Goal: Task Accomplishment & Management: Use online tool/utility

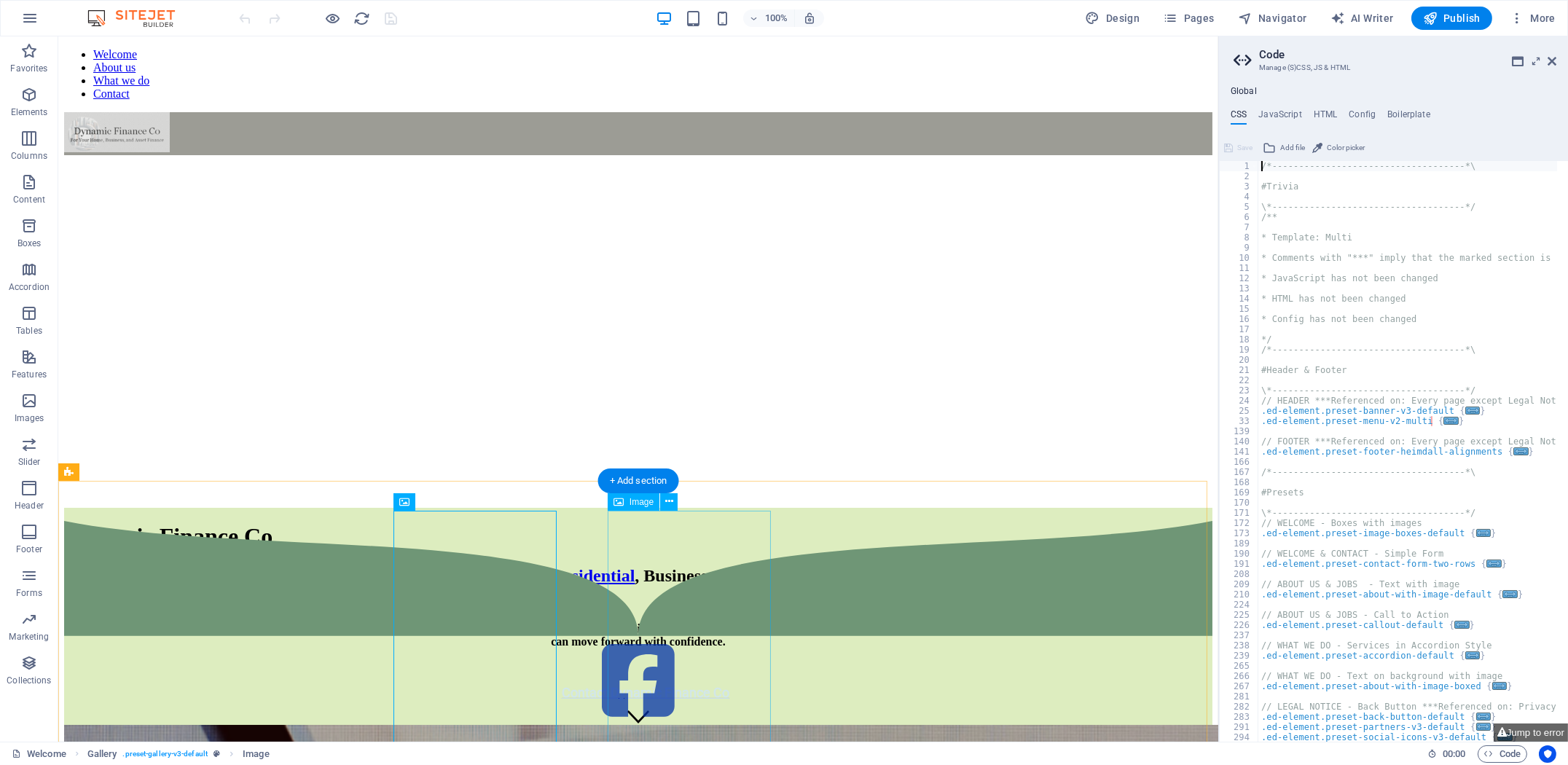
drag, startPoint x: 695, startPoint y: 583, endPoint x: 704, endPoint y: 586, distance: 9.5
click at [1549, 62] on icon at bounding box center [1551, 61] width 8 height 11
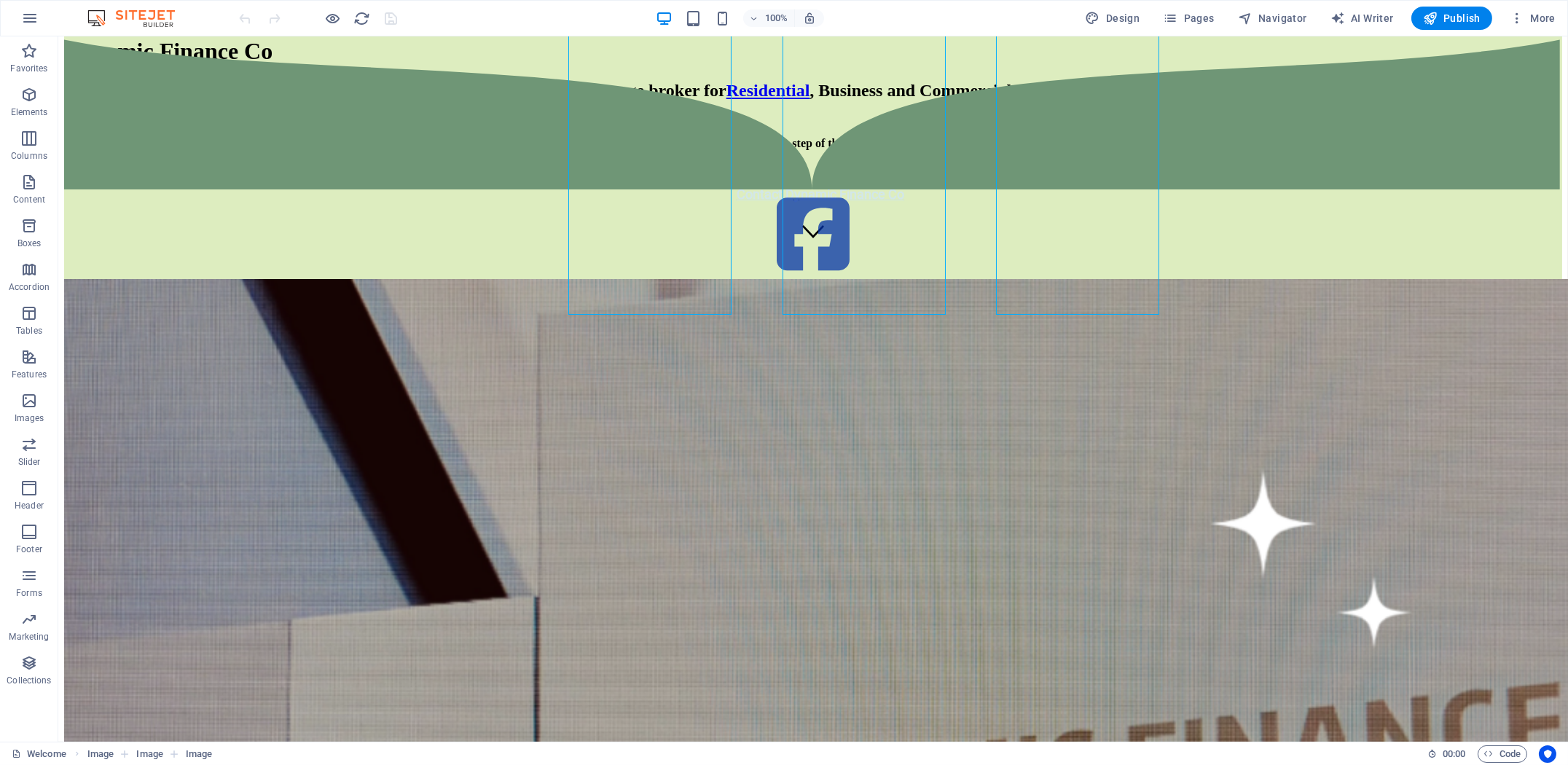
scroll to position [243, 0]
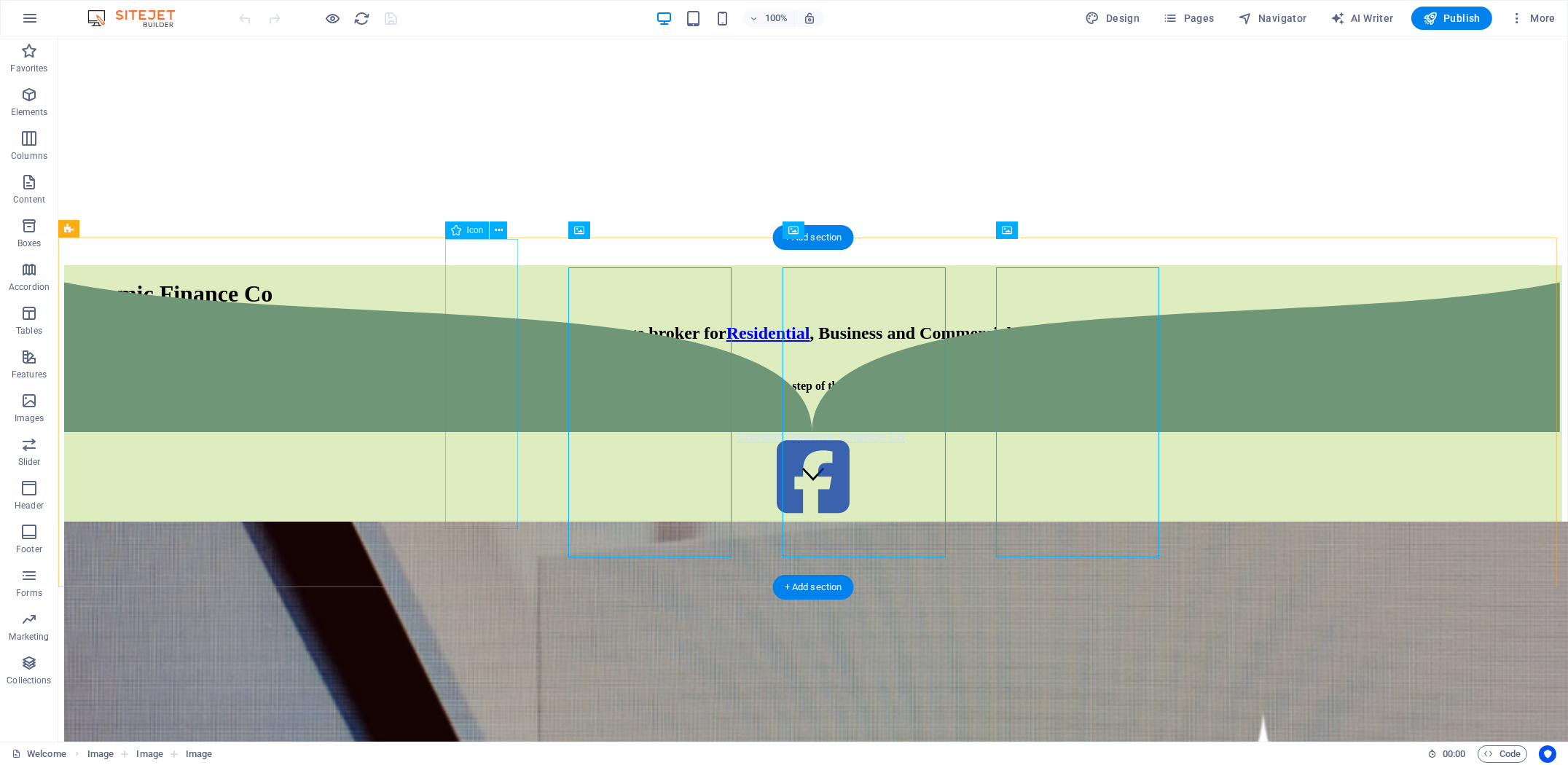
click at [476, 435] on figure at bounding box center [813, 478] width 1498 height 86
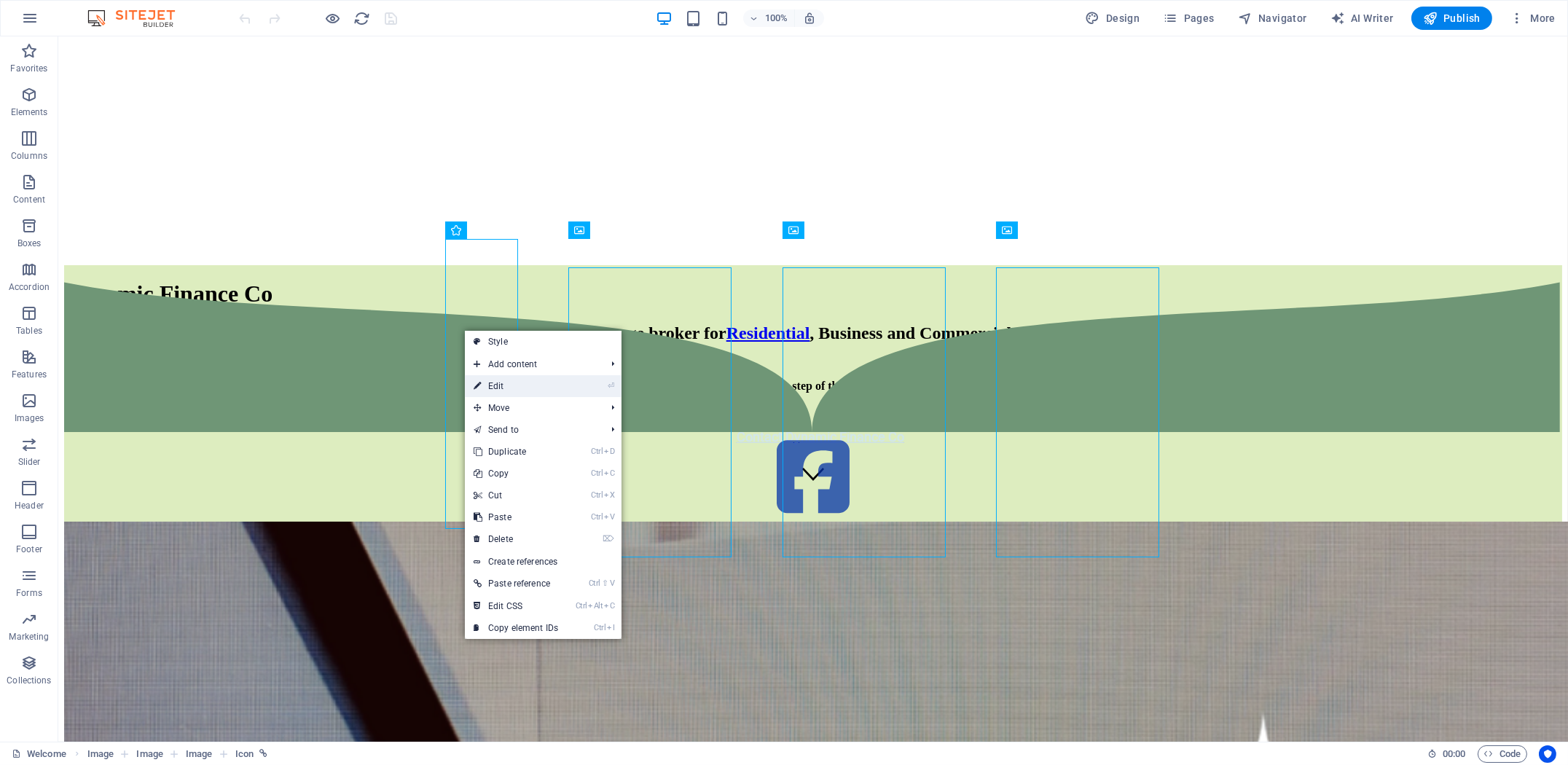
drag, startPoint x: 499, startPoint y: 392, endPoint x: 68, endPoint y: 250, distance: 453.8
click at [499, 392] on link "⏎ Edit" at bounding box center [516, 386] width 102 height 22
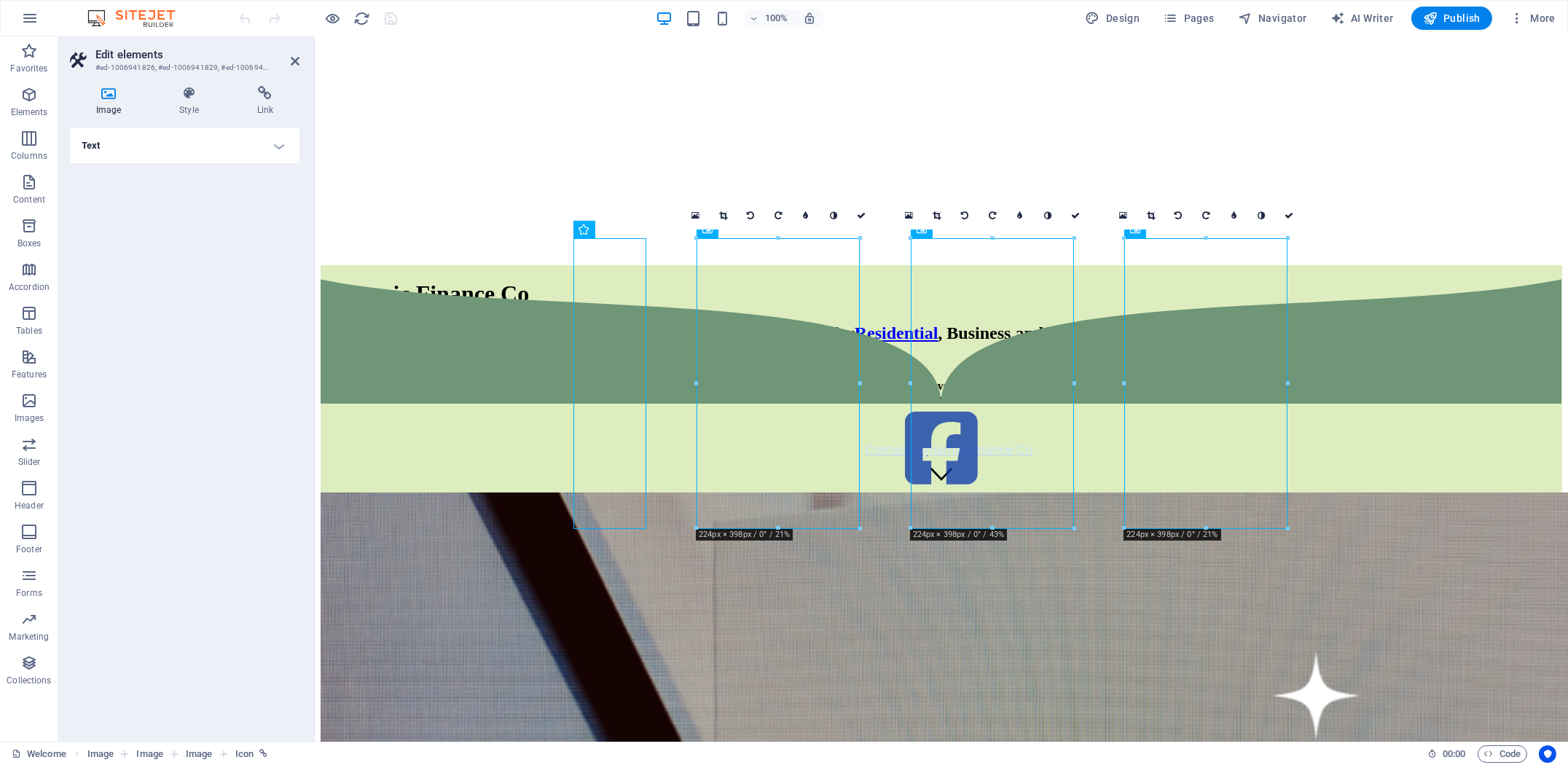
scroll to position [28, 0]
click at [172, 105] on h4 "Style" at bounding box center [192, 101] width 78 height 30
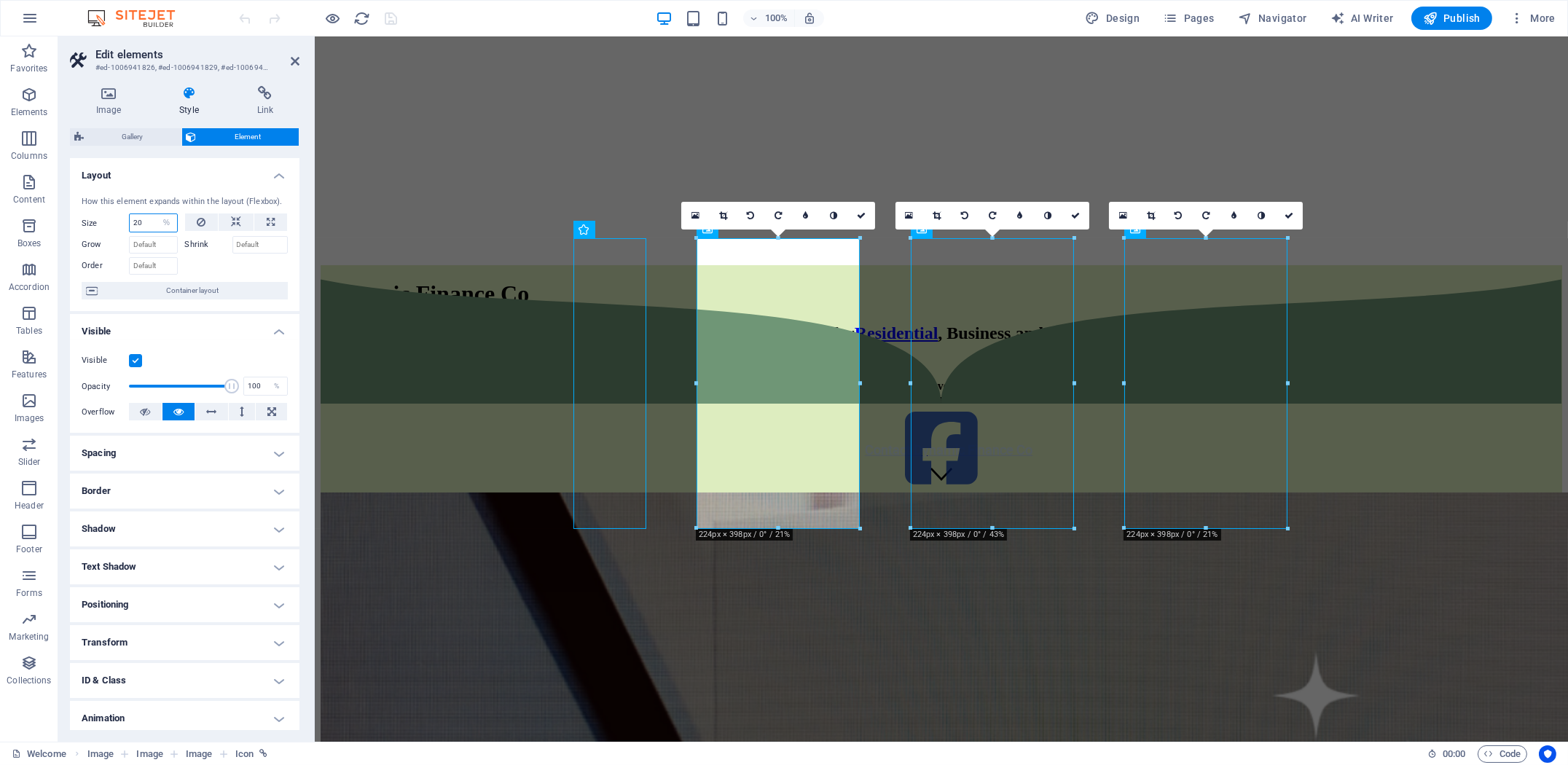
drag, startPoint x: 146, startPoint y: 222, endPoint x: 65, endPoint y: 227, distance: 81.2
click at [68, 227] on div "Image Style Link Image Drag files here, click to choose files or select files f…" at bounding box center [185, 408] width 253 height 667
type input "30"
click at [514, 361] on div at bounding box center [940, 440] width 1242 height 350
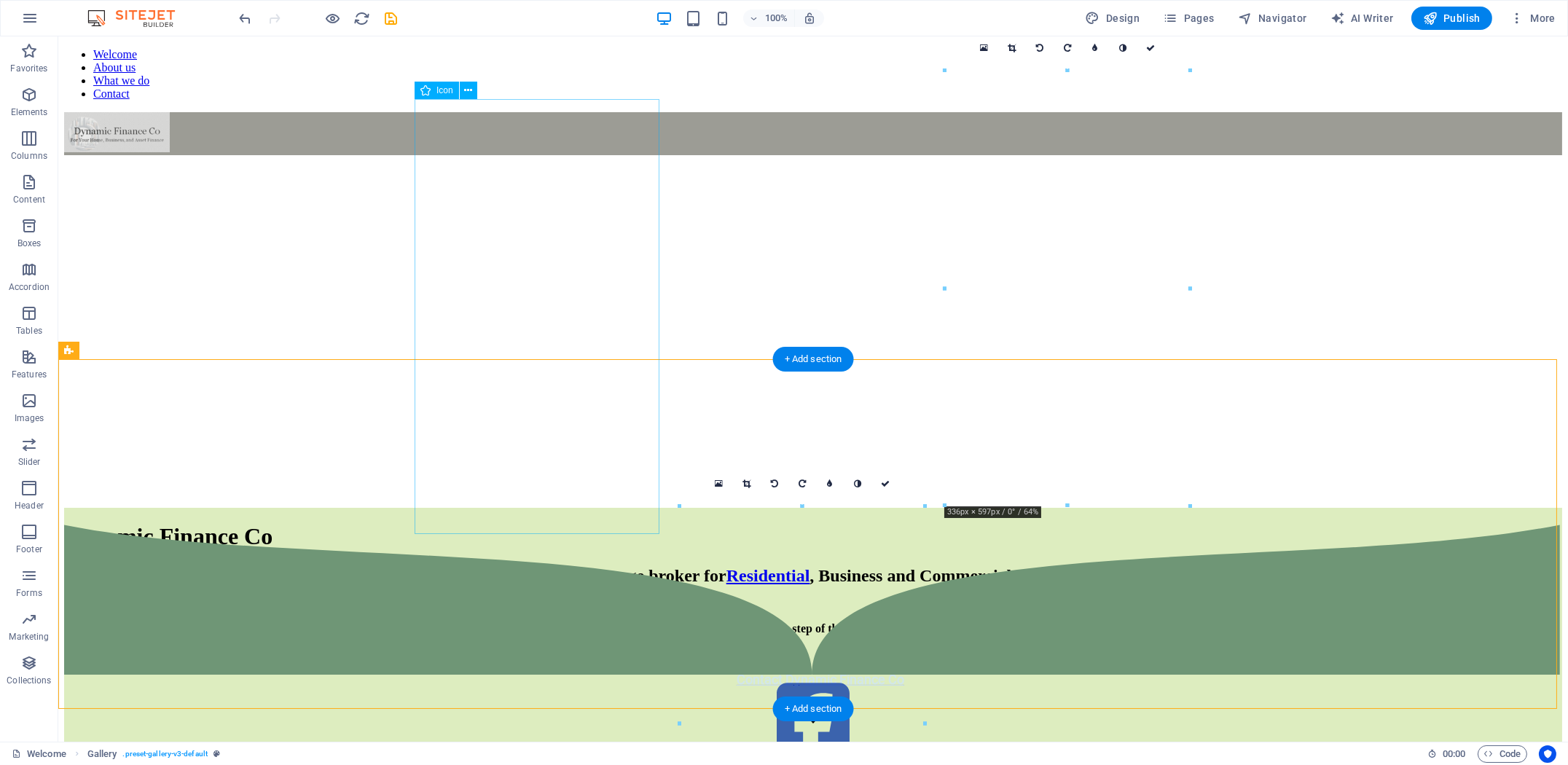
scroll to position [485, 0]
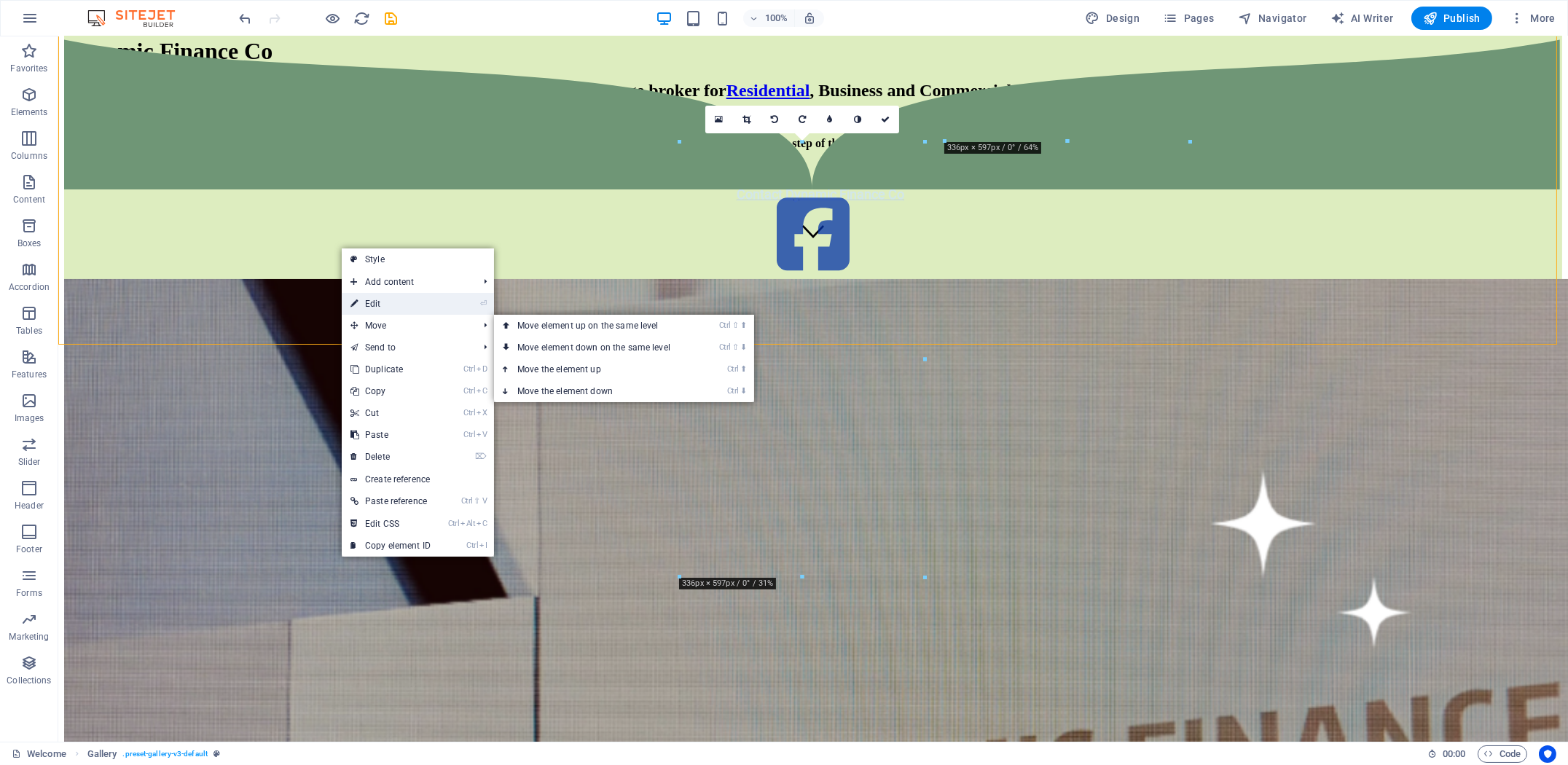
drag, startPoint x: 69, startPoint y: 269, endPoint x: 385, endPoint y: 304, distance: 317.9
click at [385, 304] on link "⏎ Edit" at bounding box center [390, 303] width 97 height 22
select select "px"
select select "rem"
select select "book"
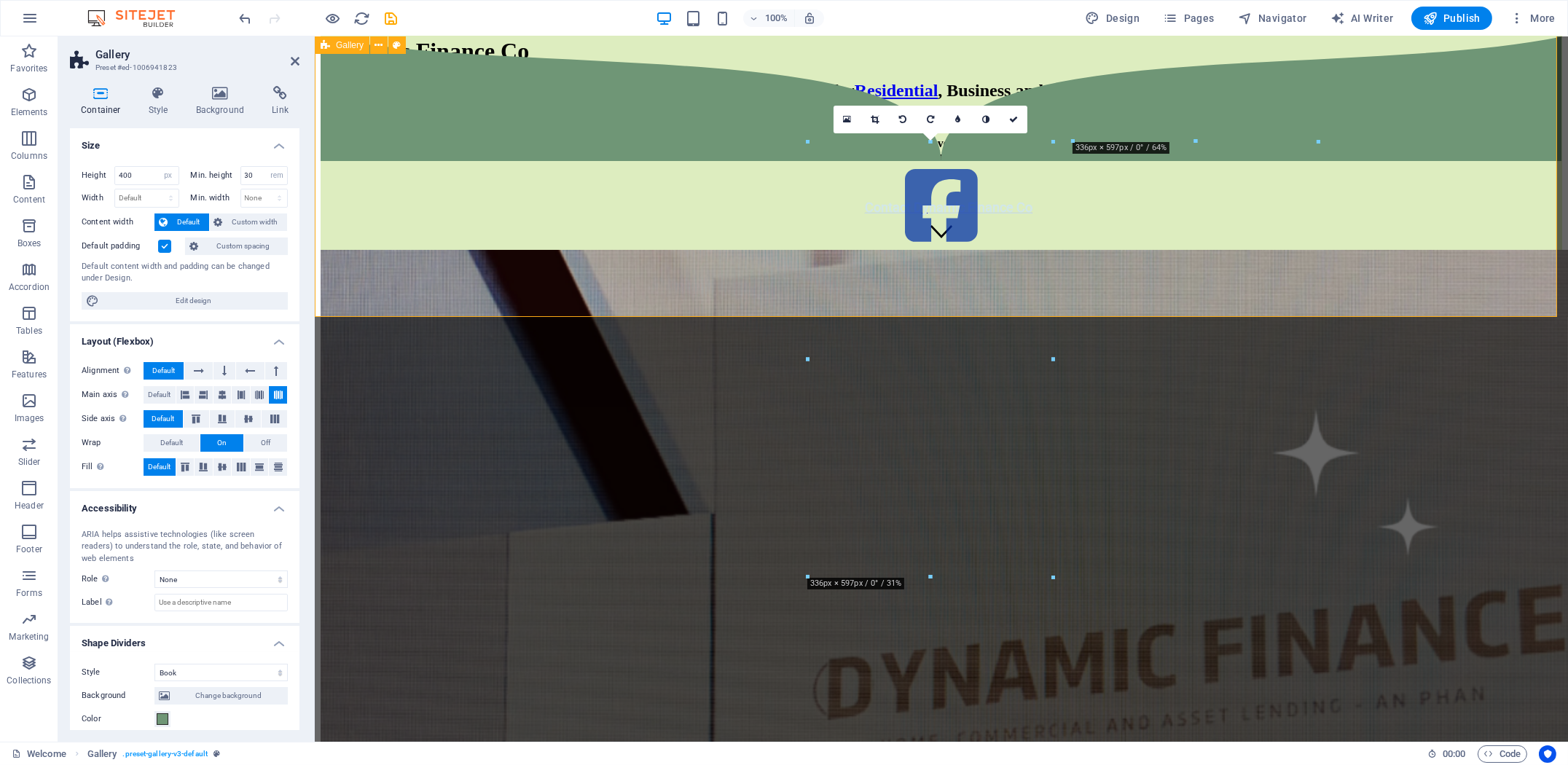
scroll to position [513, 0]
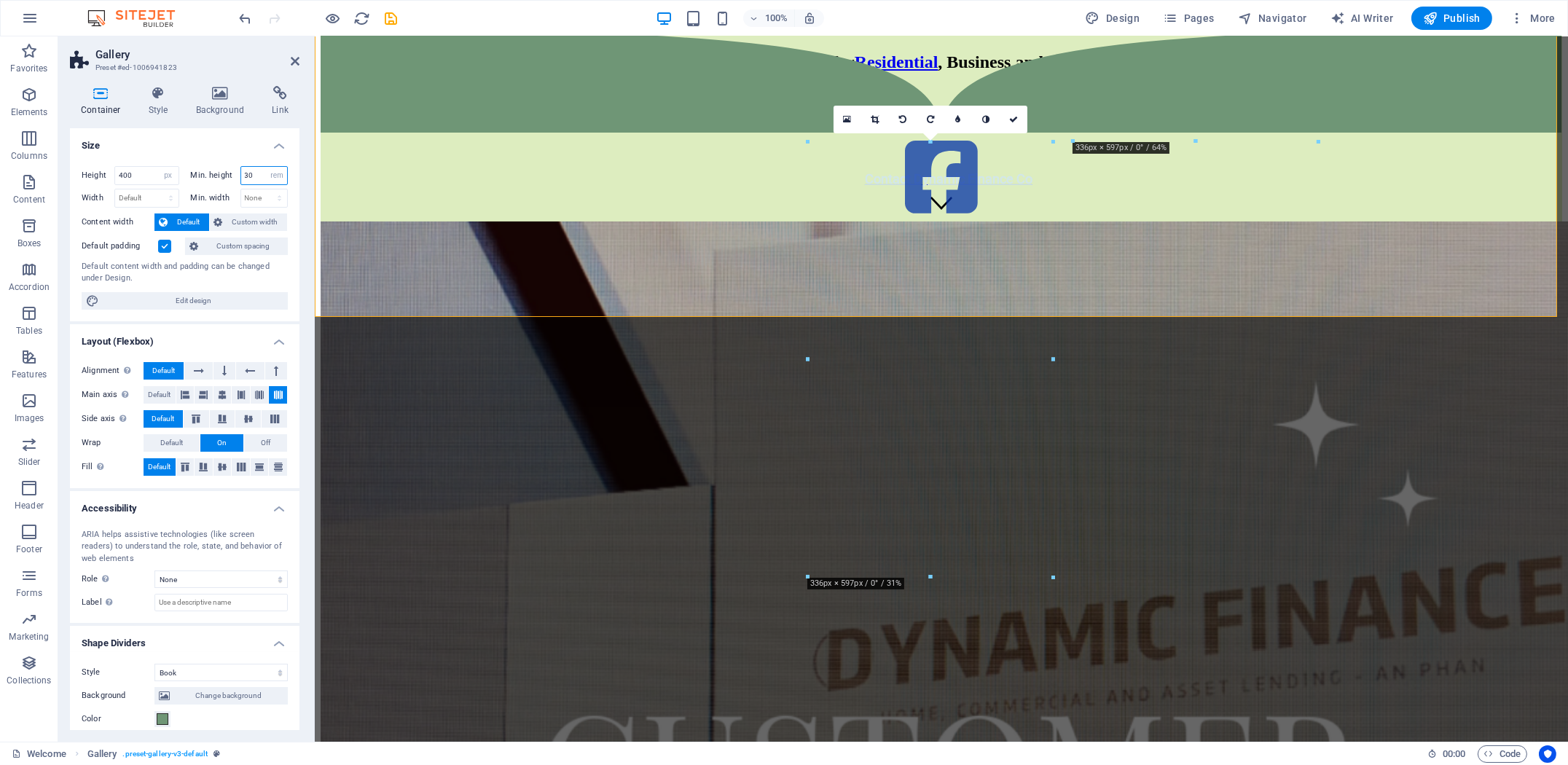
drag, startPoint x: 259, startPoint y: 176, endPoint x: 196, endPoint y: 183, distance: 63.4
click at [197, 183] on div "Min. height 30 None px rem % vh vw" at bounding box center [240, 175] width 97 height 19
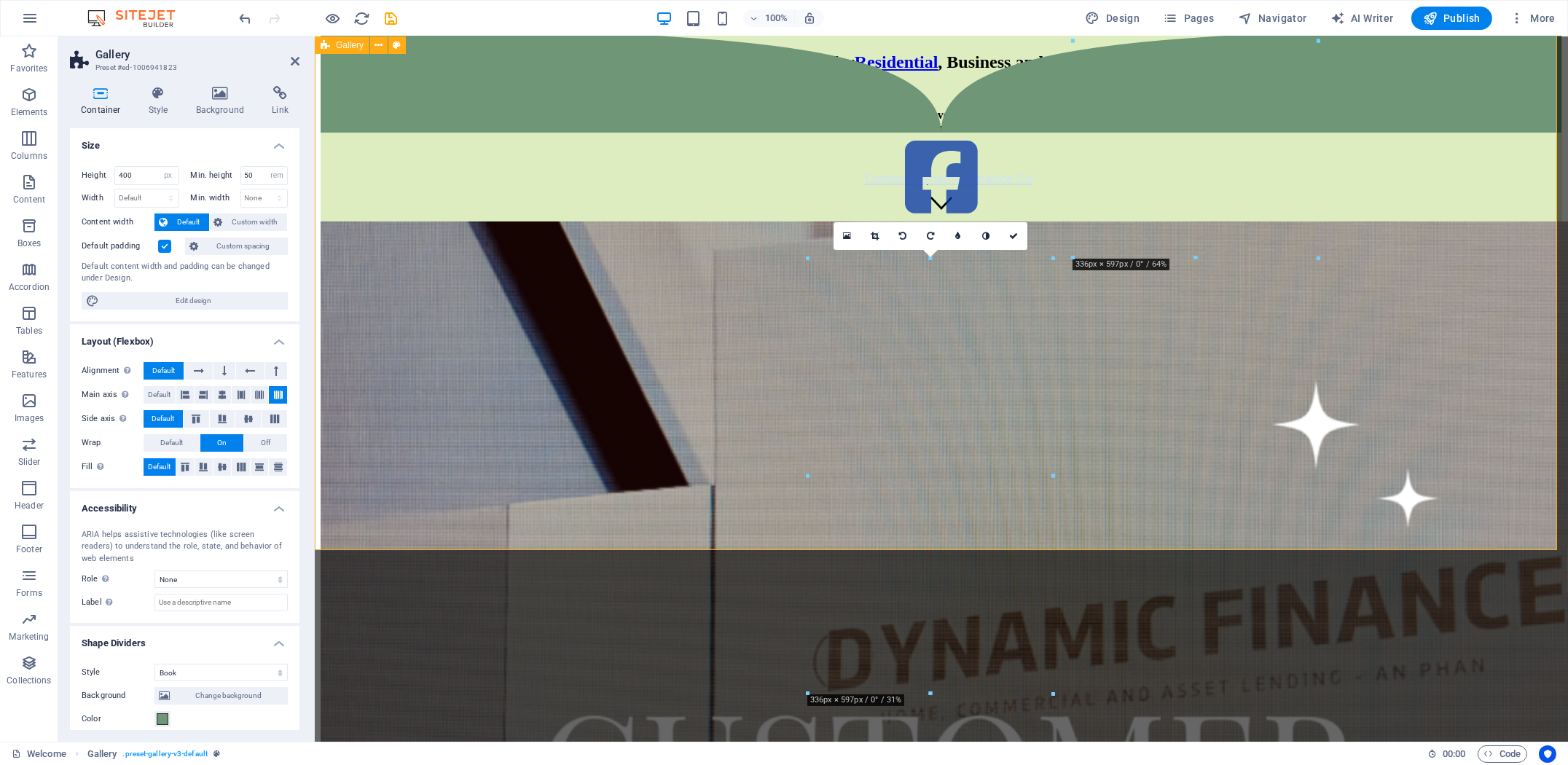
click at [459, 239] on div at bounding box center [940, 169] width 1242 height 350
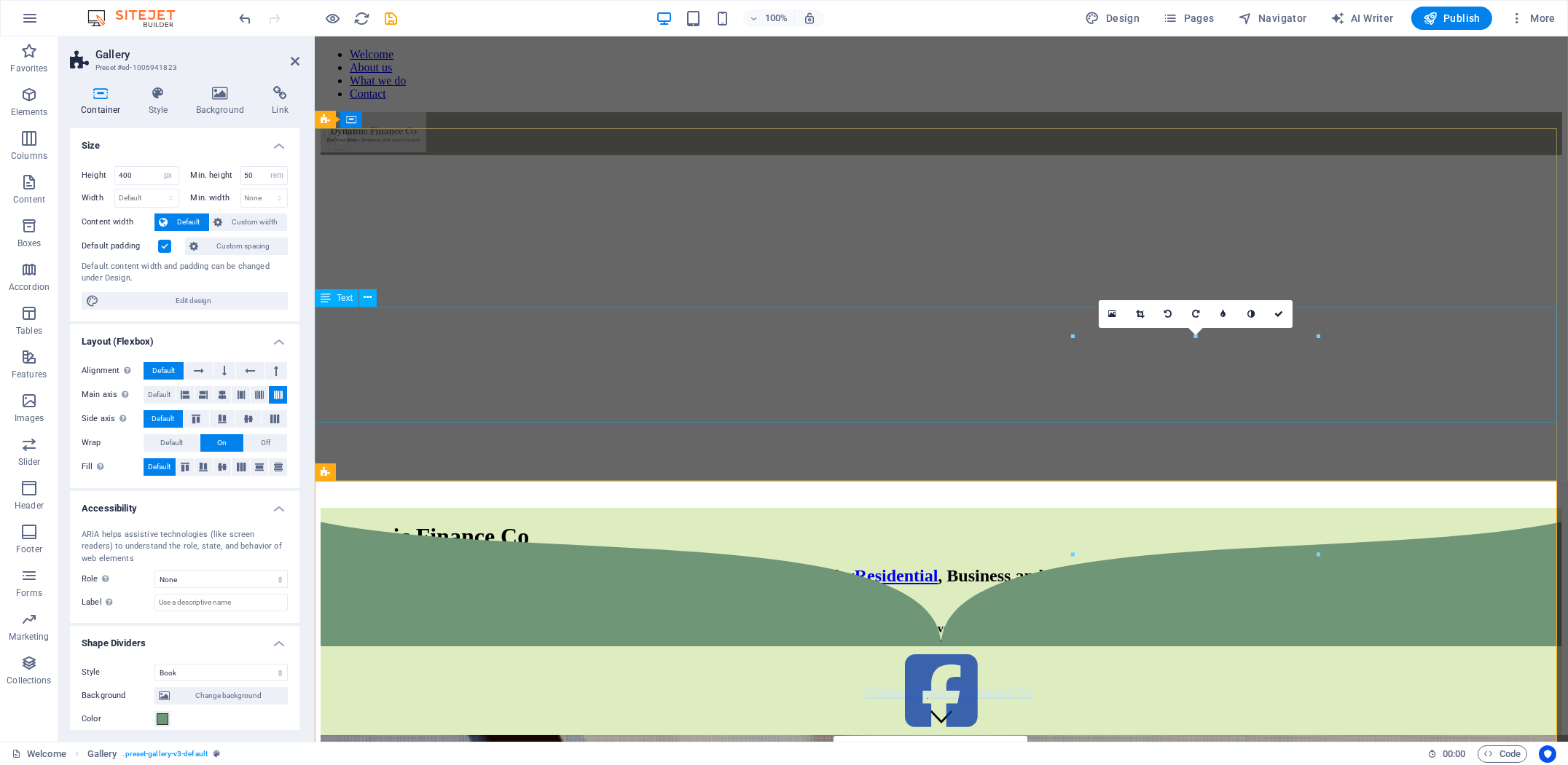
scroll to position [485, 0]
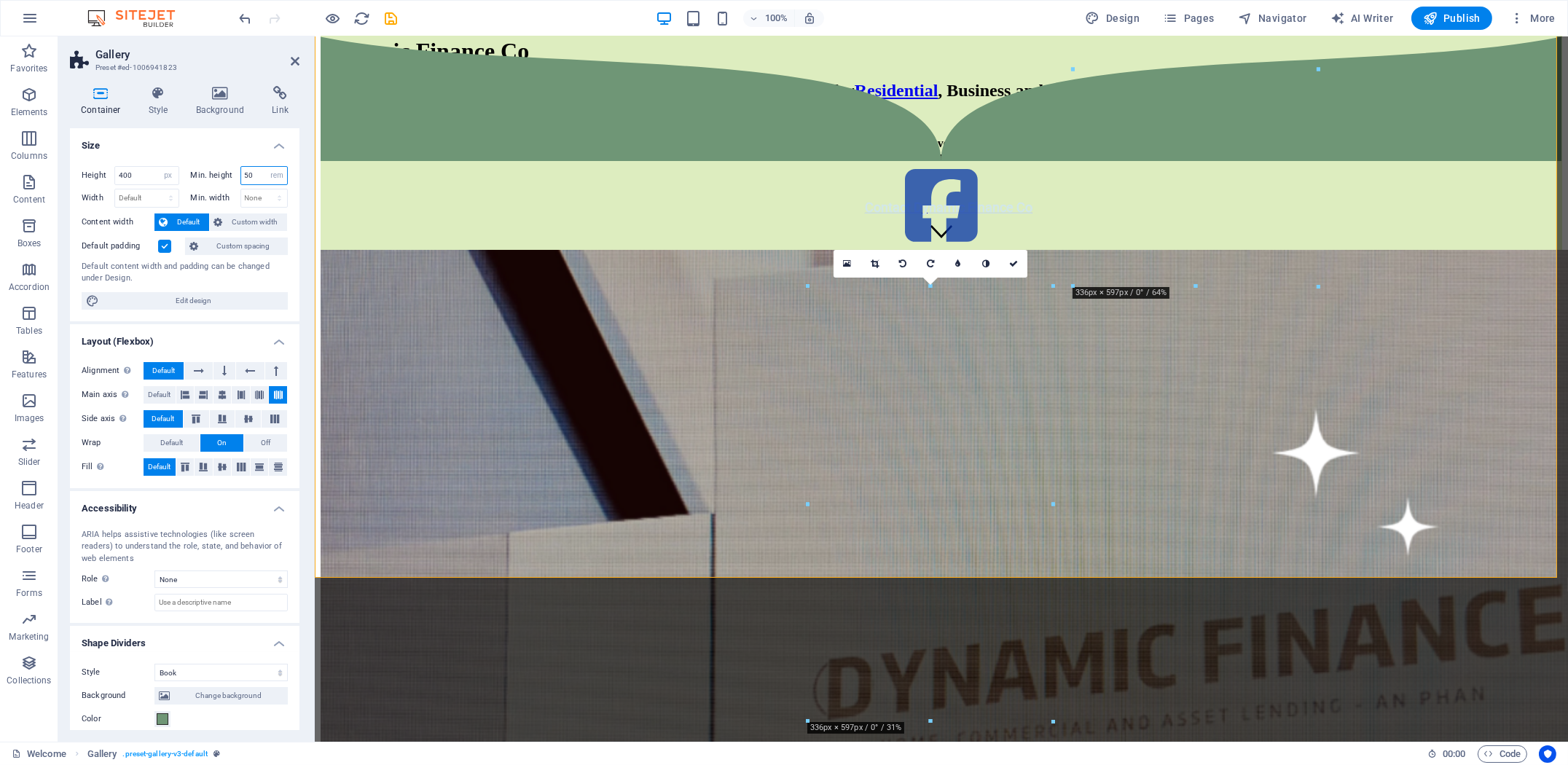
drag, startPoint x: 253, startPoint y: 178, endPoint x: 198, endPoint y: 177, distance: 55.0
click at [195, 178] on div "Min. height 50 None px rem % vh vw" at bounding box center [240, 175] width 97 height 19
type input "60"
click at [527, 337] on div at bounding box center [940, 314] width 1242 height 582
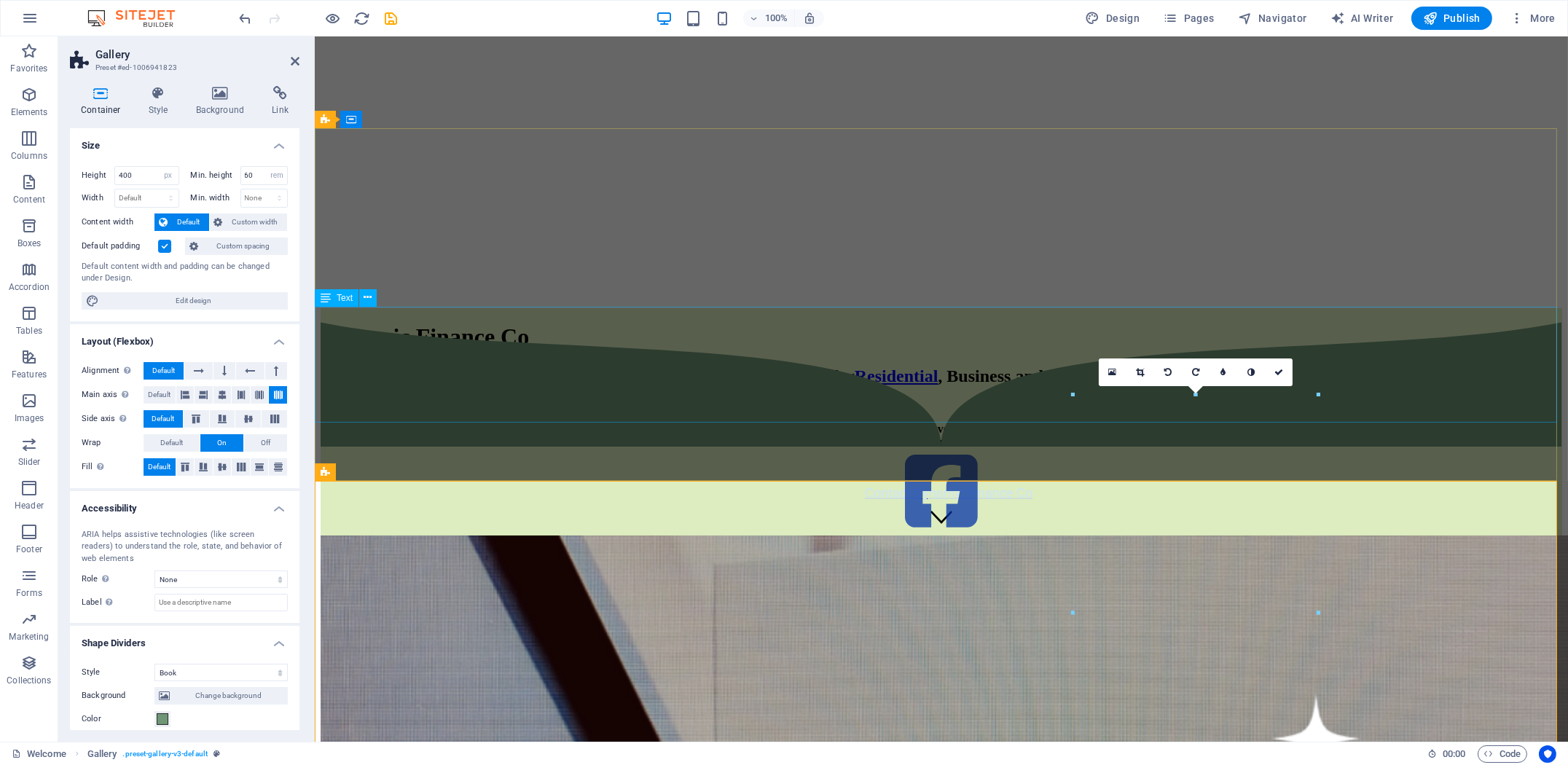
scroll to position [243, 0]
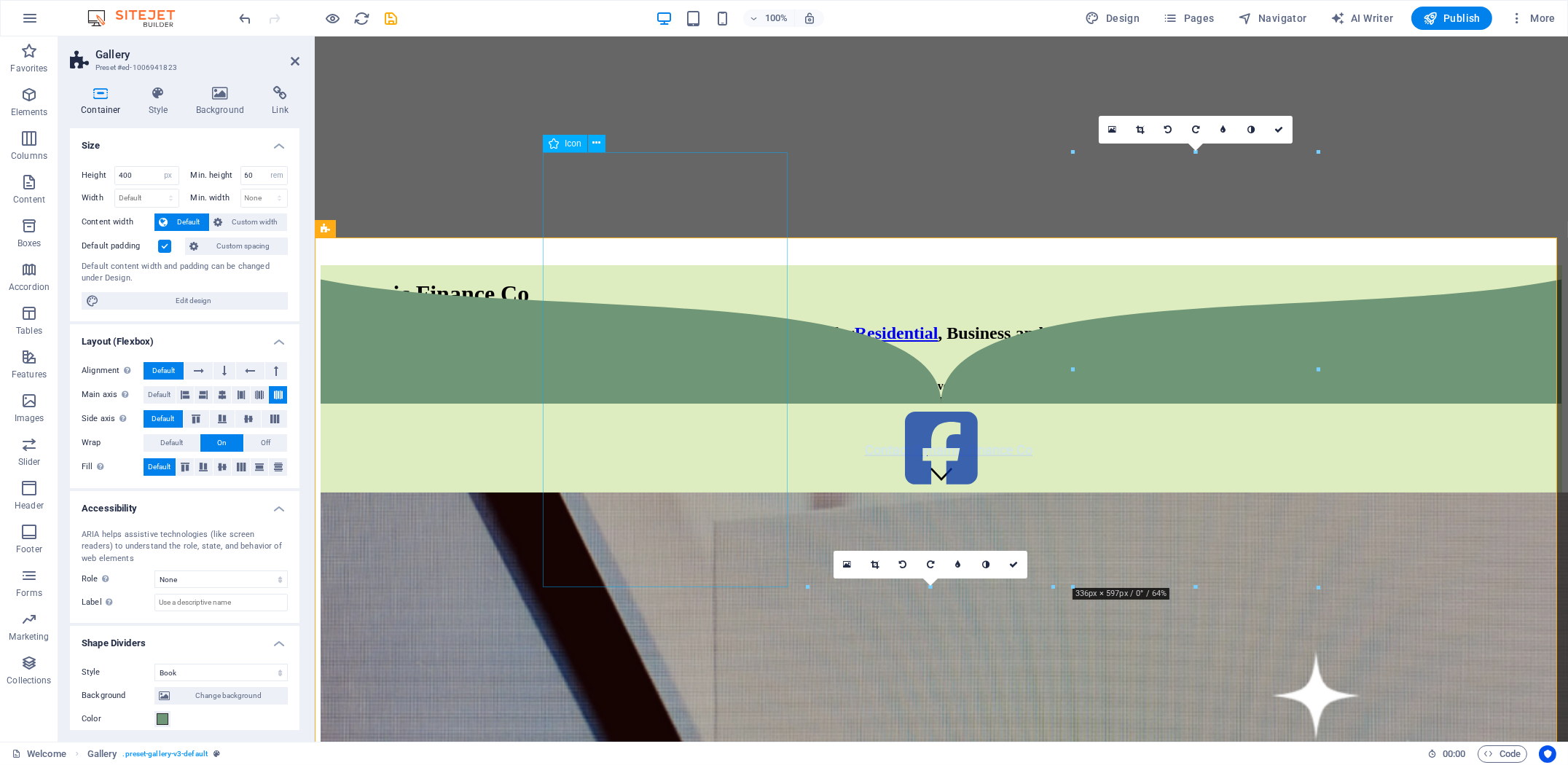
click at [660, 406] on figure at bounding box center [940, 449] width 1242 height 86
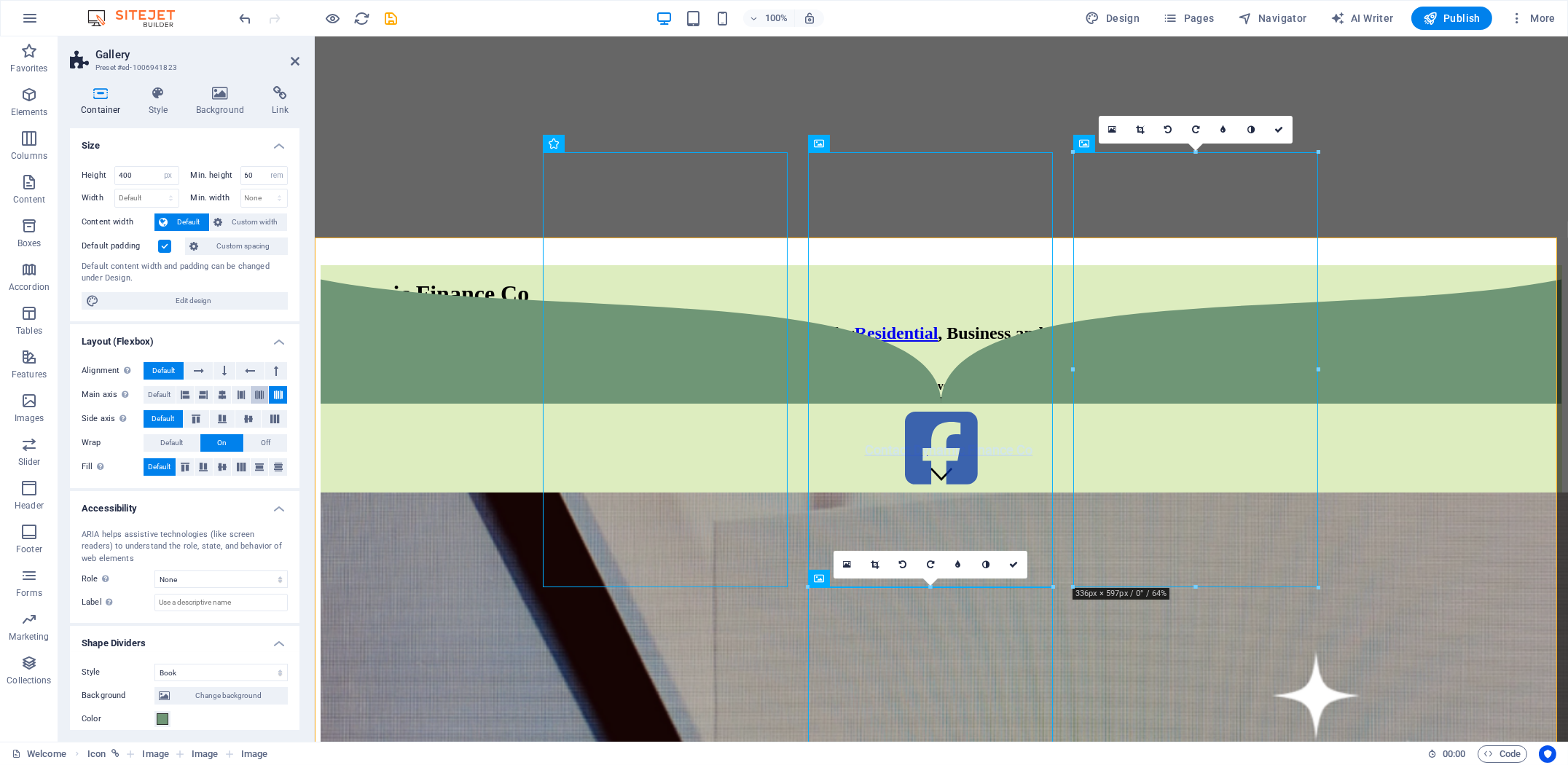
click at [250, 394] on button at bounding box center [259, 395] width 18 height 17
click at [218, 395] on icon at bounding box center [221, 395] width 8 height 17
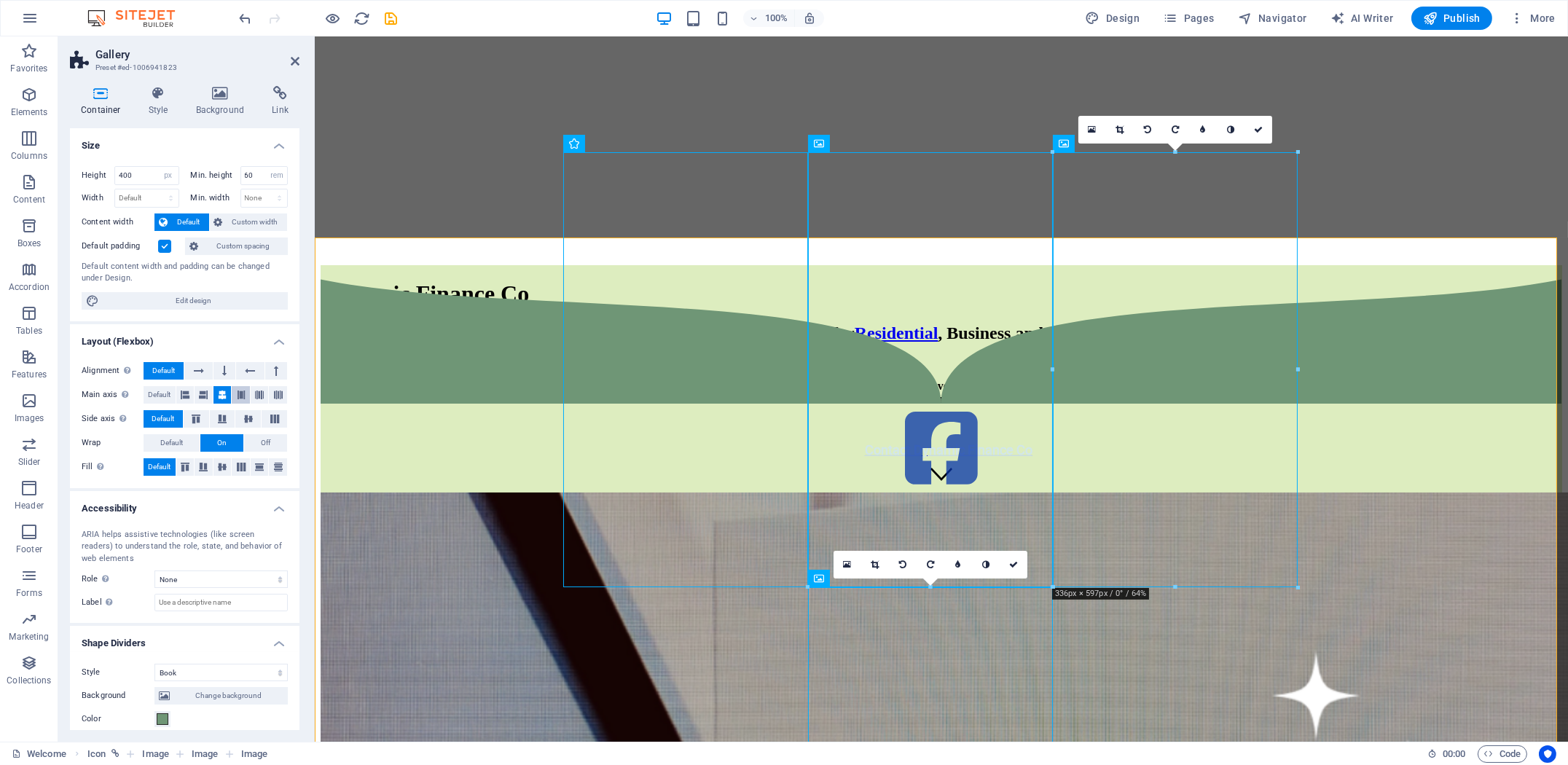
click at [241, 398] on icon at bounding box center [240, 395] width 8 height 17
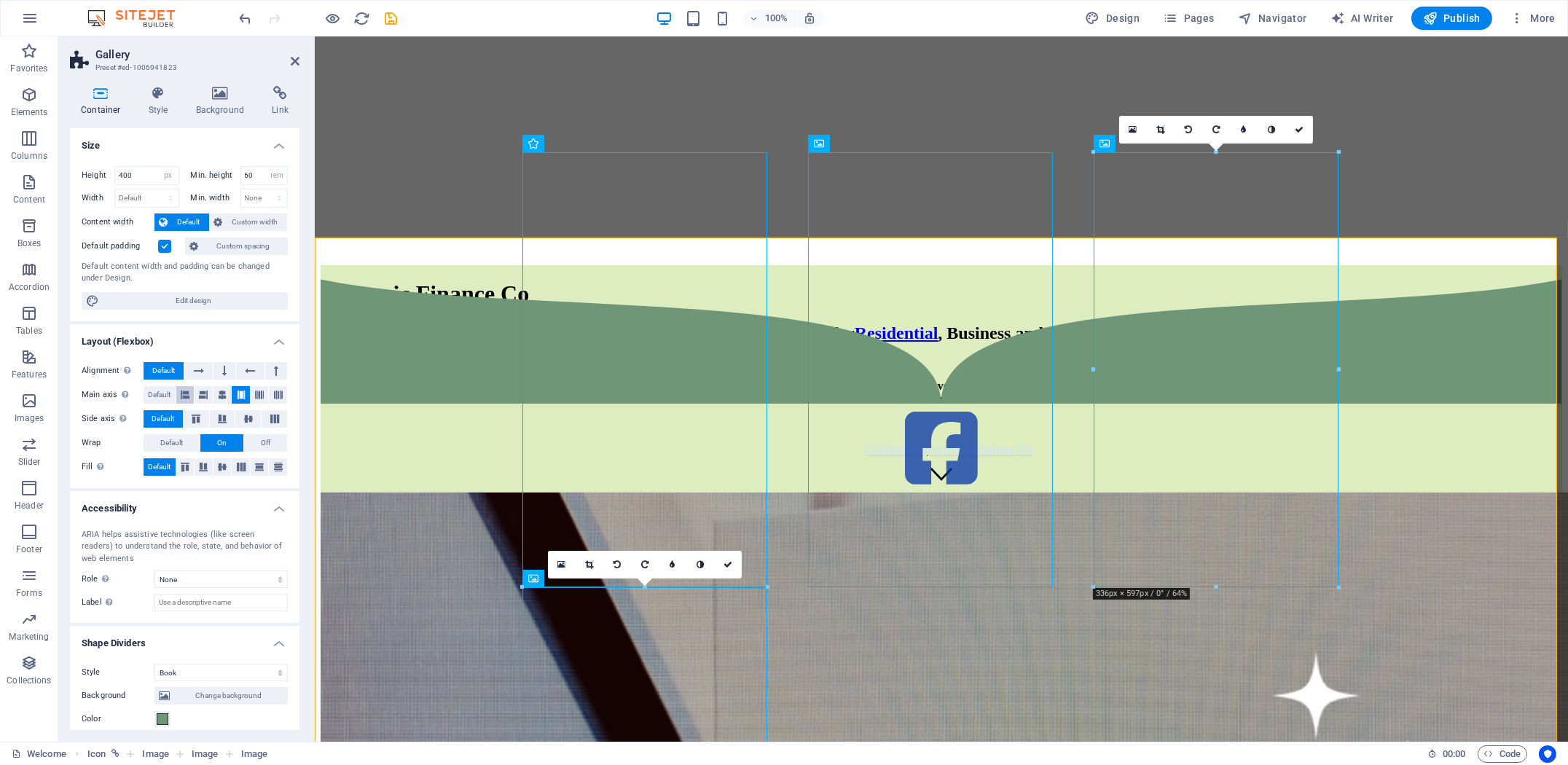
click at [185, 398] on icon at bounding box center [184, 395] width 8 height 17
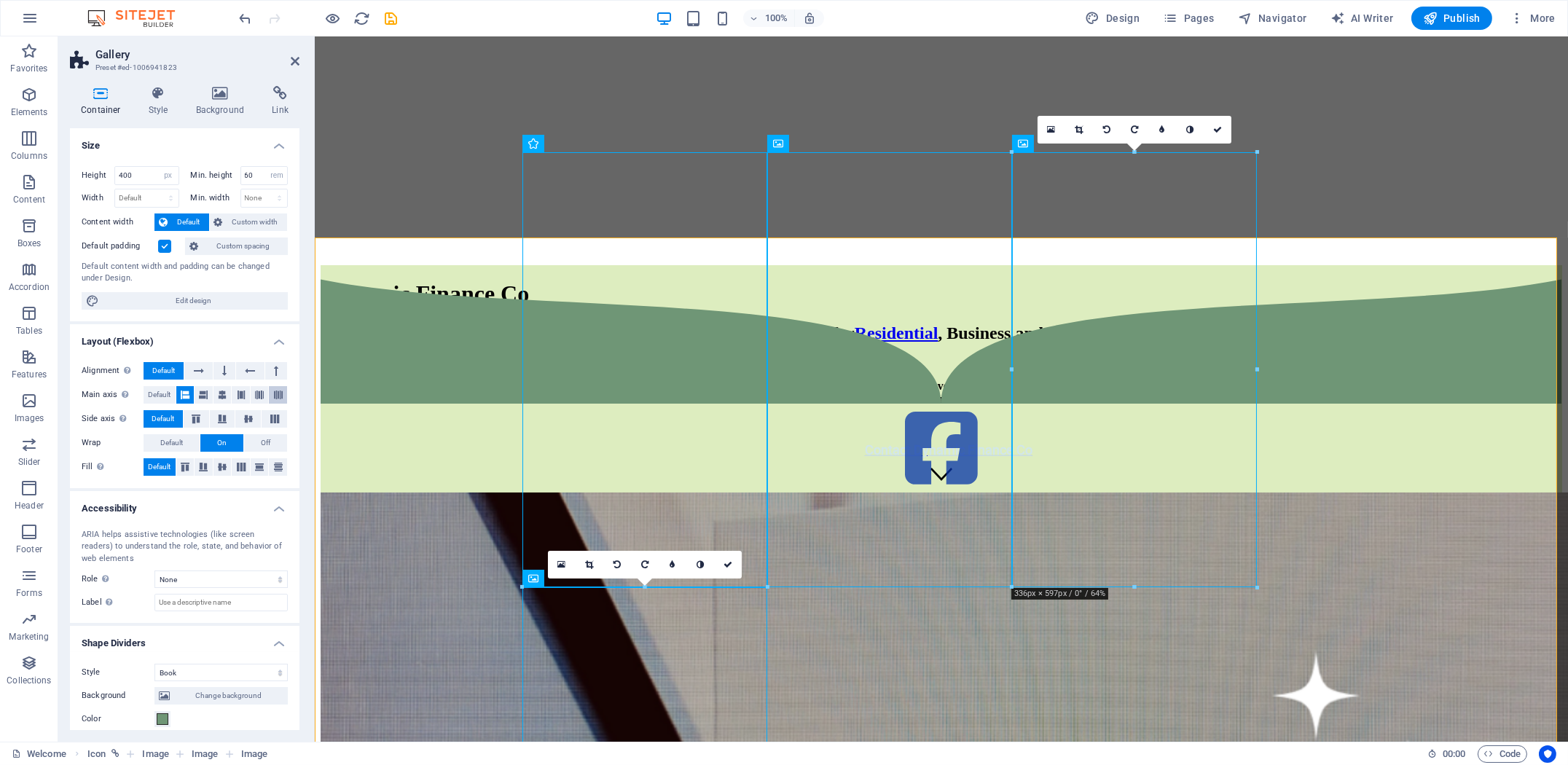
click at [269, 395] on button at bounding box center [278, 395] width 18 height 17
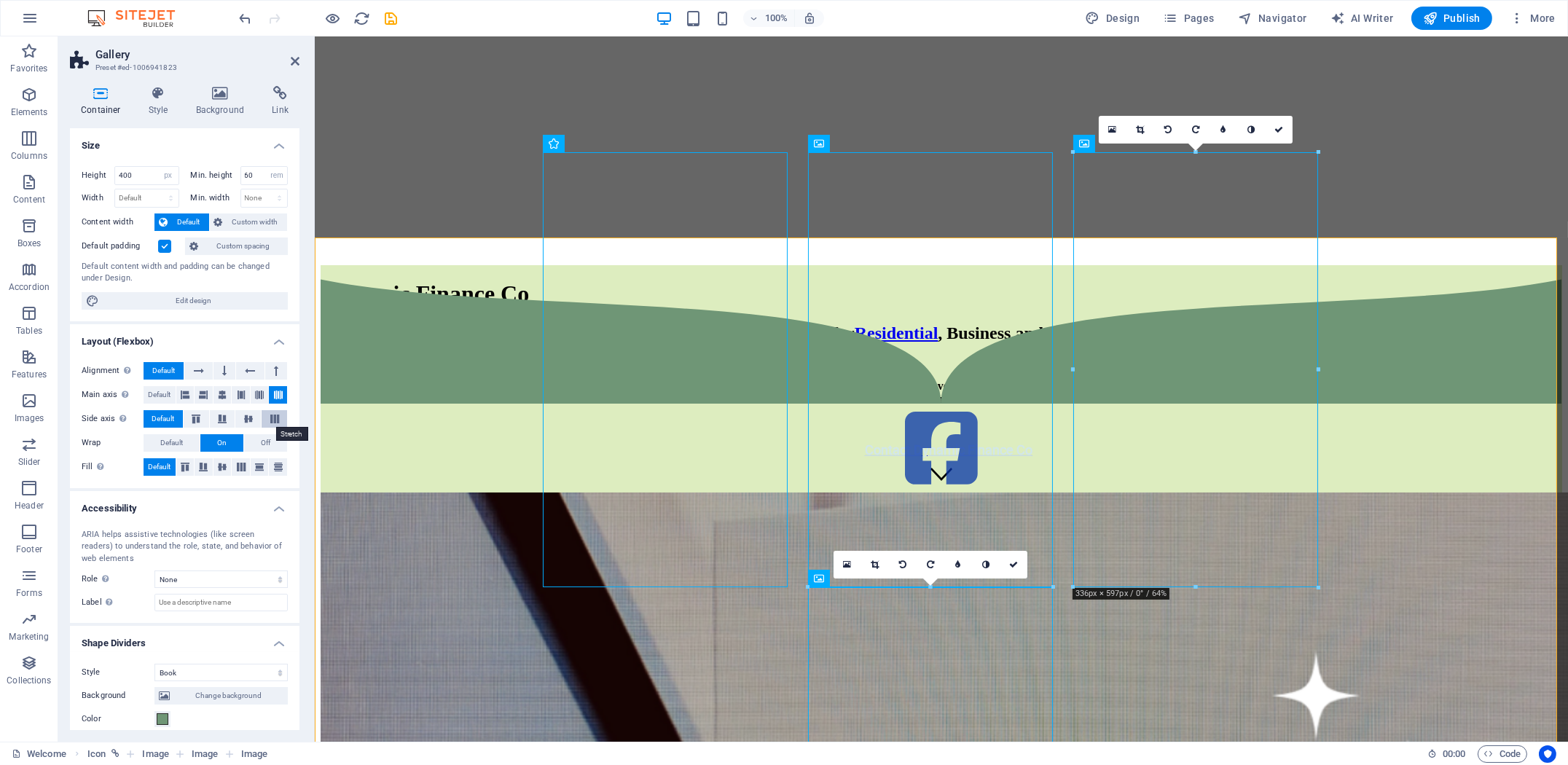
click at [266, 417] on icon at bounding box center [275, 418] width 17 height 8
click at [194, 416] on icon at bounding box center [196, 418] width 17 height 8
click at [223, 422] on button at bounding box center [223, 418] width 26 height 17
click at [250, 440] on button "Off" at bounding box center [266, 443] width 43 height 17
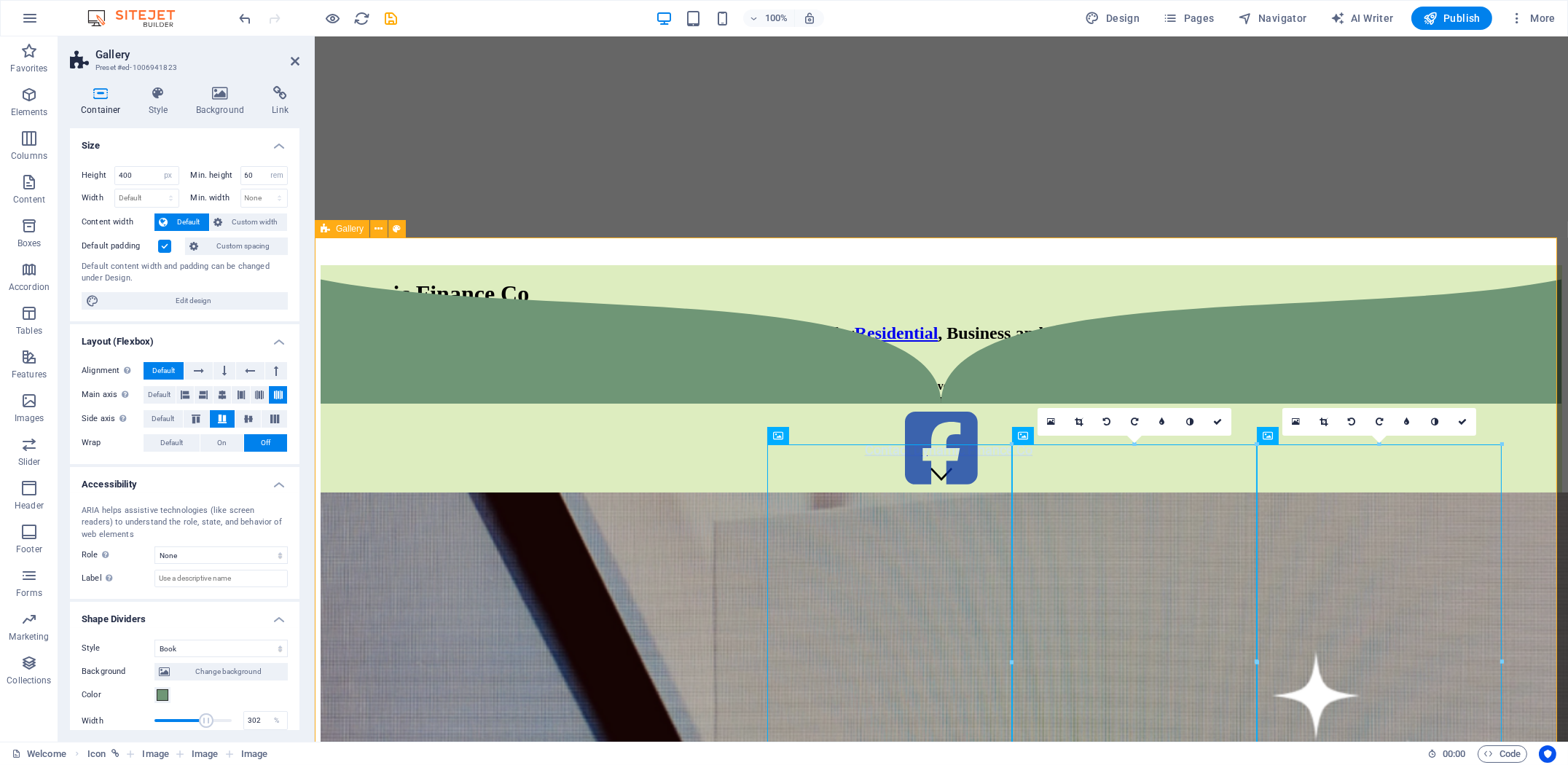
scroll to position [11, 0]
click at [196, 420] on icon at bounding box center [196, 418] width 17 height 8
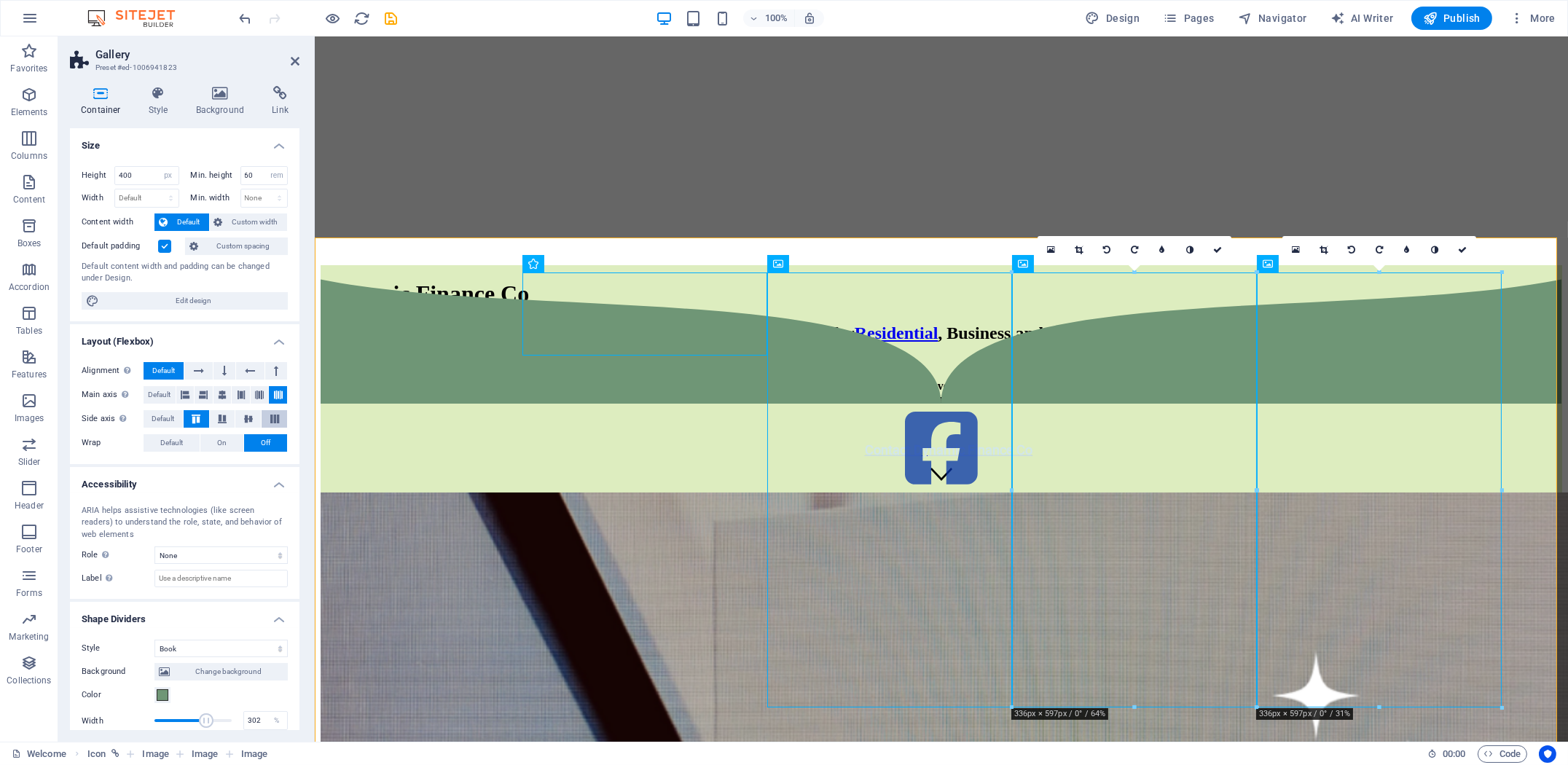
click at [266, 417] on icon at bounding box center [275, 418] width 17 height 8
click at [220, 438] on span "On" at bounding box center [221, 443] width 9 height 17
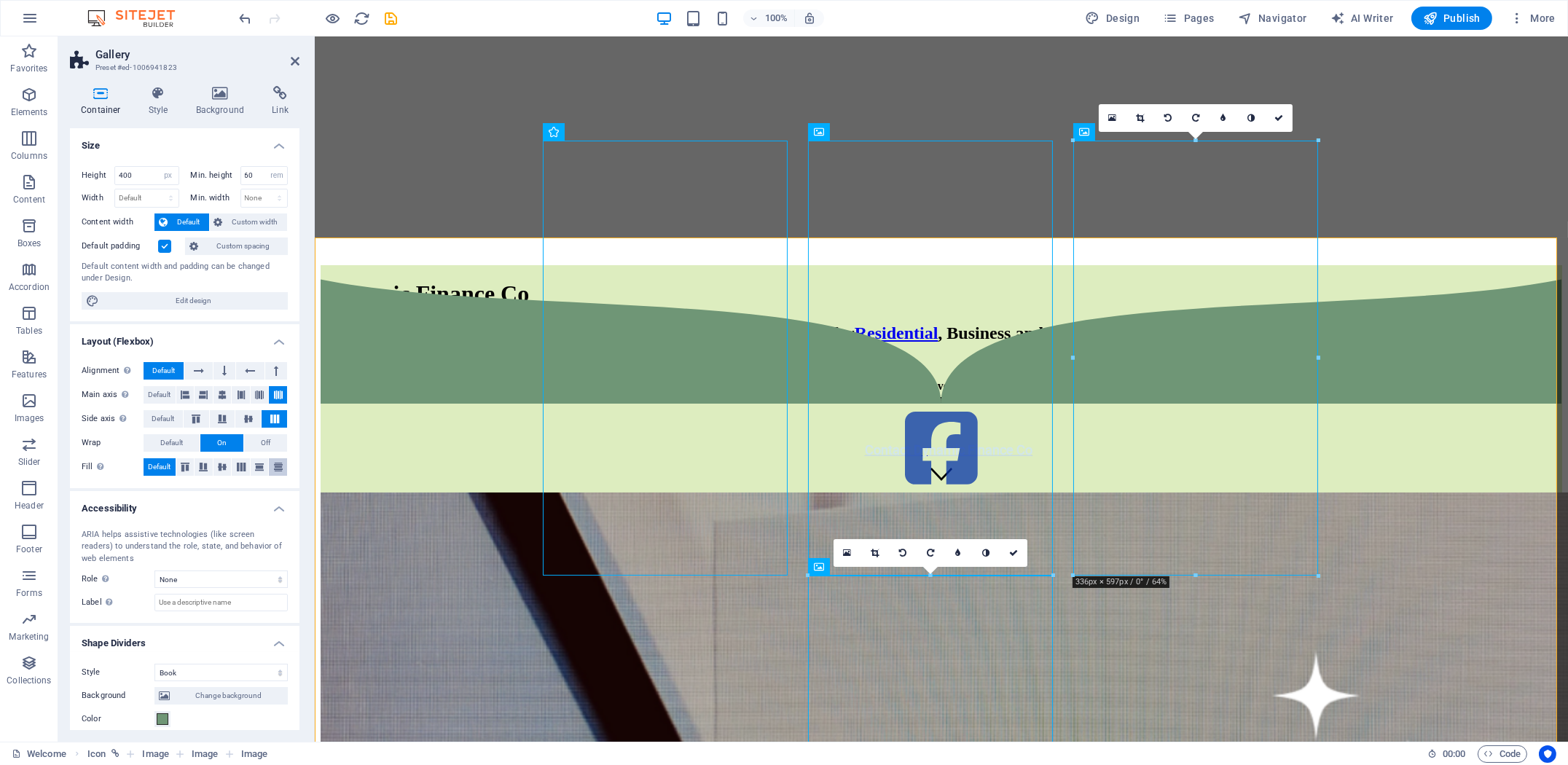
click at [280, 465] on icon at bounding box center [278, 466] width 17 height 8
click at [237, 469] on icon at bounding box center [240, 466] width 17 height 8
click at [261, 446] on span "Off" at bounding box center [266, 443] width 9 height 17
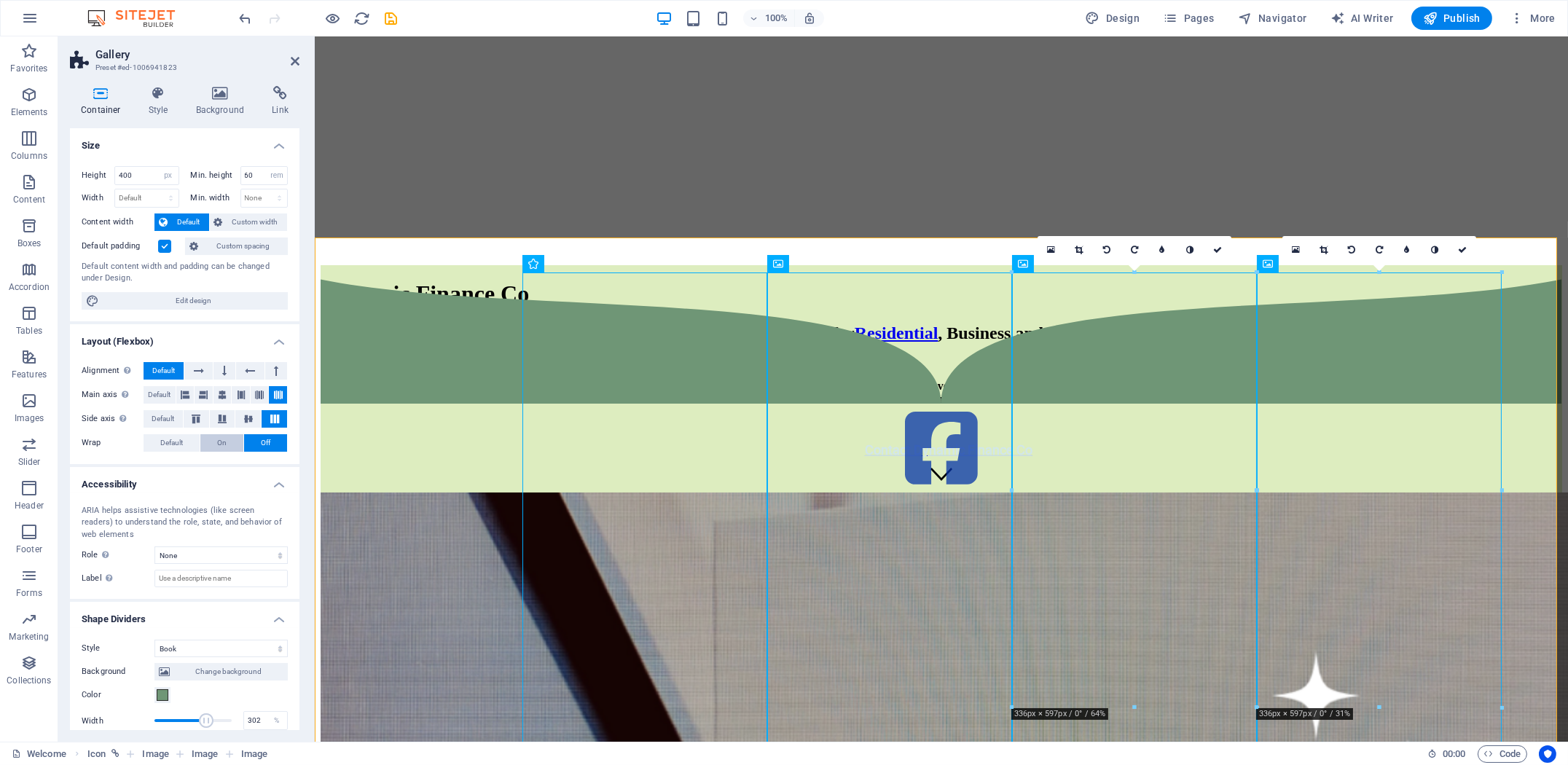
click at [217, 446] on span "On" at bounding box center [221, 443] width 9 height 17
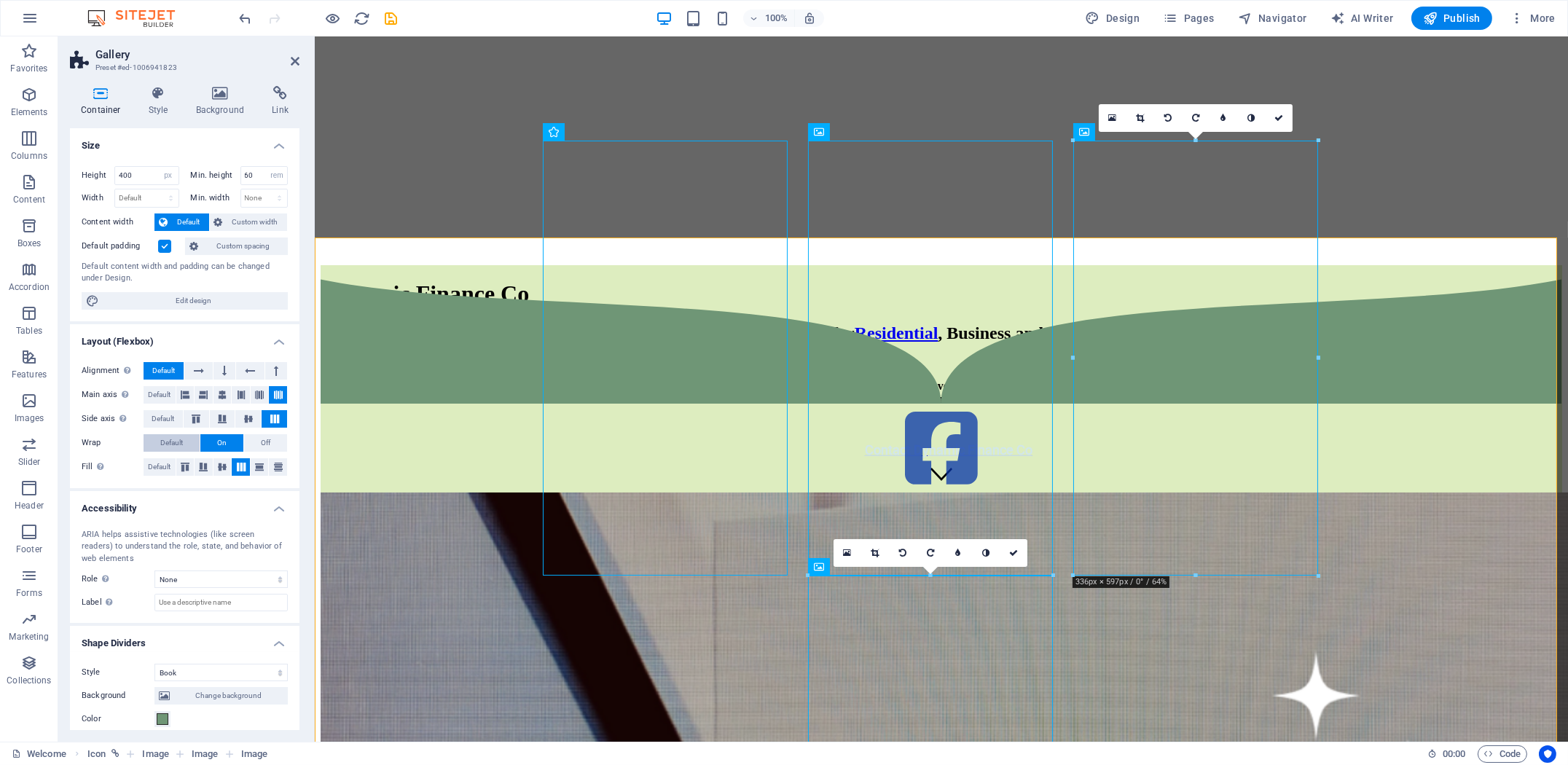
click at [161, 443] on span "Default" at bounding box center [172, 443] width 23 height 17
click at [224, 442] on span "On" at bounding box center [221, 443] width 9 height 17
click at [222, 464] on icon at bounding box center [222, 466] width 17 height 8
click at [205, 463] on icon at bounding box center [203, 466] width 17 height 8
click at [181, 465] on icon at bounding box center [185, 466] width 17 height 8
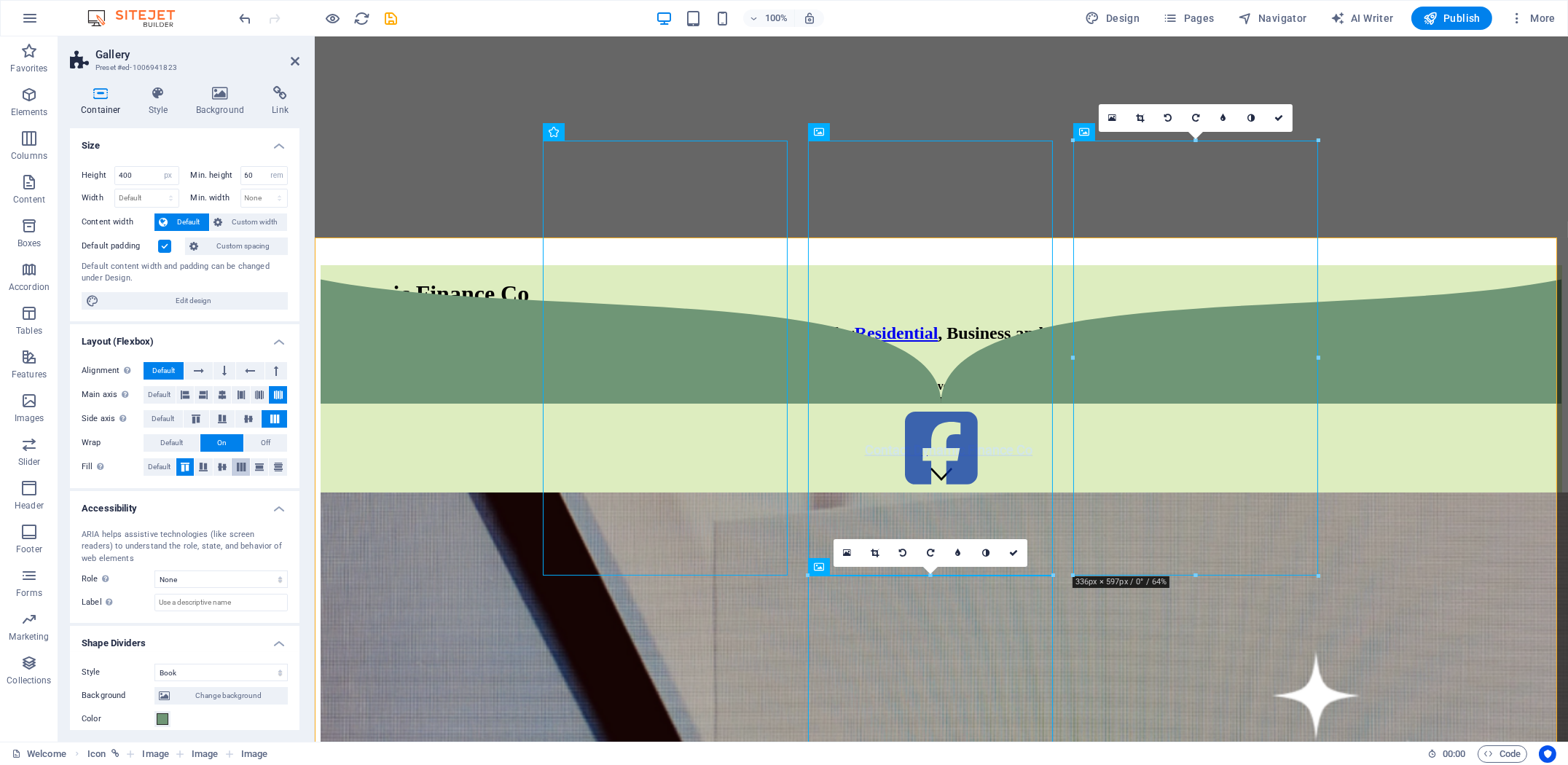
click at [235, 467] on icon at bounding box center [240, 466] width 17 height 8
click at [256, 395] on icon at bounding box center [259, 395] width 8 height 17
click at [222, 392] on icon at bounding box center [221, 395] width 8 height 17
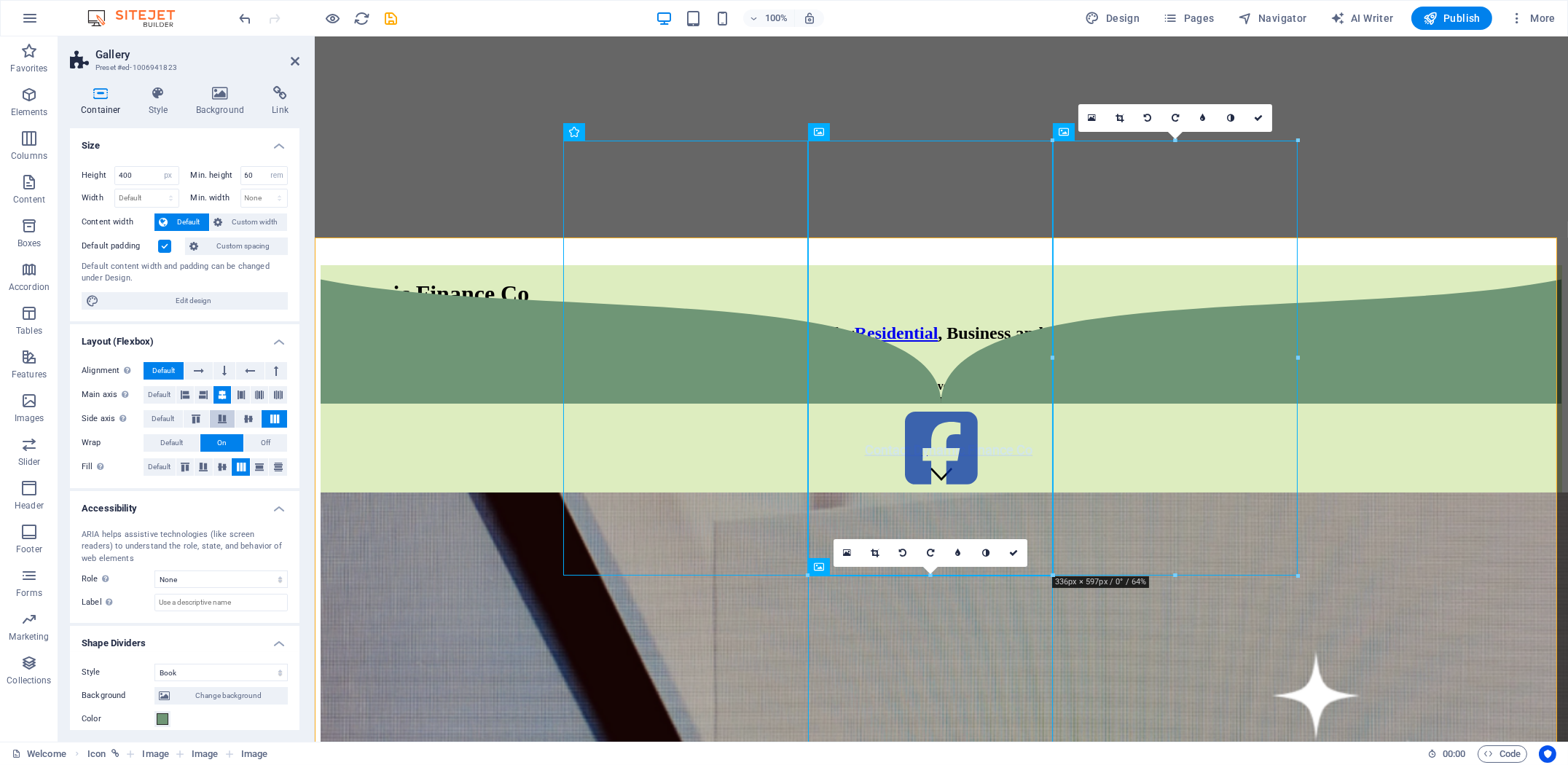
click at [221, 419] on icon at bounding box center [222, 418] width 17 height 8
click at [201, 419] on icon at bounding box center [196, 418] width 17 height 8
click at [221, 417] on icon at bounding box center [222, 418] width 17 height 8
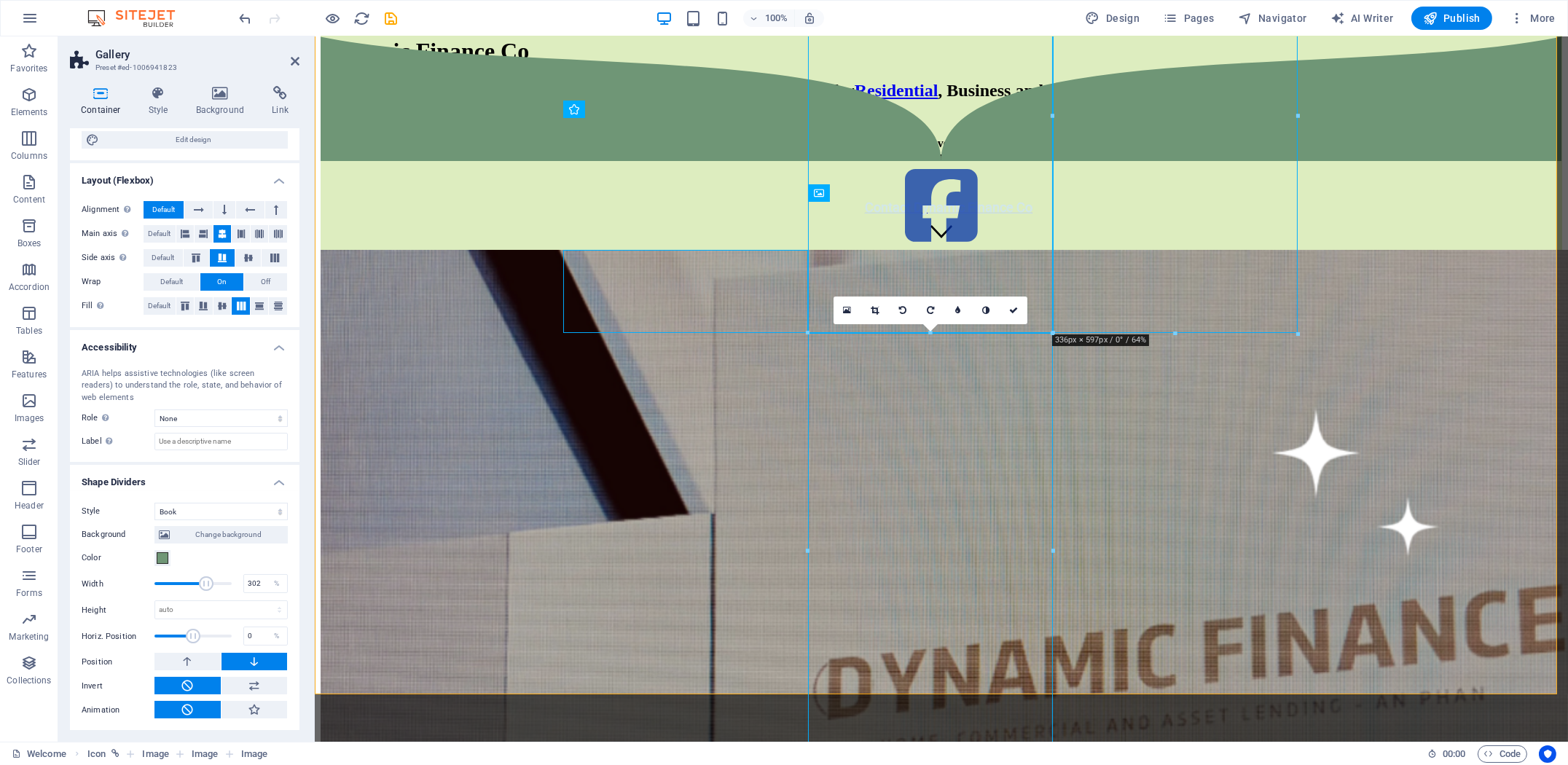
scroll to position [0, 0]
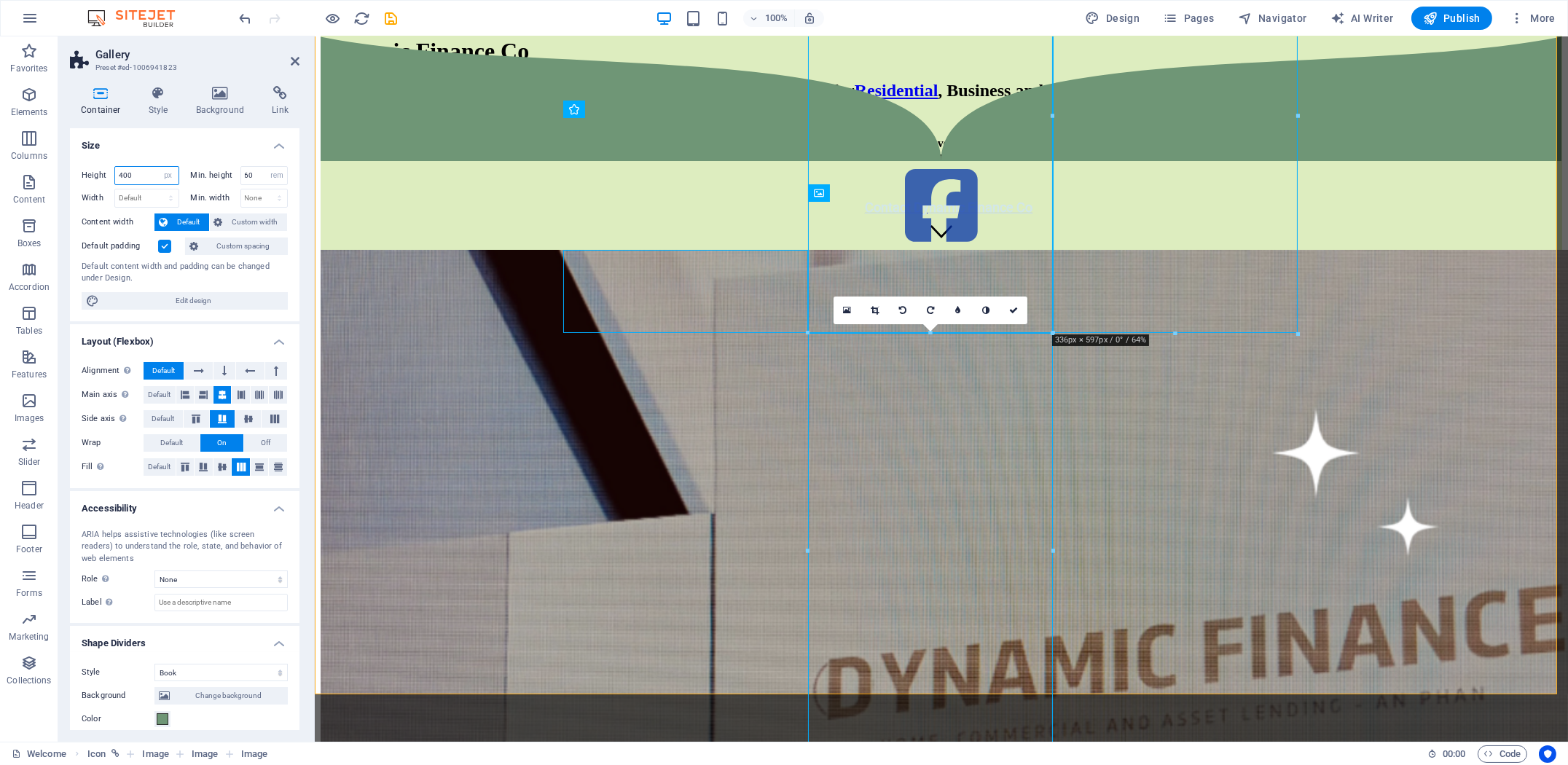
drag, startPoint x: 146, startPoint y: 176, endPoint x: 84, endPoint y: 179, distance: 62.1
click at [57, 179] on section "Favorites Elements Columns Content Boxes Accordion Tables Features Images Slide…" at bounding box center [784, 389] width 1568 height 705
click at [555, 438] on div at bounding box center [940, 372] width 1242 height 699
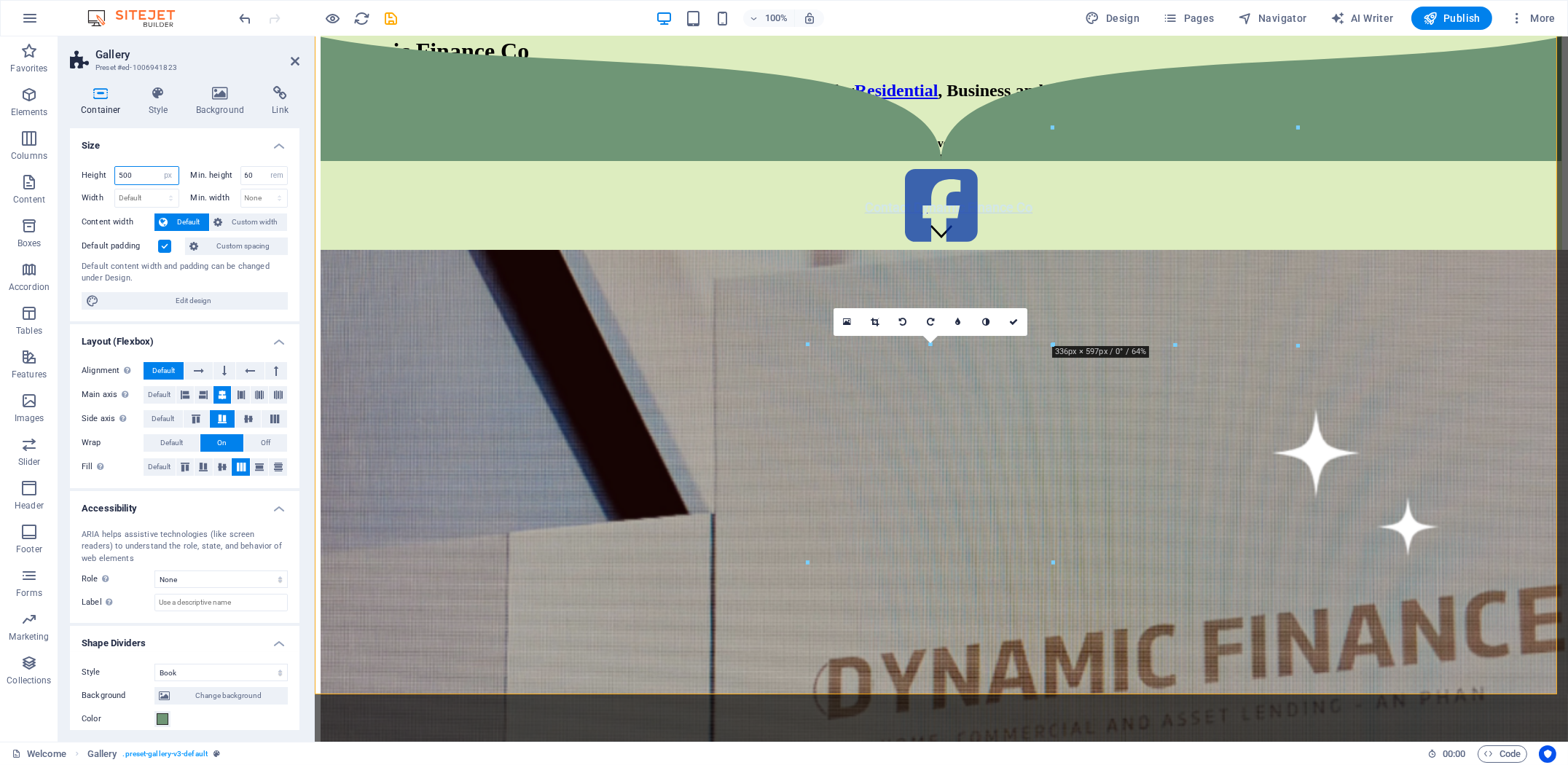
drag, startPoint x: 134, startPoint y: 173, endPoint x: 61, endPoint y: 178, distance: 73.2
click at [60, 178] on div "Container Style Background Link Size Height 500 Default px rem % vh vw Min. hei…" at bounding box center [185, 408] width 253 height 667
type input "600"
click at [569, 468] on div at bounding box center [940, 372] width 1242 height 699
drag, startPoint x: 262, startPoint y: 176, endPoint x: 226, endPoint y: 171, distance: 36.3
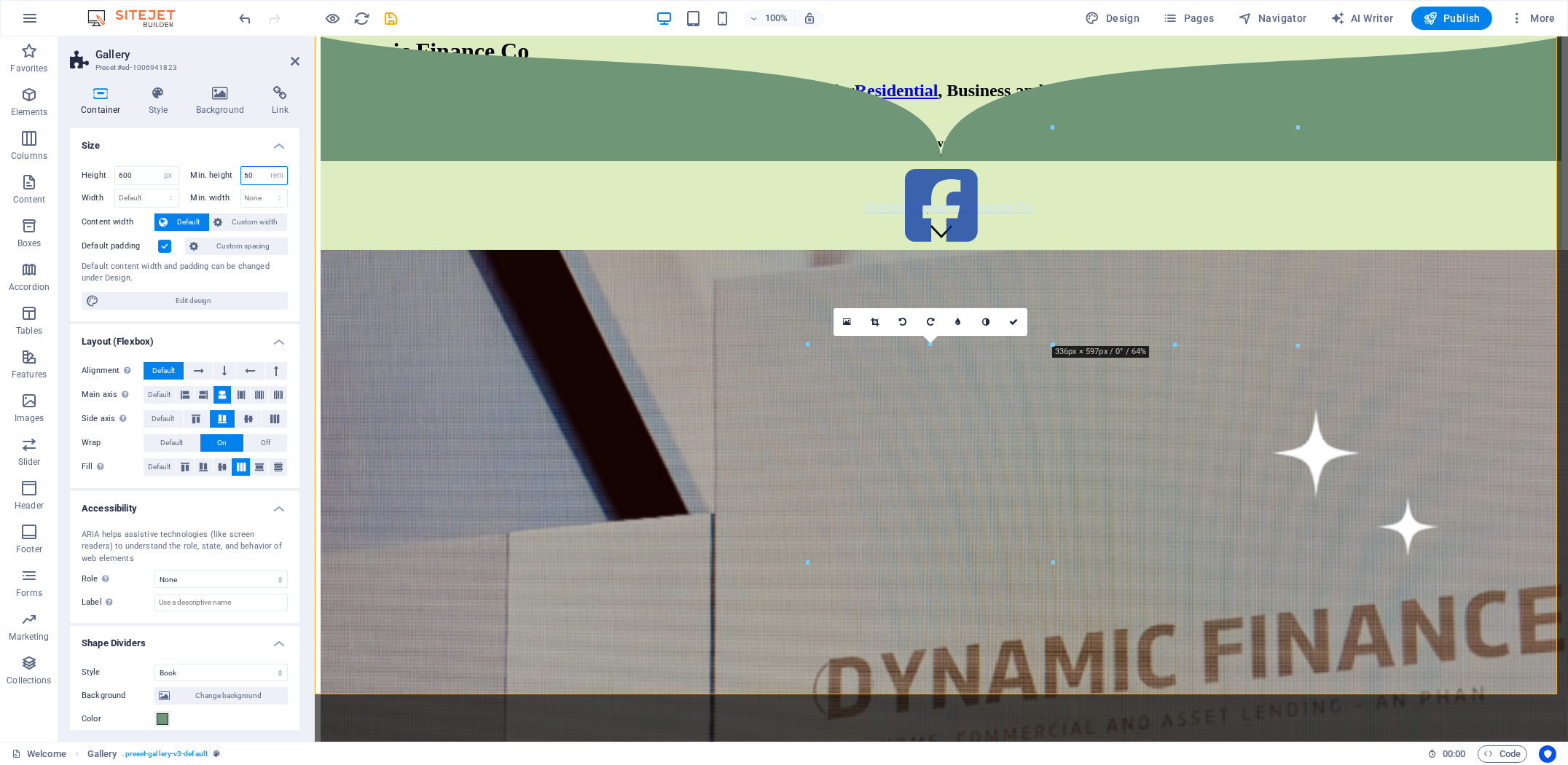
click at [226, 171] on div "Min. height 60 None px rem % vh vw" at bounding box center [240, 175] width 97 height 19
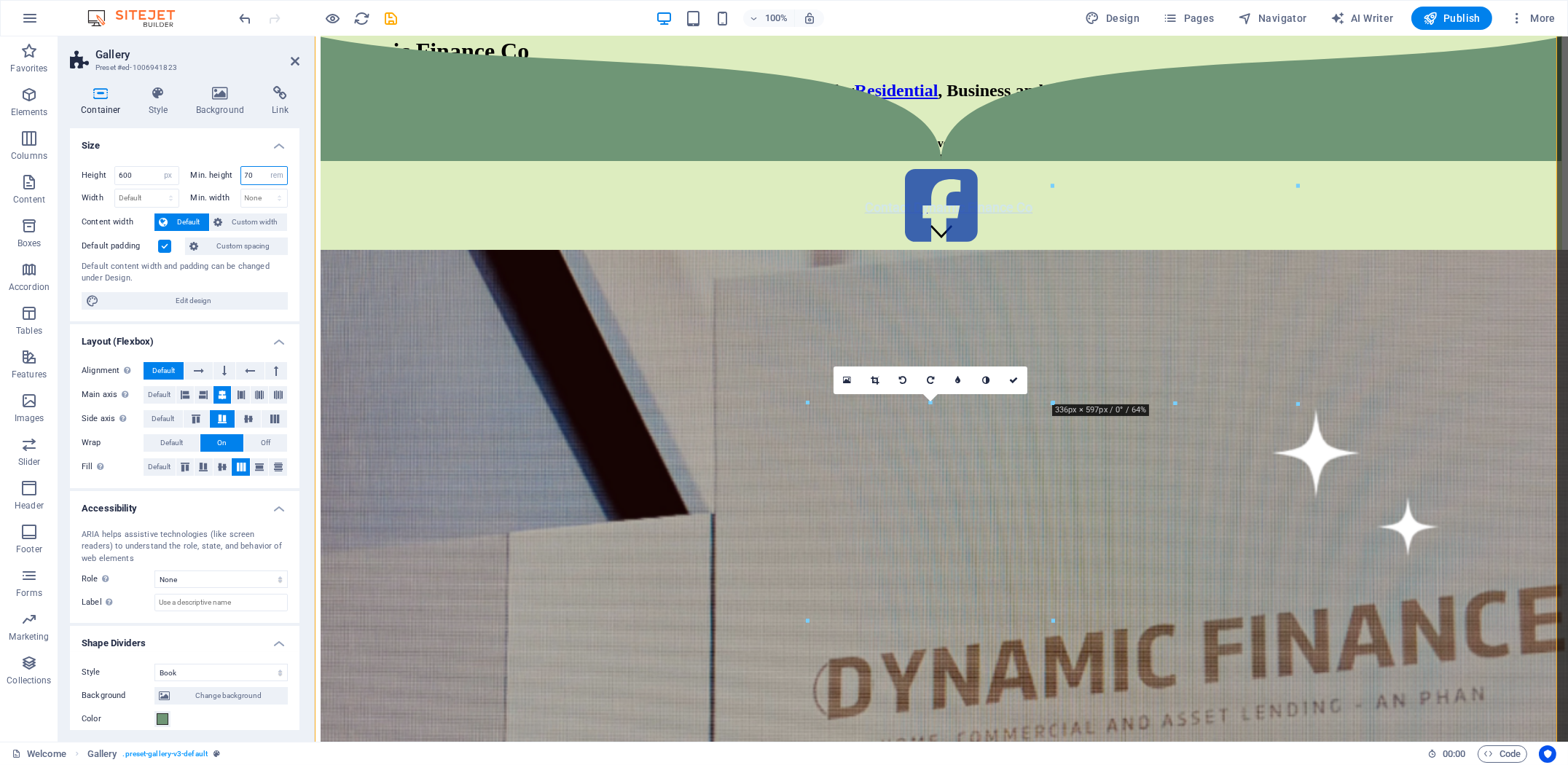
drag, startPoint x: 259, startPoint y: 172, endPoint x: 199, endPoint y: 177, distance: 60.2
click at [199, 176] on div "Min. height 70 None px rem % vh vw" at bounding box center [240, 175] width 97 height 19
type input "70"
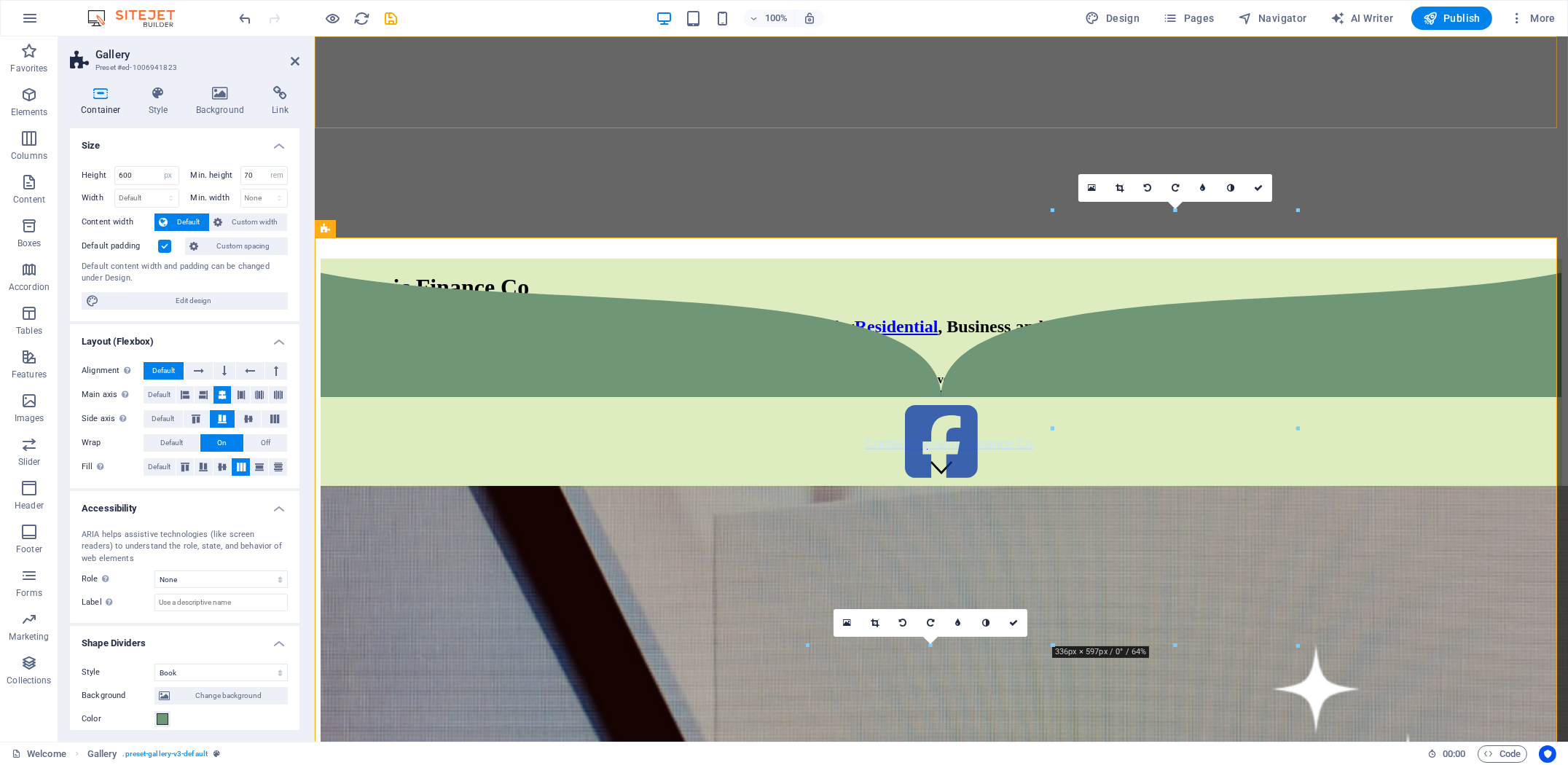
scroll to position [243, 0]
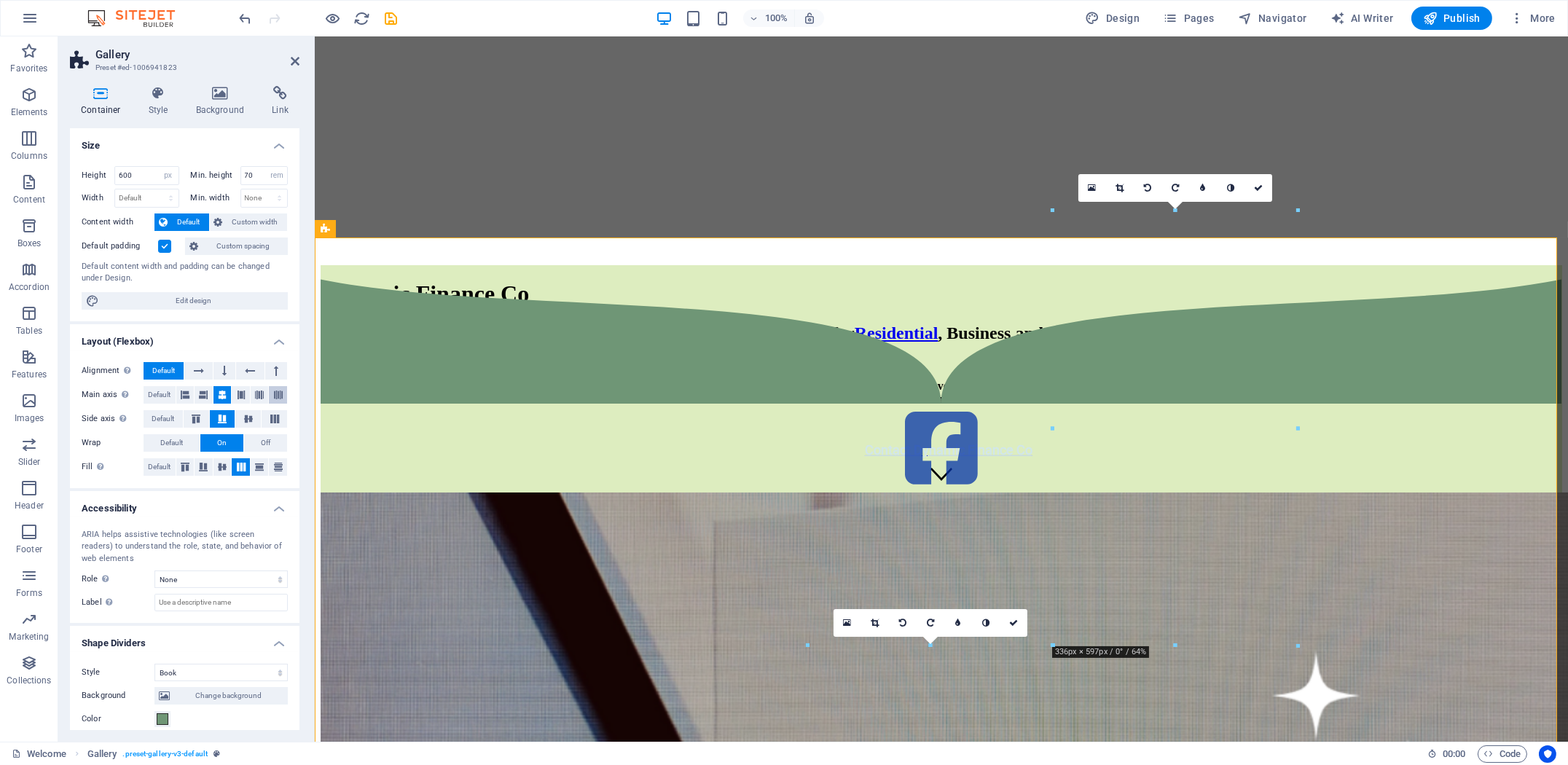
click at [275, 395] on icon at bounding box center [278, 395] width 8 height 17
click at [251, 395] on button at bounding box center [259, 395] width 18 height 17
click at [237, 395] on icon at bounding box center [240, 395] width 8 height 17
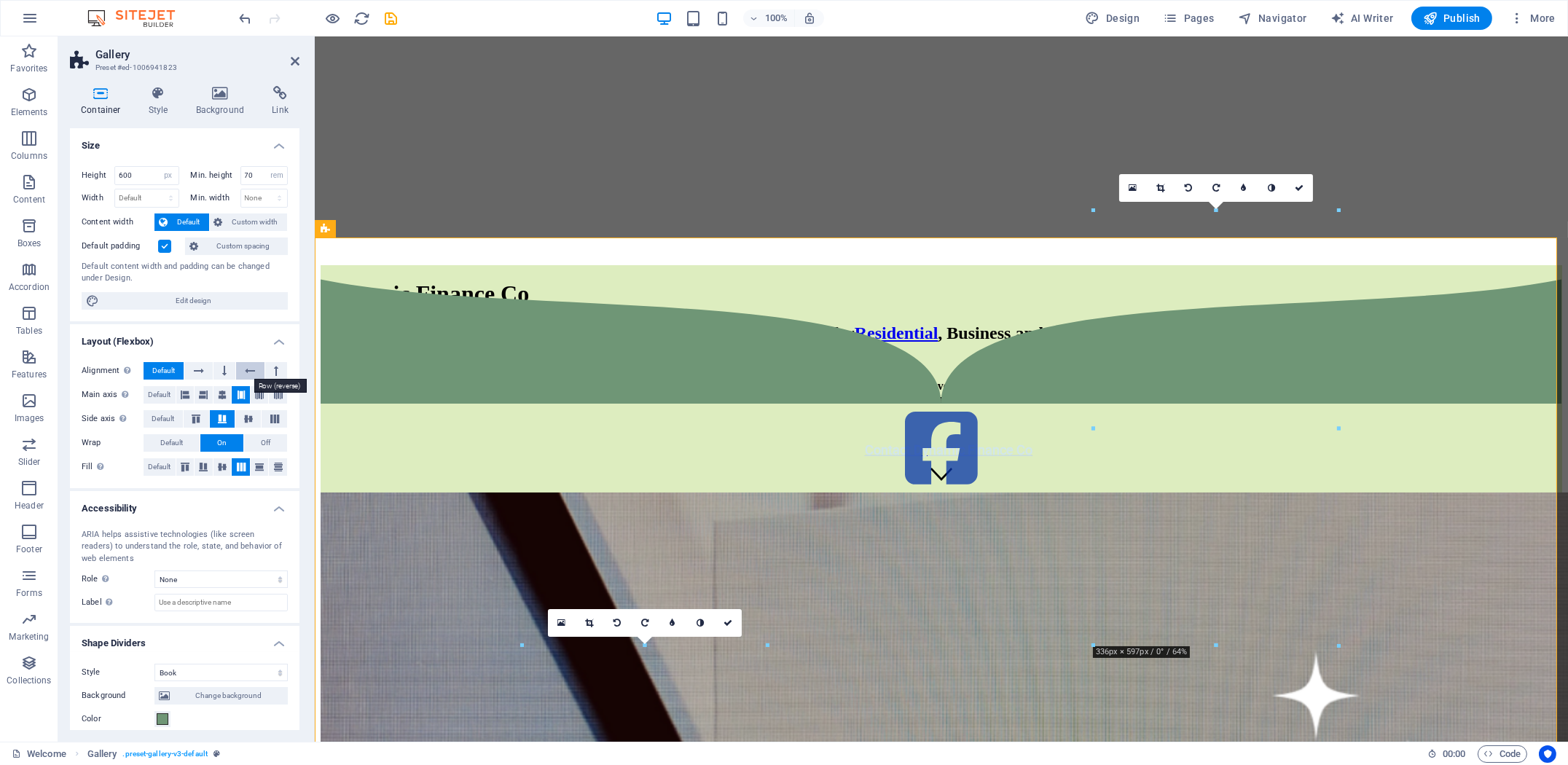
click at [249, 371] on icon at bounding box center [250, 370] width 10 height 17
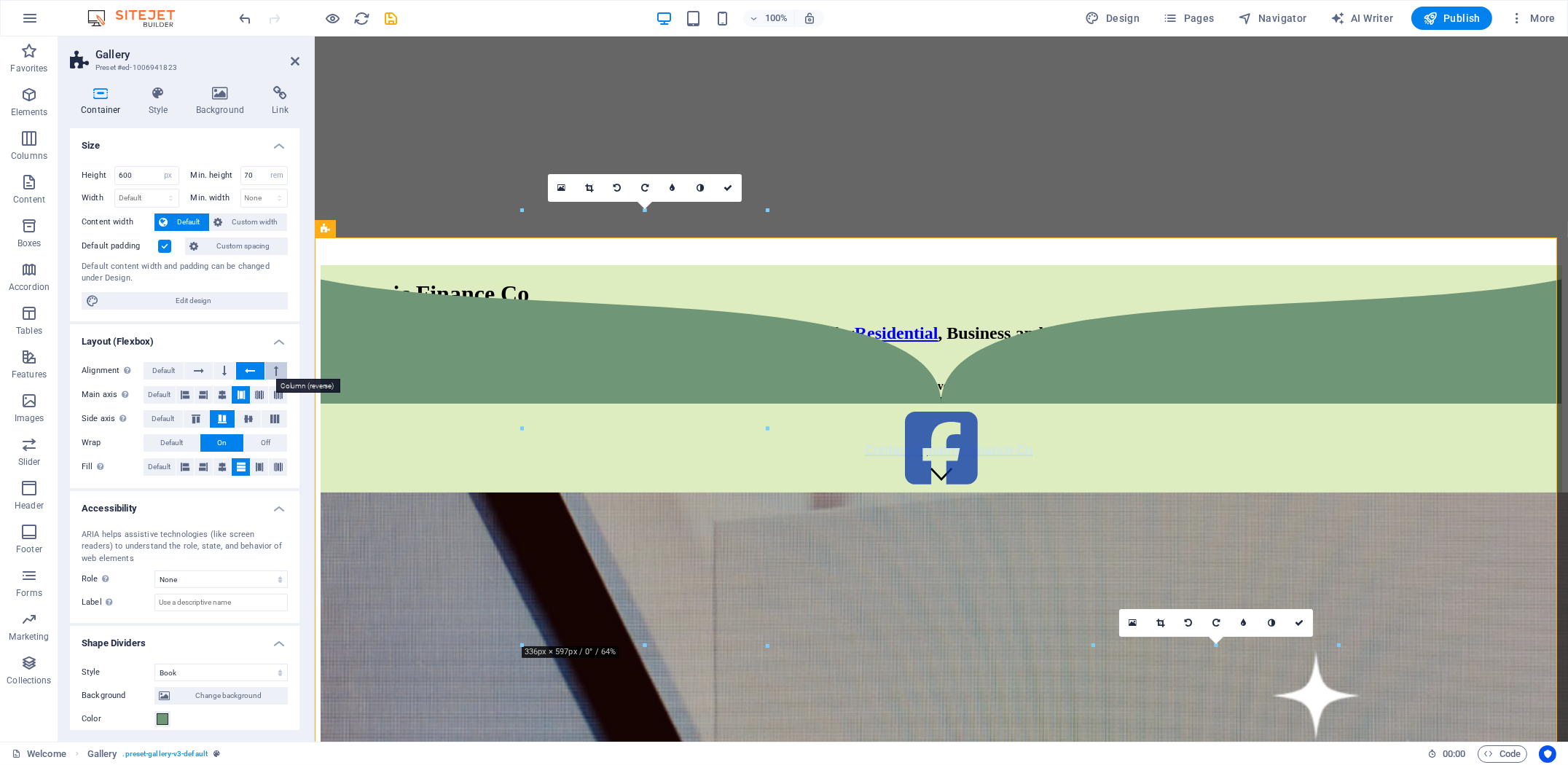
click at [275, 371] on icon at bounding box center [276, 370] width 5 height 17
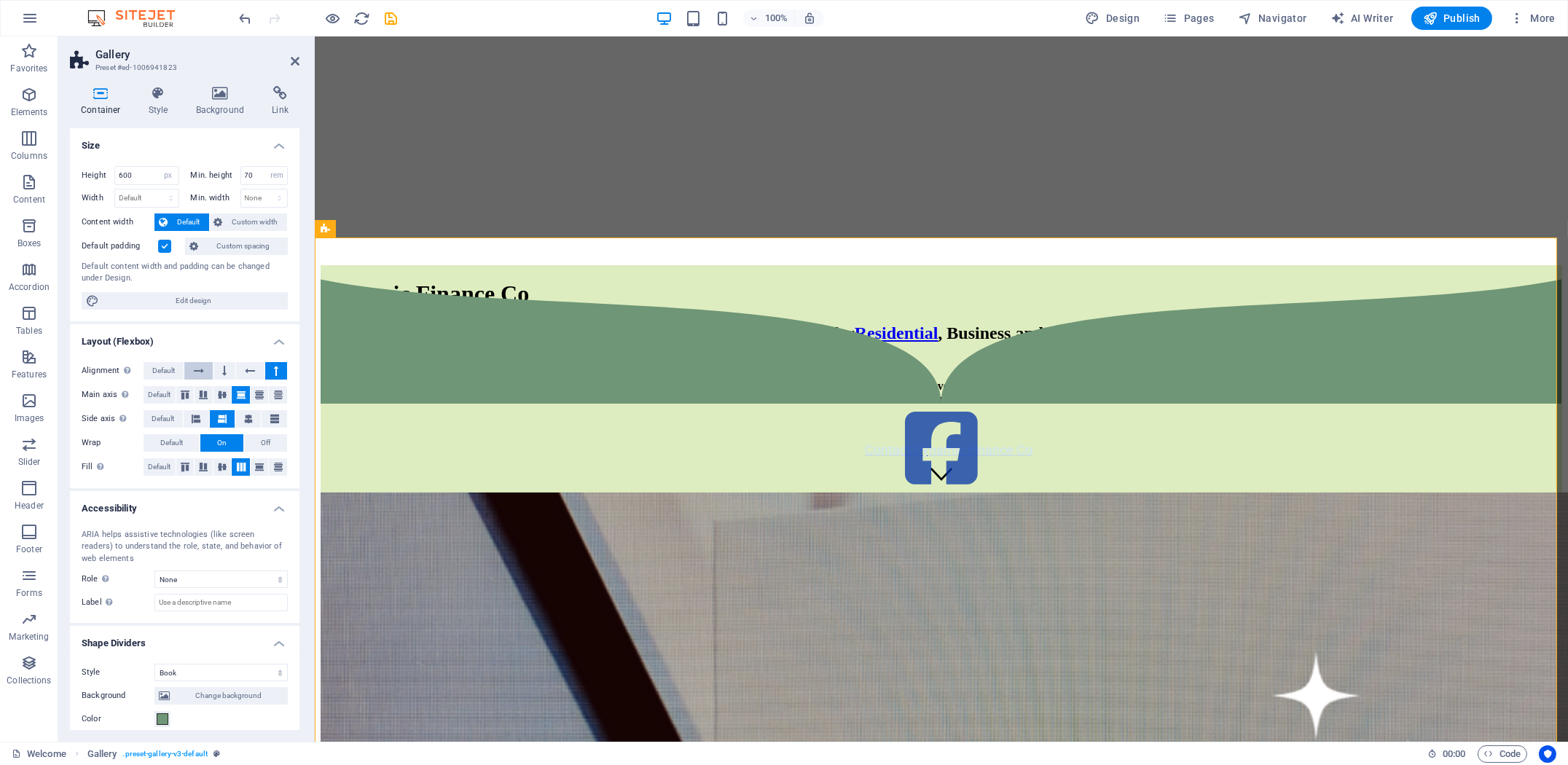
click at [205, 371] on button at bounding box center [198, 370] width 27 height 17
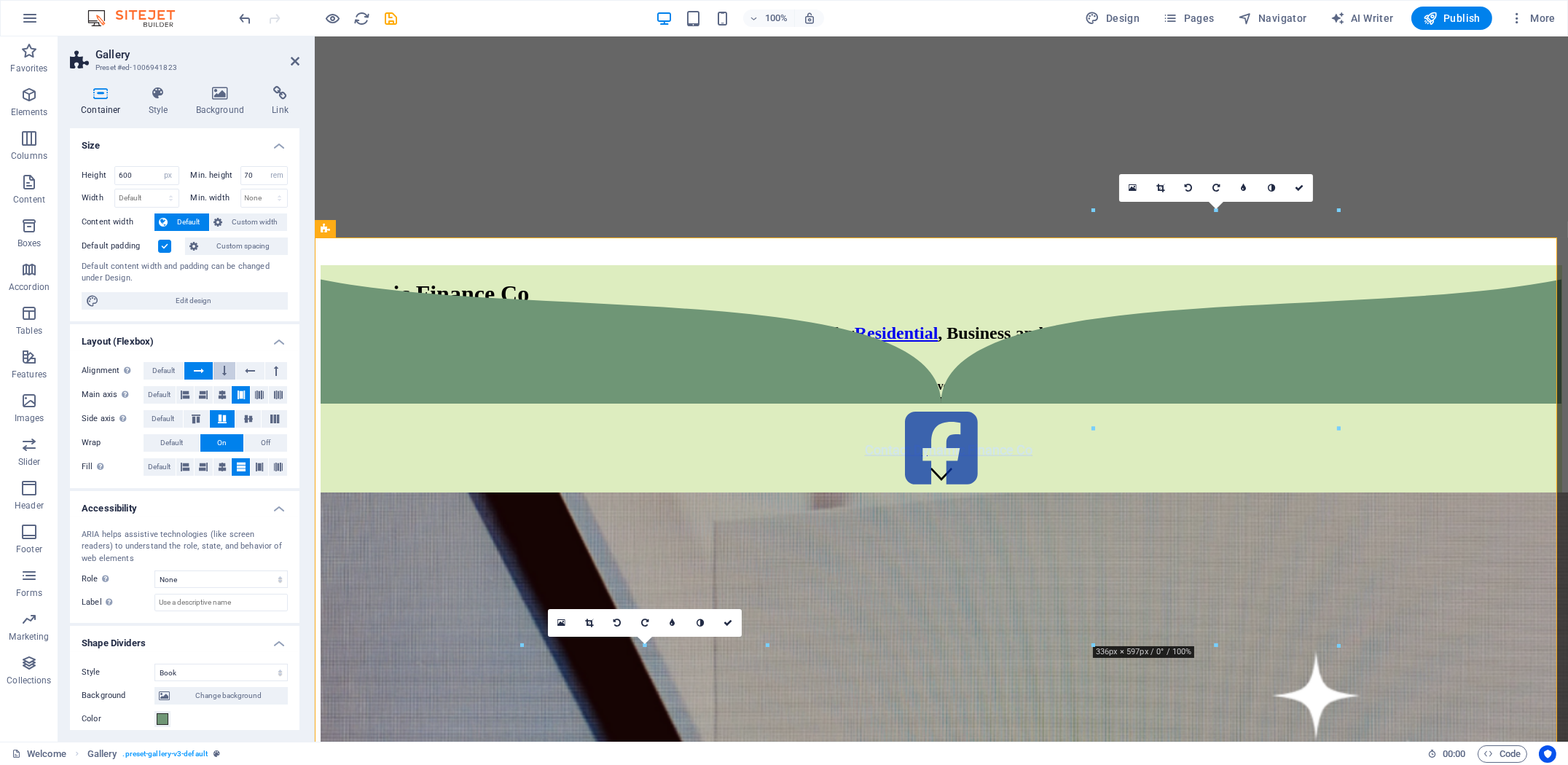
click at [218, 370] on button at bounding box center [224, 370] width 22 height 17
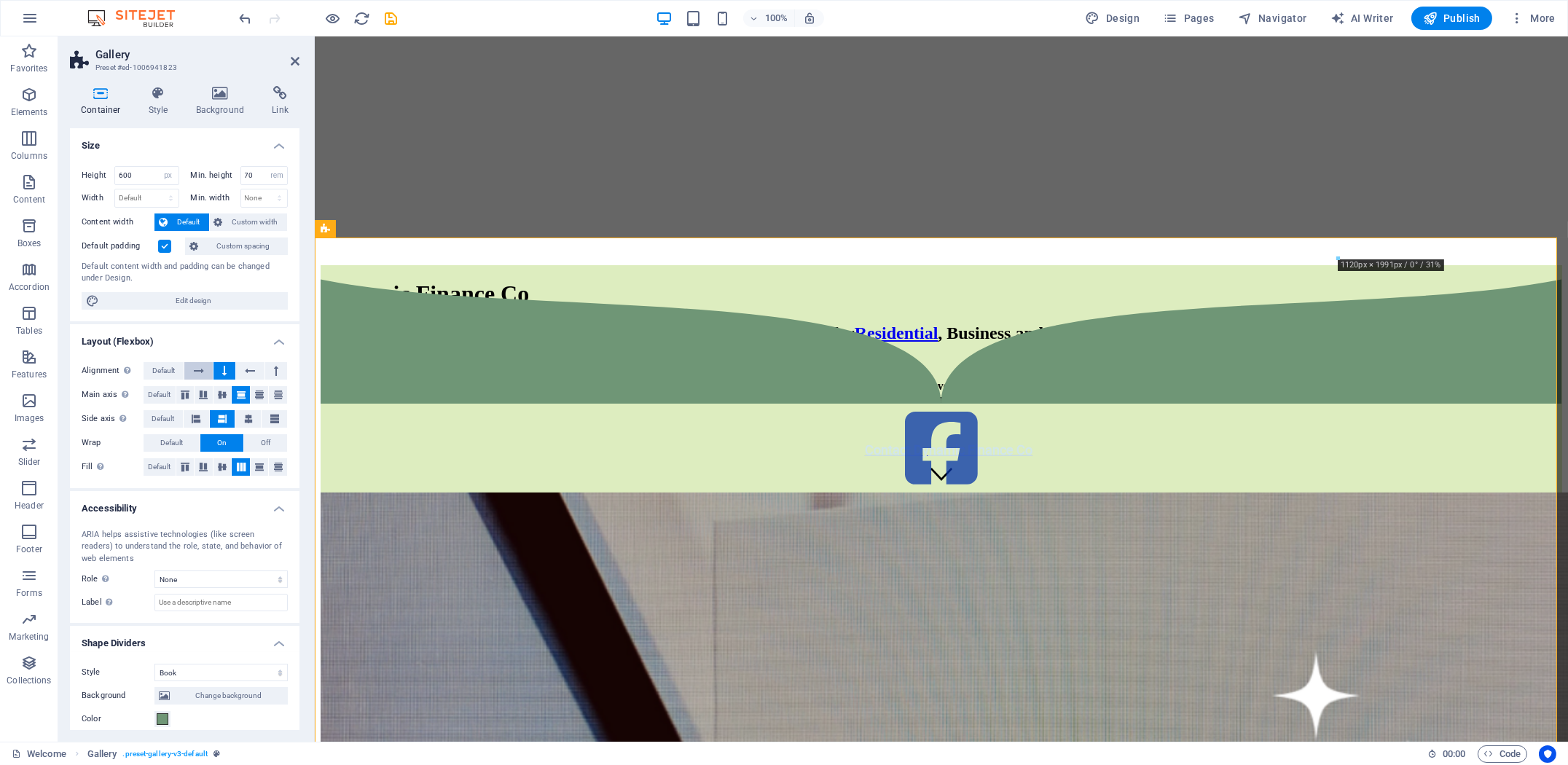
click at [189, 368] on button at bounding box center [198, 370] width 27 height 17
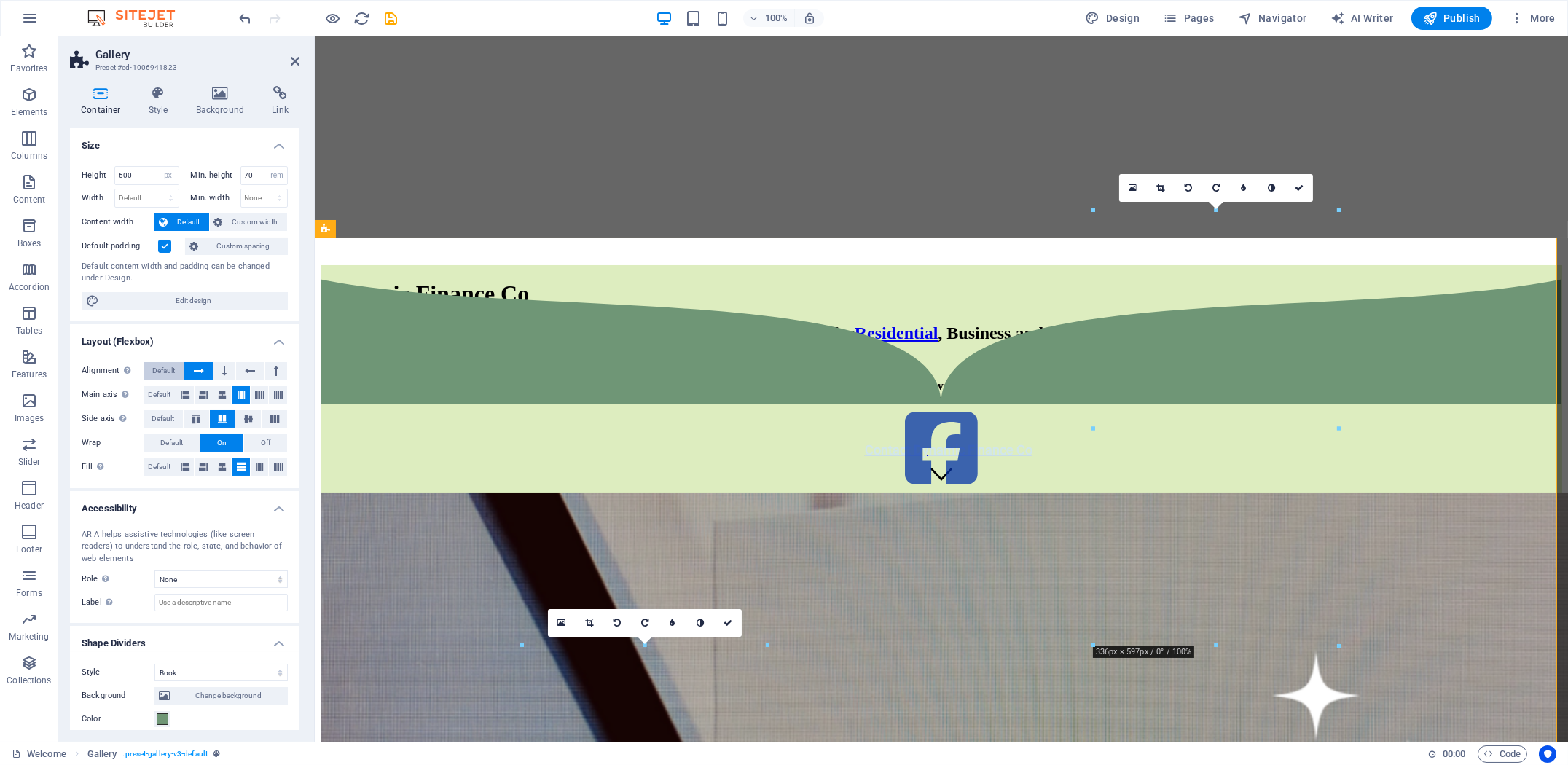
click at [157, 370] on span "Default" at bounding box center [164, 370] width 23 height 17
click at [220, 395] on icon at bounding box center [221, 395] width 8 height 17
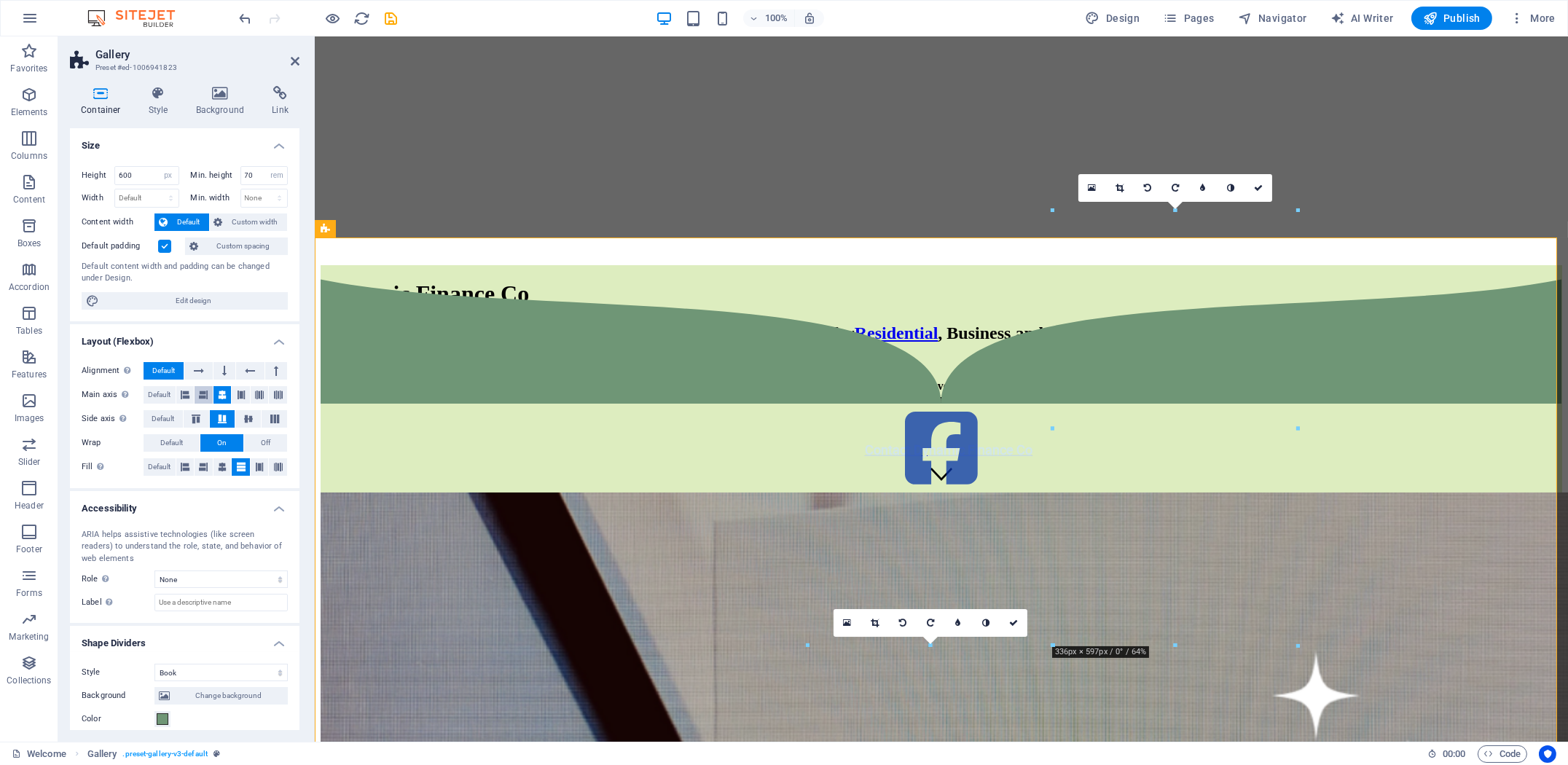
click at [205, 395] on icon at bounding box center [202, 395] width 8 height 17
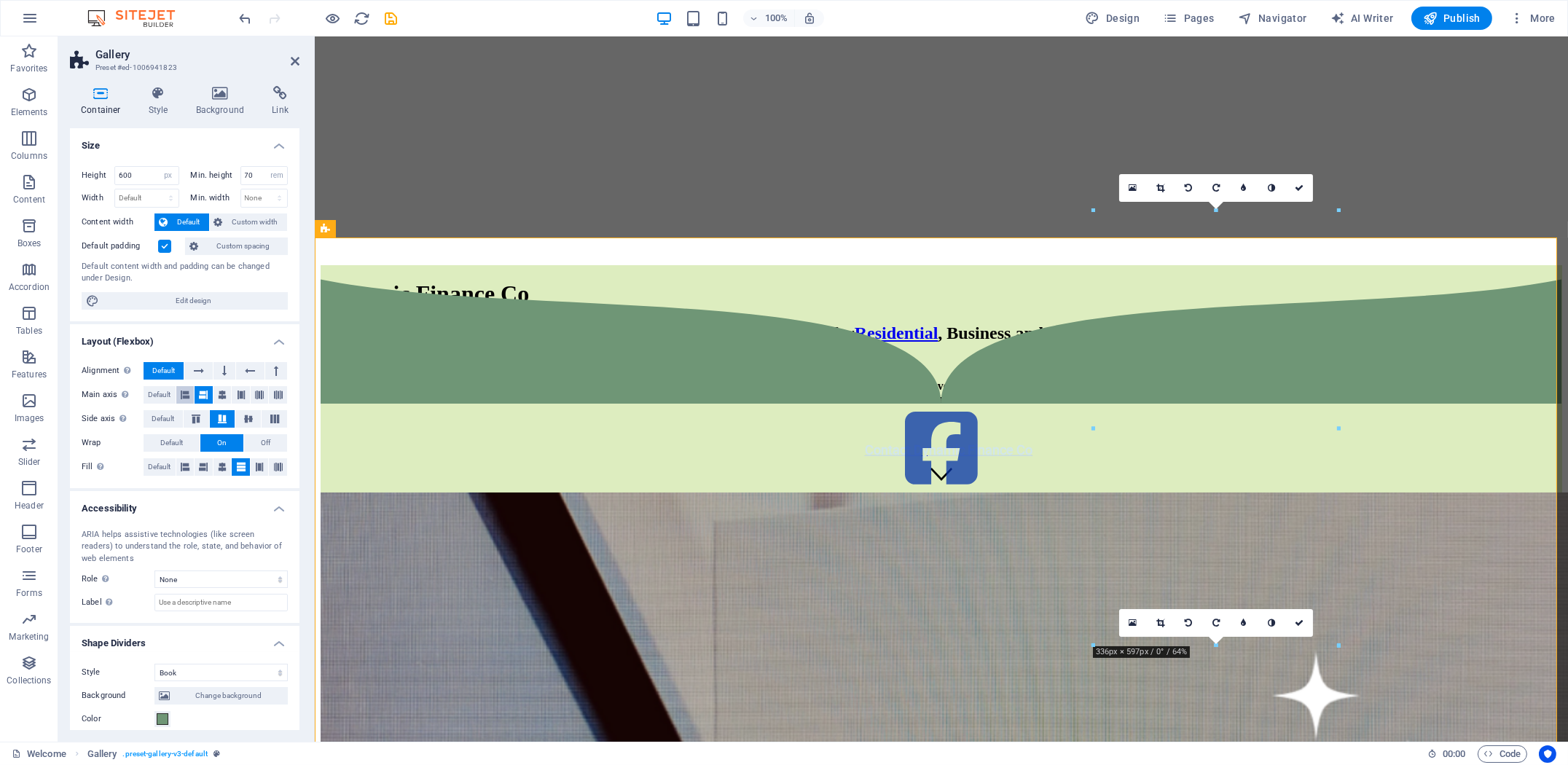
click at [186, 398] on icon at bounding box center [184, 395] width 8 height 17
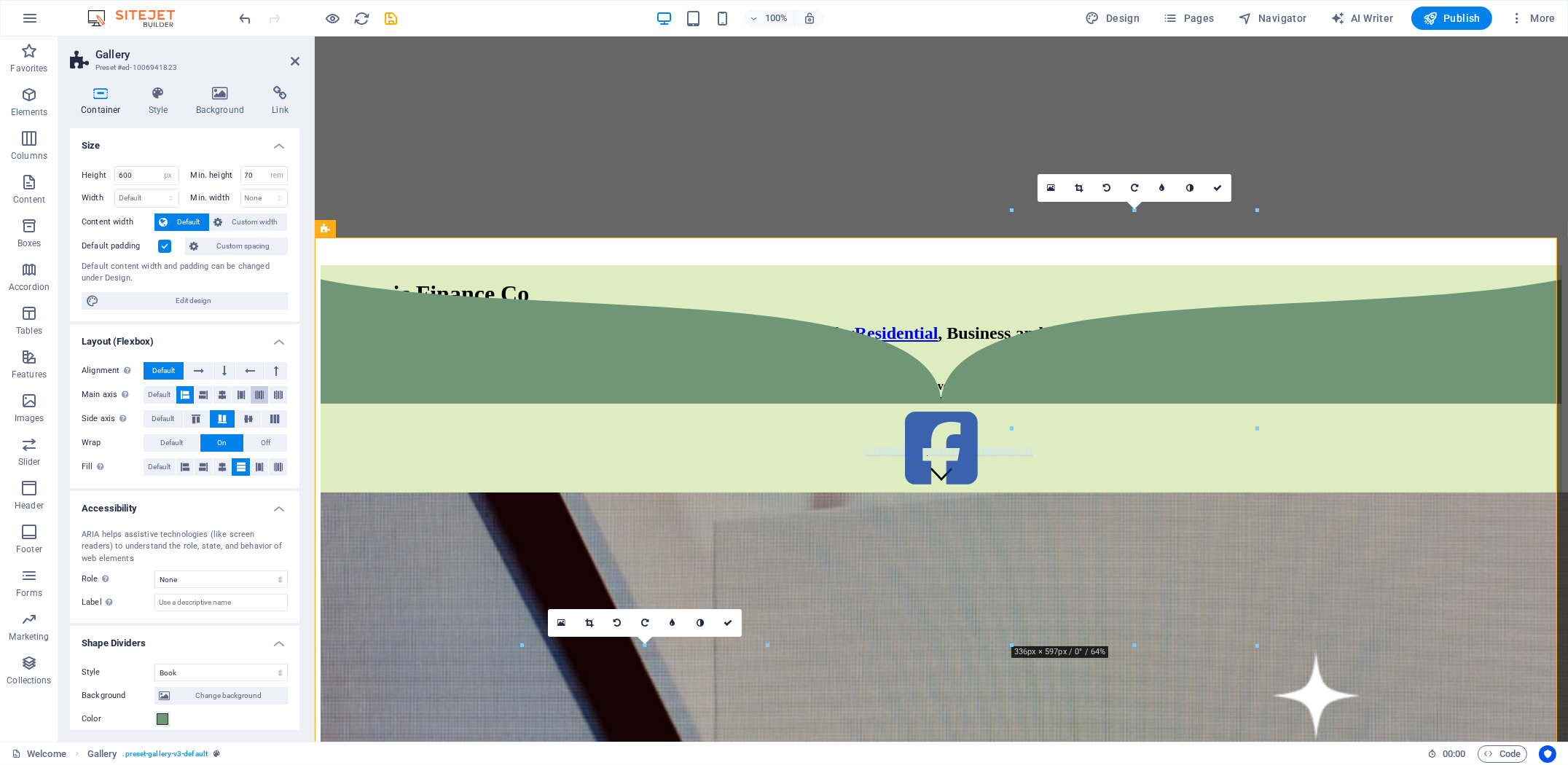
click at [259, 395] on icon at bounding box center [259, 395] width 8 height 17
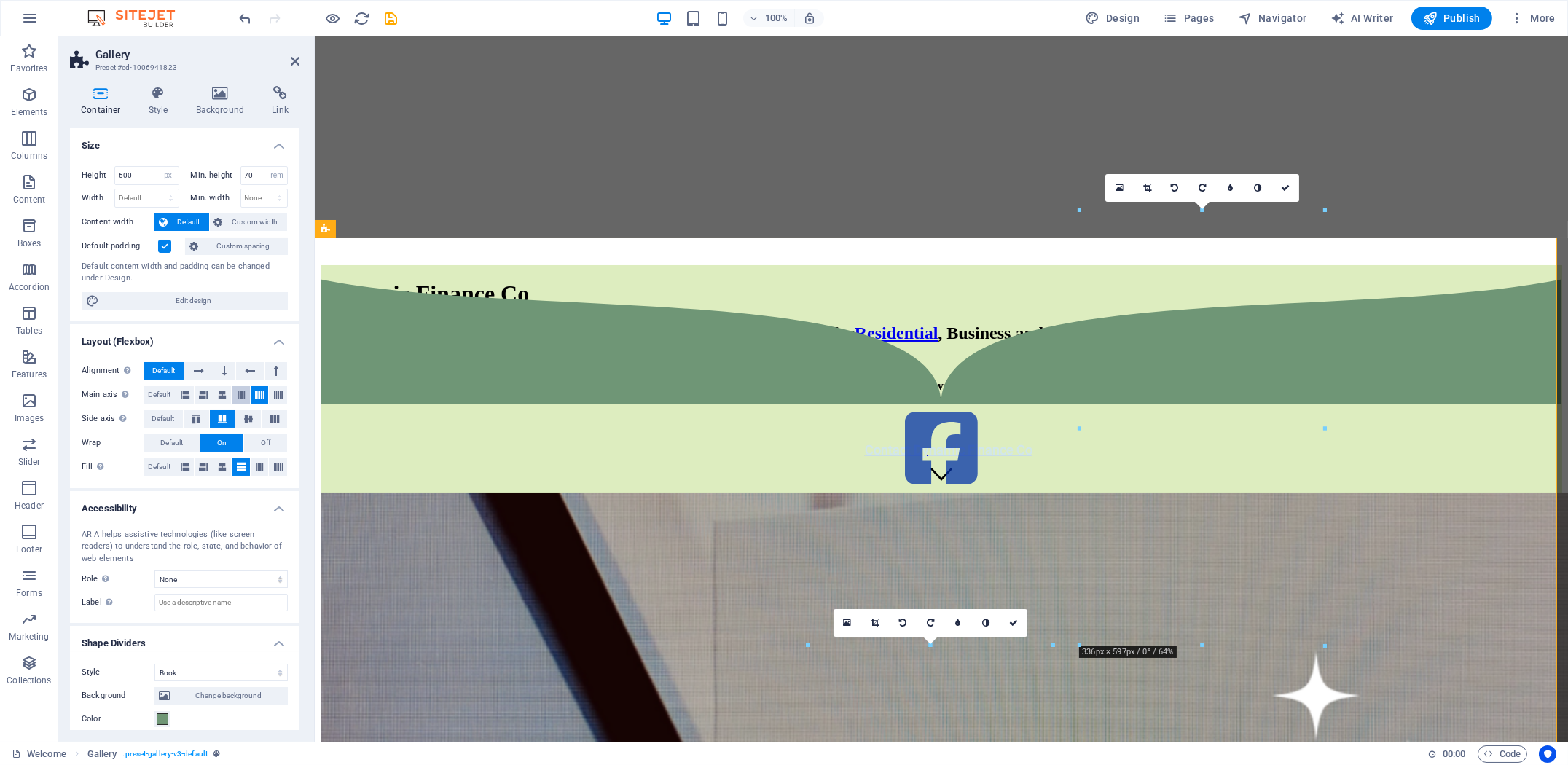
click at [237, 395] on icon at bounding box center [240, 395] width 8 height 17
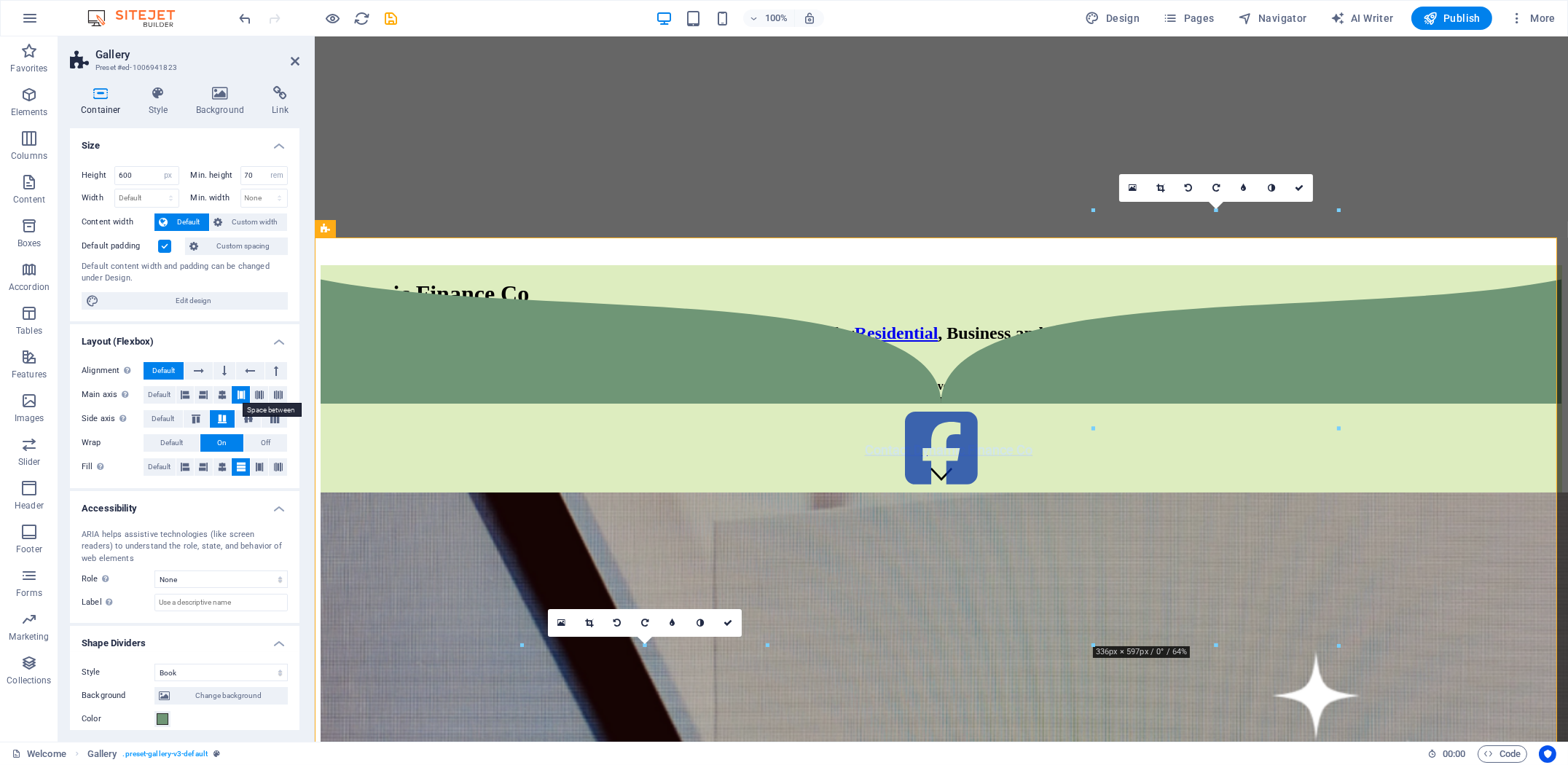
click at [248, 394] on button at bounding box center [241, 395] width 18 height 17
click at [253, 393] on button at bounding box center [259, 395] width 18 height 17
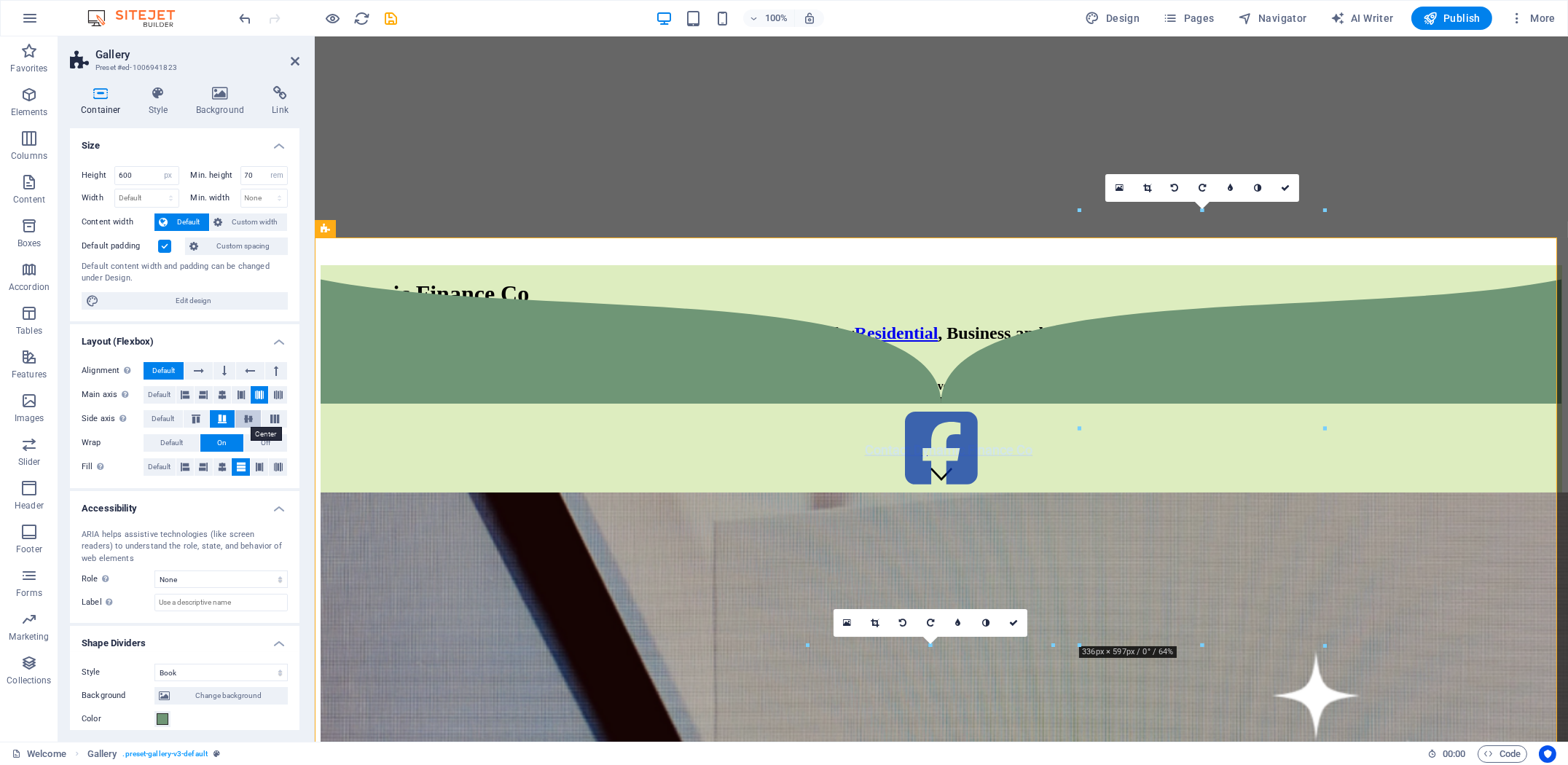
click at [250, 421] on icon at bounding box center [248, 418] width 17 height 8
click at [275, 415] on icon at bounding box center [275, 418] width 17 height 8
click at [201, 417] on icon at bounding box center [196, 418] width 17 height 8
click at [241, 415] on icon at bounding box center [248, 418] width 17 height 8
click at [259, 468] on icon at bounding box center [259, 466] width 8 height 17
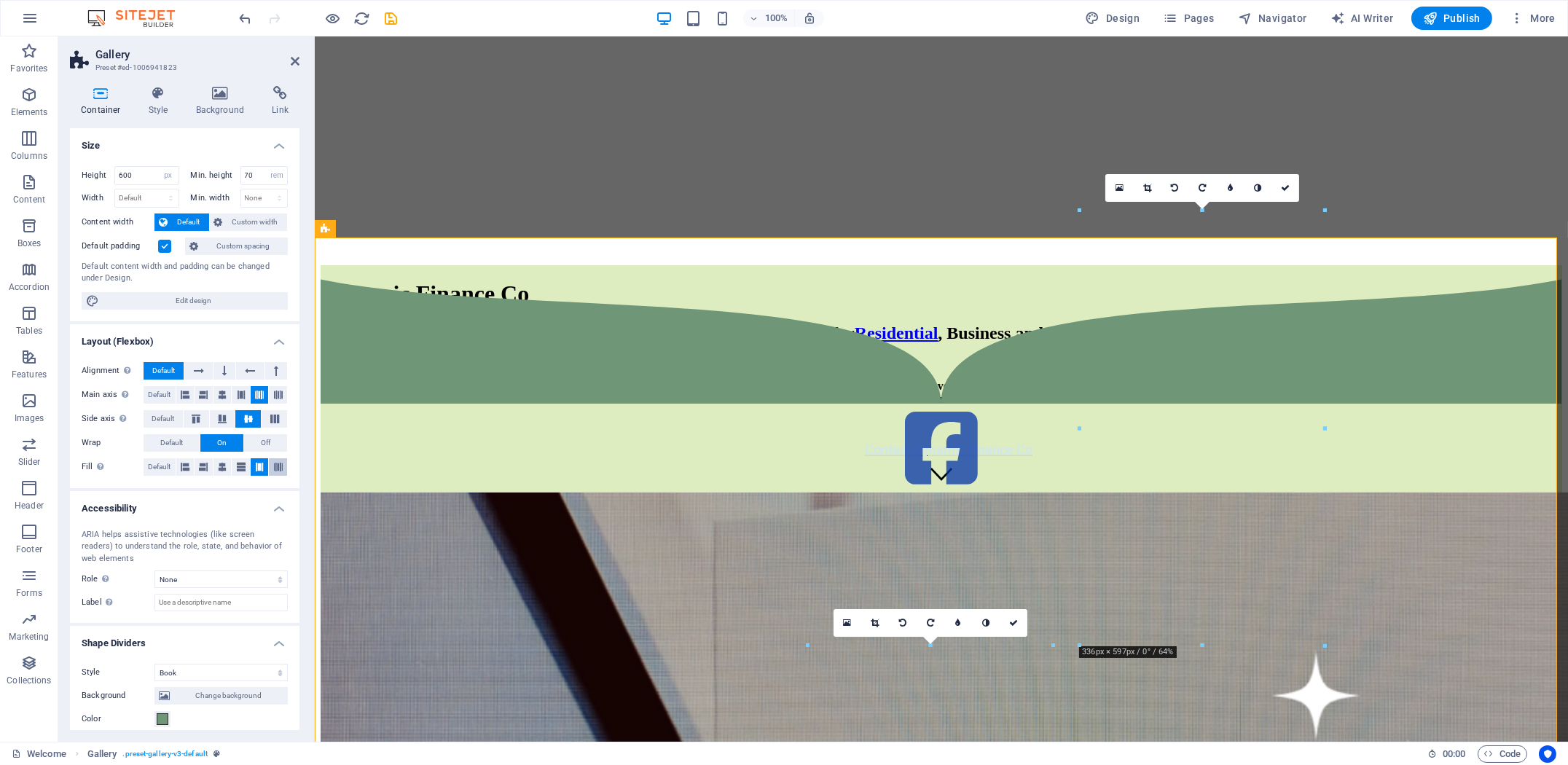
click at [274, 463] on icon at bounding box center [278, 466] width 8 height 17
click at [184, 465] on icon at bounding box center [184, 466] width 8 height 17
click at [144, 463] on button "Default" at bounding box center [160, 466] width 32 height 17
click at [180, 443] on span "Default" at bounding box center [172, 443] width 23 height 17
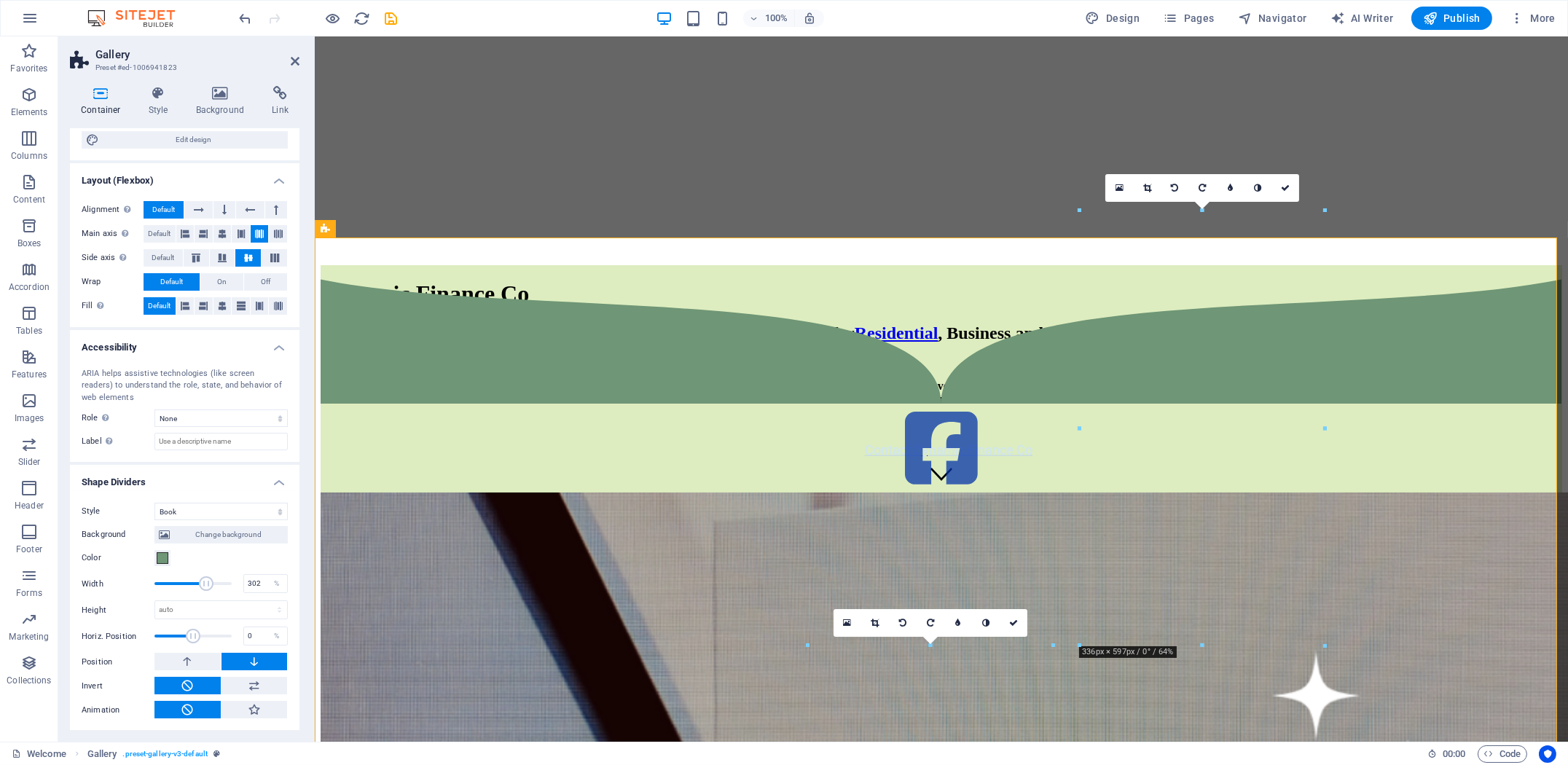
scroll to position [0, 0]
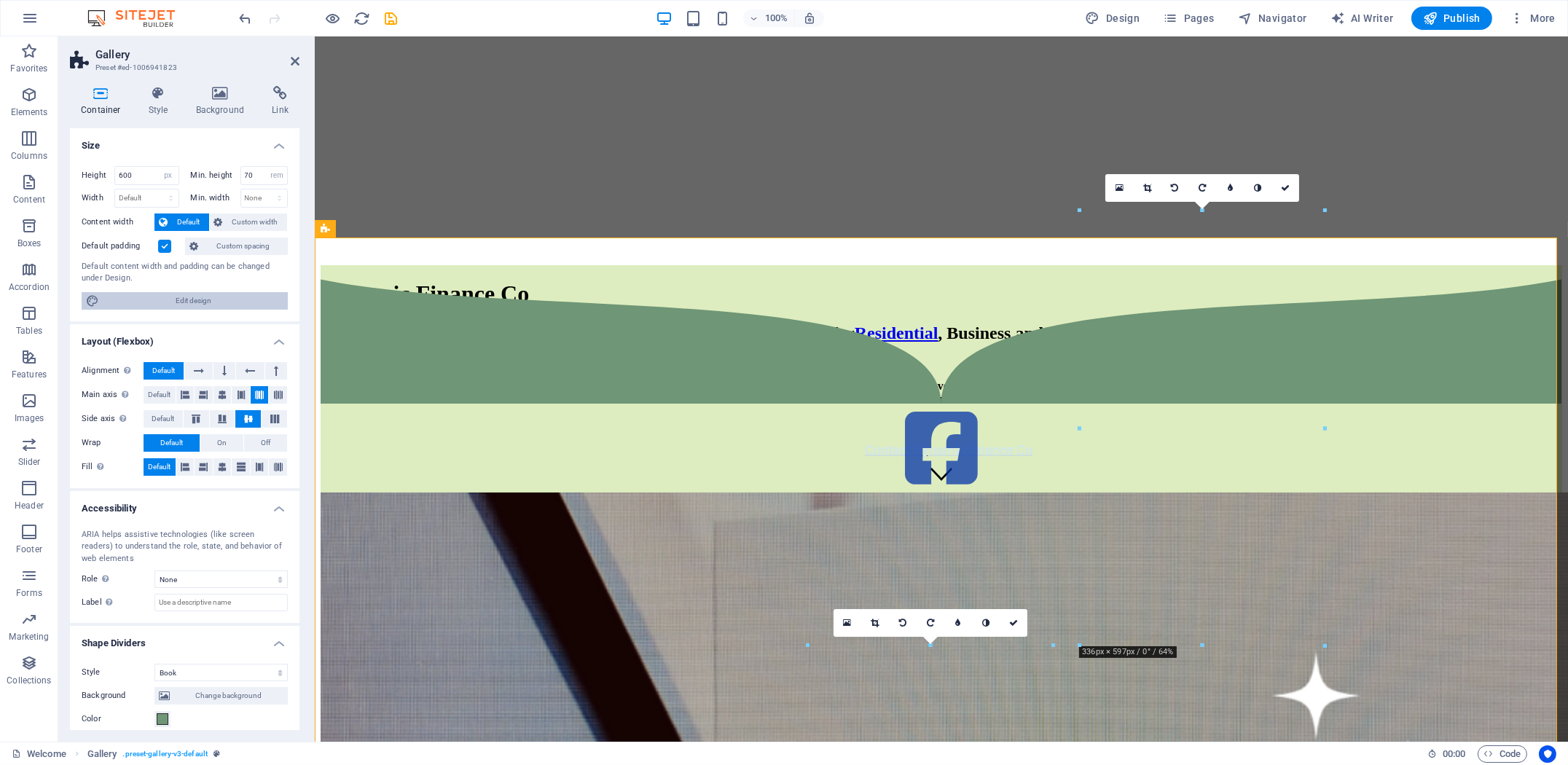
click at [224, 298] on span "Edit design" at bounding box center [193, 300] width 180 height 17
select select "rem"
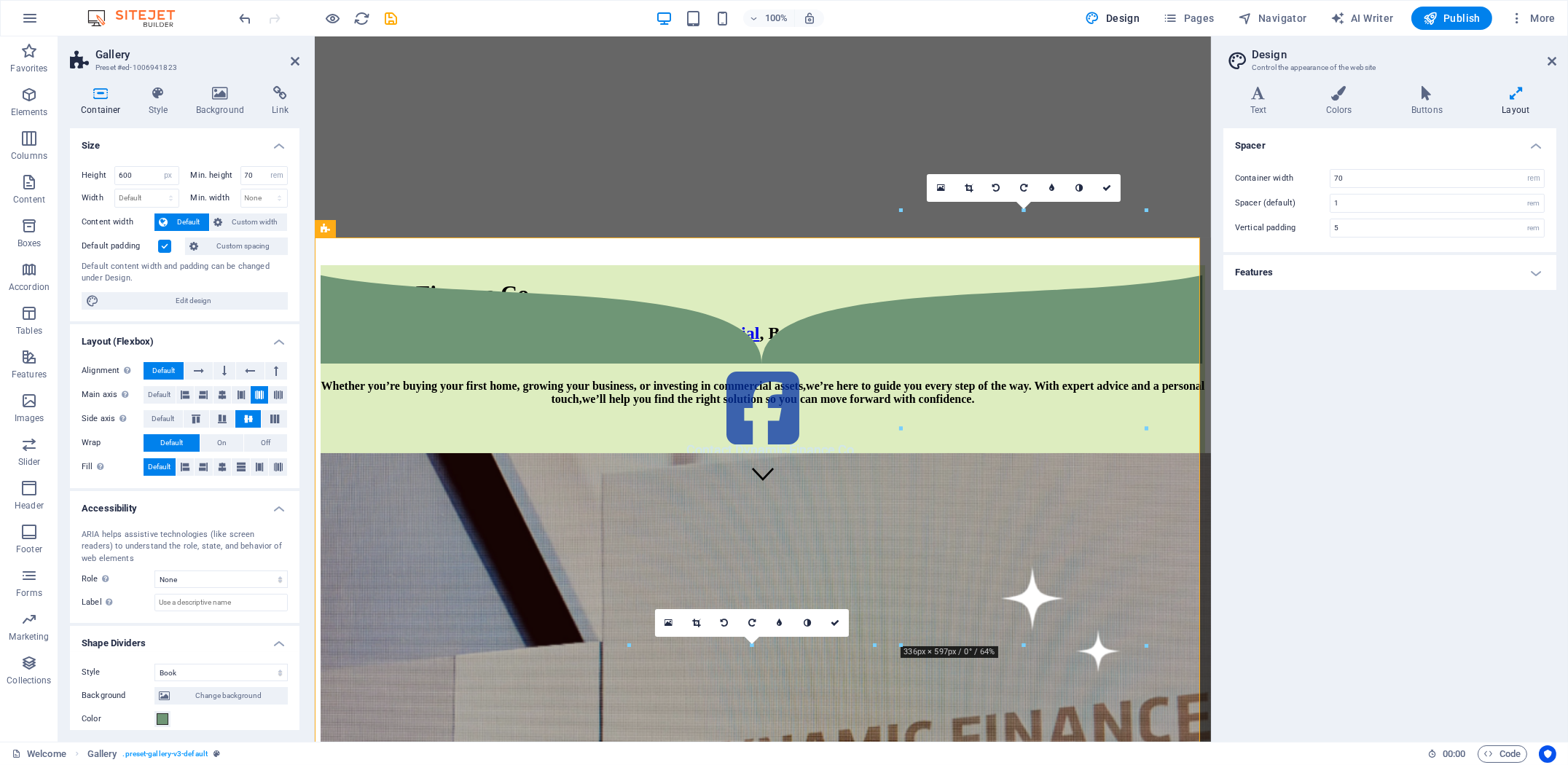
click at [1544, 61] on header "Design Control the appearance of the website" at bounding box center [1391, 56] width 330 height 38
click at [1554, 59] on icon at bounding box center [1551, 61] width 8 height 11
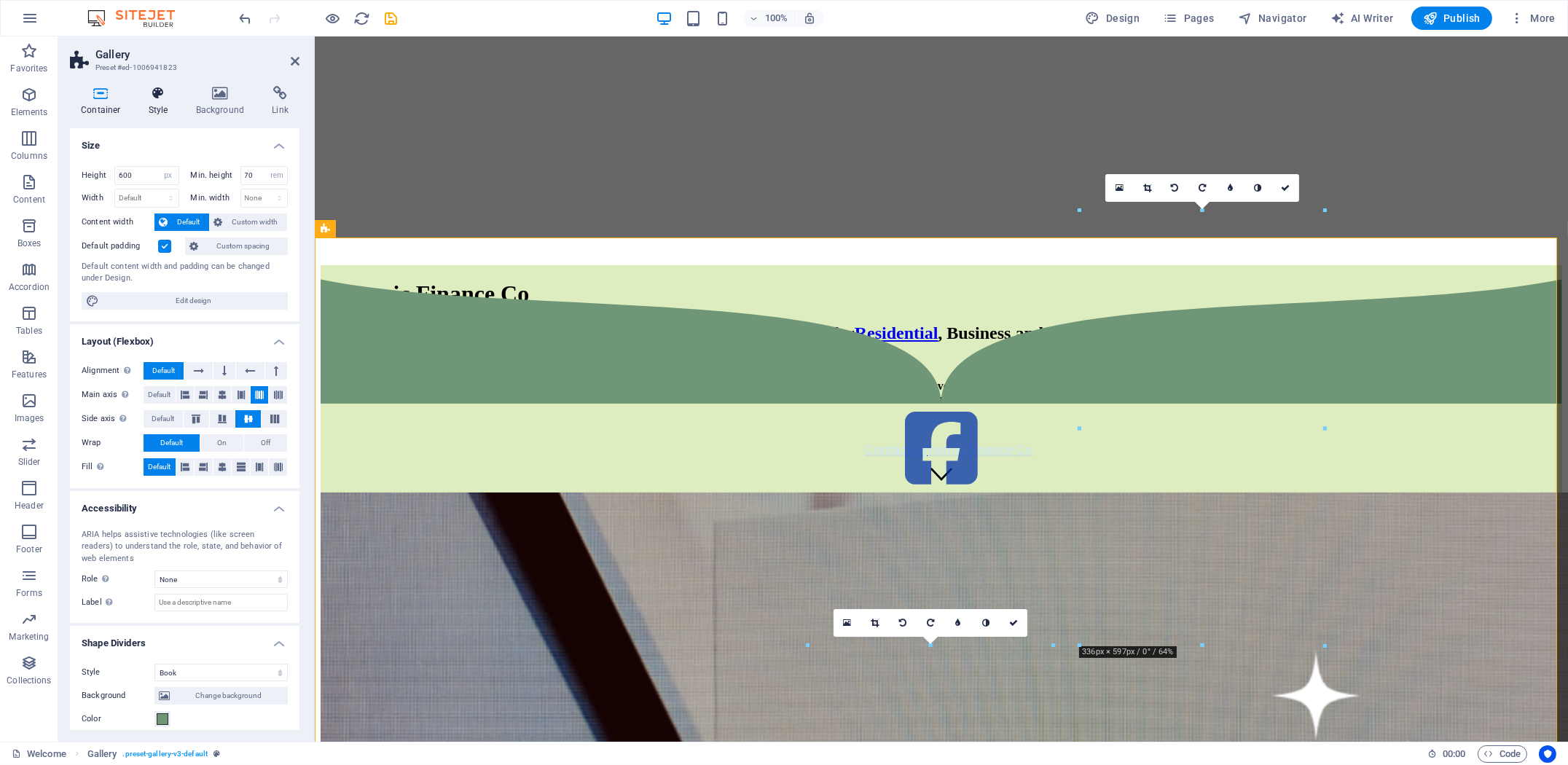
click at [160, 111] on h4 "Style" at bounding box center [161, 101] width 47 height 30
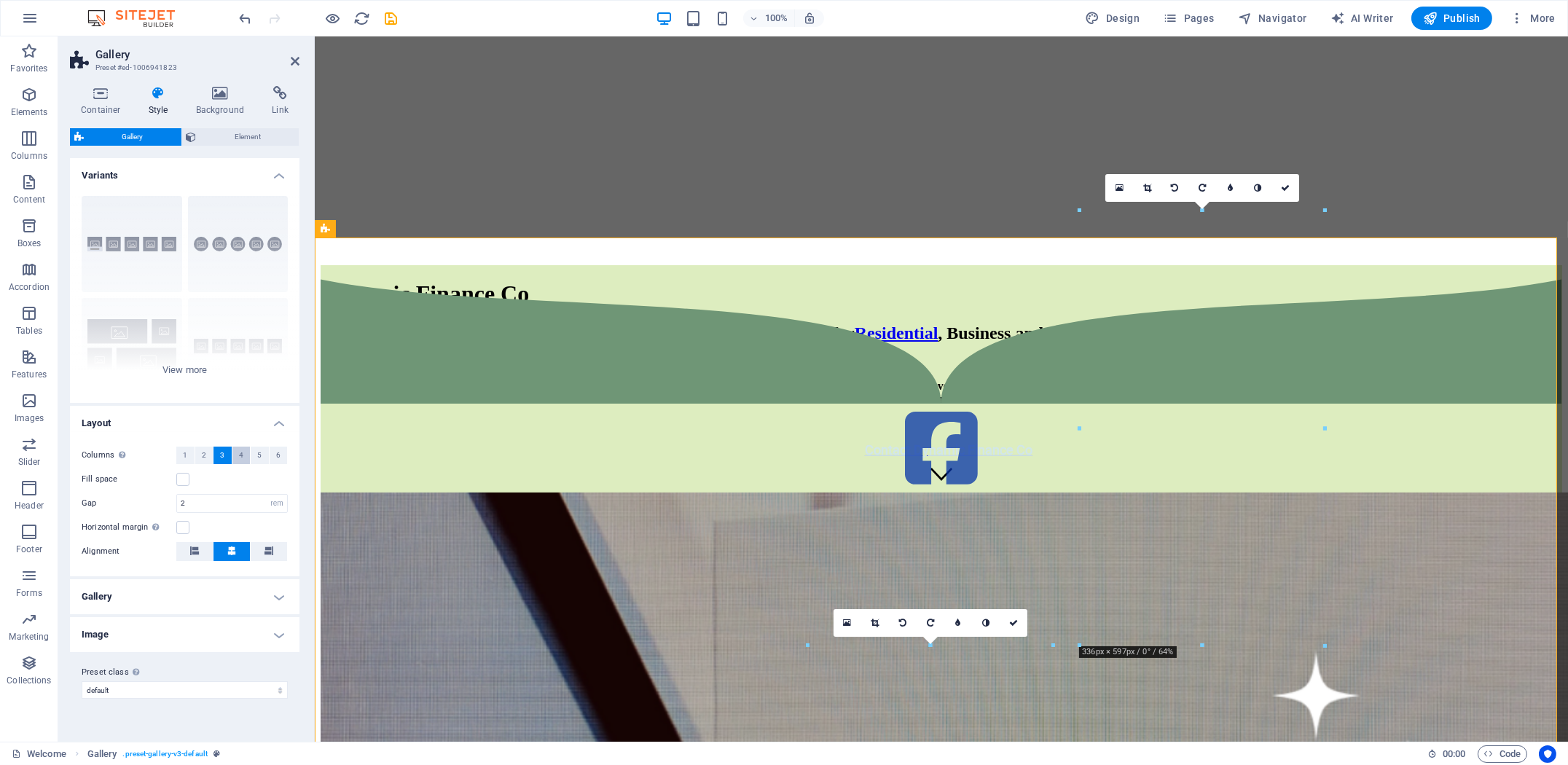
click at [240, 454] on span "4" at bounding box center [241, 455] width 5 height 17
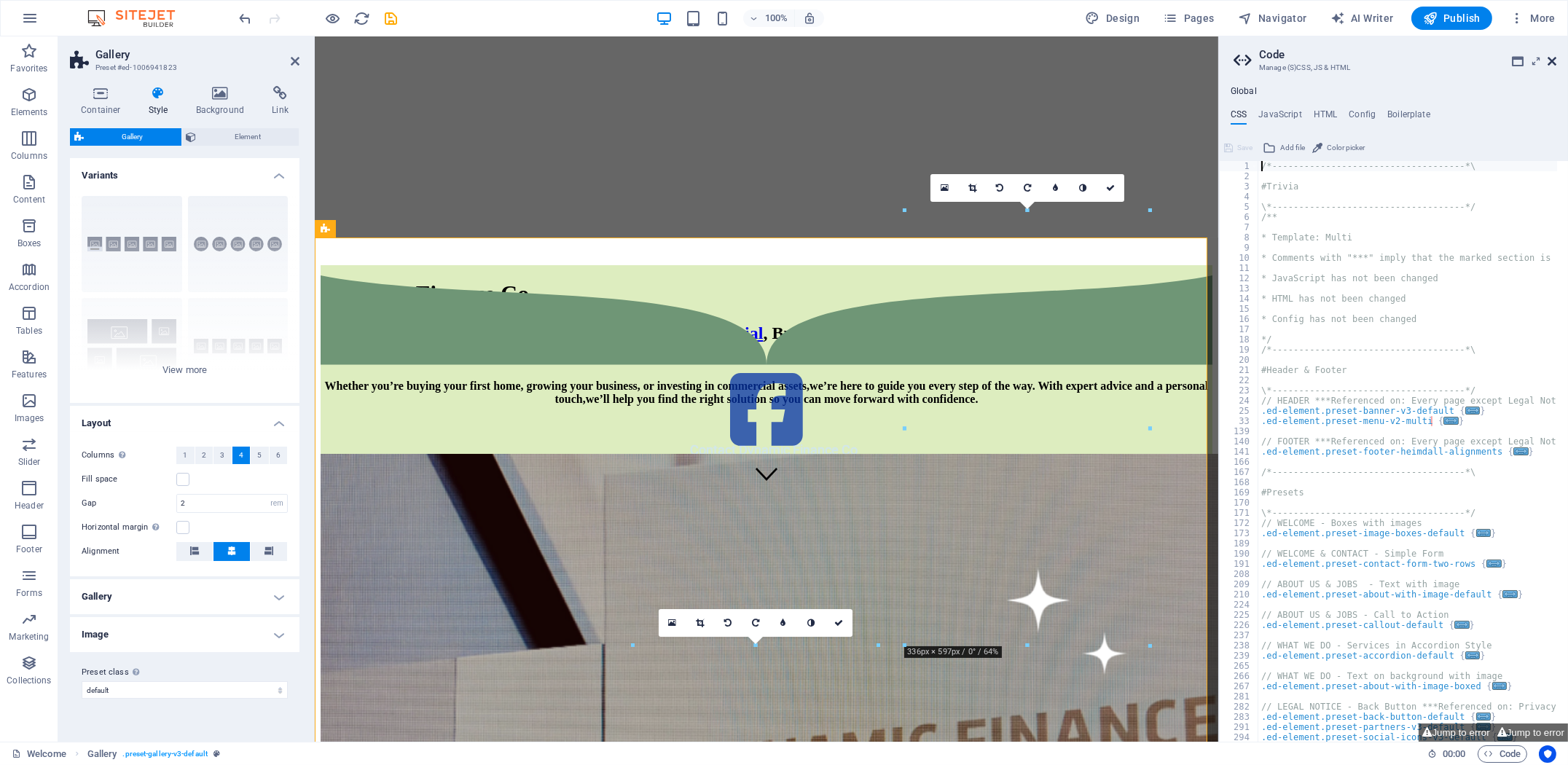
click at [1551, 65] on icon at bounding box center [1551, 61] width 8 height 11
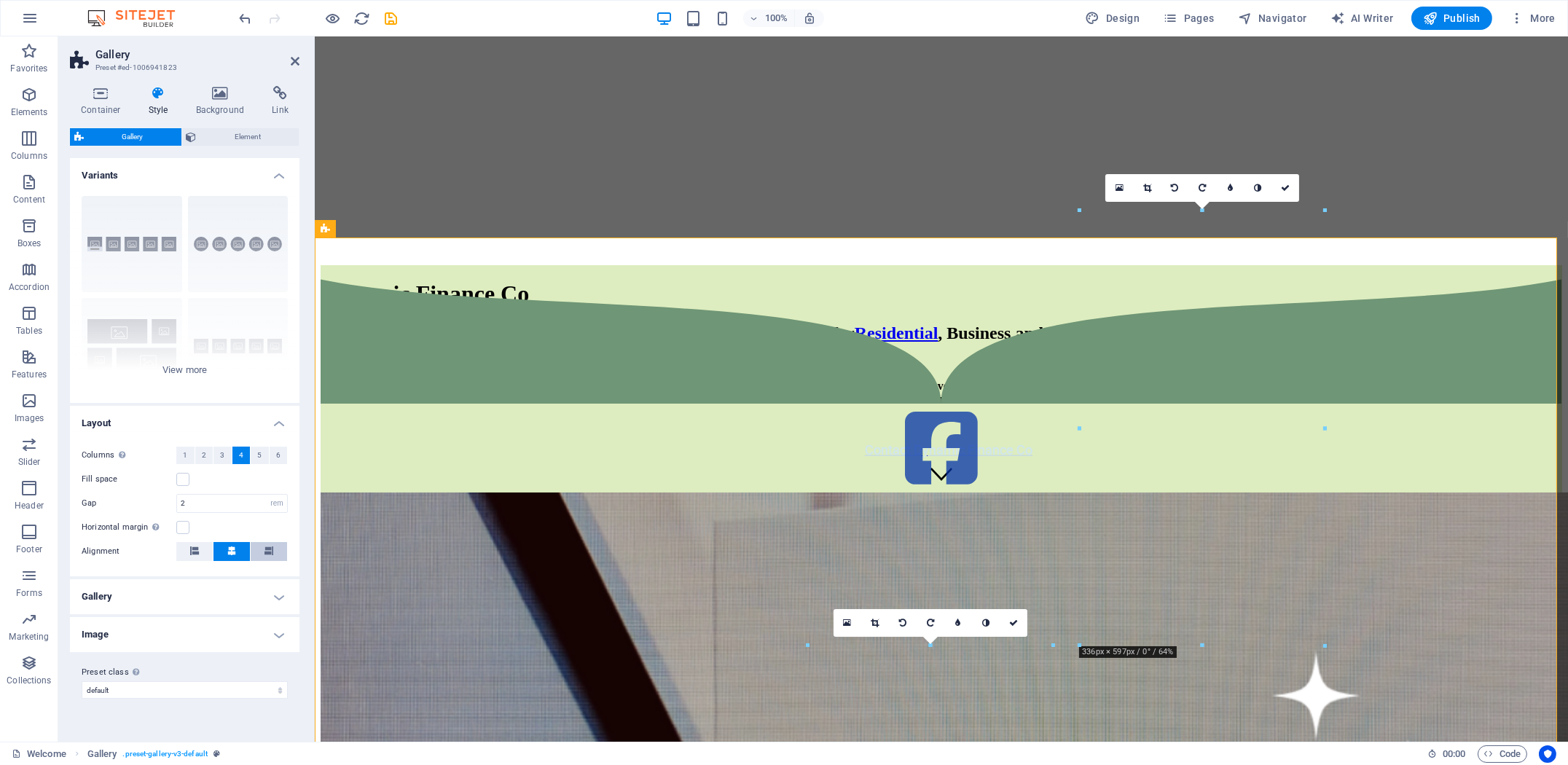
click at [258, 551] on button at bounding box center [269, 551] width 37 height 19
click at [192, 554] on icon at bounding box center [194, 550] width 8 height 8
click at [184, 524] on label at bounding box center [183, 527] width 13 height 13
click at [0, 0] on input "Horizontal margin Only if the containers "Content width" is not set to "Default"" at bounding box center [0, 0] width 0 height 0
click at [224, 554] on button at bounding box center [232, 551] width 37 height 19
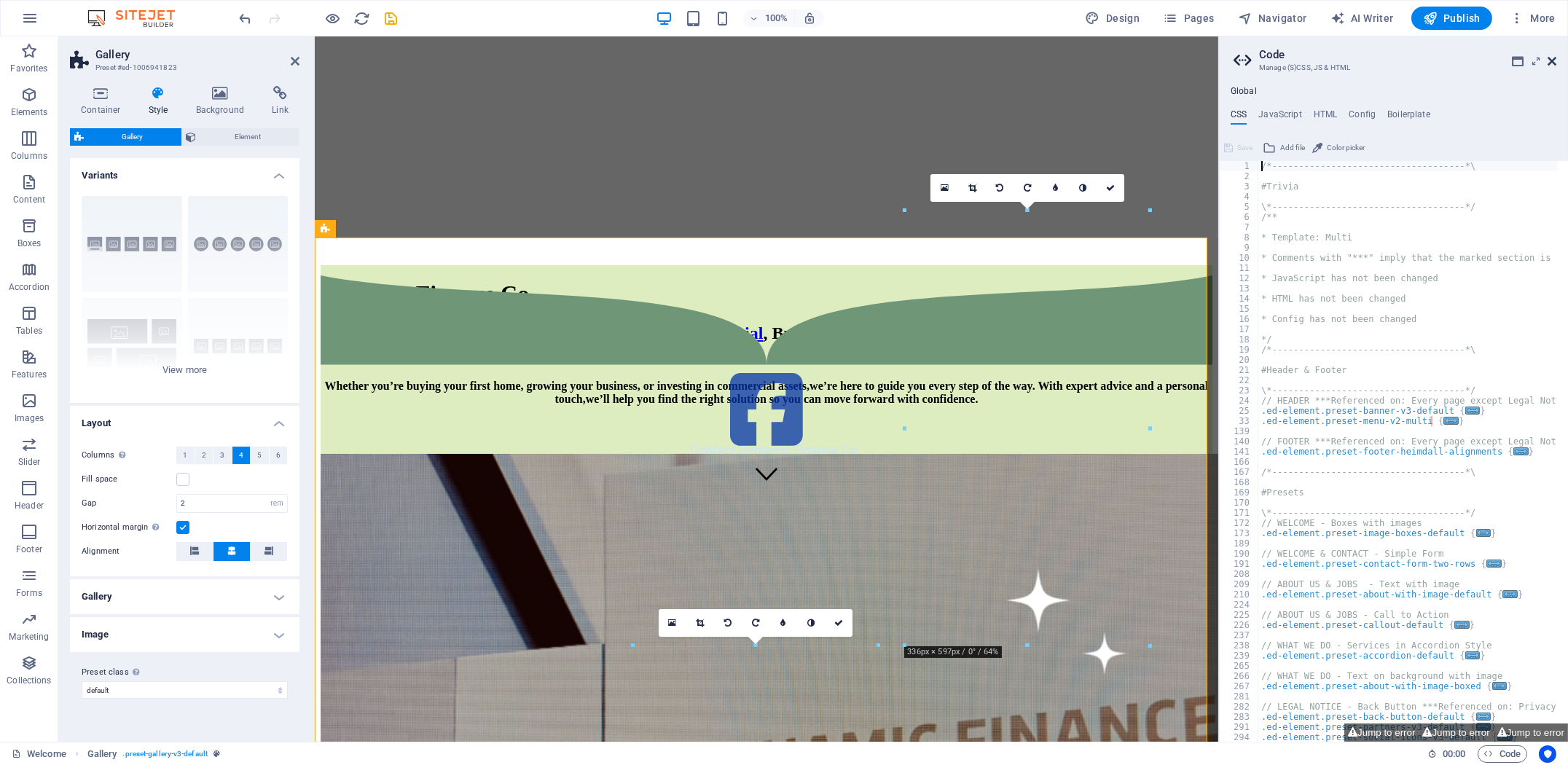
click at [1556, 60] on icon at bounding box center [1551, 61] width 8 height 11
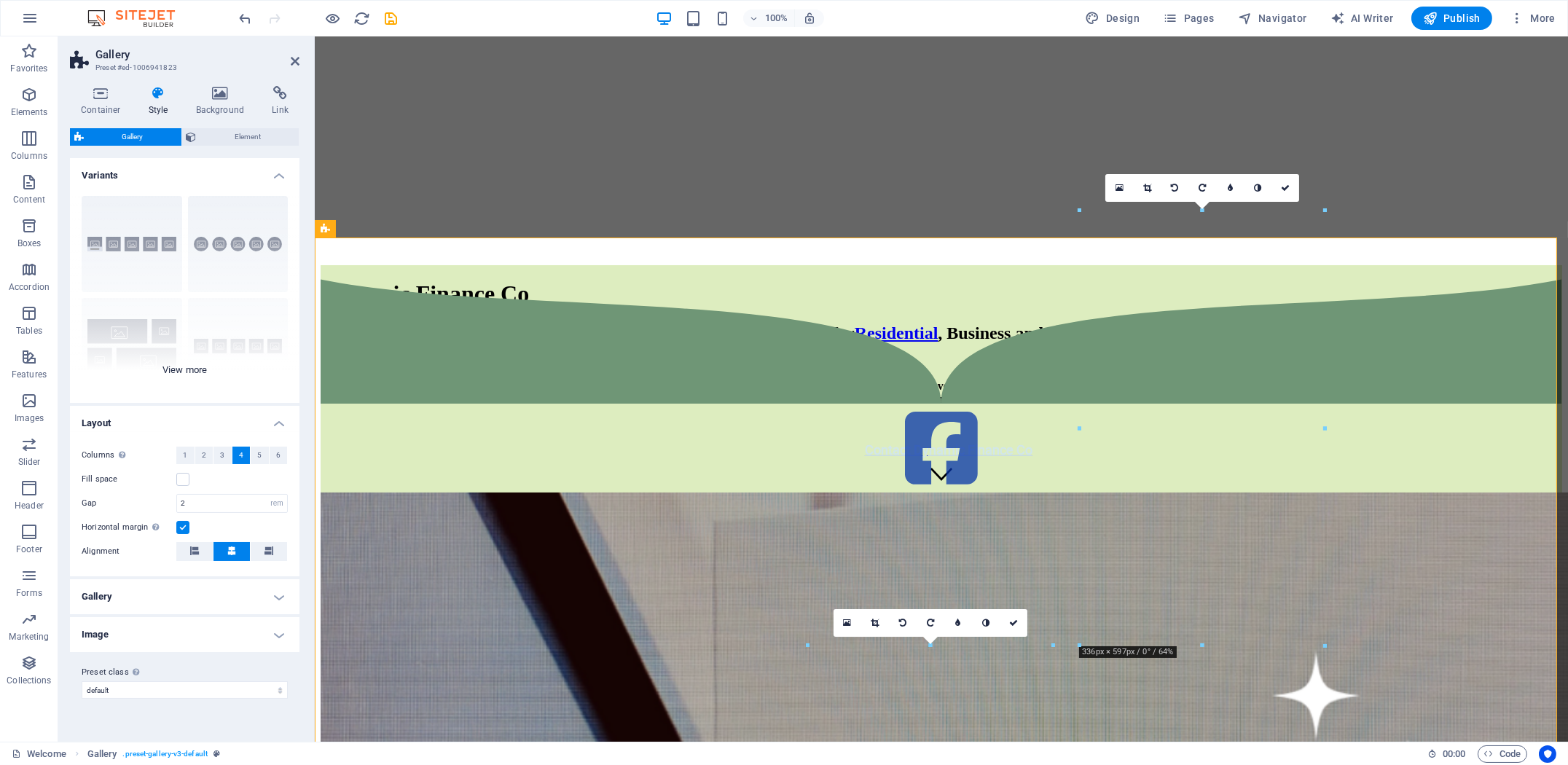
click at [196, 362] on div "Captions Circle Collage Default Grid Grid shifted" at bounding box center [185, 293] width 230 height 218
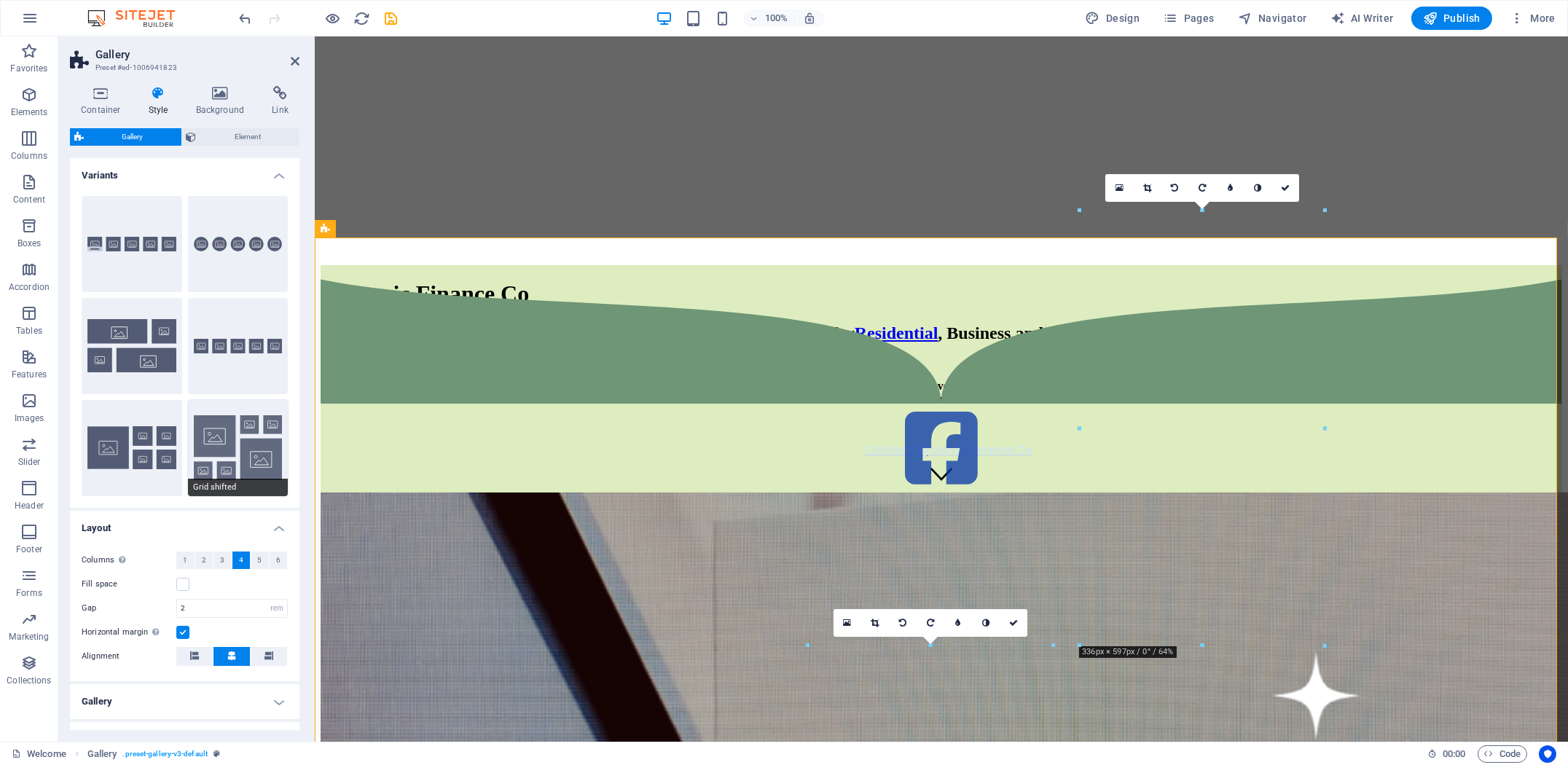
click at [237, 453] on button "Grid shifted" at bounding box center [238, 448] width 100 height 96
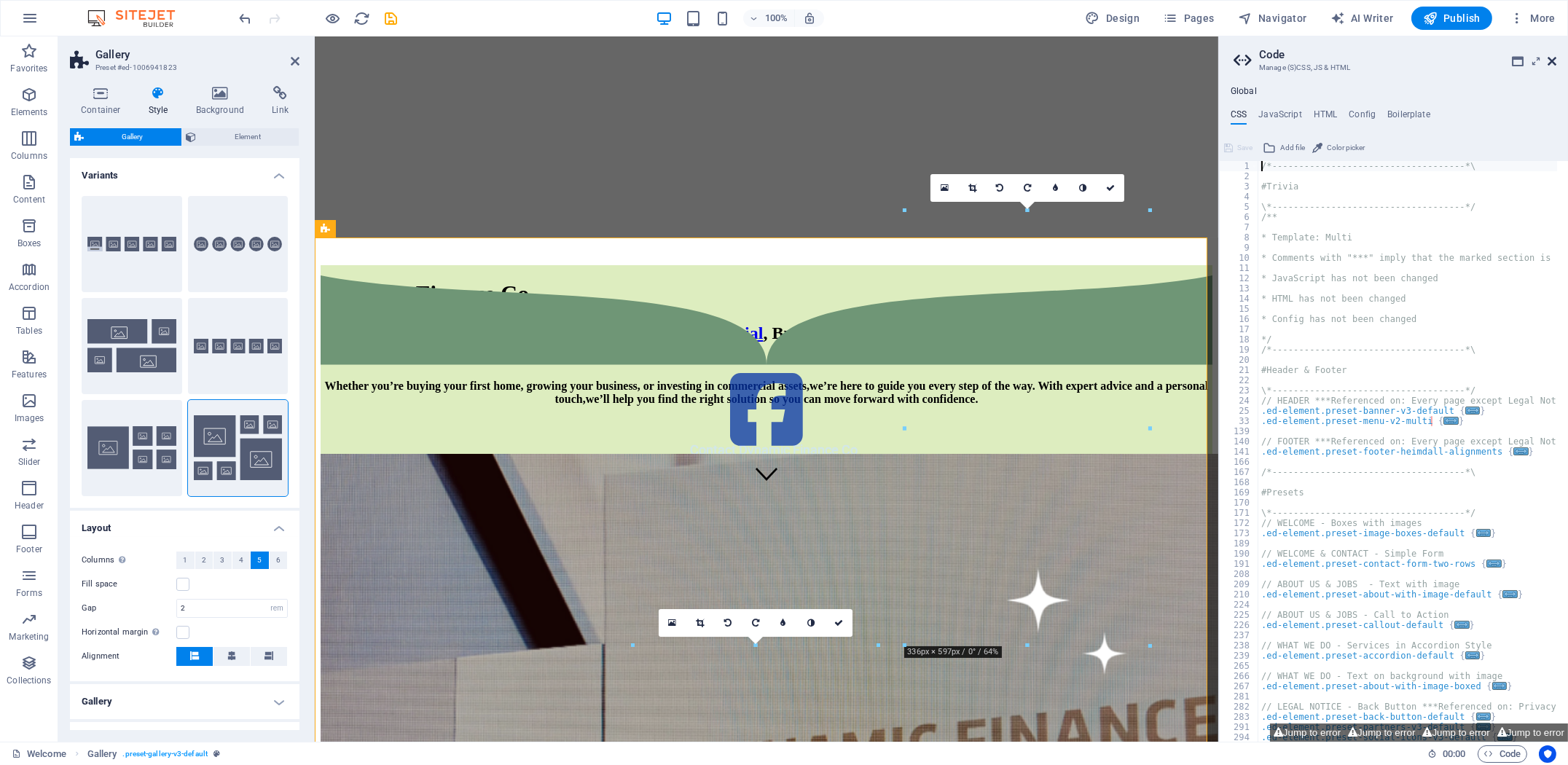
click at [1555, 61] on icon at bounding box center [1551, 61] width 8 height 11
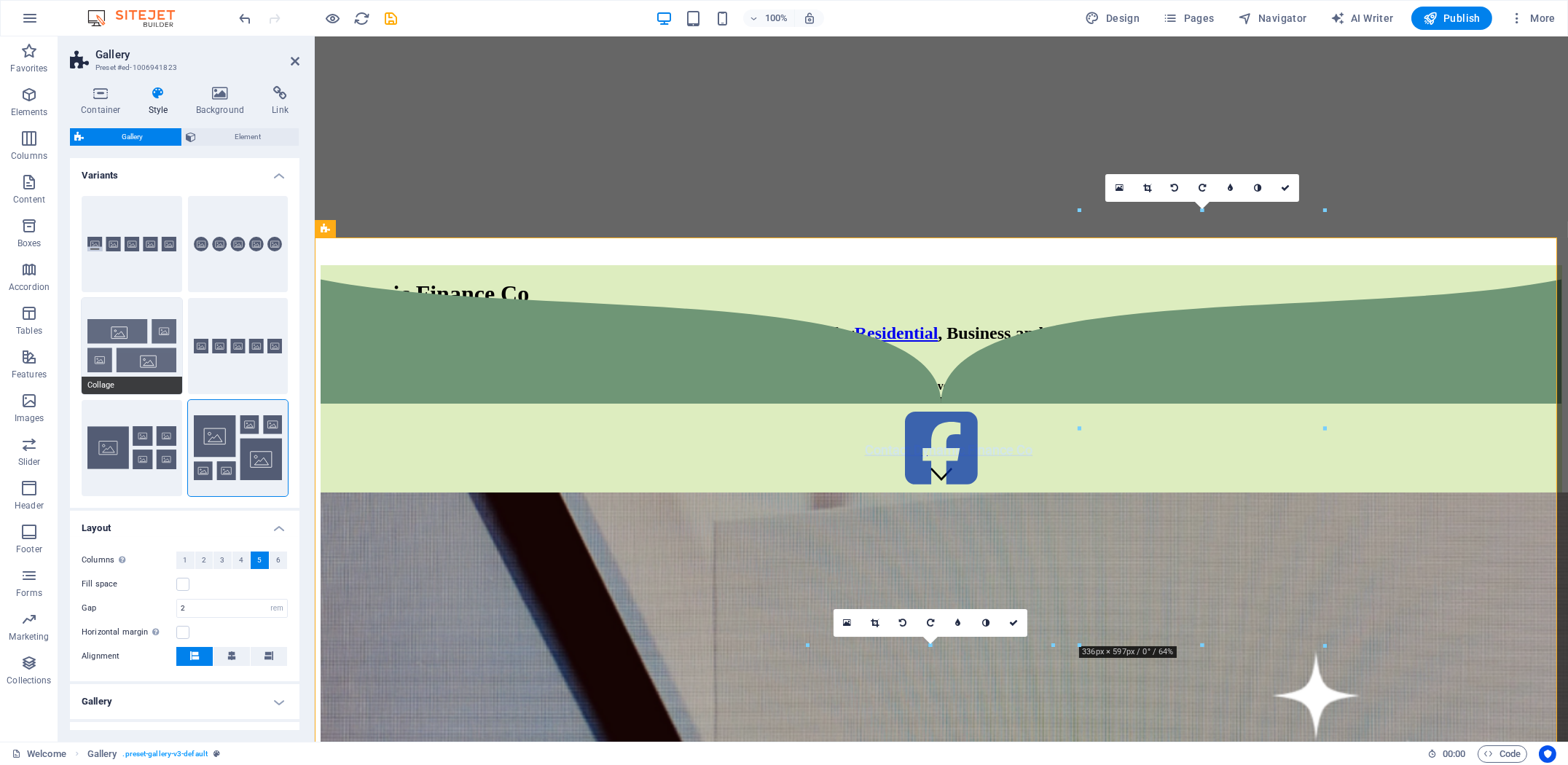
click at [156, 364] on button "Collage" at bounding box center [132, 346] width 100 height 96
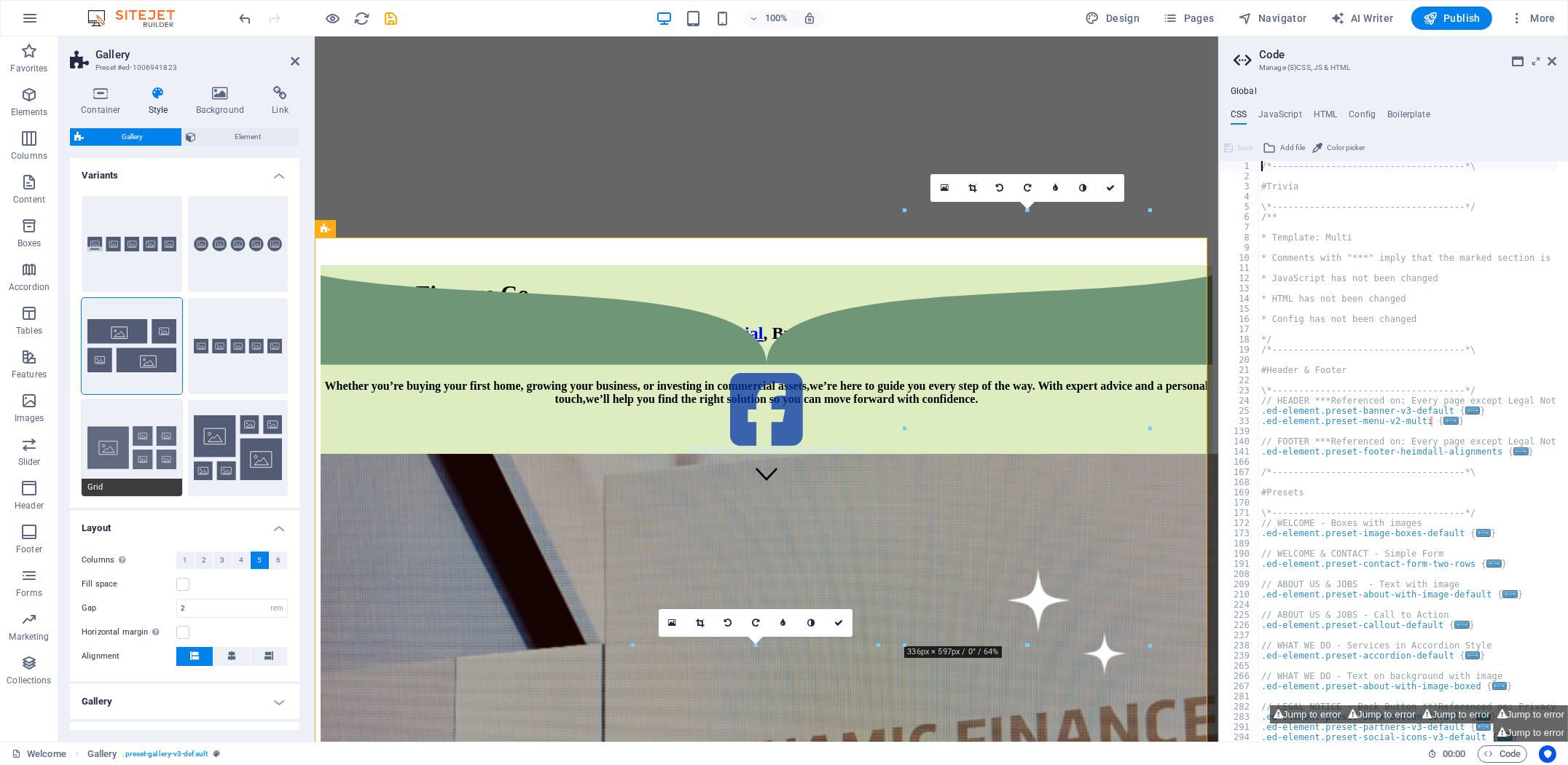
click at [139, 438] on button "Grid" at bounding box center [132, 448] width 100 height 96
click at [164, 261] on button "Captions" at bounding box center [132, 244] width 100 height 96
drag, startPoint x: 1549, startPoint y: 59, endPoint x: 705, endPoint y: 255, distance: 866.5
click at [1549, 59] on icon at bounding box center [1551, 61] width 8 height 11
click at [94, 103] on h4 "Container" at bounding box center [103, 101] width 68 height 30
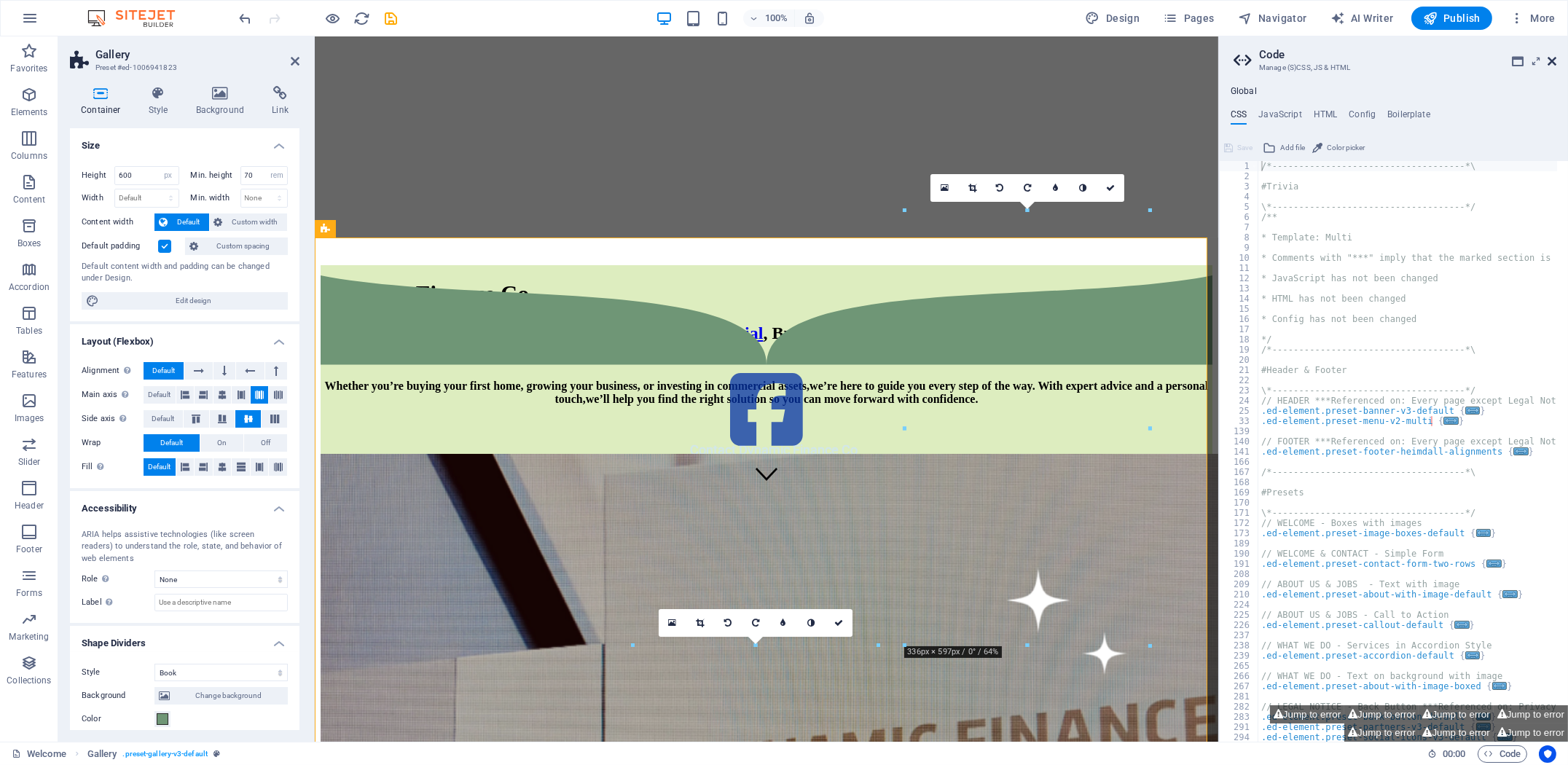
click at [1554, 61] on icon at bounding box center [1551, 61] width 8 height 11
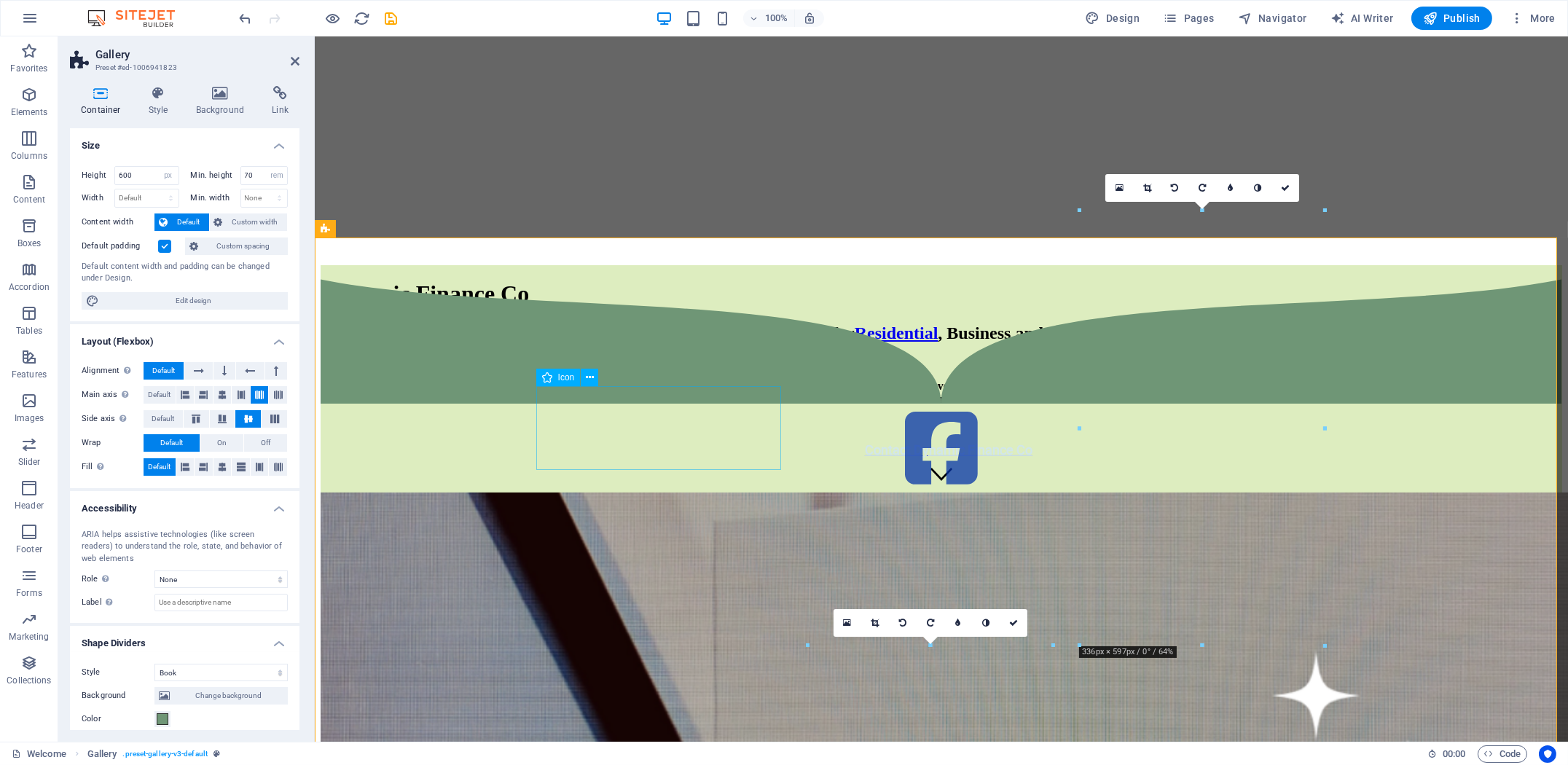
click at [684, 437] on figure at bounding box center [940, 449] width 1242 height 86
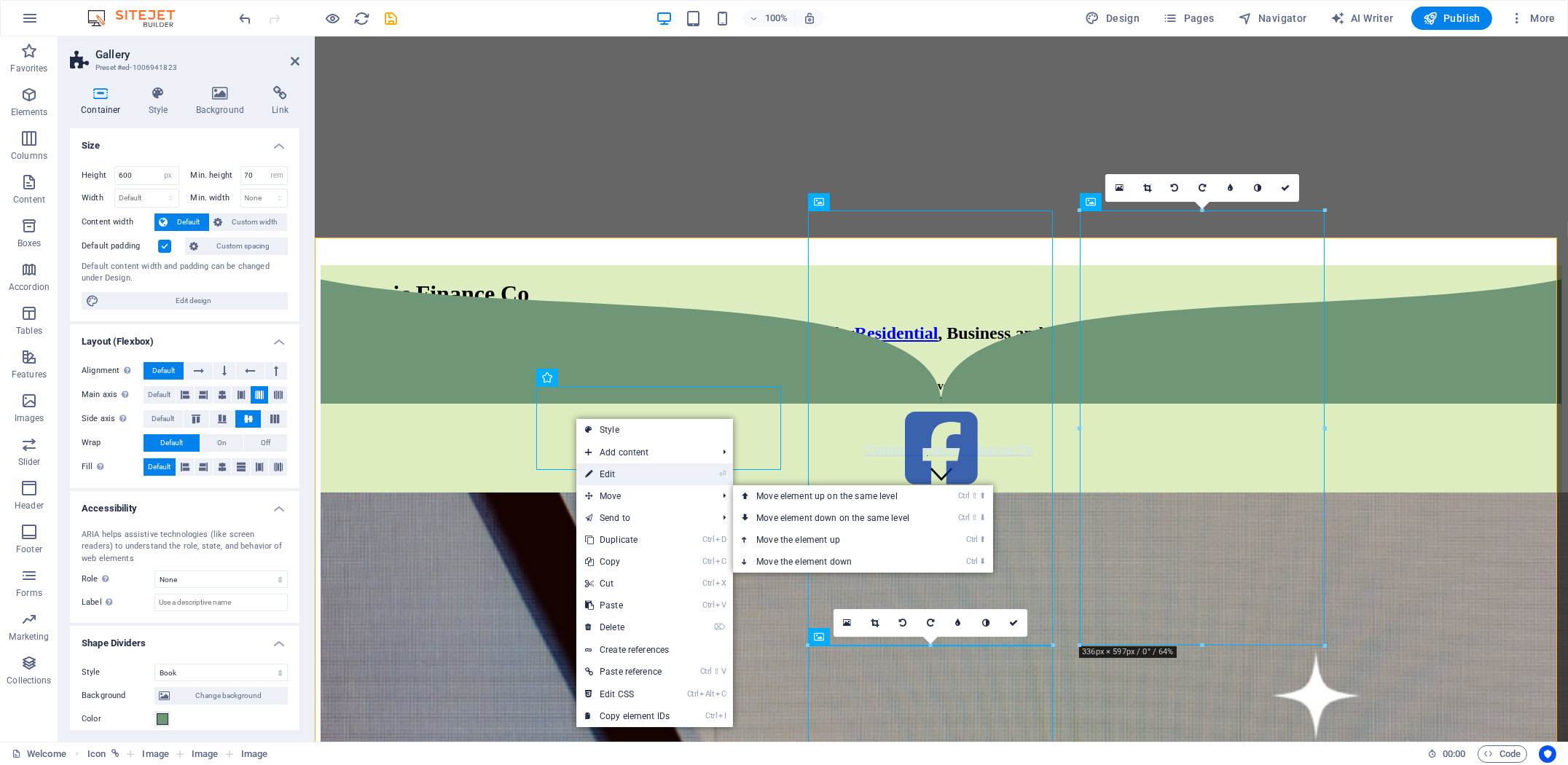
click at [647, 475] on link "⏎ Edit" at bounding box center [627, 474] width 102 height 22
select select "%"
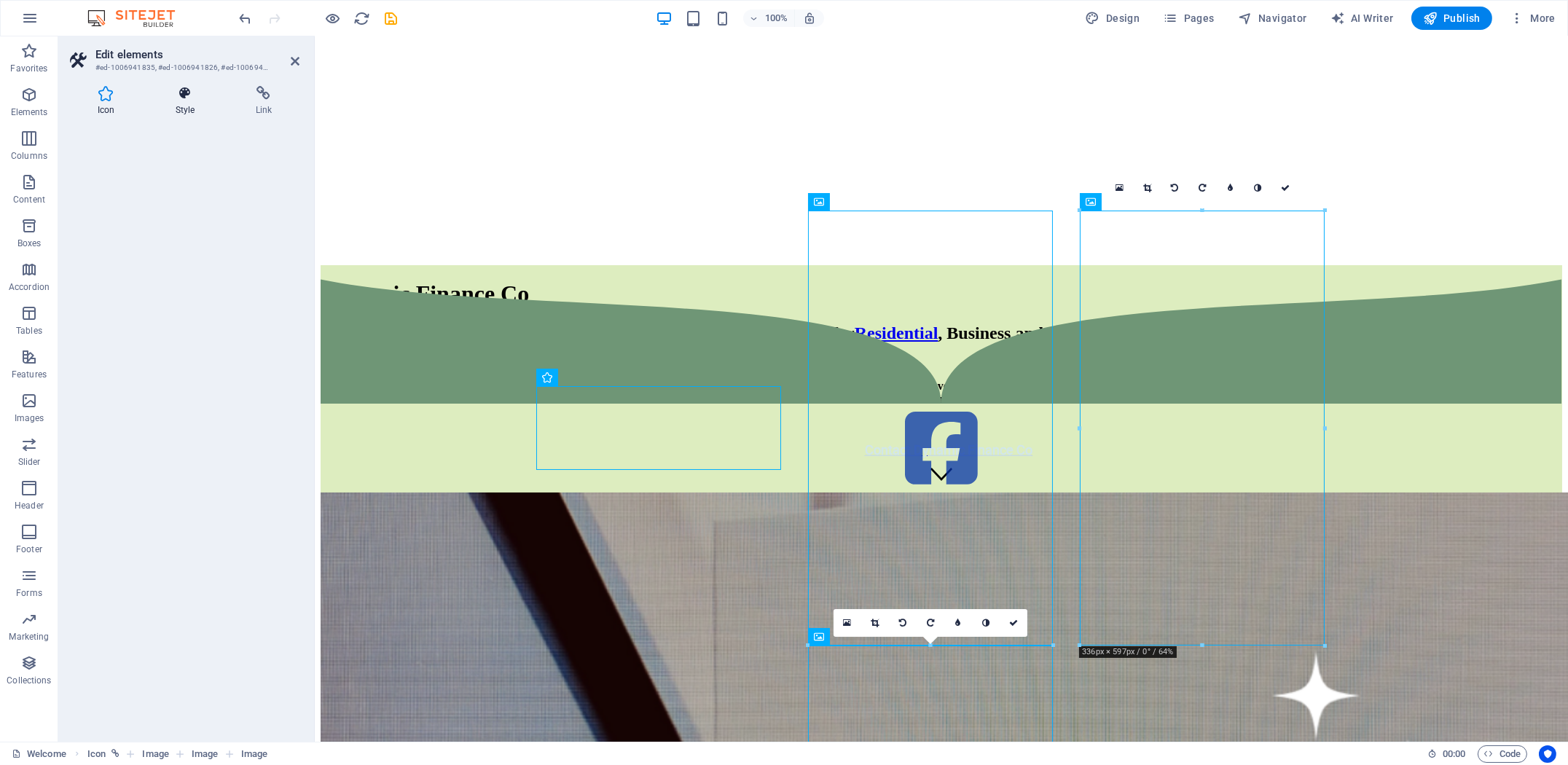
click at [169, 111] on h4 "Style" at bounding box center [187, 101] width 80 height 30
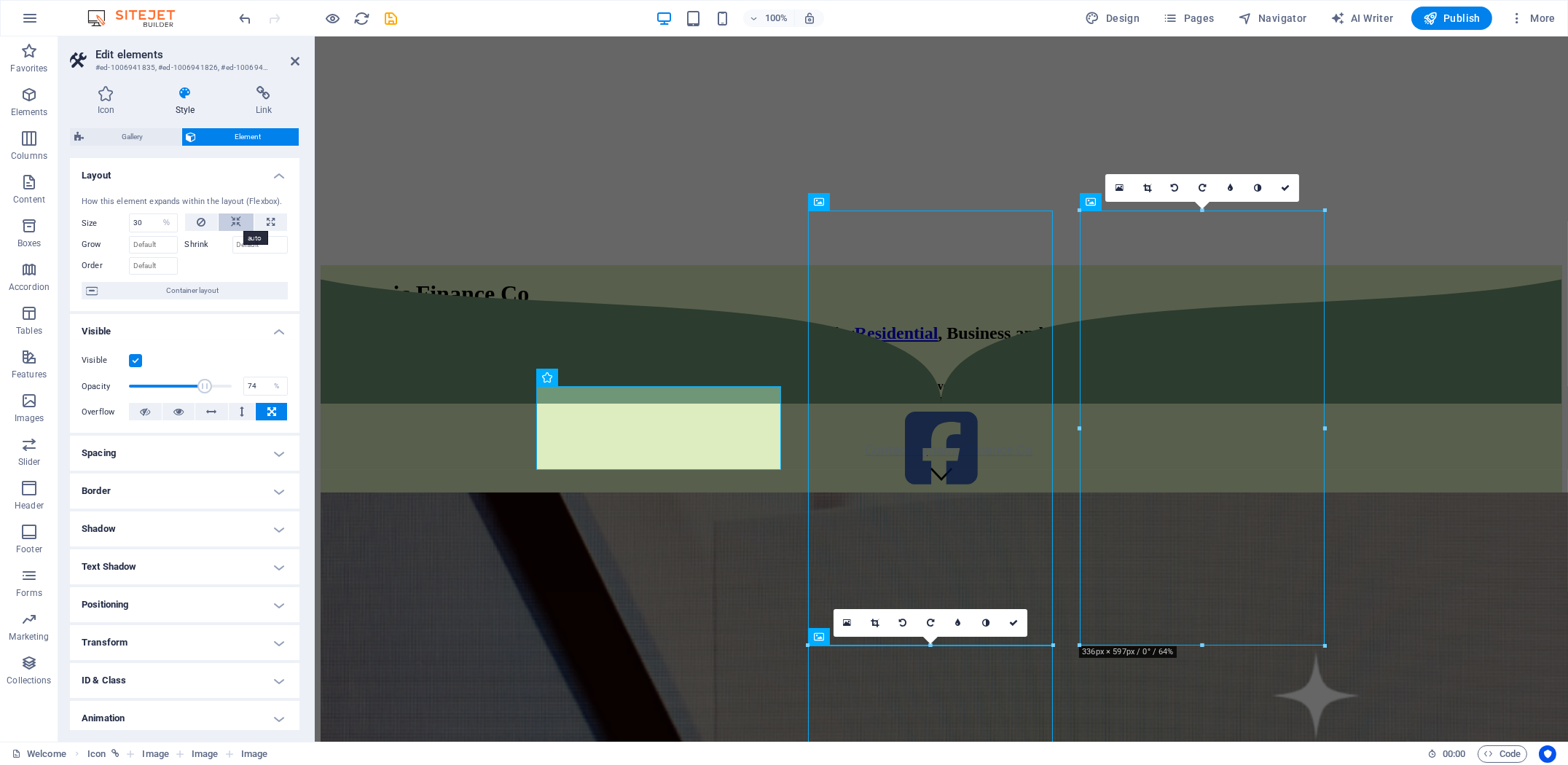
click at [229, 218] on button at bounding box center [236, 222] width 35 height 17
select select "DISABLED_OPTION_VALUE"
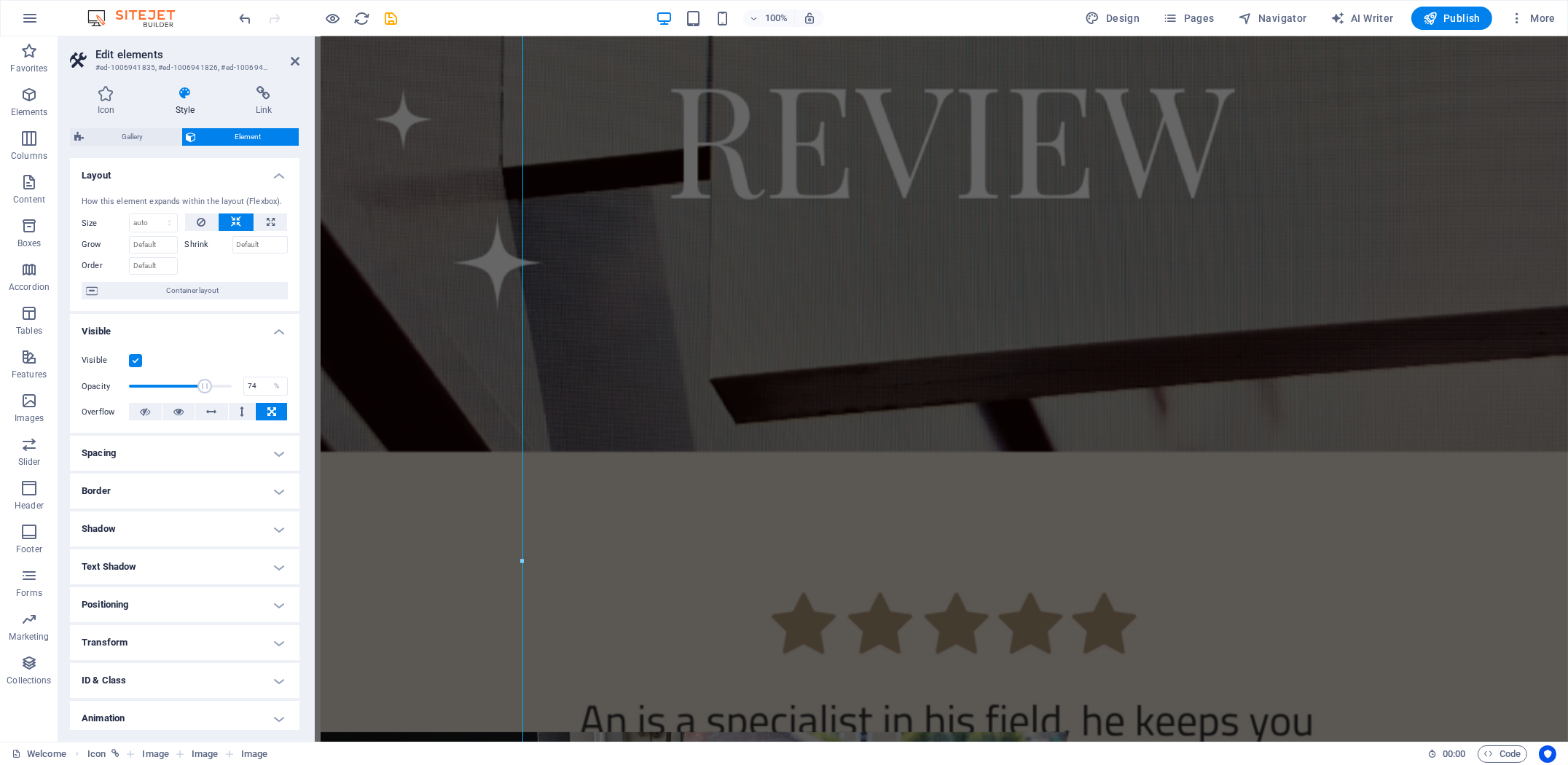
scroll to position [1989, 0]
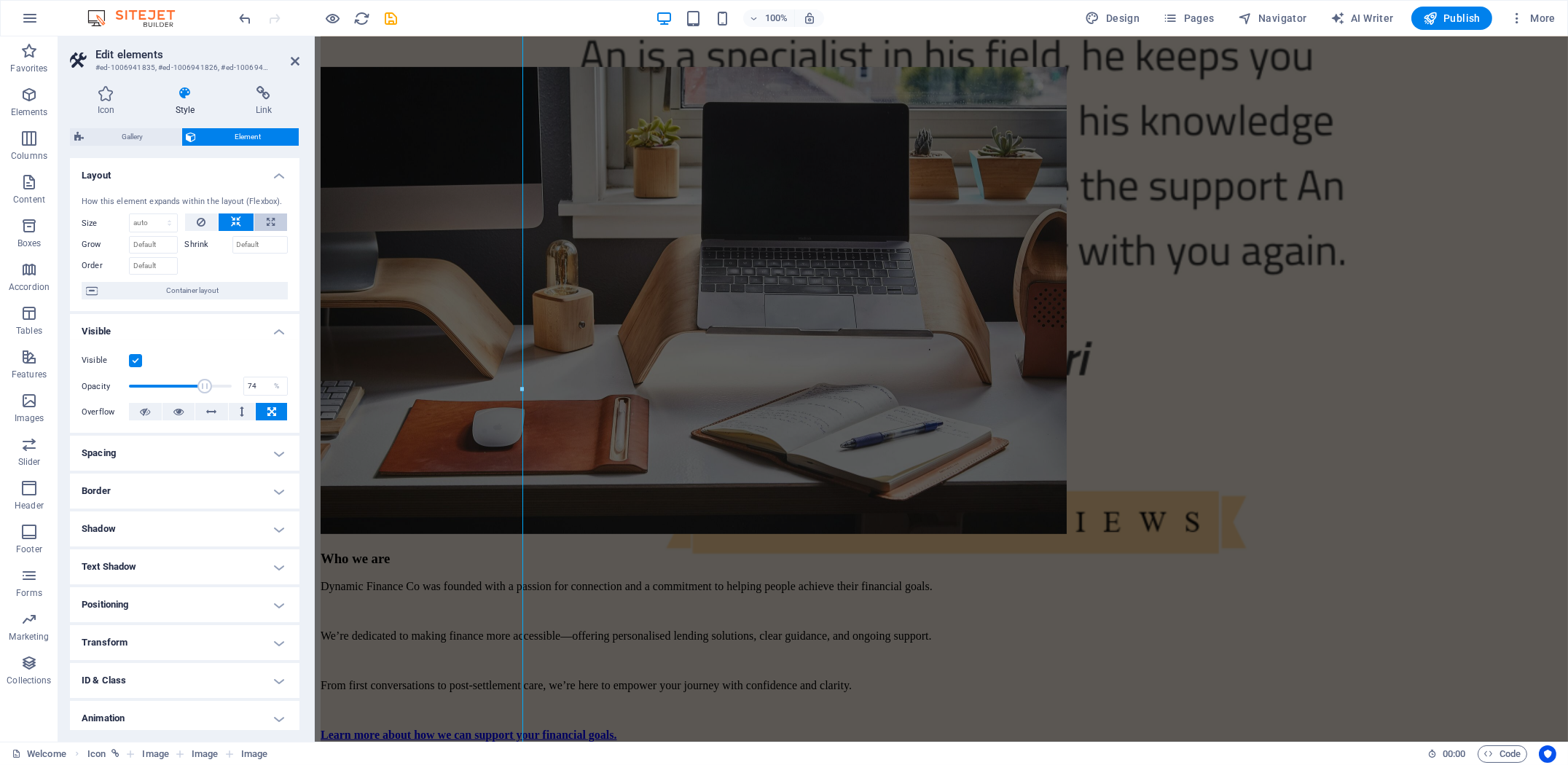
click at [266, 221] on icon at bounding box center [270, 222] width 8 height 17
type input "100"
select select "%"
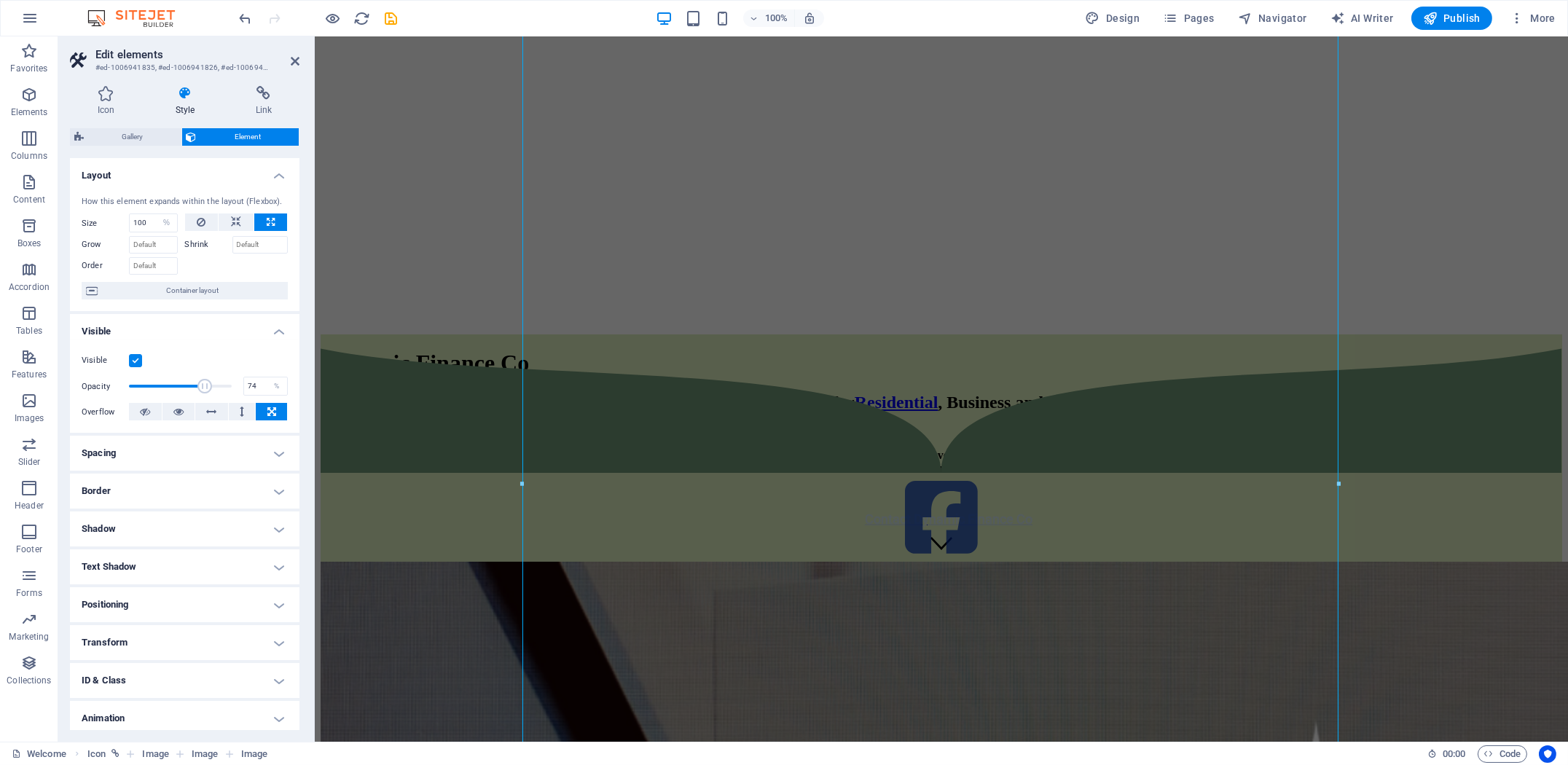
scroll to position [541, 0]
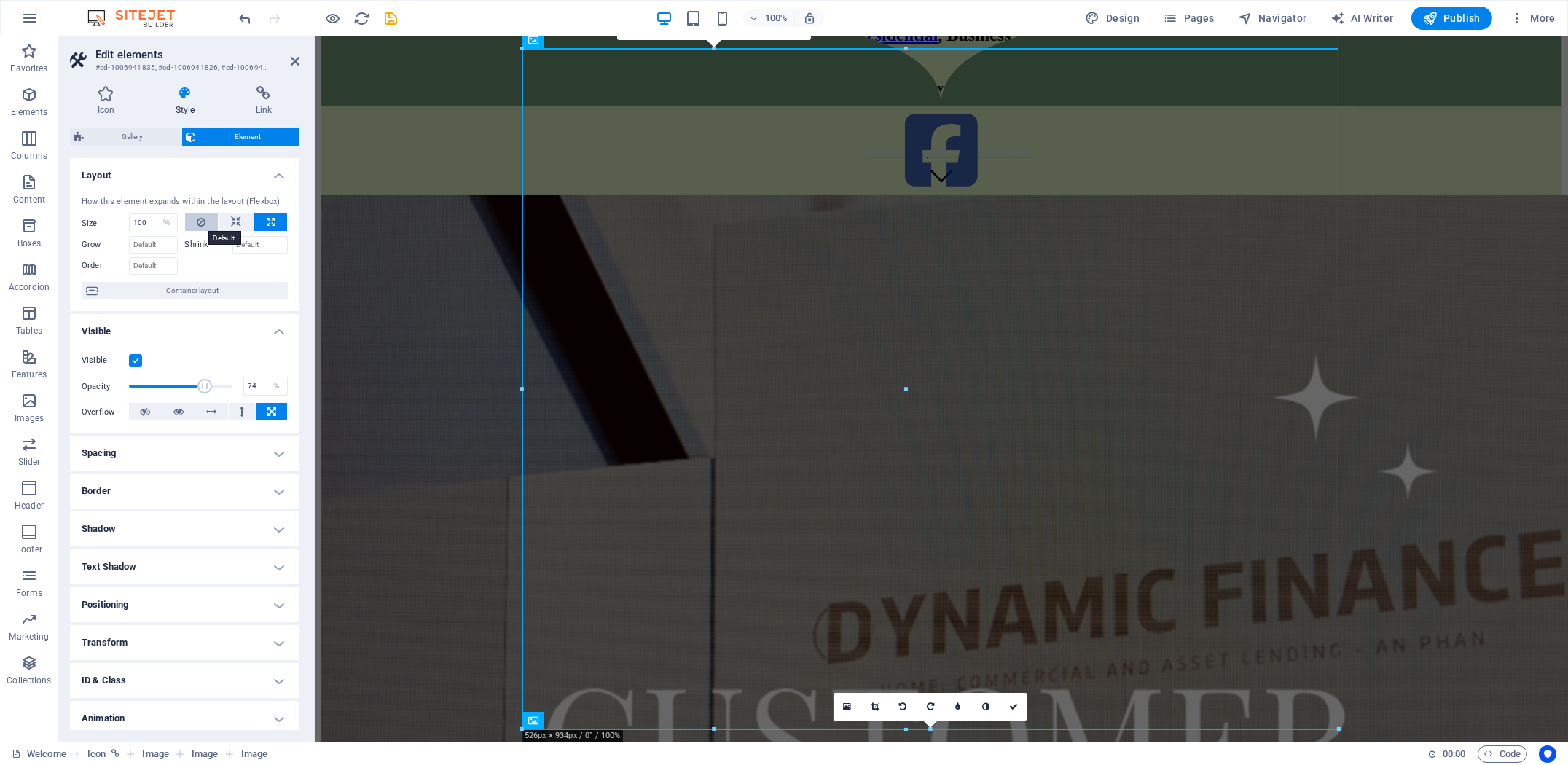
click at [198, 223] on icon at bounding box center [201, 222] width 8 height 17
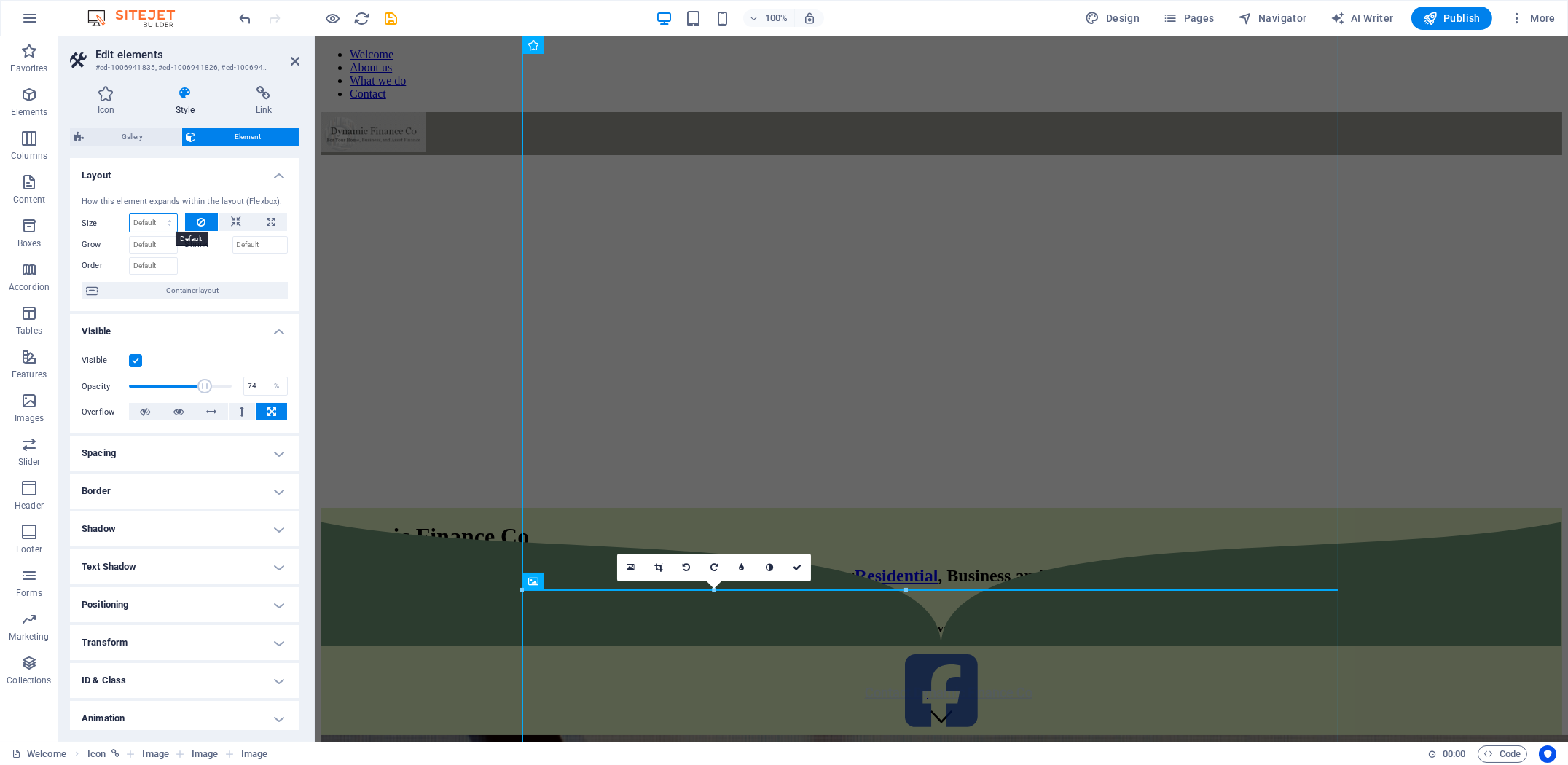
click at [161, 223] on select "Default auto px % 1/1 1/2 1/3 1/4 1/5 1/6 1/7 1/8 1/9 1/10" at bounding box center [153, 223] width 47 height 17
select select "1/1"
click at [155, 214] on select "Default auto px % 1/1 1/2 1/3 1/4 1/5 1/6 1/7 1/8 1/9 1/10" at bounding box center [153, 223] width 47 height 17
type input "100"
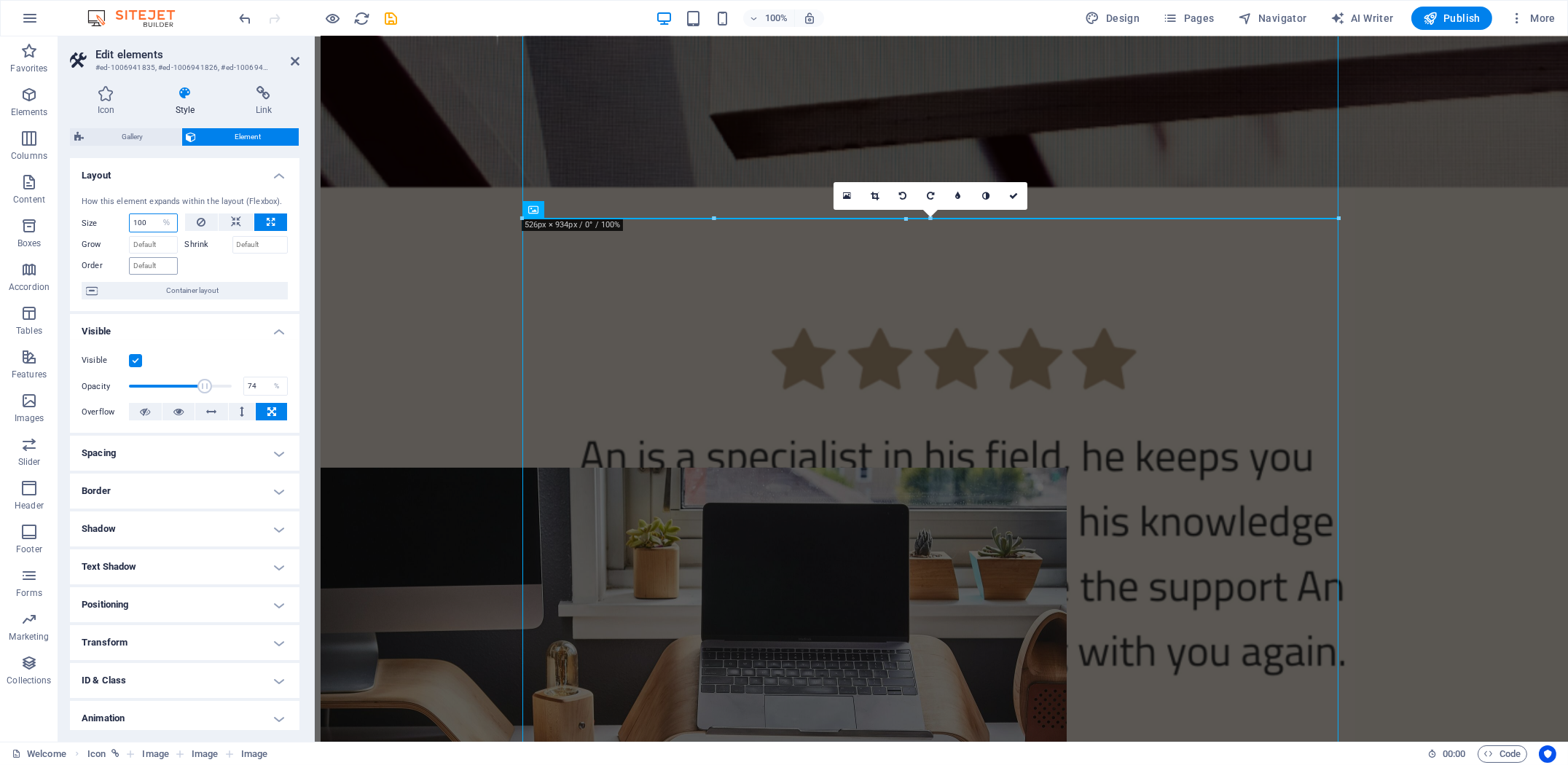
scroll to position [1606, 0]
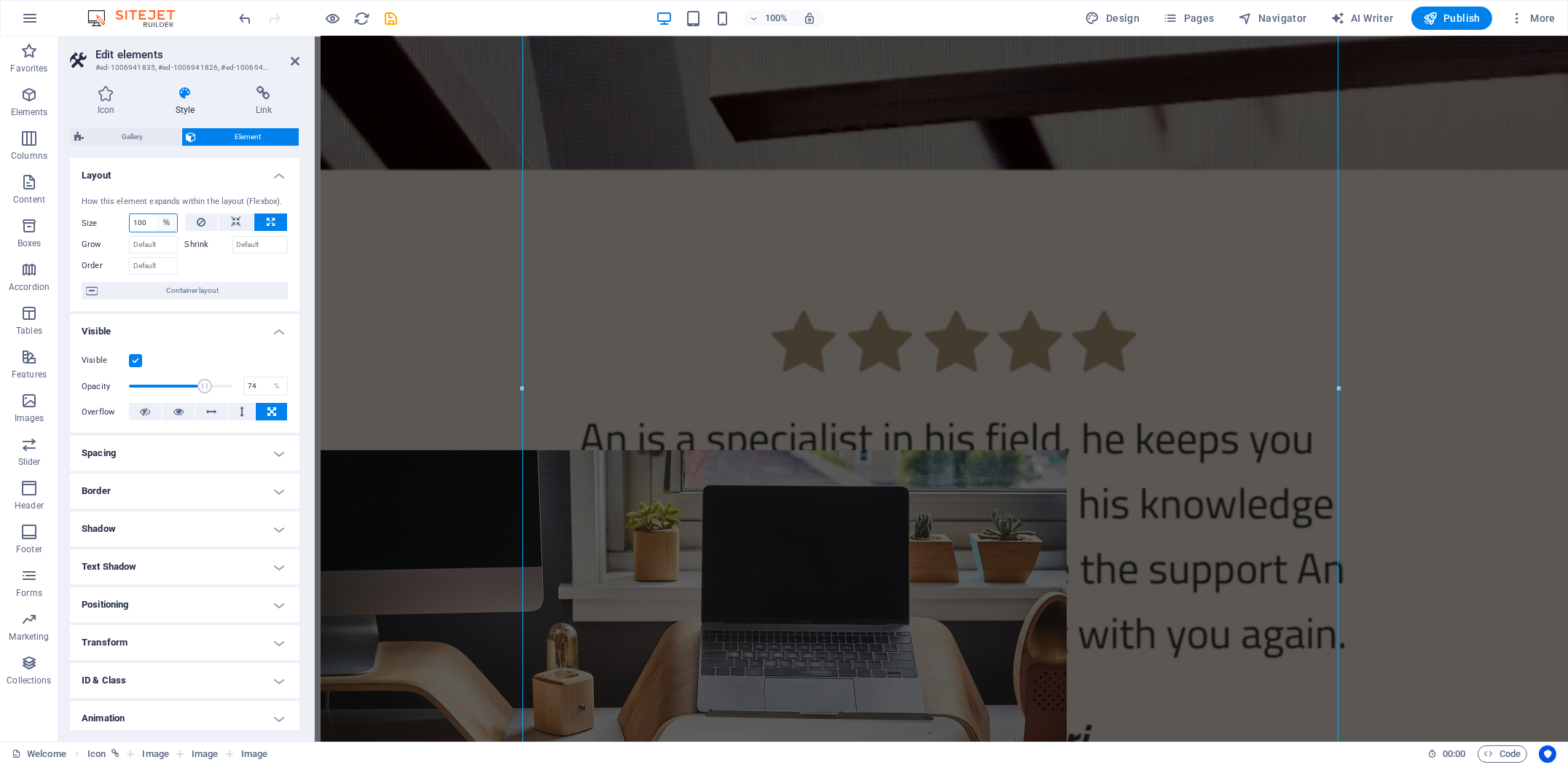
click at [157, 227] on select "Default auto px % 1/1 1/2 1/3 1/4 1/5 1/6 1/7 1/8 1/9 1/10" at bounding box center [167, 223] width 21 height 17
select select "1/5"
click at [157, 214] on select "Default auto px % 1/1 1/2 1/3 1/4 1/5 1/6 1/7 1/8 1/9 1/10" at bounding box center [167, 223] width 21 height 17
type input "20"
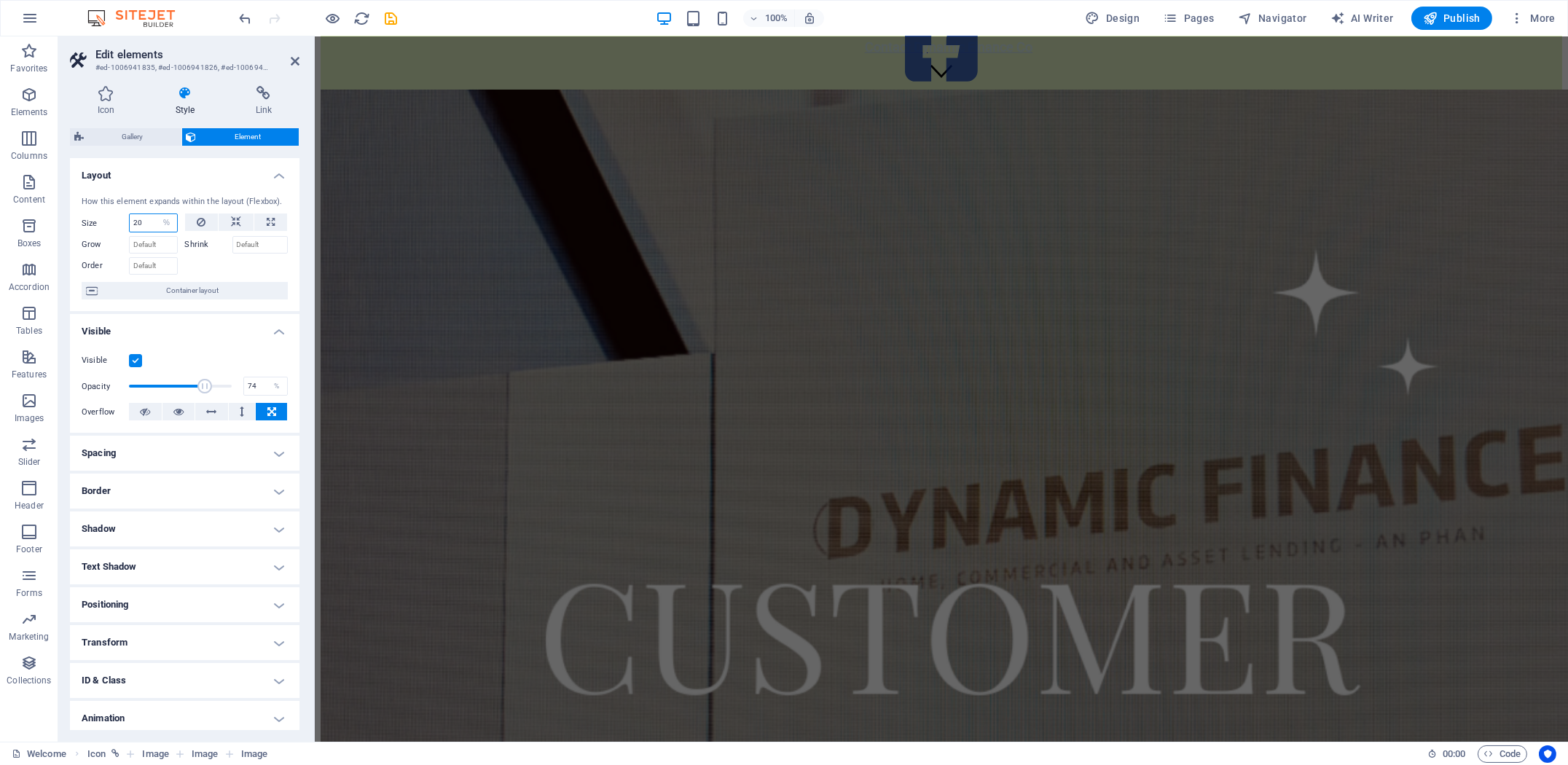
scroll to position [499, 0]
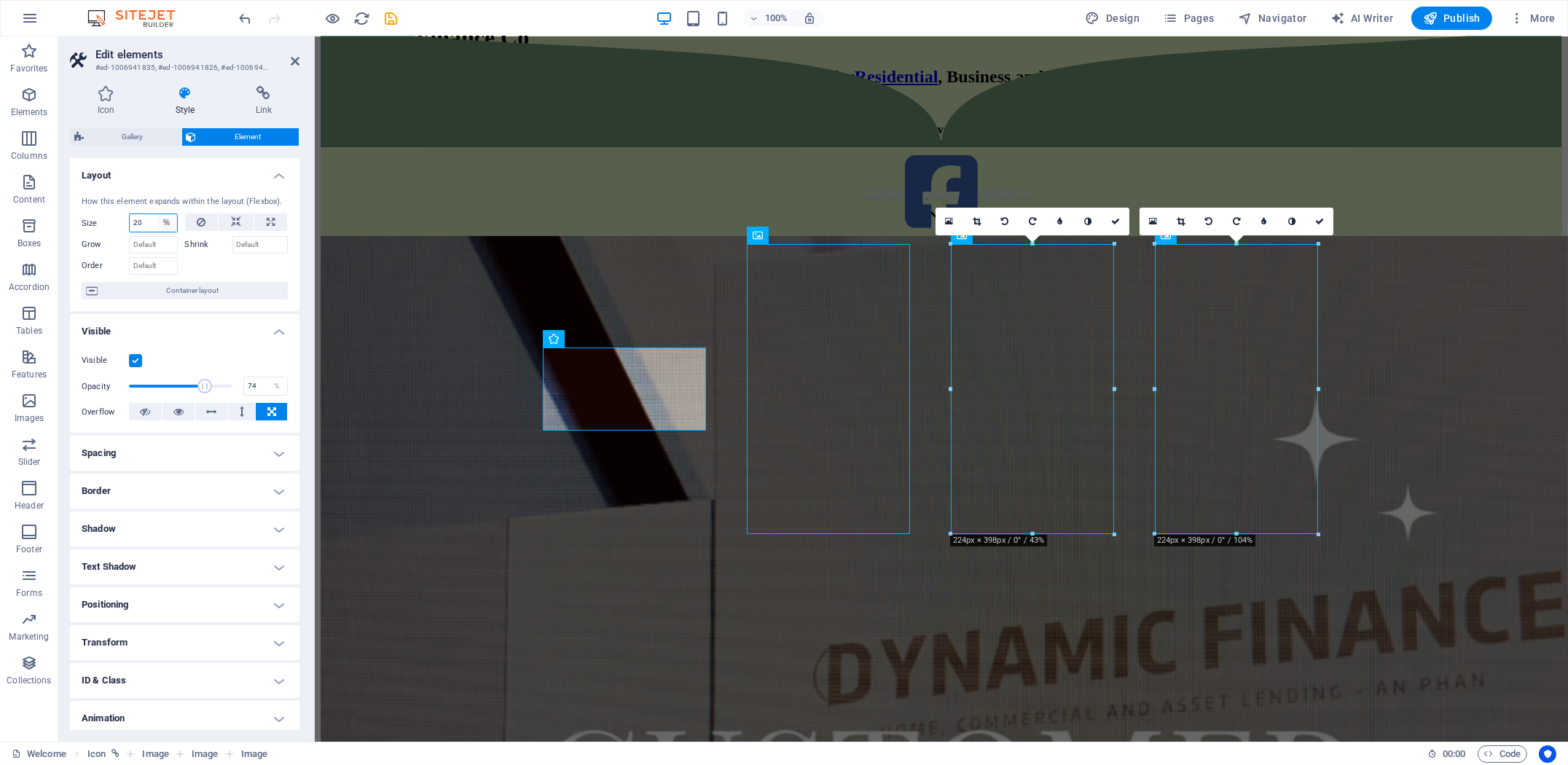
click at [170, 223] on select "Default auto px % 1/1 1/2 1/3 1/4 1/5 1/6 1/7 1/8 1/9 1/10" at bounding box center [167, 223] width 21 height 17
select select "1/3"
click at [157, 214] on select "Default auto px % 1/1 1/2 1/3 1/4 1/5 1/6 1/7 1/8 1/9 1/10" at bounding box center [167, 223] width 21 height 17
type input "33.33"
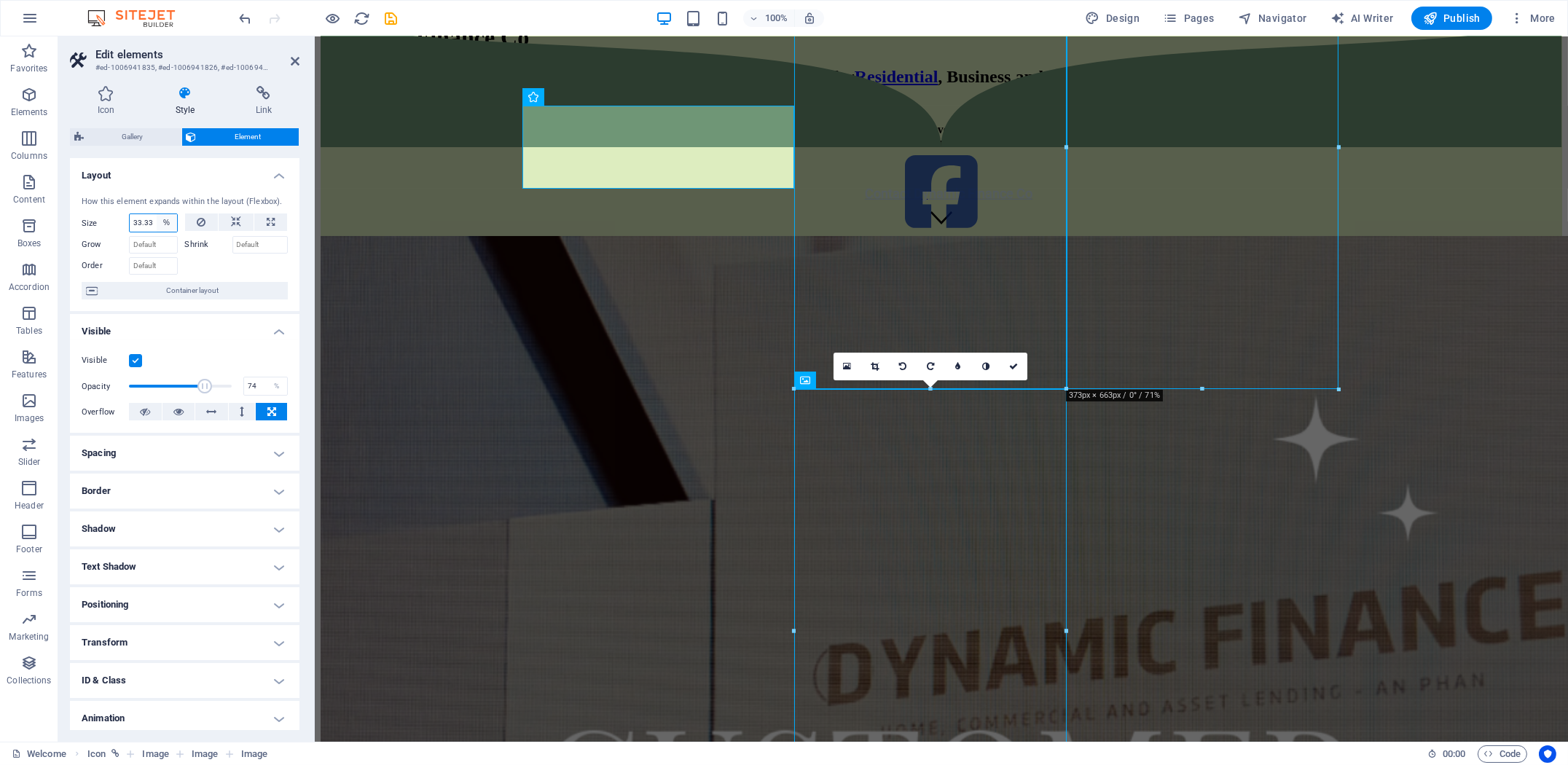
click at [167, 230] on select "Default auto px % 1/1 1/2 1/3 1/4 1/5 1/6 1/7 1/8 1/9 1/10" at bounding box center [167, 223] width 21 height 17
select select "1/4"
click at [157, 214] on select "Default auto px % 1/1 1/2 1/3 1/4 1/5 1/6 1/7 1/8 1/9 1/10" at bounding box center [167, 223] width 21 height 17
type input "25"
select select "%"
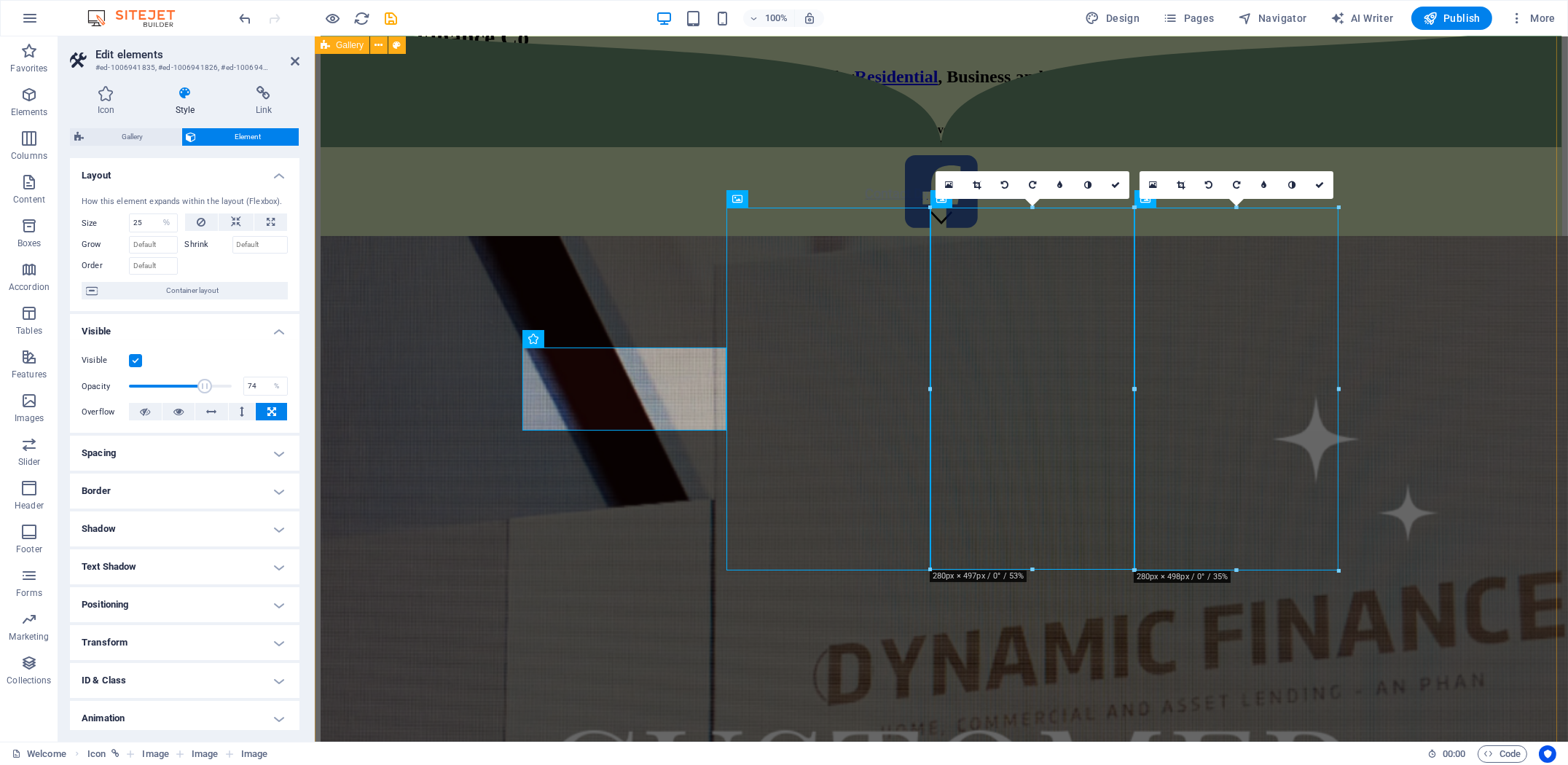
click at [536, 525] on div at bounding box center [940, 416] width 1242 height 816
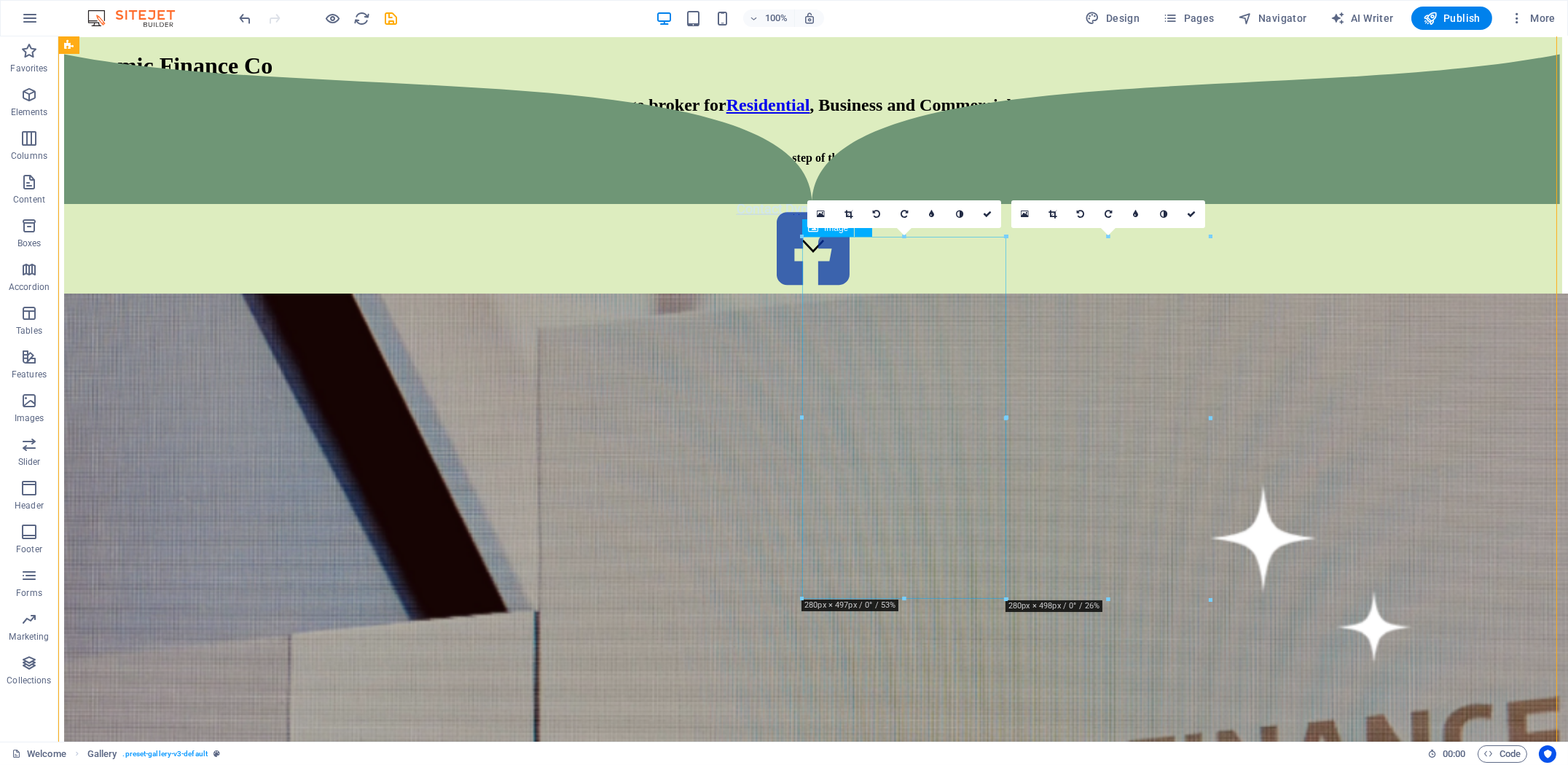
scroll to position [11, 0]
click at [510, 459] on div at bounding box center [813, 445] width 1498 height 816
click at [506, 293] on figure at bounding box center [813, 249] width 1498 height 86
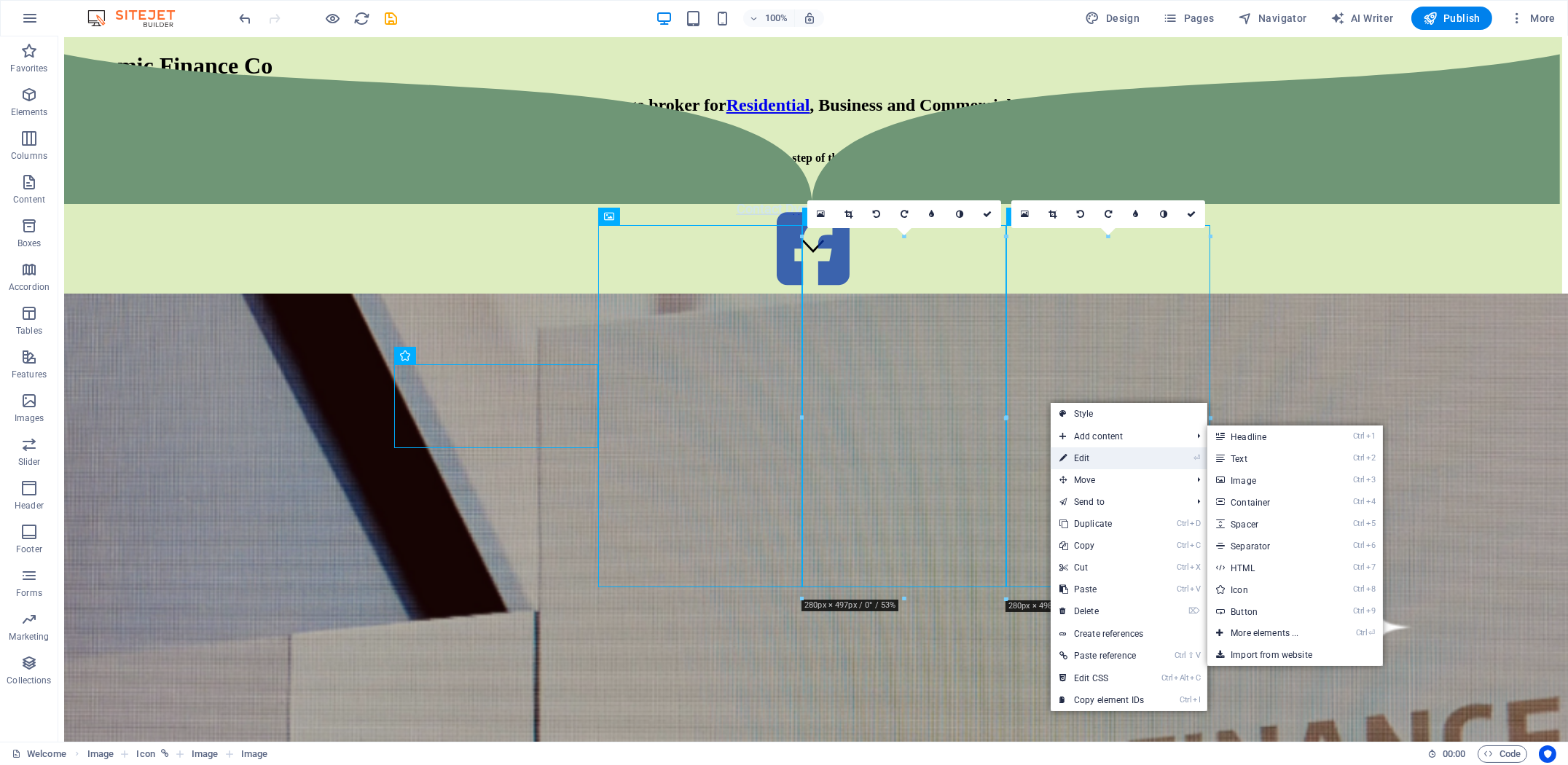
click at [1105, 456] on link "⏎ Edit" at bounding box center [1102, 458] width 102 height 22
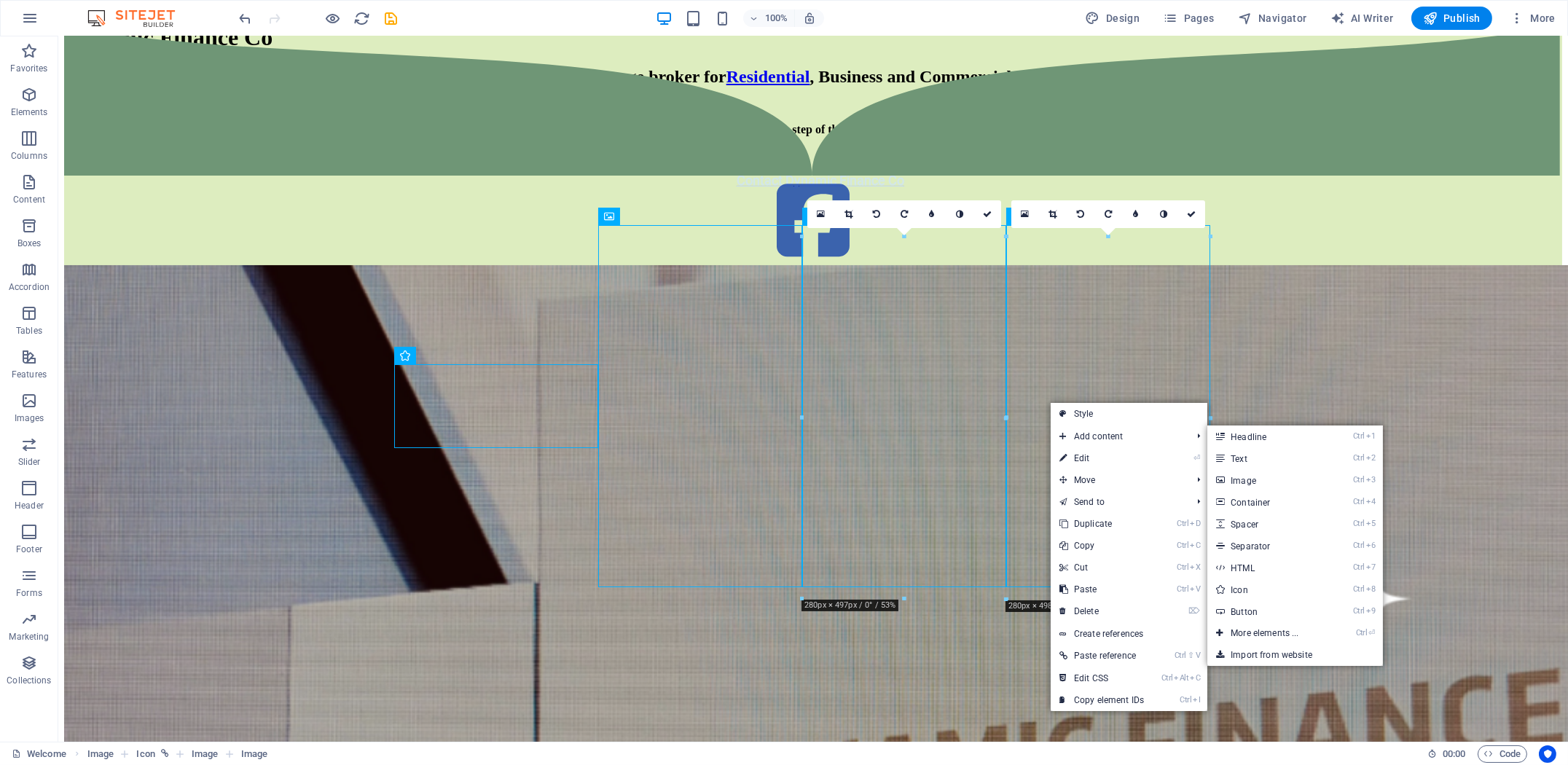
select select "%"
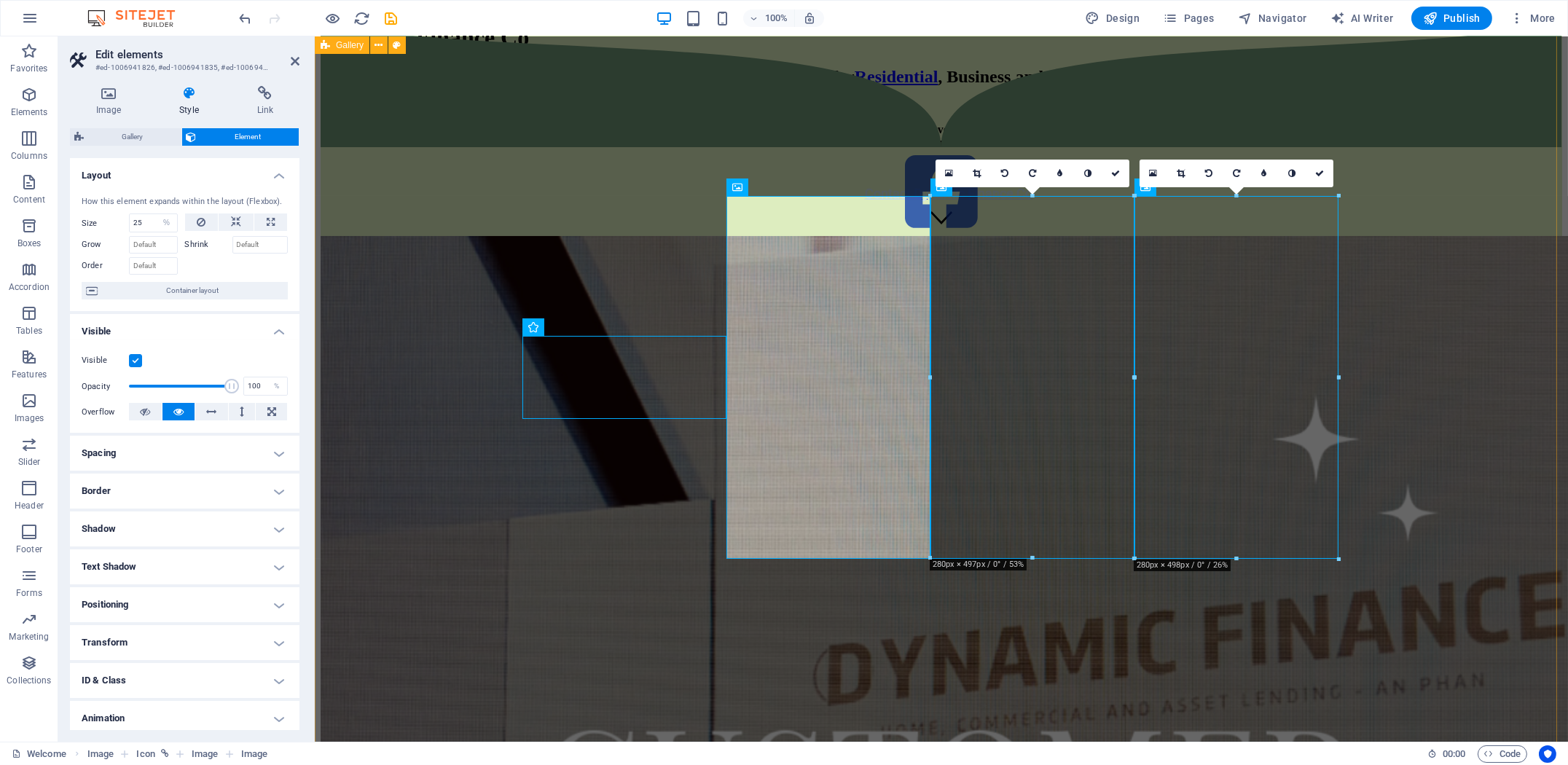
click at [383, 516] on div at bounding box center [940, 416] width 1242 height 816
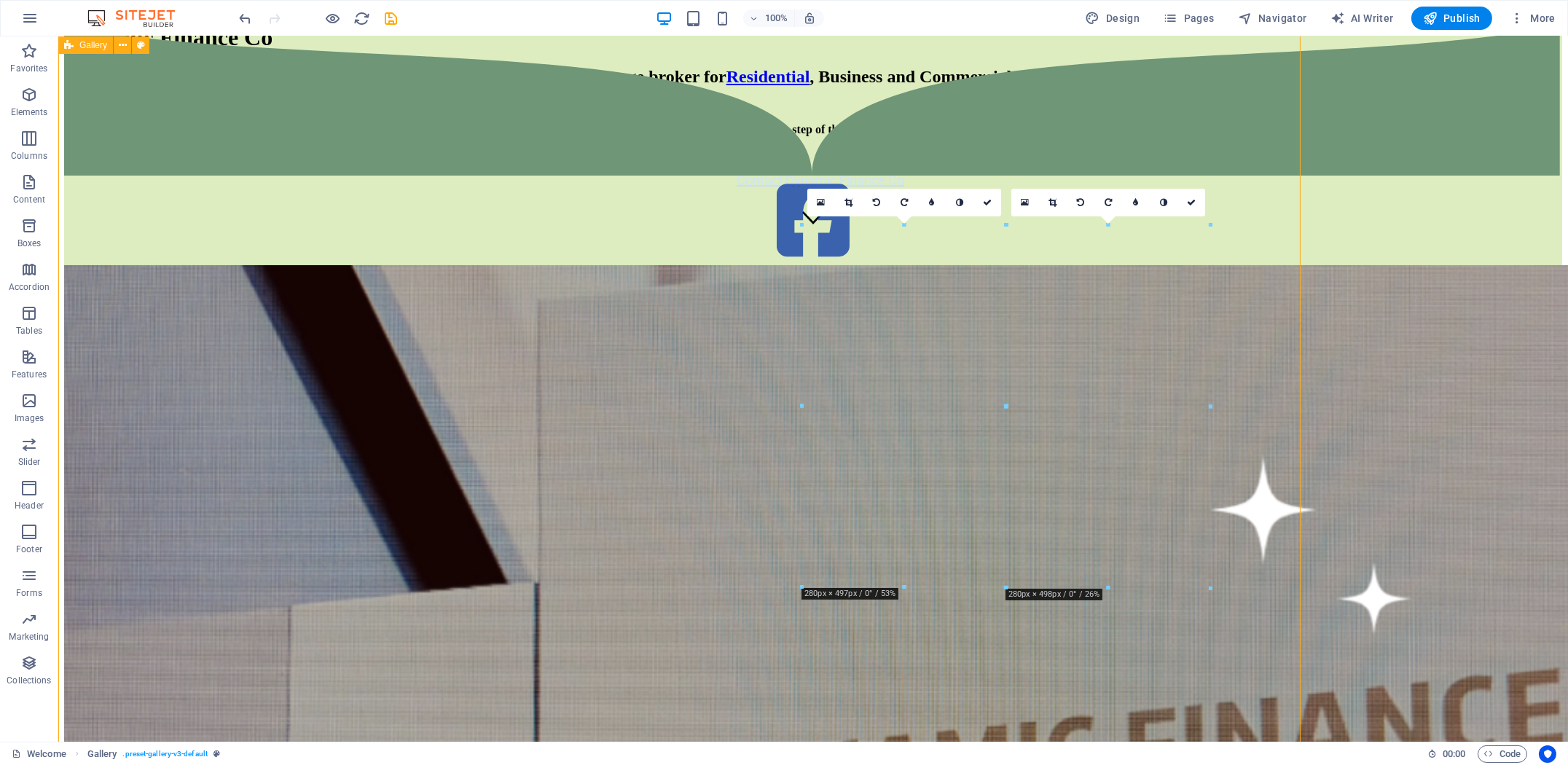
scroll to position [471, 0]
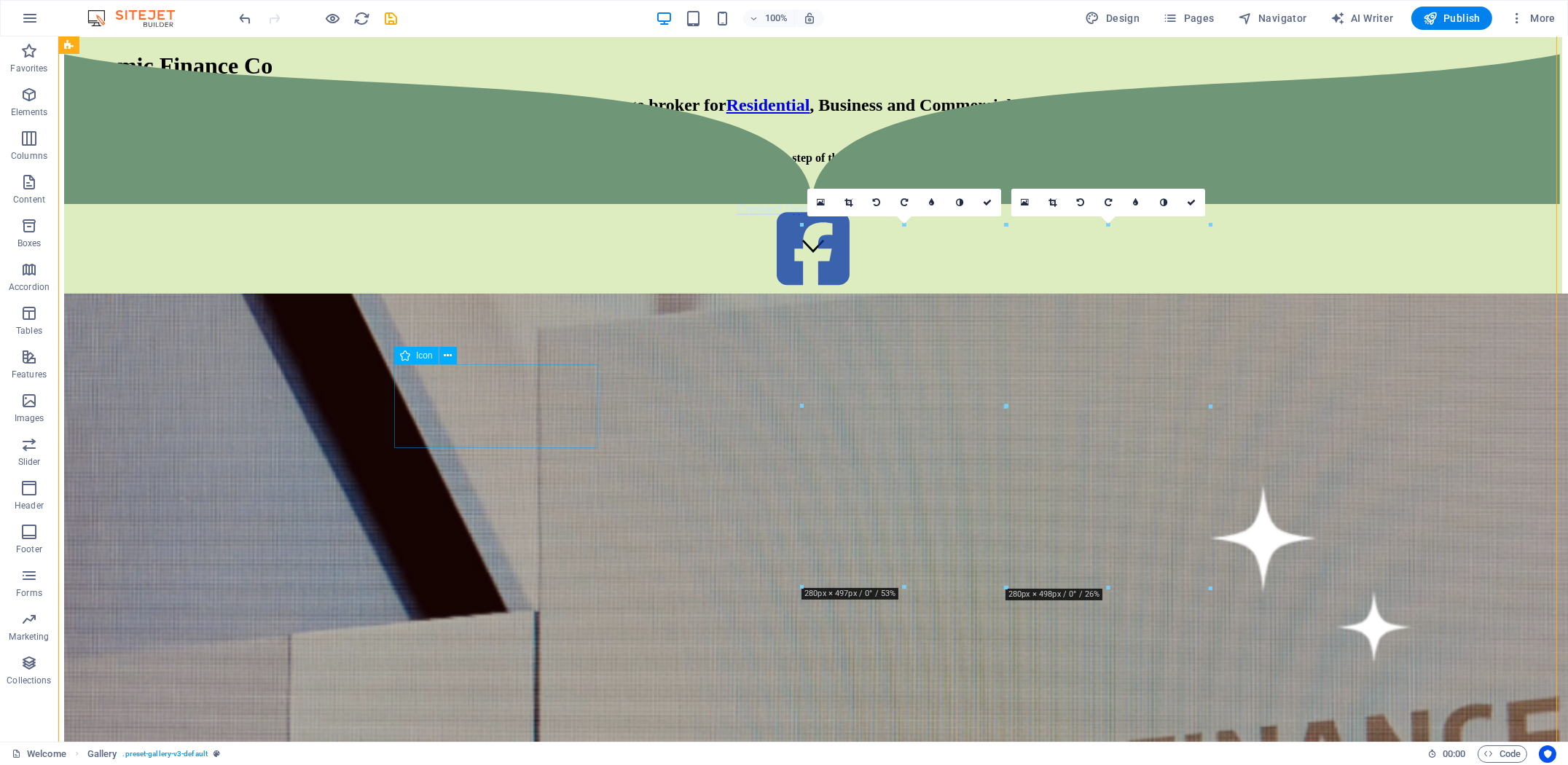
click at [511, 293] on figure at bounding box center [813, 249] width 1498 height 86
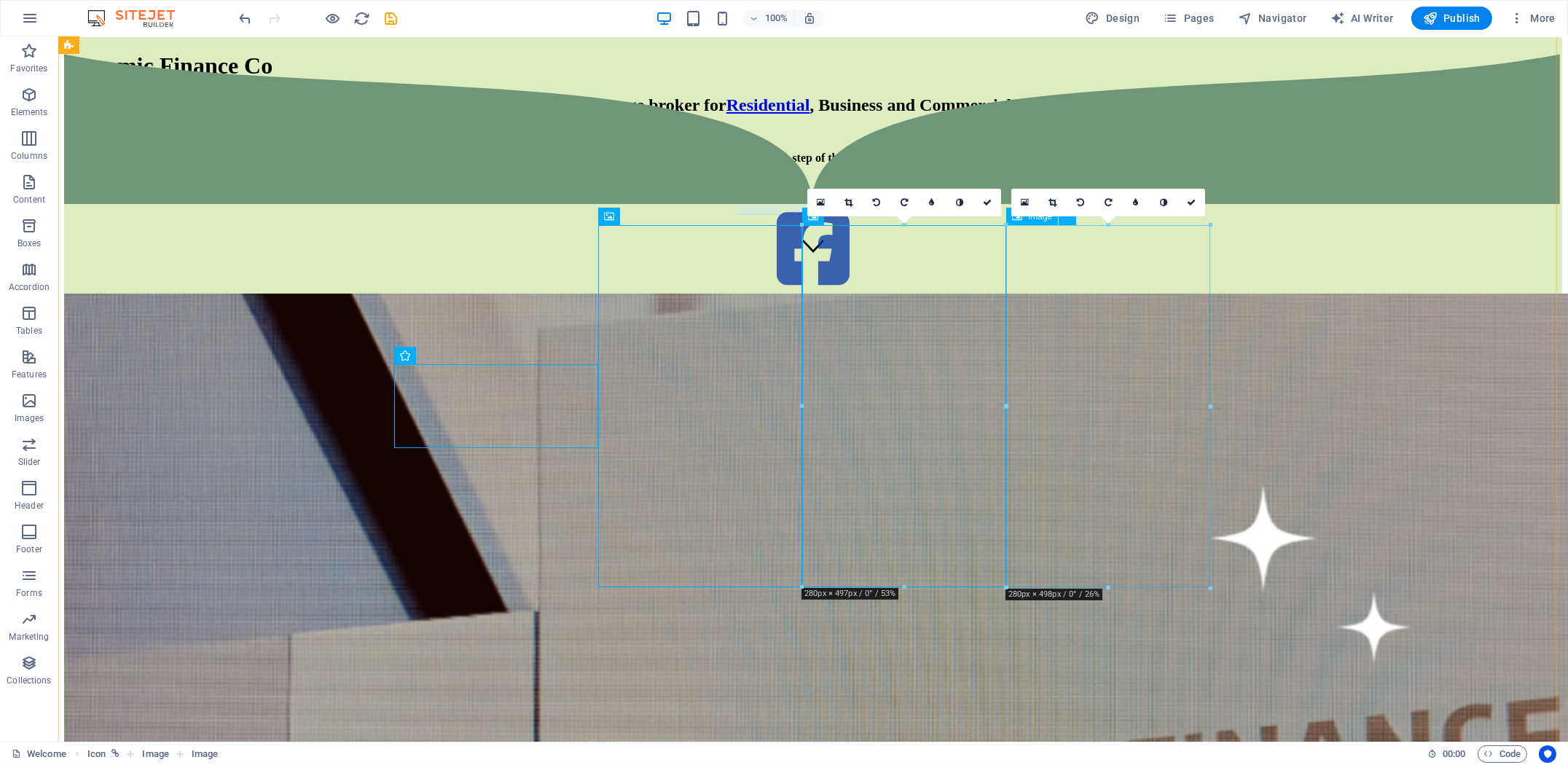
click at [371, 537] on div at bounding box center [813, 445] width 1498 height 816
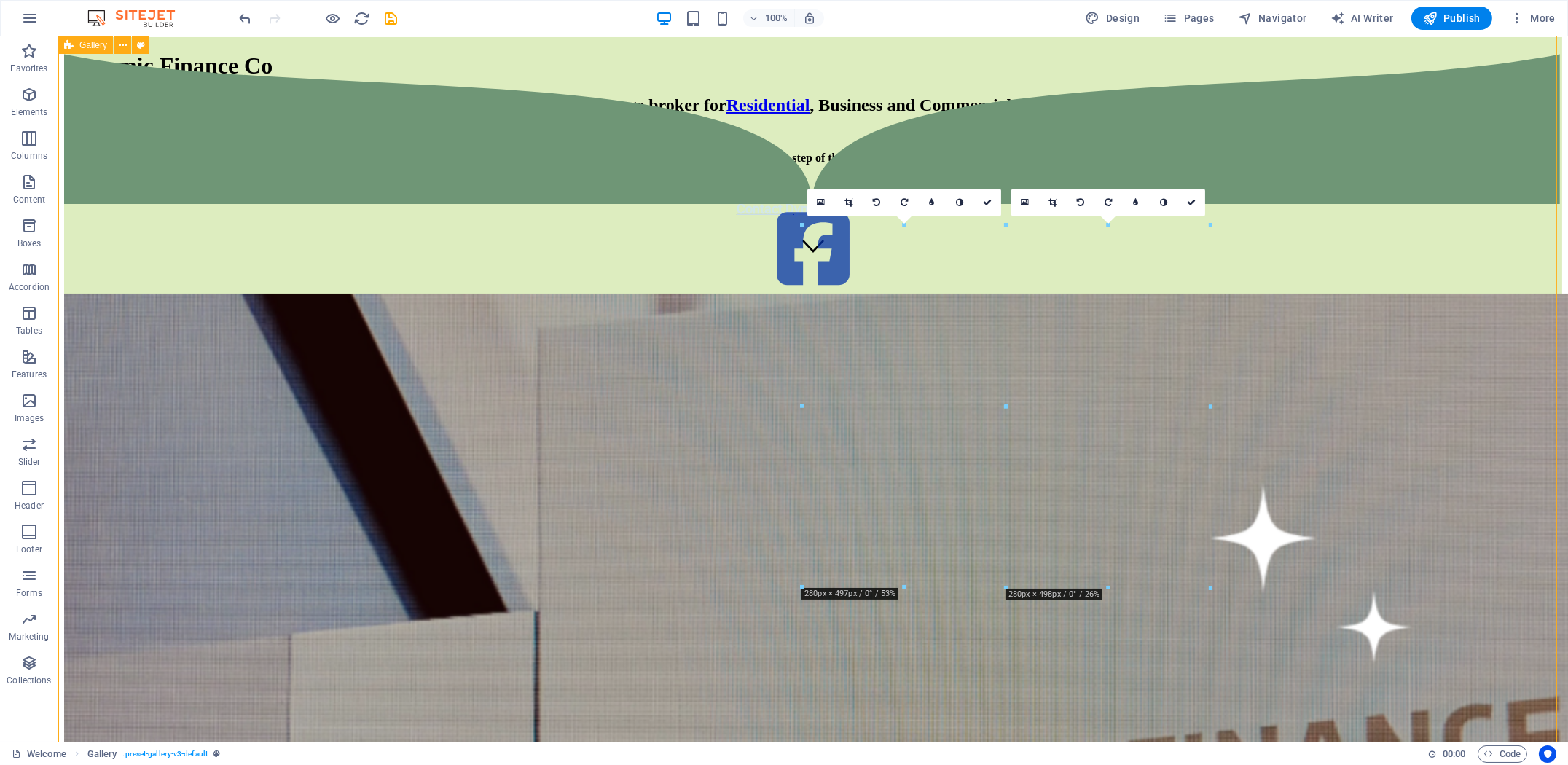
click at [371, 536] on div at bounding box center [813, 445] width 1498 height 816
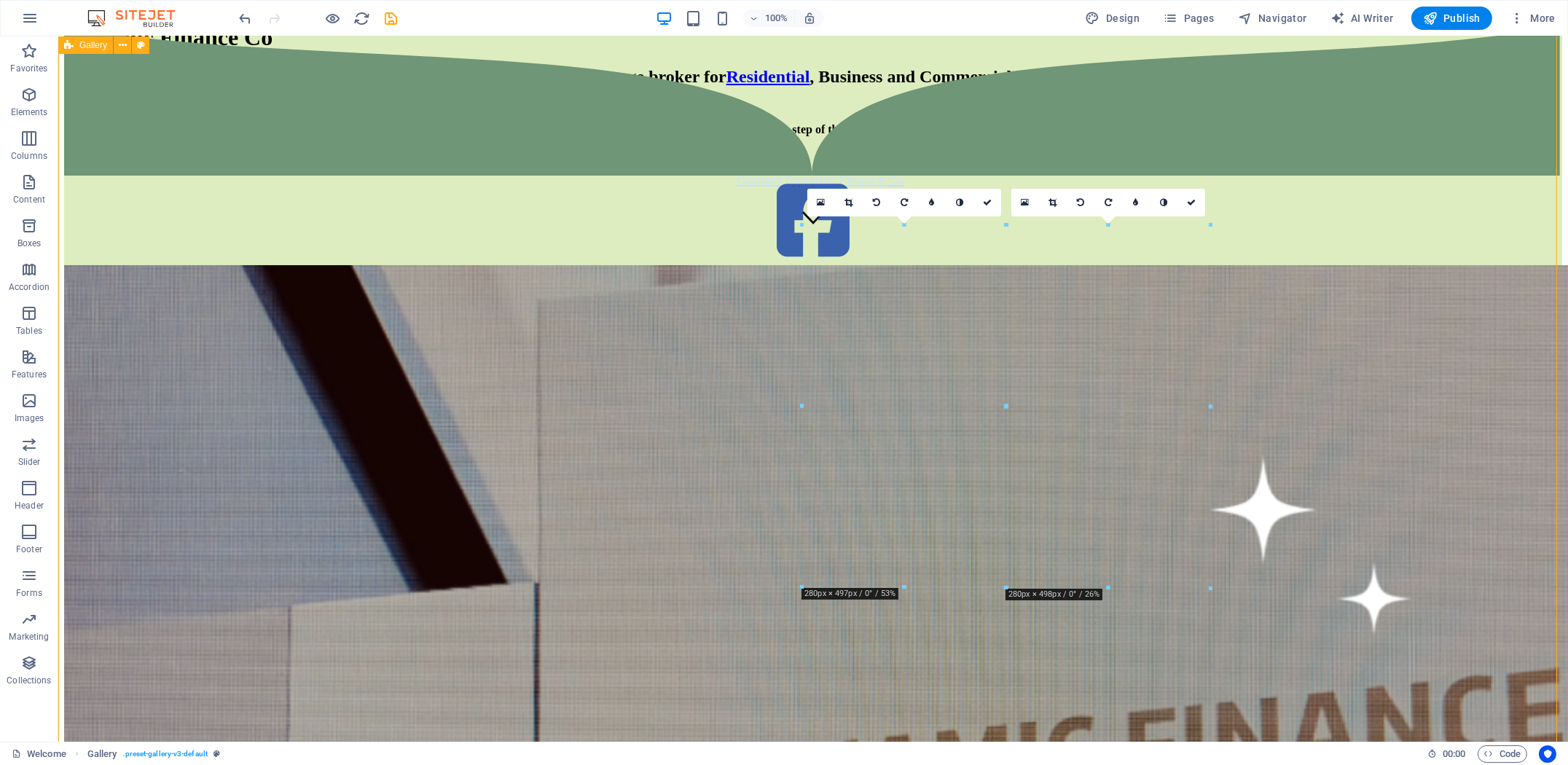
select select "px"
select select "rem"
select select "book"
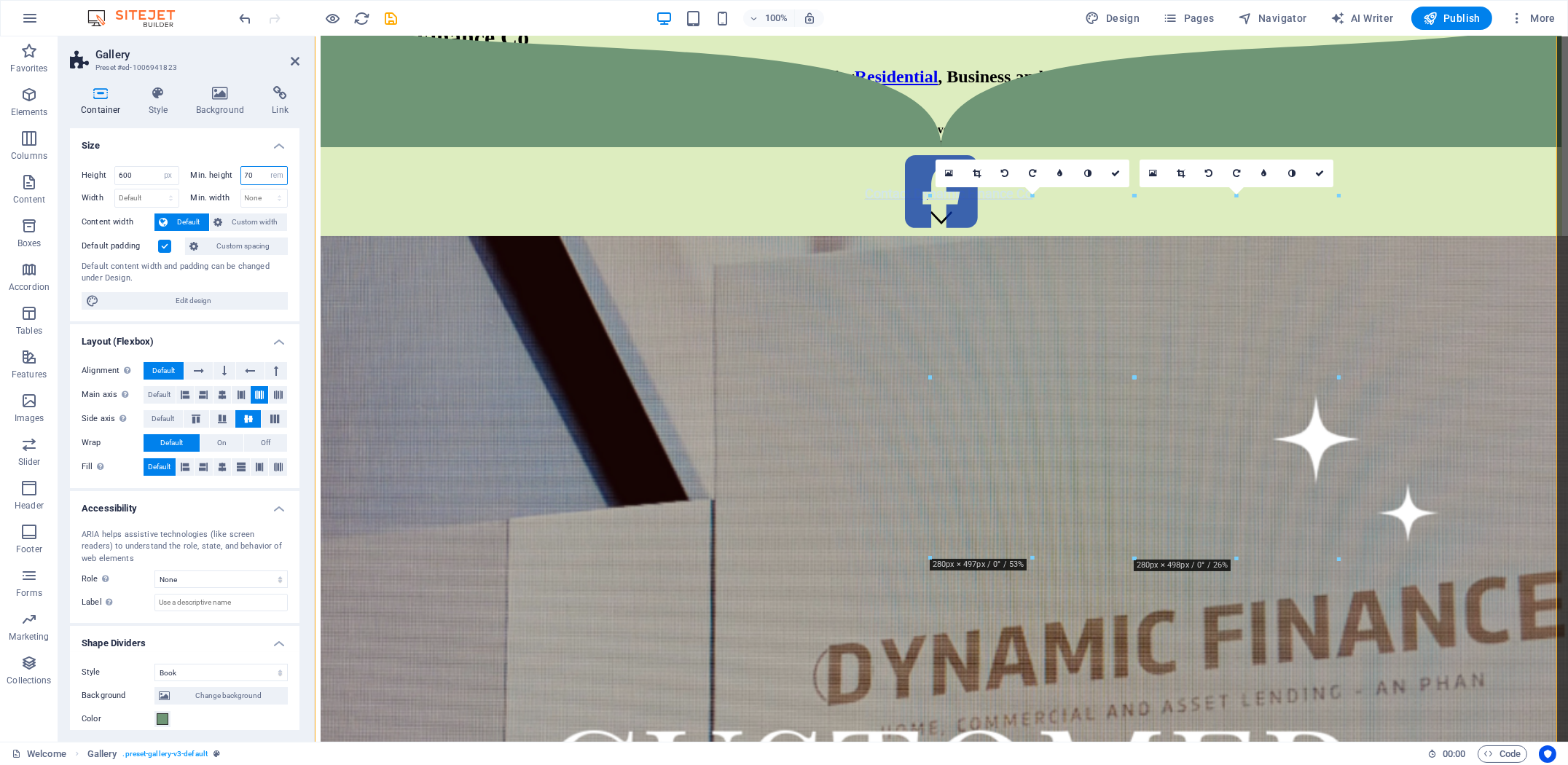
drag, startPoint x: 252, startPoint y: 175, endPoint x: 194, endPoint y: 181, distance: 58.3
click at [199, 177] on div "Min. height 70 None px rem % vh vw" at bounding box center [240, 175] width 97 height 19
type input "60"
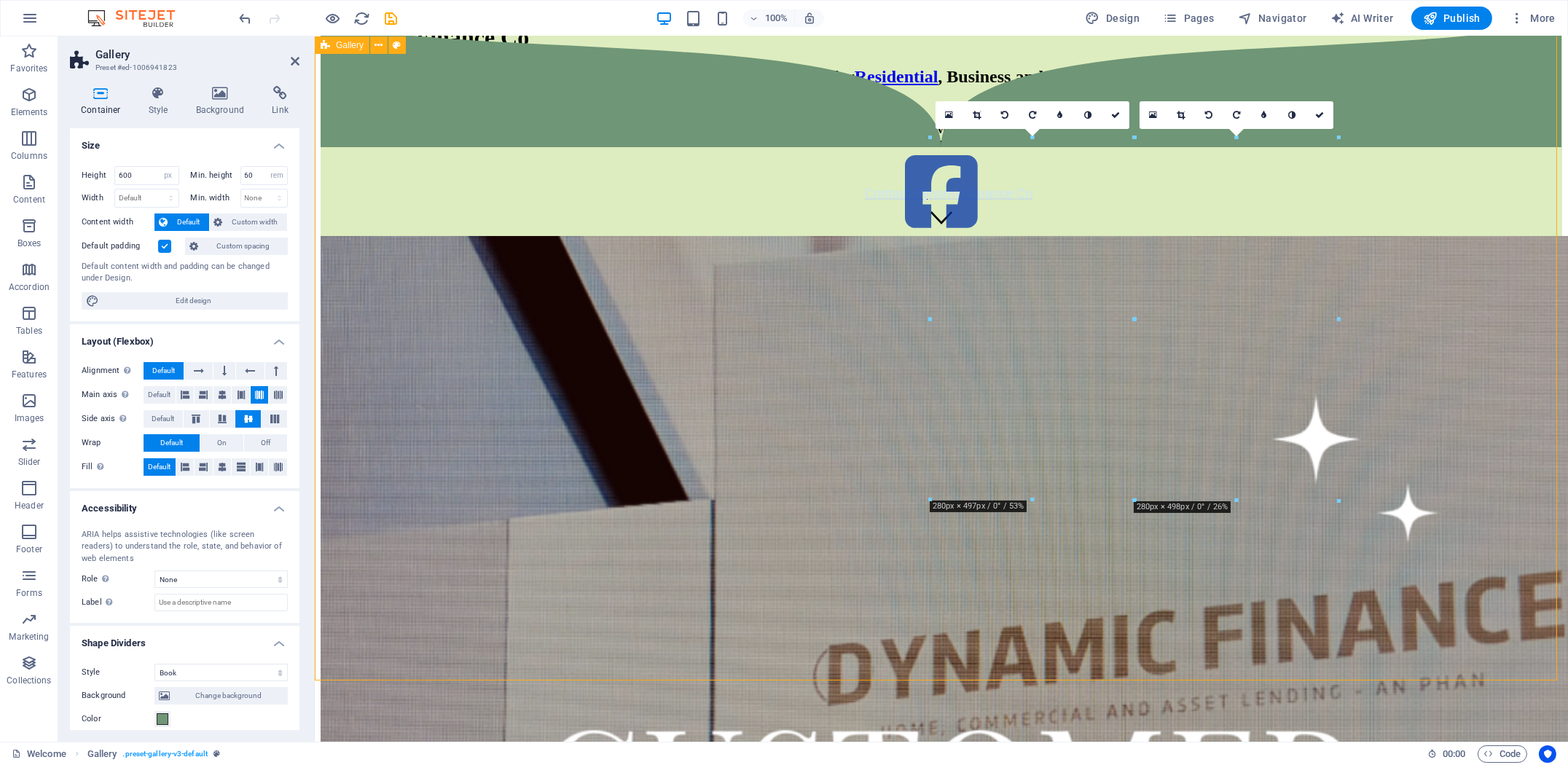
click at [526, 609] on div at bounding box center [940, 416] width 1242 height 816
click at [597, 236] on figure at bounding box center [940, 192] width 1242 height 86
drag, startPoint x: 835, startPoint y: 356, endPoint x: 1243, endPoint y: 388, distance: 409.3
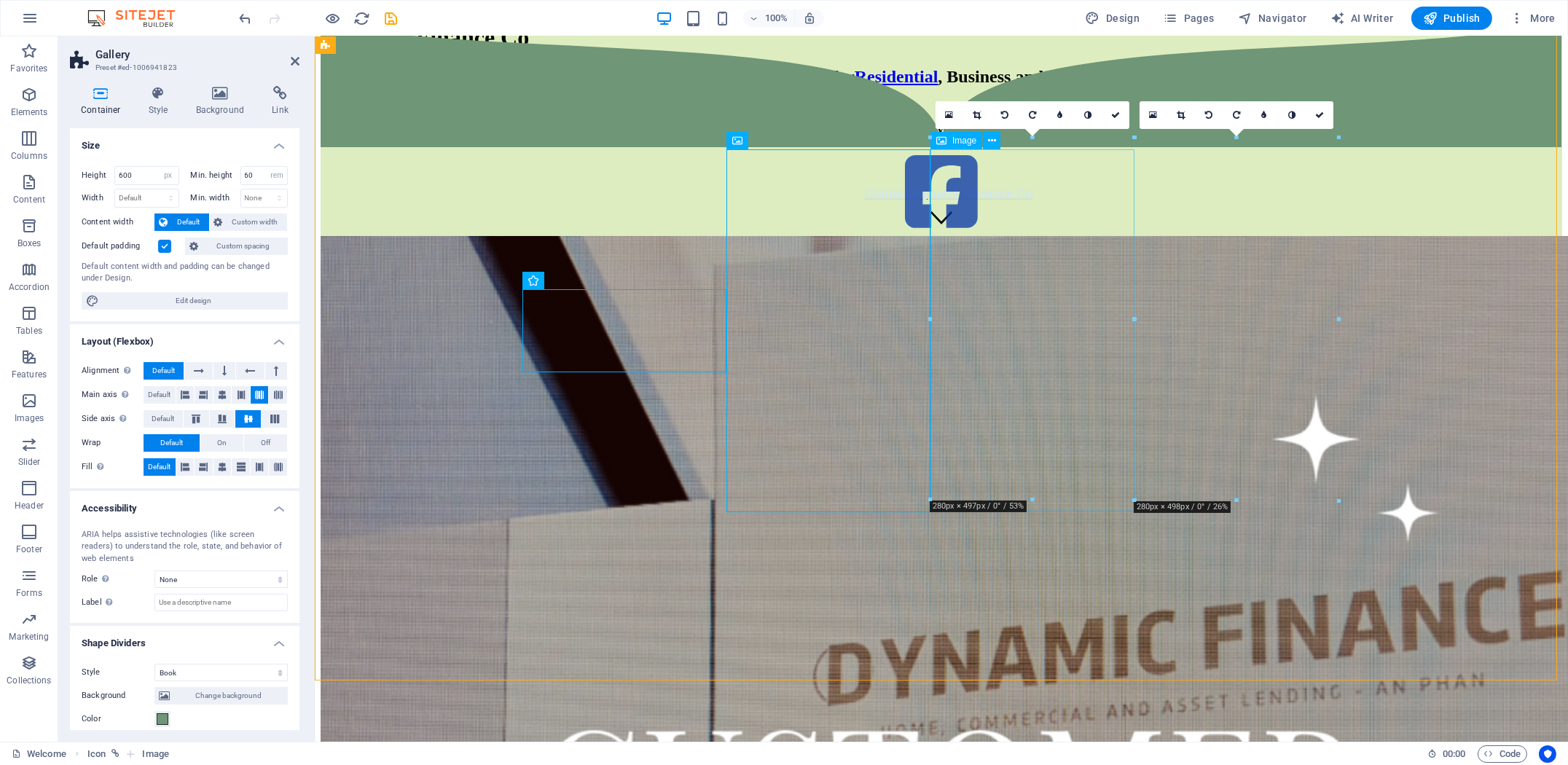
click at [243, 393] on icon at bounding box center [240, 395] width 8 height 17
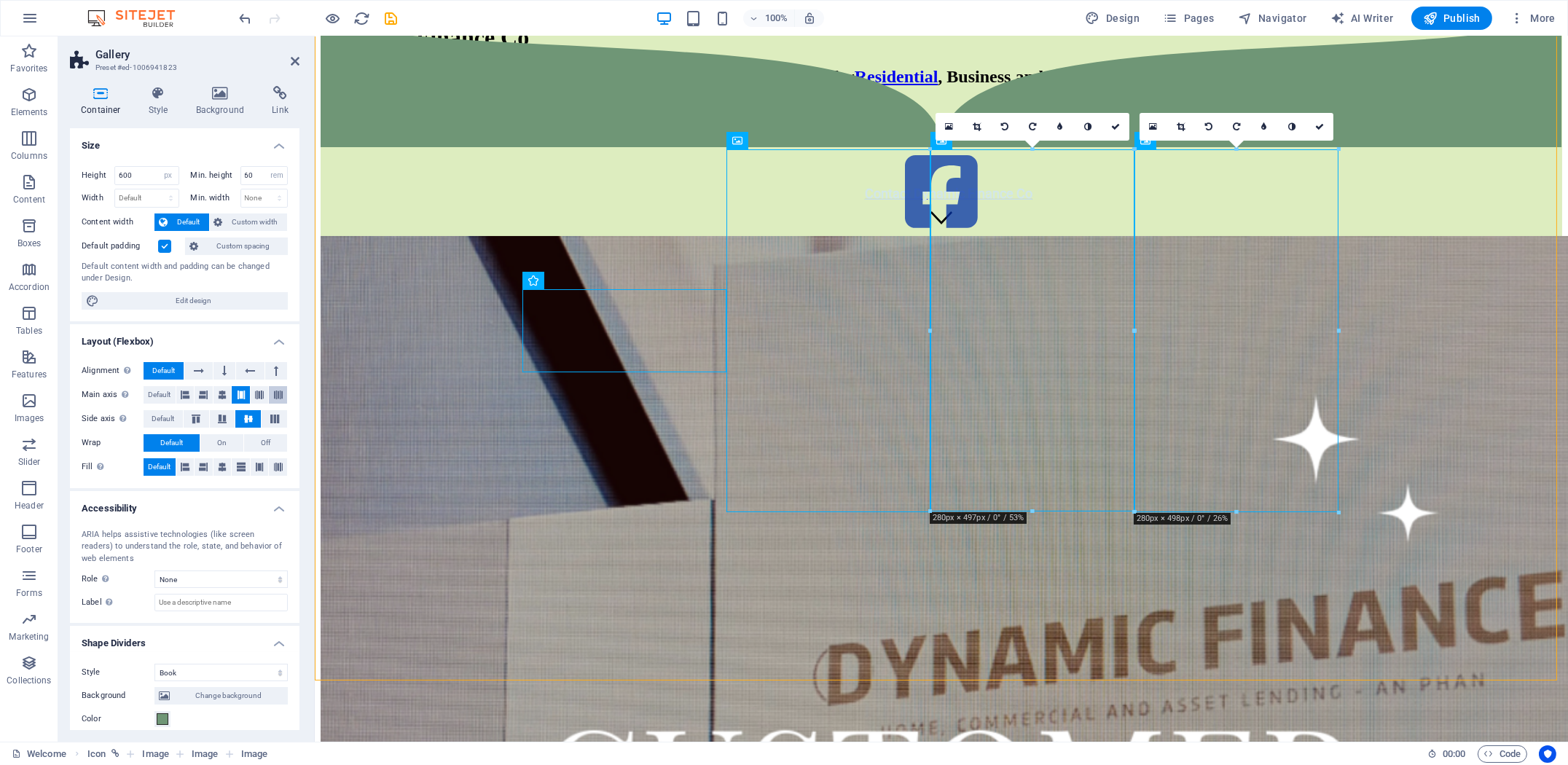
click at [280, 395] on icon at bounding box center [278, 395] width 8 height 17
click at [268, 416] on icon at bounding box center [275, 418] width 17 height 8
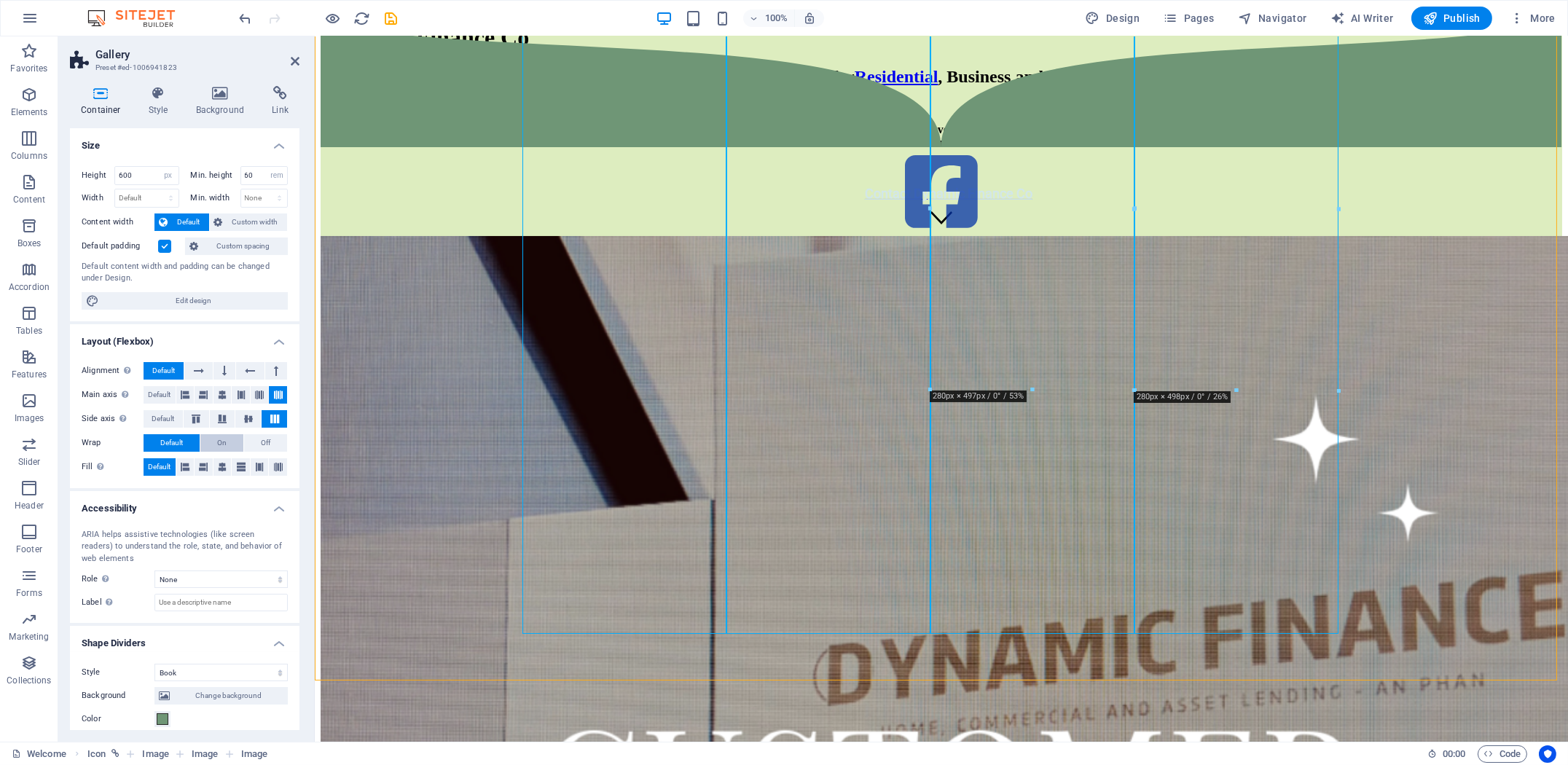
click at [227, 439] on button "On" at bounding box center [221, 443] width 43 height 17
click at [238, 389] on icon at bounding box center [240, 395] width 8 height 17
click at [258, 392] on icon at bounding box center [259, 395] width 8 height 17
click at [256, 440] on button "Off" at bounding box center [266, 443] width 43 height 17
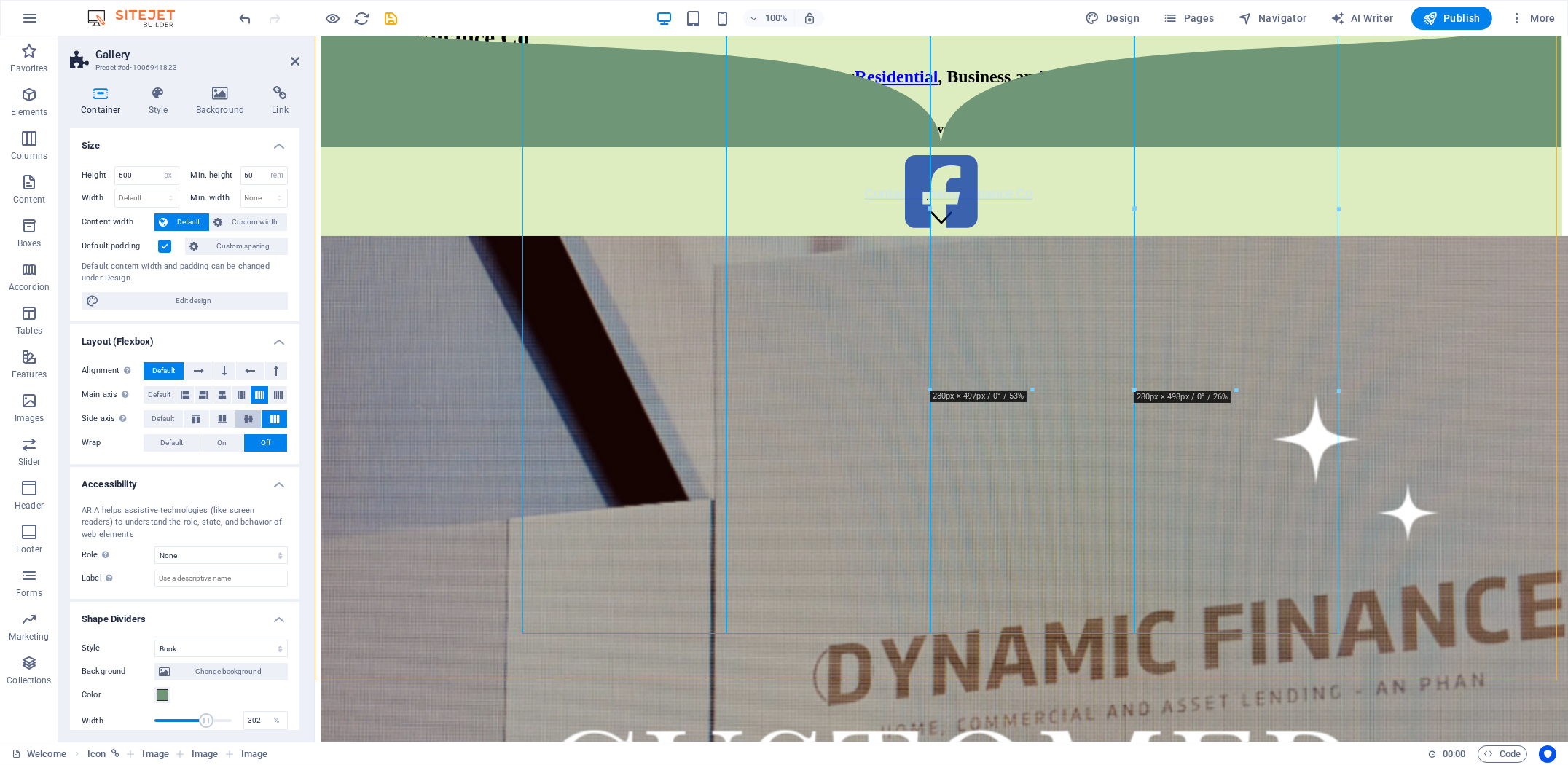
click at [249, 415] on icon at bounding box center [248, 418] width 17 height 8
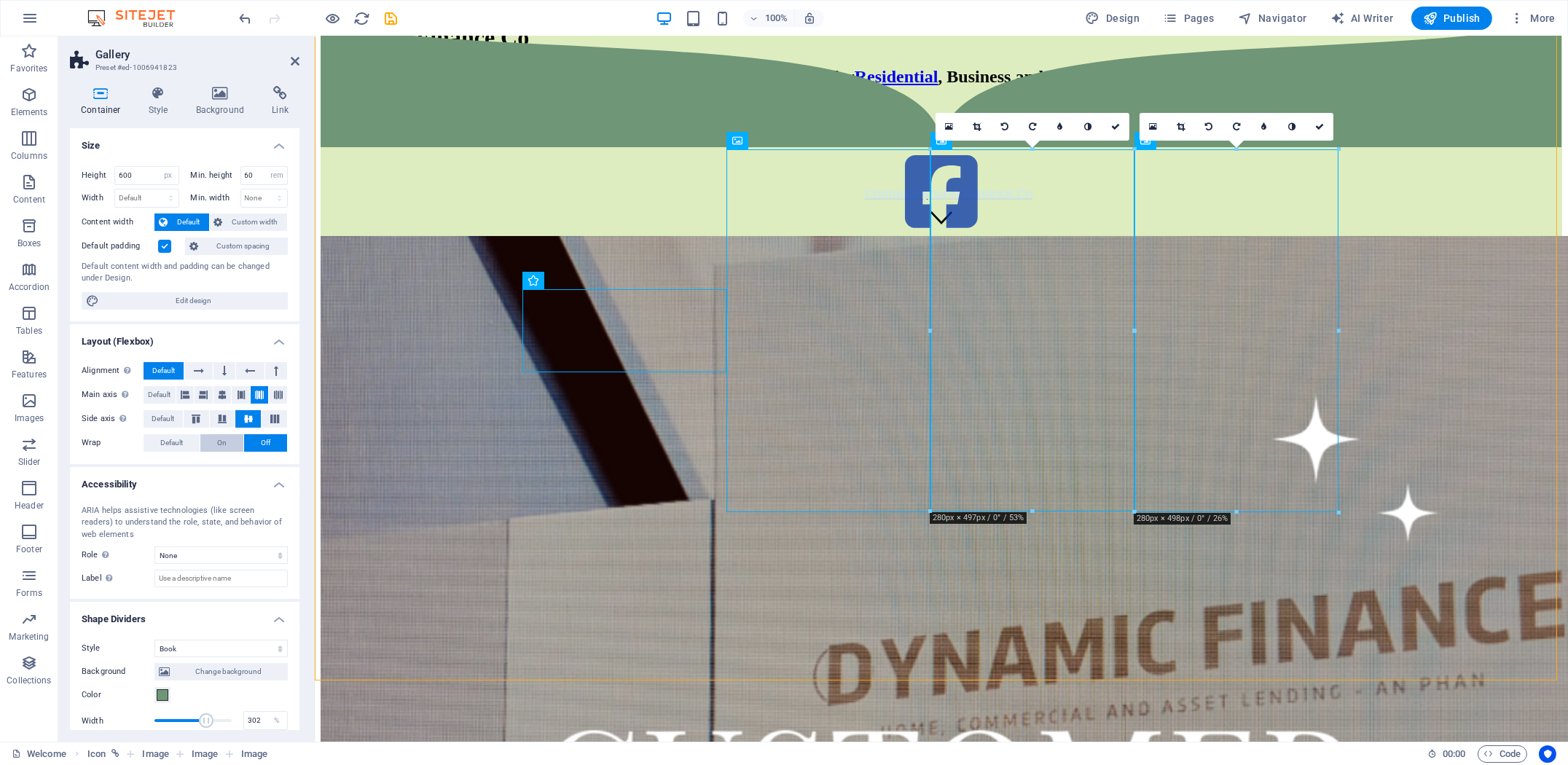
click at [224, 440] on span "On" at bounding box center [221, 443] width 9 height 17
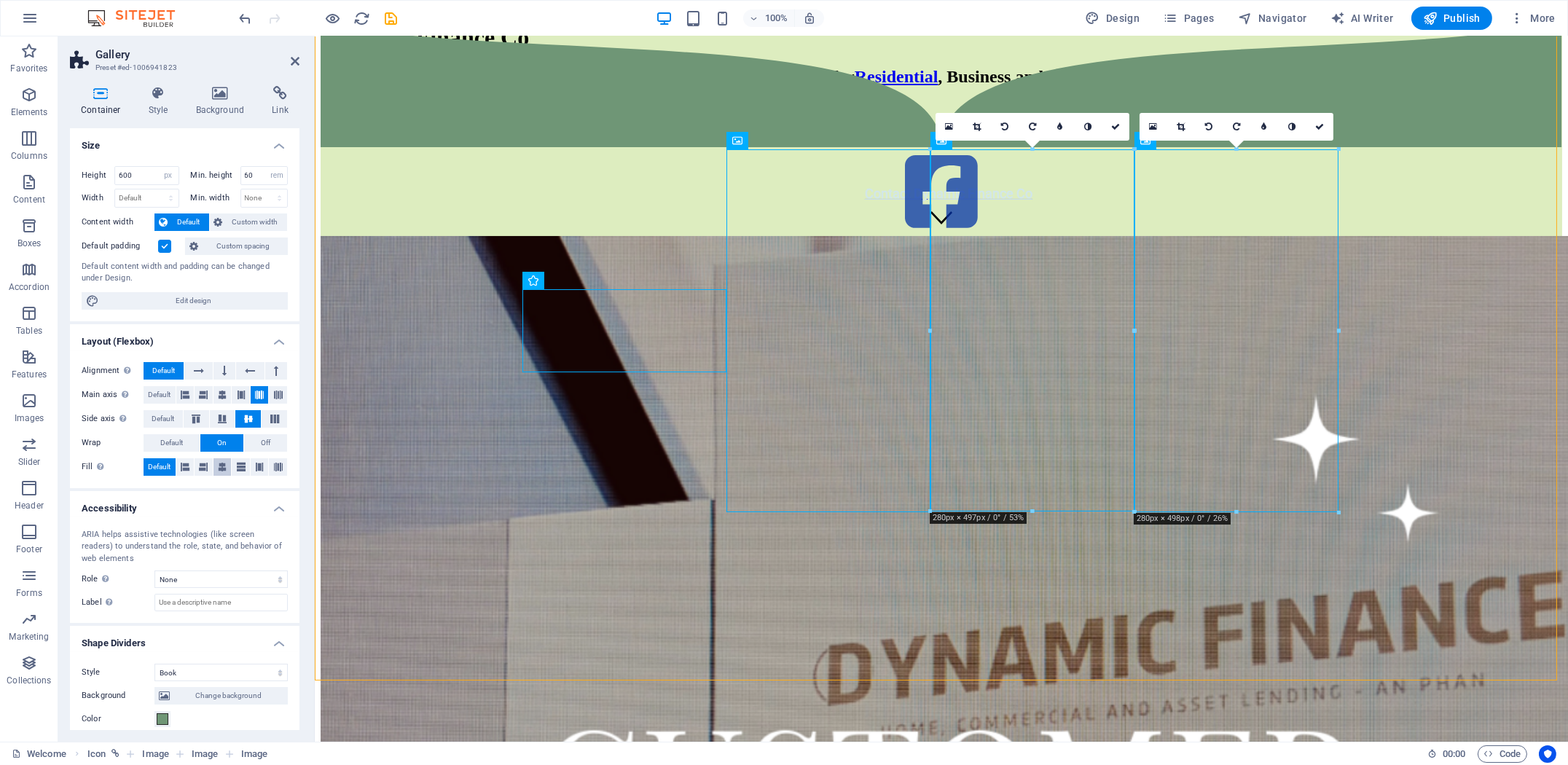
click at [225, 464] on icon at bounding box center [221, 466] width 8 height 17
click at [255, 464] on icon at bounding box center [259, 466] width 8 height 17
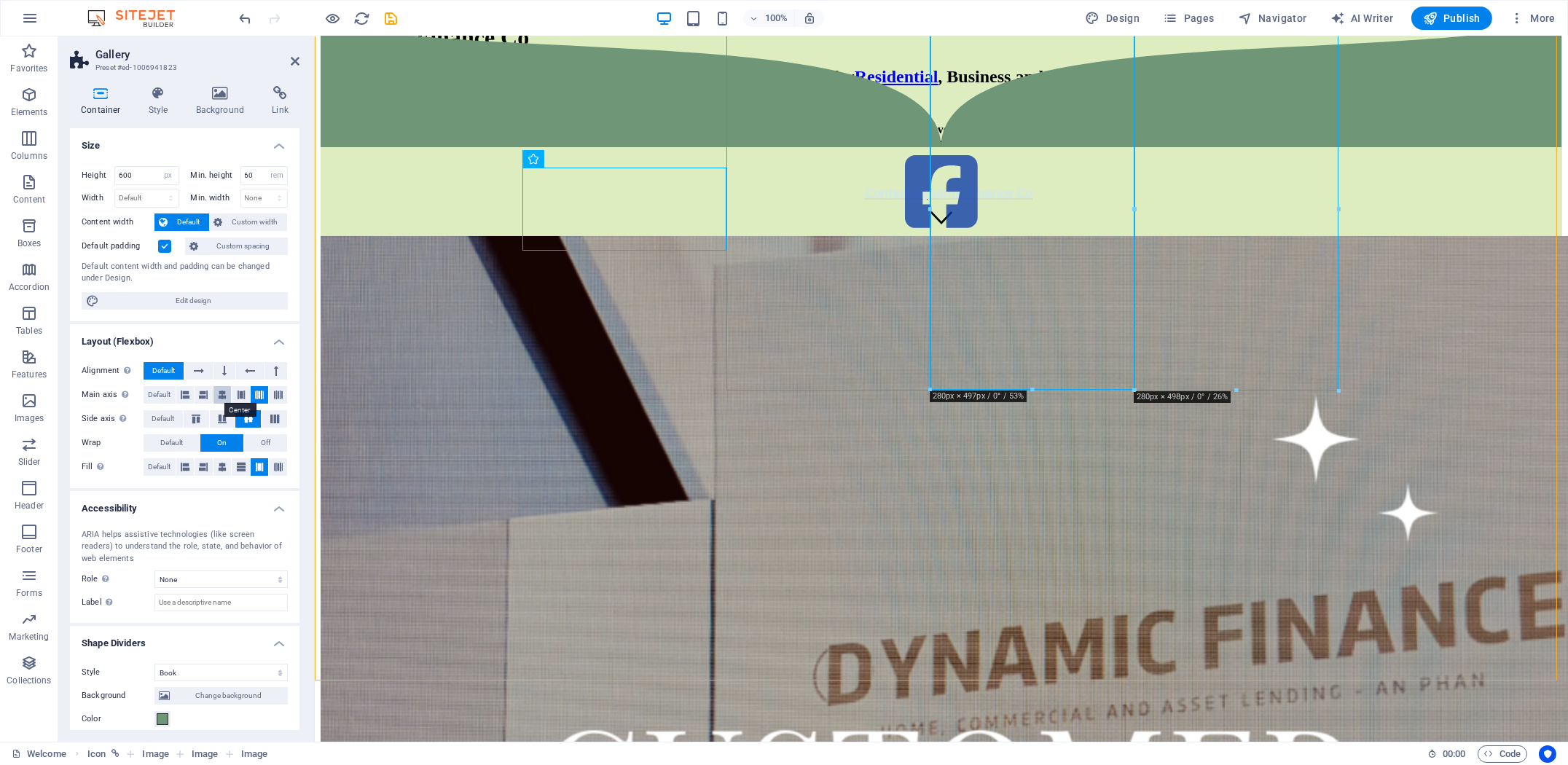
click at [220, 394] on icon at bounding box center [221, 395] width 8 height 17
click at [238, 394] on icon at bounding box center [240, 395] width 8 height 17
click at [278, 394] on icon at bounding box center [278, 395] width 8 height 17
click at [199, 370] on icon at bounding box center [199, 370] width 10 height 17
click at [274, 395] on icon at bounding box center [278, 395] width 8 height 17
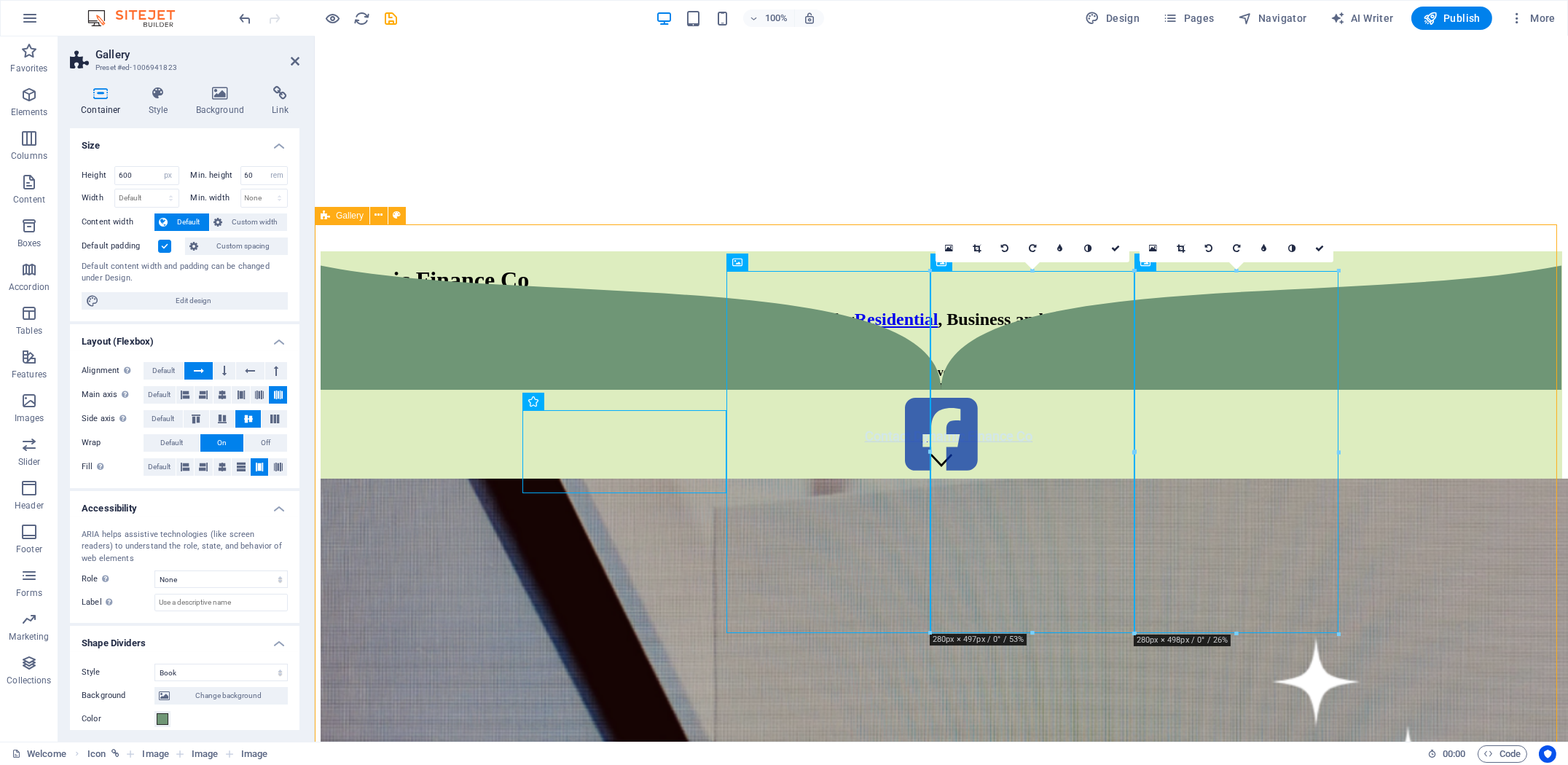
scroll to position [11, 0]
click at [241, 395] on icon at bounding box center [240, 395] width 8 height 17
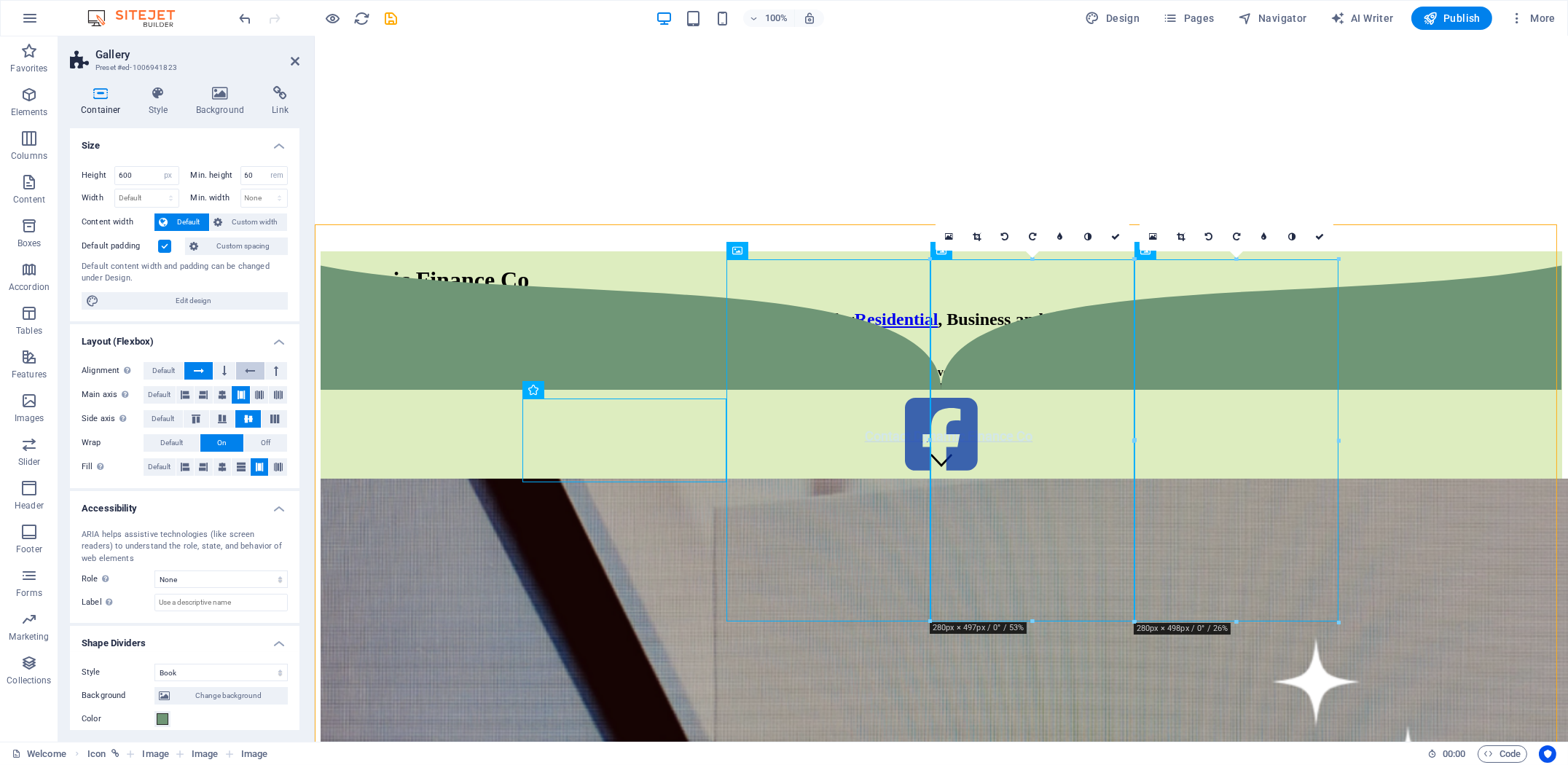
click at [246, 368] on icon at bounding box center [250, 370] width 10 height 17
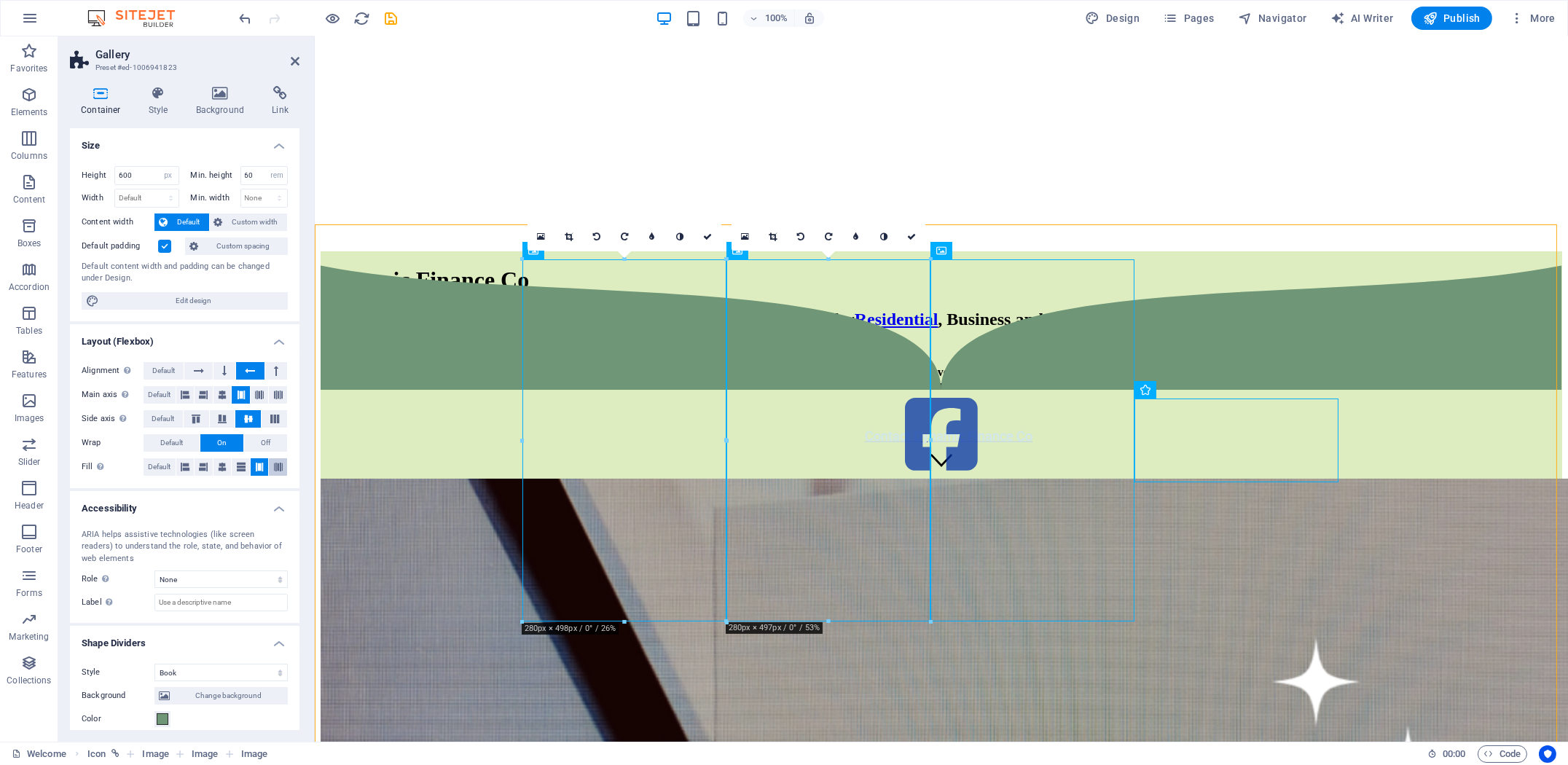
click at [274, 468] on icon at bounding box center [278, 466] width 8 height 17
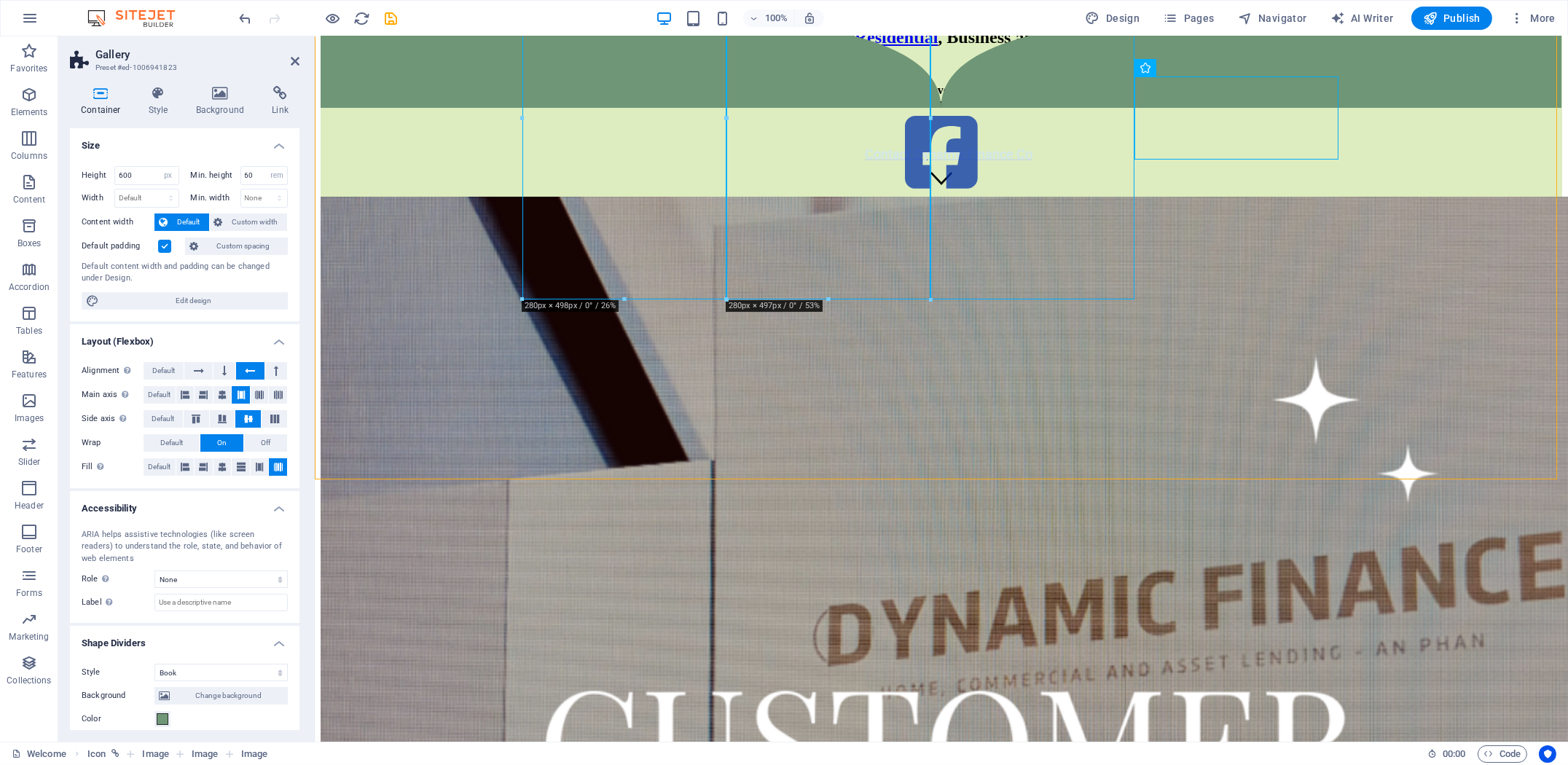
scroll to position [499, 0]
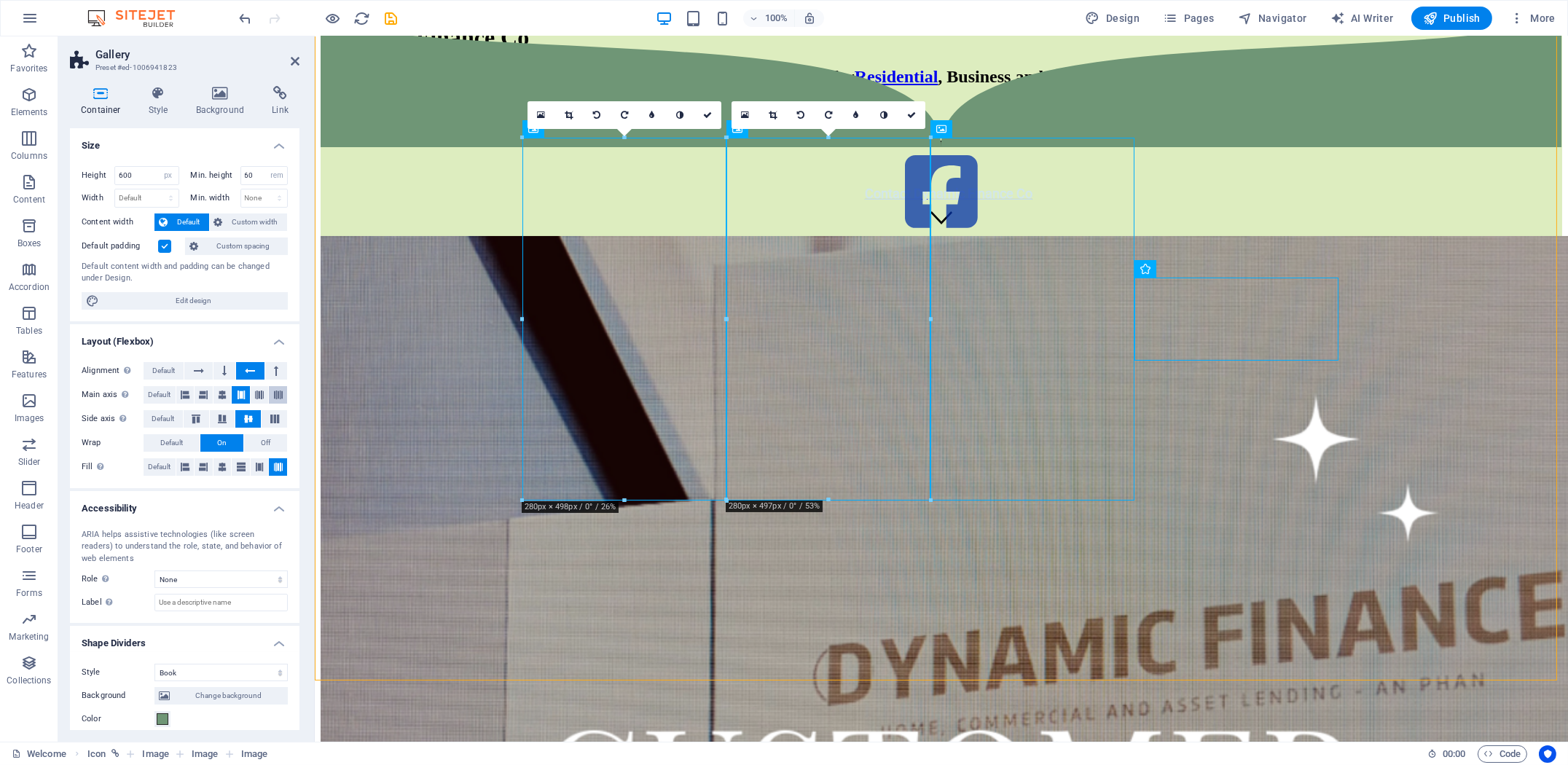
click at [274, 395] on icon at bounding box center [278, 395] width 8 height 17
click at [256, 395] on icon at bounding box center [259, 395] width 8 height 17
click at [273, 416] on icon at bounding box center [275, 418] width 17 height 8
click at [177, 417] on button "Default" at bounding box center [164, 418] width 40 height 17
click at [243, 395] on icon at bounding box center [240, 395] width 8 height 17
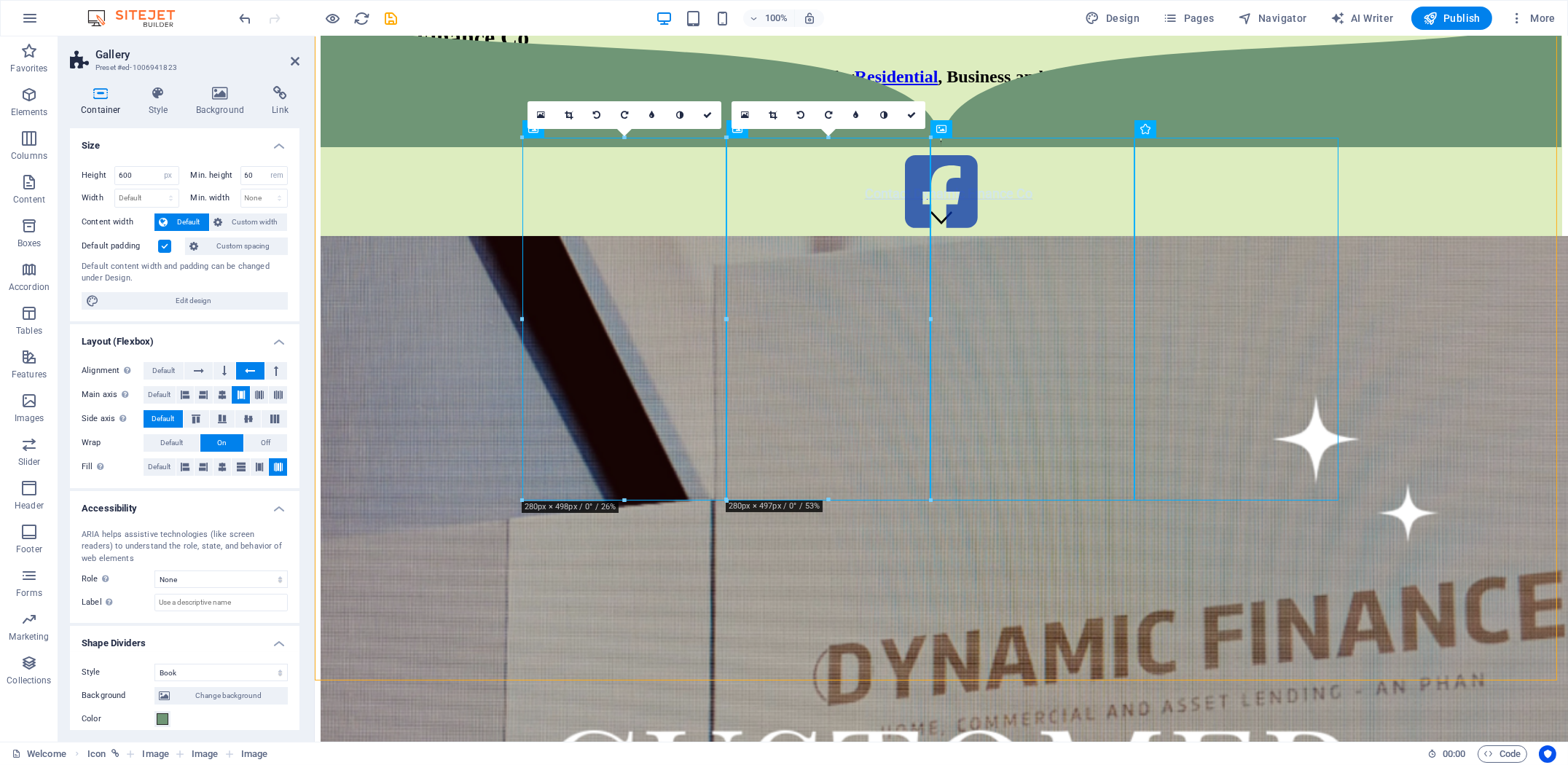
click at [163, 243] on label at bounding box center [164, 246] width 13 height 13
click at [0, 0] on input "Default padding" at bounding box center [0, 0] width 0 height 0
click at [198, 573] on select "None Alert Article Banner Comment Complementary Dialog Footer Header Marquee Pr…" at bounding box center [221, 579] width 133 height 17
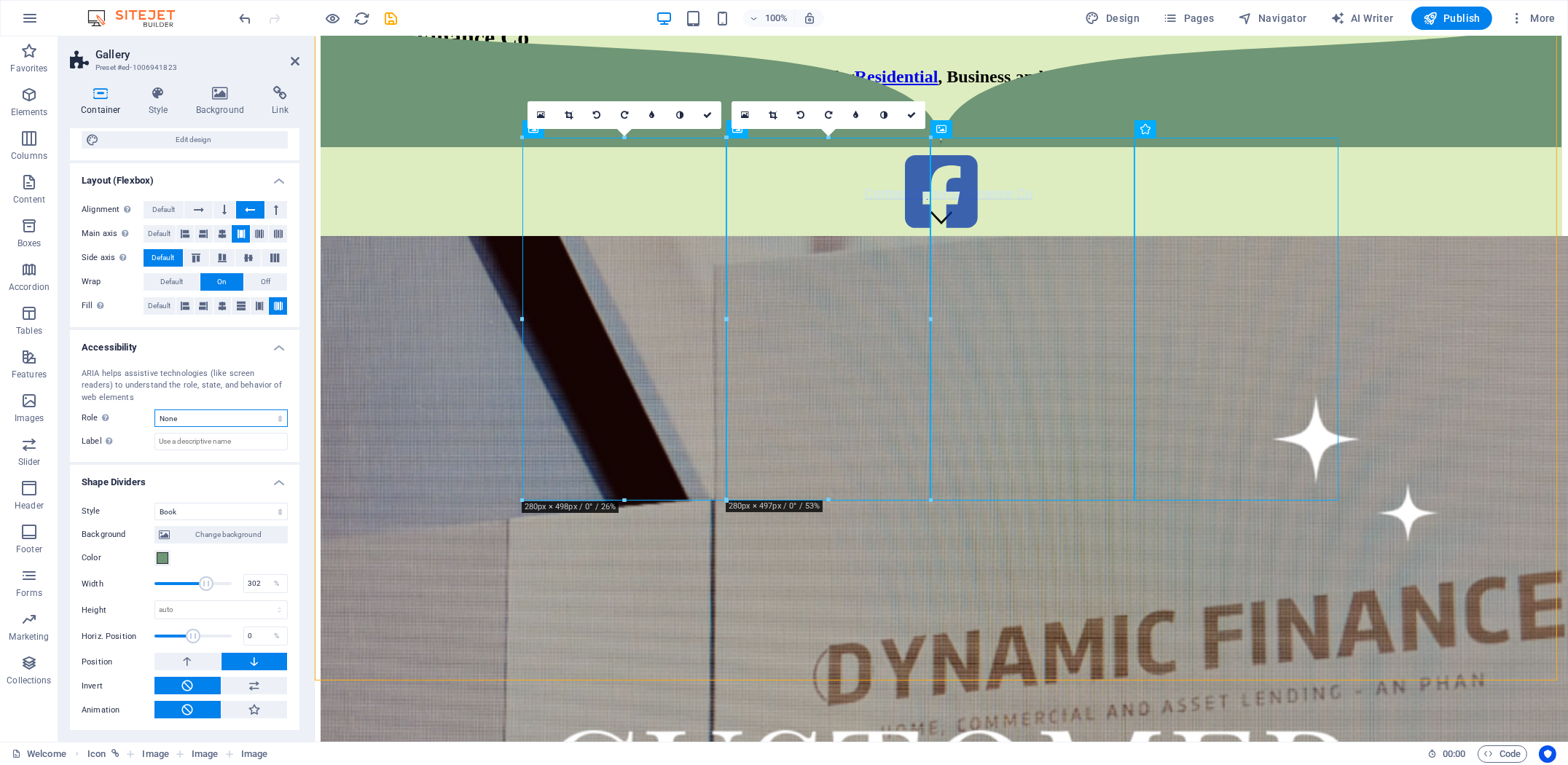
scroll to position [0, 0]
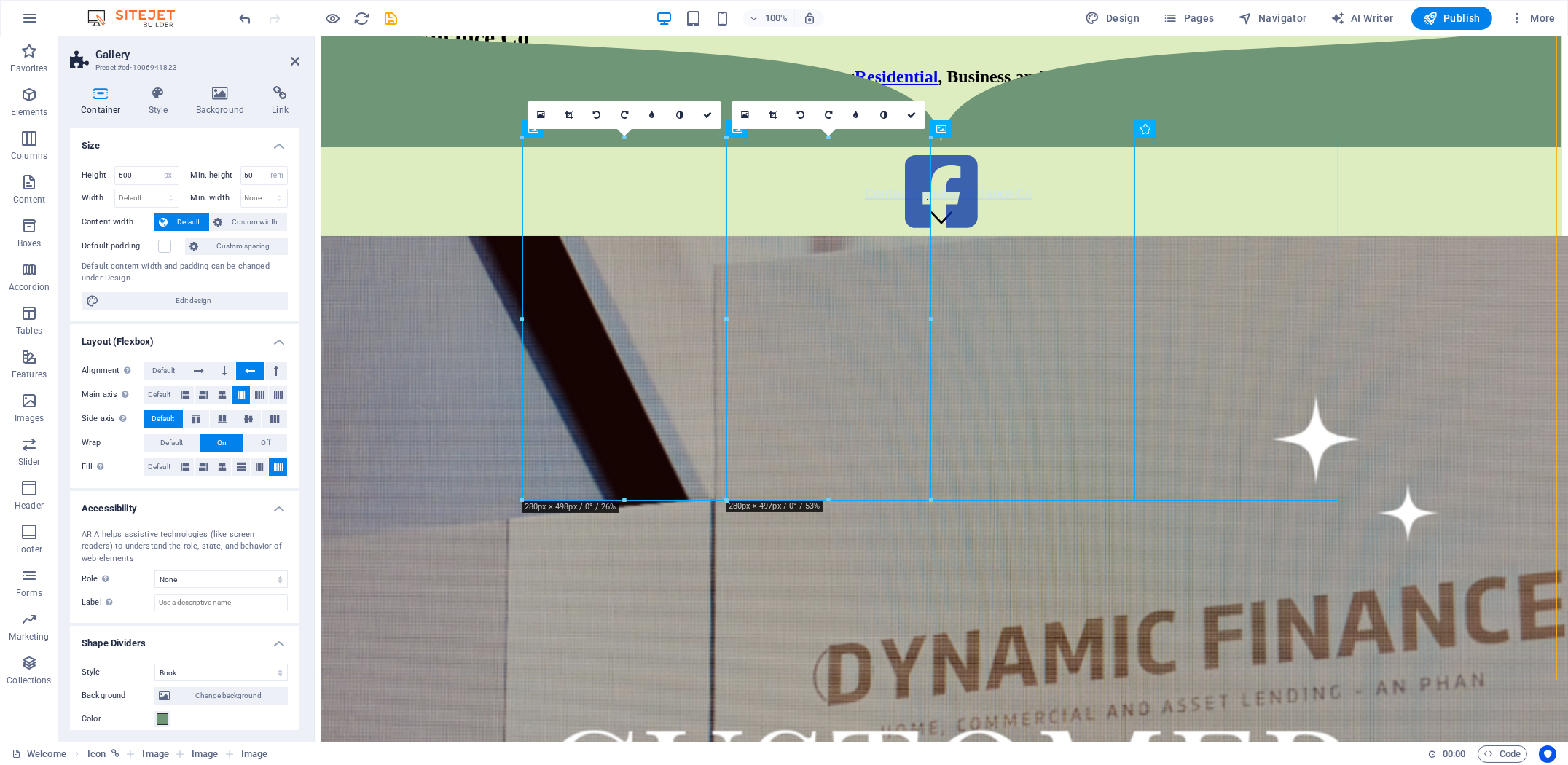
click at [97, 103] on h4 "Container" at bounding box center [103, 101] width 68 height 30
click at [99, 103] on h4 "Container" at bounding box center [103, 101] width 68 height 30
click at [152, 103] on h4 "Style" at bounding box center [161, 101] width 47 height 30
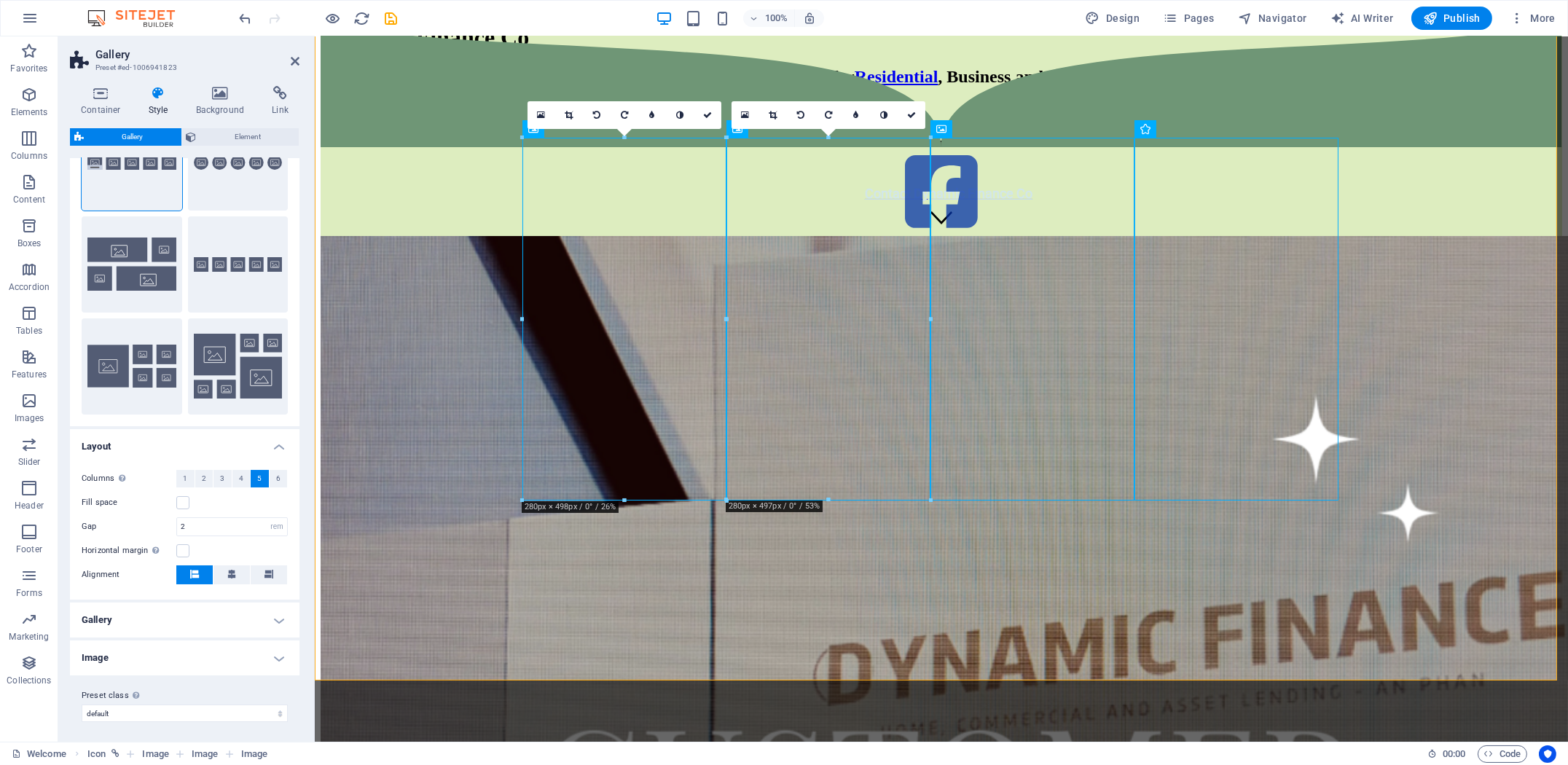
scroll to position [84, 0]
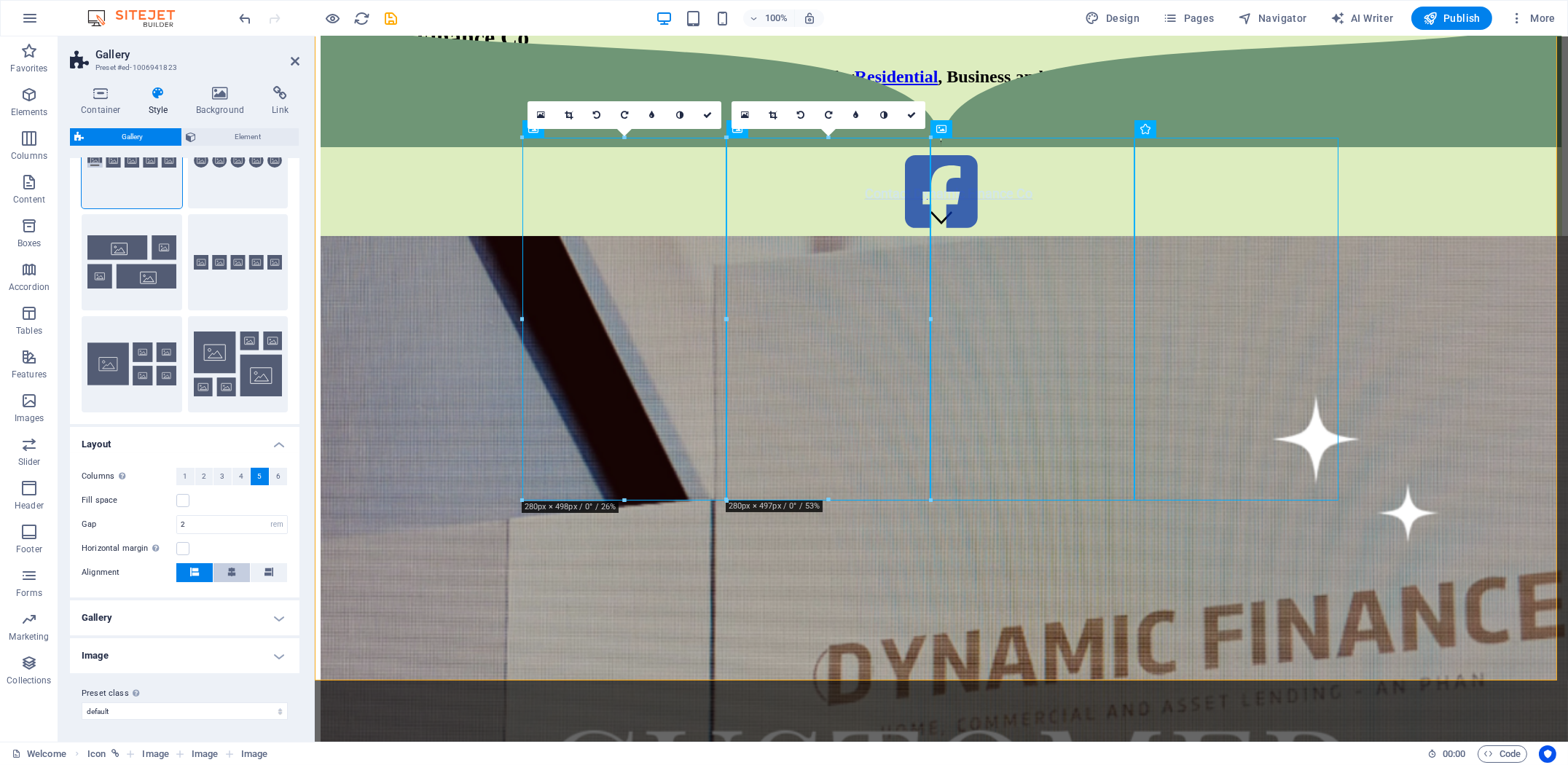
click at [236, 570] on button at bounding box center [232, 572] width 37 height 19
click at [269, 567] on icon at bounding box center [269, 571] width 8 height 8
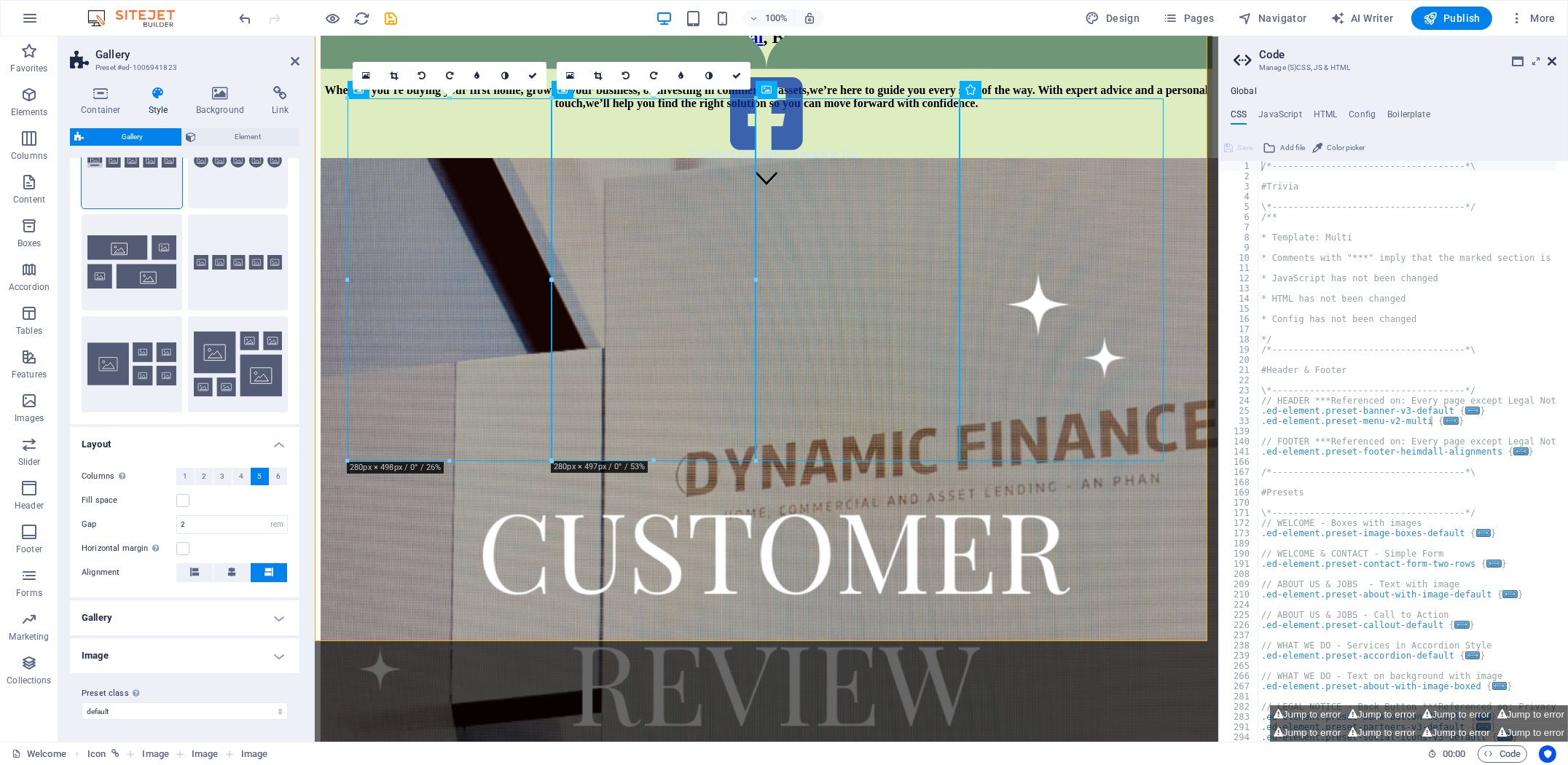
click at [1552, 63] on icon at bounding box center [1551, 61] width 8 height 11
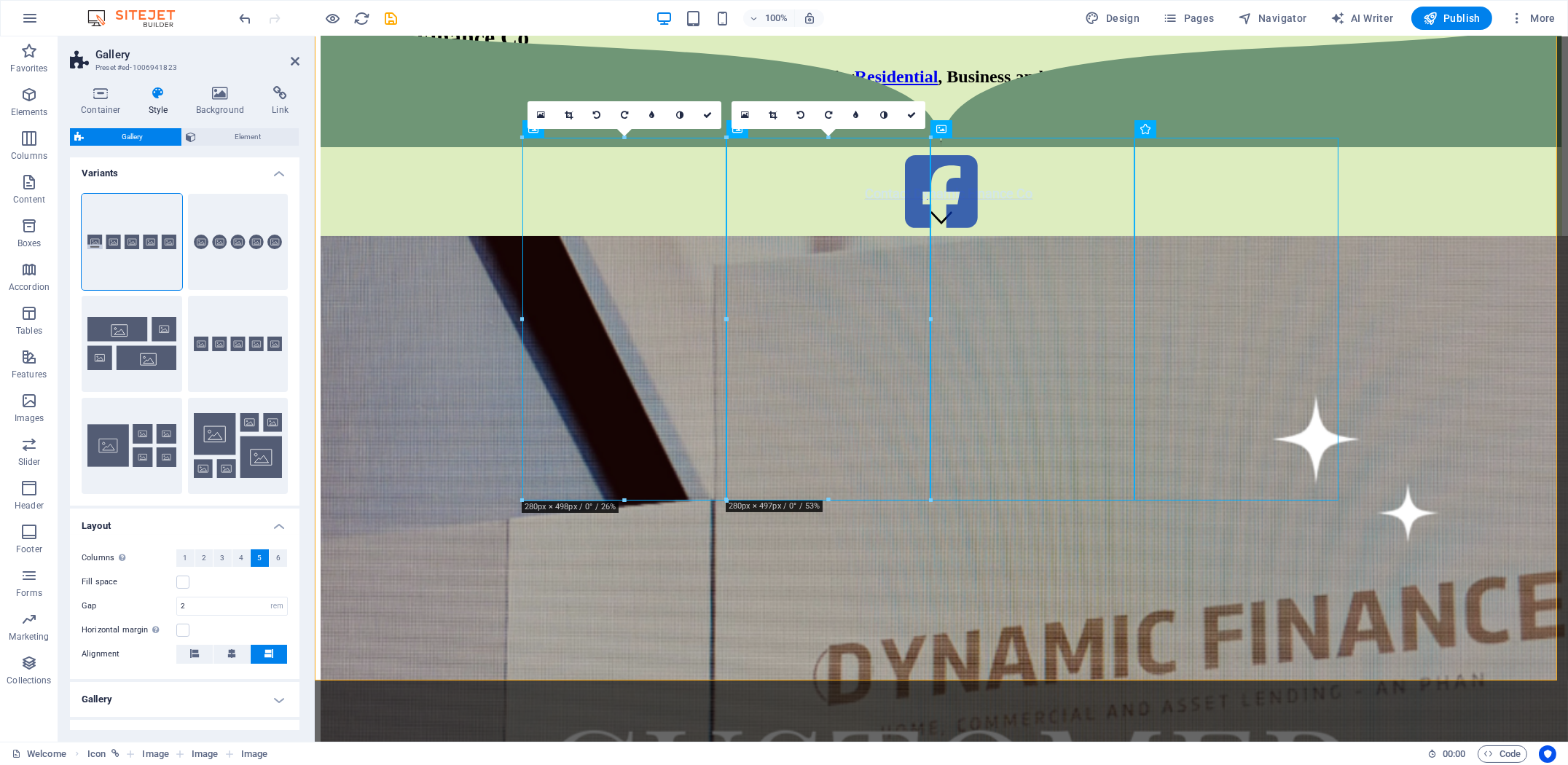
scroll to position [0, 0]
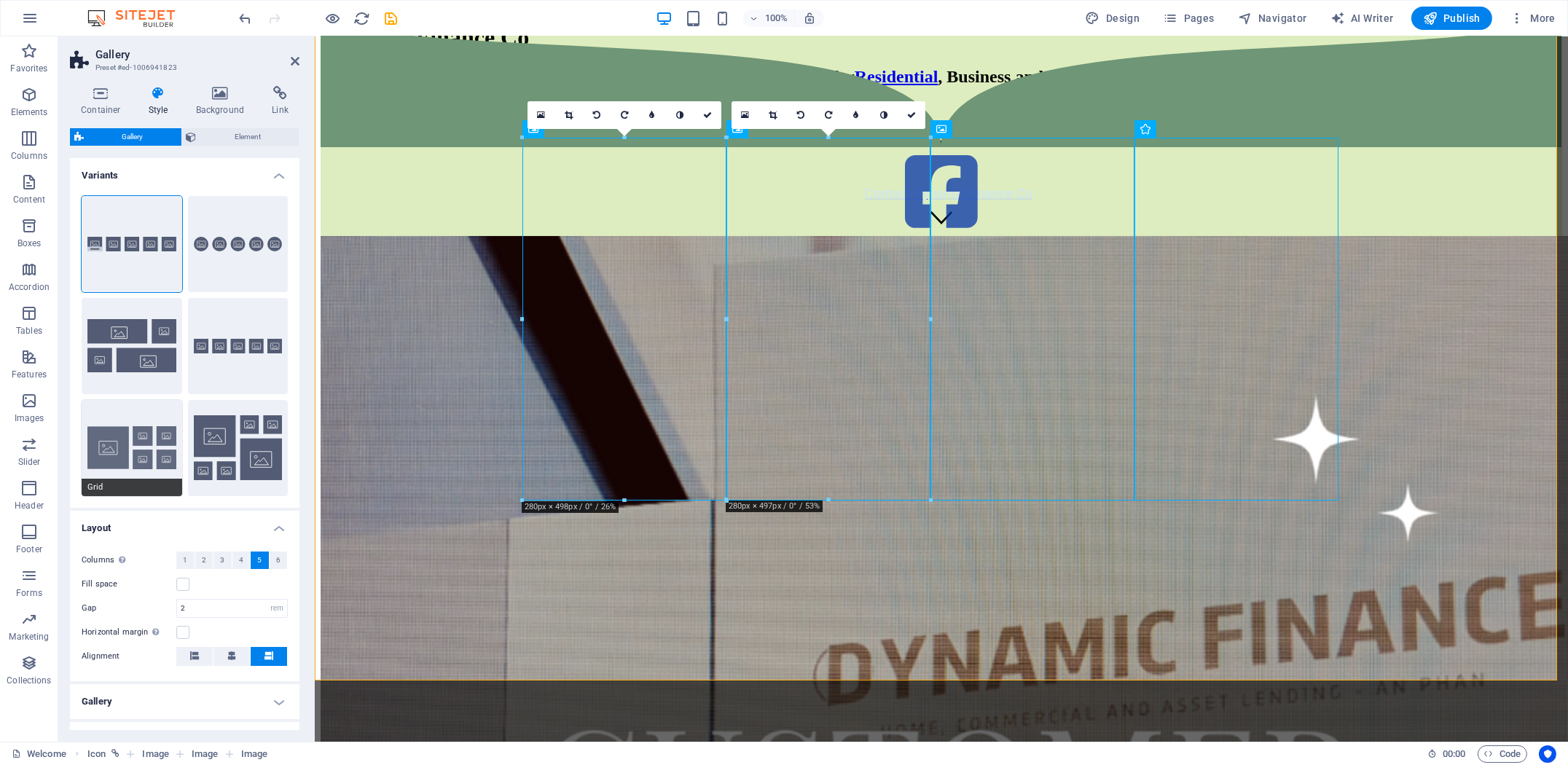
click at [120, 448] on button "Grid" at bounding box center [132, 448] width 100 height 96
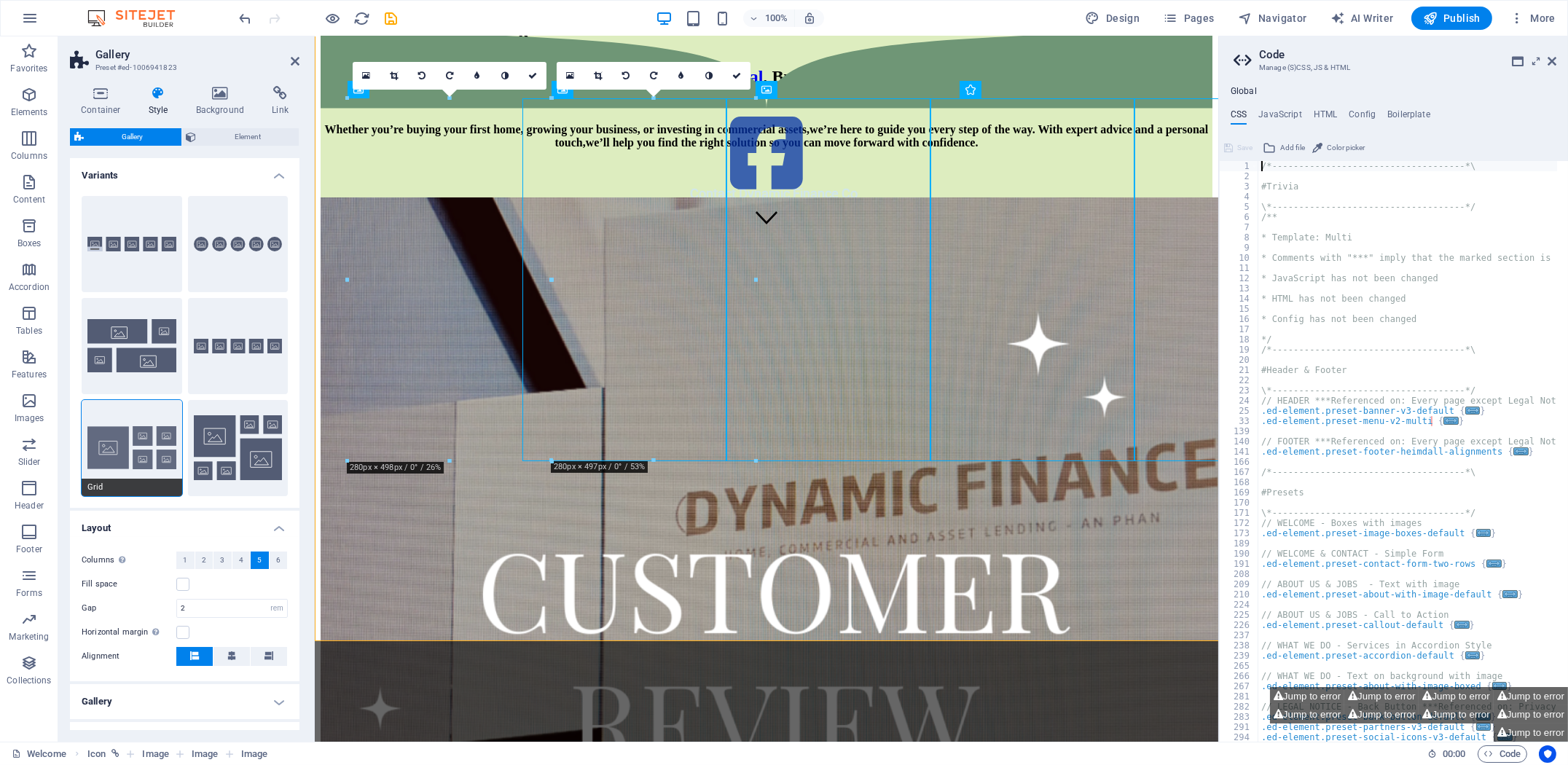
scroll to position [538, 0]
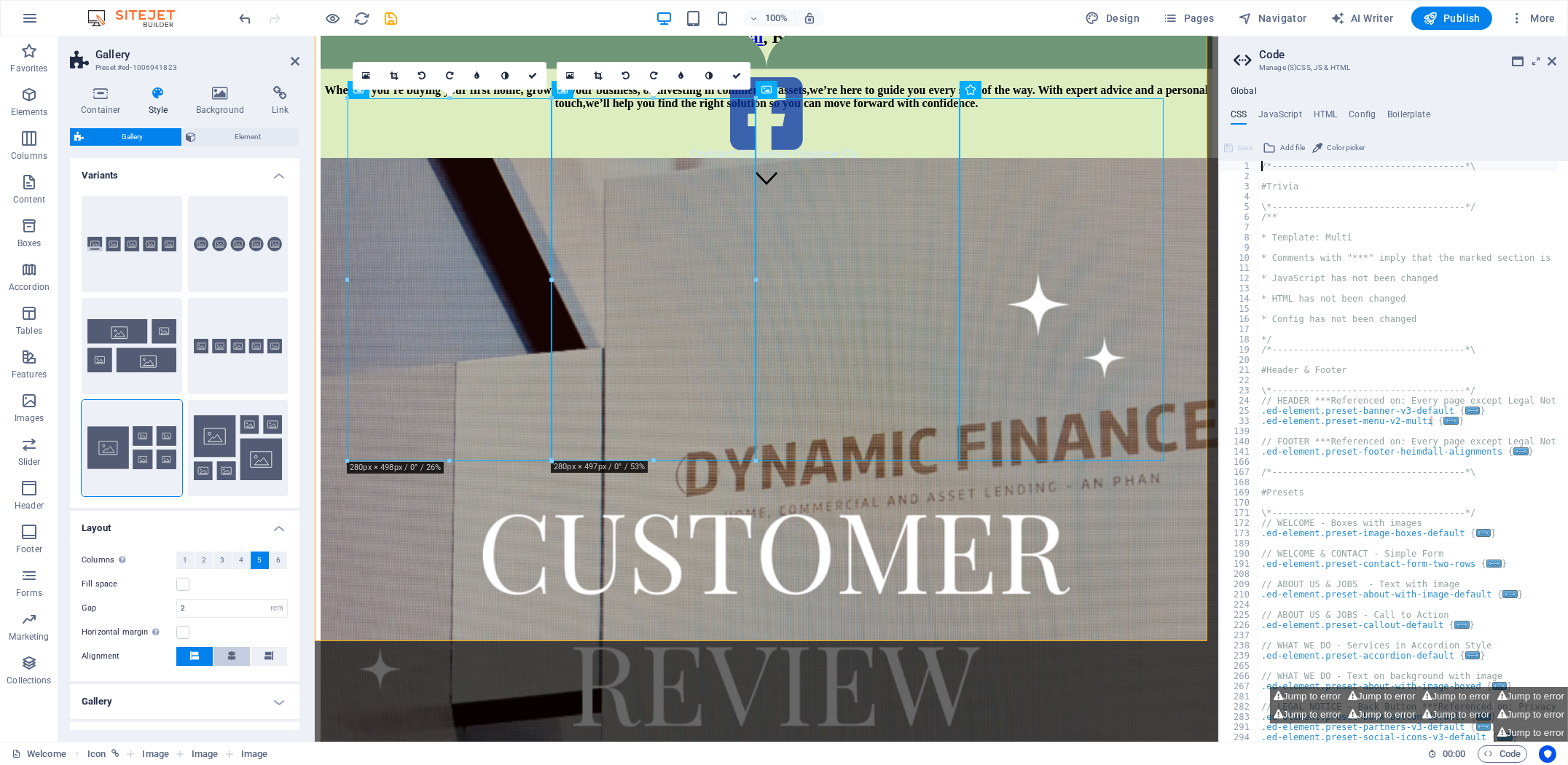
click at [230, 657] on icon at bounding box center [231, 655] width 8 height 8
click at [1558, 62] on aside "Code Manage (S)CSS, JS & HTML Global CSS JavaScript HTML Config Boilerplate /*-…" at bounding box center [1393, 389] width 350 height 705
click at [1551, 63] on icon at bounding box center [1551, 61] width 8 height 11
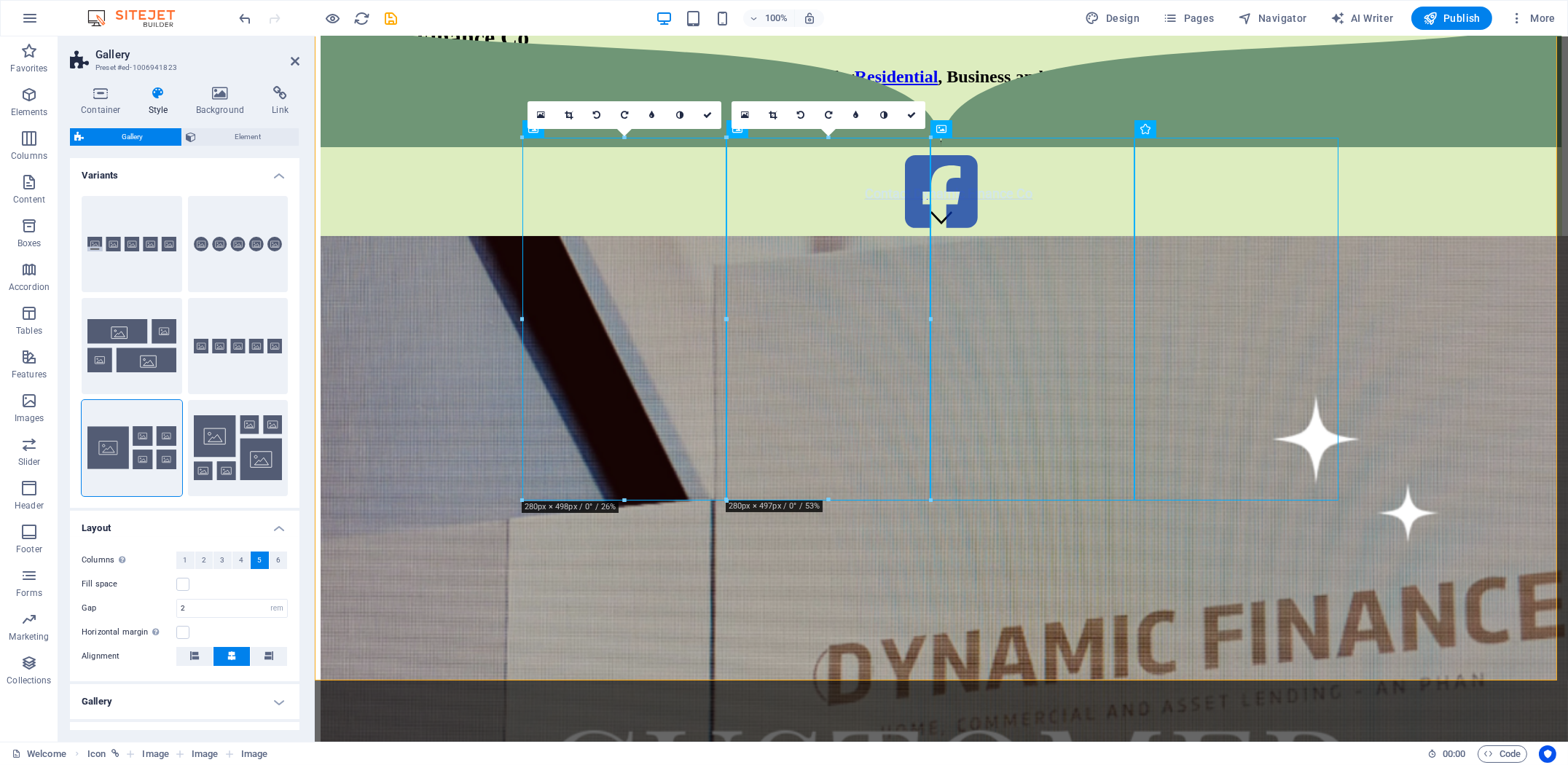
click at [164, 103] on h4 "Style" at bounding box center [161, 101] width 47 height 30
click at [220, 145] on span "Element" at bounding box center [248, 137] width 94 height 17
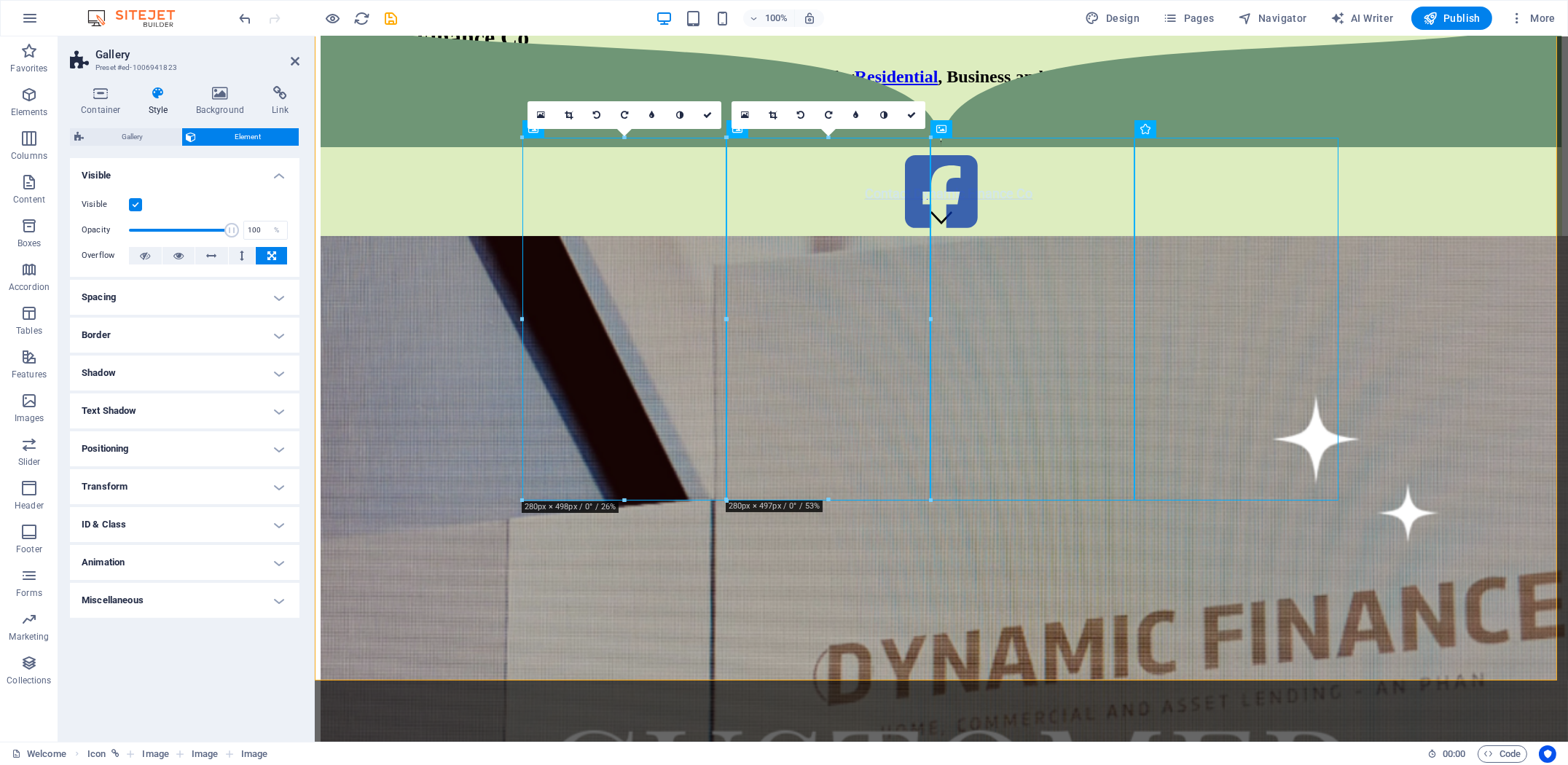
click at [146, 294] on h4 "Spacing" at bounding box center [185, 297] width 230 height 35
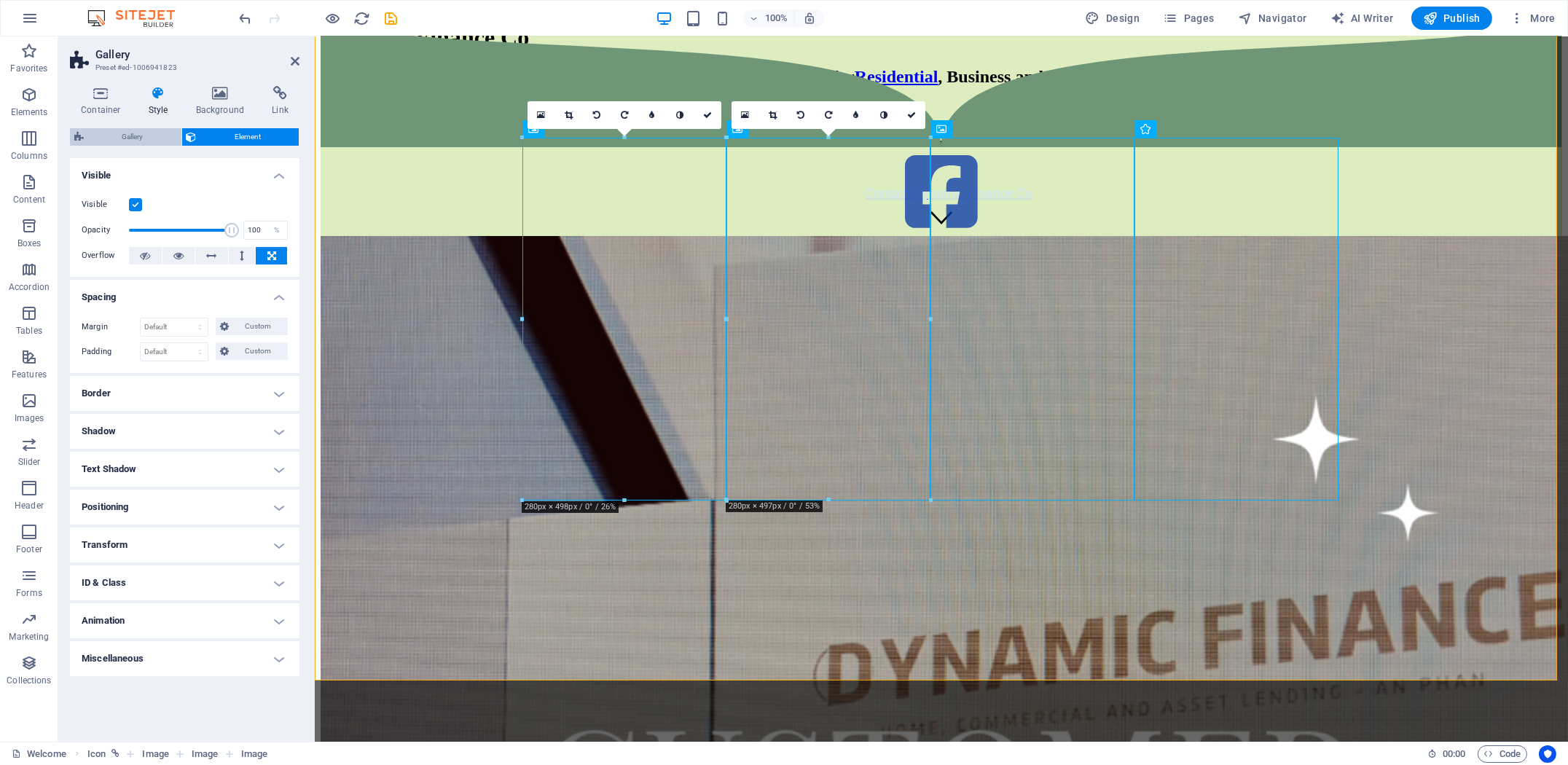
click at [123, 138] on span "Gallery" at bounding box center [132, 137] width 89 height 17
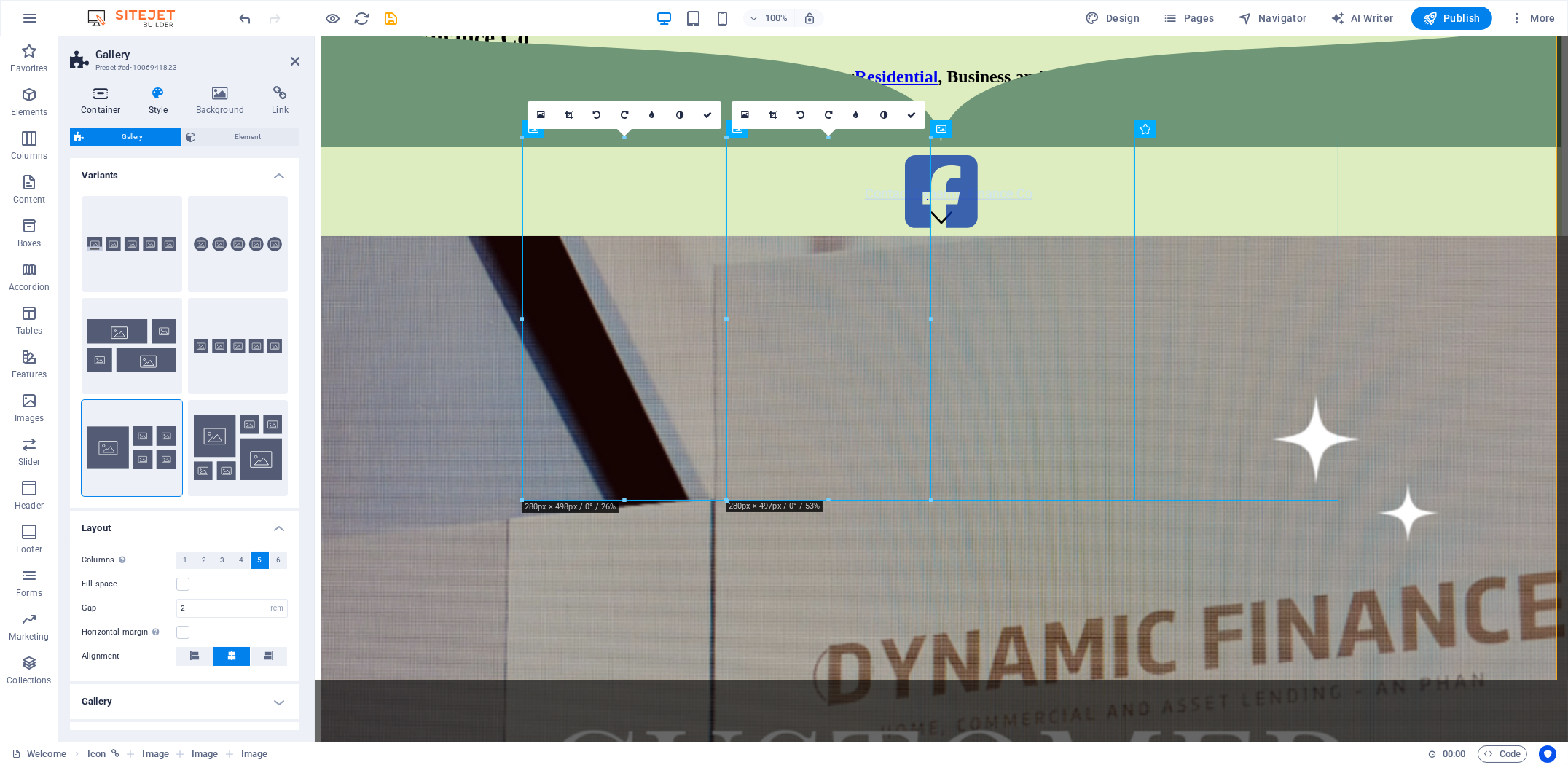
click at [98, 103] on h4 "Container" at bounding box center [103, 101] width 68 height 30
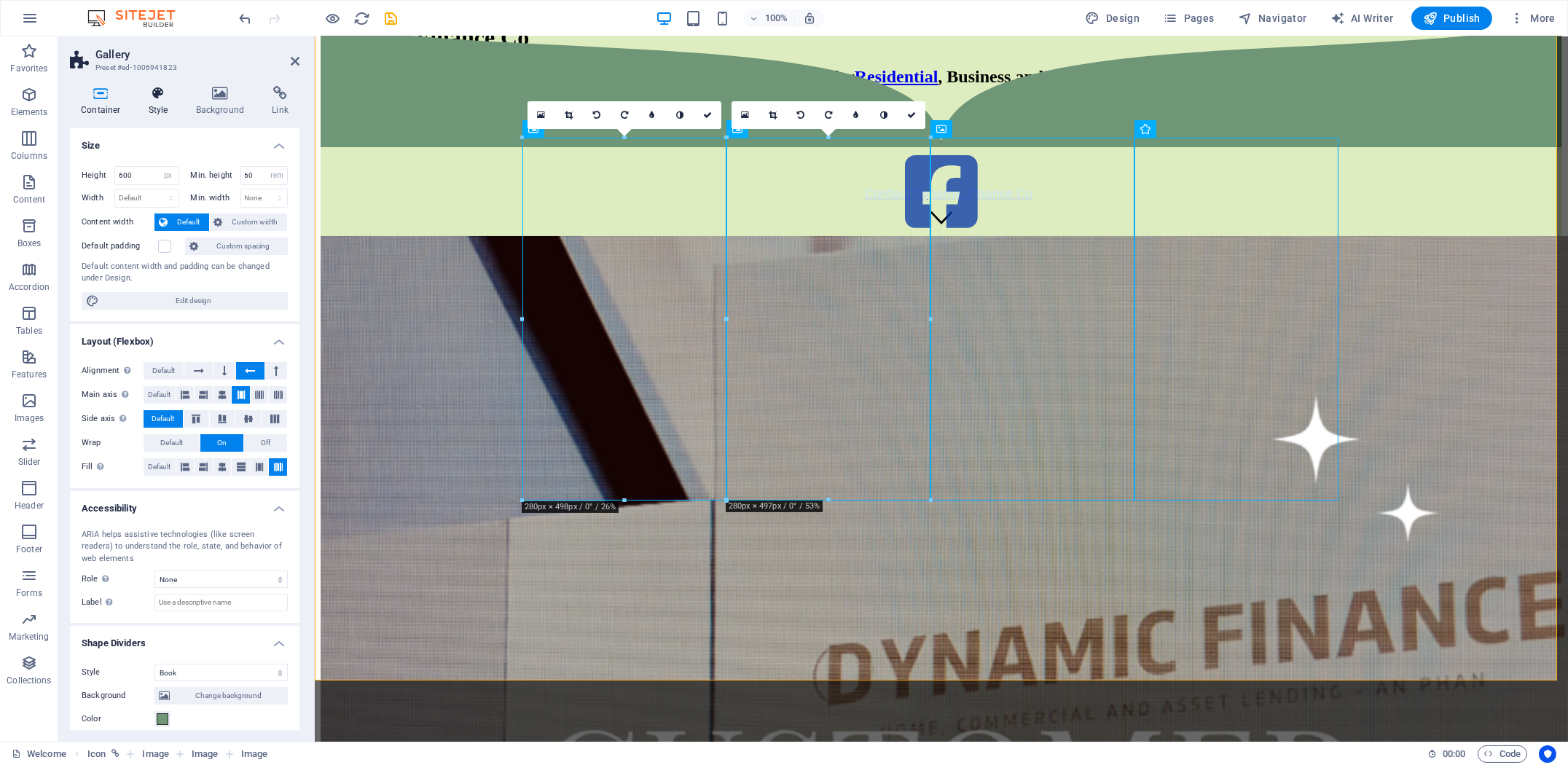
click at [164, 103] on h4 "Style" at bounding box center [161, 101] width 47 height 30
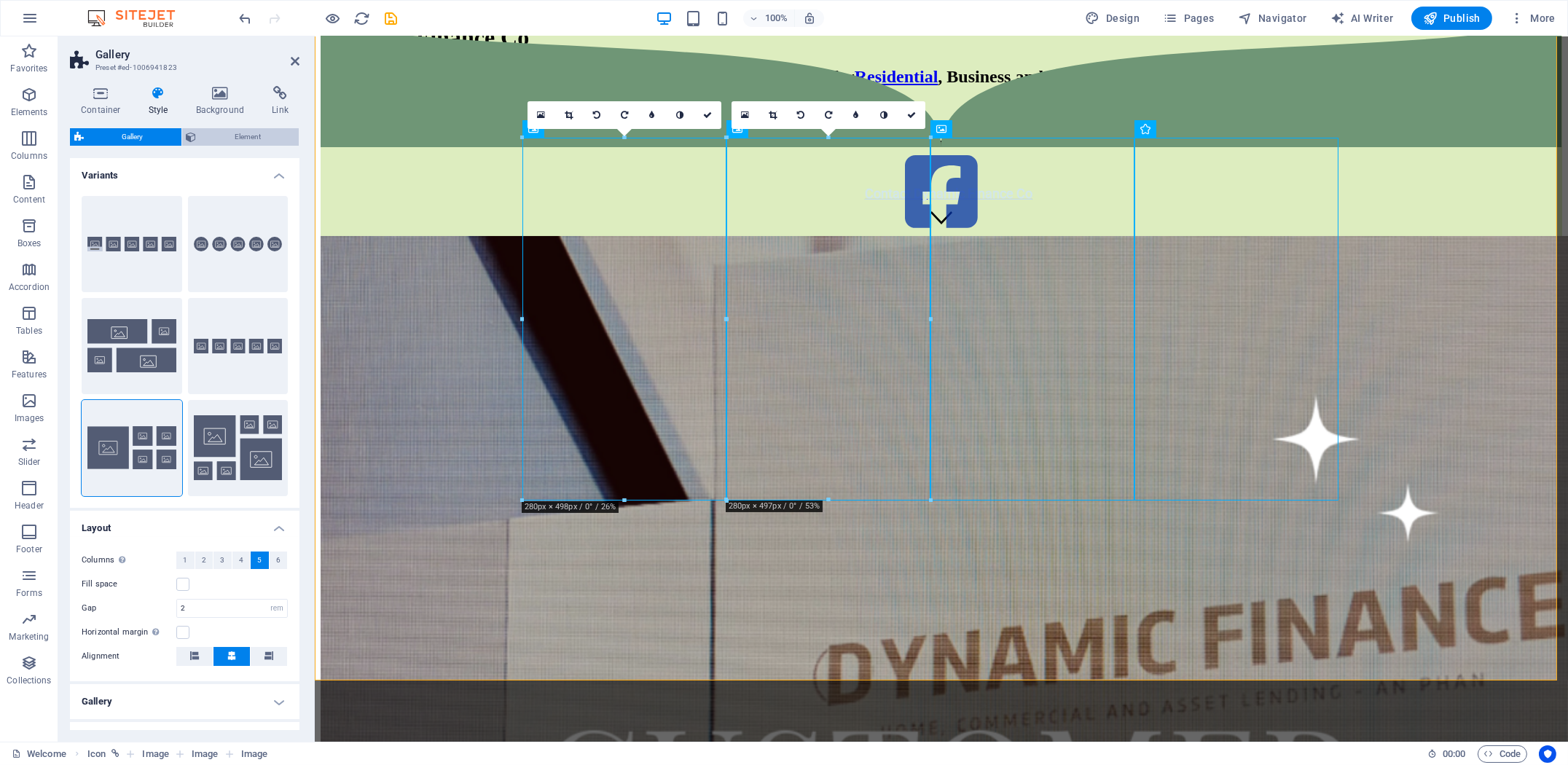
click at [245, 138] on span "Element" at bounding box center [248, 137] width 94 height 17
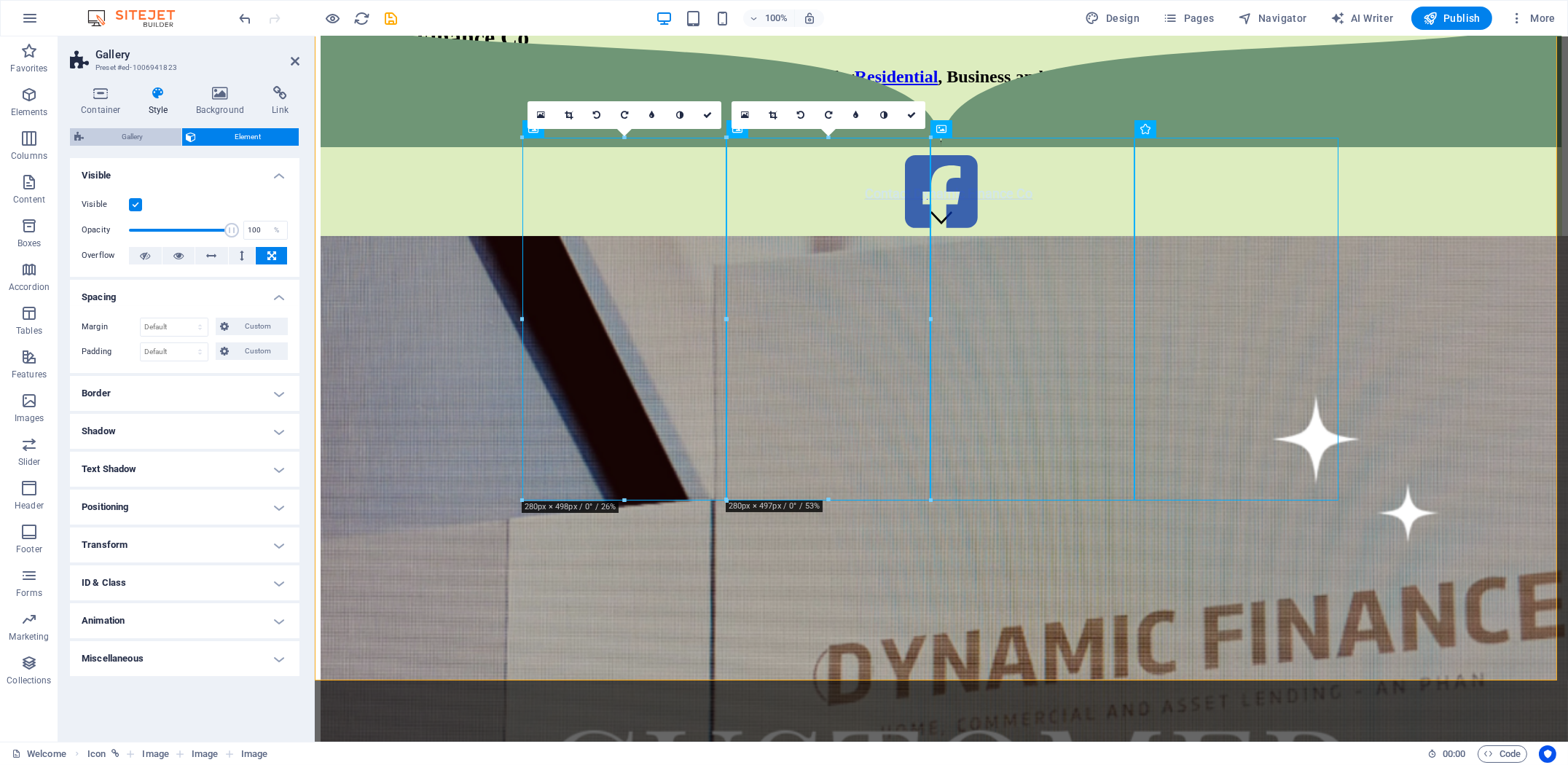
click at [147, 134] on span "Gallery" at bounding box center [132, 137] width 89 height 17
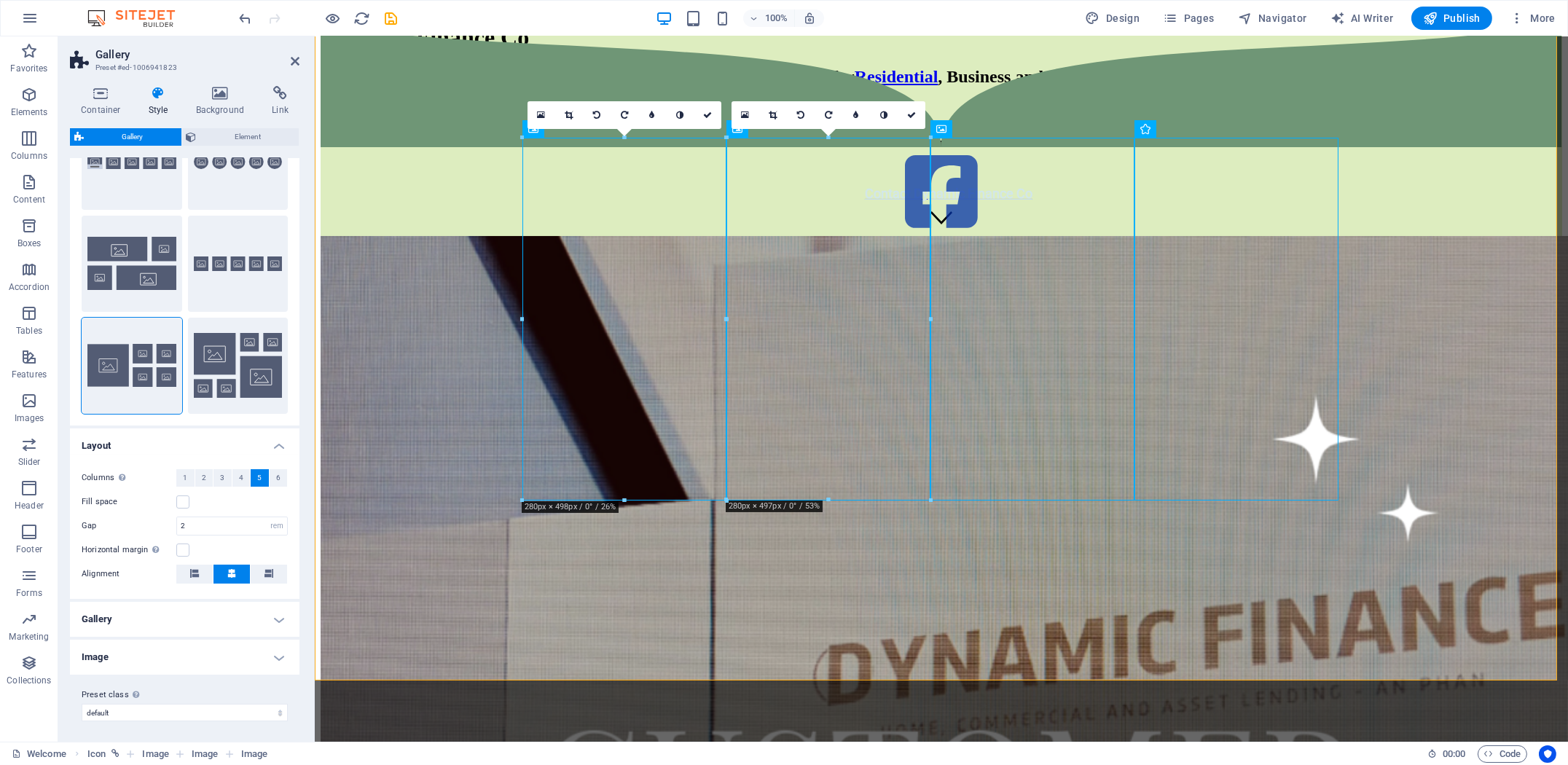
scroll to position [84, 0]
click at [184, 613] on h4 "Gallery" at bounding box center [185, 617] width 230 height 35
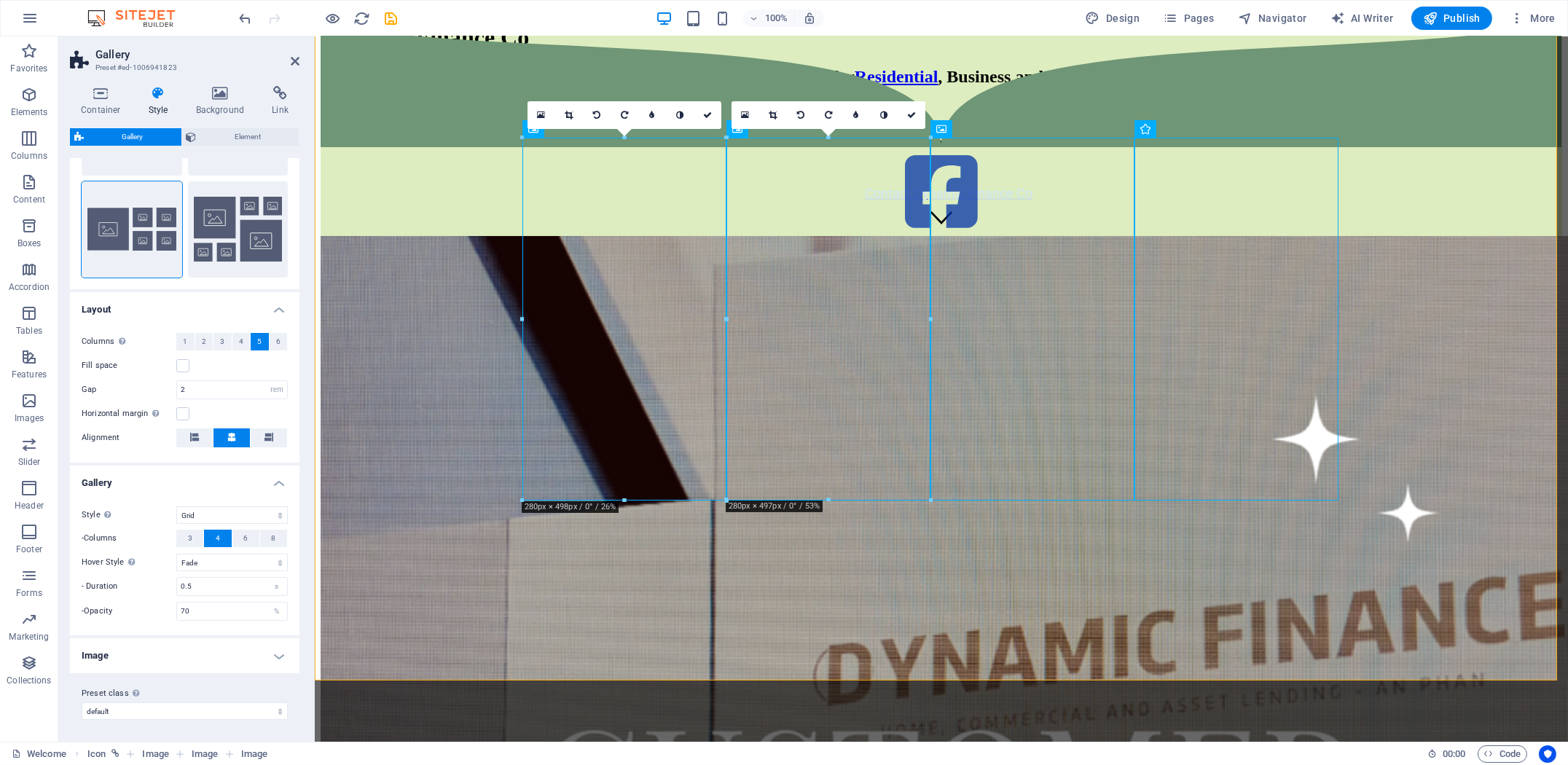
click at [189, 659] on h4 "Image" at bounding box center [185, 655] width 230 height 35
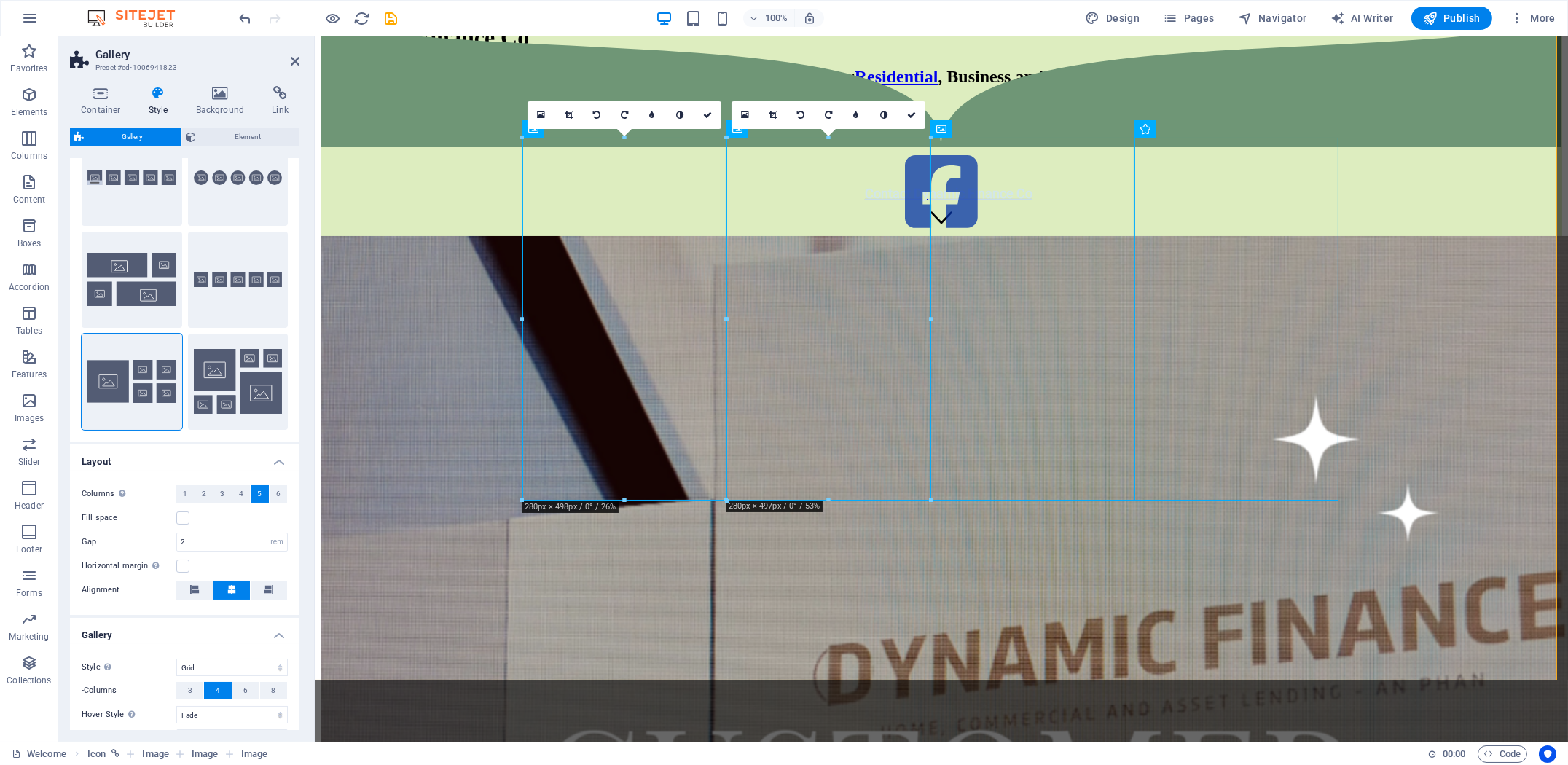
scroll to position [0, 0]
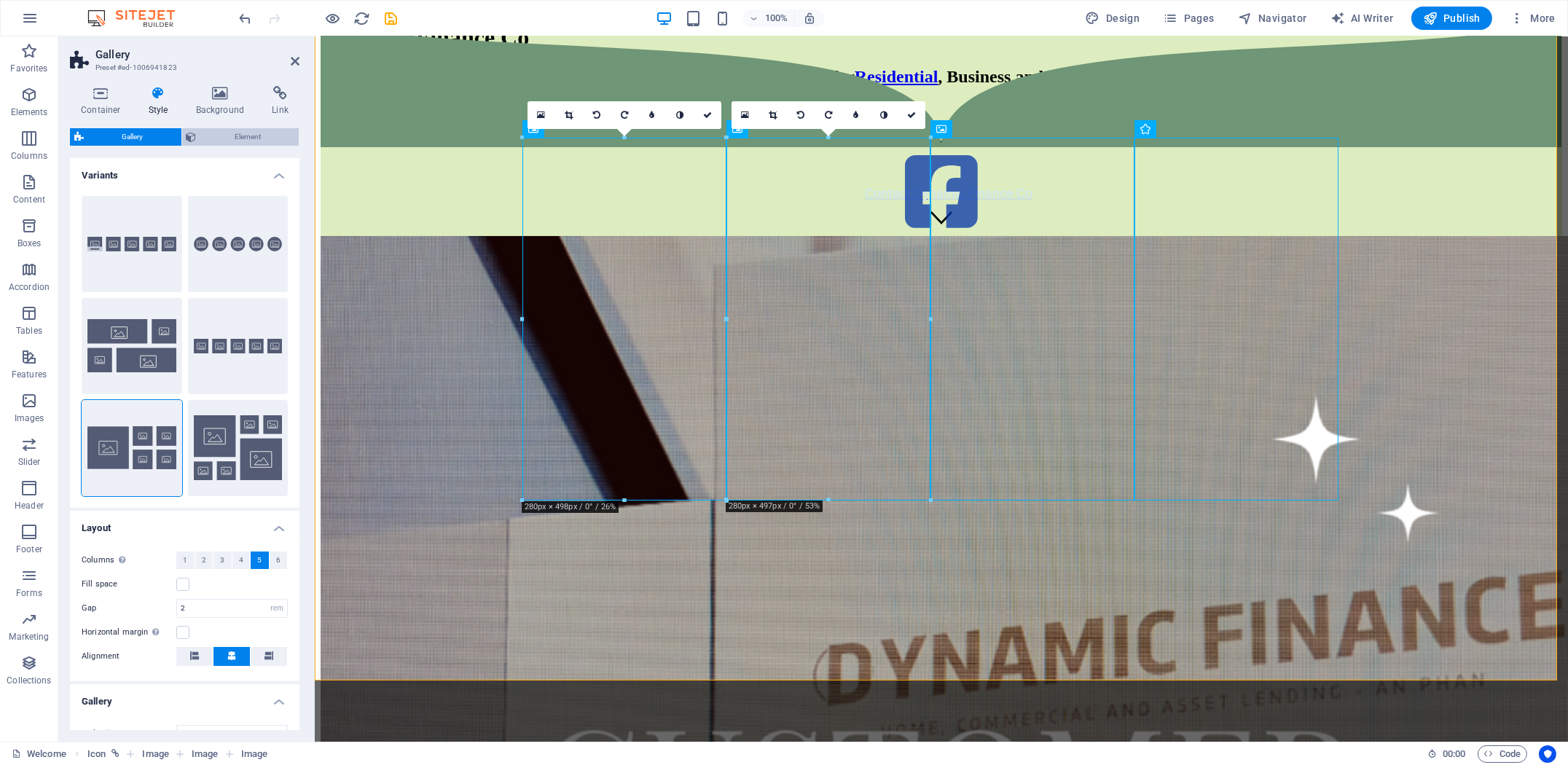
click at [259, 139] on span "Element" at bounding box center [248, 137] width 94 height 17
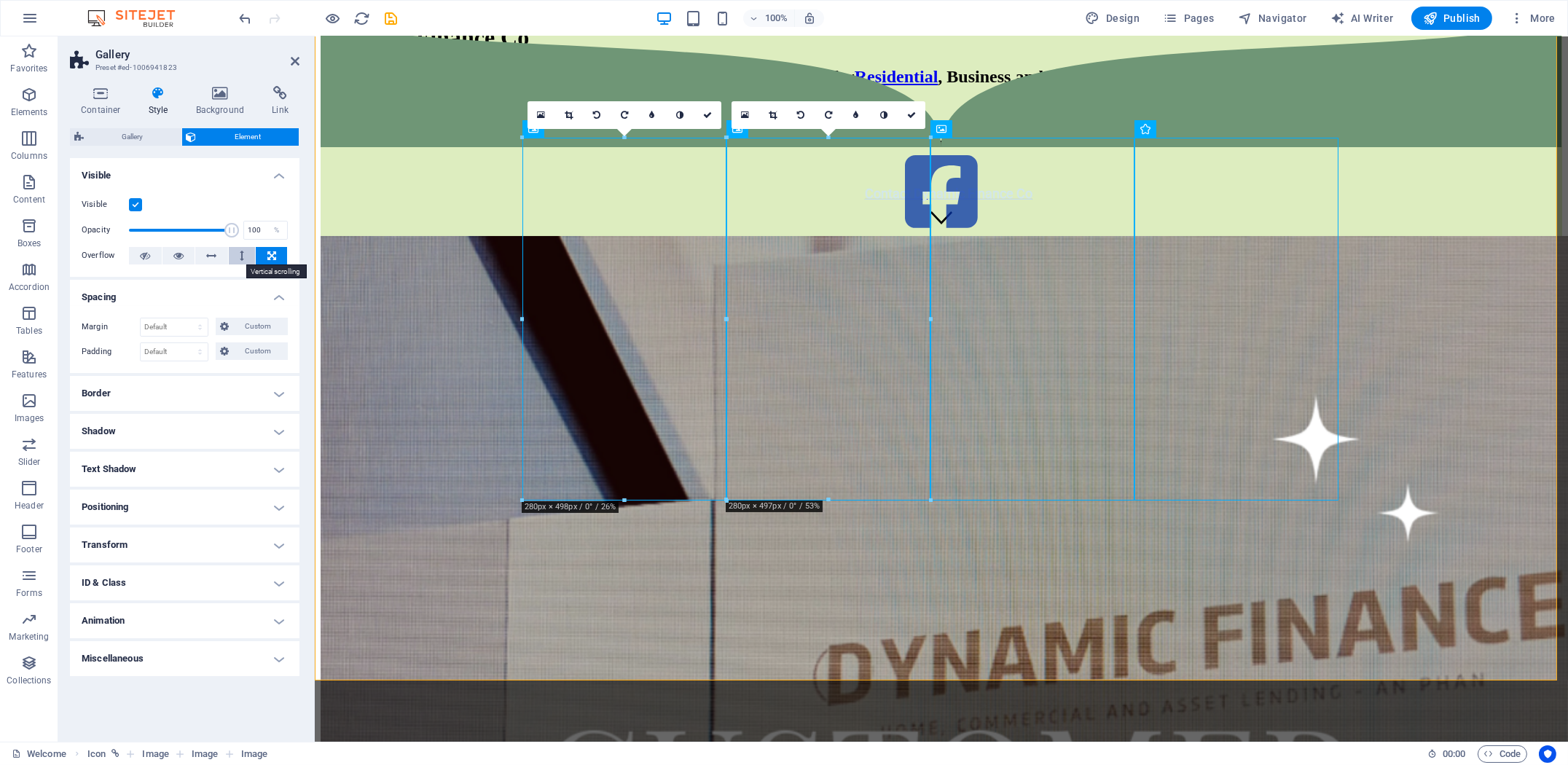
click at [249, 252] on button at bounding box center [242, 256] width 27 height 17
click at [212, 261] on icon at bounding box center [212, 256] width 10 height 17
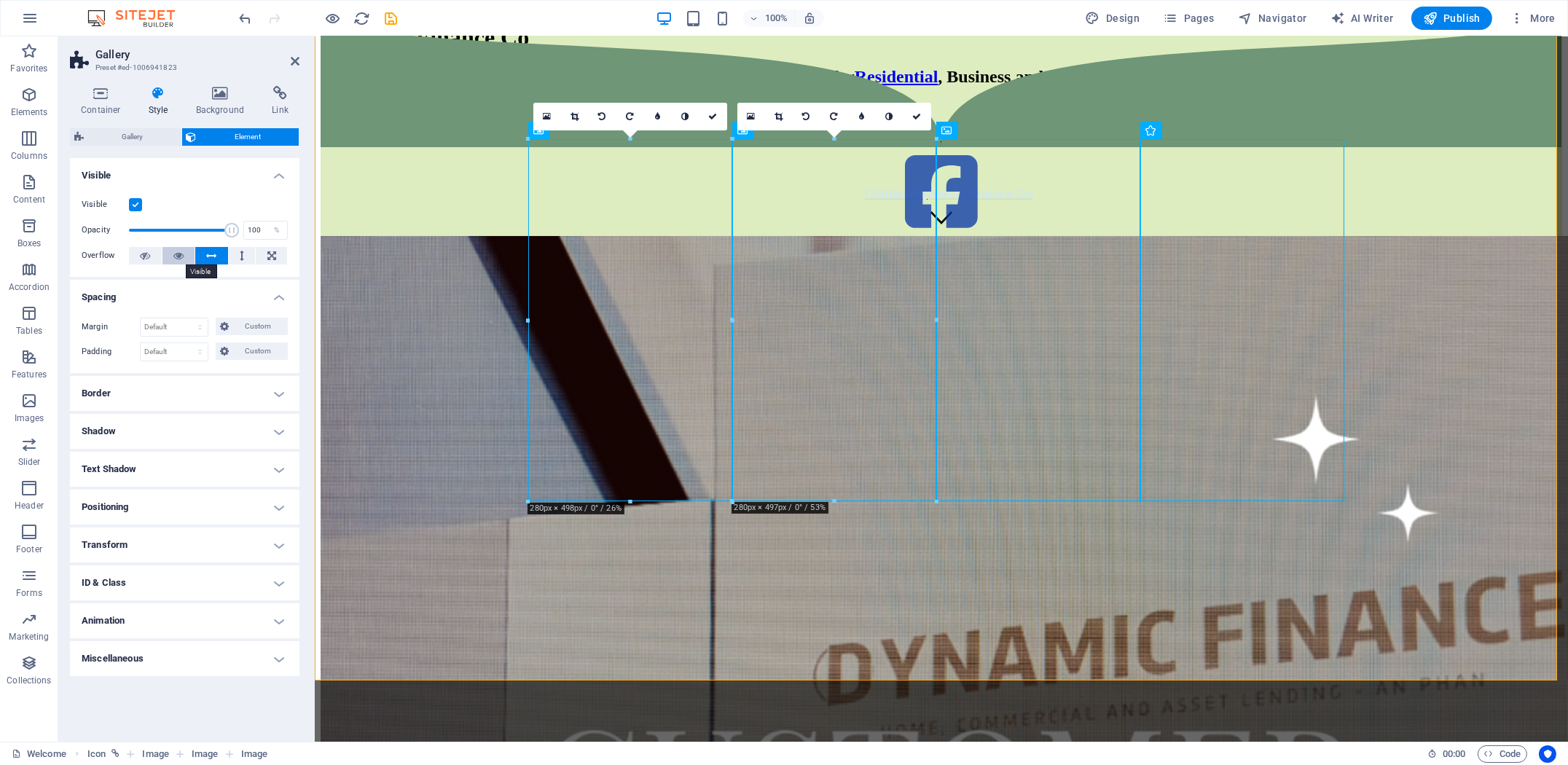
click at [180, 256] on icon at bounding box center [178, 256] width 10 height 17
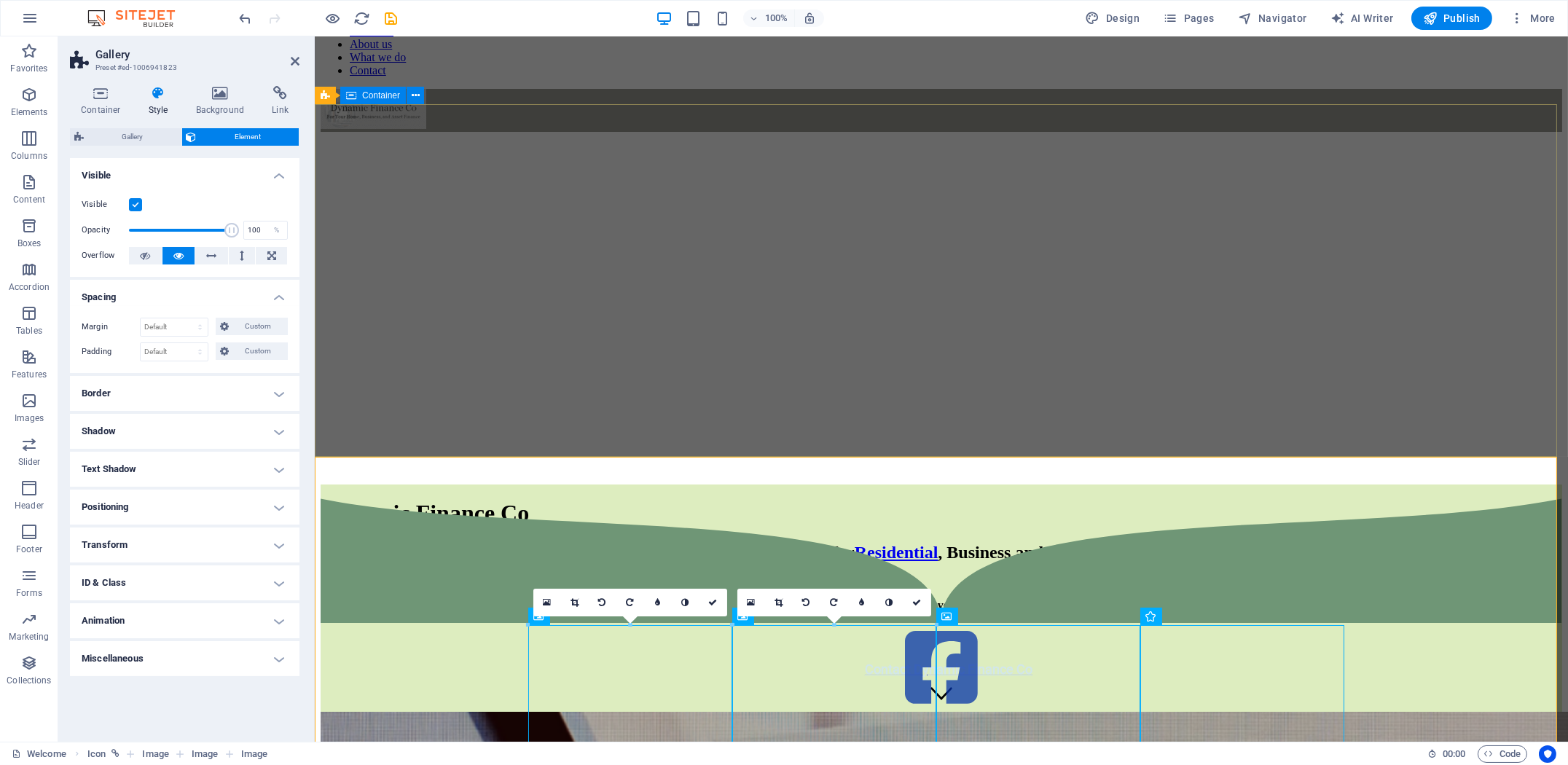
scroll to position [509, 0]
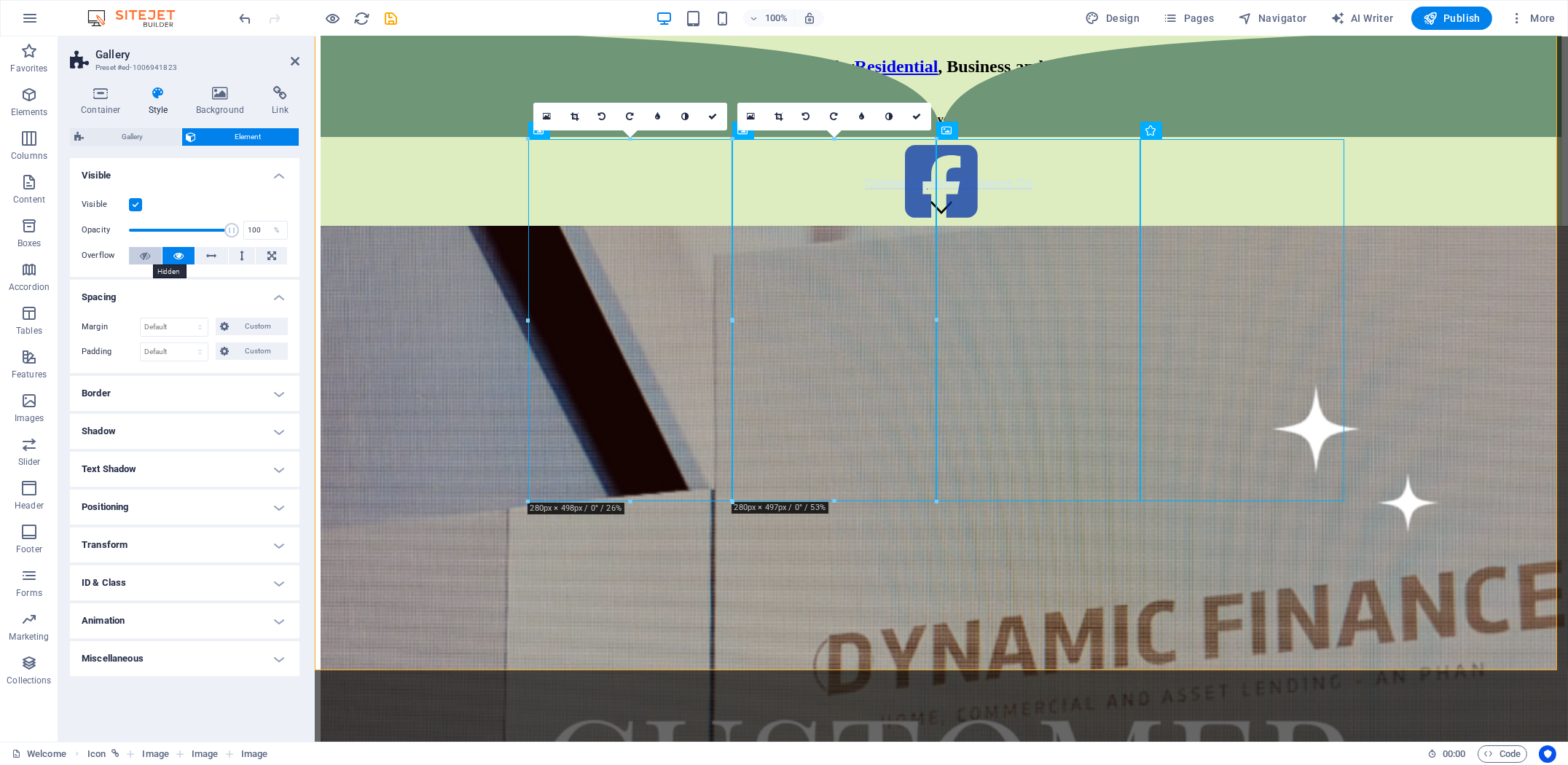
click at [148, 259] on icon at bounding box center [145, 256] width 10 height 17
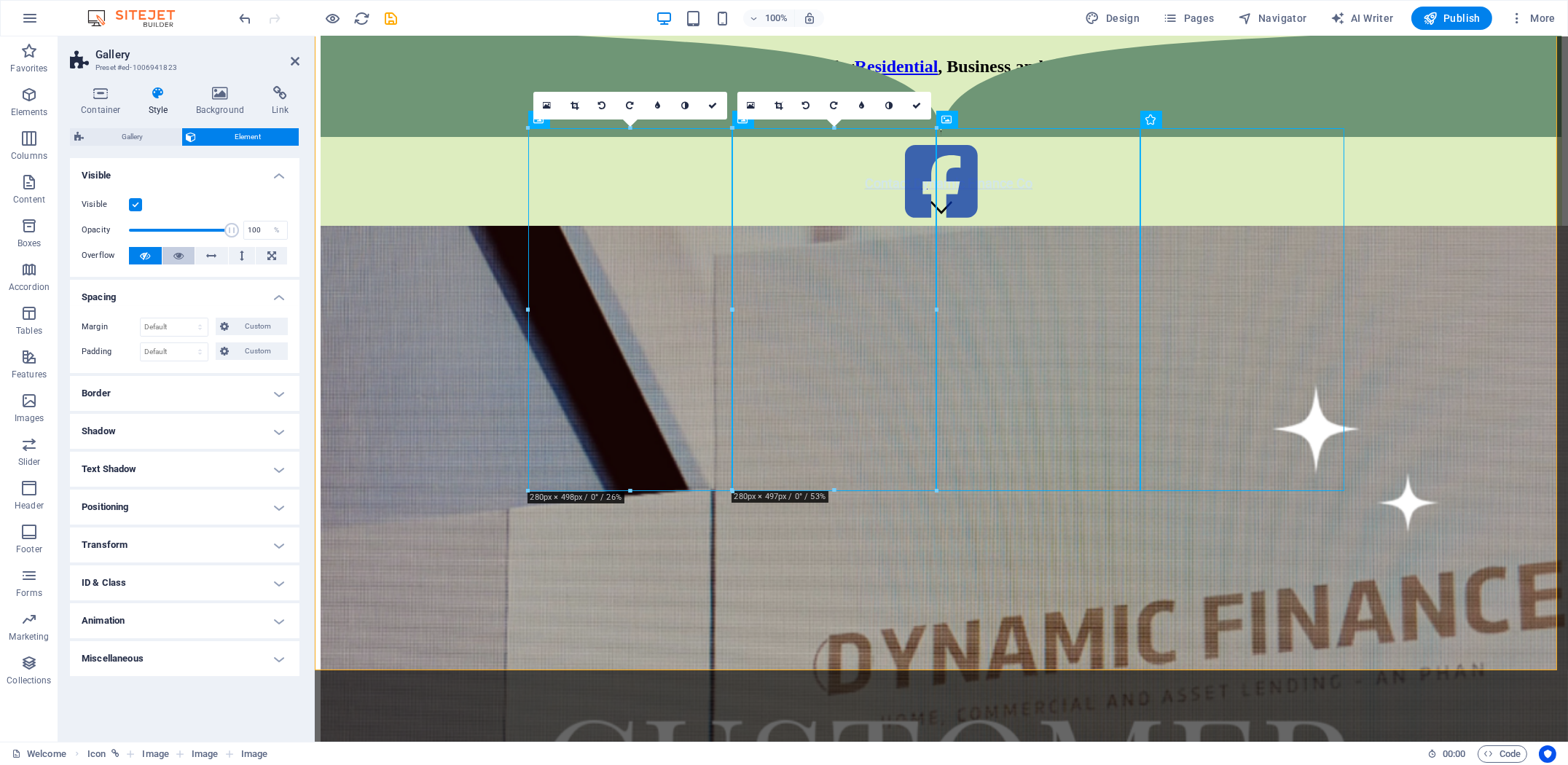
click at [170, 256] on button at bounding box center [179, 256] width 33 height 17
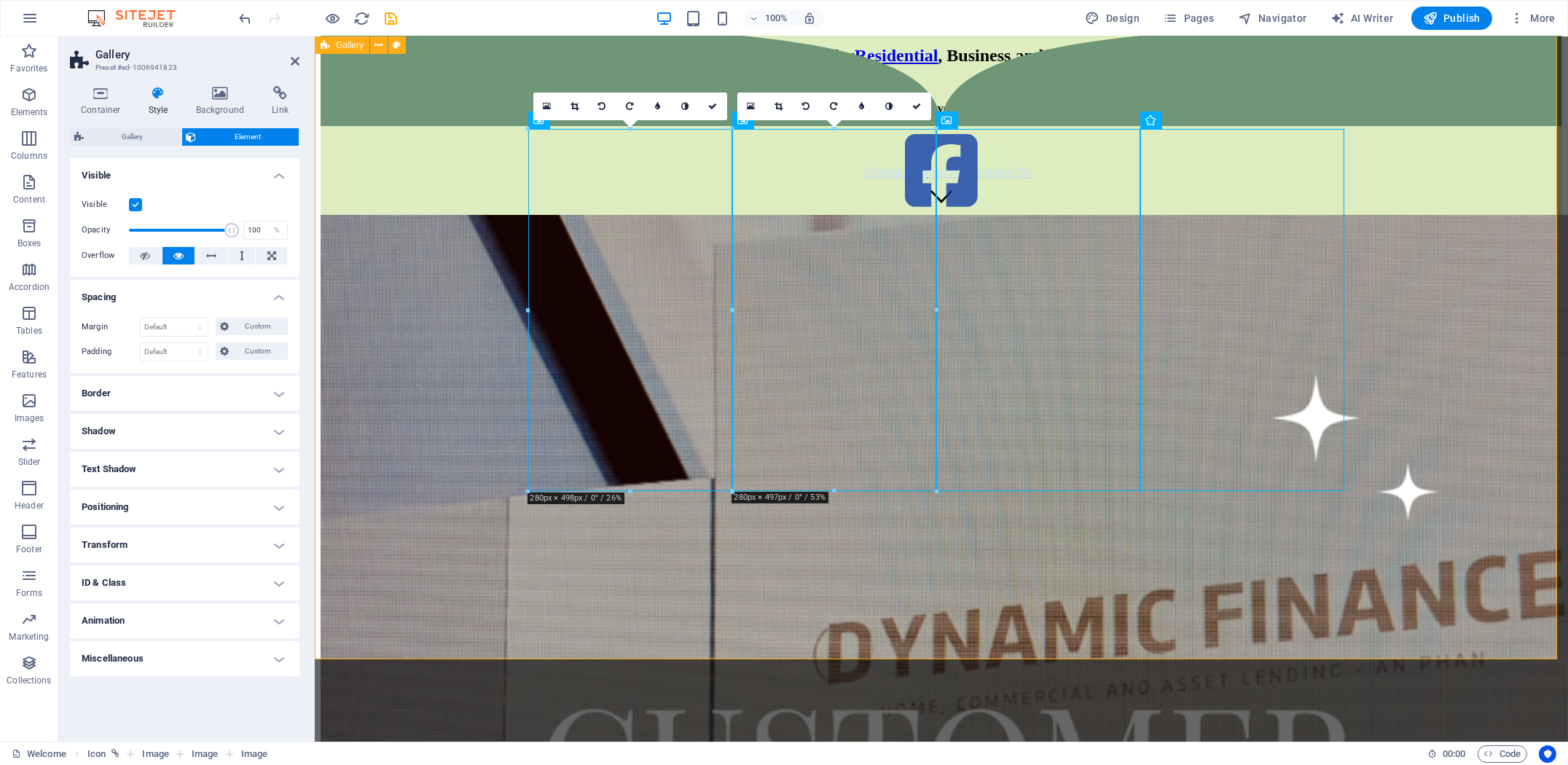
scroll to position [277, 0]
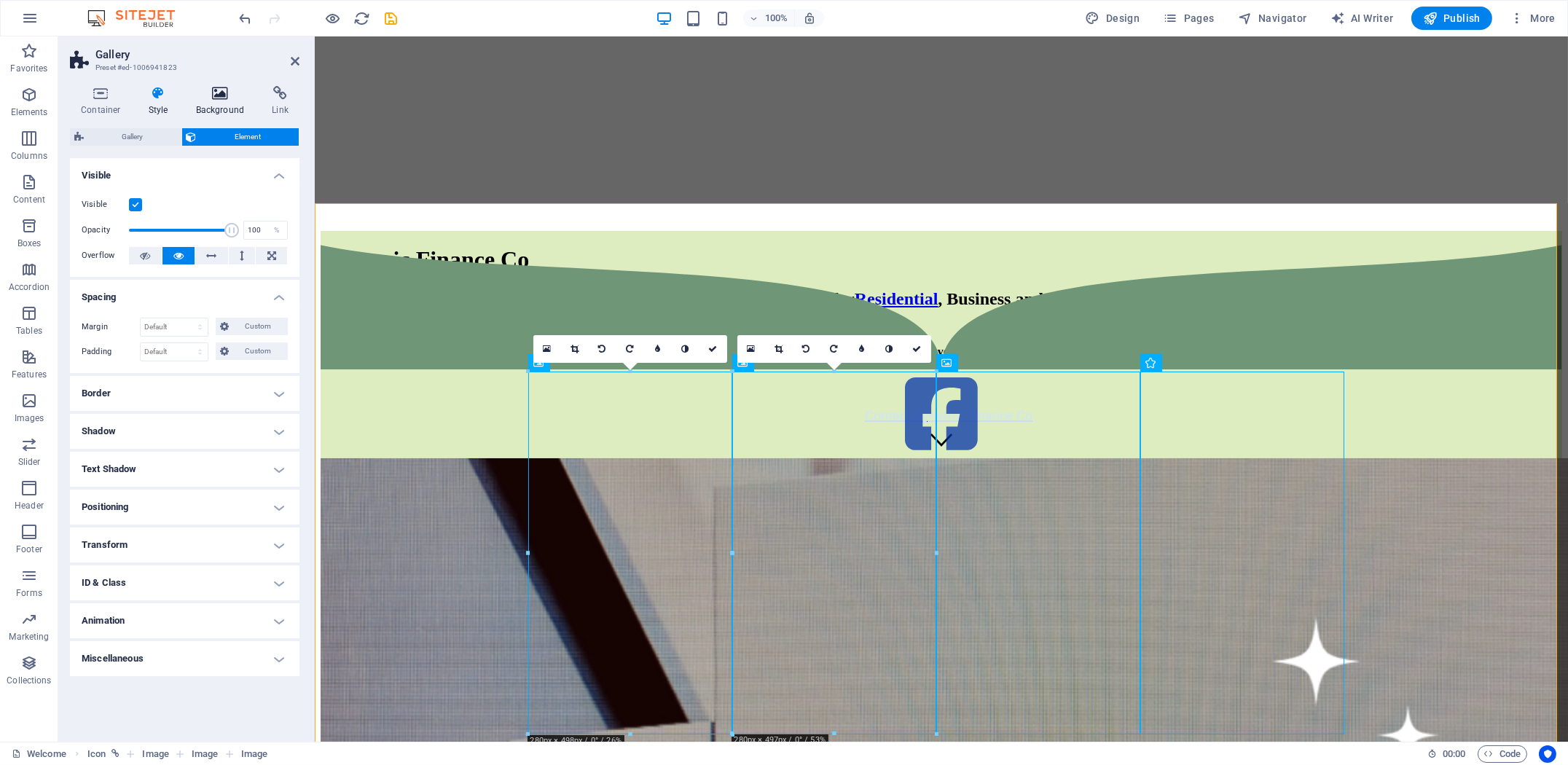
click at [225, 104] on h4 "Background" at bounding box center [223, 101] width 77 height 30
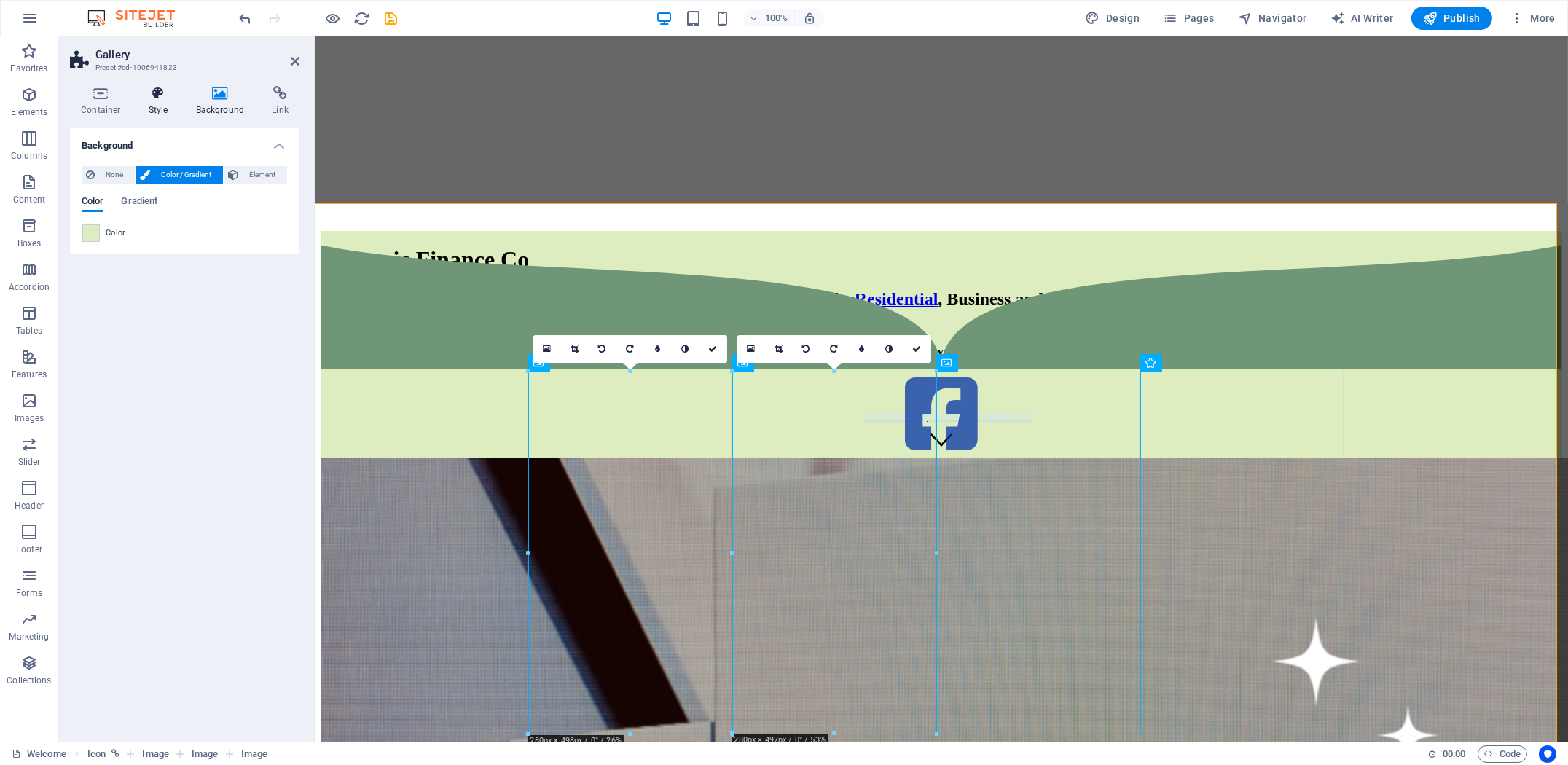
click at [142, 106] on h4 "Style" at bounding box center [161, 101] width 47 height 30
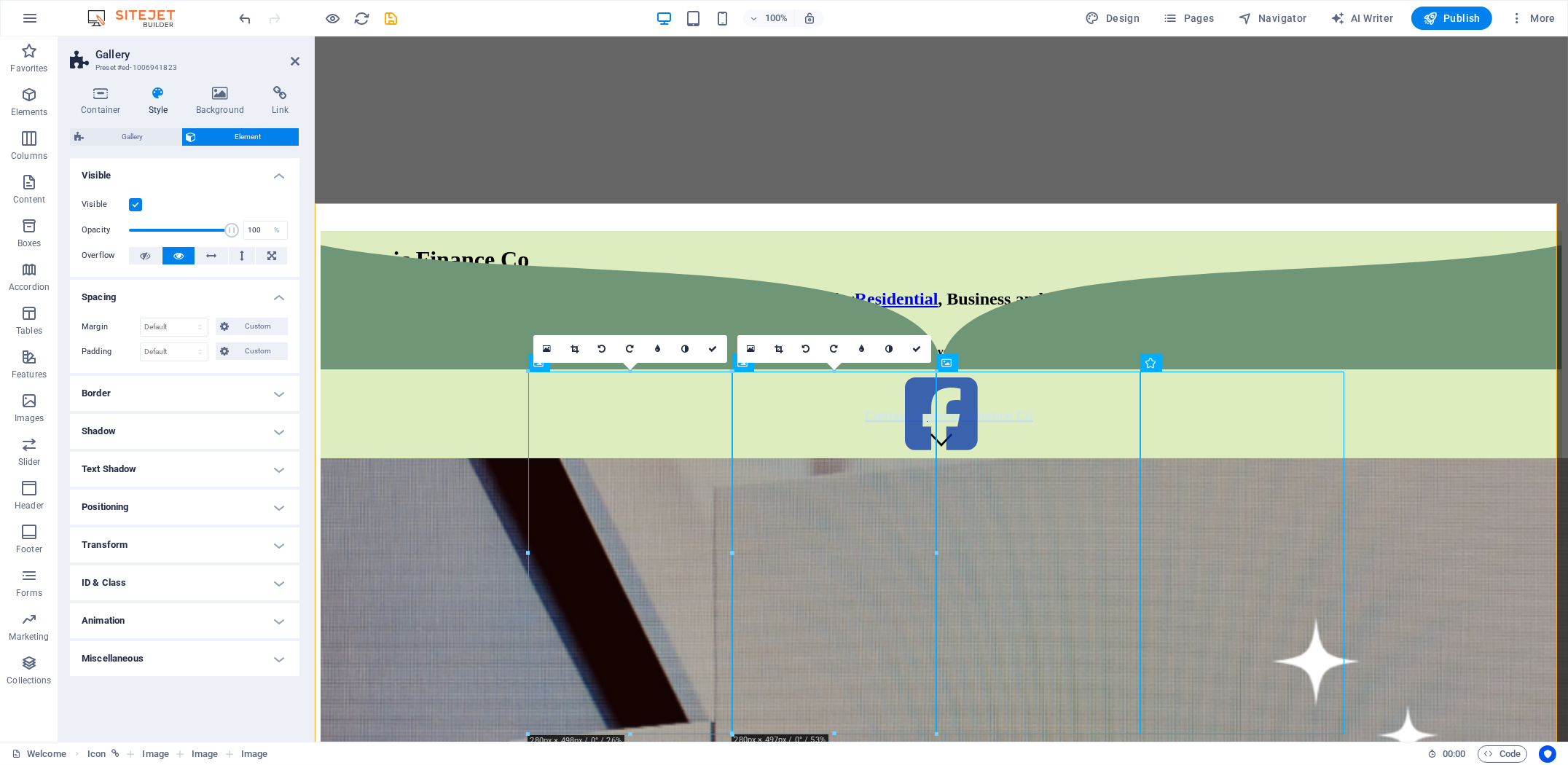
click at [152, 391] on h4 "Border" at bounding box center [185, 393] width 230 height 35
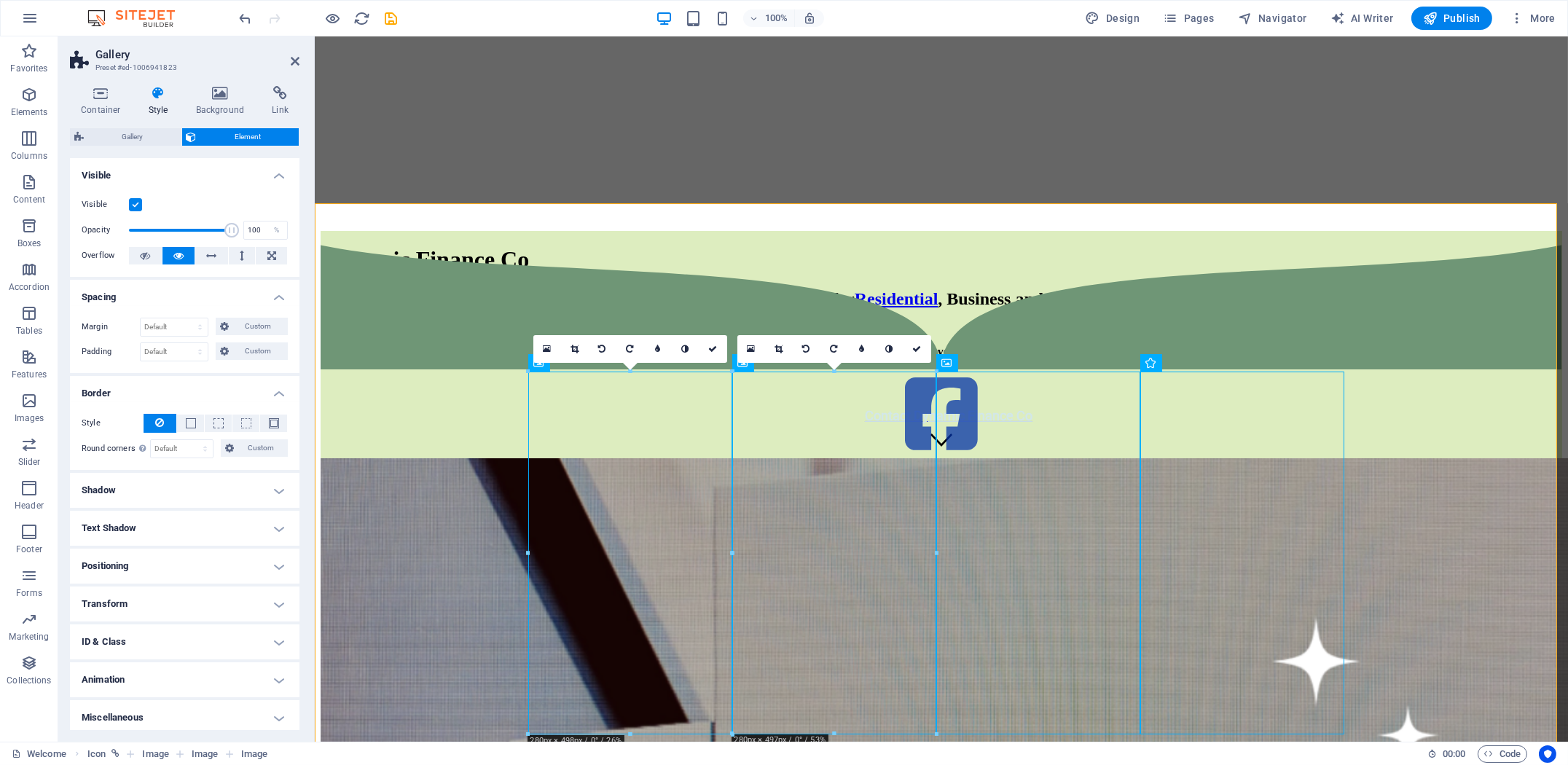
click at [164, 500] on h4 "Shadow" at bounding box center [185, 490] width 230 height 35
click at [180, 558] on h4 "Text Shadow" at bounding box center [185, 560] width 230 height 35
click at [199, 620] on h4 "Positioning" at bounding box center [185, 631] width 230 height 35
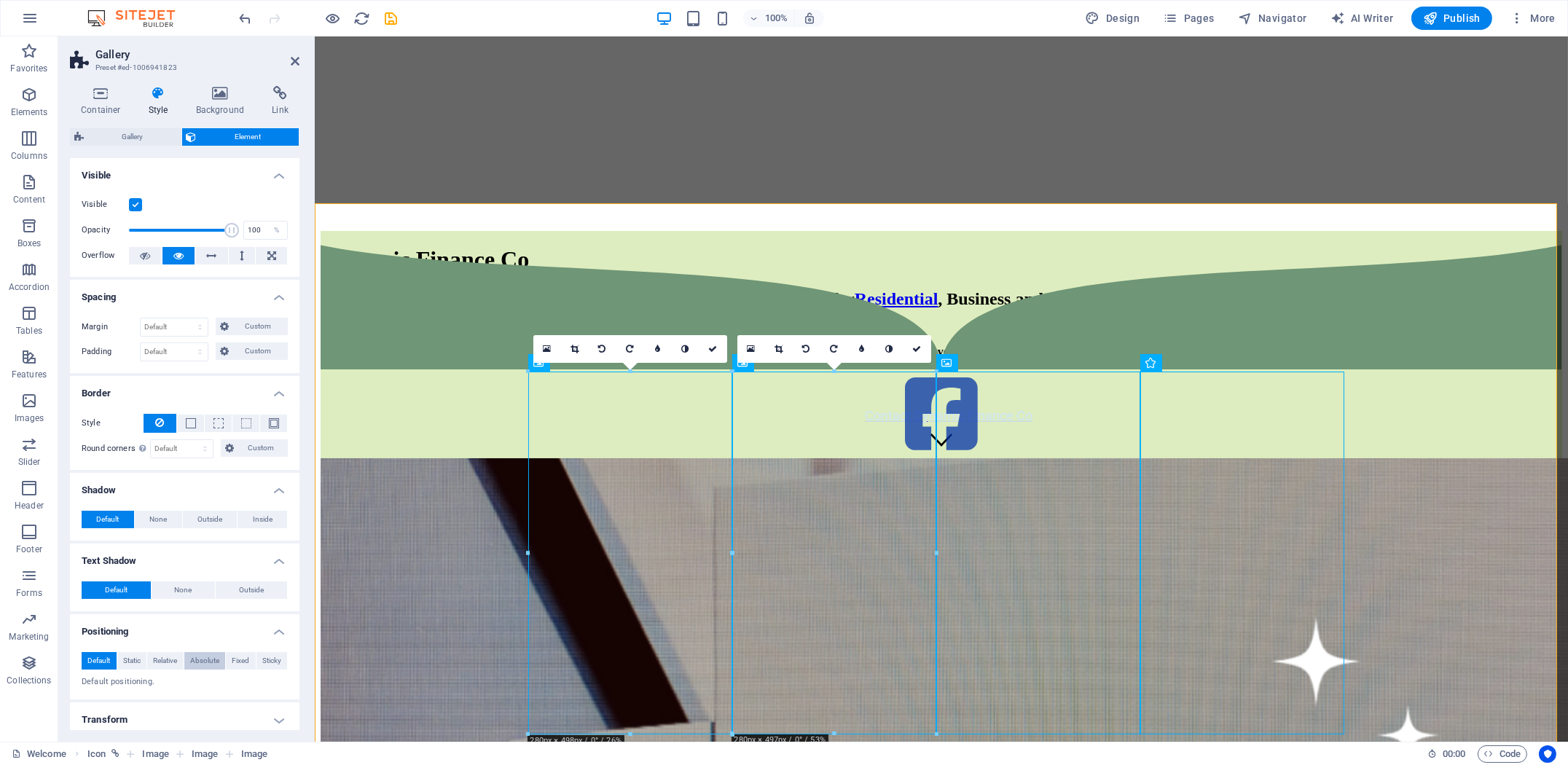
click at [215, 659] on span "Absolute" at bounding box center [205, 660] width 29 height 17
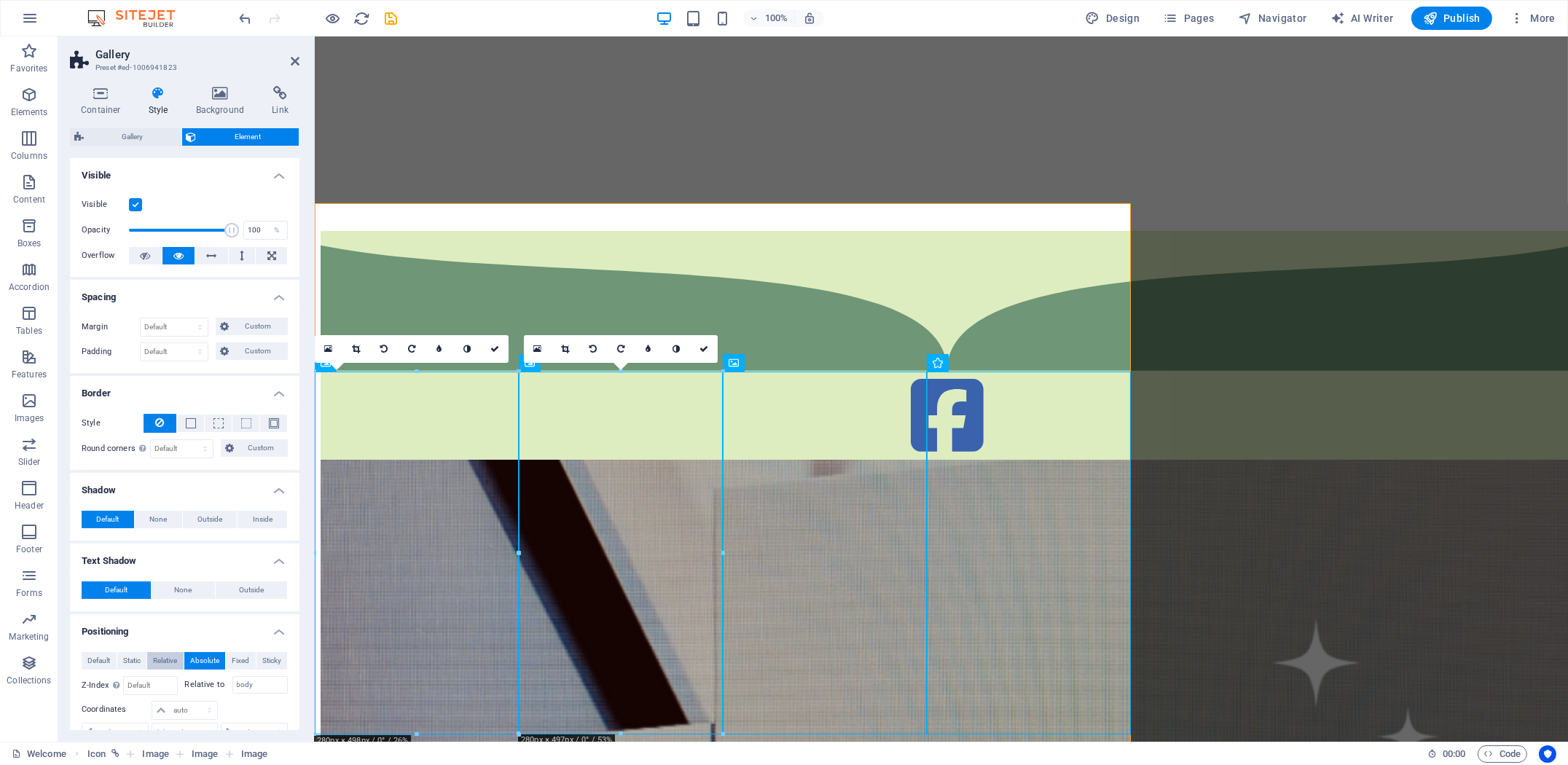
click at [149, 662] on button "Relative" at bounding box center [165, 660] width 37 height 17
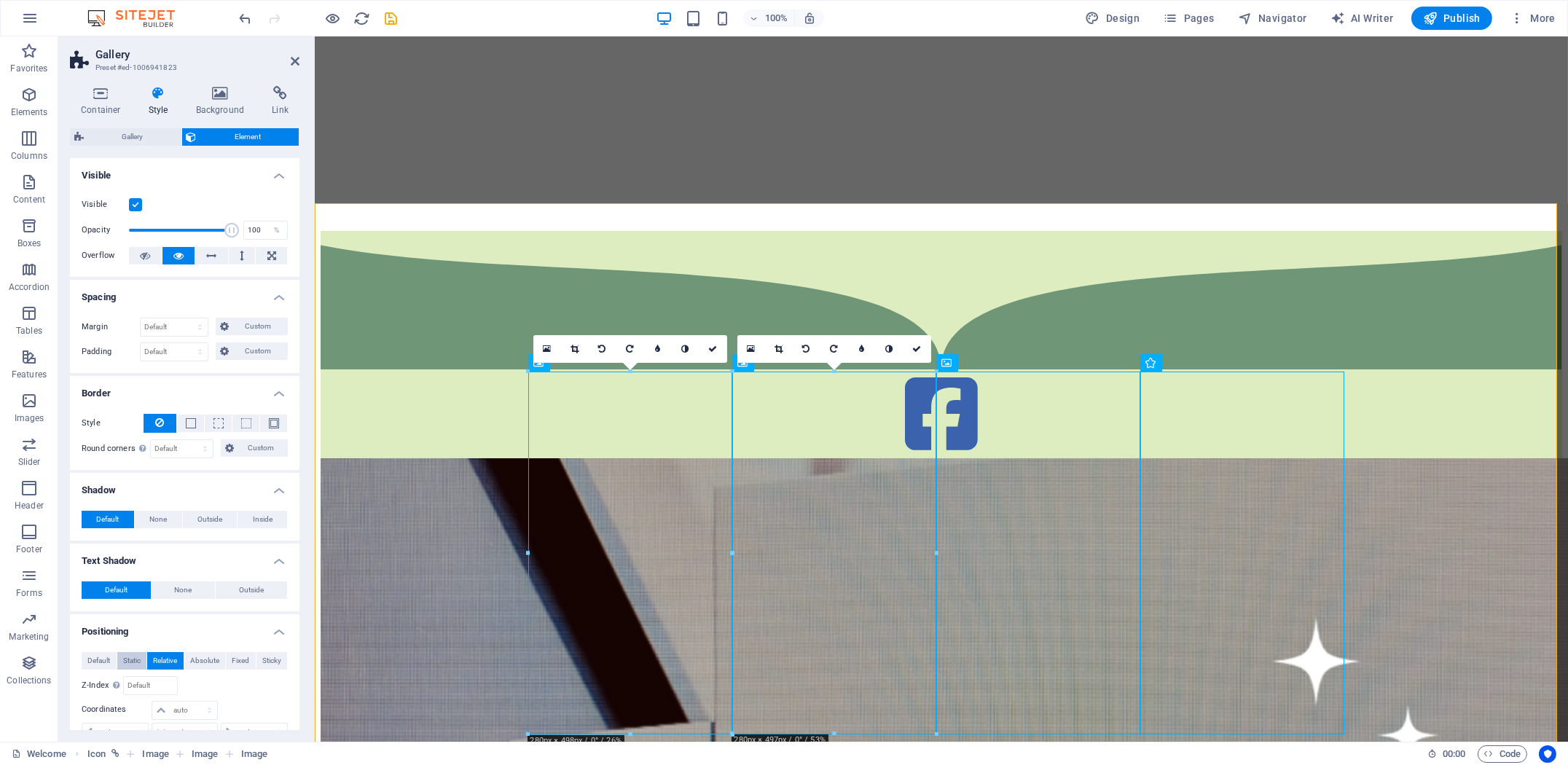
click at [140, 661] on span "Static" at bounding box center [132, 660] width 17 height 17
click at [265, 657] on span "Sticky" at bounding box center [272, 660] width 19 height 17
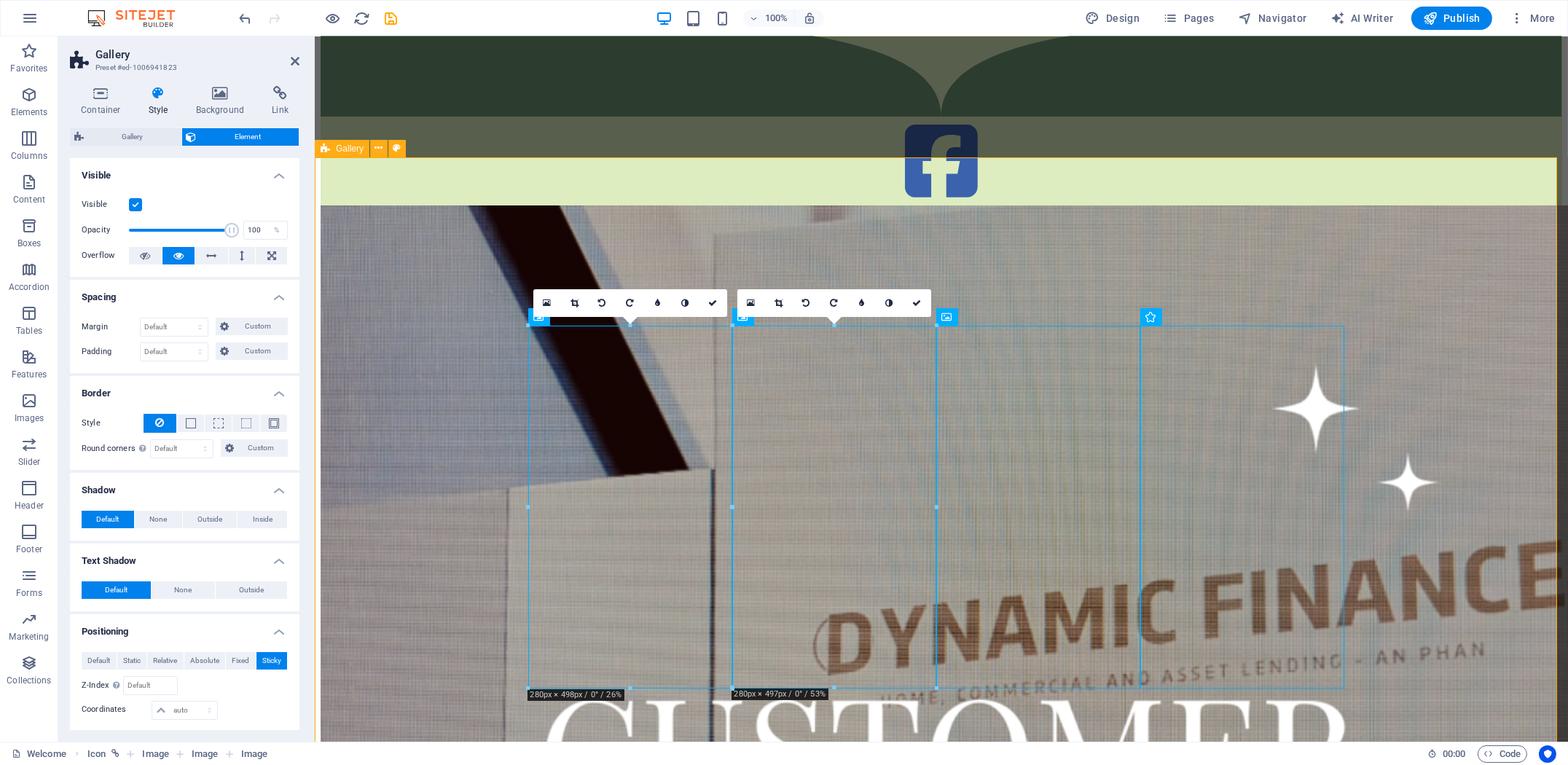
scroll to position [763, 0]
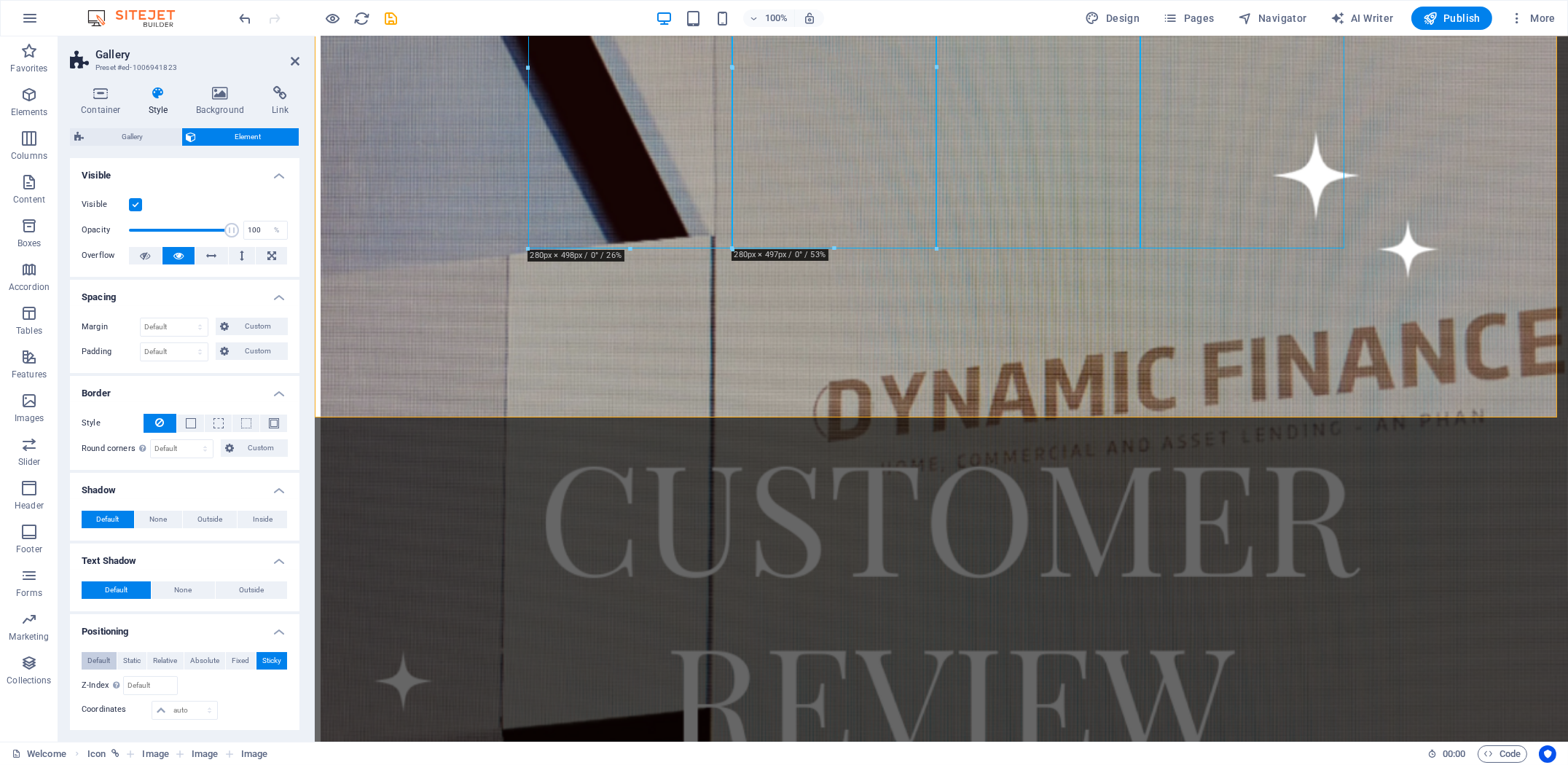
click at [103, 659] on span "Default" at bounding box center [99, 660] width 23 height 17
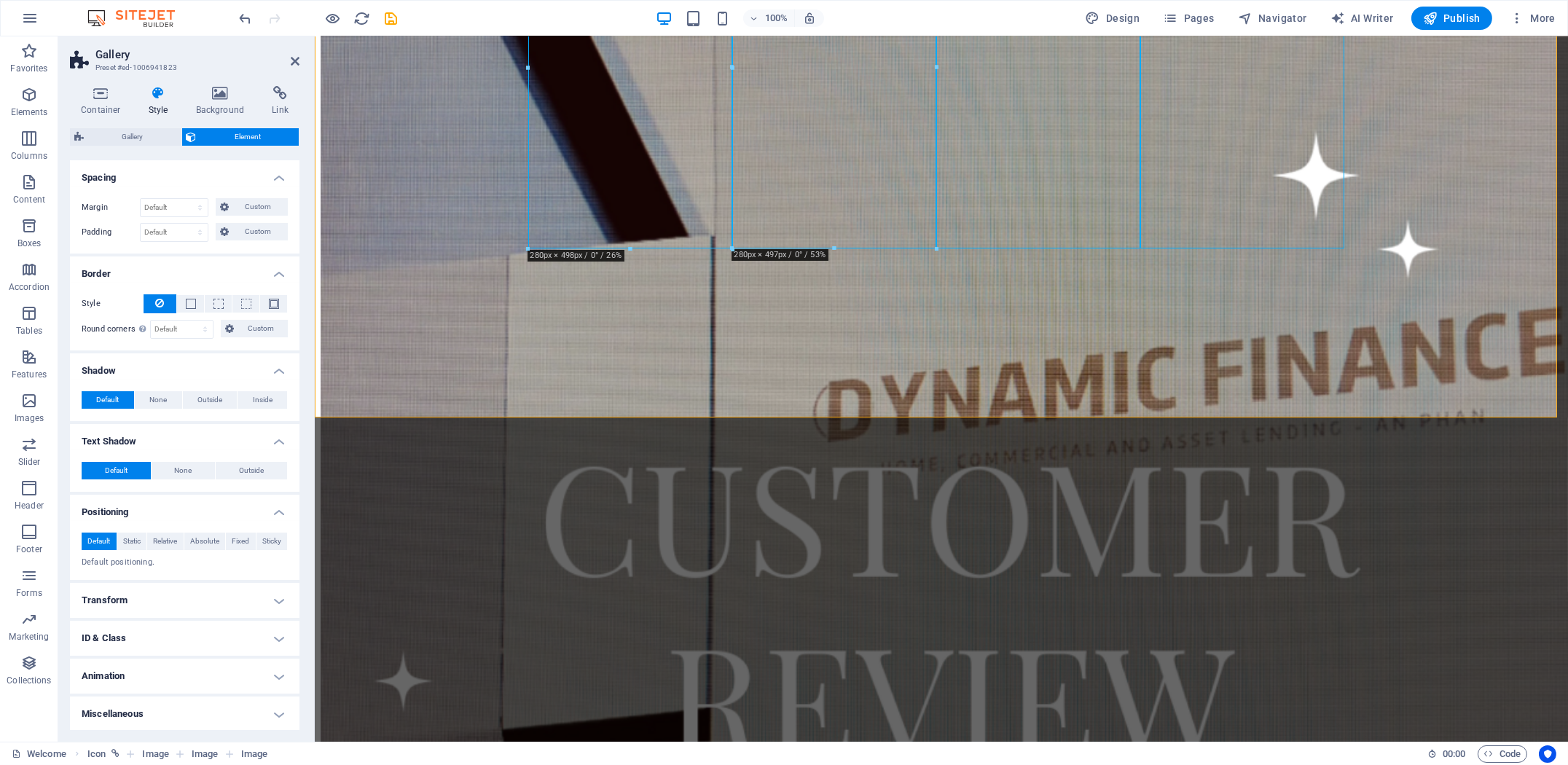
click at [211, 584] on h4 "Transform" at bounding box center [185, 600] width 230 height 35
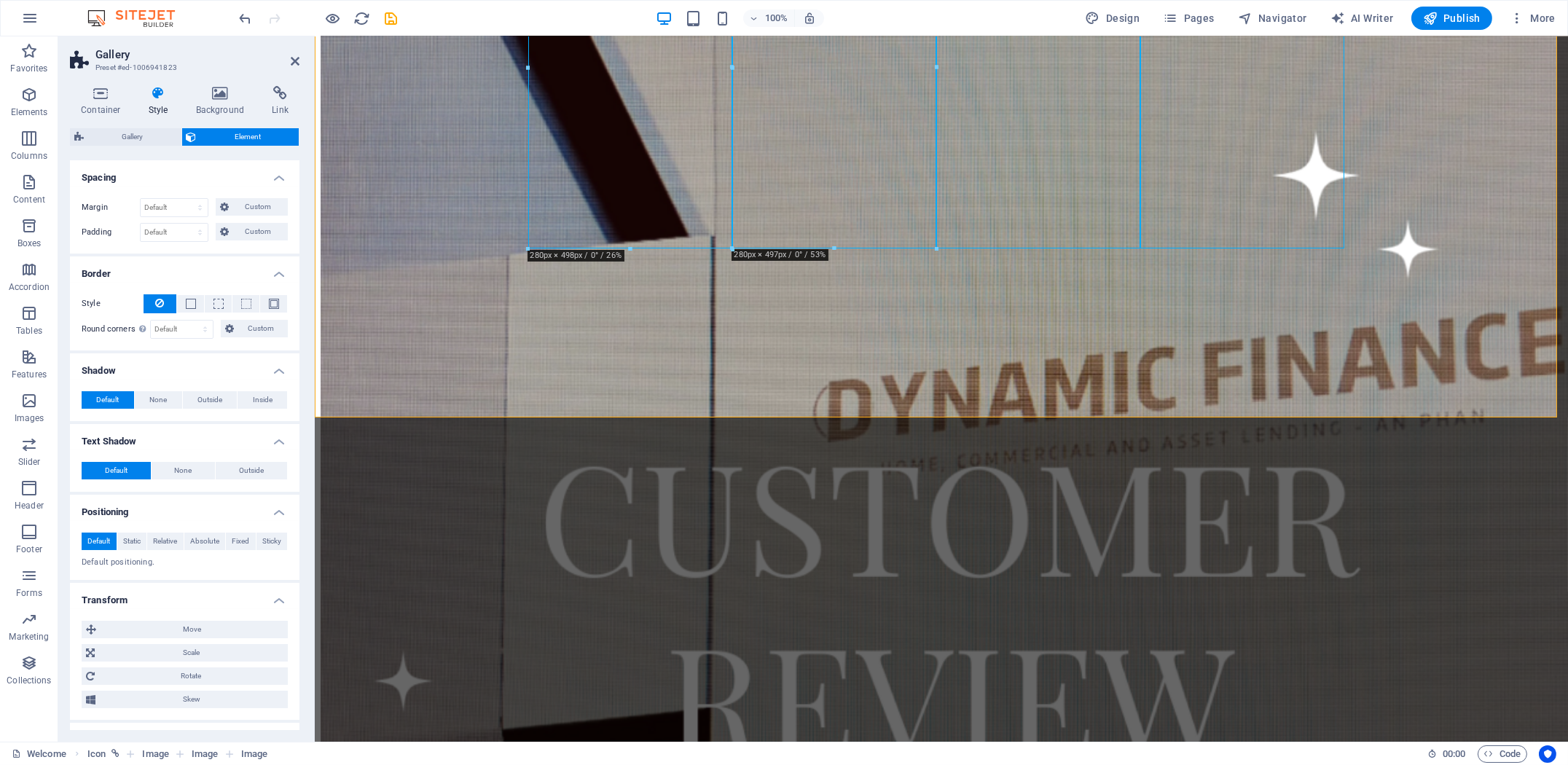
click at [211, 584] on h4 "Transform" at bounding box center [185, 595] width 230 height 26
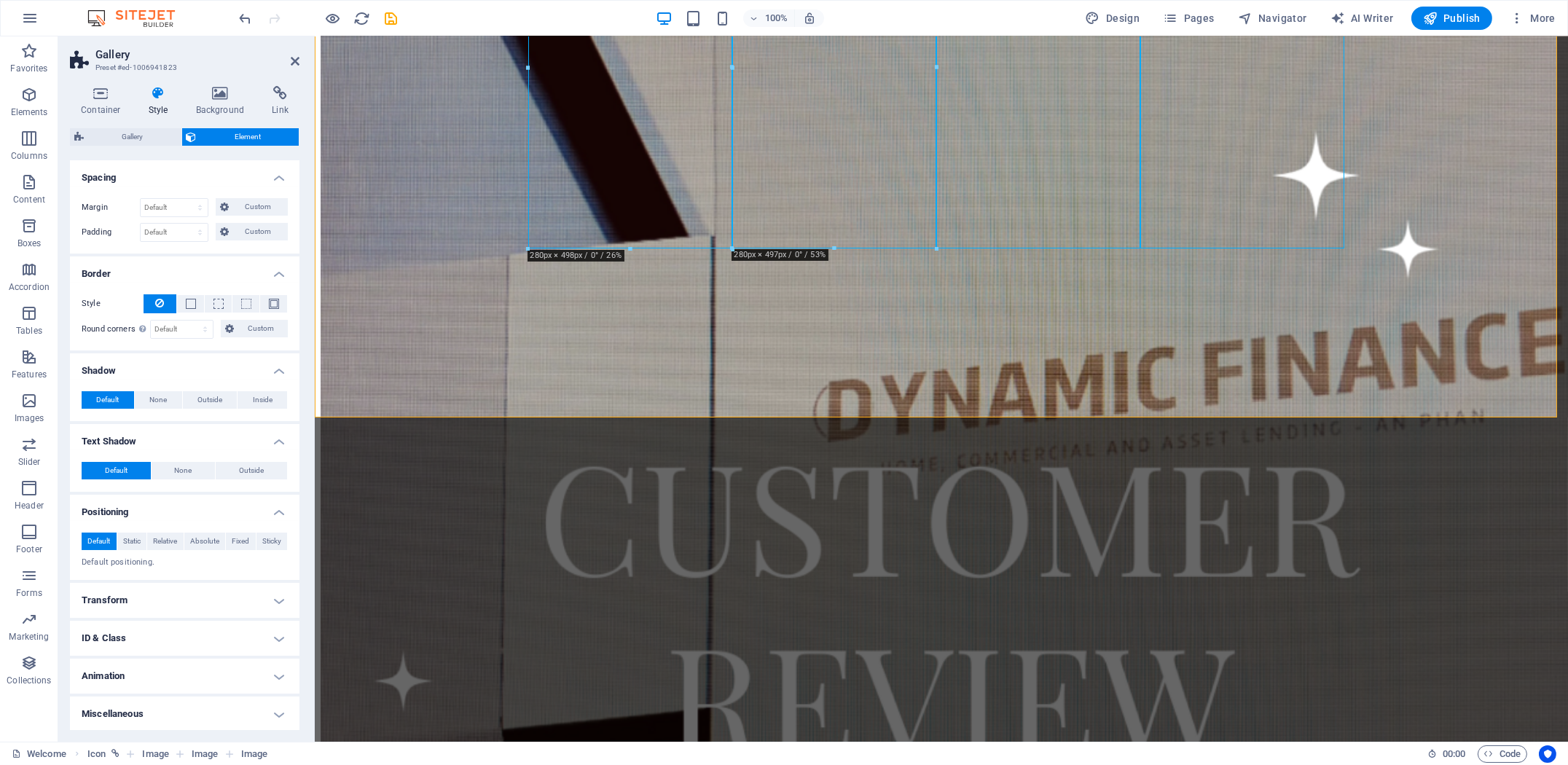
click at [199, 628] on h4 "ID & Class" at bounding box center [185, 638] width 230 height 35
click at [199, 628] on h4 "ID & Class" at bounding box center [185, 633] width 230 height 26
click at [192, 671] on h4 "Animation" at bounding box center [185, 676] width 230 height 35
click at [191, 671] on h4 "Animation" at bounding box center [185, 671] width 230 height 26
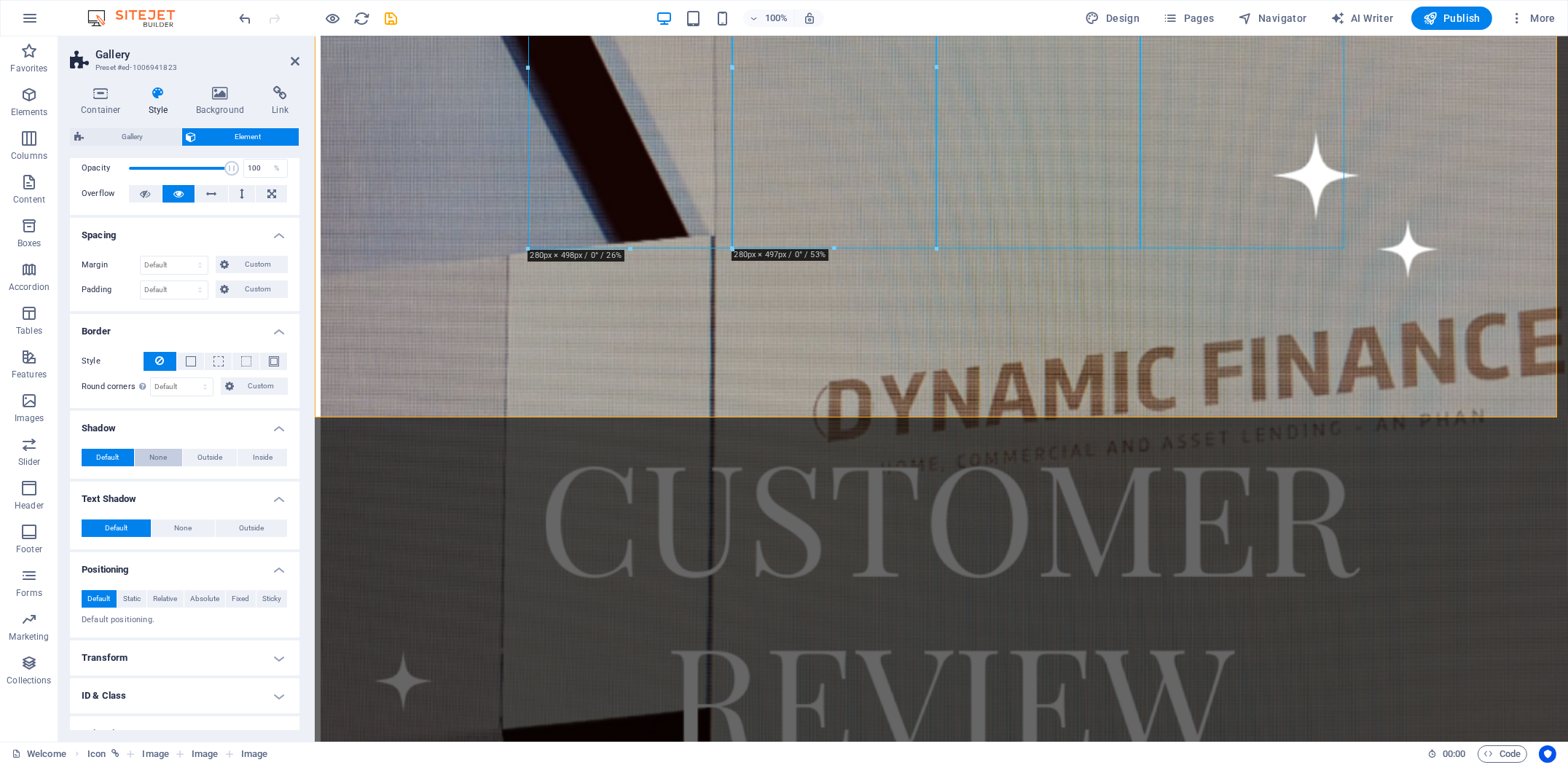
scroll to position [0, 0]
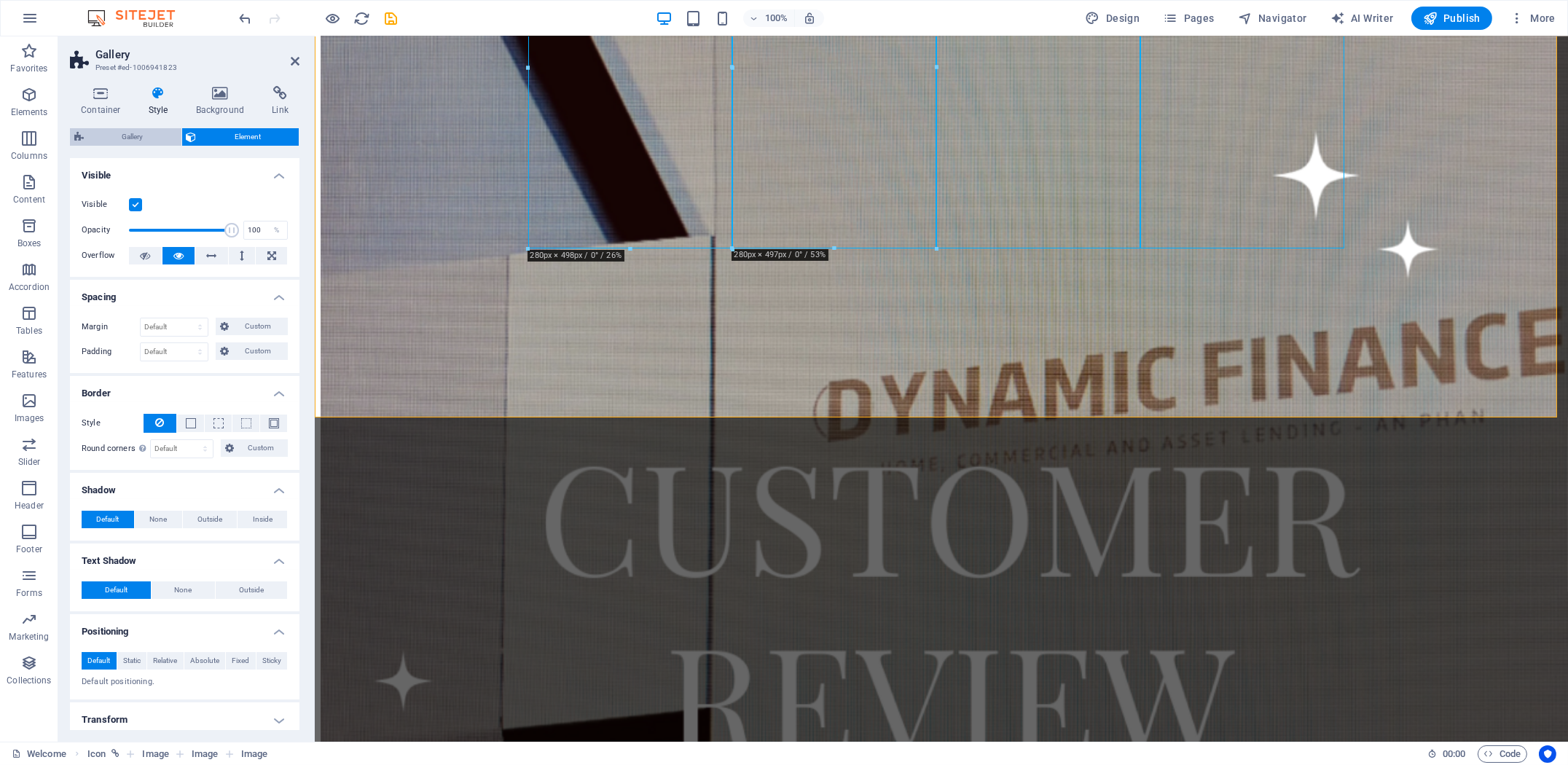
click at [149, 133] on span "Gallery" at bounding box center [132, 137] width 89 height 17
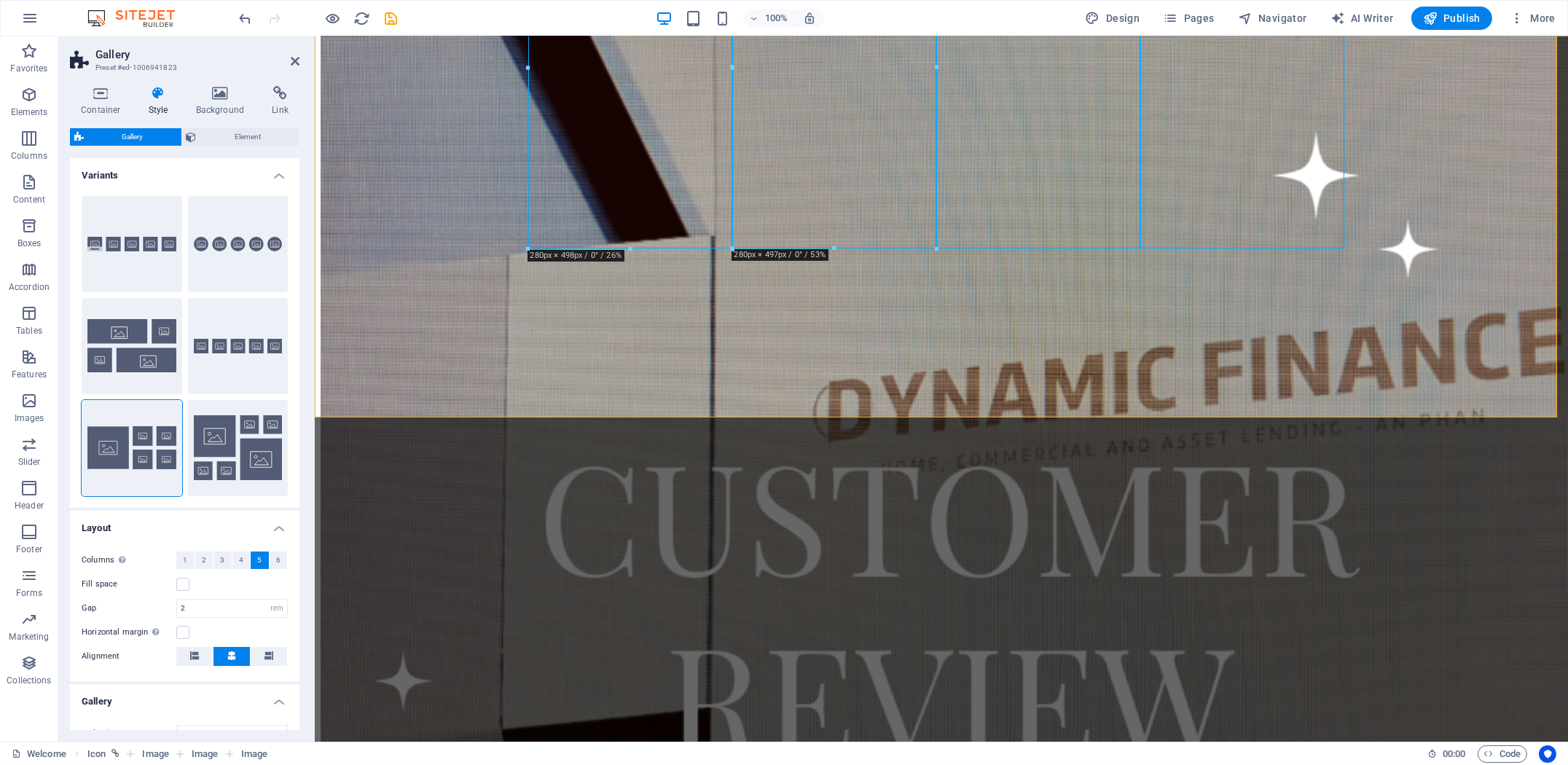
click at [265, 530] on h4 "Layout" at bounding box center [185, 523] width 230 height 26
click at [273, 173] on h4 "Variants" at bounding box center [185, 171] width 230 height 26
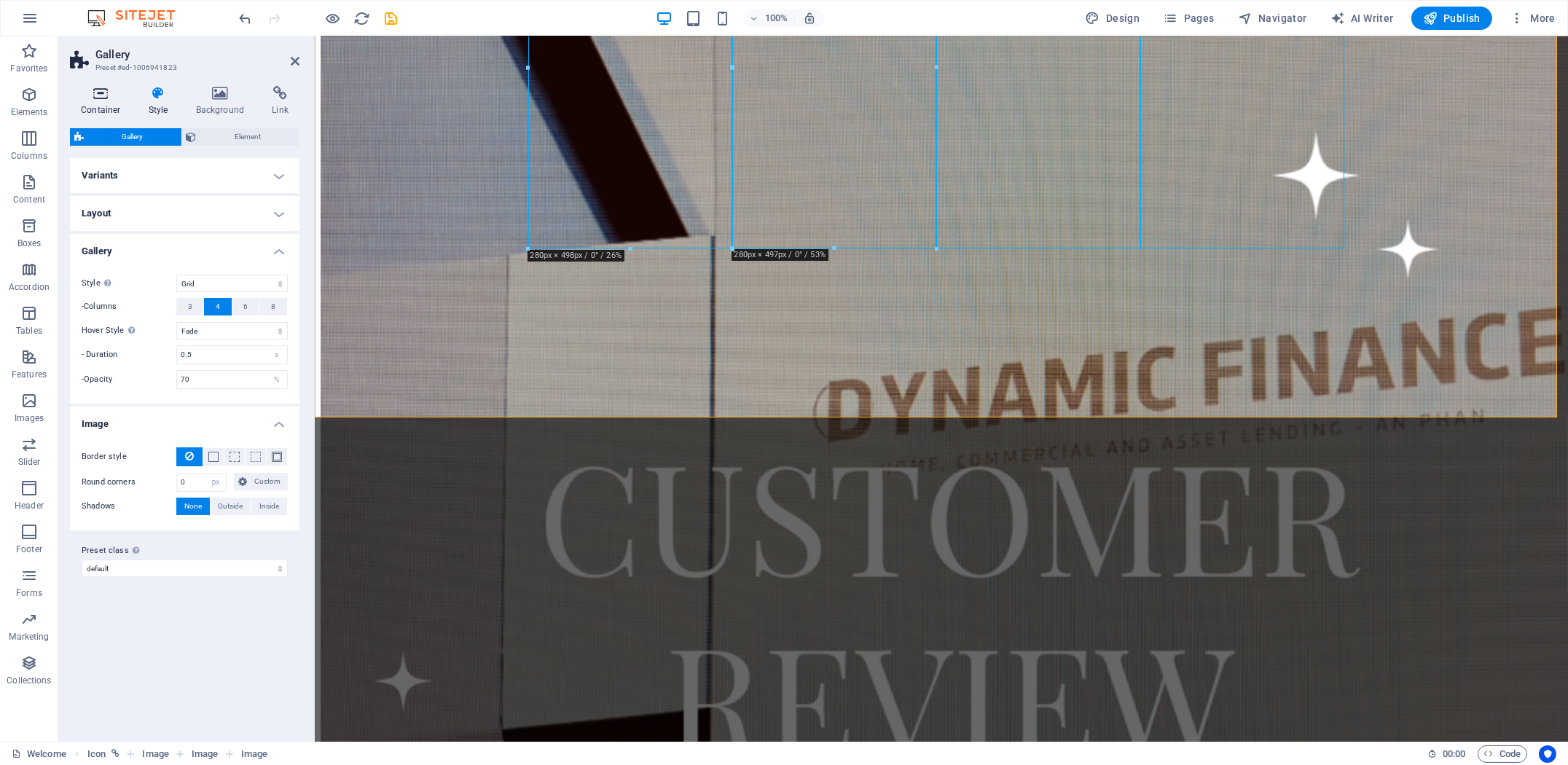
click at [98, 101] on h4 "Container" at bounding box center [103, 101] width 68 height 30
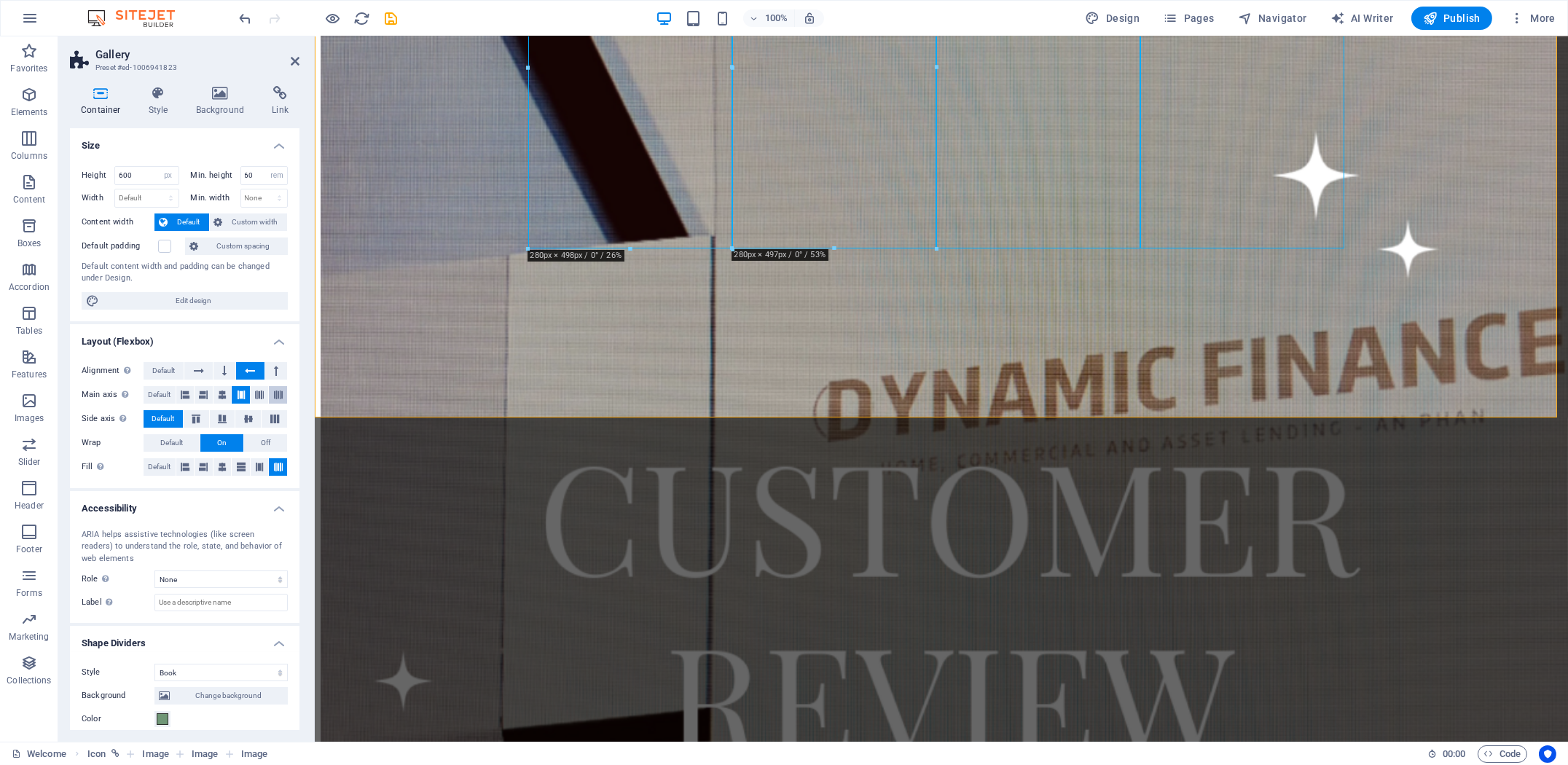
click at [269, 389] on button at bounding box center [278, 395] width 18 height 17
click at [245, 393] on button at bounding box center [241, 395] width 18 height 17
click at [259, 389] on icon at bounding box center [259, 395] width 8 height 17
click at [200, 370] on icon at bounding box center [199, 370] width 10 height 17
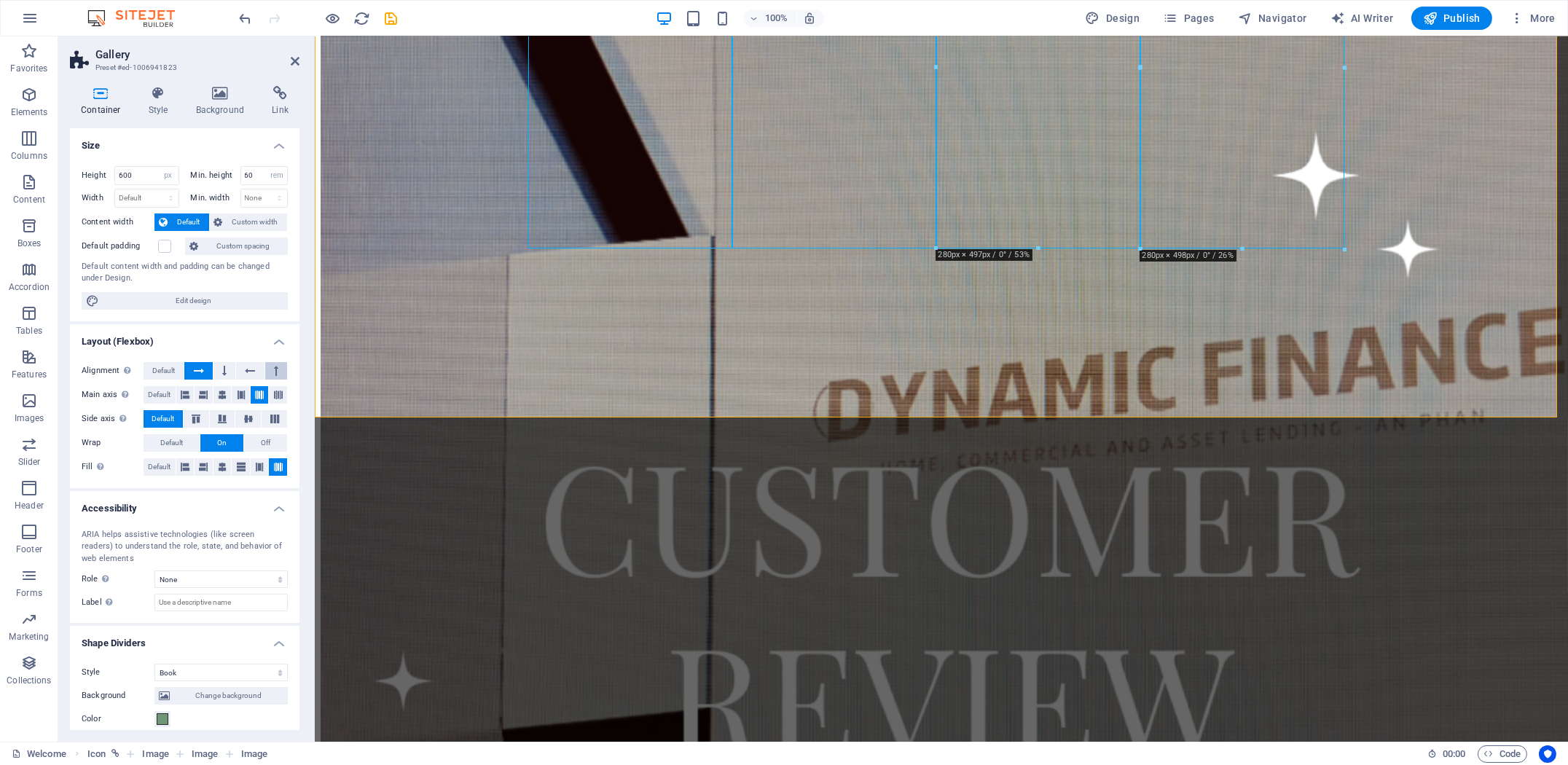
click at [274, 369] on icon at bounding box center [276, 370] width 5 height 17
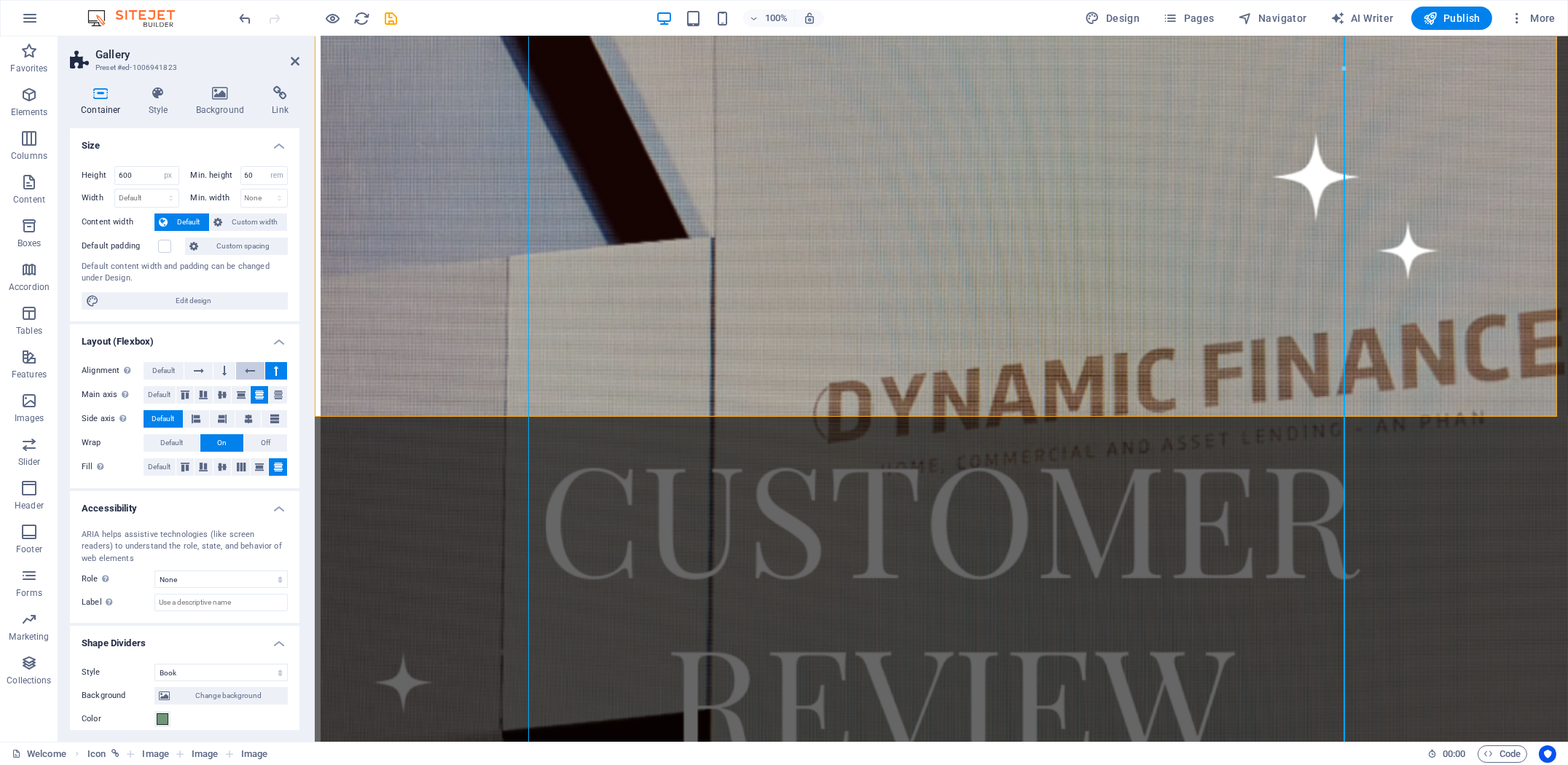
click at [260, 371] on button at bounding box center [250, 370] width 27 height 17
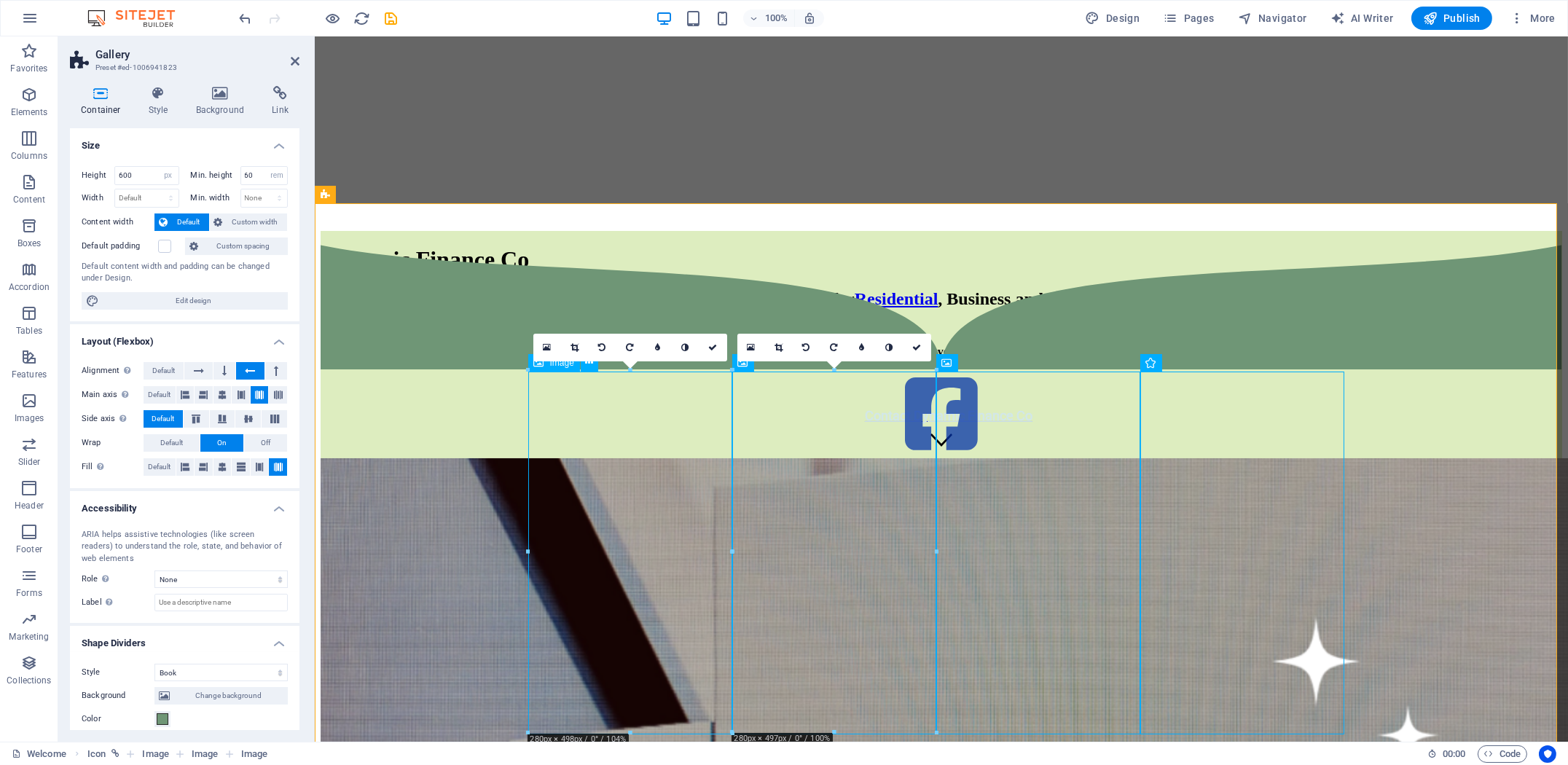
scroll to position [520, 0]
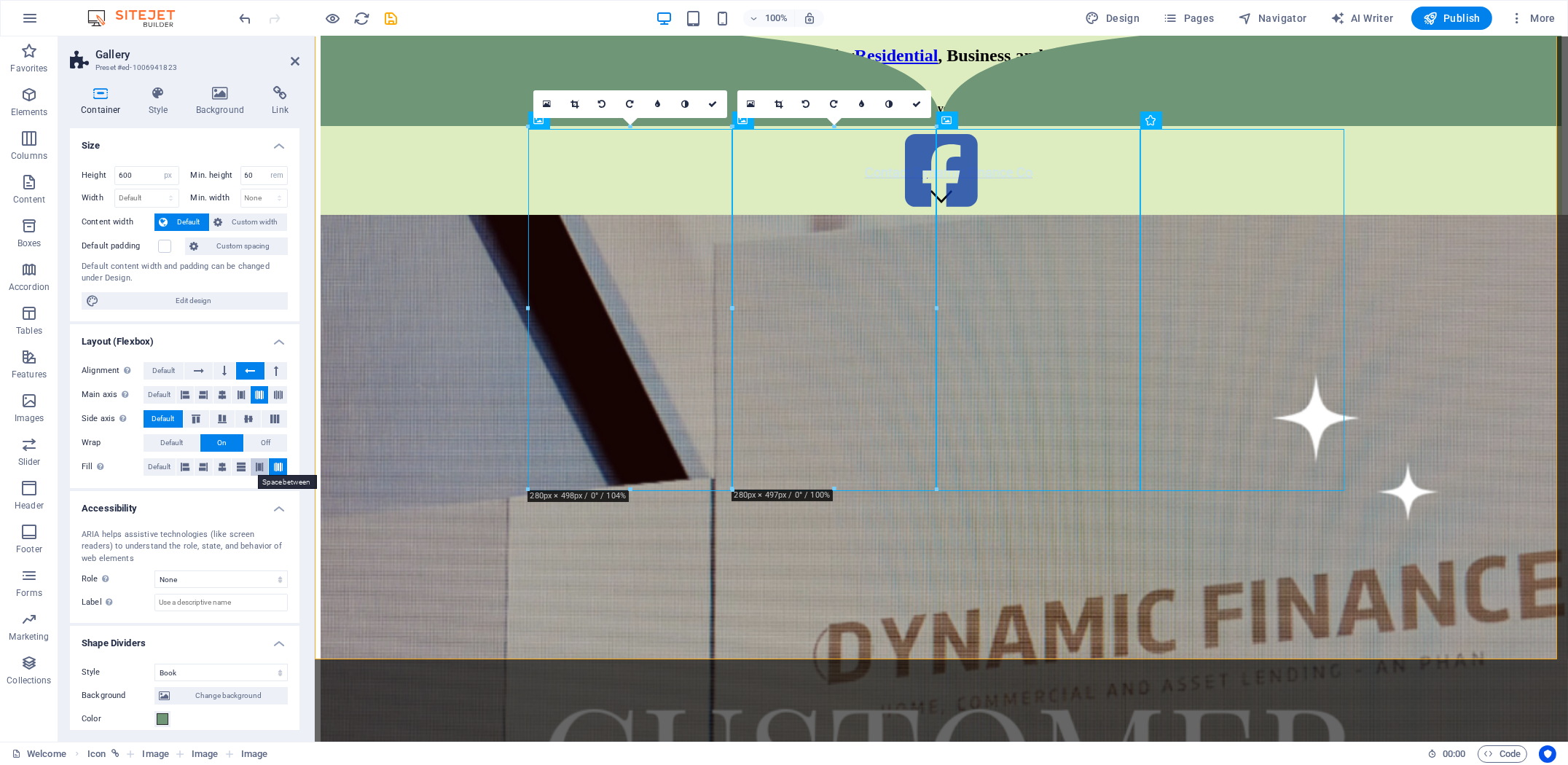
click at [260, 465] on icon at bounding box center [259, 466] width 8 height 17
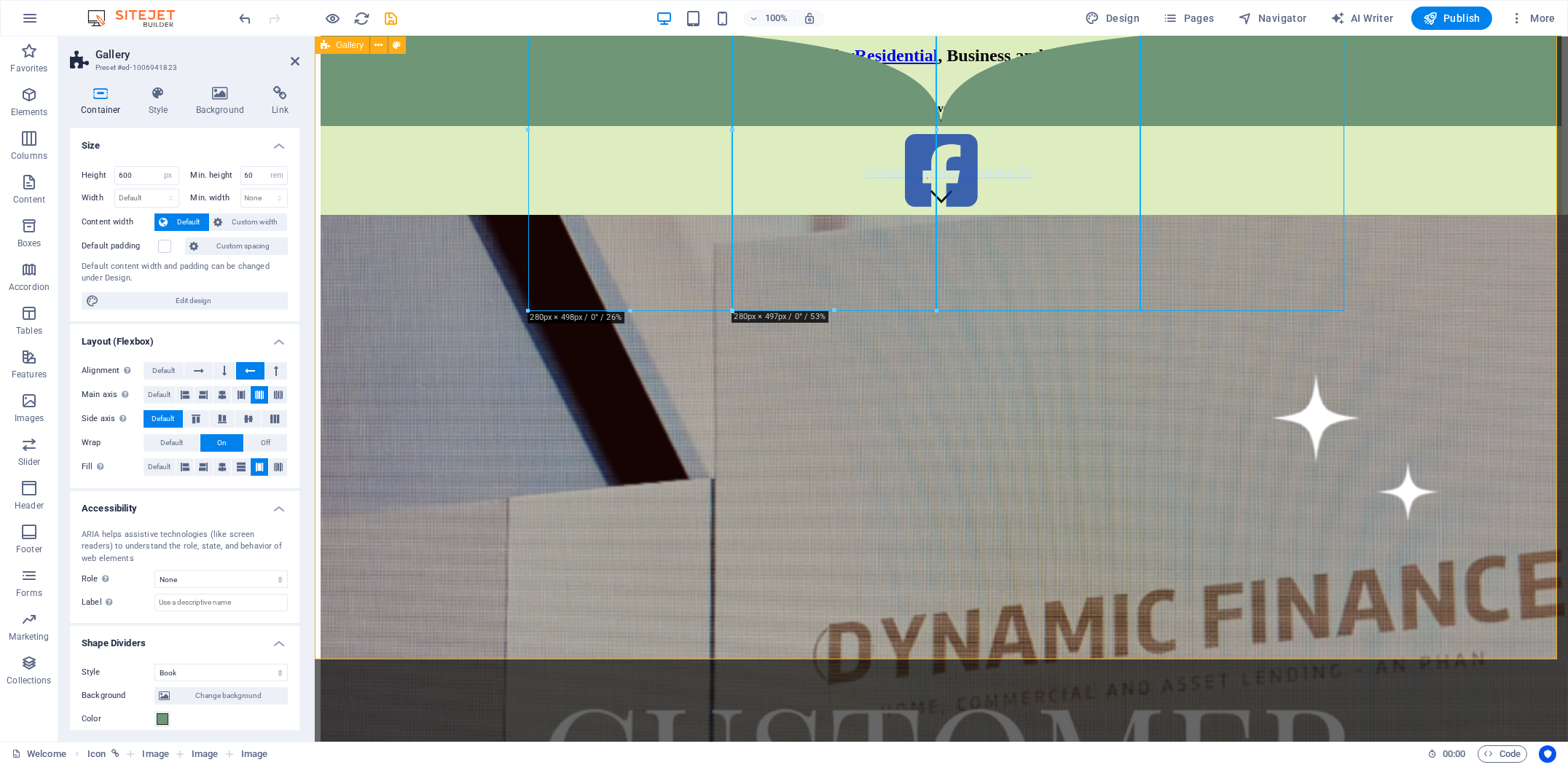
scroll to position [277, 0]
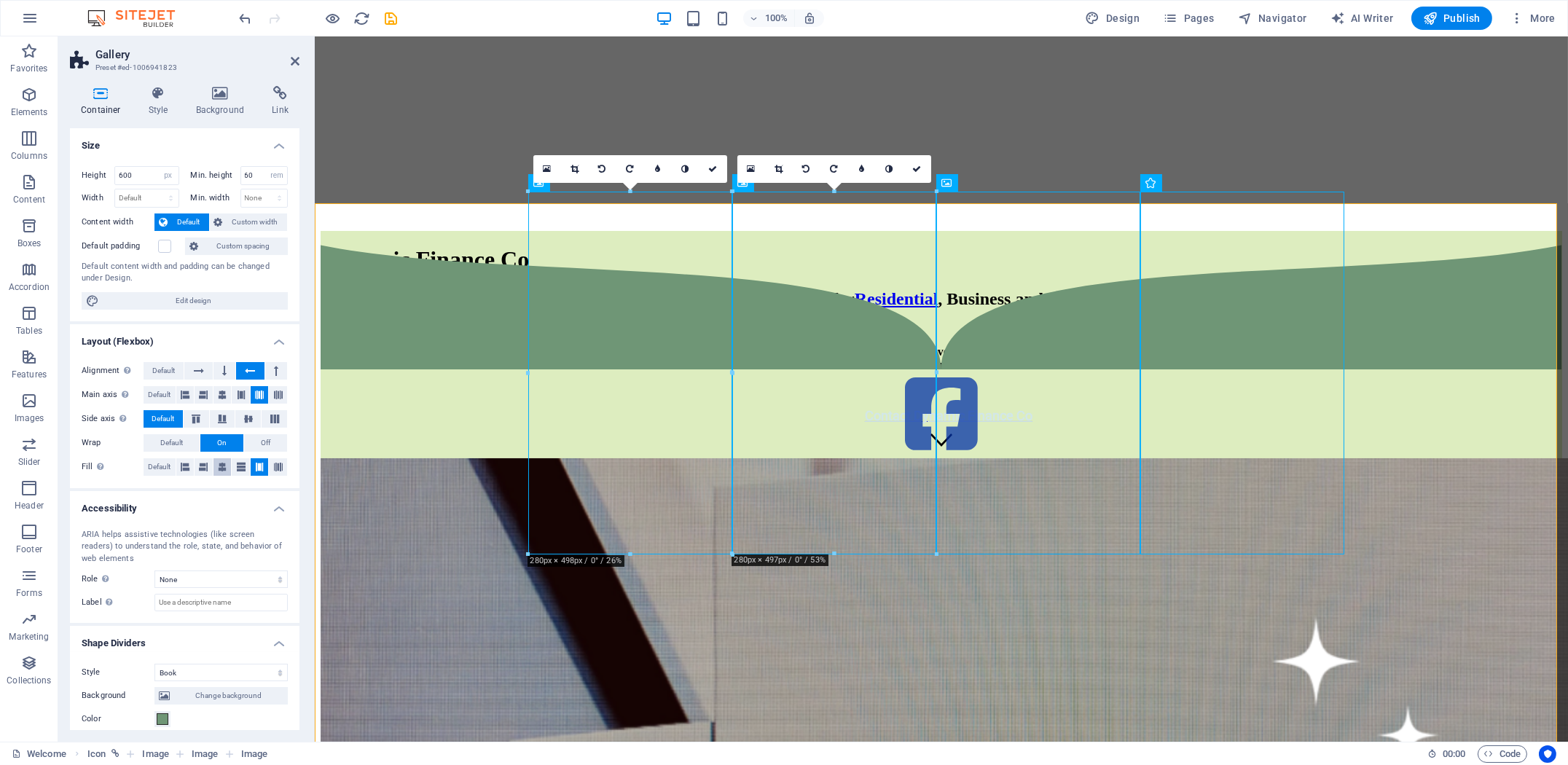
click at [226, 471] on icon at bounding box center [221, 466] width 8 height 17
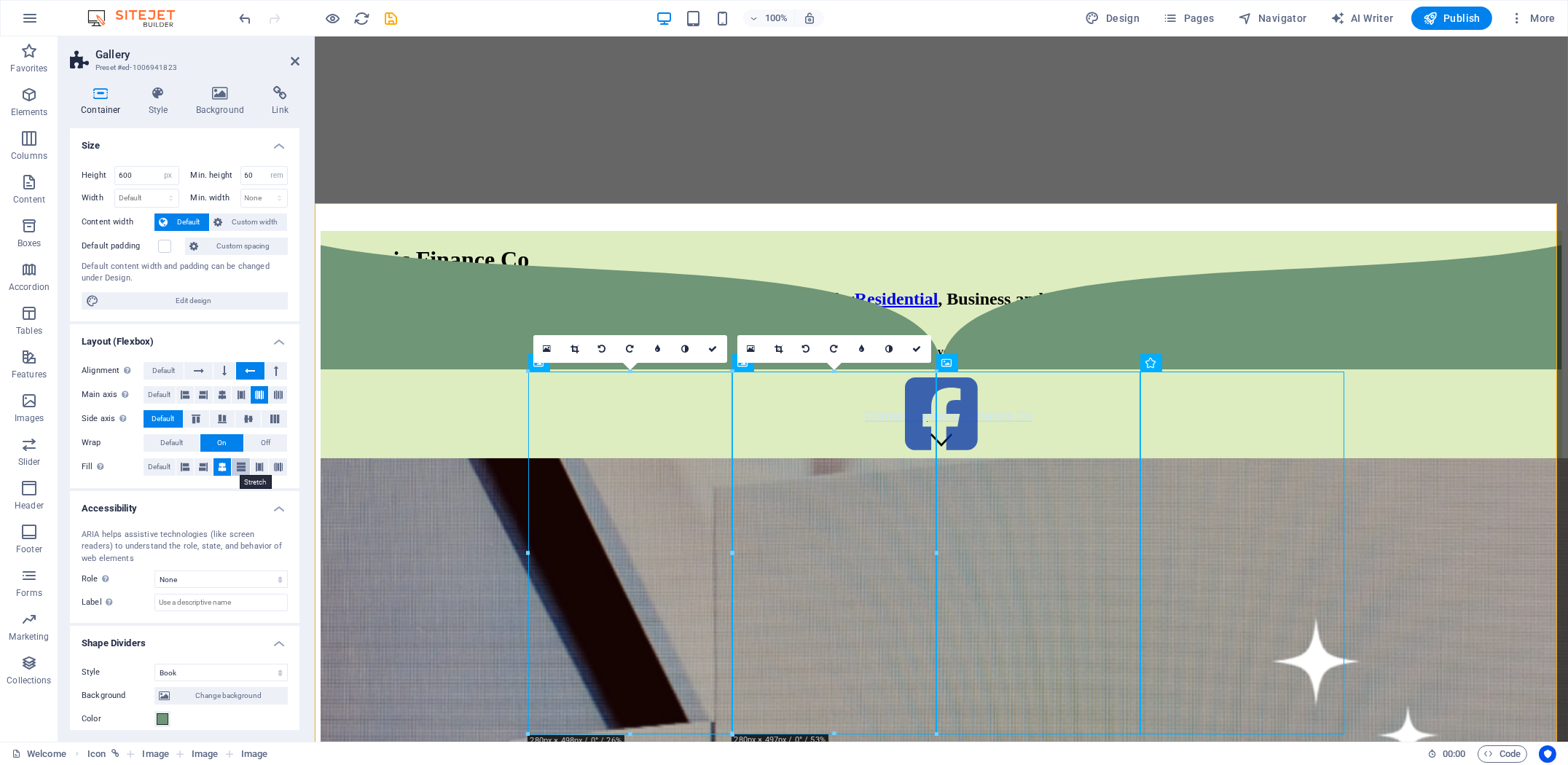
click at [244, 468] on button at bounding box center [241, 466] width 18 height 17
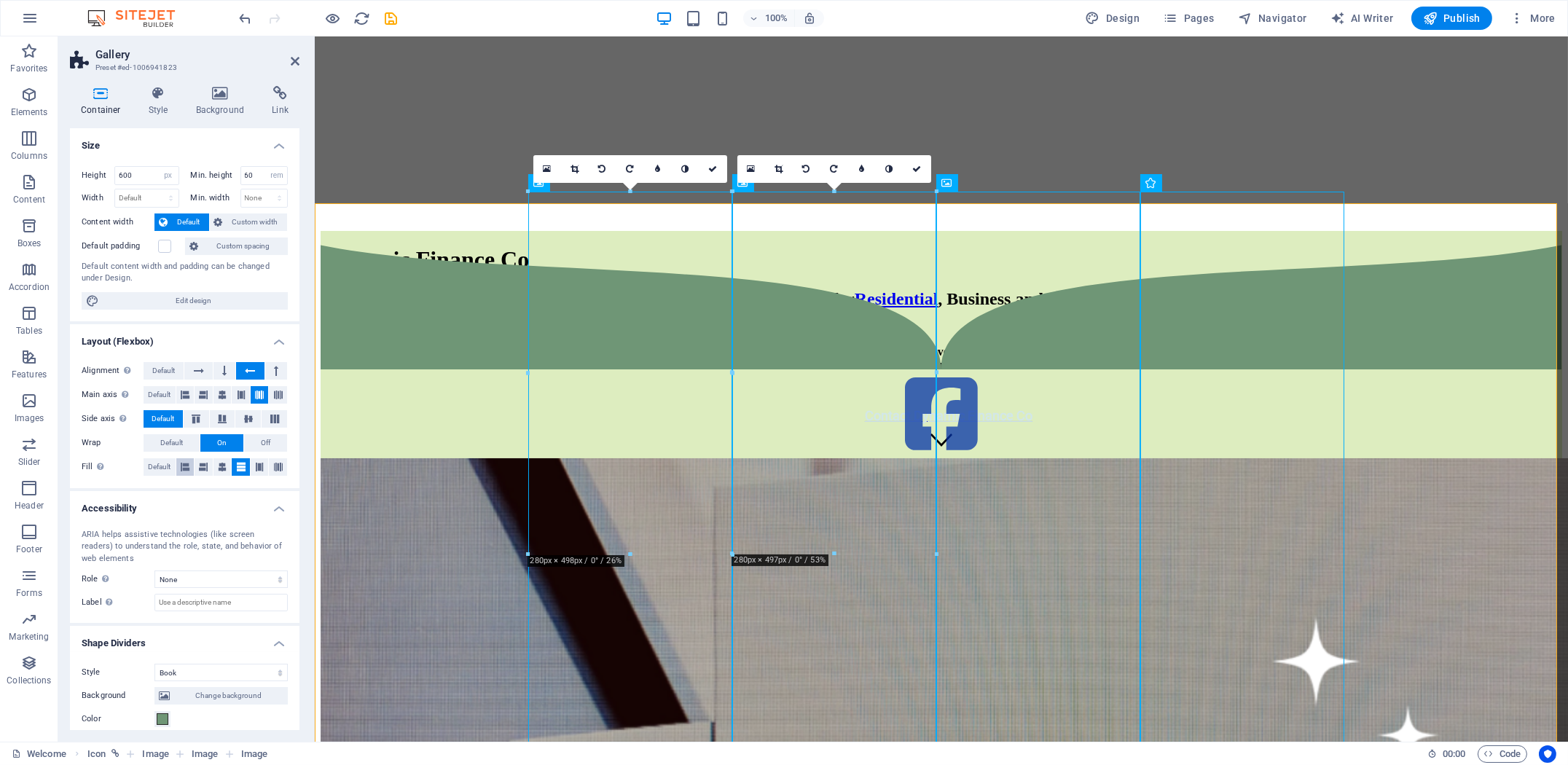
click at [182, 468] on icon at bounding box center [184, 466] width 8 height 17
click at [234, 468] on button at bounding box center [241, 466] width 18 height 17
click at [270, 398] on button at bounding box center [278, 395] width 18 height 17
click at [196, 469] on button at bounding box center [204, 466] width 18 height 17
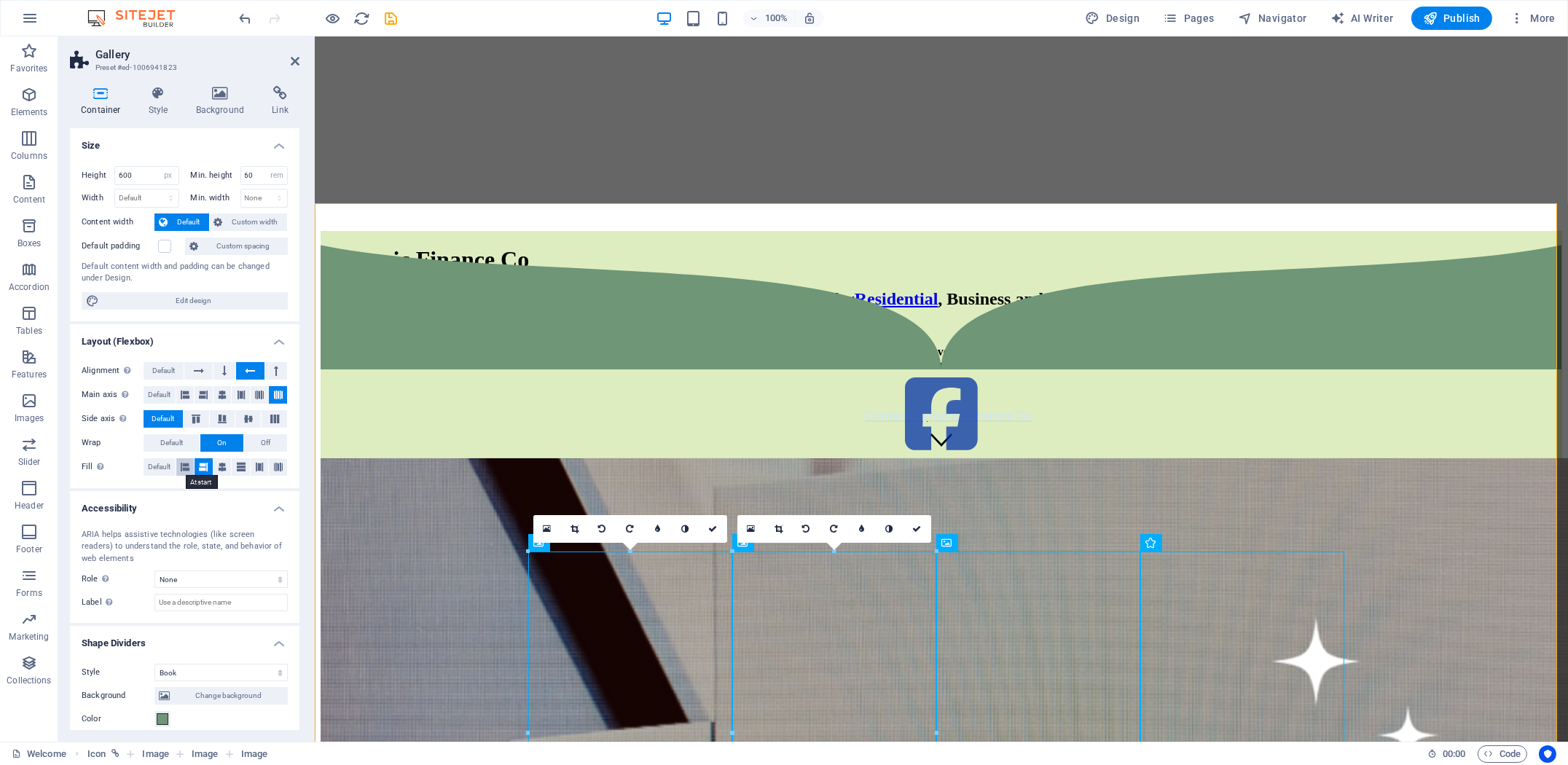
click at [179, 465] on button at bounding box center [186, 466] width 18 height 17
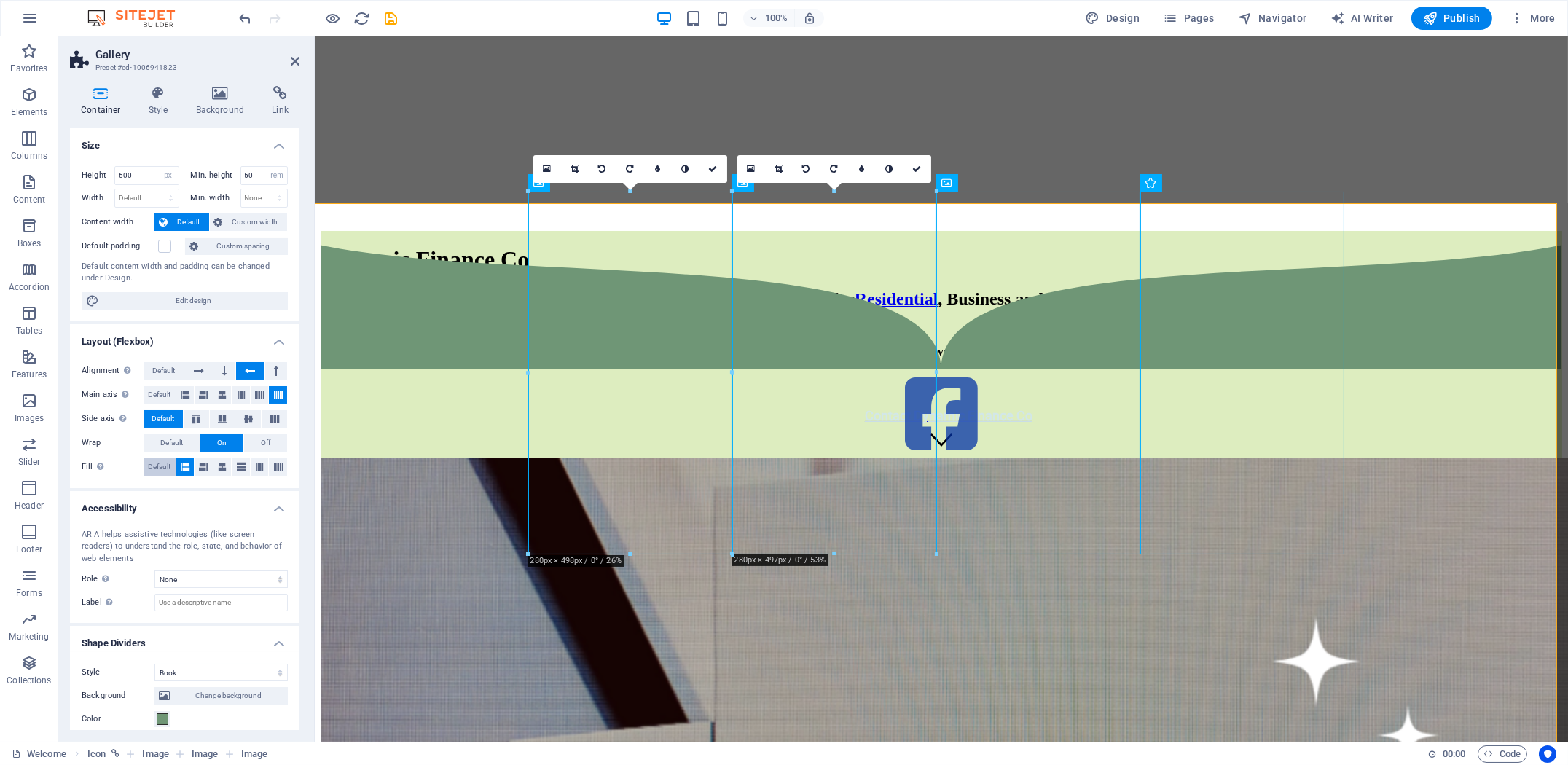
click at [164, 465] on span "Default" at bounding box center [159, 466] width 23 height 17
click at [250, 397] on button at bounding box center [259, 395] width 18 height 17
click at [180, 440] on span "Default" at bounding box center [172, 443] width 23 height 17
click at [271, 417] on icon at bounding box center [275, 418] width 17 height 8
click at [252, 421] on icon at bounding box center [248, 418] width 17 height 8
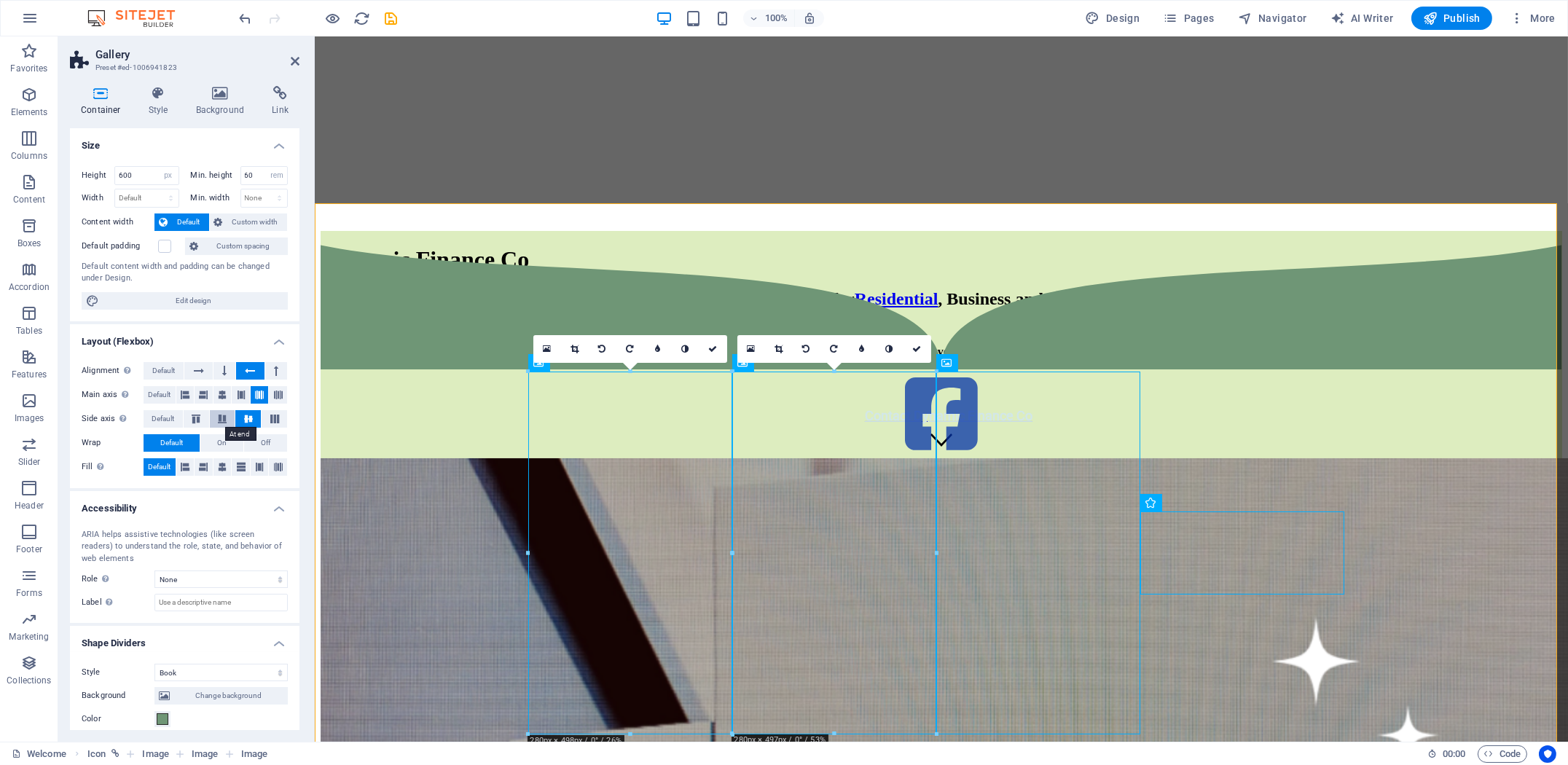
click at [218, 420] on icon at bounding box center [222, 418] width 17 height 8
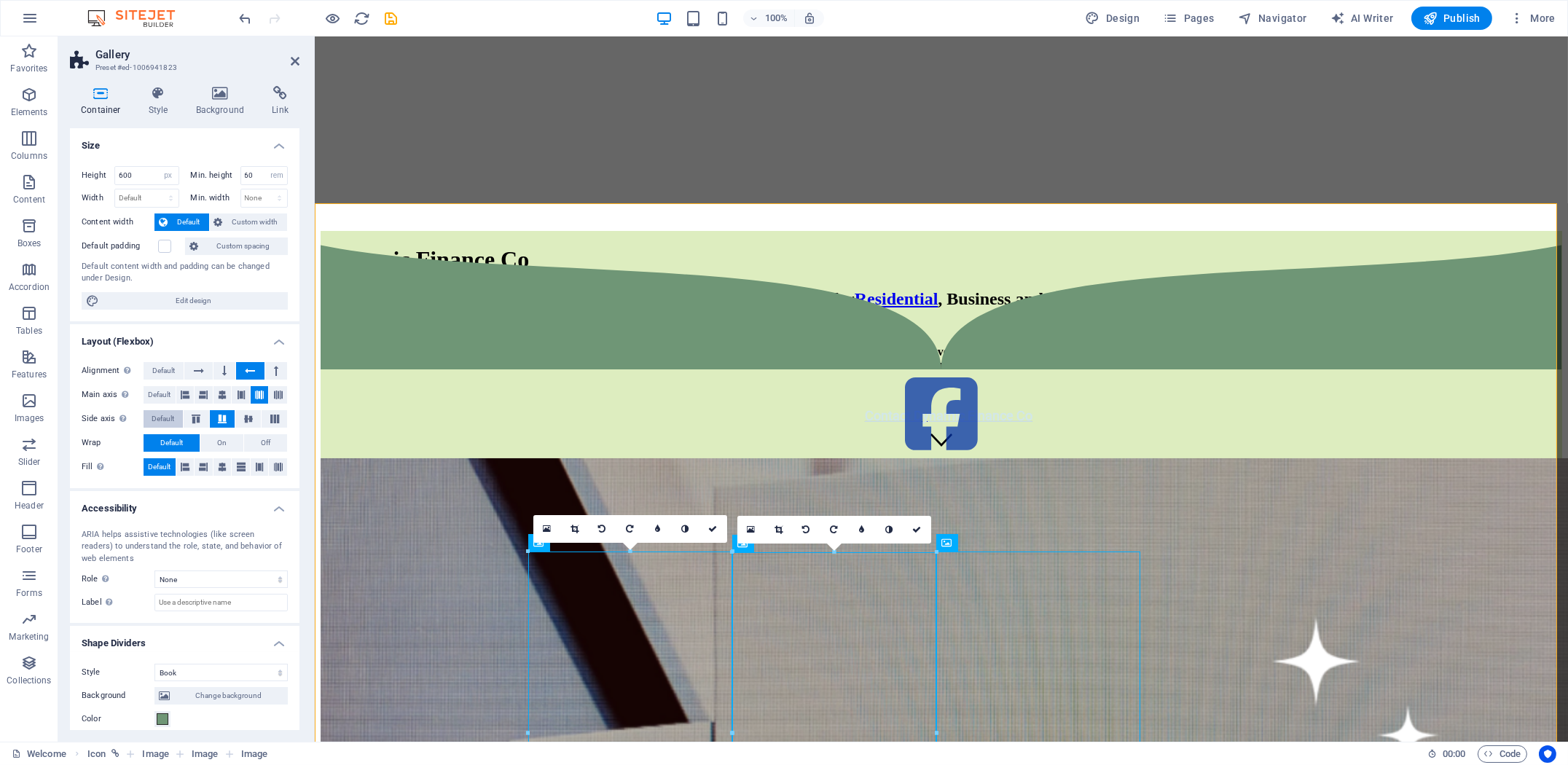
click at [168, 418] on span "Default" at bounding box center [163, 418] width 23 height 17
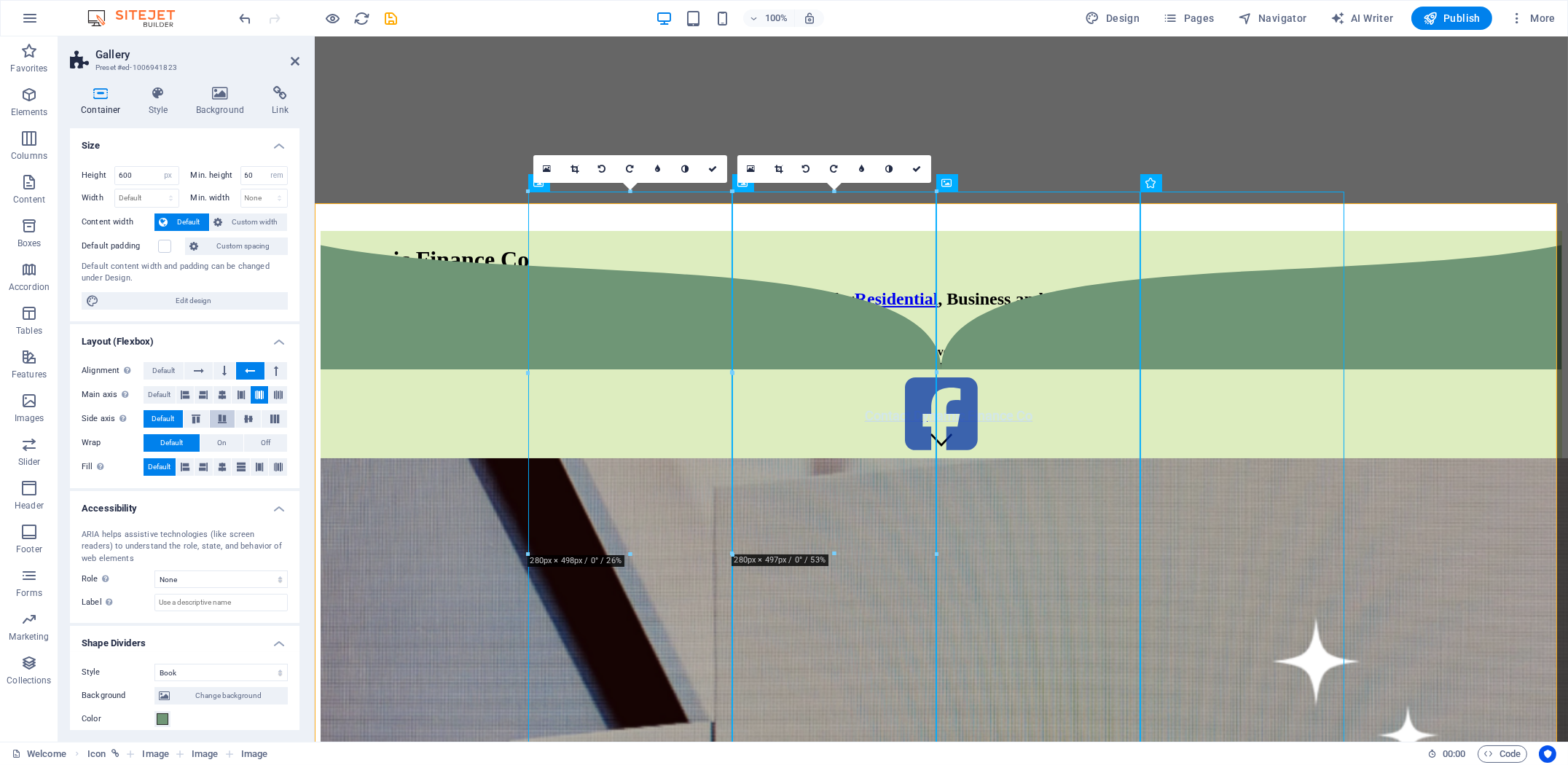
click at [218, 417] on icon at bounding box center [222, 418] width 17 height 8
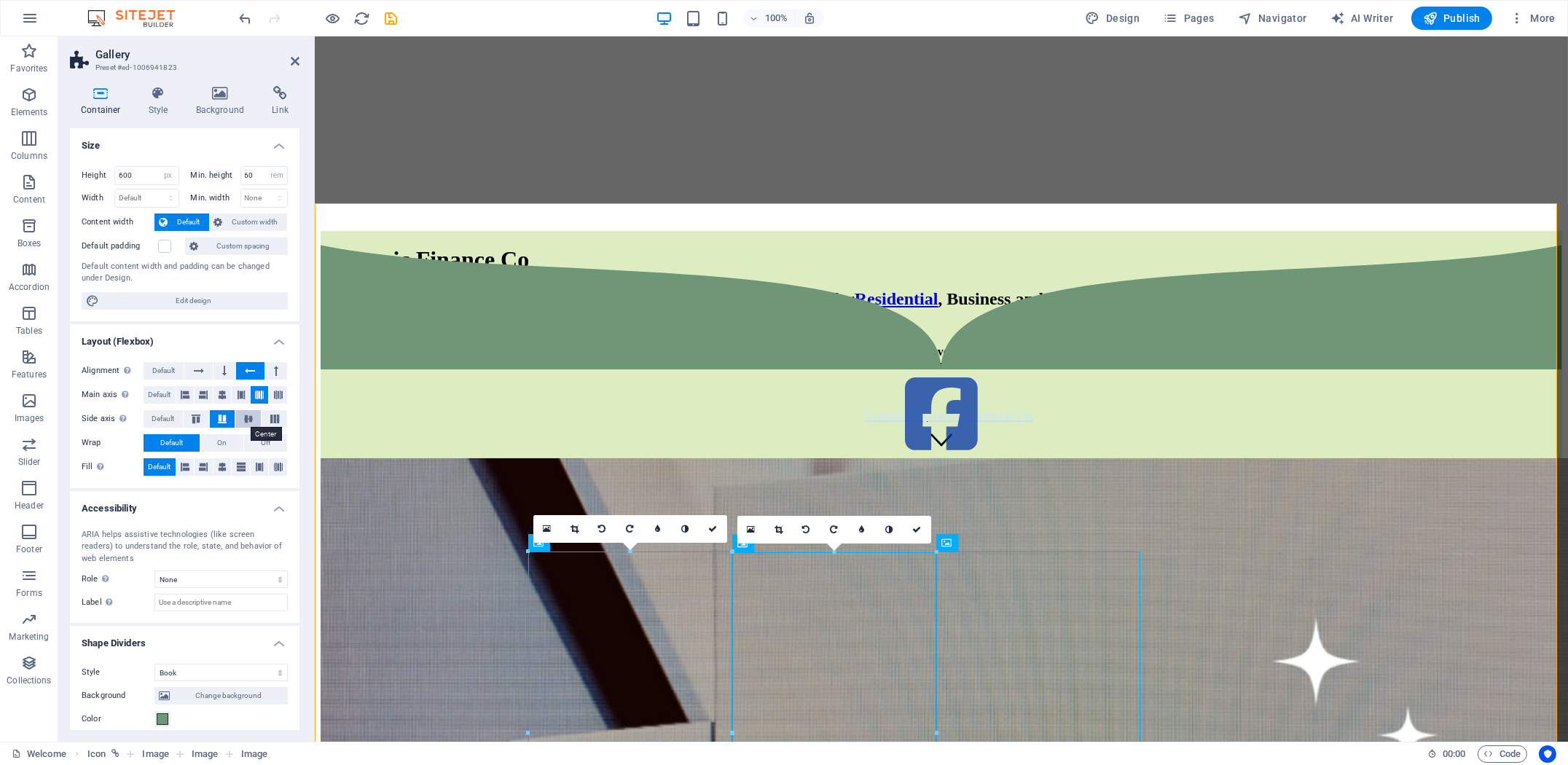
click at [253, 417] on icon at bounding box center [248, 418] width 17 height 8
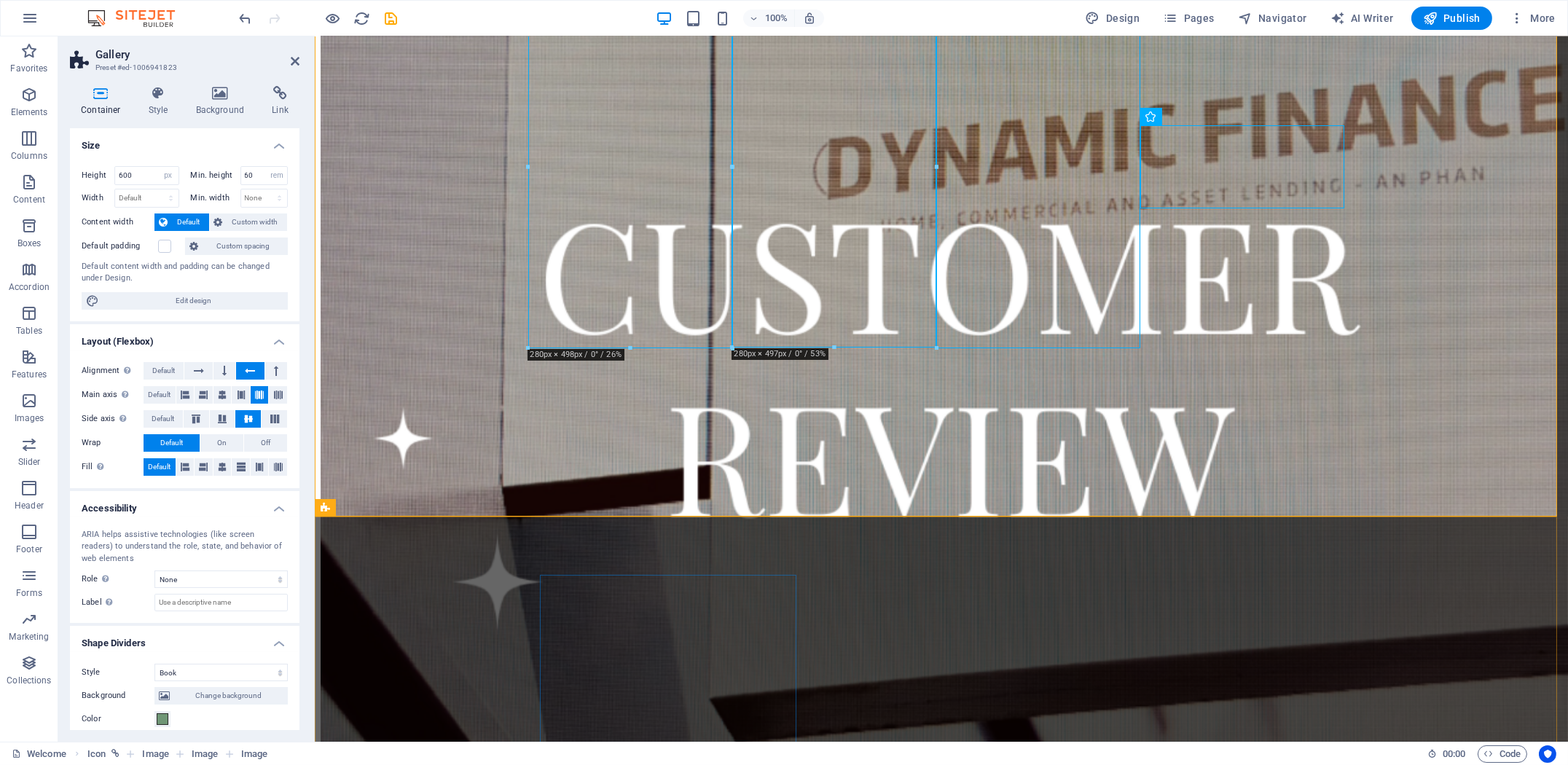
scroll to position [520, 0]
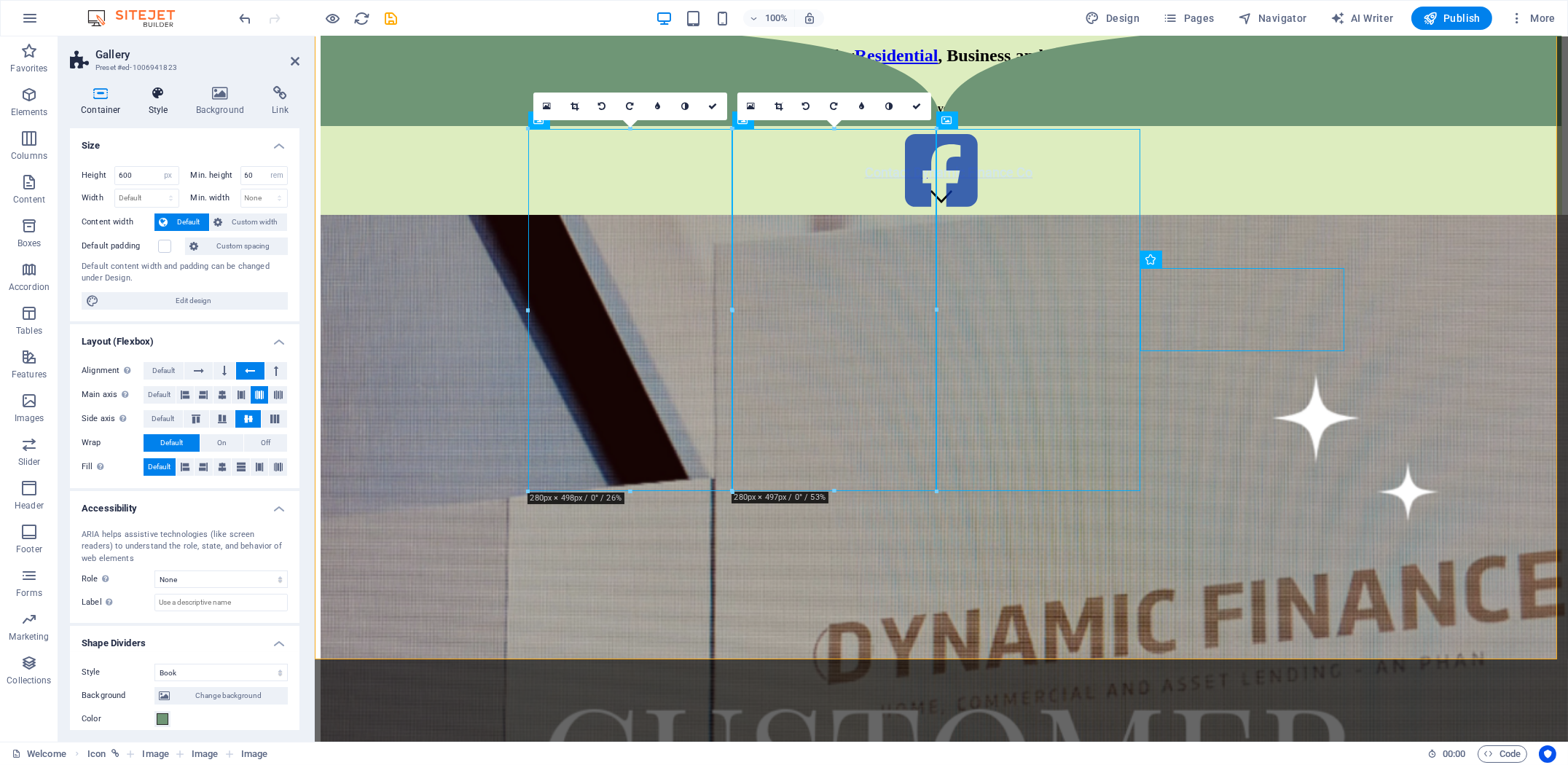
click at [157, 100] on h4 "Style" at bounding box center [161, 101] width 47 height 30
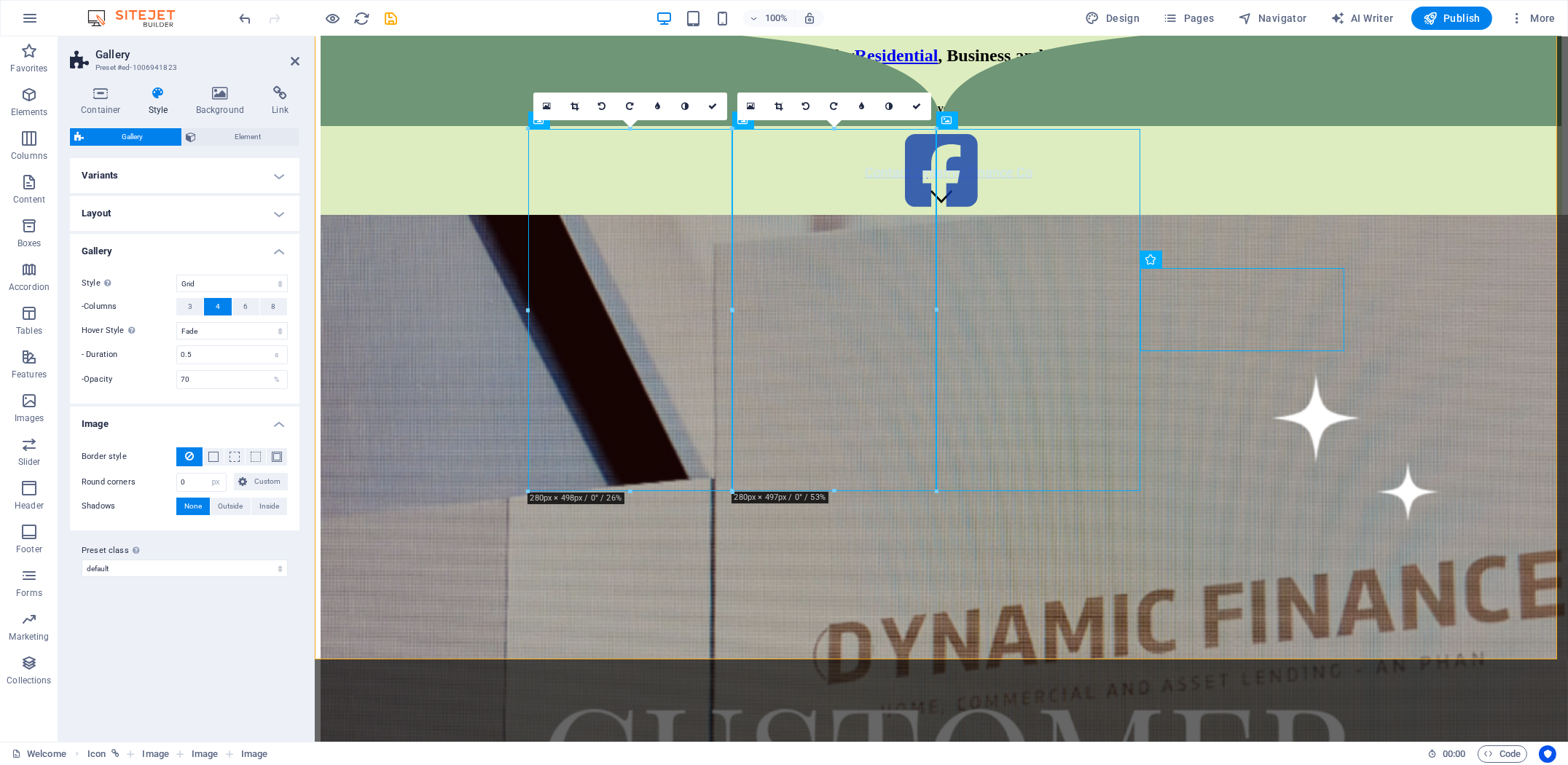
click at [199, 183] on h4 "Variants" at bounding box center [185, 176] width 230 height 35
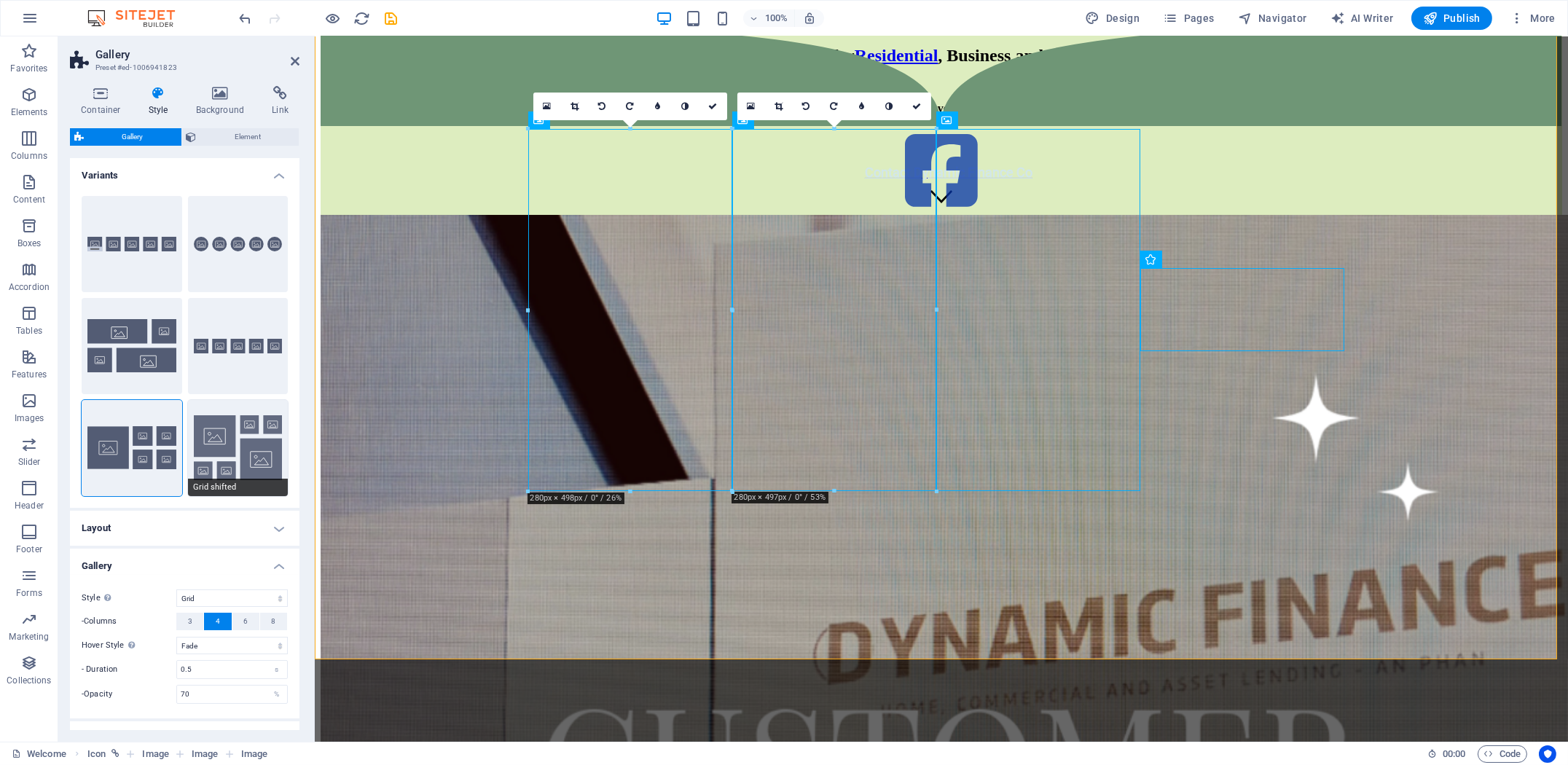
click at [246, 421] on button "Grid shifted" at bounding box center [238, 448] width 100 height 96
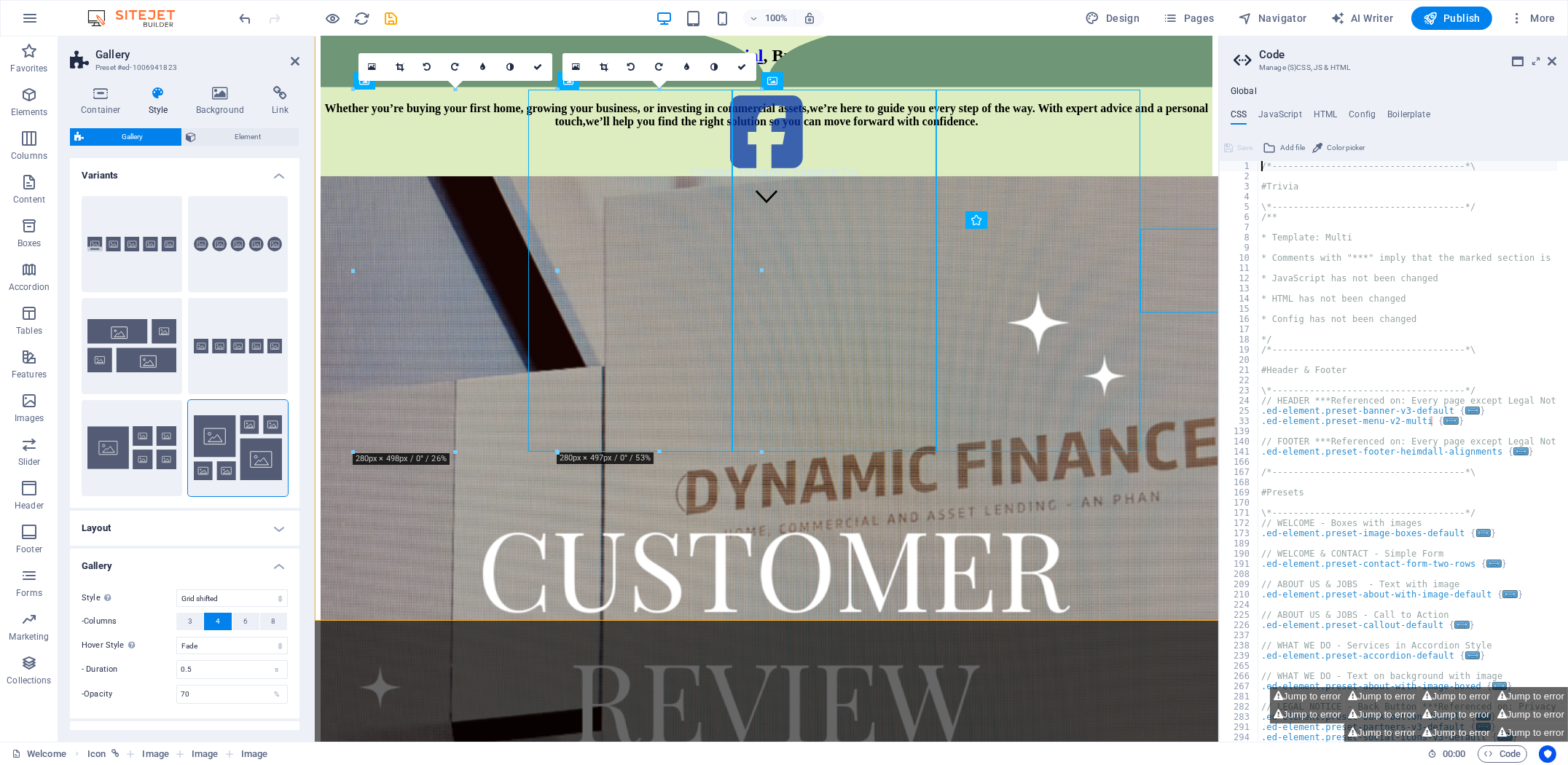
scroll to position [559, 0]
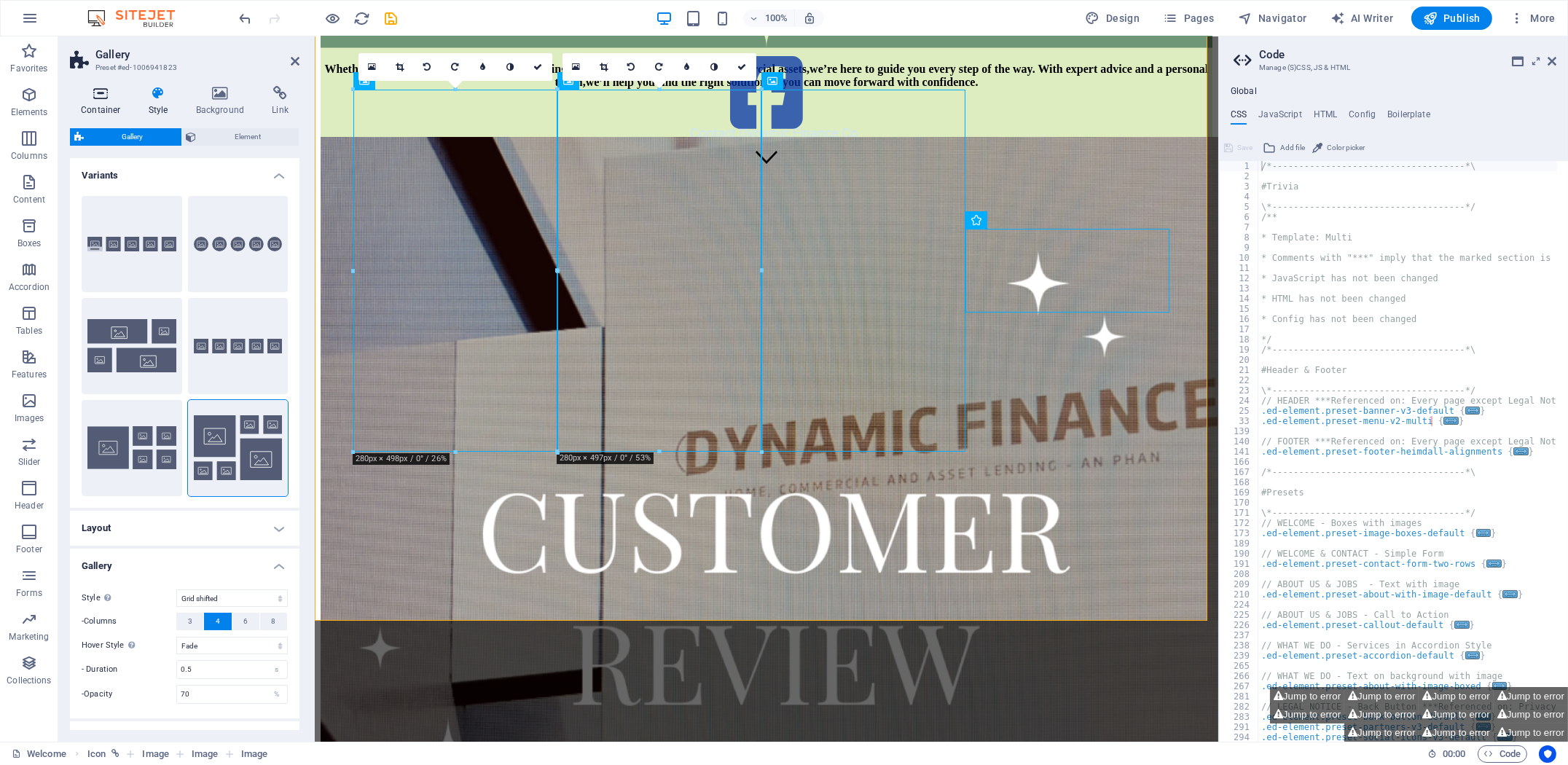
click at [99, 96] on icon at bounding box center [100, 93] width 62 height 14
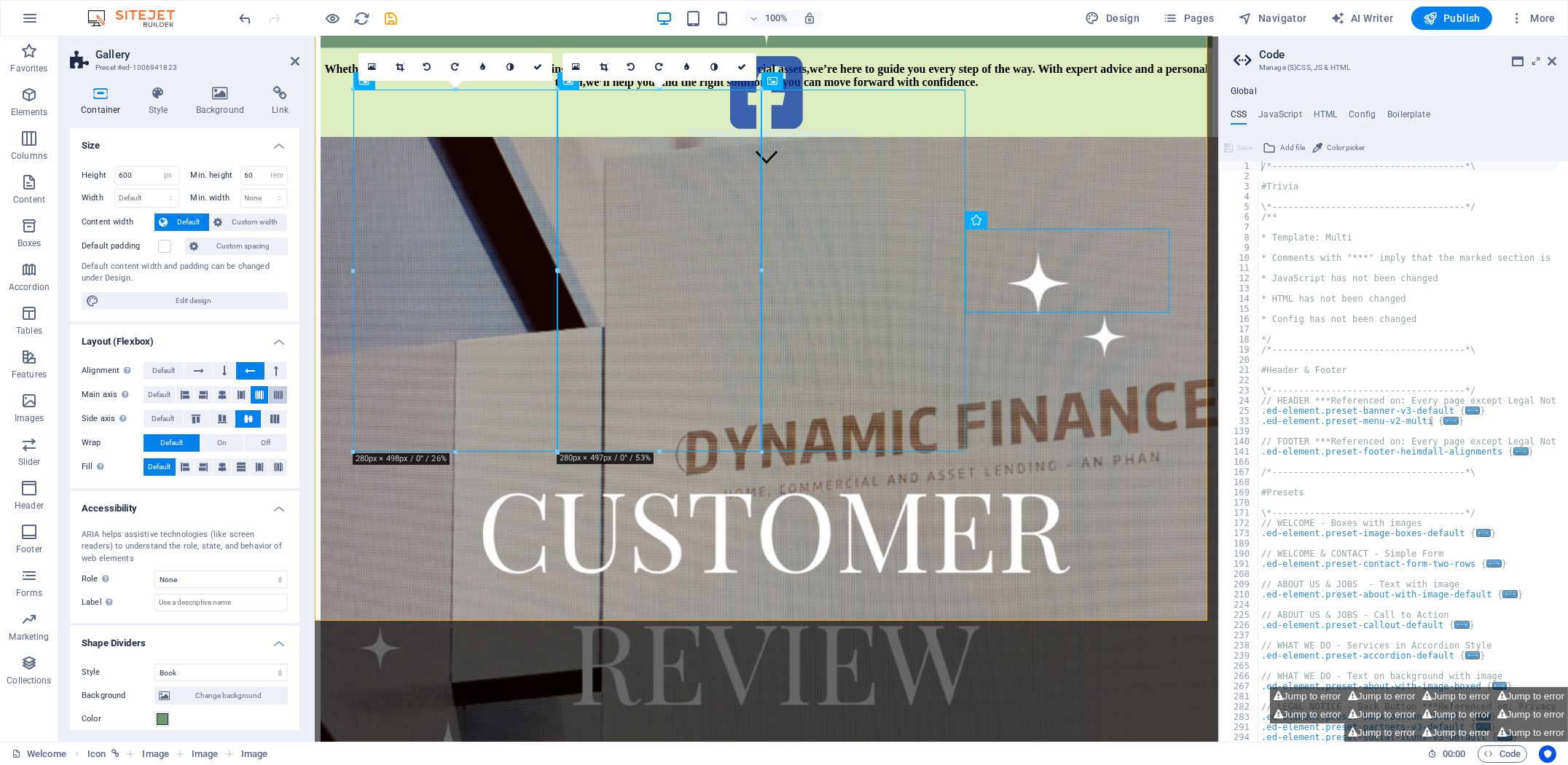
click at [274, 390] on icon at bounding box center [278, 395] width 8 height 17
click at [234, 394] on button at bounding box center [241, 395] width 18 height 17
click at [217, 441] on span "On" at bounding box center [221, 443] width 9 height 17
click at [261, 467] on icon at bounding box center [259, 466] width 8 height 17
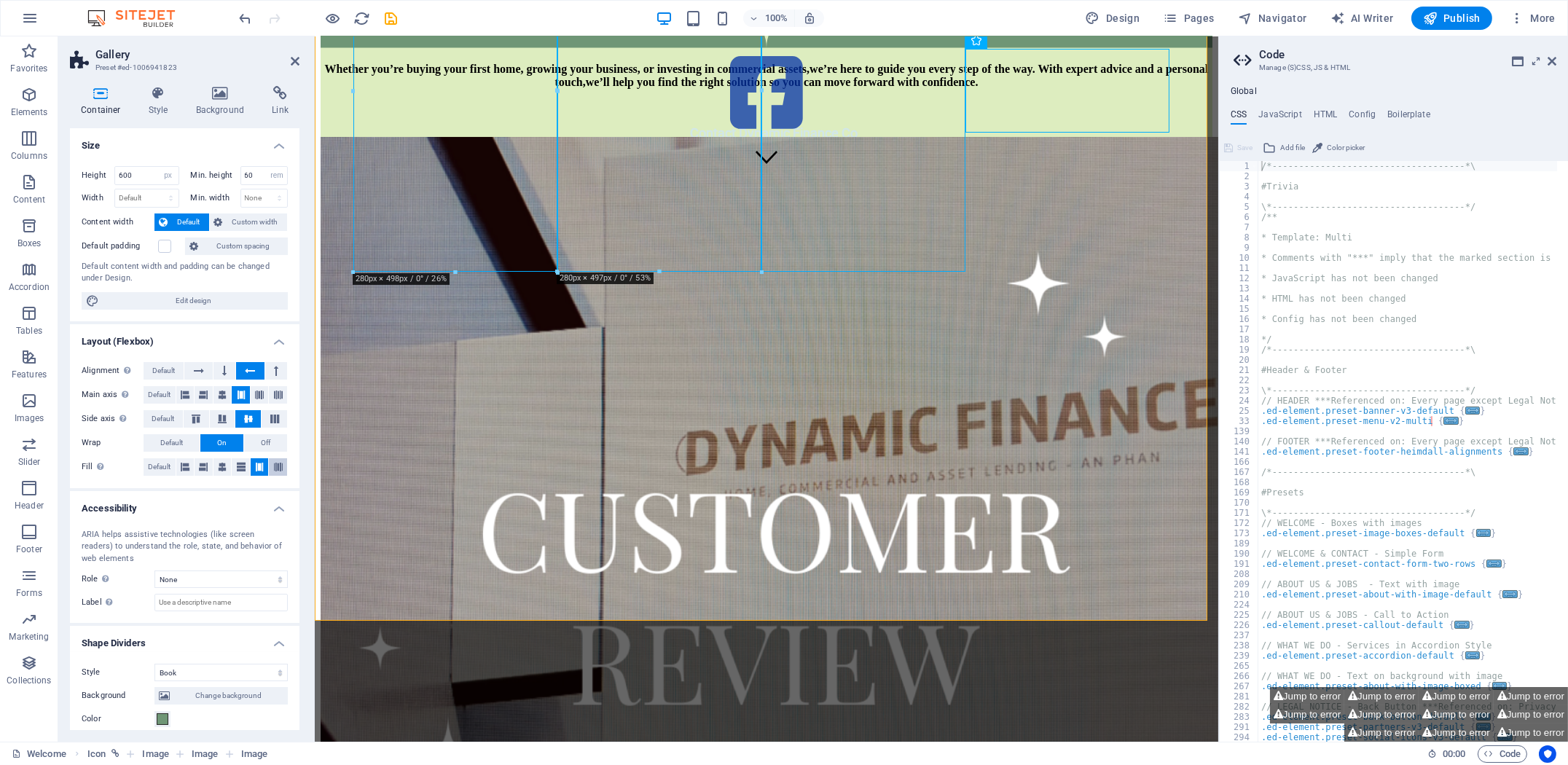
click at [278, 462] on icon at bounding box center [278, 466] width 8 height 17
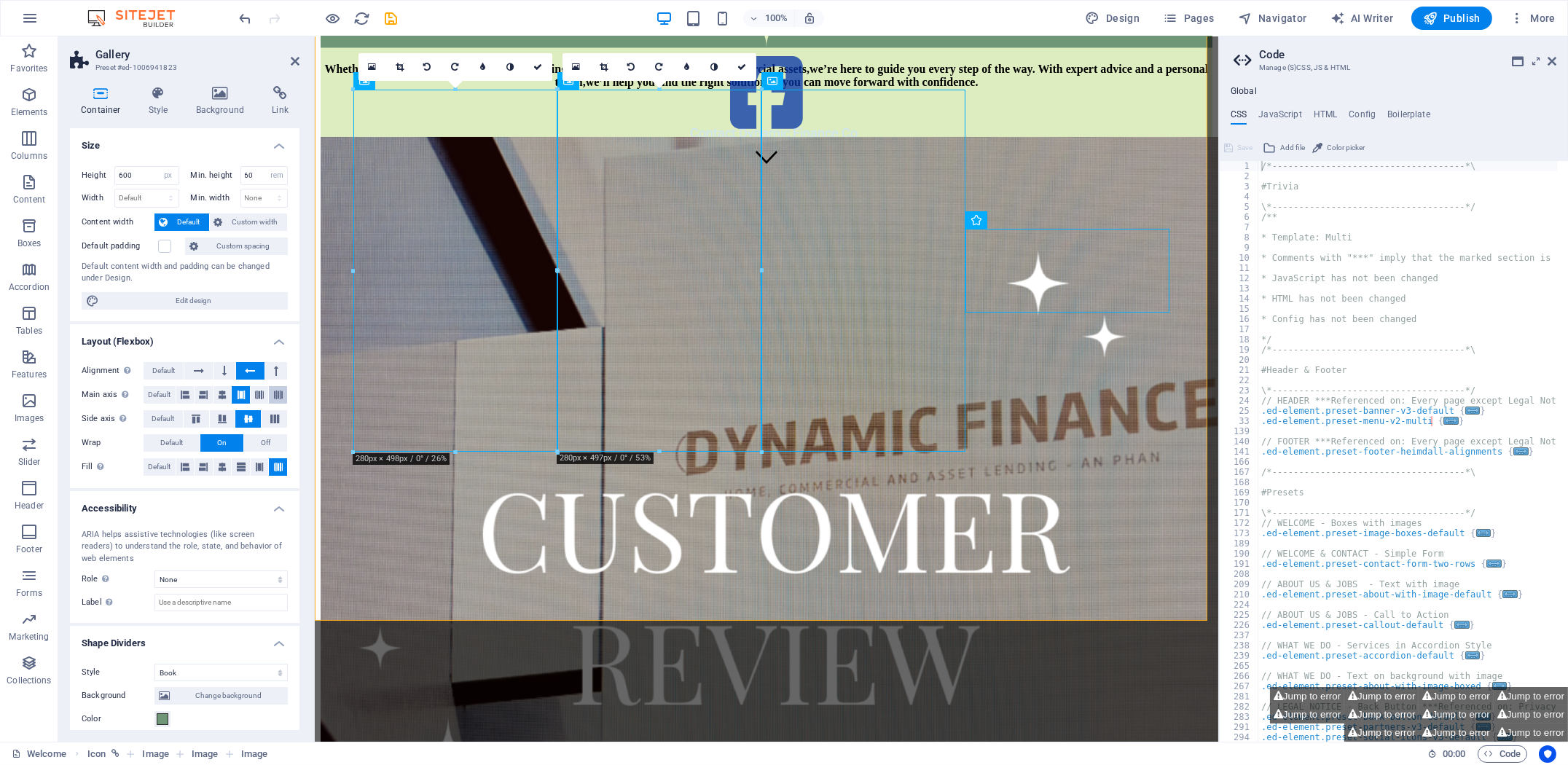
click at [278, 395] on icon at bounding box center [278, 395] width 8 height 17
click at [275, 417] on icon at bounding box center [275, 418] width 17 height 8
click at [275, 391] on icon at bounding box center [278, 395] width 8 height 17
click at [203, 370] on icon at bounding box center [199, 370] width 10 height 17
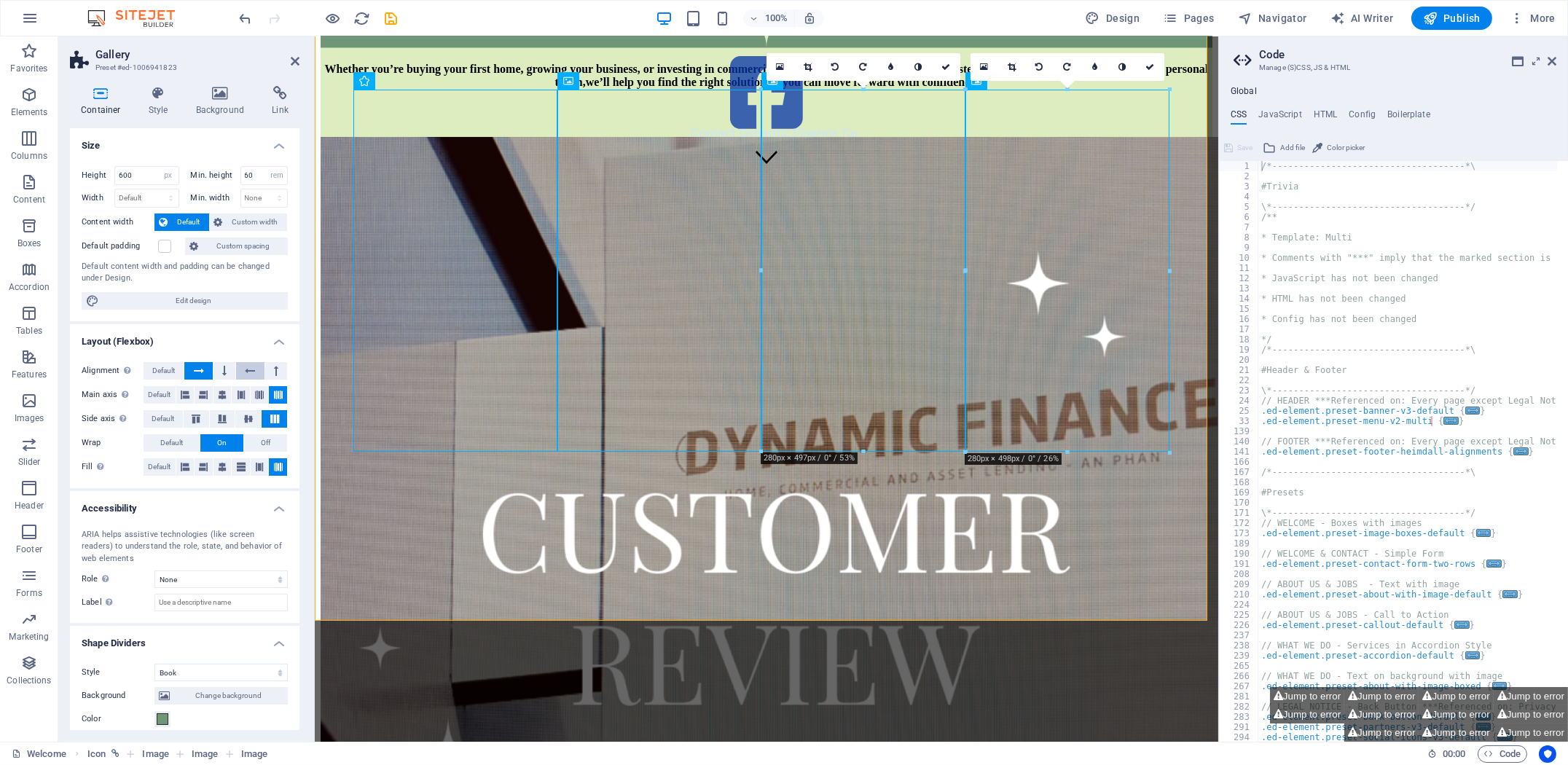
click at [253, 370] on icon at bounding box center [250, 370] width 10 height 17
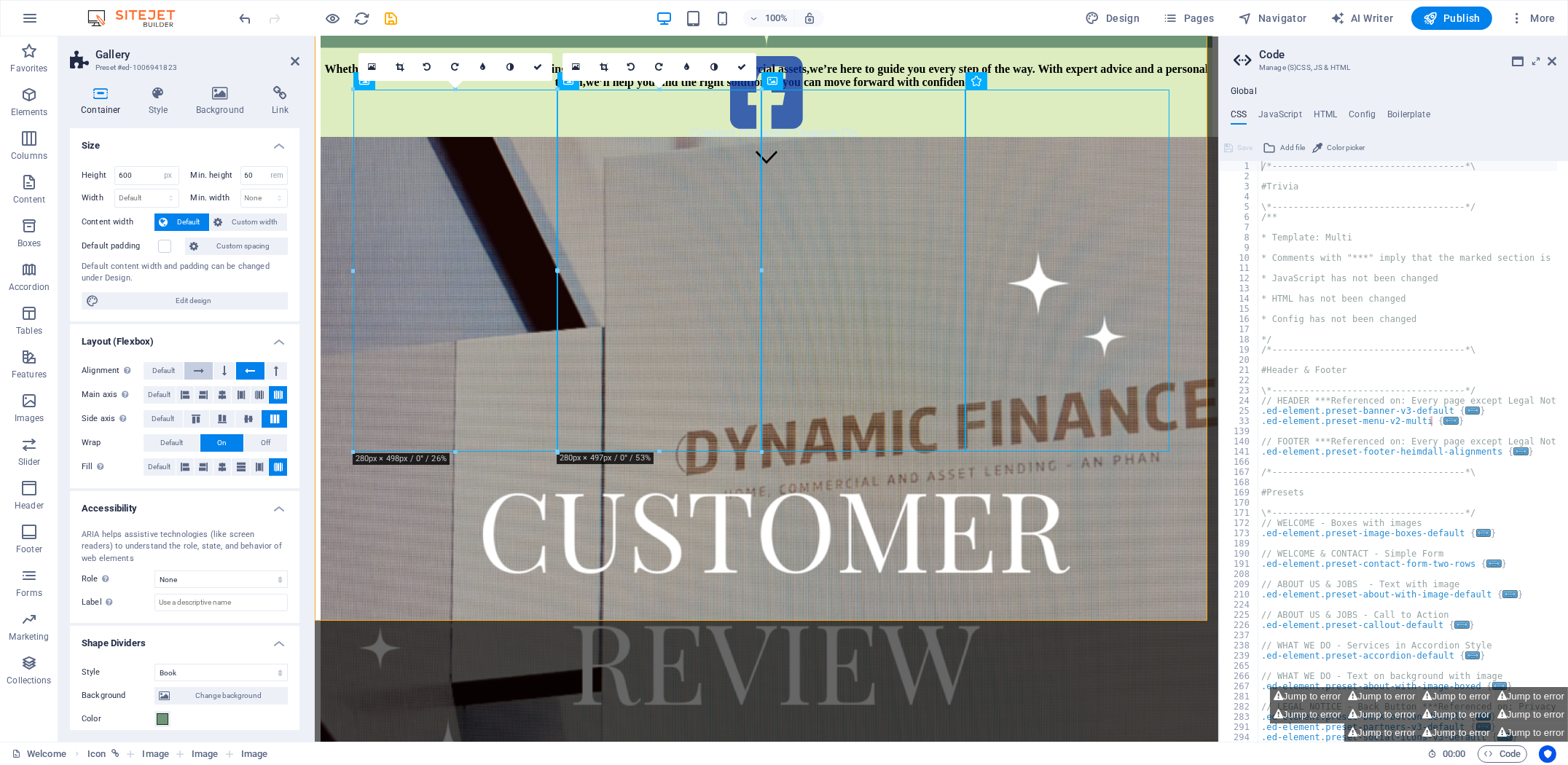
click at [192, 371] on button at bounding box center [198, 370] width 27 height 17
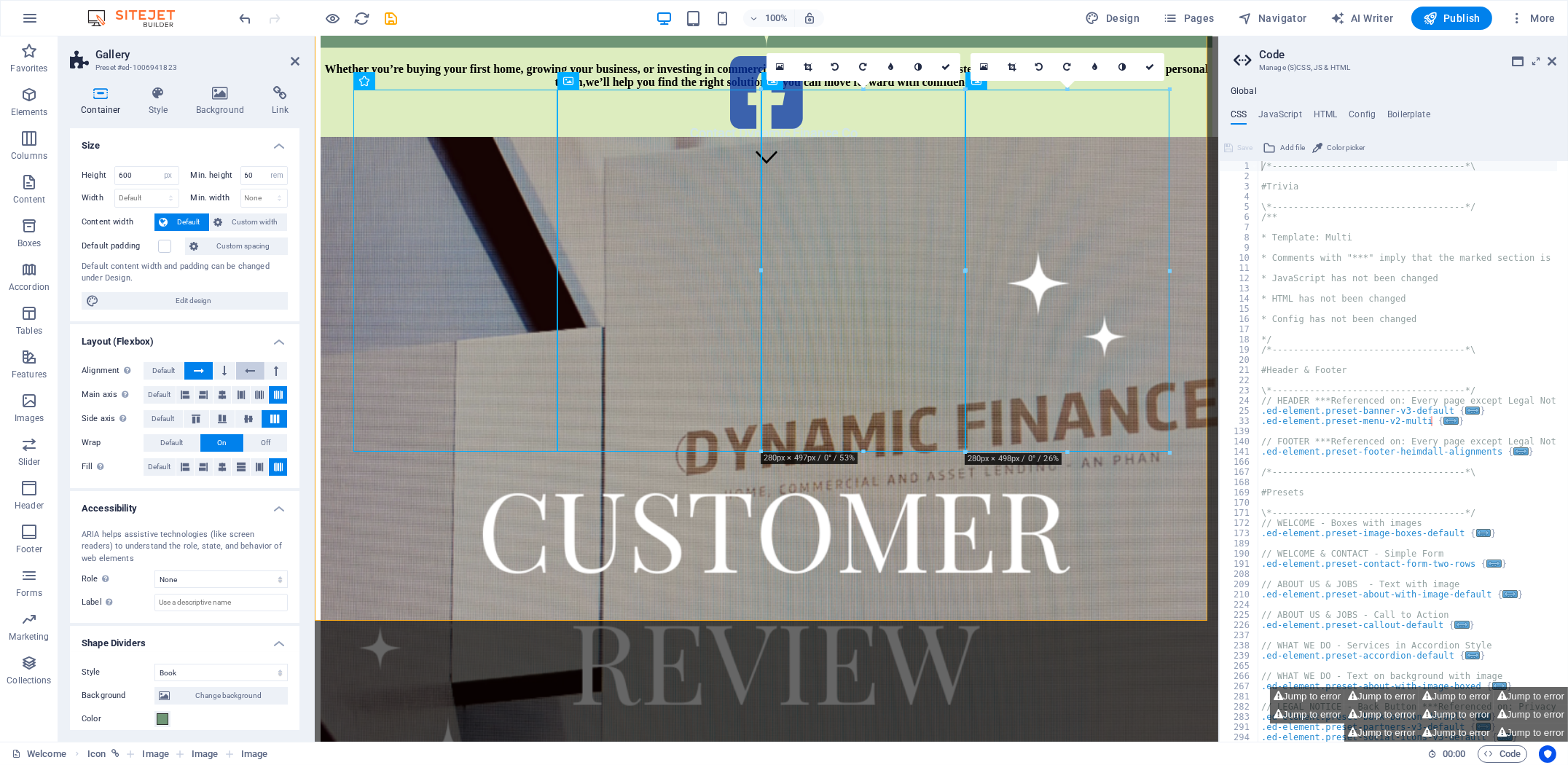
click at [253, 371] on icon at bounding box center [250, 370] width 10 height 17
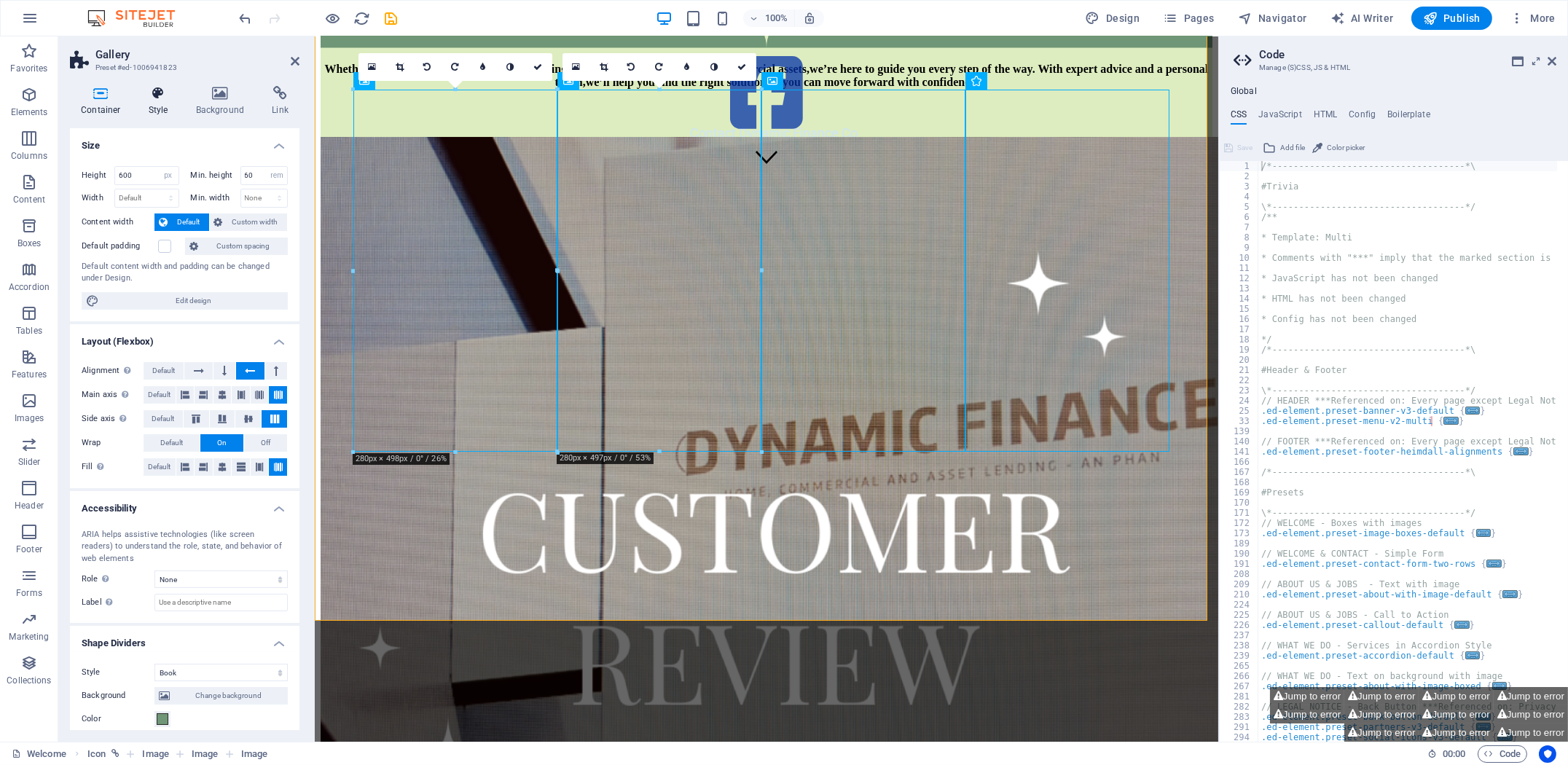
click at [145, 97] on icon at bounding box center [158, 93] width 42 height 14
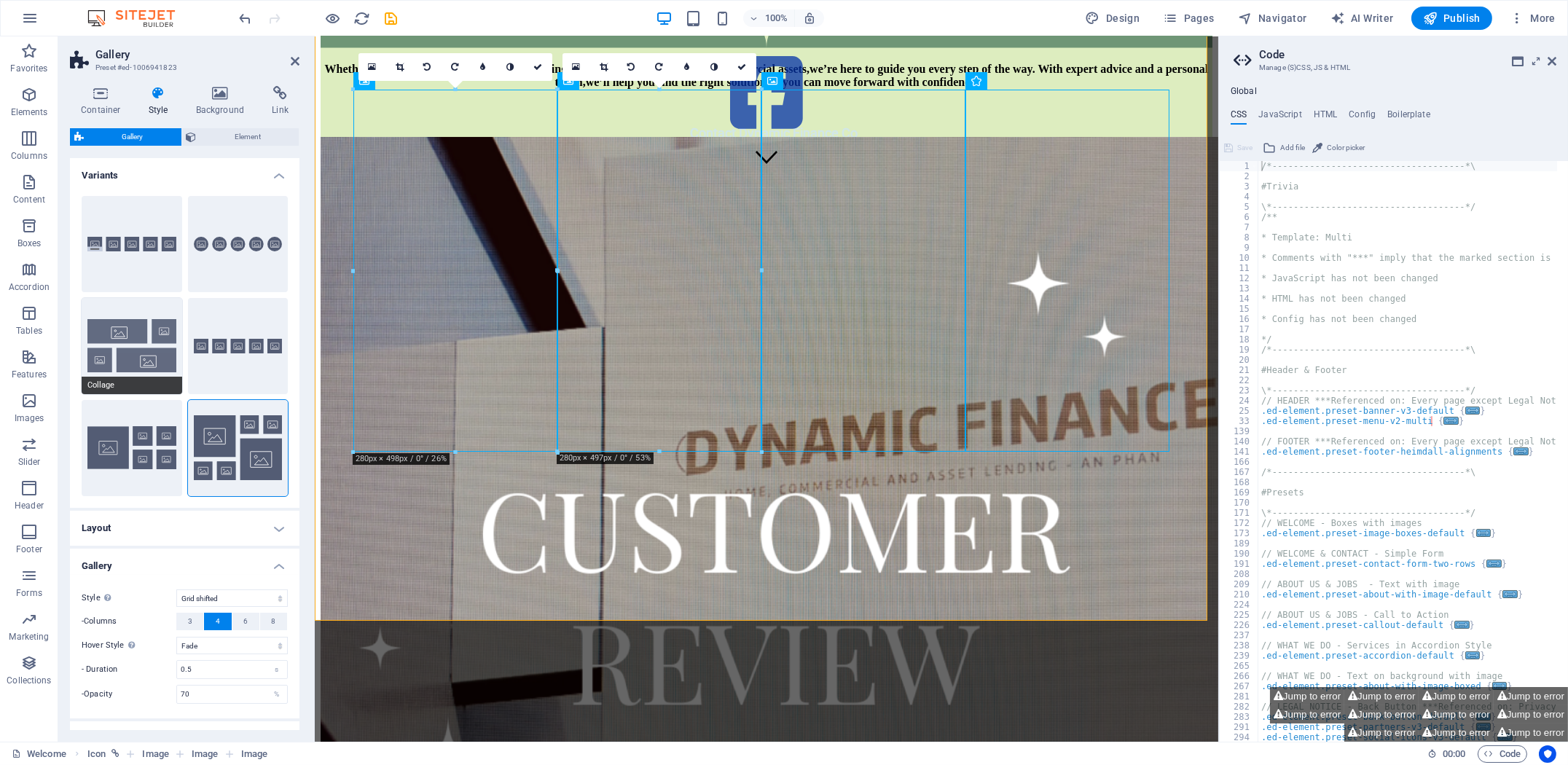
click at [155, 354] on button "Collage" at bounding box center [132, 346] width 100 height 96
select select "collage"
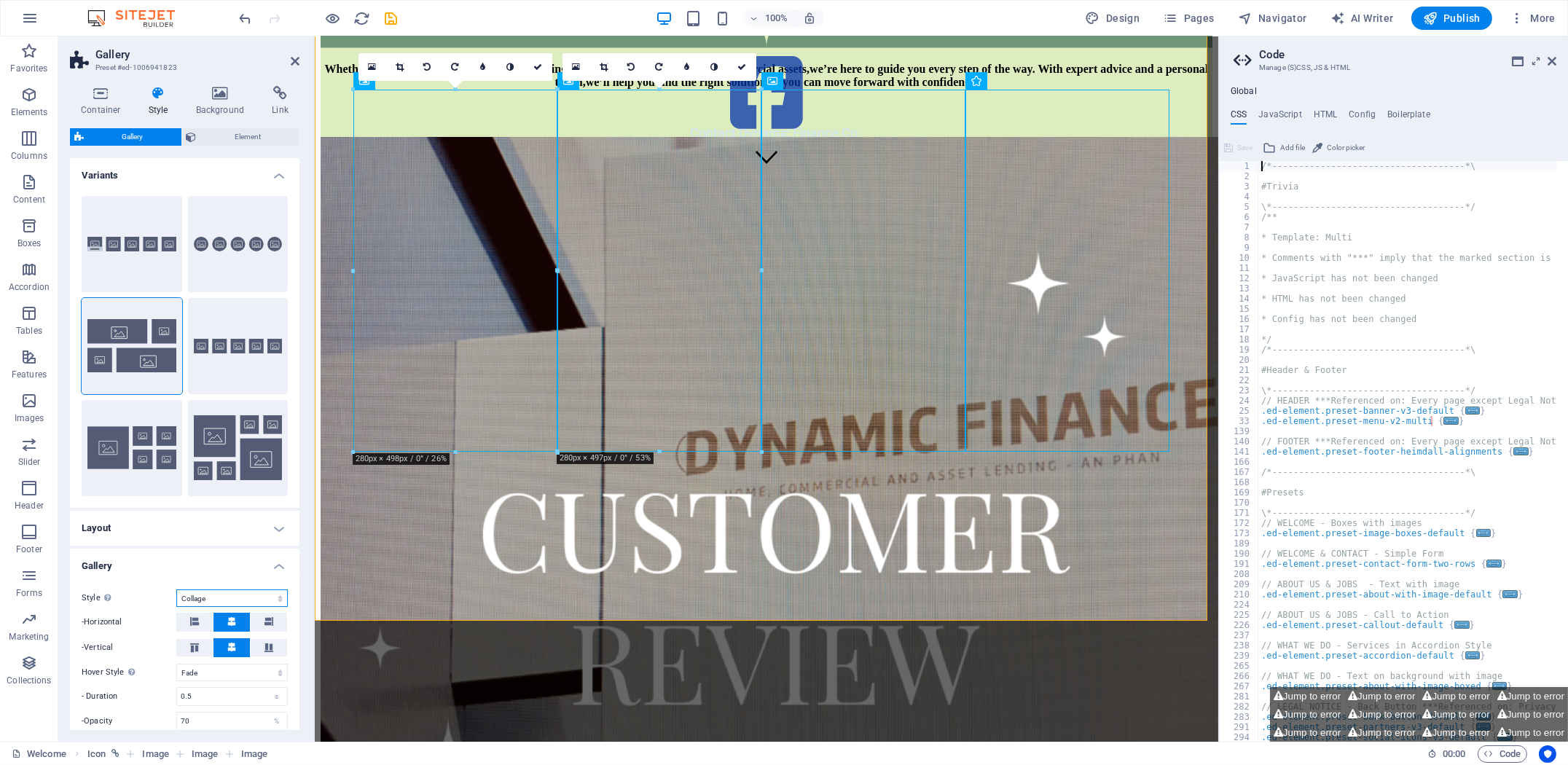
click at [246, 594] on select "Default Grid Grid reverse Grid shifted Collage" at bounding box center [232, 598] width 112 height 17
click at [103, 103] on h4 "Container" at bounding box center [103, 101] width 68 height 30
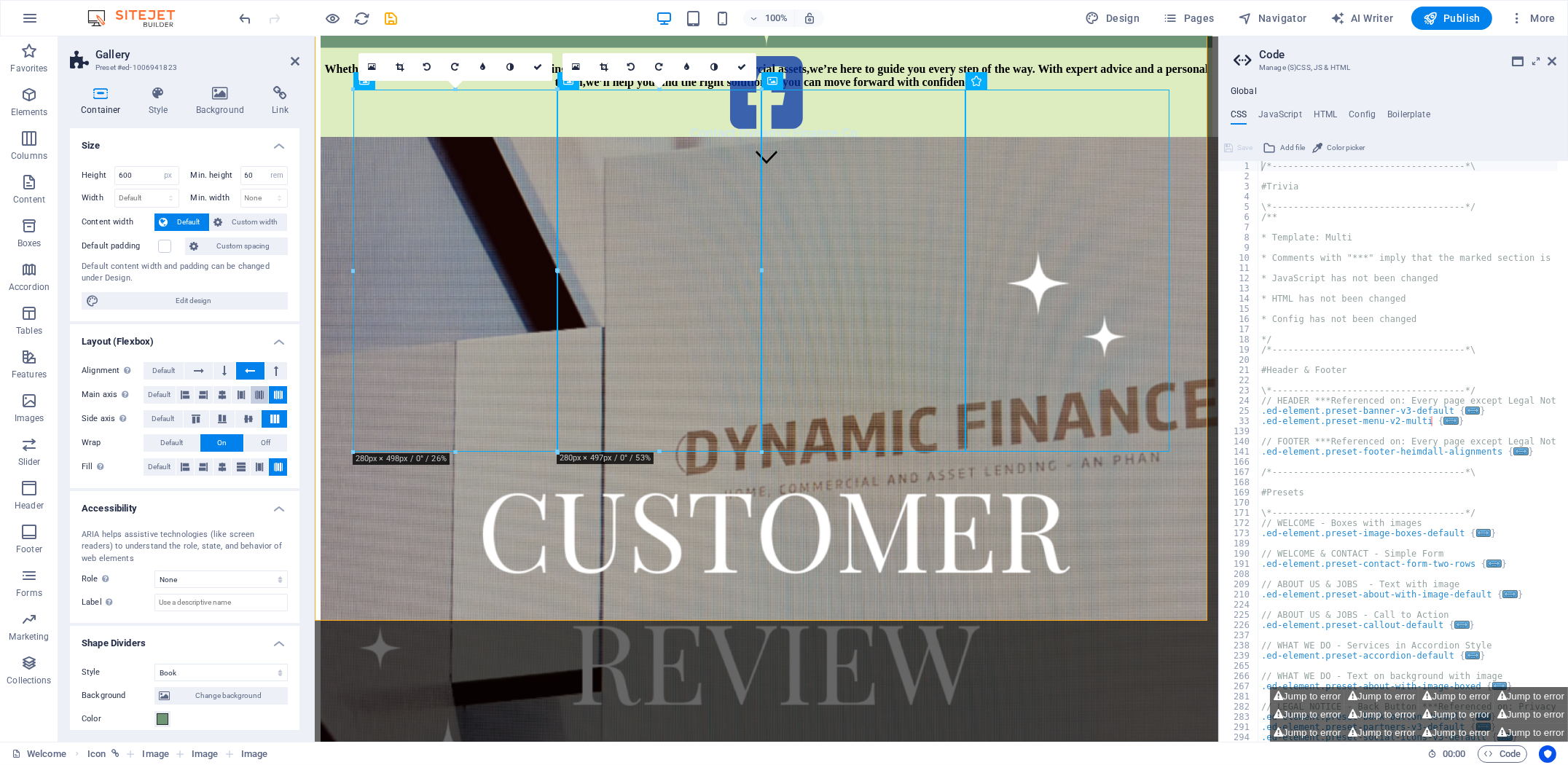
click at [258, 398] on icon at bounding box center [259, 395] width 8 height 17
click at [276, 394] on icon at bounding box center [278, 395] width 8 height 17
click at [272, 417] on icon at bounding box center [275, 418] width 17 height 8
click at [251, 418] on icon at bounding box center [248, 418] width 17 height 8
click at [258, 466] on icon at bounding box center [259, 466] width 8 height 17
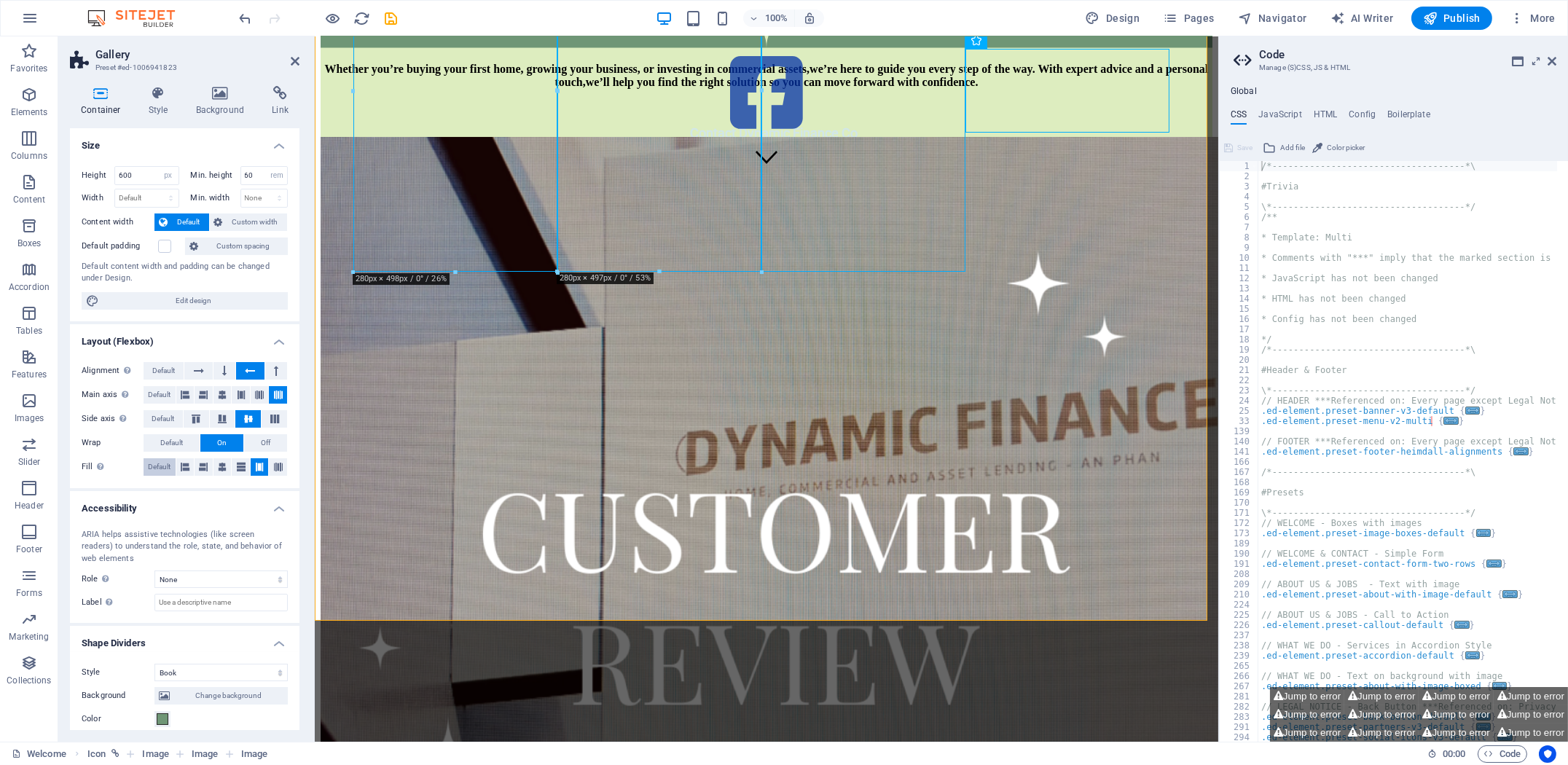
click at [167, 465] on span "Default" at bounding box center [159, 466] width 23 height 17
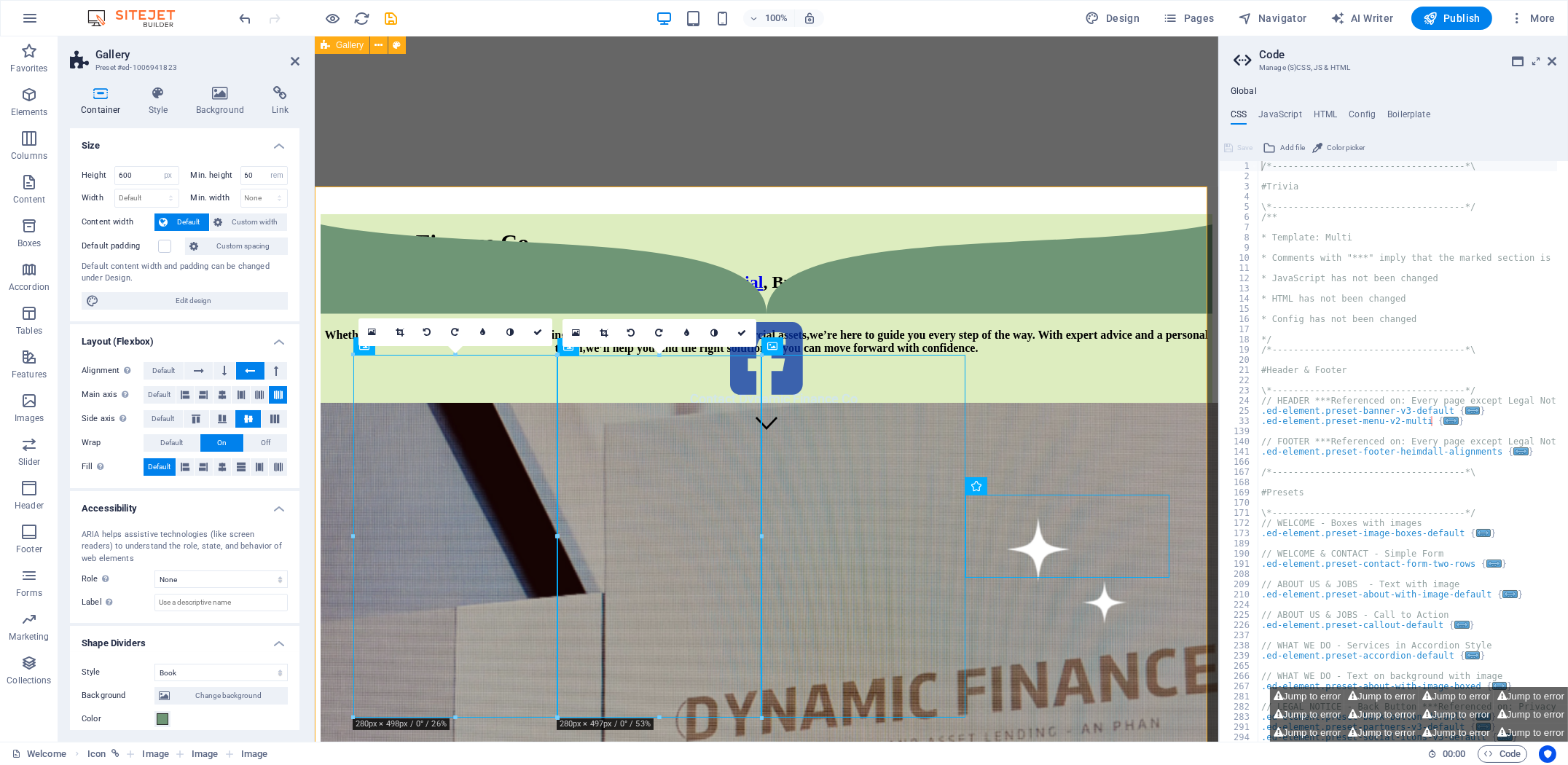
scroll to position [73, 0]
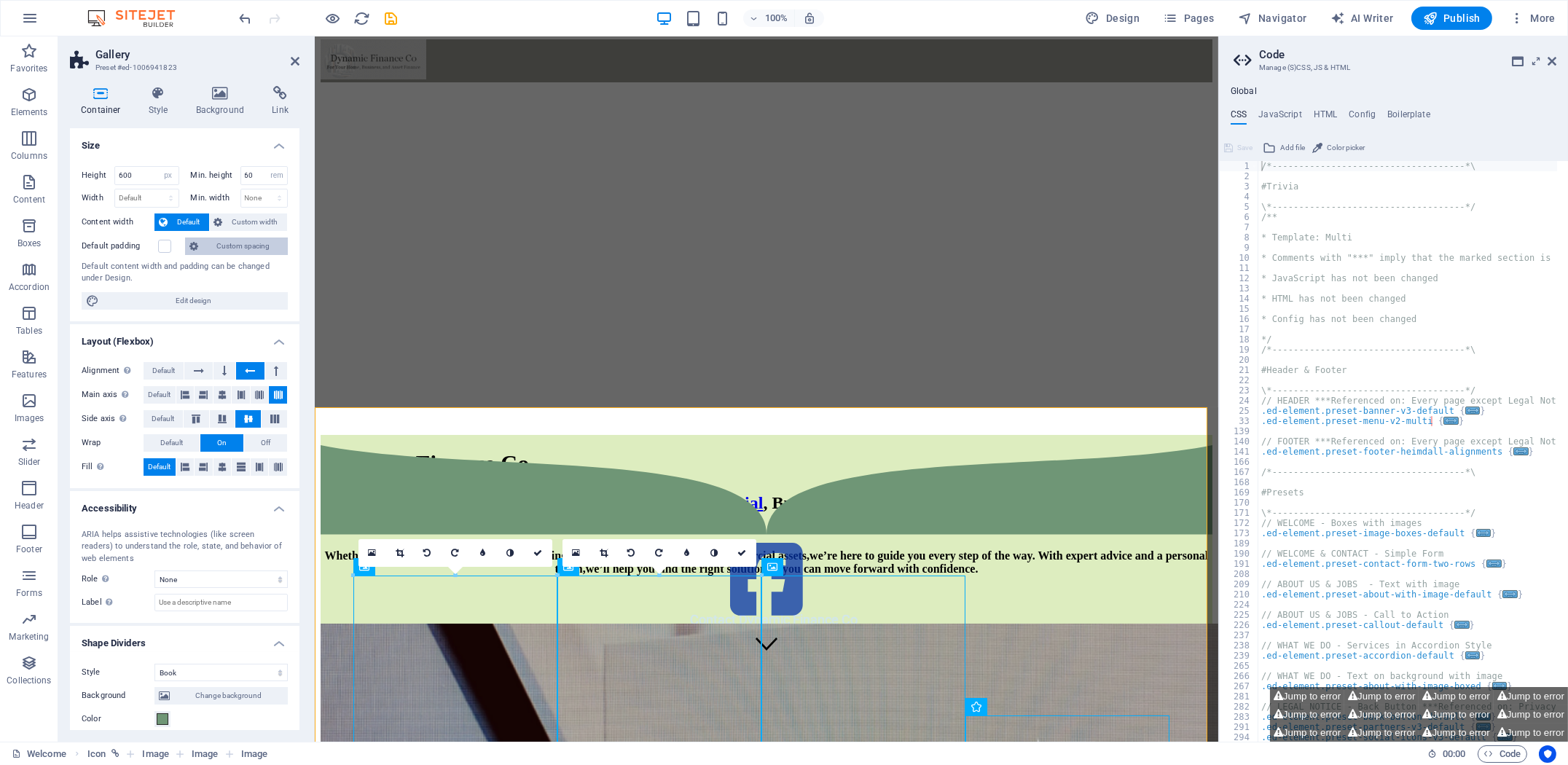
click at [221, 245] on span "Custom spacing" at bounding box center [243, 246] width 81 height 17
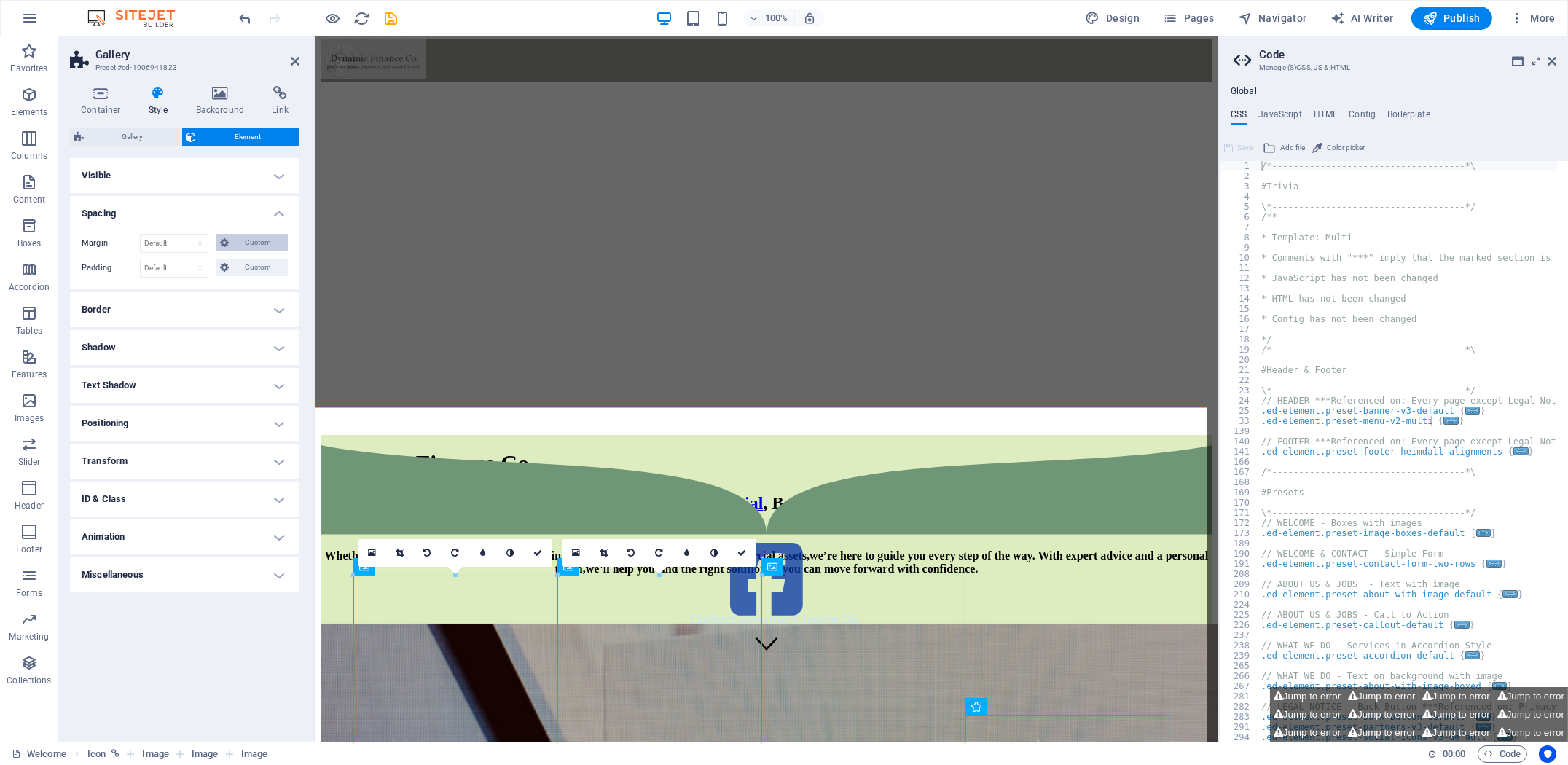
click at [234, 237] on span "Custom" at bounding box center [258, 242] width 50 height 17
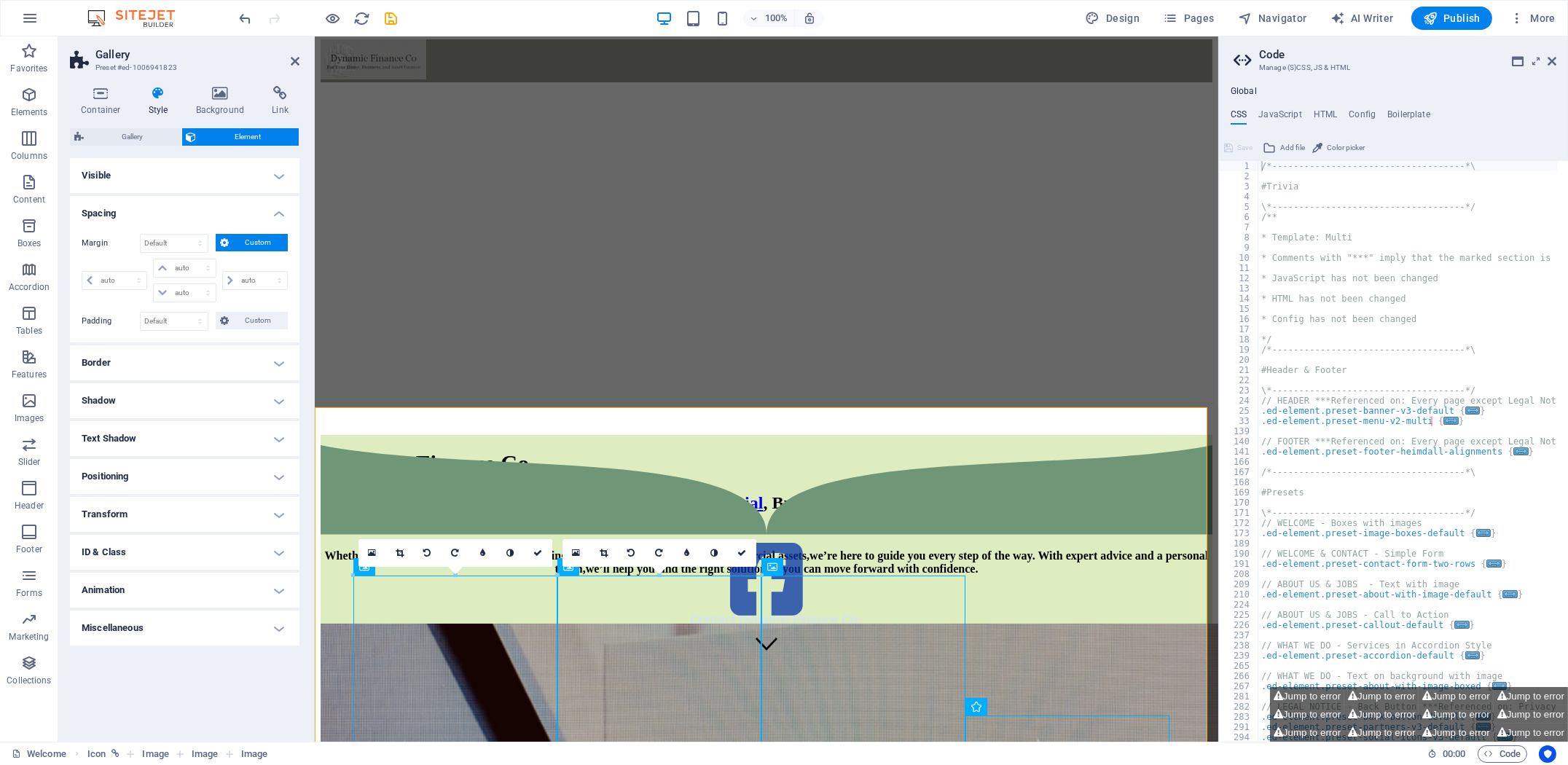
click at [234, 237] on span "Custom" at bounding box center [258, 242] width 50 height 17
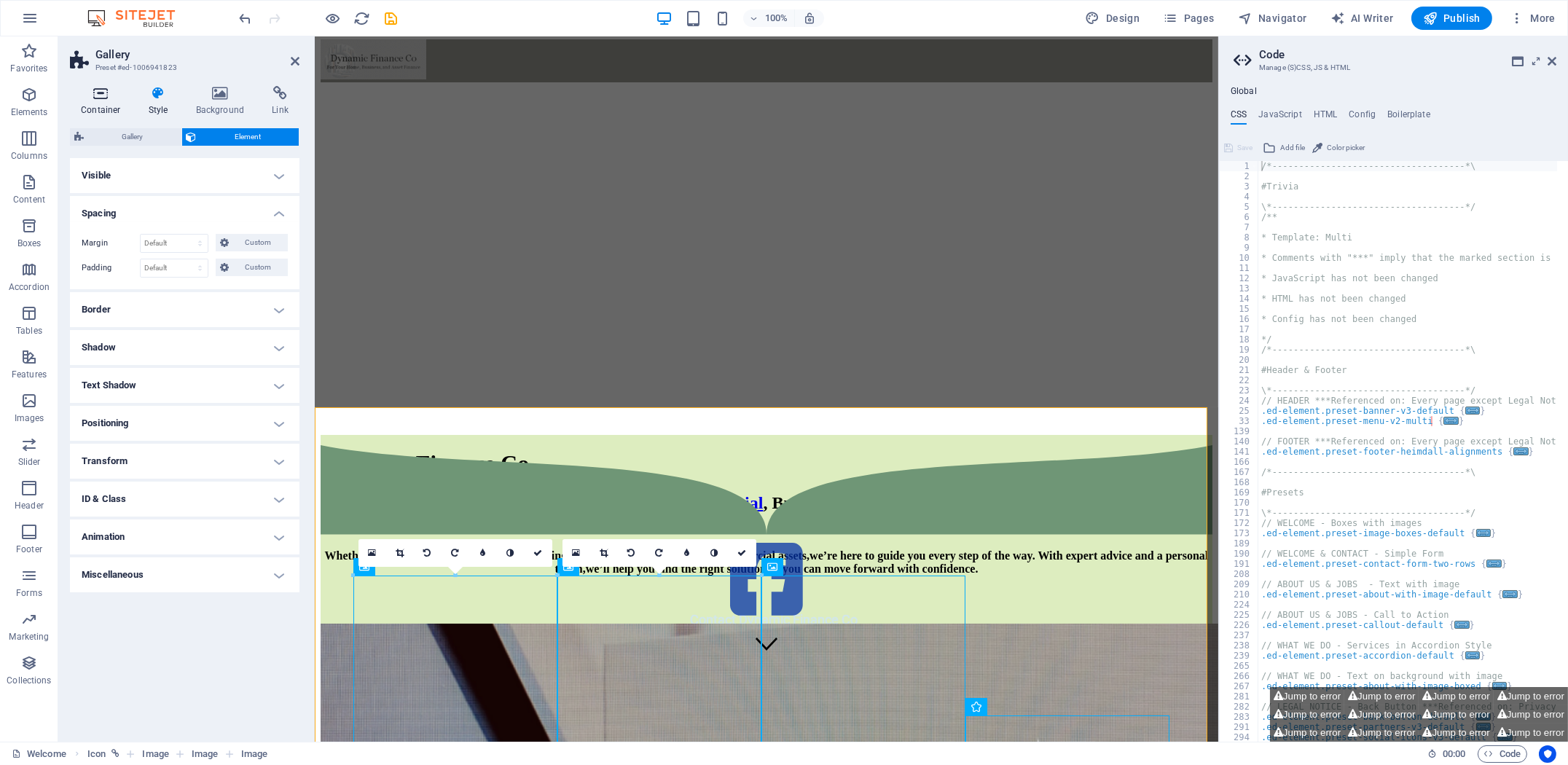
click at [105, 96] on icon at bounding box center [100, 93] width 62 height 14
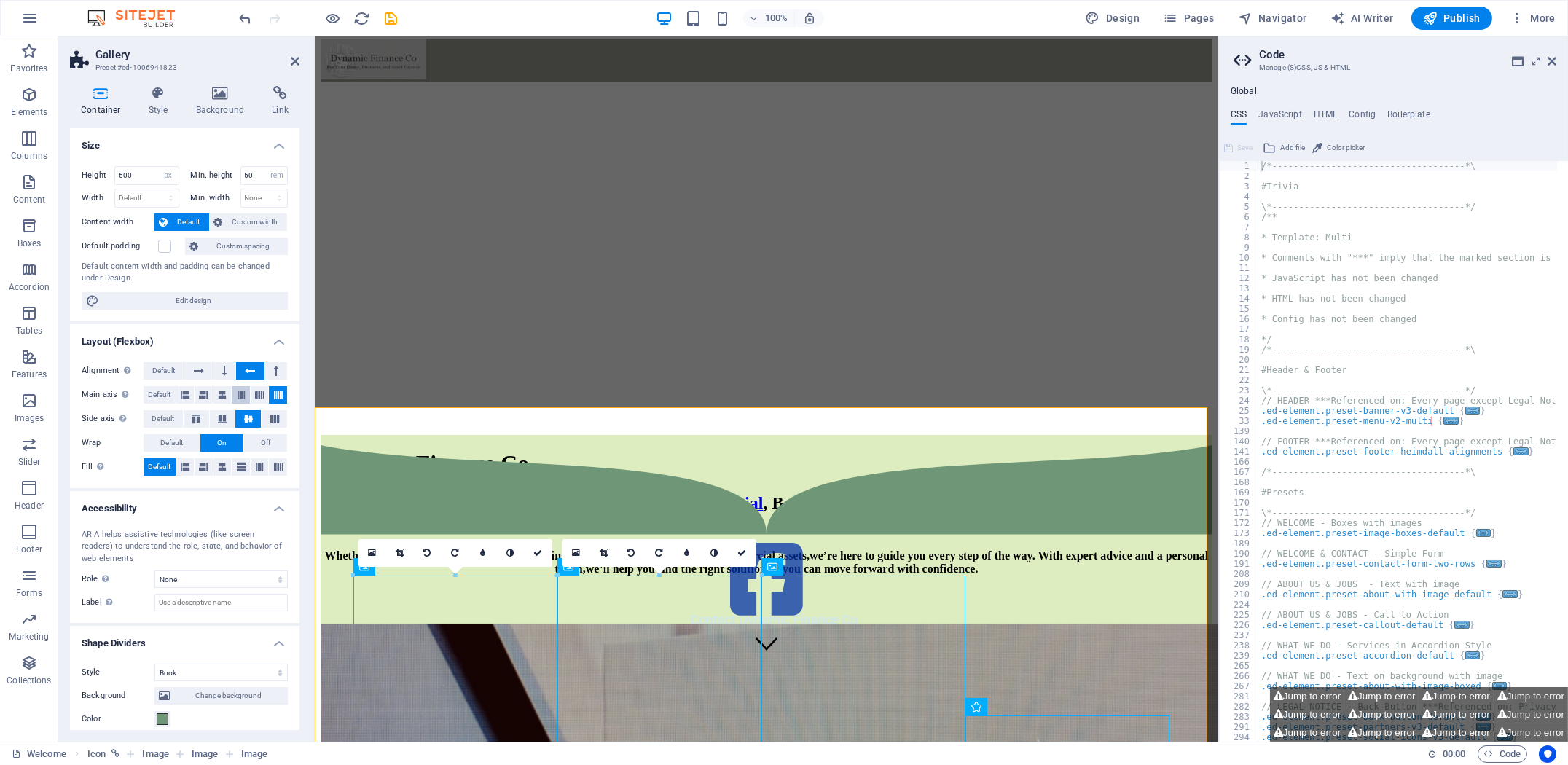
click at [246, 393] on button at bounding box center [241, 395] width 18 height 17
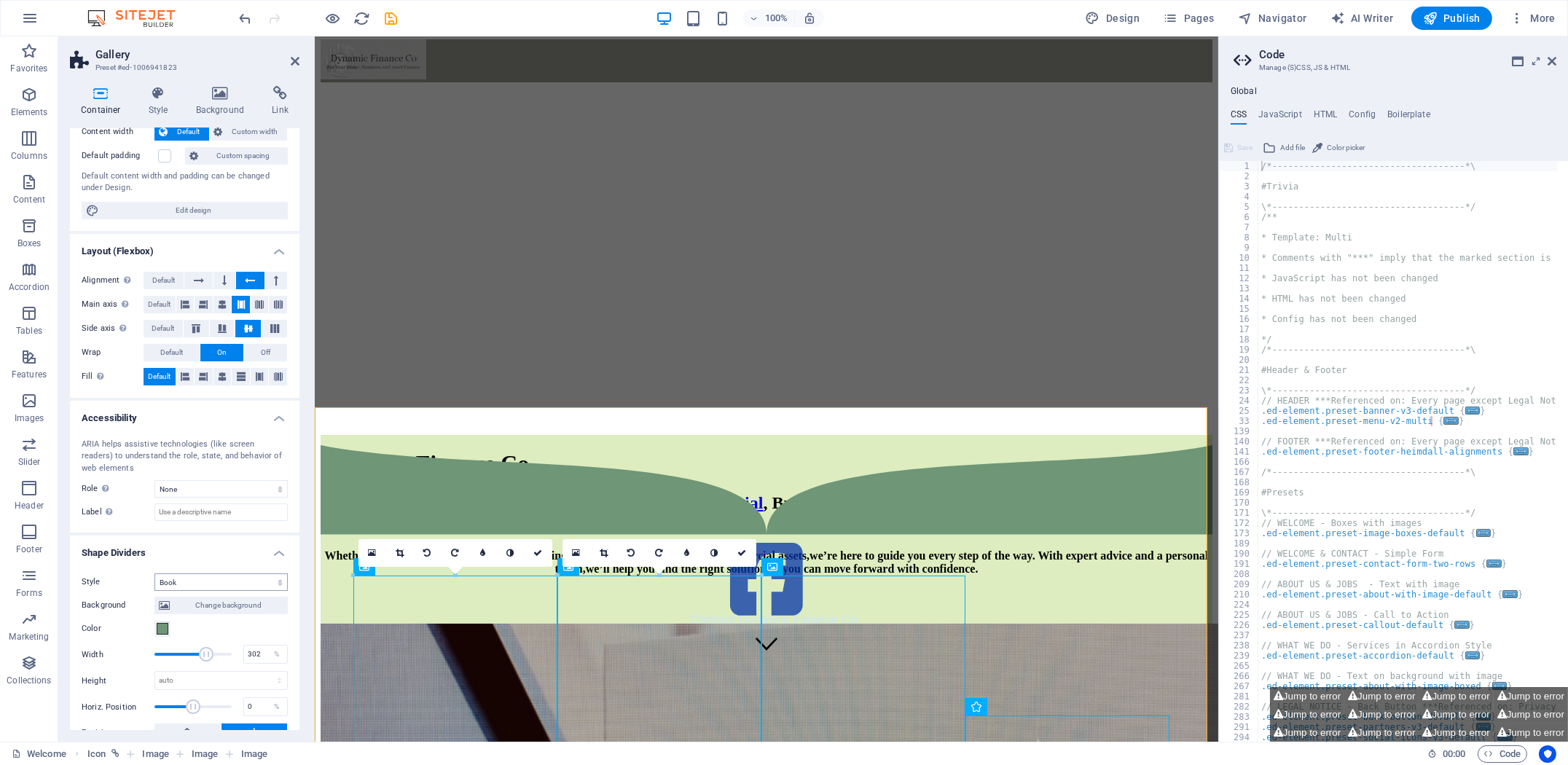
scroll to position [161, 0]
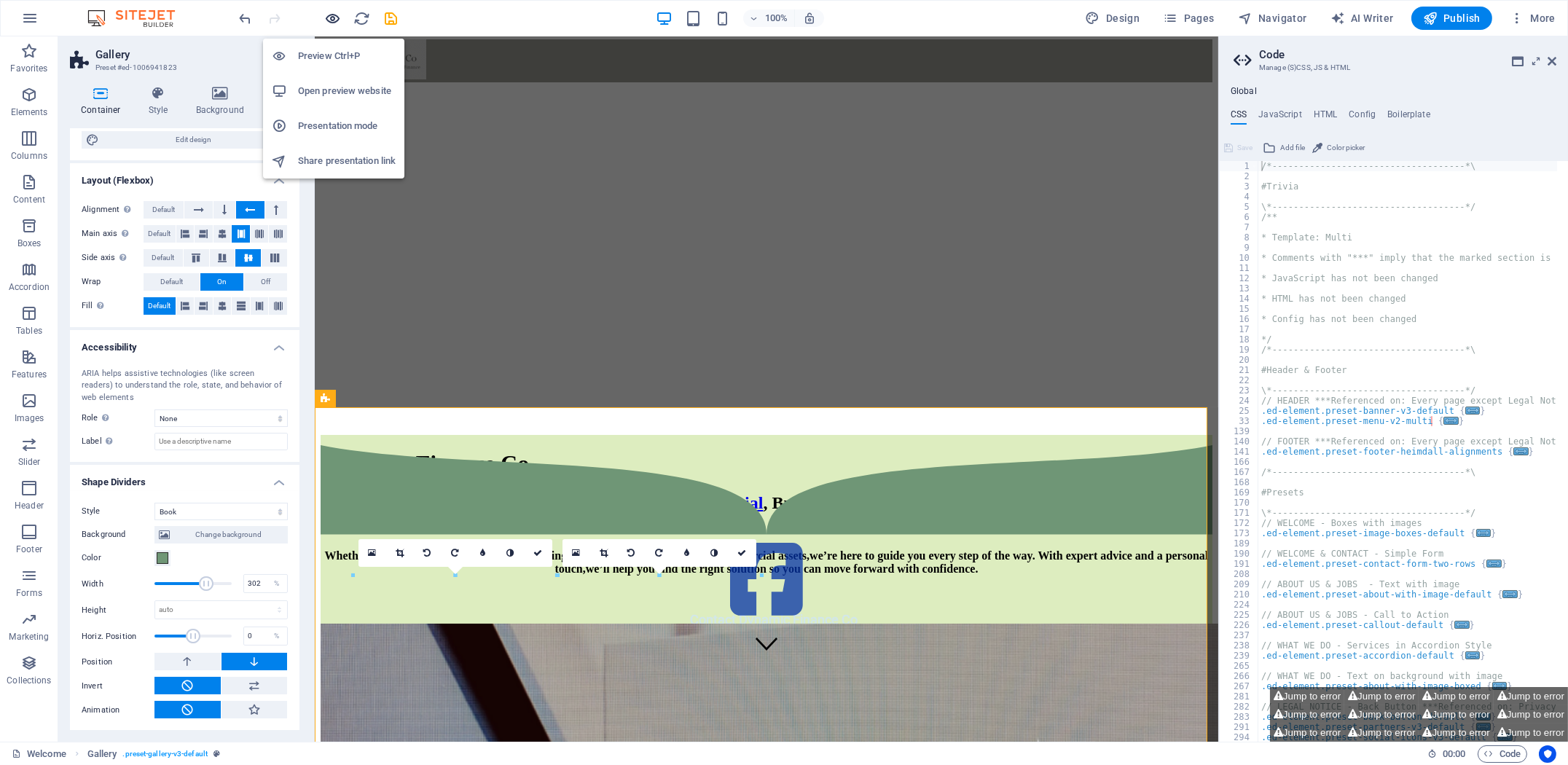
click at [336, 17] on icon "button" at bounding box center [333, 18] width 17 height 17
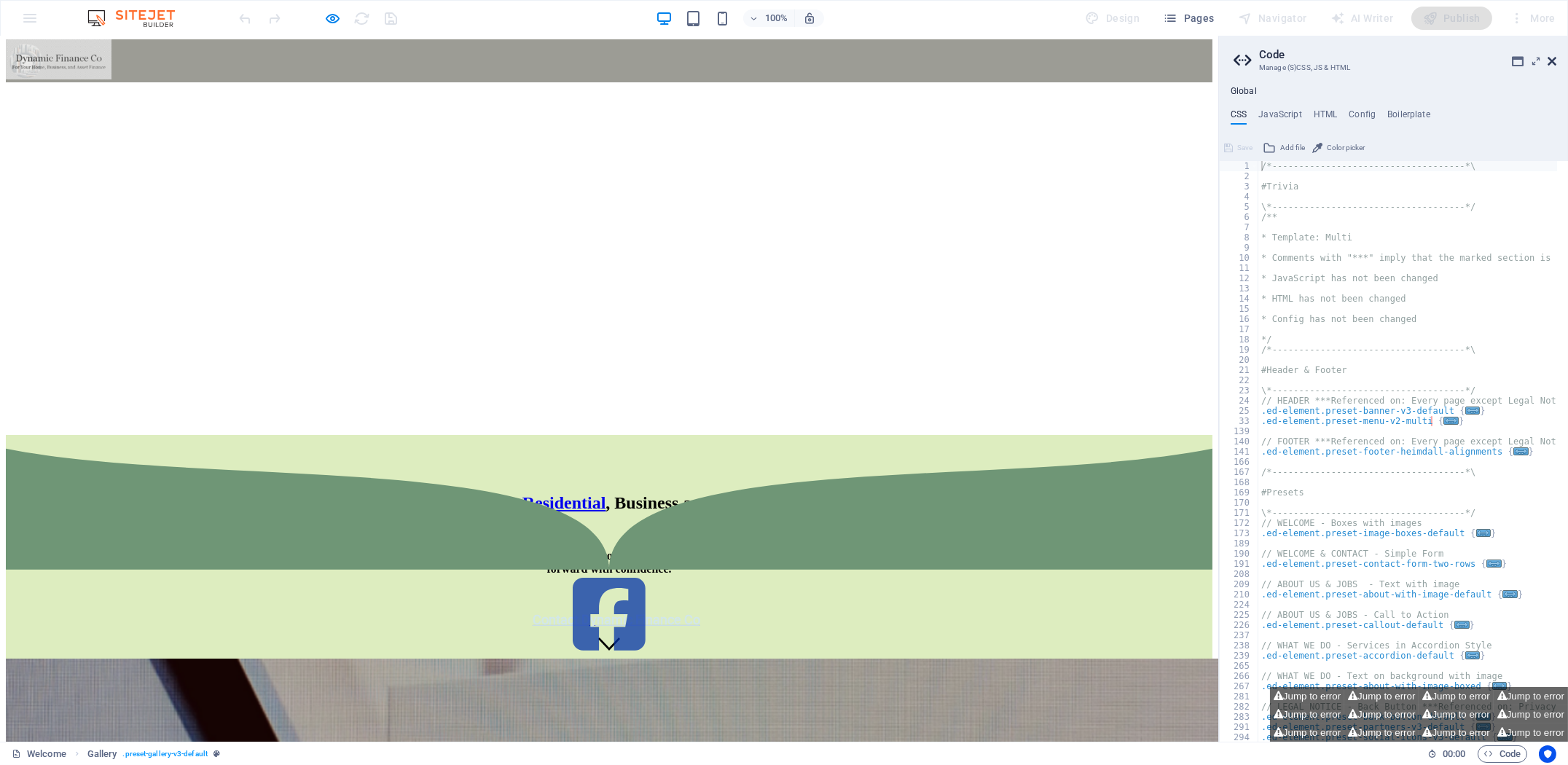
click at [1553, 59] on icon at bounding box center [1551, 61] width 8 height 11
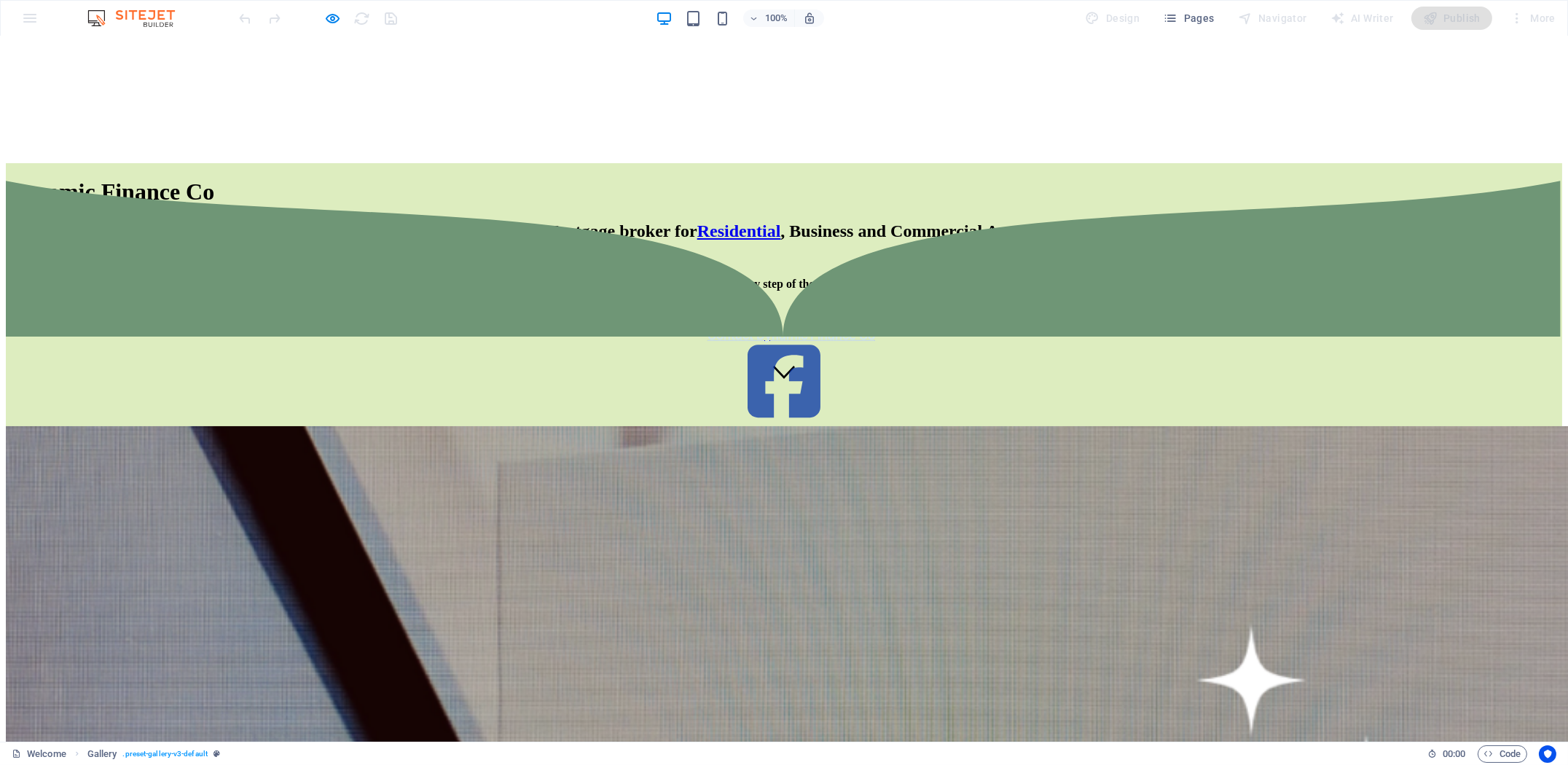
scroll to position [316, 0]
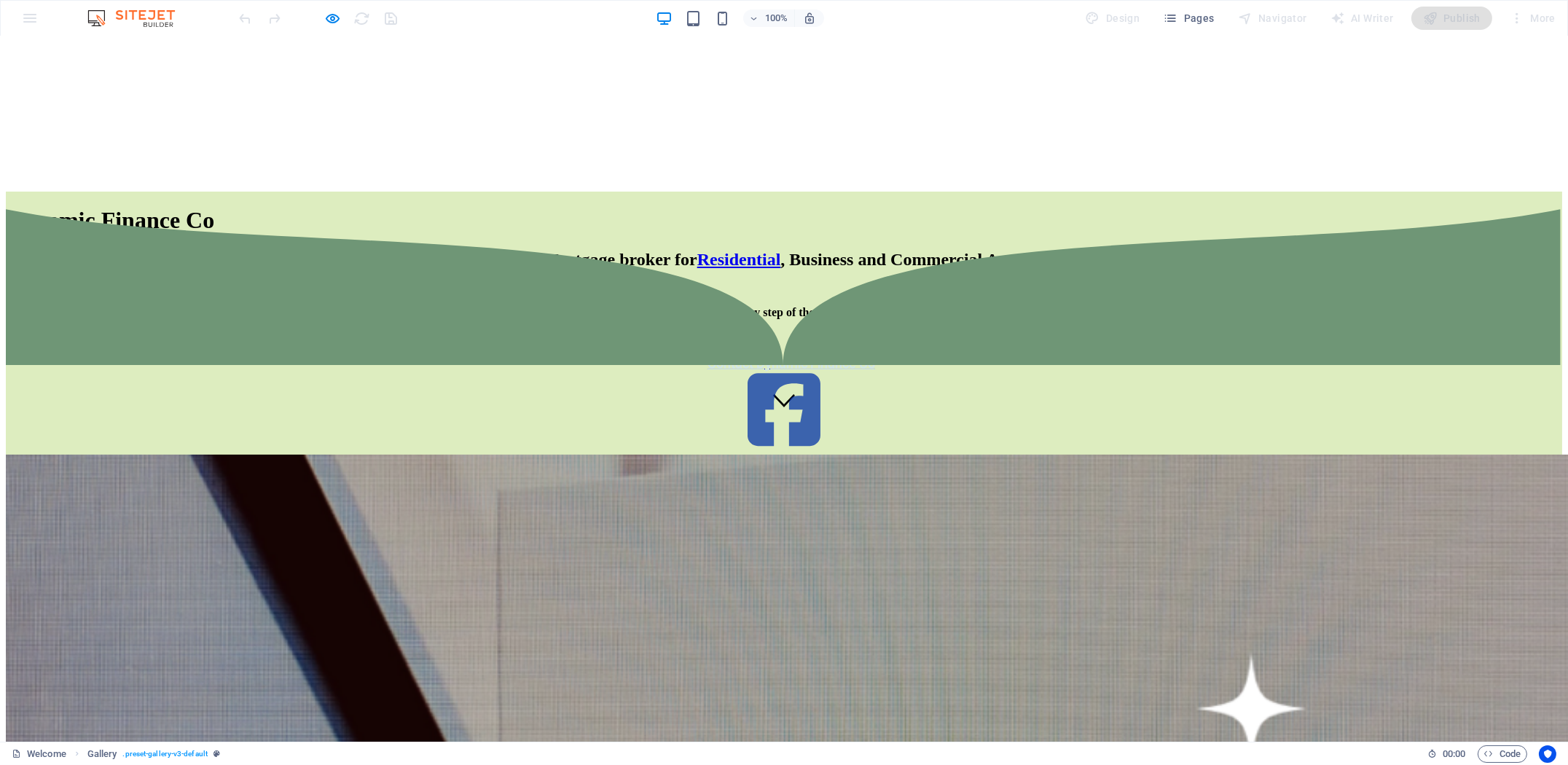
click at [332, 17] on icon "button" at bounding box center [333, 18] width 17 height 17
select select "px"
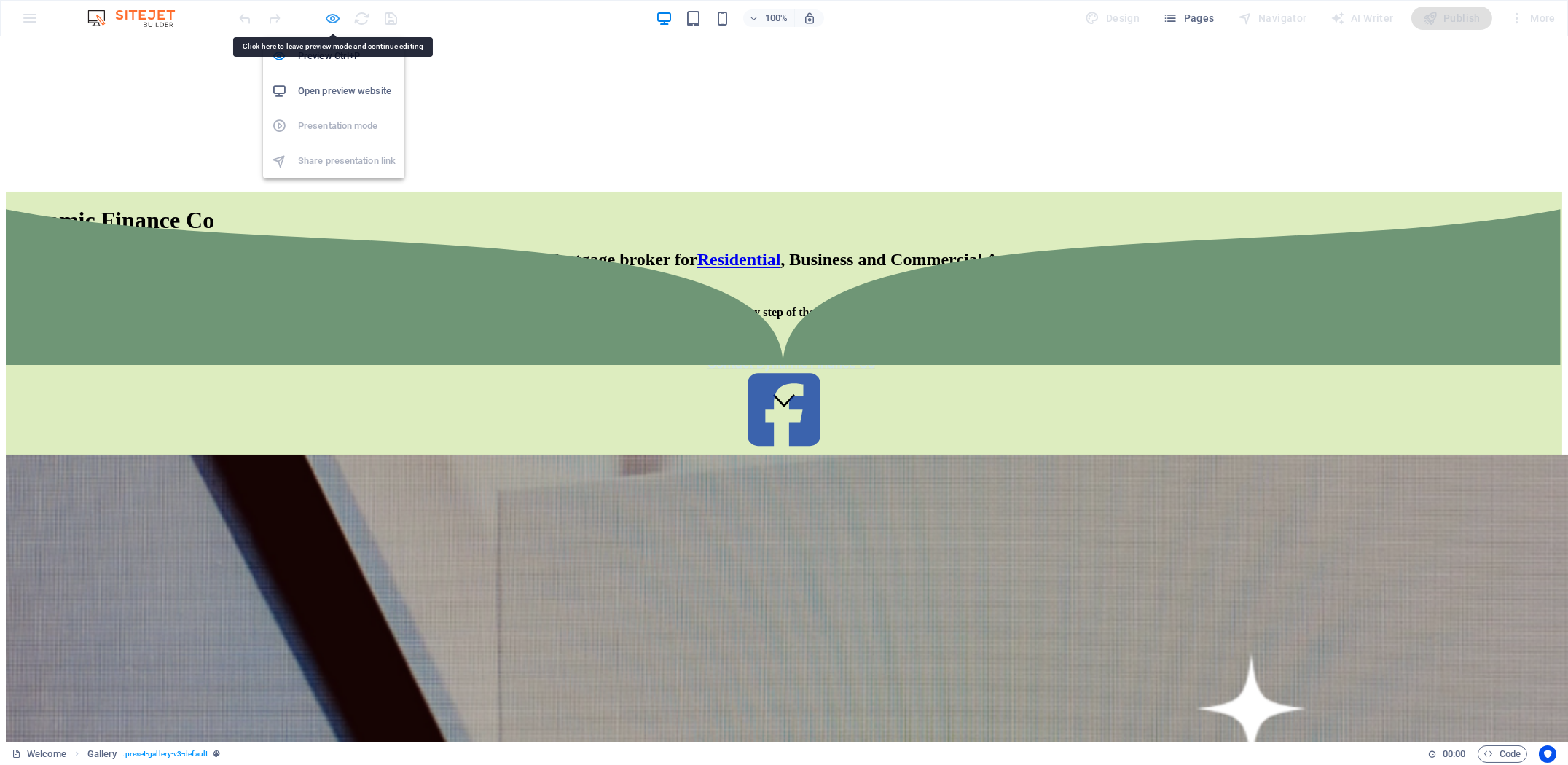
select select "rem"
select select "book"
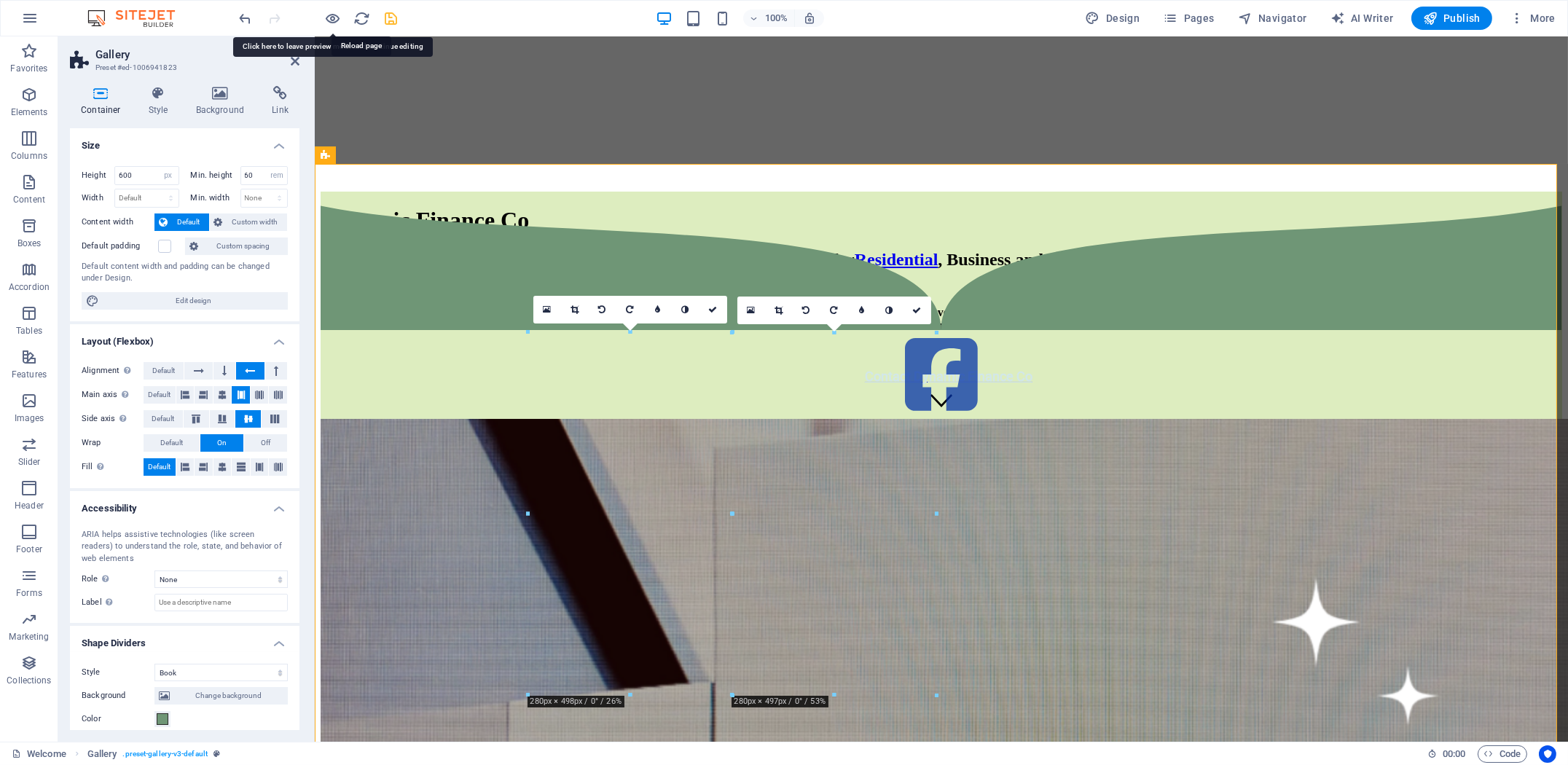
click at [387, 22] on icon "save" at bounding box center [392, 18] width 17 height 17
checkbox input "false"
select select "px"
select select "rem"
select select "book"
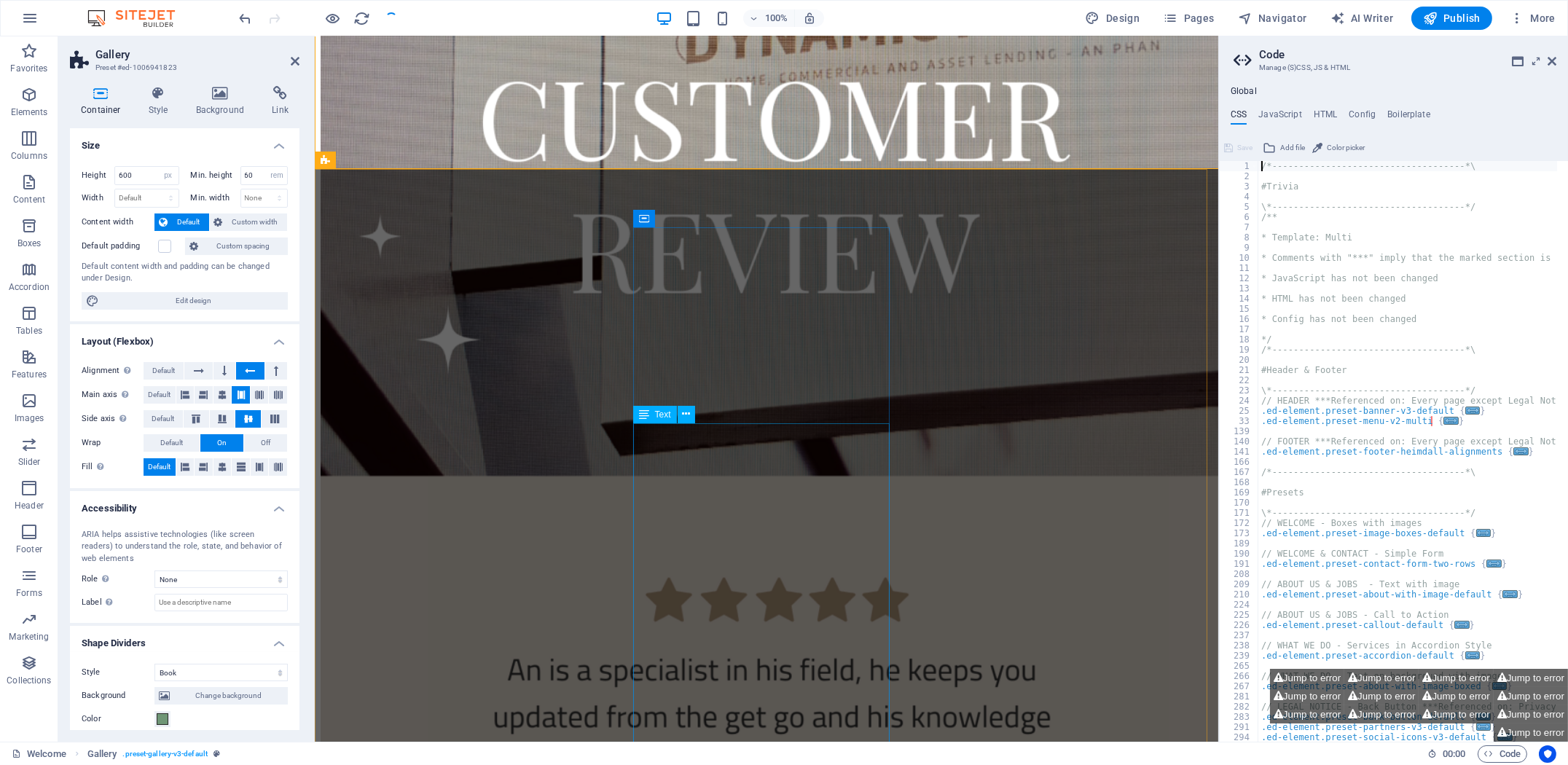
scroll to position [1010, 0]
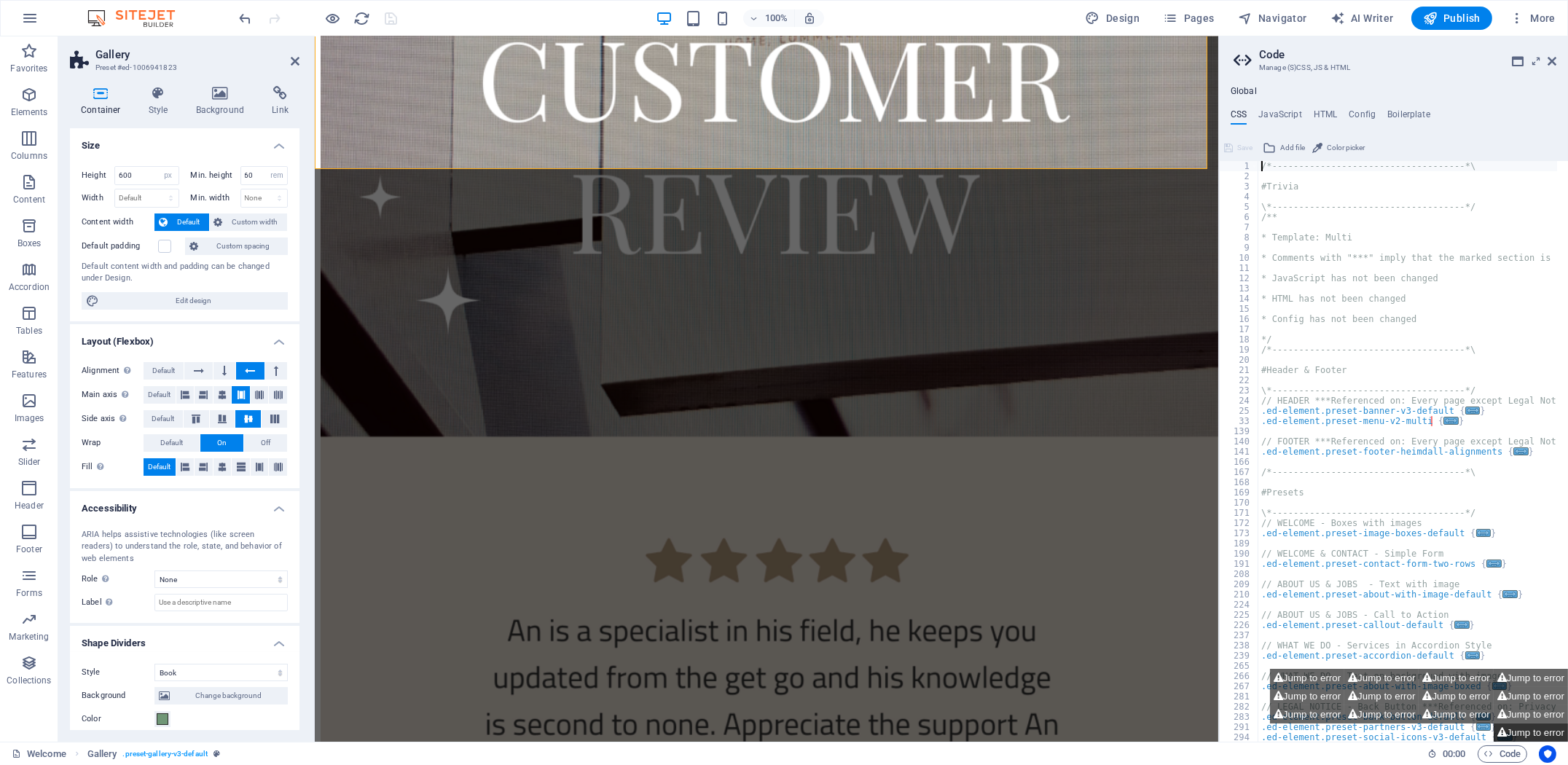
click at [1544, 730] on button "Jump to error" at bounding box center [1531, 732] width 75 height 18
type textarea "$menu-logo-width: default,"
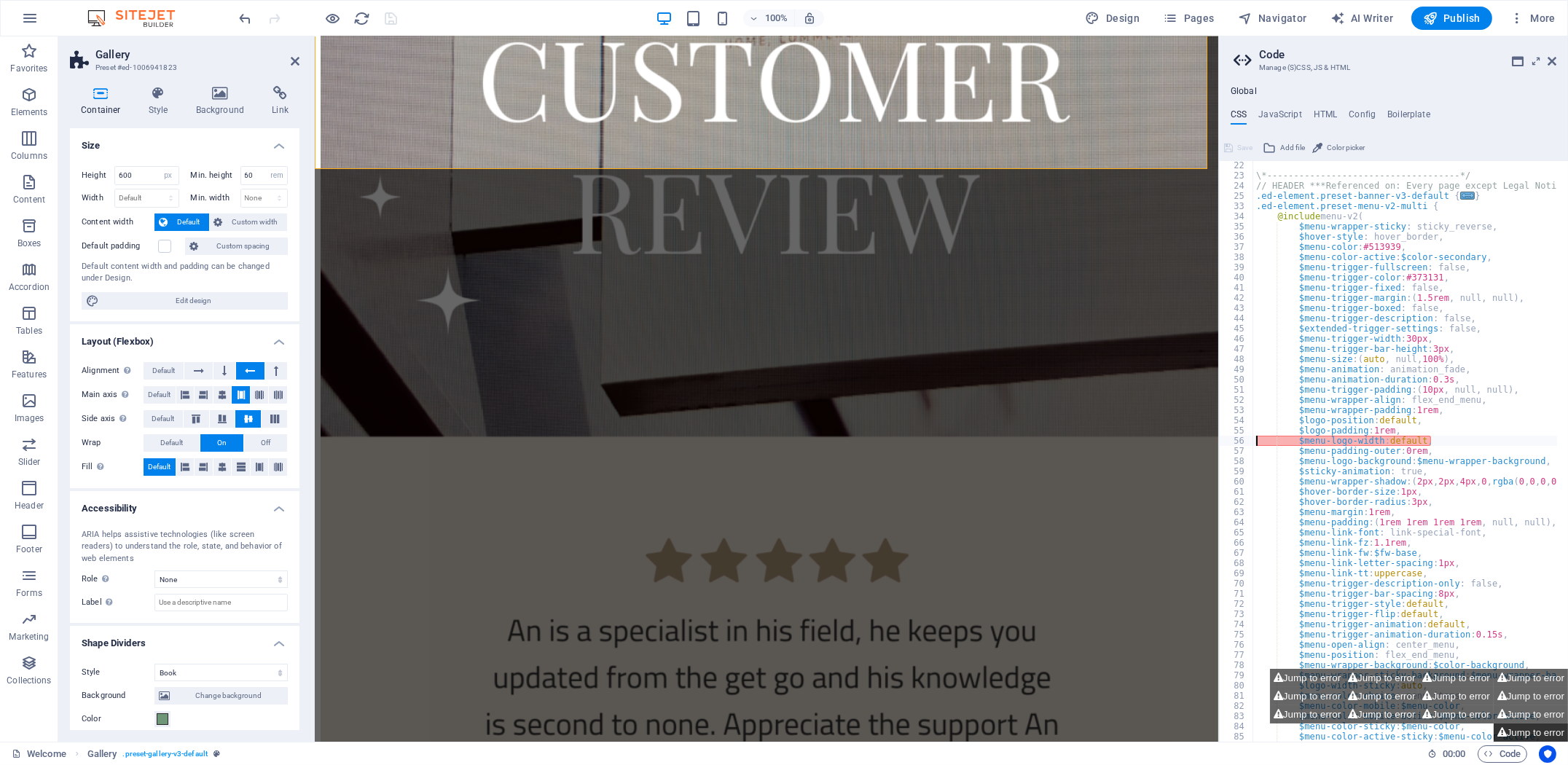
scroll to position [214, 0]
click at [95, 104] on h4 "Container" at bounding box center [103, 101] width 68 height 30
click at [1521, 682] on button "Jump to error" at bounding box center [1531, 678] width 75 height 18
click at [1522, 682] on button "Jump to error" at bounding box center [1531, 678] width 75 height 18
click at [1459, 681] on button "Jump to error" at bounding box center [1455, 678] width 75 height 18
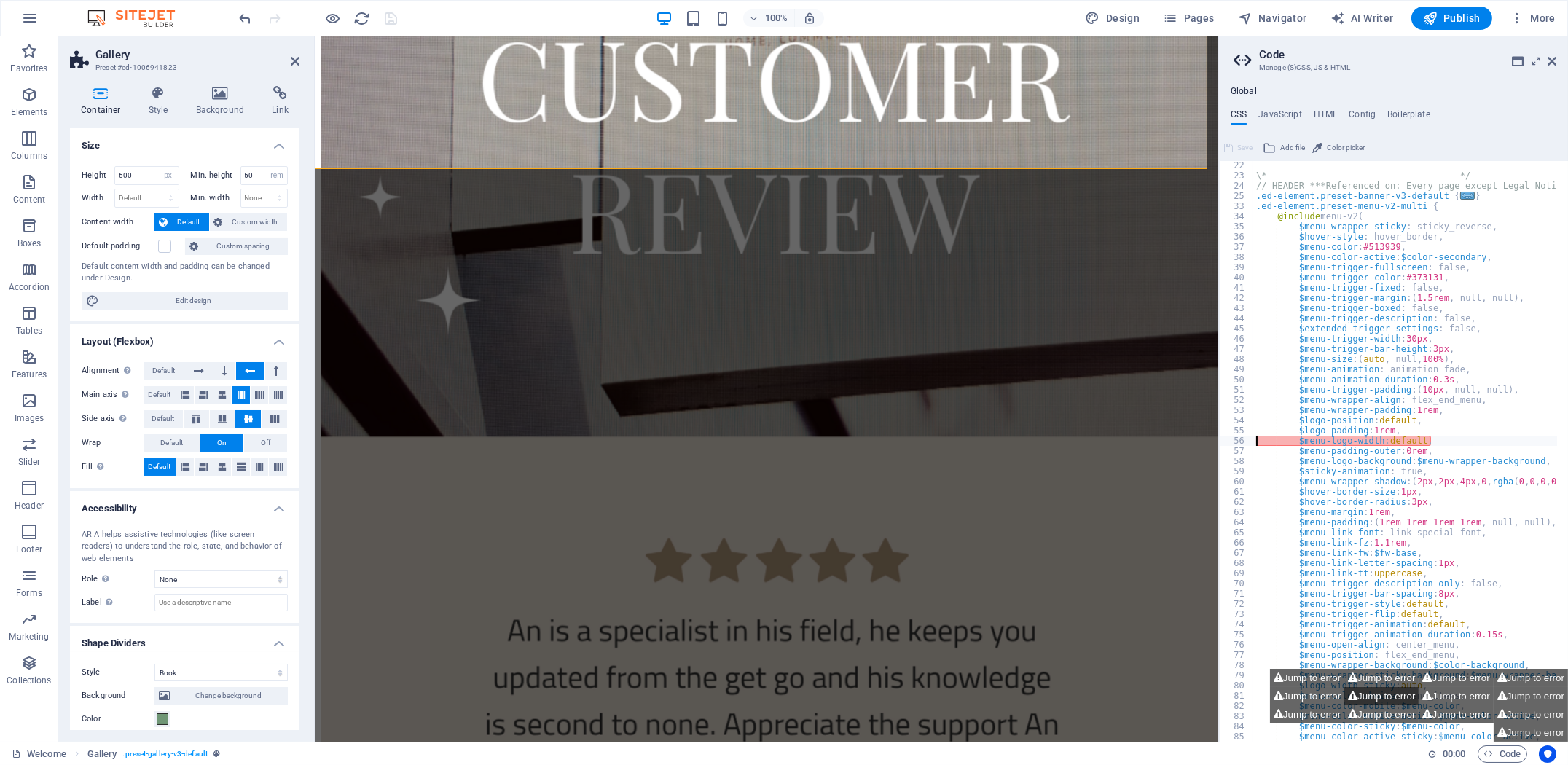
click at [1406, 695] on button "Jump to error" at bounding box center [1382, 696] width 75 height 18
click at [1527, 731] on button "Jump to error" at bounding box center [1531, 732] width 75 height 18
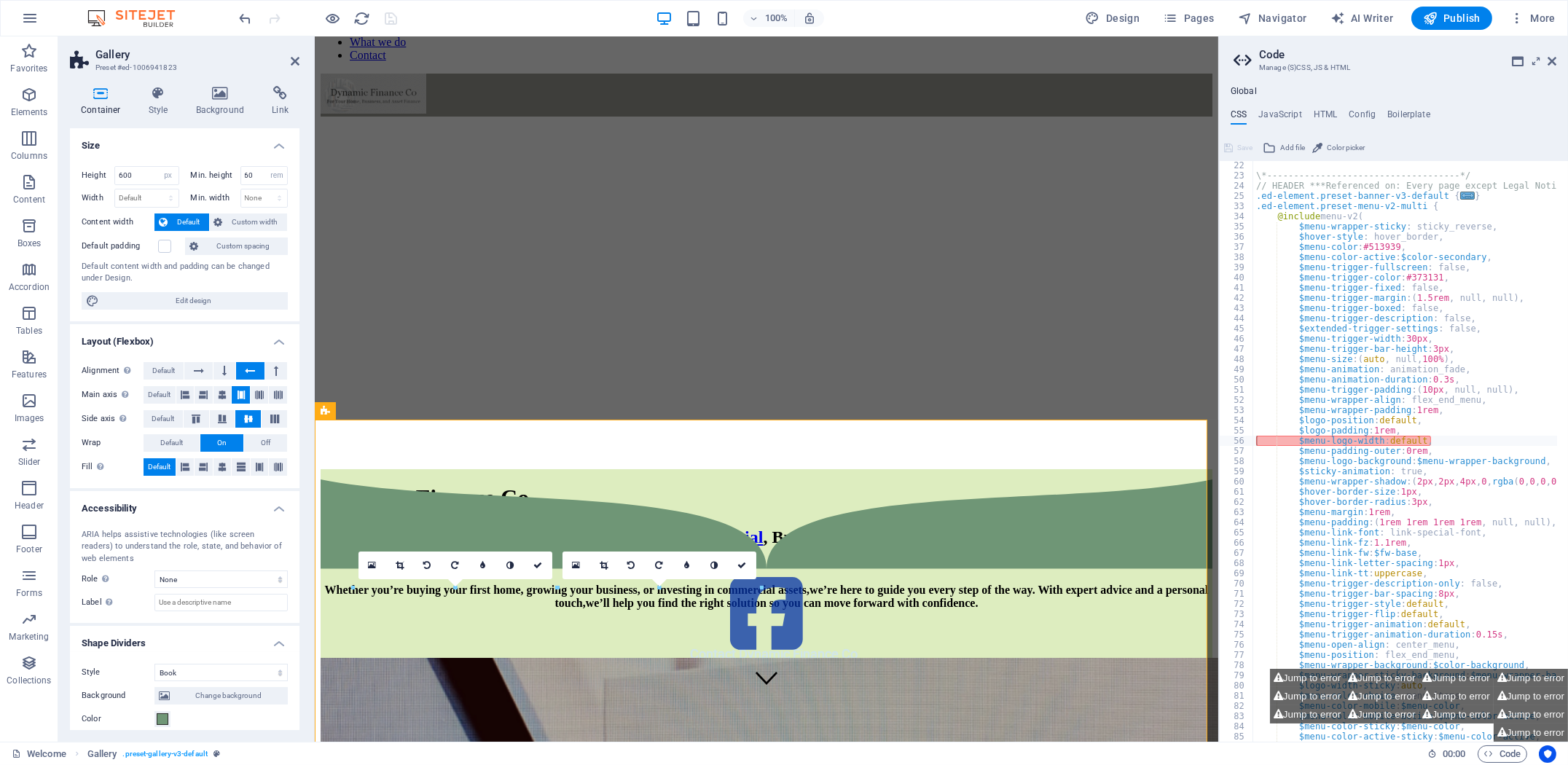
scroll to position [282, 0]
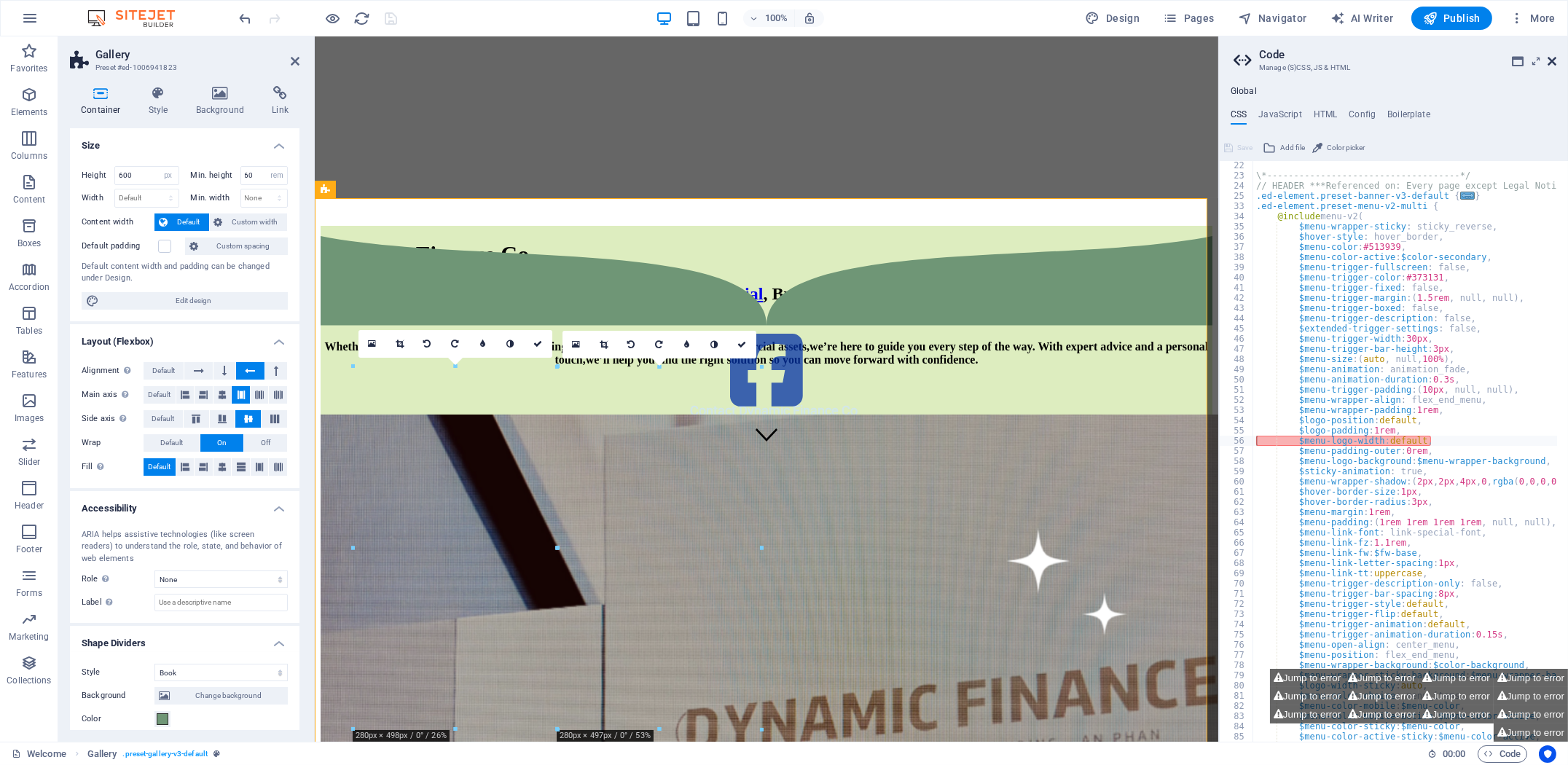
click at [1549, 60] on icon at bounding box center [1551, 61] width 8 height 11
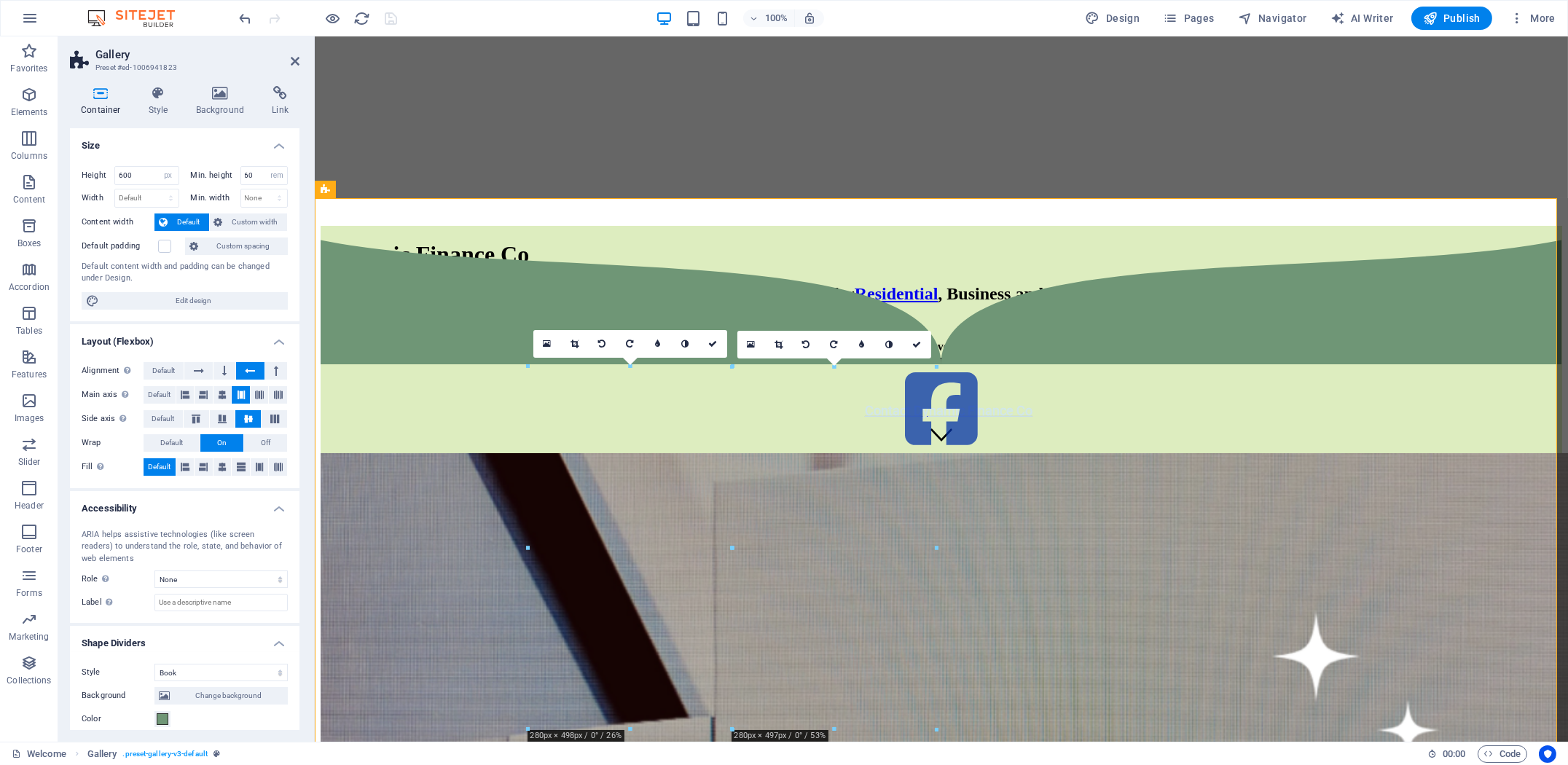
click at [93, 103] on h4 "Container" at bounding box center [103, 101] width 68 height 30
click at [421, 394] on div at bounding box center [940, 575] width 1242 height 699
click at [371, 192] on button at bounding box center [378, 189] width 17 height 17
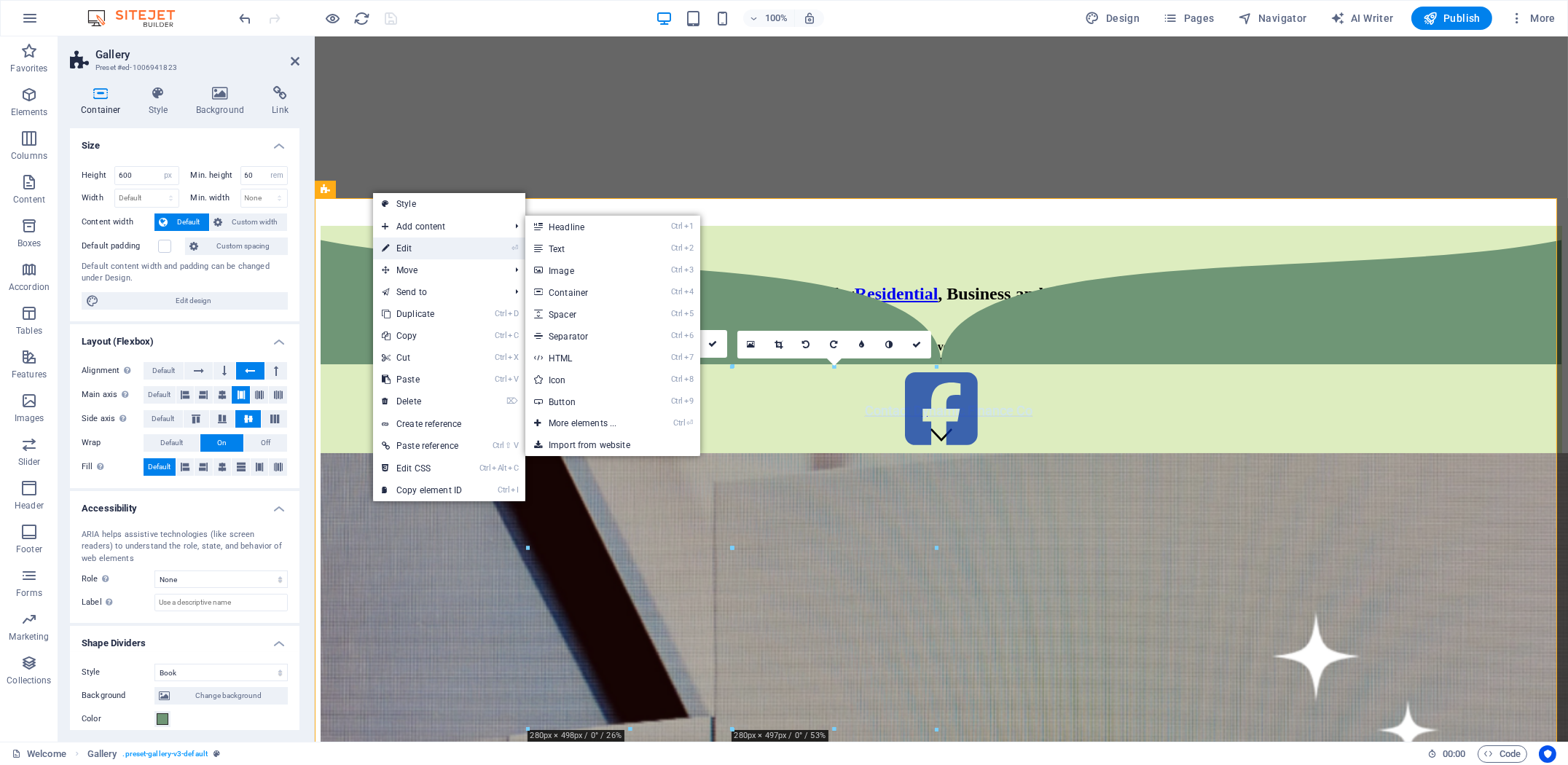
click at [418, 244] on link "⏎ Edit" at bounding box center [421, 248] width 97 height 22
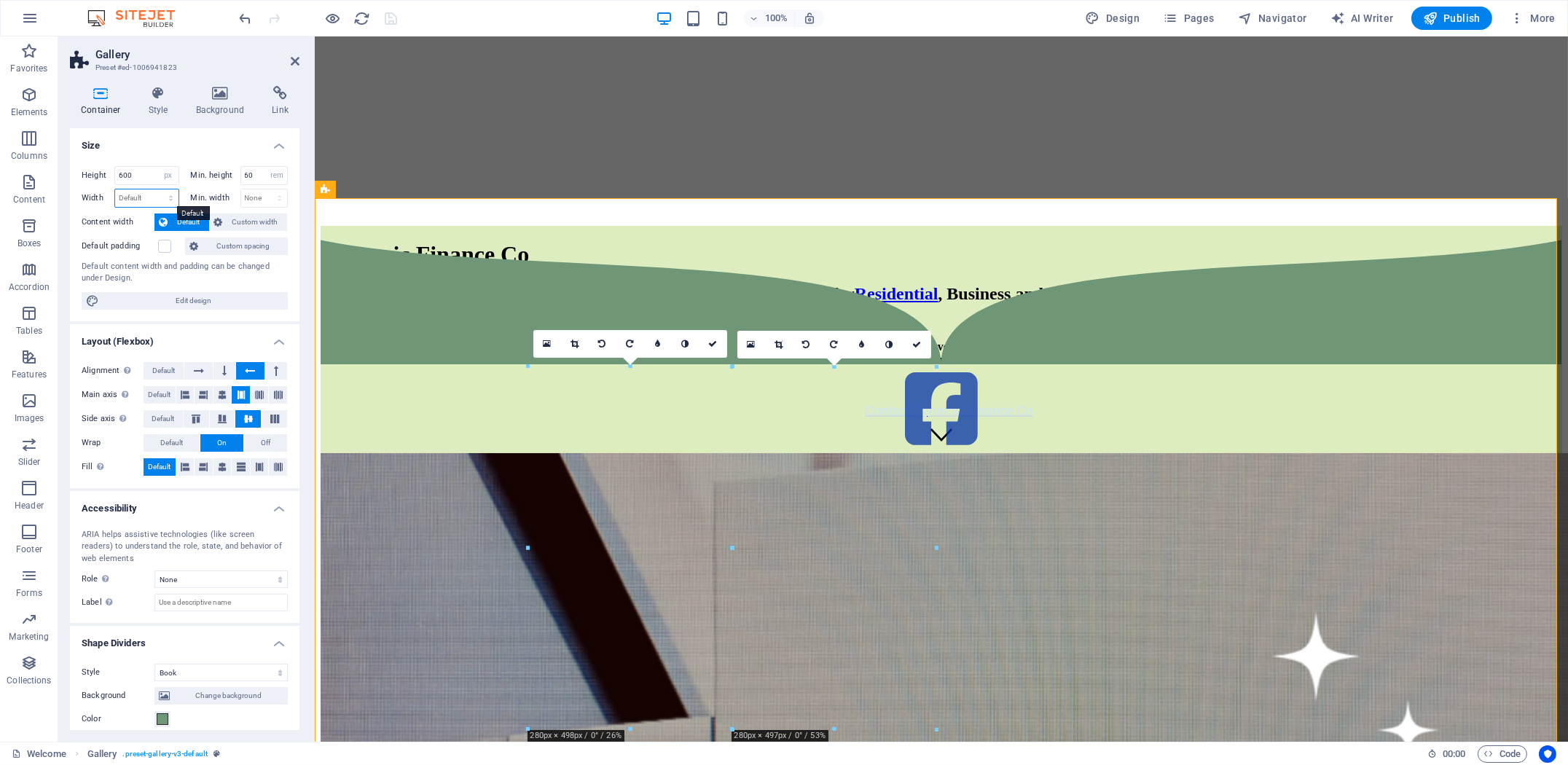
click at [169, 199] on select "Default px rem % em vh vw" at bounding box center [146, 198] width 63 height 17
click at [115, 189] on select "Default px rem % em vh vw" at bounding box center [146, 198] width 63 height 17
select select "DISABLED_OPTION_VALUE"
click at [266, 198] on select "None px rem % vh vw" at bounding box center [264, 198] width 46 height 17
select select "px"
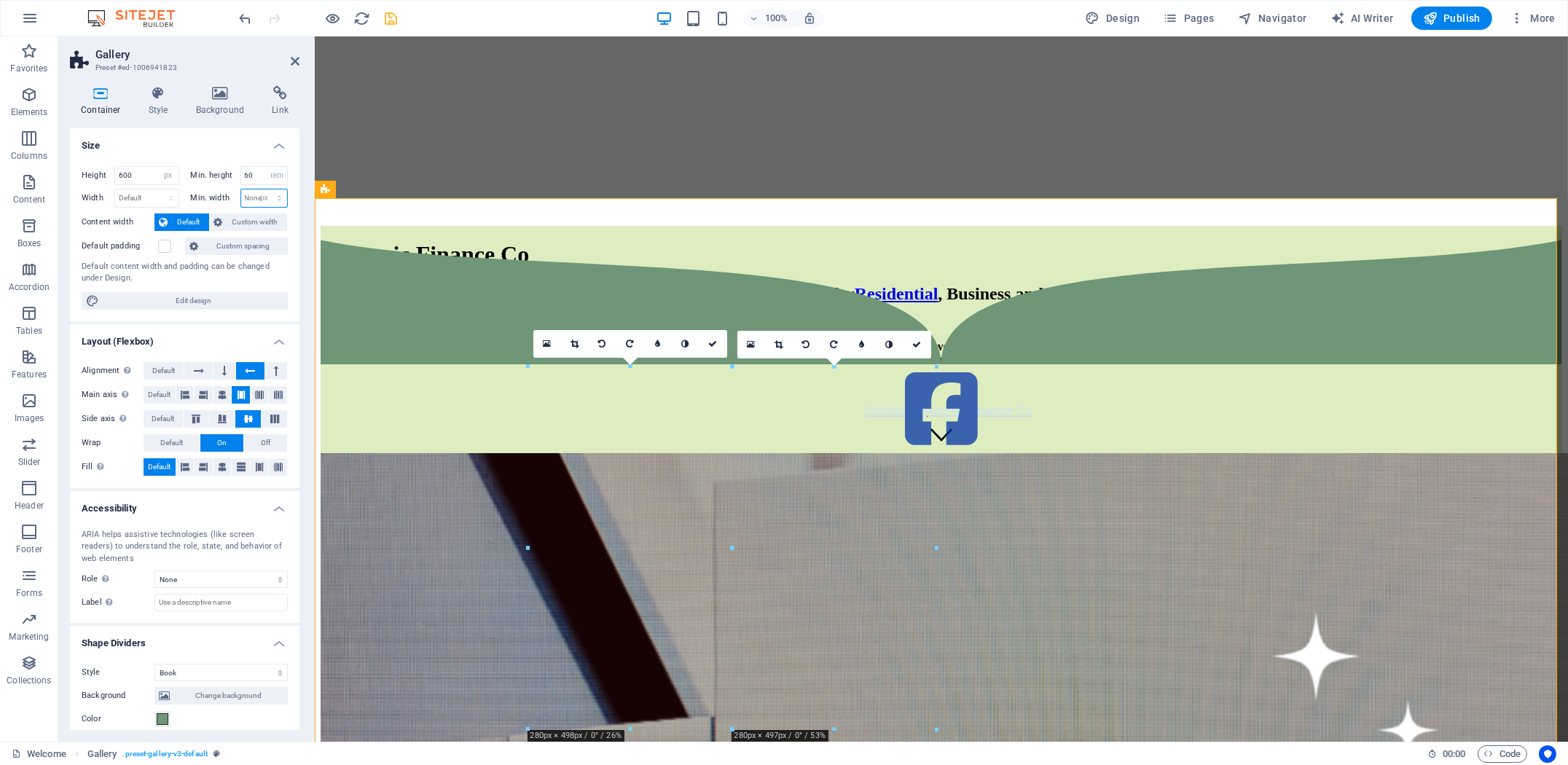
click at [264, 189] on select "None px rem % vh vw" at bounding box center [264, 198] width 46 height 17
type input "0"
click at [163, 198] on select "Default px rem % em vh vw" at bounding box center [146, 198] width 63 height 17
select select "px"
click at [157, 189] on select "Default px rem % em vh vw" at bounding box center [146, 198] width 63 height 17
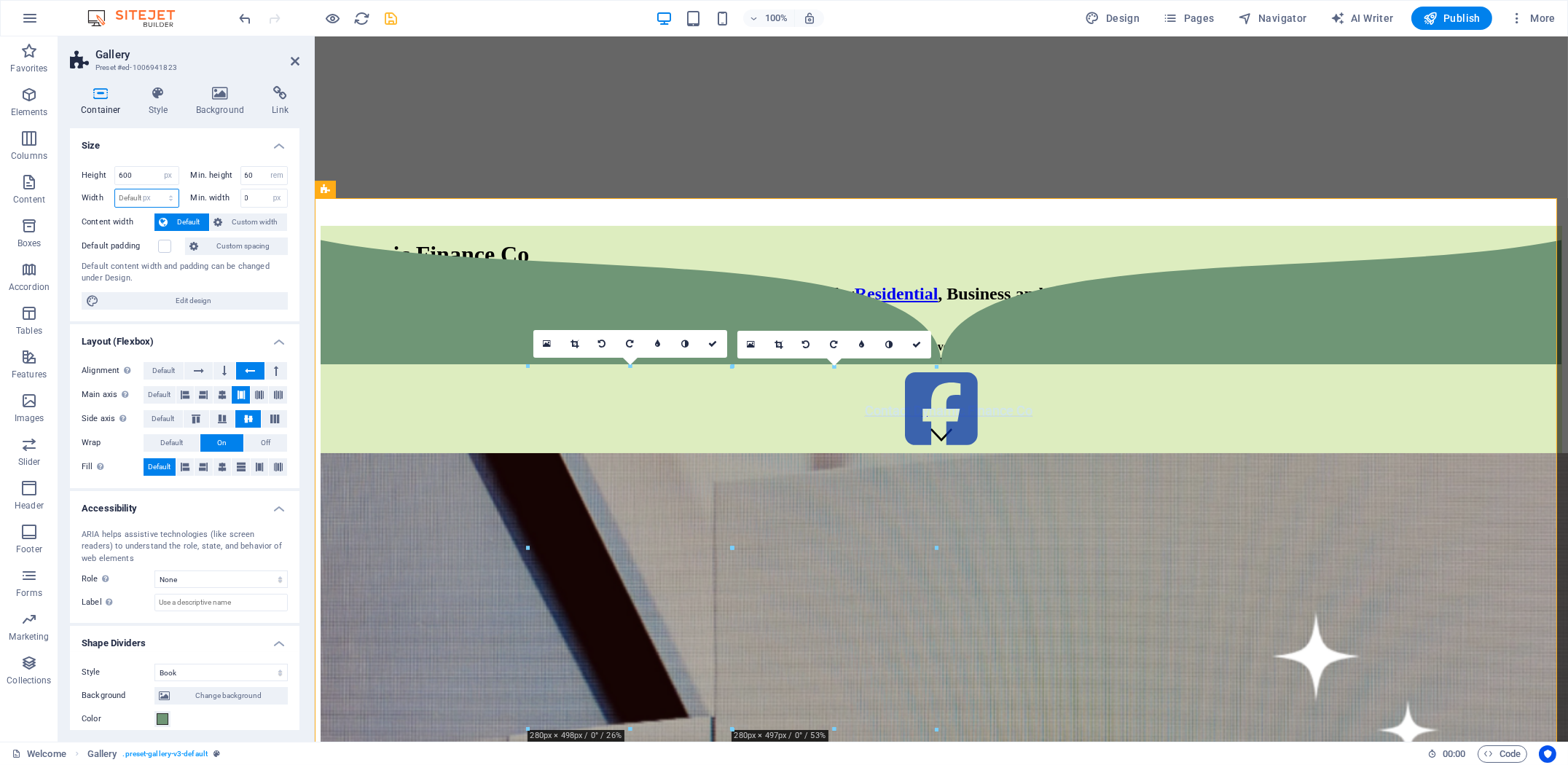
type input "1705"
click at [263, 220] on span "Custom width" at bounding box center [256, 222] width 56 height 17
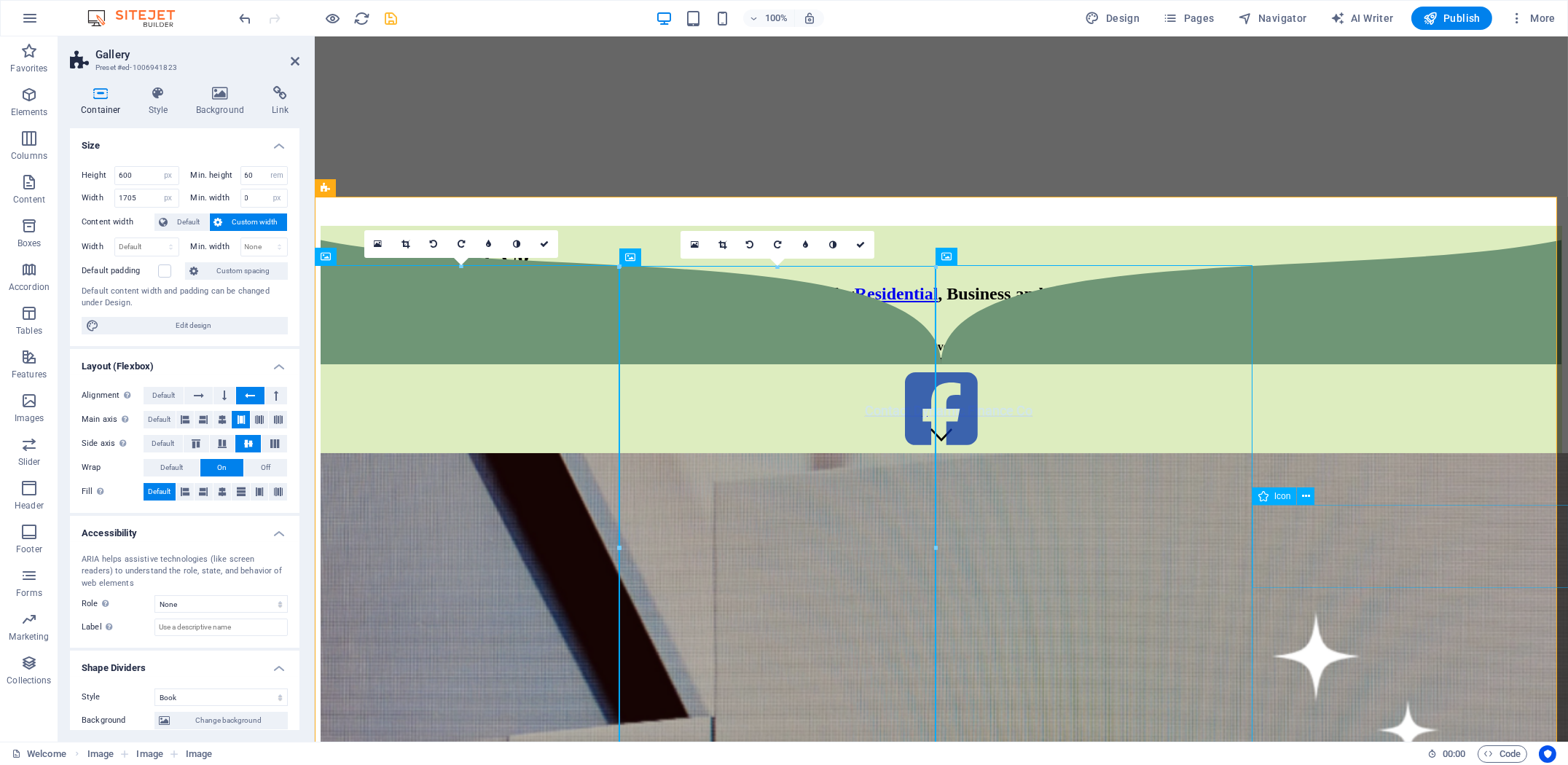
click at [1372, 453] on figure at bounding box center [940, 410] width 1242 height 86
click at [256, 417] on icon at bounding box center [259, 419] width 8 height 17
click at [274, 418] on icon at bounding box center [278, 419] width 8 height 17
click at [227, 442] on icon at bounding box center [222, 443] width 17 height 8
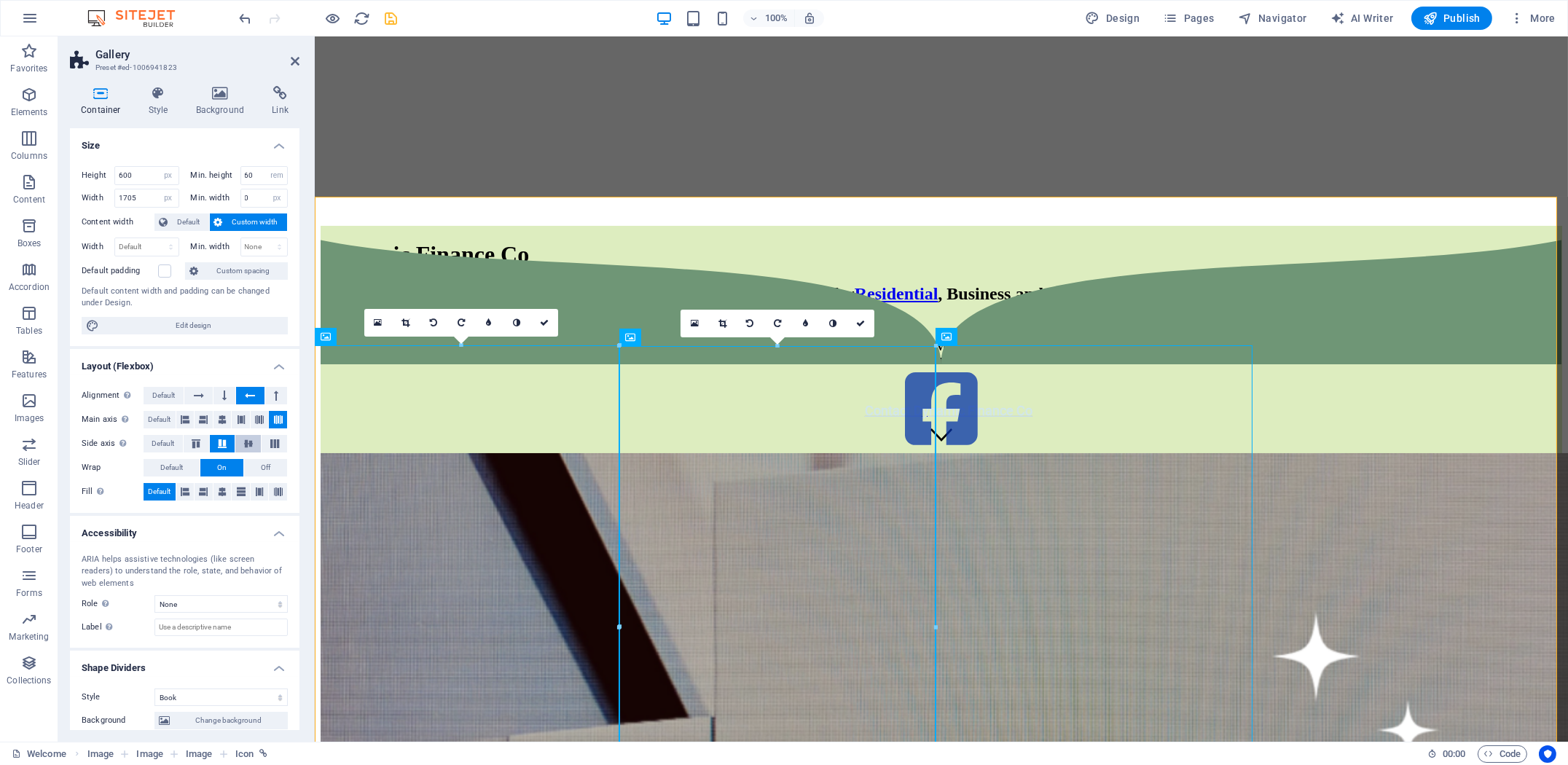
click at [253, 443] on icon at bounding box center [248, 443] width 17 height 8
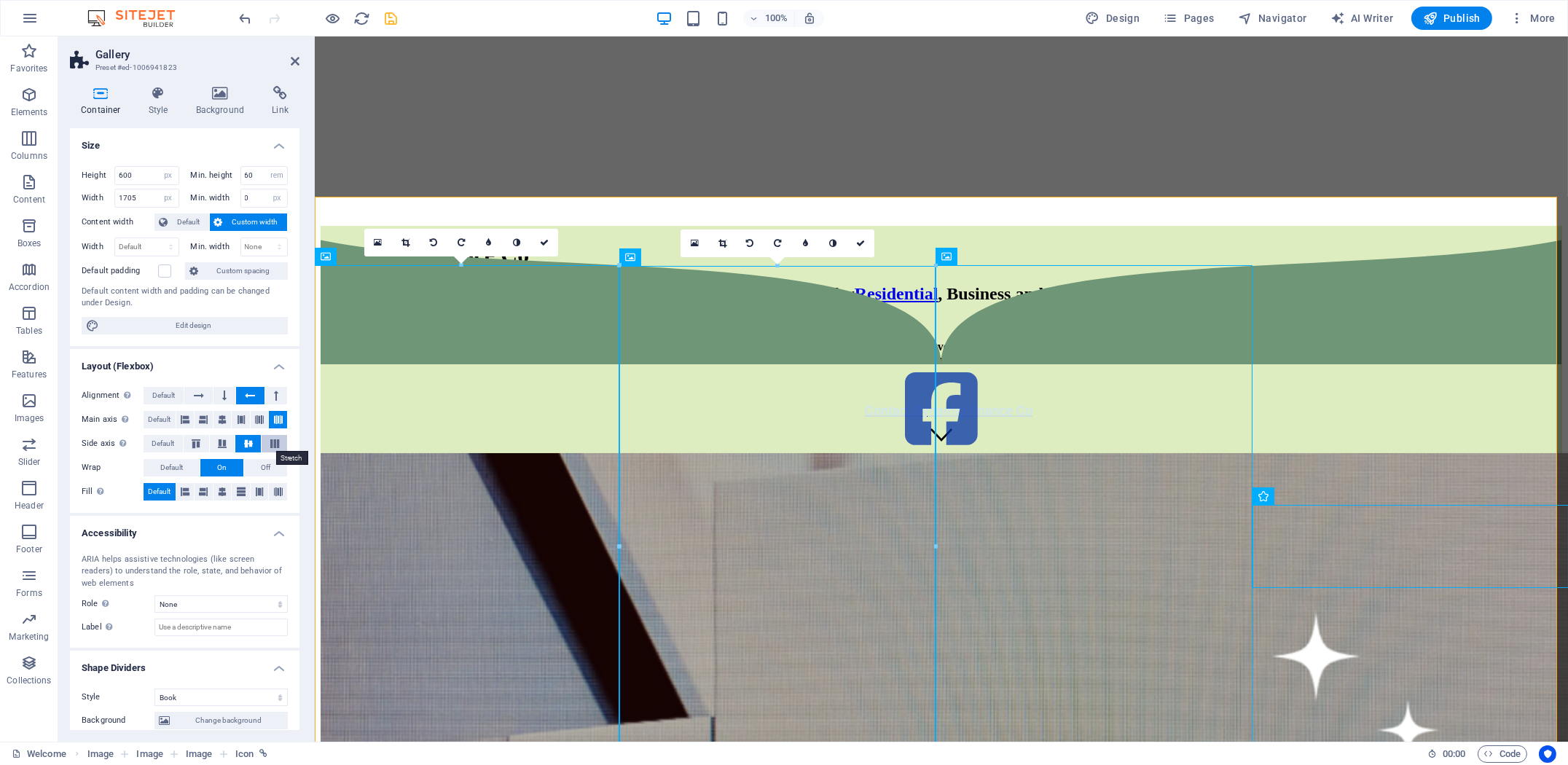
click at [272, 440] on icon at bounding box center [275, 443] width 17 height 8
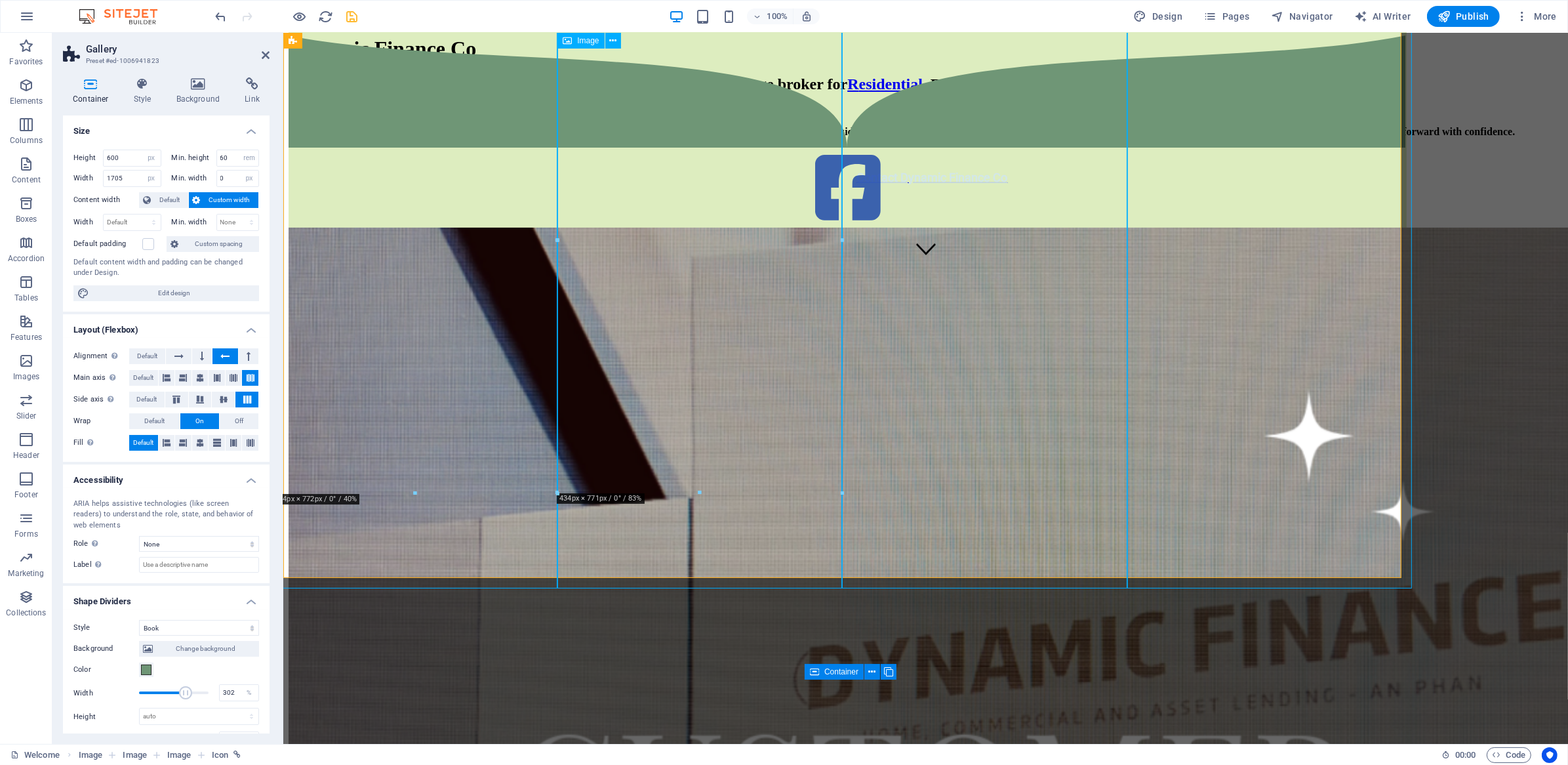
scroll to position [483, 0]
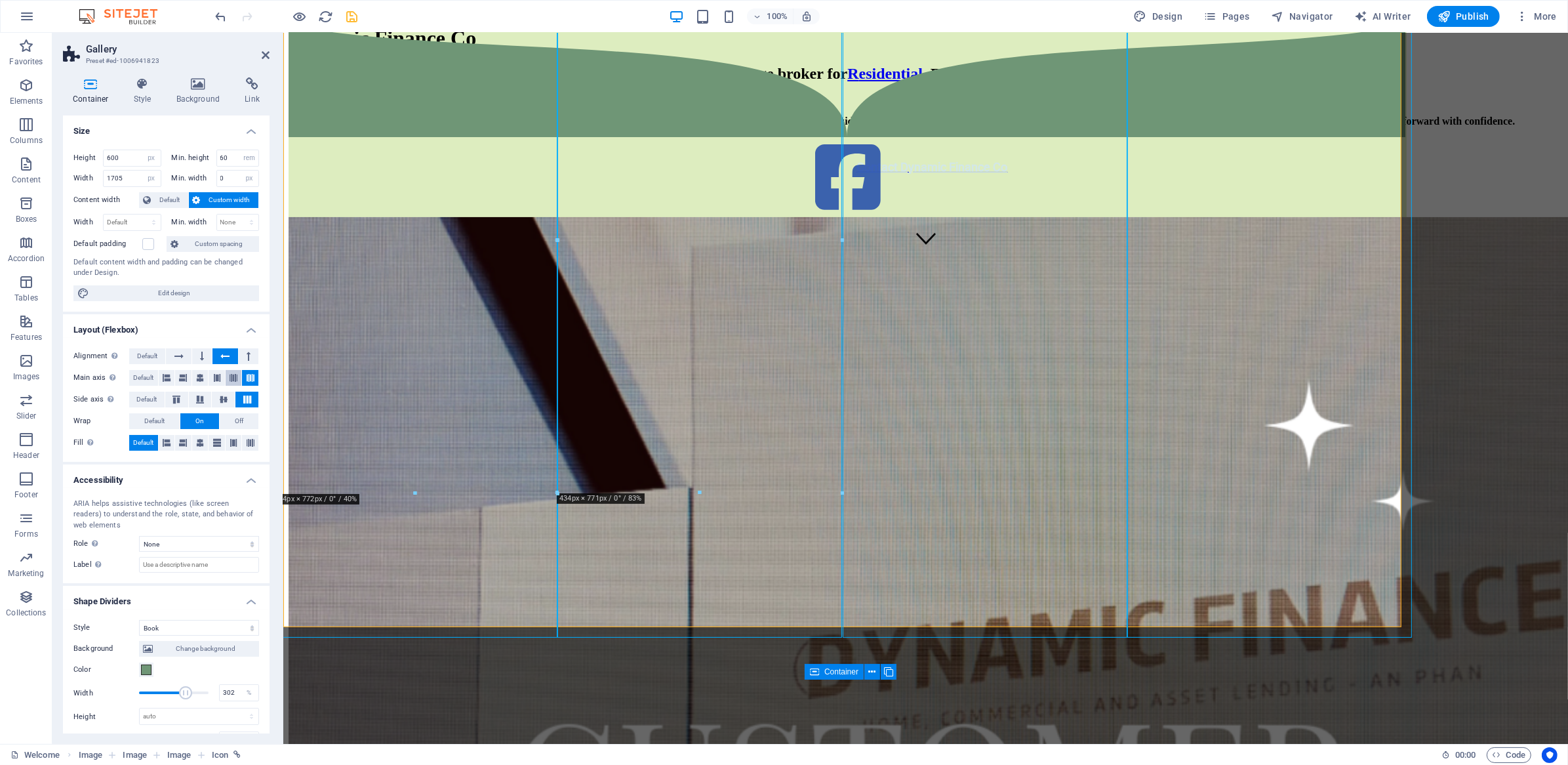
click at [225, 377] on button at bounding box center [233, 377] width 16 height 16
click at [203, 379] on icon at bounding box center [199, 377] width 8 height 16
click at [219, 378] on icon at bounding box center [216, 377] width 8 height 16
click at [179, 353] on icon at bounding box center [179, 355] width 9 height 16
click at [222, 355] on icon at bounding box center [225, 355] width 9 height 16
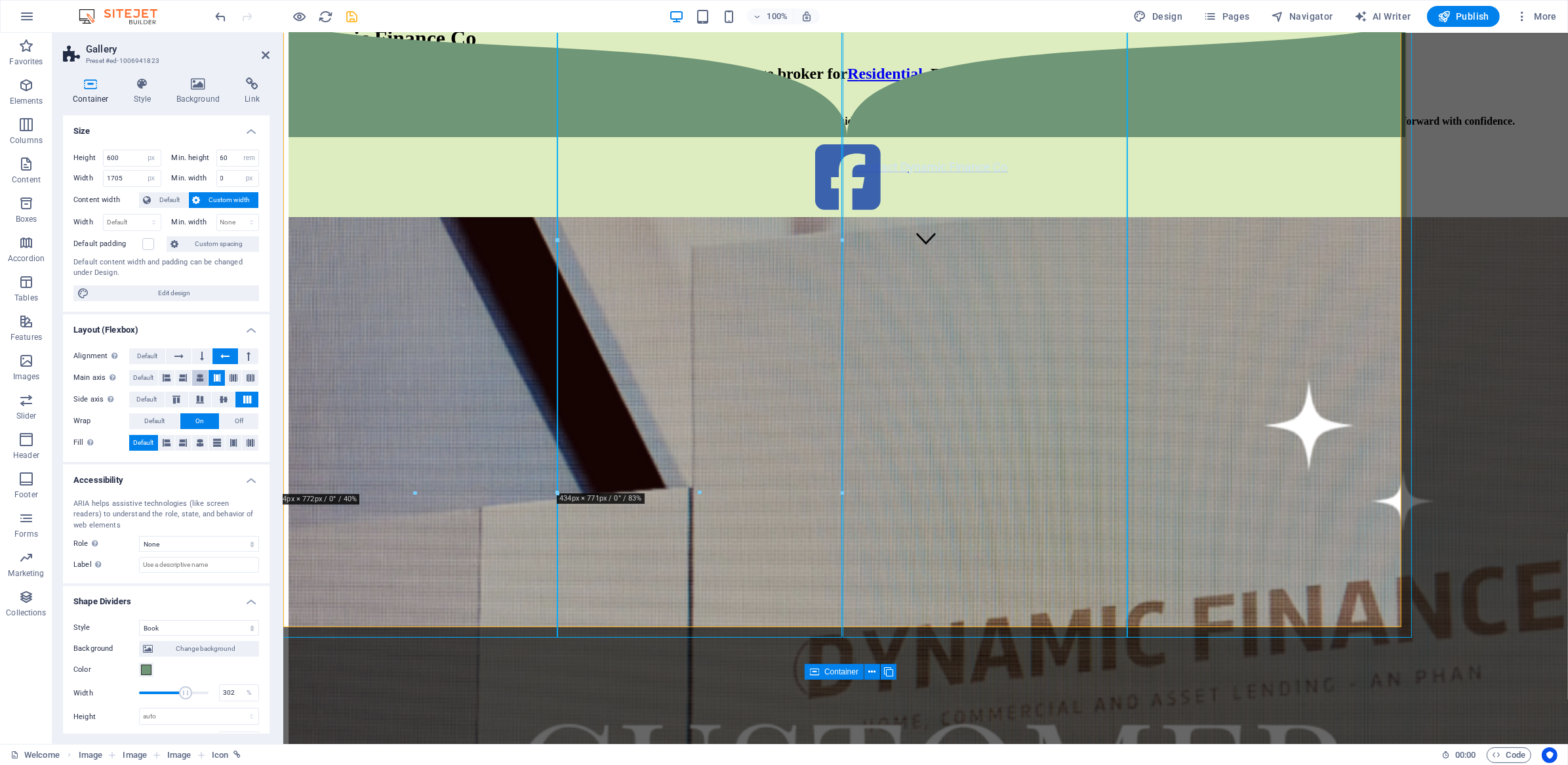
click at [197, 379] on icon at bounding box center [199, 377] width 8 height 16
click at [231, 379] on icon at bounding box center [233, 377] width 8 height 16
click at [223, 401] on icon at bounding box center [223, 399] width 16 height 8
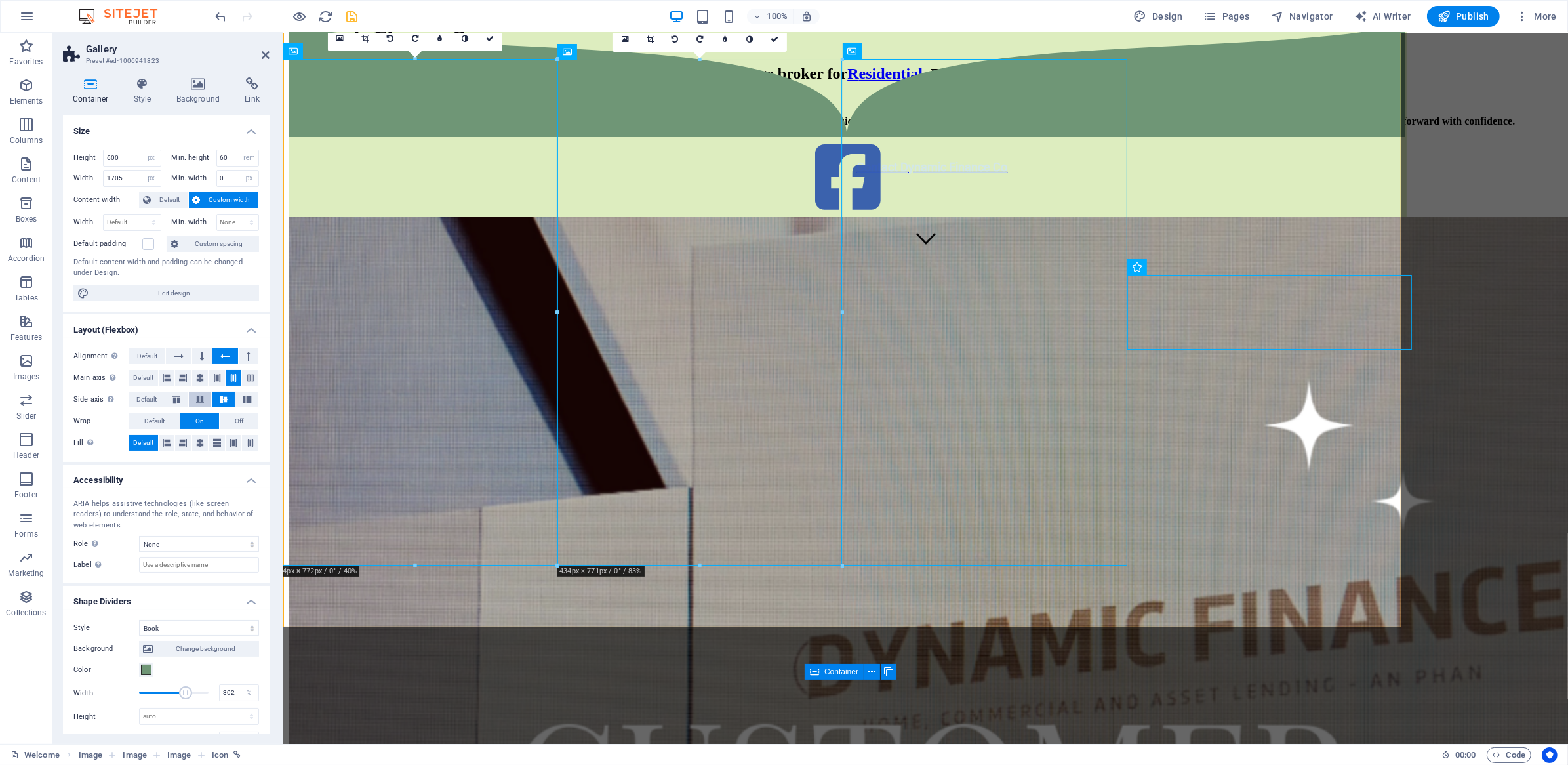
click at [203, 399] on icon at bounding box center [200, 399] width 16 height 8
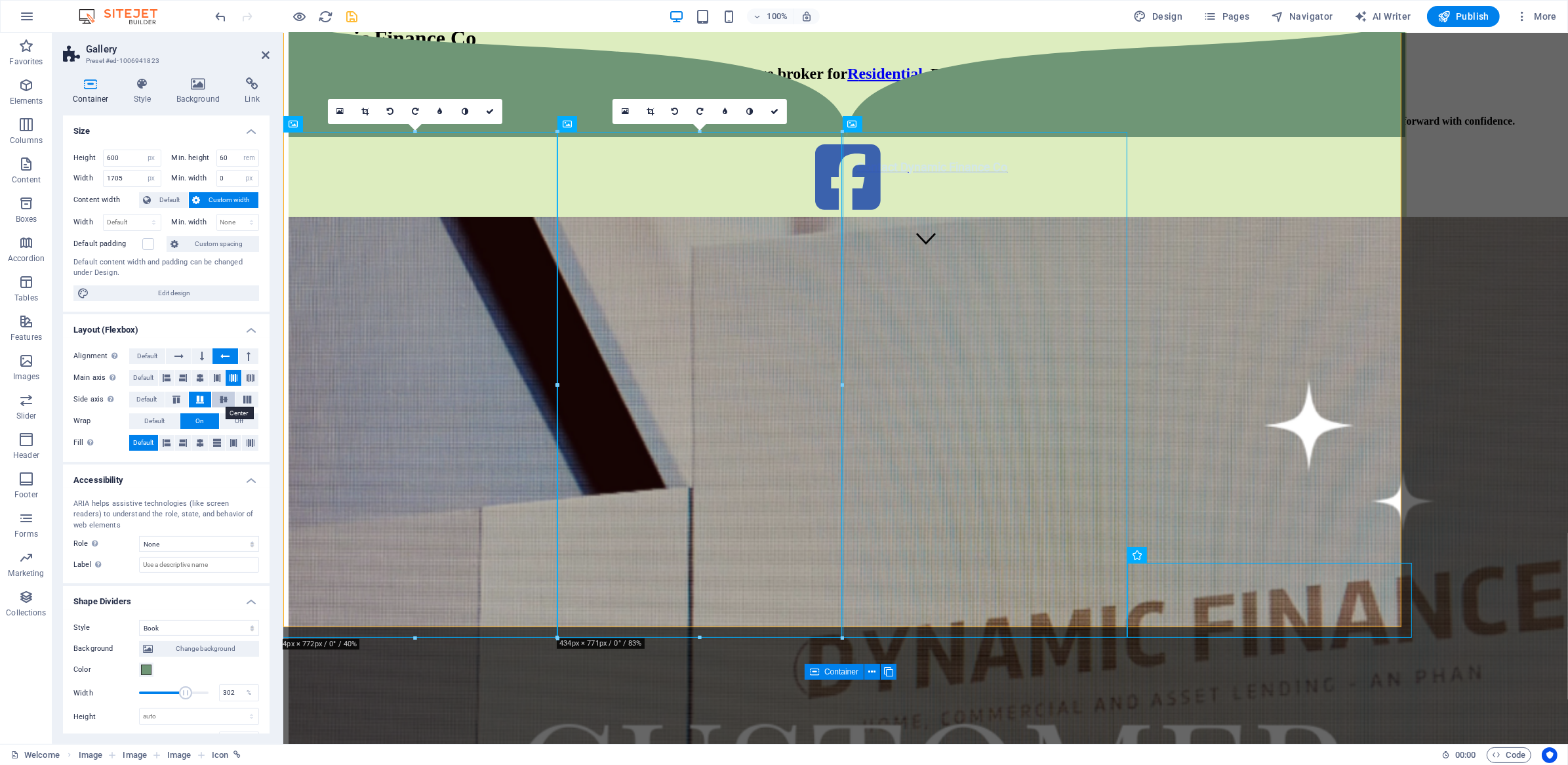
click at [225, 392] on button at bounding box center [223, 399] width 23 height 16
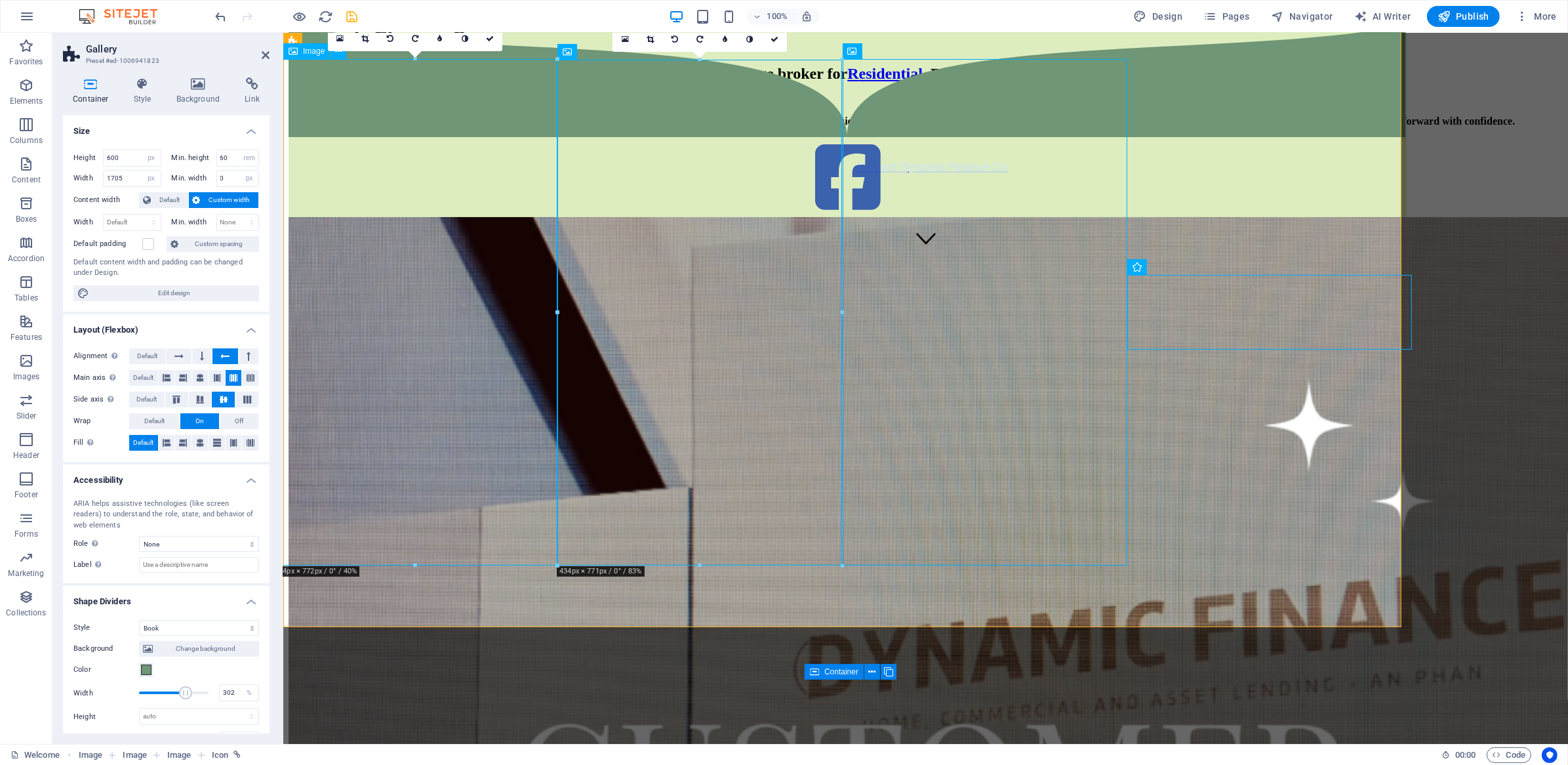
scroll to position [240, 0]
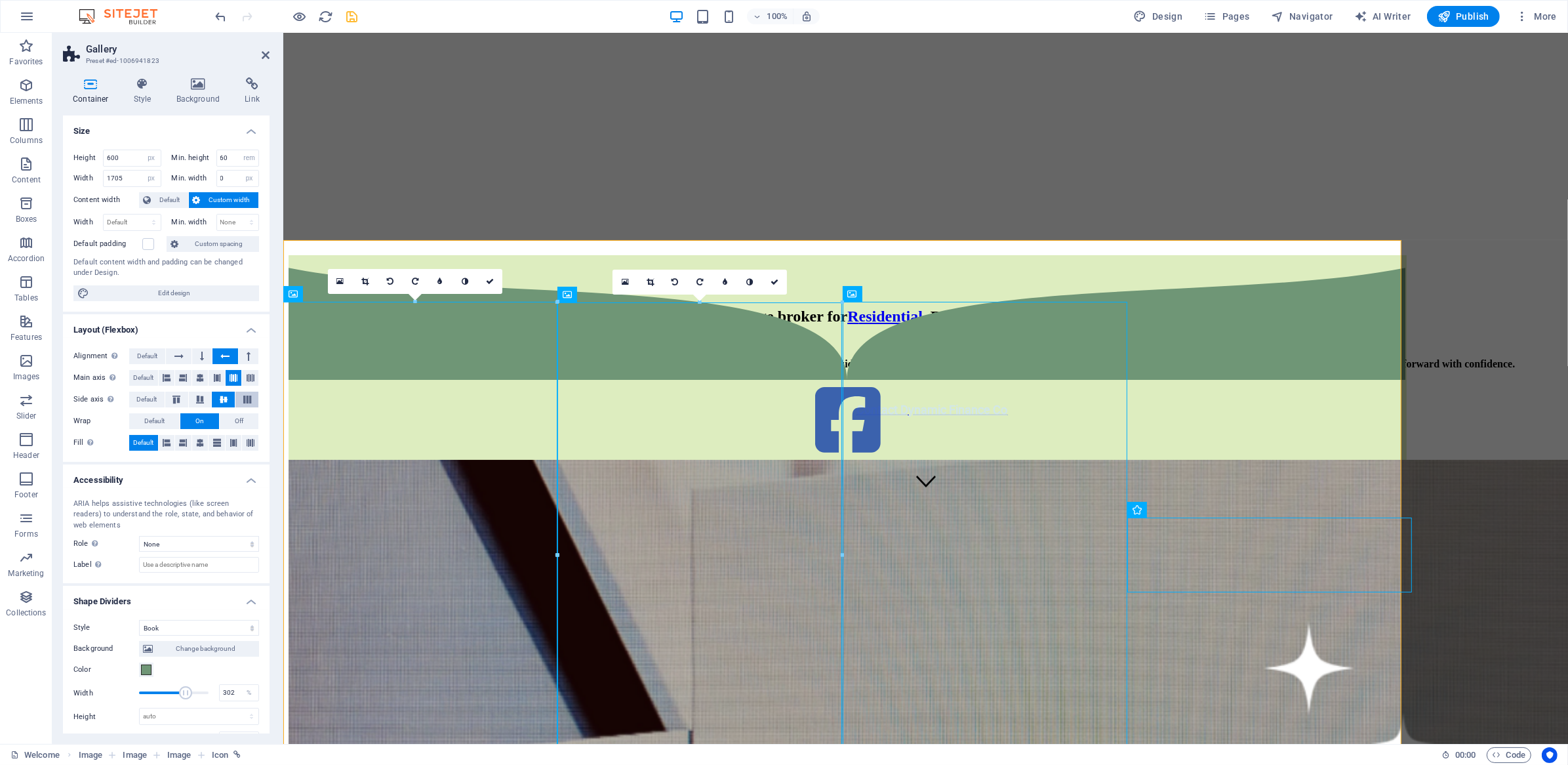
click at [247, 404] on button at bounding box center [247, 399] width 23 height 16
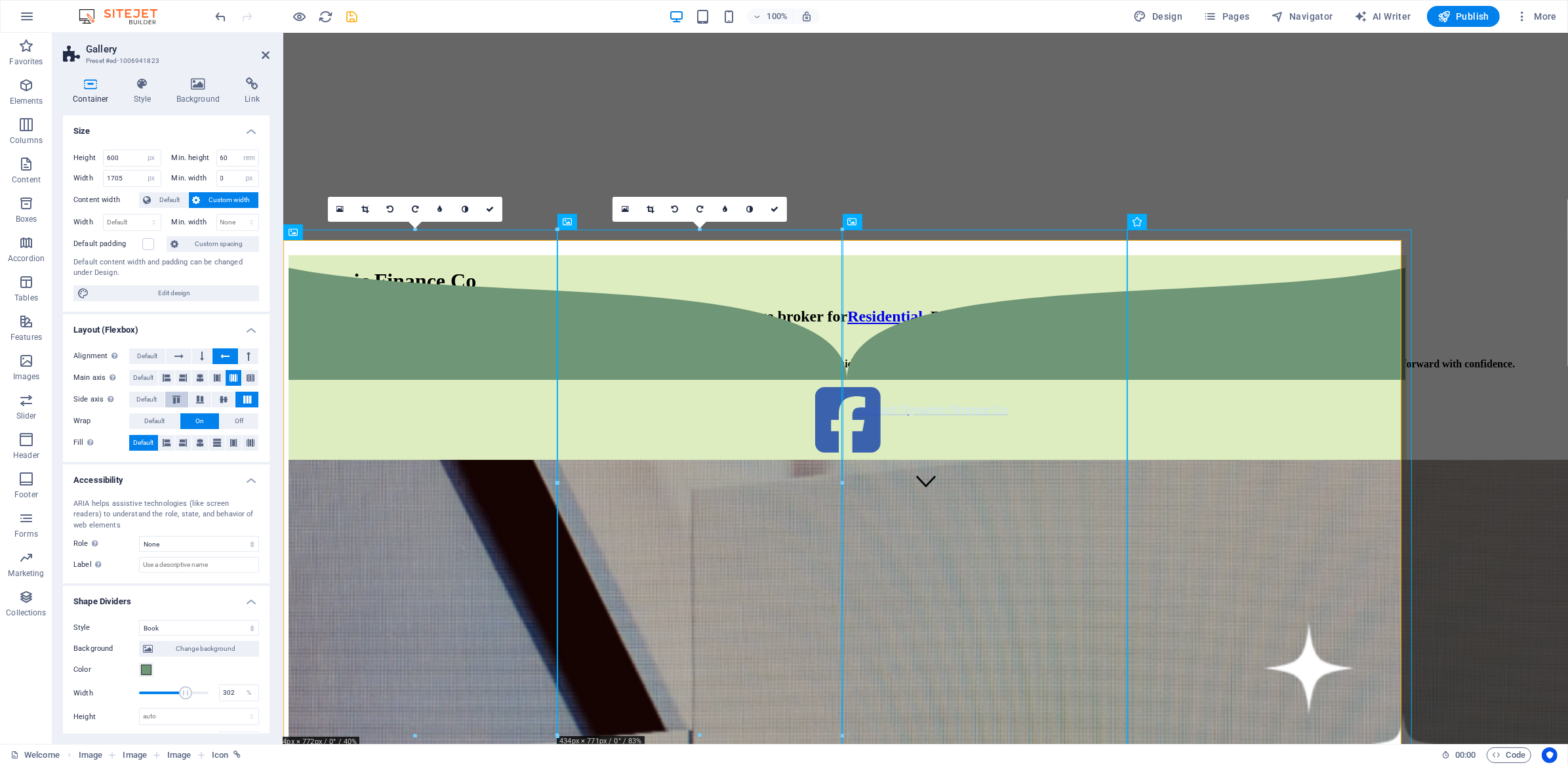
click at [178, 399] on icon at bounding box center [176, 399] width 16 height 8
click at [210, 401] on button at bounding box center [201, 399] width 23 height 16
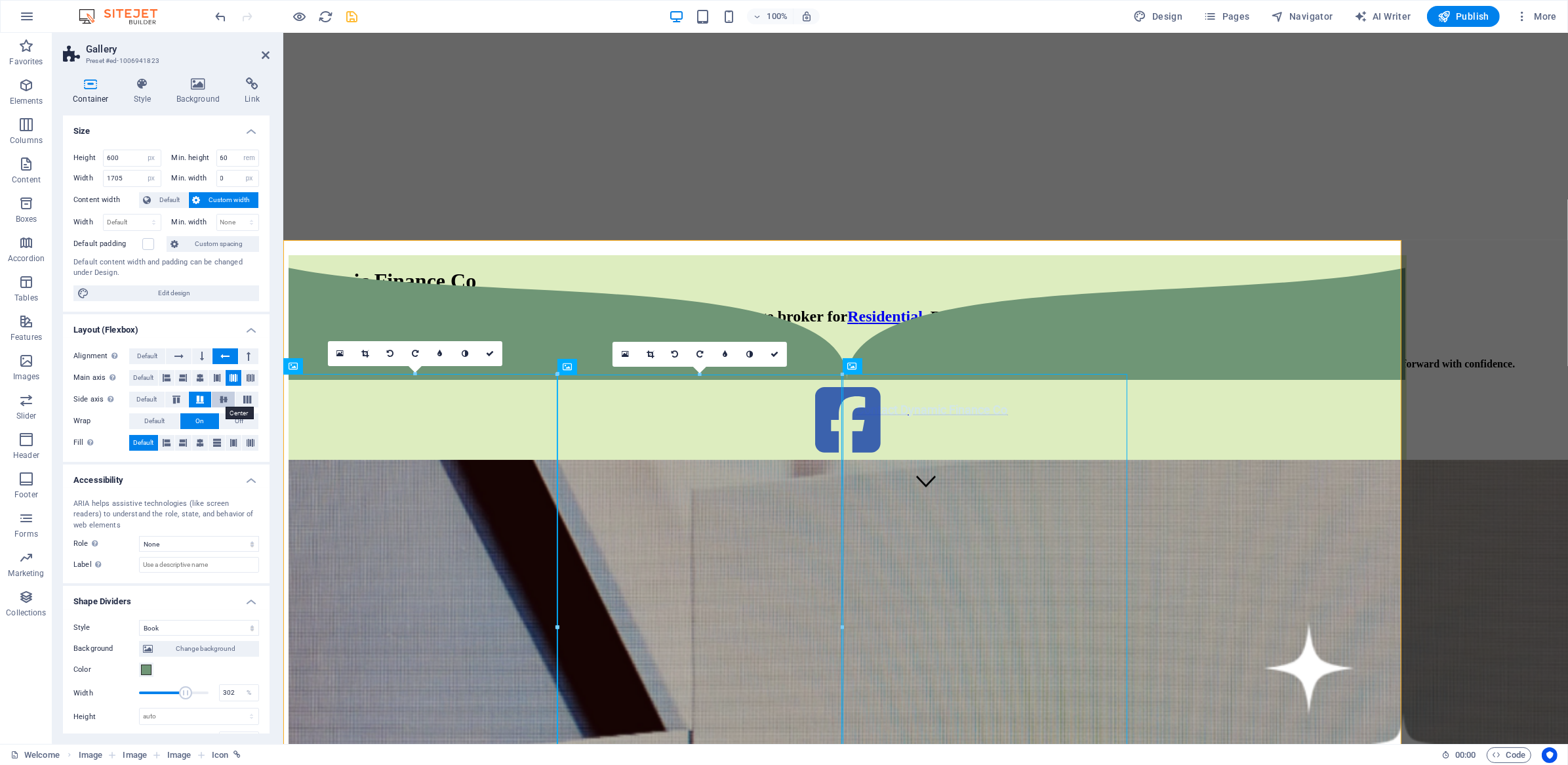
click at [218, 399] on icon at bounding box center [223, 399] width 16 height 8
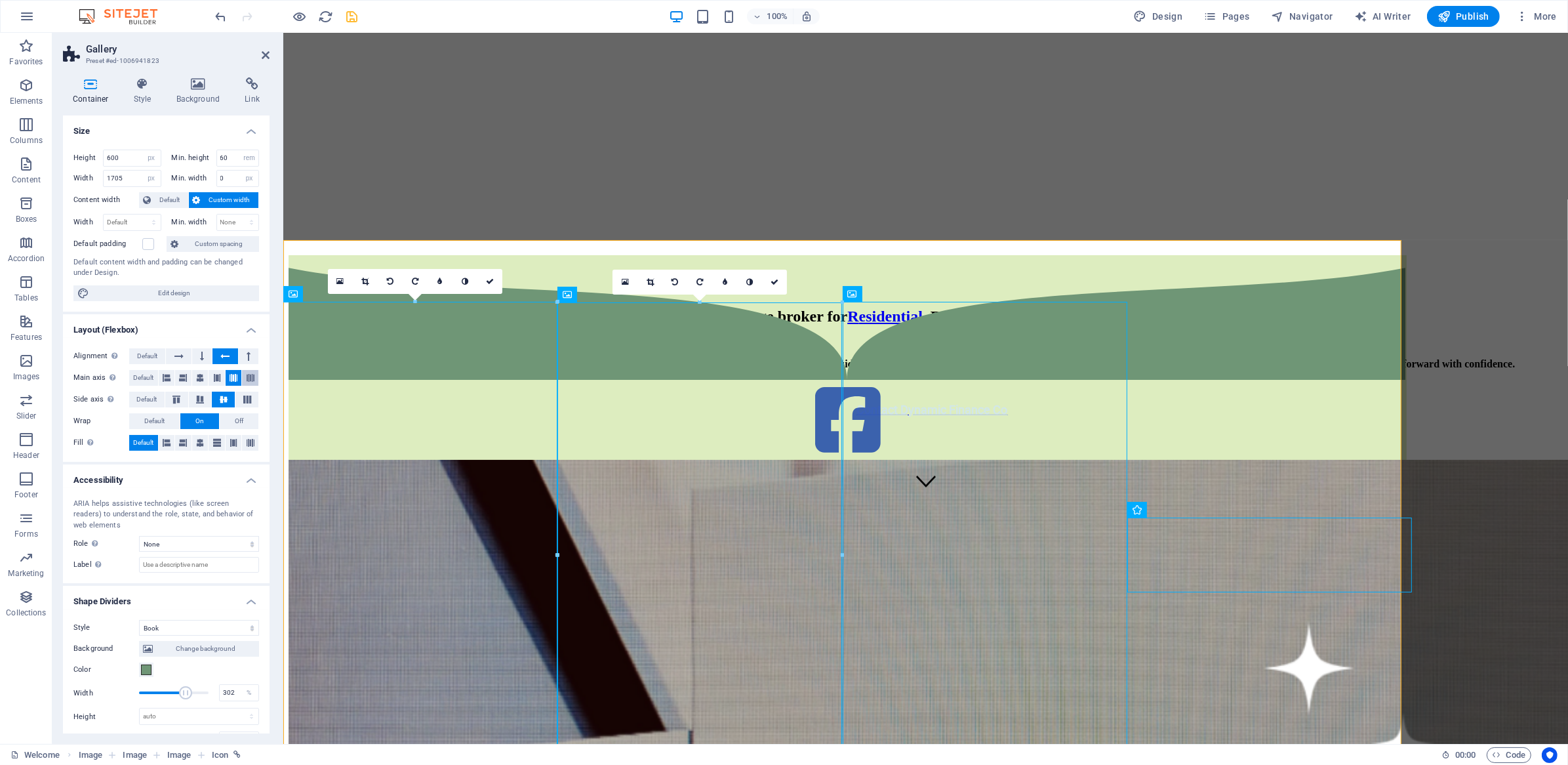
click at [247, 381] on icon at bounding box center [250, 377] width 8 height 16
click at [214, 379] on icon at bounding box center [216, 377] width 8 height 16
click at [223, 443] on button at bounding box center [217, 442] width 16 height 16
click at [233, 442] on icon at bounding box center [233, 442] width 8 height 16
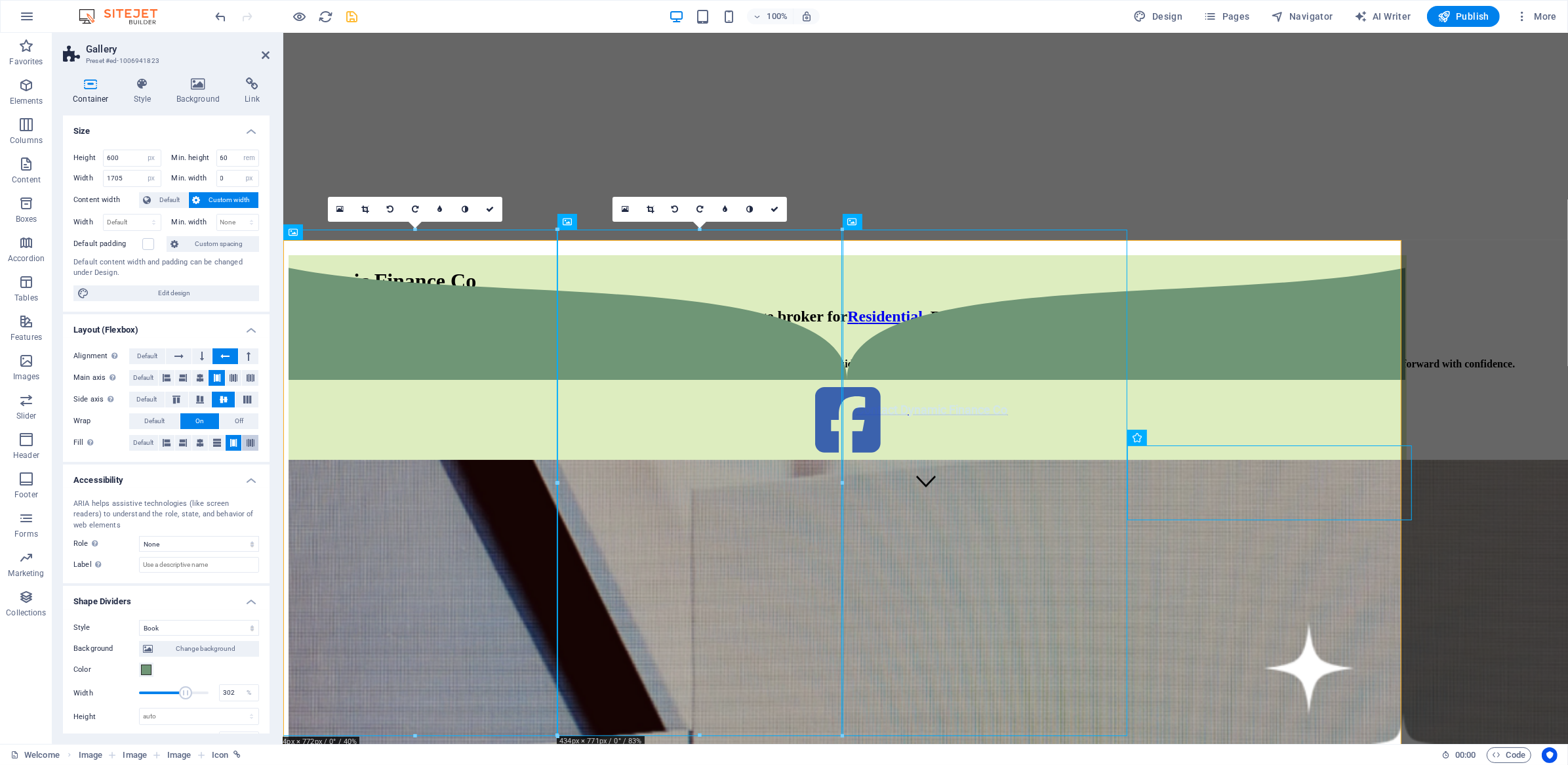
click at [255, 441] on button at bounding box center [250, 442] width 16 height 16
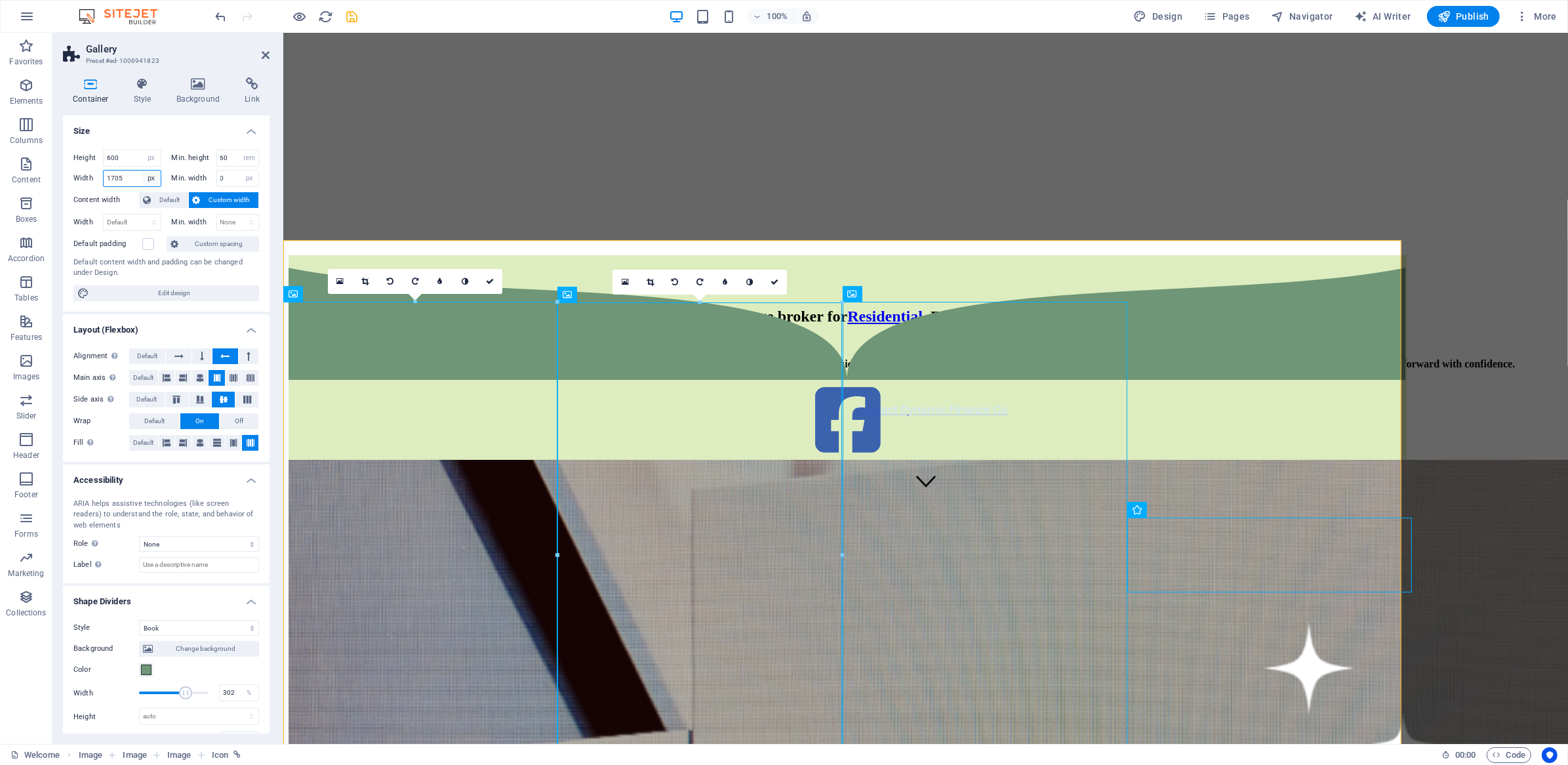
click at [152, 179] on select "Default px rem % em vh vw" at bounding box center [151, 178] width 18 height 16
select select "default"
click at [142, 171] on select "Default px rem % em vh vw" at bounding box center [151, 178] width 18 height 16
select select "DISABLED_OPTION_VALUE"
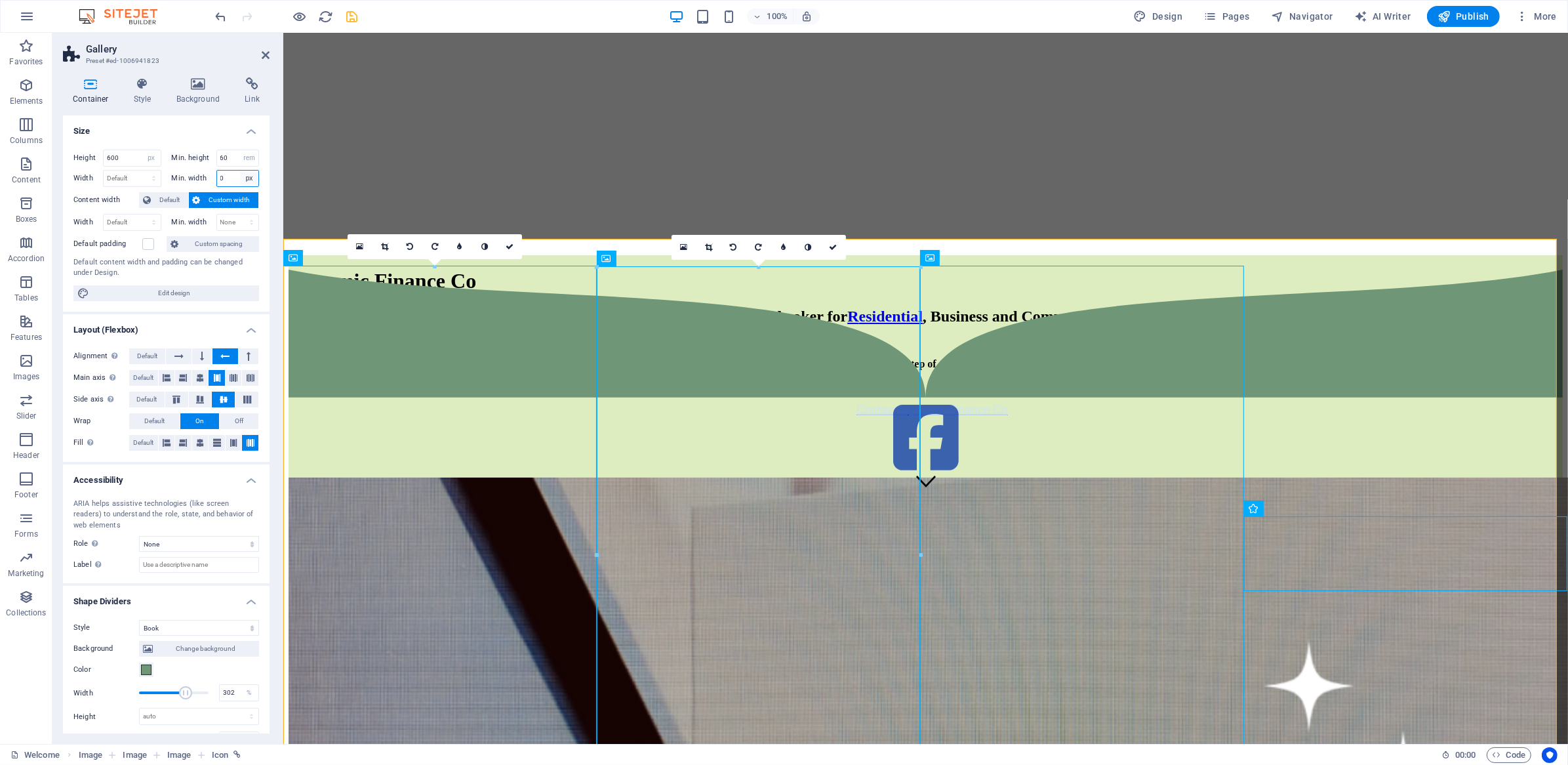
click at [244, 184] on select "None px rem % vh vw" at bounding box center [249, 178] width 18 height 16
select select "tdvhbl03oik"
click at [240, 171] on select "None px rem % vh vw" at bounding box center [249, 178] width 18 height 16
select select "DISABLED_OPTION_VALUE"
click at [246, 376] on icon at bounding box center [250, 377] width 8 height 16
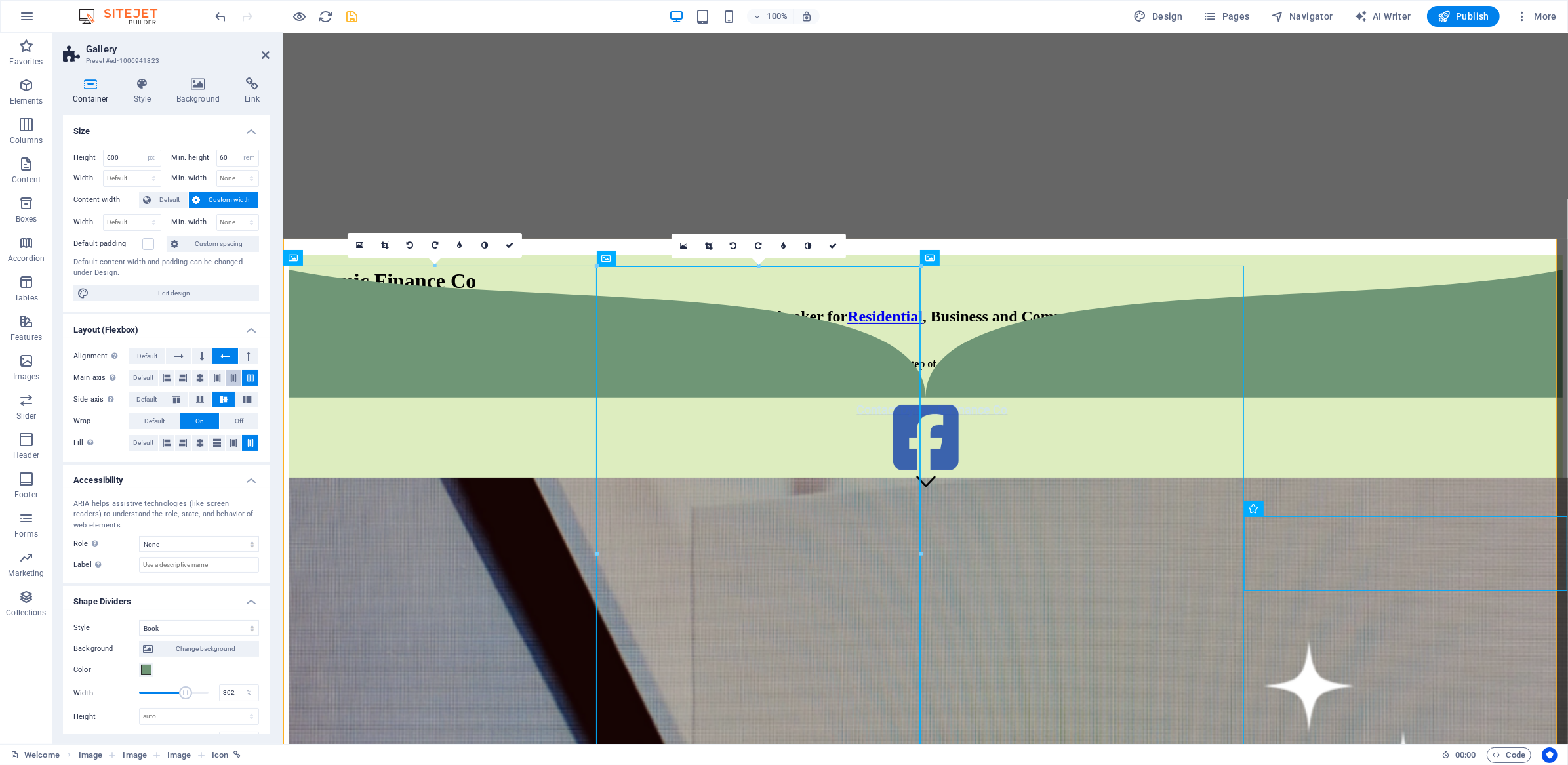
click at [231, 378] on icon at bounding box center [233, 377] width 8 height 16
click at [240, 397] on icon at bounding box center [247, 399] width 16 height 8
click at [229, 401] on icon at bounding box center [223, 399] width 16 height 8
click at [225, 443] on button at bounding box center [233, 442] width 16 height 16
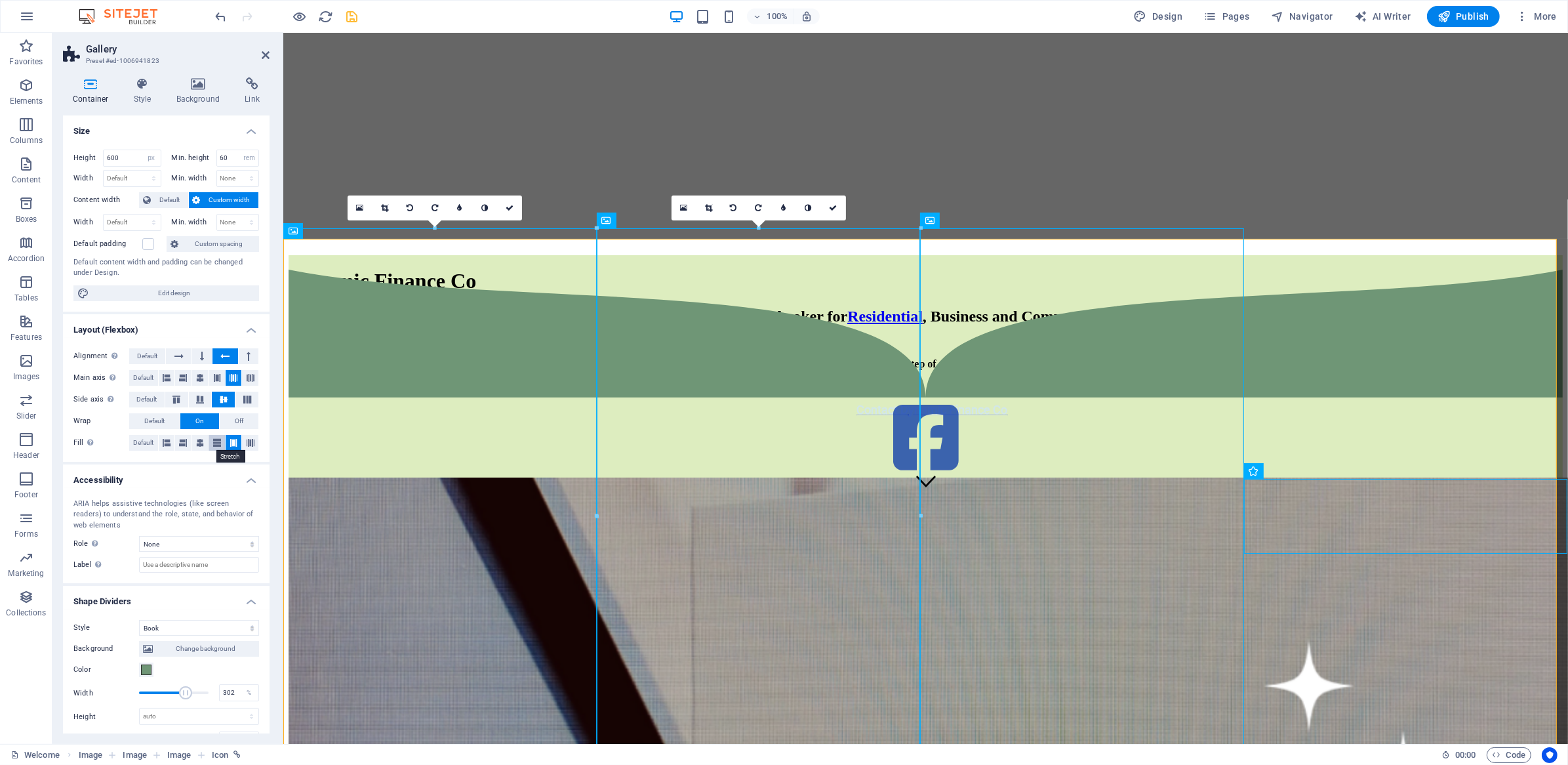
click at [213, 443] on icon at bounding box center [216, 442] width 8 height 16
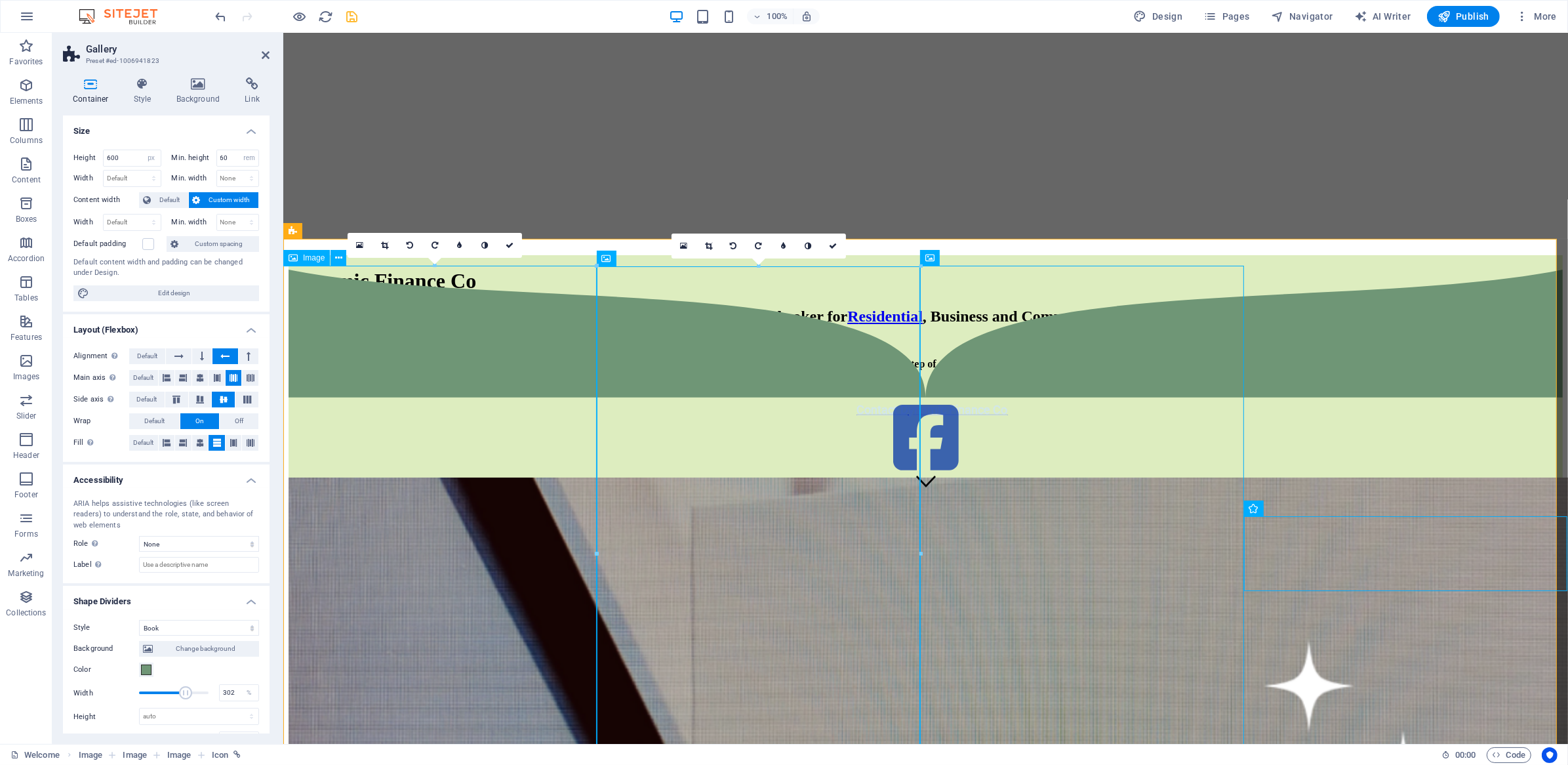
scroll to position [483, 0]
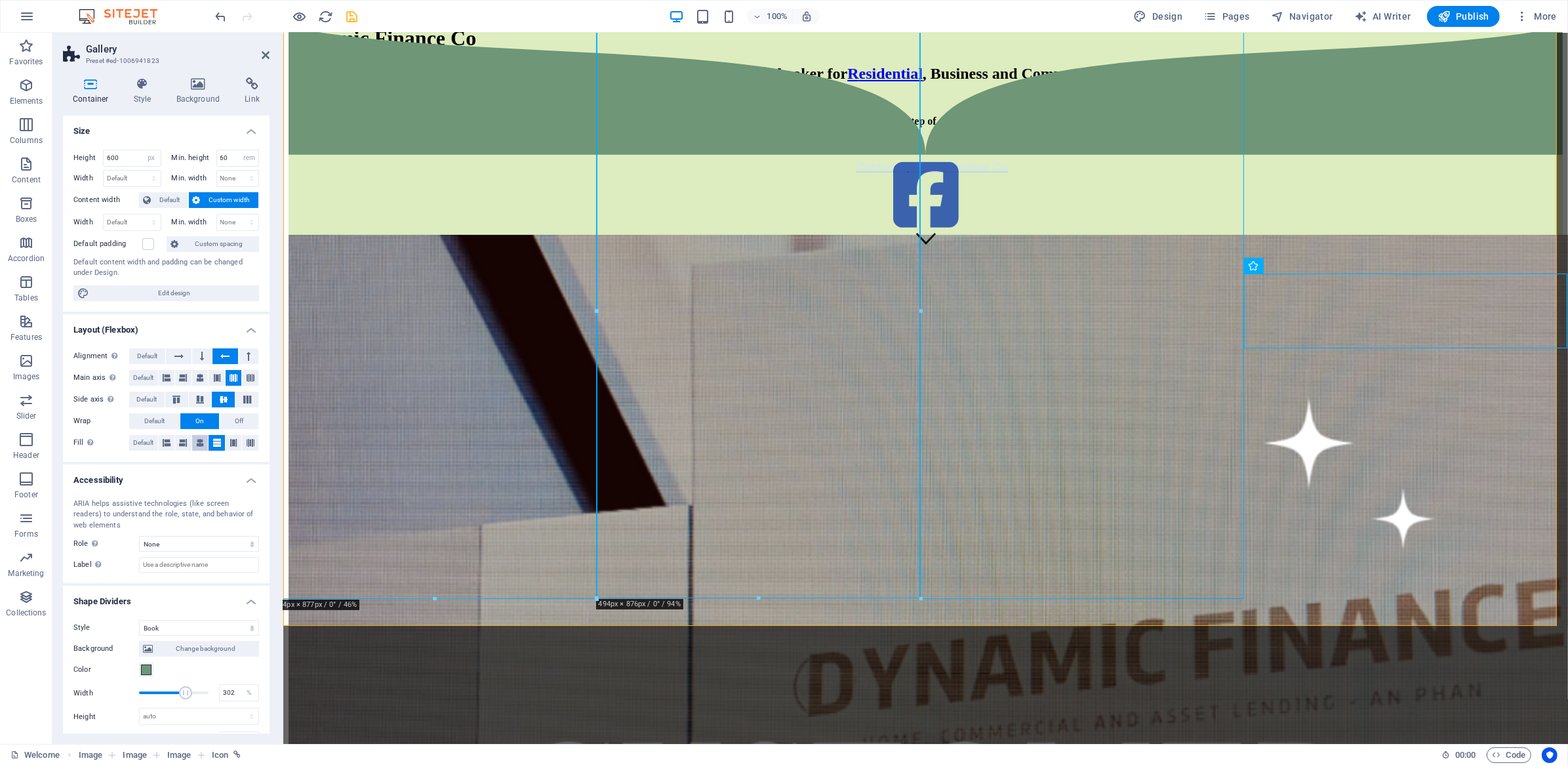
click at [203, 440] on button at bounding box center [201, 442] width 16 height 16
click at [187, 444] on button at bounding box center [184, 442] width 16 height 16
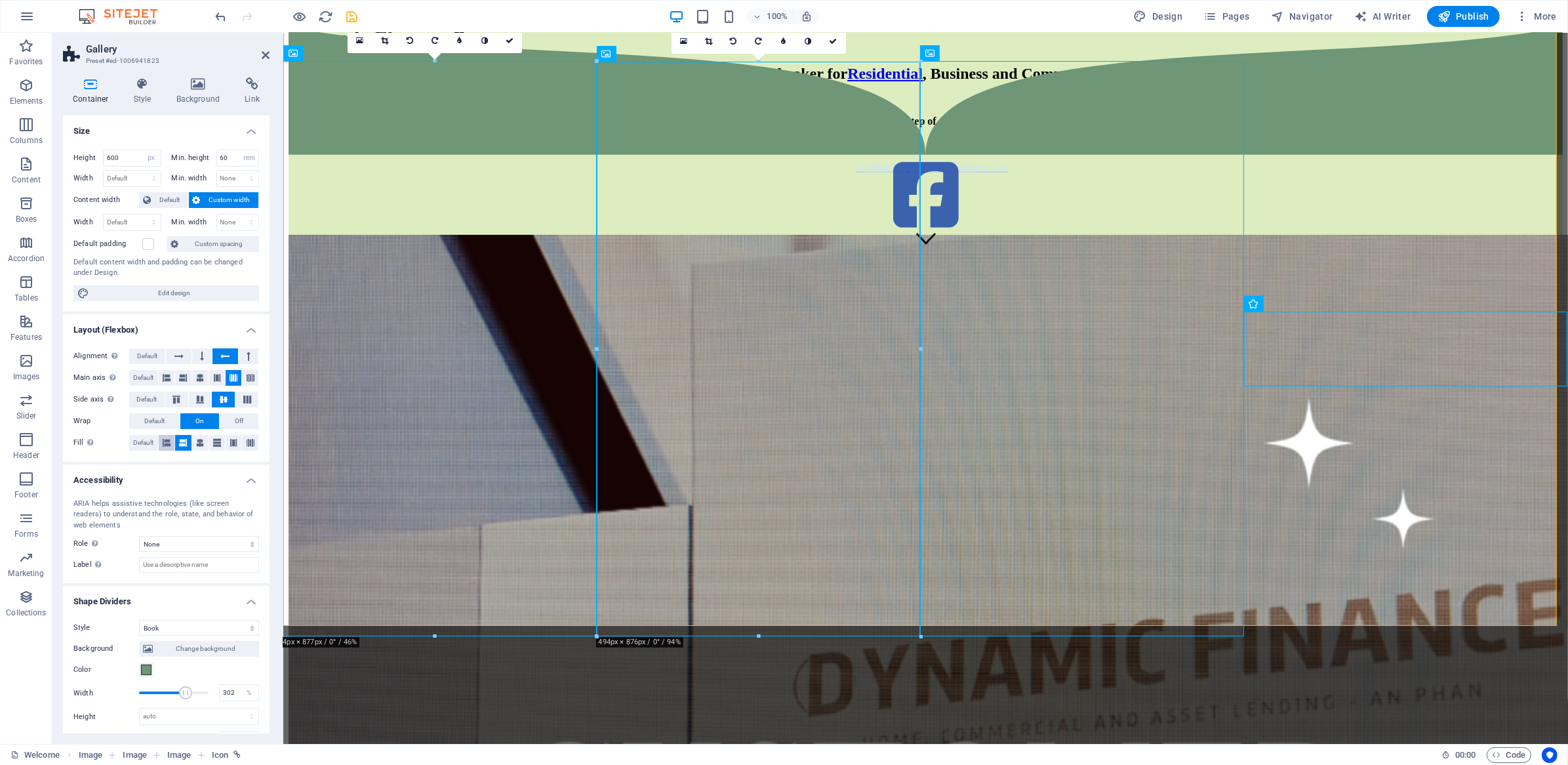
click at [168, 444] on icon at bounding box center [166, 442] width 8 height 16
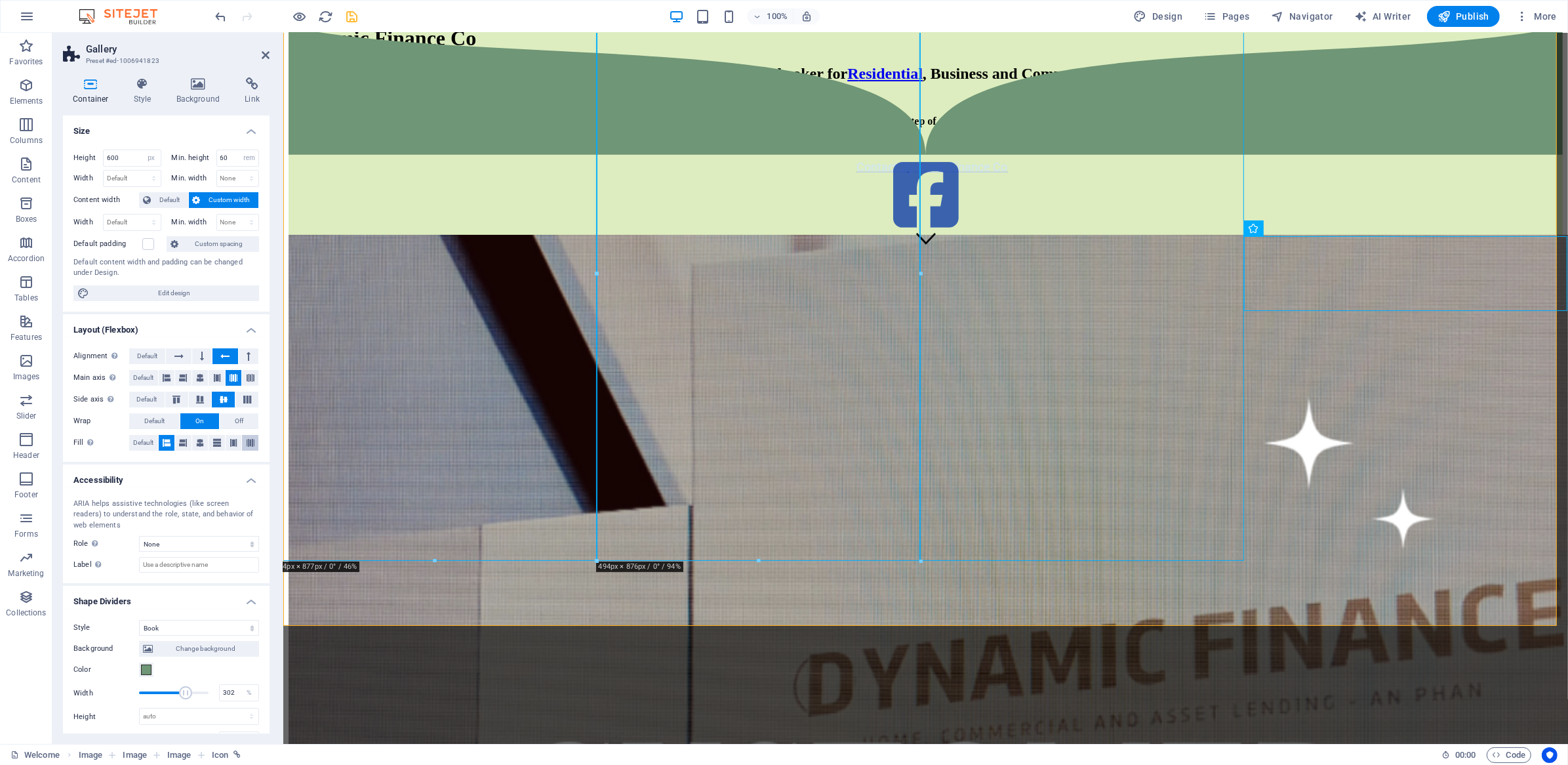
click at [252, 441] on icon at bounding box center [250, 442] width 8 height 16
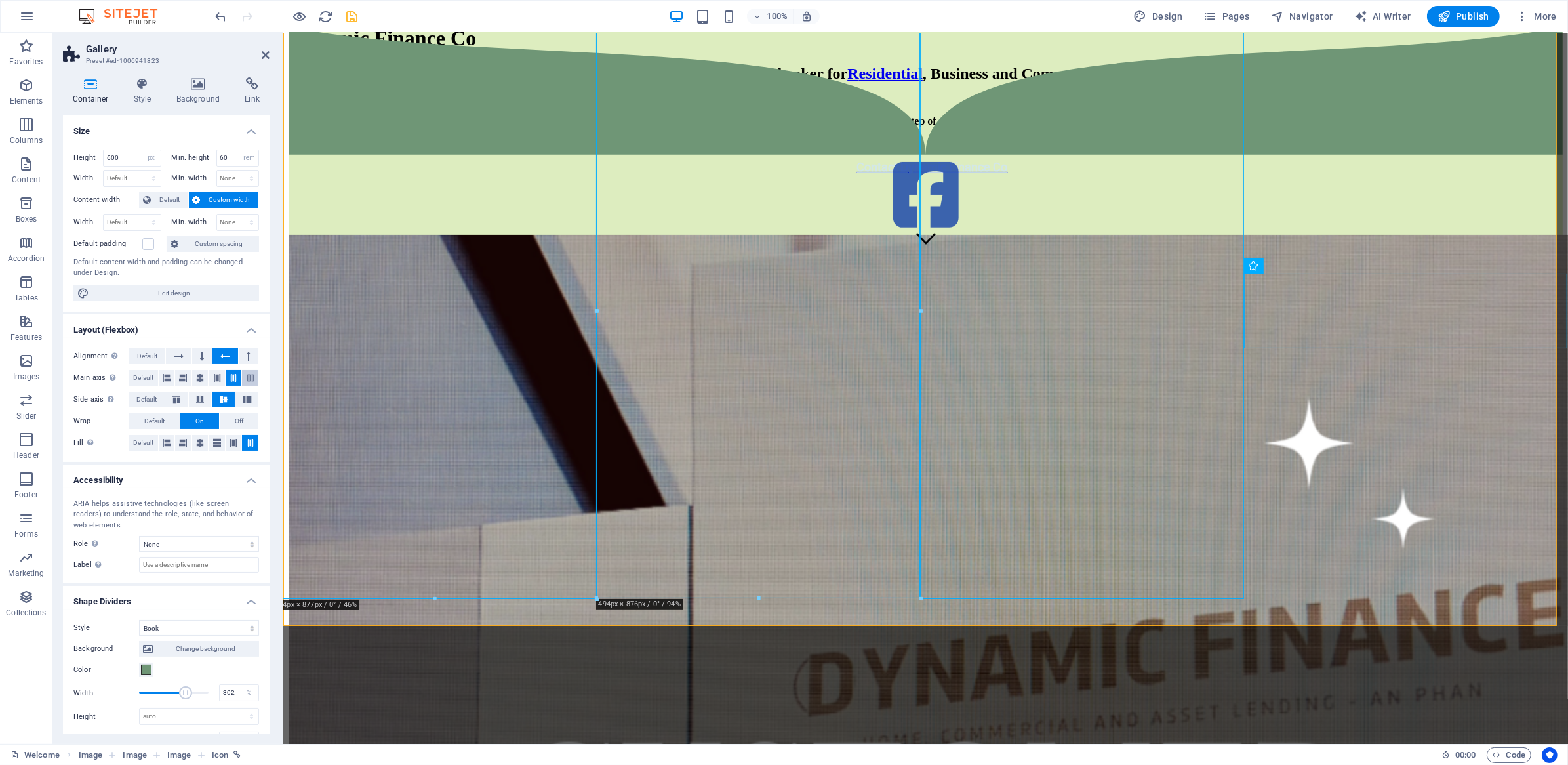
click at [242, 375] on button at bounding box center [250, 377] width 16 height 16
click at [245, 396] on icon at bounding box center [247, 399] width 16 height 8
click at [201, 399] on icon at bounding box center [200, 399] width 16 height 8
click at [223, 398] on icon at bounding box center [223, 399] width 16 height 8
click at [179, 399] on icon at bounding box center [176, 399] width 16 height 8
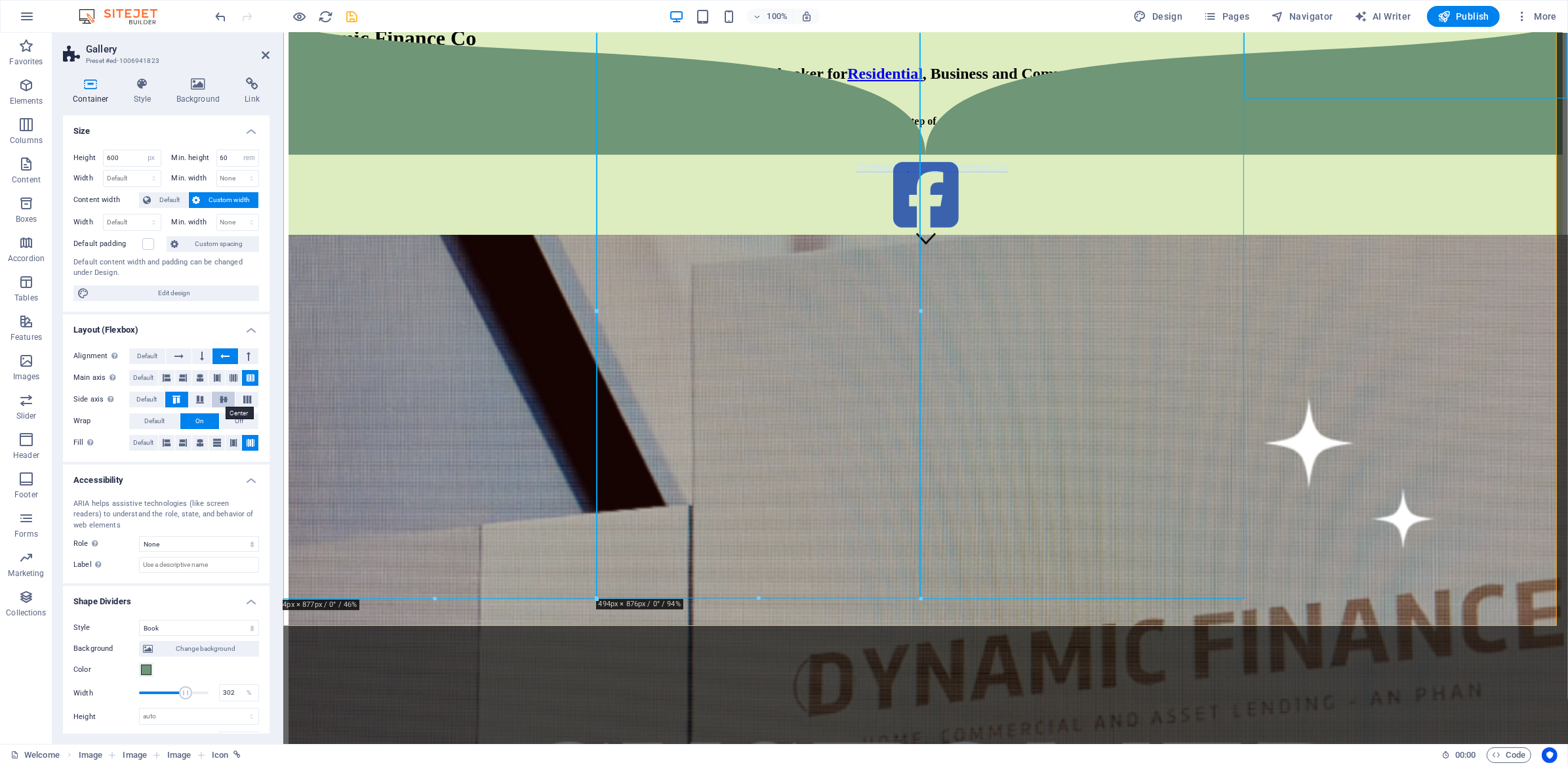
click at [225, 397] on icon at bounding box center [223, 399] width 16 height 8
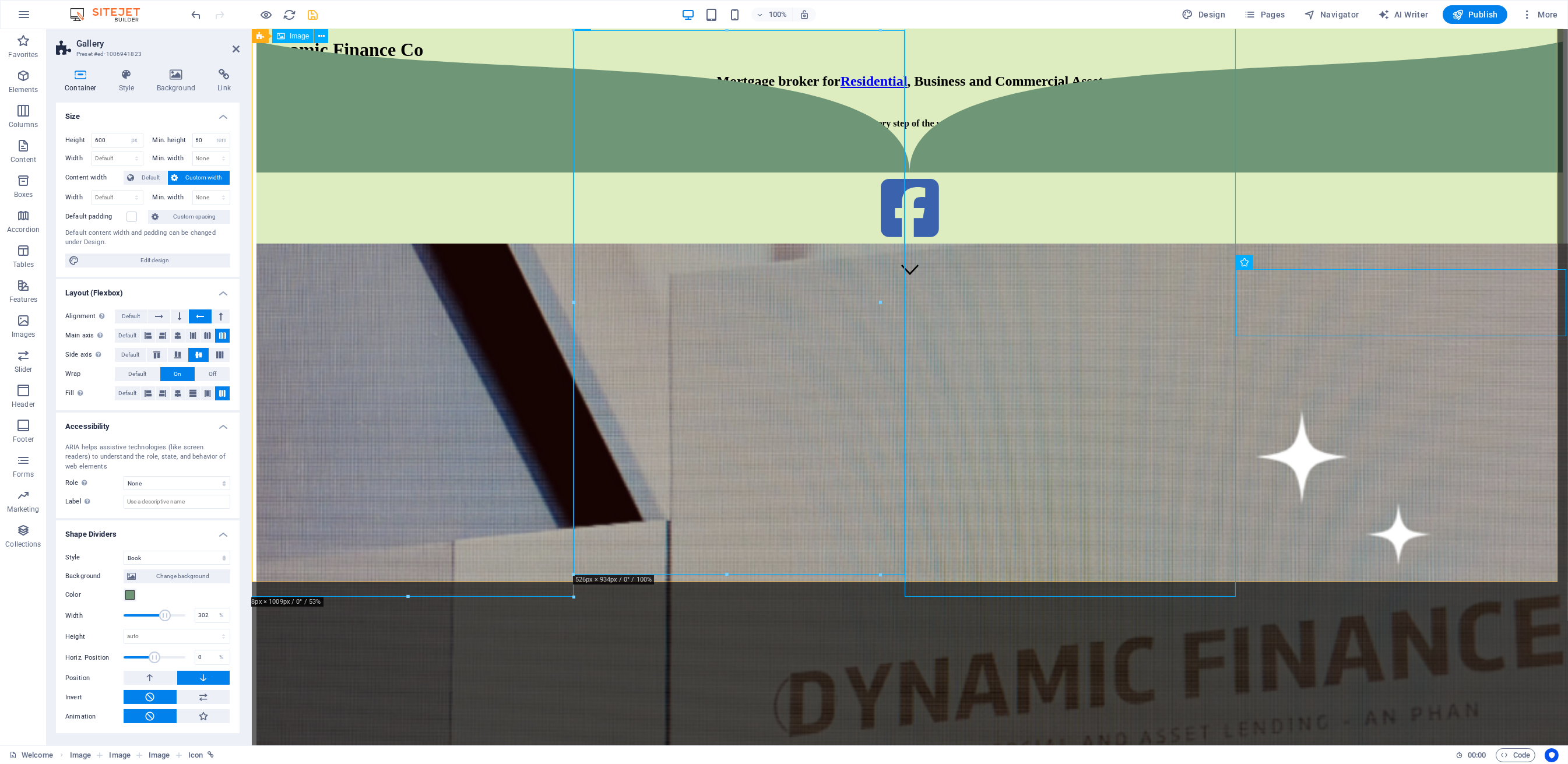
scroll to position [213, 0]
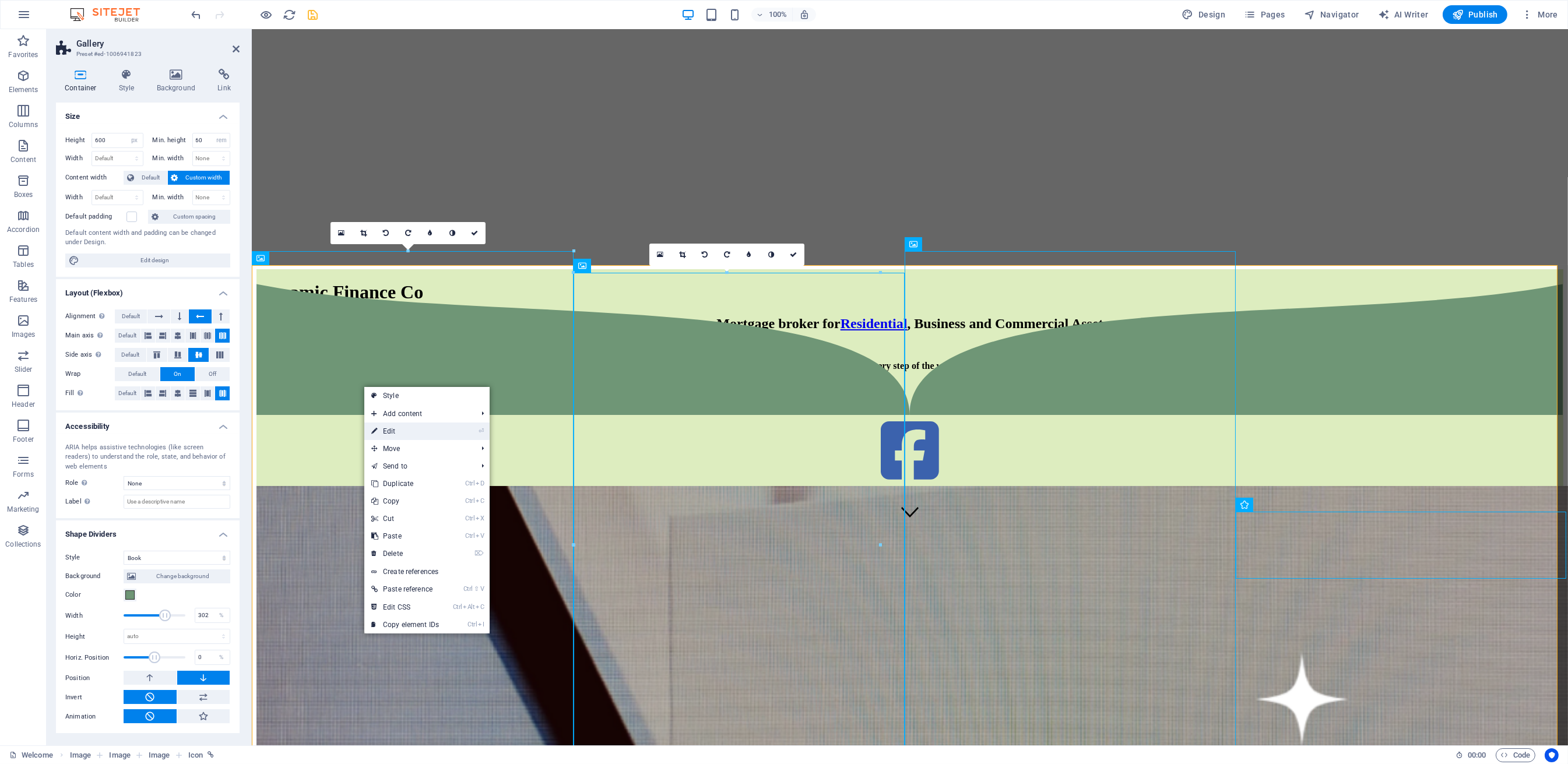
click at [402, 435] on link "⏎ Edit" at bounding box center [405, 431] width 82 height 18
select select "%"
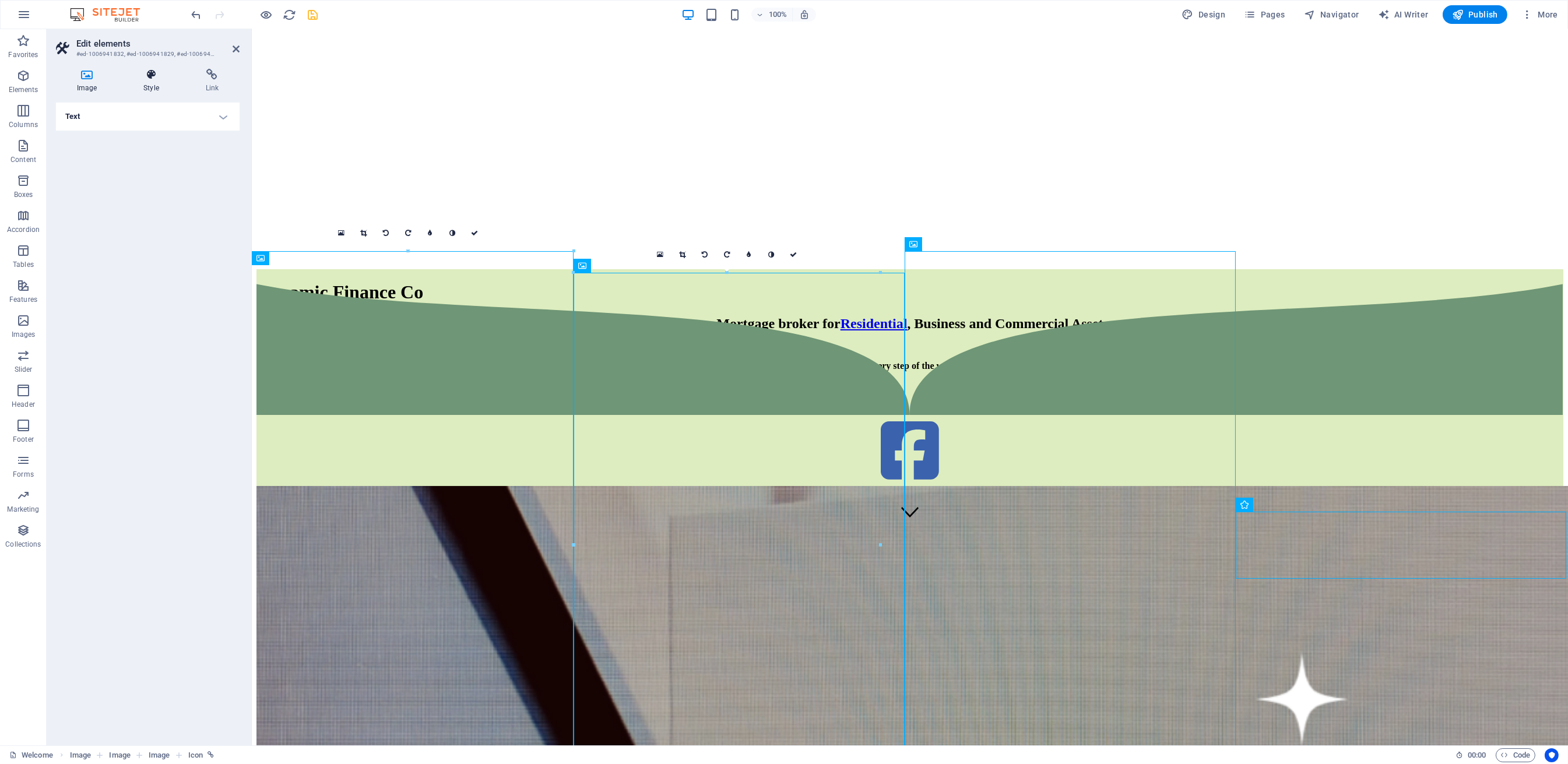
click at [147, 80] on icon at bounding box center [151, 74] width 57 height 12
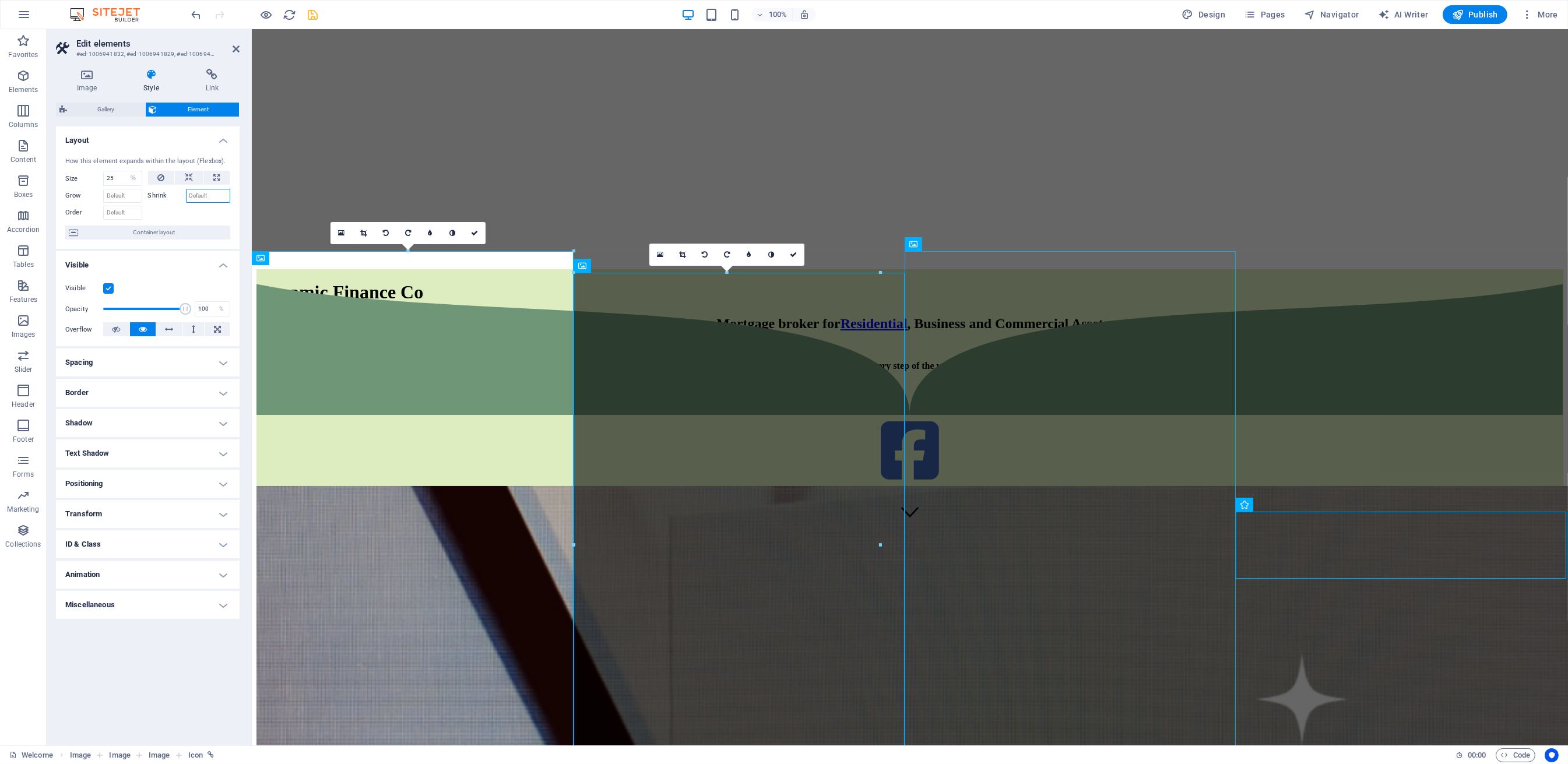
click at [198, 193] on input "Shrink" at bounding box center [208, 195] width 45 height 14
type input "20"
drag, startPoint x: 200, startPoint y: 199, endPoint x: 131, endPoint y: 200, distance: 69.0
click at [153, 200] on div "Shrink 20" at bounding box center [189, 195] width 83 height 14
click at [177, 209] on div at bounding box center [189, 211] width 83 height 17
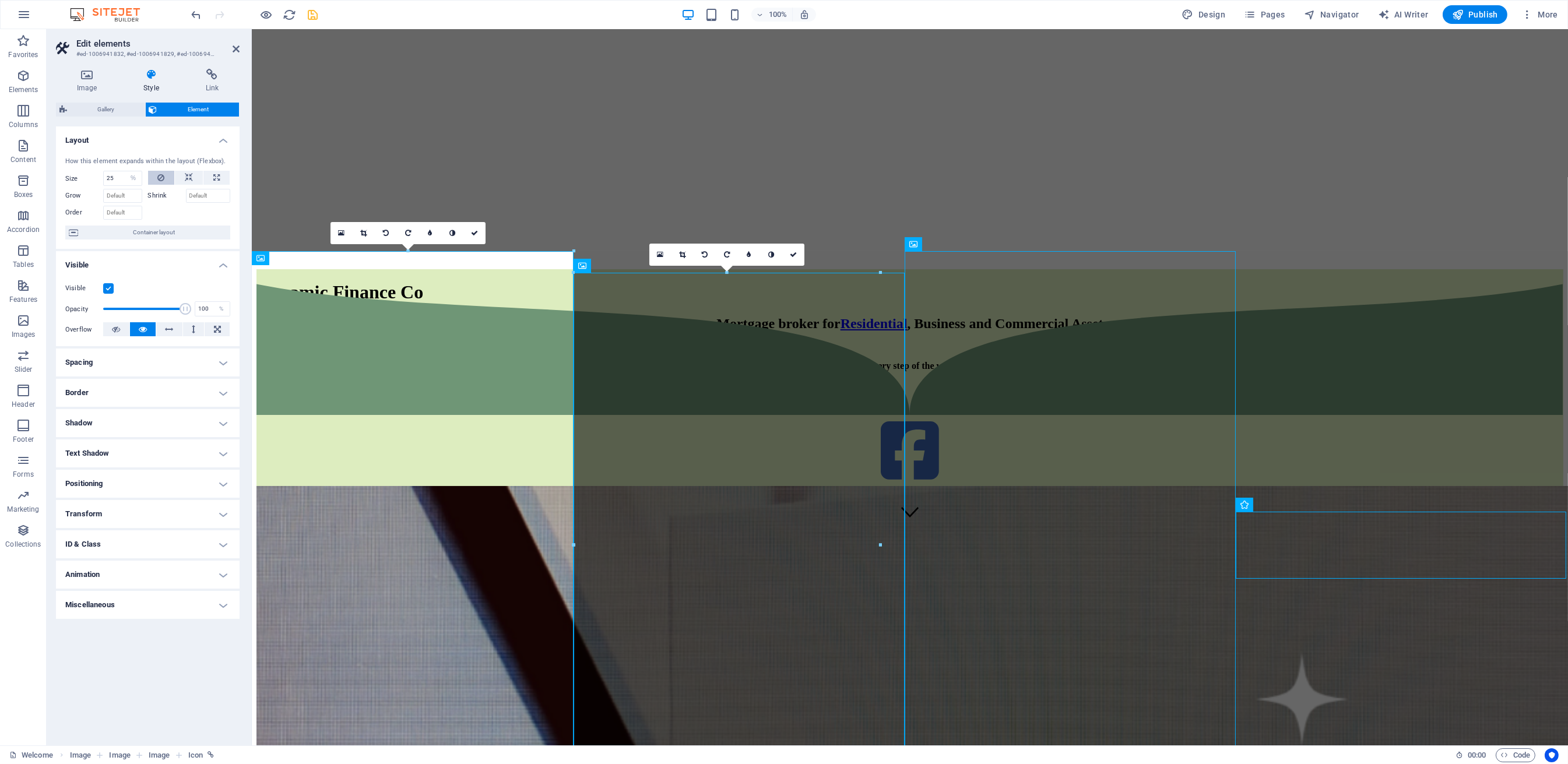
click at [158, 179] on icon at bounding box center [161, 178] width 7 height 14
select select "DISABLED_OPTION_VALUE"
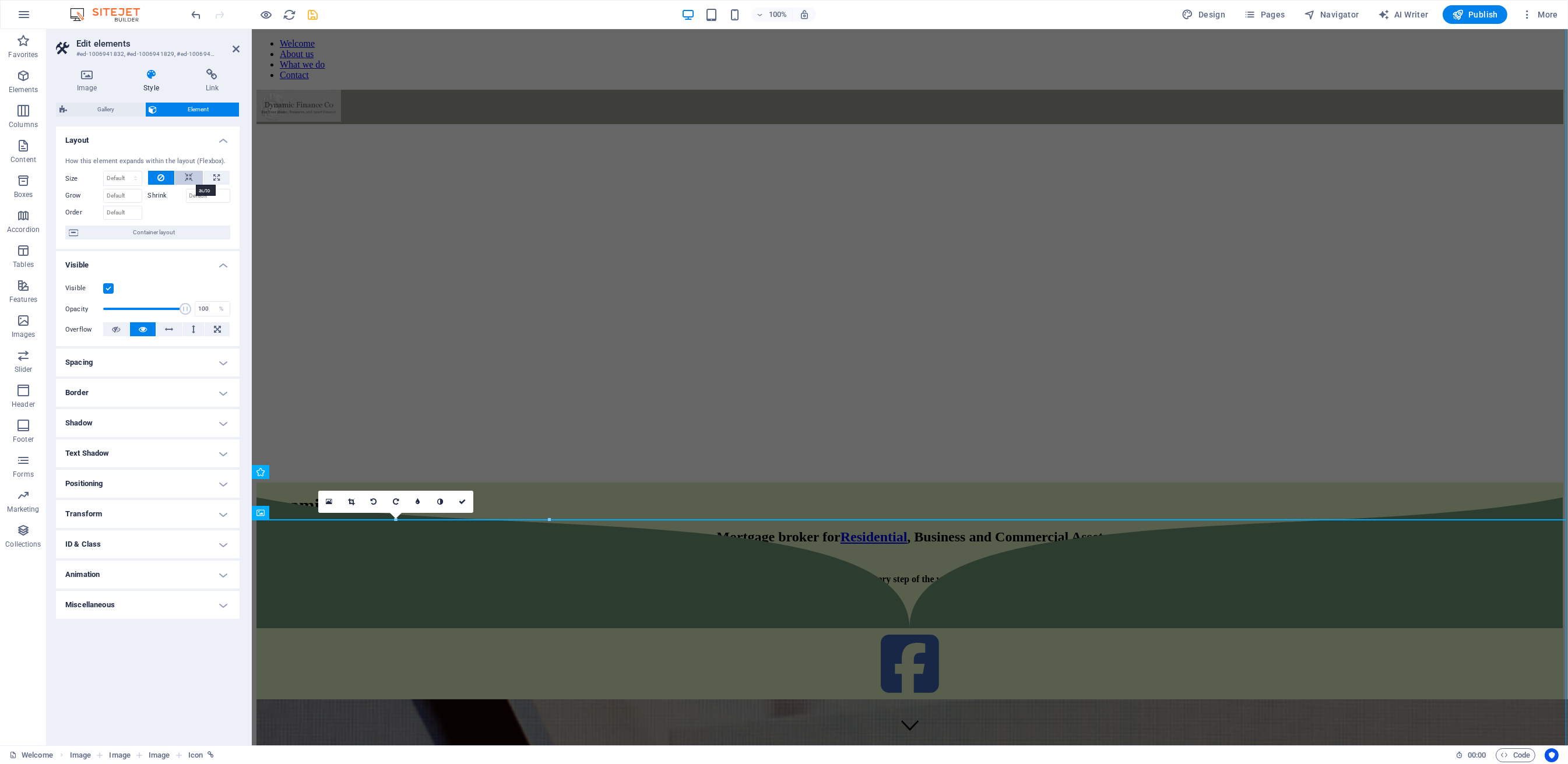
click at [191, 180] on icon at bounding box center [189, 178] width 8 height 14
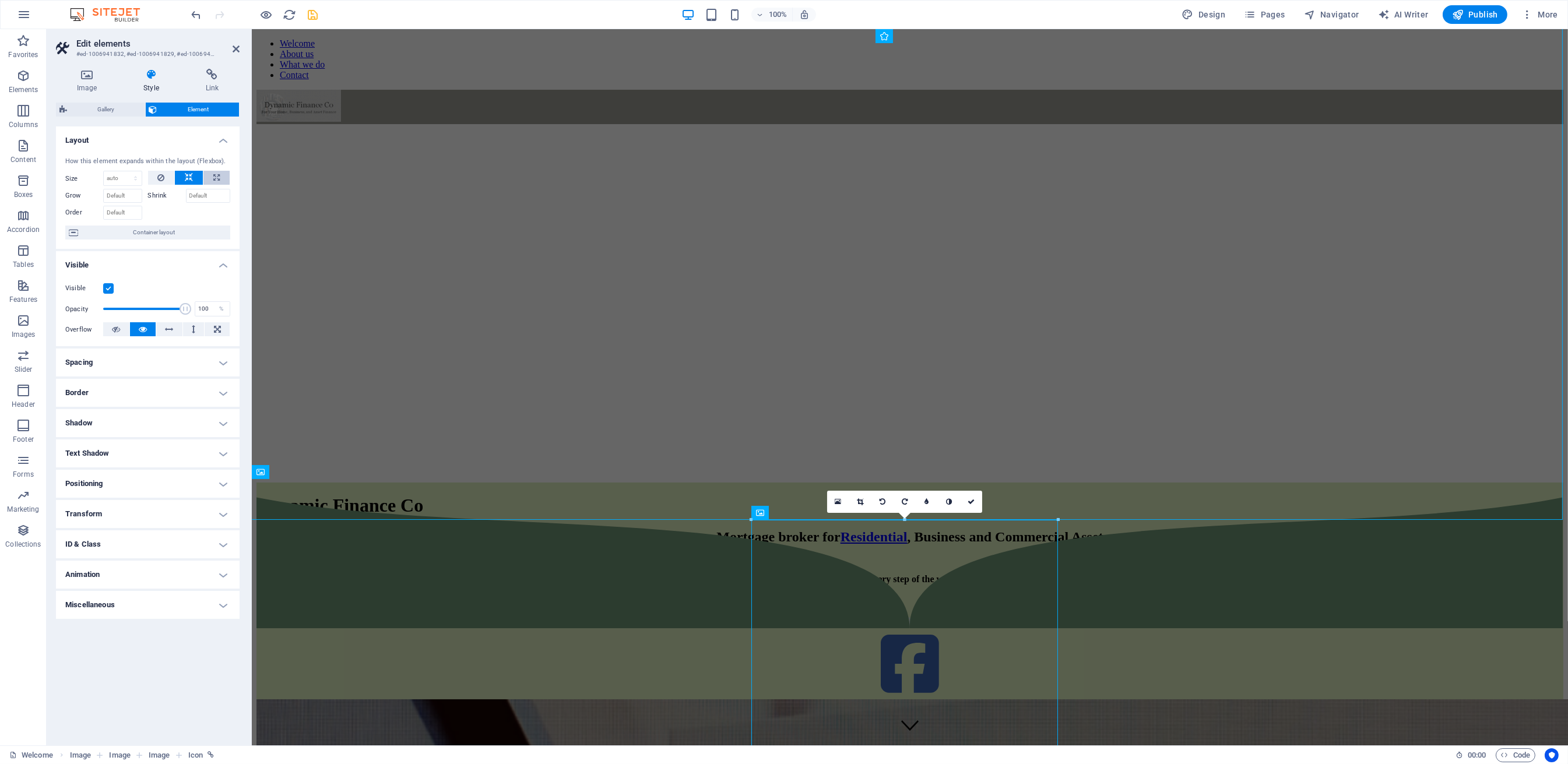
click at [221, 178] on button at bounding box center [216, 178] width 26 height 14
type input "100"
select select "%"
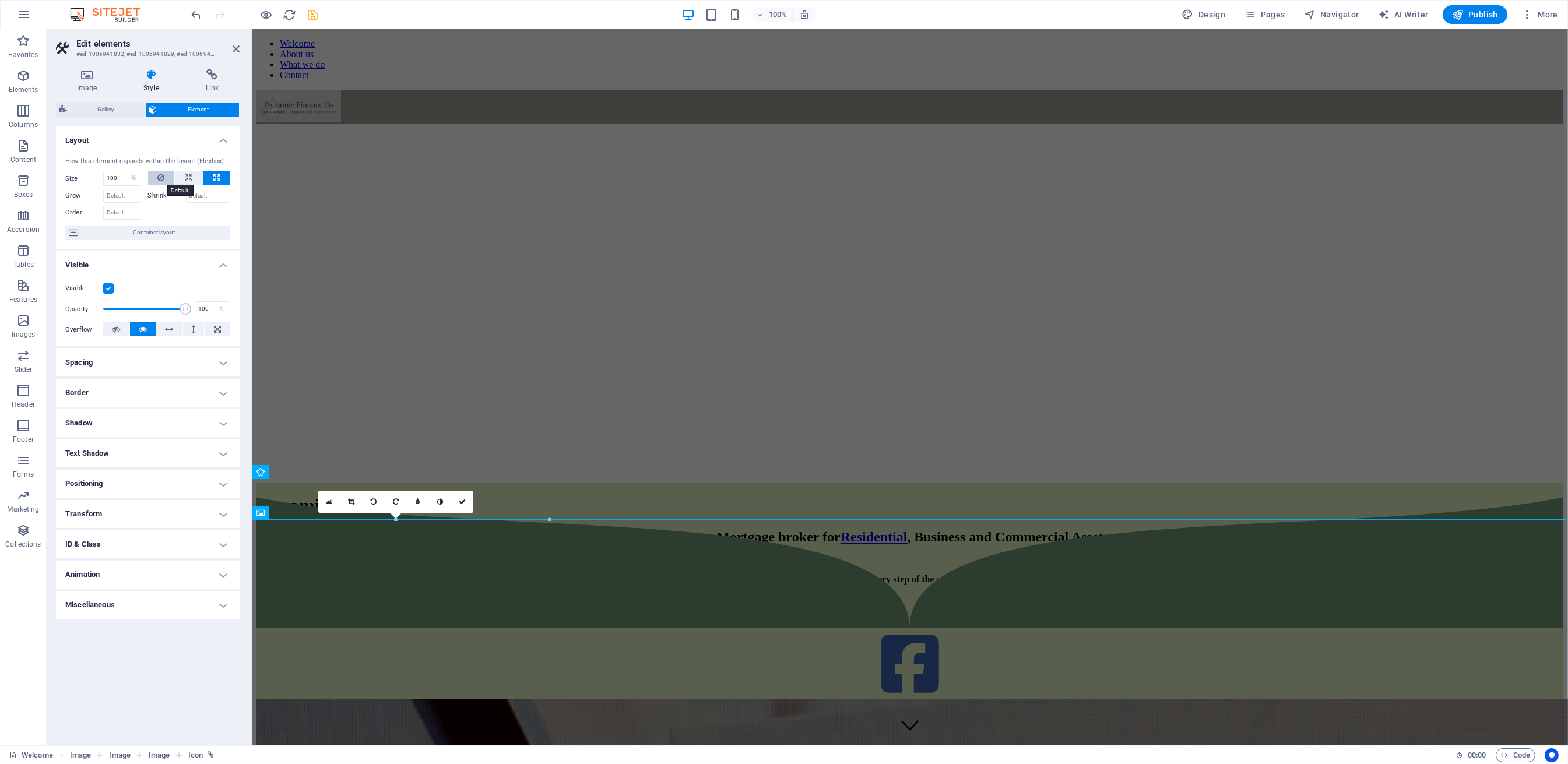
click at [155, 179] on button at bounding box center [161, 178] width 27 height 14
click at [187, 178] on icon at bounding box center [189, 178] width 8 height 14
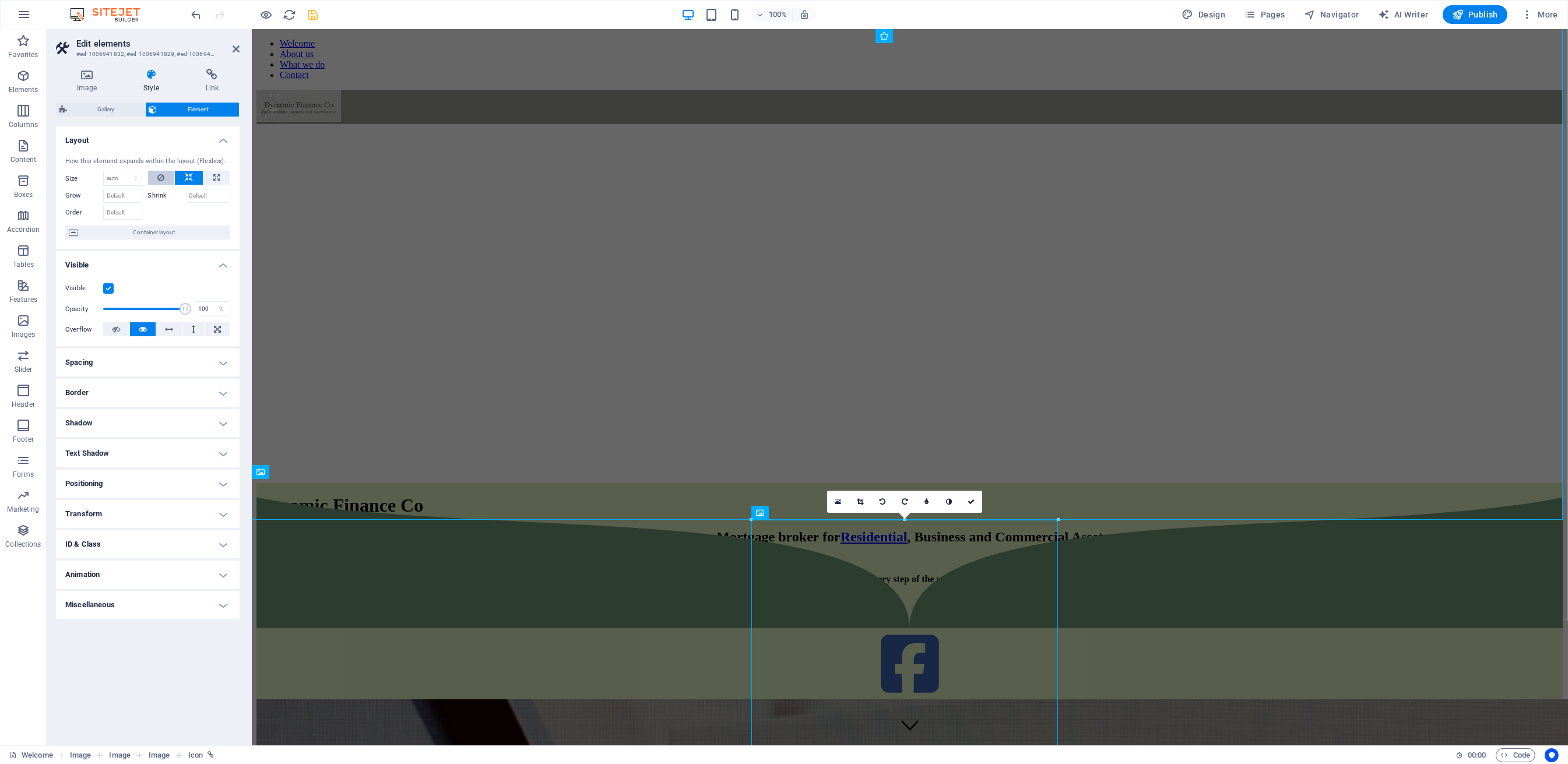
click at [163, 180] on icon at bounding box center [161, 178] width 7 height 14
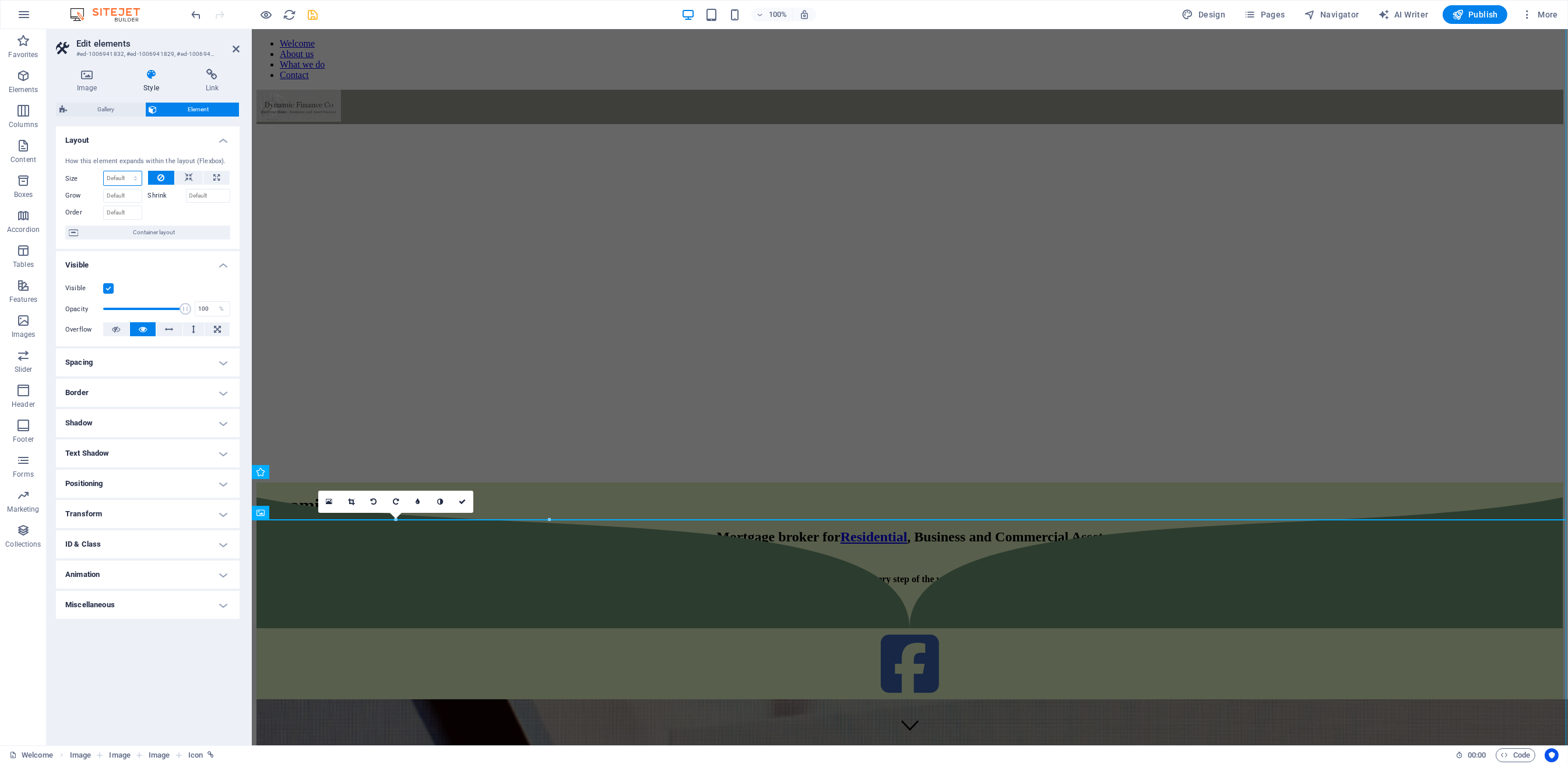
click at [127, 173] on select "Default auto px % 1/1 1/2 1/3 1/4 1/5 1/6 1/7 1/8 1/9 1/10" at bounding box center [122, 178] width 38 height 14
select select "1/1"
click at [125, 172] on select "Default auto px % 1/1 1/2 1/3 1/4 1/5 1/6 1/7 1/8 1/9 1/10" at bounding box center [122, 178] width 38 height 14
type input "100"
click at [133, 178] on select "Default auto px % 1/1 1/2 1/3 1/4 1/5 1/6 1/7 1/8 1/9 1/10" at bounding box center [133, 178] width 16 height 14
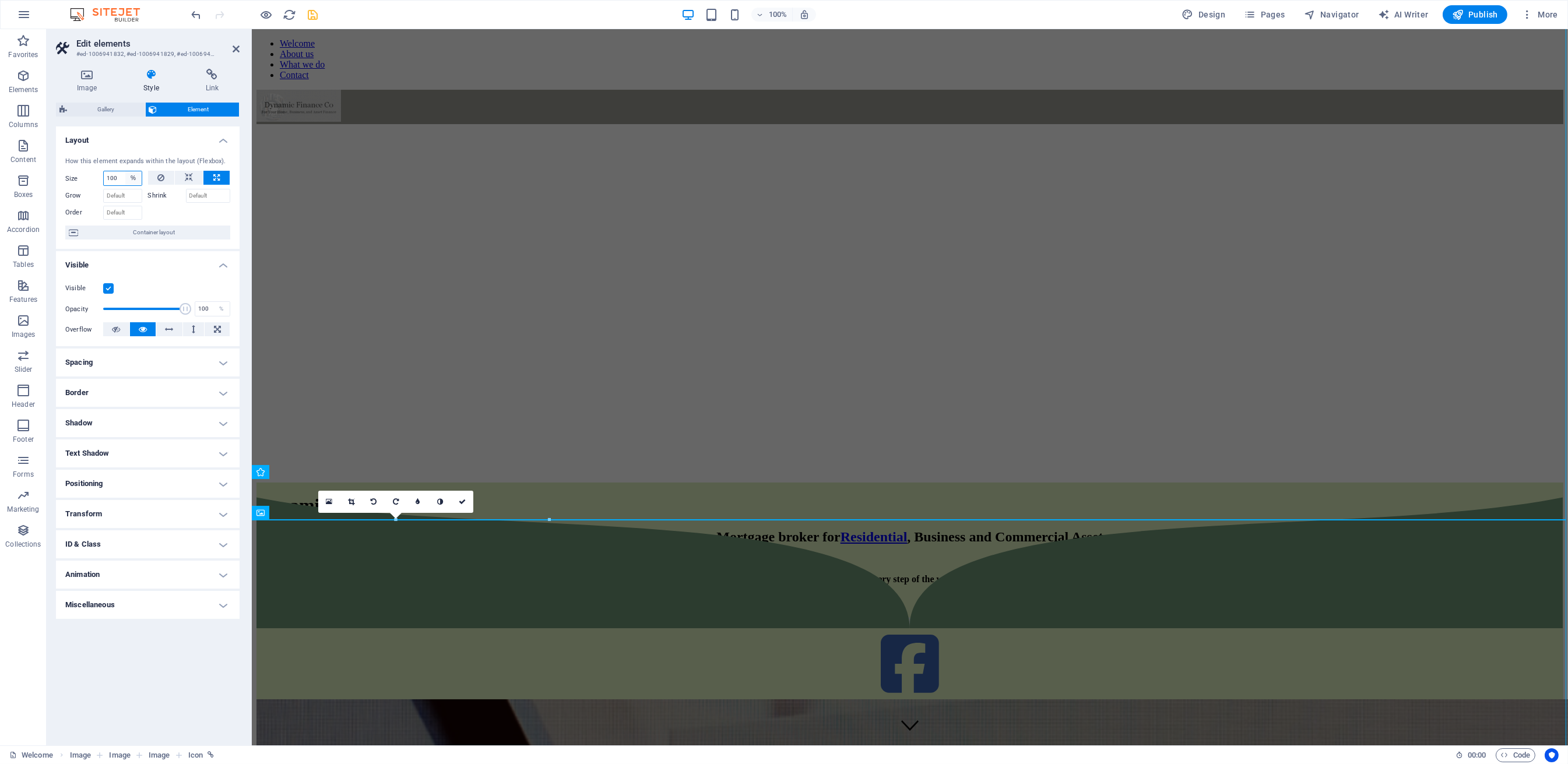
select select "1/1"
click at [125, 172] on select "Default auto px % 1/1 1/2 1/3 1/4 1/5 1/6 1/7 1/8 1/9 1/10" at bounding box center [133, 178] width 16 height 14
click at [131, 183] on select "Default auto px % 1/1 1/2 1/3 1/4 1/5 1/6 1/7 1/8 1/9 1/10" at bounding box center [122, 178] width 38 height 14
select select "1/2"
click at [125, 172] on select "Default auto px % 1/1 1/2 1/3 1/4 1/5 1/6 1/7 1/8 1/9 1/10" at bounding box center [122, 178] width 38 height 14
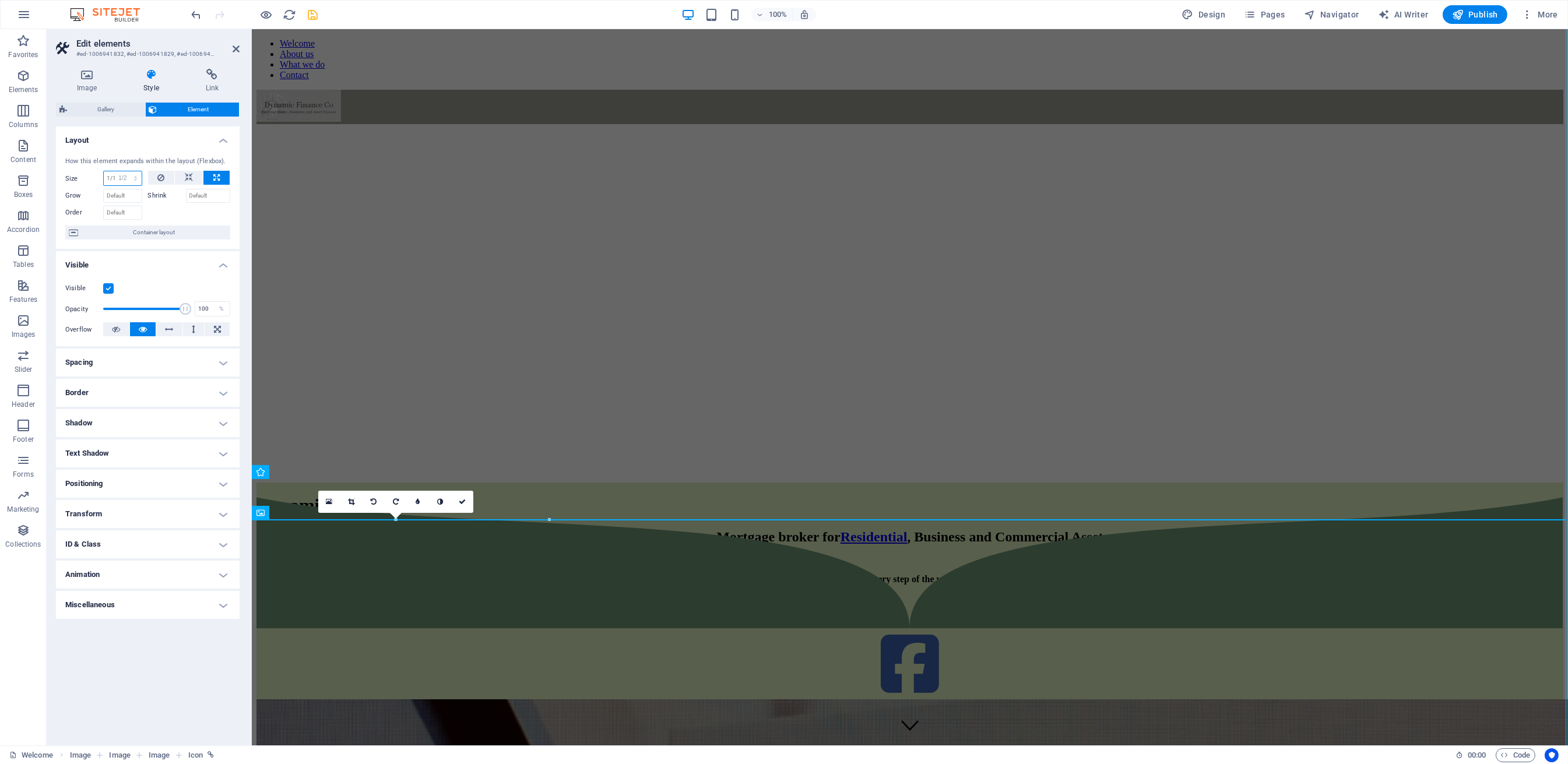
type input "50"
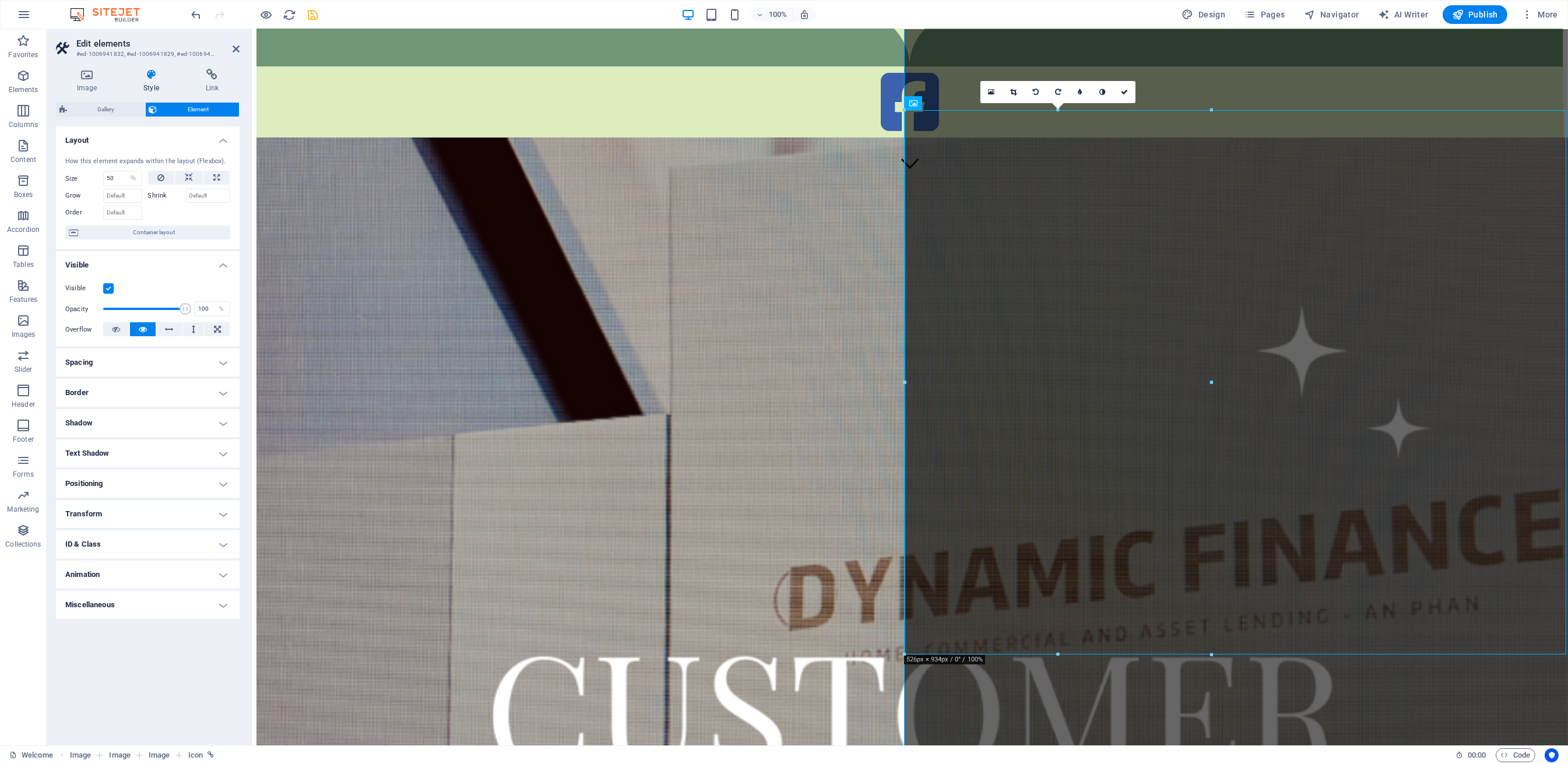
scroll to position [236, 0]
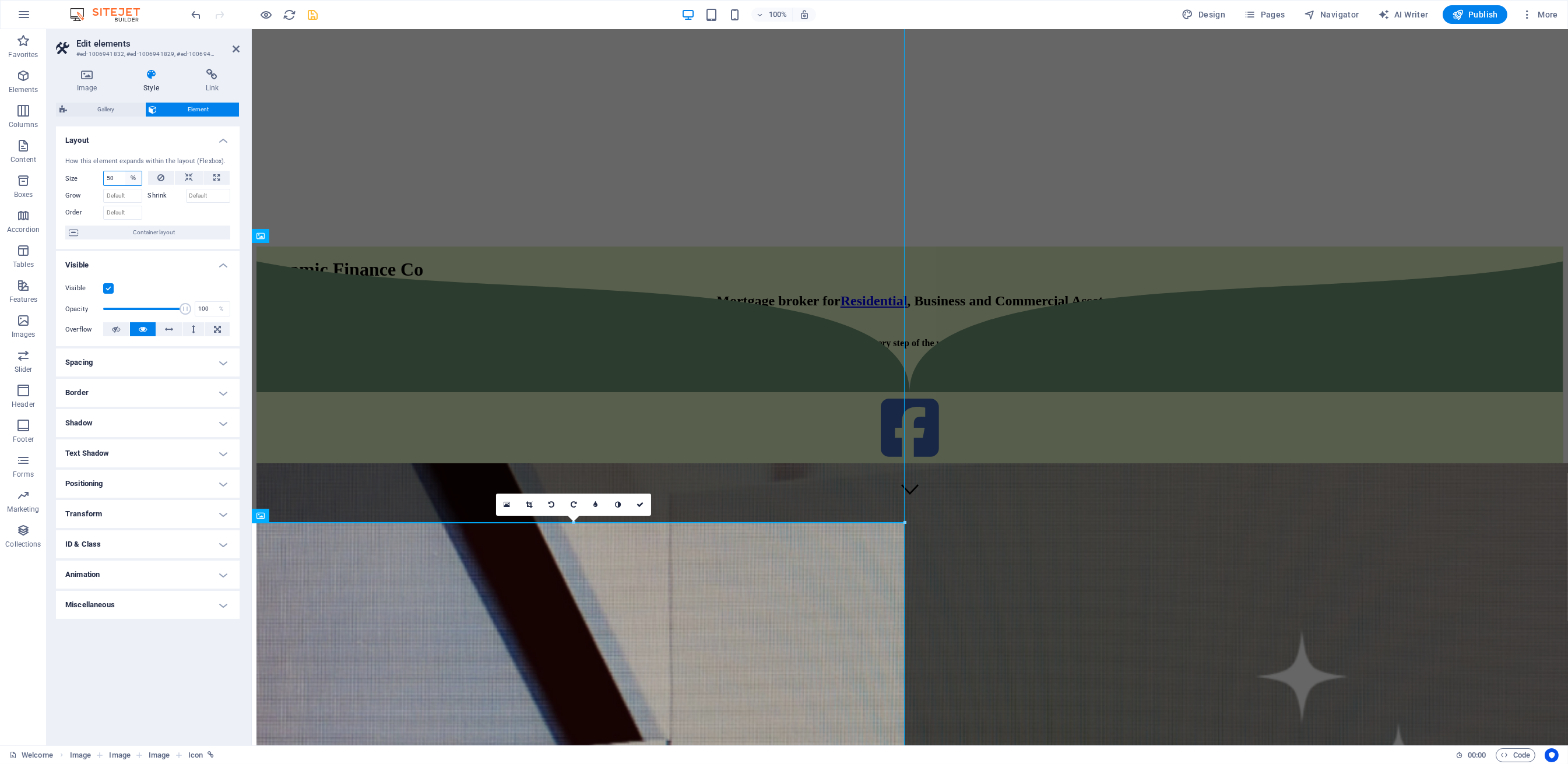
click at [131, 181] on select "Default auto px % 1/1 1/2 1/3 1/4 1/5 1/6 1/7 1/8 1/9 1/10" at bounding box center [133, 178] width 16 height 14
select select "1/5"
click at [125, 172] on select "Default auto px % 1/1 1/2 1/3 1/4 1/5 1/6 1/7 1/8 1/9 1/10" at bounding box center [133, 178] width 16 height 14
type input "20"
select select "%"
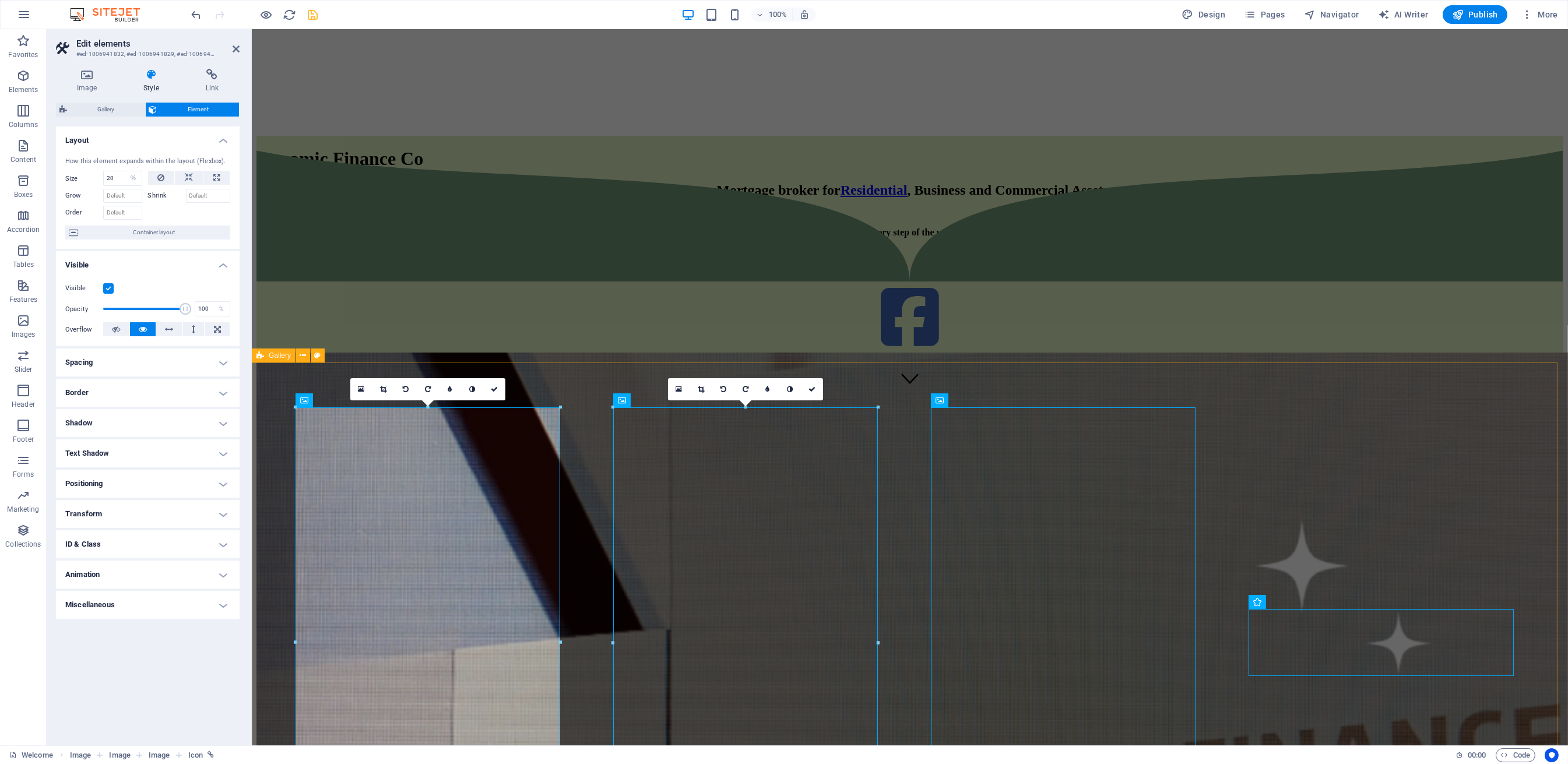
scroll to position [485, 0]
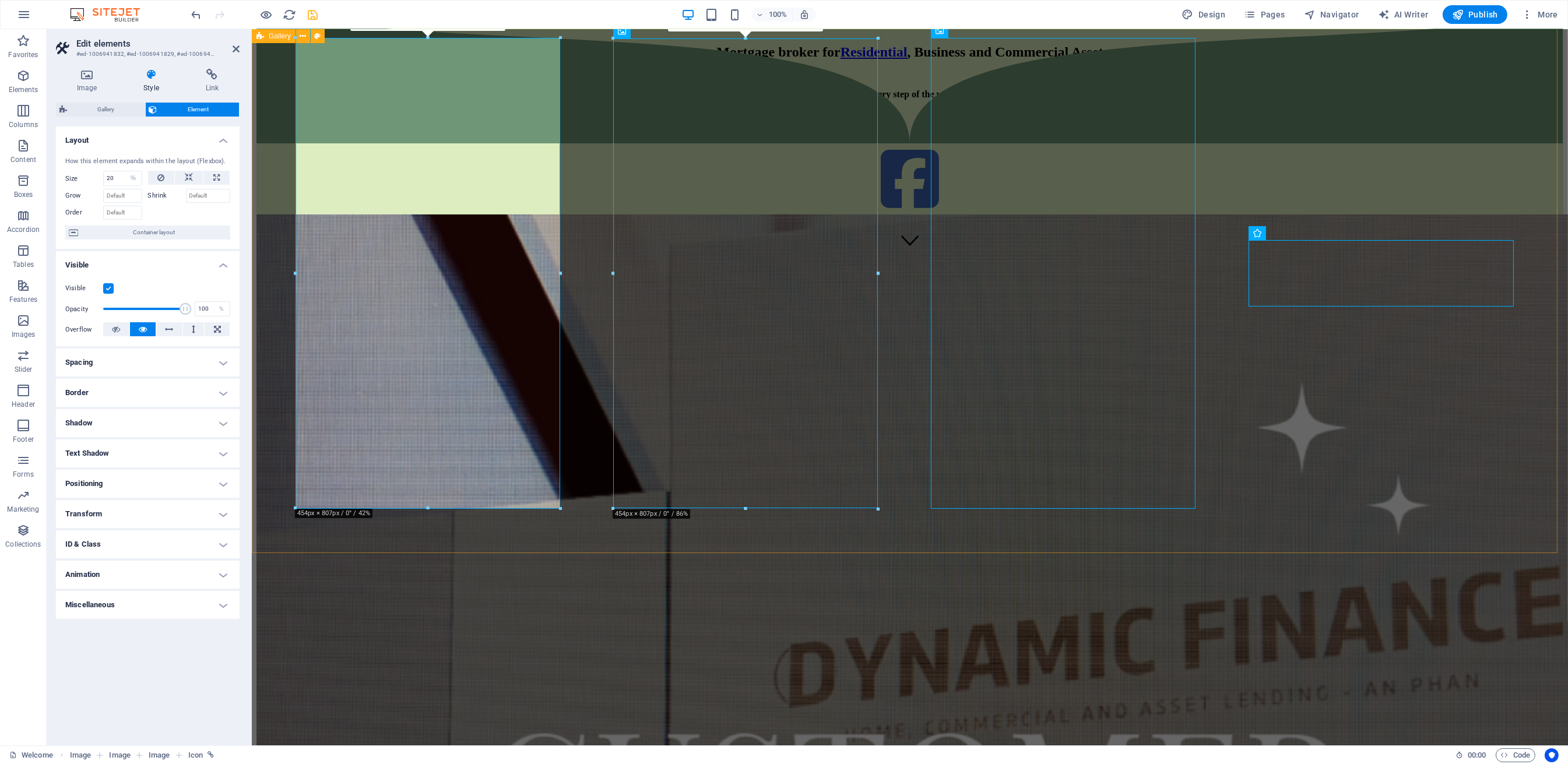
click at [1254, 433] on div at bounding box center [909, 277] width 1307 height 559
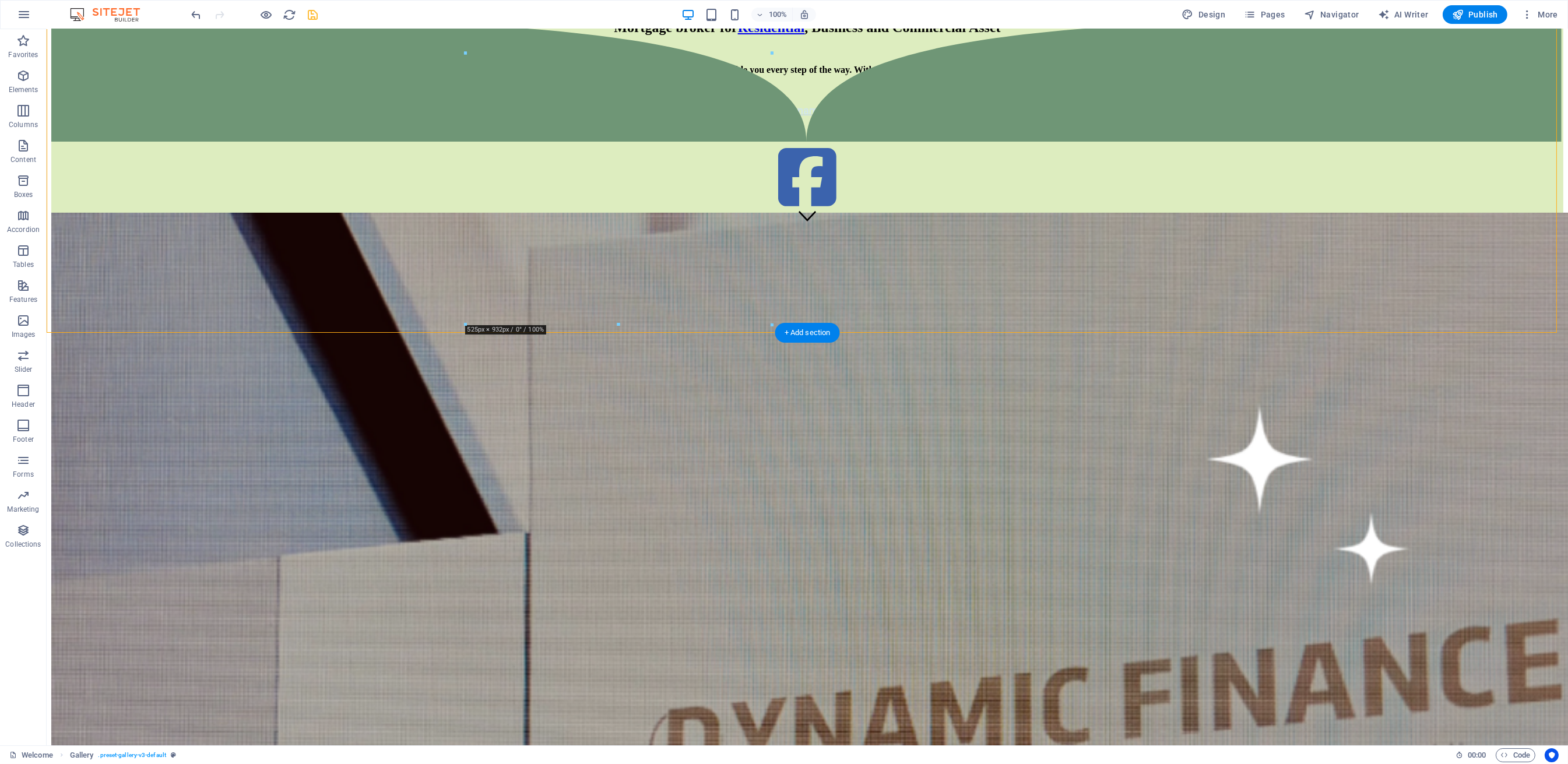
scroll to position [463, 0]
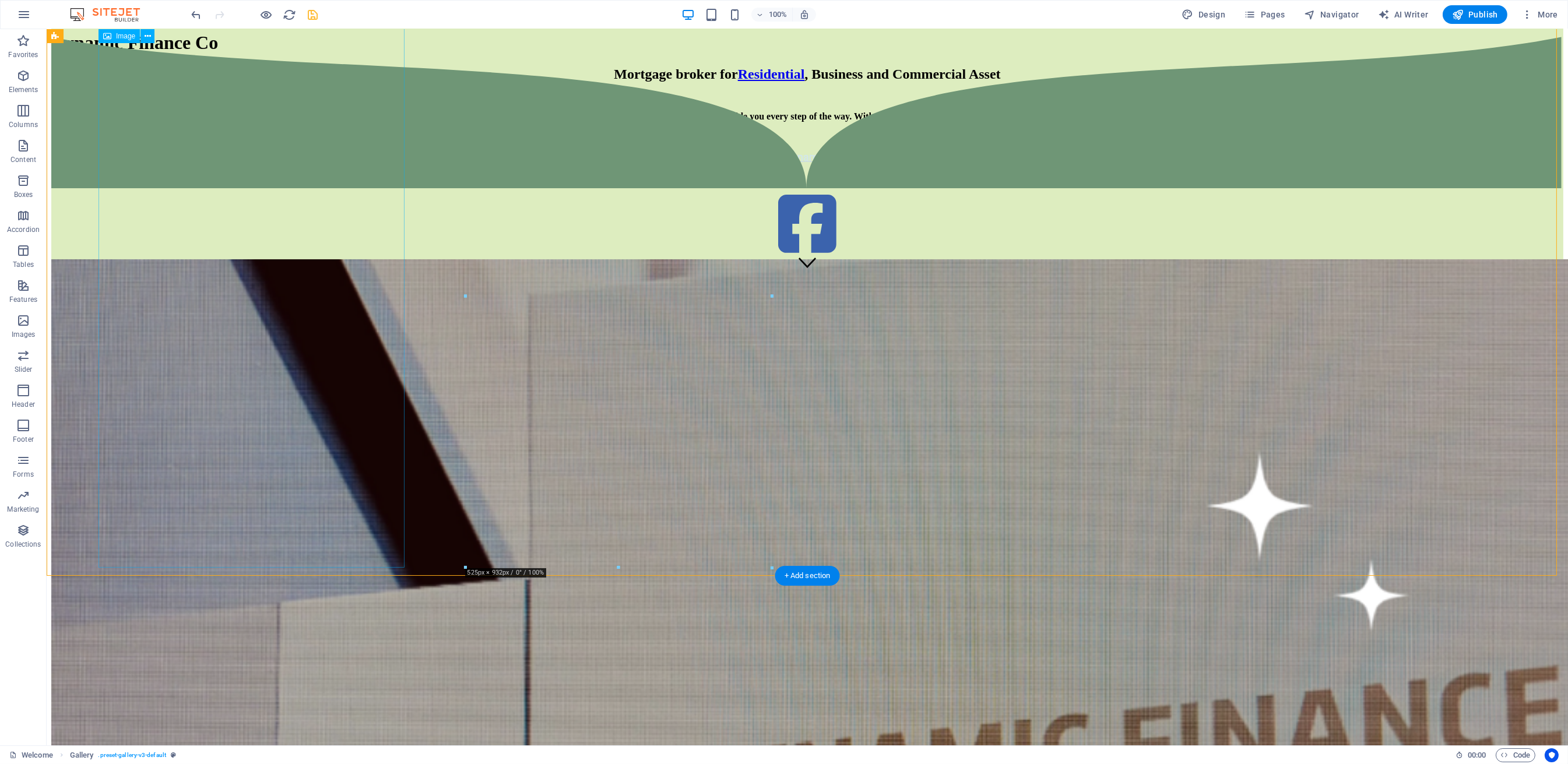
click at [1254, 259] on figure at bounding box center [807, 225] width 1512 height 69
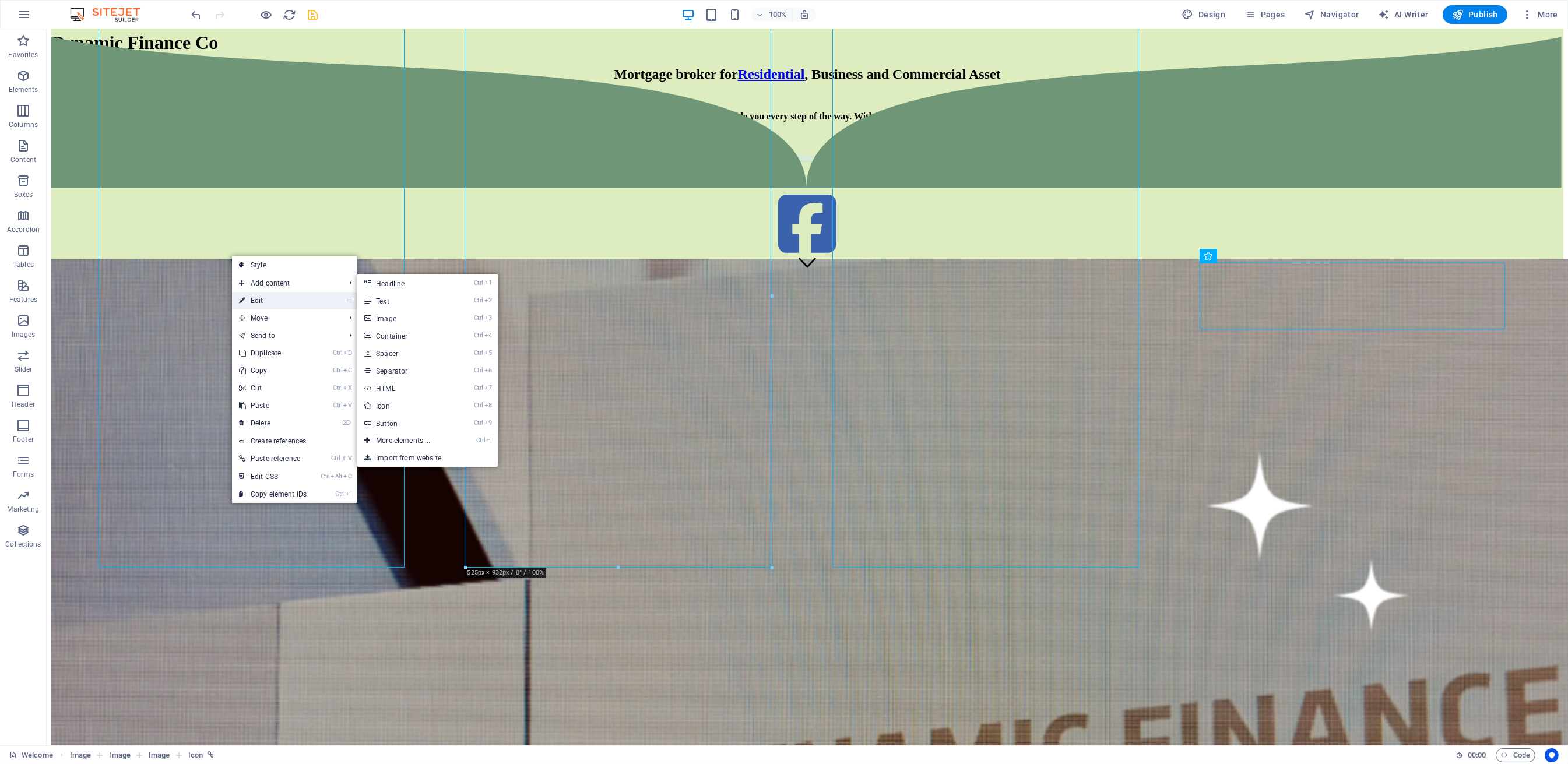
click at [264, 298] on link "⏎ Edit" at bounding box center [273, 301] width 82 height 18
select select "%"
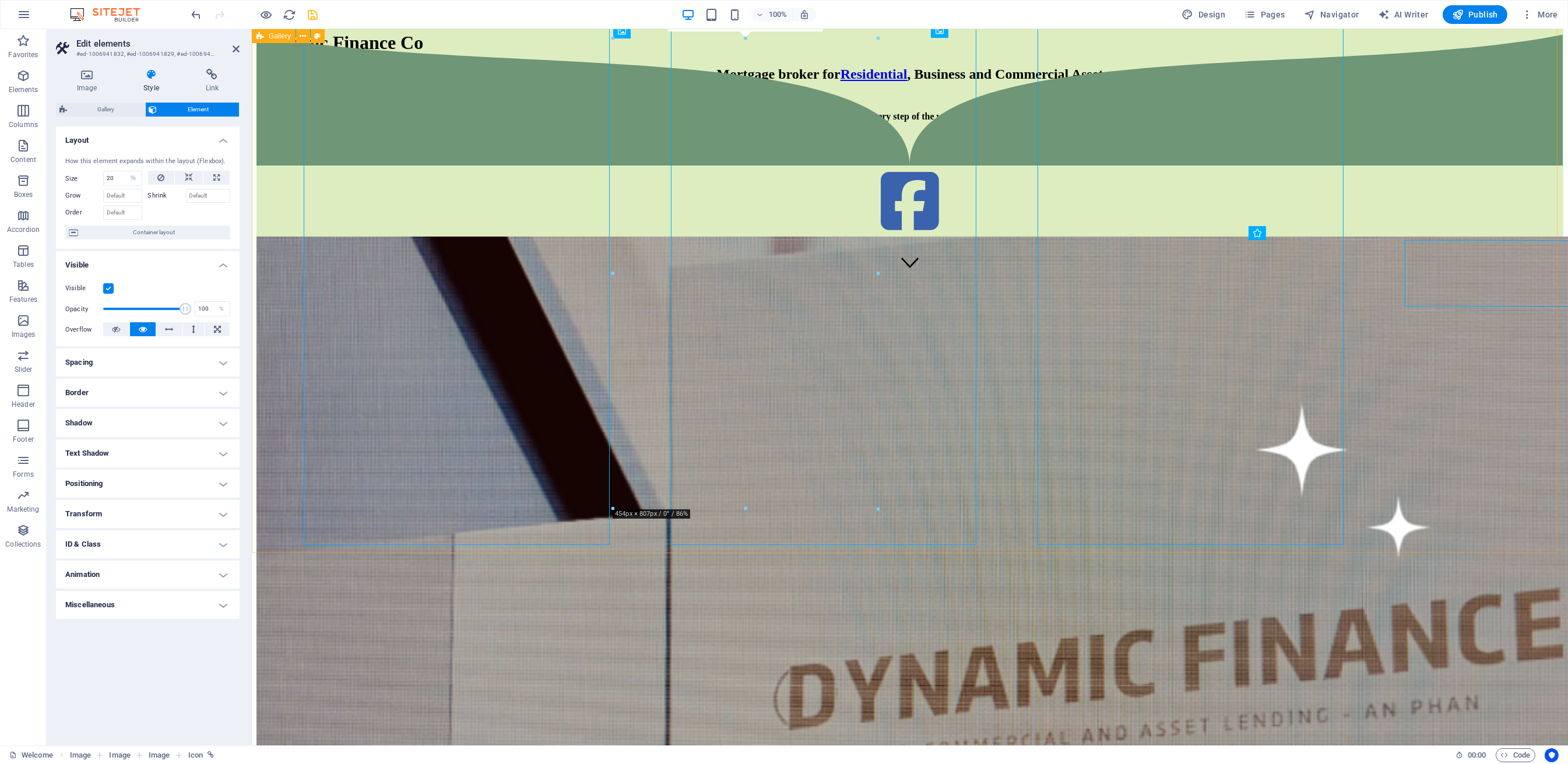
scroll to position [485, 0]
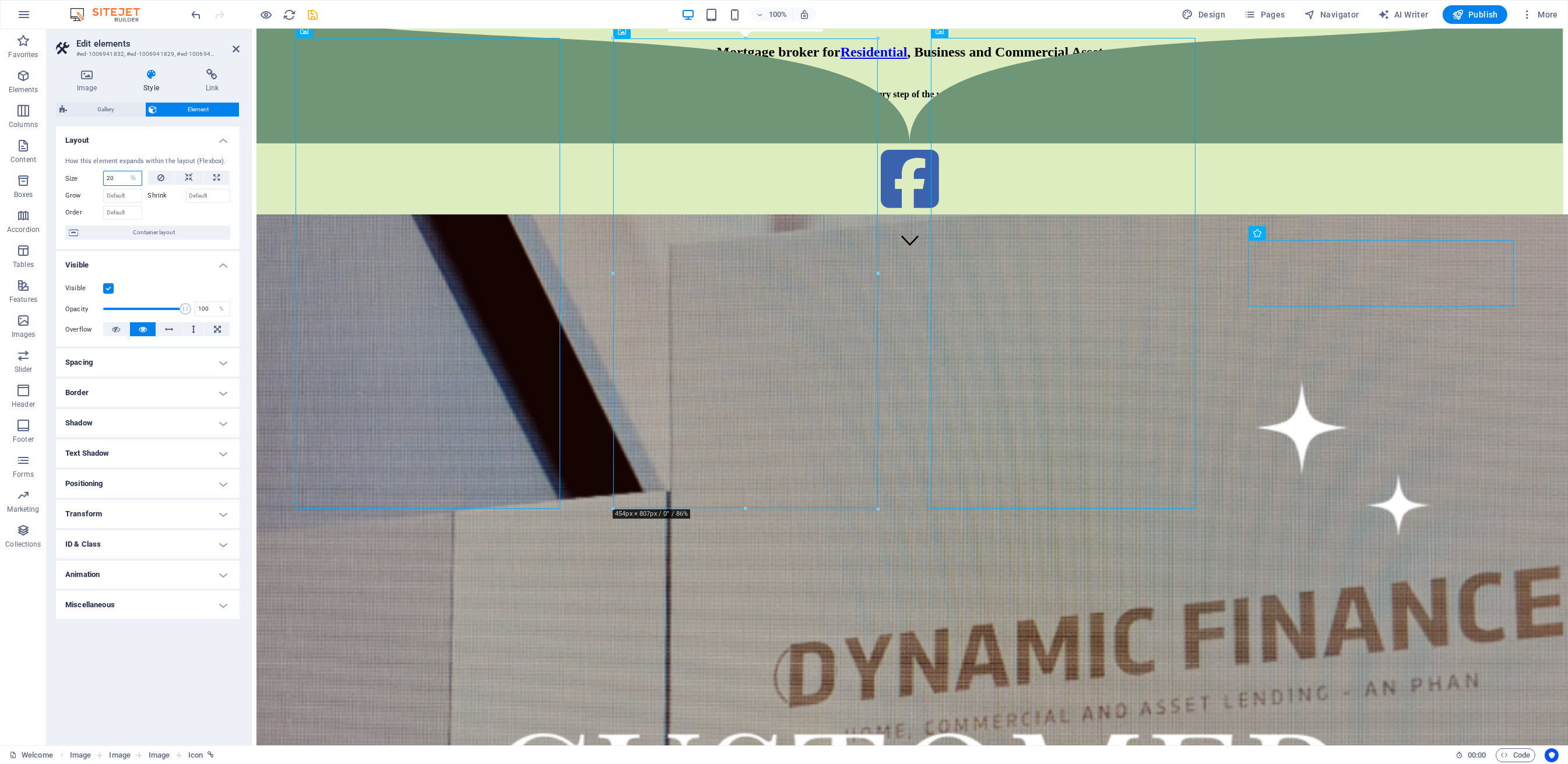
drag, startPoint x: 117, startPoint y: 178, endPoint x: 90, endPoint y: 179, distance: 27.0
click at [91, 178] on div "Size 20 Default auto px % 1/1 1/2 1/3 1/4 1/5 1/6 1/7 1/8 1/9 1/10" at bounding box center [103, 178] width 77 height 15
drag, startPoint x: 120, startPoint y: 180, endPoint x: 85, endPoint y: 189, distance: 36.1
click at [88, 186] on div "Size 22 Default auto px % 1/1 1/2 1/3 1/4 1/5 1/6 1/7 1/8 1/9 1/10 Grow Shrink …" at bounding box center [147, 195] width 165 height 49
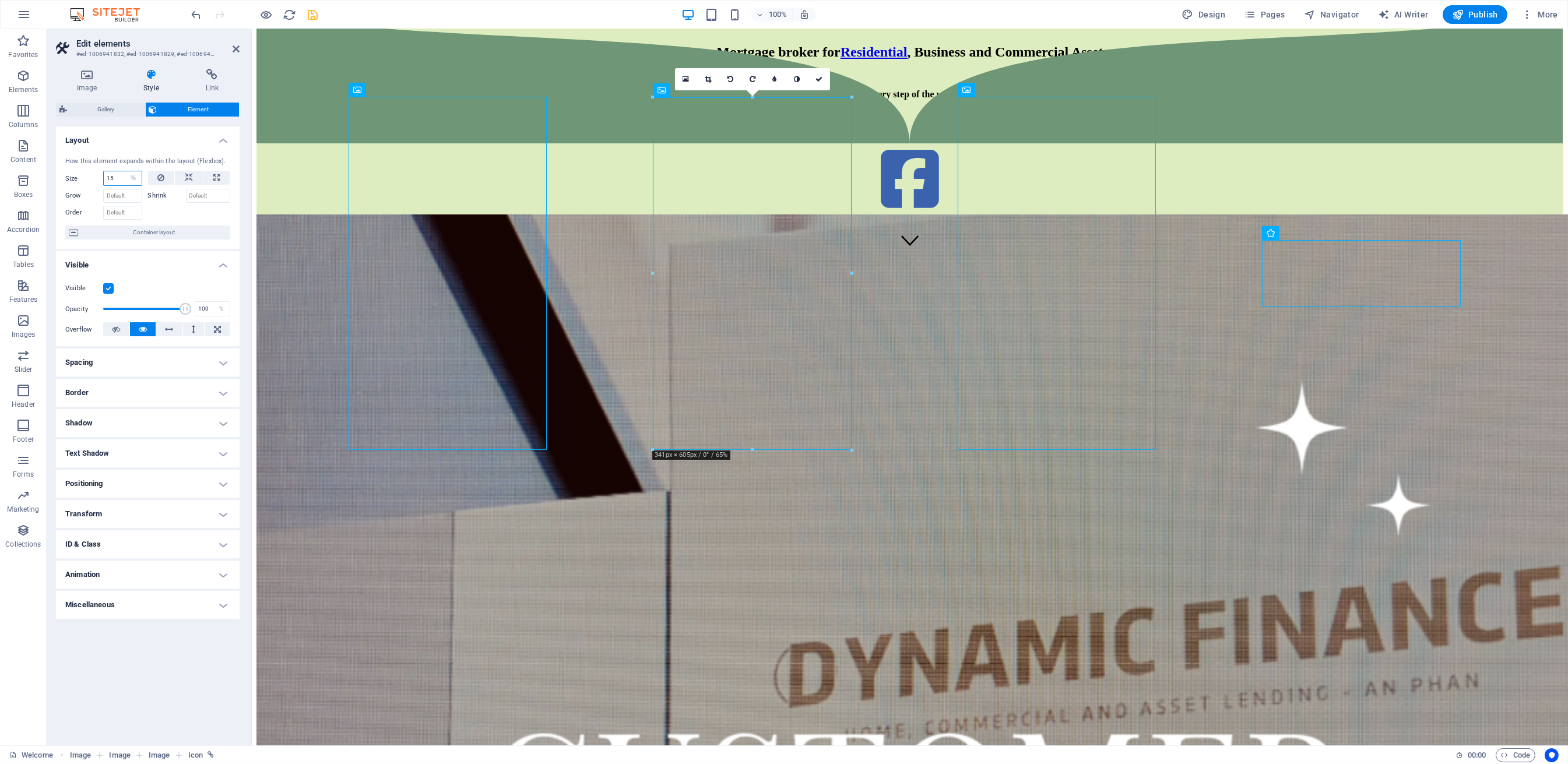
drag, startPoint x: 123, startPoint y: 178, endPoint x: 104, endPoint y: 184, distance: 19.9
click at [104, 184] on input "15" at bounding box center [122, 178] width 38 height 14
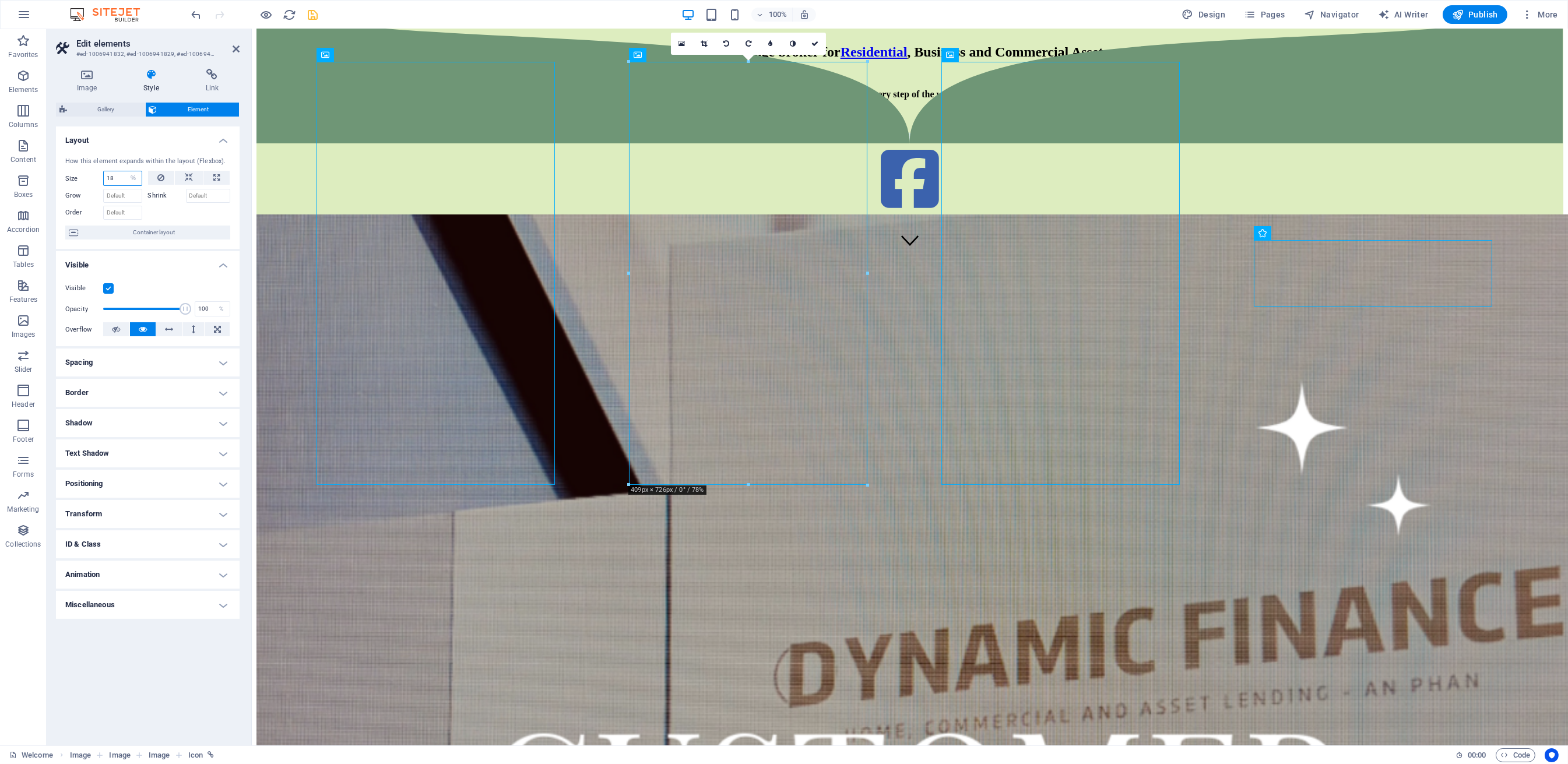
drag, startPoint x: 111, startPoint y: 178, endPoint x: 47, endPoint y: 179, distance: 64.0
click at [49, 179] on div "Image Style Link Image Drag files here, click to choose files or select files f…" at bounding box center [148, 402] width 202 height 686
type input "19"
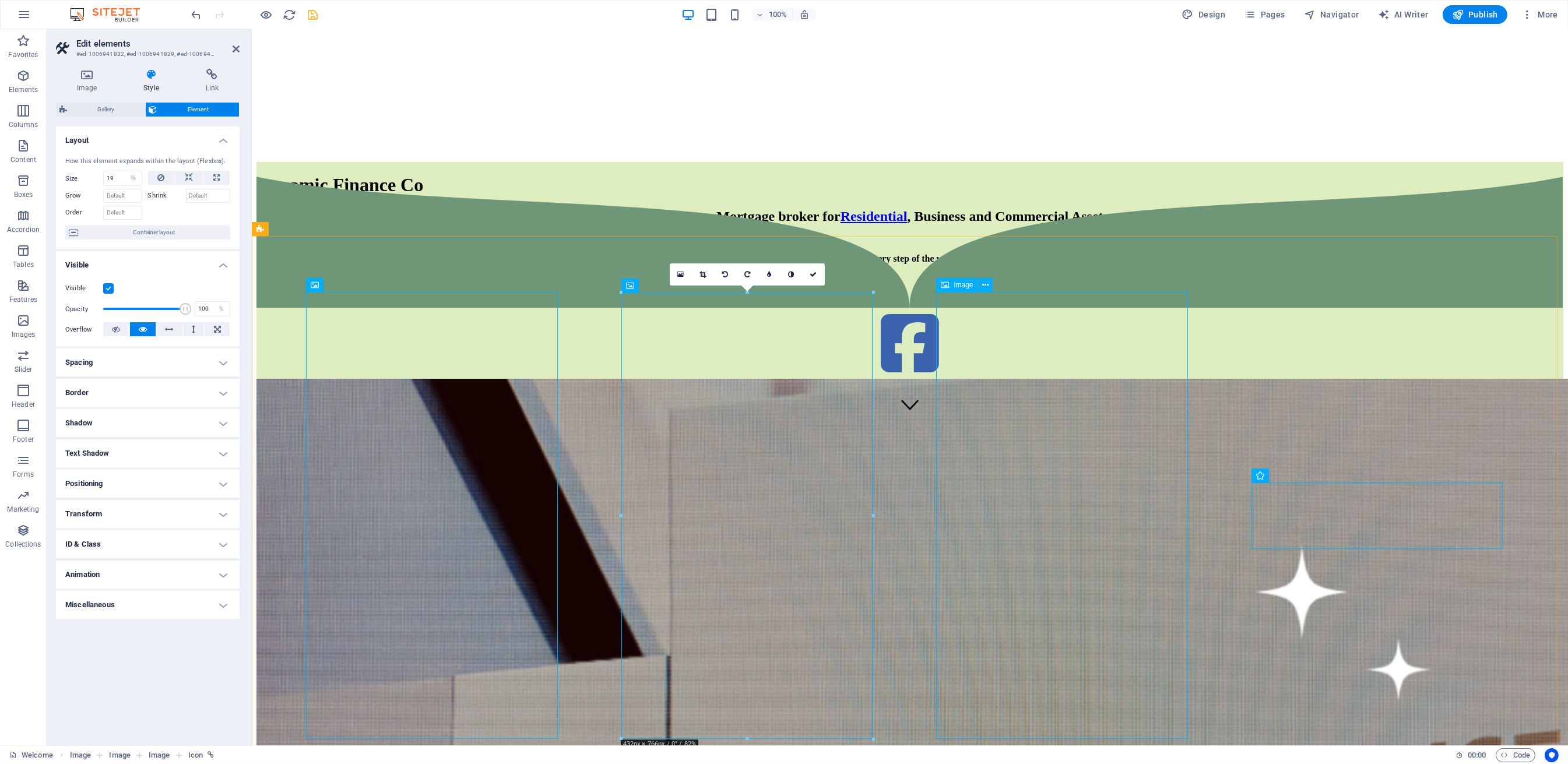
scroll to position [243, 0]
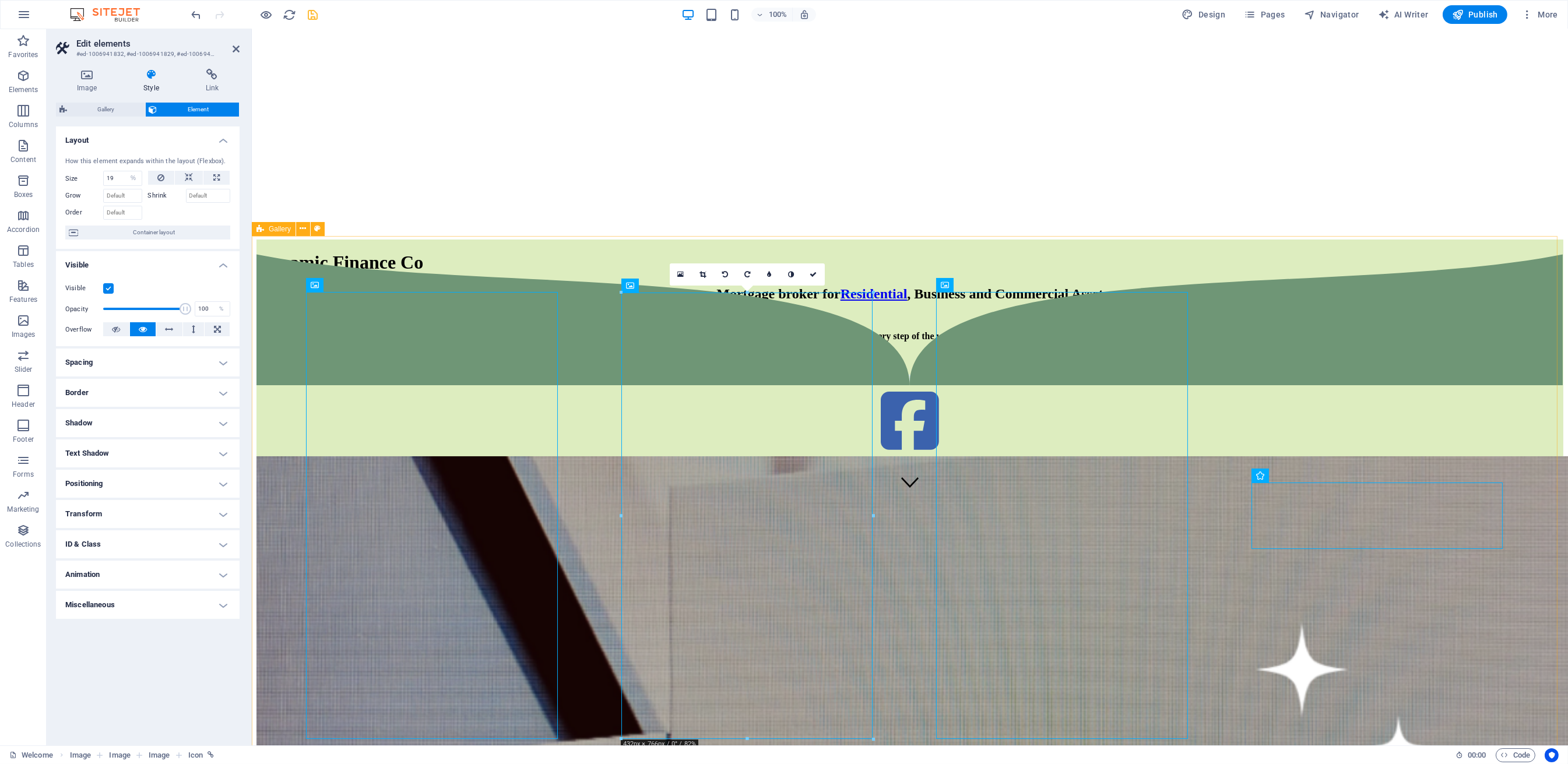
click at [1254, 349] on div at bounding box center [909, 519] width 1307 height 559
select select "px"
select select "rem"
select select "book"
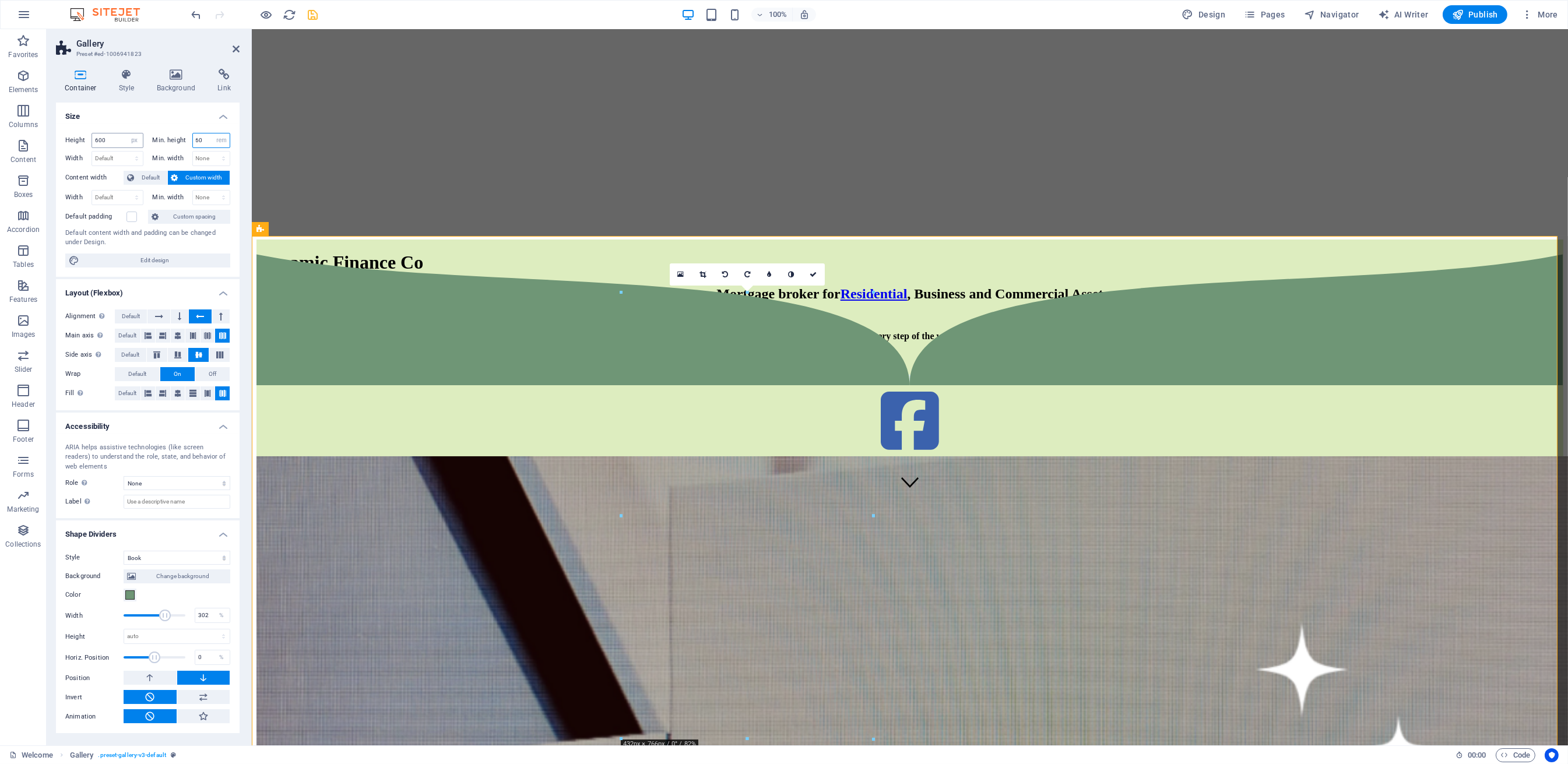
drag, startPoint x: 201, startPoint y: 135, endPoint x: 124, endPoint y: 138, distance: 77.1
click at [124, 138] on div "Height 600 Default px rem % vh vw Min. height 60 None px rem % vh vw" at bounding box center [147, 142] width 165 height 18
type input "55"
click at [205, 337] on icon at bounding box center [207, 335] width 7 height 14
click at [187, 337] on button at bounding box center [193, 335] width 15 height 14
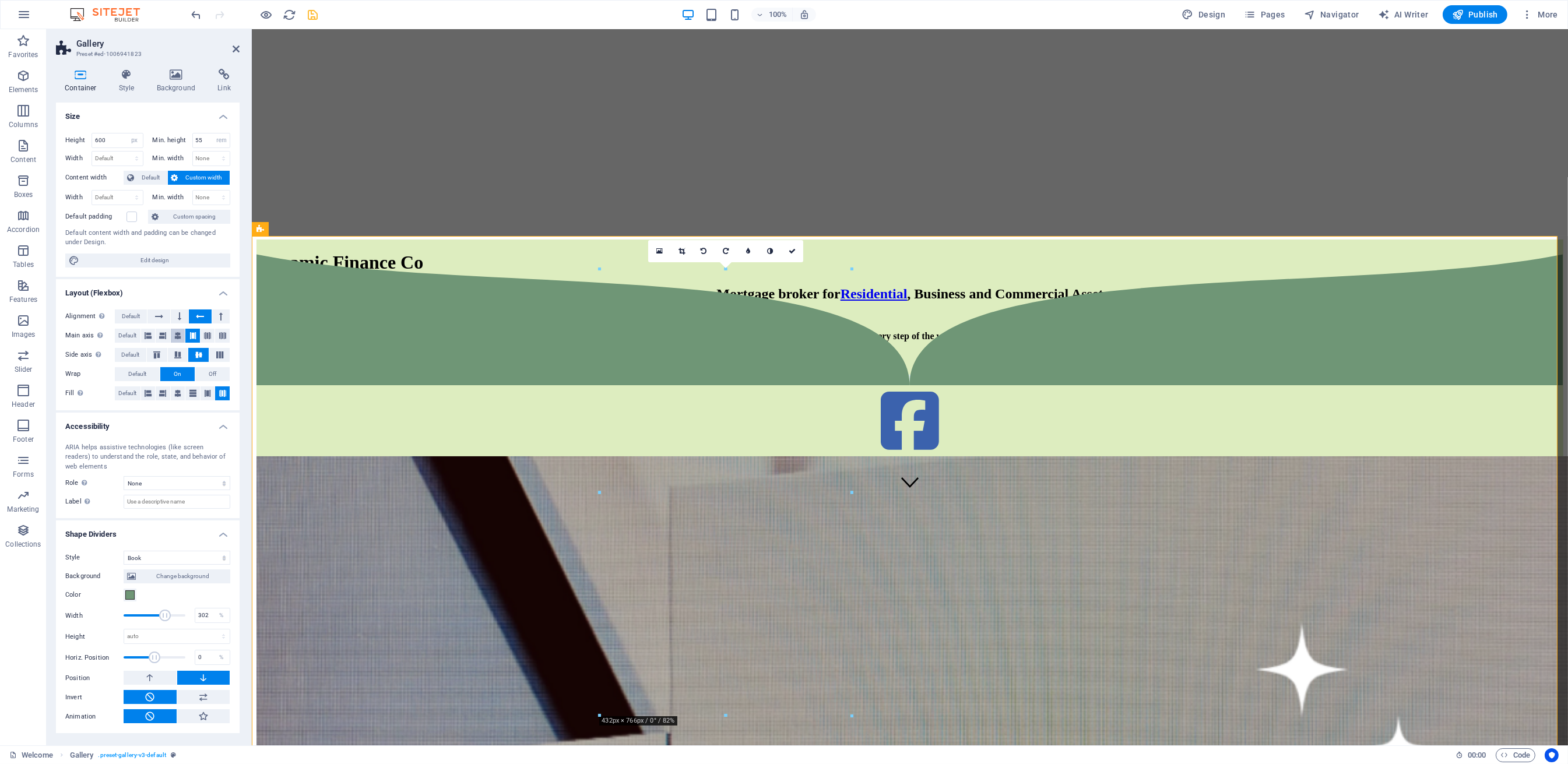
click at [175, 337] on icon at bounding box center [177, 335] width 7 height 14
click at [228, 335] on button at bounding box center [222, 335] width 15 height 14
click at [218, 352] on icon at bounding box center [220, 354] width 14 height 7
click at [195, 353] on icon at bounding box center [198, 354] width 14 height 7
click at [203, 393] on button at bounding box center [208, 393] width 15 height 14
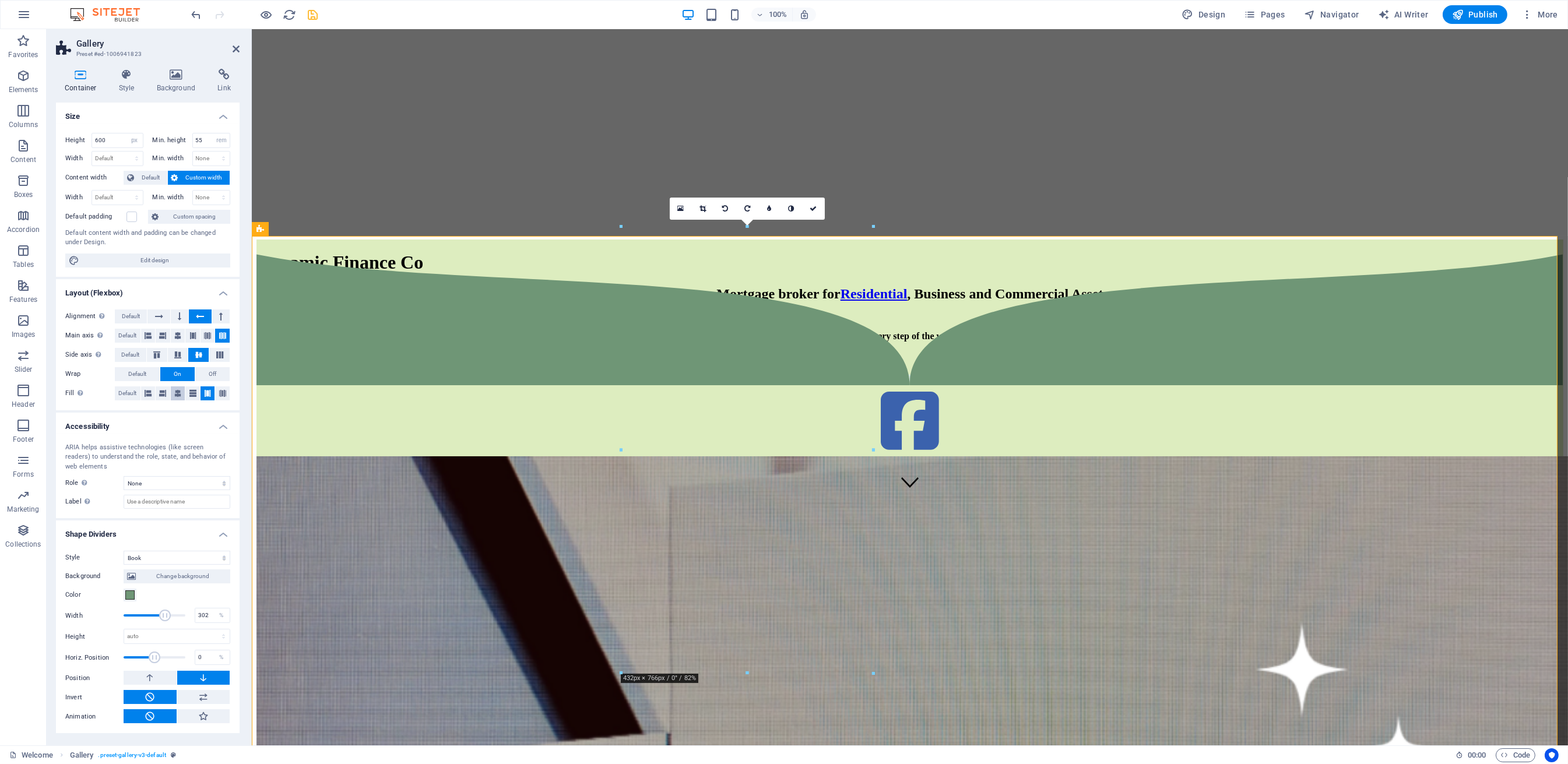
click at [179, 394] on icon at bounding box center [177, 393] width 7 height 14
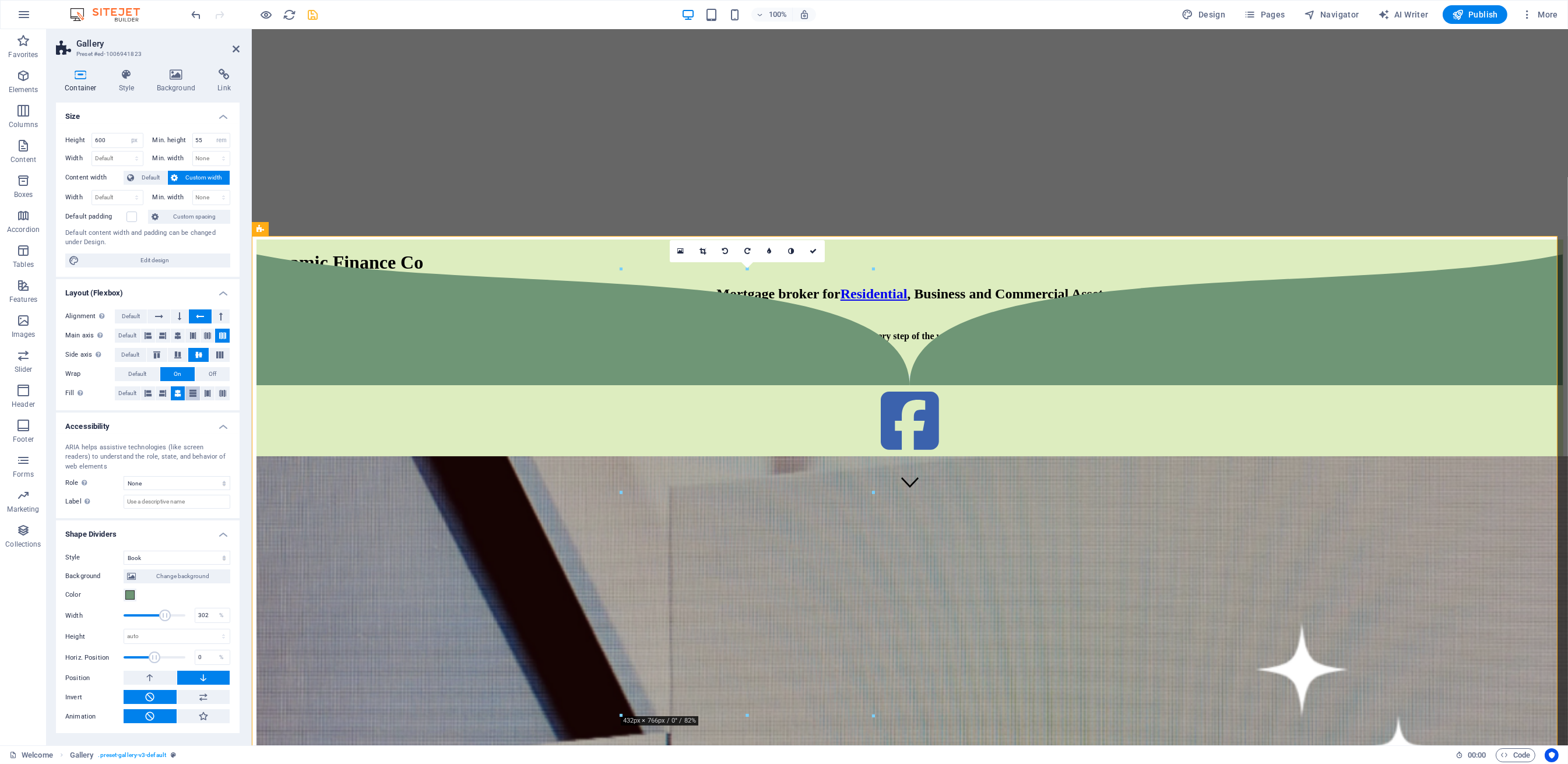
click at [192, 394] on icon at bounding box center [192, 393] width 7 height 14
click at [177, 394] on icon at bounding box center [177, 393] width 7 height 14
click at [161, 317] on icon at bounding box center [159, 316] width 8 height 14
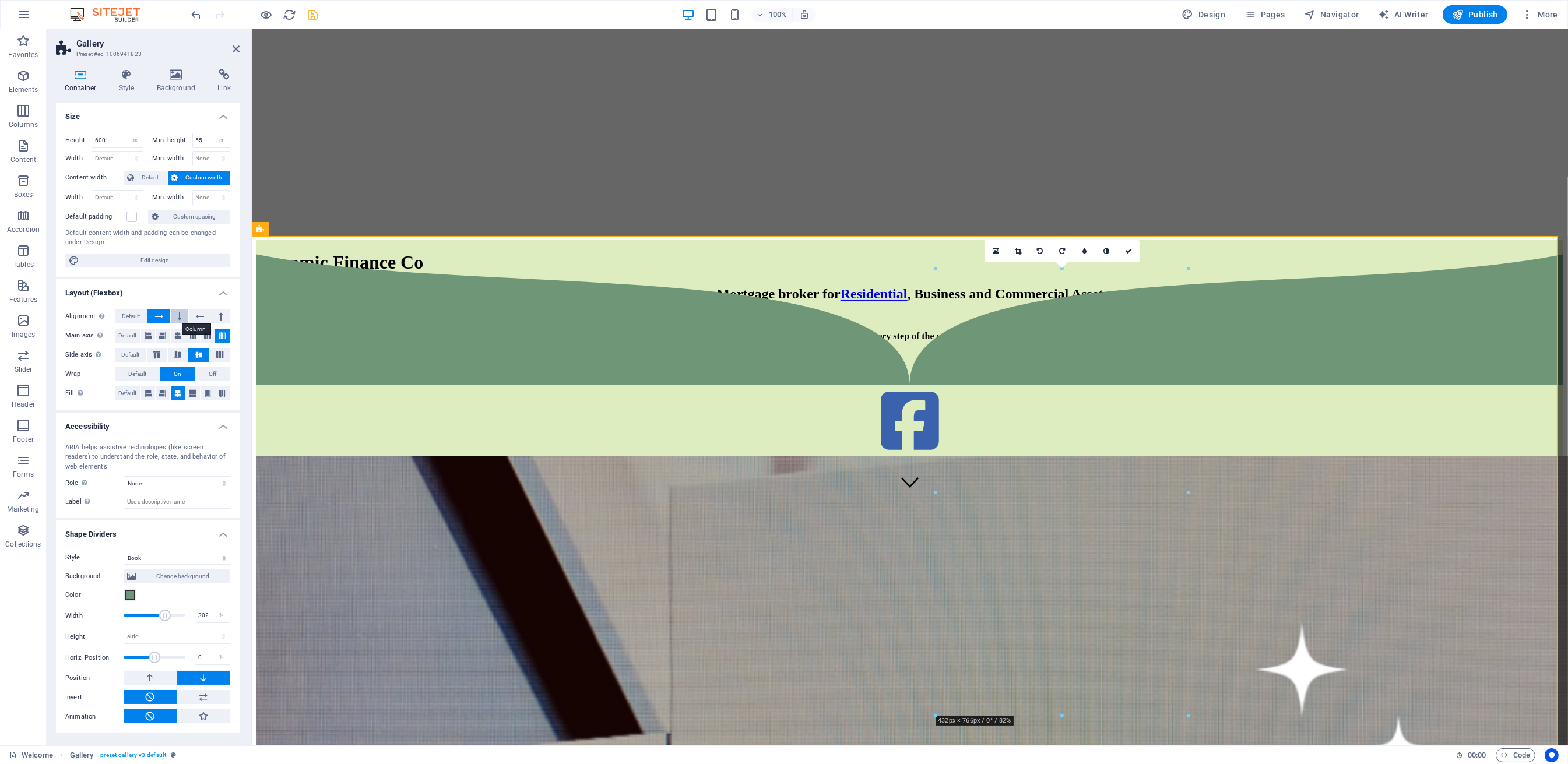
click at [176, 316] on button at bounding box center [180, 316] width 18 height 14
click at [158, 316] on icon at bounding box center [159, 316] width 8 height 14
click at [208, 315] on button at bounding box center [200, 316] width 22 height 14
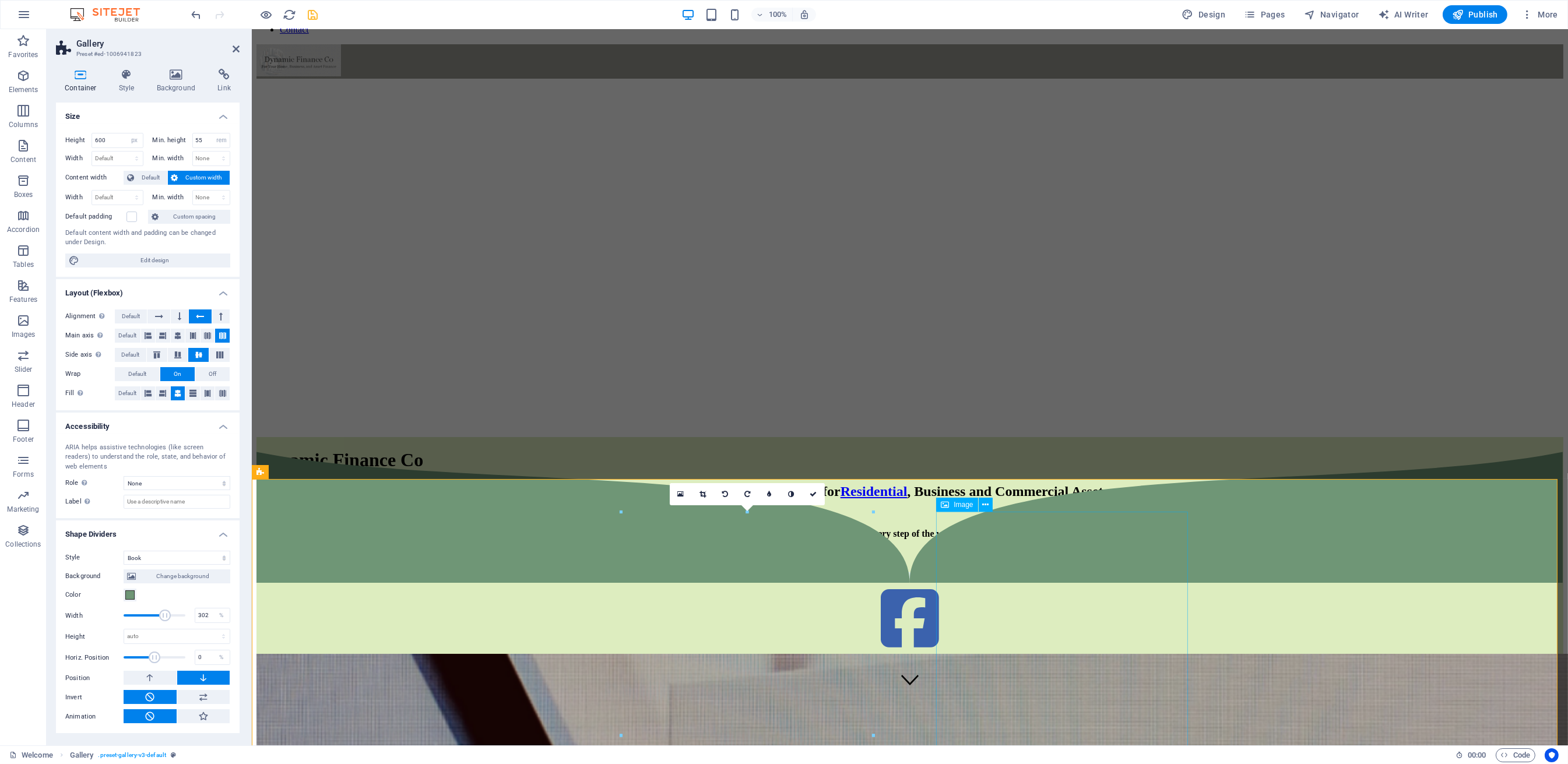
scroll to position [0, 0]
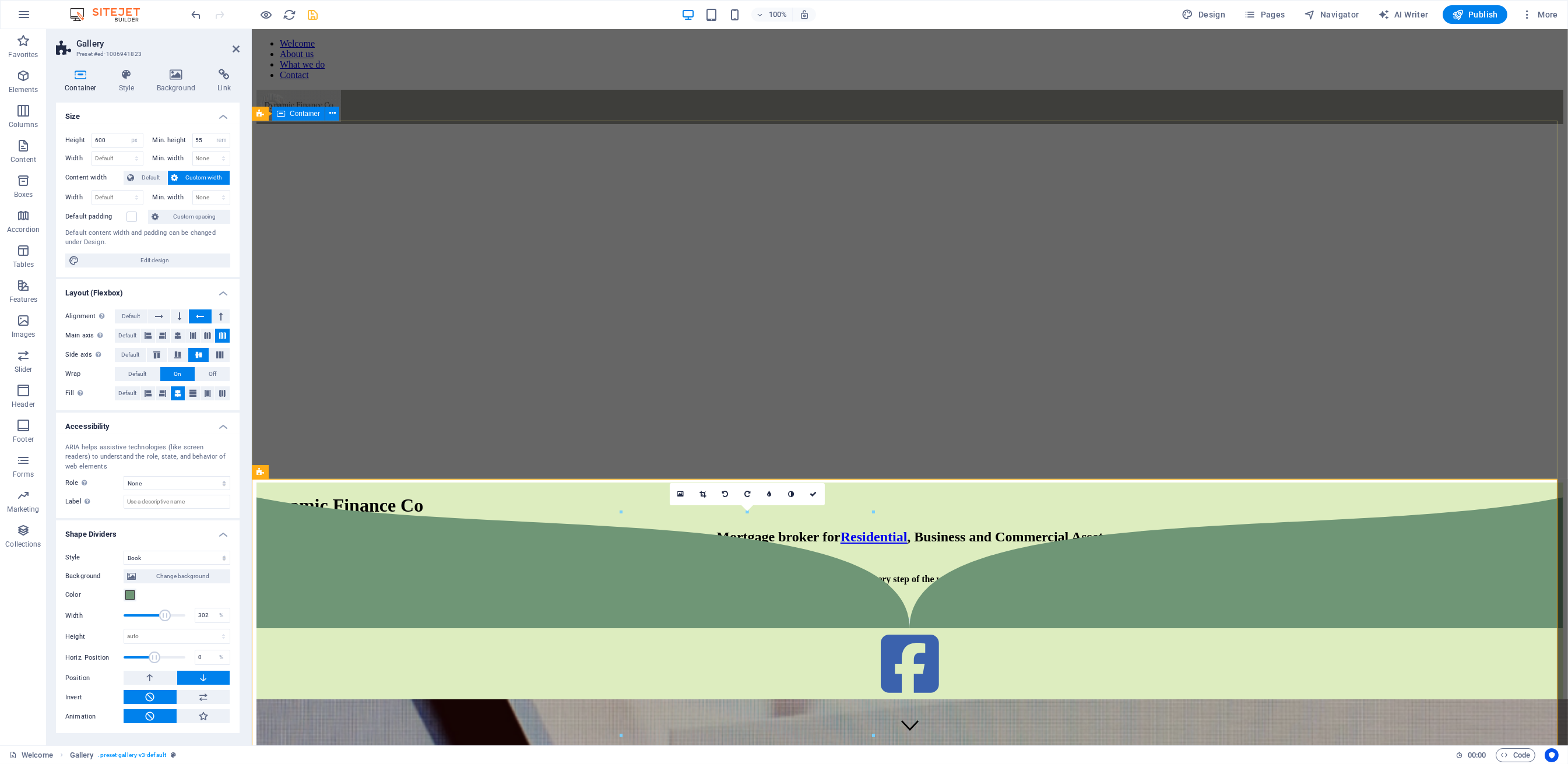
click at [1236, 483] on div "Dynamic Finance Co Mortgage broker for R esidential , Business and Commercial A…" at bounding box center [909, 559] width 1307 height 153
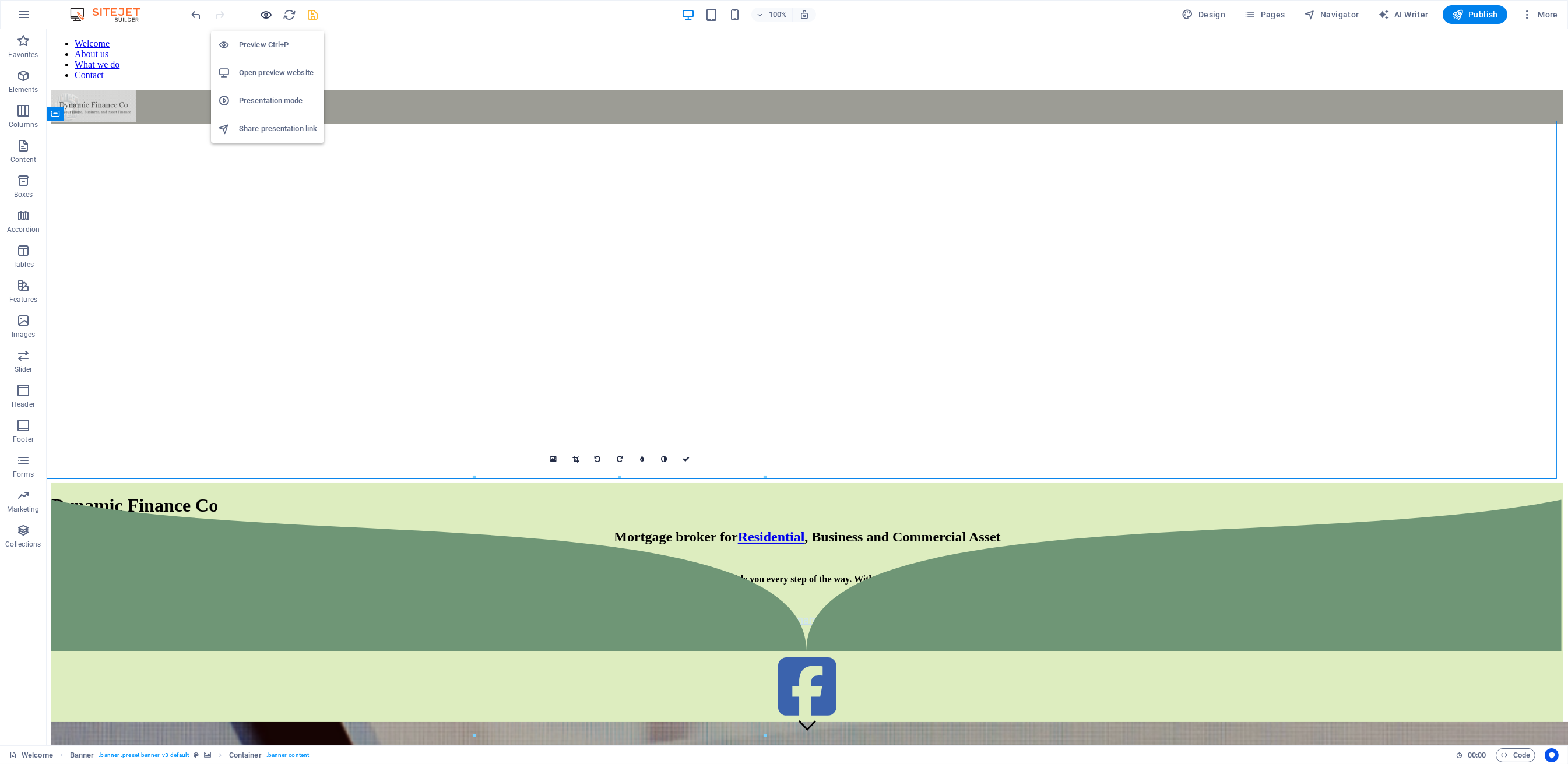
click at [261, 13] on icon "button" at bounding box center [267, 15] width 13 height 13
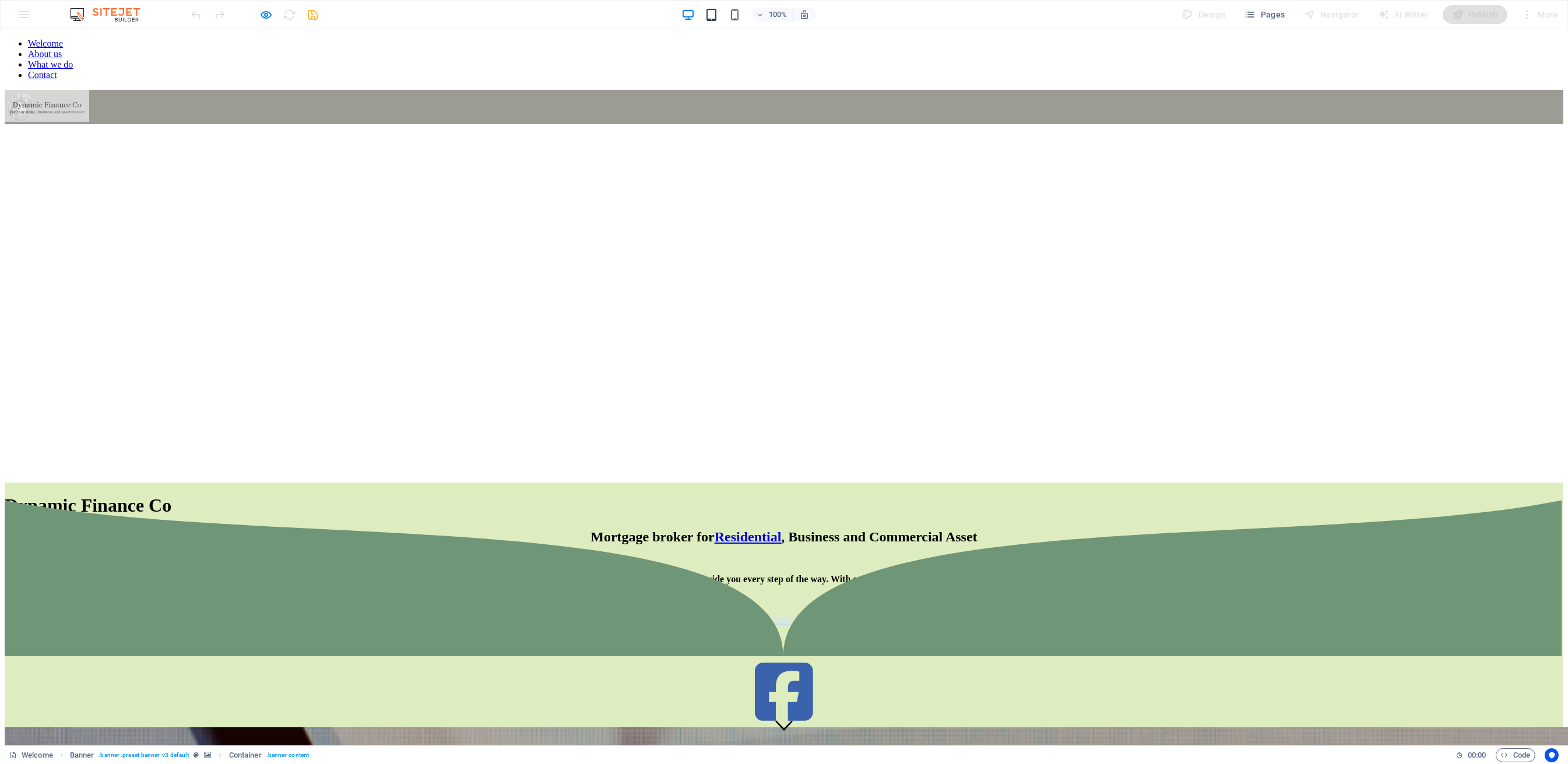
click at [714, 21] on span at bounding box center [712, 14] width 14 height 14
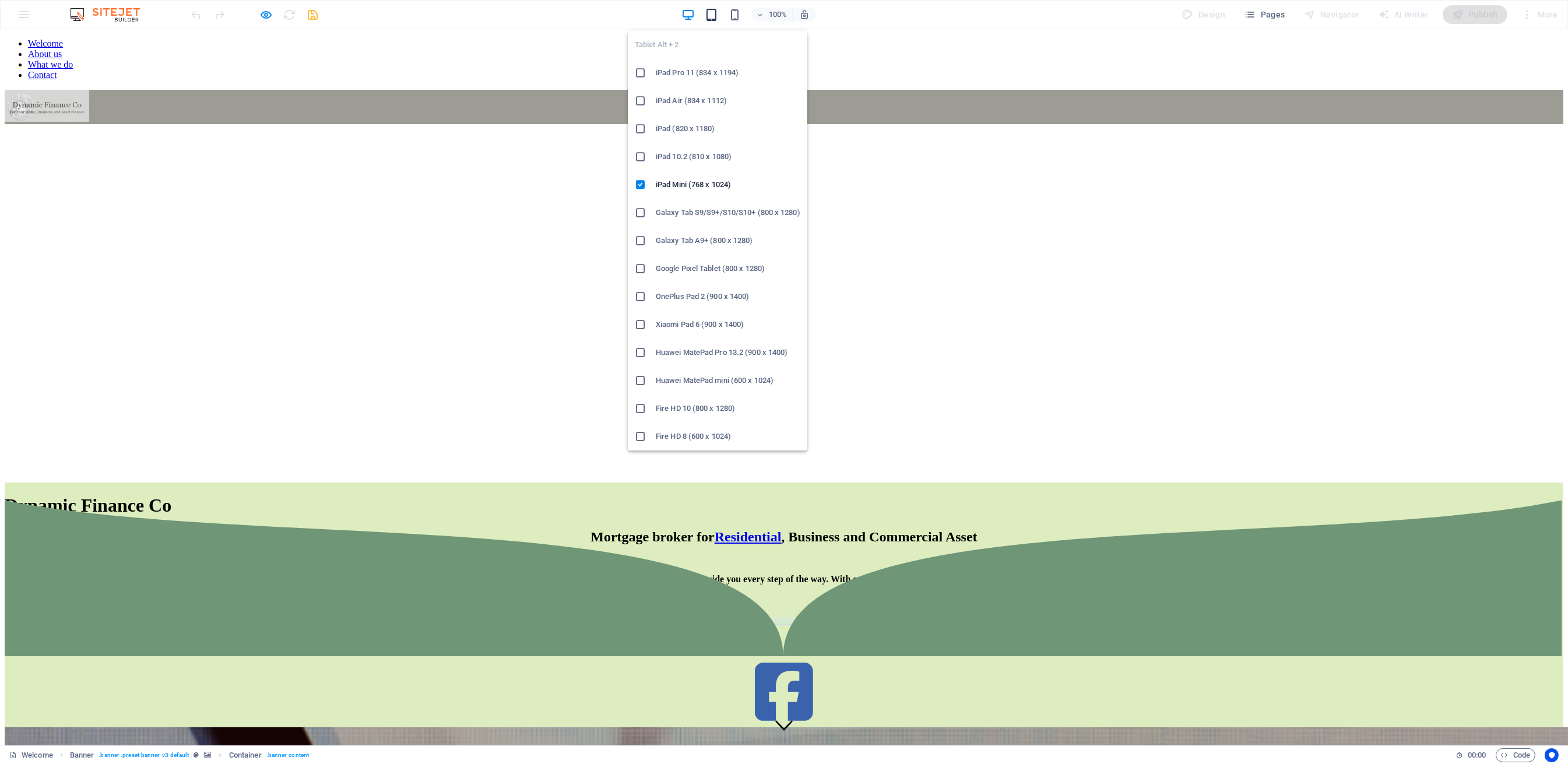
click at [718, 15] on icon "button" at bounding box center [712, 15] width 13 height 13
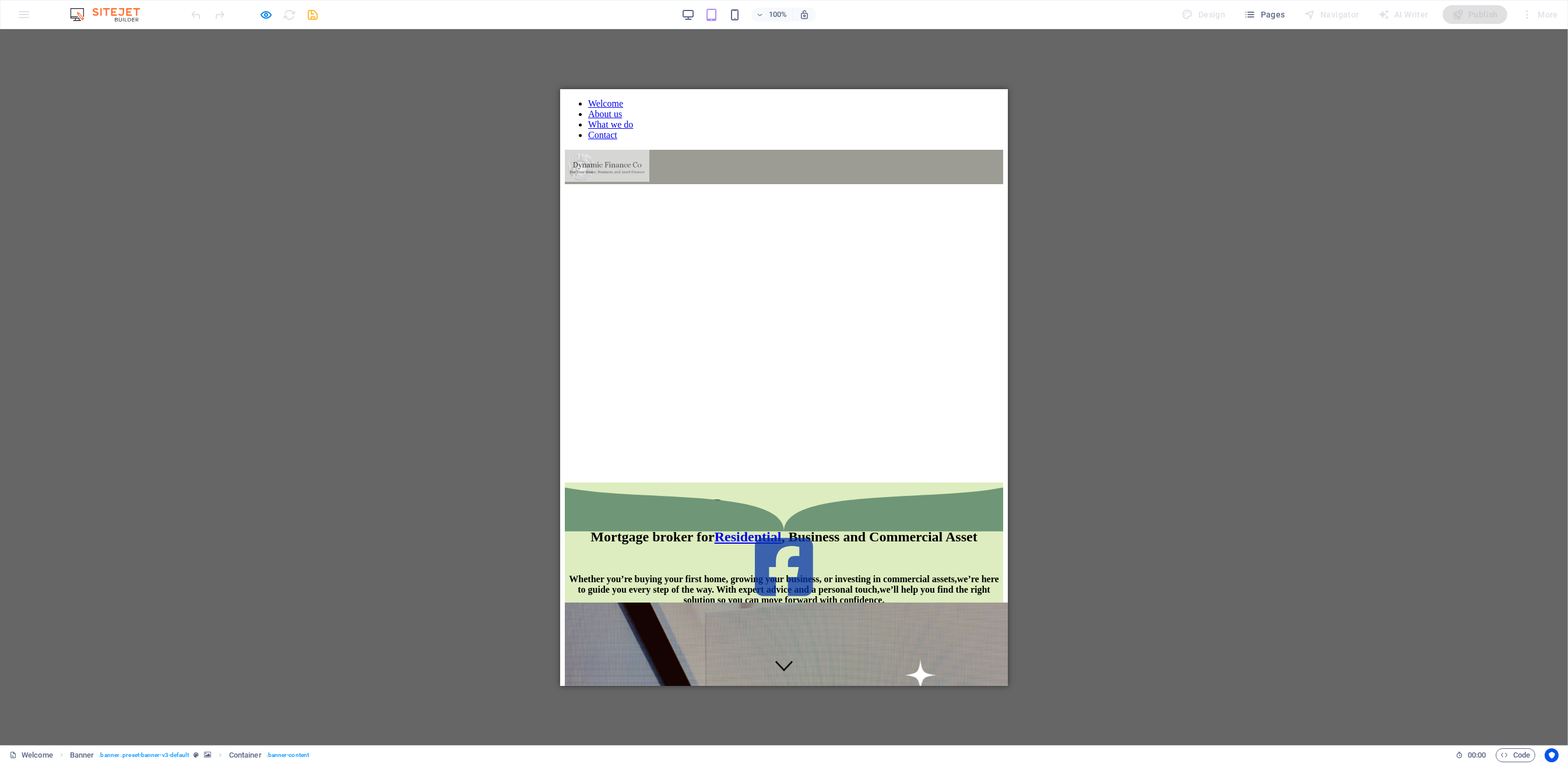
scroll to position [243, 0]
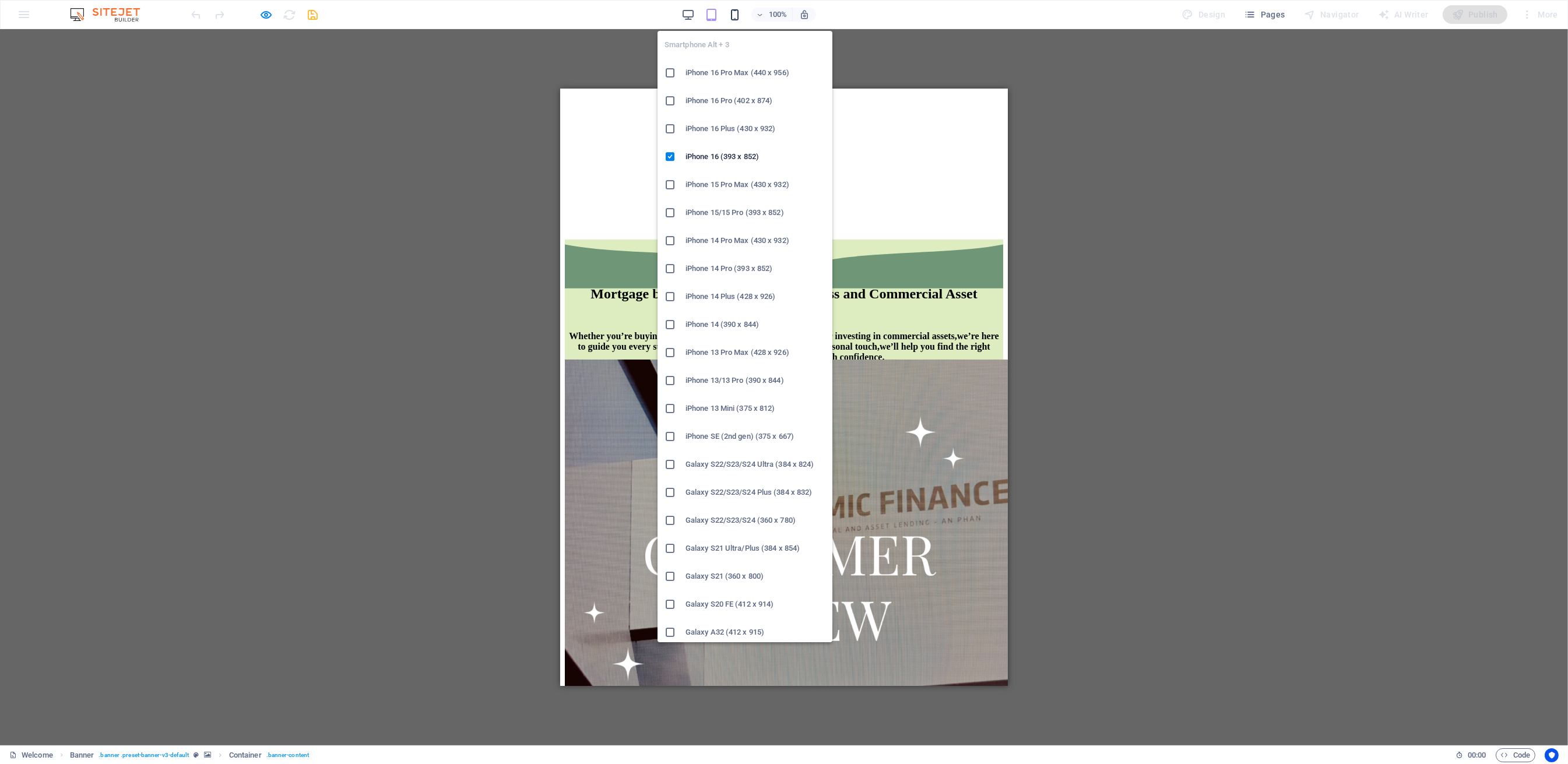
click at [737, 10] on icon "button" at bounding box center [735, 15] width 13 height 13
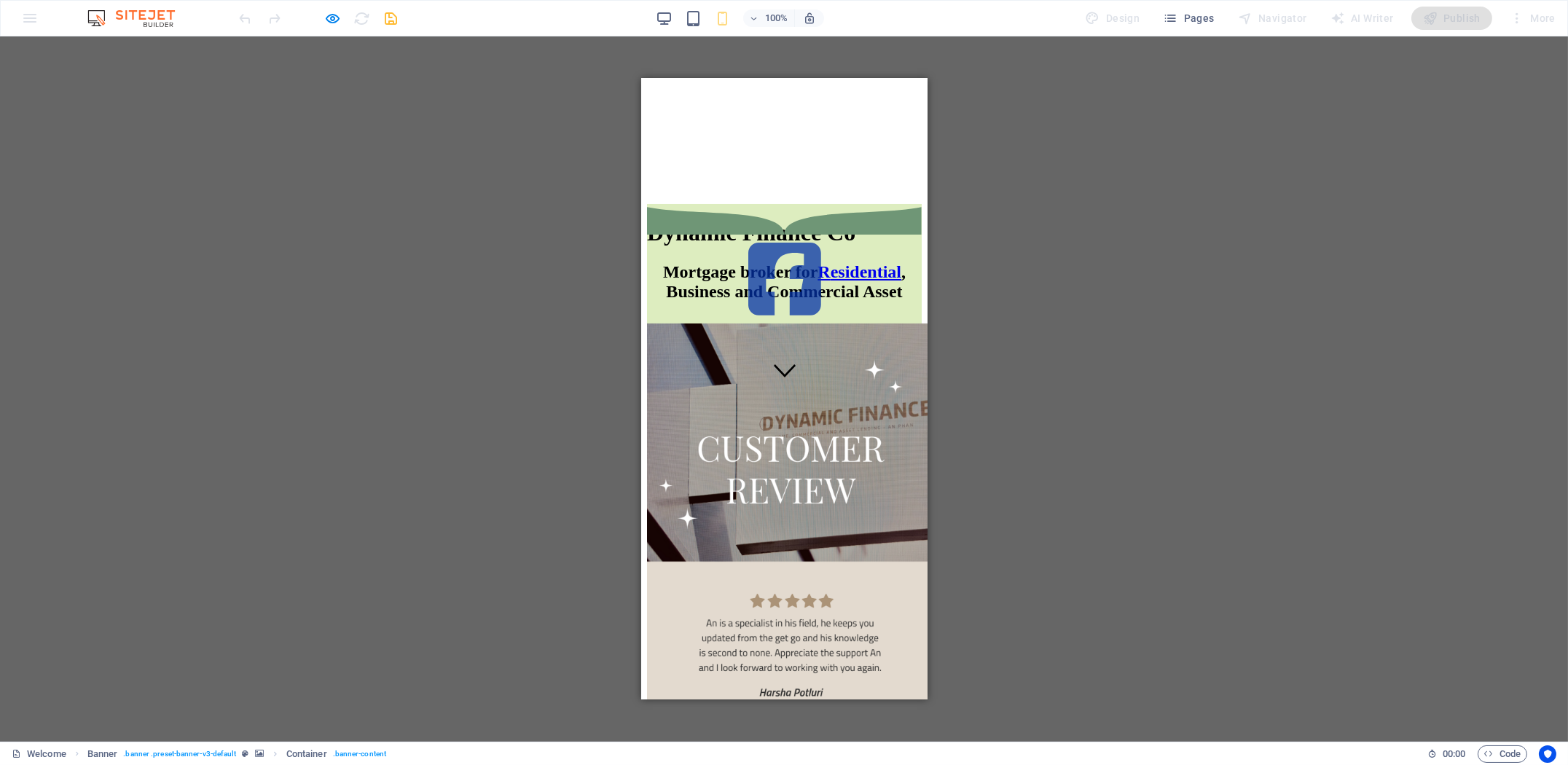
scroll to position [61, 0]
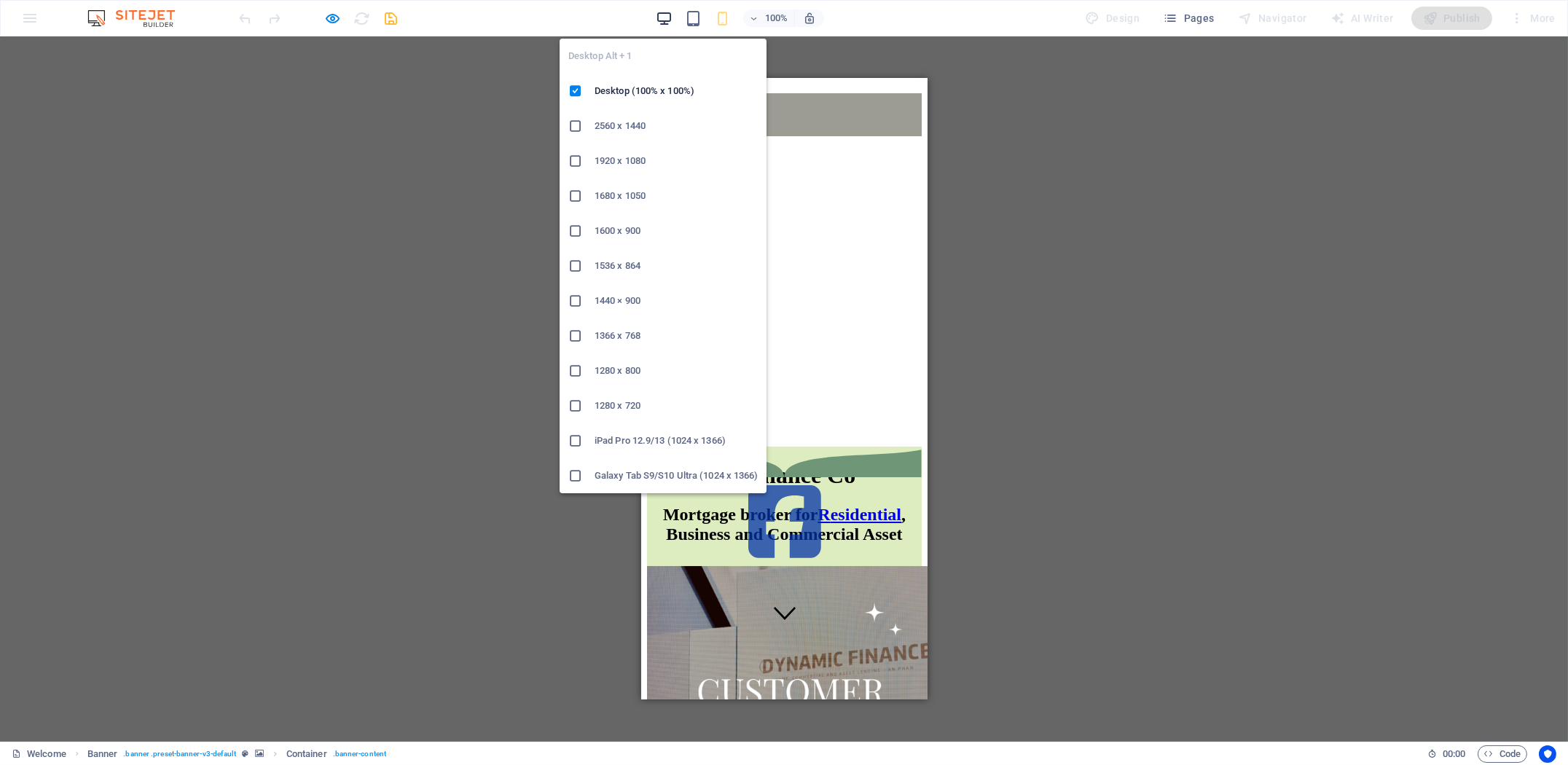
click at [662, 23] on icon "button" at bounding box center [664, 18] width 17 height 17
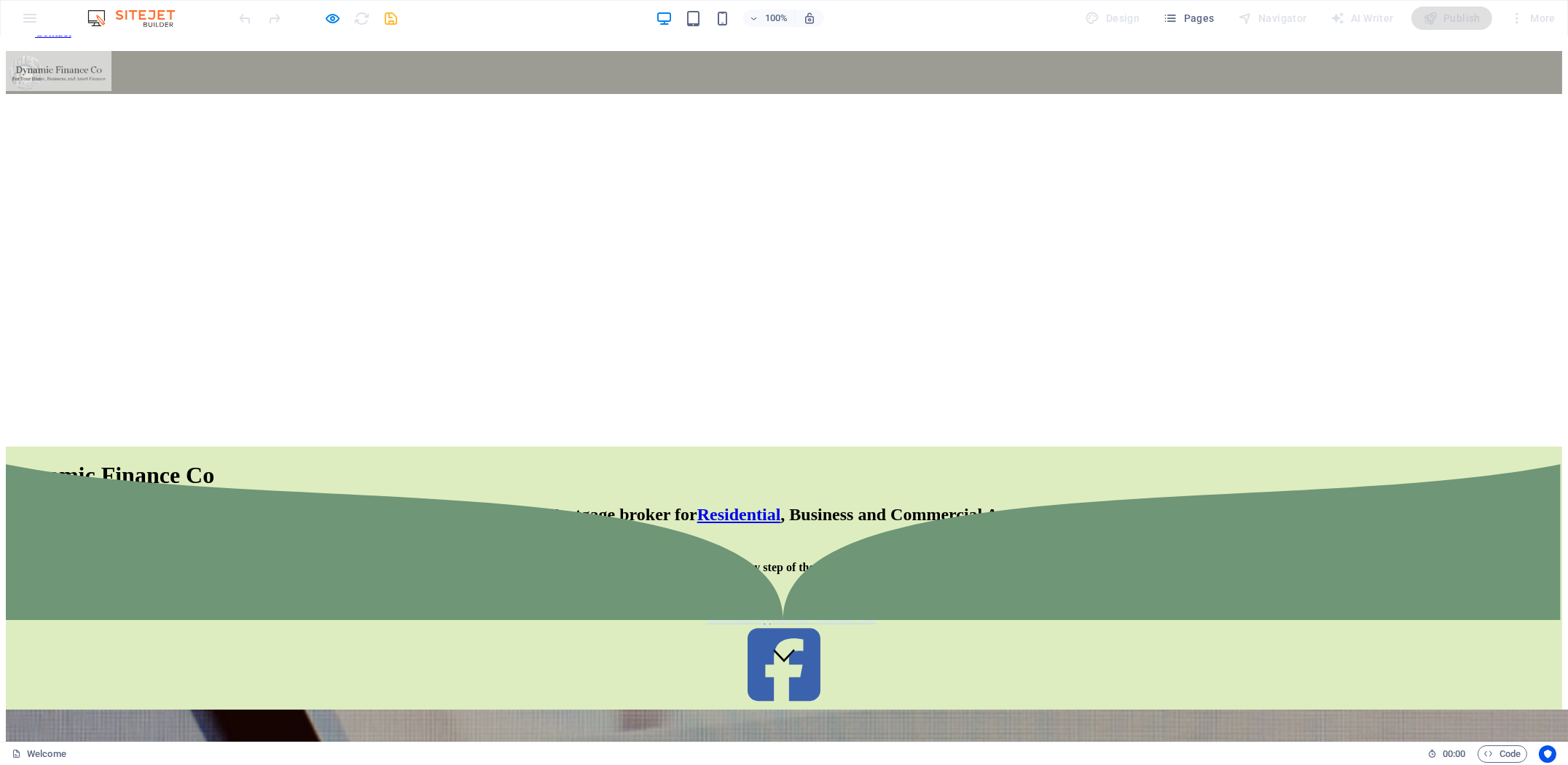
click at [691, 26] on div "100%" at bounding box center [739, 18] width 168 height 24
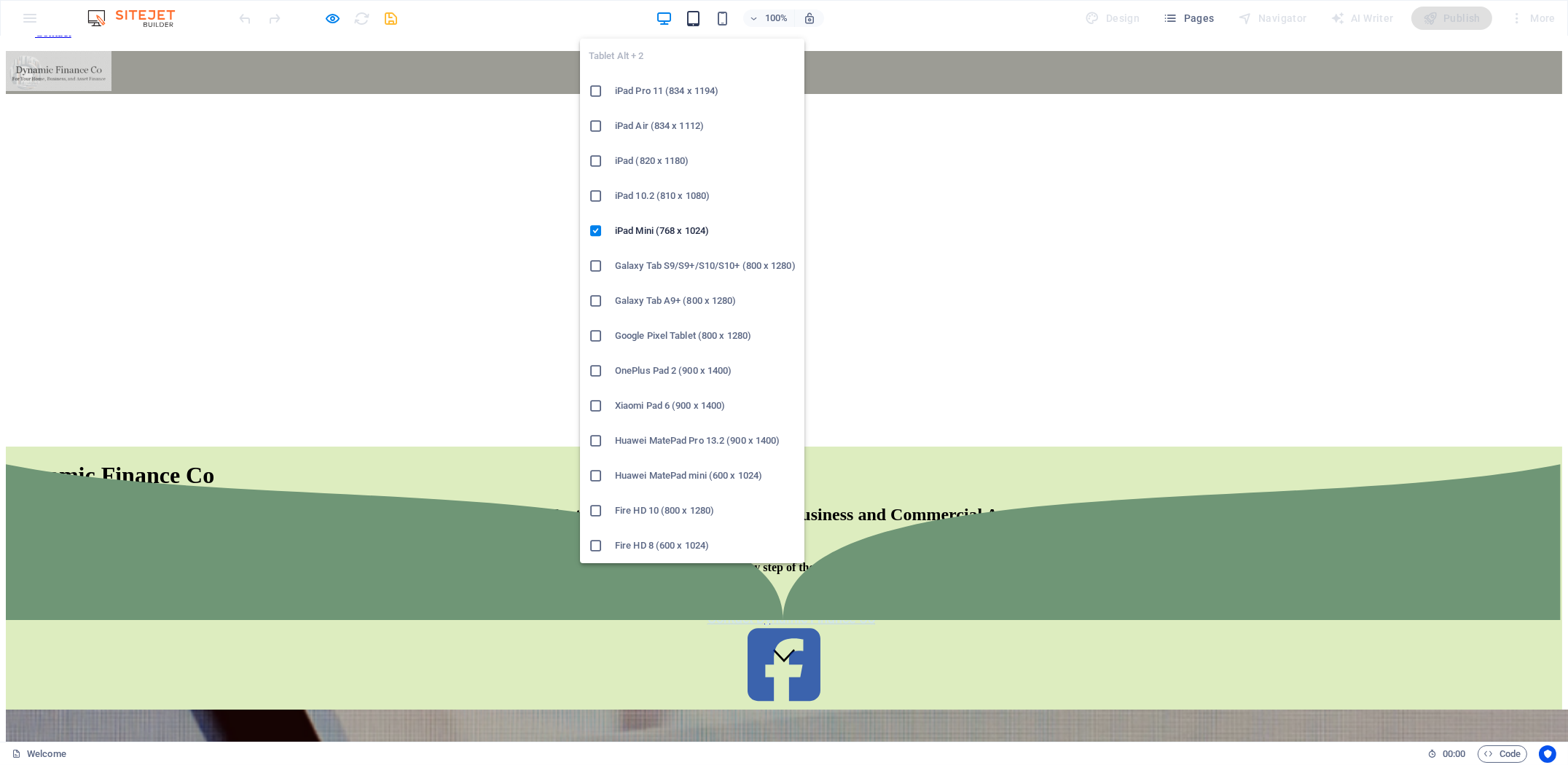
click at [693, 19] on icon "button" at bounding box center [693, 18] width 17 height 17
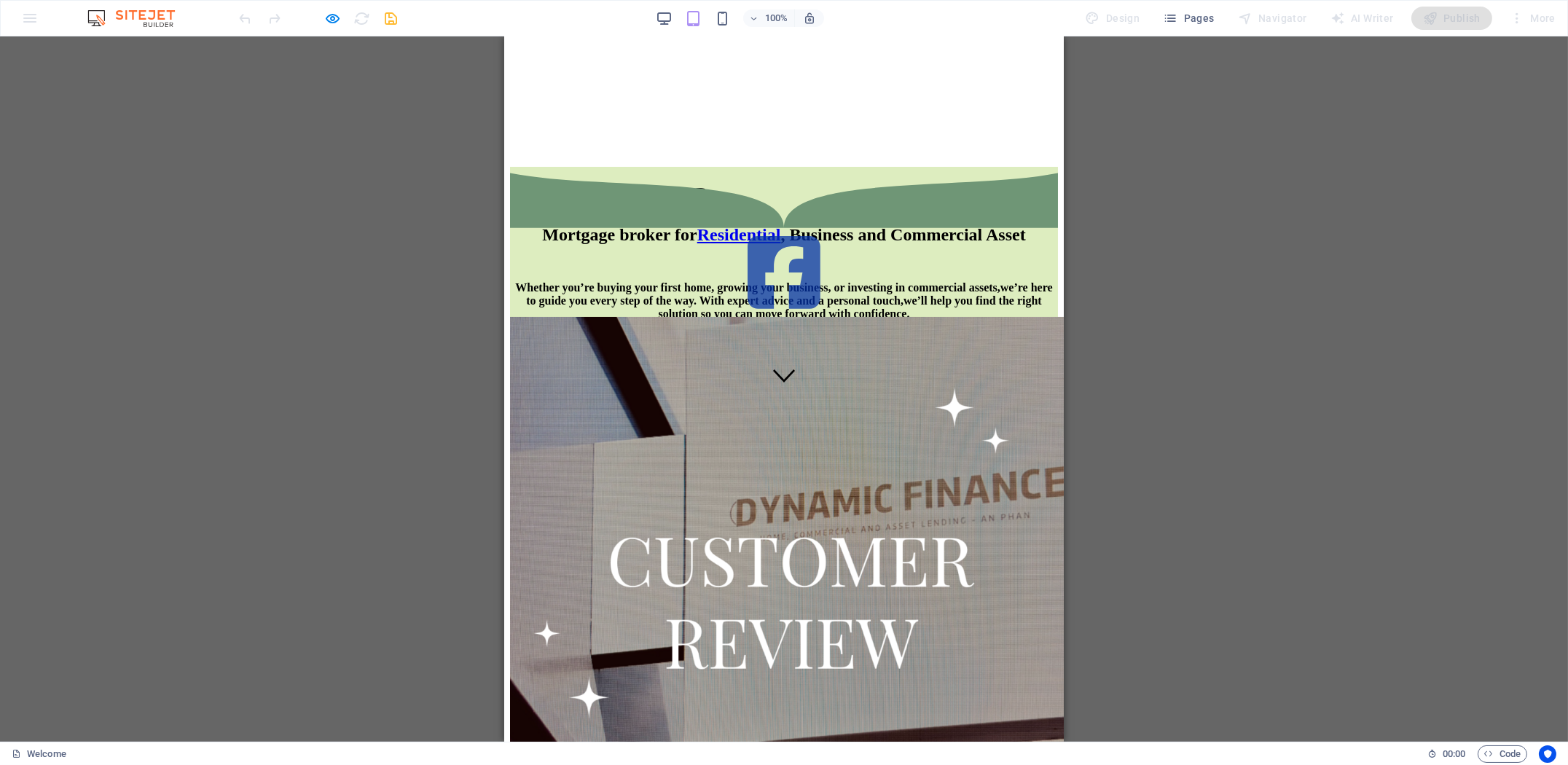
scroll to position [303, 0]
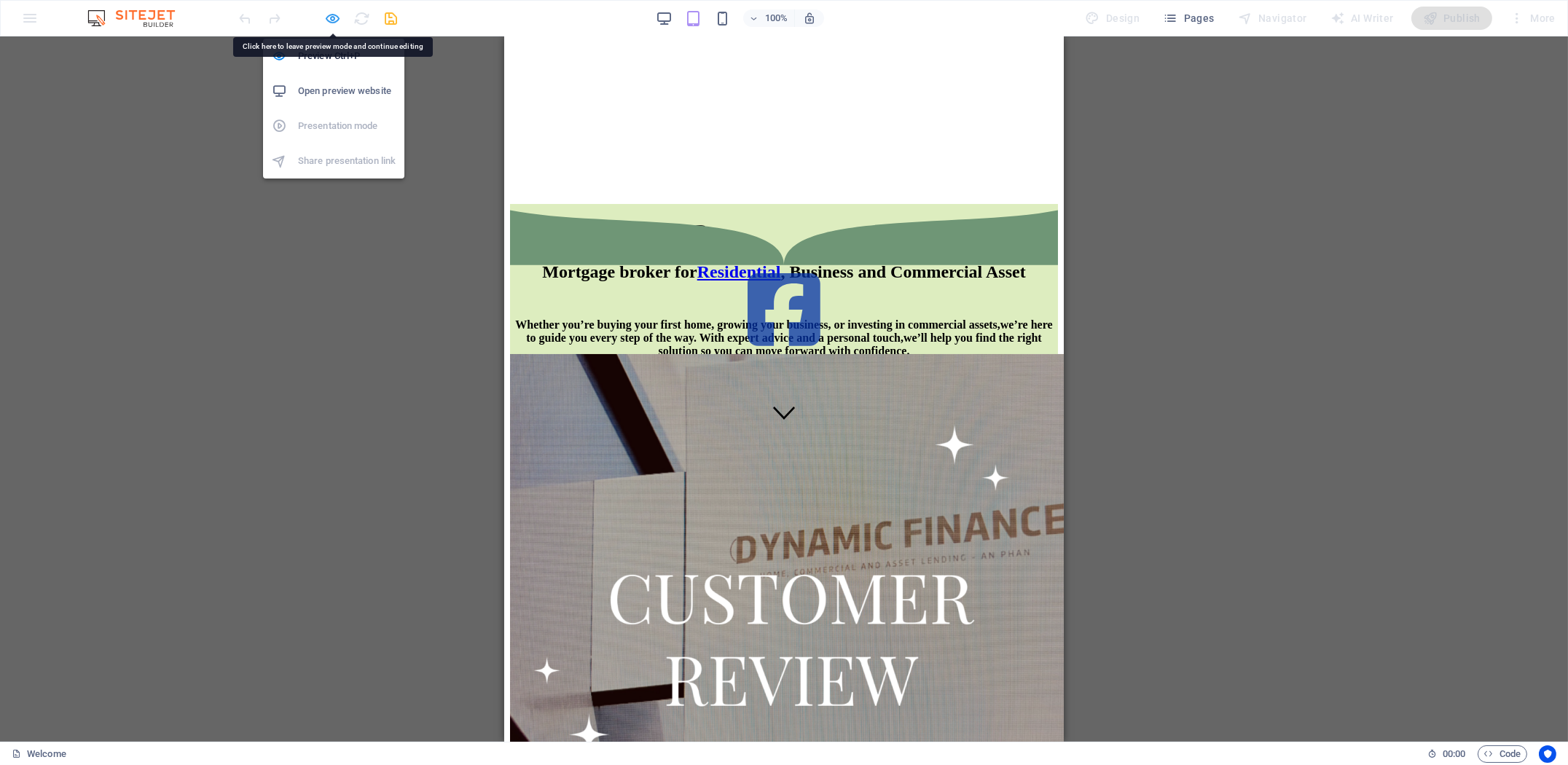
click at [329, 17] on icon "button" at bounding box center [333, 18] width 17 height 17
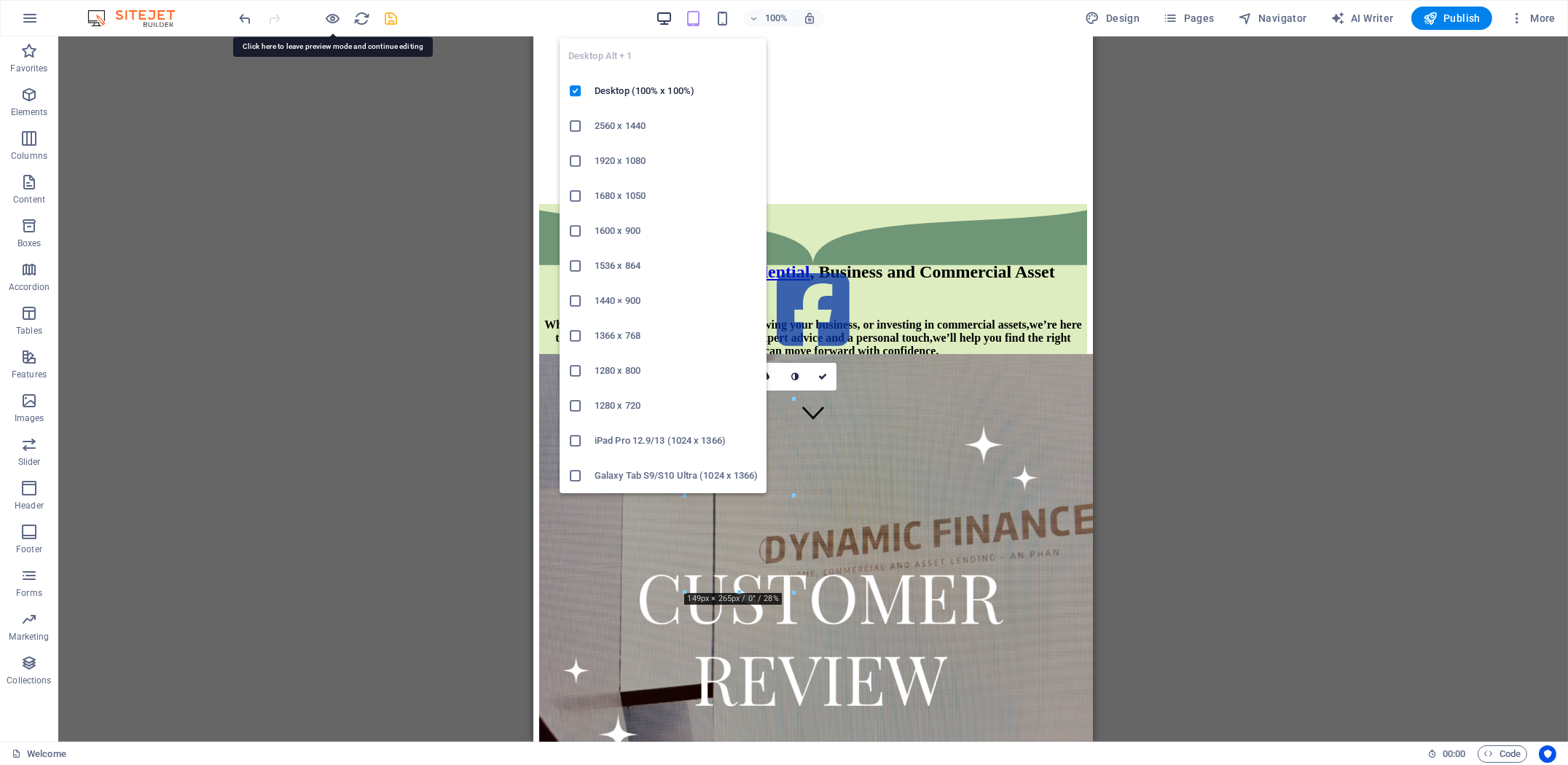
click at [659, 21] on icon "button" at bounding box center [664, 18] width 17 height 17
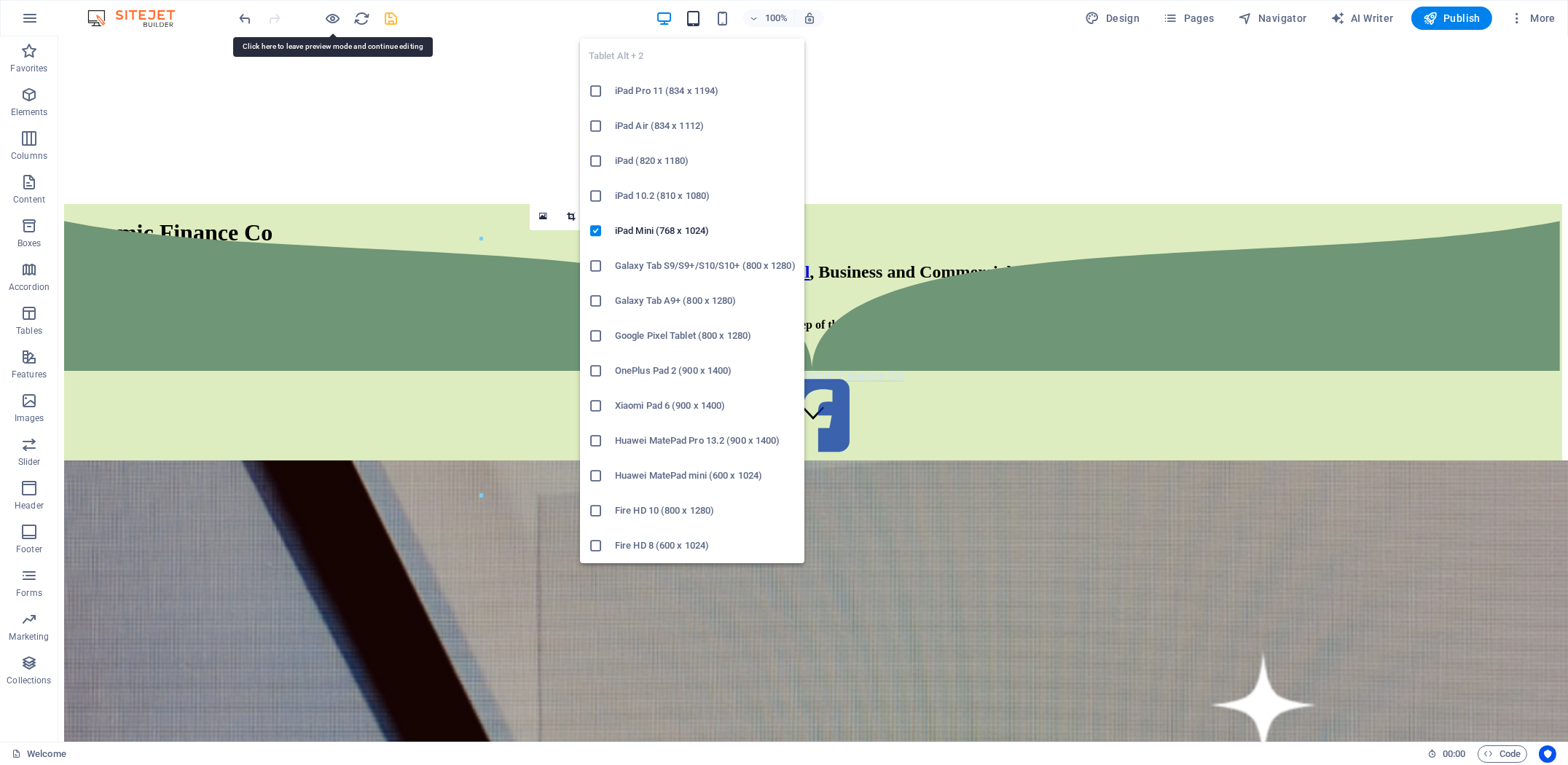
click at [689, 20] on icon "button" at bounding box center [693, 18] width 17 height 17
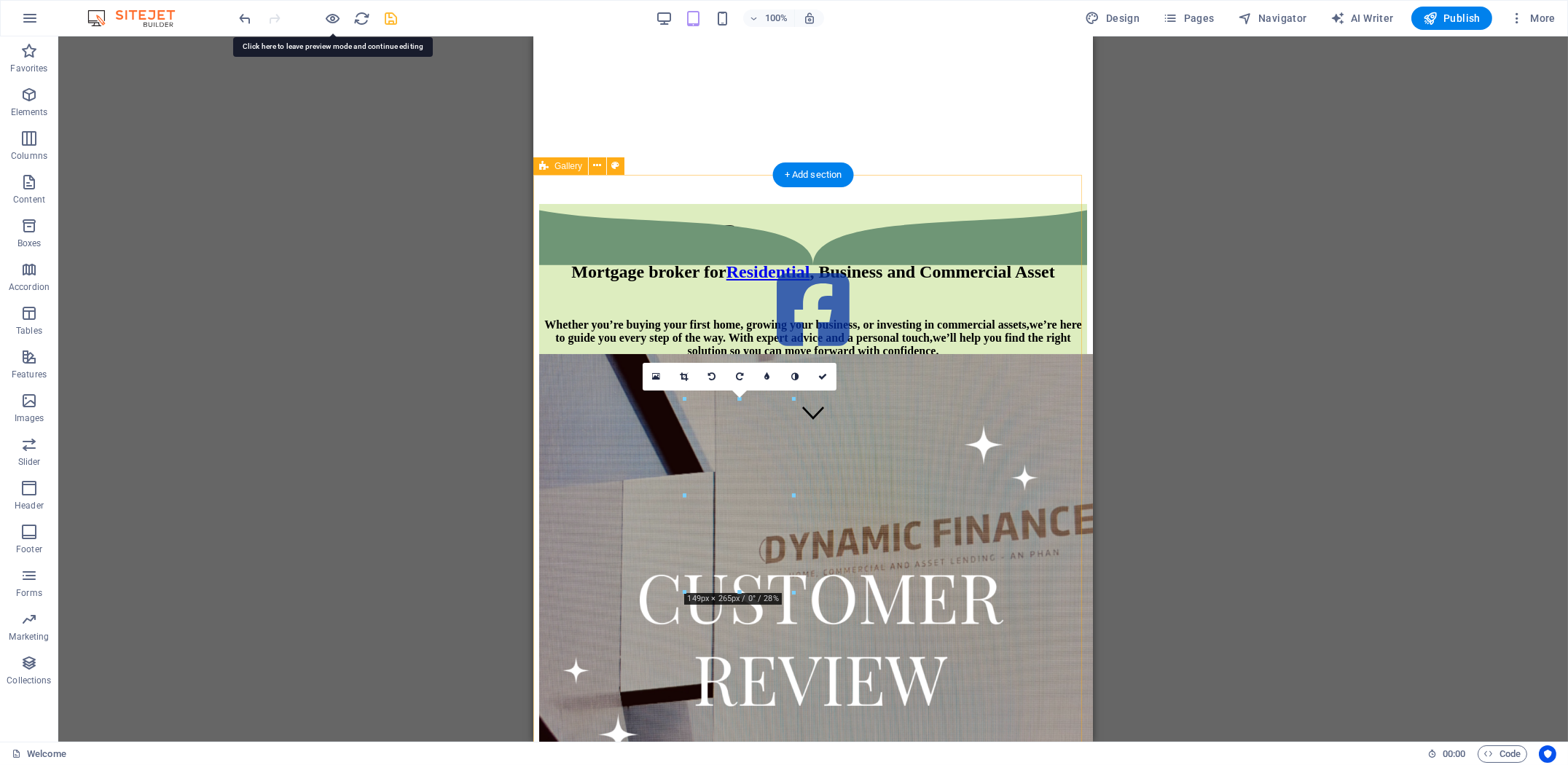
click at [644, 657] on div at bounding box center [813, 524] width 548 height 641
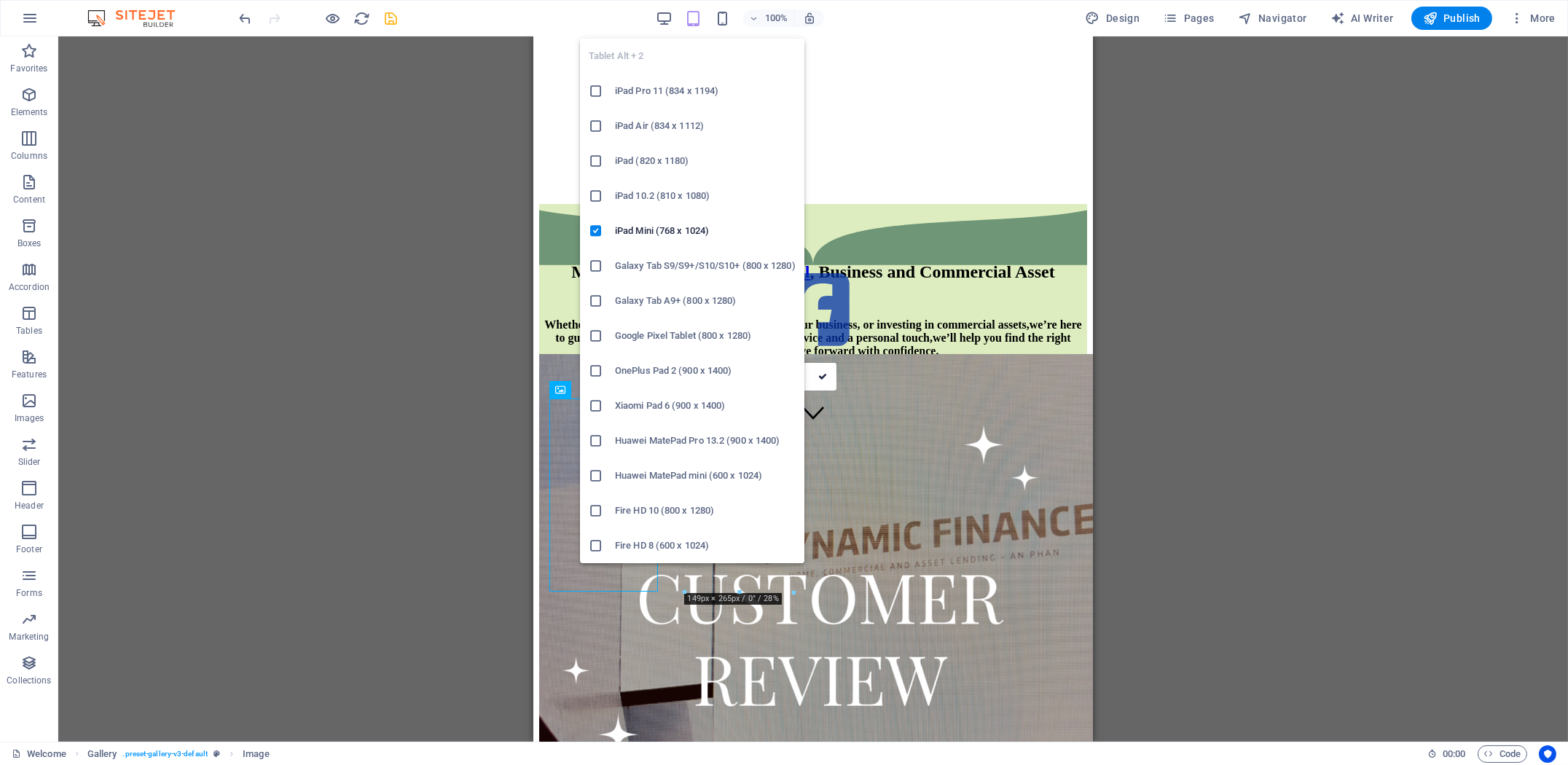
click at [670, 195] on h6 "iPad 10.2 (810 x 1080)" at bounding box center [704, 195] width 180 height 17
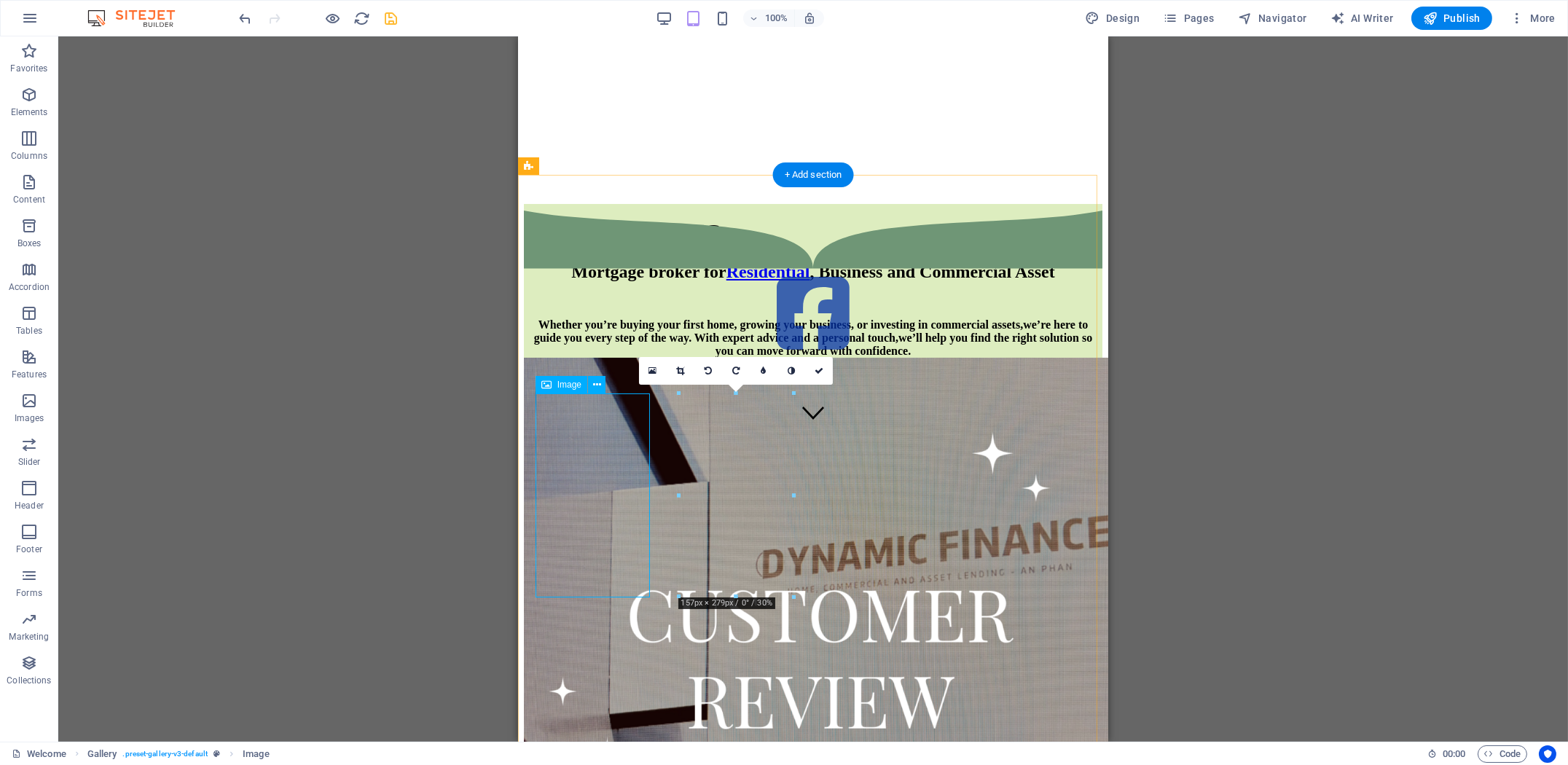
click at [1026, 357] on figure at bounding box center [813, 314] width 578 height 86
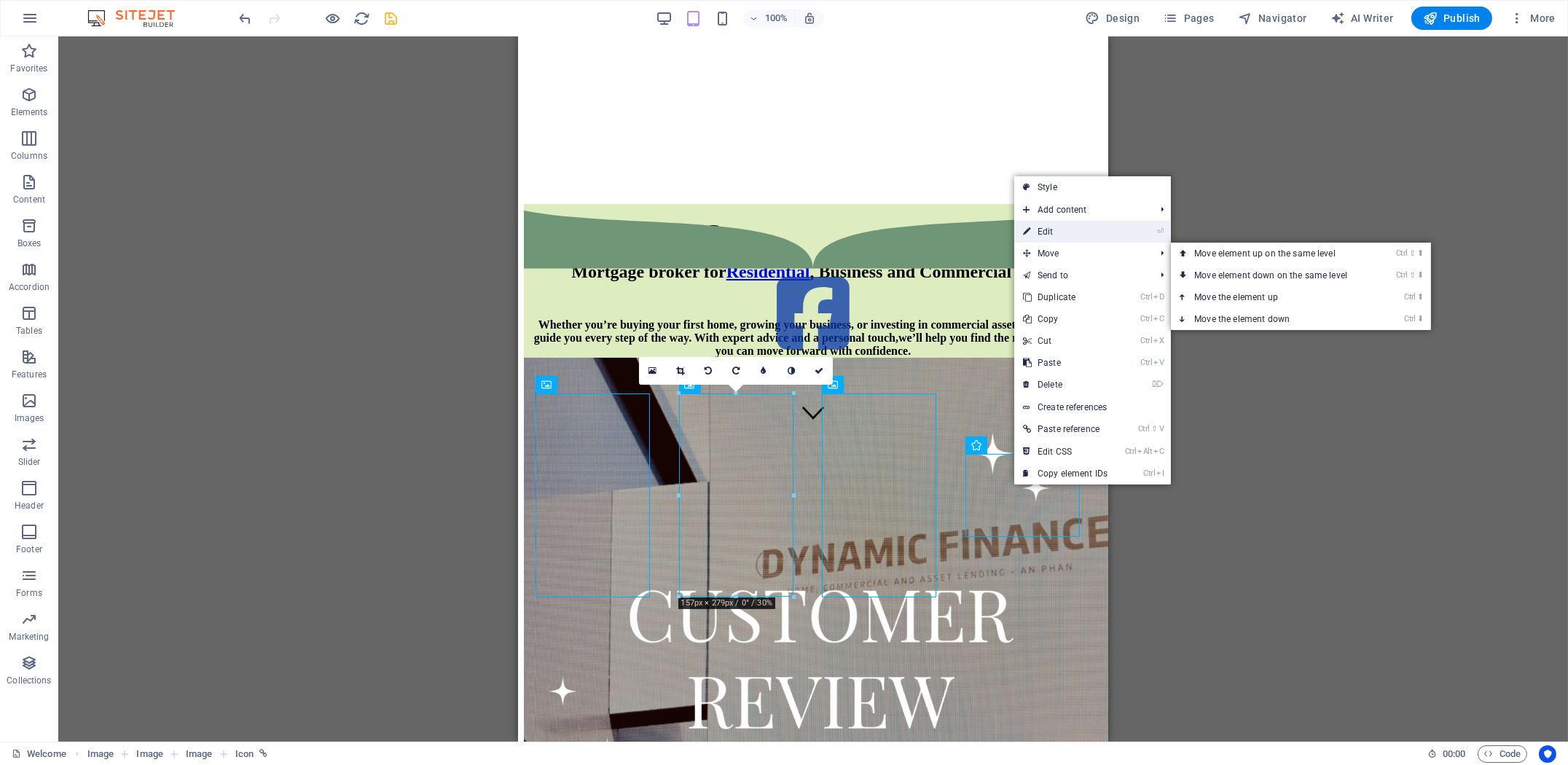
drag, startPoint x: 1066, startPoint y: 232, endPoint x: 420, endPoint y: 198, distance: 646.9
click at [1066, 232] on link "⏎ Edit" at bounding box center [1065, 231] width 102 height 22
select select "%"
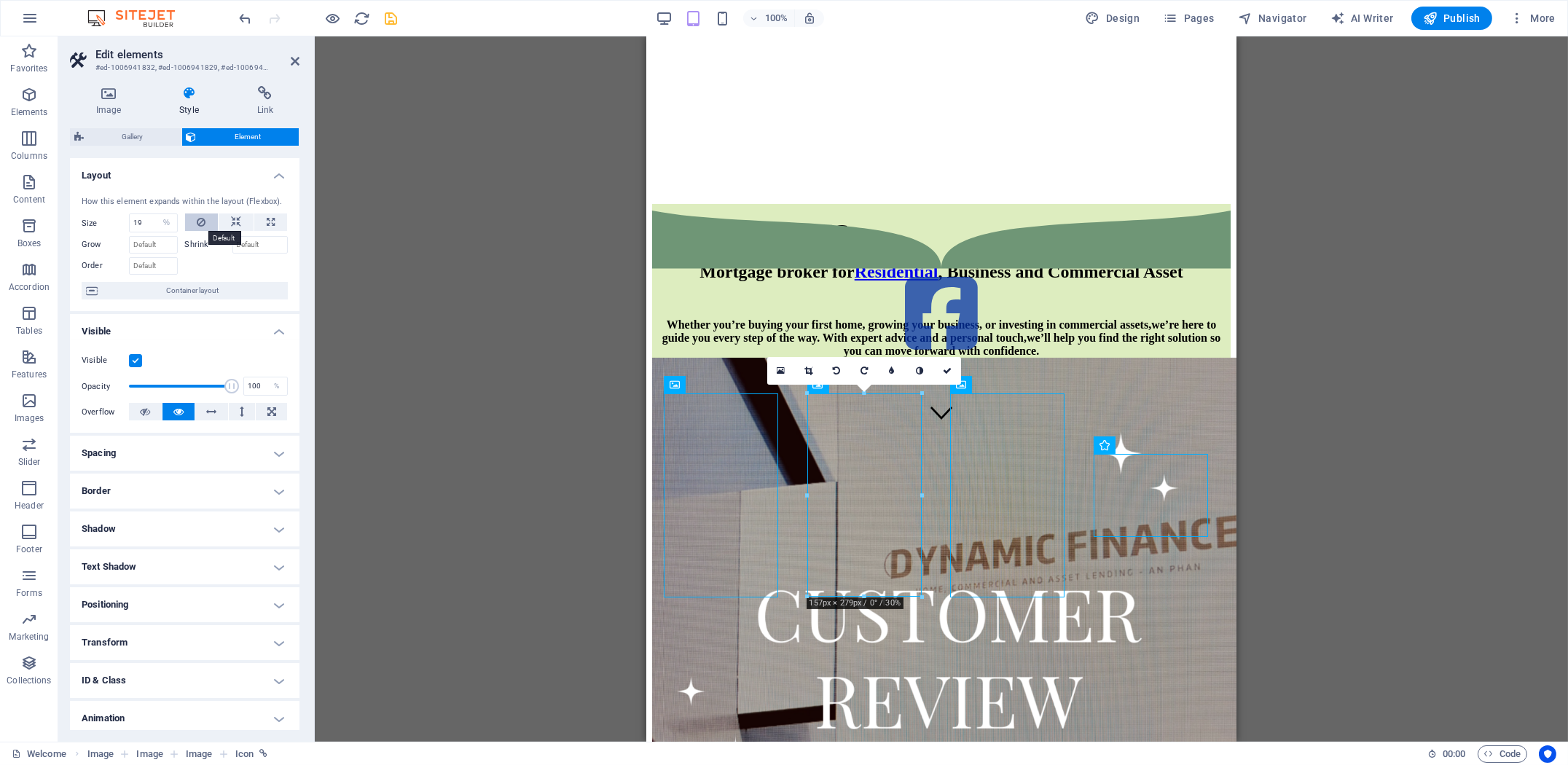
click at [204, 224] on icon at bounding box center [201, 222] width 8 height 17
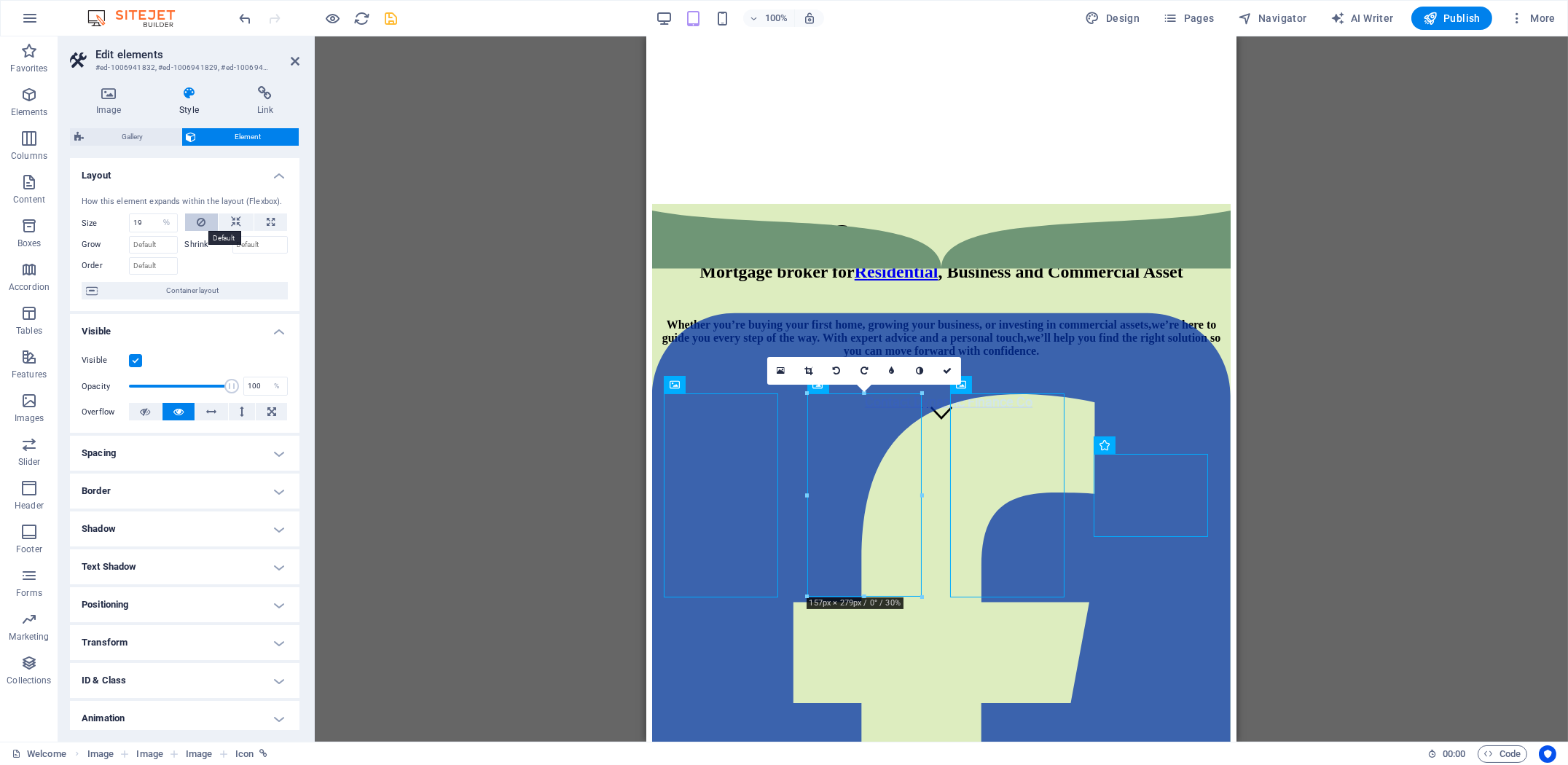
type input "19"
select select "%"
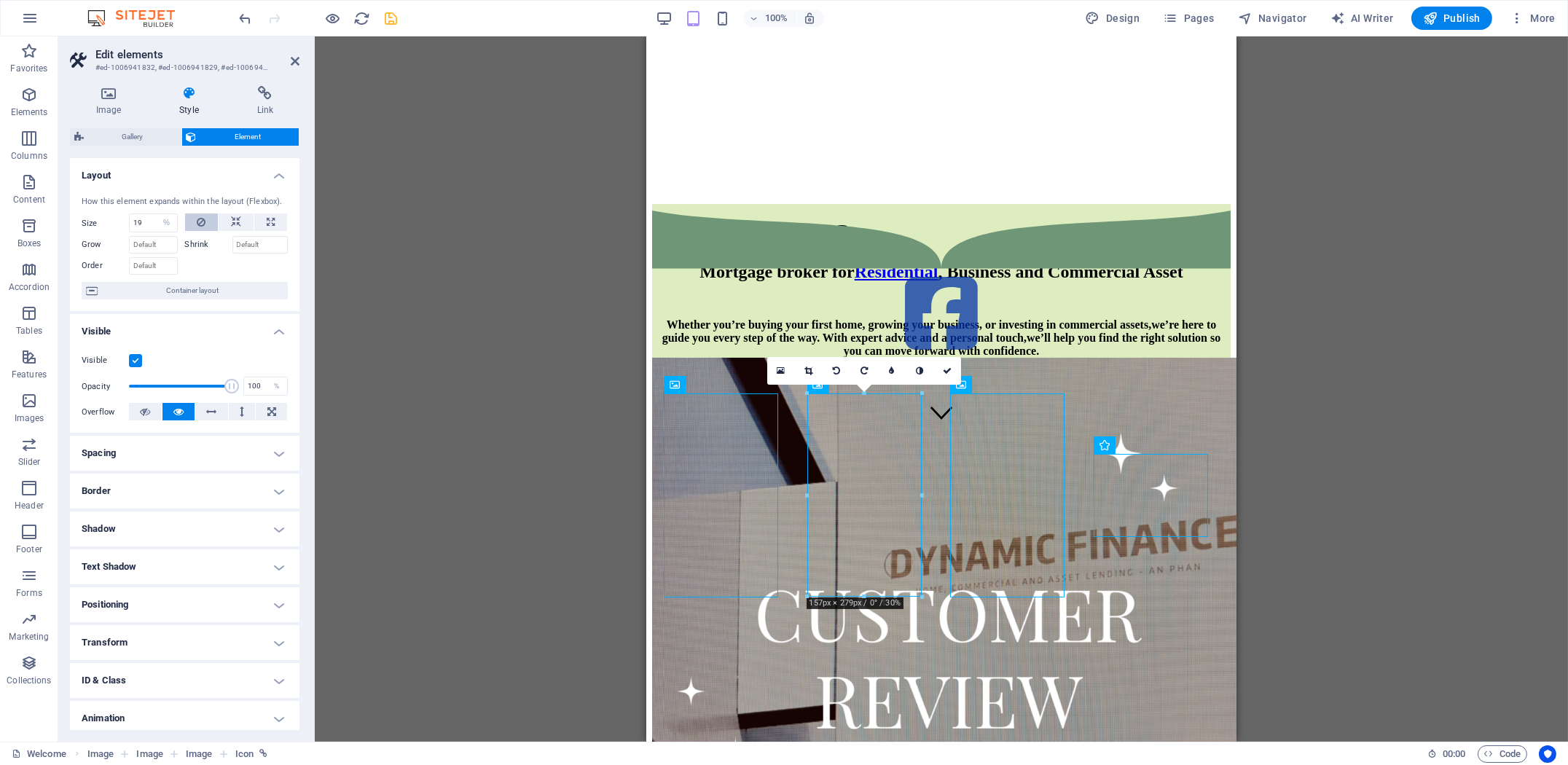
click at [203, 224] on icon at bounding box center [201, 222] width 8 height 17
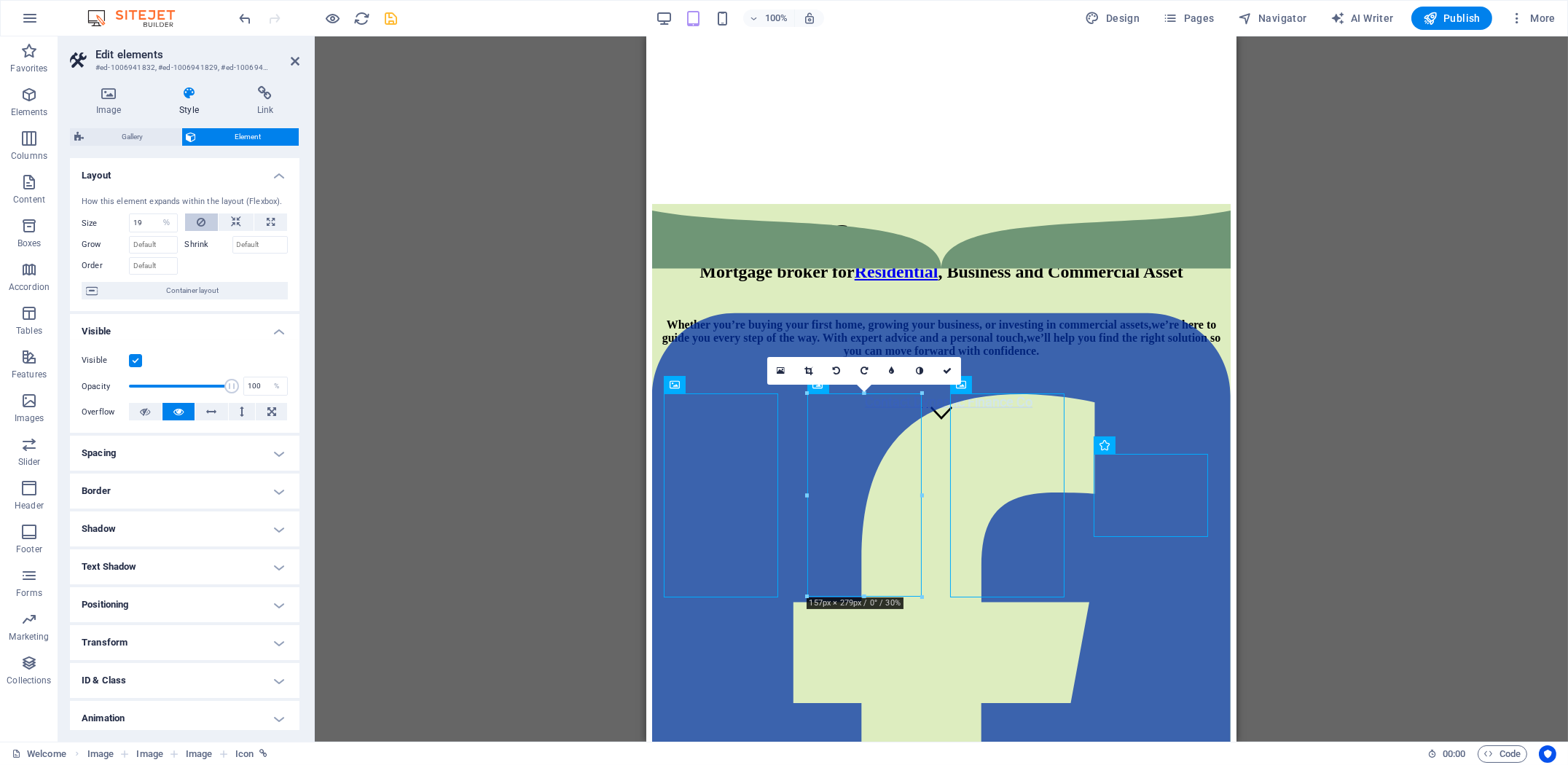
type input "19"
select select "%"
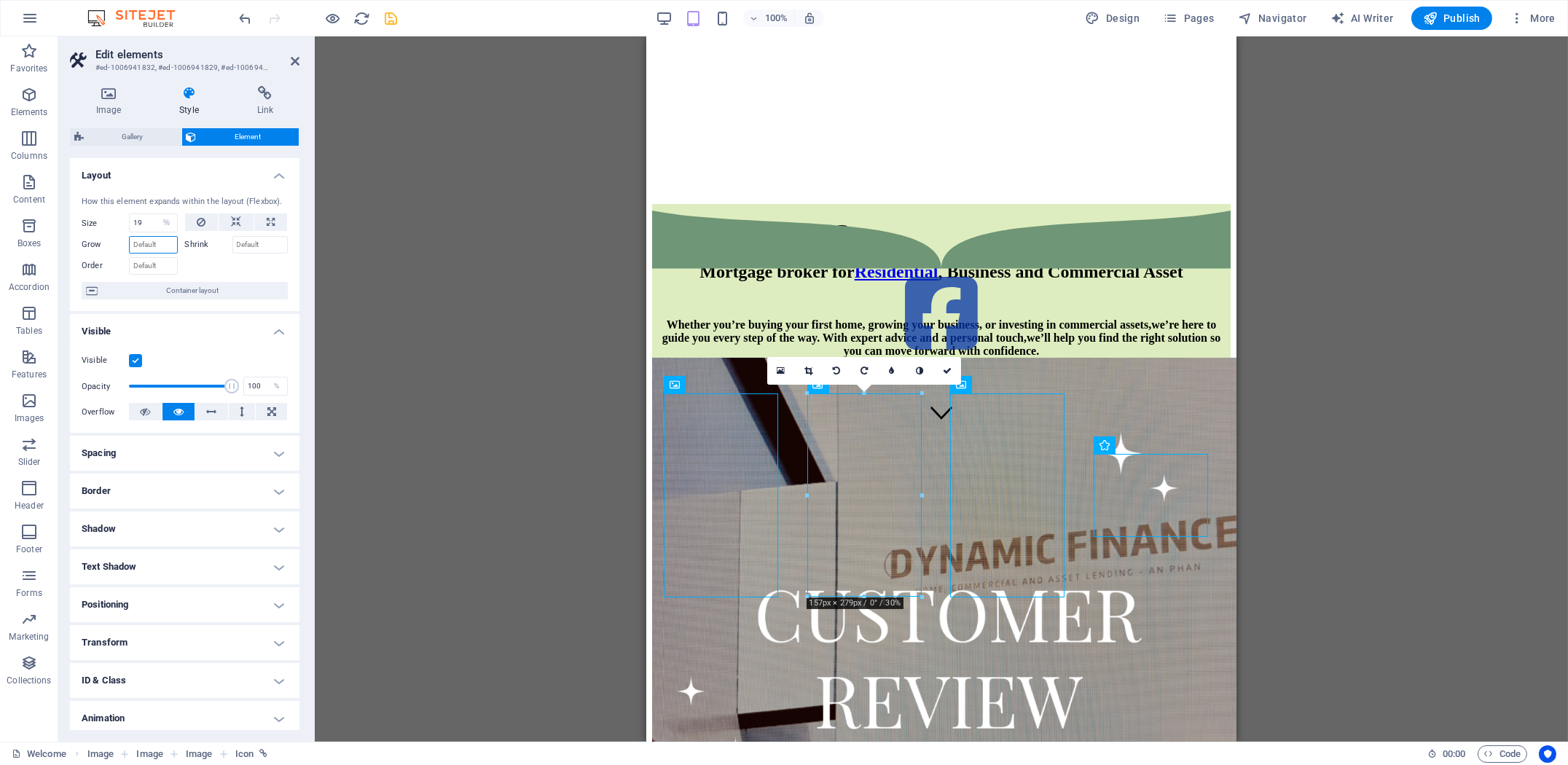
click at [156, 248] on input "Grow" at bounding box center [153, 244] width 49 height 17
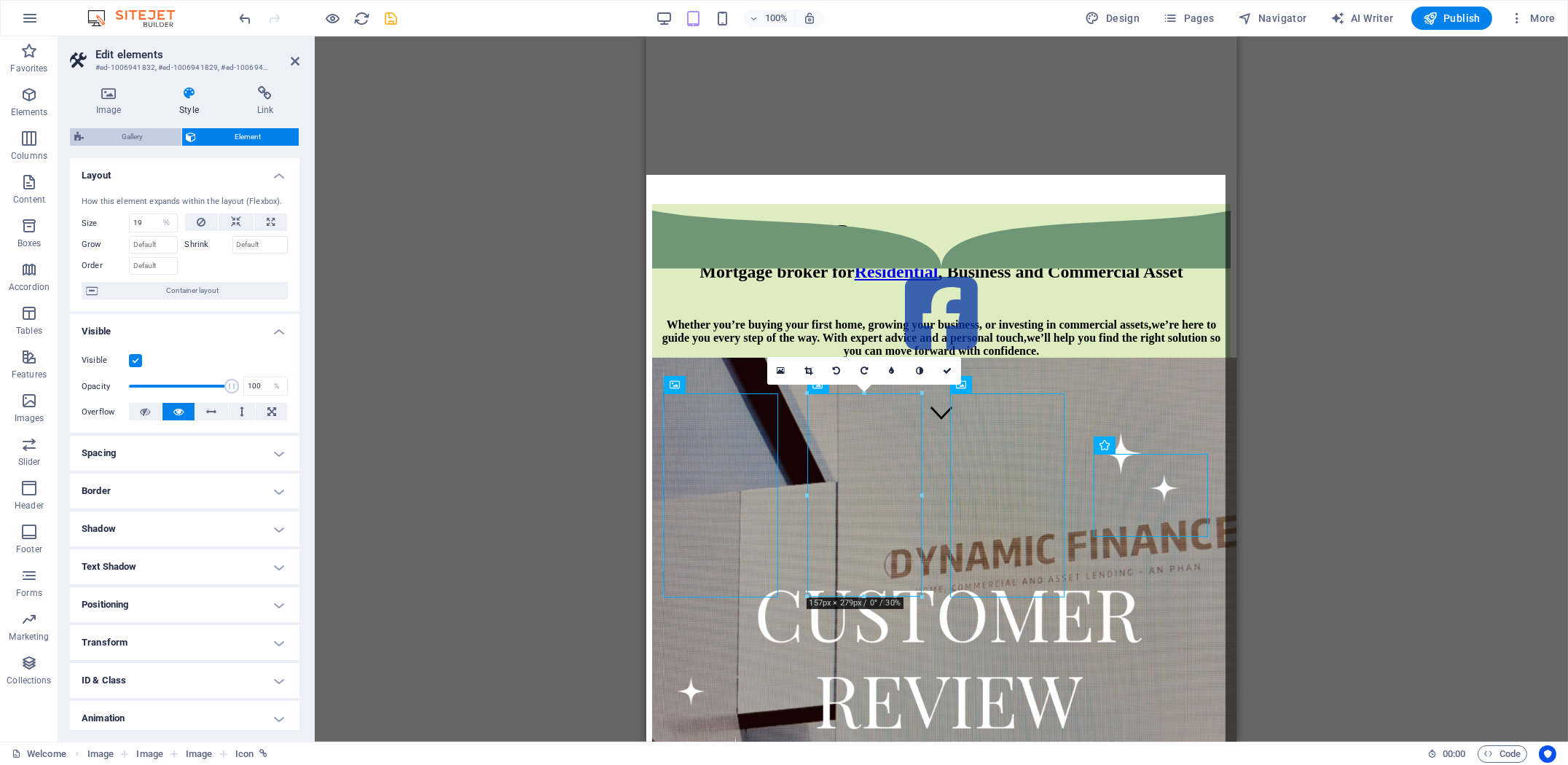
click at [134, 129] on span "Gallery" at bounding box center [132, 137] width 89 height 17
select select "collage"
select select "fade"
select select "px"
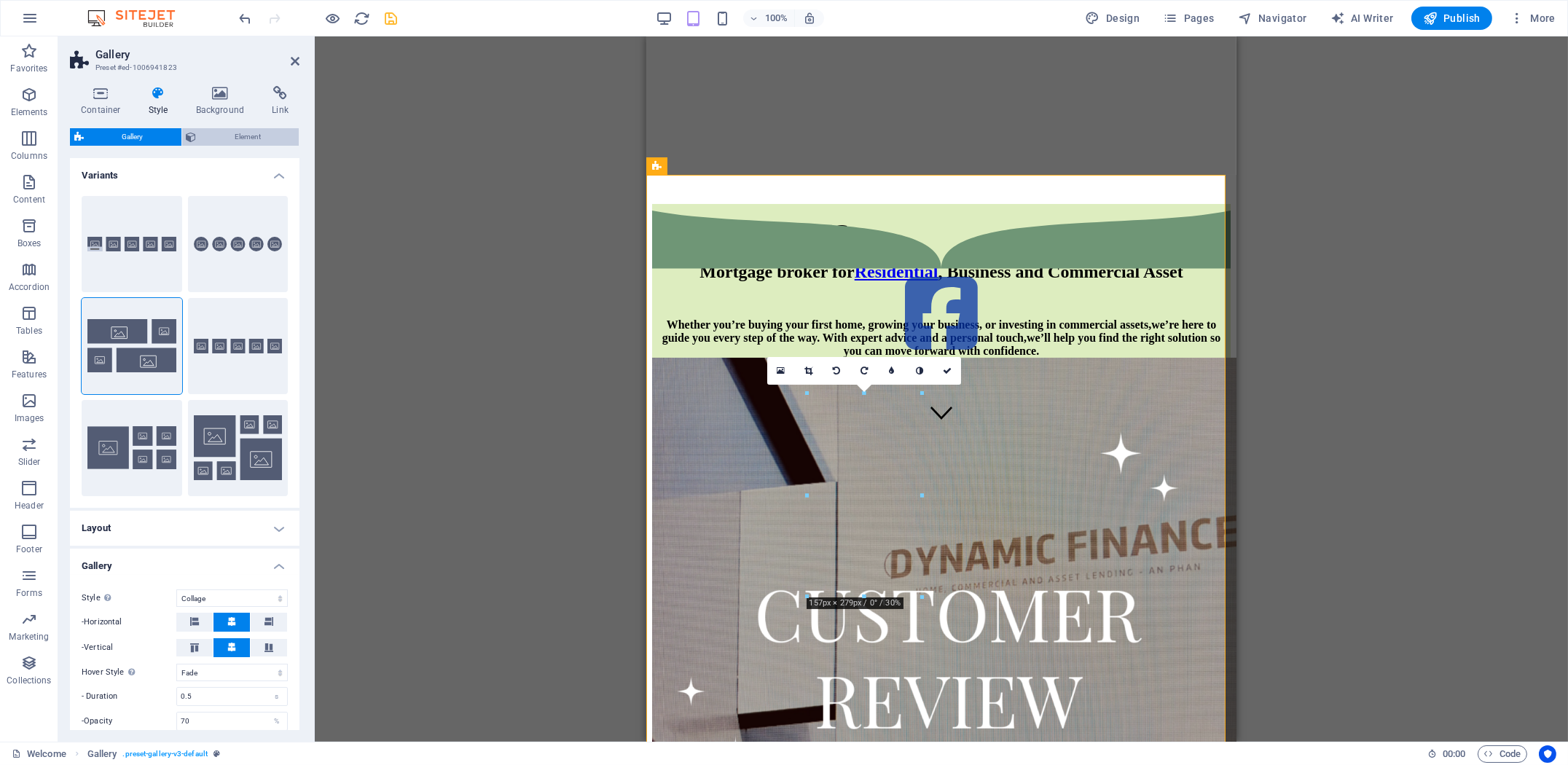
click at [211, 132] on span "Element" at bounding box center [248, 137] width 94 height 17
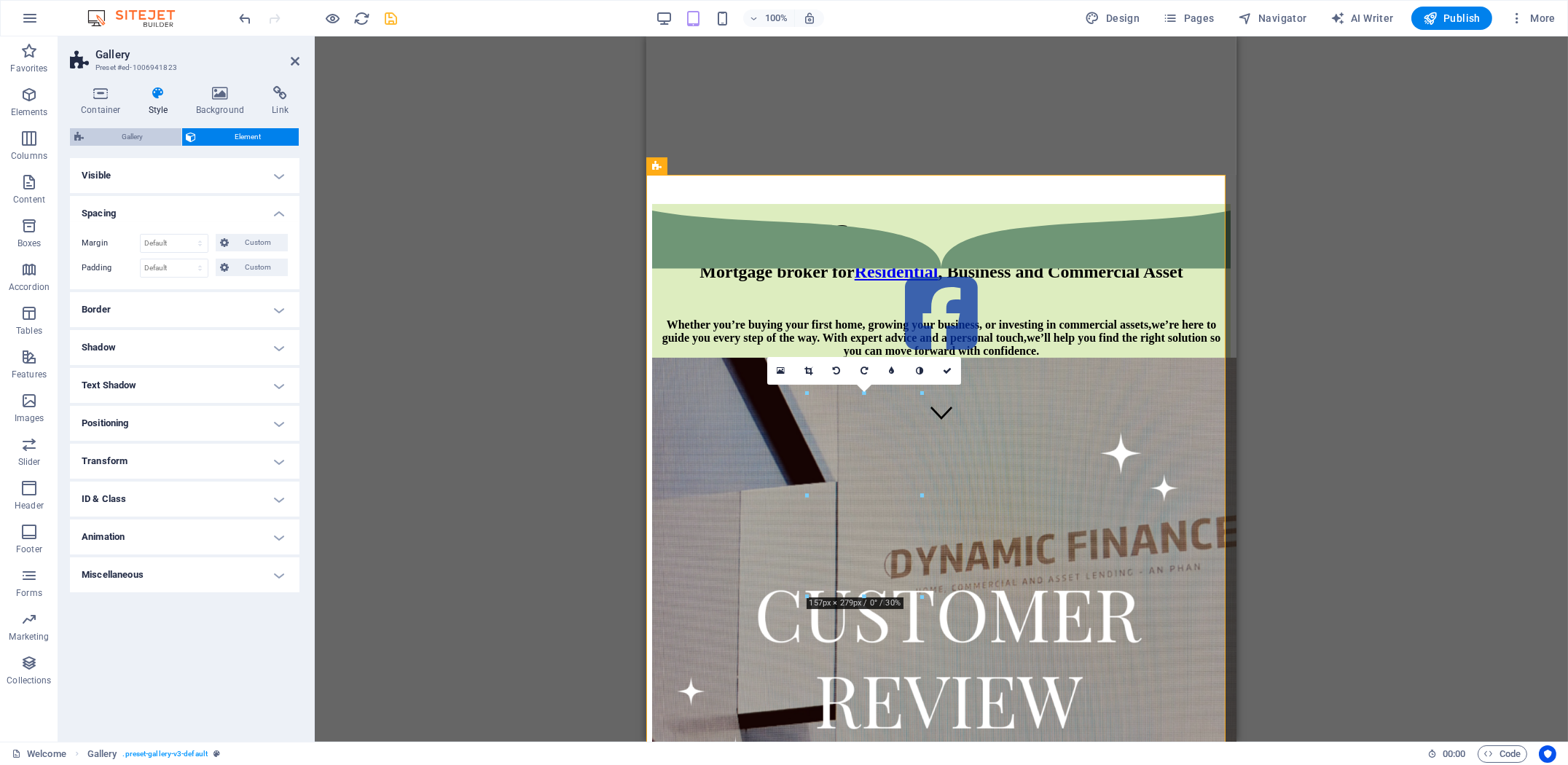
click at [154, 138] on span "Gallery" at bounding box center [132, 137] width 89 height 17
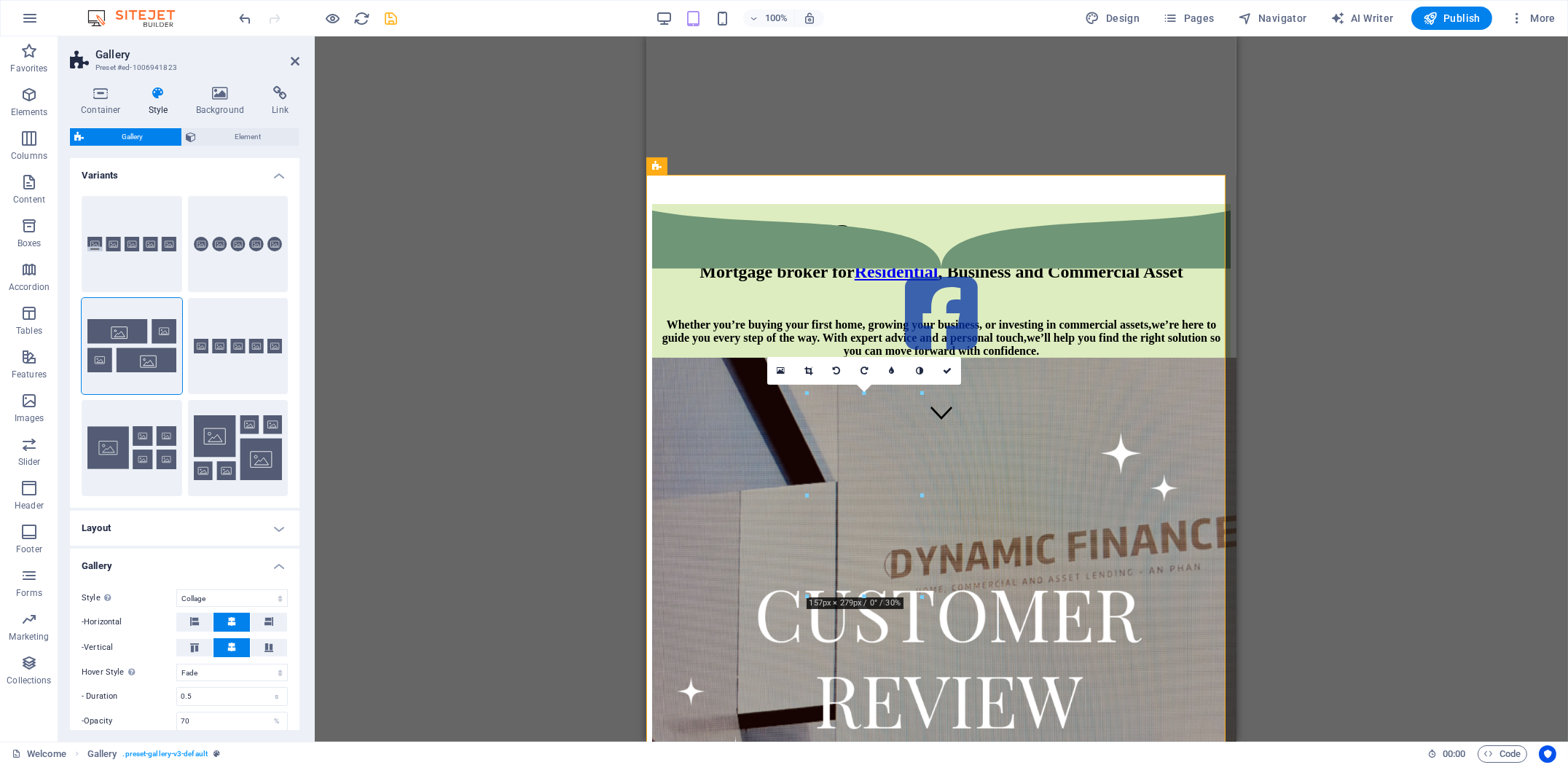
click at [159, 103] on h4 "Style" at bounding box center [161, 101] width 47 height 30
click at [94, 107] on h4 "Container" at bounding box center [103, 101] width 68 height 30
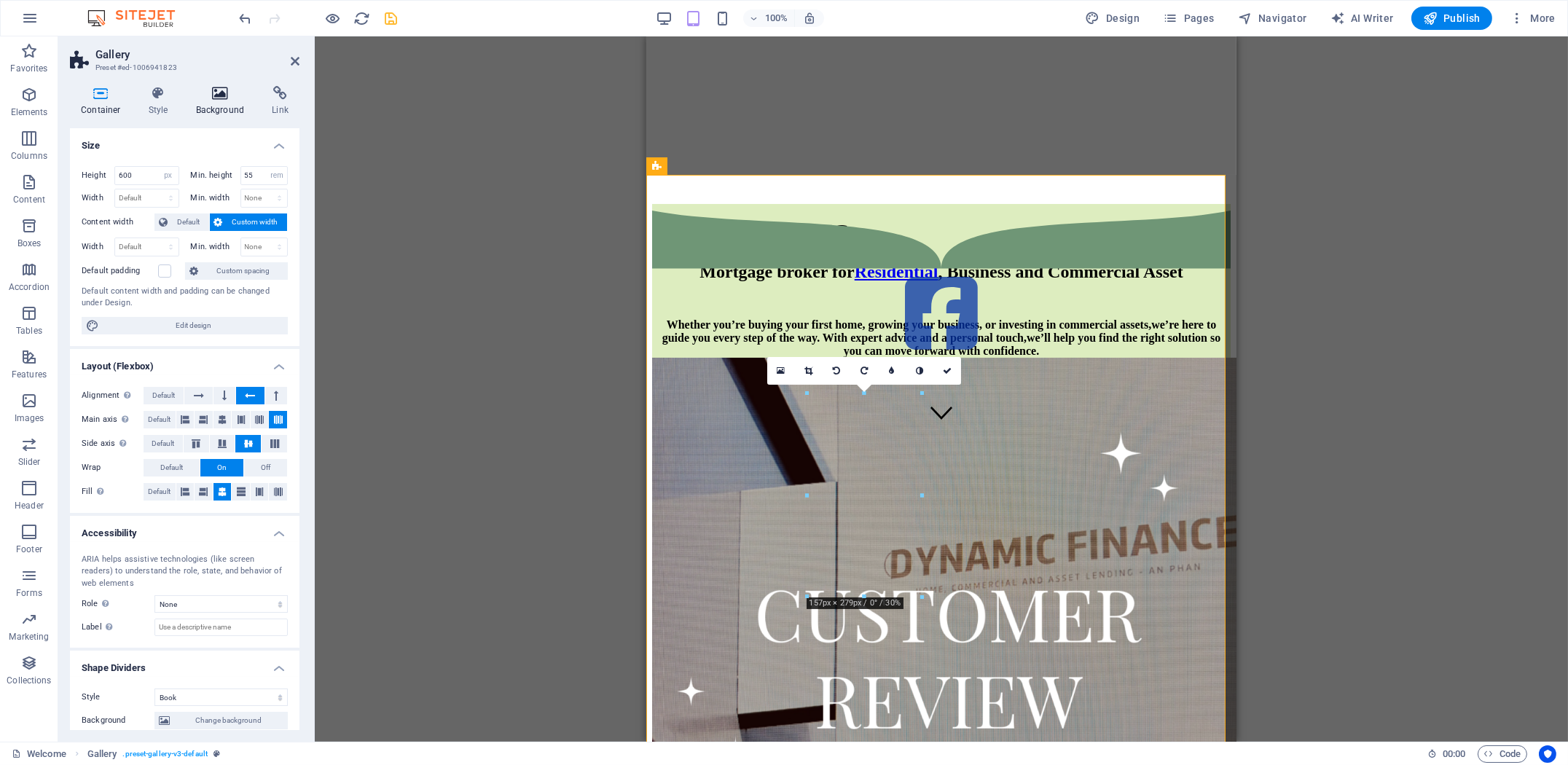
click at [216, 106] on h4 "Background" at bounding box center [223, 101] width 77 height 30
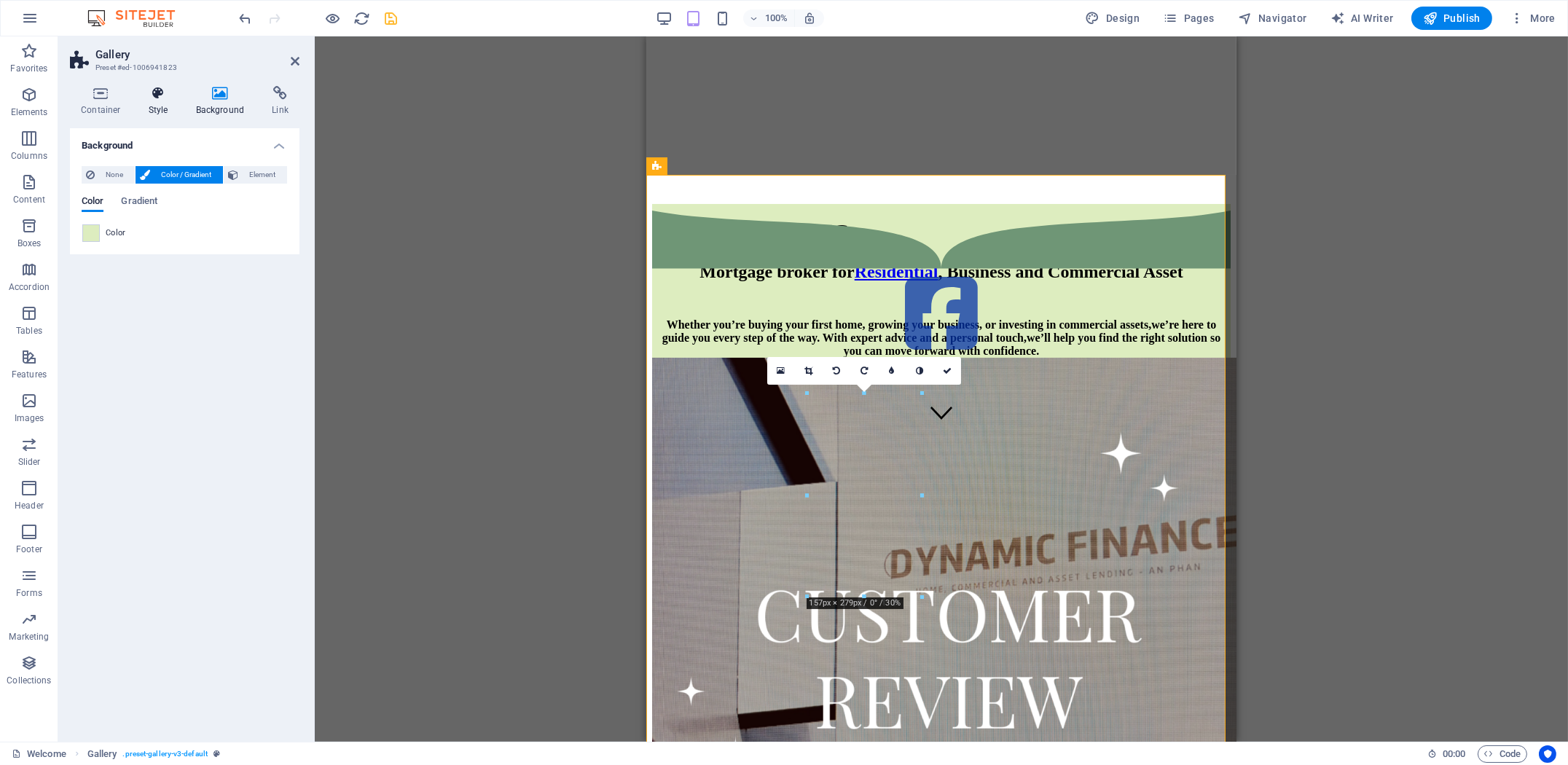
click at [175, 107] on h4 "Style" at bounding box center [161, 101] width 47 height 30
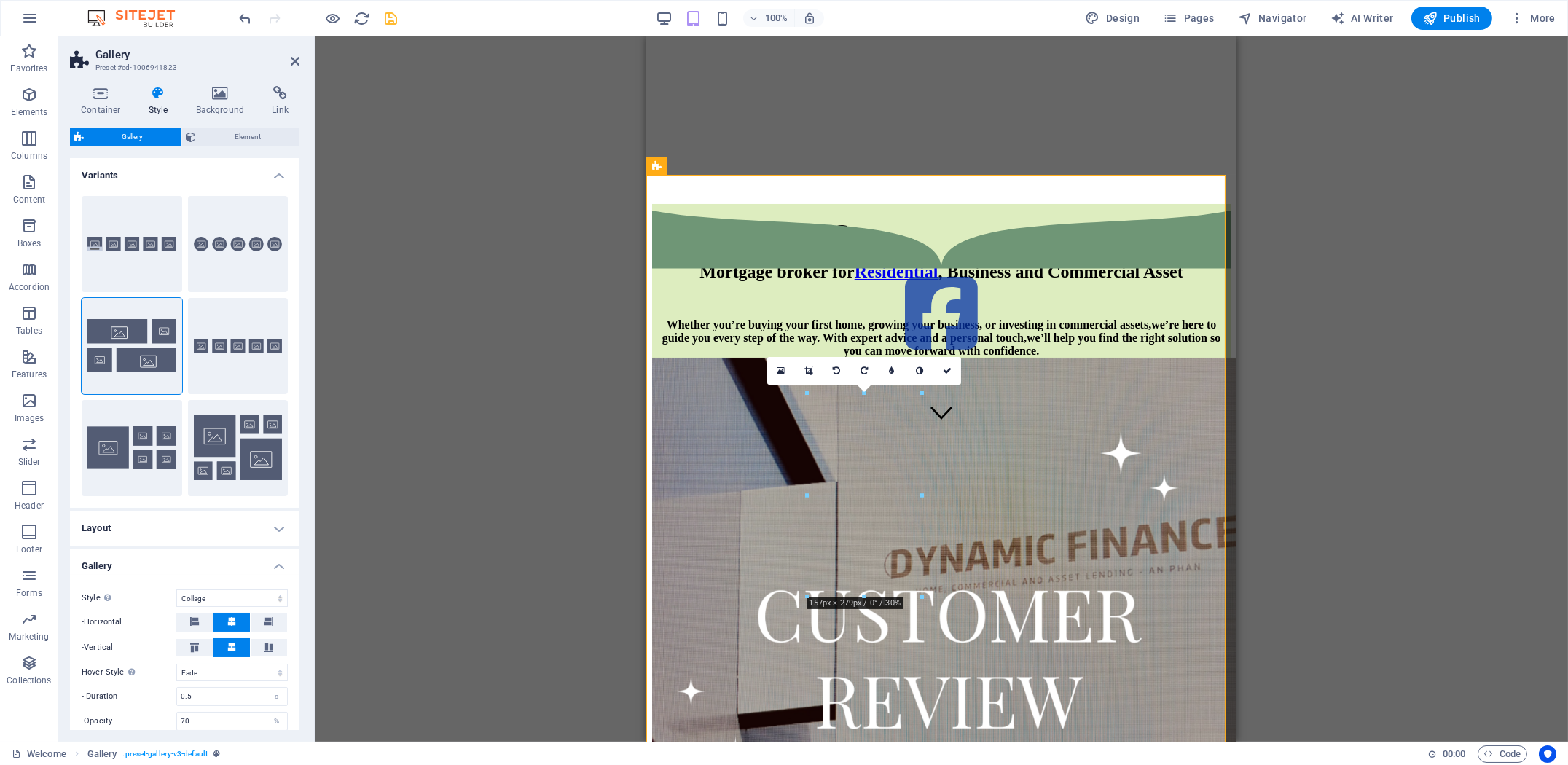
click at [205, 519] on h4 "Layout" at bounding box center [185, 528] width 230 height 35
click at [204, 519] on h4 "Layout" at bounding box center [185, 523] width 230 height 26
click at [215, 138] on span "Element" at bounding box center [248, 137] width 94 height 17
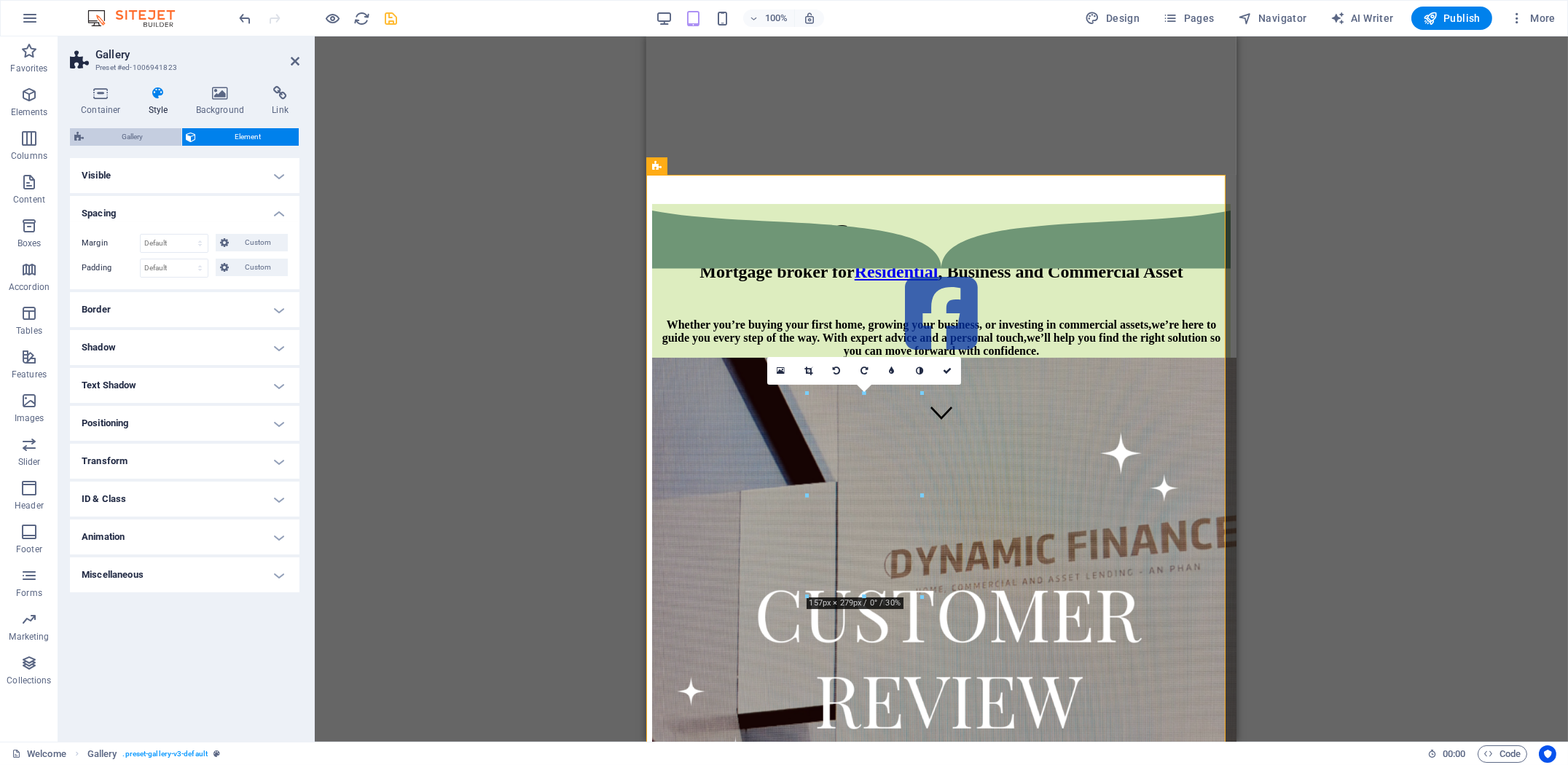
click at [156, 139] on span "Gallery" at bounding box center [132, 137] width 89 height 17
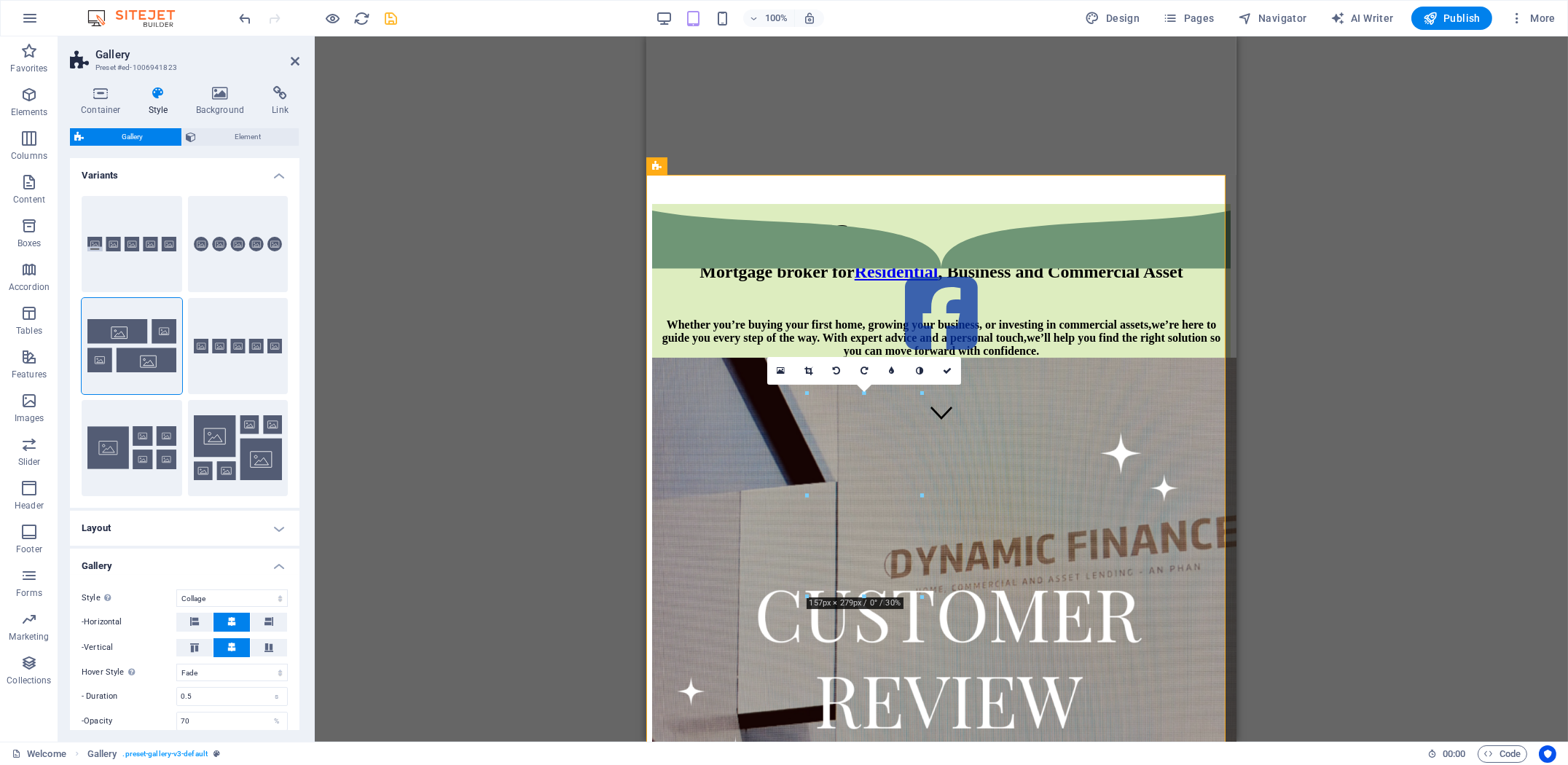
click at [164, 105] on h4 "Style" at bounding box center [161, 101] width 47 height 30
click at [224, 134] on span "Element" at bounding box center [248, 137] width 94 height 17
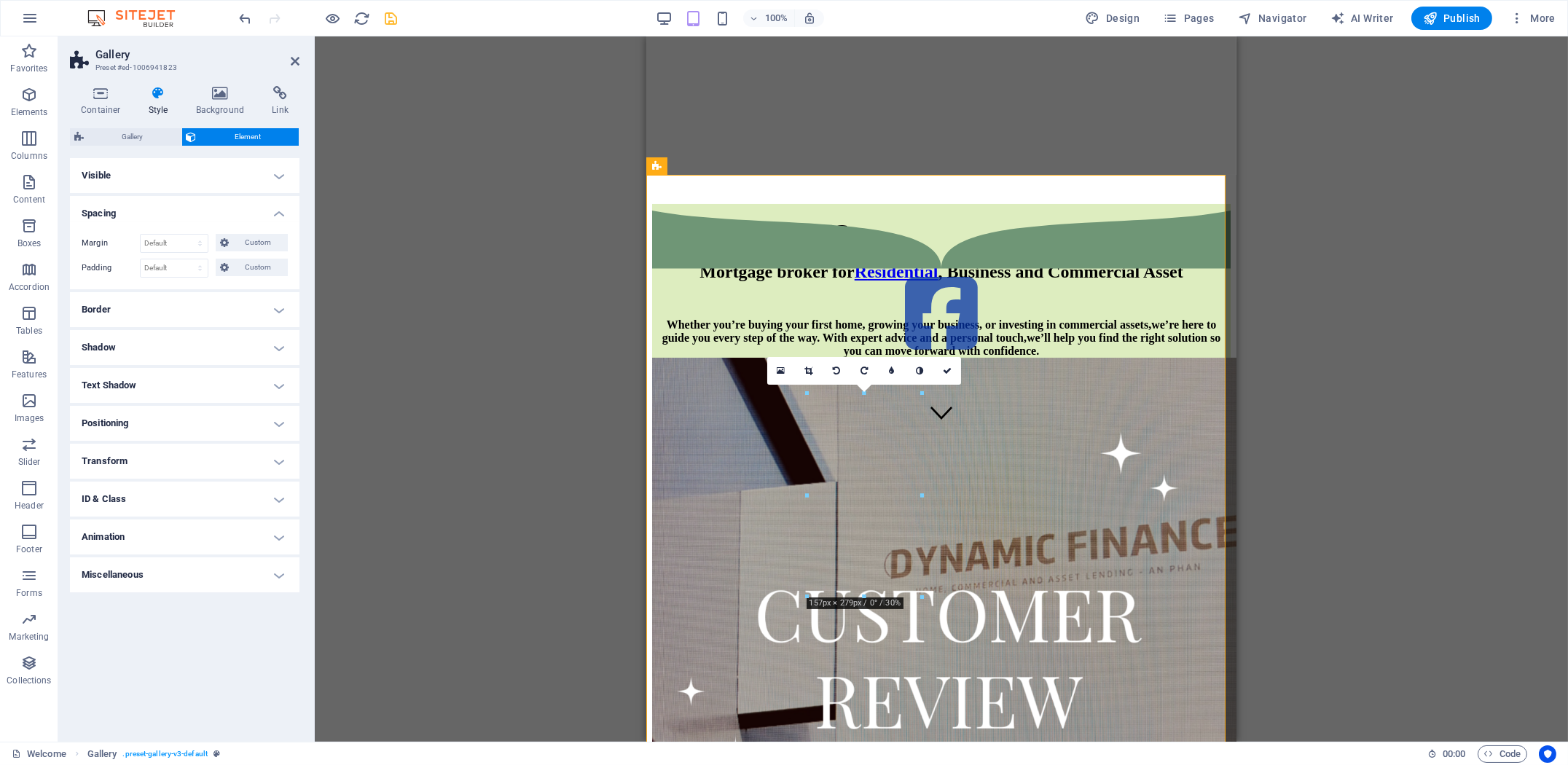
click at [129, 176] on h4 "Visible" at bounding box center [185, 176] width 230 height 35
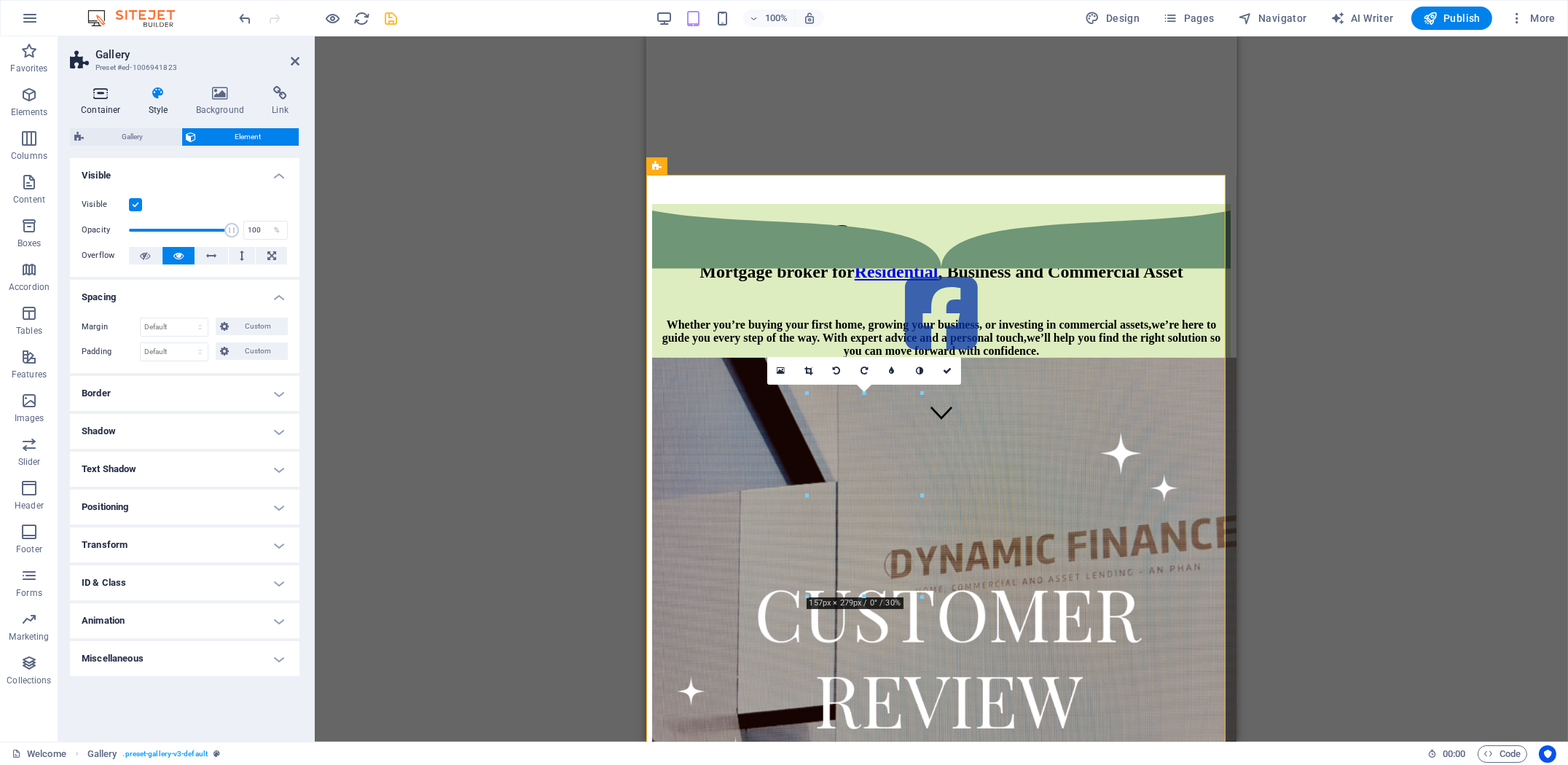
click at [100, 103] on h4 "Container" at bounding box center [103, 101] width 68 height 30
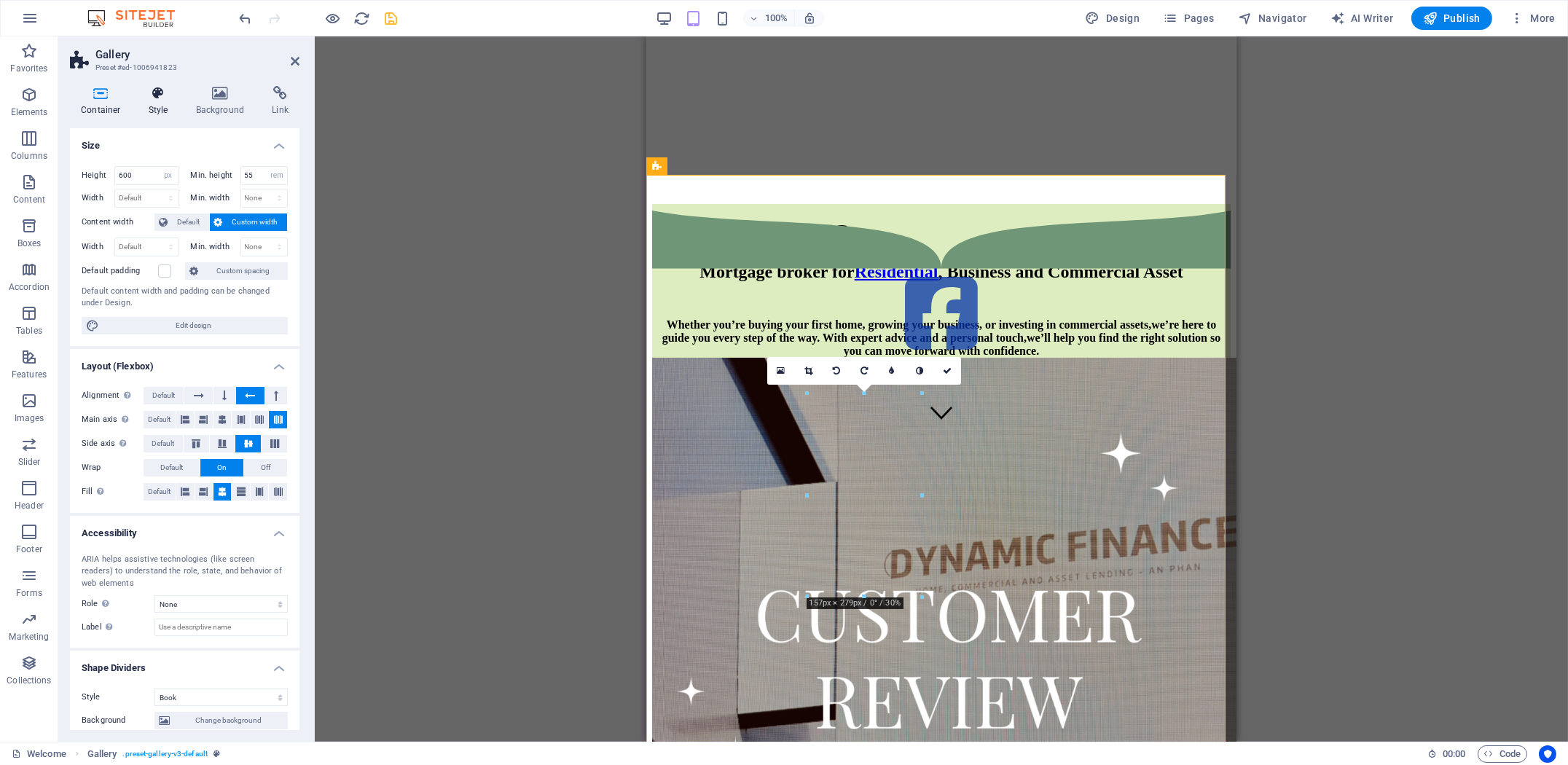
click at [166, 108] on h4 "Style" at bounding box center [161, 101] width 47 height 30
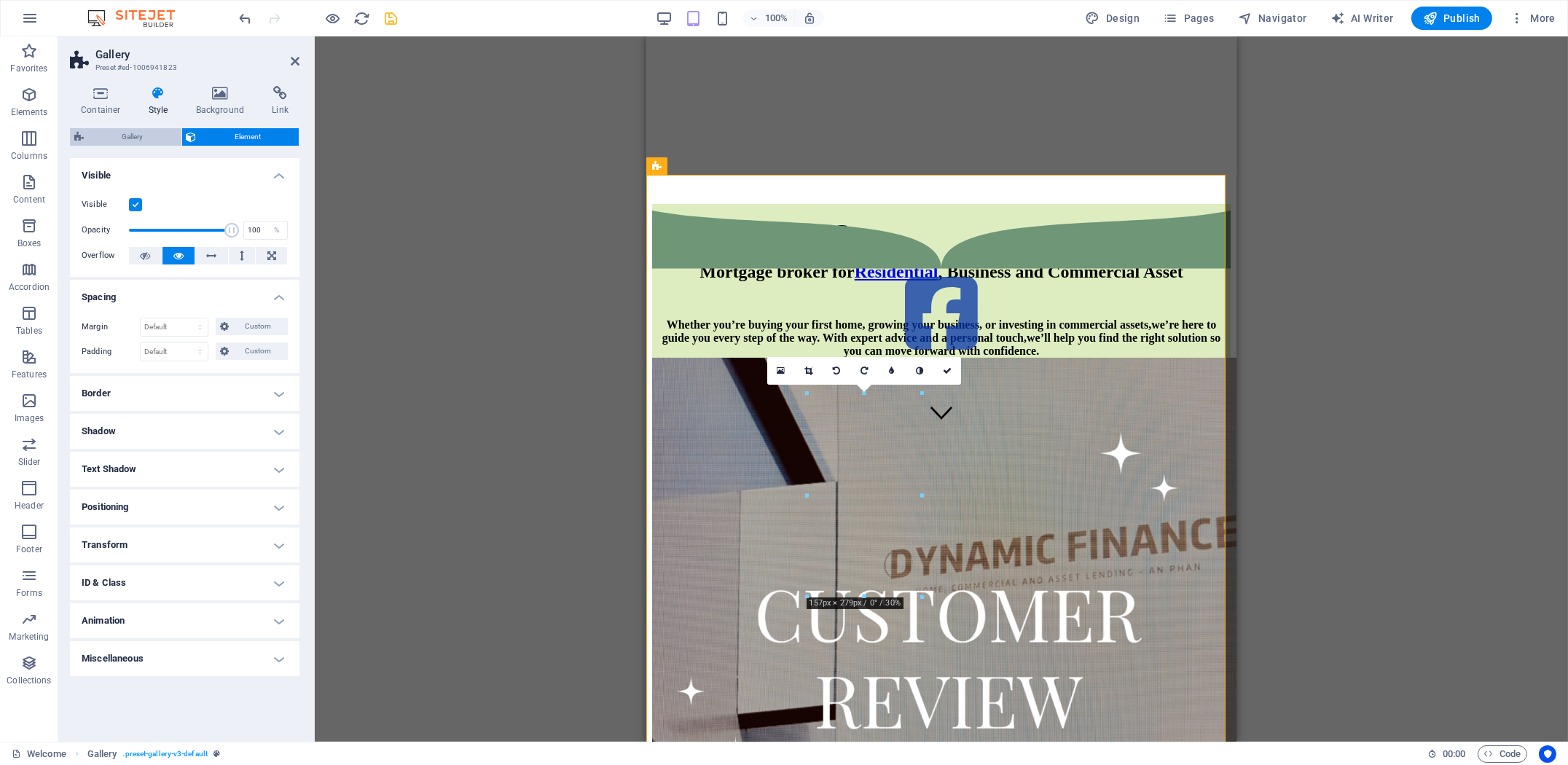
click at [129, 135] on span "Gallery" at bounding box center [132, 137] width 89 height 17
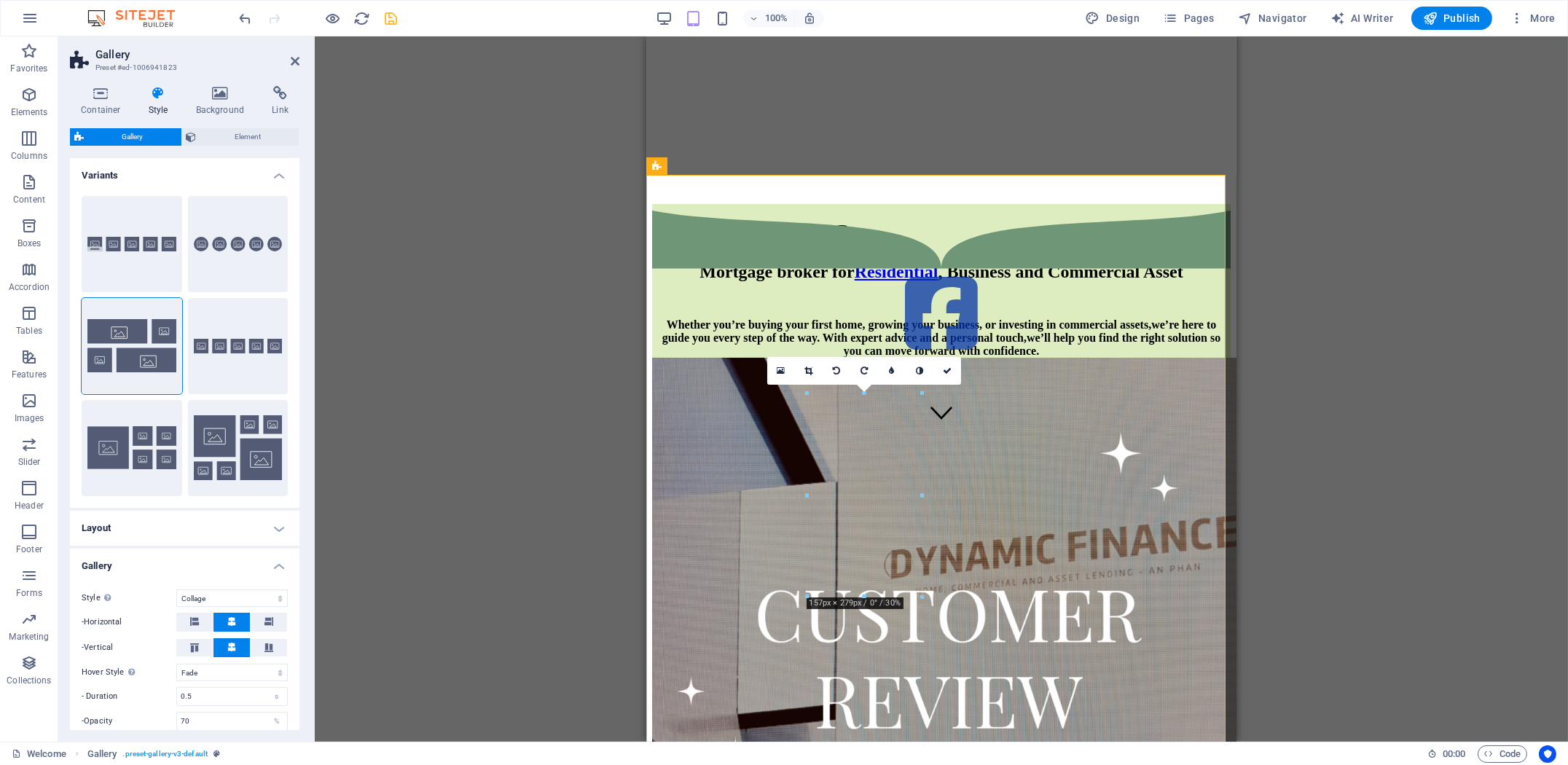
click at [183, 529] on h4 "Layout" at bounding box center [185, 528] width 230 height 35
click at [258, 139] on span "Element" at bounding box center [248, 137] width 94 height 17
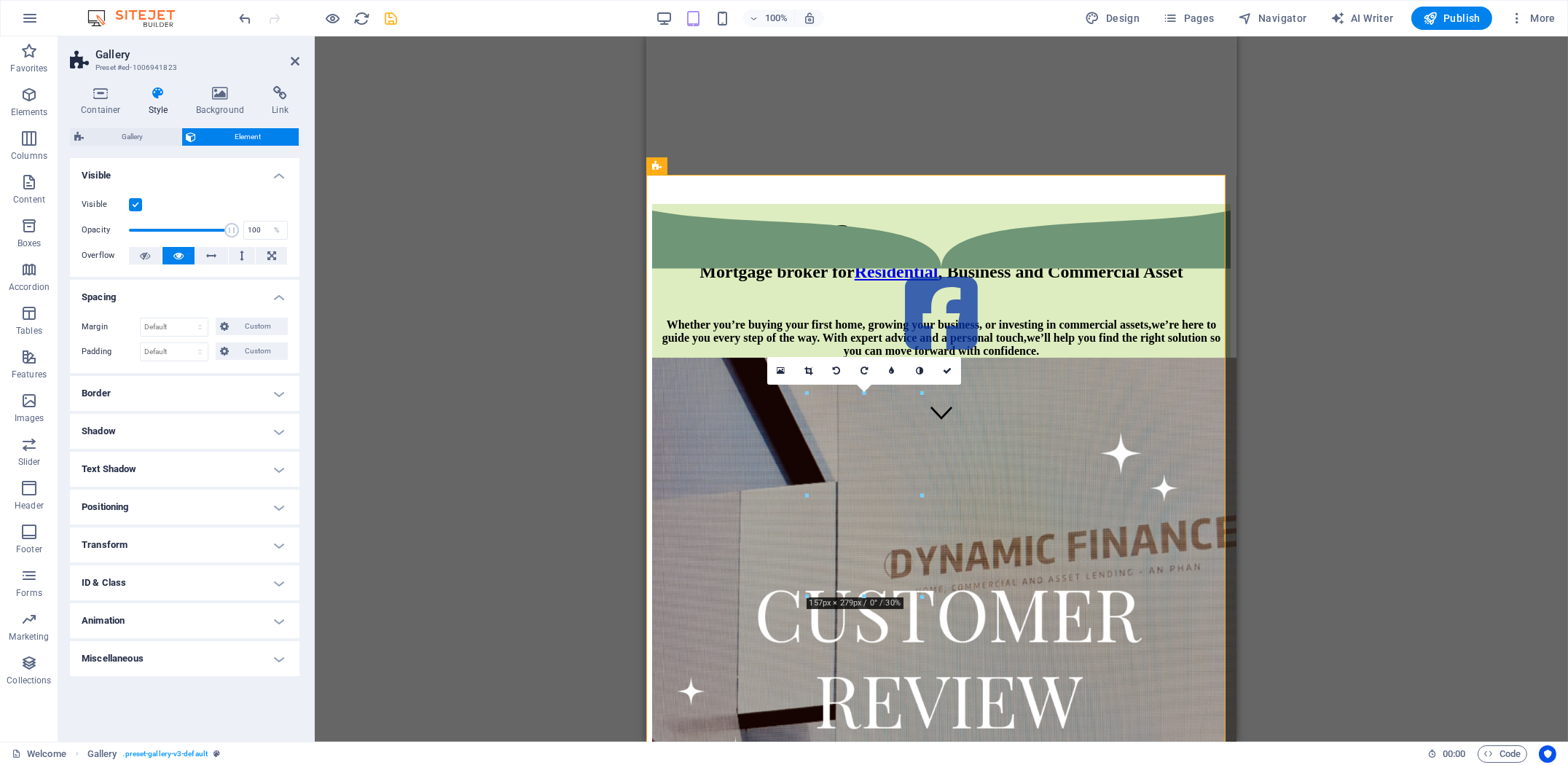
click at [272, 180] on h4 "Visible" at bounding box center [185, 171] width 230 height 26
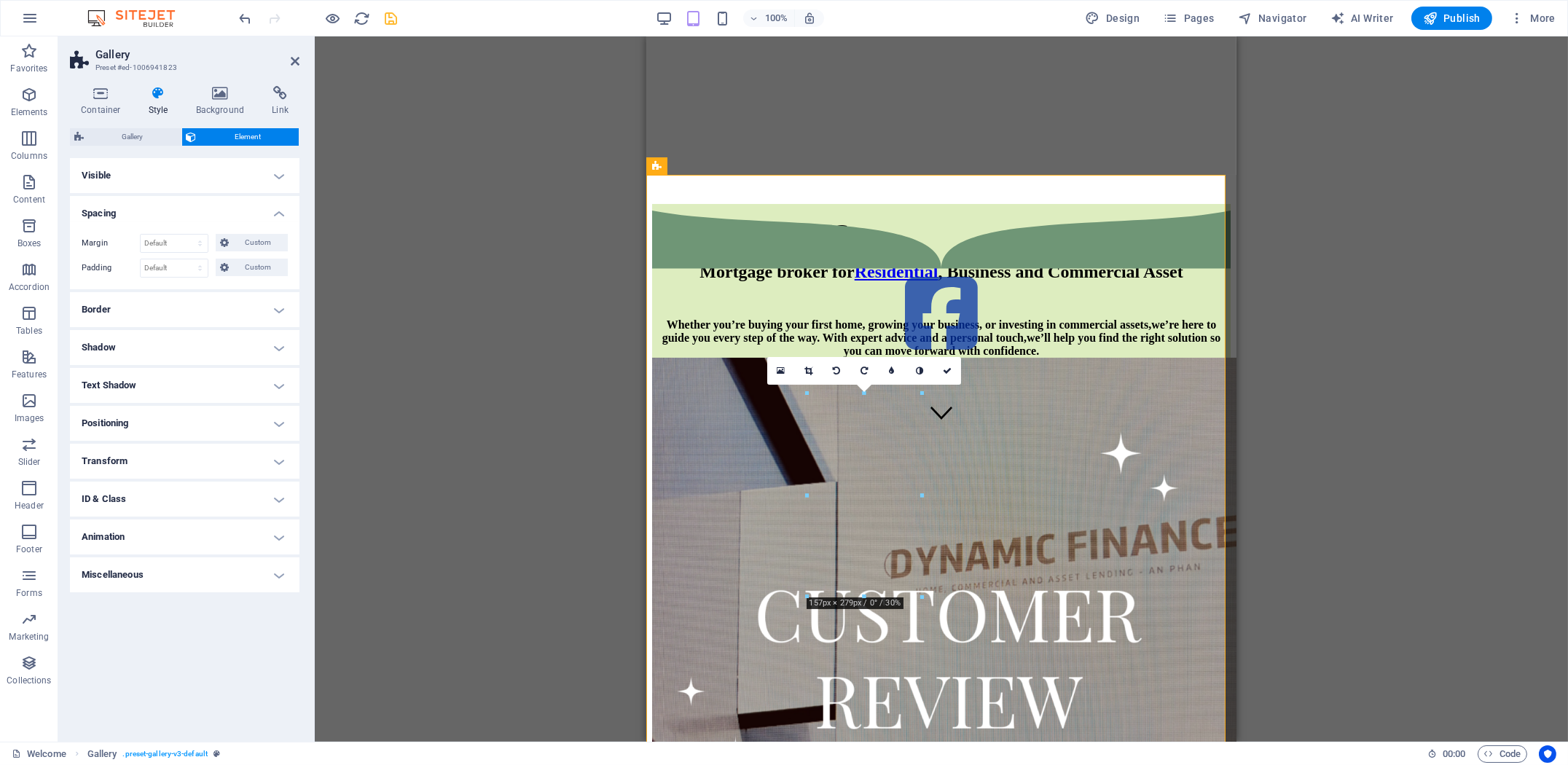
click at [279, 317] on h4 "Border" at bounding box center [185, 309] width 230 height 35
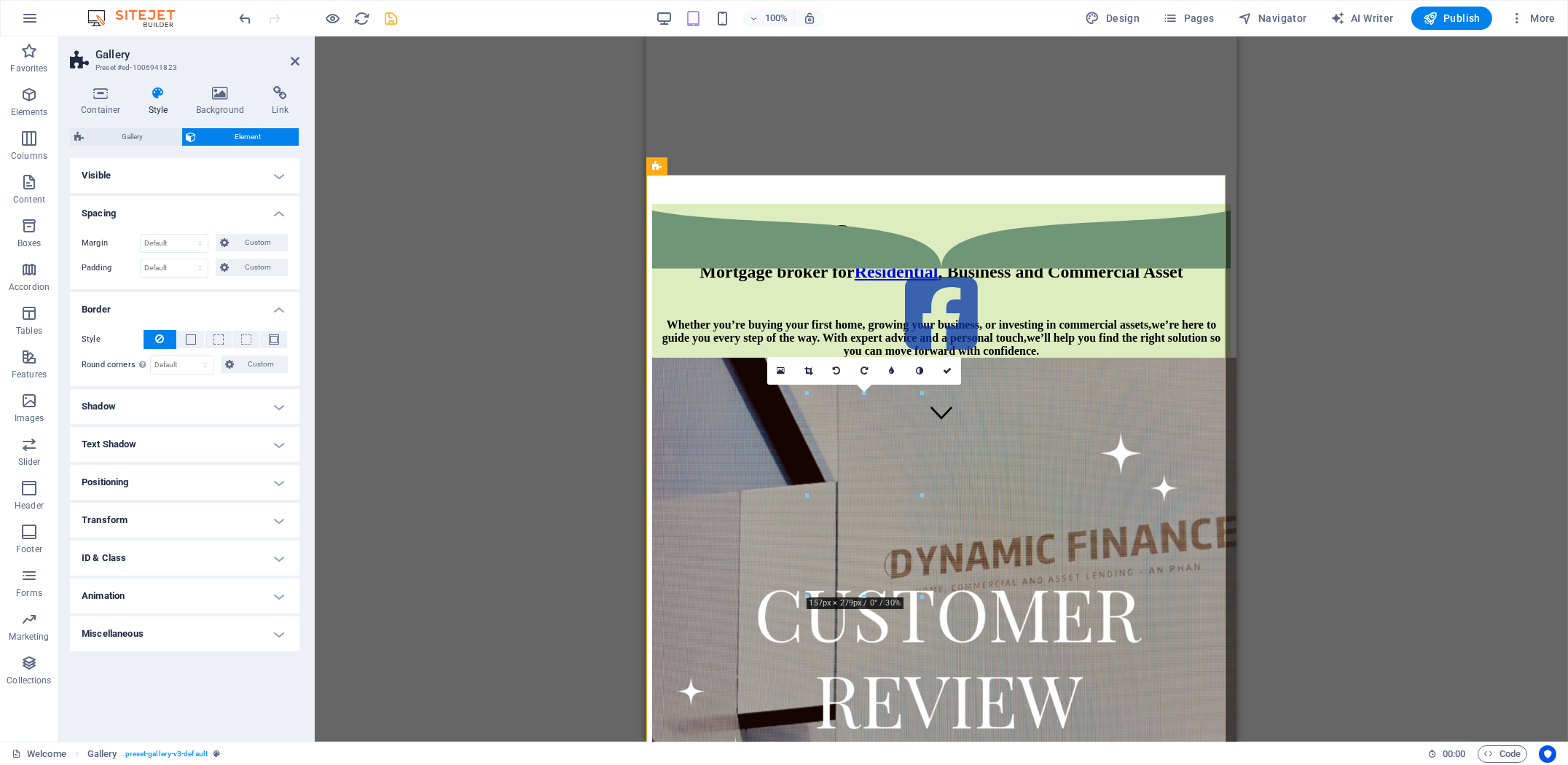
click at [278, 318] on div "Style - Width 1 auto px rem % vh vw Custom Custom 1 auto px rem % vh vw 1 auto …" at bounding box center [185, 351] width 230 height 68
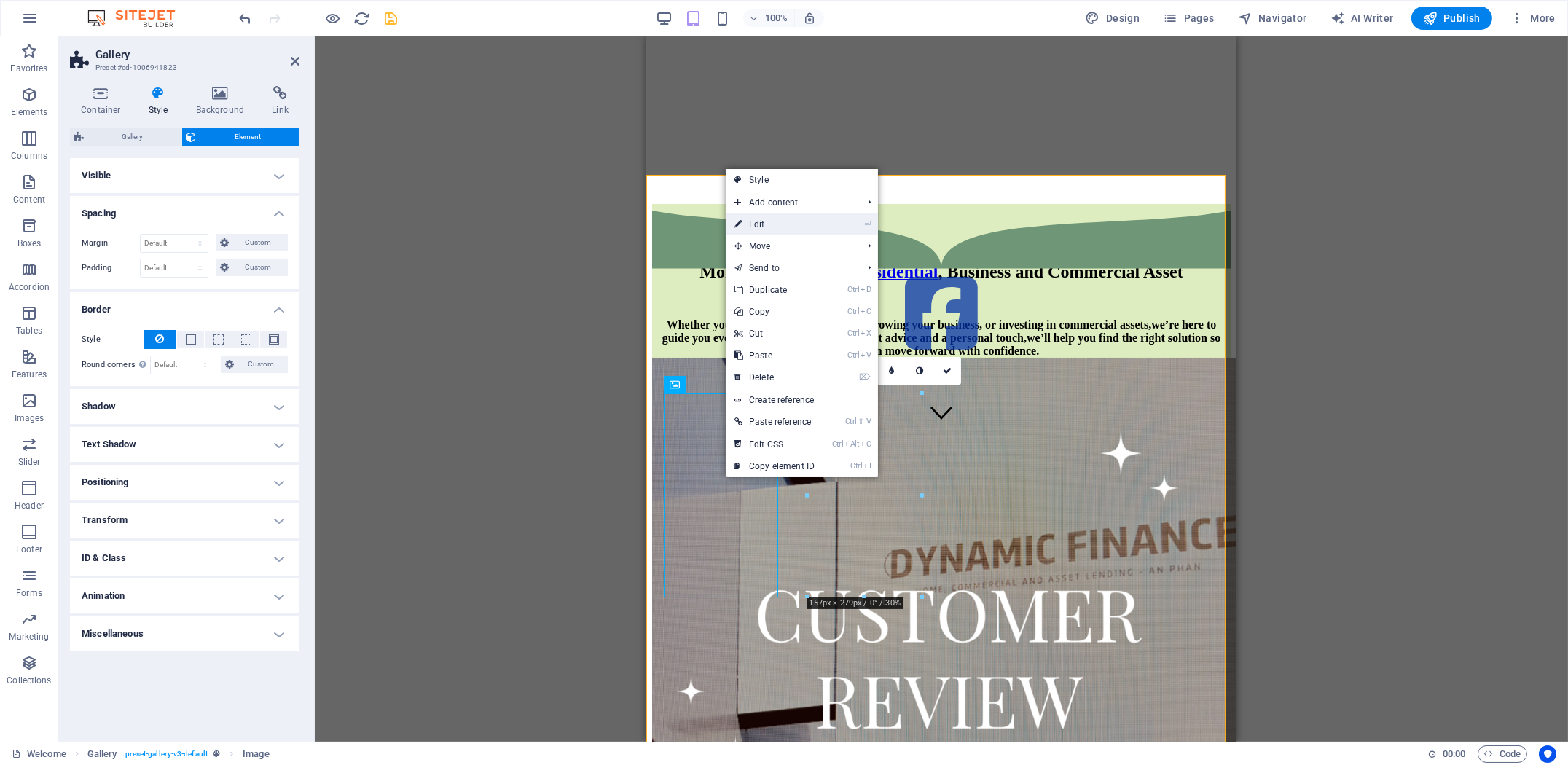
drag, startPoint x: 755, startPoint y: 226, endPoint x: 108, endPoint y: 189, distance: 648.1
click at [755, 226] on link "⏎ Edit" at bounding box center [774, 224] width 97 height 22
select select "%"
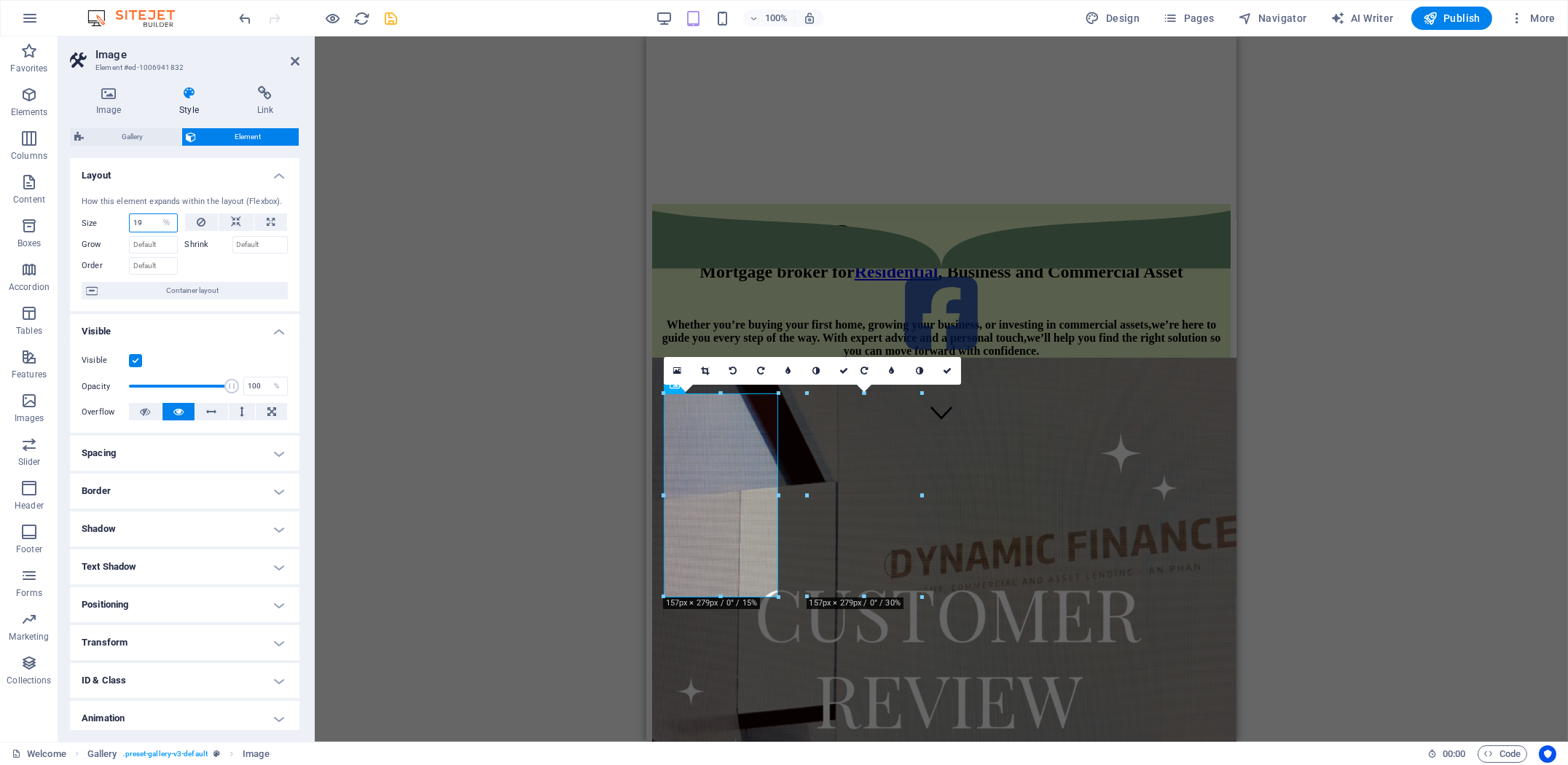
drag, startPoint x: 151, startPoint y: 227, endPoint x: 92, endPoint y: 226, distance: 59.0
click at [102, 227] on div "Size 19 Default auto px % 1/1 1/2 1/3 1/4 1/5 1/6 1/7 1/8 1/9 1/10" at bounding box center [129, 223] width 96 height 19
type input "20"
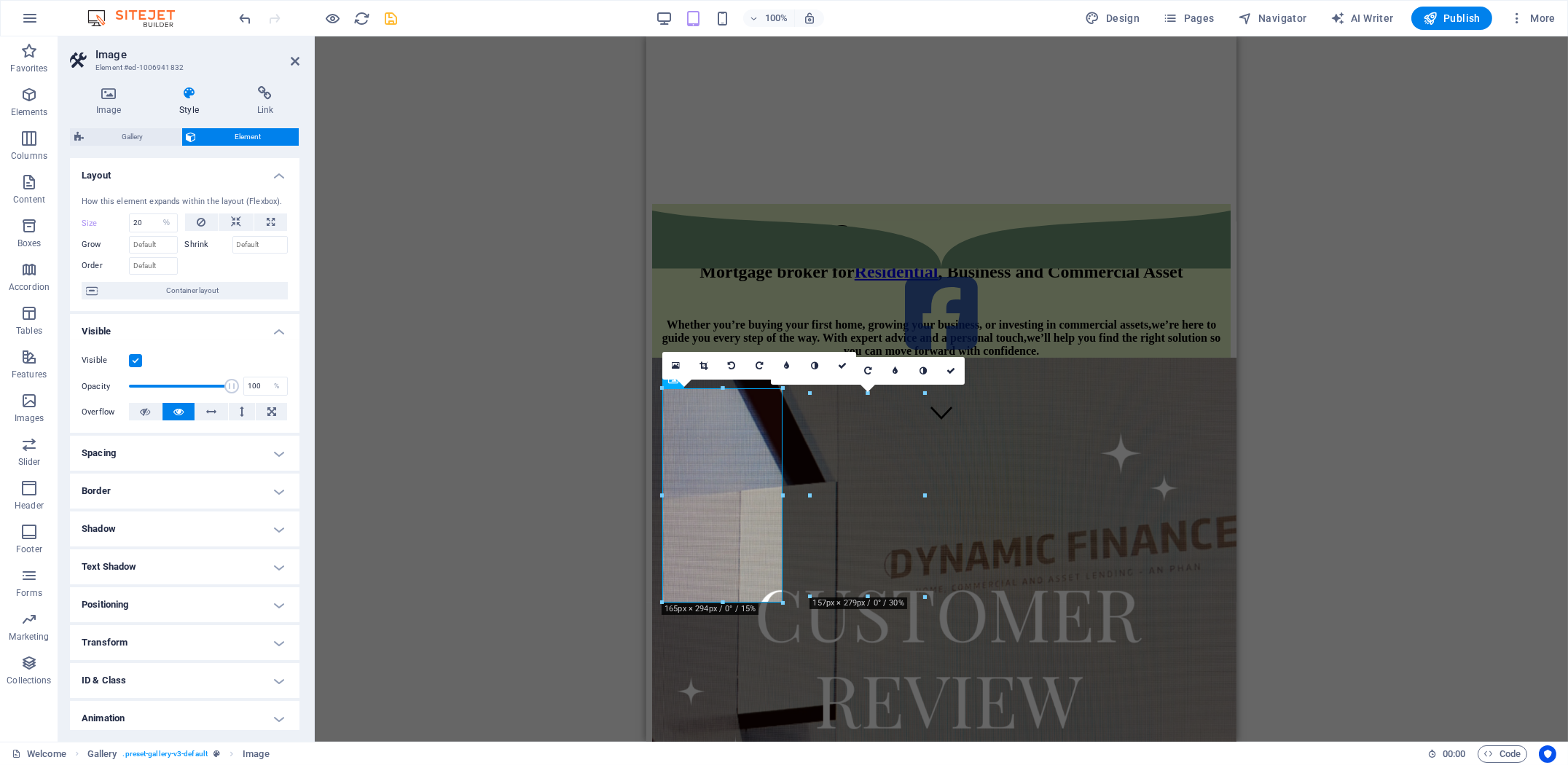
click at [536, 554] on div "H1 Banner Banner Container Text Gallery Image Image Image Menu Bar HTML Contain…" at bounding box center [941, 389] width 1253 height 705
click at [960, 237] on div at bounding box center [940, 524] width 578 height 641
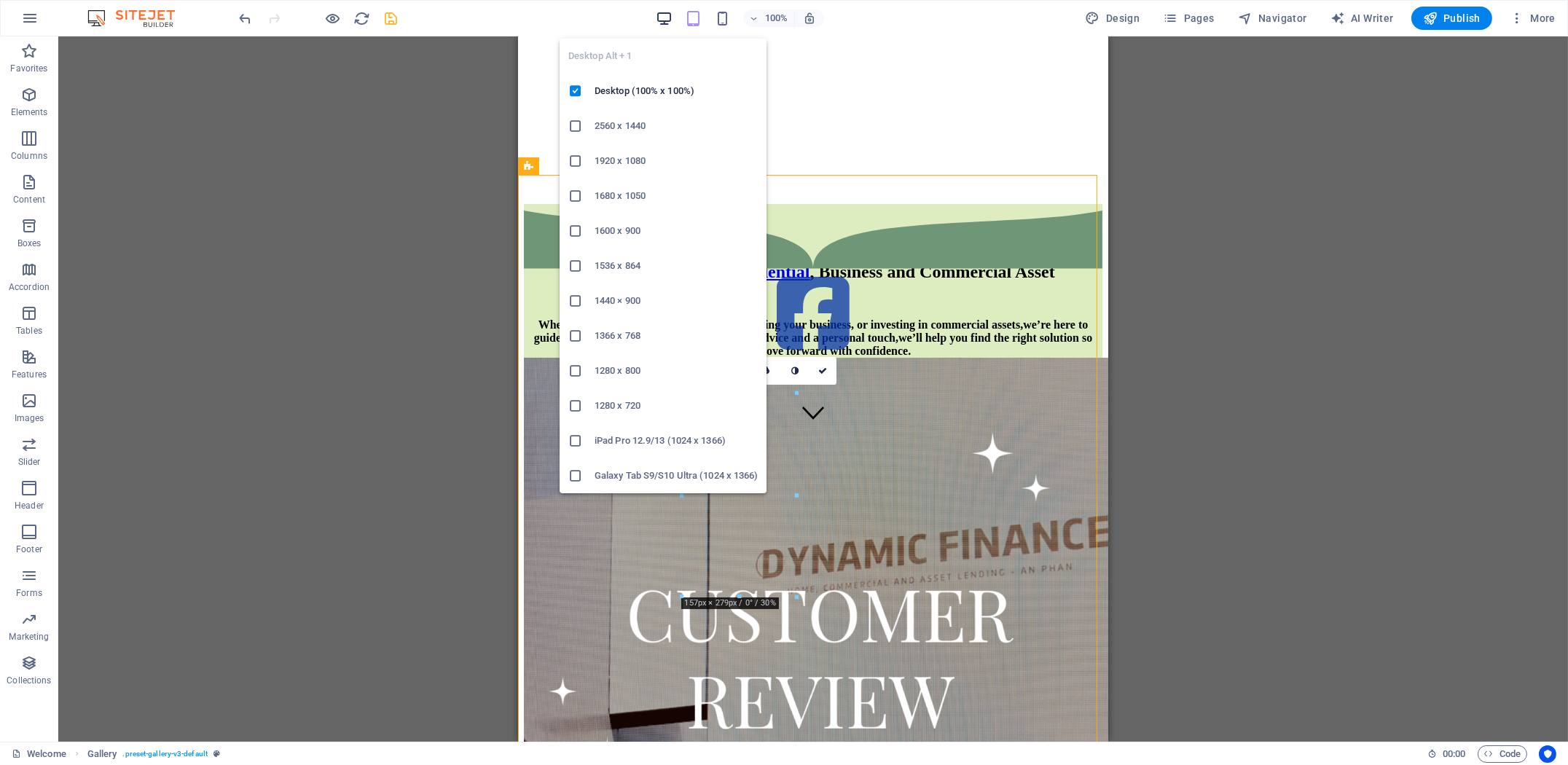
click at [669, 16] on icon "button" at bounding box center [664, 18] width 17 height 17
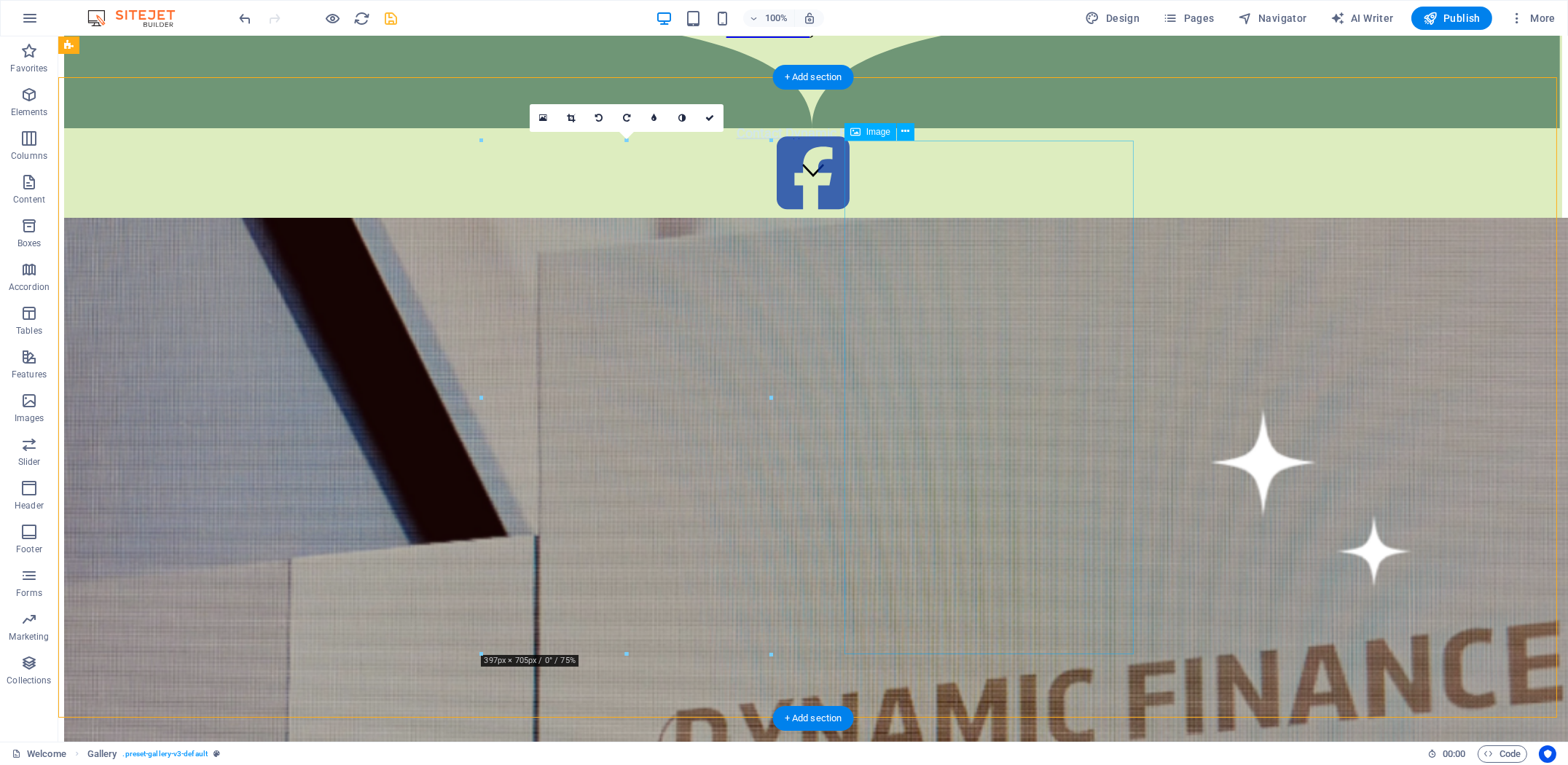
scroll to position [61, 0]
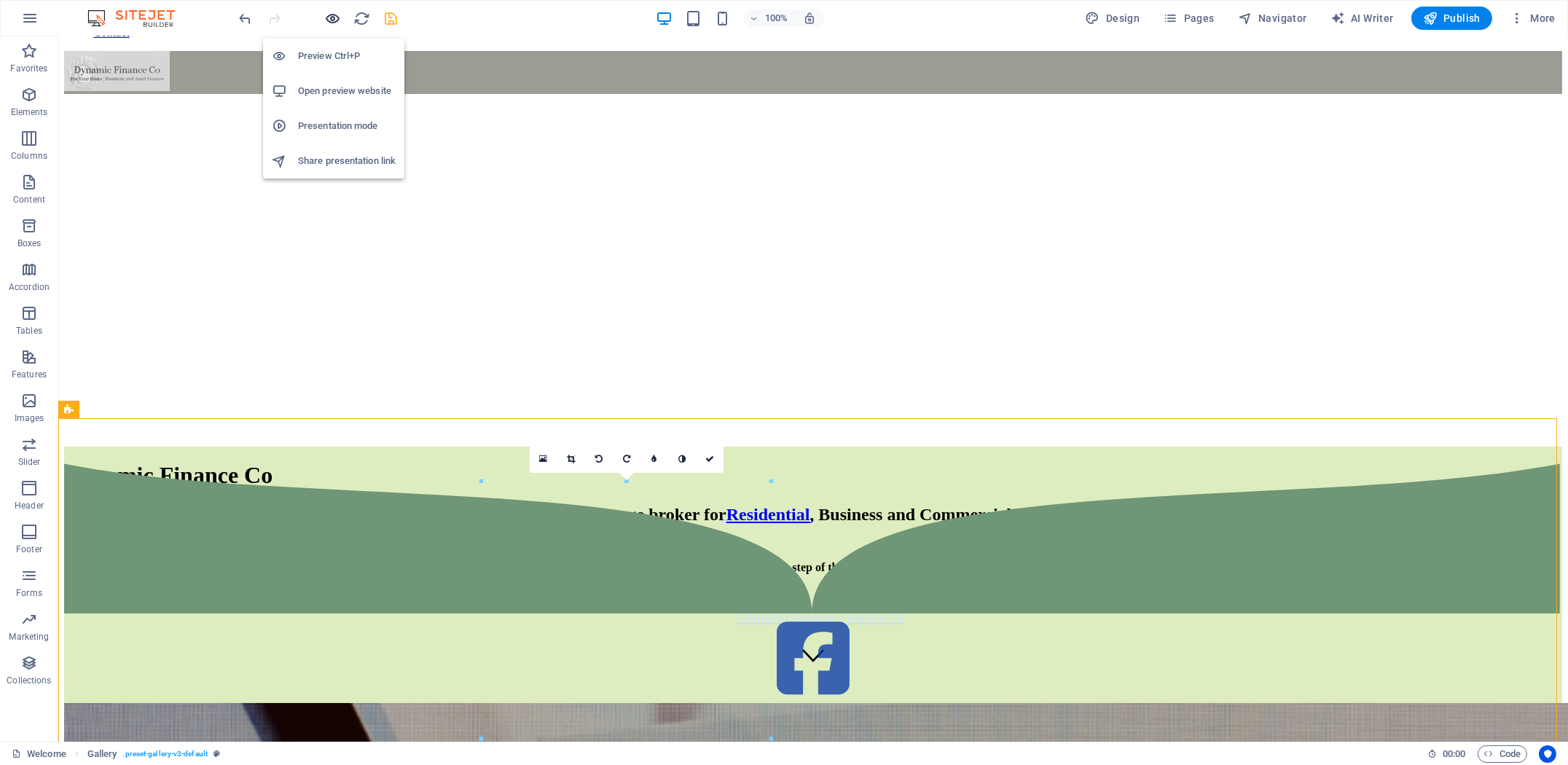
click at [329, 11] on icon "button" at bounding box center [333, 18] width 17 height 17
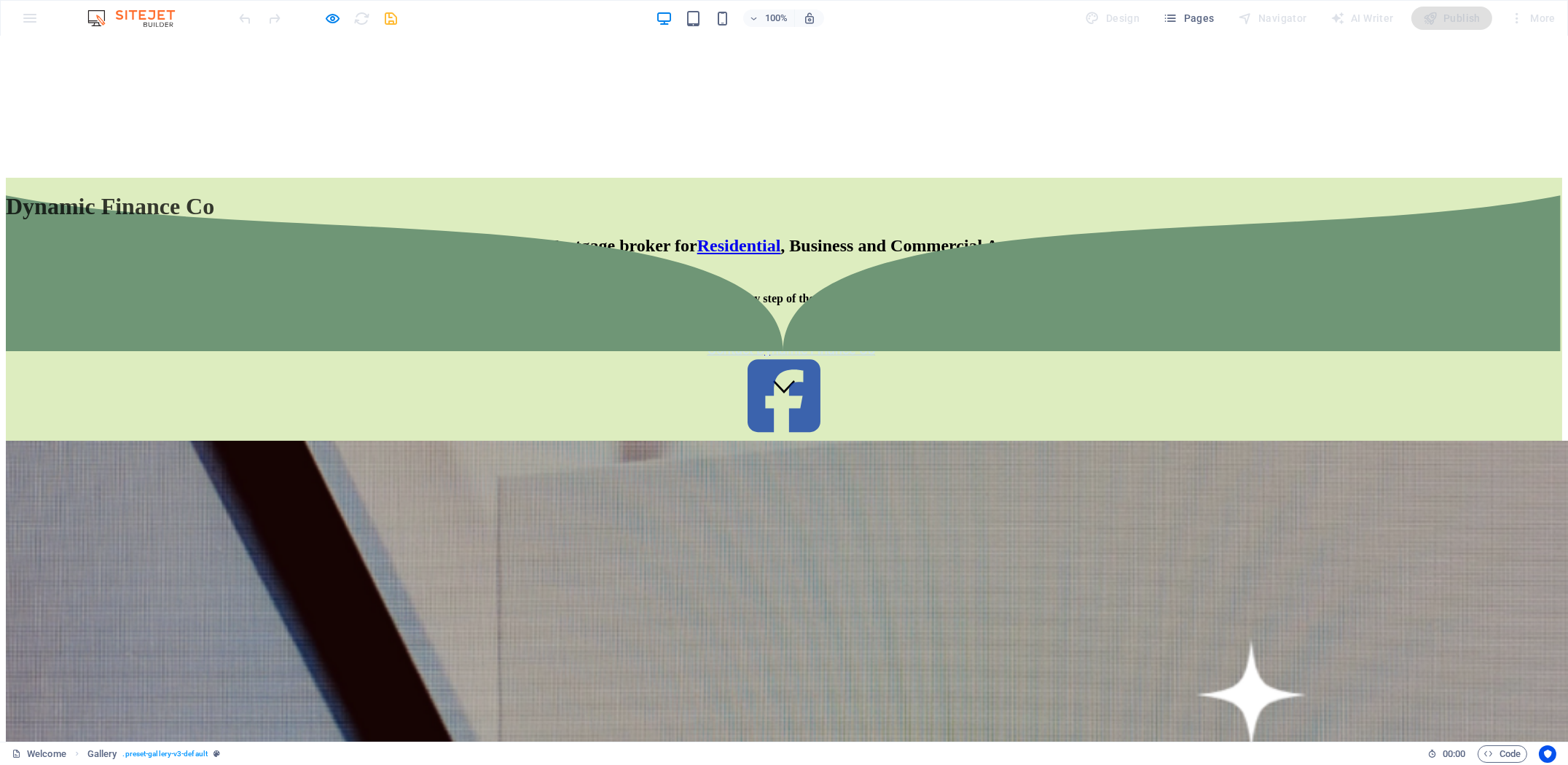
scroll to position [303, 0]
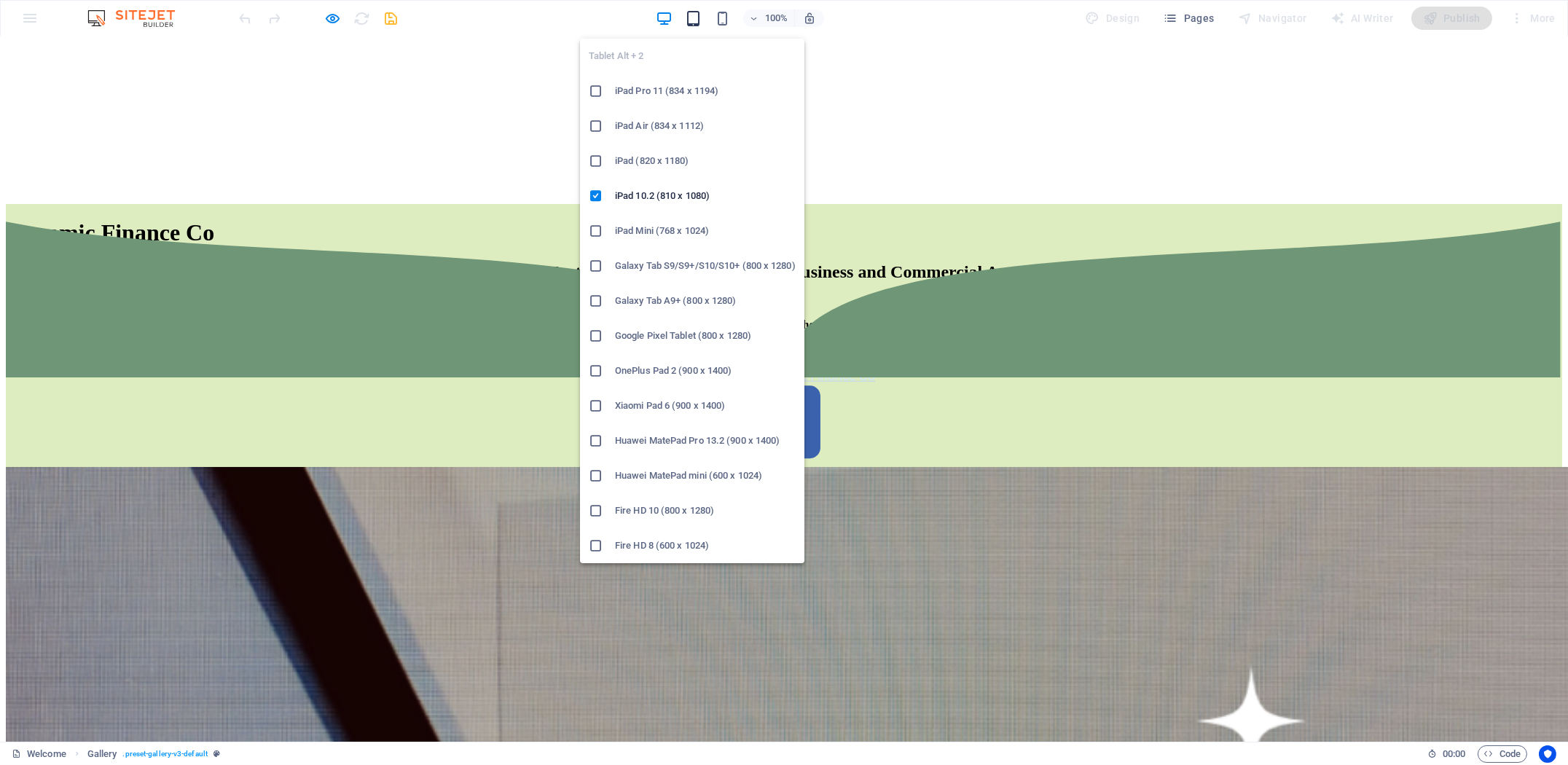
click at [694, 15] on icon "button" at bounding box center [693, 18] width 17 height 17
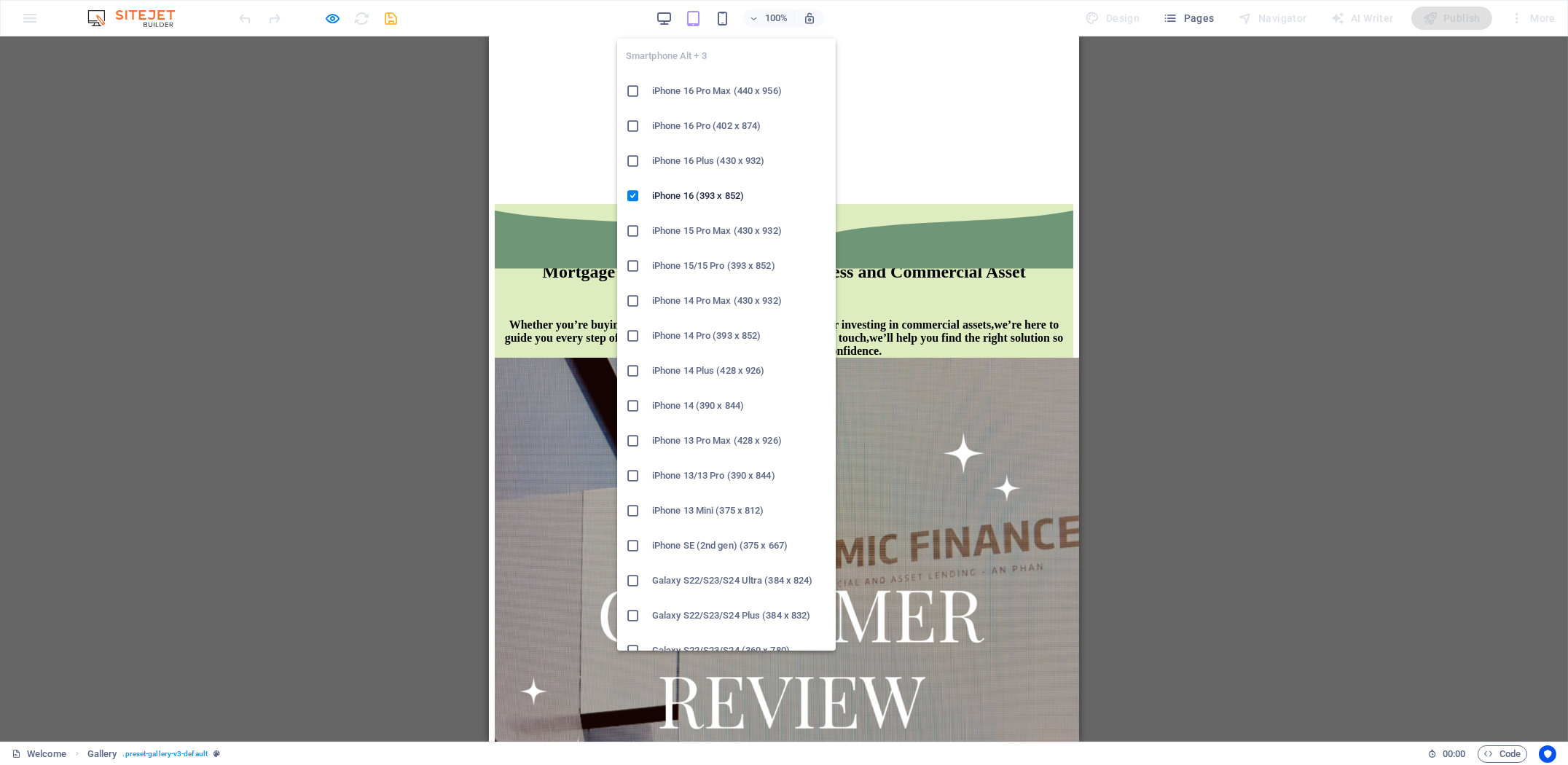
click at [727, 27] on div "Smartphone Alt + 3 iPhone 16 Pro Max (440 x 956) iPhone 16 Pro (402 x 874) iPho…" at bounding box center [726, 338] width 218 height 624
click at [724, 19] on icon "button" at bounding box center [722, 18] width 17 height 17
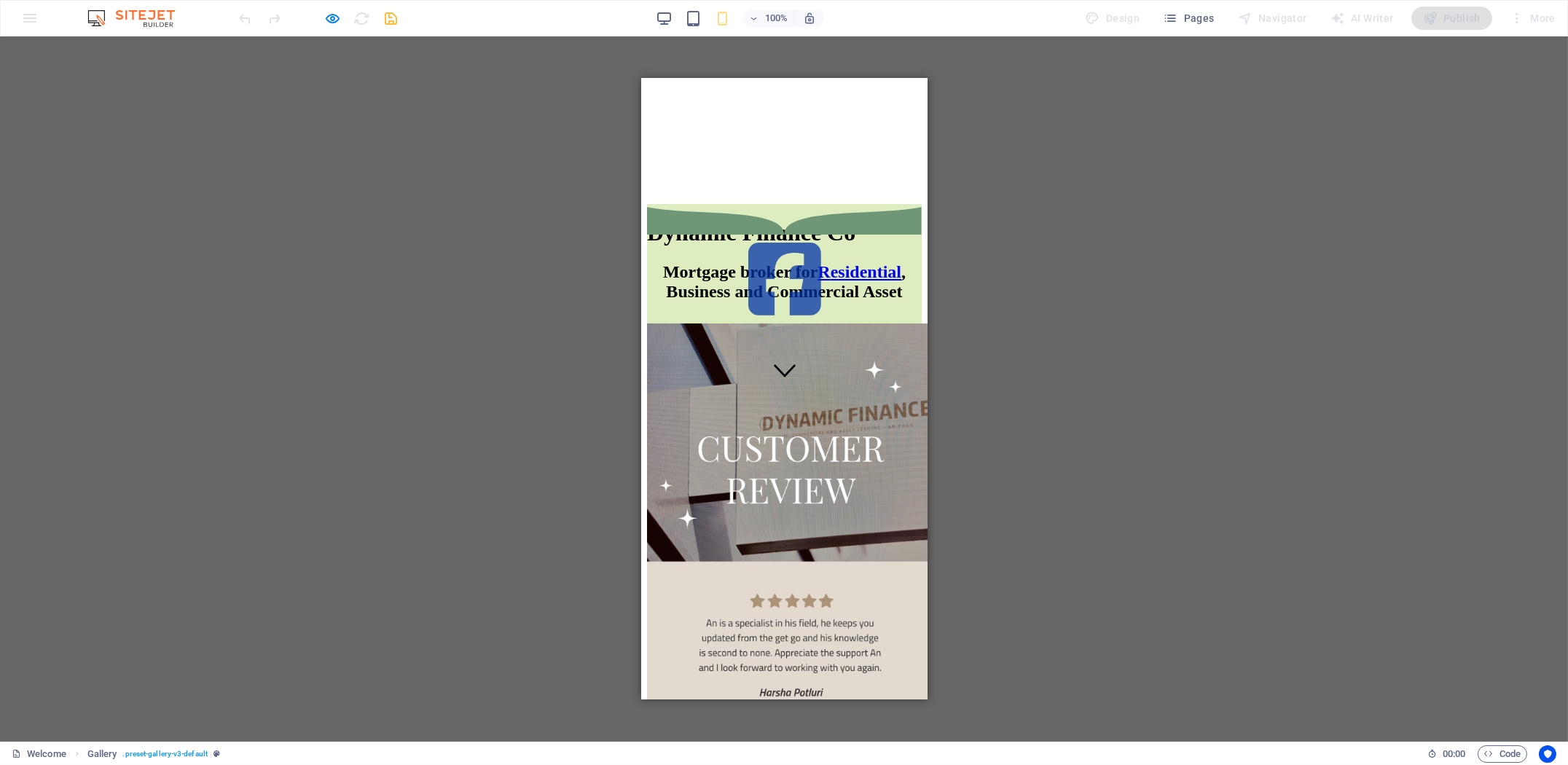
click at [689, 348] on img at bounding box center [789, 577] width 286 height 509
click at [1020, 301] on div "H1 Banner Banner Container Text Gallery Image Image Image Menu Bar HTML Contain…" at bounding box center [784, 389] width 1568 height 705
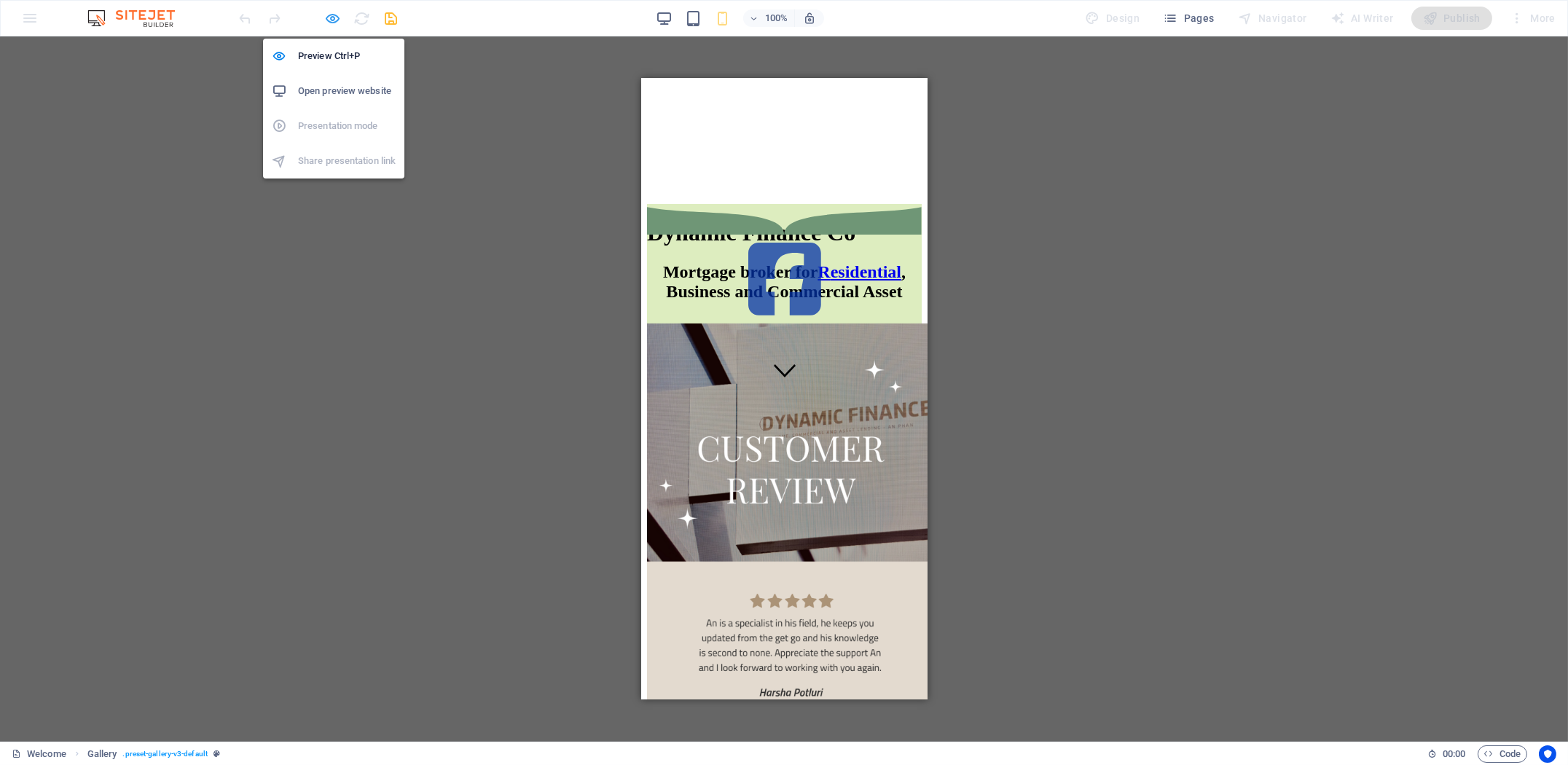
click at [329, 14] on icon "button" at bounding box center [333, 18] width 17 height 17
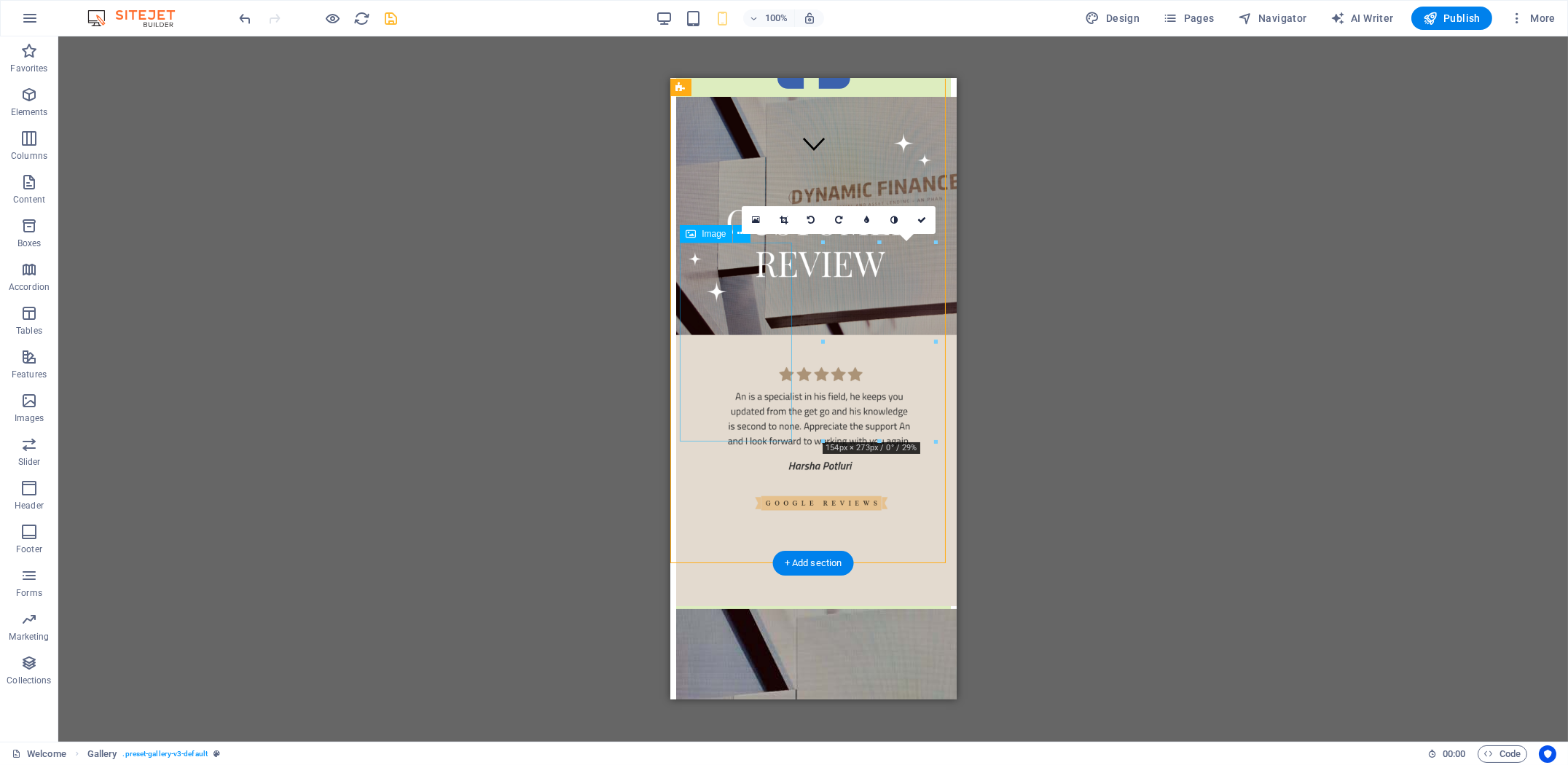
scroll to position [546, 0]
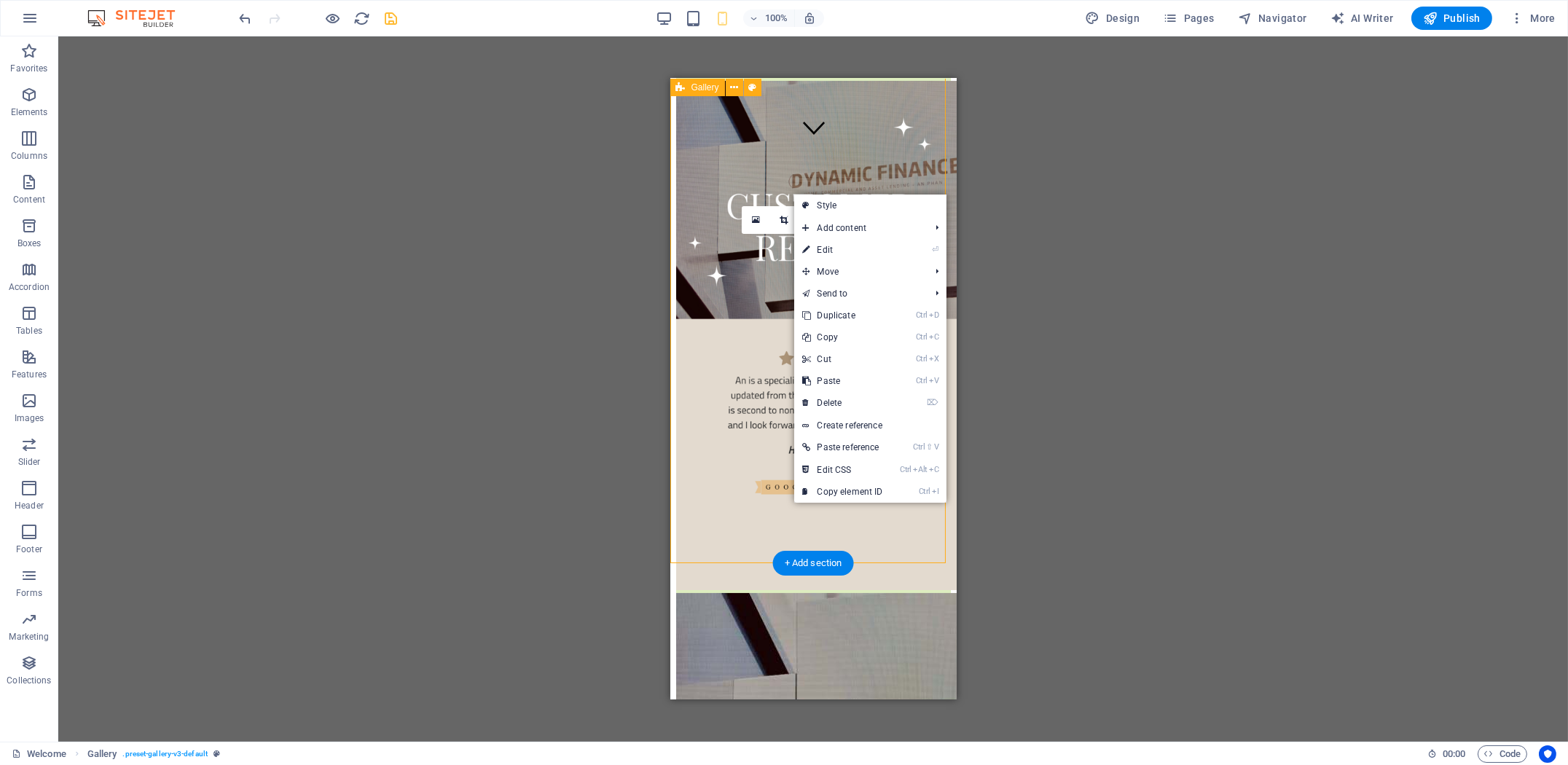
click at [765, 497] on div at bounding box center [813, 281] width 275 height 641
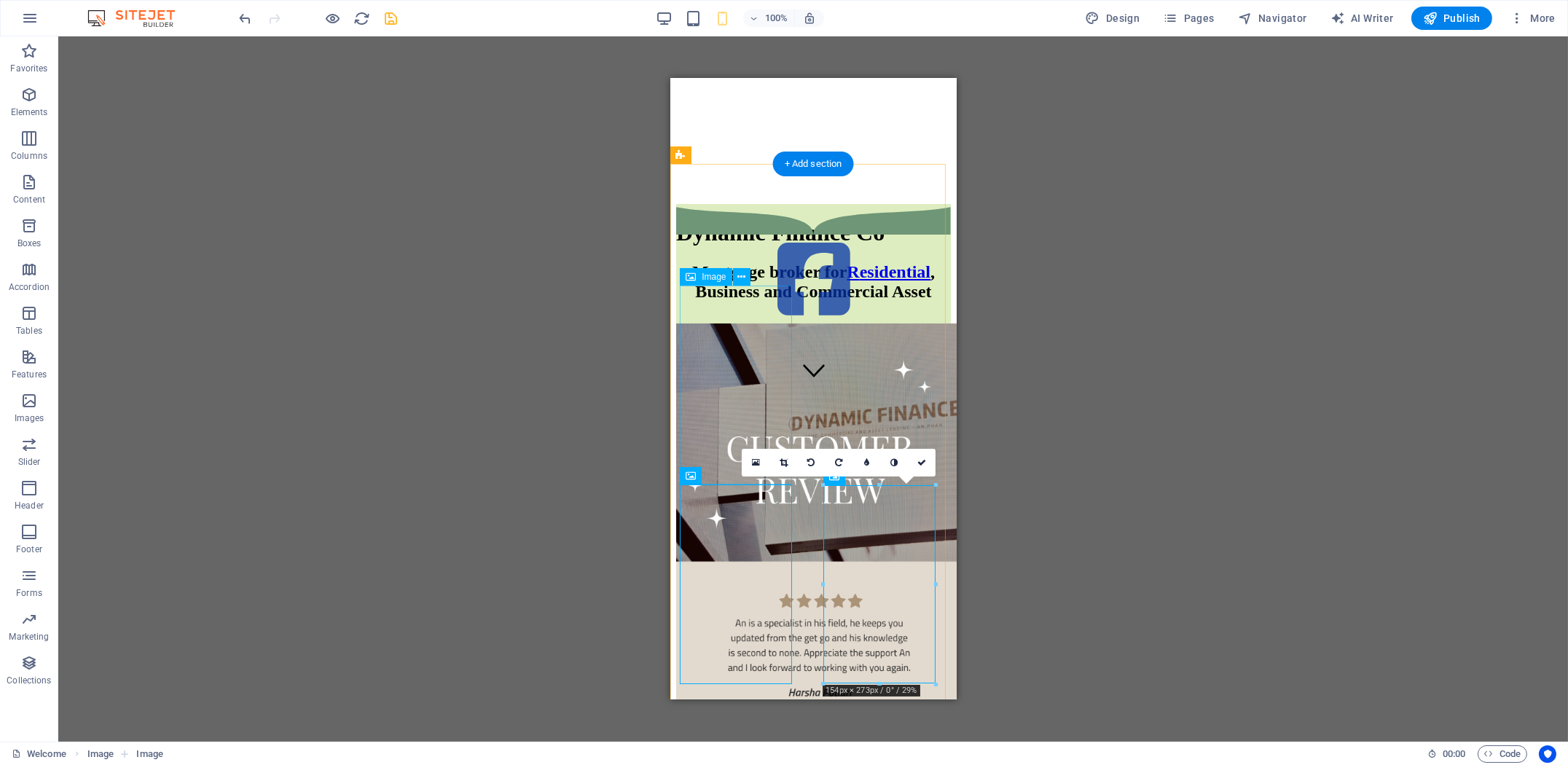
click at [757, 349] on figure at bounding box center [813, 579] width 275 height 512
click at [864, 323] on figure at bounding box center [813, 280] width 275 height 86
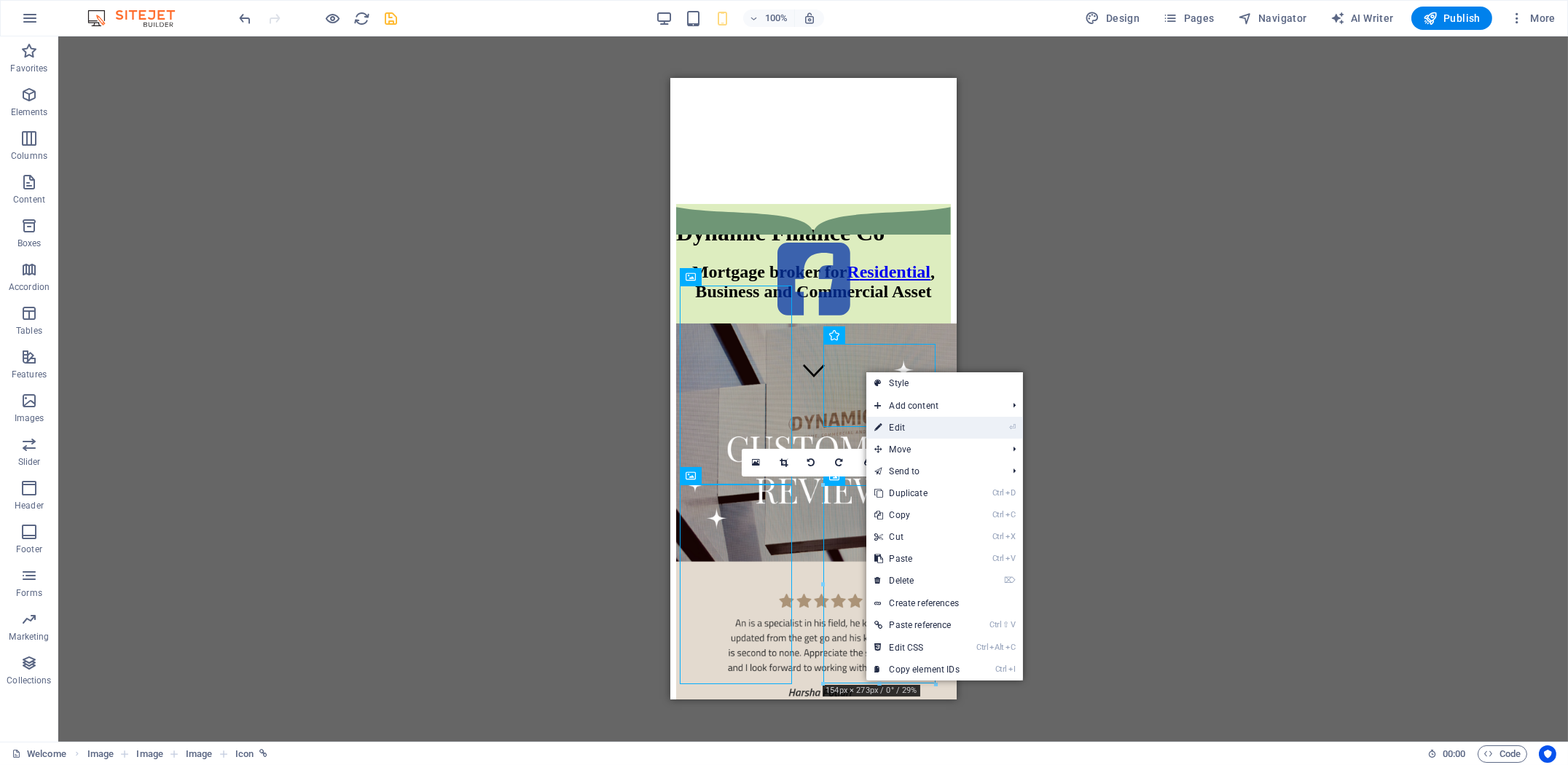
click at [909, 437] on link "⏎ Edit" at bounding box center [918, 427] width 102 height 22
select select "%"
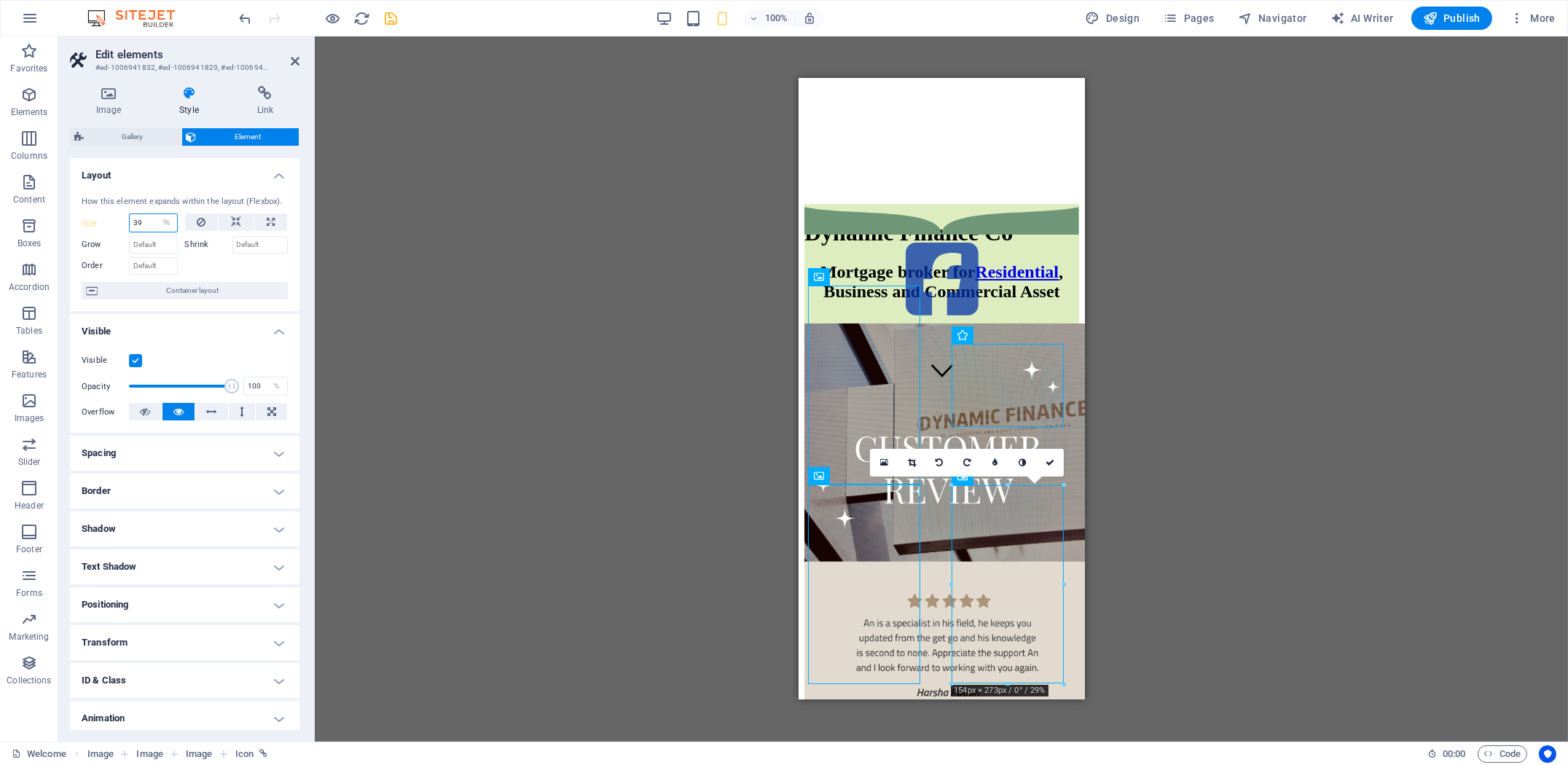
drag, startPoint x: 151, startPoint y: 221, endPoint x: 76, endPoint y: 223, distance: 75.0
click at [76, 223] on div "How this element expands within the layout (Flexbox). Size 39 Default auto px %…" at bounding box center [185, 248] width 230 height 128
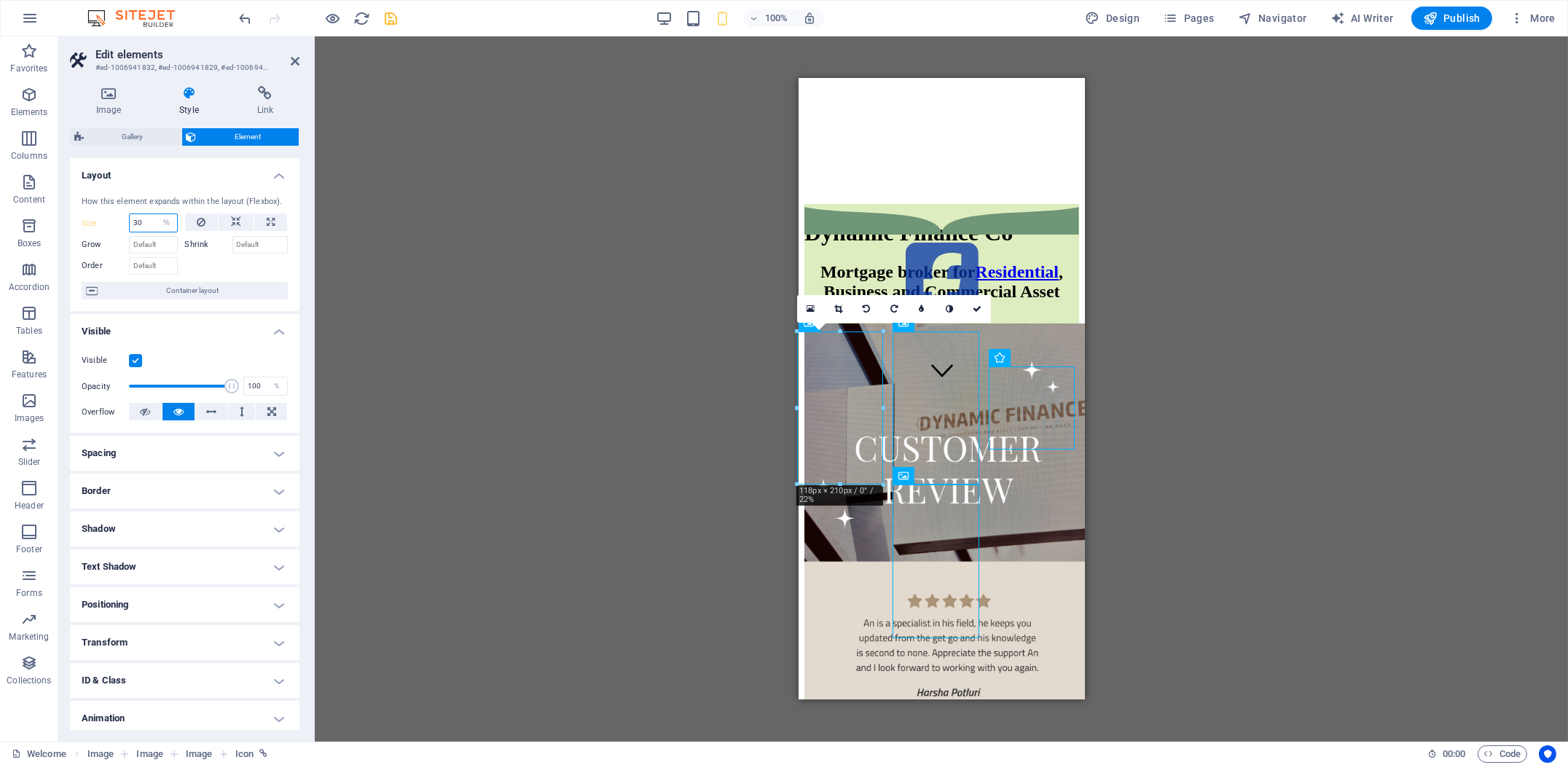
drag, startPoint x: 146, startPoint y: 222, endPoint x: 80, endPoint y: 221, distance: 66.0
click at [96, 221] on div "Size 30 Default auto px % 1/1 1/2 1/3 1/4 1/5 1/6 1/7 1/8 1/9 1/10" at bounding box center [129, 223] width 96 height 19
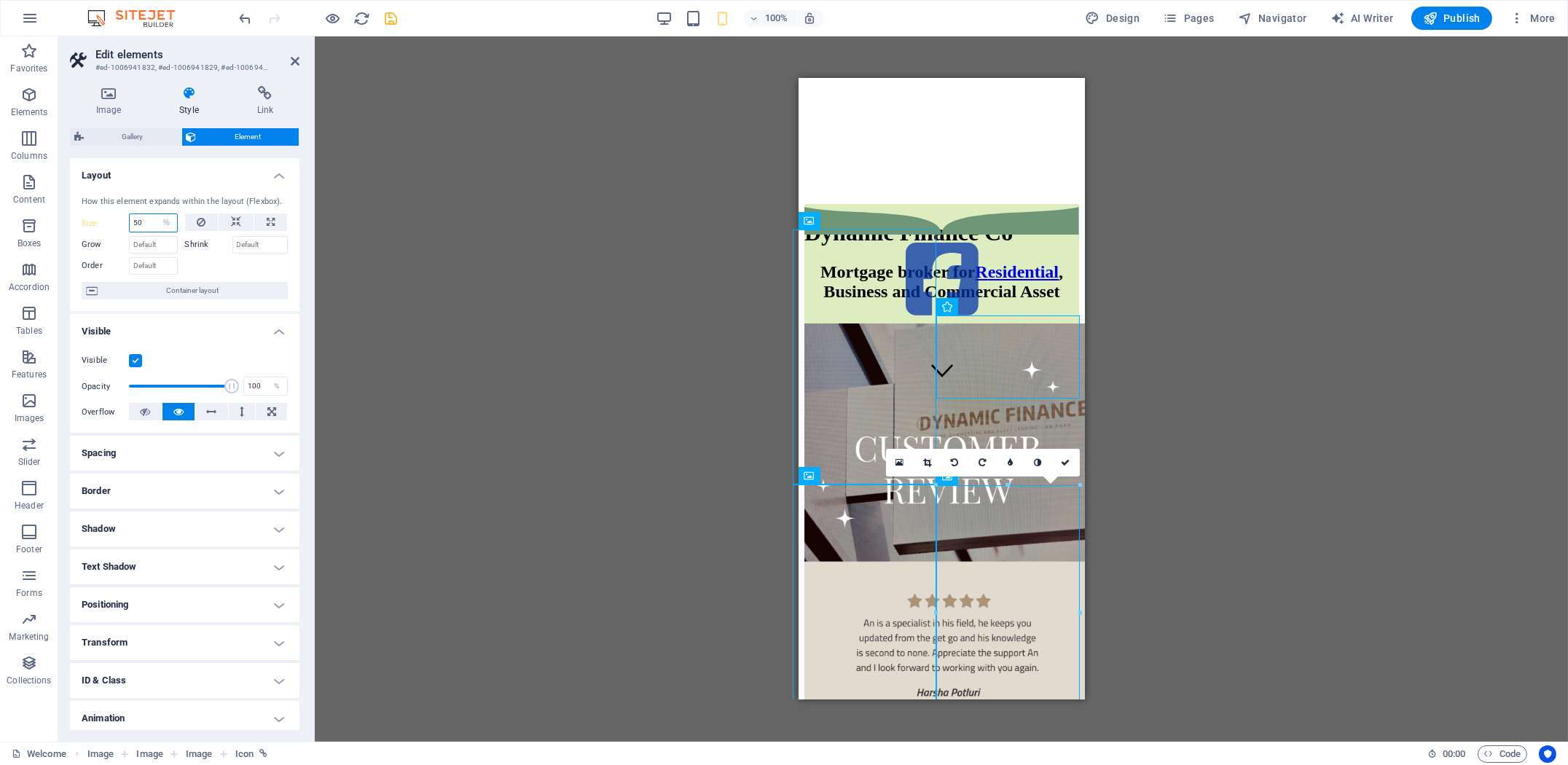
drag, startPoint x: 149, startPoint y: 222, endPoint x: 103, endPoint y: 222, distance: 46.0
click at [103, 222] on div "Size 50 Default auto px % 1/1 1/2 1/3 1/4 1/5 1/6 1/7 1/8 1/9 1/10" at bounding box center [129, 223] width 96 height 19
type input "55"
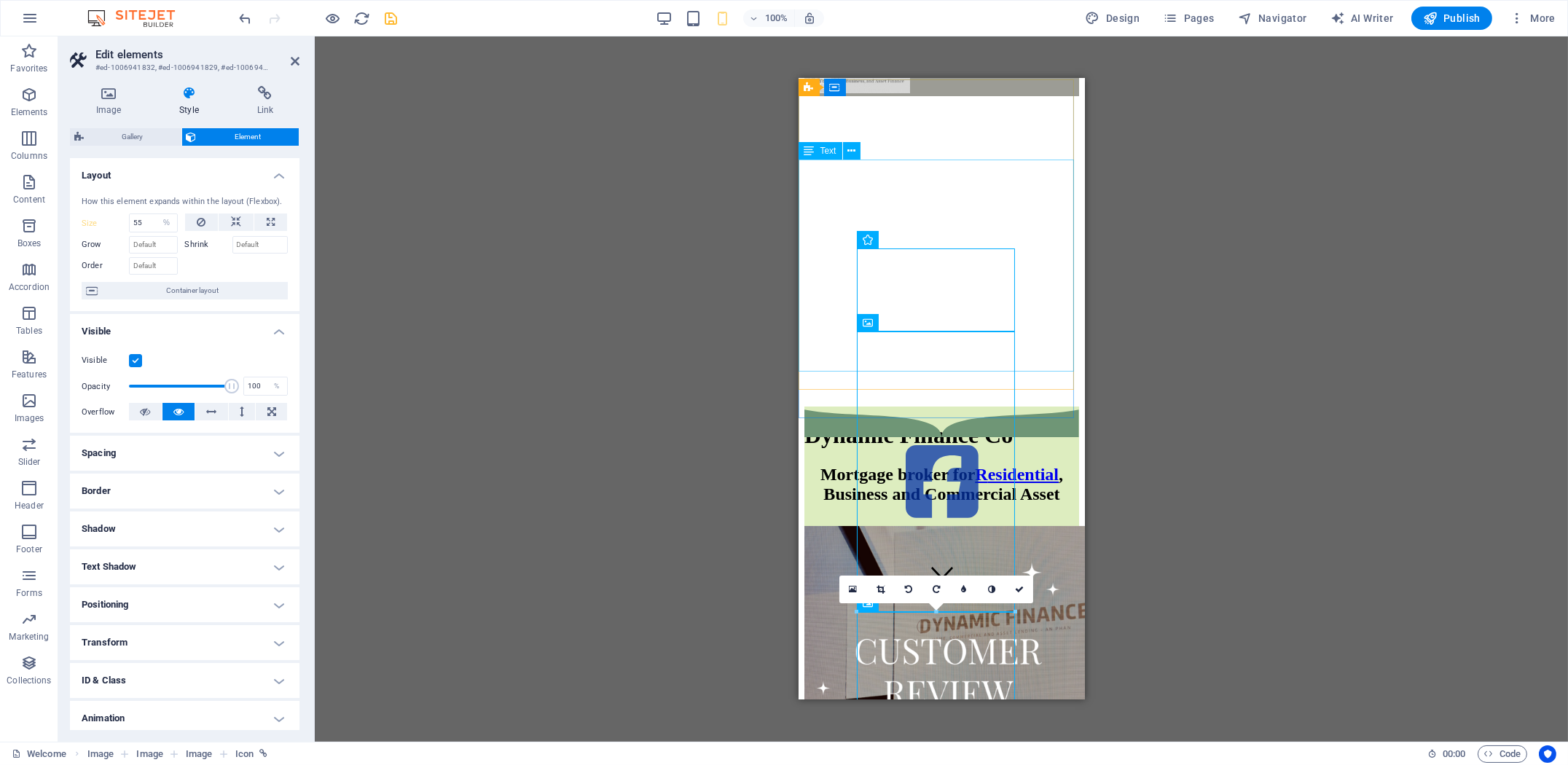
scroll to position [0, 0]
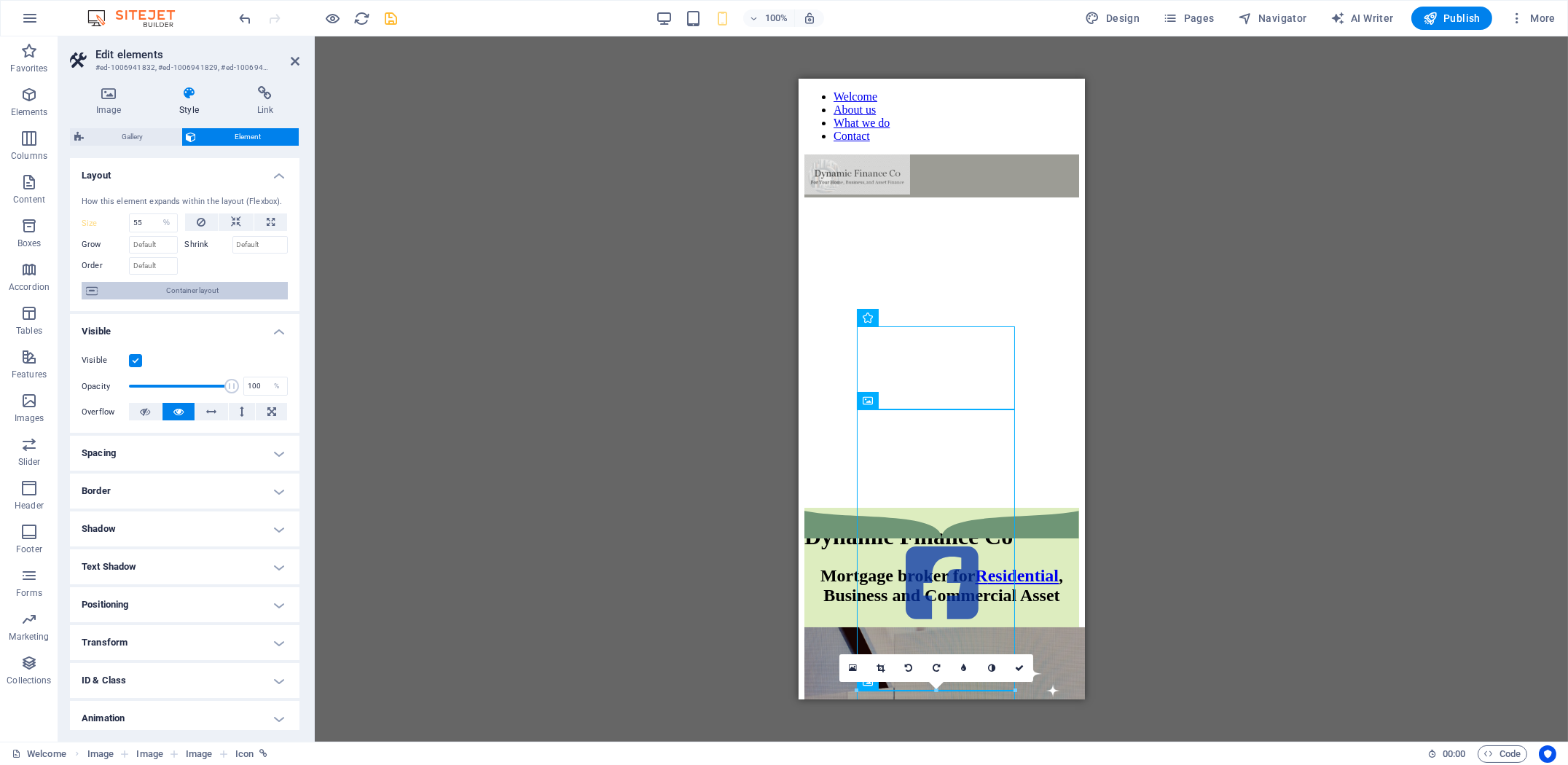
click at [199, 291] on span "Container layout" at bounding box center [192, 290] width 181 height 17
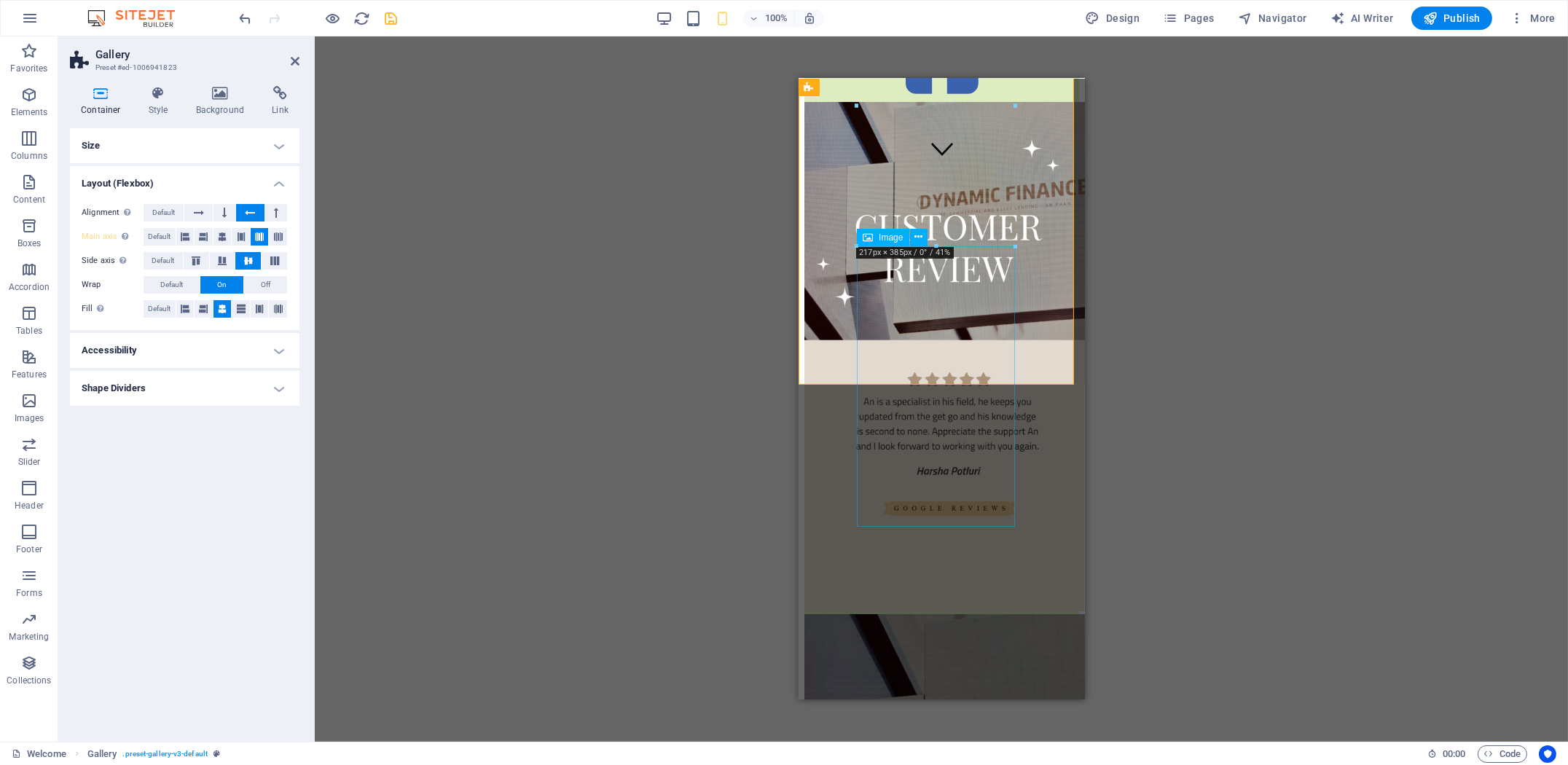
scroll to position [484, 0]
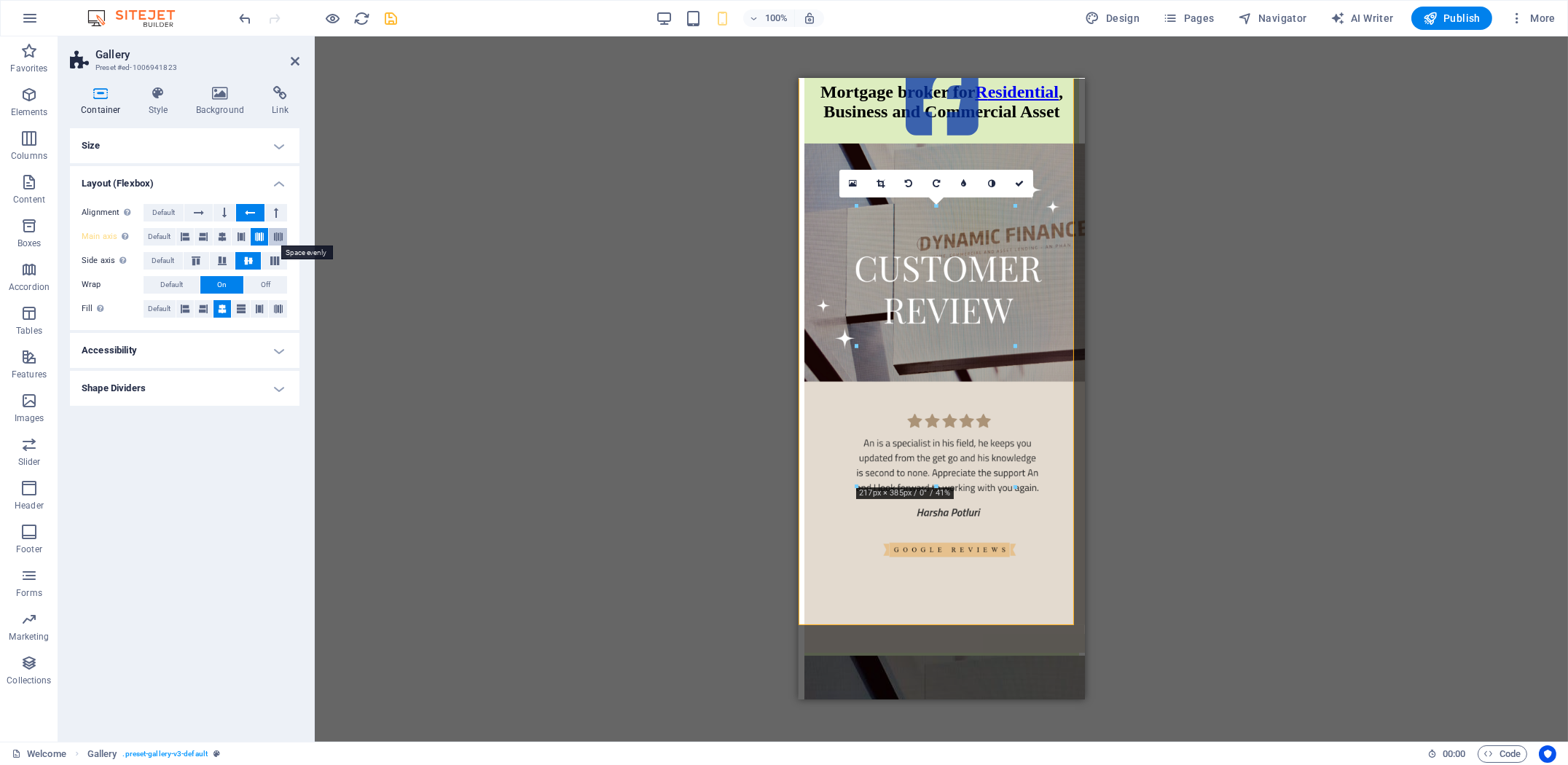
click at [275, 239] on icon at bounding box center [278, 236] width 8 height 17
click at [253, 233] on button at bounding box center [259, 236] width 18 height 17
click at [269, 260] on icon at bounding box center [275, 260] width 17 height 8
click at [257, 260] on button at bounding box center [248, 260] width 26 height 17
click at [275, 305] on icon at bounding box center [278, 309] width 8 height 17
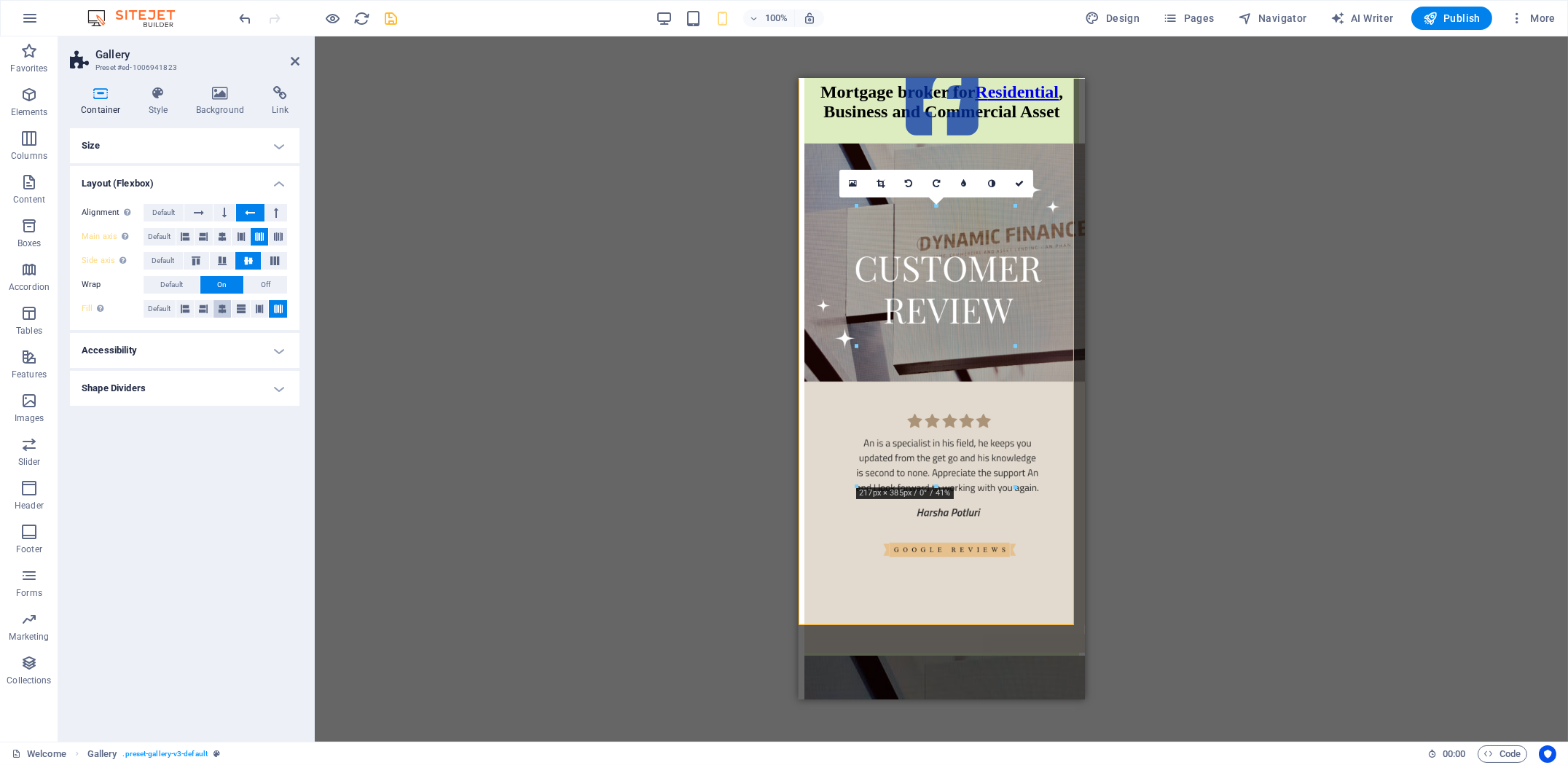
click at [226, 306] on icon at bounding box center [221, 309] width 8 height 17
click at [226, 141] on h4 "Size" at bounding box center [185, 146] width 230 height 35
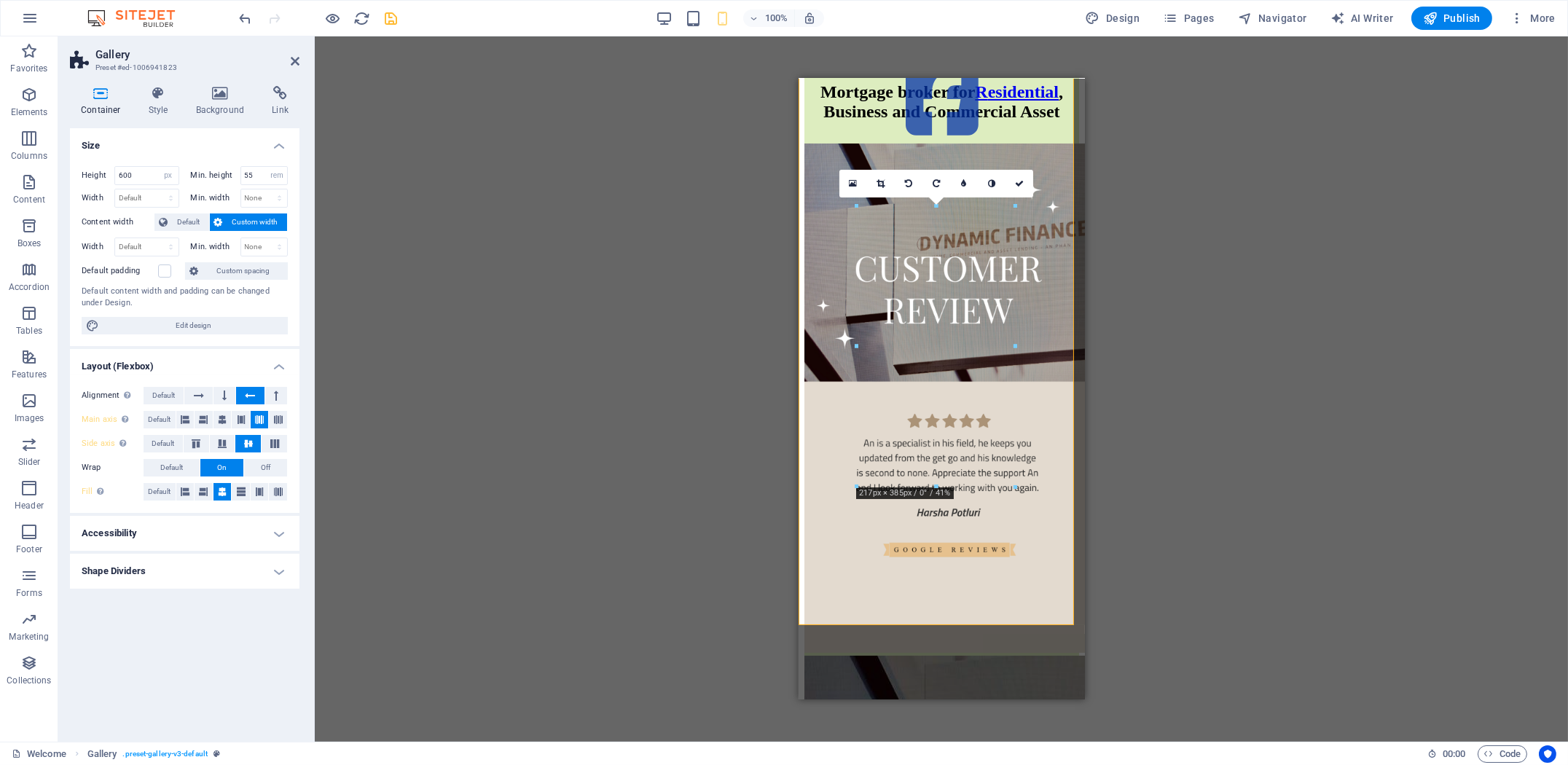
click at [226, 141] on h4 "Size" at bounding box center [185, 141] width 230 height 26
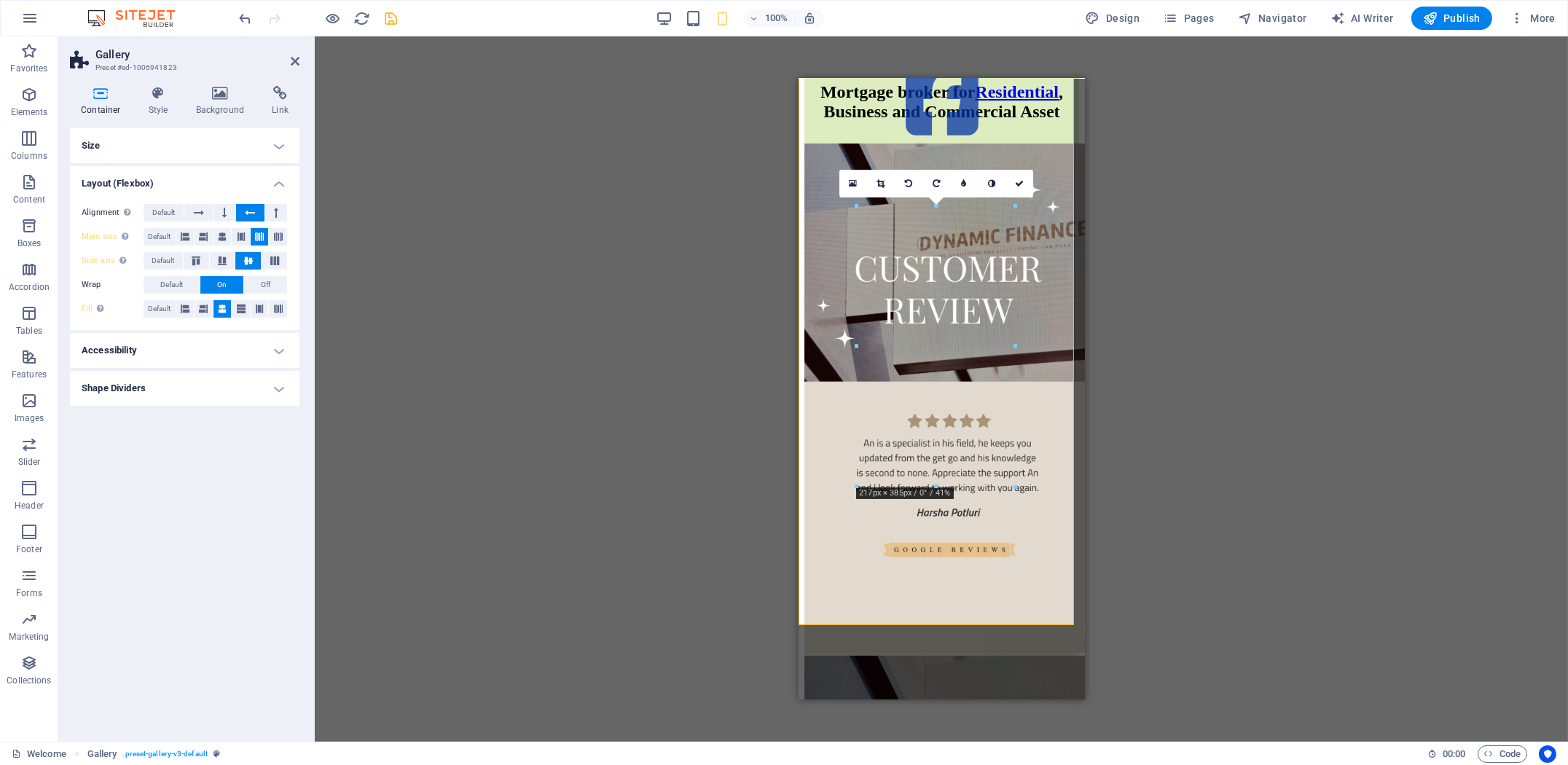
click at [216, 344] on h4 "Accessibility" at bounding box center [185, 351] width 230 height 35
click at [215, 412] on select "None Alert Article Banner Comment Complementary Dialog Footer Header Marquee Pr…" at bounding box center [221, 421] width 133 height 17
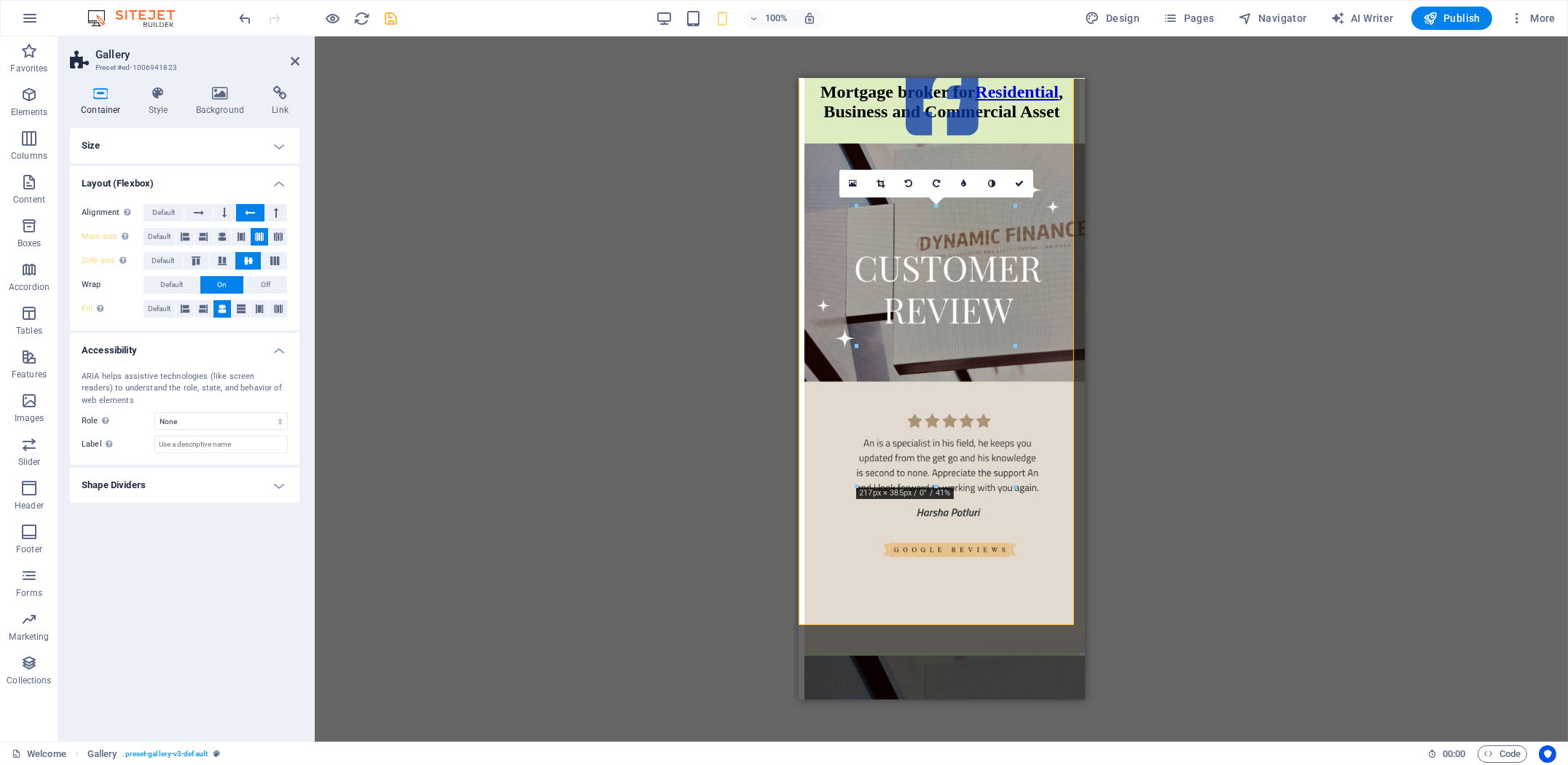
click at [198, 468] on h4 "Shape Dividers" at bounding box center [185, 485] width 230 height 35
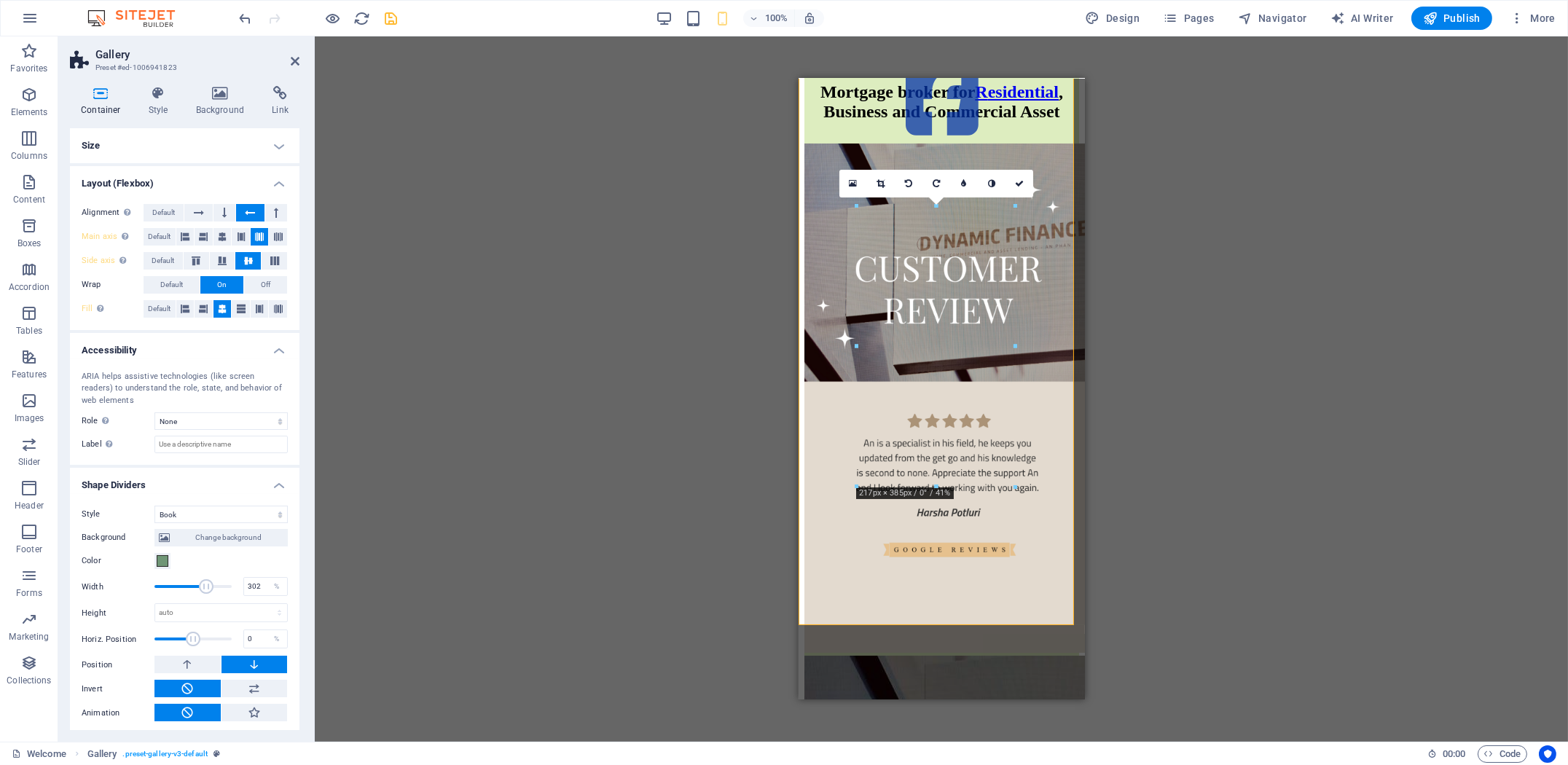
click at [198, 468] on h4 "Shape Dividers" at bounding box center [185, 481] width 230 height 26
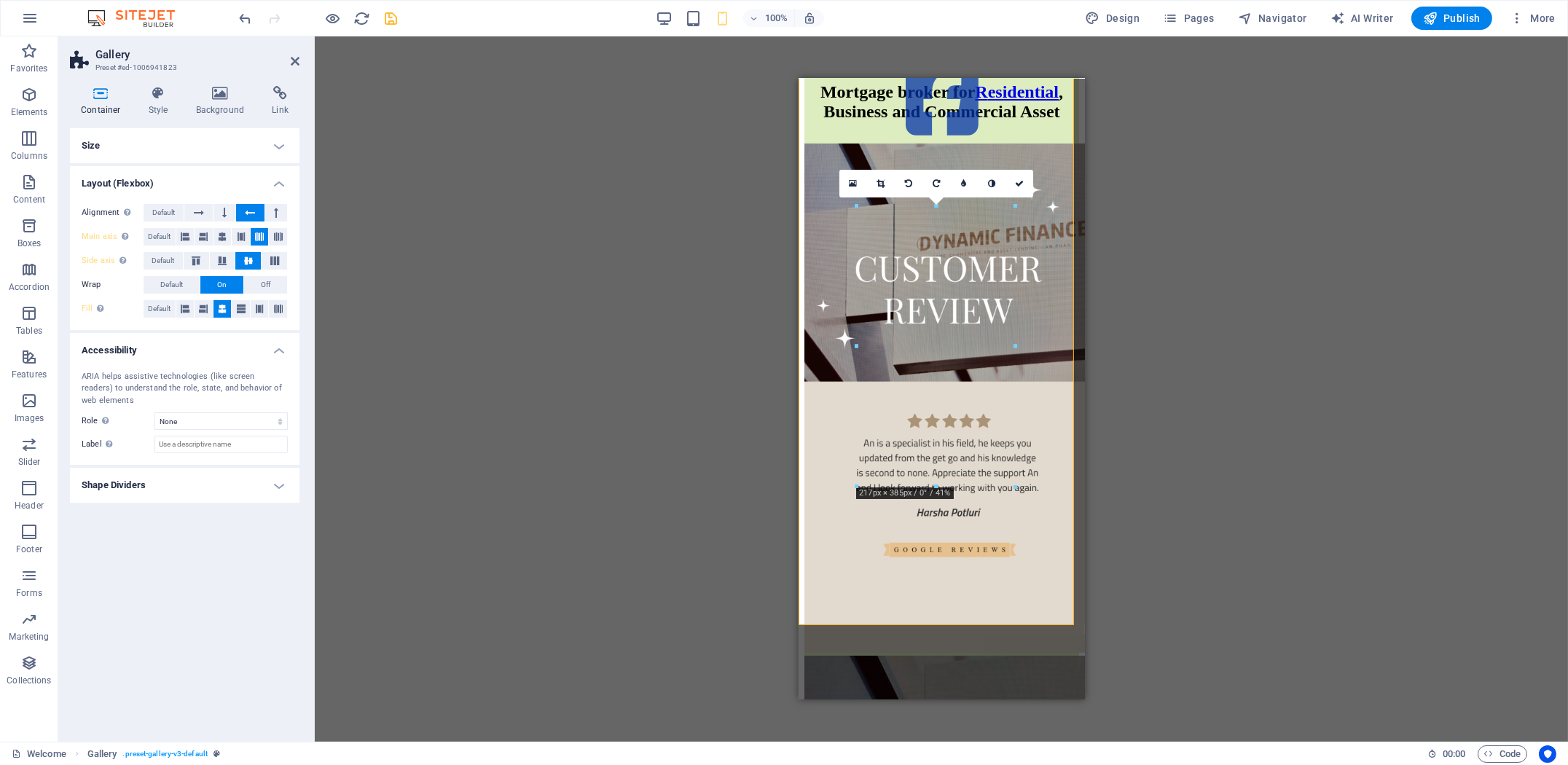
click at [256, 138] on h4 "Size" at bounding box center [185, 146] width 230 height 35
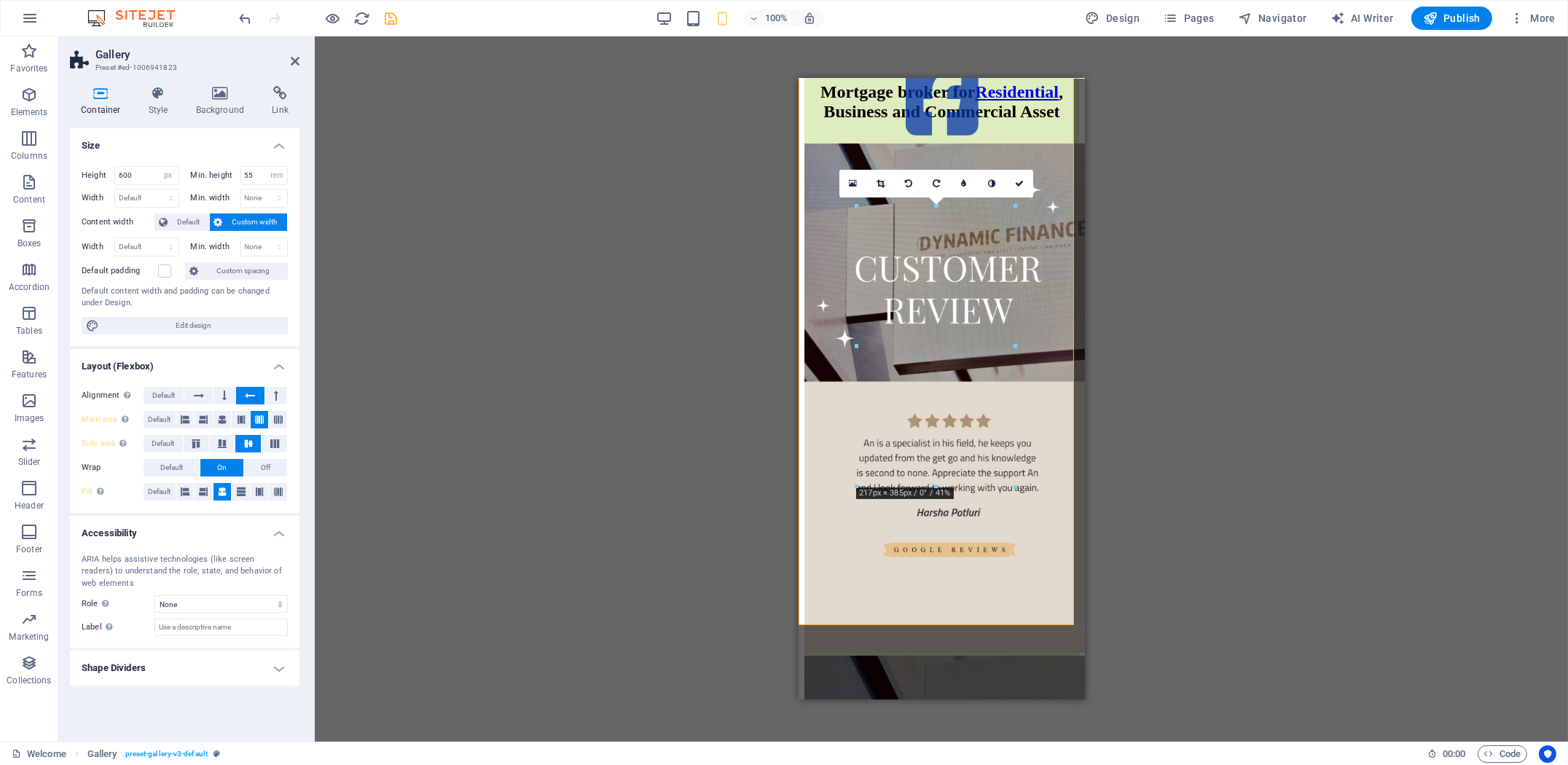
click at [104, 110] on h4 "Container" at bounding box center [103, 101] width 68 height 30
click at [149, 104] on h4 "Style" at bounding box center [161, 101] width 47 height 30
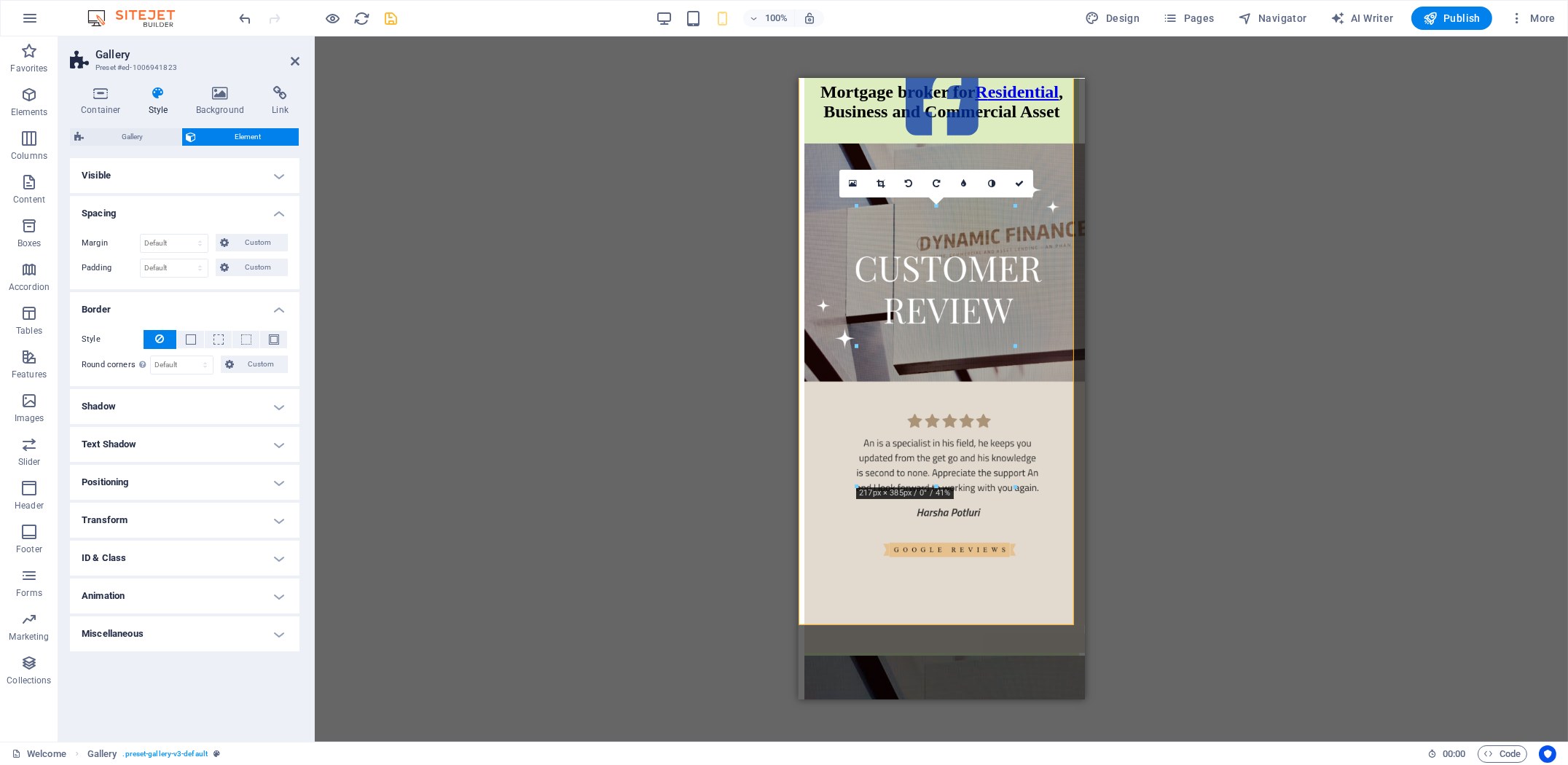
click at [187, 630] on h4 "Miscellaneous" at bounding box center [185, 633] width 230 height 35
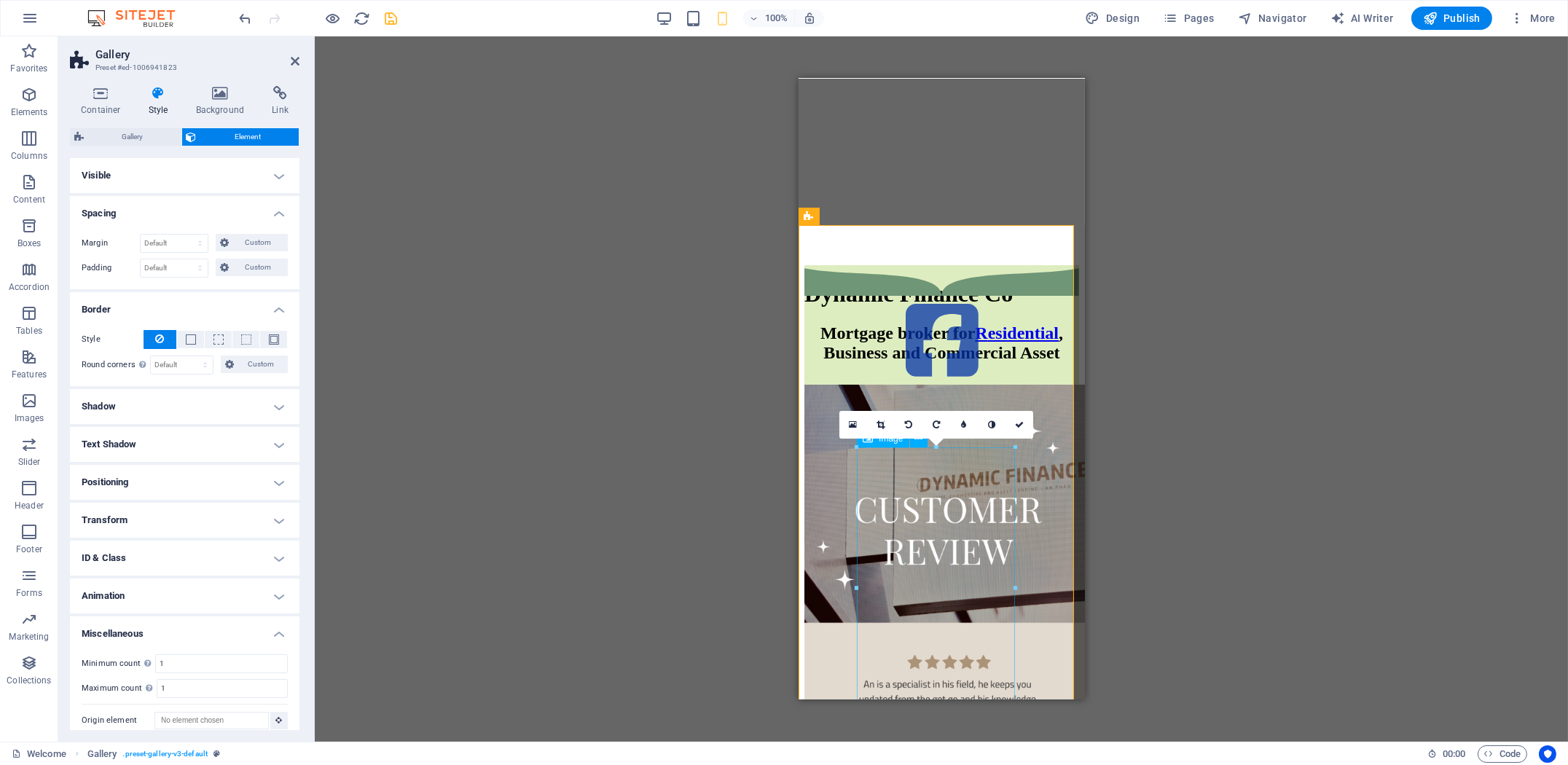
scroll to position [485, 0]
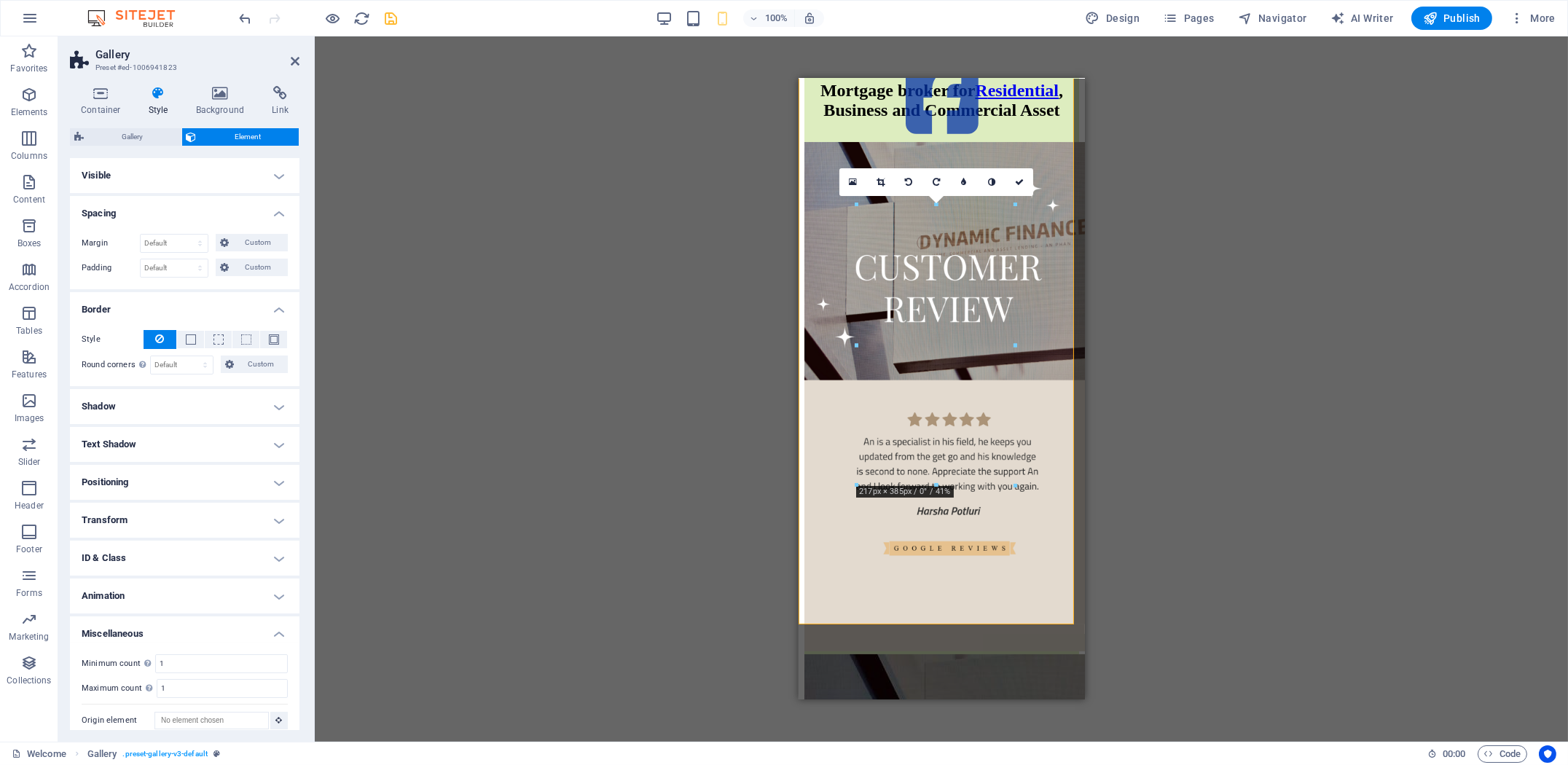
click at [267, 597] on h4 "Animation" at bounding box center [185, 595] width 230 height 35
click at [232, 639] on select "Don't animate Show / Hide Slide up/down Zoom in/out Slide left to right Slide r…" at bounding box center [184, 640] width 206 height 17
click at [403, 617] on div "H1 Banner Banner Container Text Gallery Image Image Image Menu Bar HTML Contain…" at bounding box center [941, 389] width 1253 height 705
click at [237, 552] on h4 "ID & Class" at bounding box center [185, 558] width 230 height 35
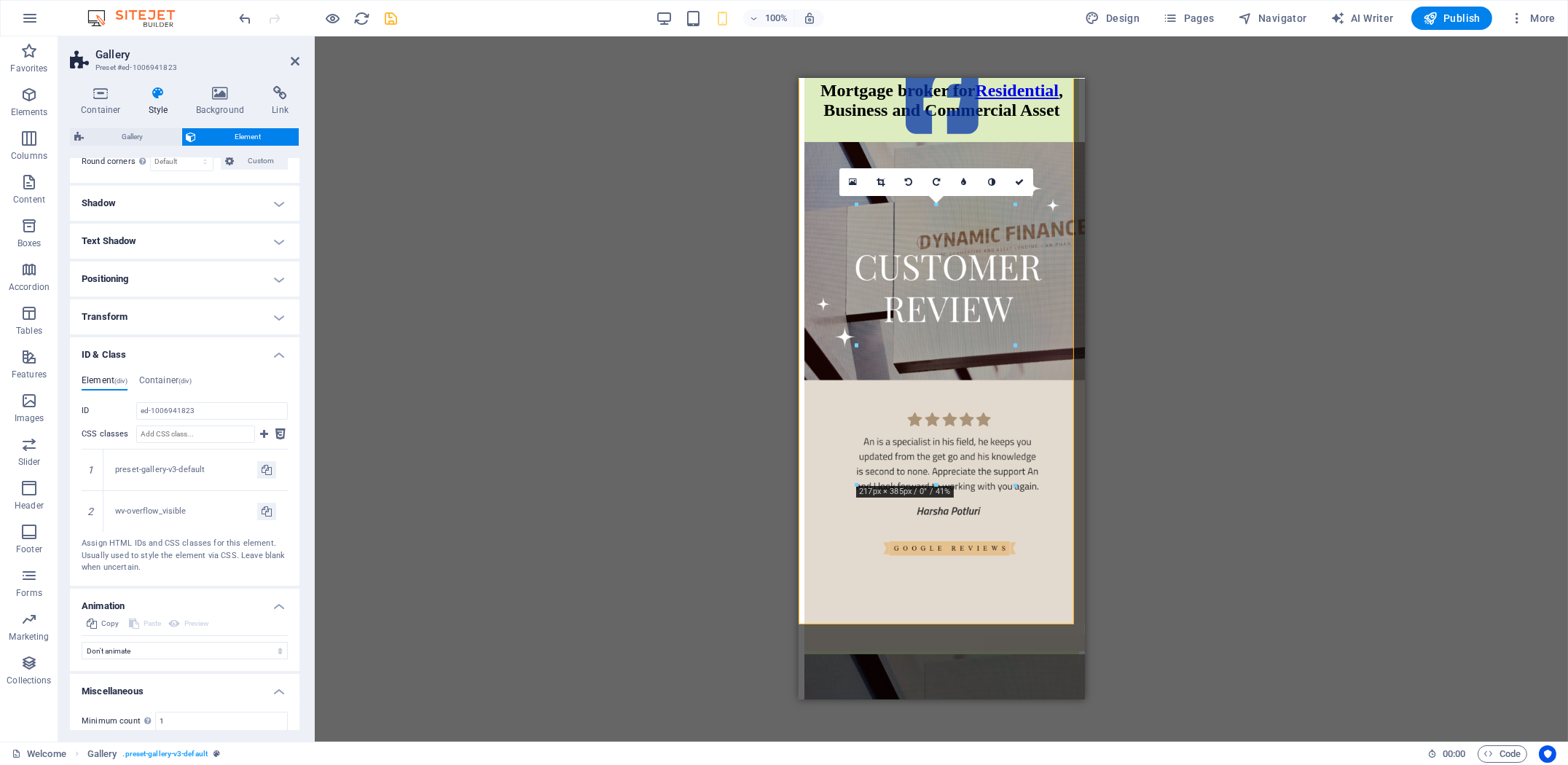
scroll to position [243, 0]
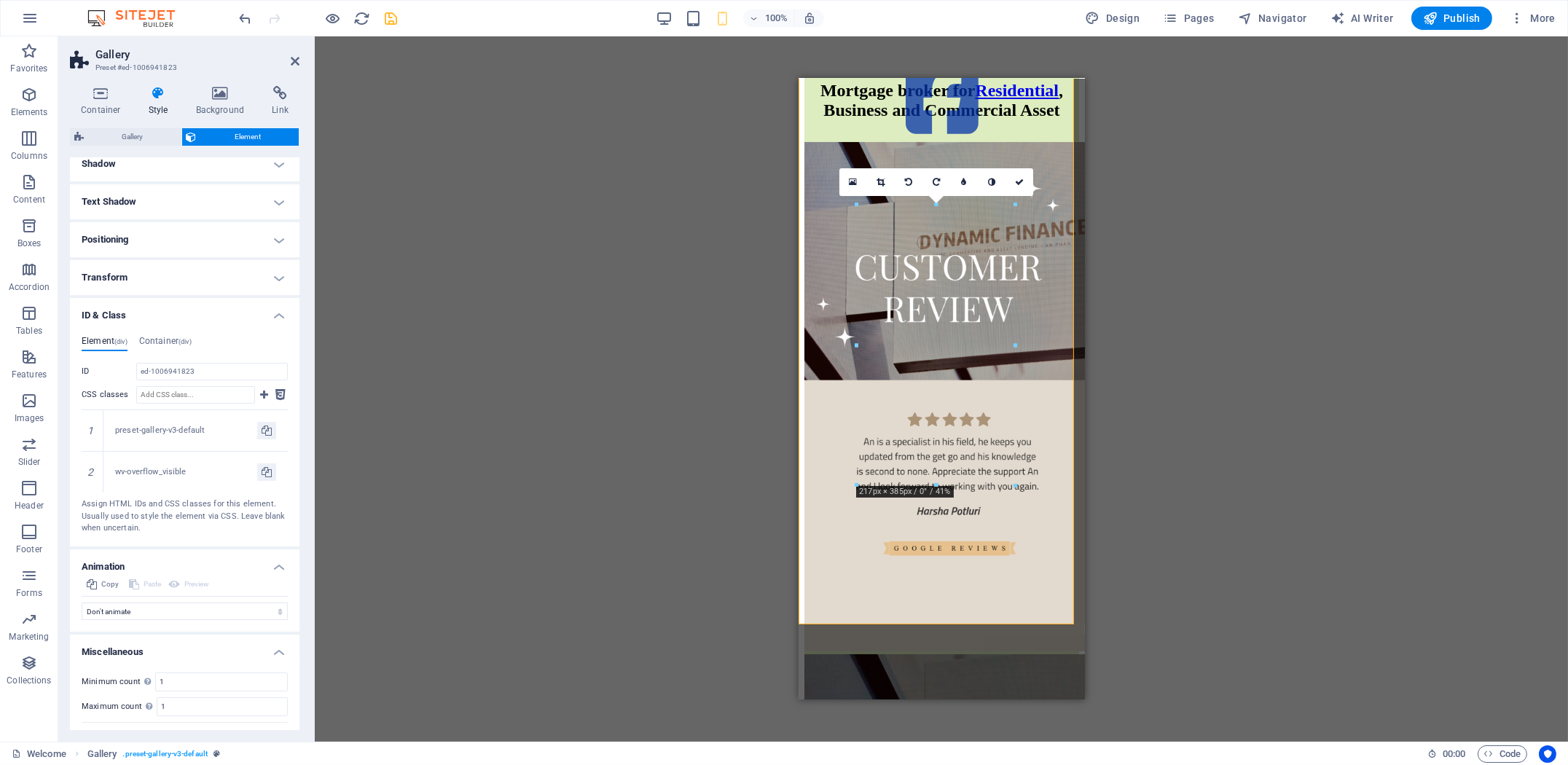
click at [202, 271] on h4 "Transform" at bounding box center [185, 278] width 230 height 35
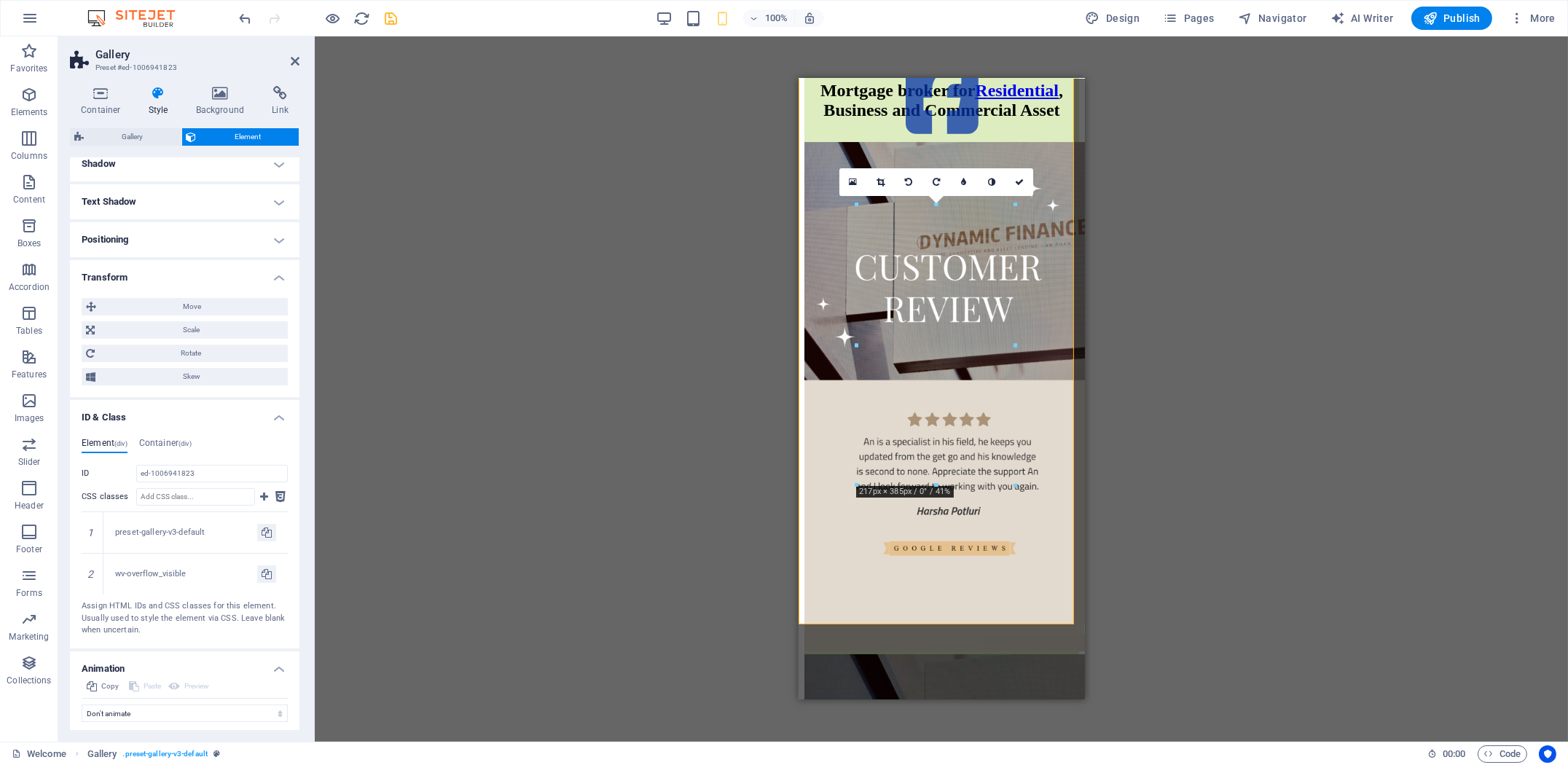
click at [225, 242] on h4 "Positioning" at bounding box center [185, 240] width 230 height 35
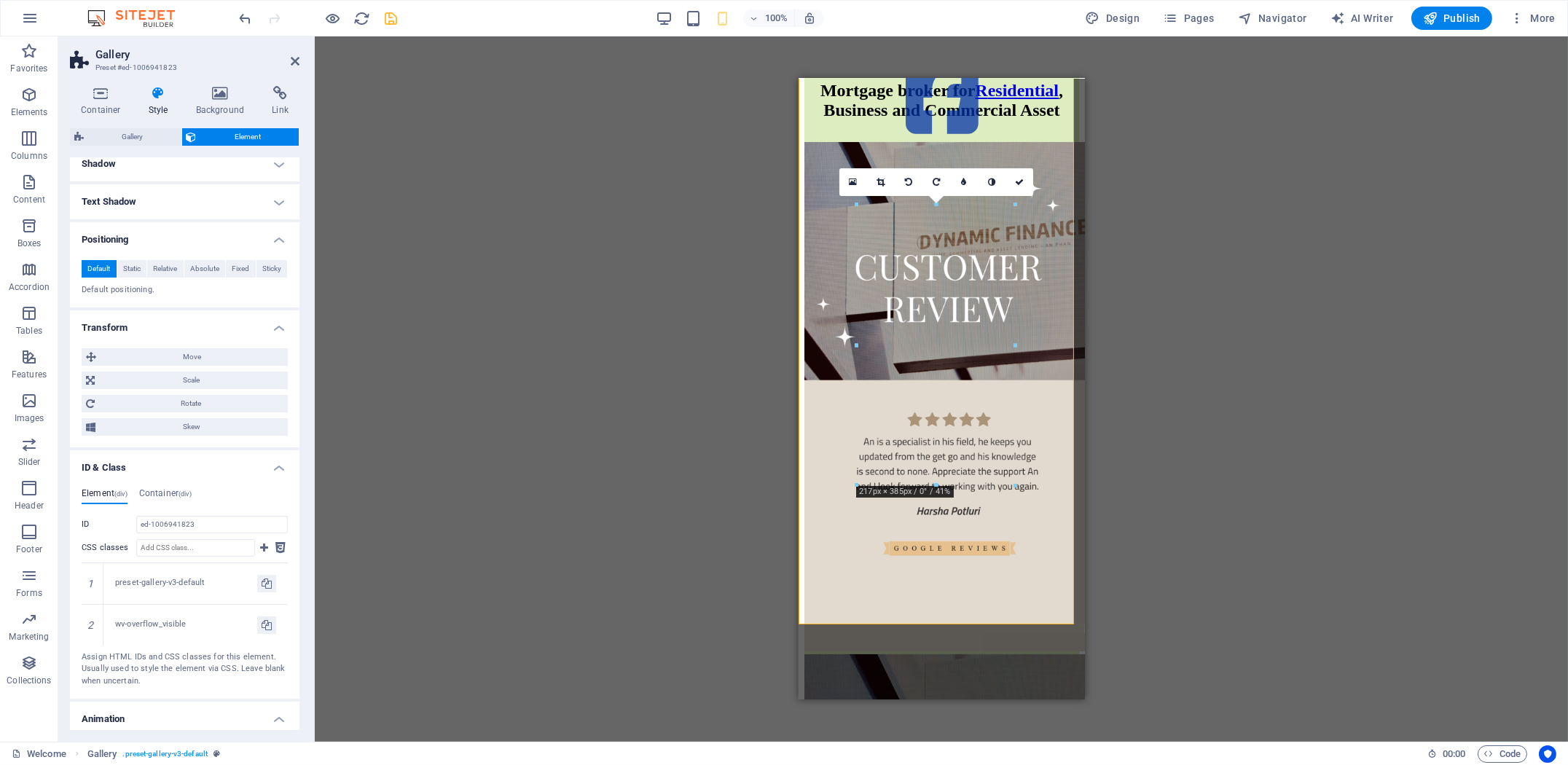
scroll to position [0, 0]
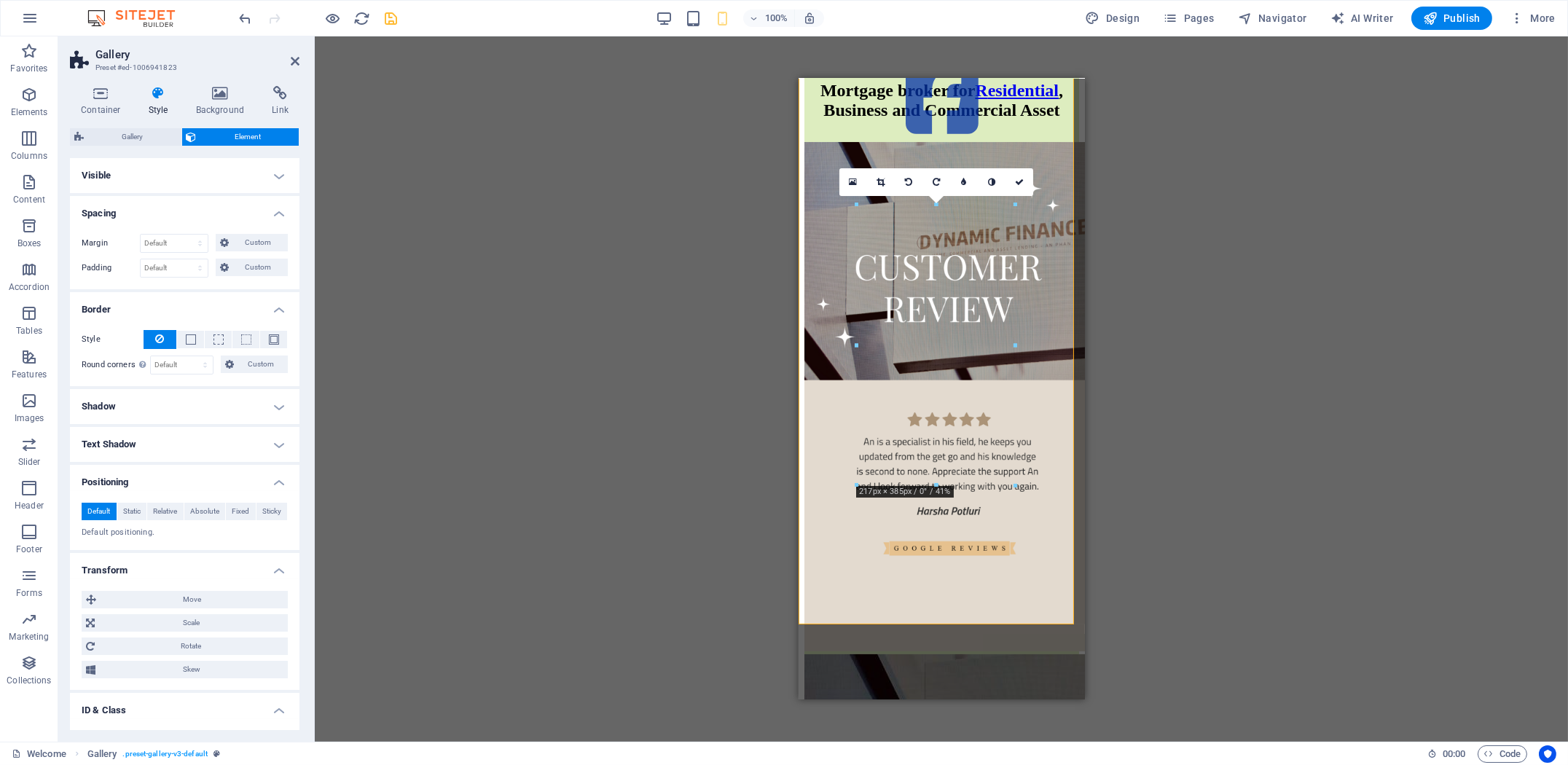
click at [180, 451] on h4 "Text Shadow" at bounding box center [185, 444] width 230 height 35
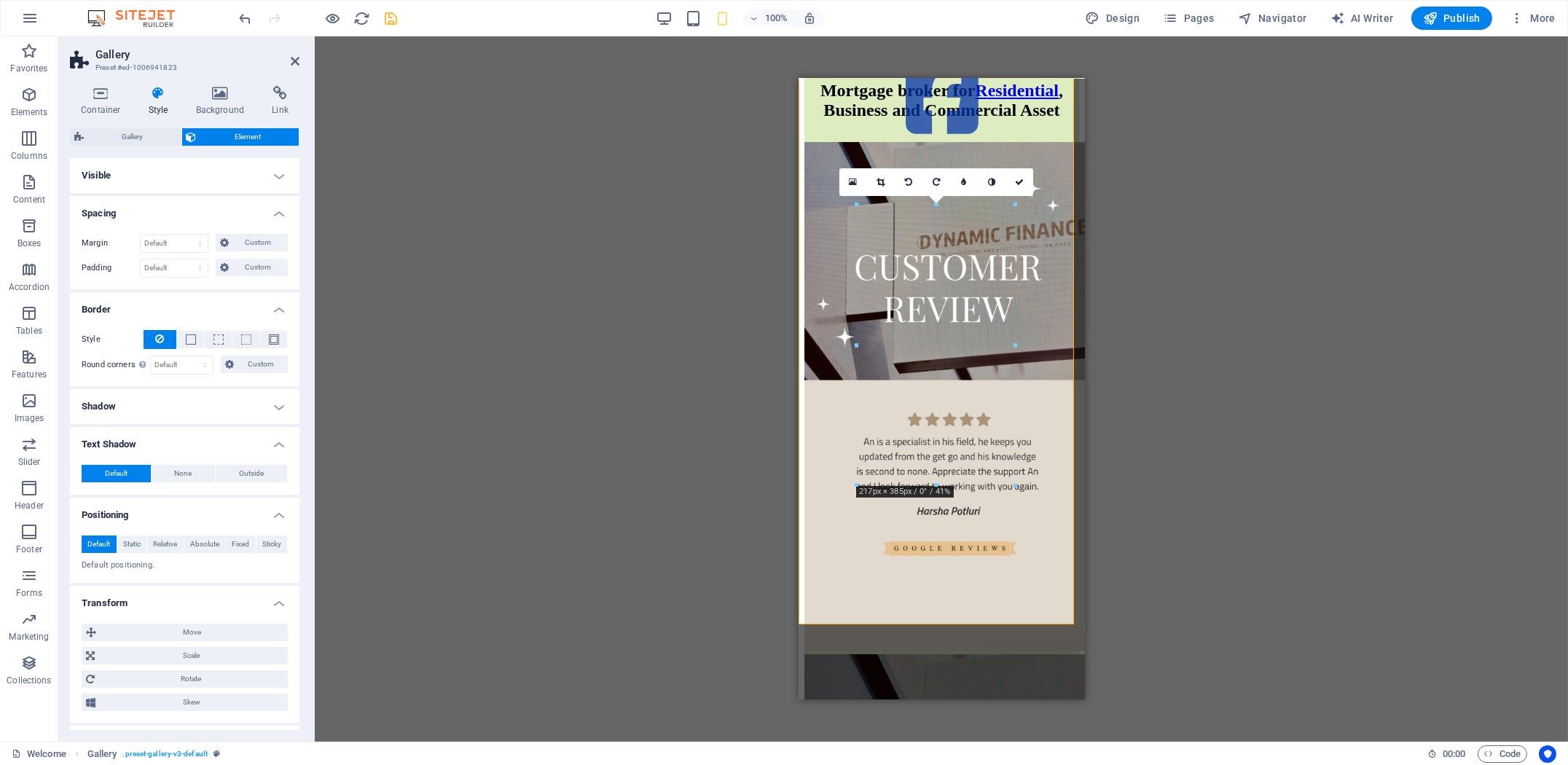
click at [199, 411] on h4 "Shadow" at bounding box center [185, 406] width 230 height 35
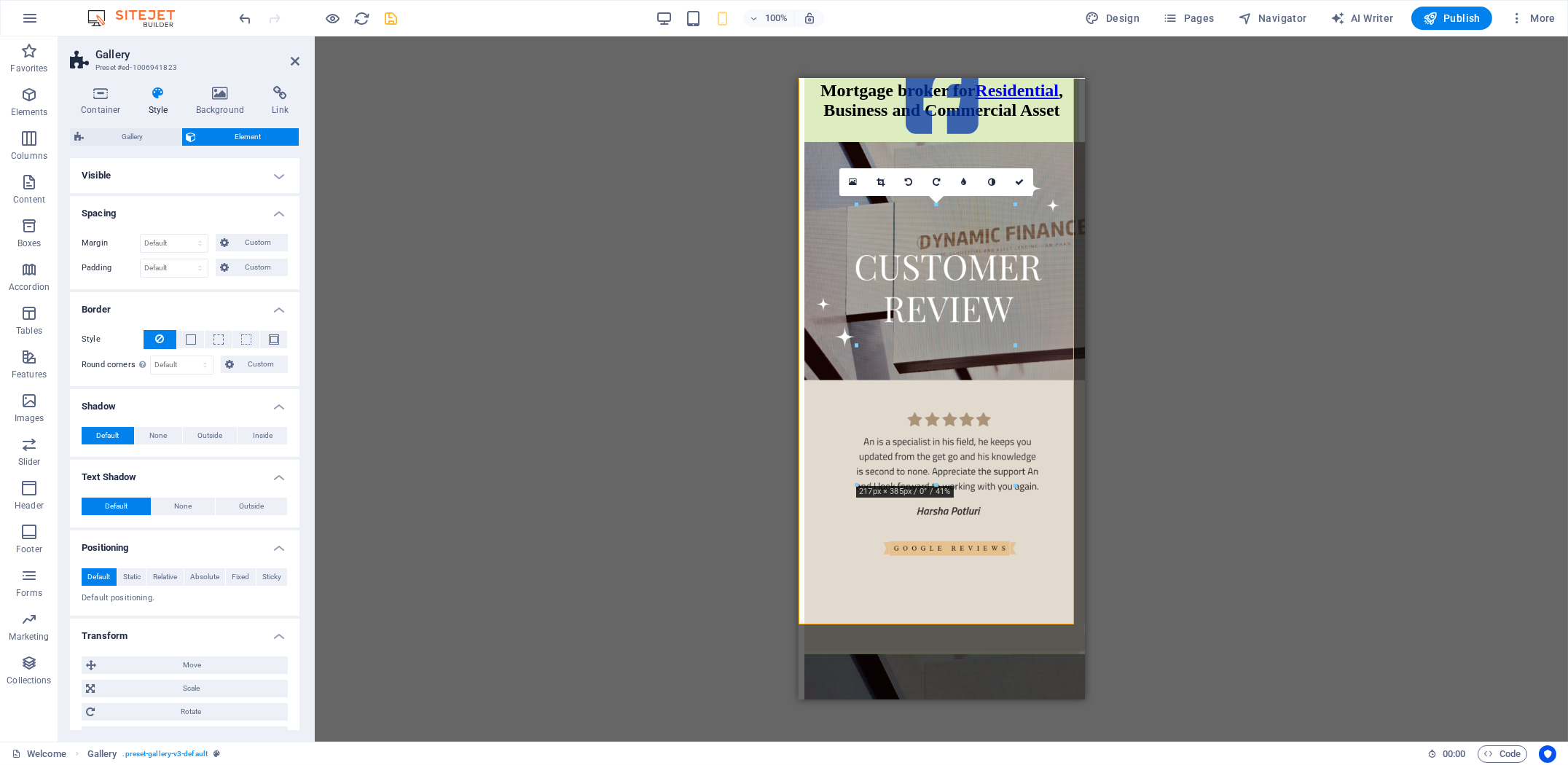
click at [250, 176] on h4 "Visible" at bounding box center [185, 176] width 230 height 35
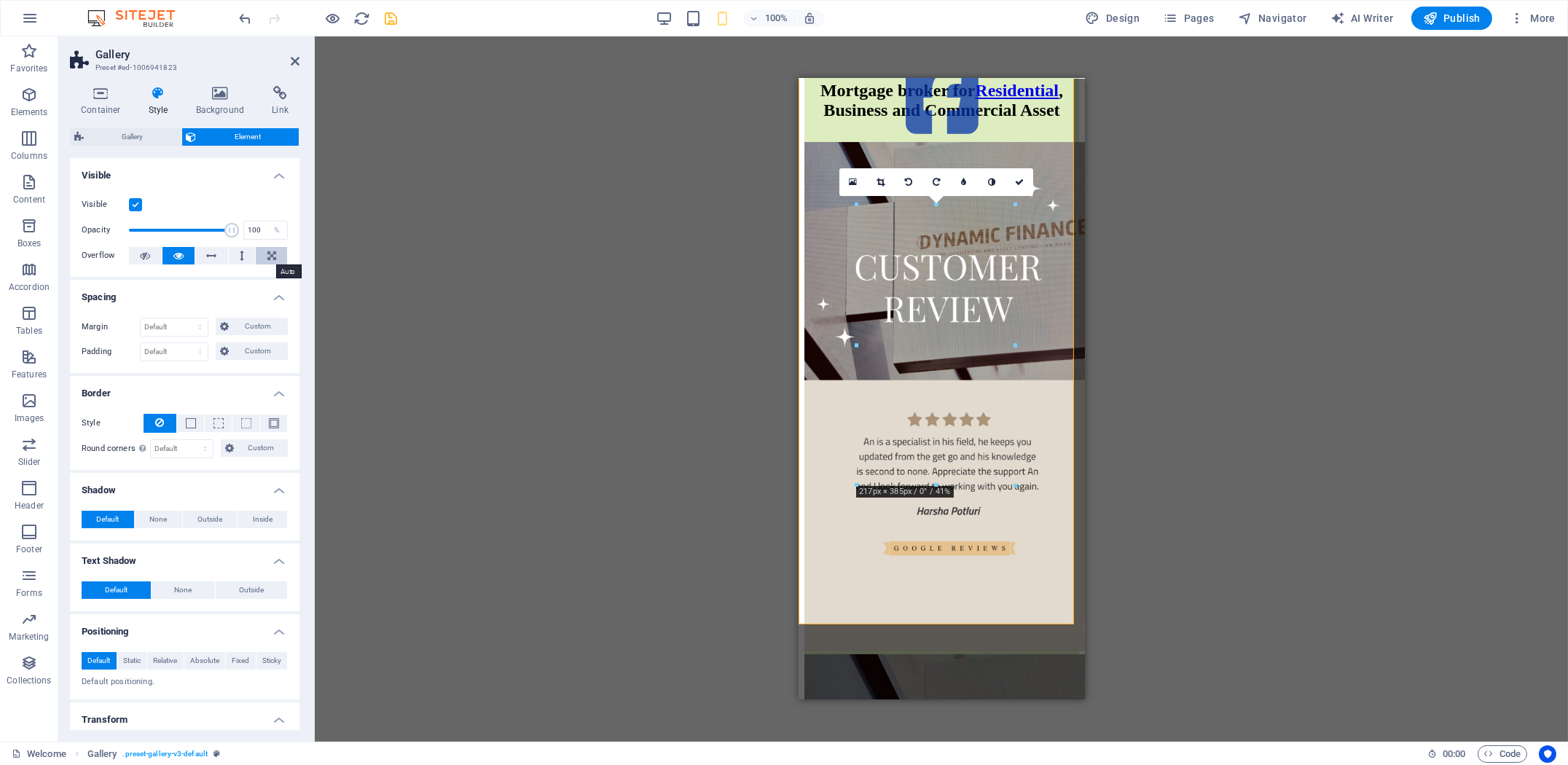
click at [268, 256] on icon at bounding box center [271, 256] width 8 height 17
click at [241, 259] on icon at bounding box center [242, 256] width 5 height 17
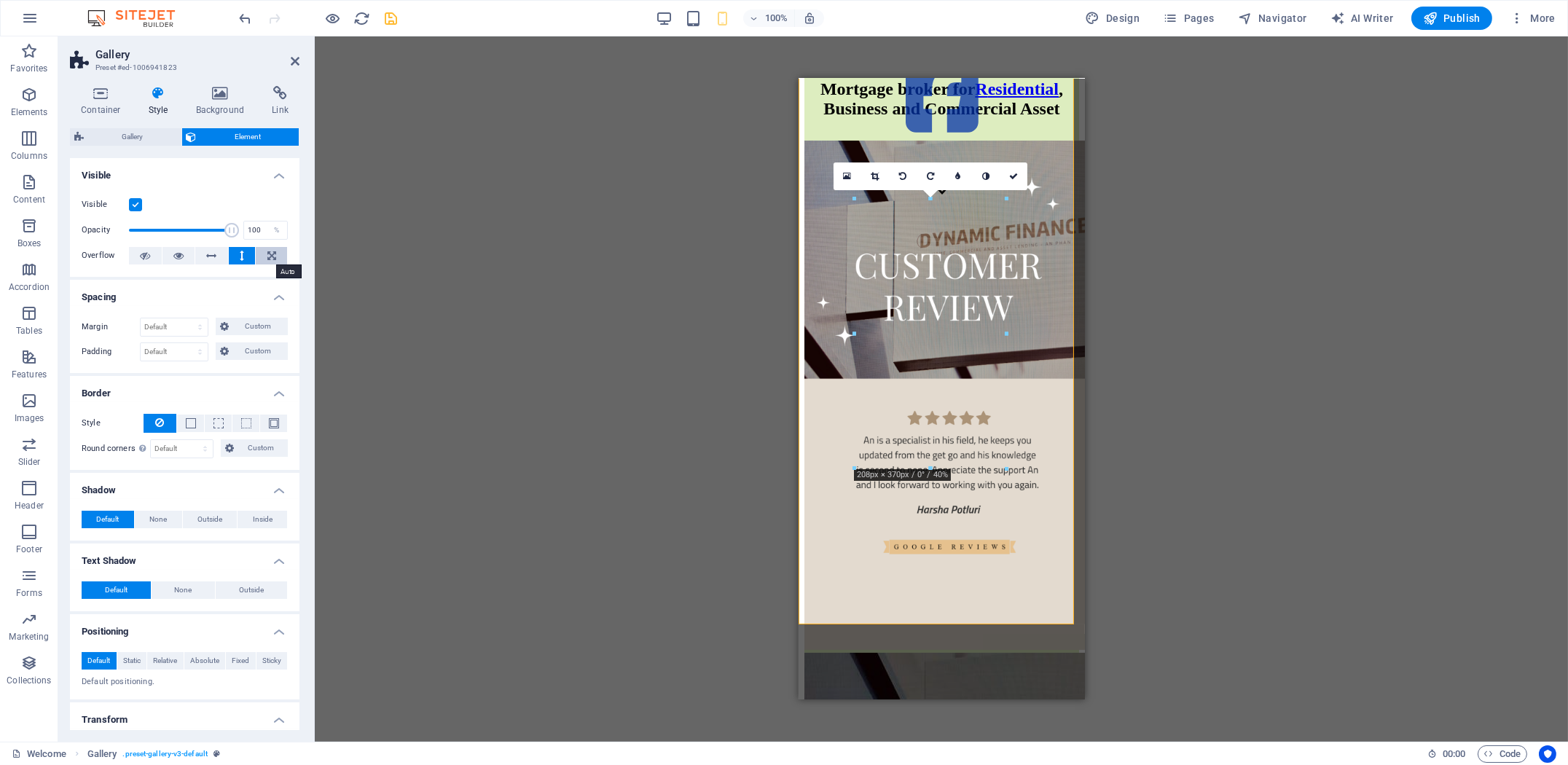
click at [268, 259] on icon at bounding box center [271, 256] width 8 height 17
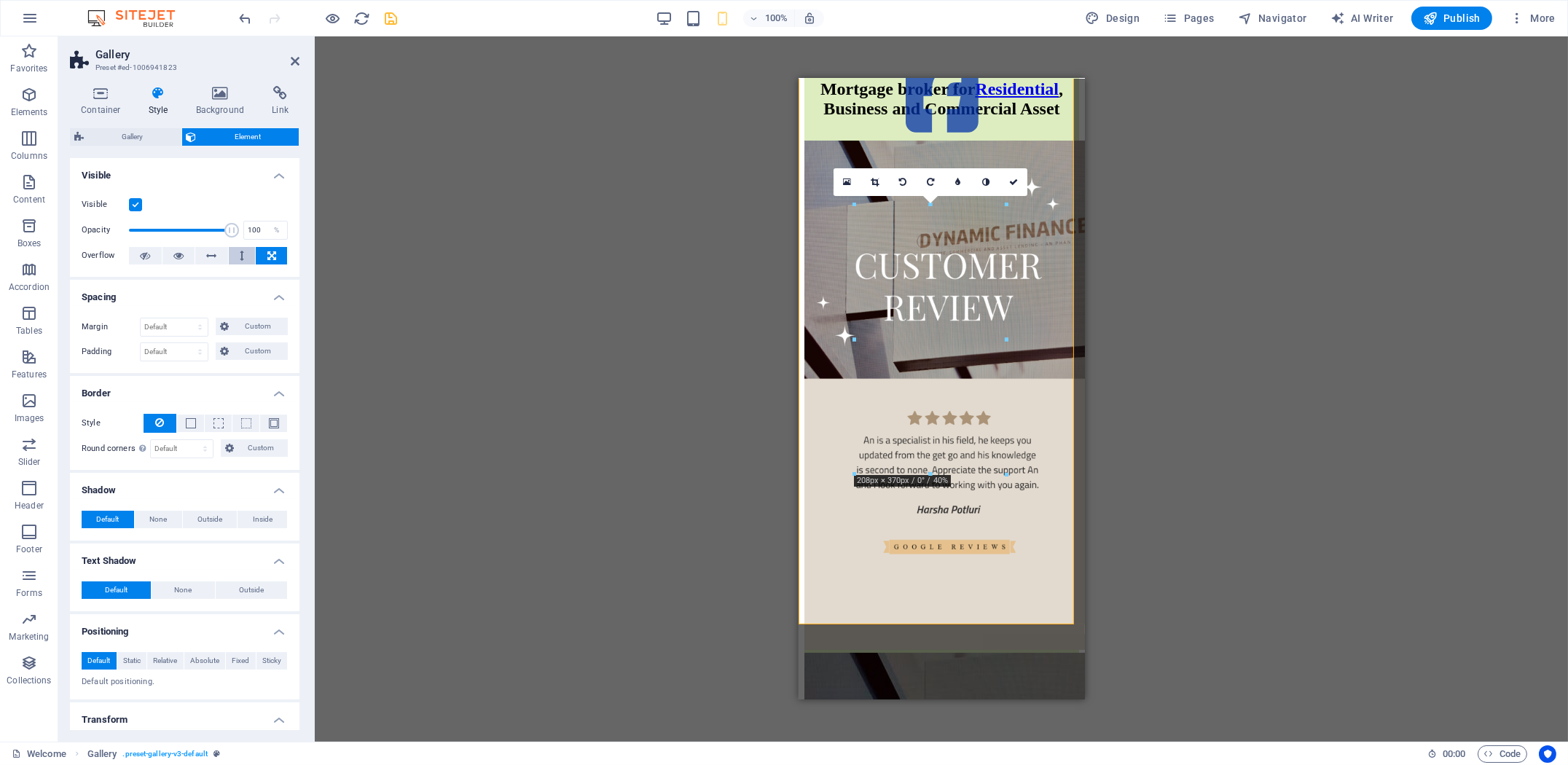
click at [248, 259] on button at bounding box center [242, 256] width 27 height 17
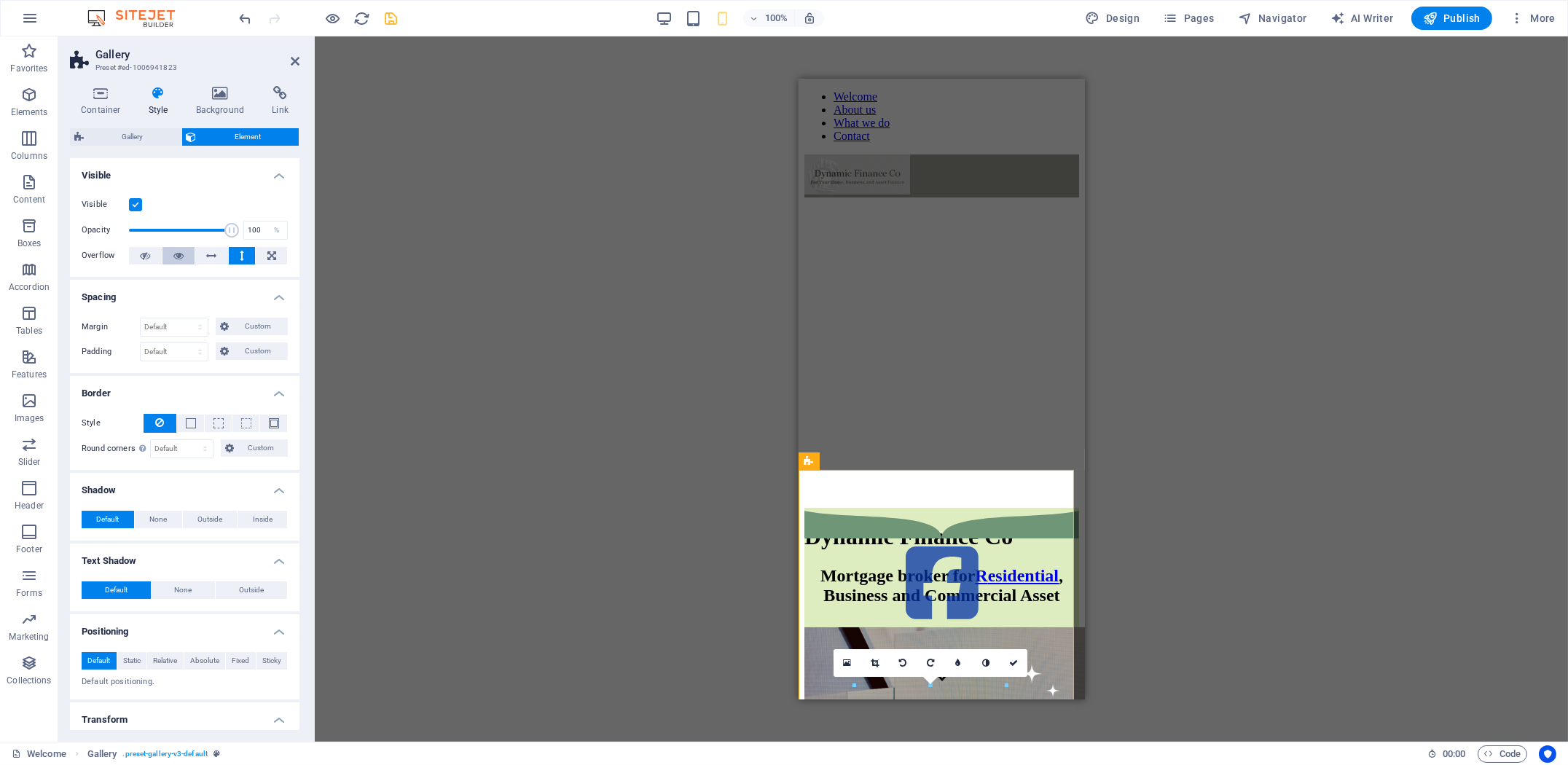
click at [175, 252] on icon at bounding box center [178, 256] width 10 height 17
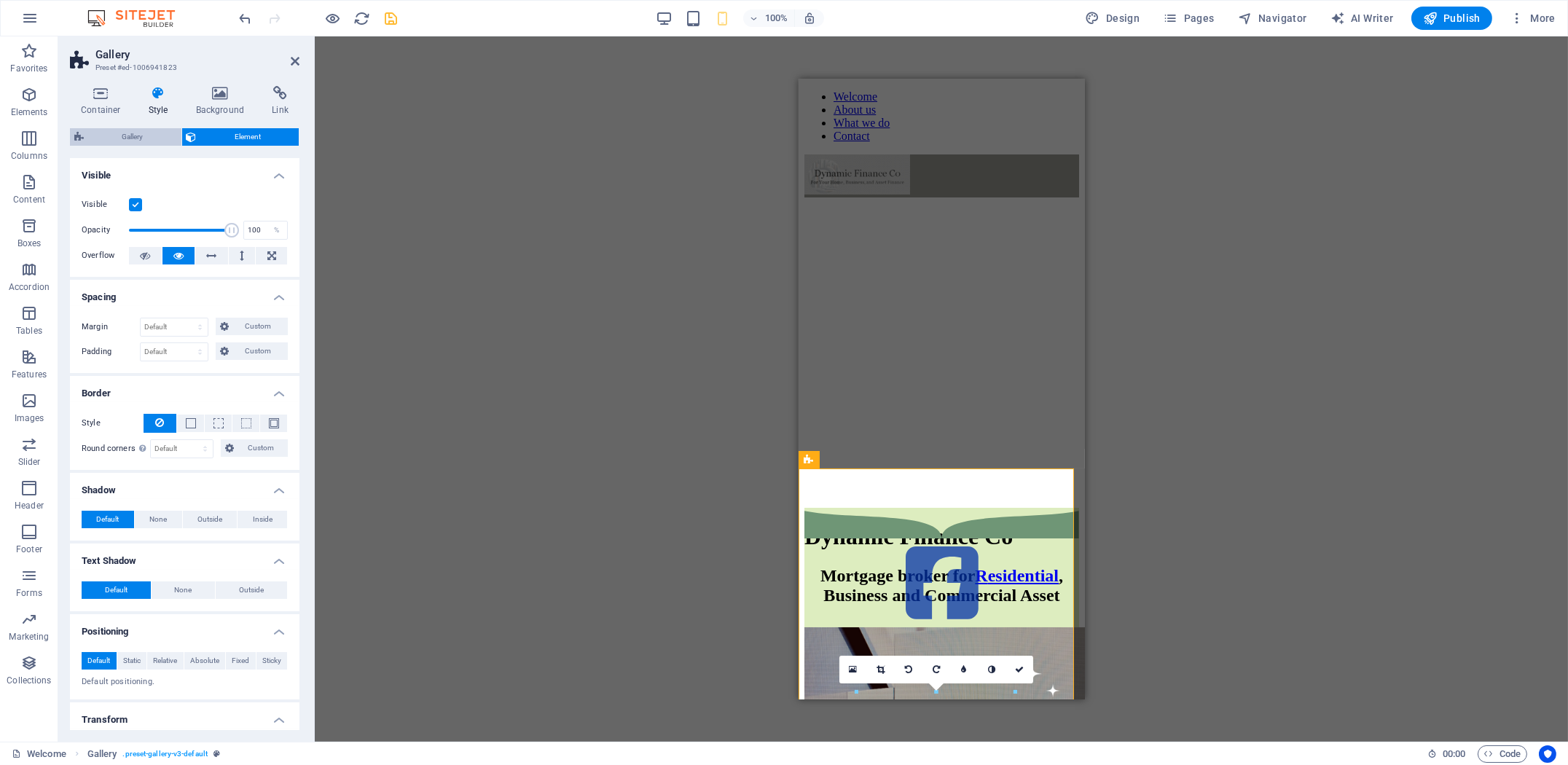
click at [143, 141] on span "Gallery" at bounding box center [132, 137] width 89 height 17
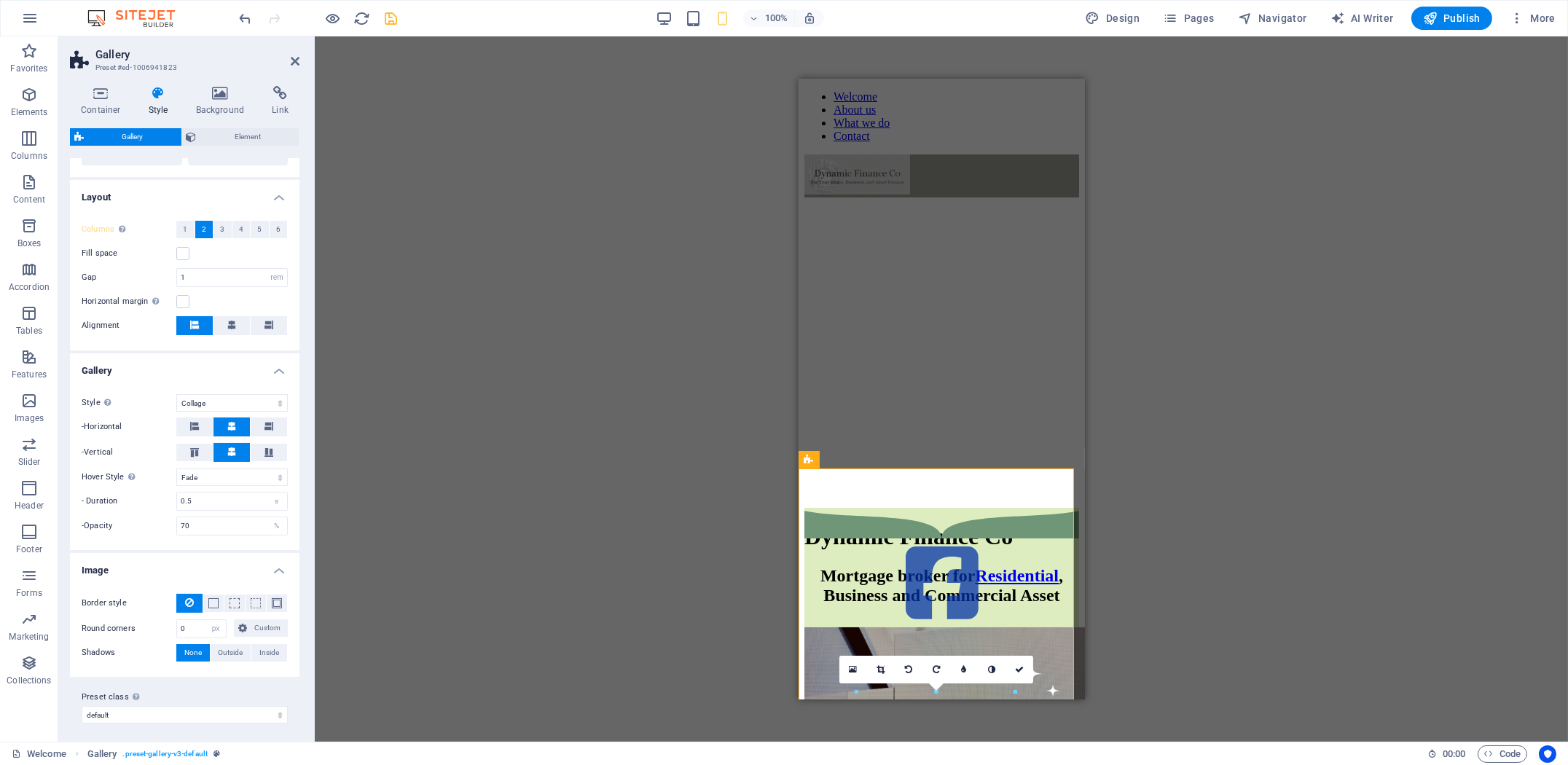
scroll to position [333, 0]
click at [221, 475] on select "Off Rotate Zoom Fade Captions" at bounding box center [232, 475] width 112 height 17
select select "zoom"
click at [177, 466] on select "Off Rotate Zoom Fade Captions" at bounding box center [232, 475] width 112 height 17
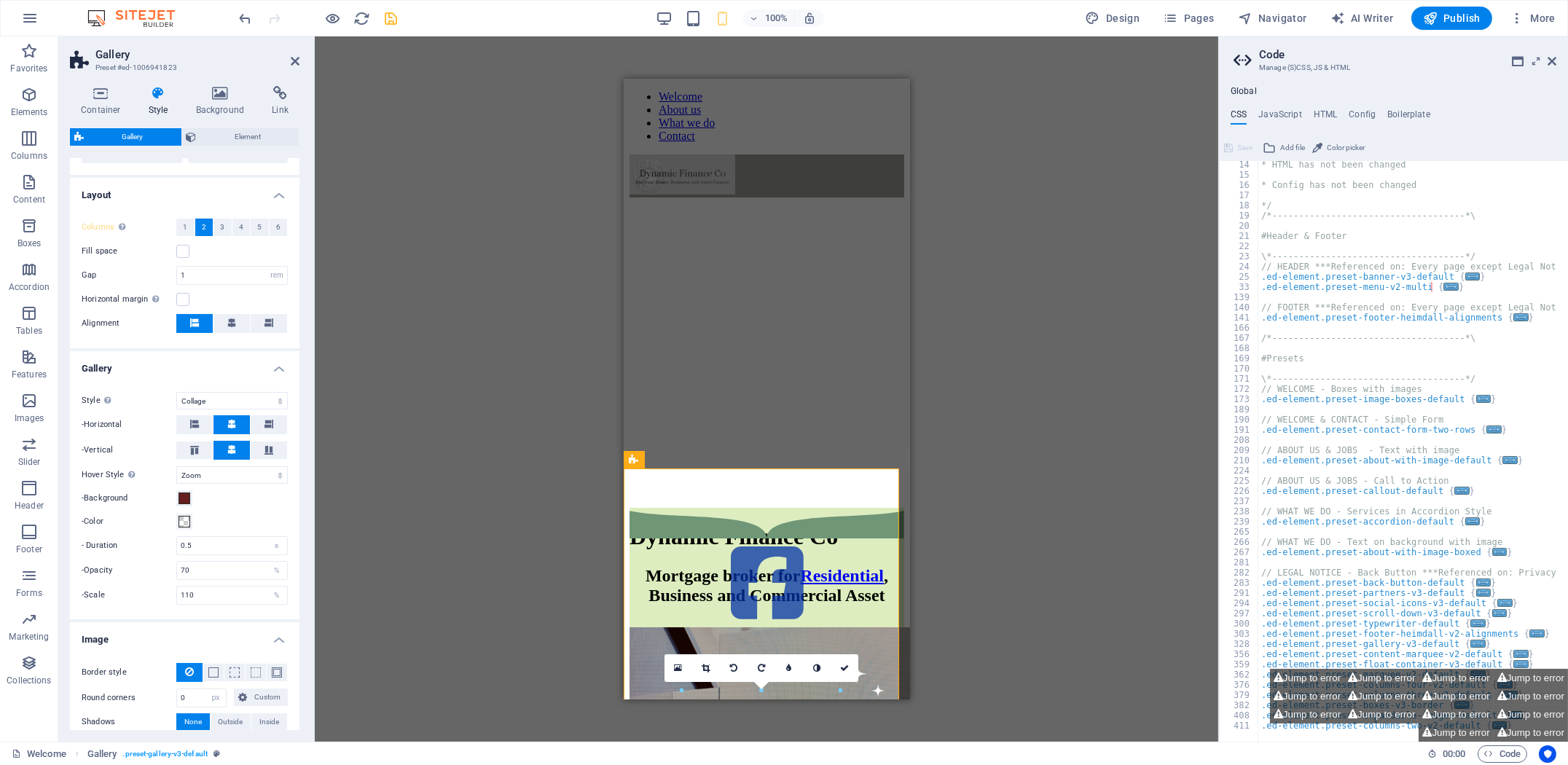
scroll to position [134, 0]
click at [1549, 60] on icon at bounding box center [1551, 61] width 8 height 11
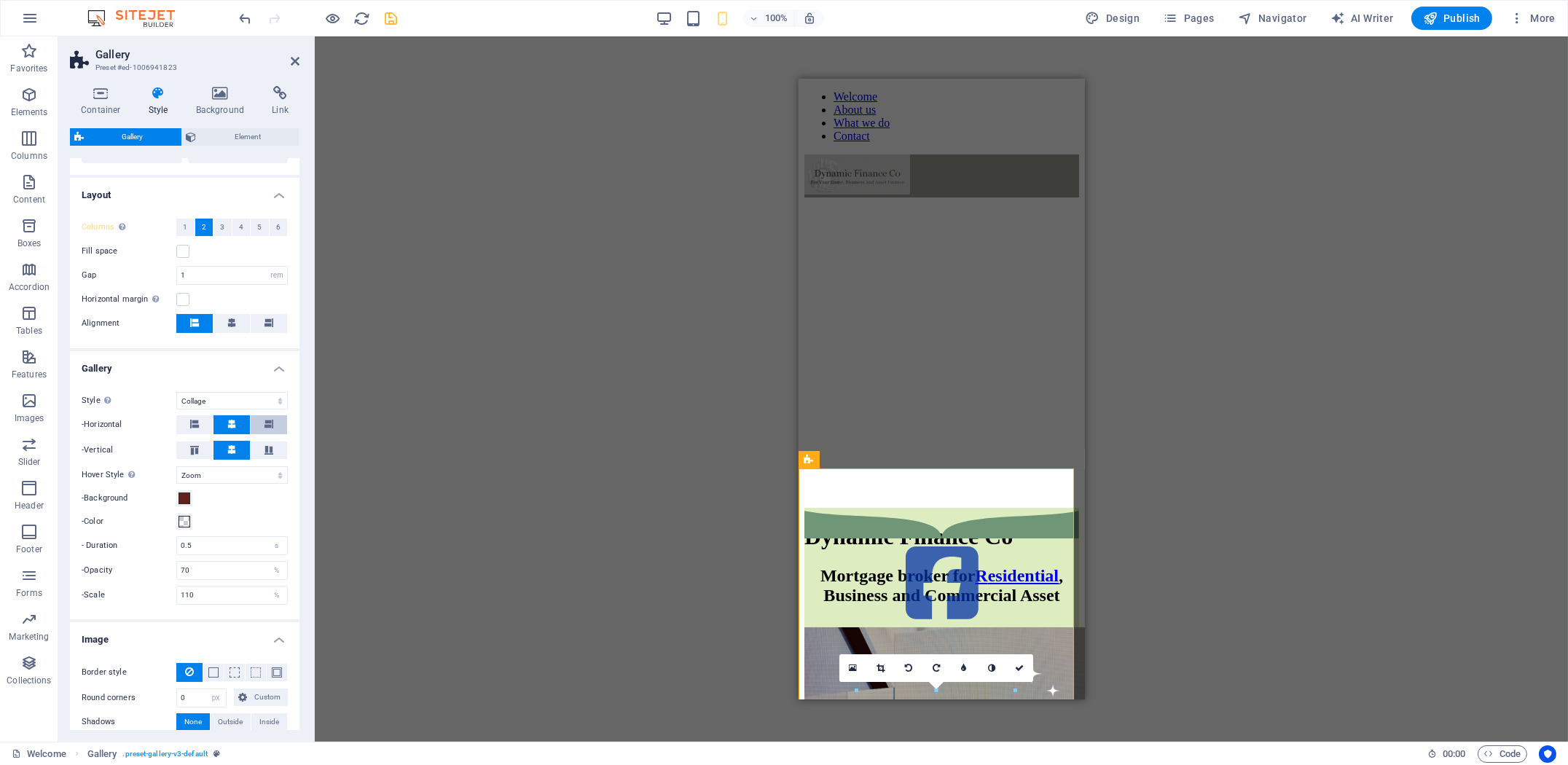
click at [265, 426] on span at bounding box center [269, 424] width 8 height 19
click at [243, 425] on button at bounding box center [232, 424] width 37 height 19
click at [268, 451] on icon at bounding box center [269, 449] width 17 height 8
click at [240, 447] on button at bounding box center [232, 449] width 37 height 19
click at [232, 472] on select "Off Rotate Zoom Fade Captions" at bounding box center [232, 475] width 112 height 17
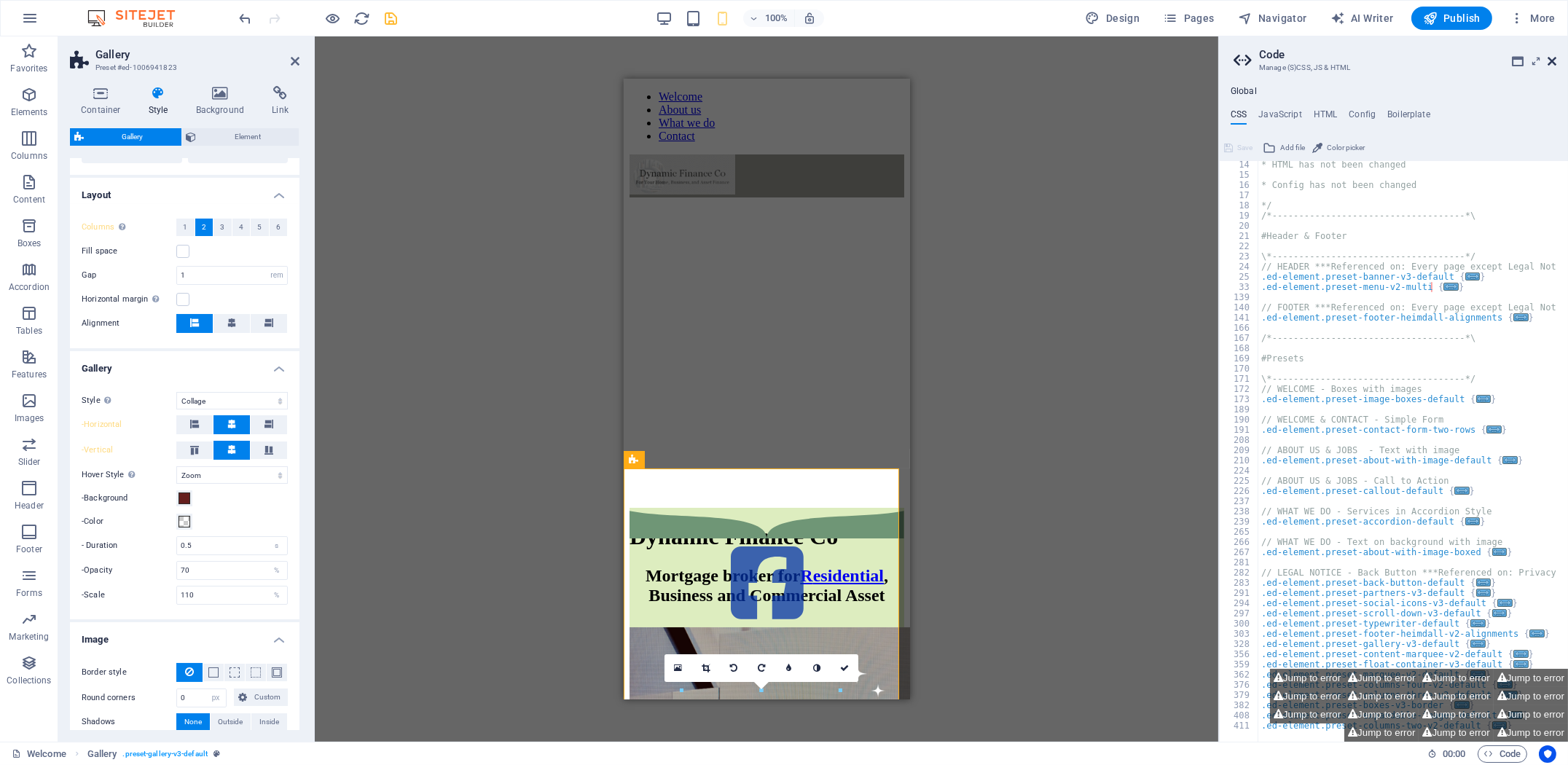
click at [1551, 59] on icon at bounding box center [1551, 61] width 8 height 11
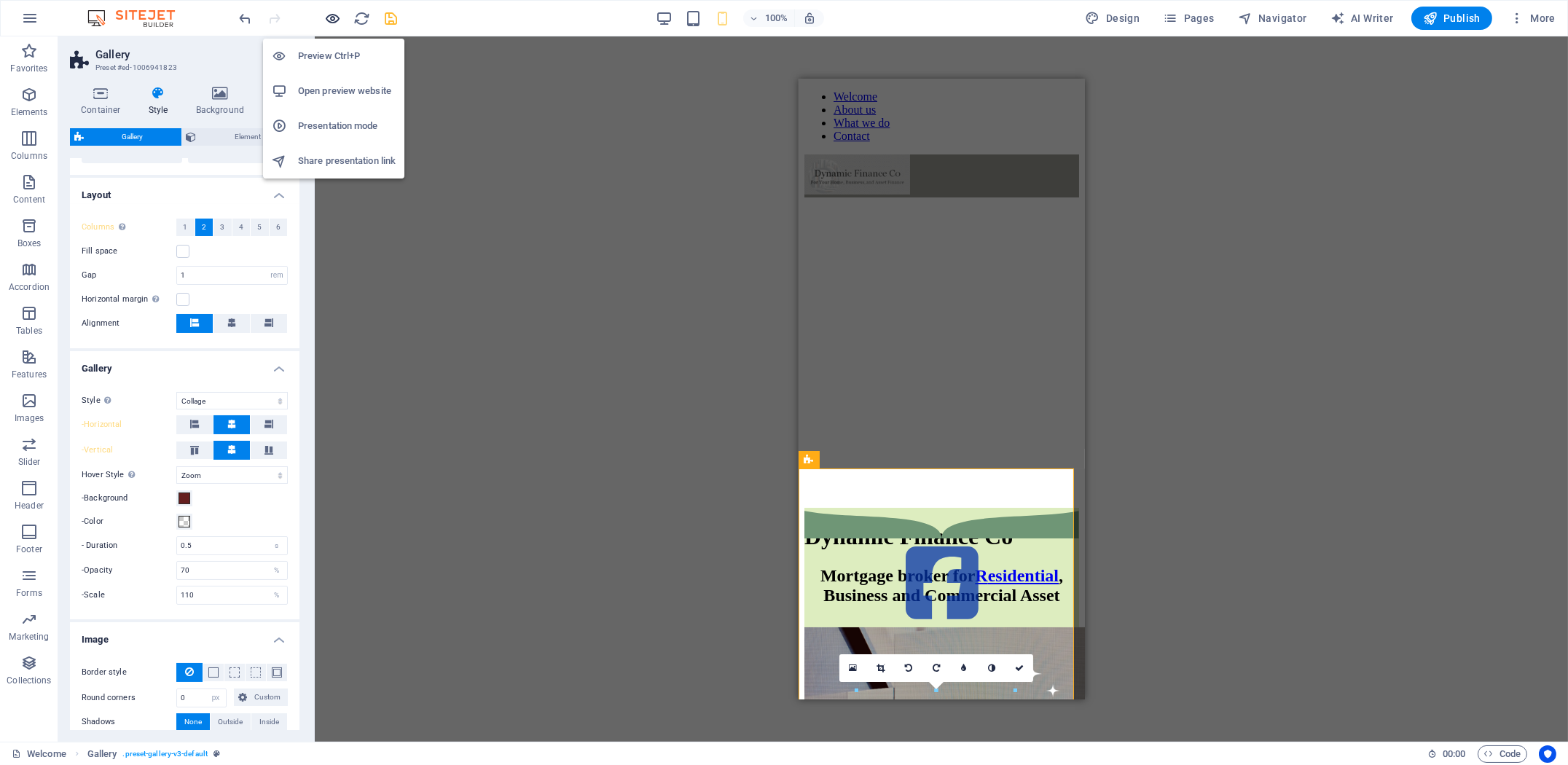
click at [330, 17] on icon "button" at bounding box center [333, 18] width 17 height 17
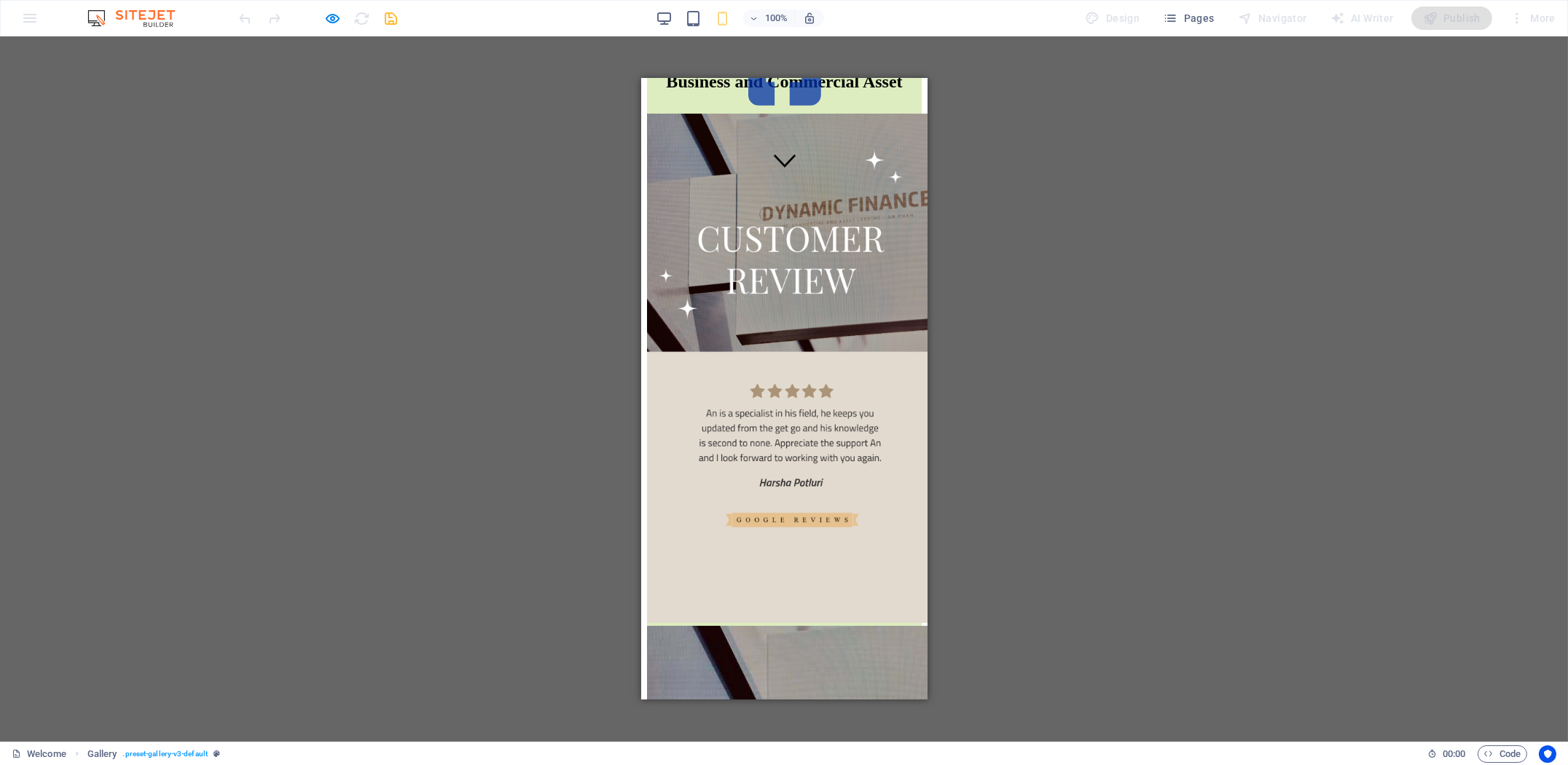
scroll to position [243, 0]
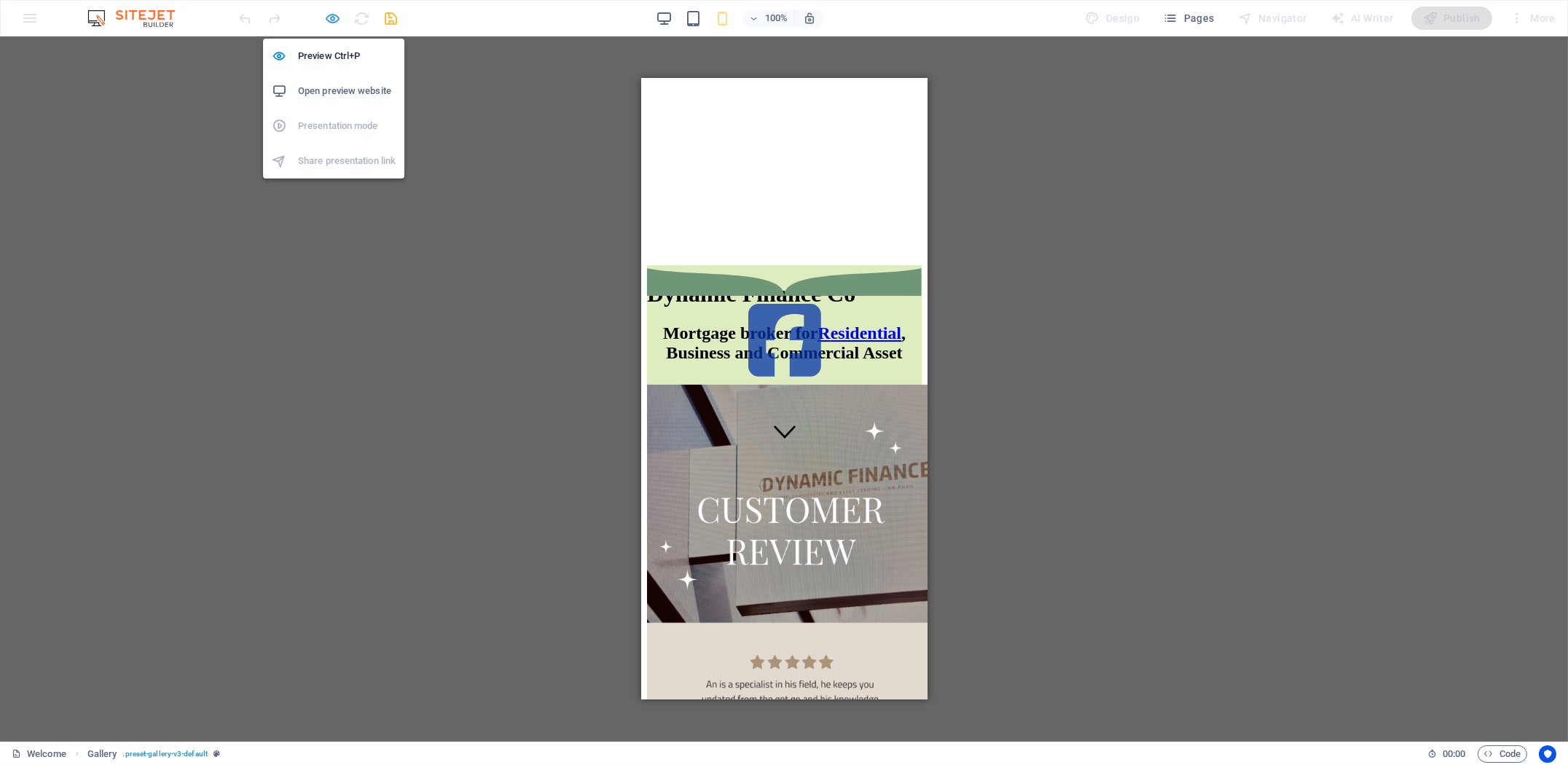
click at [336, 17] on icon "button" at bounding box center [333, 18] width 17 height 17
select select "rem"
select select "collage"
select select "zoom"
select select "px"
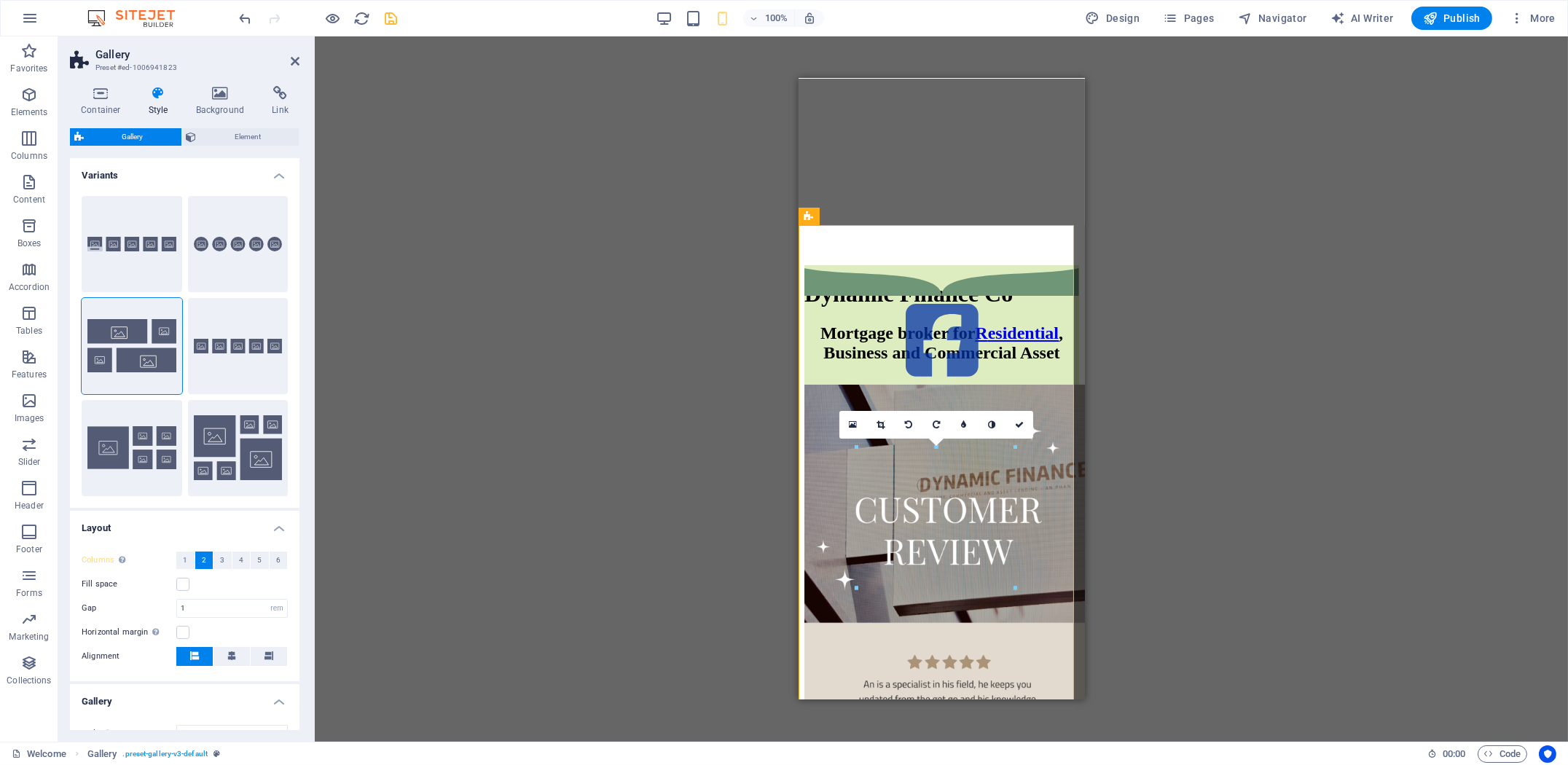
scroll to position [404, 0]
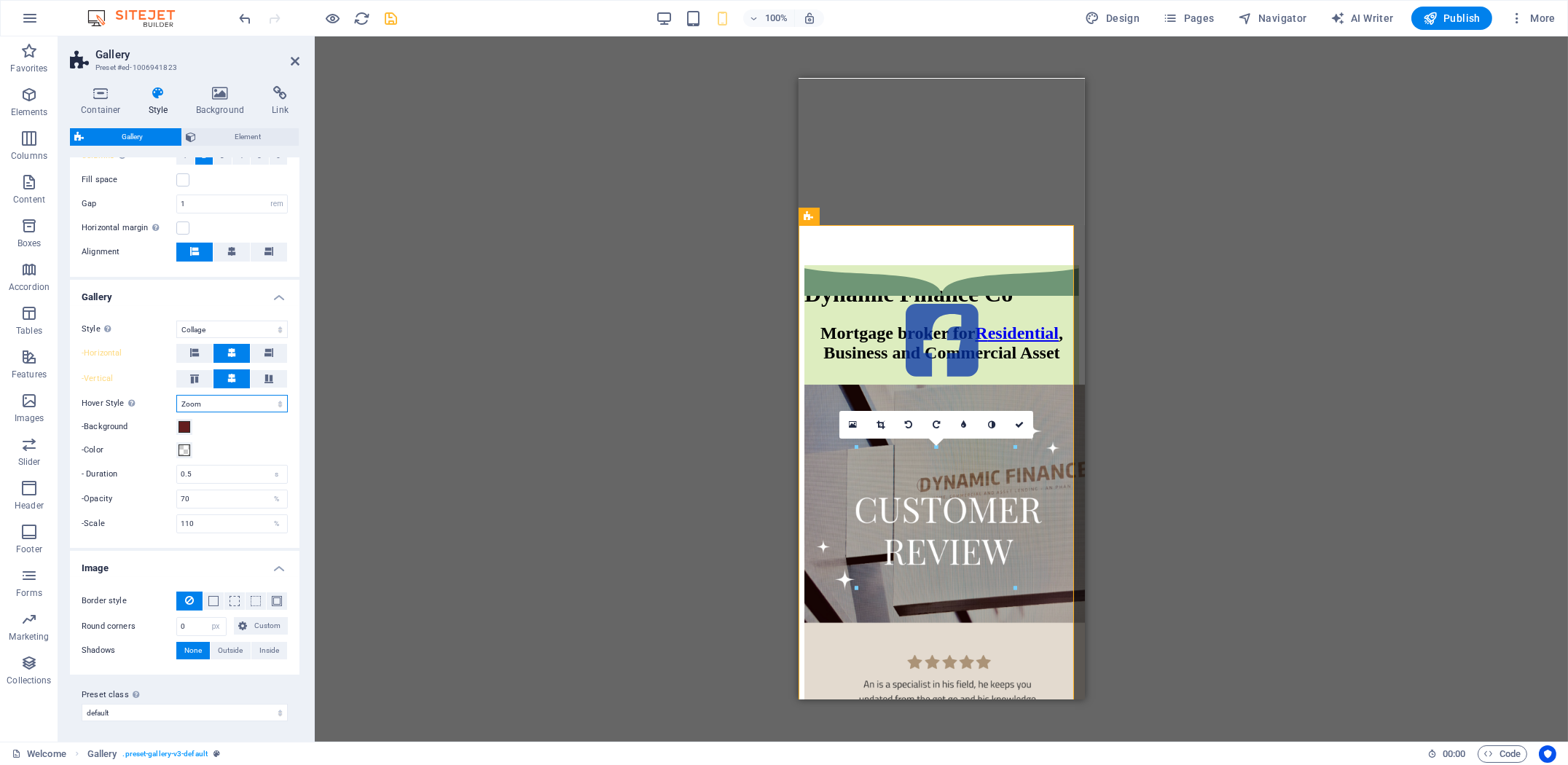
click at [208, 404] on select "Off Rotate Zoom Fade Captions" at bounding box center [232, 403] width 112 height 17
select select "none_default"
click at [177, 412] on select "Off Rotate Zoom Fade Captions" at bounding box center [232, 403] width 112 height 17
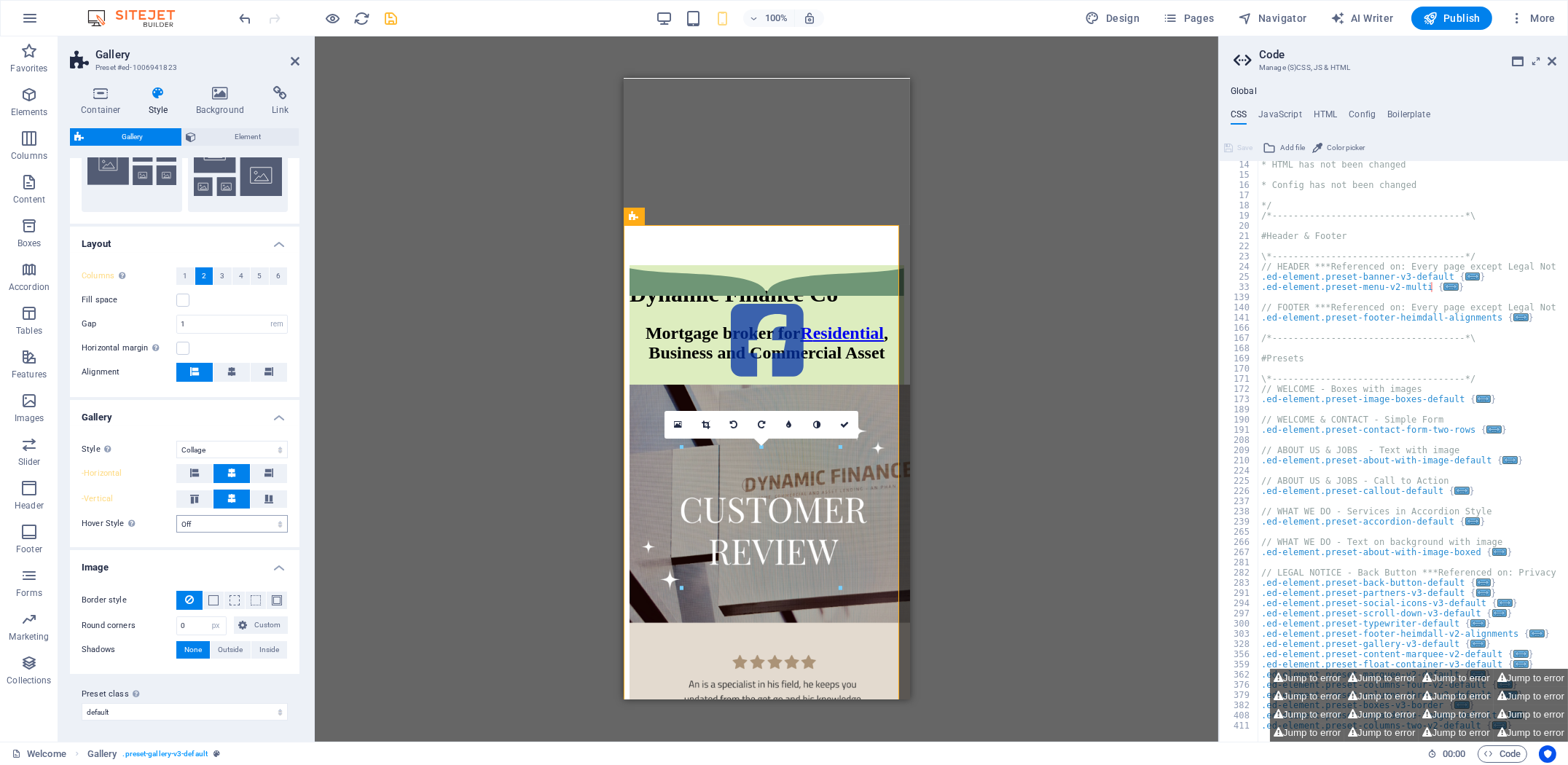
scroll to position [134, 0]
click at [1452, 712] on button "Jump to error" at bounding box center [1455, 714] width 75 height 18
type textarea "$menu-logo-width: default,"
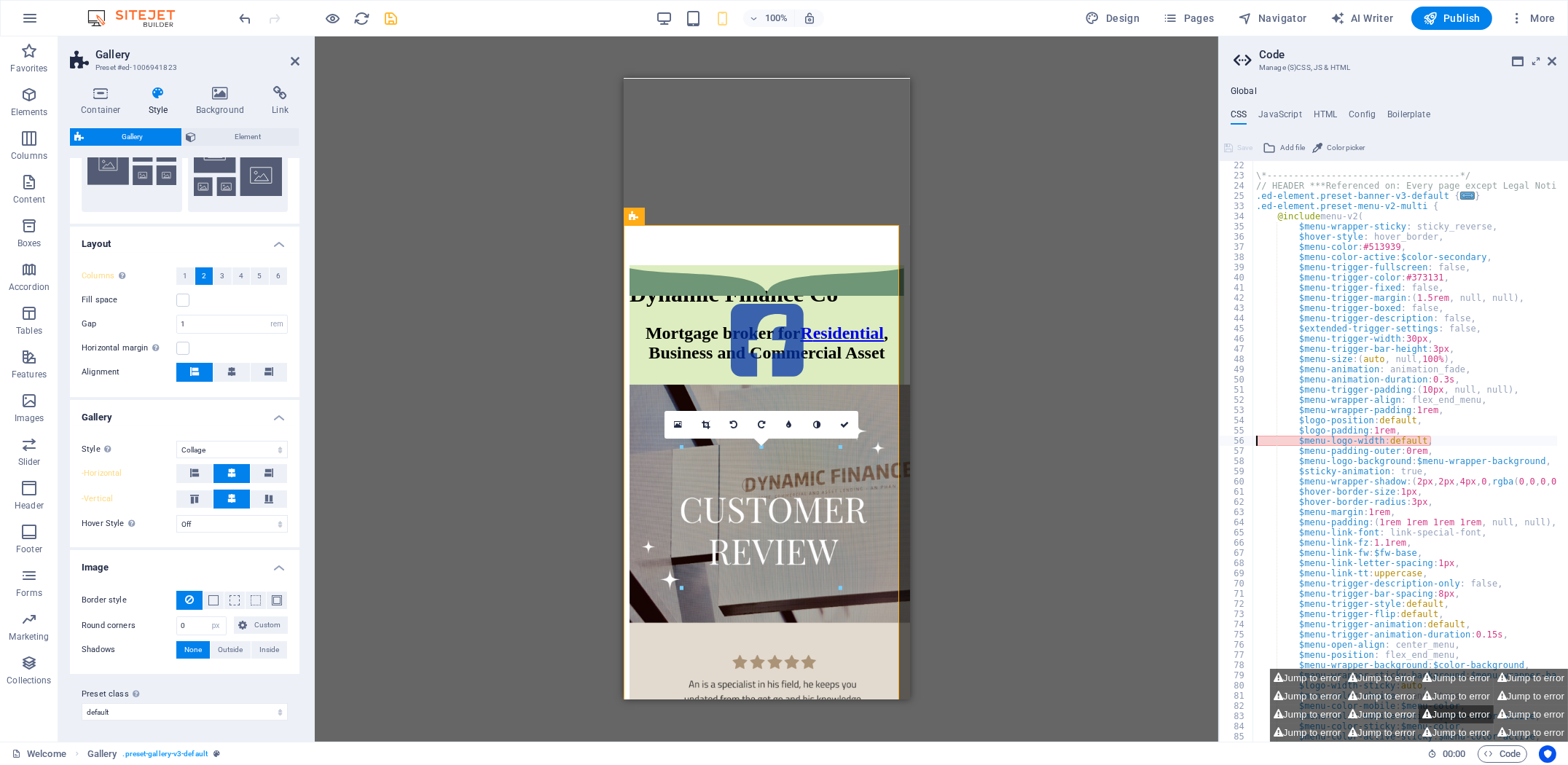
scroll to position [214, 0]
click at [1549, 59] on icon at bounding box center [1551, 61] width 8 height 11
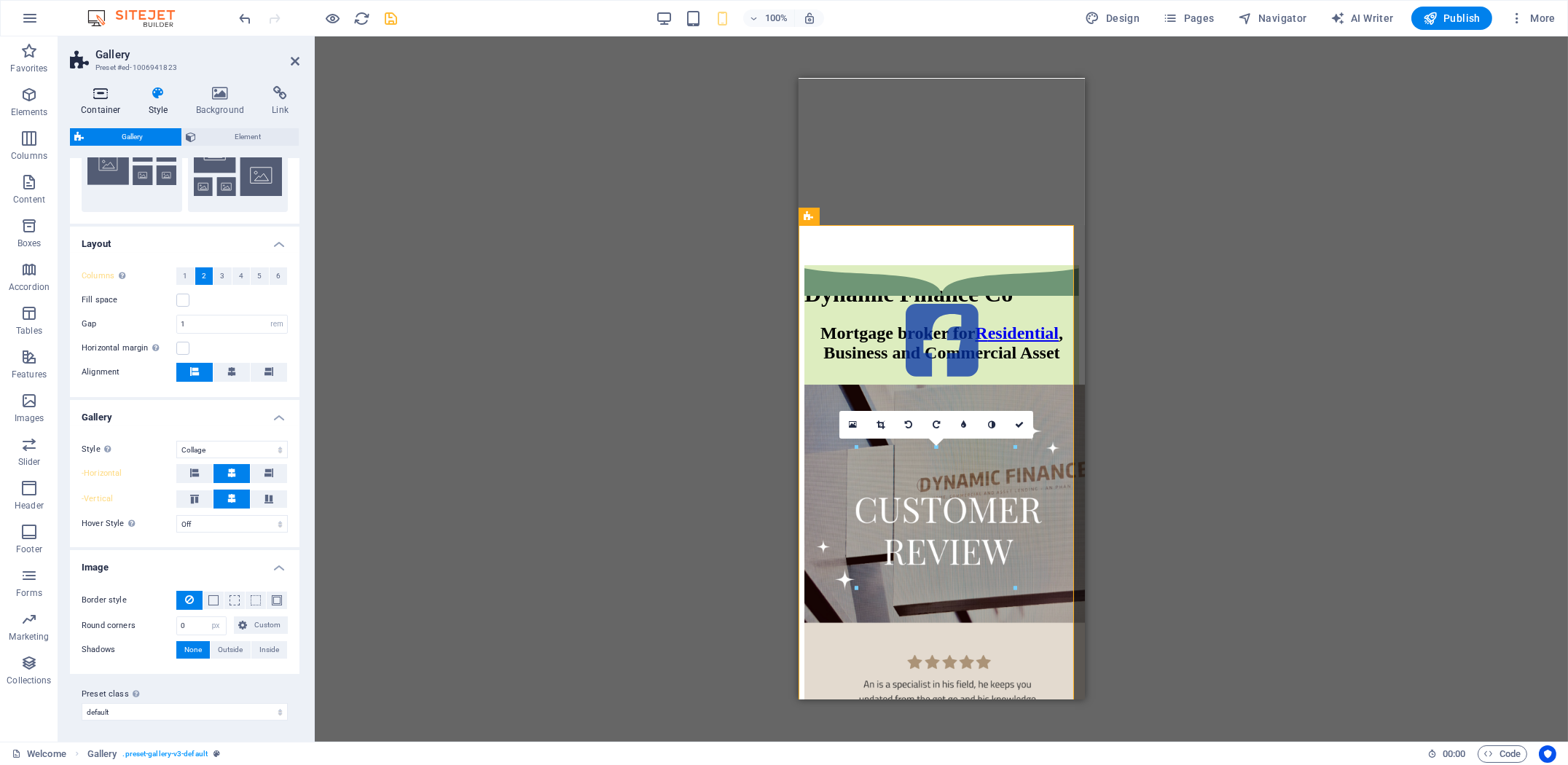
click at [94, 105] on h4 "Container" at bounding box center [103, 101] width 68 height 30
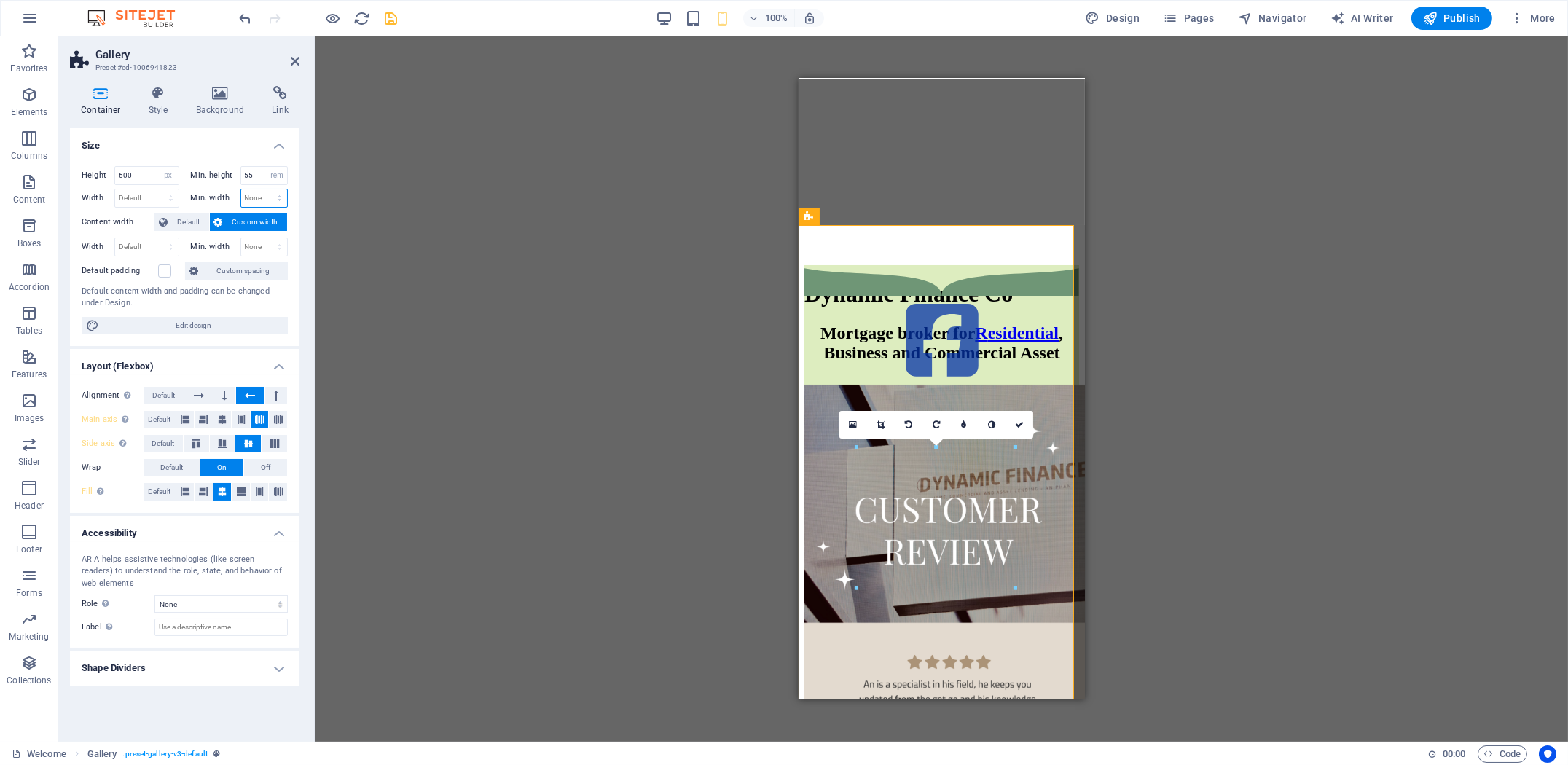
click at [253, 198] on select "None px rem % vh vw" at bounding box center [264, 198] width 46 height 17
click at [241, 189] on select "None px rem % vh vw" at bounding box center [264, 198] width 46 height 17
select select "DISABLED_OPTION_VALUE"
click at [266, 194] on select "None px rem % vh vw" at bounding box center [264, 198] width 46 height 17
click at [268, 202] on select "None px rem % vh vw" at bounding box center [264, 198] width 46 height 17
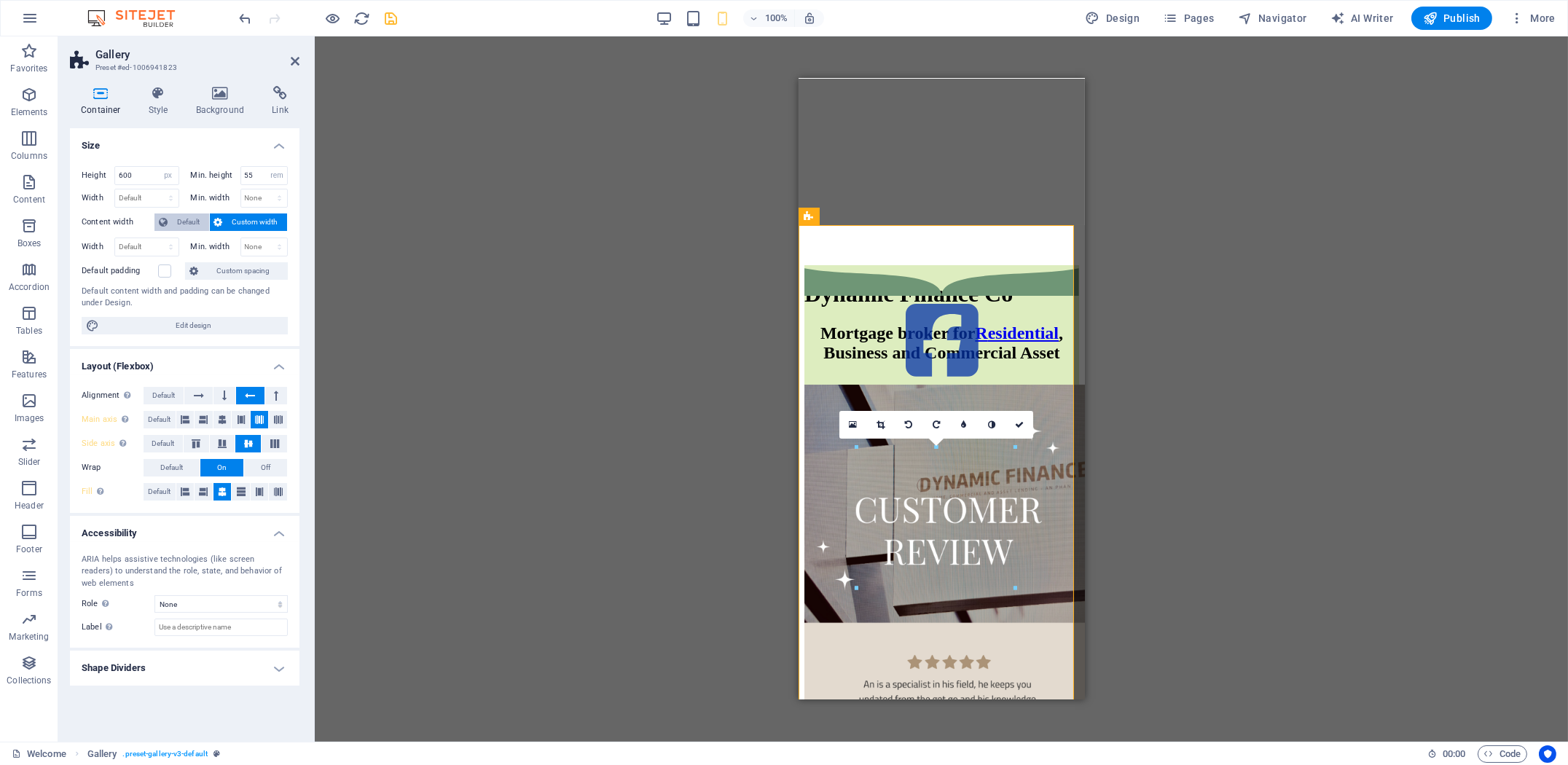
click at [192, 221] on span "Default" at bounding box center [188, 222] width 33 height 17
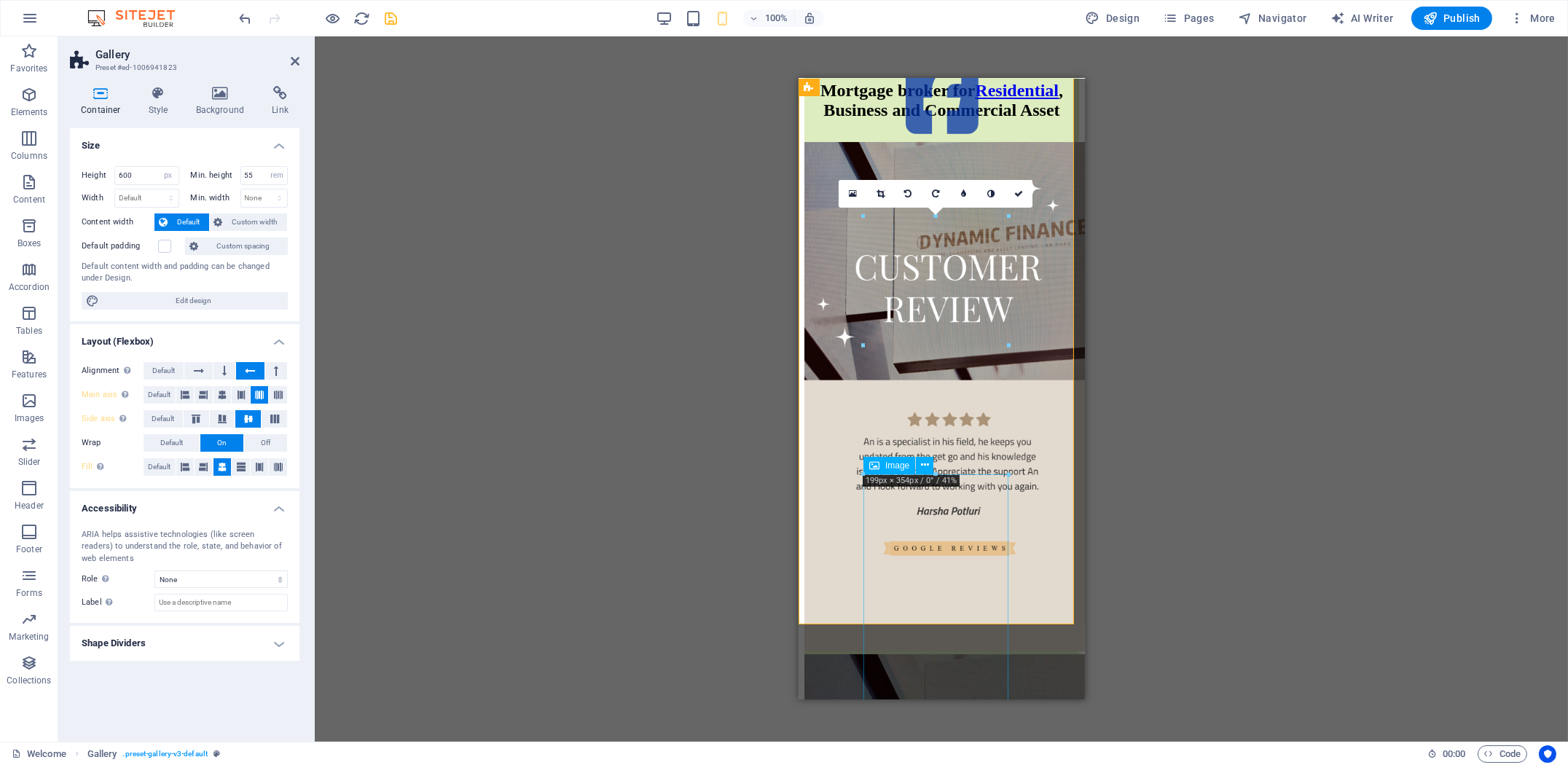
scroll to position [0, 0]
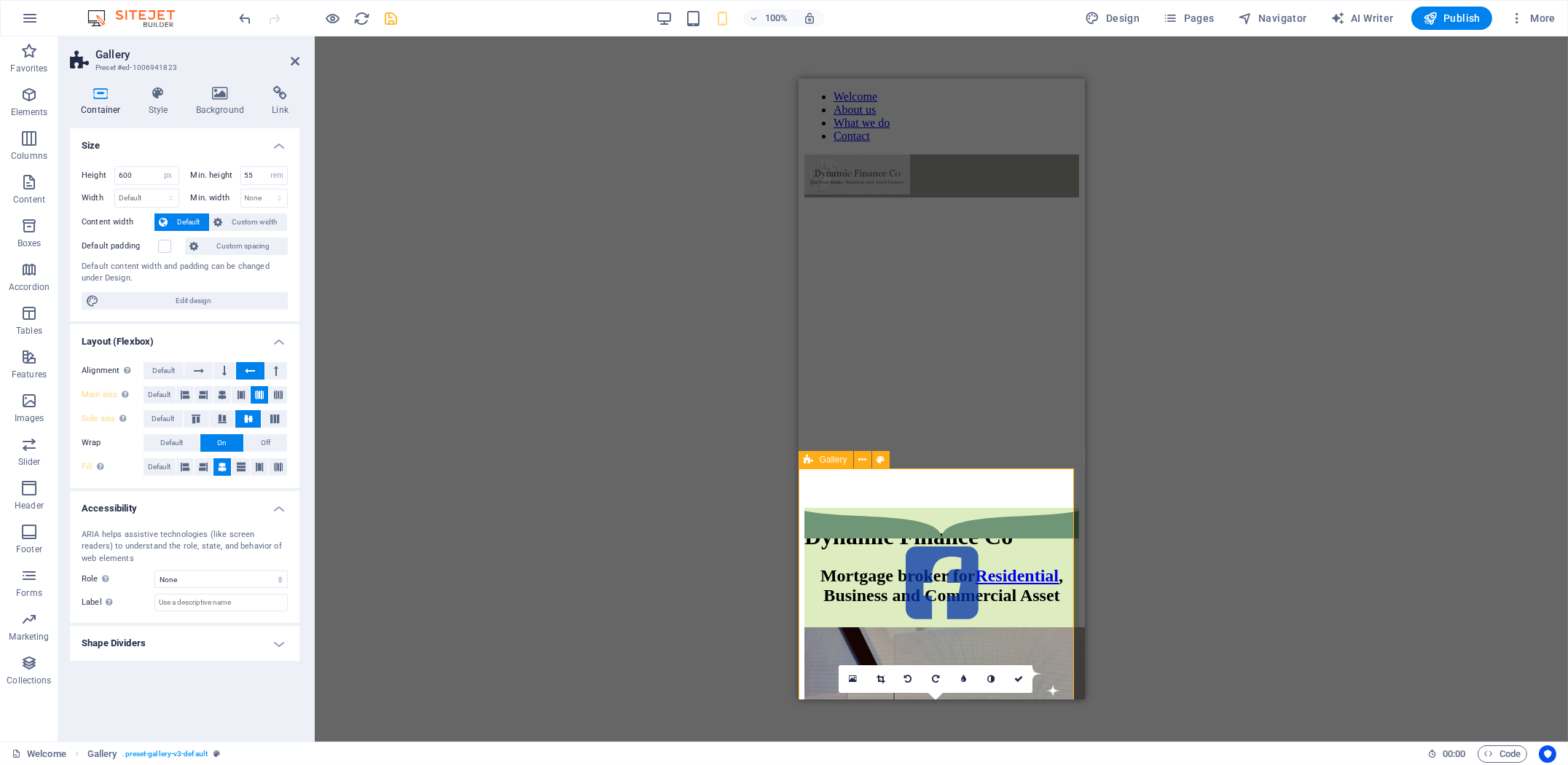
click at [167, 100] on h4 "Style" at bounding box center [161, 101] width 47 height 30
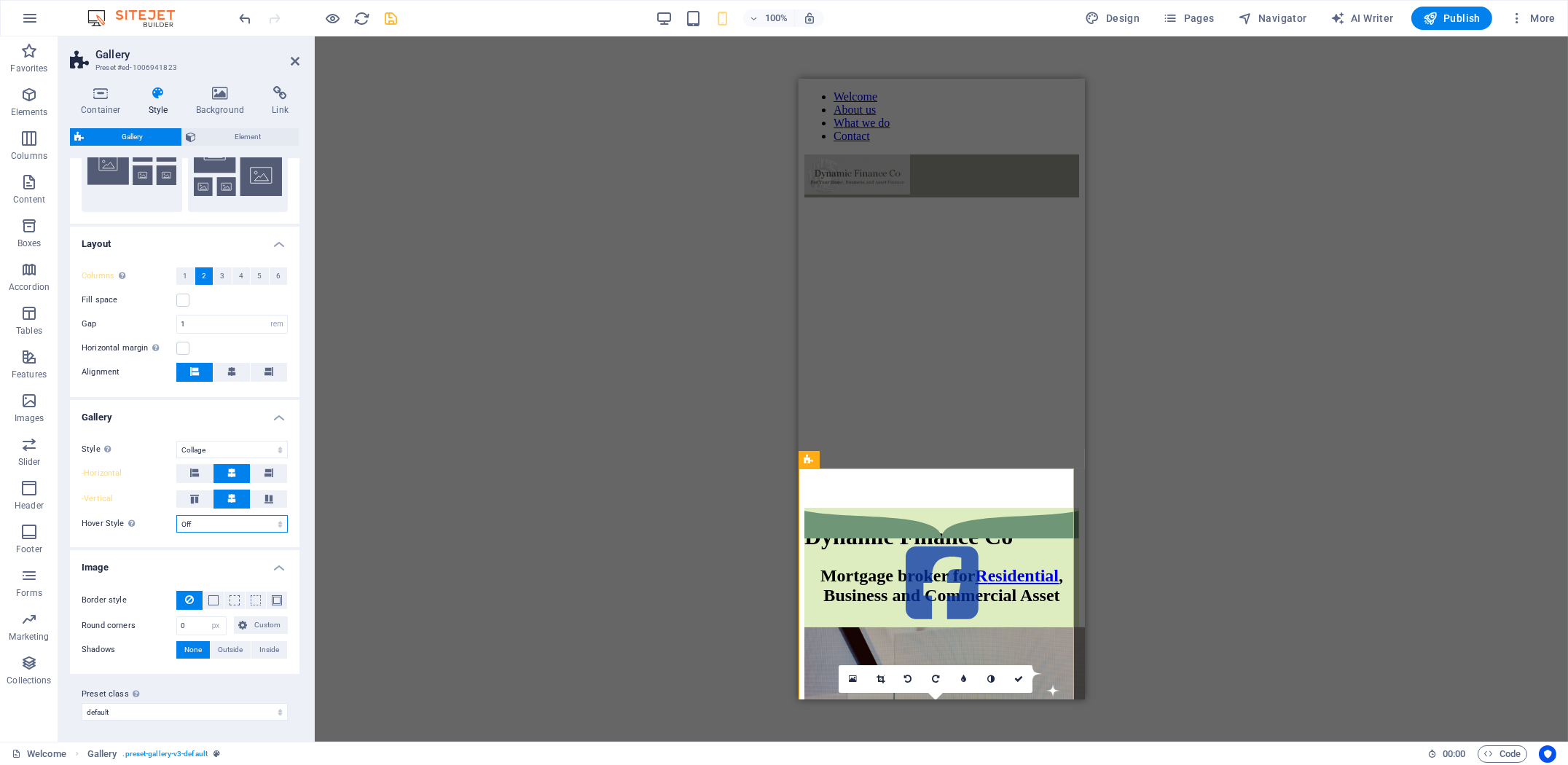
click at [213, 525] on select "Off Rotate Zoom Fade Captions" at bounding box center [232, 523] width 112 height 17
select select "zoom"
click at [177, 515] on select "Off Rotate Zoom Fade Captions" at bounding box center [232, 523] width 112 height 17
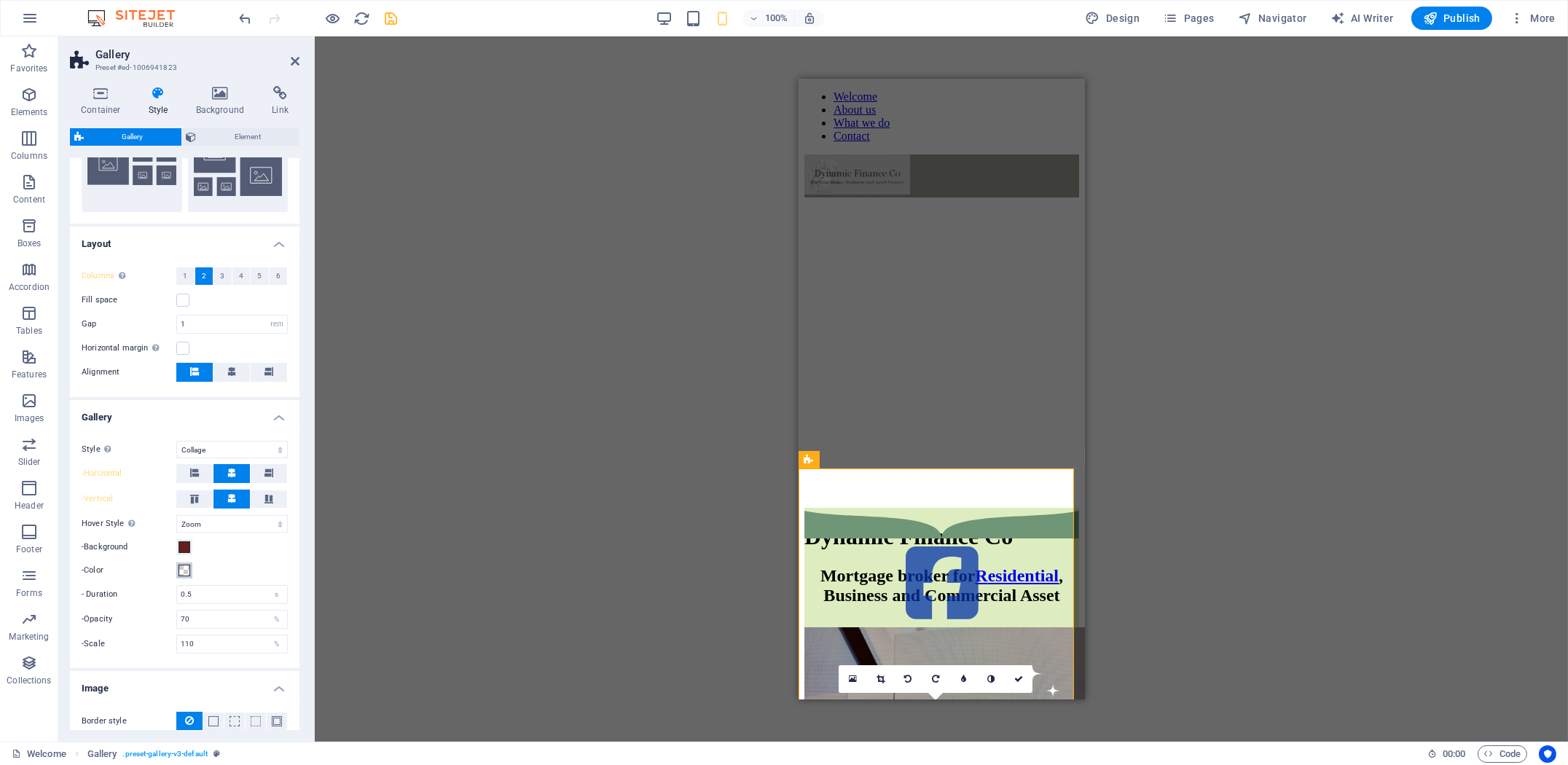
click at [181, 570] on span at bounding box center [184, 570] width 11 height 11
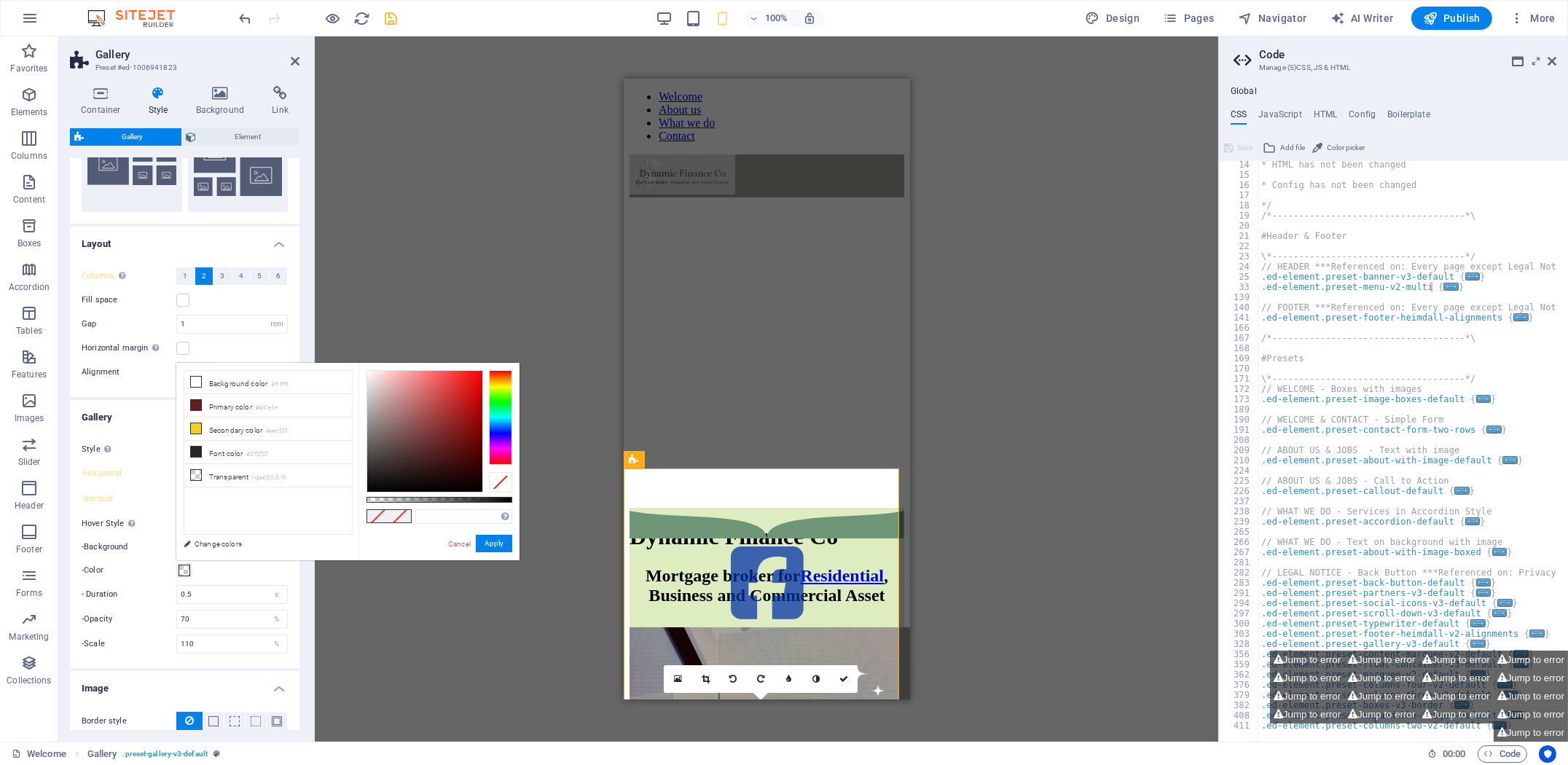
scroll to position [134, 0]
drag, startPoint x: 1515, startPoint y: 697, endPoint x: 181, endPoint y: 566, distance: 1340.4
click at [1515, 697] on button "Jump to error" at bounding box center [1531, 696] width 75 height 18
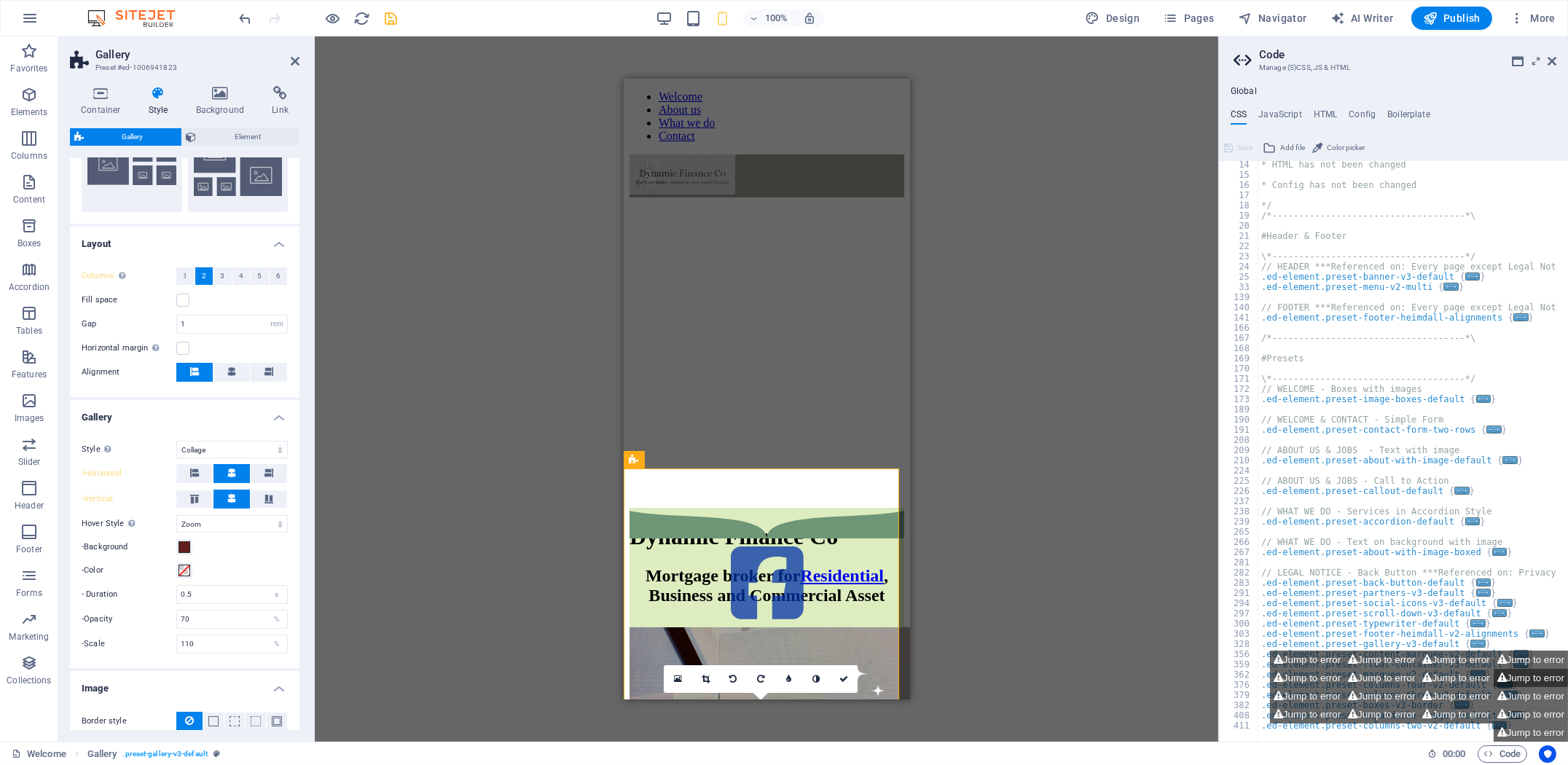
click at [1504, 673] on icon at bounding box center [1502, 678] width 9 height 9
type textarea "$menu-logo-width: default,"
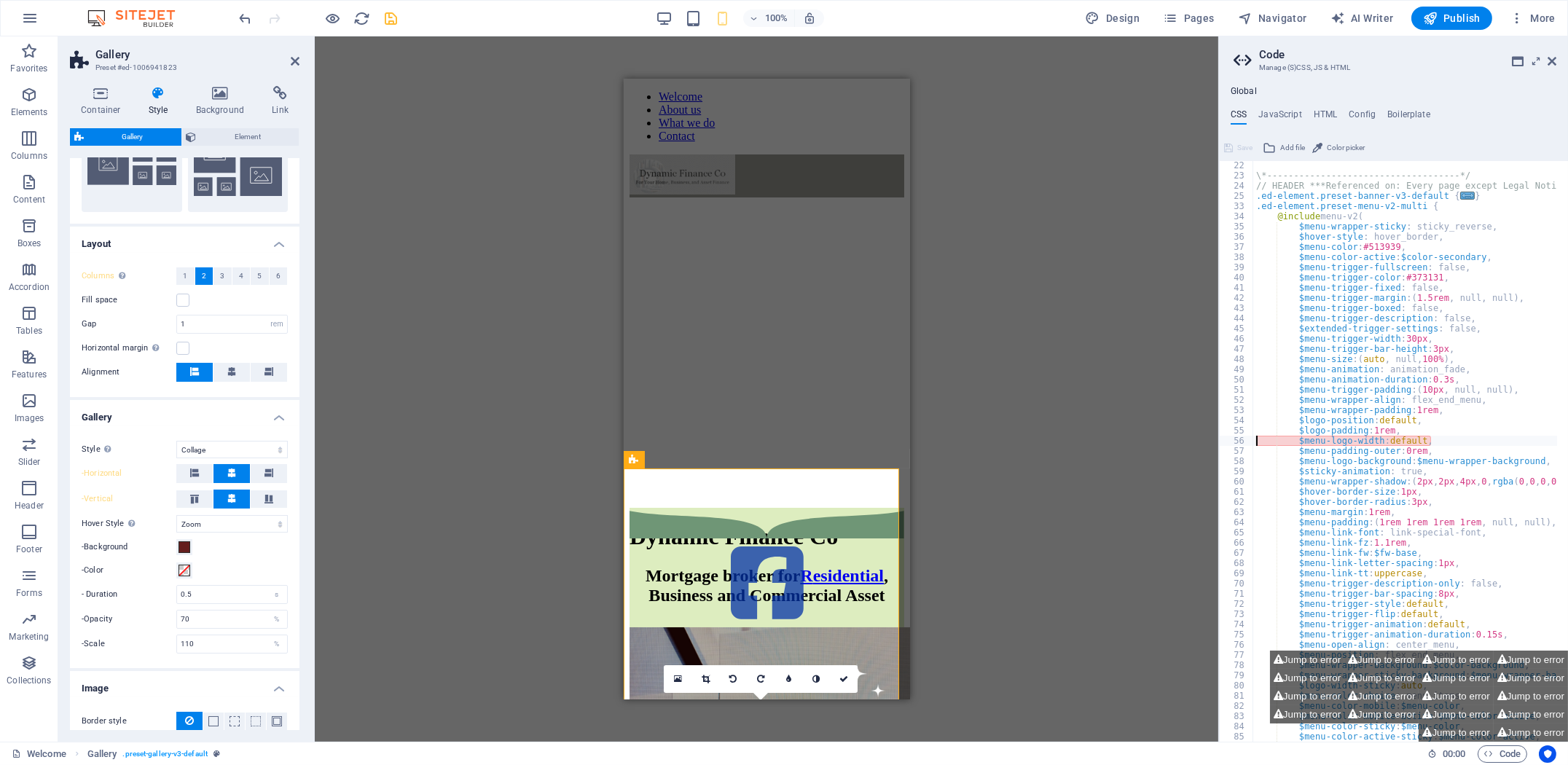
click at [1556, 62] on aside "Code Manage (S)CSS, JS & HTML Global CSS JavaScript HTML Config Boilerplate $me…" at bounding box center [1393, 389] width 350 height 705
click at [1553, 60] on icon at bounding box center [1551, 61] width 8 height 11
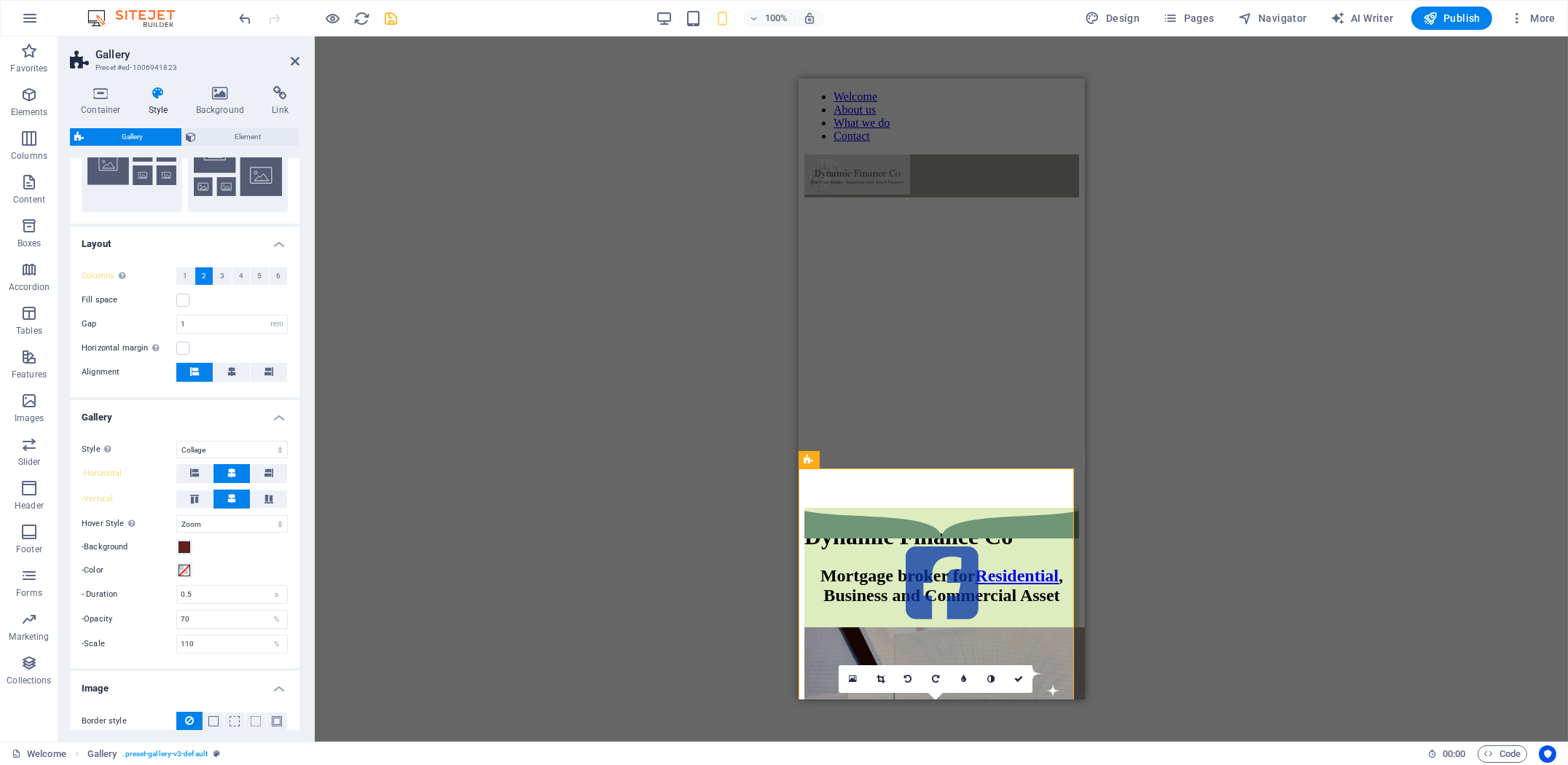
click at [660, 364] on div "H1 Banner Banner Container Text Gallery Image Image Image Menu Bar HTML Contain…" at bounding box center [941, 389] width 1253 height 705
click at [961, 154] on figure at bounding box center [940, 176] width 275 height 43
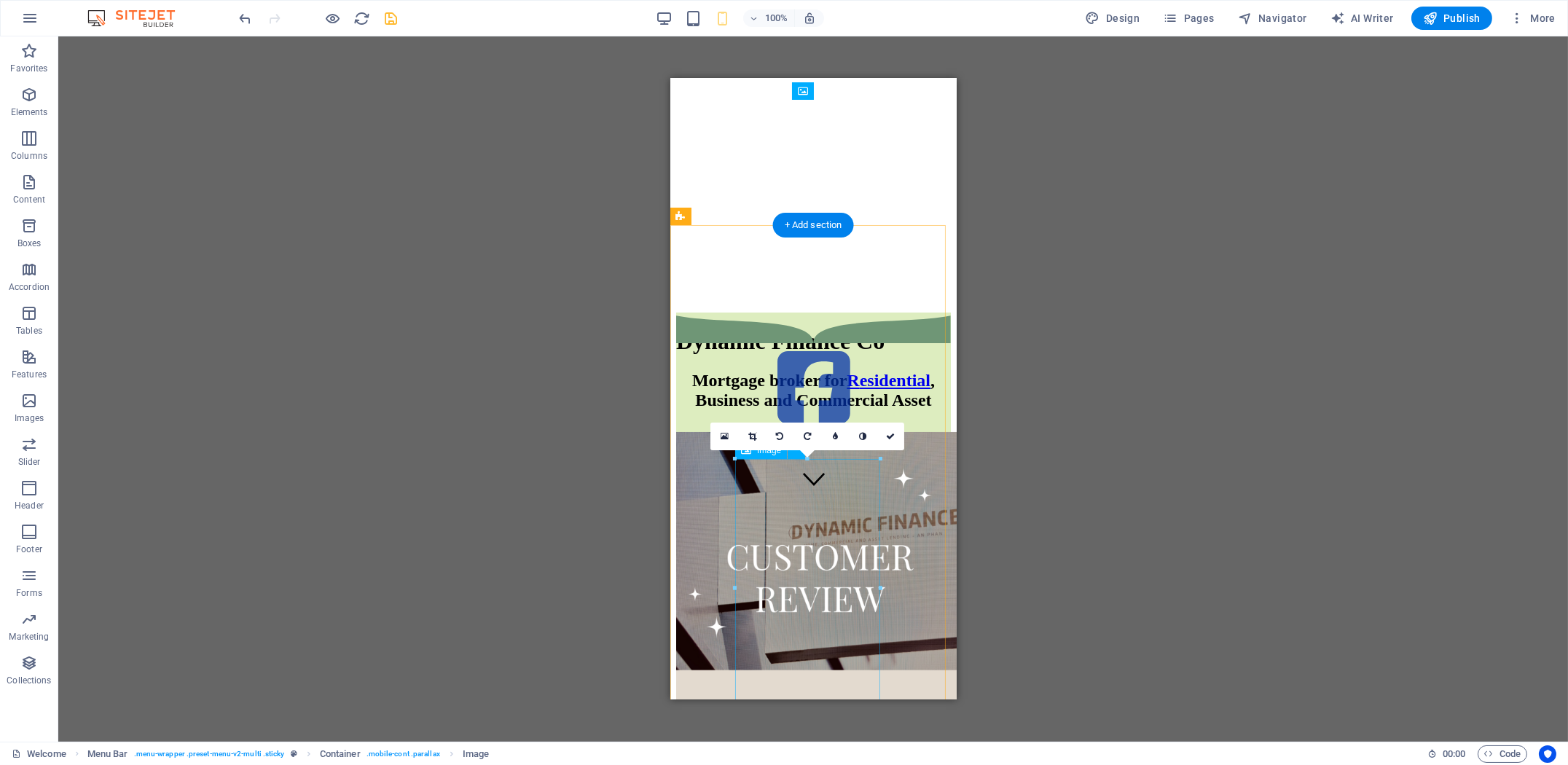
scroll to position [243, 0]
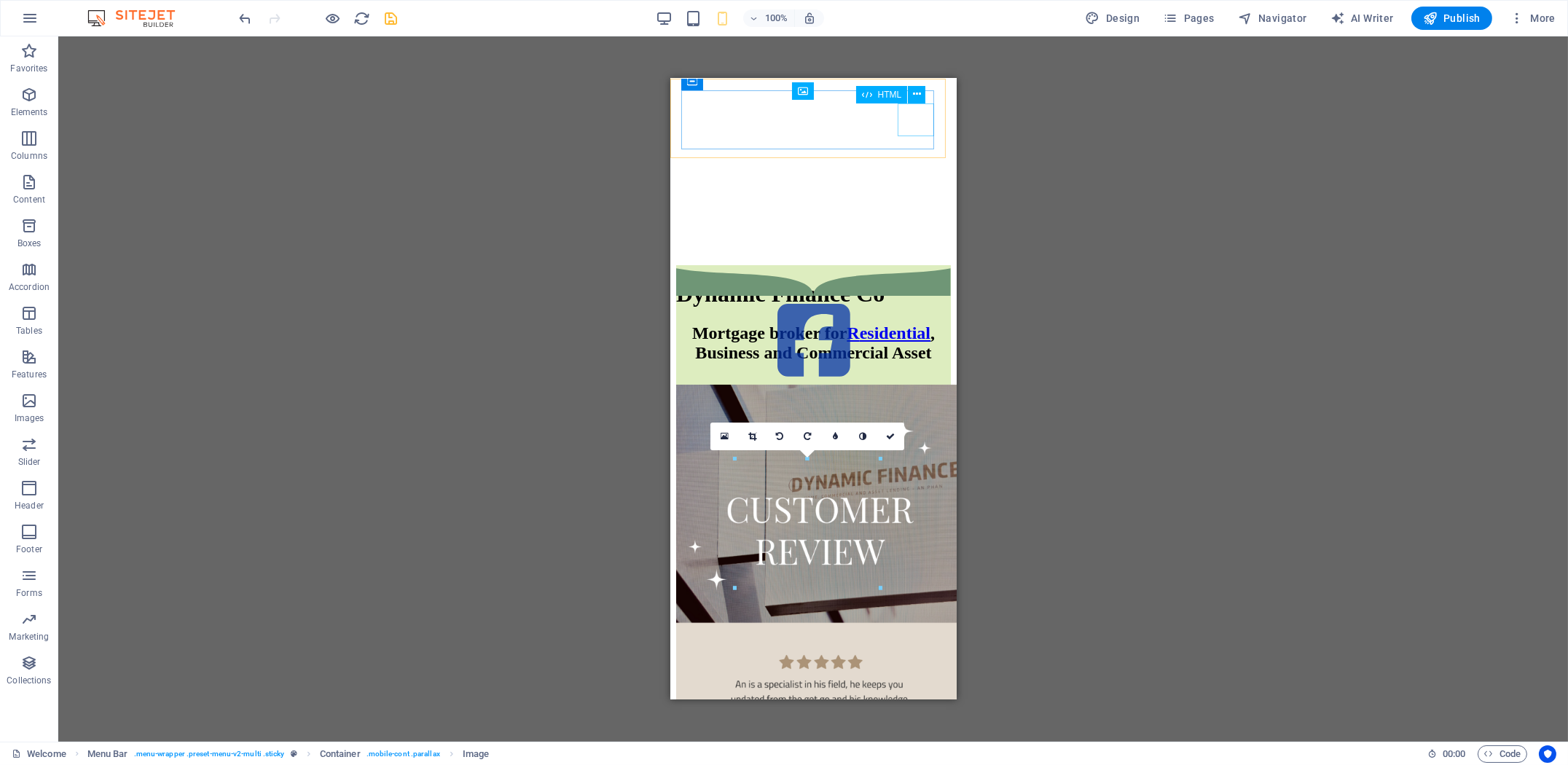
click at [844, 385] on figure at bounding box center [813, 640] width 275 height 512
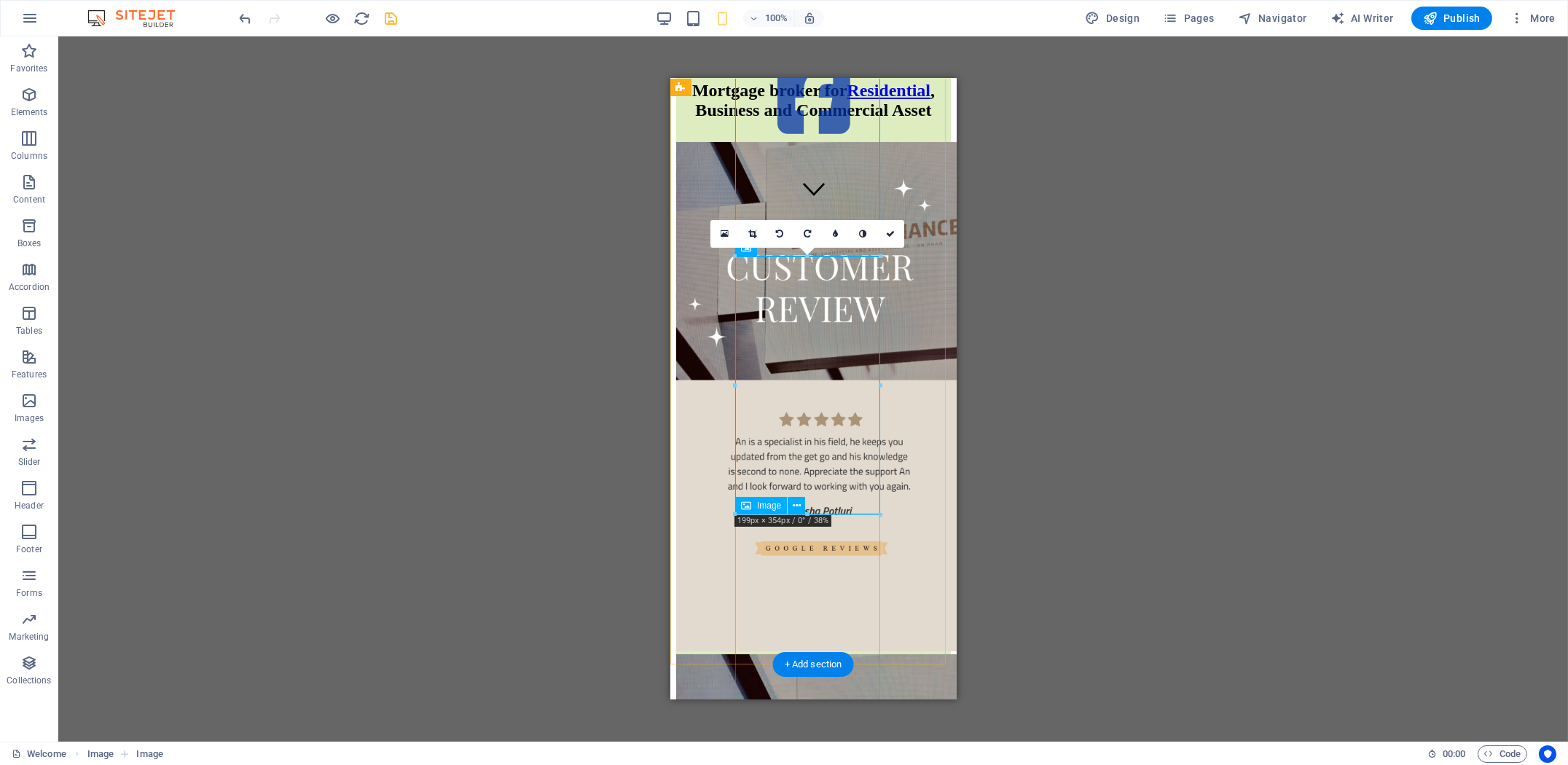
scroll to position [0, 0]
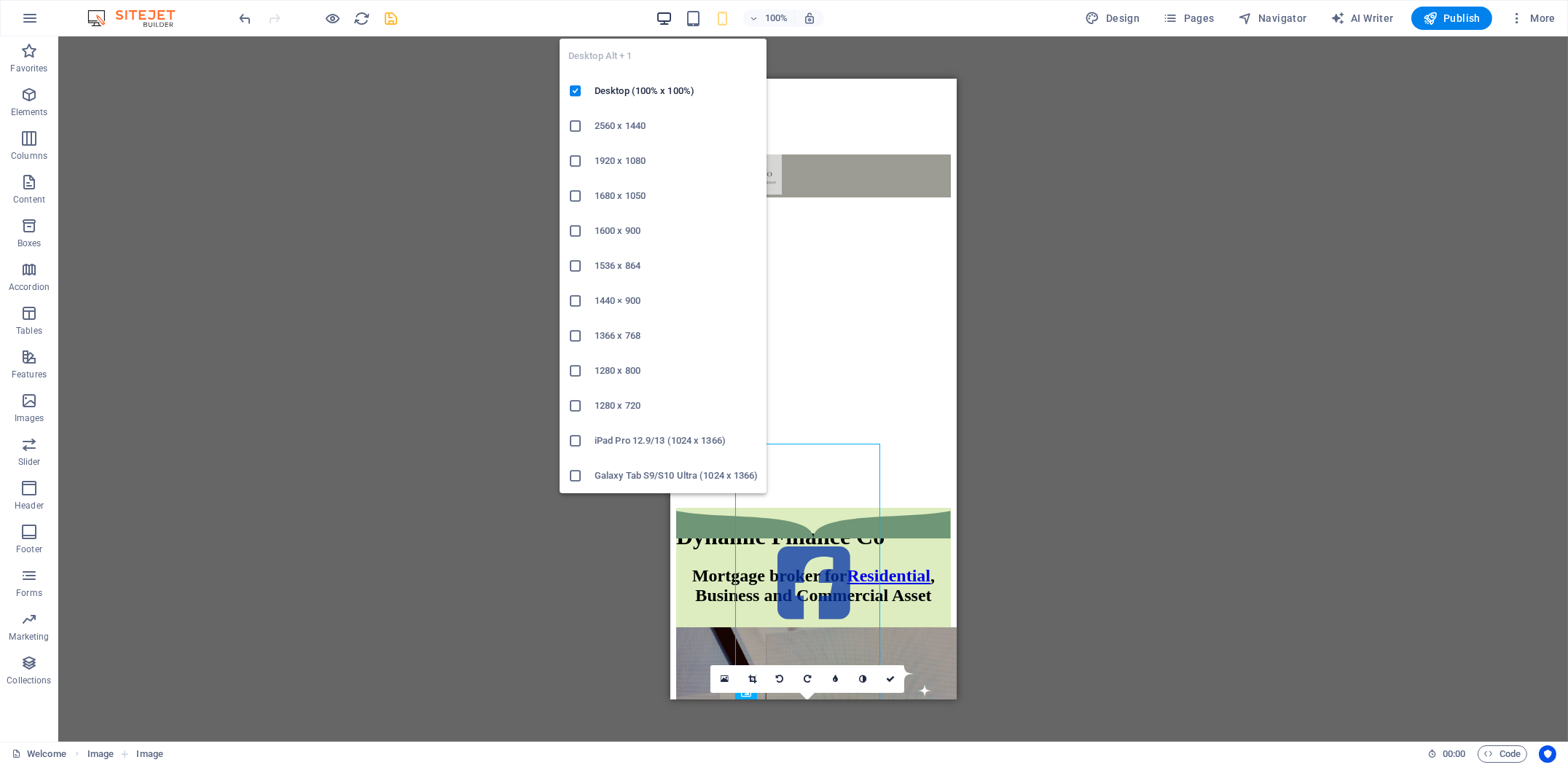
click at [670, 19] on icon "button" at bounding box center [664, 18] width 17 height 17
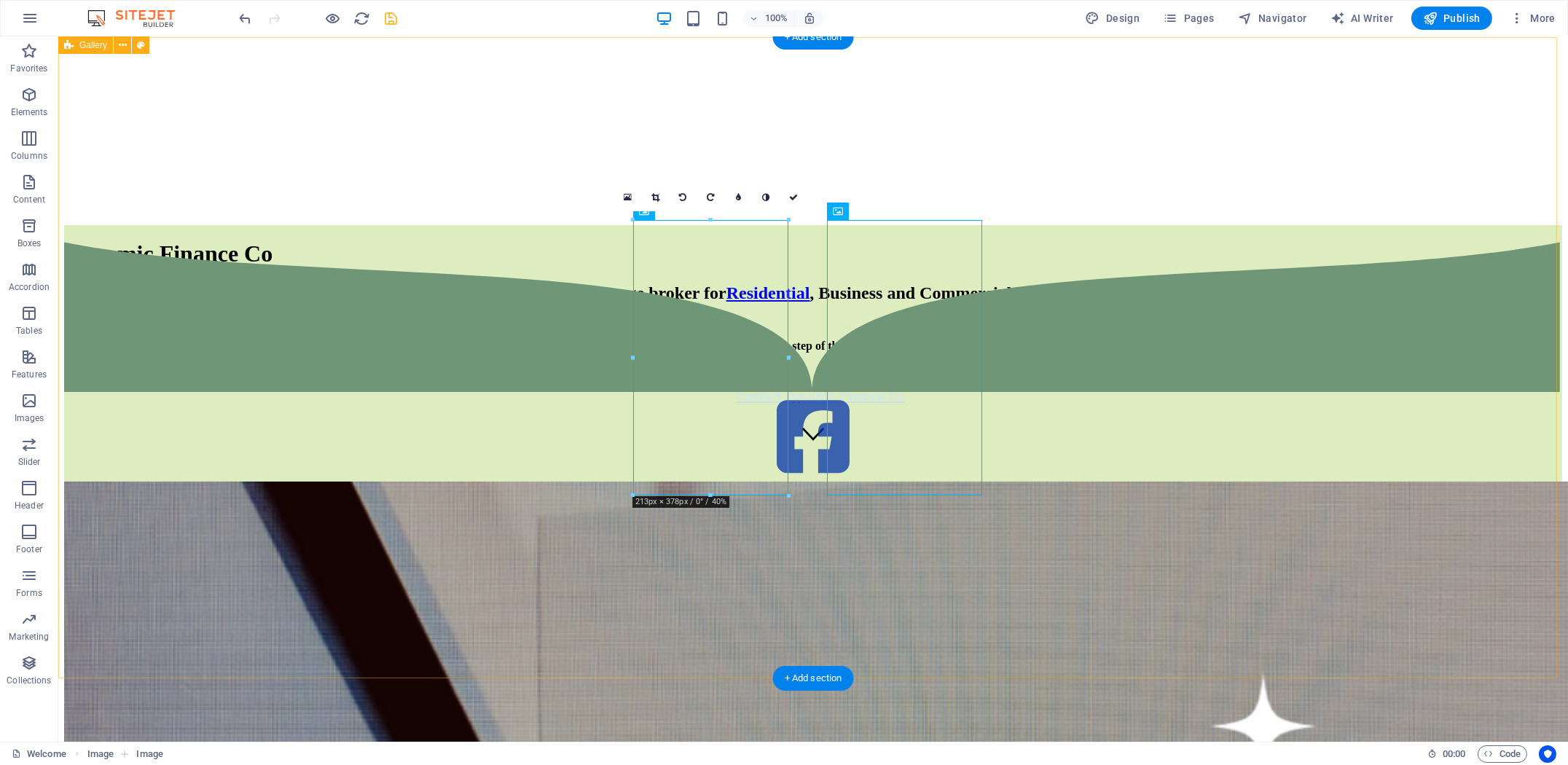
scroll to position [243, 0]
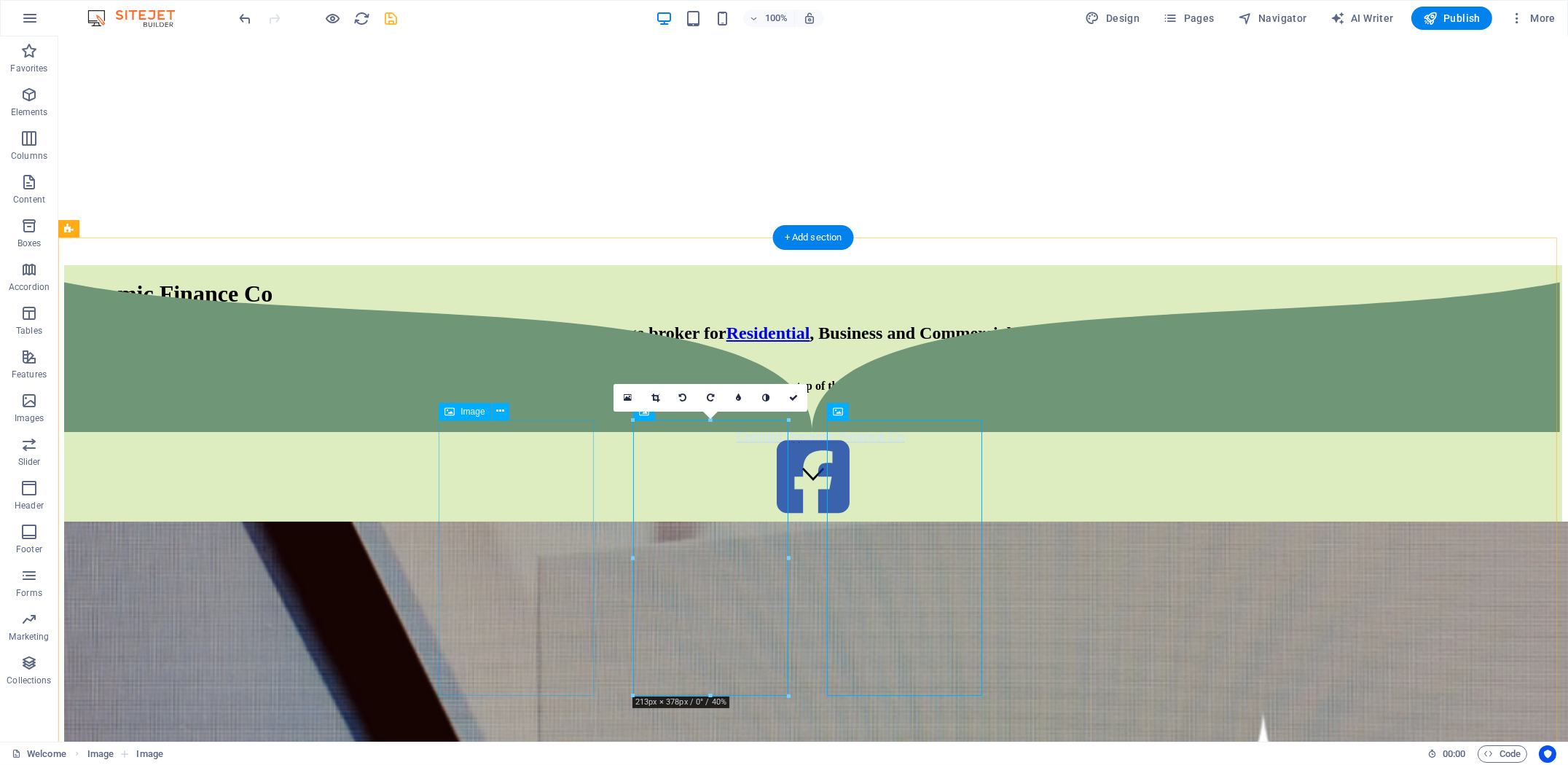
click at [1069, 521] on figure at bounding box center [813, 478] width 1498 height 86
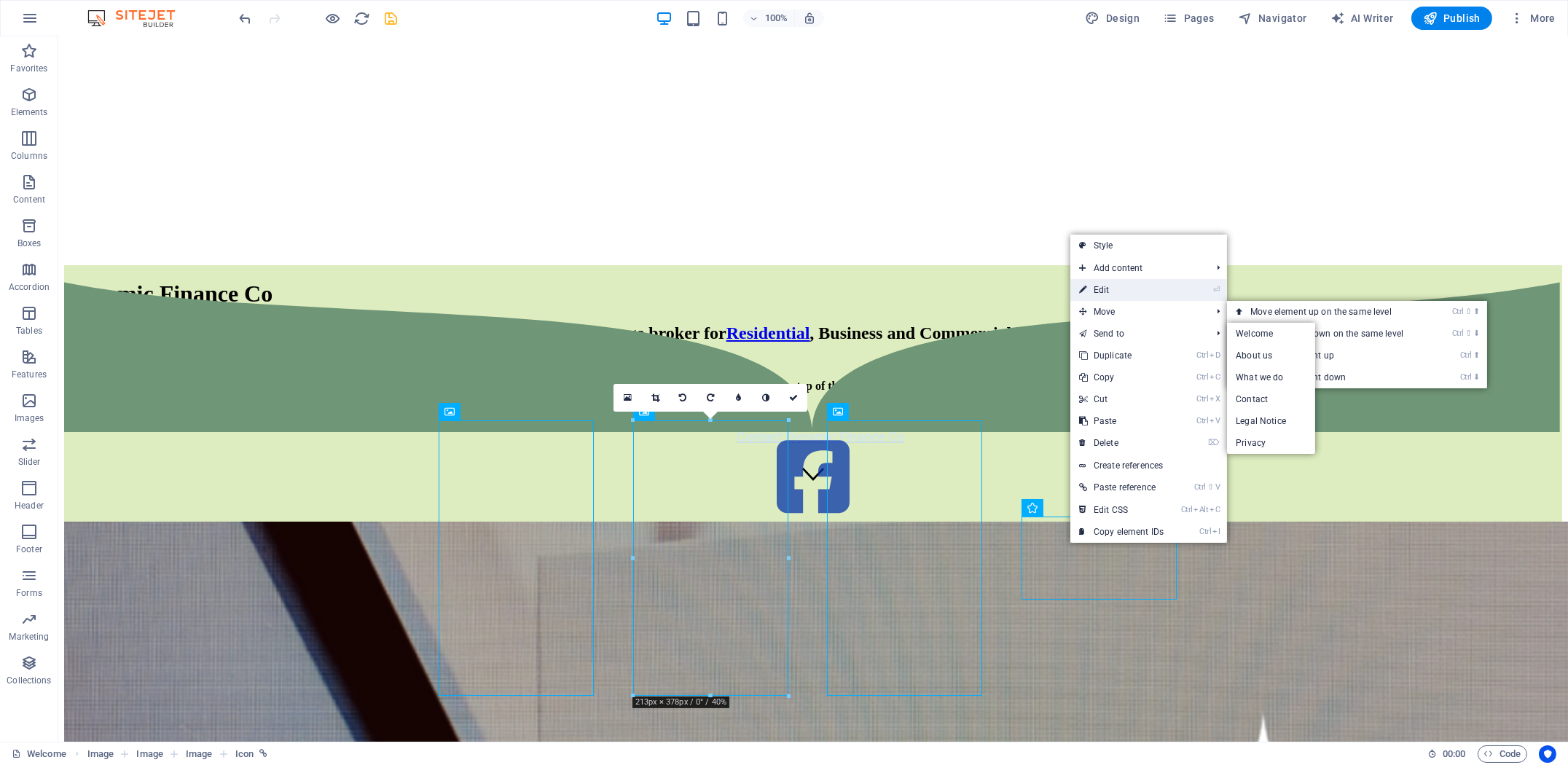
click at [1127, 289] on link "⏎ Edit" at bounding box center [1121, 290] width 102 height 22
select select "%"
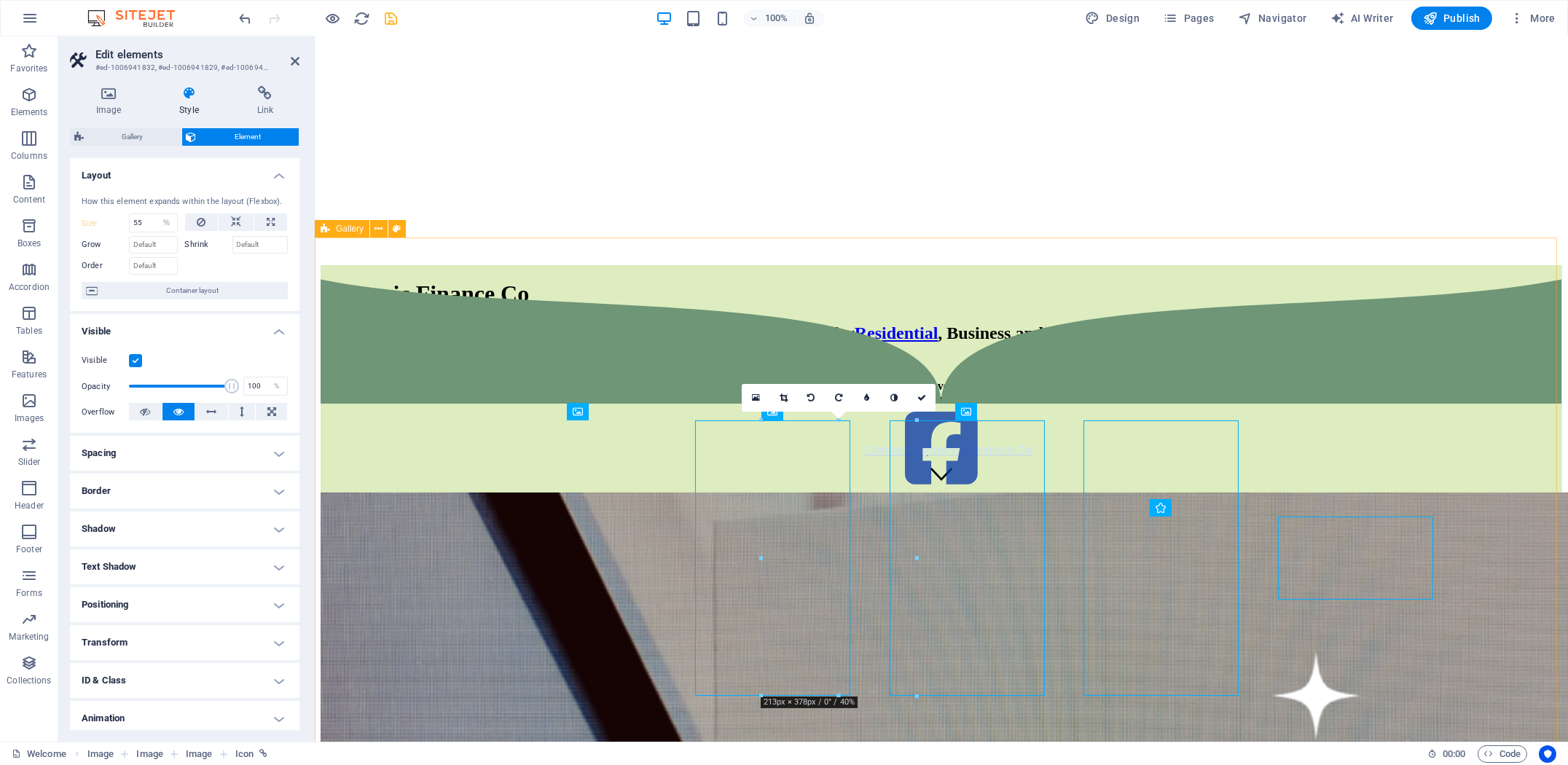
type input "19"
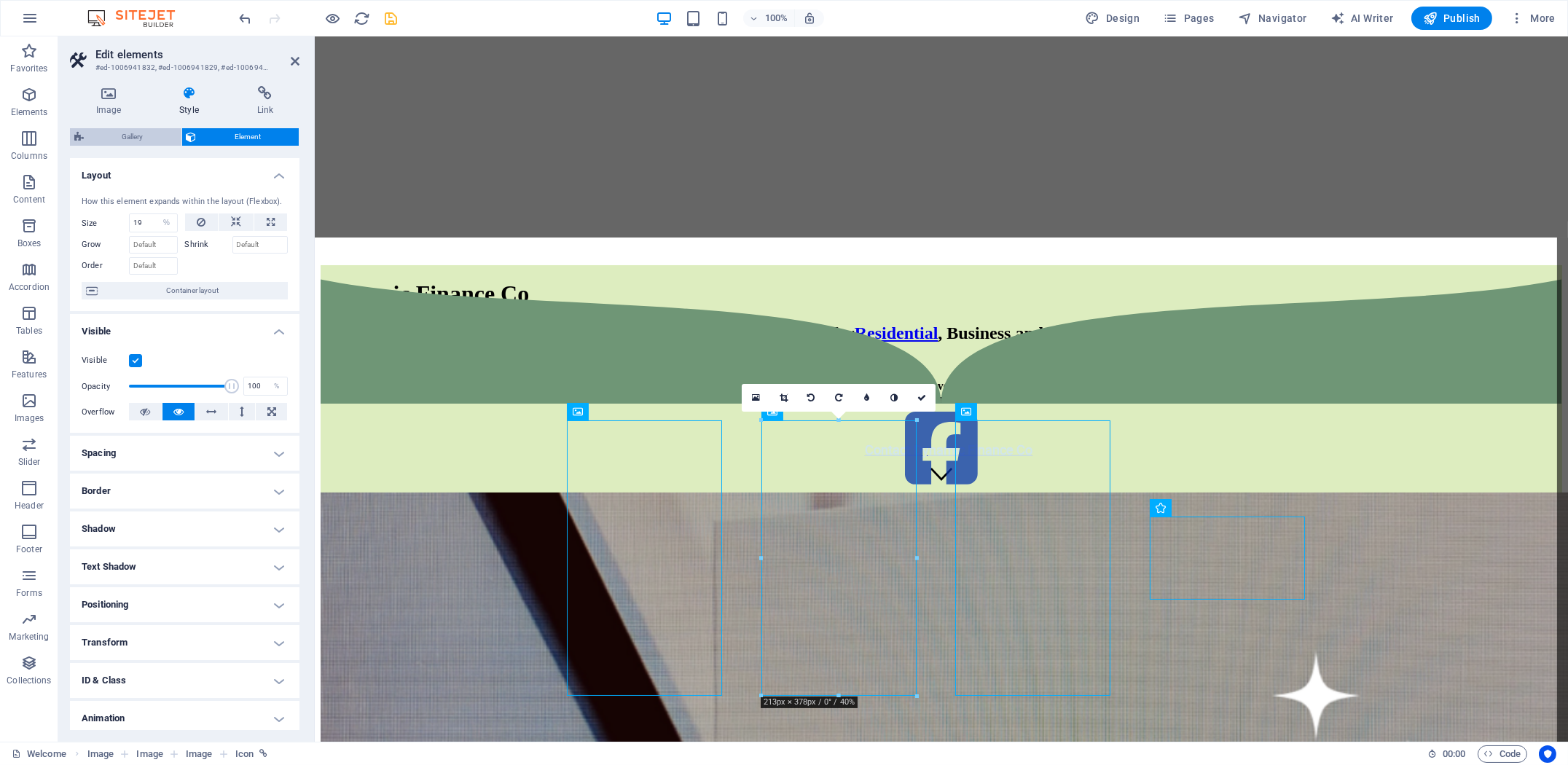
click at [162, 138] on span "Gallery" at bounding box center [132, 137] width 89 height 17
select select "rem"
select select "collage"
select select "zoom"
select select "px"
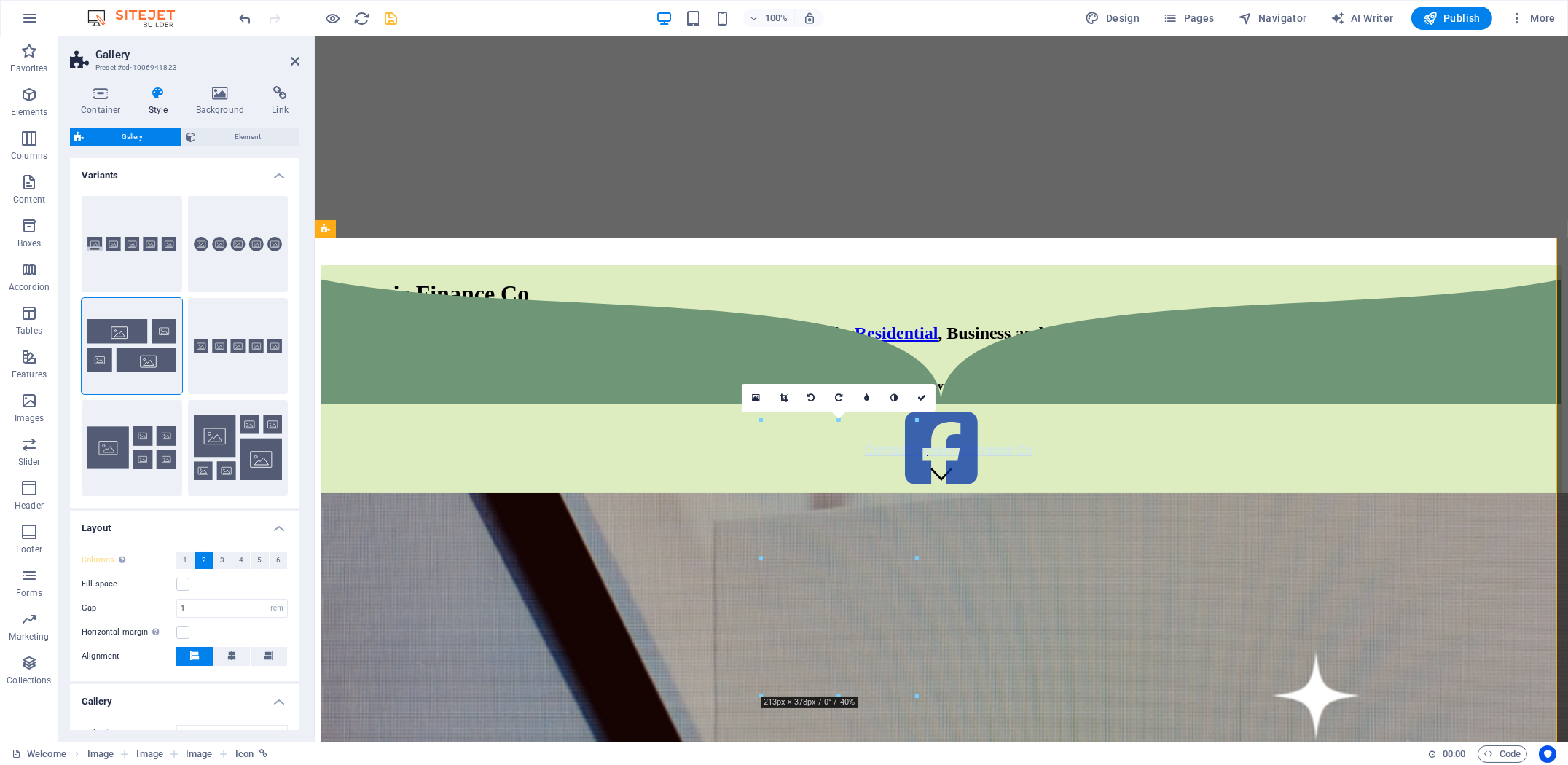
type input "2"
click at [237, 655] on button at bounding box center [232, 655] width 37 height 19
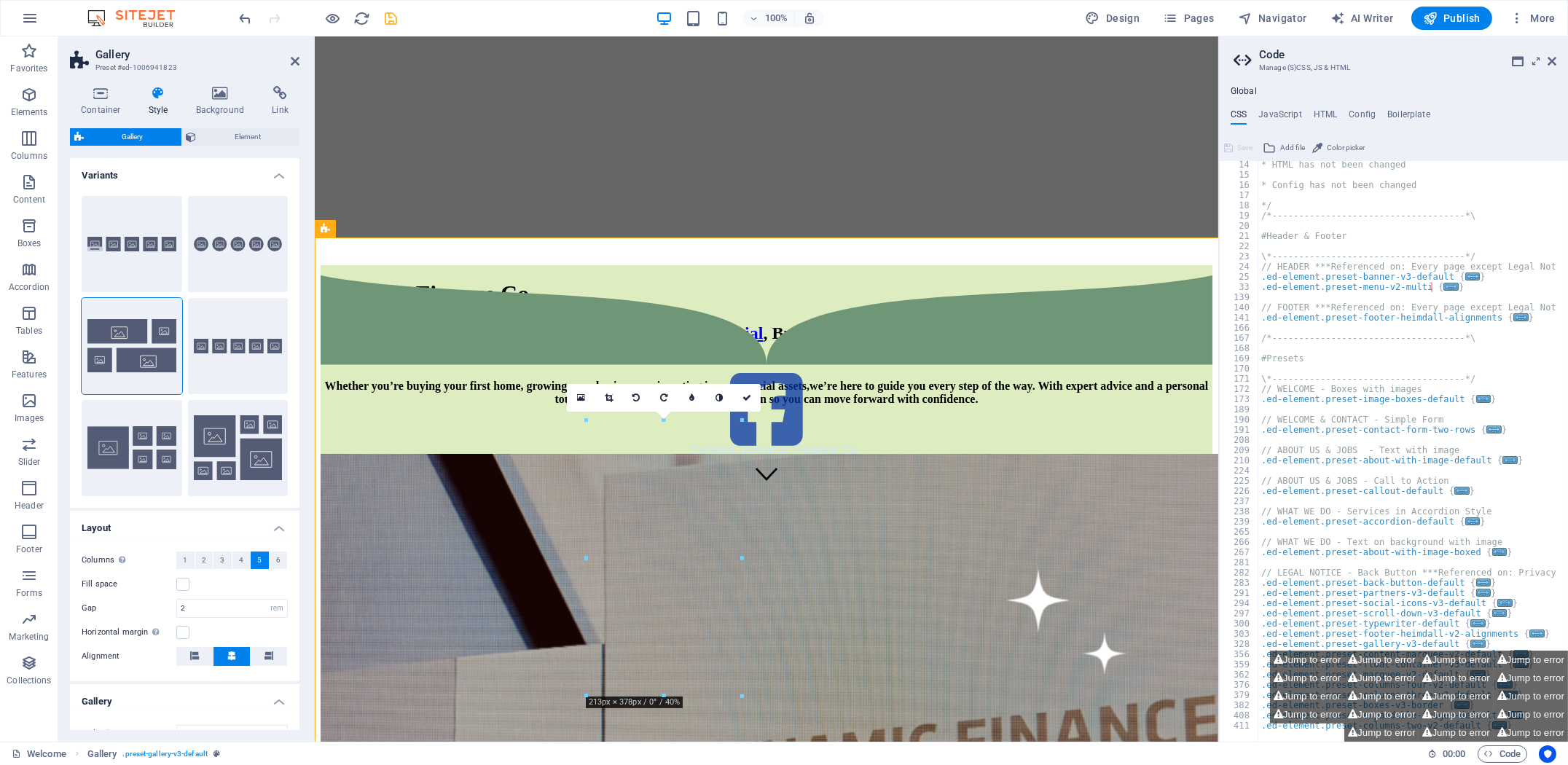
scroll to position [134, 0]
click at [1517, 753] on span "Code" at bounding box center [1503, 754] width 37 height 17
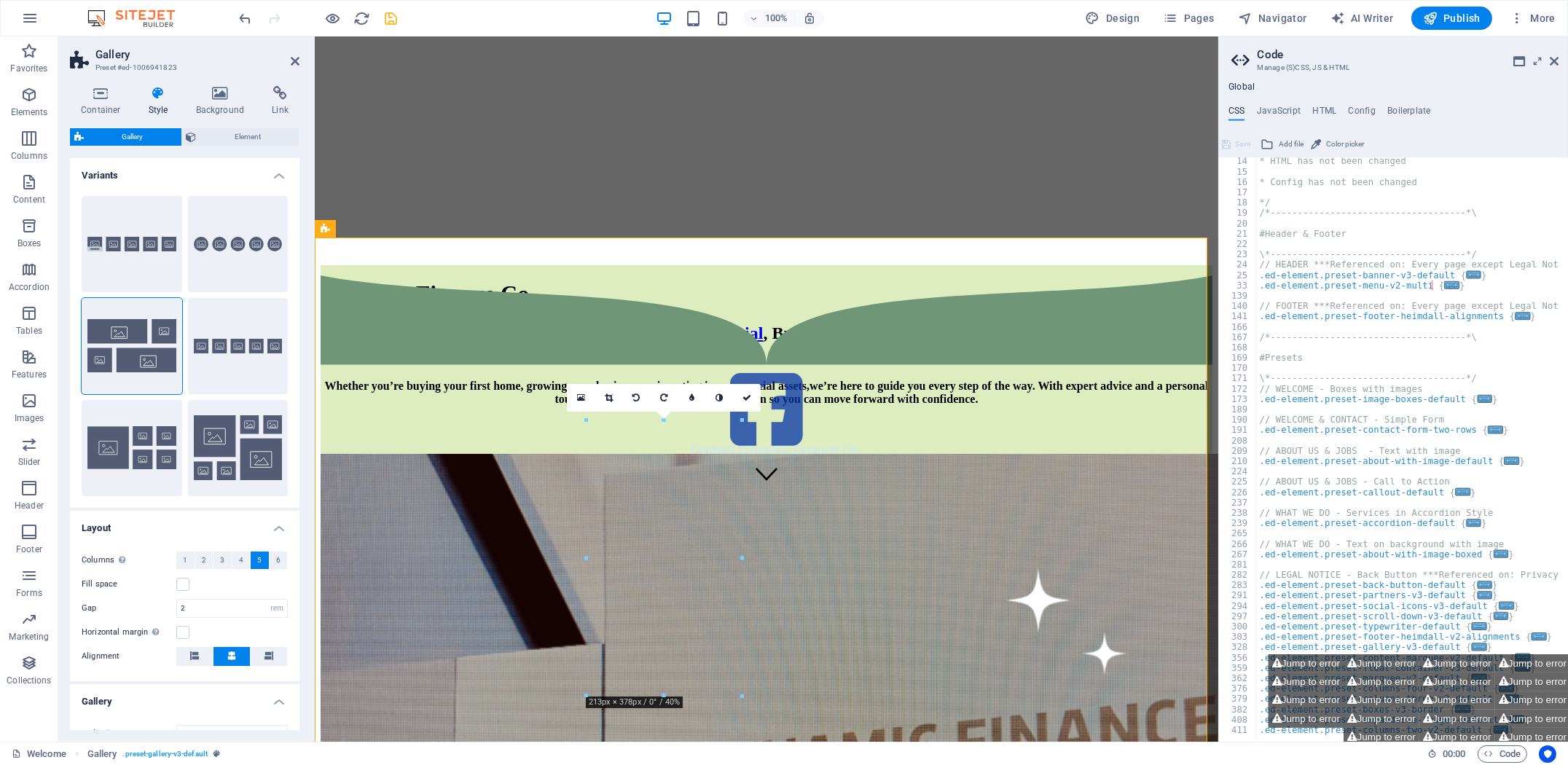
drag, startPoint x: 1517, startPoint y: 754, endPoint x: 1534, endPoint y: 756, distance: 17.1
click at [1516, 754] on span "Code" at bounding box center [1503, 754] width 37 height 17
click at [1449, 754] on span "00 : 00" at bounding box center [1454, 754] width 23 height 17
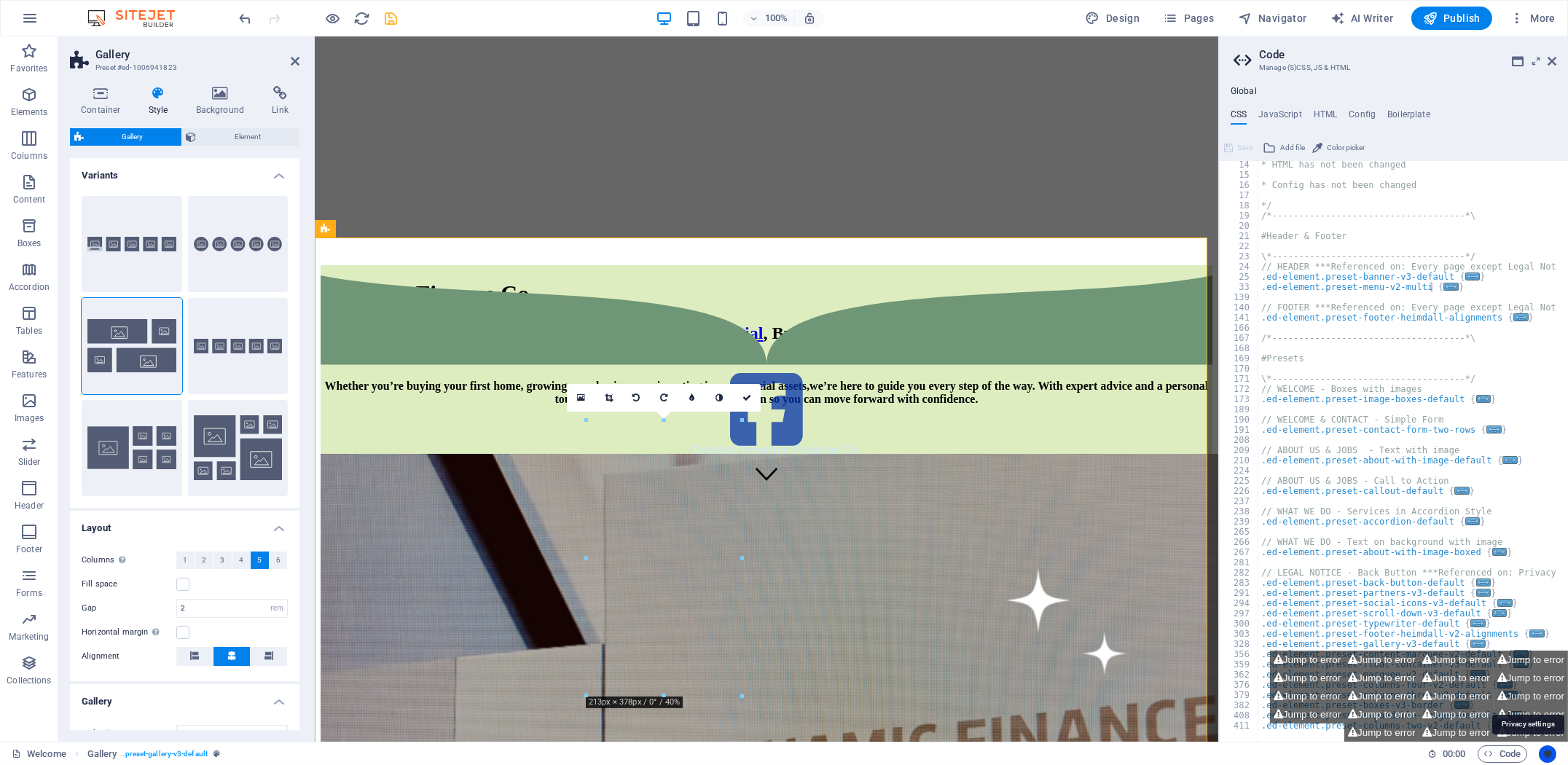
click at [1547, 751] on icon "Usercentrics" at bounding box center [1547, 753] width 10 height 10
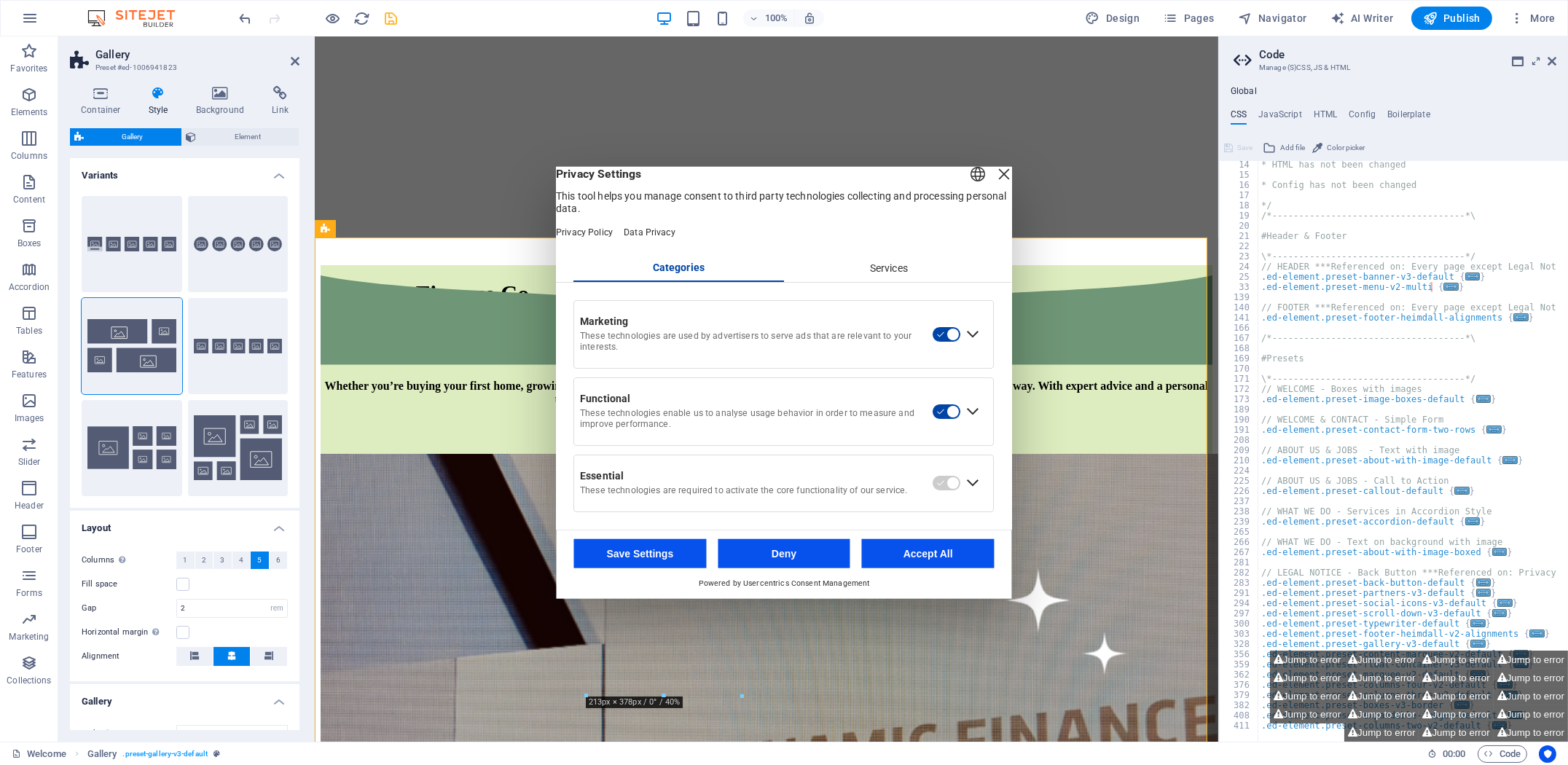
click at [879, 278] on div "Services" at bounding box center [889, 268] width 211 height 25
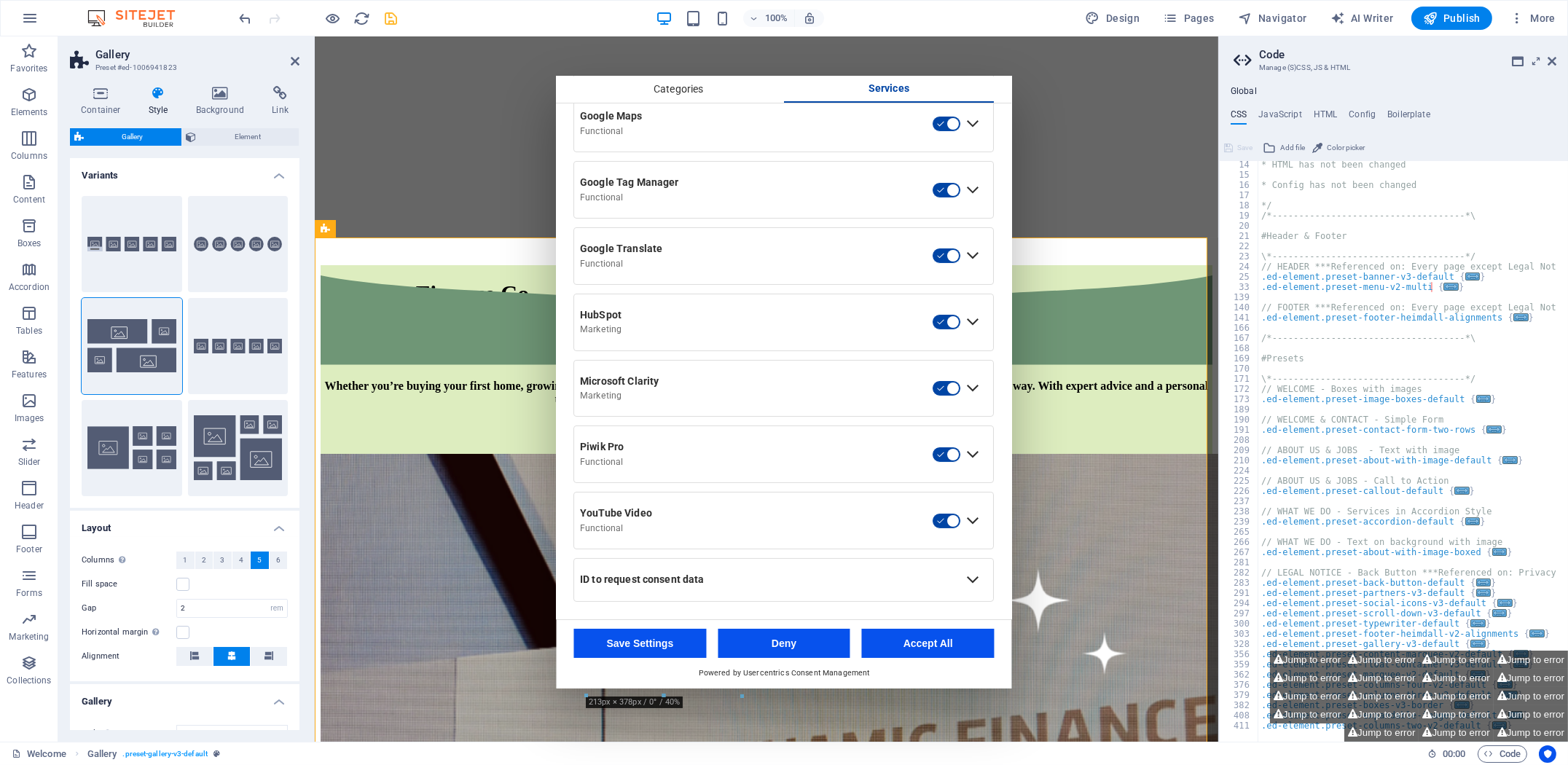
scroll to position [524, 0]
click at [662, 644] on button "Save Settings" at bounding box center [641, 643] width 132 height 29
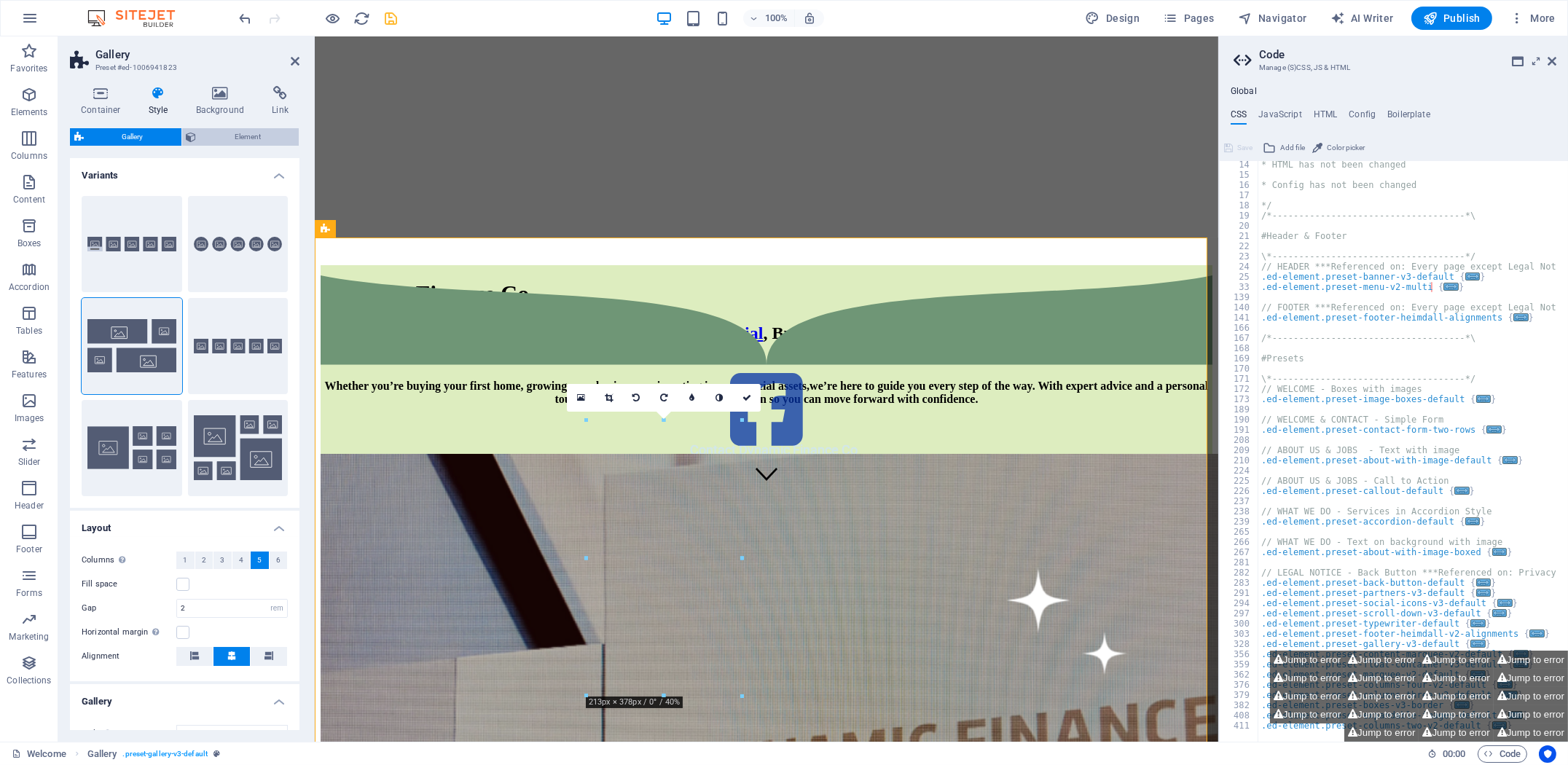
click at [214, 138] on span "Element" at bounding box center [248, 137] width 94 height 17
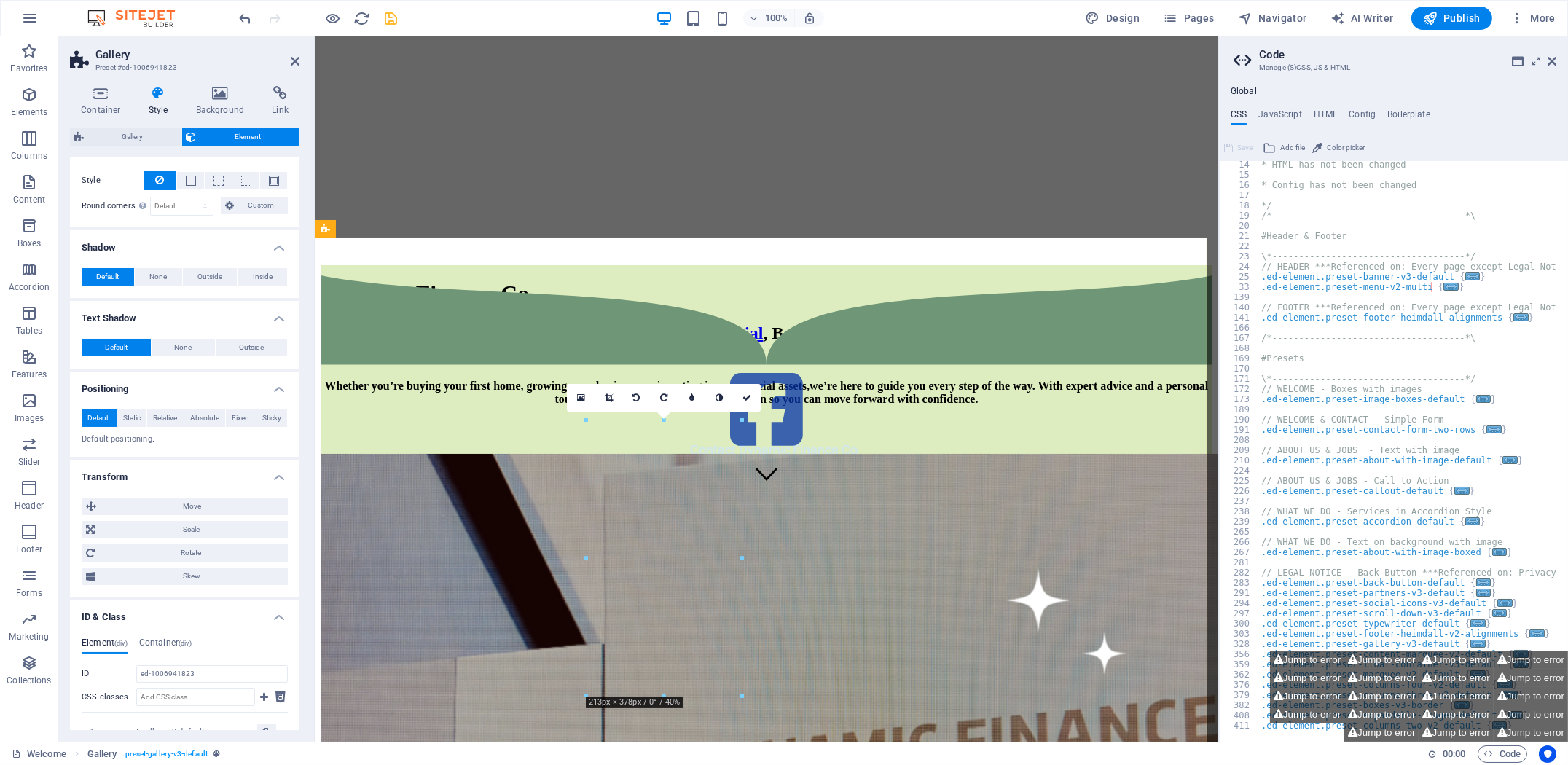
scroll to position [0, 0]
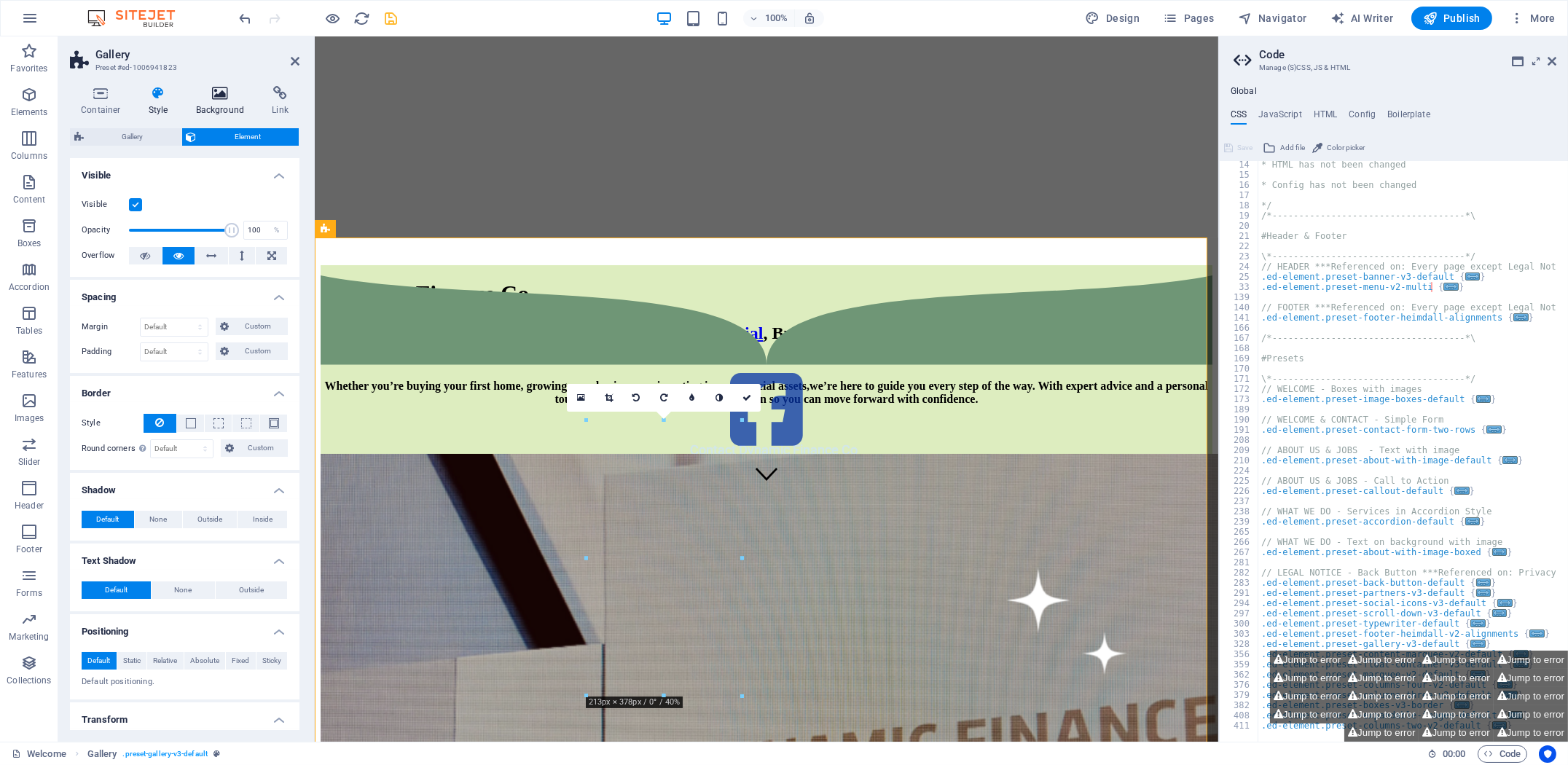
click at [209, 99] on icon at bounding box center [220, 93] width 71 height 14
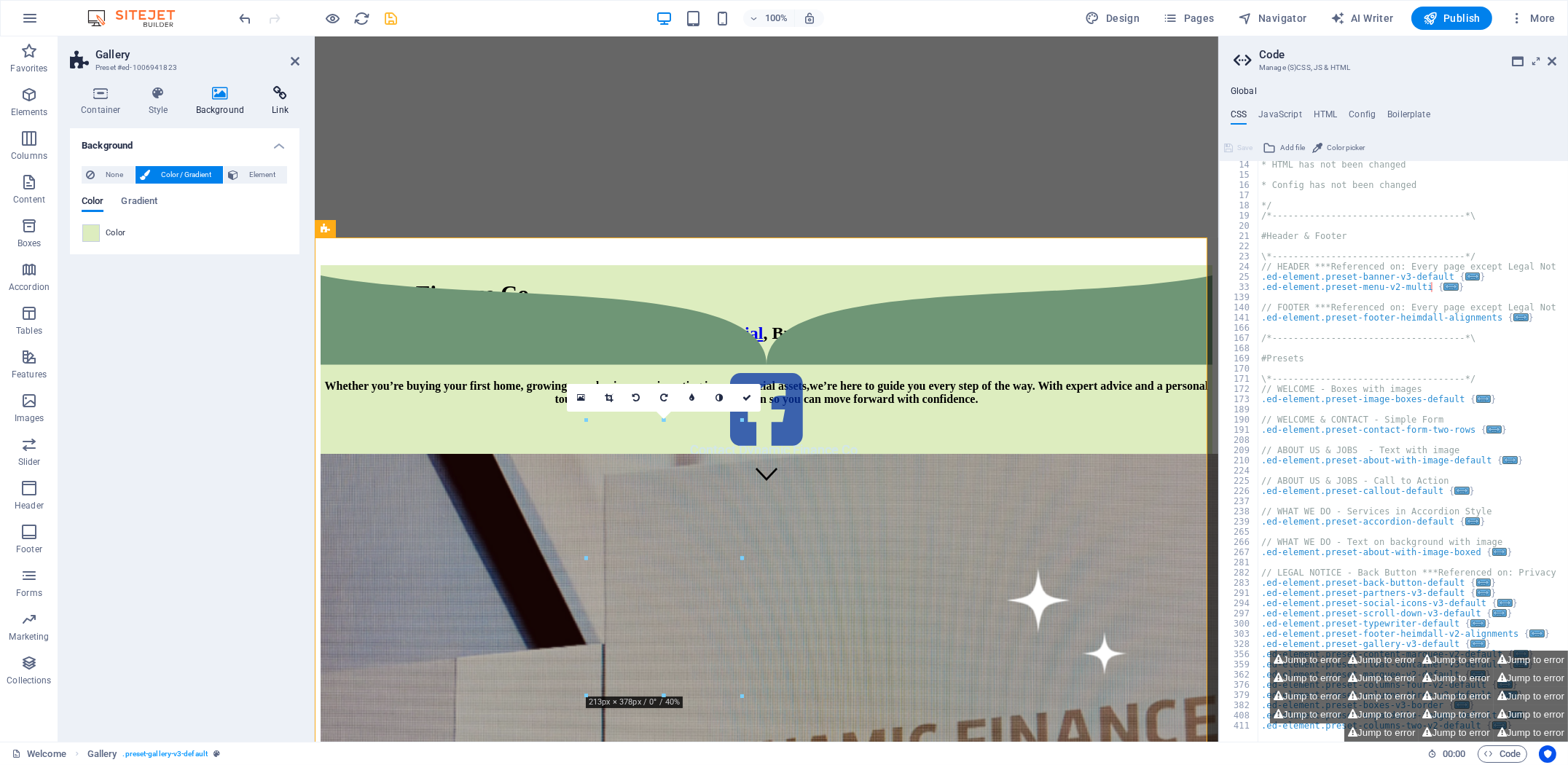
click at [270, 98] on icon at bounding box center [280, 93] width 39 height 14
click at [75, 94] on icon at bounding box center [100, 93] width 62 height 14
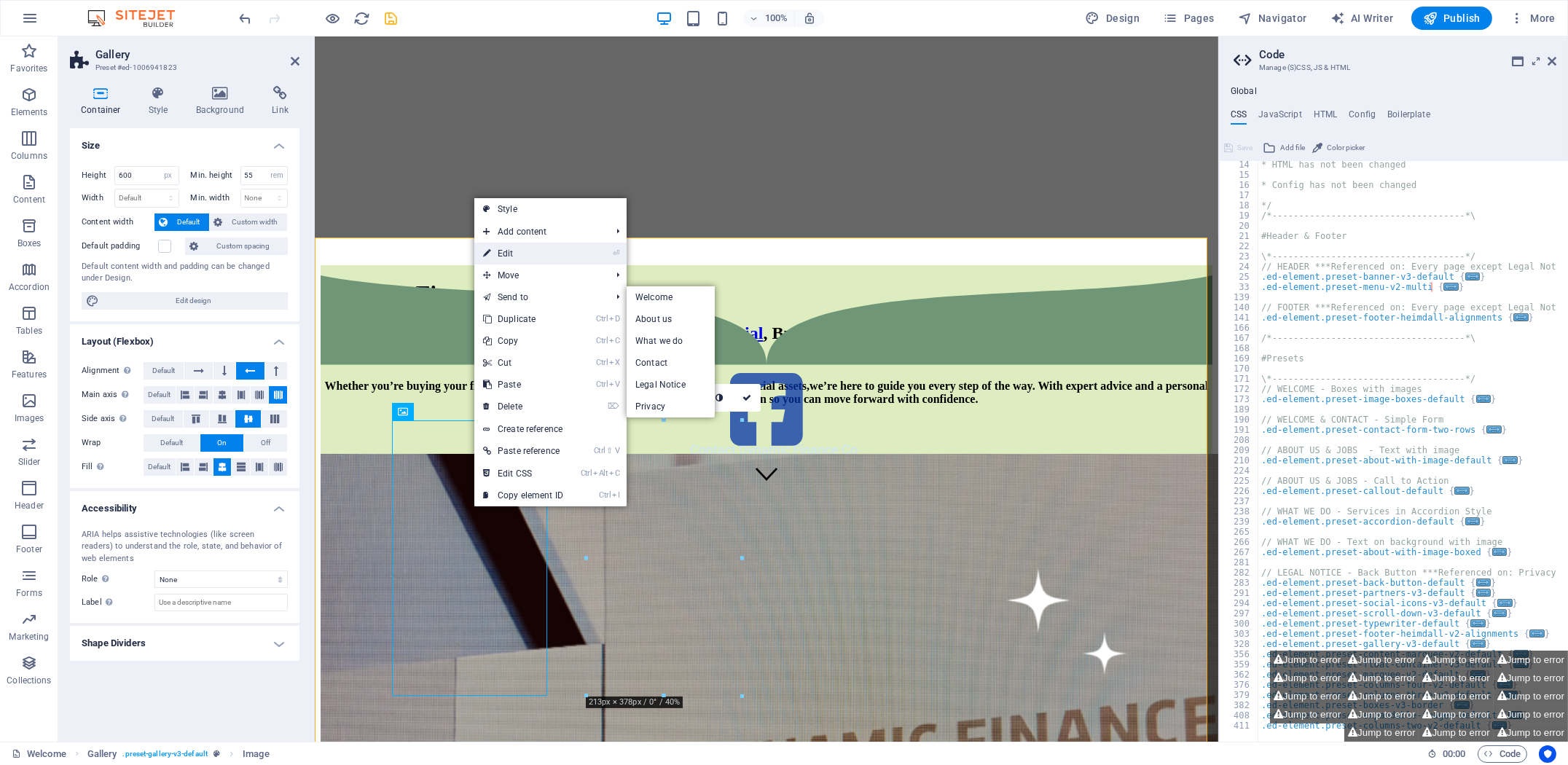
click at [533, 250] on link "⏎ Edit" at bounding box center [523, 253] width 97 height 22
select select "%"
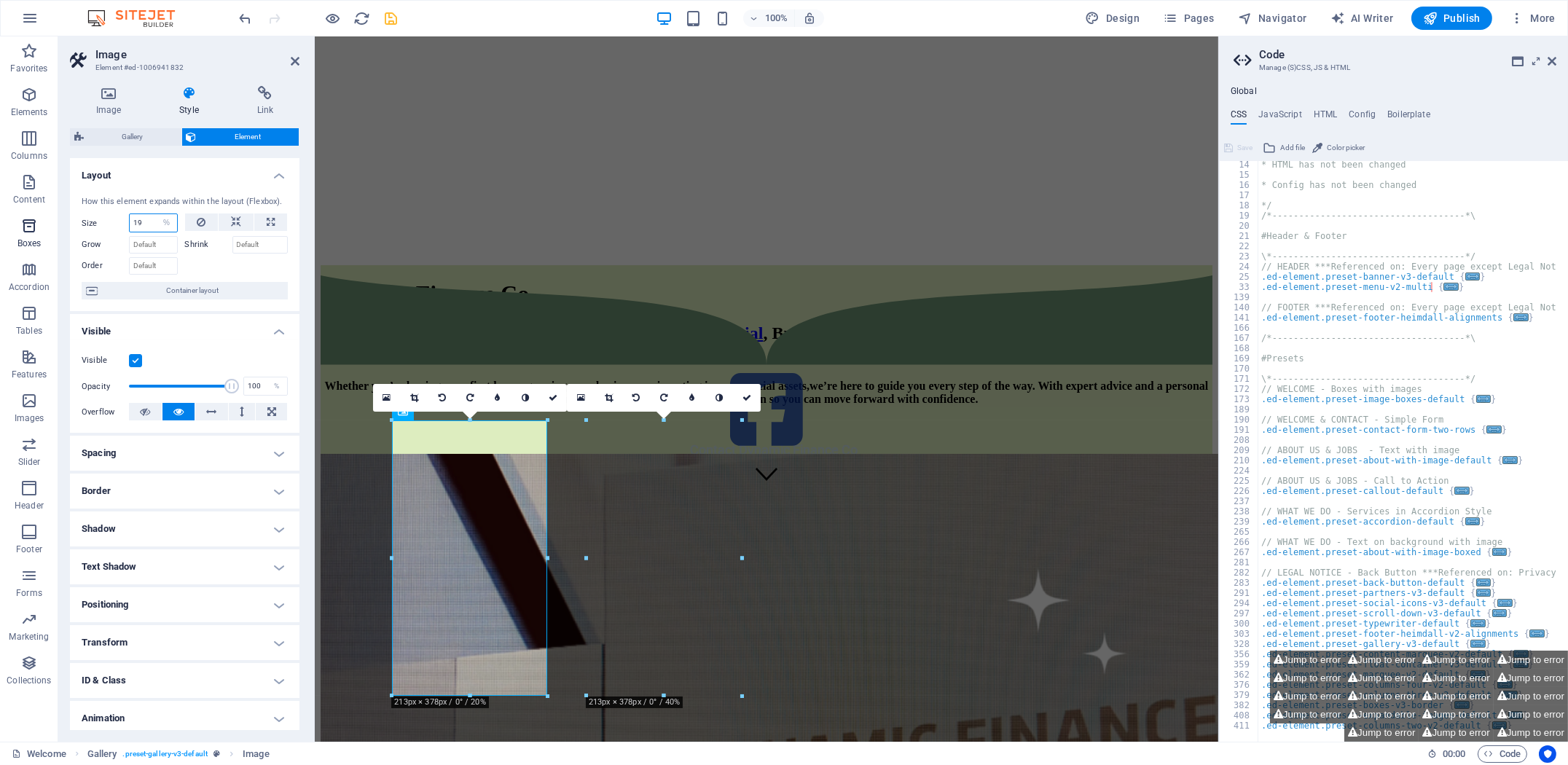
drag, startPoint x: 142, startPoint y: 217, endPoint x: 56, endPoint y: 218, distance: 86.0
click at [56, 218] on section "Favorites Elements Columns Content Boxes Accordion Tables Features Images Slide…" at bounding box center [609, 389] width 1218 height 705
type input "24"
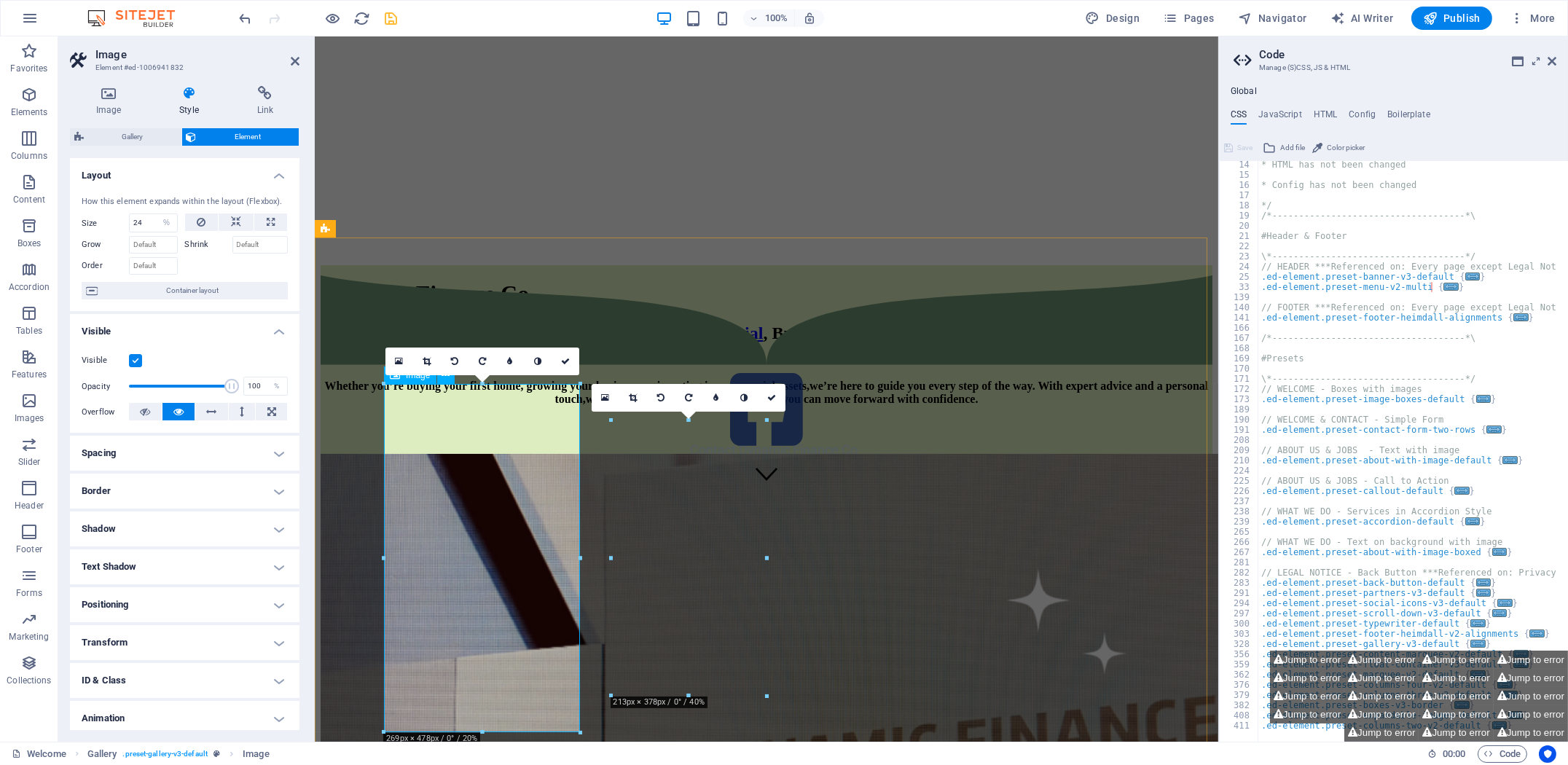
click at [1048, 454] on figure at bounding box center [765, 411] width 892 height 86
drag, startPoint x: 1047, startPoint y: 547, endPoint x: 1303, endPoint y: 548, distance: 256.0
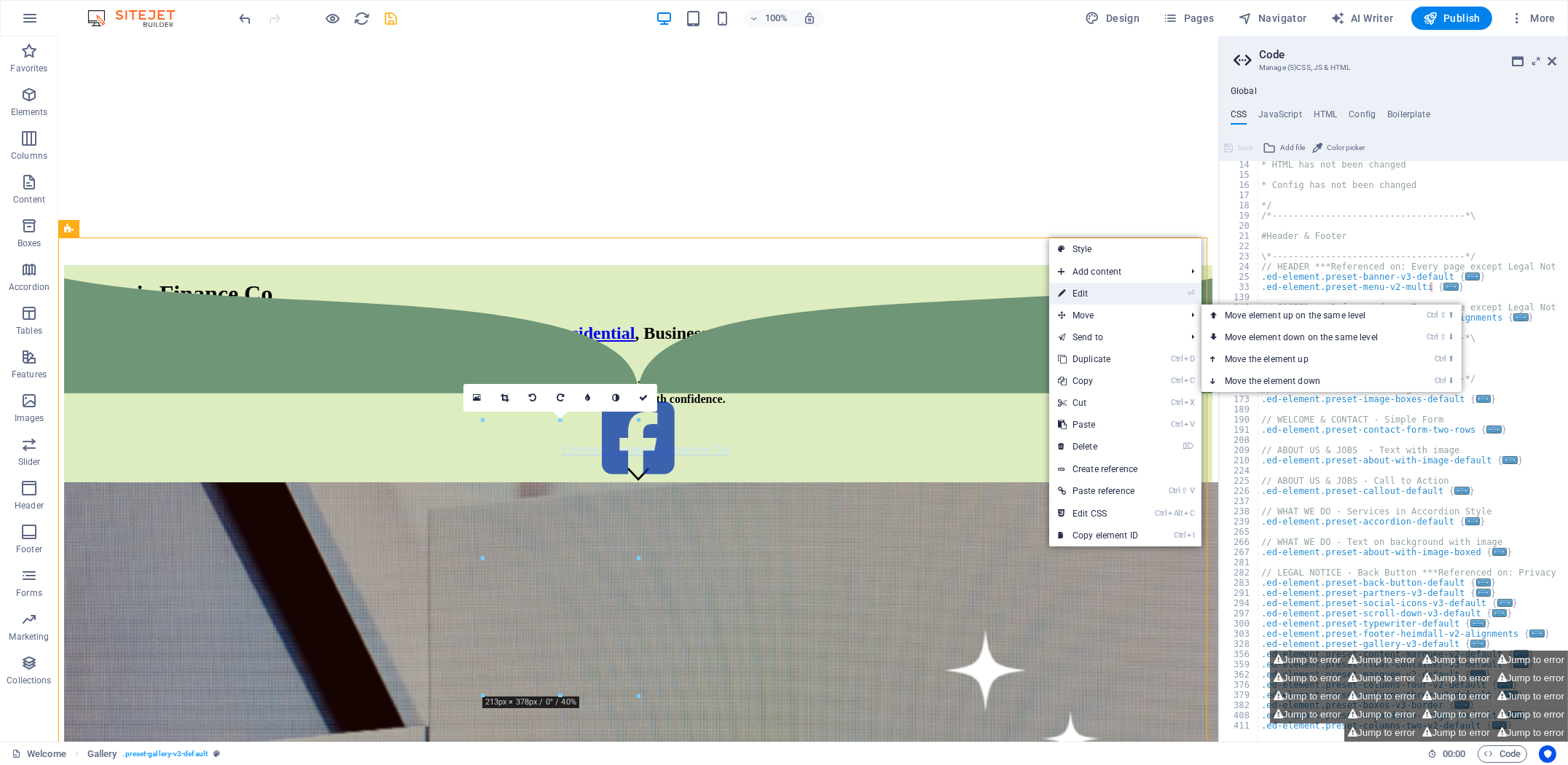
drag, startPoint x: 1096, startPoint y: 295, endPoint x: 782, endPoint y: 259, distance: 316.1
click at [1096, 295] on link "⏎ Edit" at bounding box center [1098, 294] width 97 height 22
select select "px"
select select "rem"
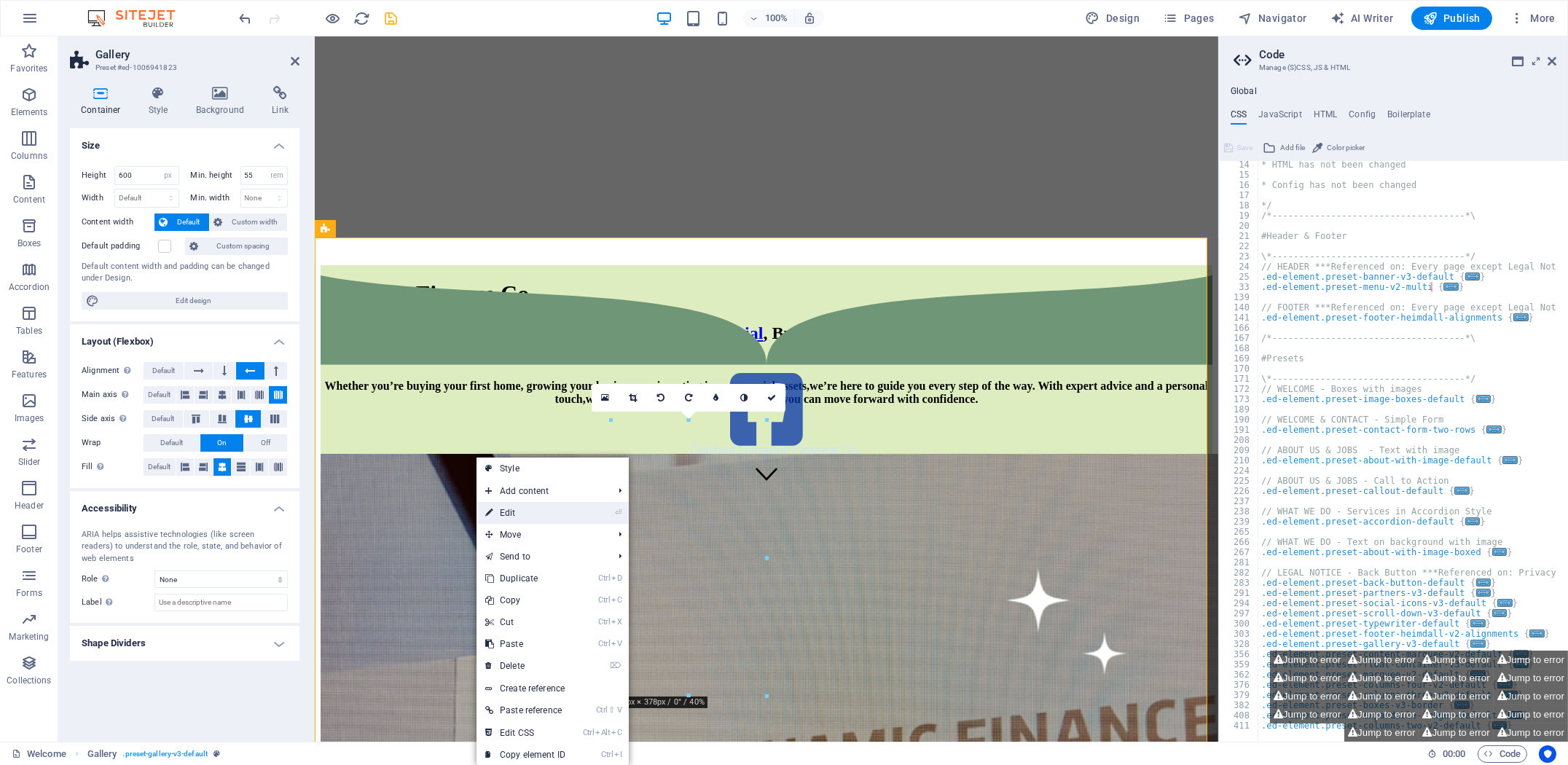
click at [553, 513] on link "⏎ Edit" at bounding box center [525, 513] width 97 height 22
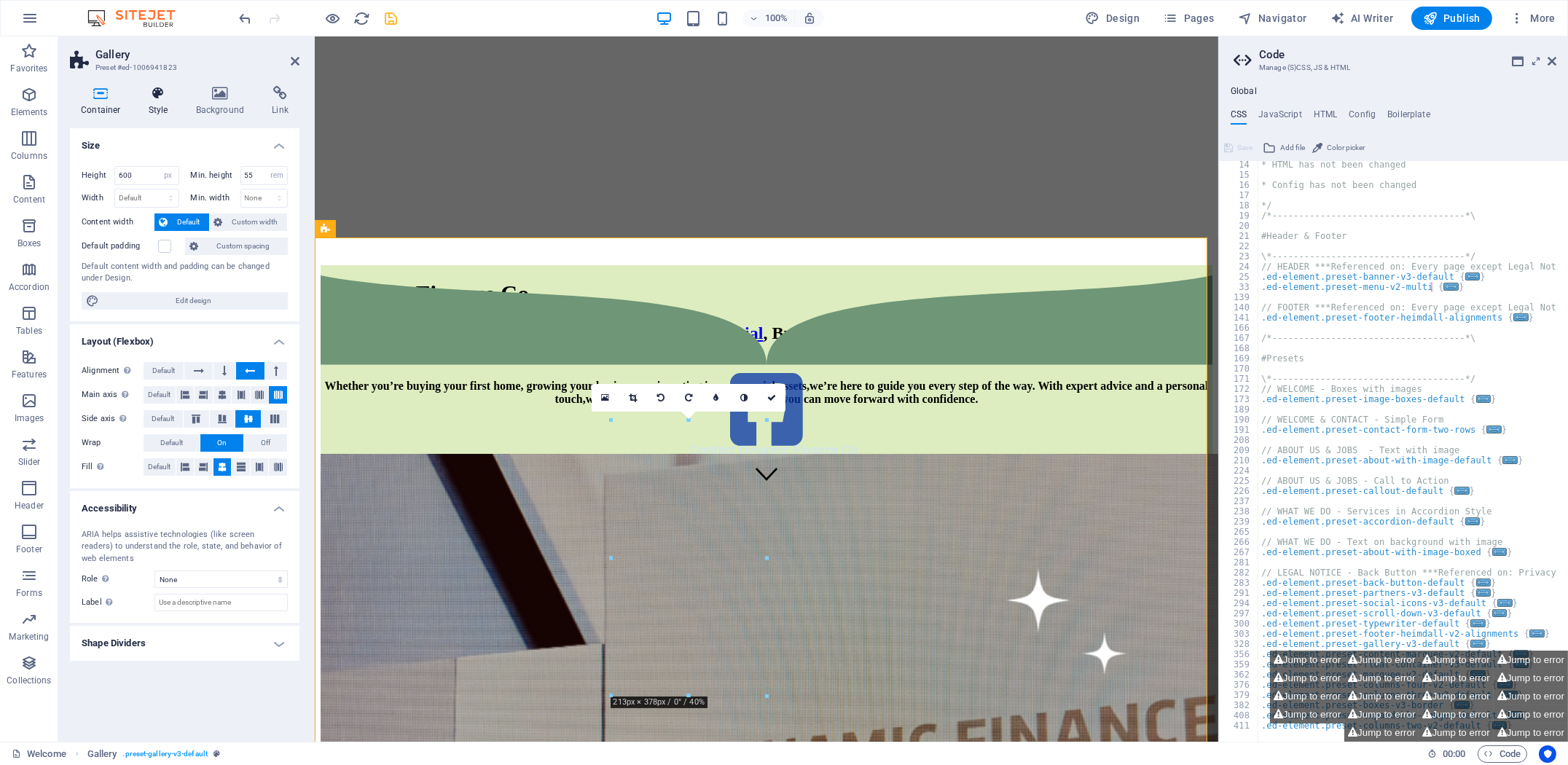
click at [153, 95] on icon at bounding box center [158, 93] width 42 height 14
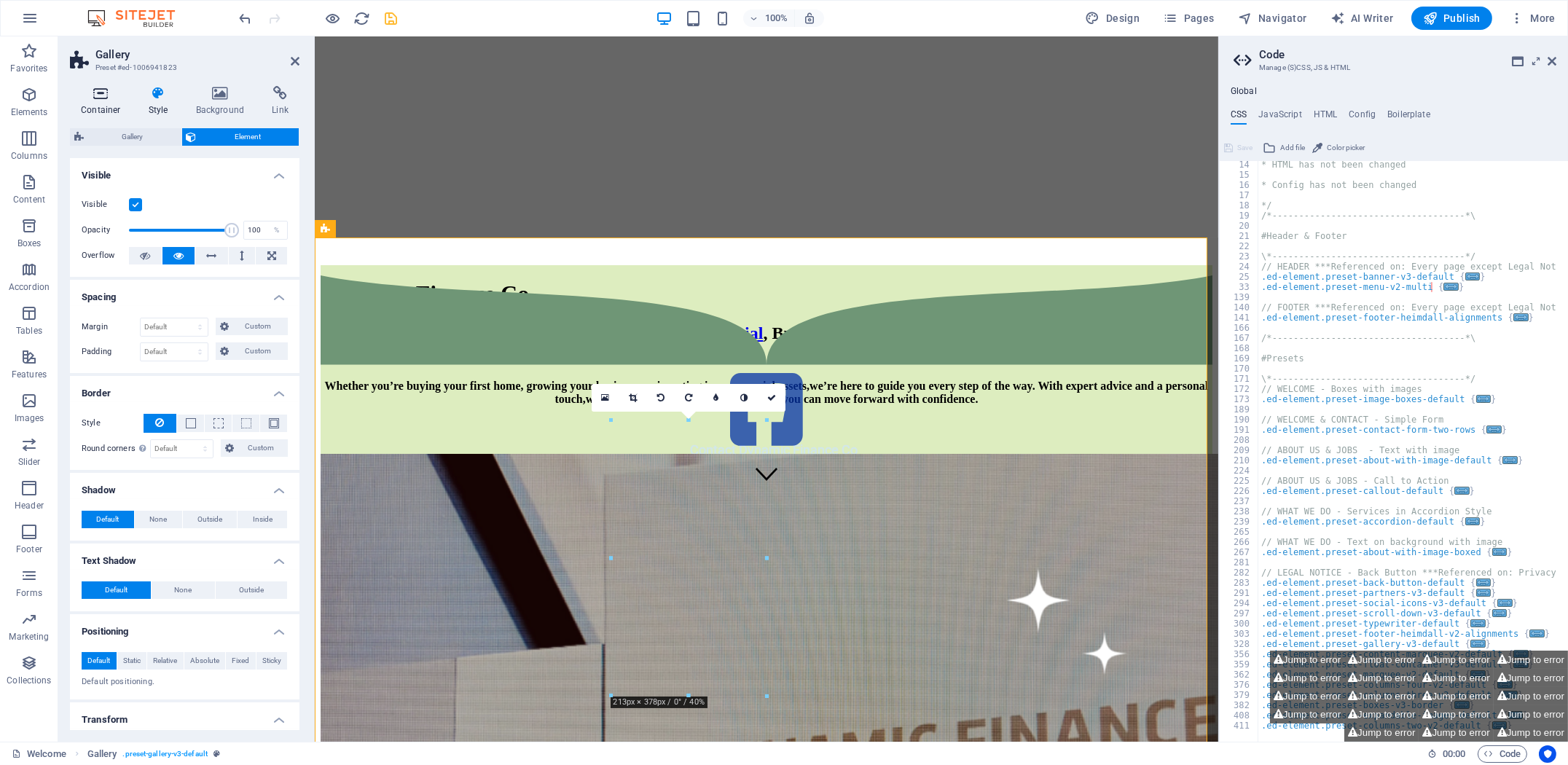
click at [82, 95] on icon at bounding box center [100, 93] width 62 height 14
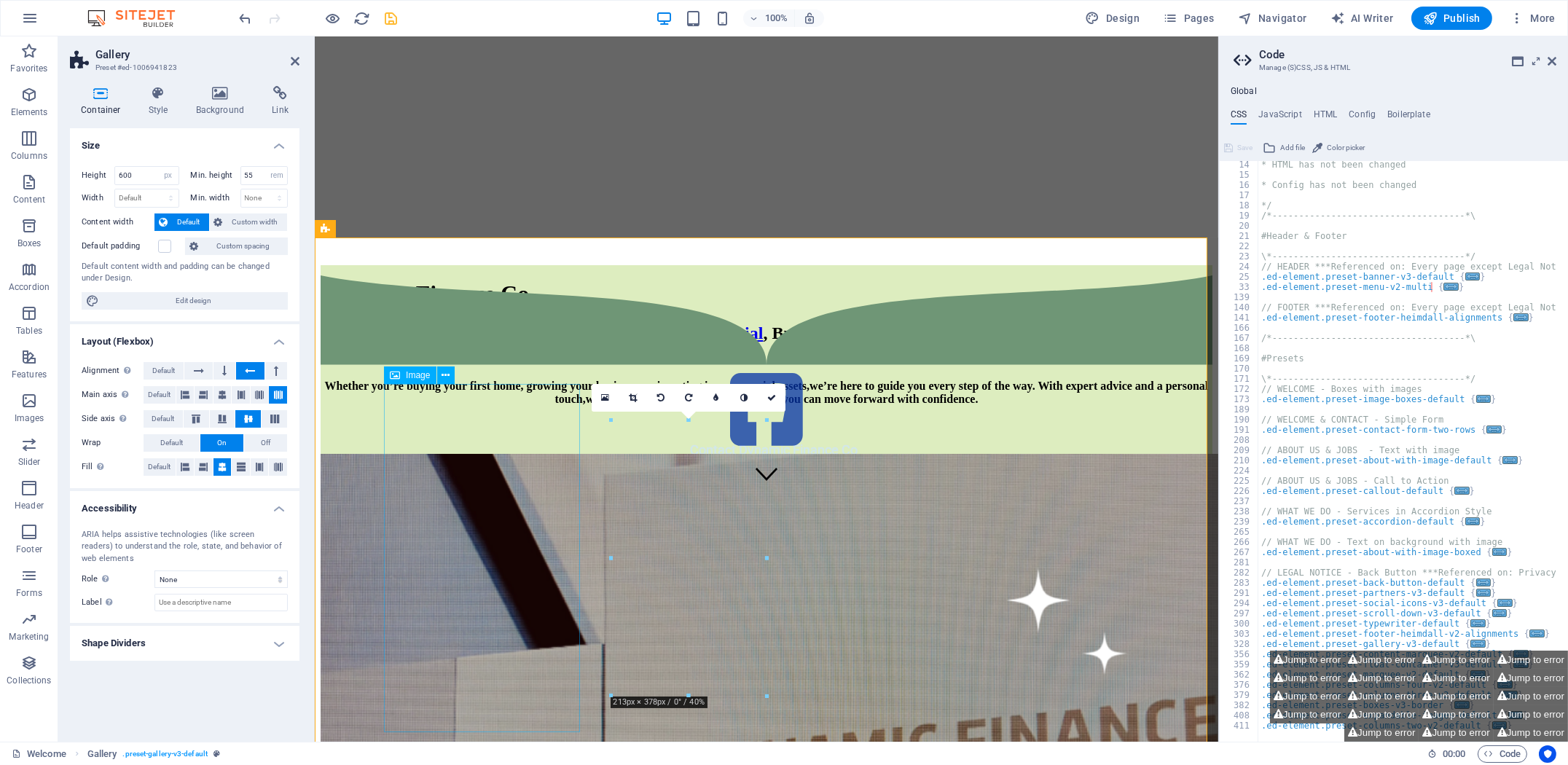
click at [1051, 454] on figure at bounding box center [765, 411] width 892 height 86
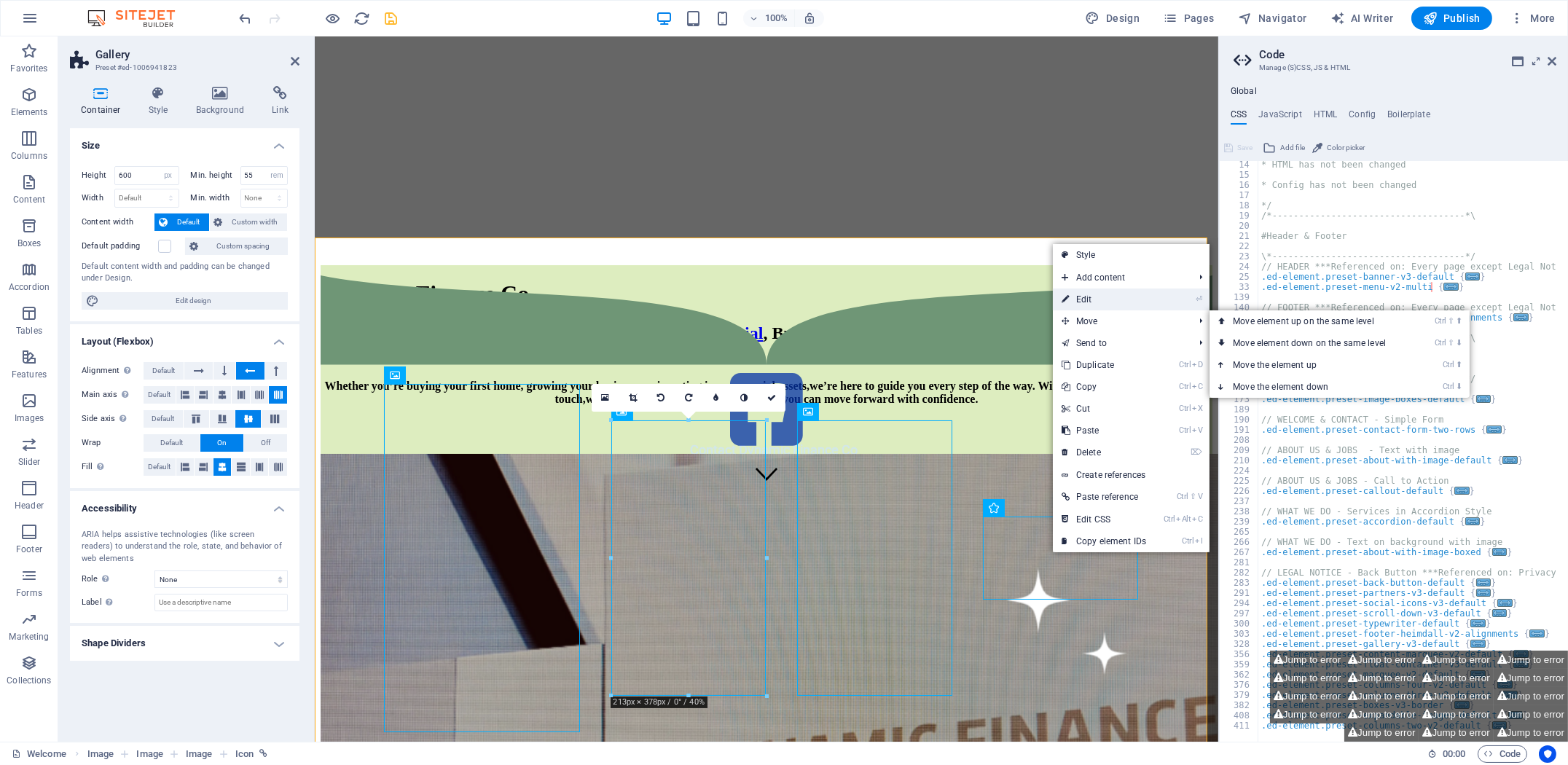
click at [1092, 301] on link "⏎ Edit" at bounding box center [1104, 299] width 102 height 22
select select "%"
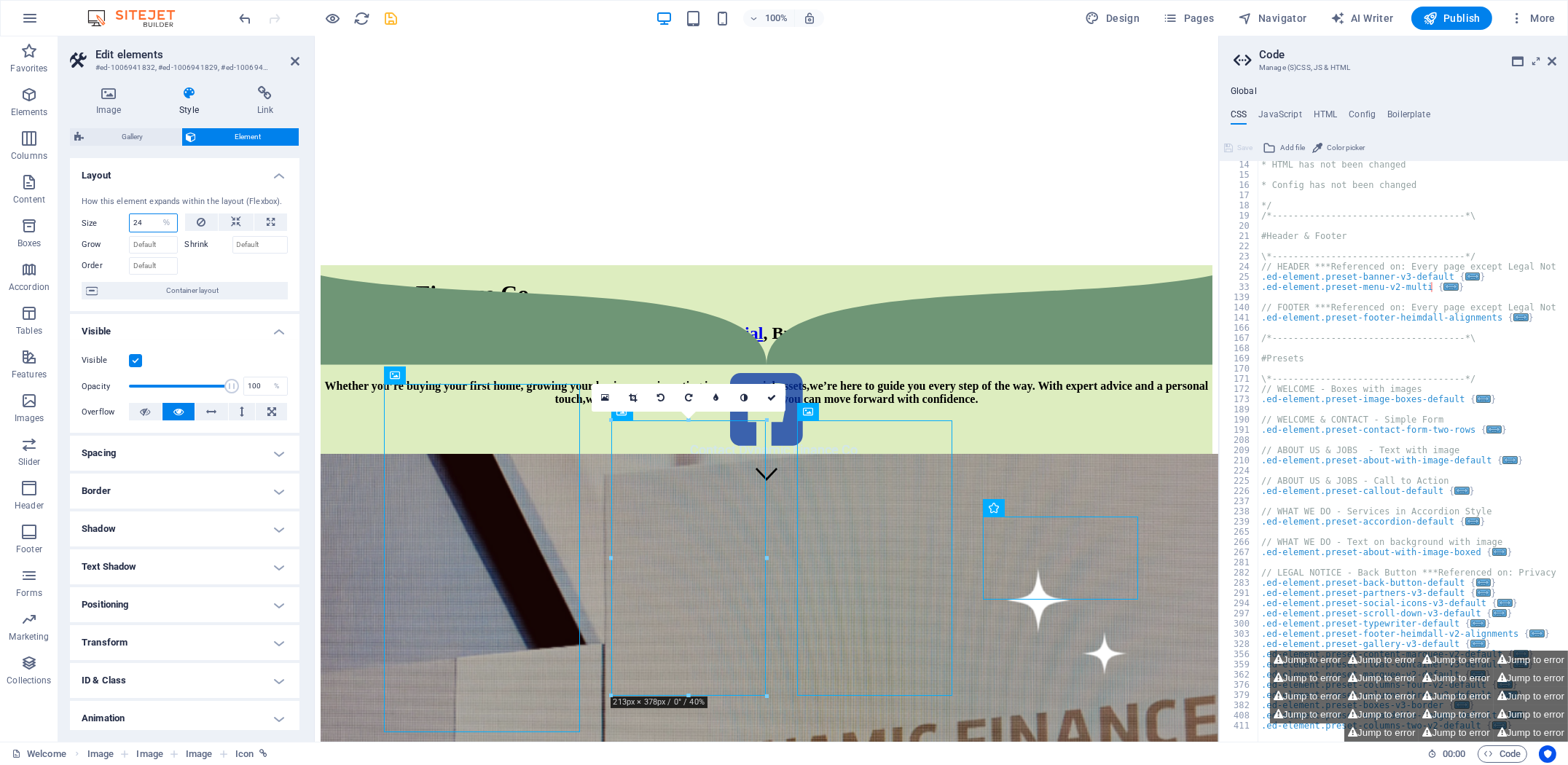
drag, startPoint x: 150, startPoint y: 224, endPoint x: 76, endPoint y: 220, distance: 74.1
click at [76, 220] on div "How this element expands within the layout (Flexbox). Size 24 Default auto px %…" at bounding box center [185, 248] width 230 height 128
type input "25"
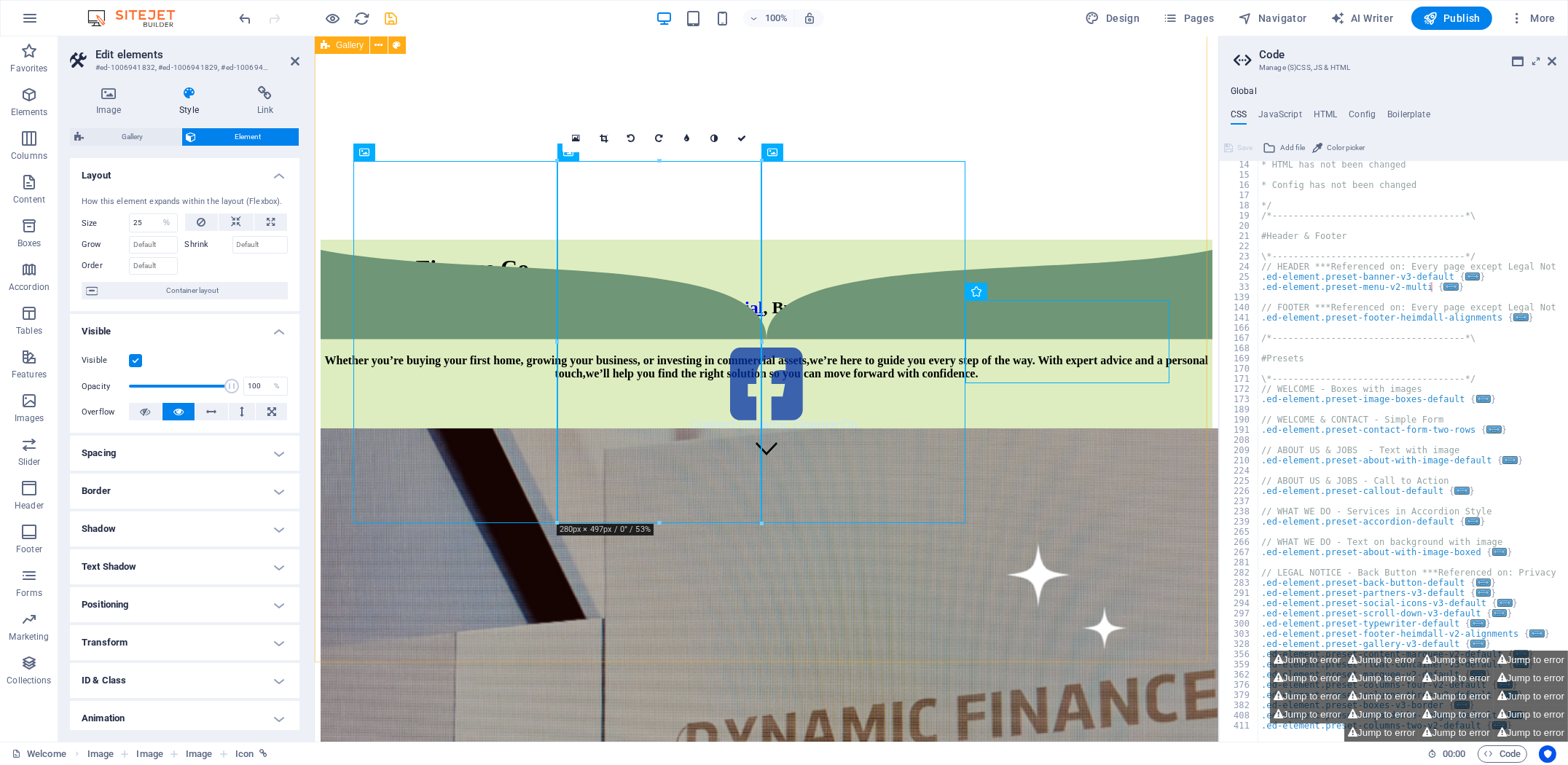
scroll to position [243, 0]
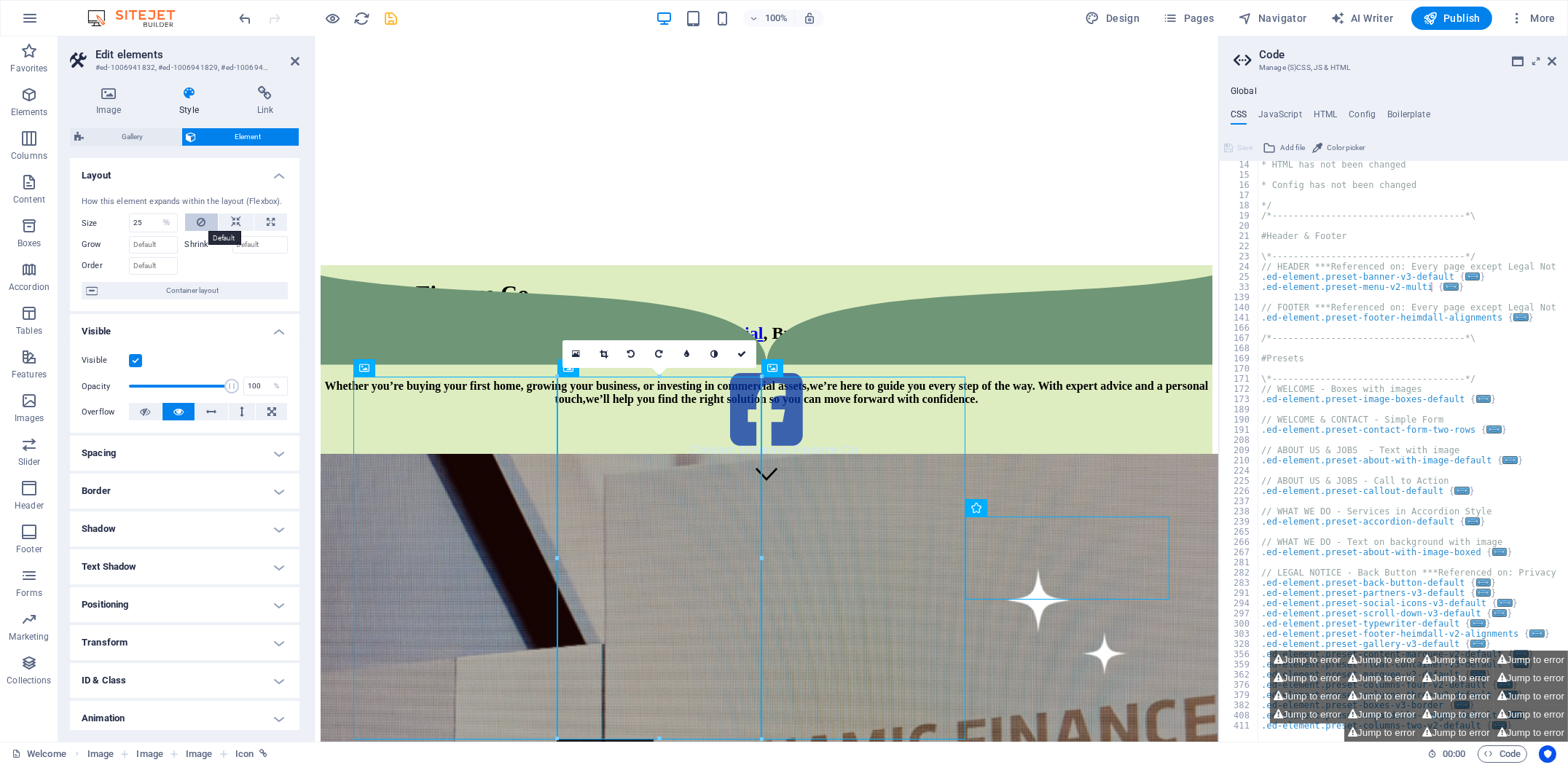
click at [203, 223] on icon at bounding box center [201, 222] width 8 height 17
select select "DISABLED_OPTION_VALUE"
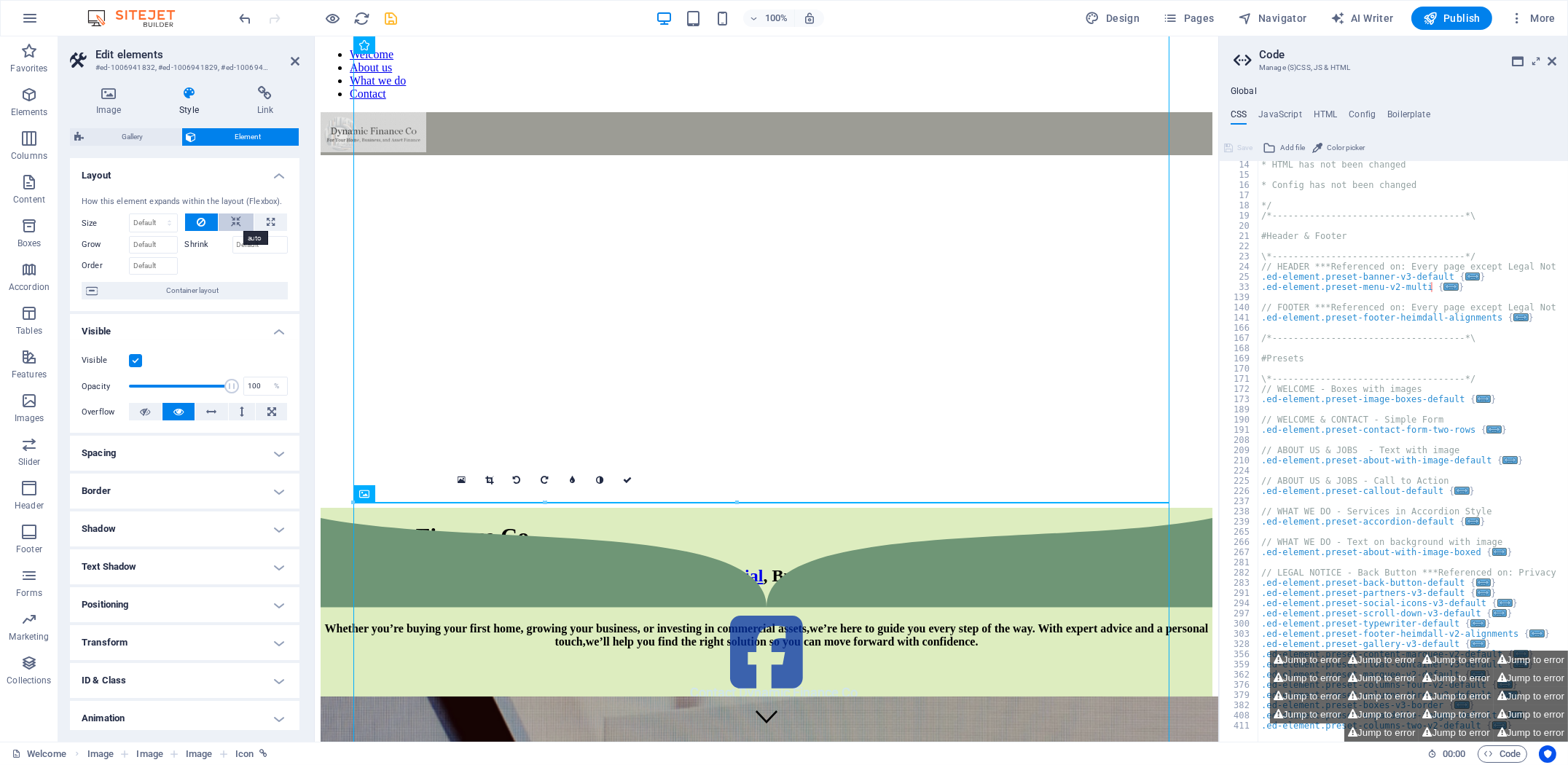
click at [234, 223] on icon at bounding box center [236, 222] width 10 height 17
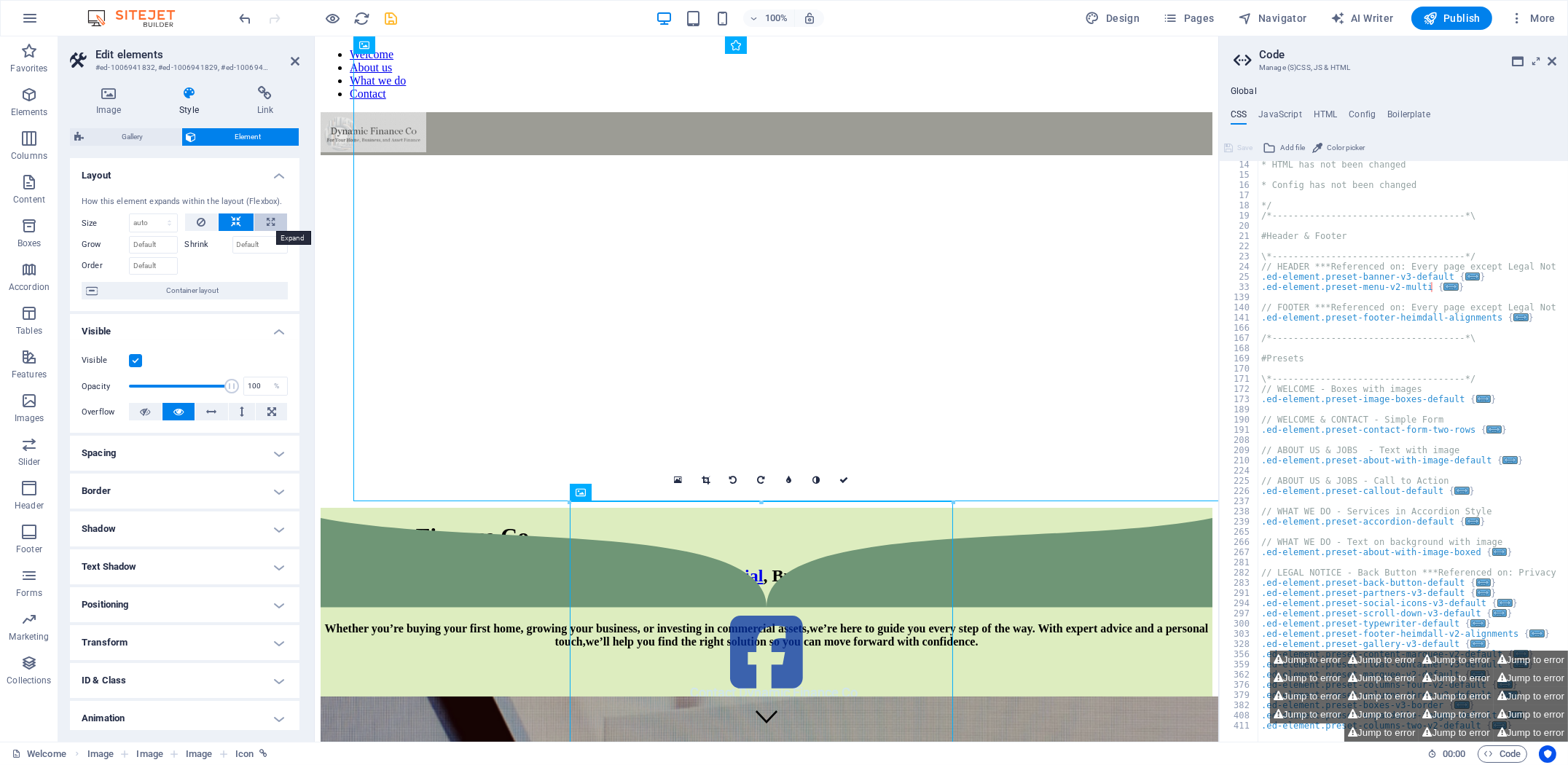
click at [262, 221] on button at bounding box center [270, 222] width 33 height 17
type input "100"
select select "%"
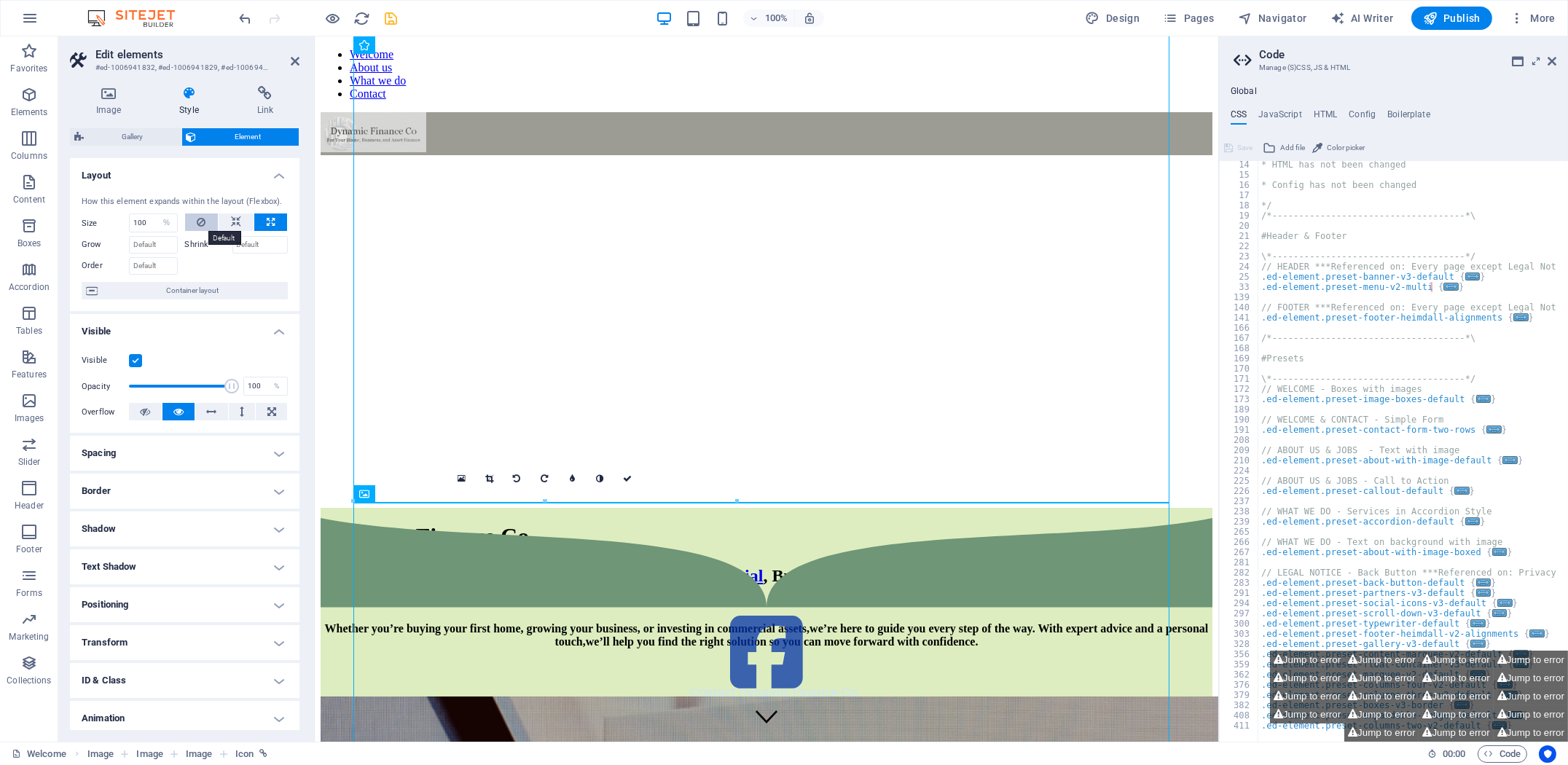
click at [211, 221] on button at bounding box center [202, 222] width 33 height 17
click at [168, 221] on select "Default auto px % 1/1 1/2 1/3 1/4 1/5 1/6 1/7 1/8 1/9 1/10" at bounding box center [153, 223] width 47 height 17
select select "1/3"
click at [155, 214] on select "Default auto px % 1/1 1/2 1/3 1/4 1/5 1/6 1/7 1/8 1/9 1/10" at bounding box center [153, 223] width 47 height 17
type input "33.33"
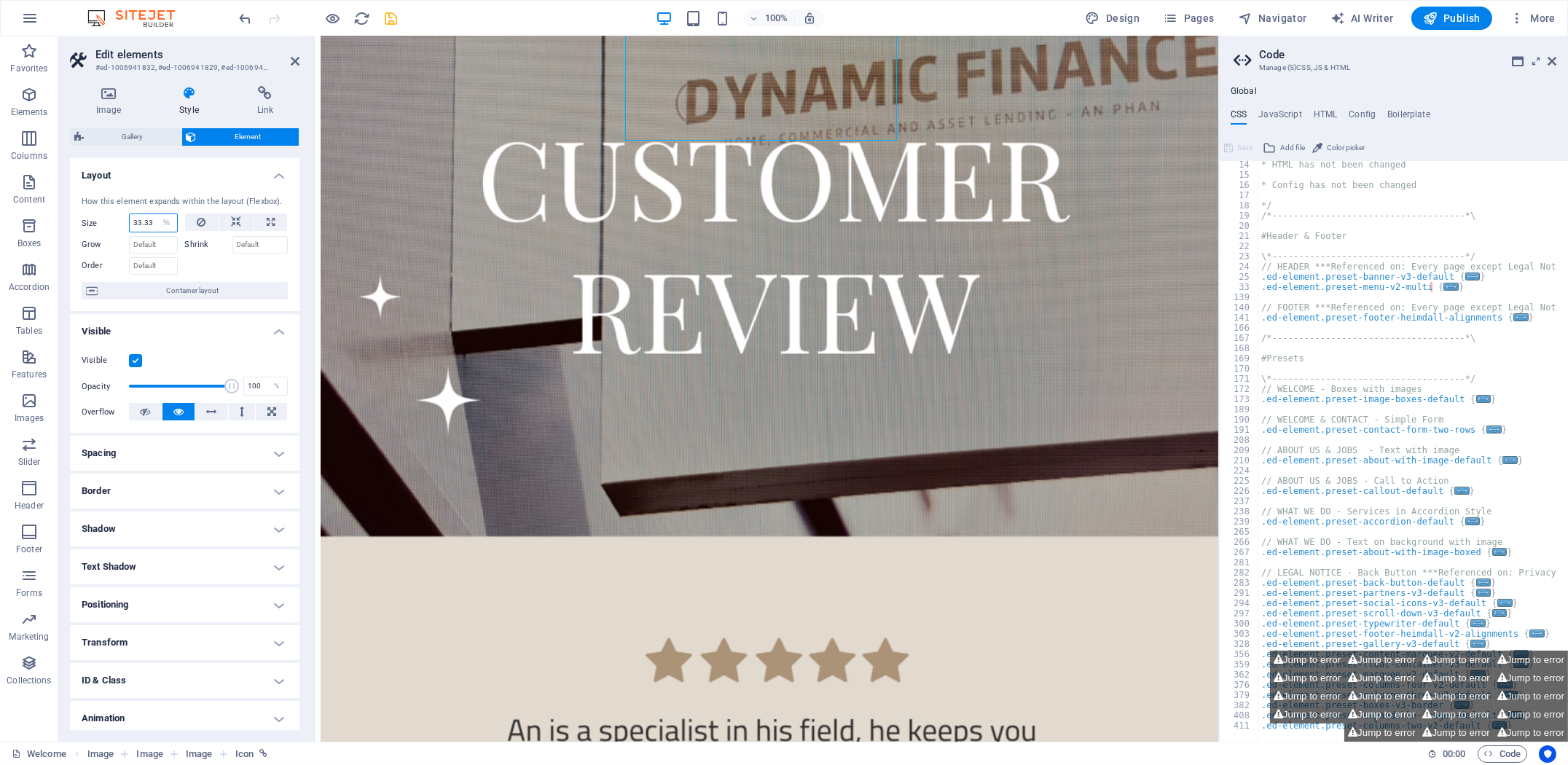
scroll to position [170, 0]
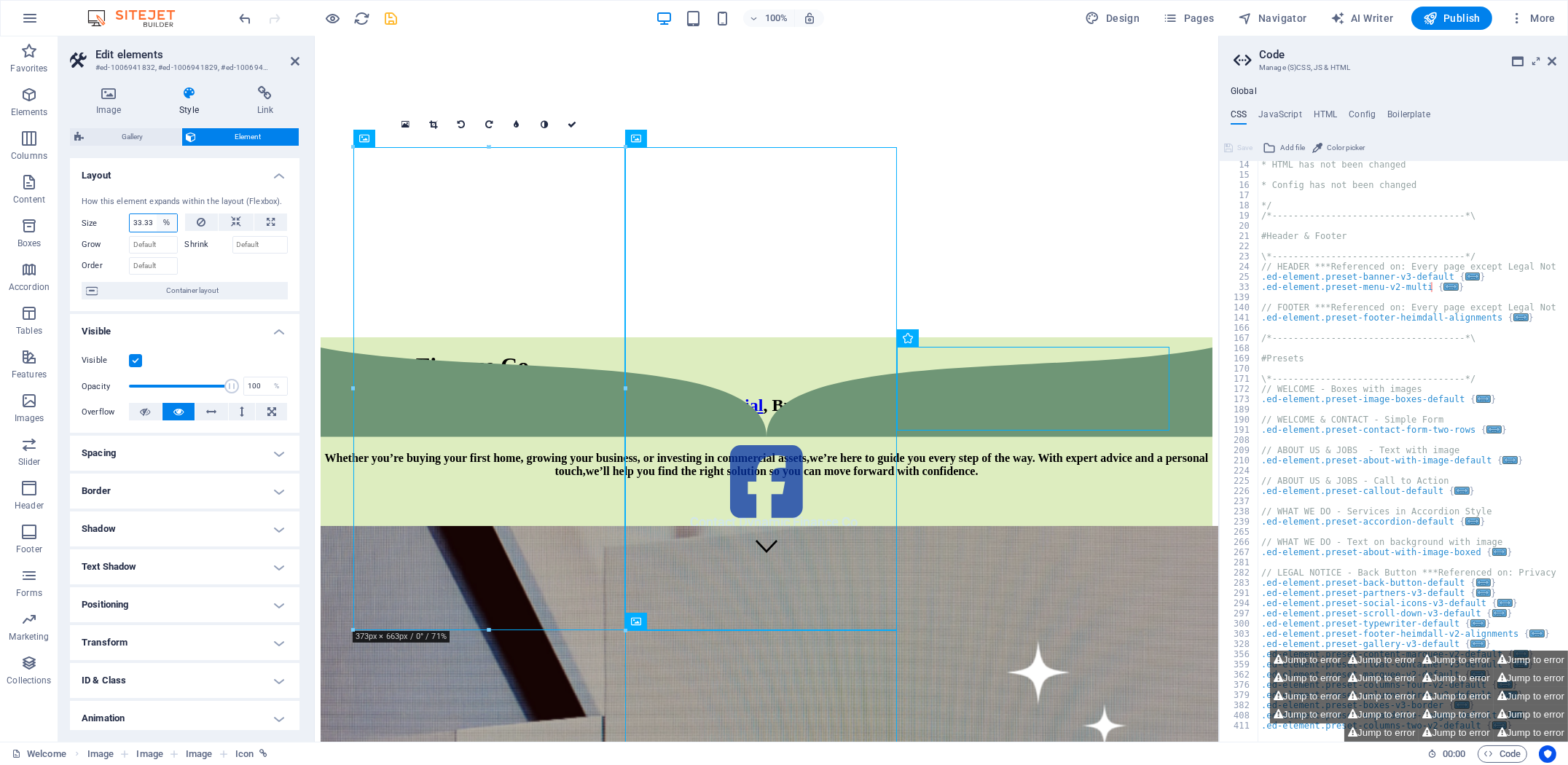
click at [164, 226] on select "Default auto px % 1/1 1/2 1/3 1/4 1/5 1/6 1/7 1/8 1/9 1/10" at bounding box center [167, 223] width 21 height 17
select select "1/5"
click at [157, 214] on select "Default auto px % 1/1 1/2 1/3 1/4 1/5 1/6 1/7 1/8 1/9 1/10" at bounding box center [167, 223] width 21 height 17
type input "20"
select select "%"
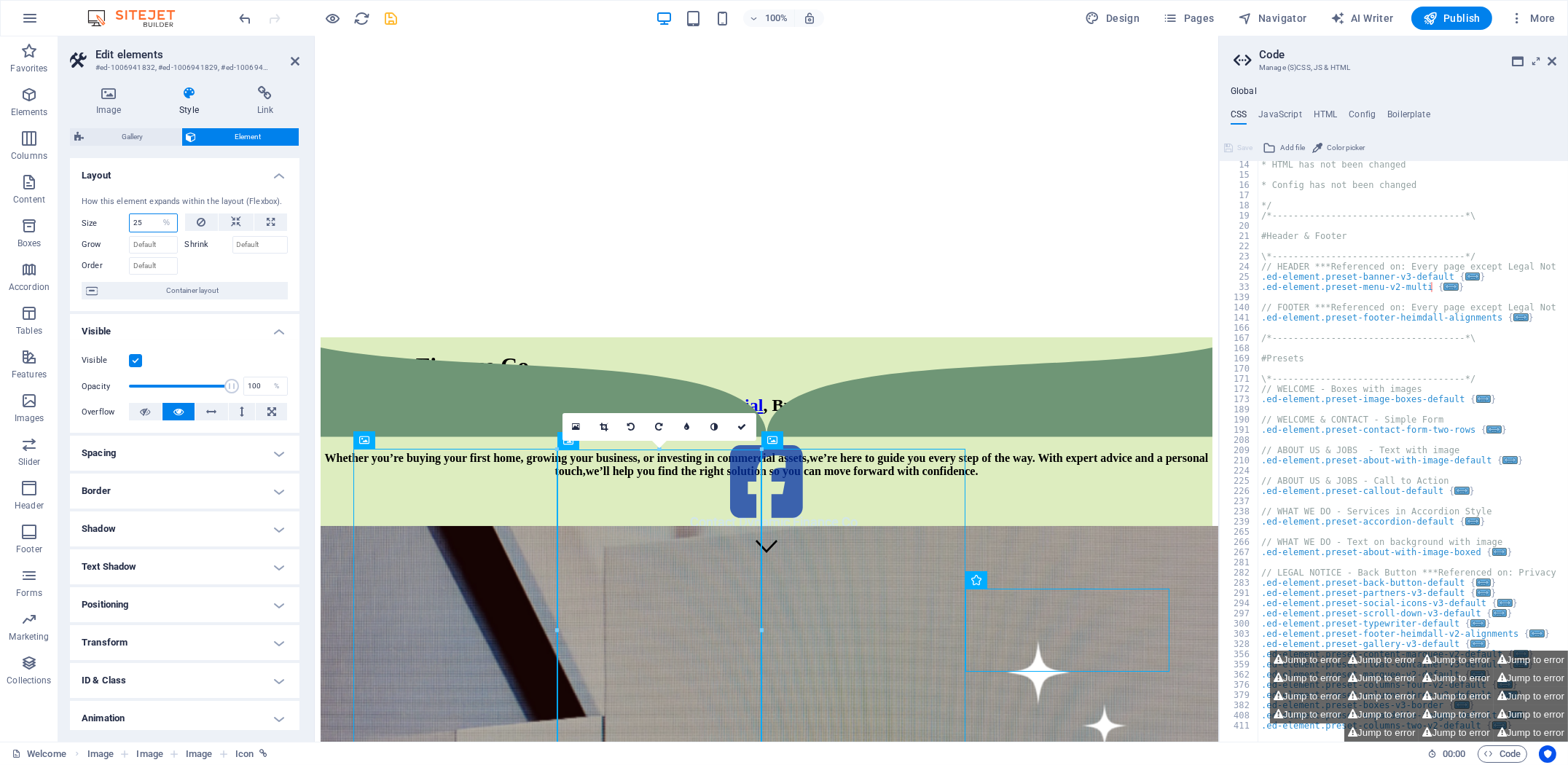
drag, startPoint x: 145, startPoint y: 227, endPoint x: 114, endPoint y: 229, distance: 31.1
click at [115, 228] on div "Size 25 Default auto px % 1/1 1/2 1/3 1/4 1/5 1/6 1/7 1/8 1/9 1/10" at bounding box center [129, 223] width 96 height 19
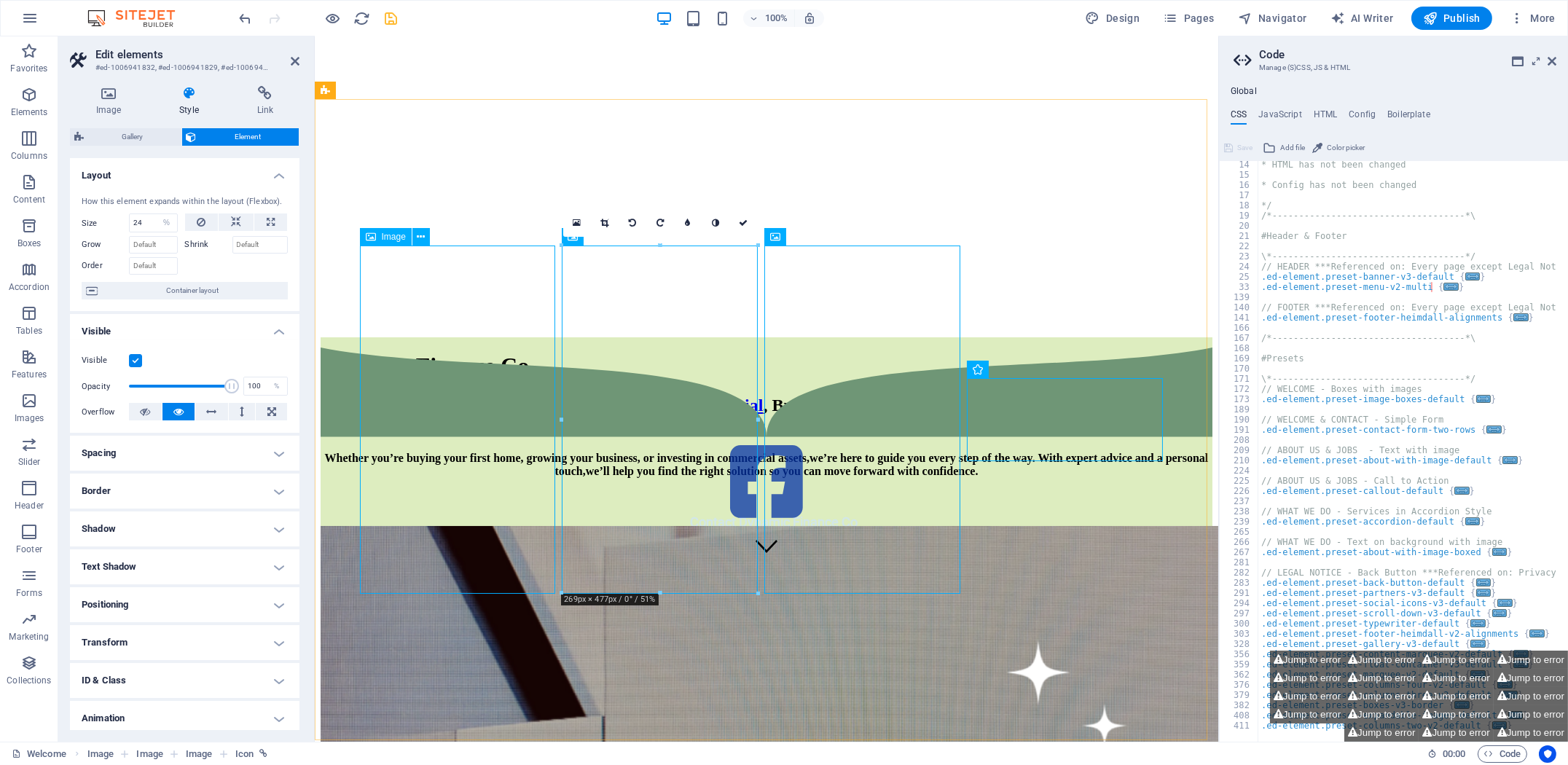
scroll to position [655, 0]
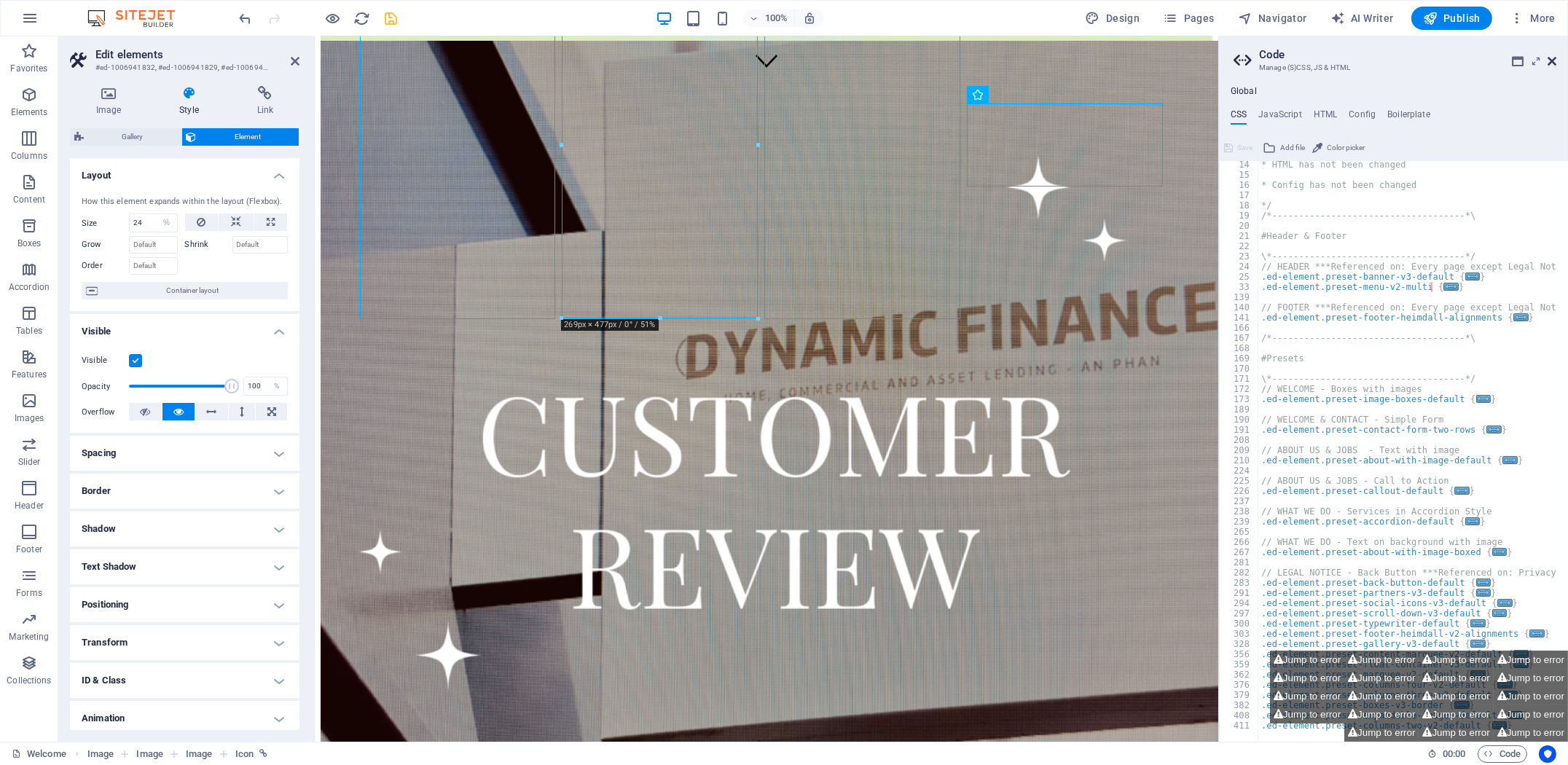
click at [1555, 61] on icon at bounding box center [1551, 61] width 8 height 11
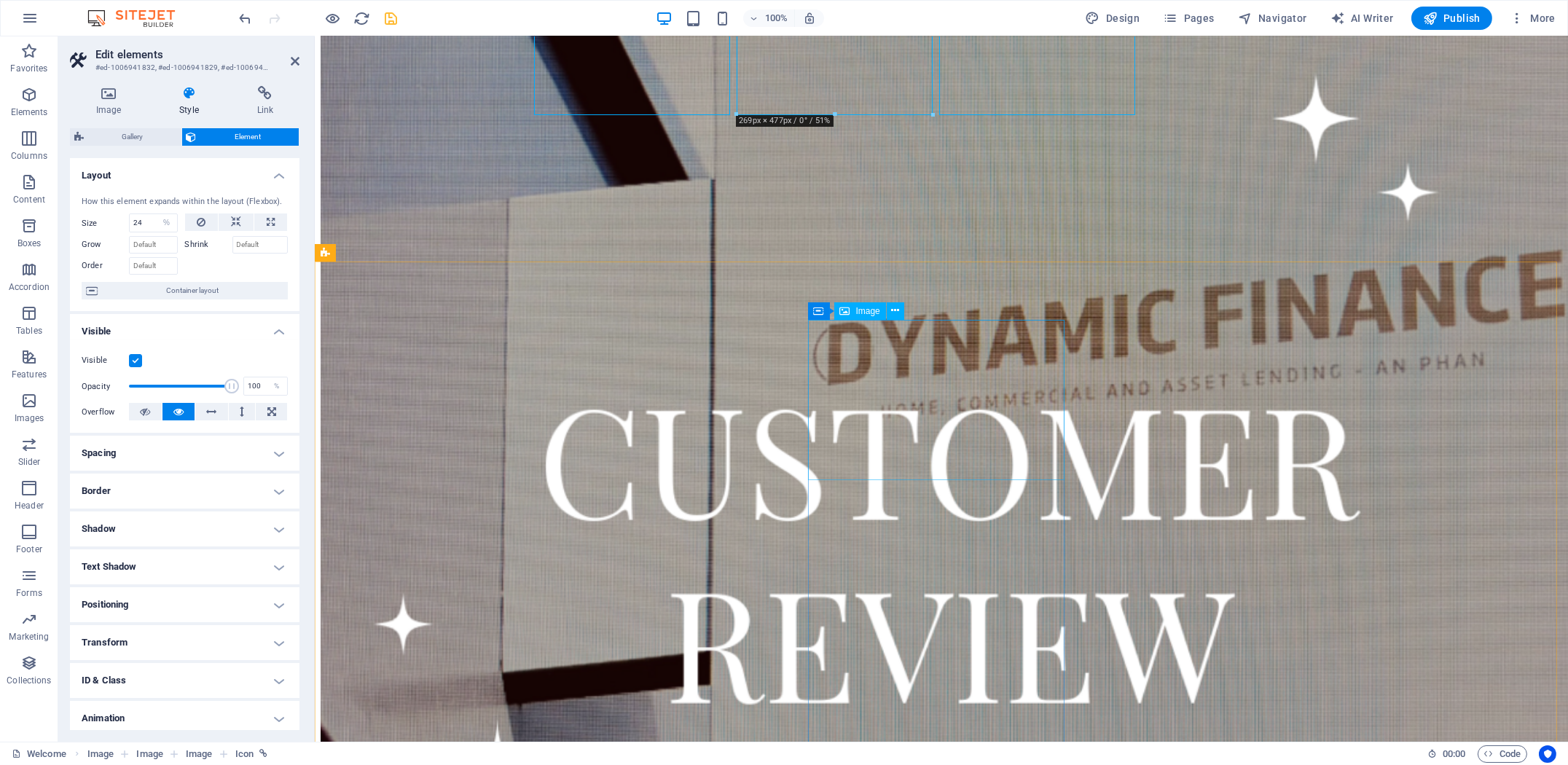
scroll to position [859, 0]
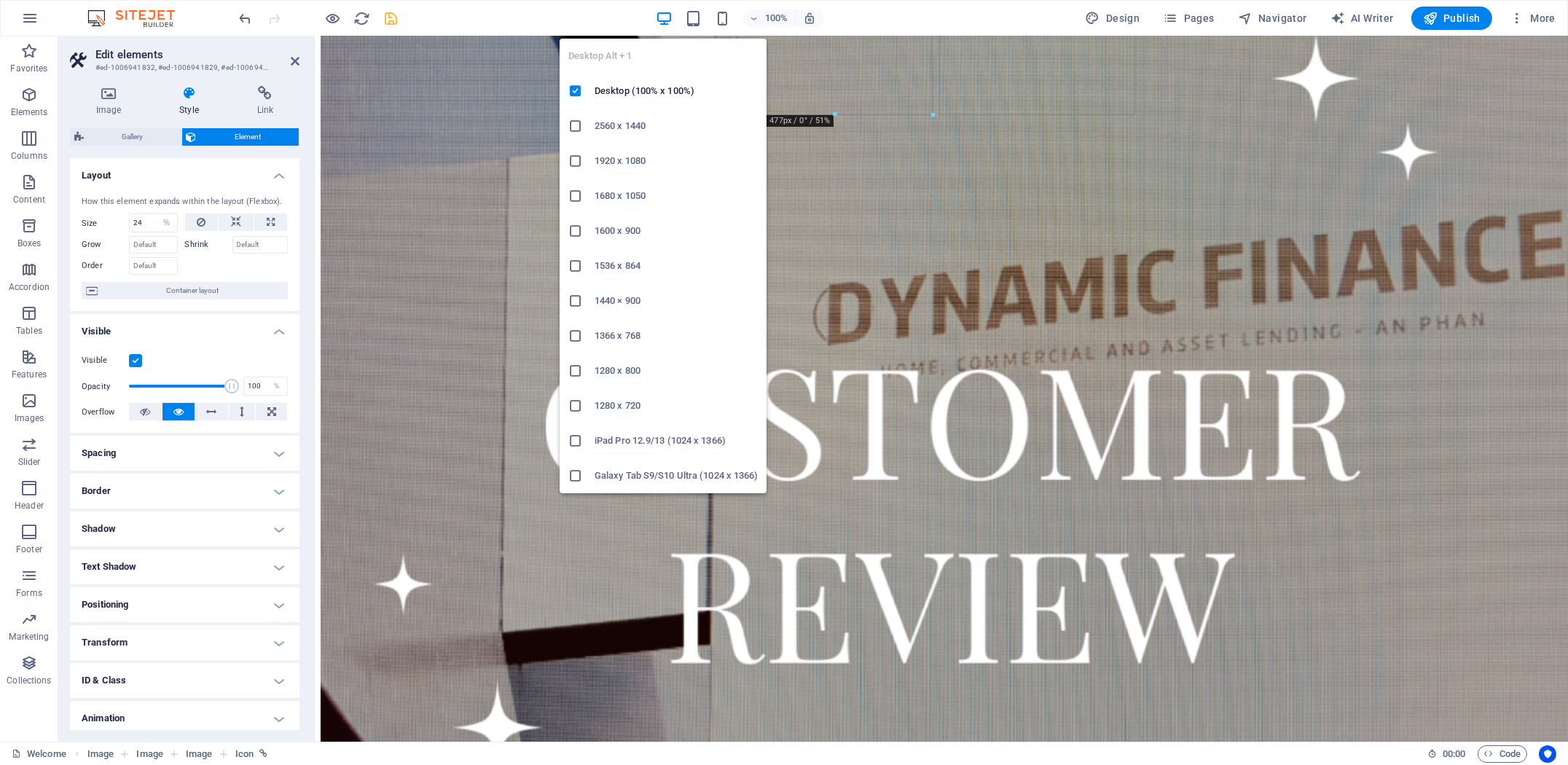
click at [666, 14] on icon "button" at bounding box center [664, 18] width 17 height 17
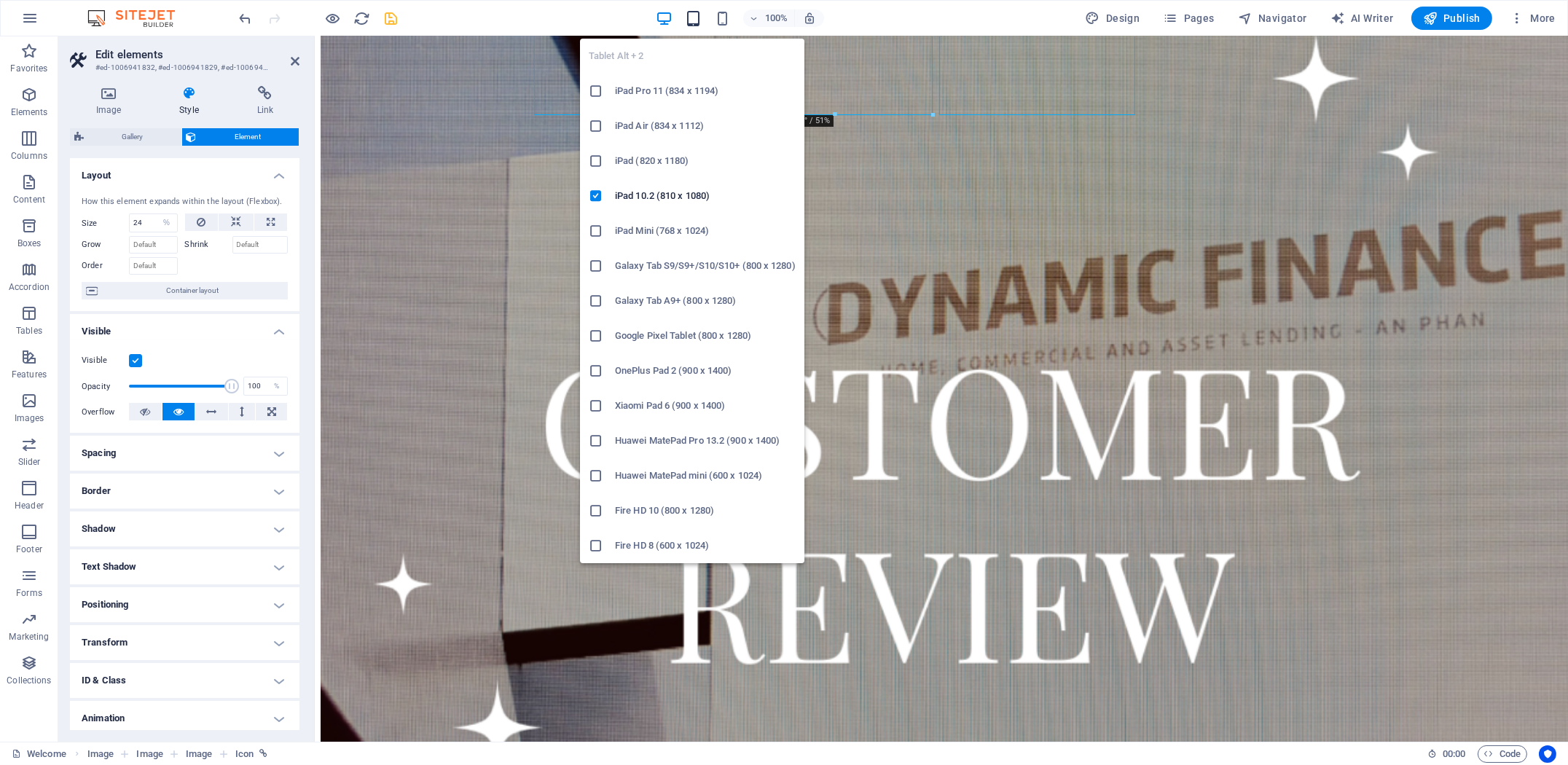
click at [697, 23] on icon "button" at bounding box center [693, 18] width 17 height 17
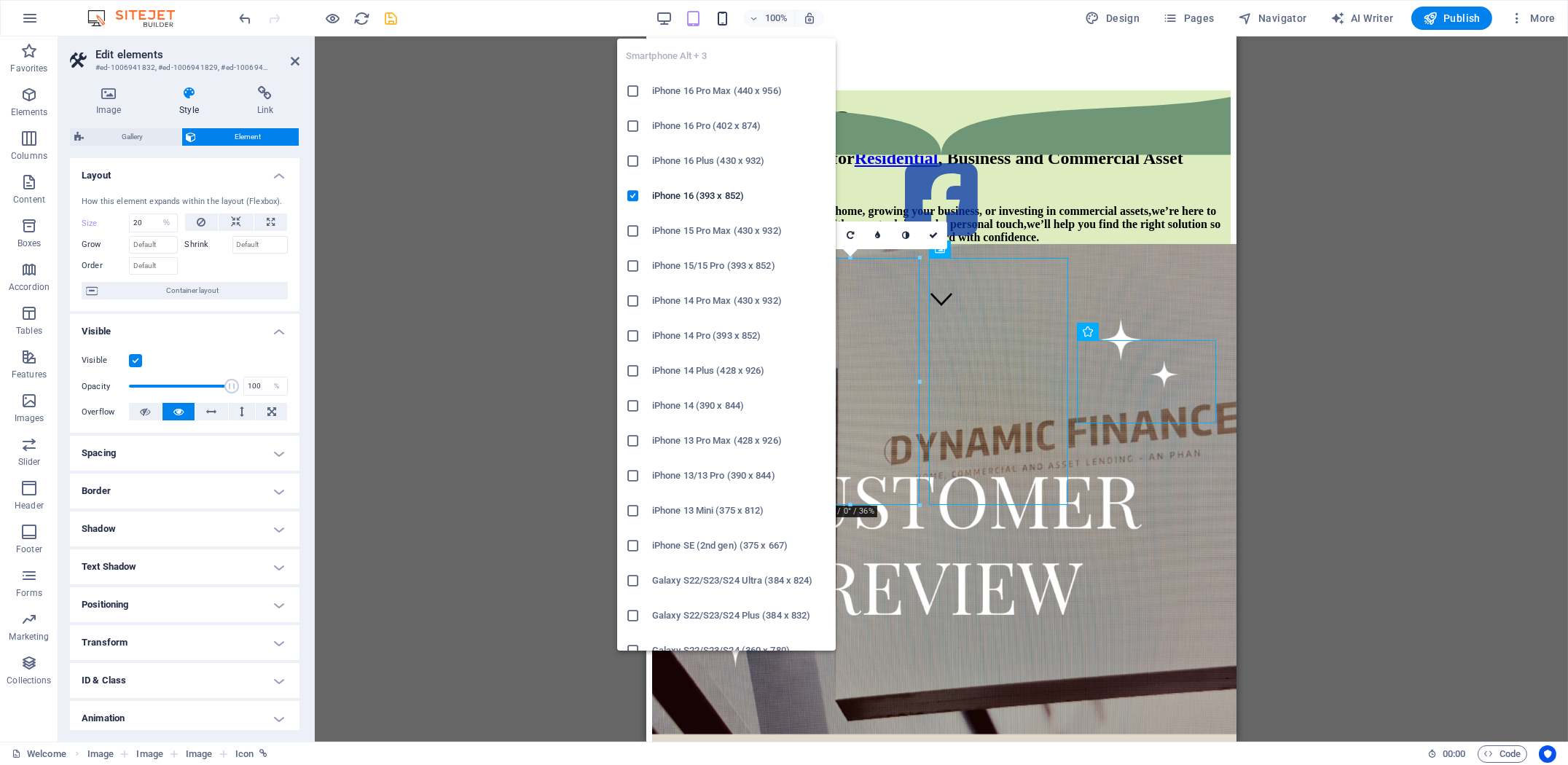
click at [726, 17] on icon "button" at bounding box center [722, 18] width 17 height 17
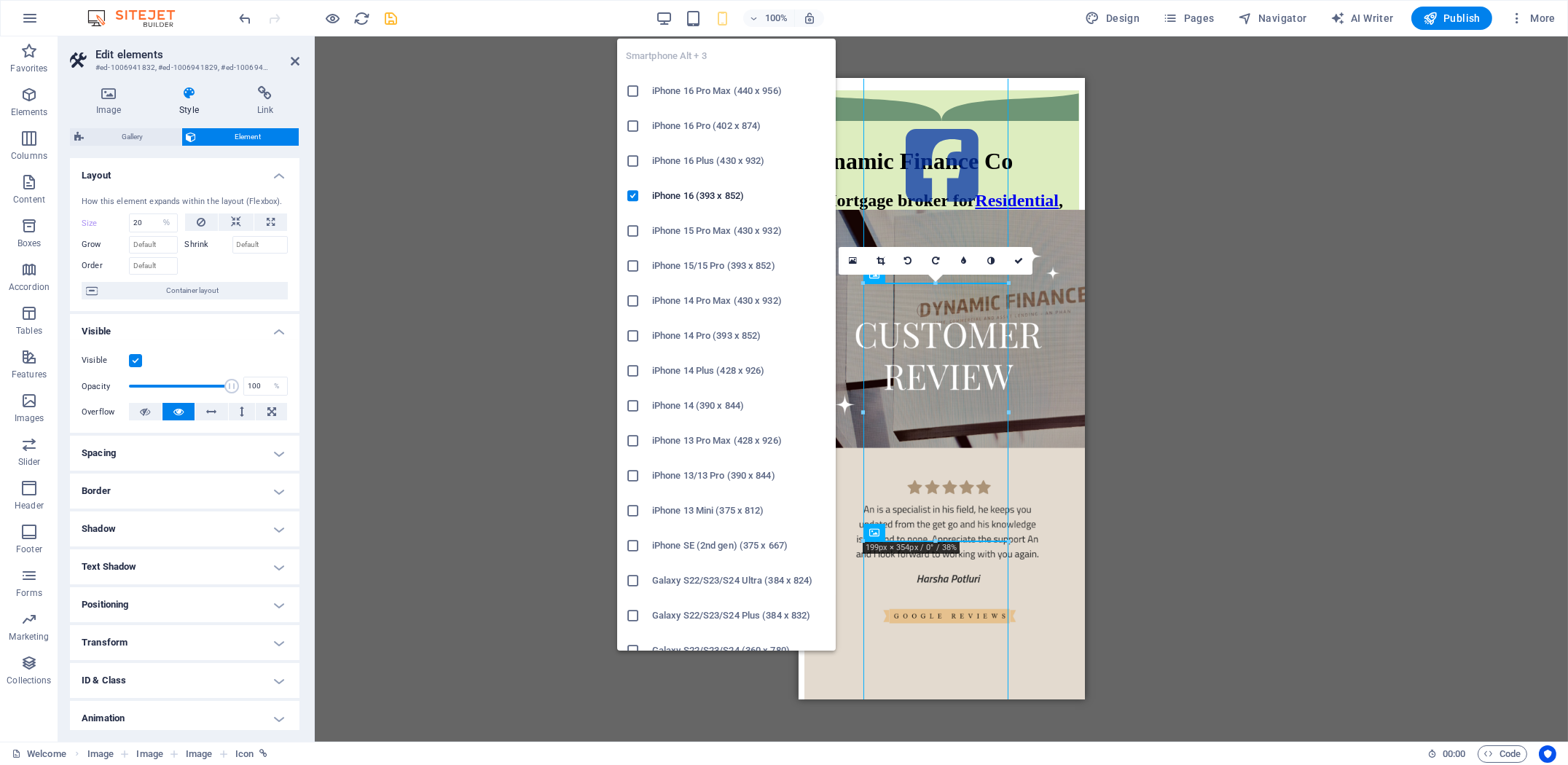
type input "55"
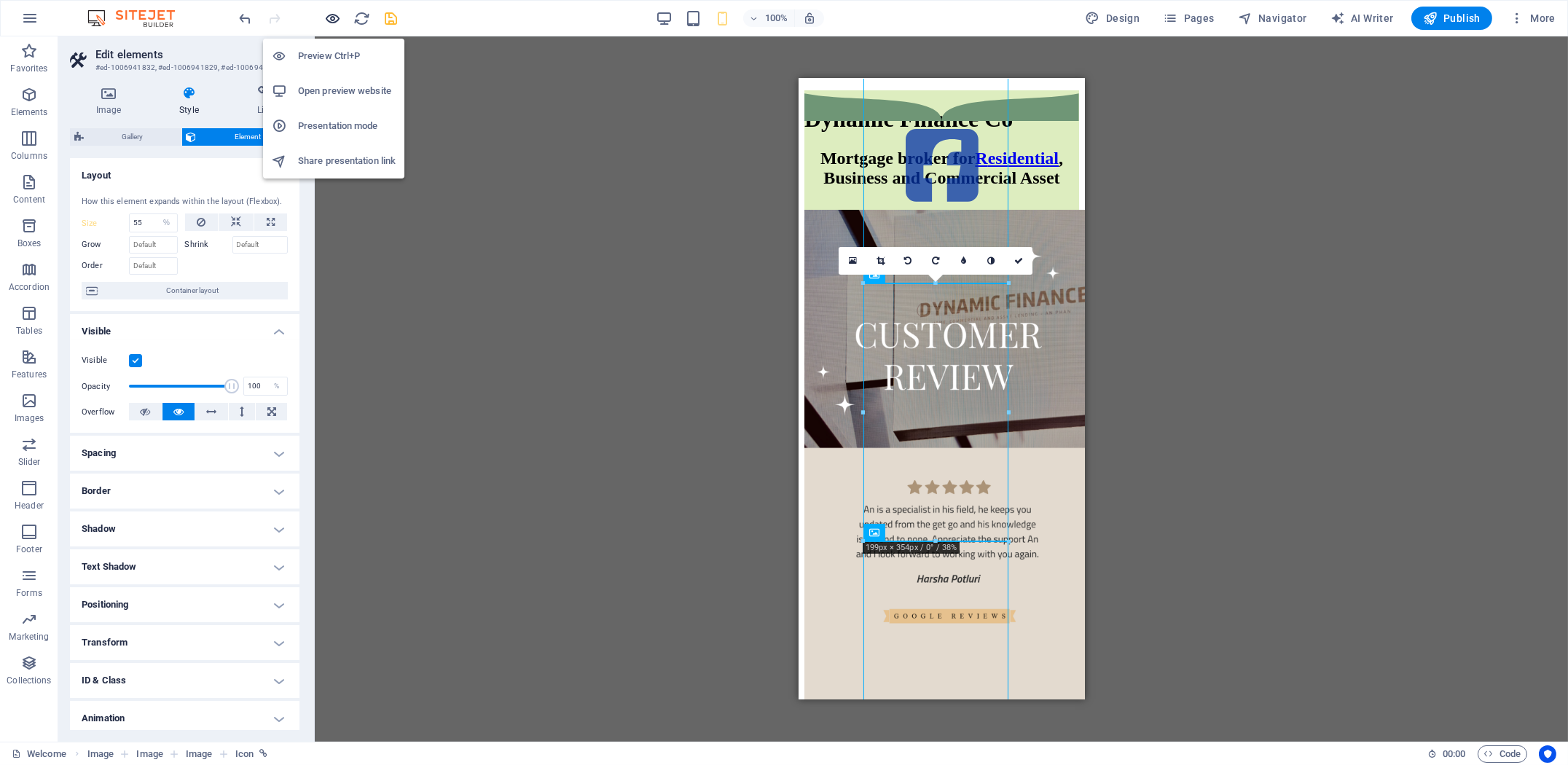
click at [326, 17] on icon "button" at bounding box center [333, 18] width 17 height 17
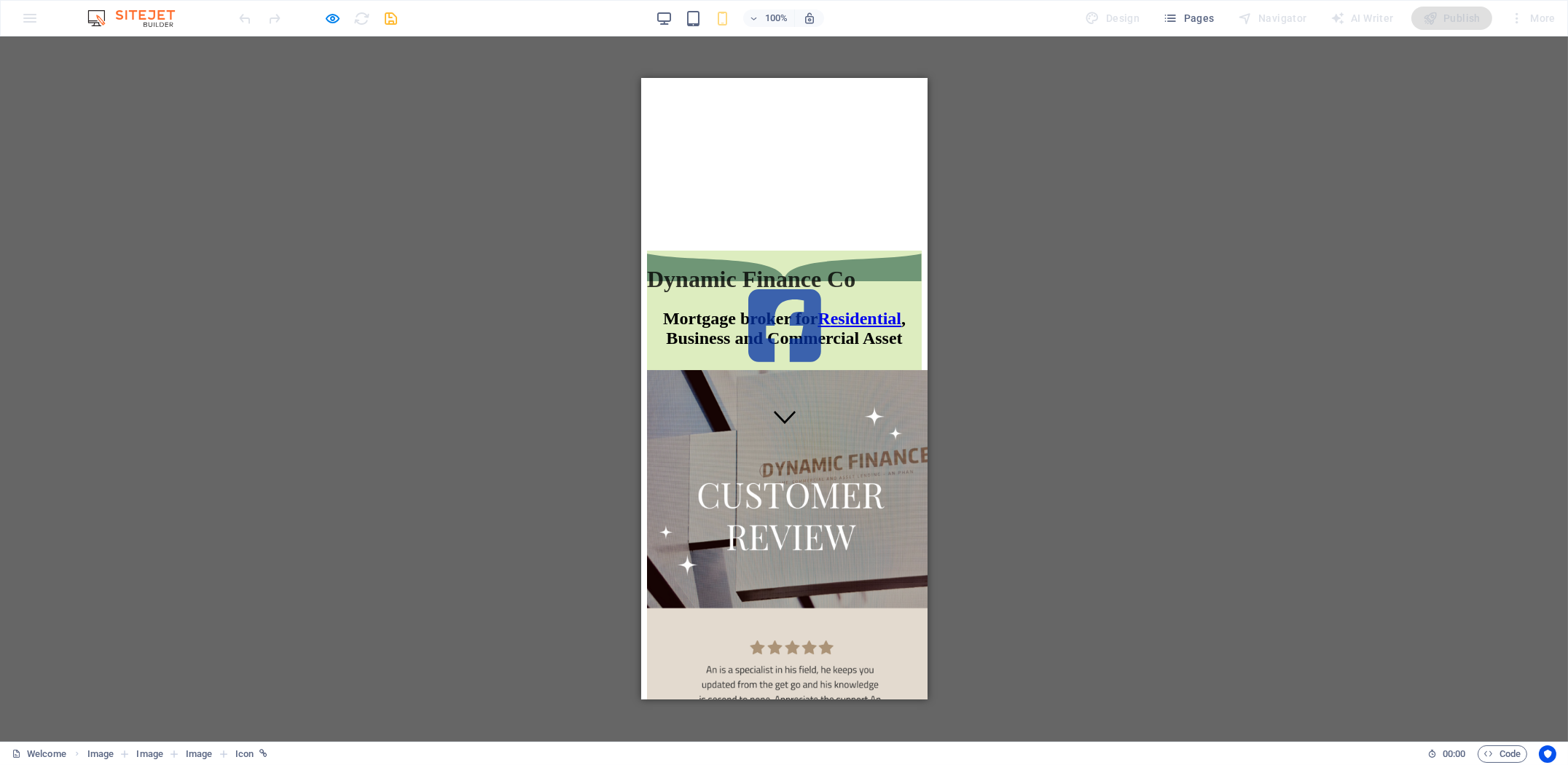
scroll to position [0, 0]
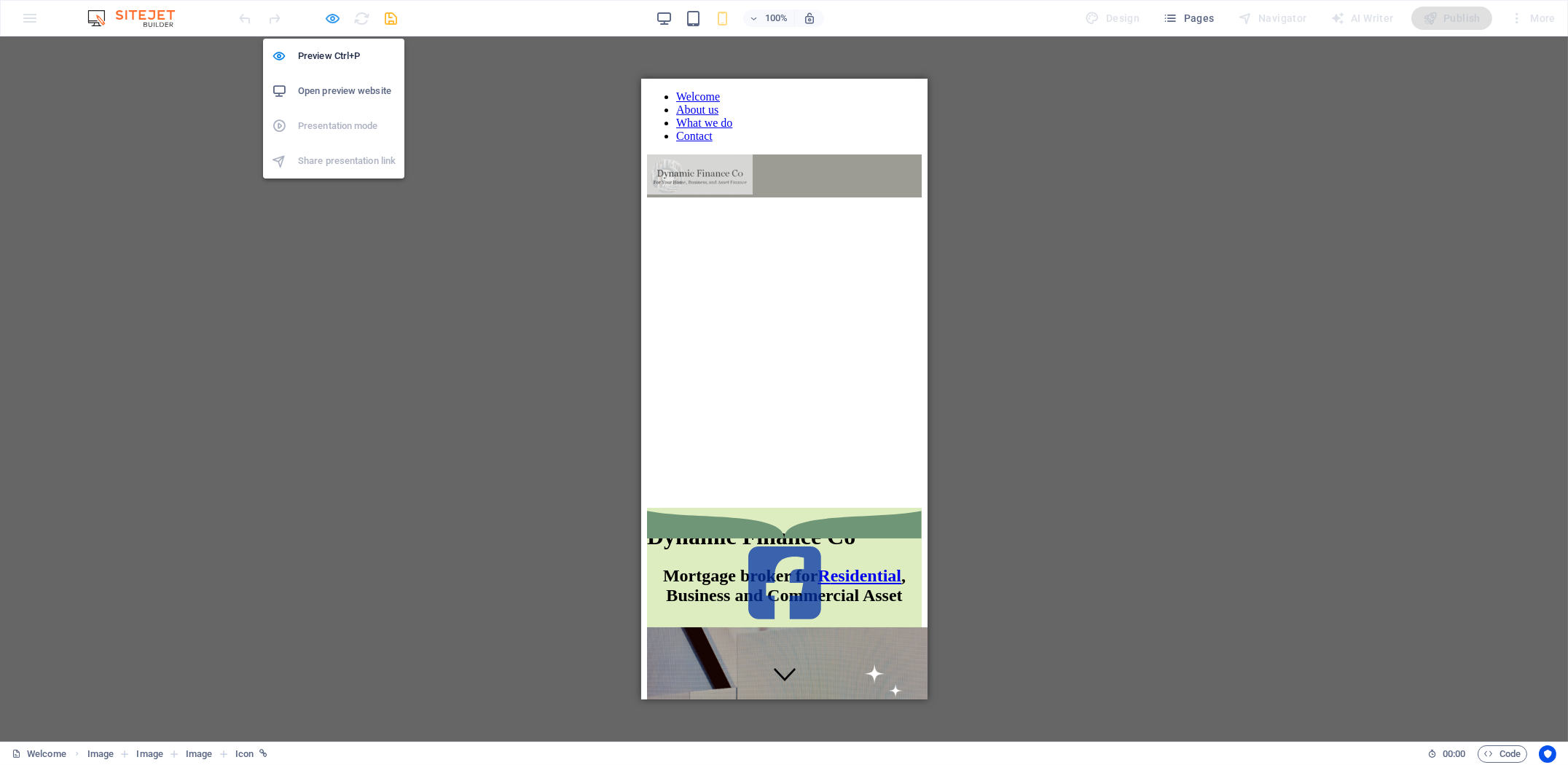
click at [333, 17] on icon "button" at bounding box center [333, 18] width 17 height 17
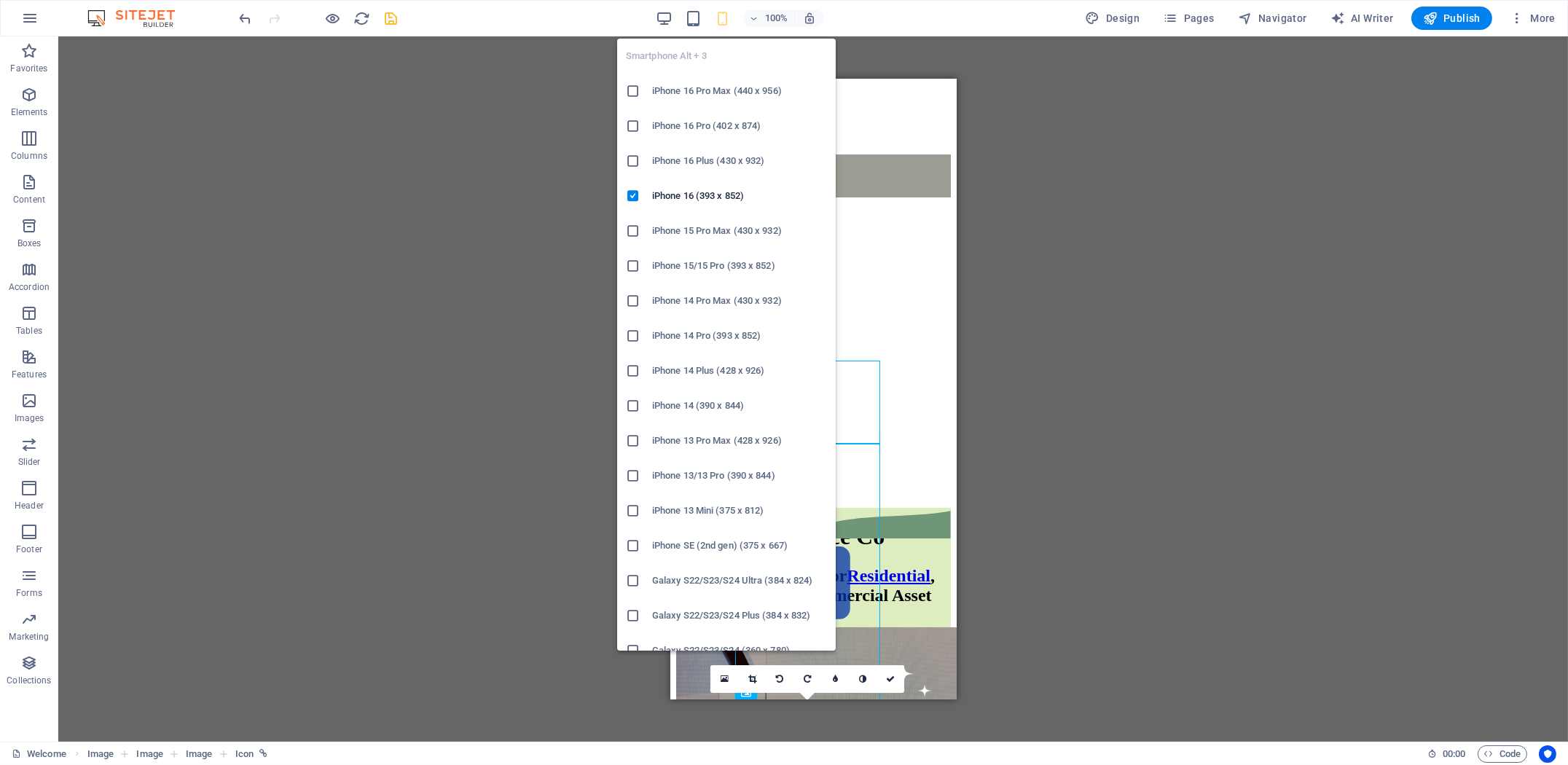
click at [717, 15] on icon "button" at bounding box center [722, 18] width 17 height 17
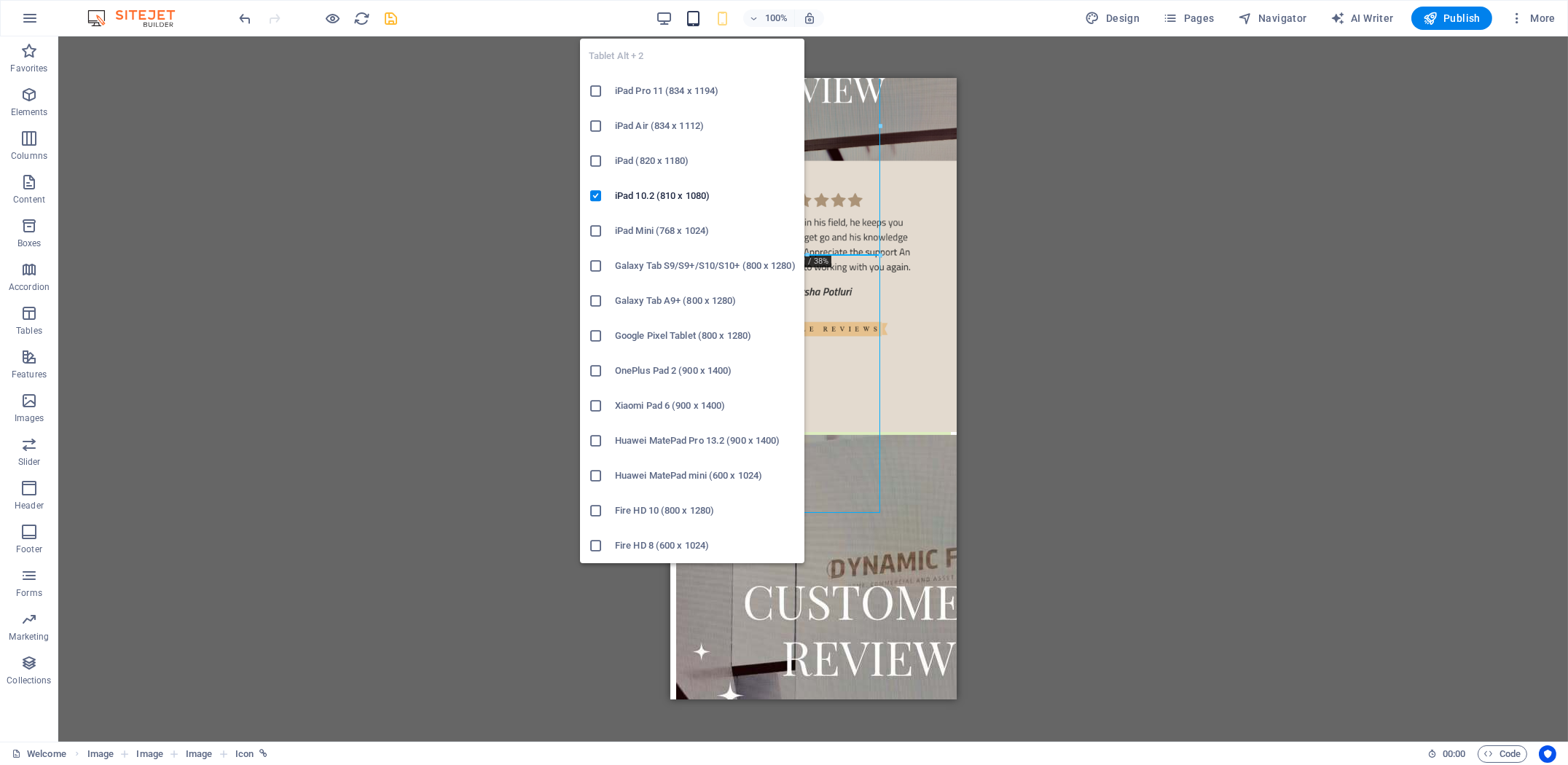
click at [688, 20] on icon "button" at bounding box center [693, 18] width 17 height 17
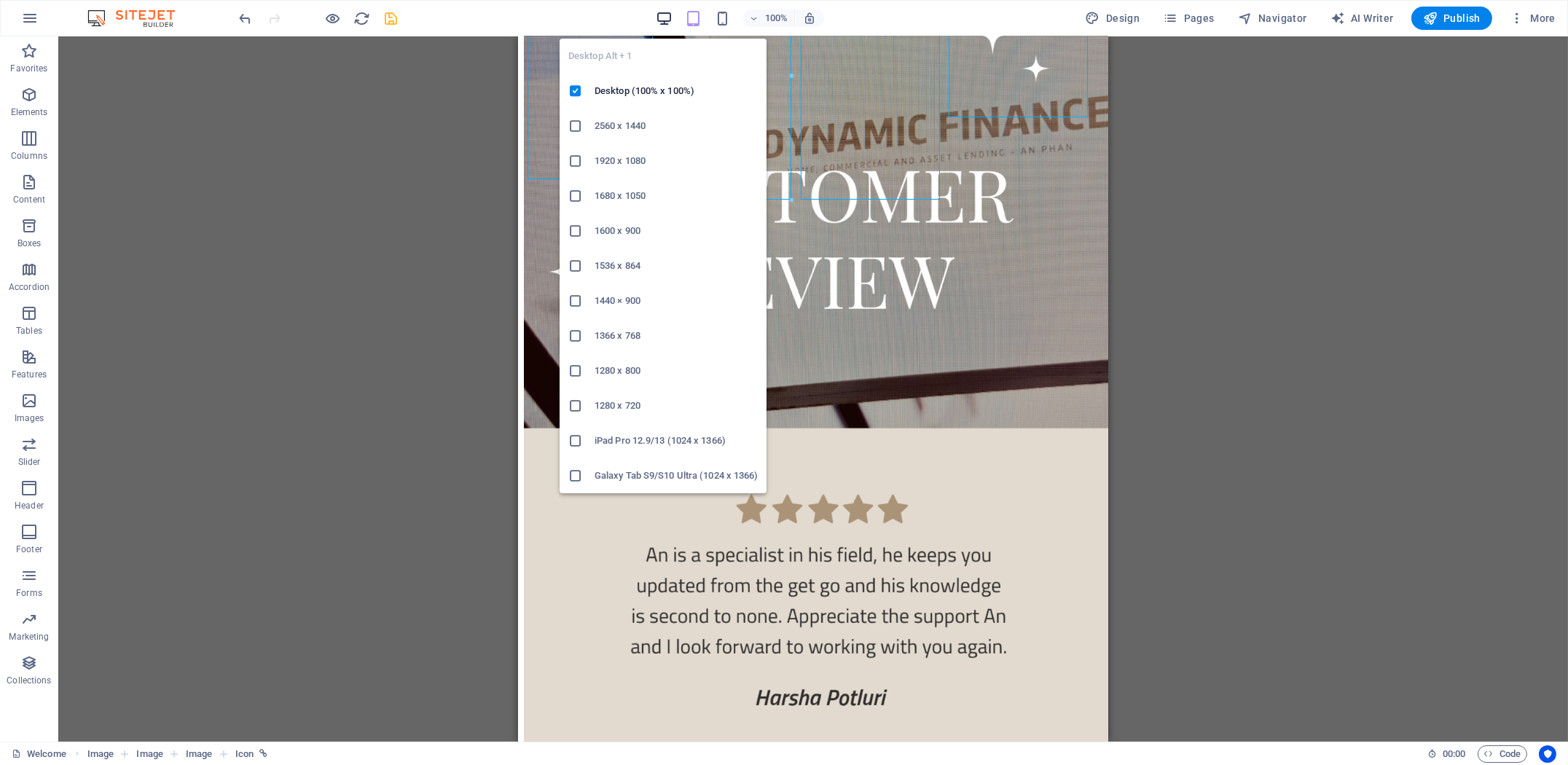
click at [665, 19] on icon "button" at bounding box center [664, 18] width 17 height 17
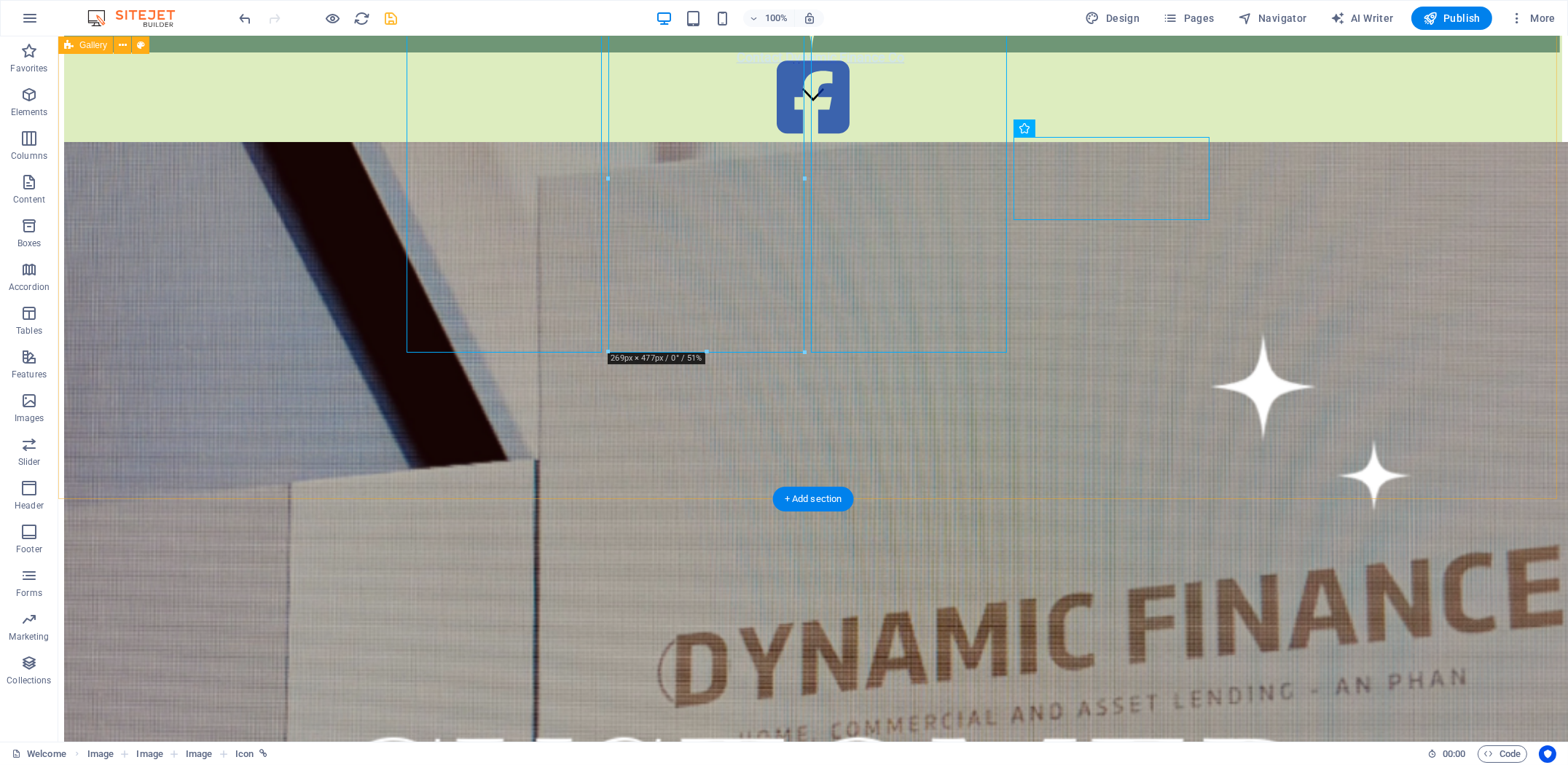
scroll to position [137, 0]
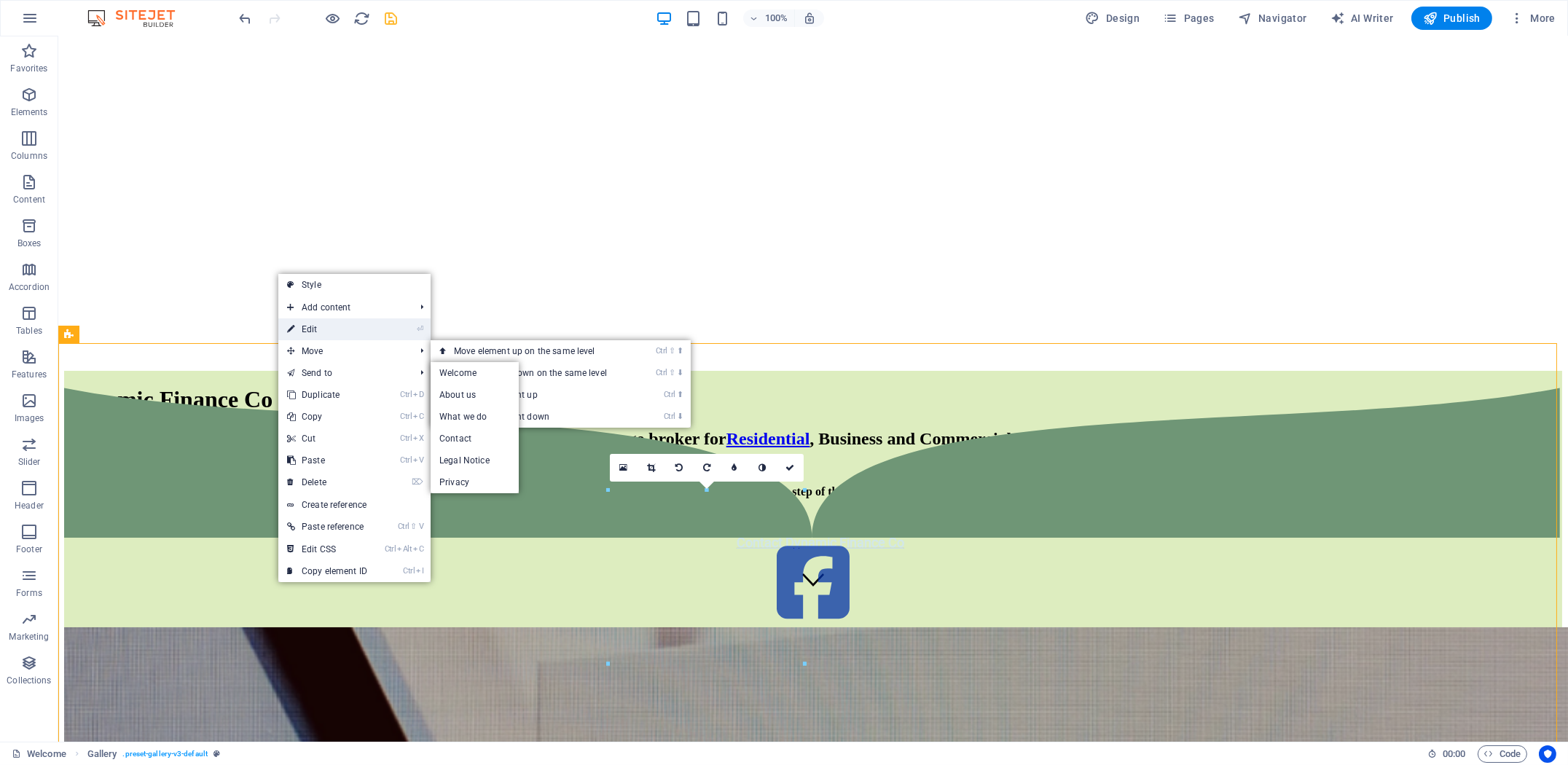
click at [332, 334] on link "⏎ Edit" at bounding box center [327, 329] width 97 height 22
select select "px"
select select "rem"
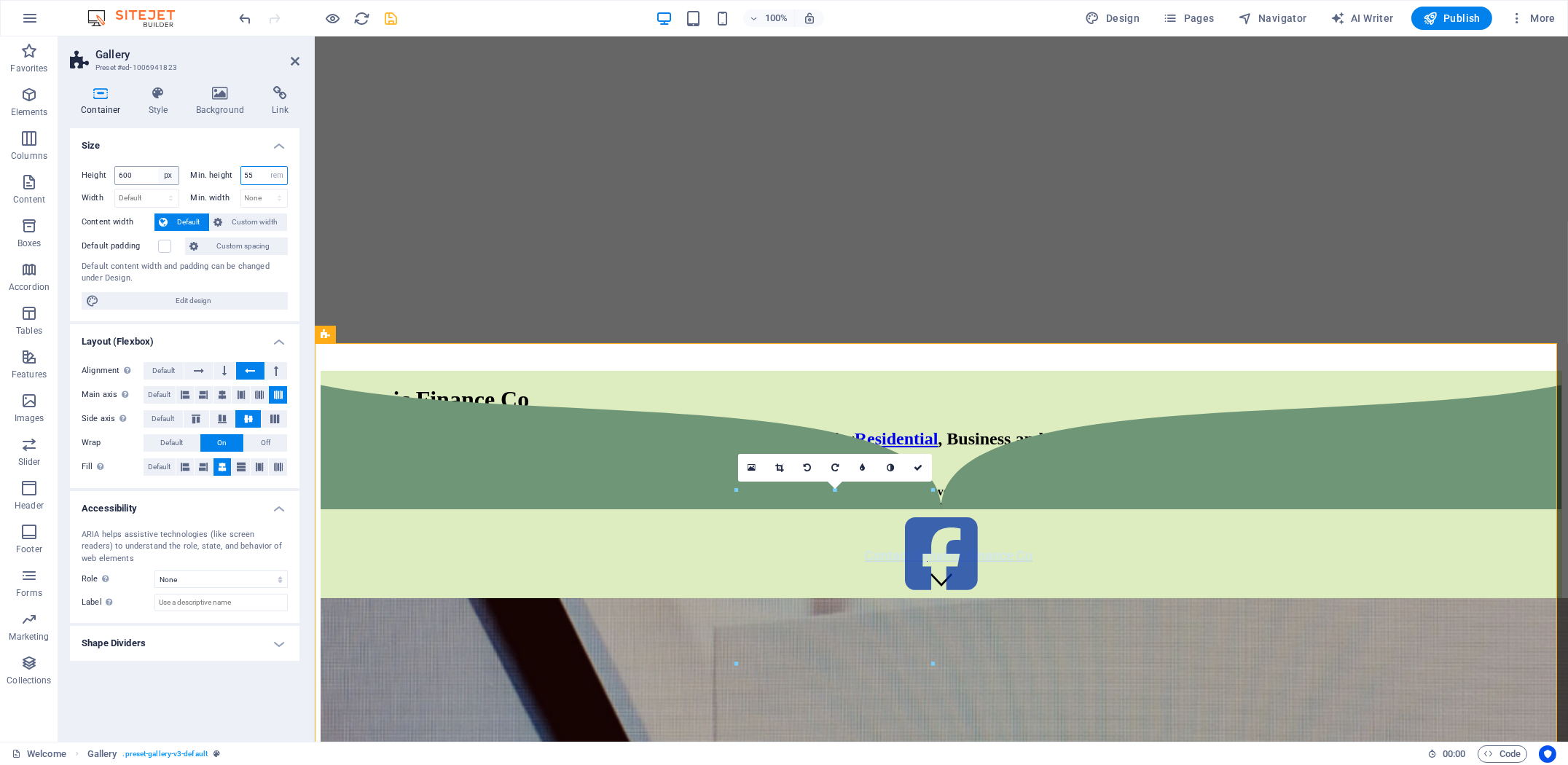
drag, startPoint x: 258, startPoint y: 171, endPoint x: 173, endPoint y: 172, distance: 85.0
click at [177, 172] on div "Height 600 Default px rem % vh vw Min. height 55 None px rem % vh vw" at bounding box center [184, 177] width 206 height 23
type input "70"
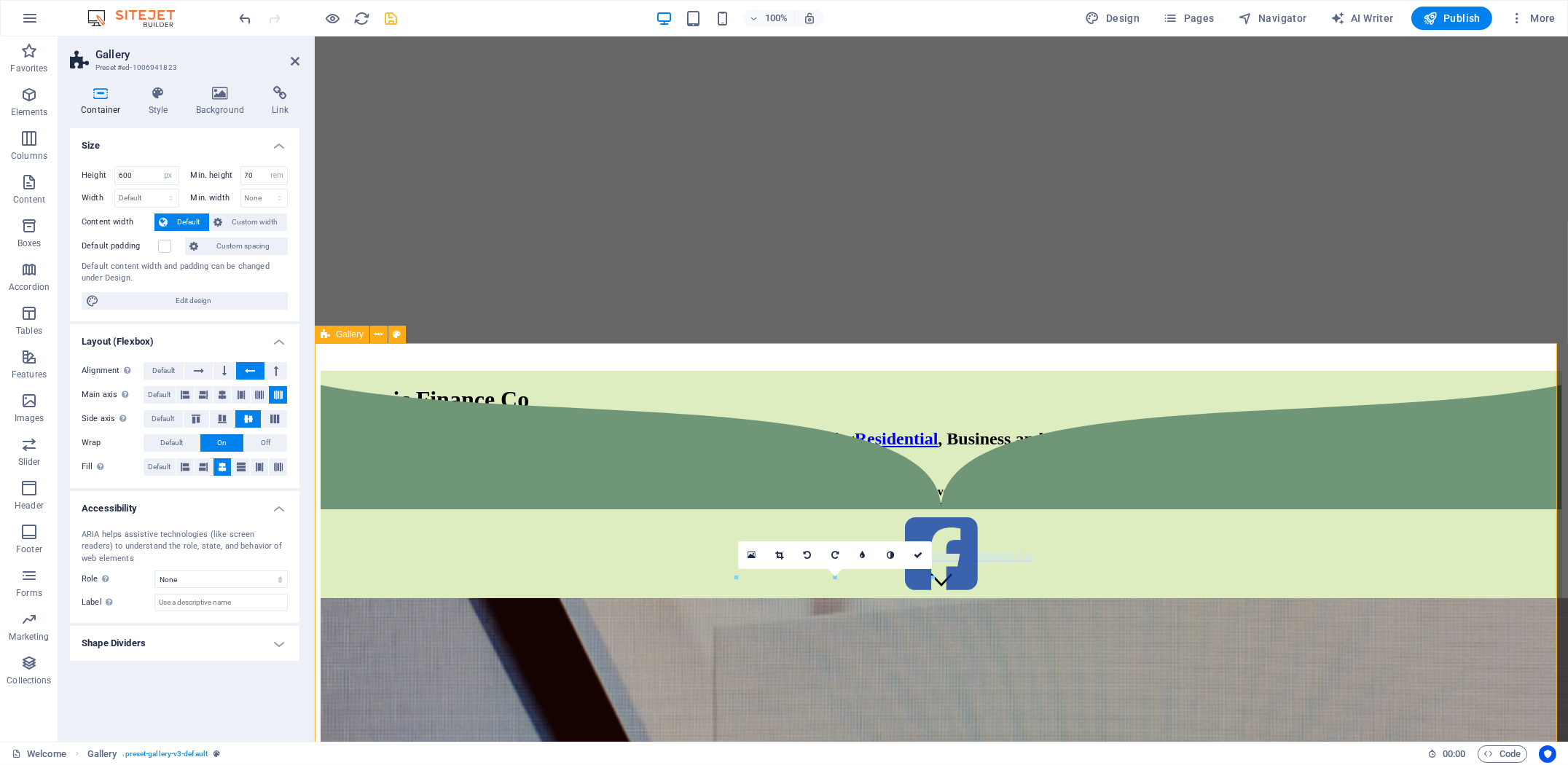
click at [457, 498] on div at bounding box center [940, 778] width 1242 height 816
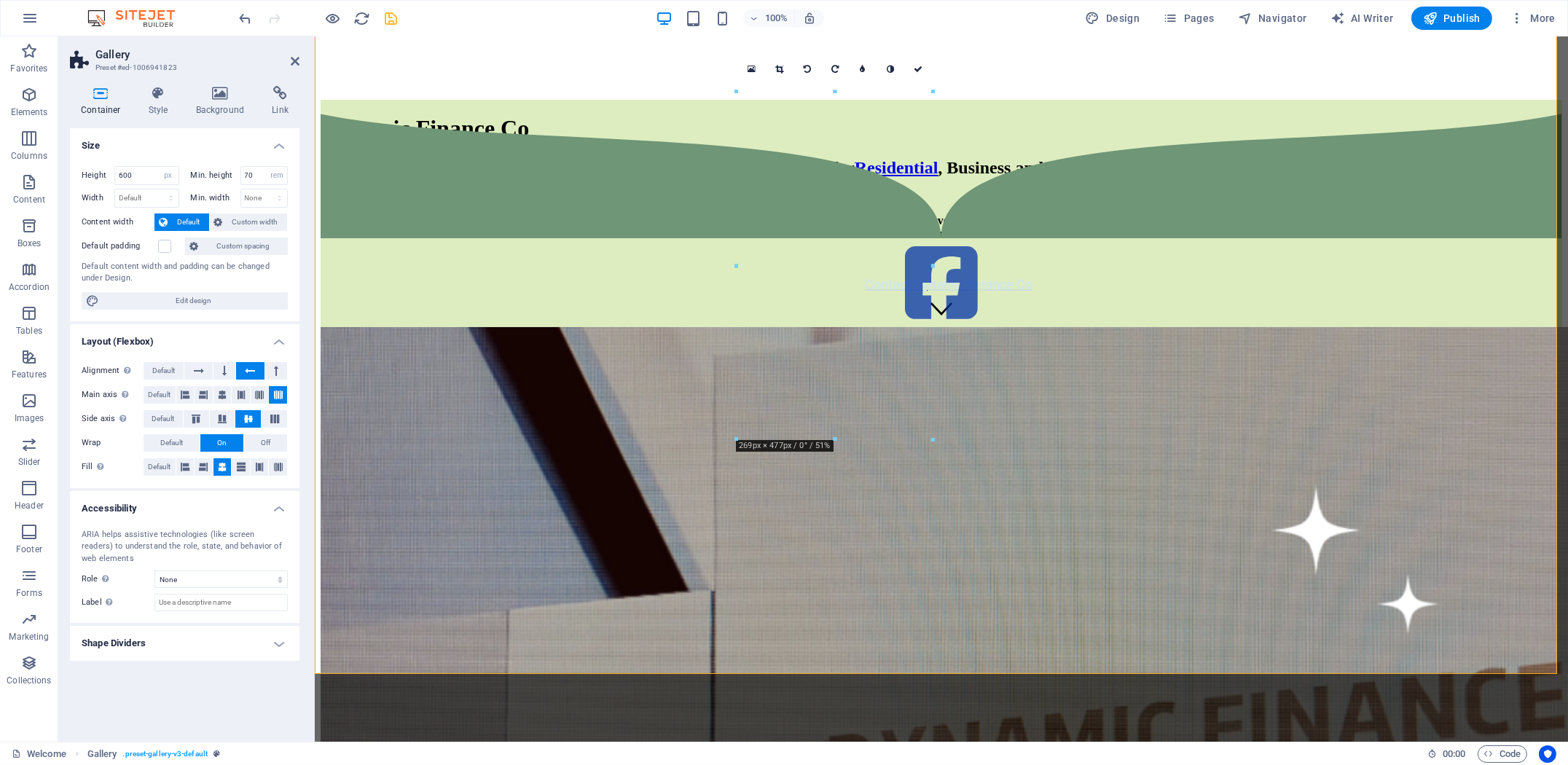
scroll to position [622, 0]
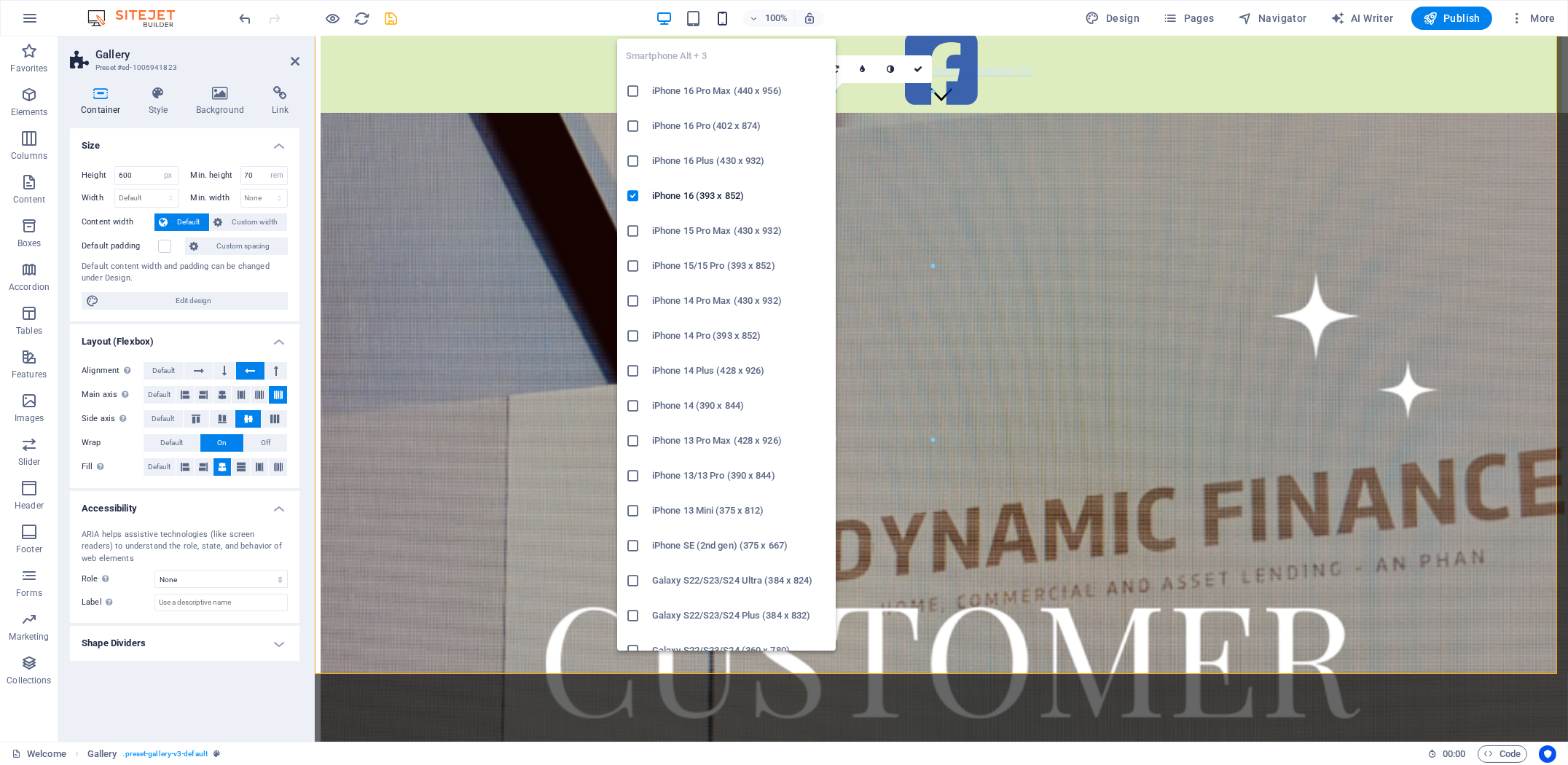
click at [717, 15] on icon "button" at bounding box center [722, 18] width 17 height 17
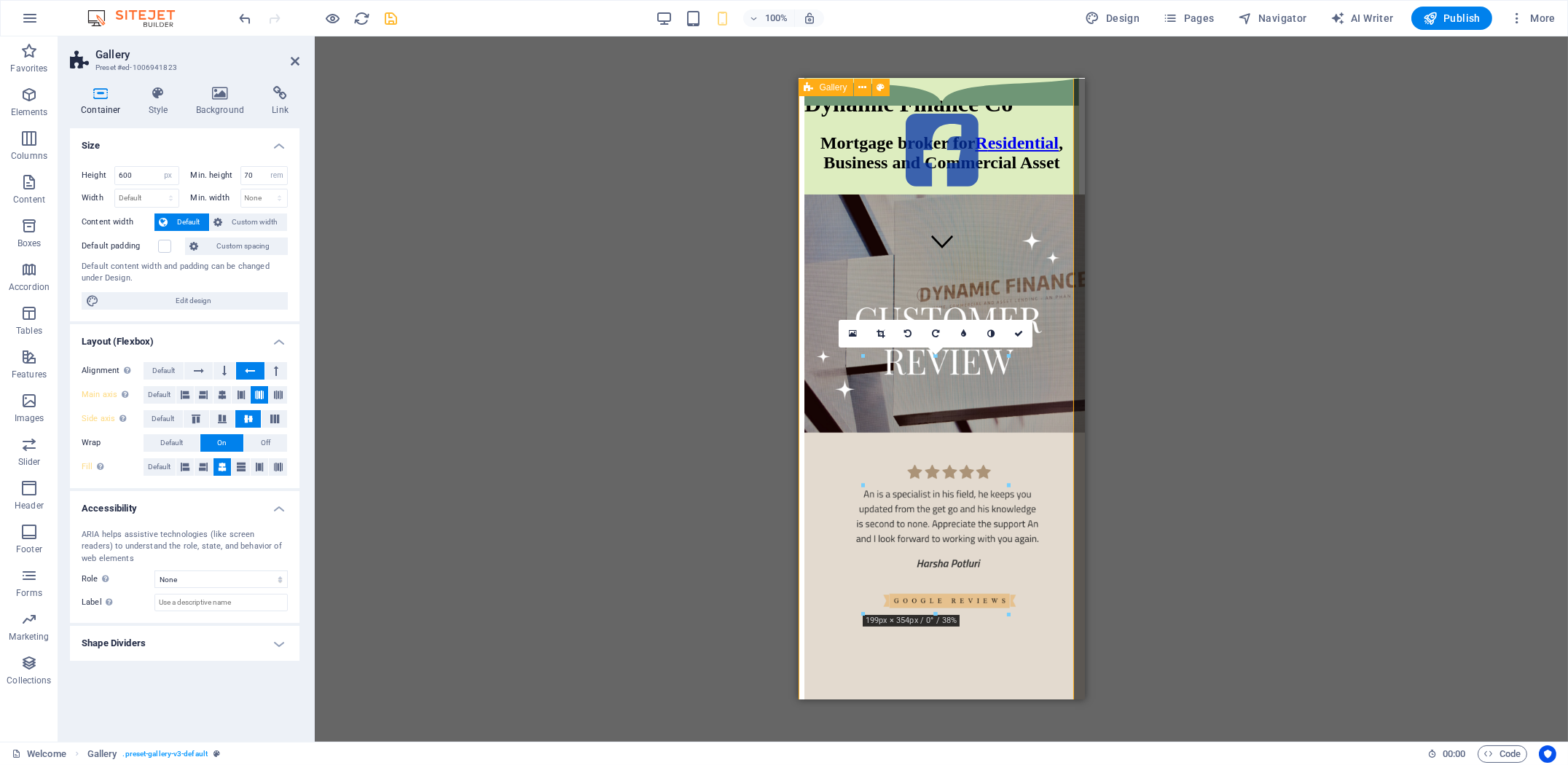
scroll to position [190, 0]
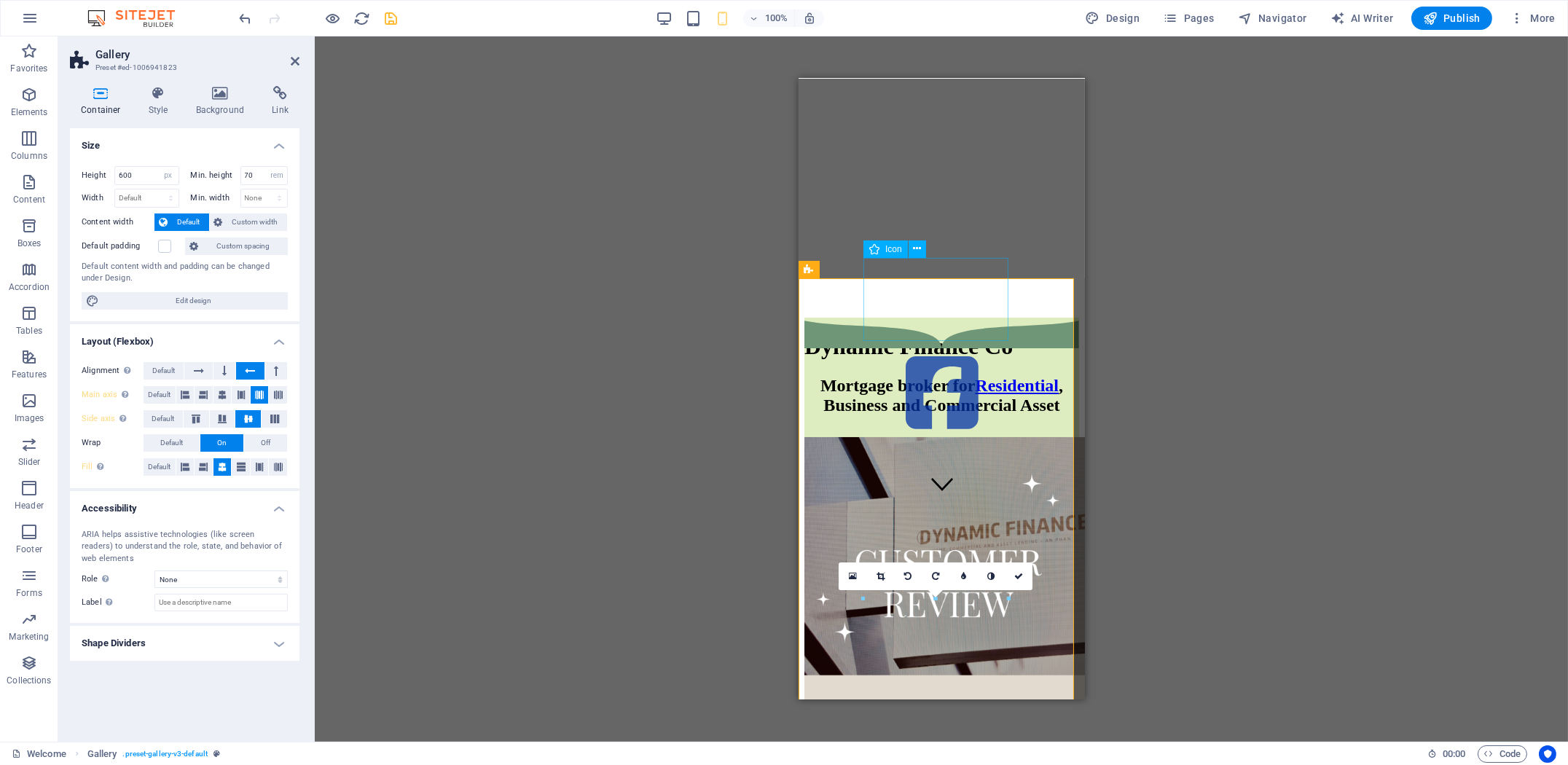
click at [939, 351] on figure at bounding box center [940, 394] width 275 height 86
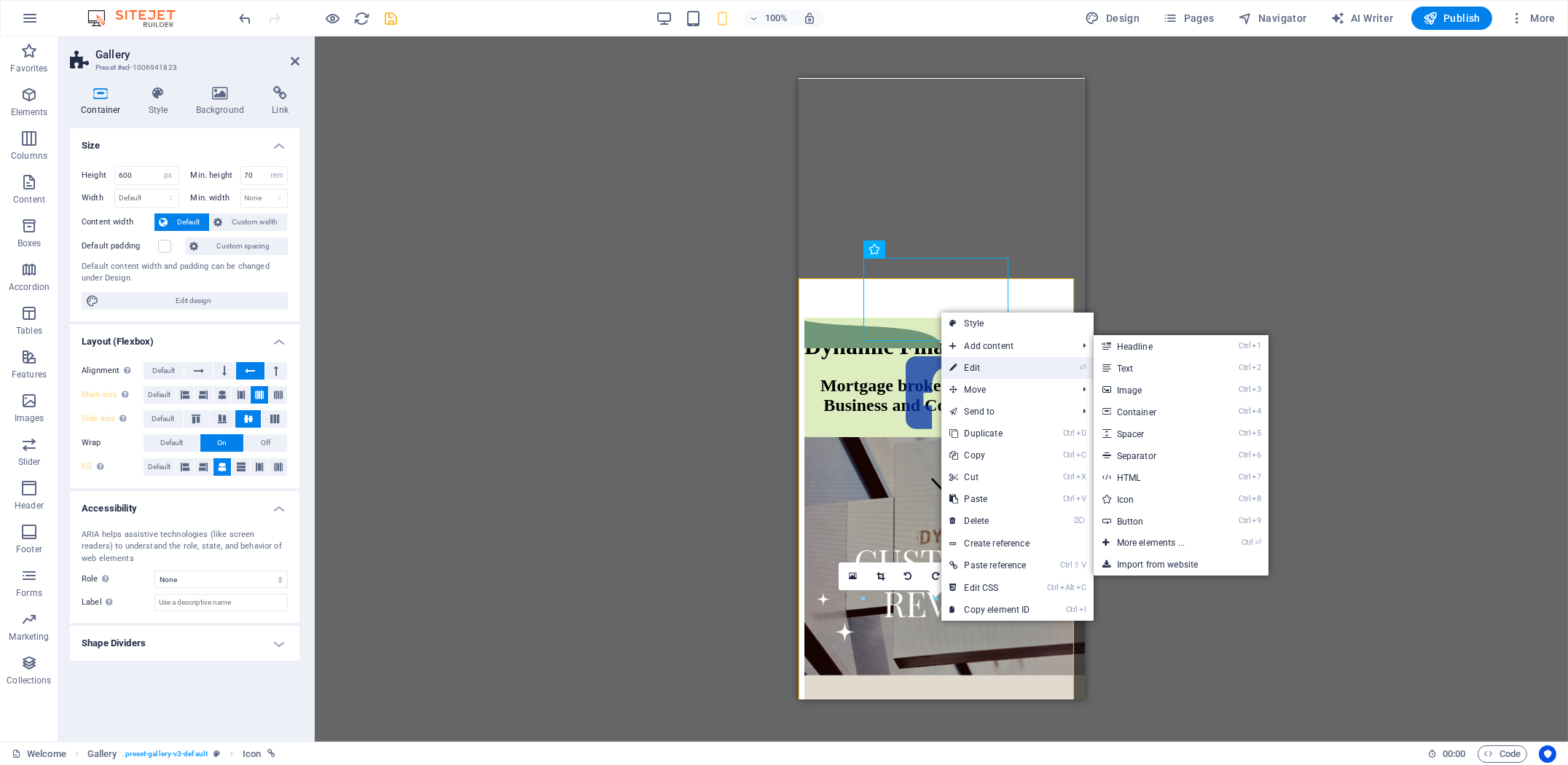
click at [985, 376] on link "⏎ Edit" at bounding box center [990, 367] width 97 height 22
select select "%"
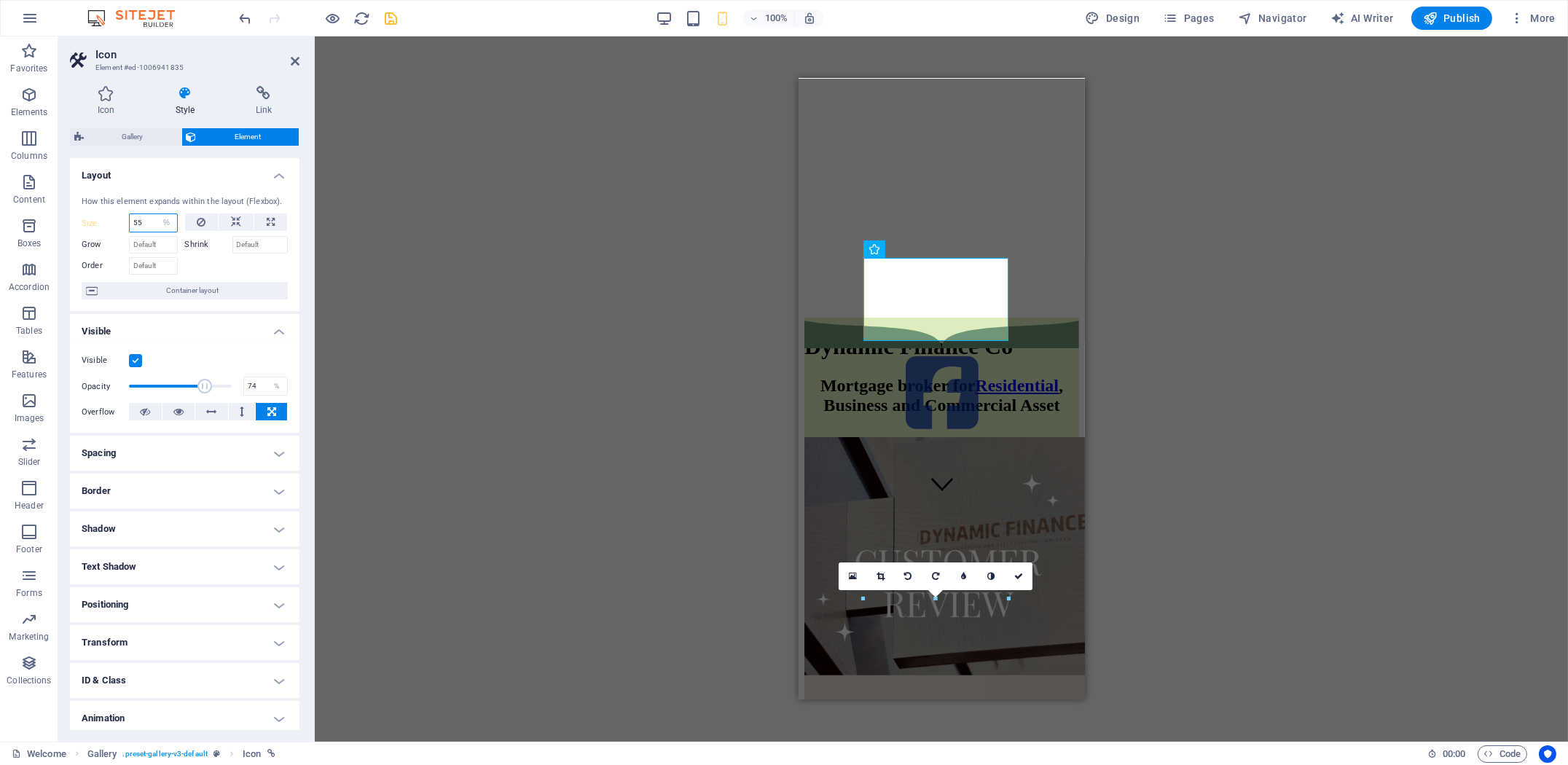
drag, startPoint x: 146, startPoint y: 217, endPoint x: 107, endPoint y: 221, distance: 39.2
click at [110, 221] on div "Size 55 Default auto px % 1/1 1/2 1/3 1/4 1/5 1/6 1/7 1/8 1/9 1/10" at bounding box center [129, 223] width 96 height 19
type input "30"
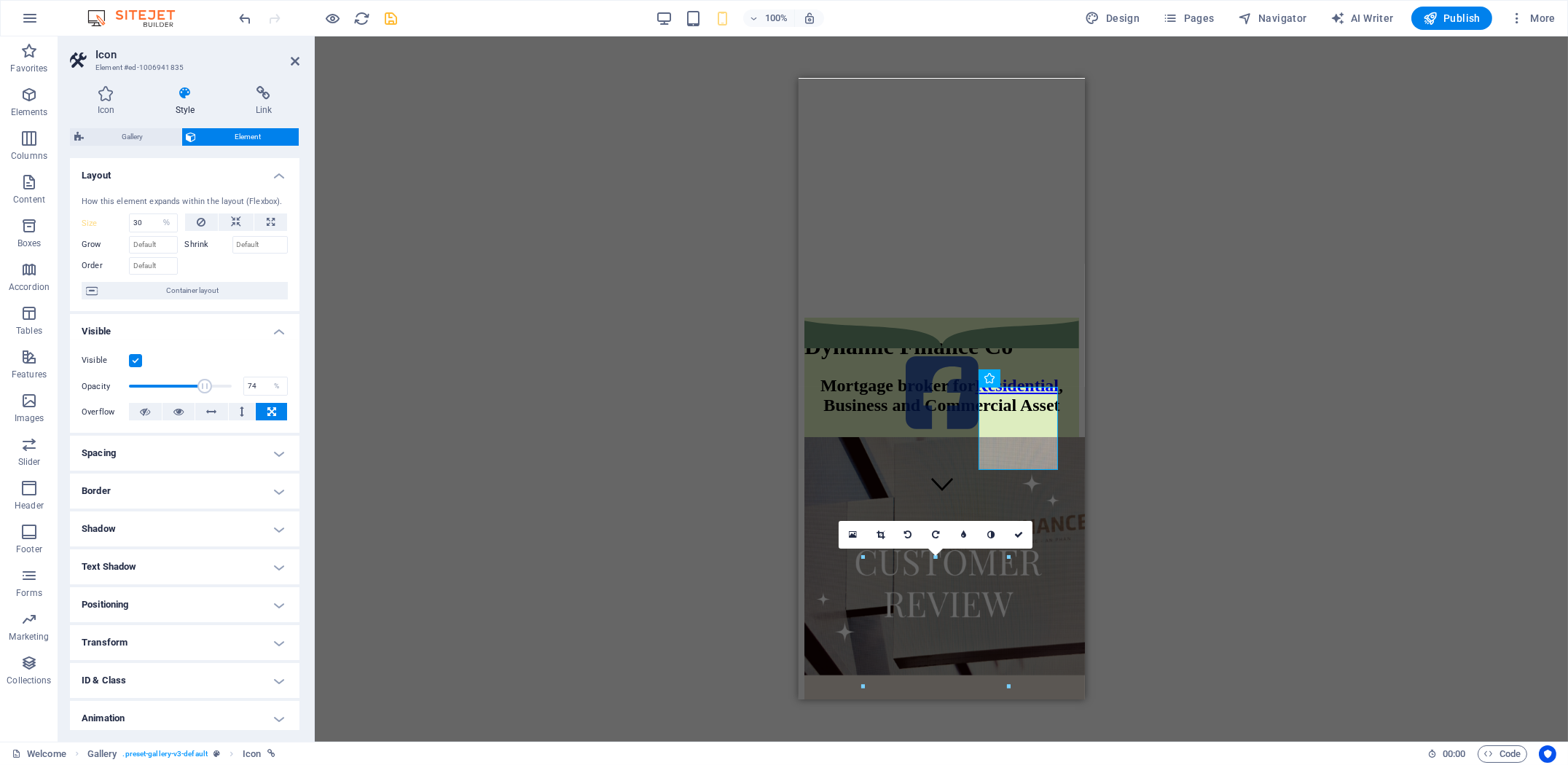
click at [501, 387] on div "H1 Banner Banner Container Text Gallery Image Image Image Menu Bar HTML Contain…" at bounding box center [941, 389] width 1253 height 705
click at [1197, 468] on div "H1 Banner Banner Container Text Gallery Image Image Image Menu Bar HTML Contain…" at bounding box center [941, 389] width 1253 height 705
click at [1019, 341] on div at bounding box center [940, 725] width 275 height 816
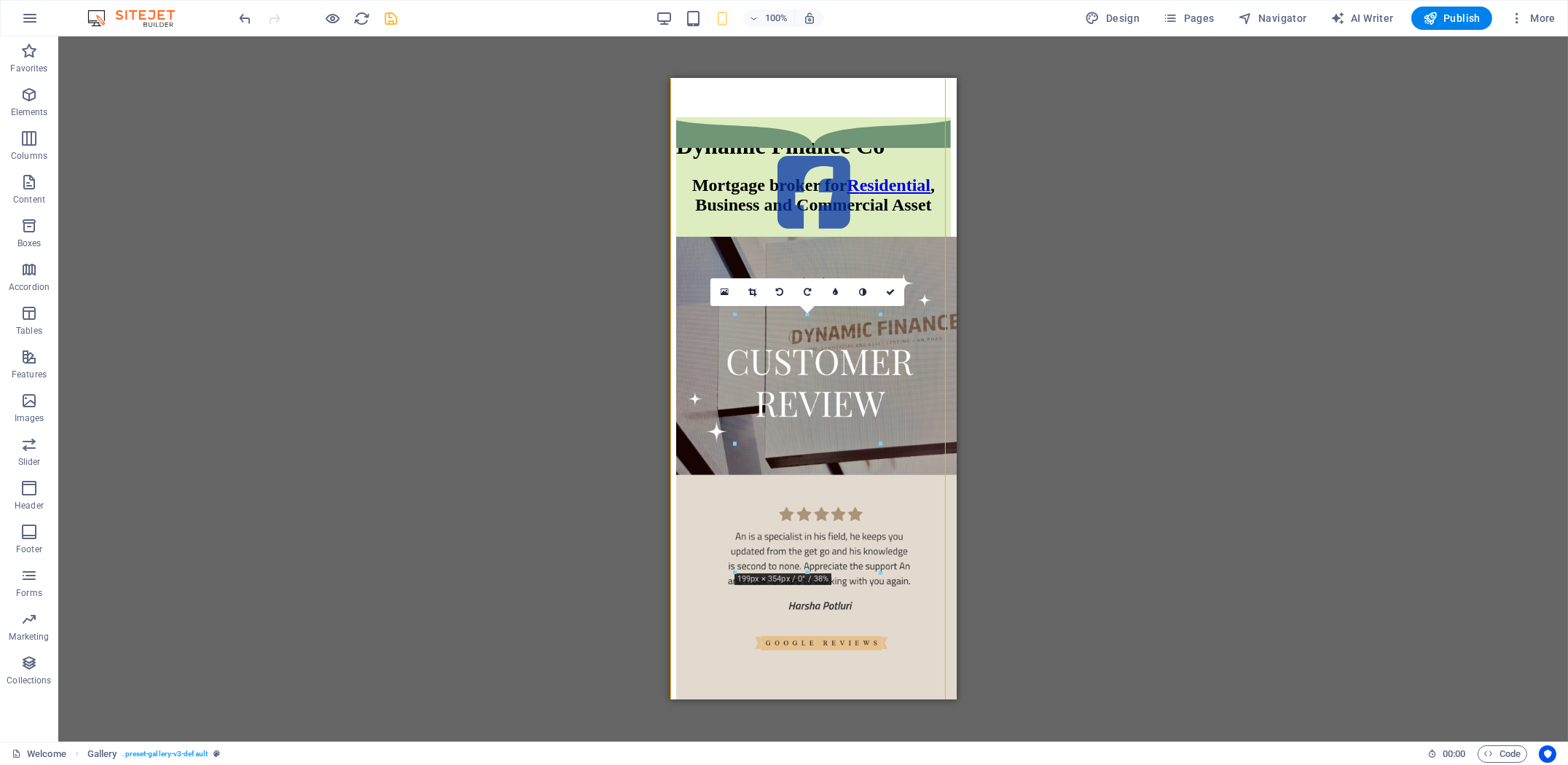
scroll to position [433, 0]
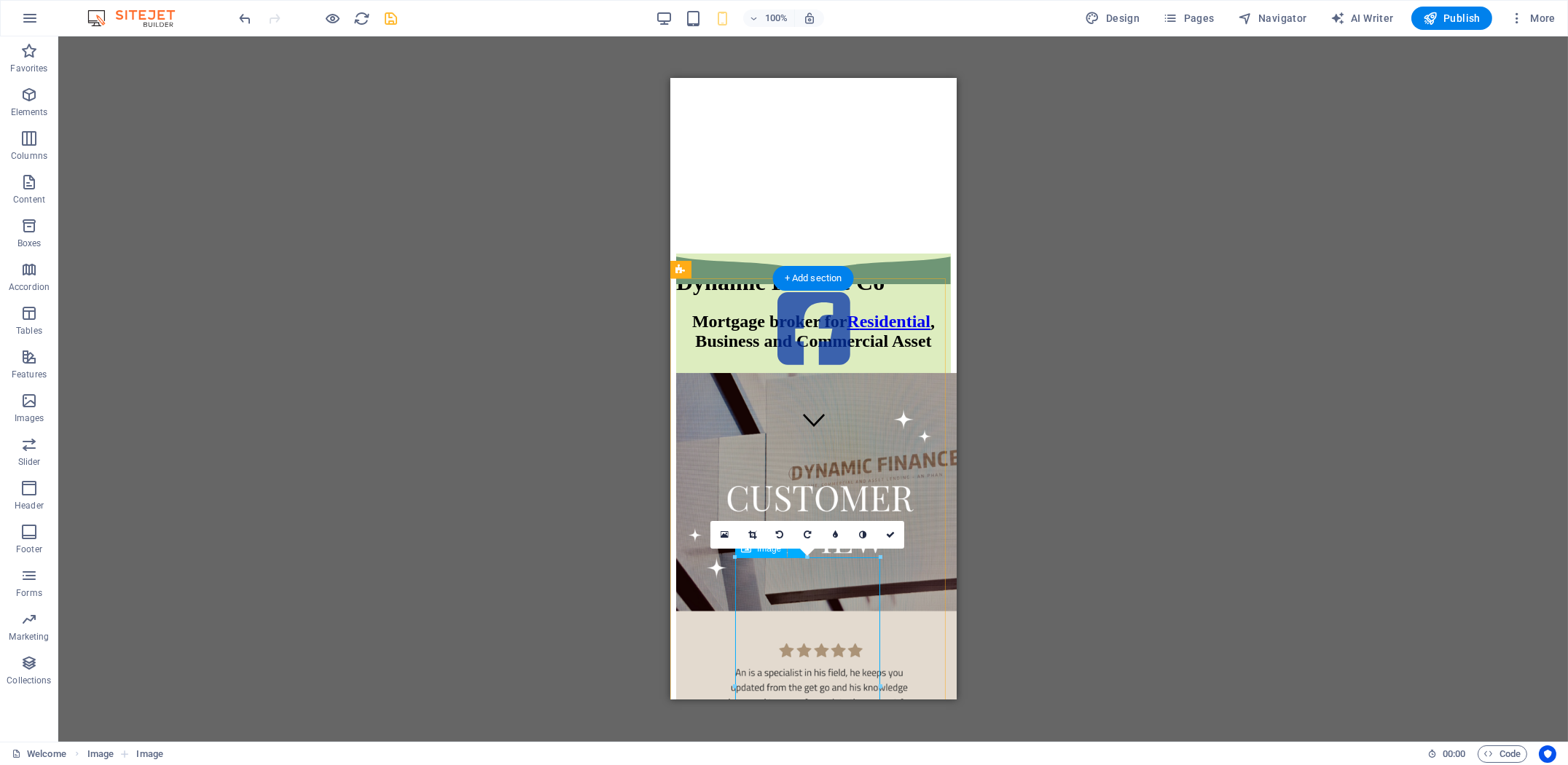
scroll to position [190, 0]
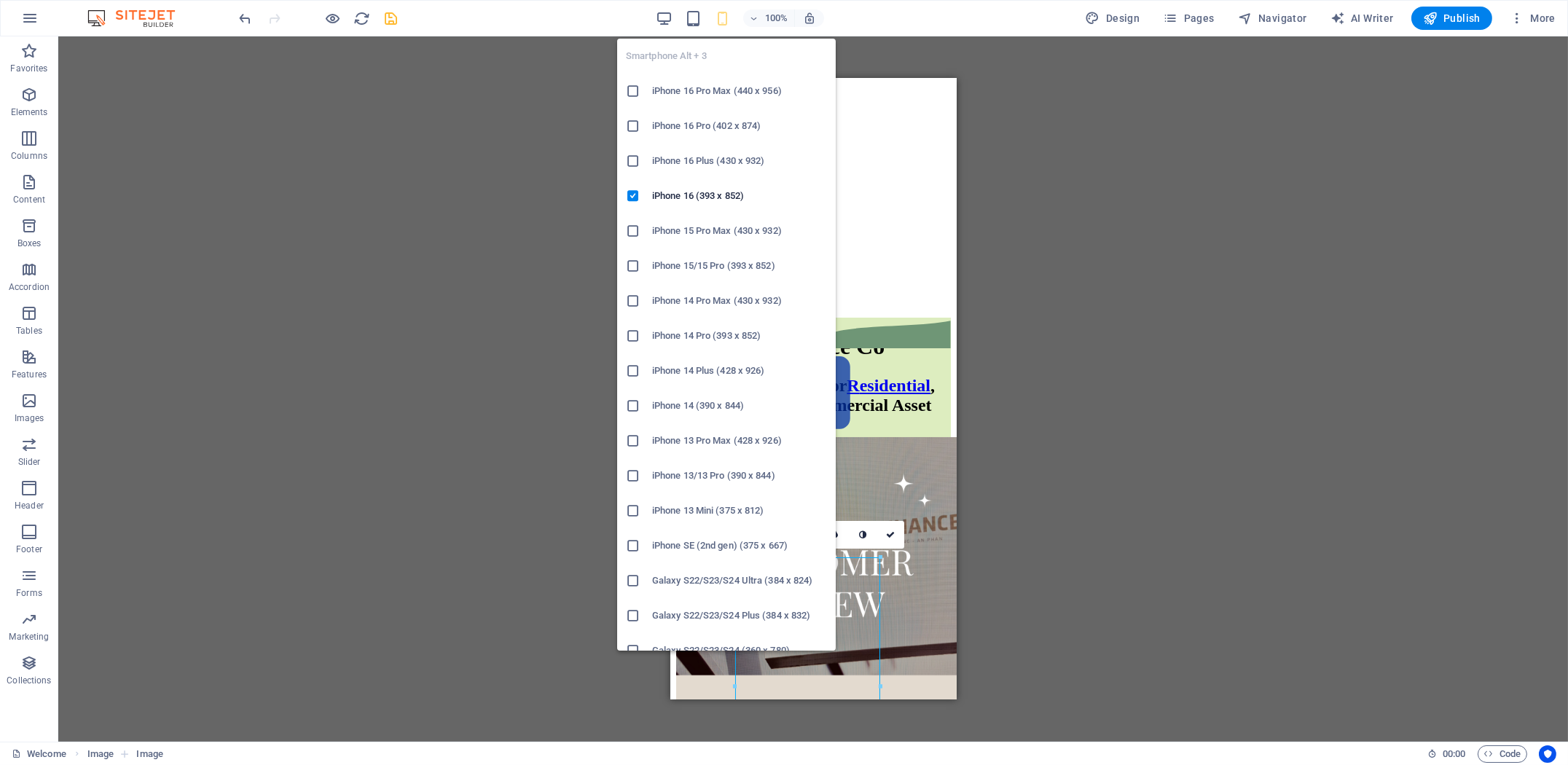
click at [697, 162] on h6 "iPhone 16 Plus (430 x 932)" at bounding box center [739, 160] width 175 height 17
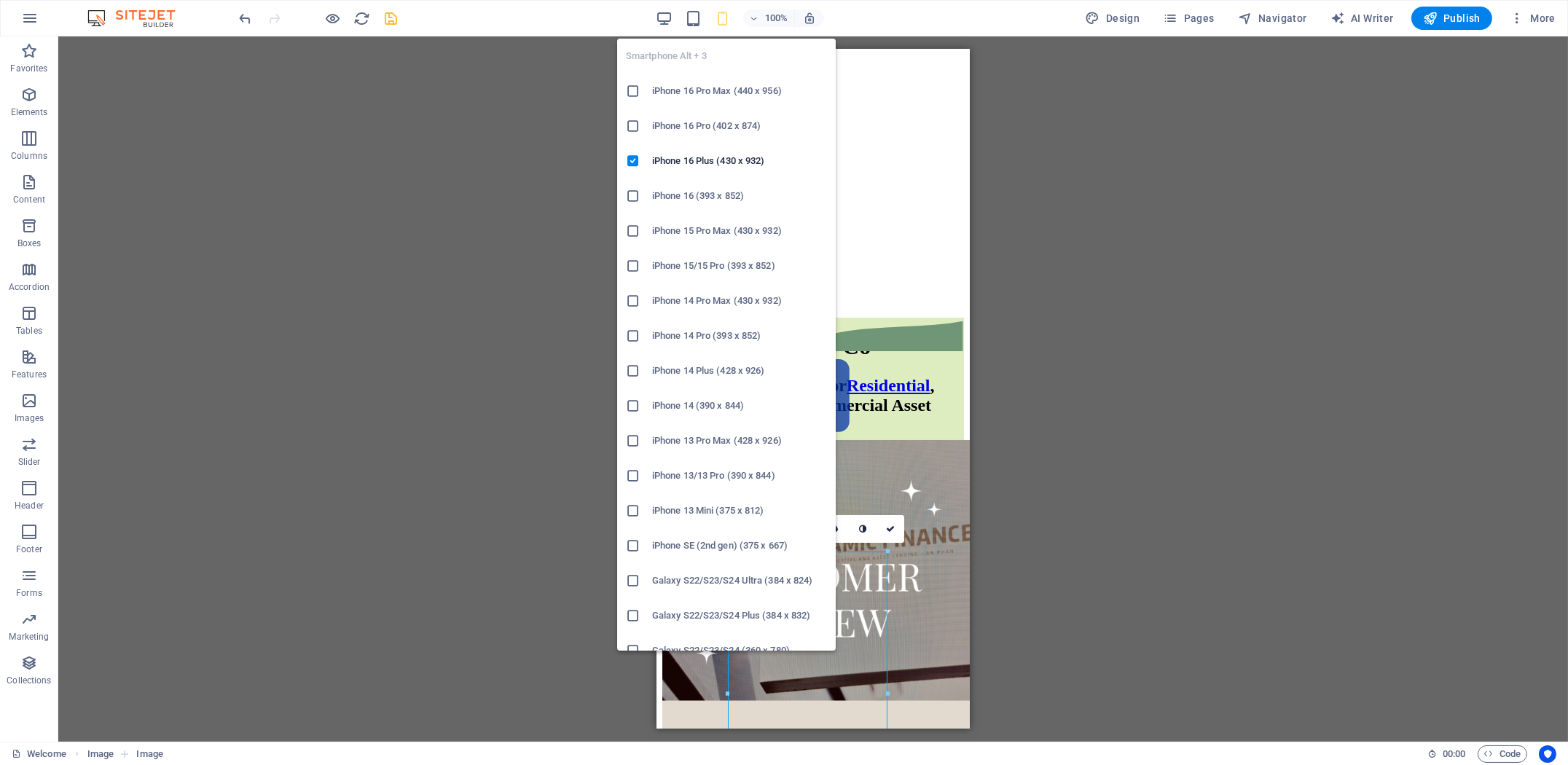
click at [727, 19] on icon "button" at bounding box center [722, 18] width 17 height 17
click at [738, 273] on h6 "iPhone 15/15 Pro (393 x 852)" at bounding box center [739, 265] width 175 height 17
click at [724, 15] on icon "button" at bounding box center [722, 18] width 17 height 17
click at [735, 275] on li "iPhone 15/15 Pro (393 x 852)" at bounding box center [726, 266] width 218 height 35
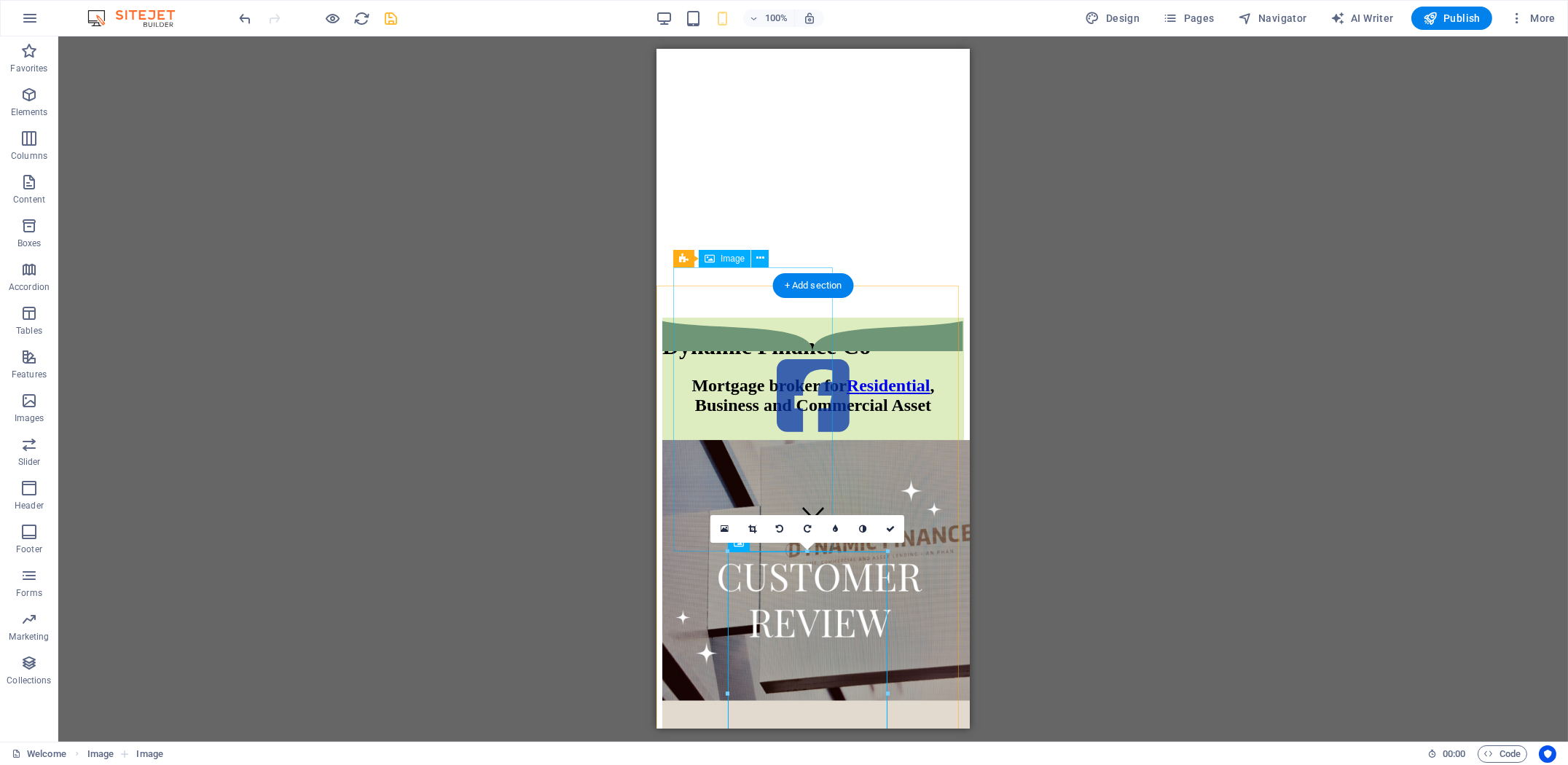
drag, startPoint x: 774, startPoint y: 416, endPoint x: 827, endPoint y: 421, distance: 53.2
click at [773, 440] on figure at bounding box center [813, 719] width 301 height 559
click at [917, 408] on figure at bounding box center [813, 396] width 301 height 86
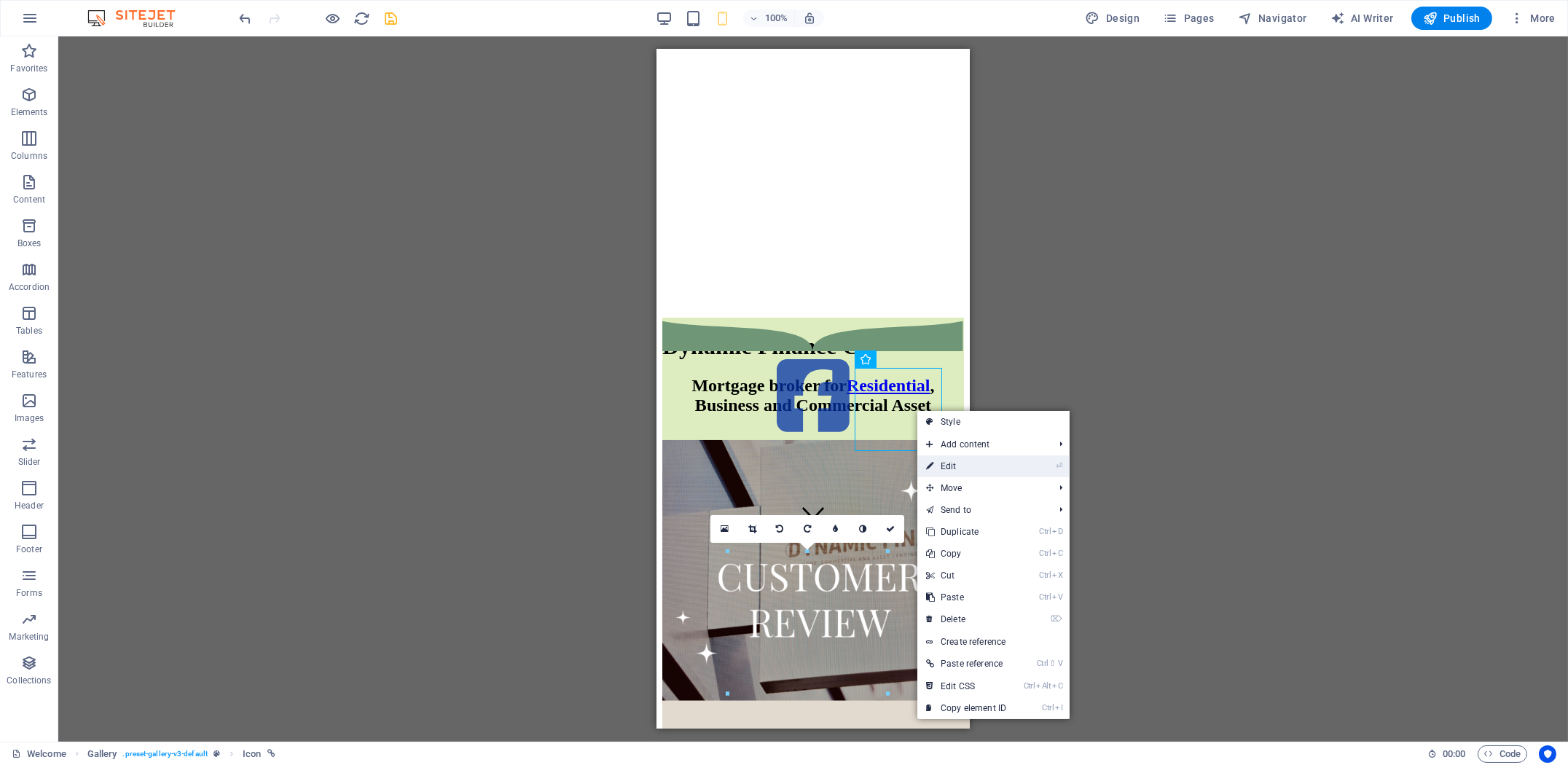
click at [960, 471] on link "⏎ Edit" at bounding box center [966, 466] width 97 height 22
select select "%"
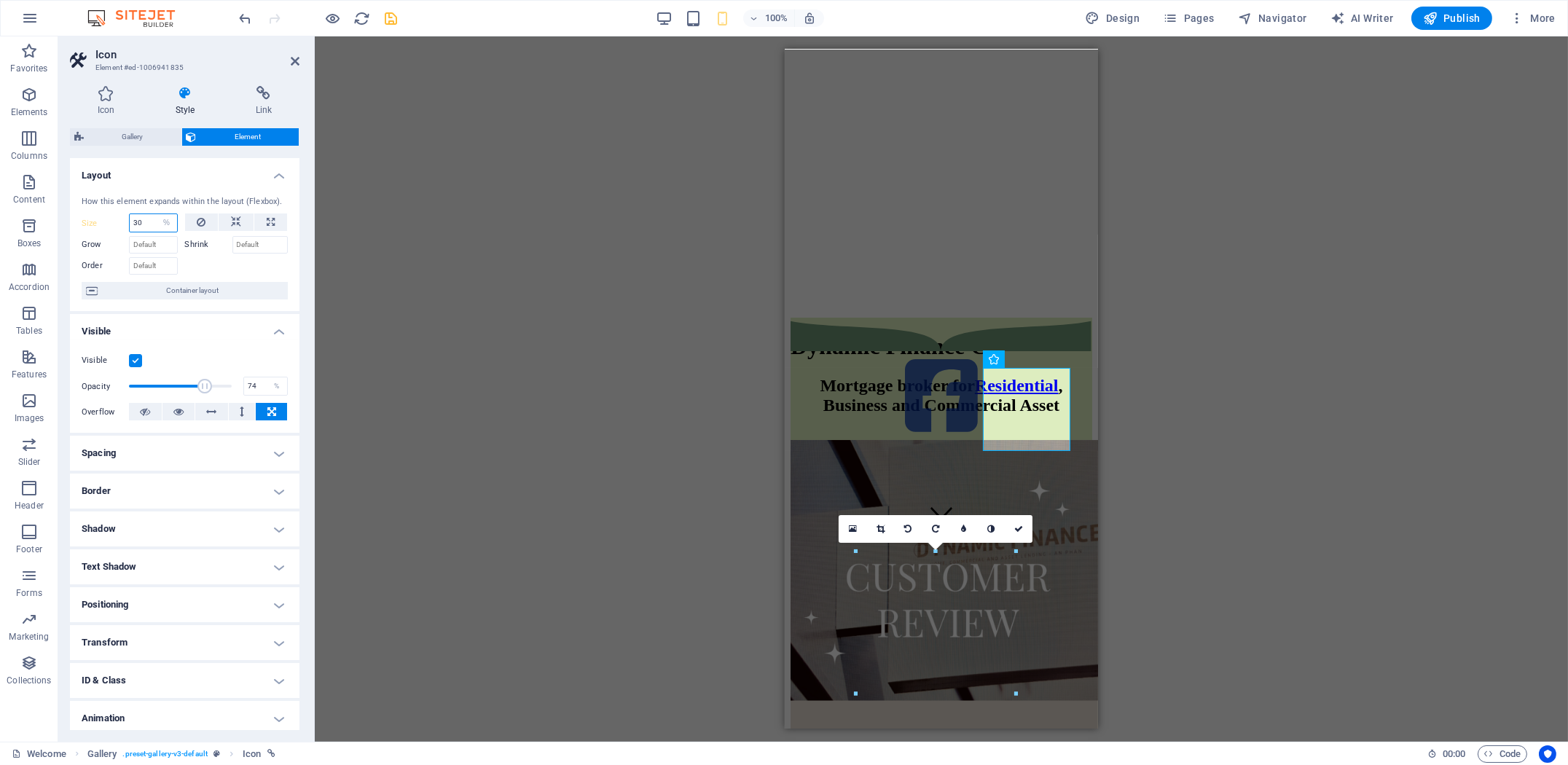
drag, startPoint x: 146, startPoint y: 220, endPoint x: 106, endPoint y: 222, distance: 40.0
click at [107, 221] on div "Size 30 Default auto px % 1/1 1/2 1/3 1/4 1/5 1/6 1/7 1/8 1/9 1/10" at bounding box center [129, 223] width 96 height 19
drag, startPoint x: 142, startPoint y: 222, endPoint x: 107, endPoint y: 222, distance: 35.0
click at [107, 222] on div "Size 20 Default auto px % 1/1 1/2 1/3 1/4 1/5 1/6 1/7 1/8 1/9 1/10" at bounding box center [129, 223] width 96 height 19
type input "25"
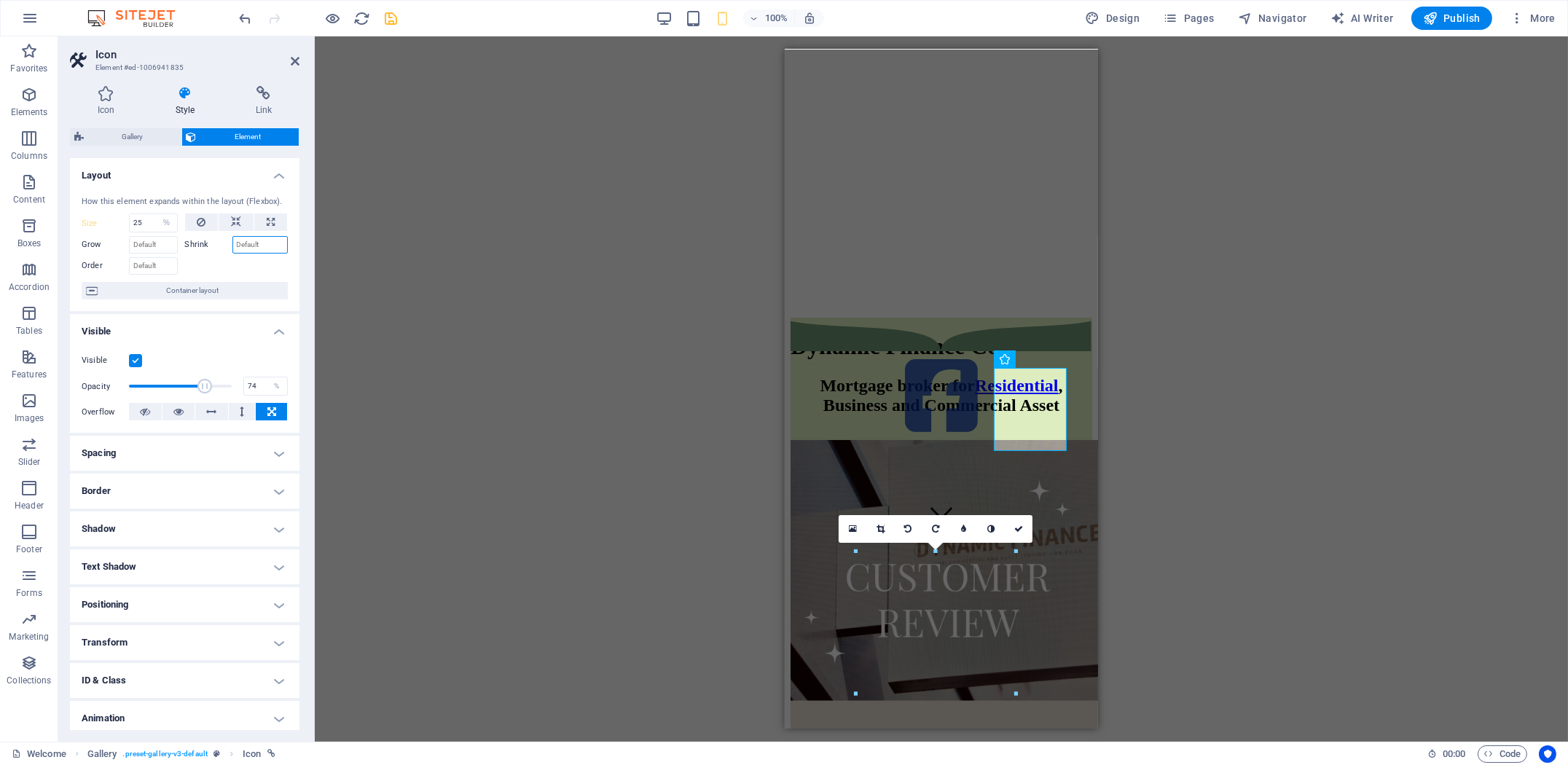
drag, startPoint x: 259, startPoint y: 249, endPoint x: 237, endPoint y: 249, distance: 22.0
click at [233, 249] on input "Shrink" at bounding box center [260, 244] width 56 height 17
type input "50"
click at [237, 243] on input "50" at bounding box center [260, 244] width 56 height 17
click at [608, 347] on div "H1 Banner Banner Container Container Banner Text Gallery Image Image Image Menu…" at bounding box center [941, 389] width 1253 height 705
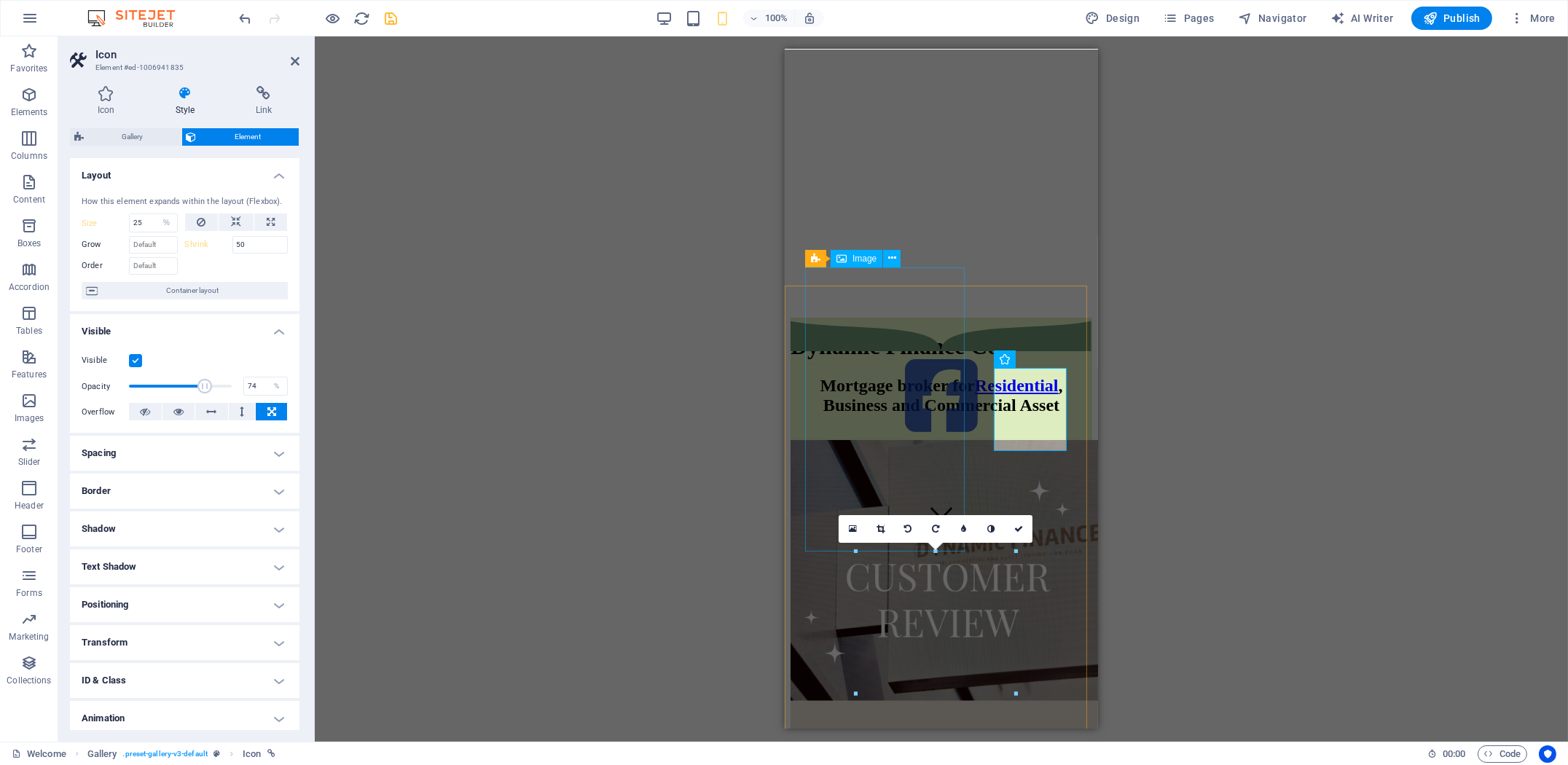
click at [958, 440] on figure at bounding box center [940, 719] width 301 height 559
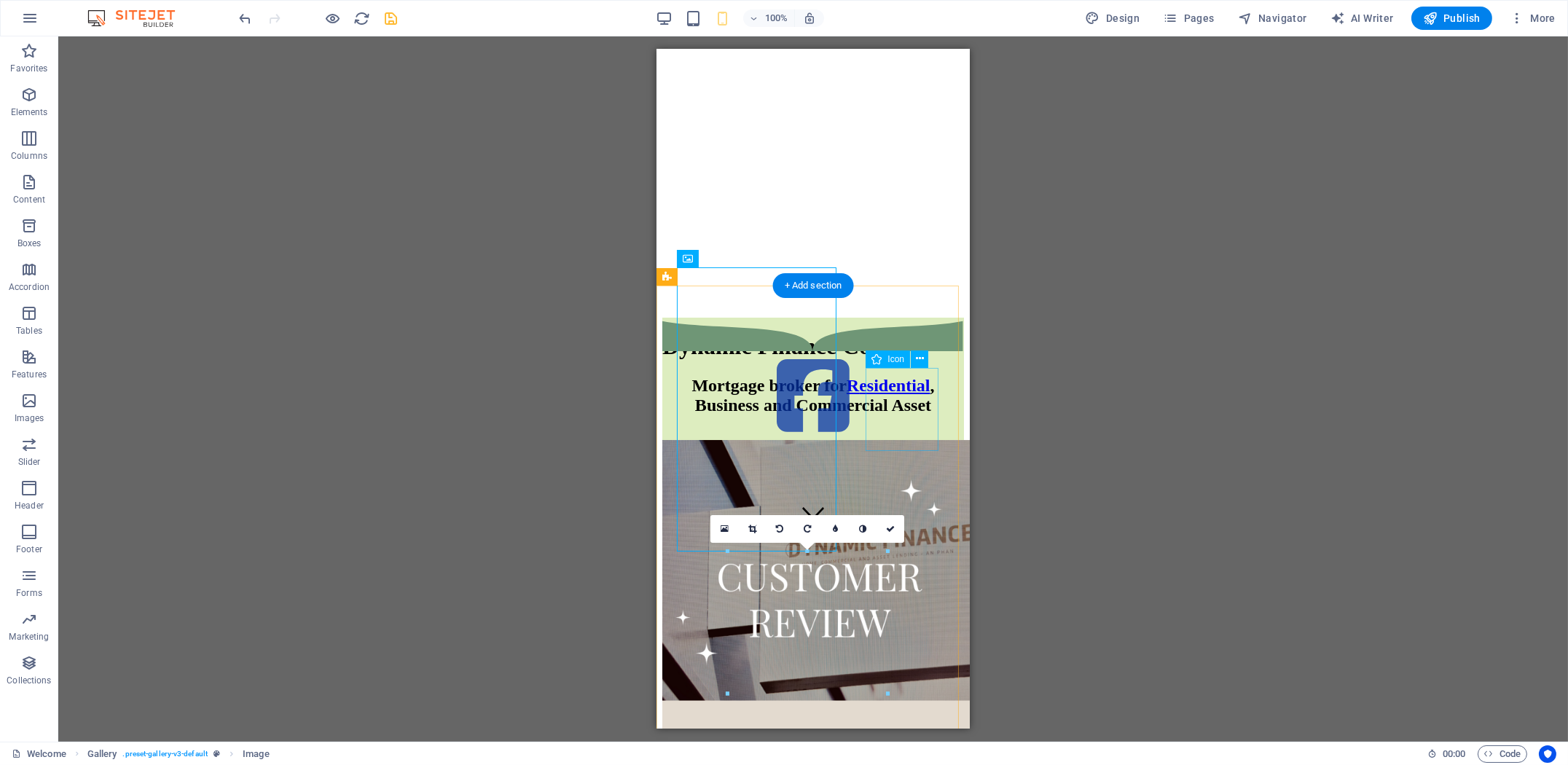
click at [908, 395] on figure at bounding box center [813, 396] width 301 height 86
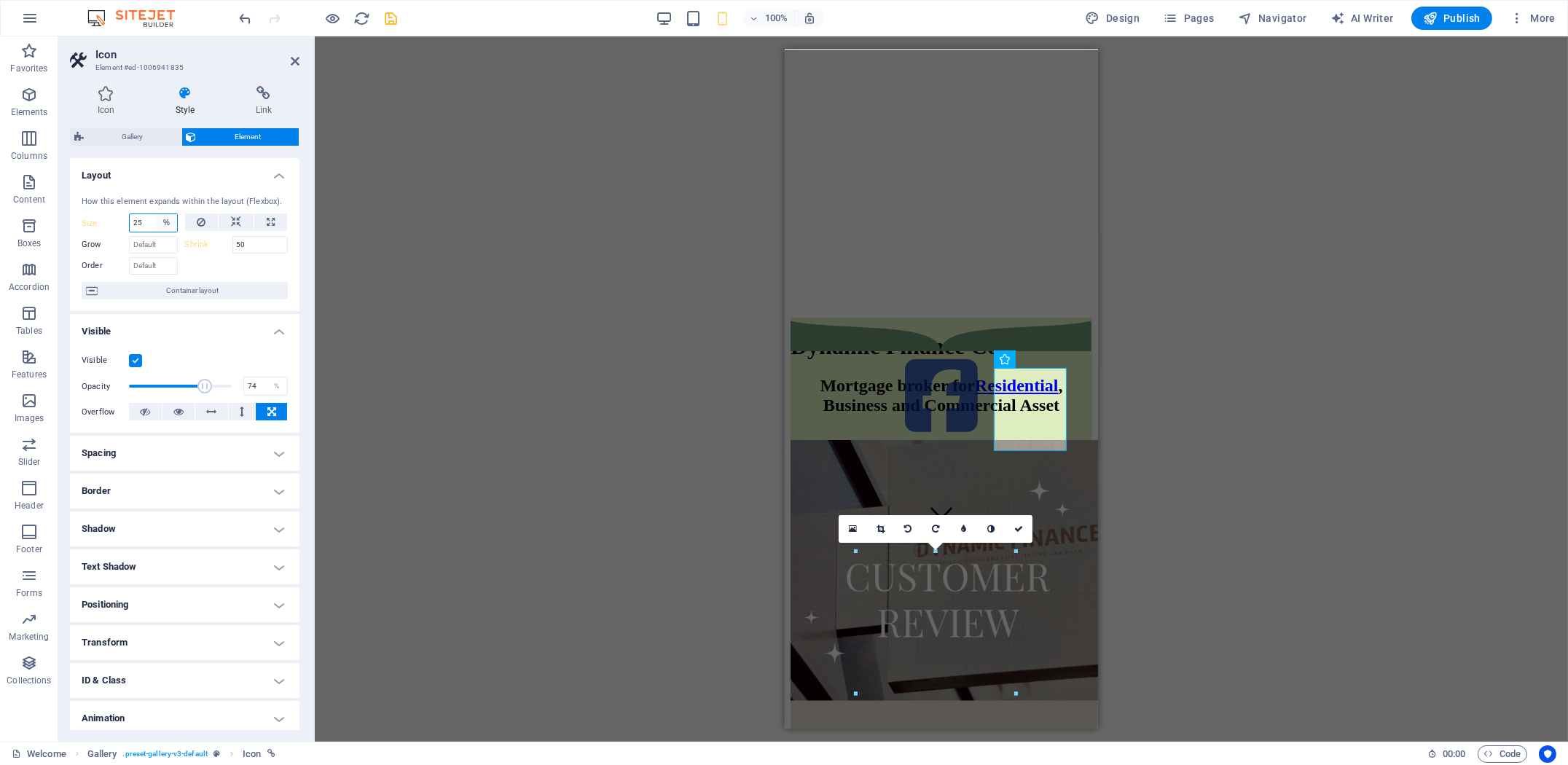
click at [168, 225] on select "Default auto px % 1/1 1/2 1/3 1/4 1/5 1/6 1/7 1/8 1/9 1/10" at bounding box center [167, 223] width 21 height 17
select select "1/7"
click at [157, 214] on select "Default auto px % 1/1 1/2 1/3 1/4 1/5 1/6 1/7 1/8 1/9 1/10" at bounding box center [167, 223] width 21 height 17
type input "14.28"
click at [167, 226] on select "Default auto px % 1/1 1/2 1/3 1/4 1/5 1/6 1/7 1/8 1/9 1/10" at bounding box center [167, 223] width 21 height 17
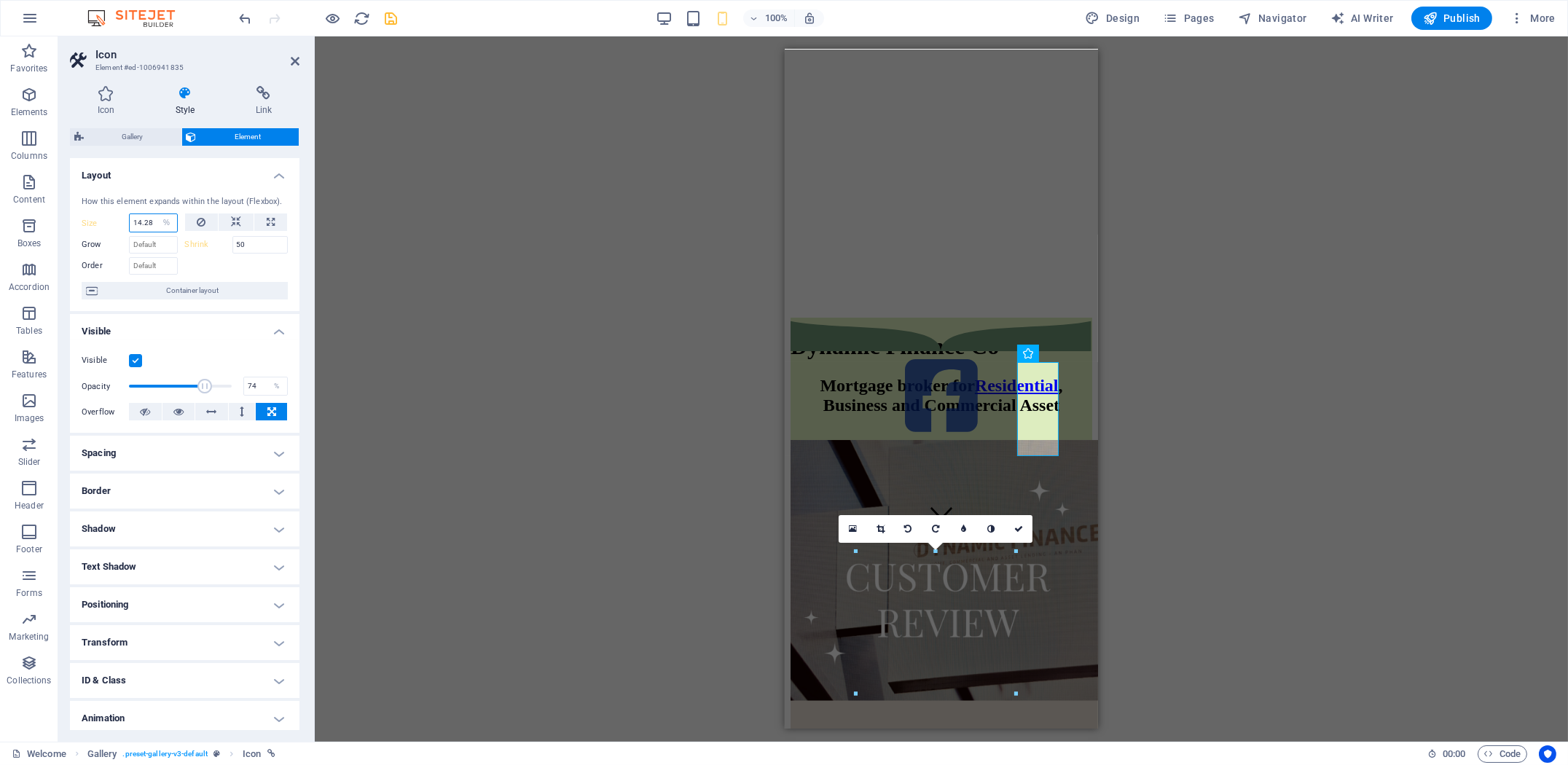
select select "1/2"
click at [157, 214] on select "Default auto px % 1/1 1/2 1/3 1/4 1/5 1/6 1/7 1/8 1/9 1/10" at bounding box center [167, 223] width 21 height 17
type input "50"
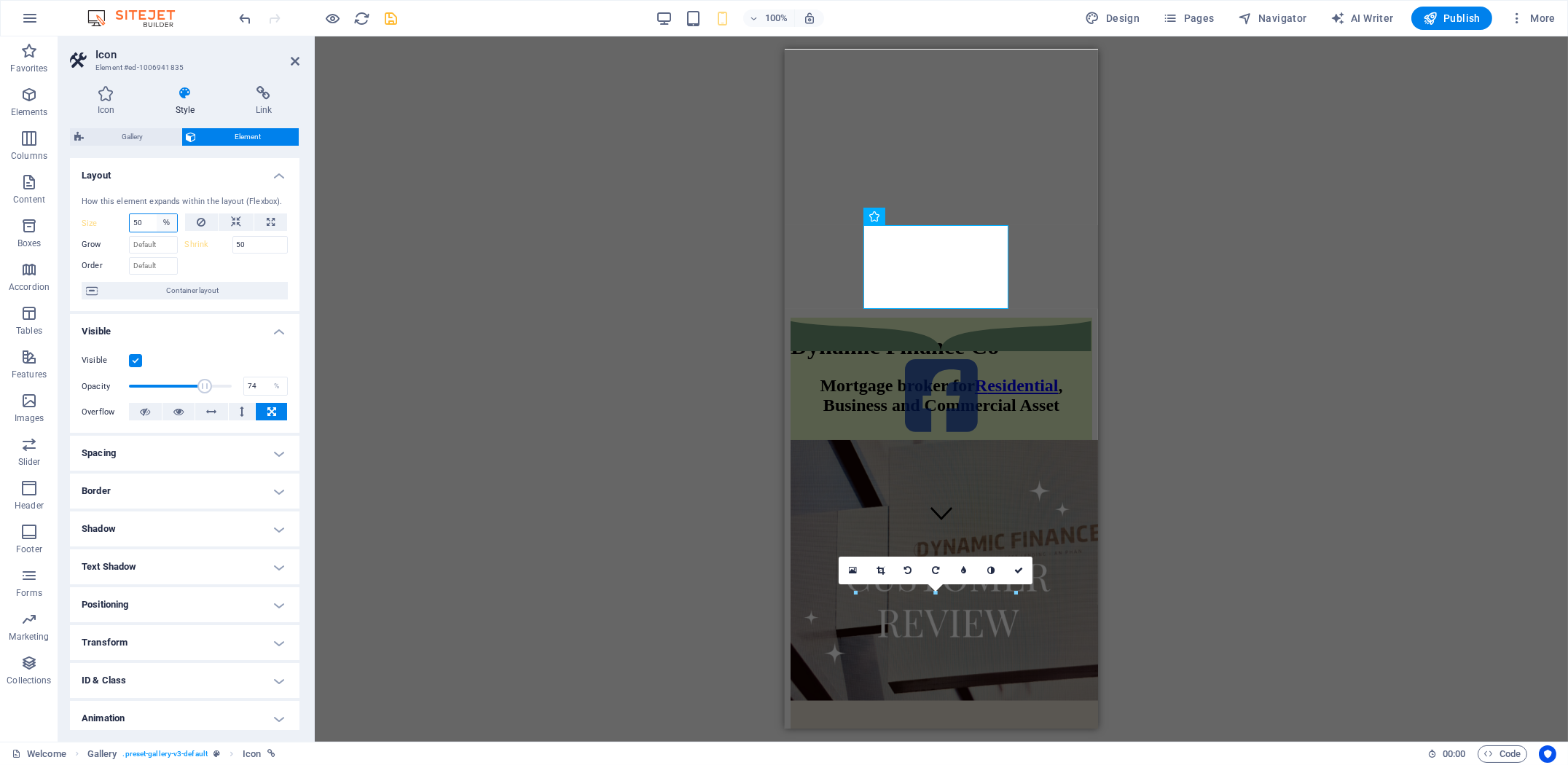
click at [168, 226] on select "Default auto px % 1/1 1/2 1/3 1/4 1/5 1/6 1/7 1/8 1/9 1/10" at bounding box center [167, 223] width 21 height 17
select select "1/3"
click at [157, 214] on select "Default auto px % 1/1 1/2 1/3 1/4 1/5 1/6 1/7 1/8 1/9 1/10" at bounding box center [167, 223] width 21 height 17
type input "33.33"
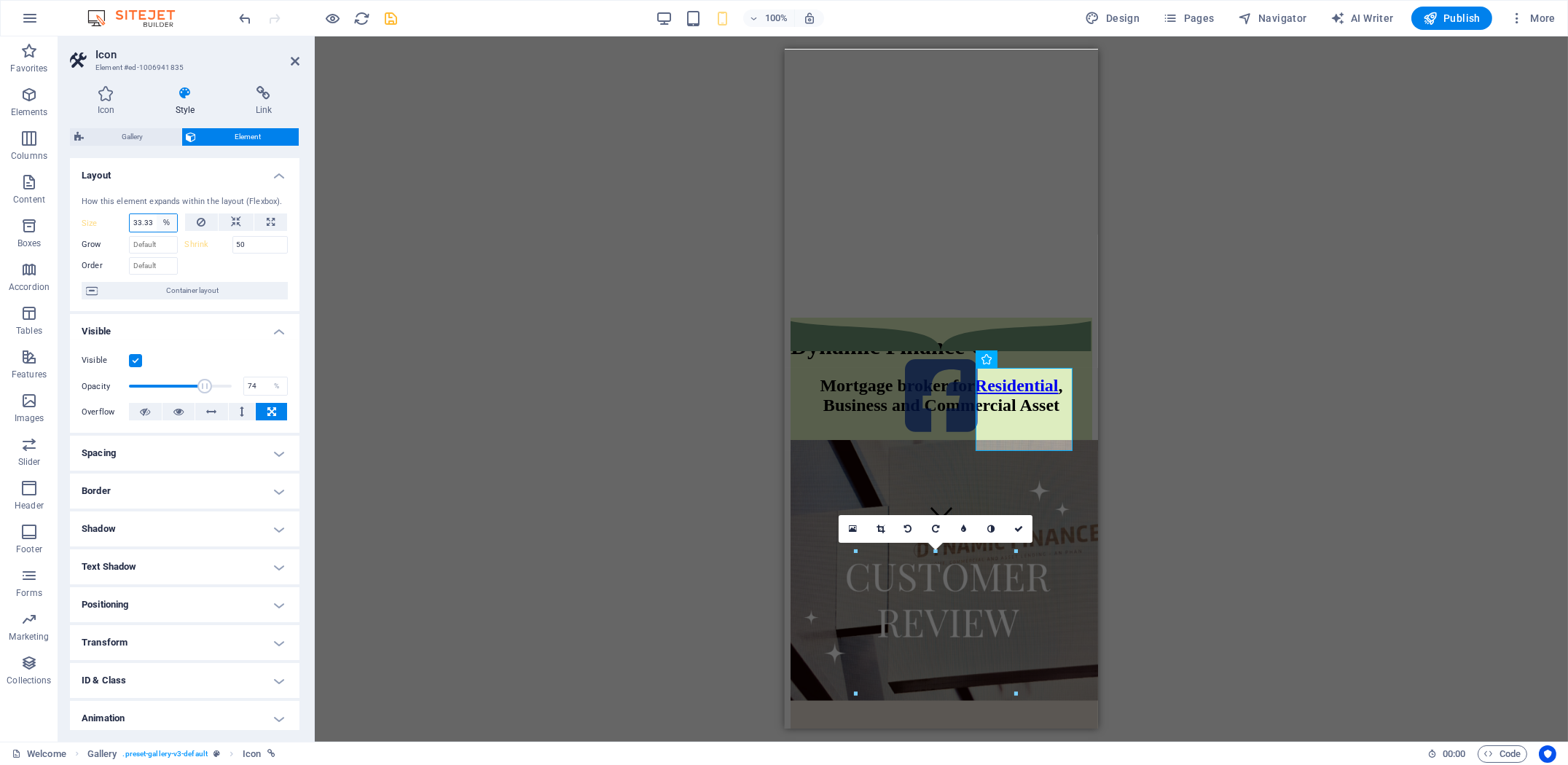
click at [164, 222] on select "Default auto px % 1/1 1/2 1/3 1/4 1/5 1/6 1/7 1/8 1/9 1/10" at bounding box center [167, 223] width 21 height 17
select select "1/4"
click at [157, 214] on select "Default auto px % 1/1 1/2 1/3 1/4 1/5 1/6 1/7 1/8 1/9 1/10" at bounding box center [167, 223] width 21 height 17
type input "25"
select select "%"
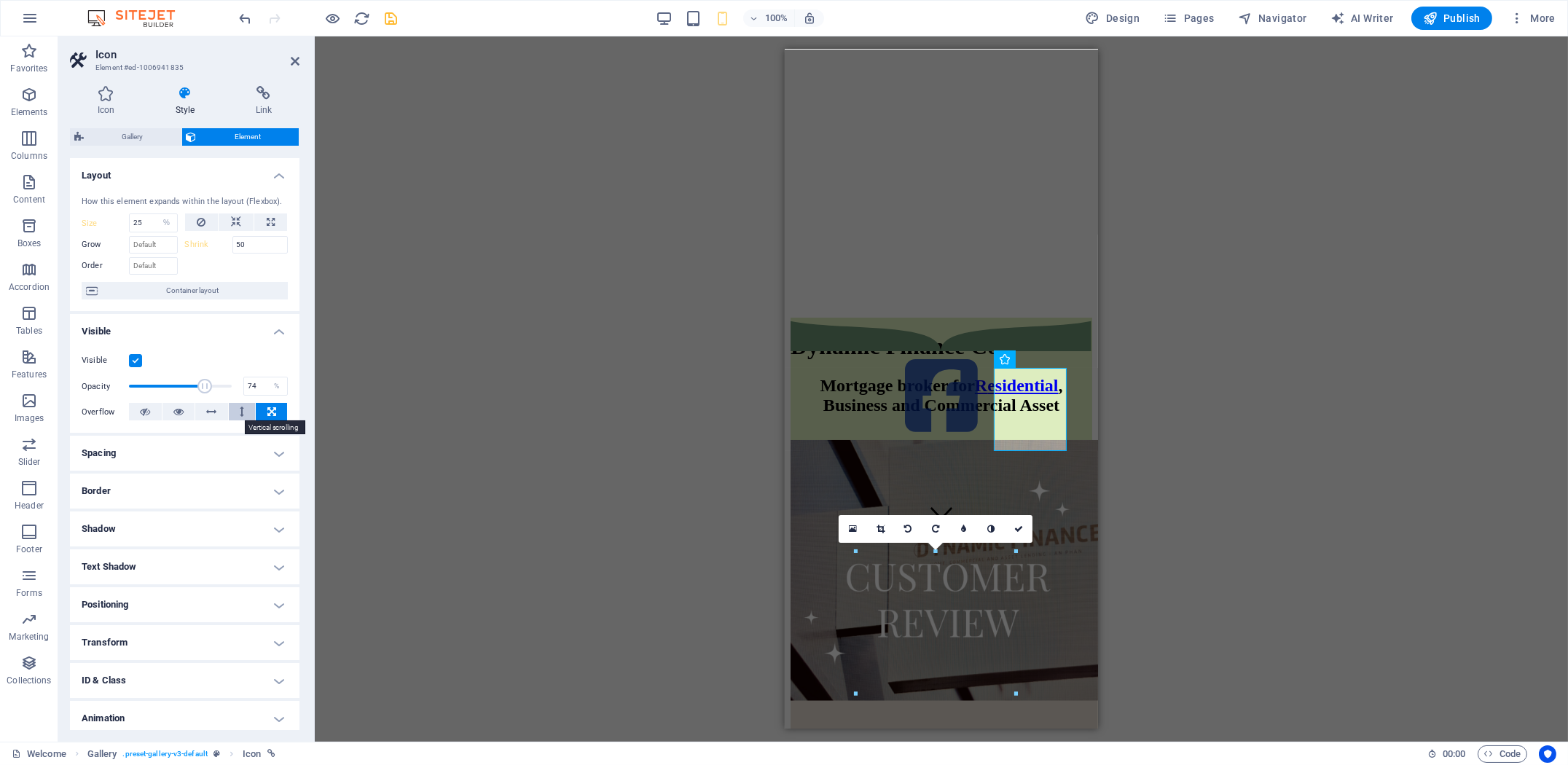
click at [234, 413] on button at bounding box center [242, 411] width 27 height 17
click at [183, 414] on button at bounding box center [179, 411] width 33 height 17
type input "77"
click at [206, 384] on span at bounding box center [207, 386] width 14 height 14
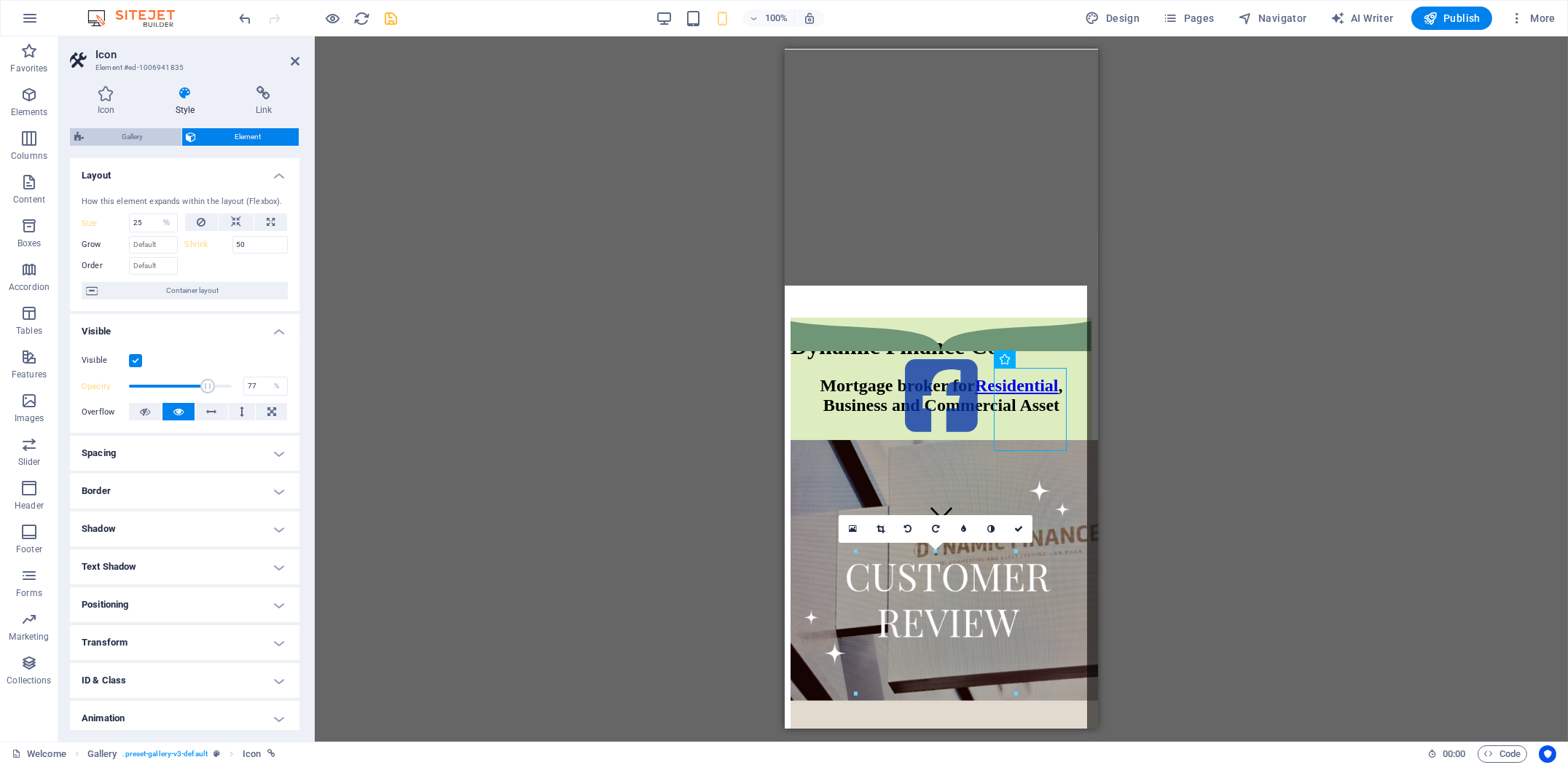
click at [150, 140] on span "Gallery" at bounding box center [132, 137] width 89 height 17
select select "rem"
select select "collage"
select select "zoom"
select select "px"
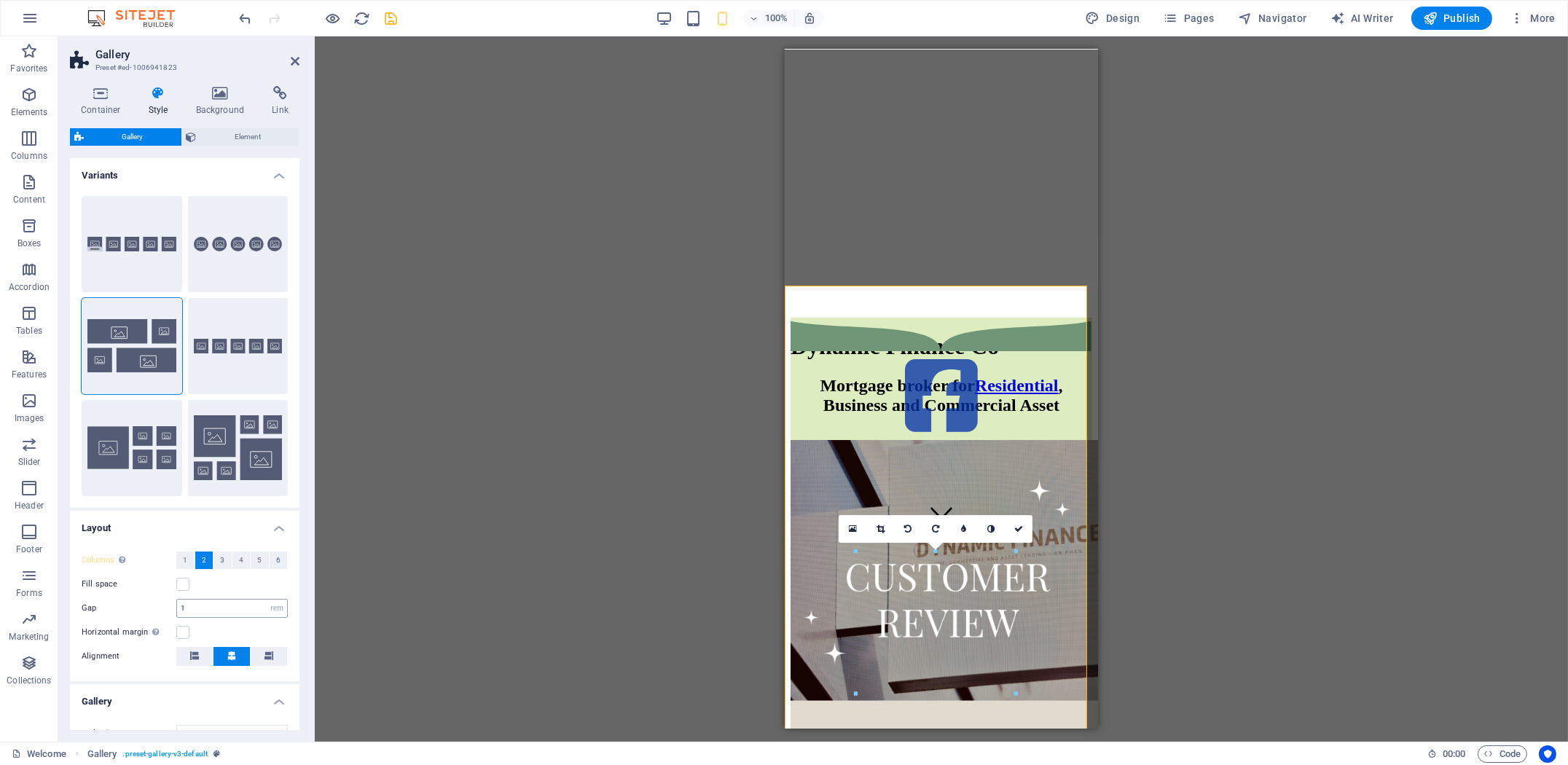
scroll to position [243, 0]
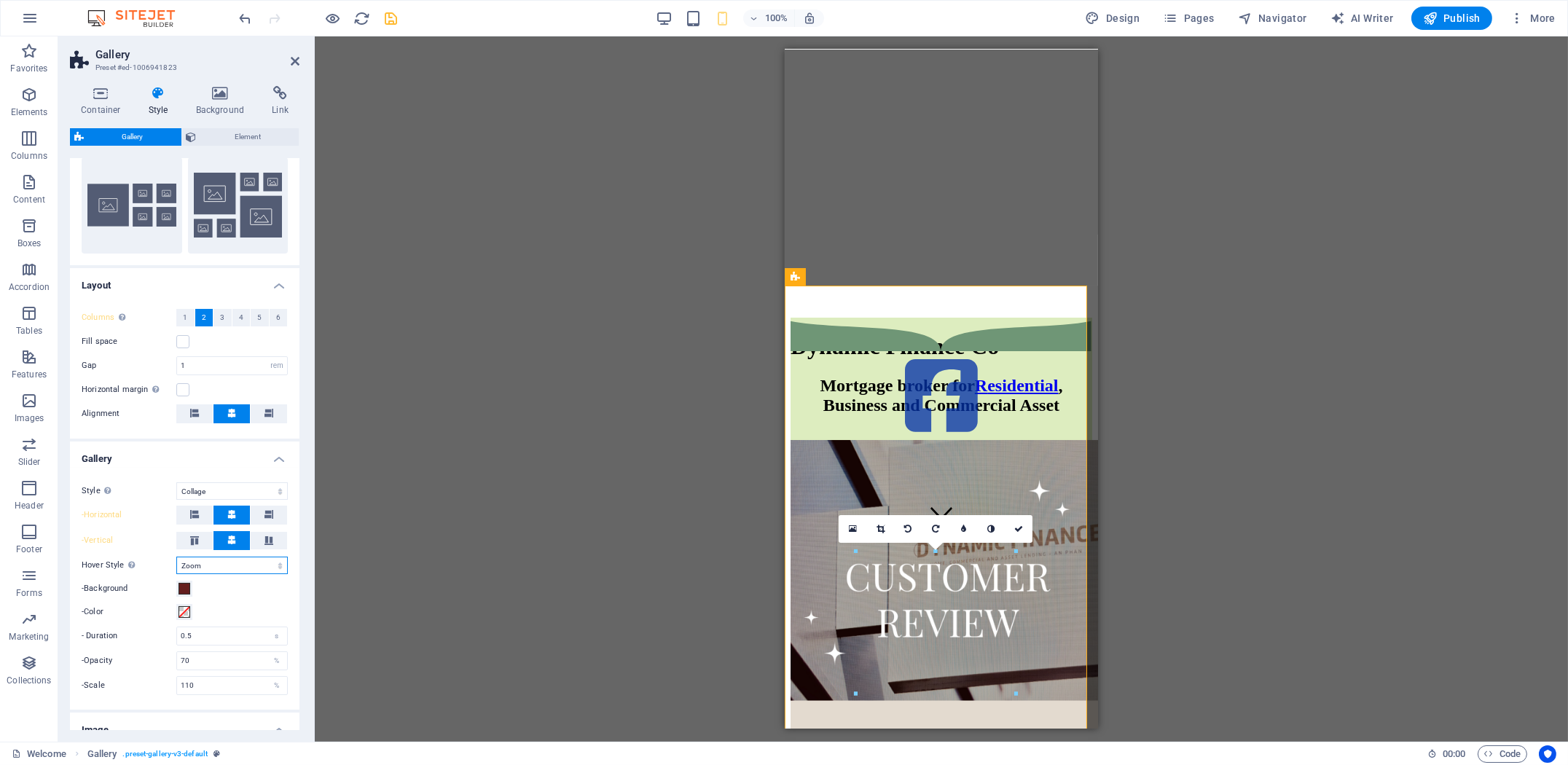
click at [227, 562] on select "Off Rotate Zoom Fade Captions" at bounding box center [232, 565] width 112 height 17
select select "none_default"
click at [177, 557] on select "Off Rotate Zoom Fade Captions" at bounding box center [232, 565] width 112 height 17
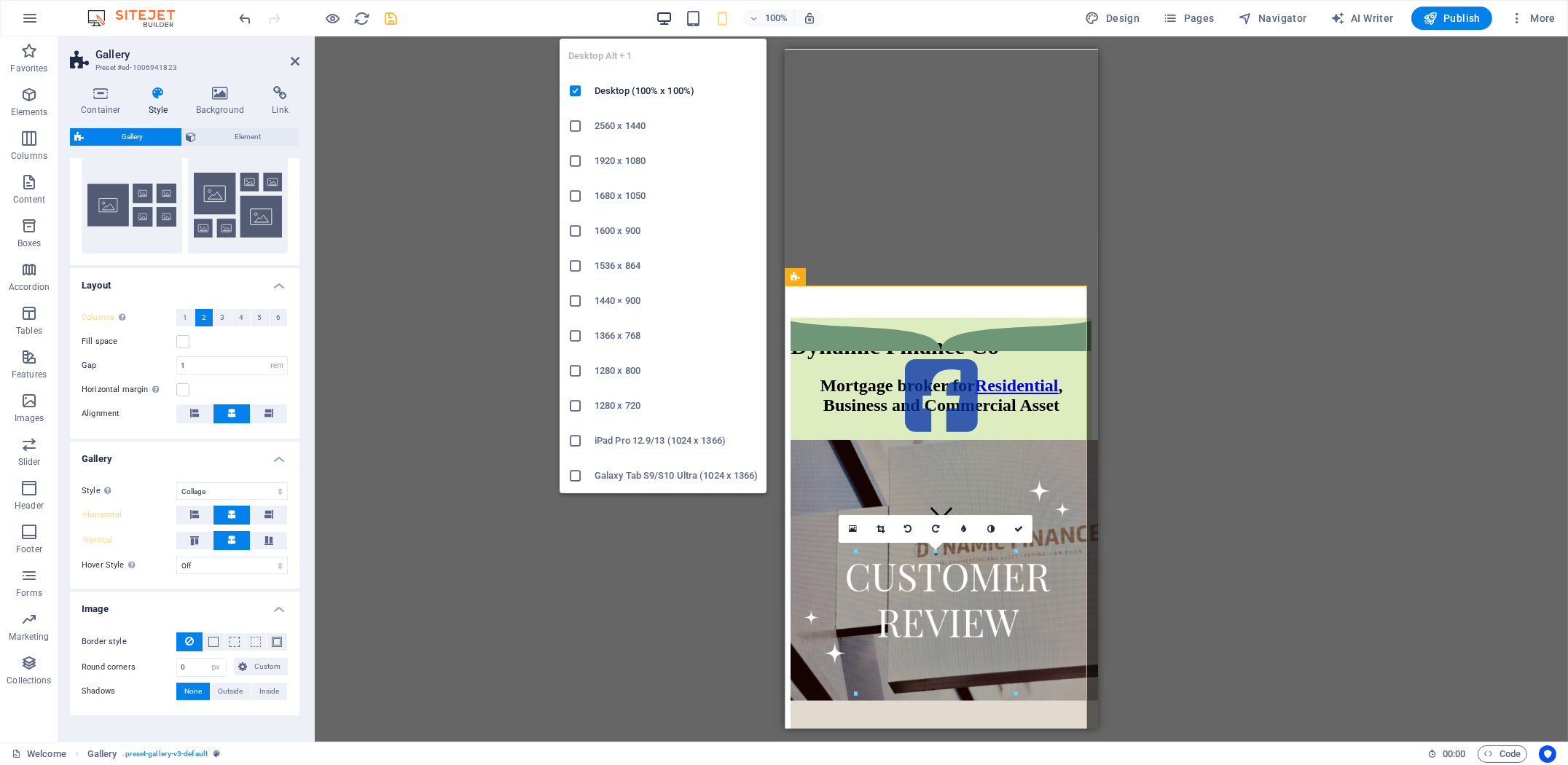
click at [662, 16] on icon "button" at bounding box center [664, 18] width 17 height 17
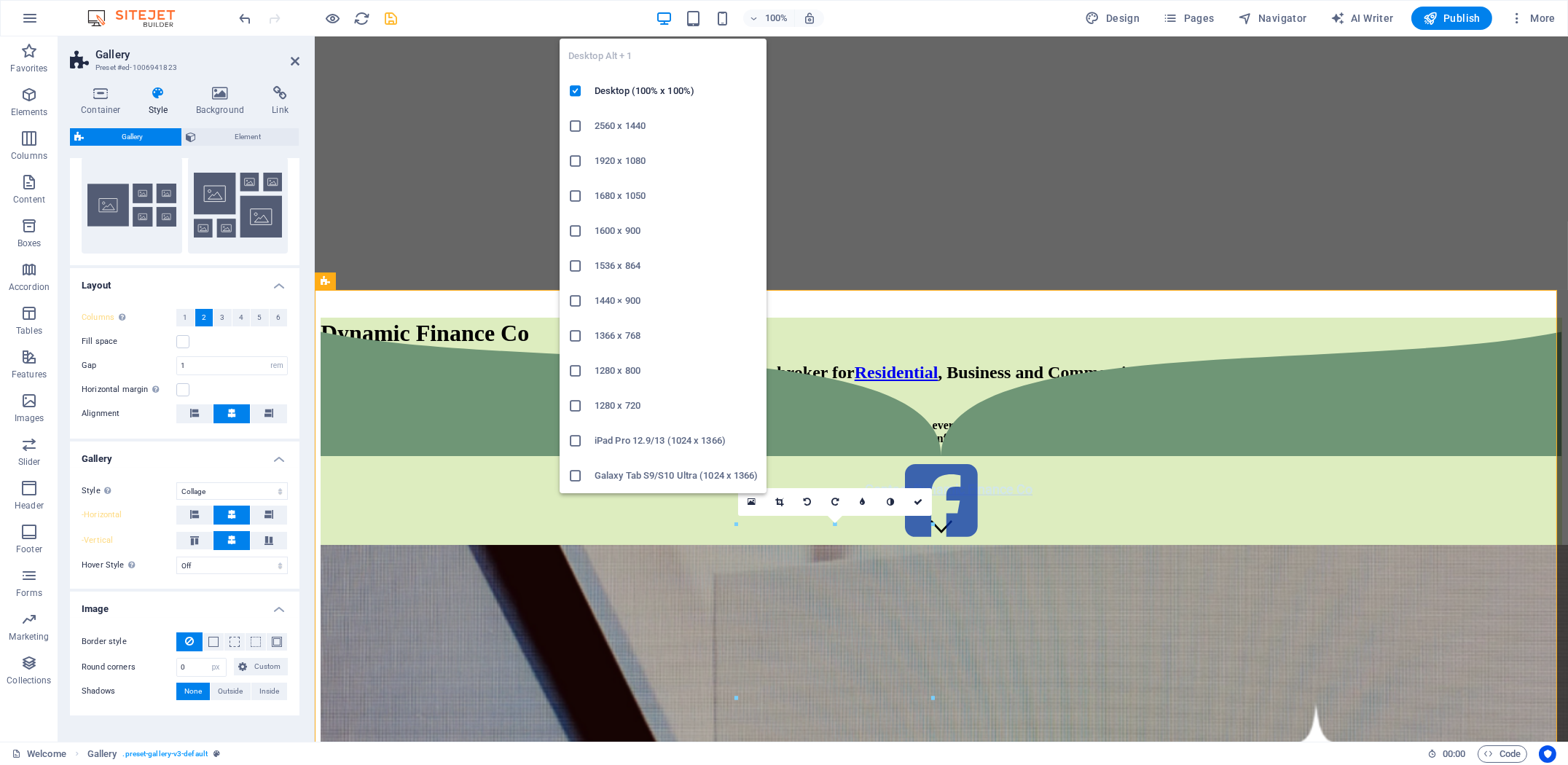
type input "2"
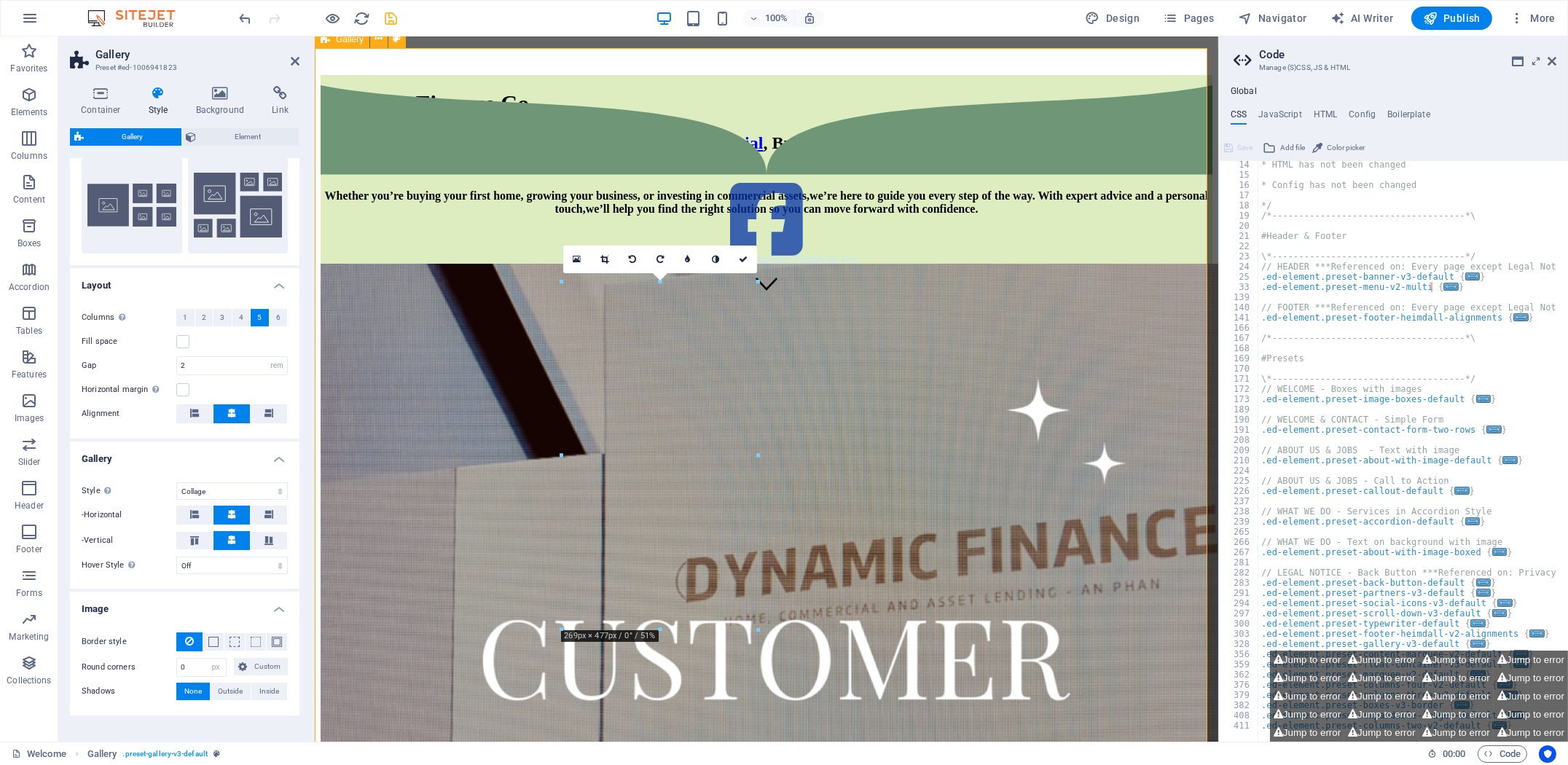
scroll to position [134, 0]
click at [1553, 65] on icon at bounding box center [1551, 61] width 8 height 11
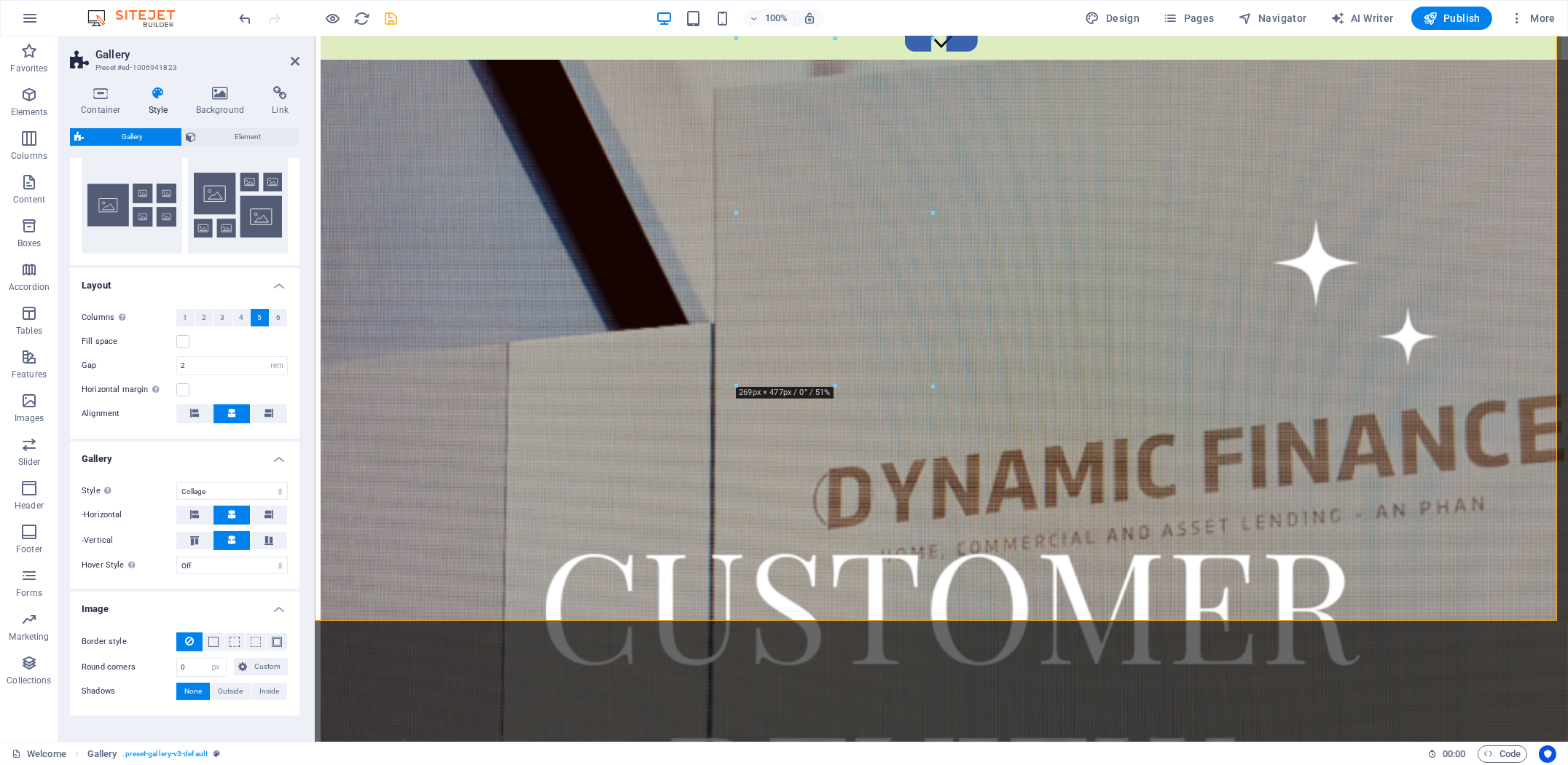
scroll to position [433, 0]
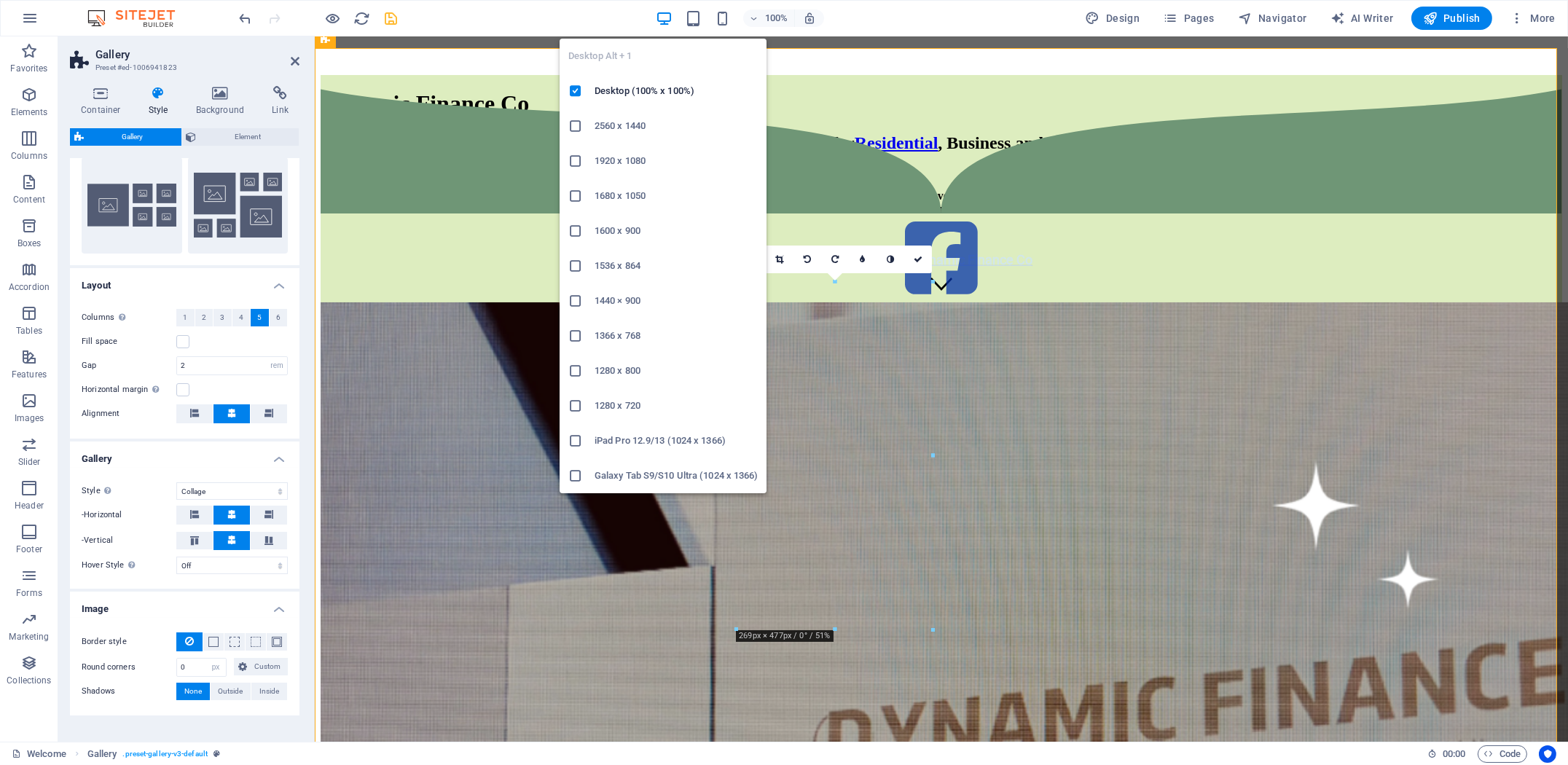
click at [665, 18] on icon "button" at bounding box center [664, 18] width 17 height 17
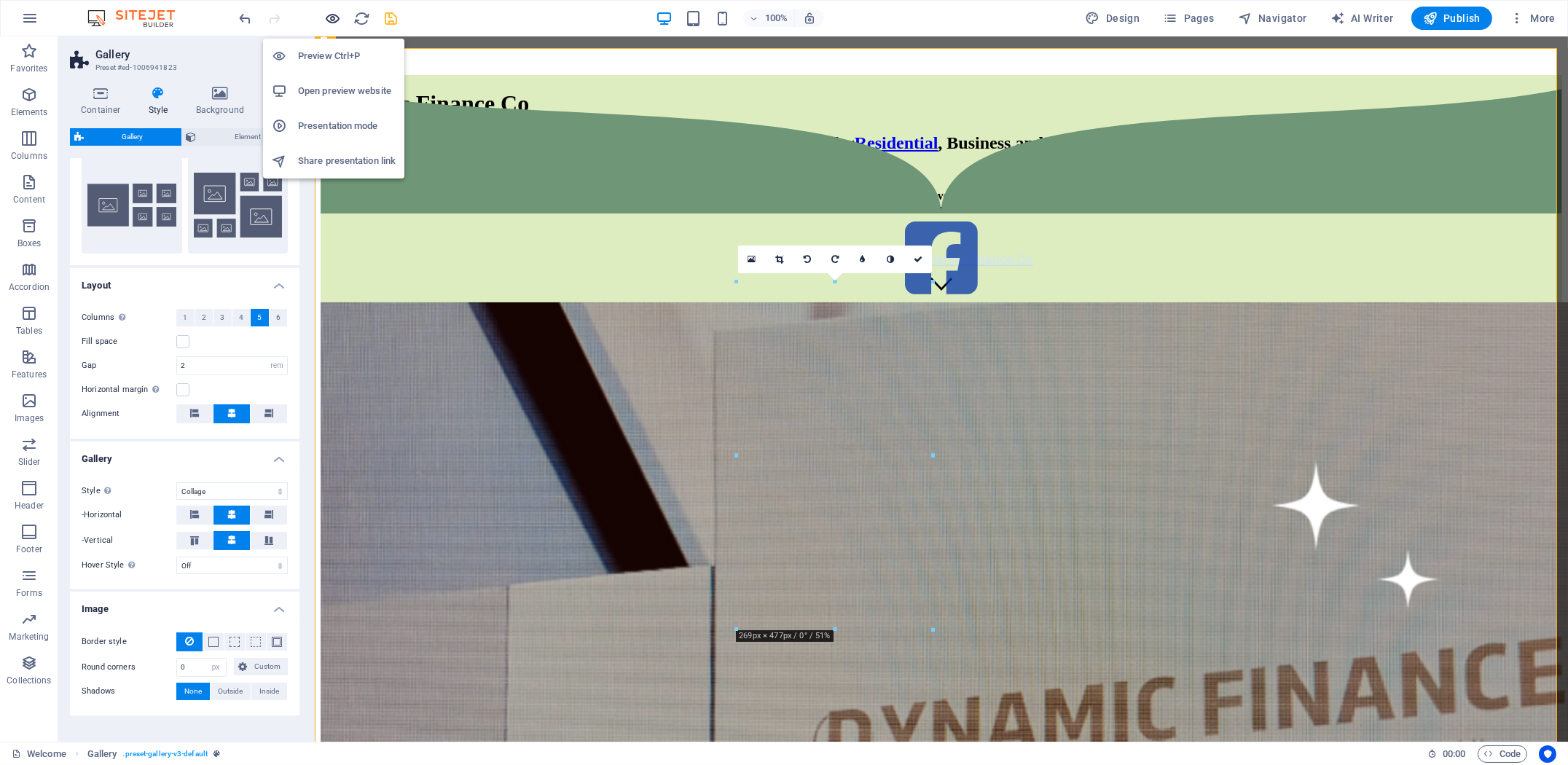
click at [327, 19] on icon "button" at bounding box center [333, 18] width 17 height 17
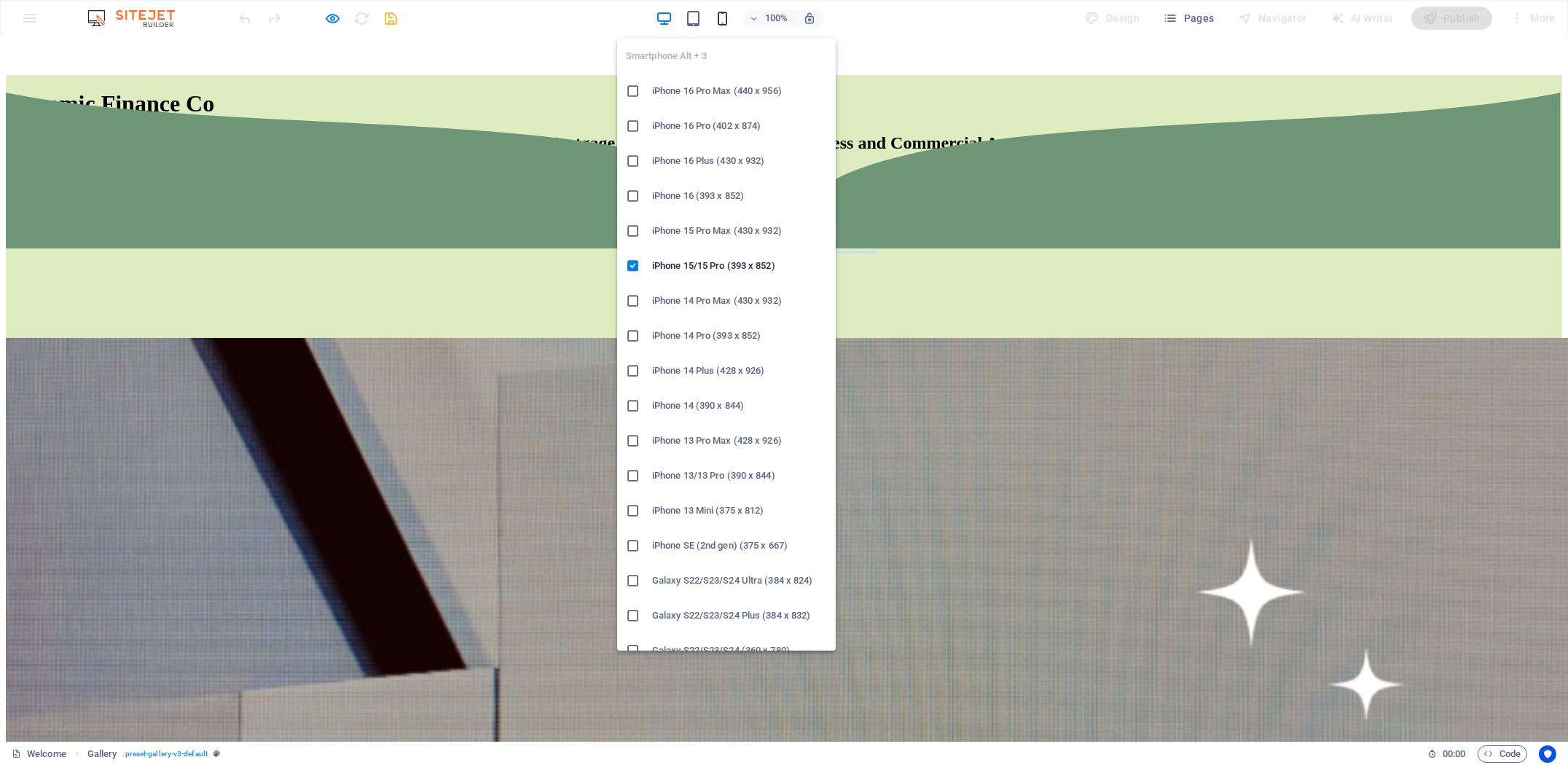
click at [718, 17] on icon "button" at bounding box center [722, 18] width 17 height 17
click at [727, 16] on icon "button" at bounding box center [722, 18] width 17 height 17
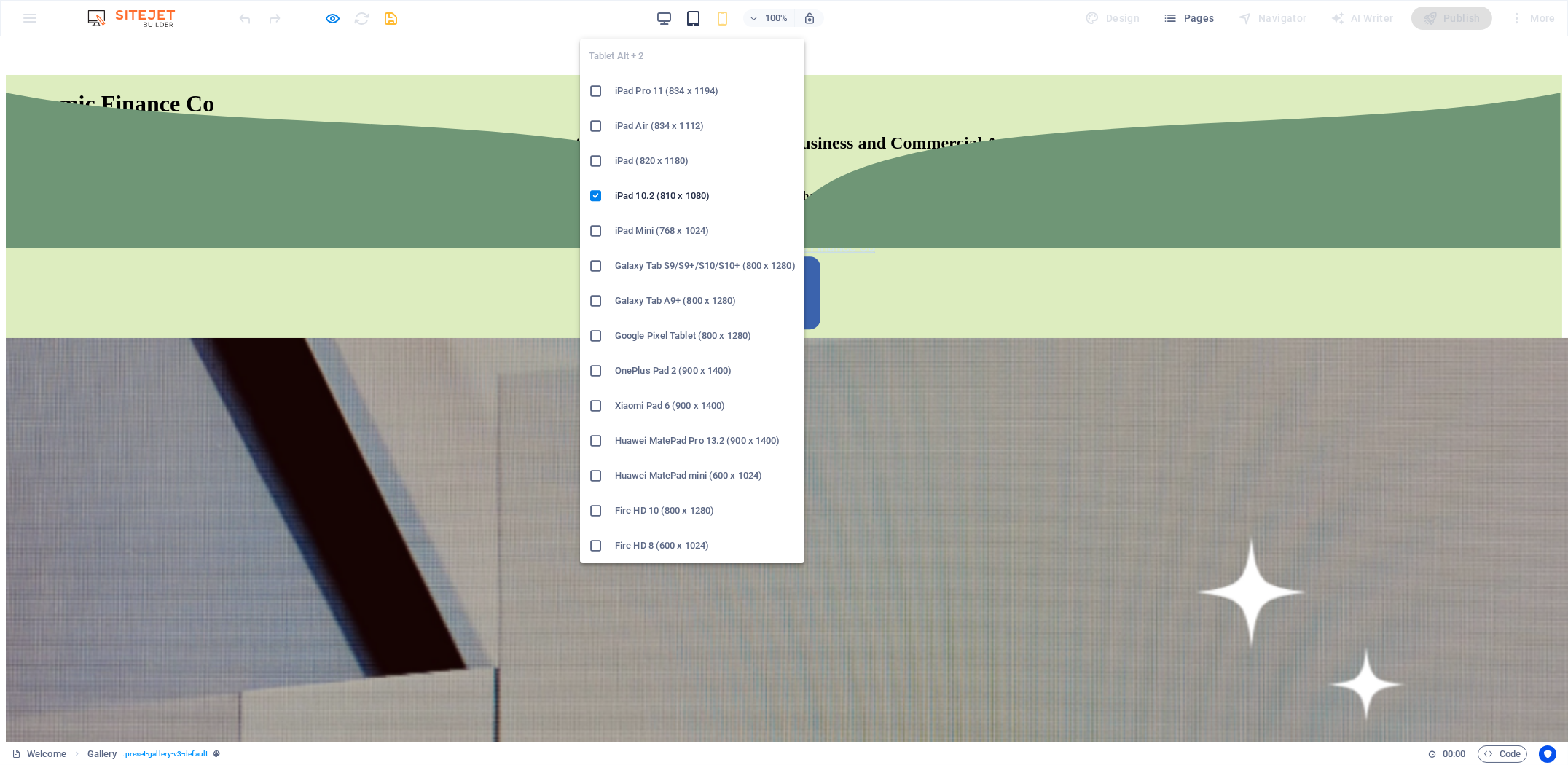
click at [685, 20] on span "button" at bounding box center [693, 18] width 17 height 17
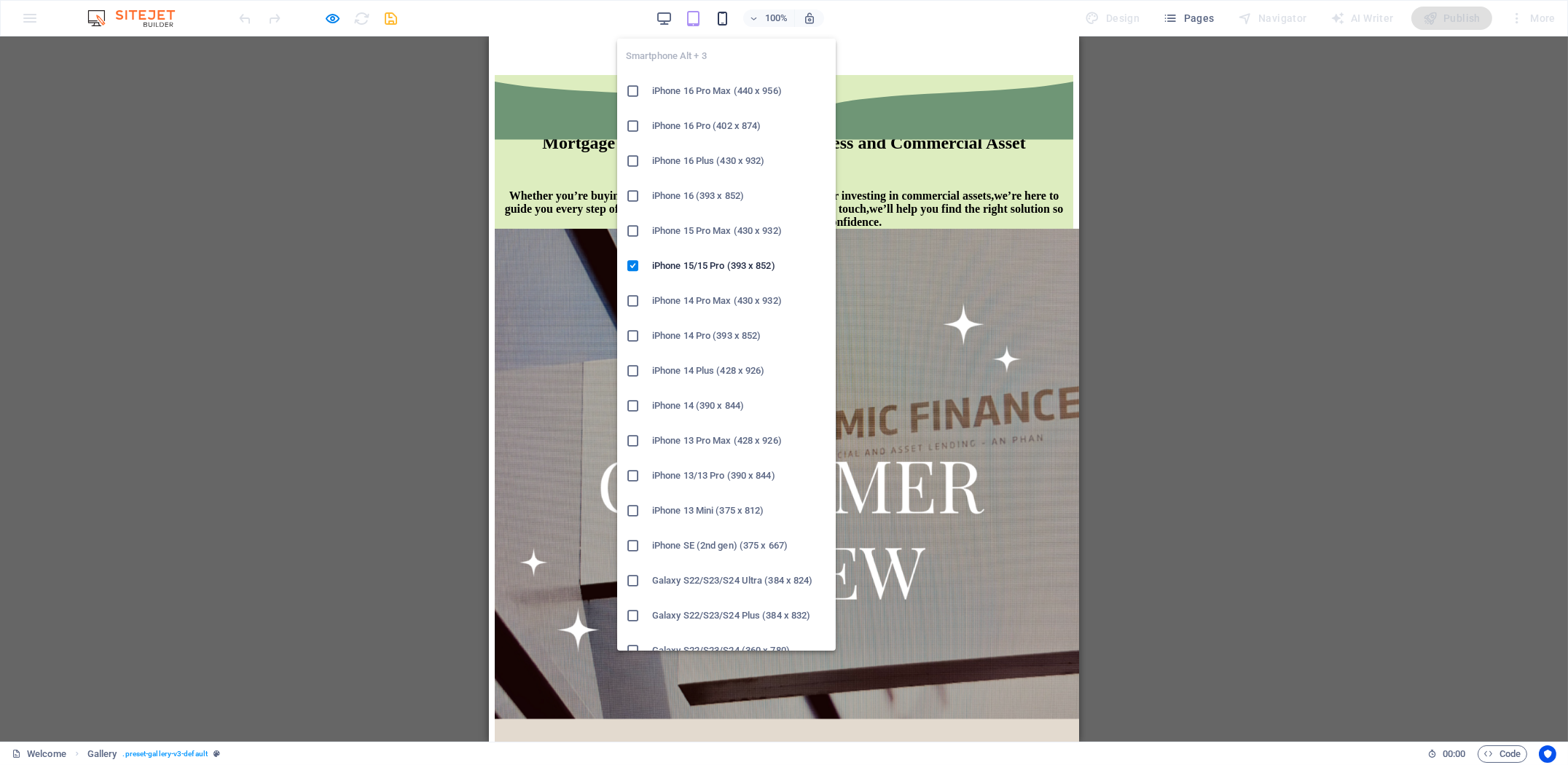
click at [718, 17] on icon "button" at bounding box center [722, 18] width 17 height 17
click at [671, 254] on li "iPhone 15/15 Pro (393 x 852)" at bounding box center [726, 266] width 218 height 35
click at [718, 19] on icon "button" at bounding box center [722, 18] width 17 height 17
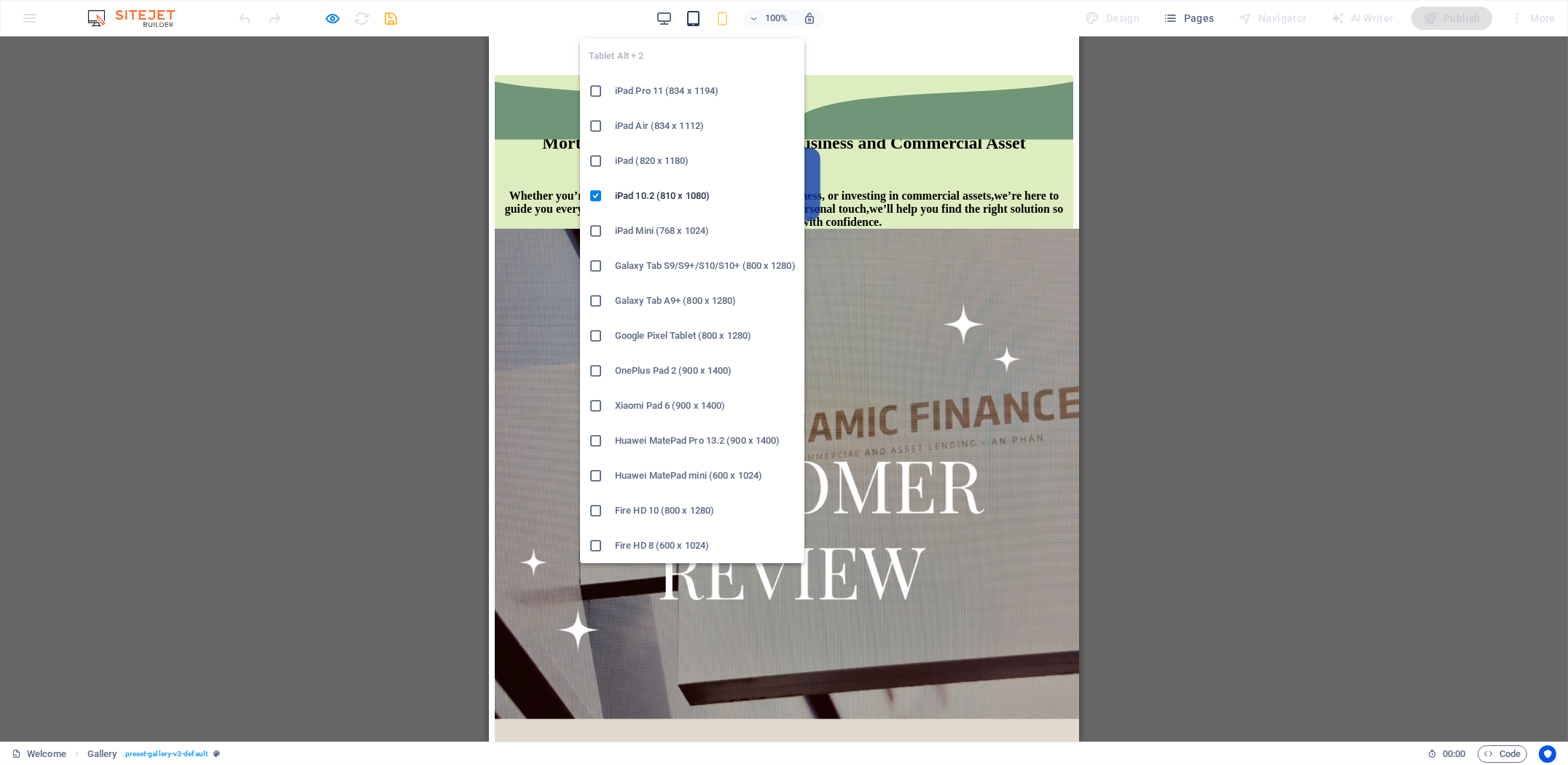
click at [697, 21] on icon "button" at bounding box center [693, 18] width 17 height 17
click at [647, 202] on h6 "iPad 10.2 (810 x 1080)" at bounding box center [704, 195] width 180 height 17
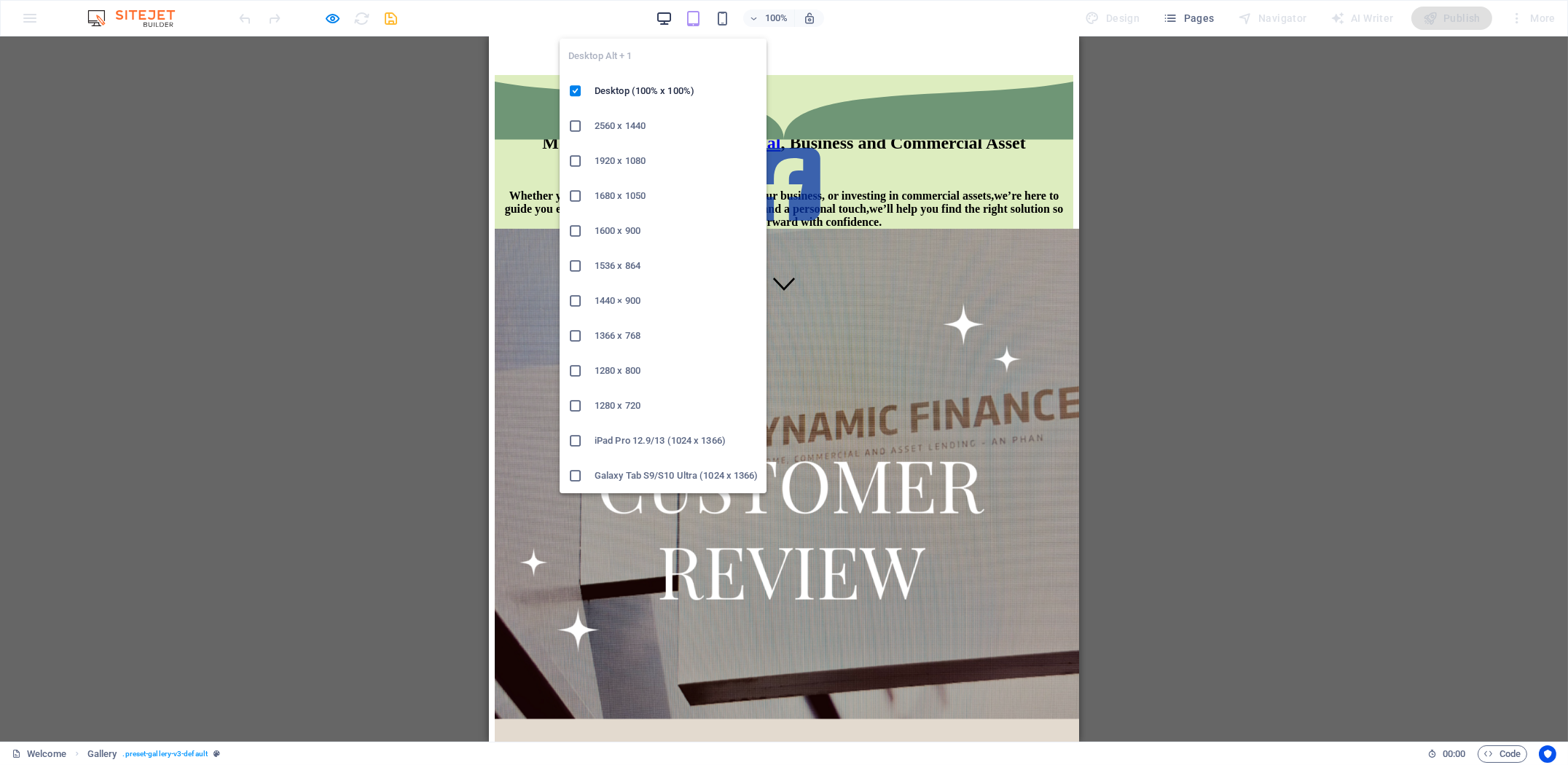
click at [662, 21] on icon "button" at bounding box center [664, 18] width 17 height 17
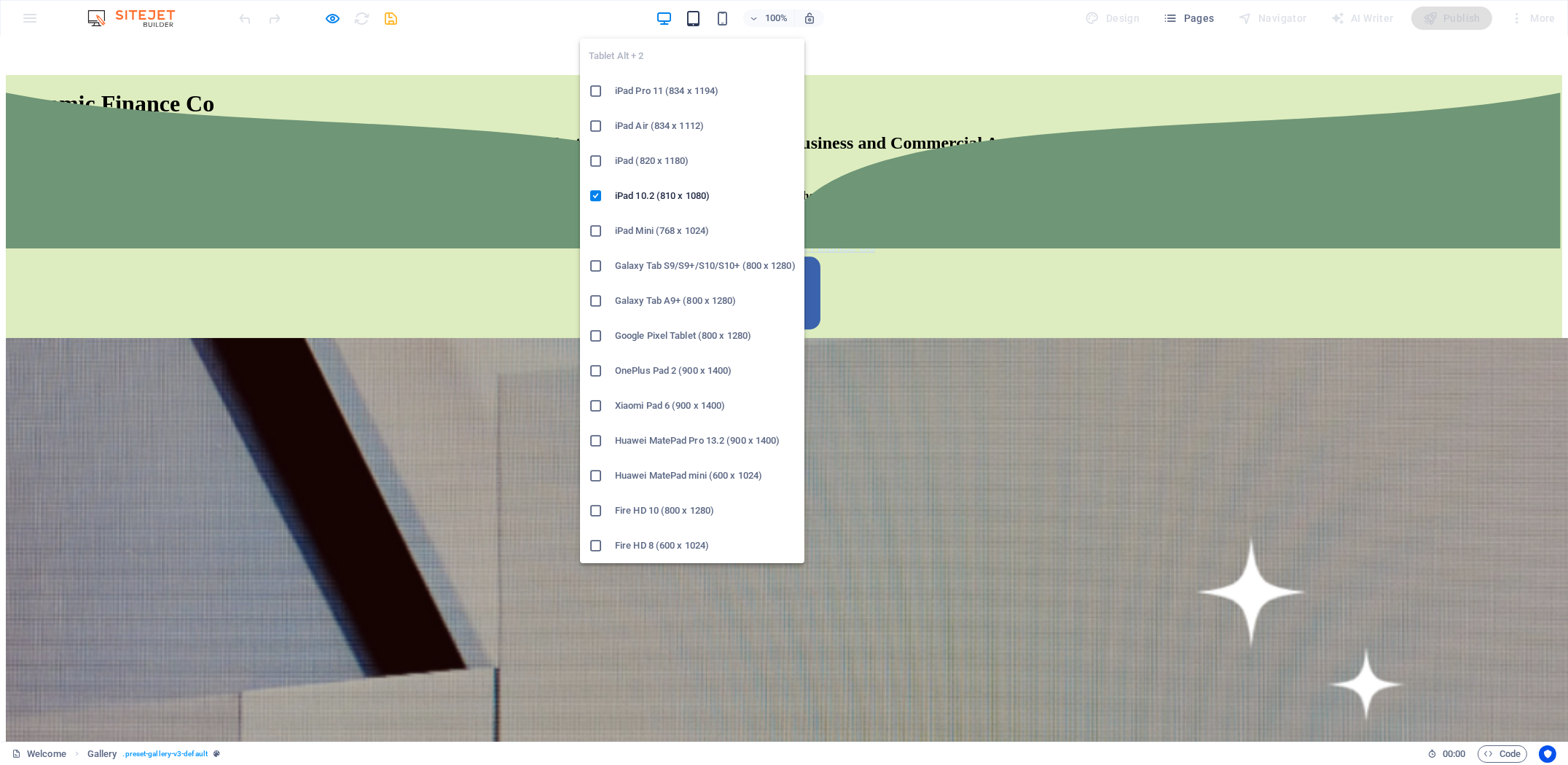
click at [695, 23] on icon "button" at bounding box center [693, 18] width 17 height 17
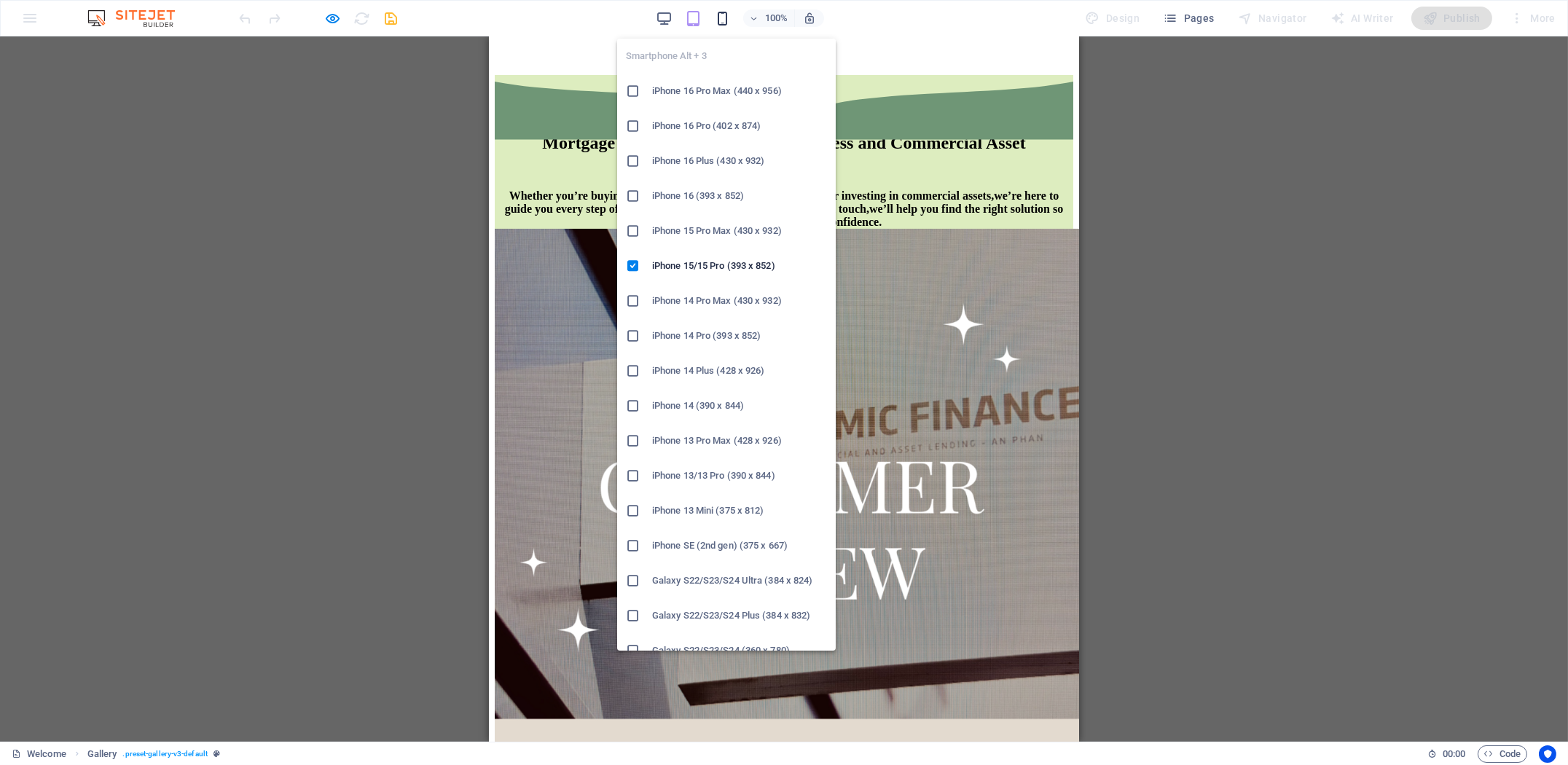
click at [717, 18] on icon "button" at bounding box center [722, 18] width 17 height 17
click at [691, 144] on li "iPhone 16 Plus (430 x 932)" at bounding box center [726, 161] width 218 height 35
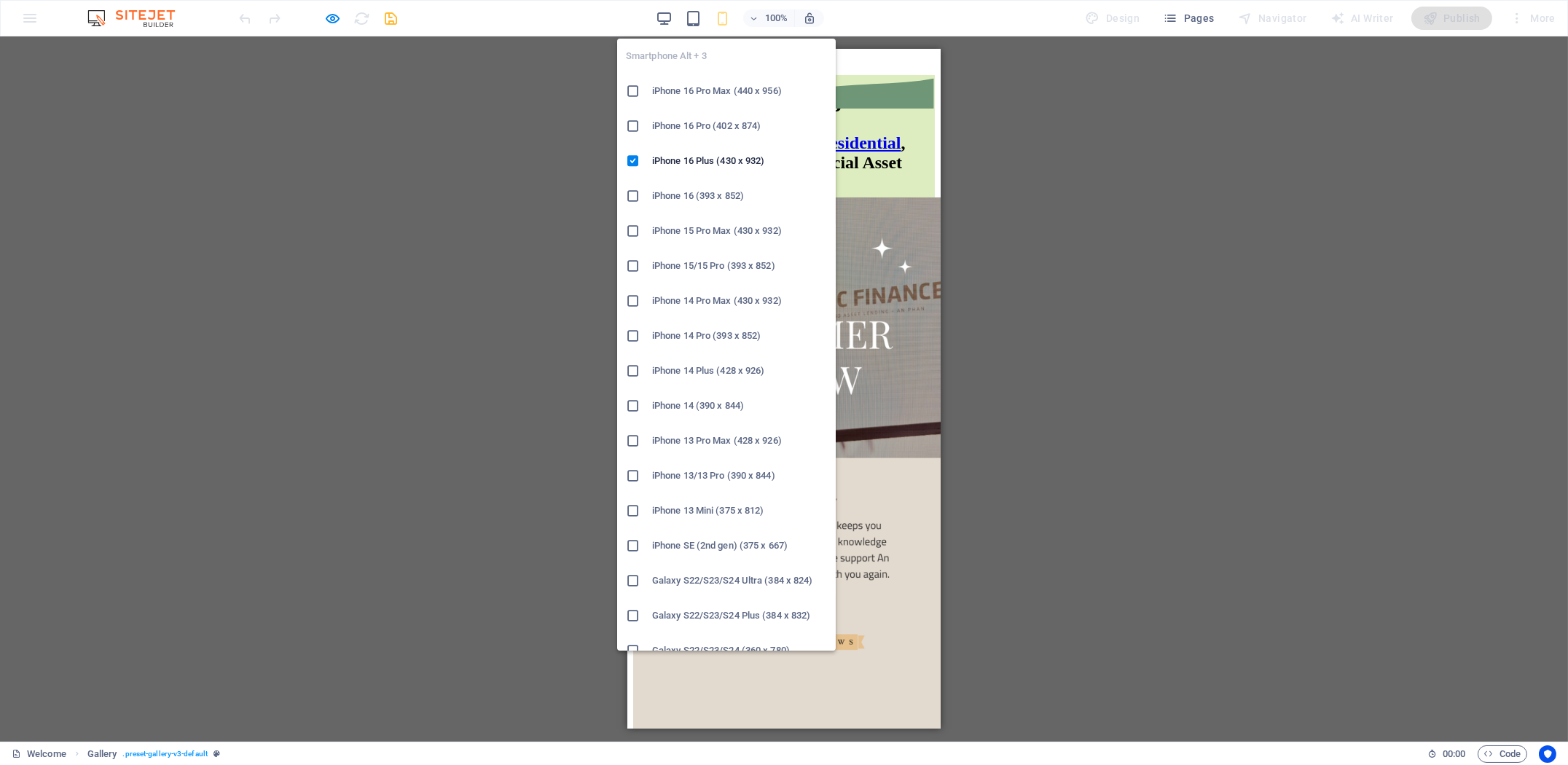
click at [727, 19] on icon "button" at bounding box center [722, 18] width 17 height 17
click at [705, 164] on h6 "iPhone 16 Plus (430 x 932)" at bounding box center [739, 160] width 175 height 17
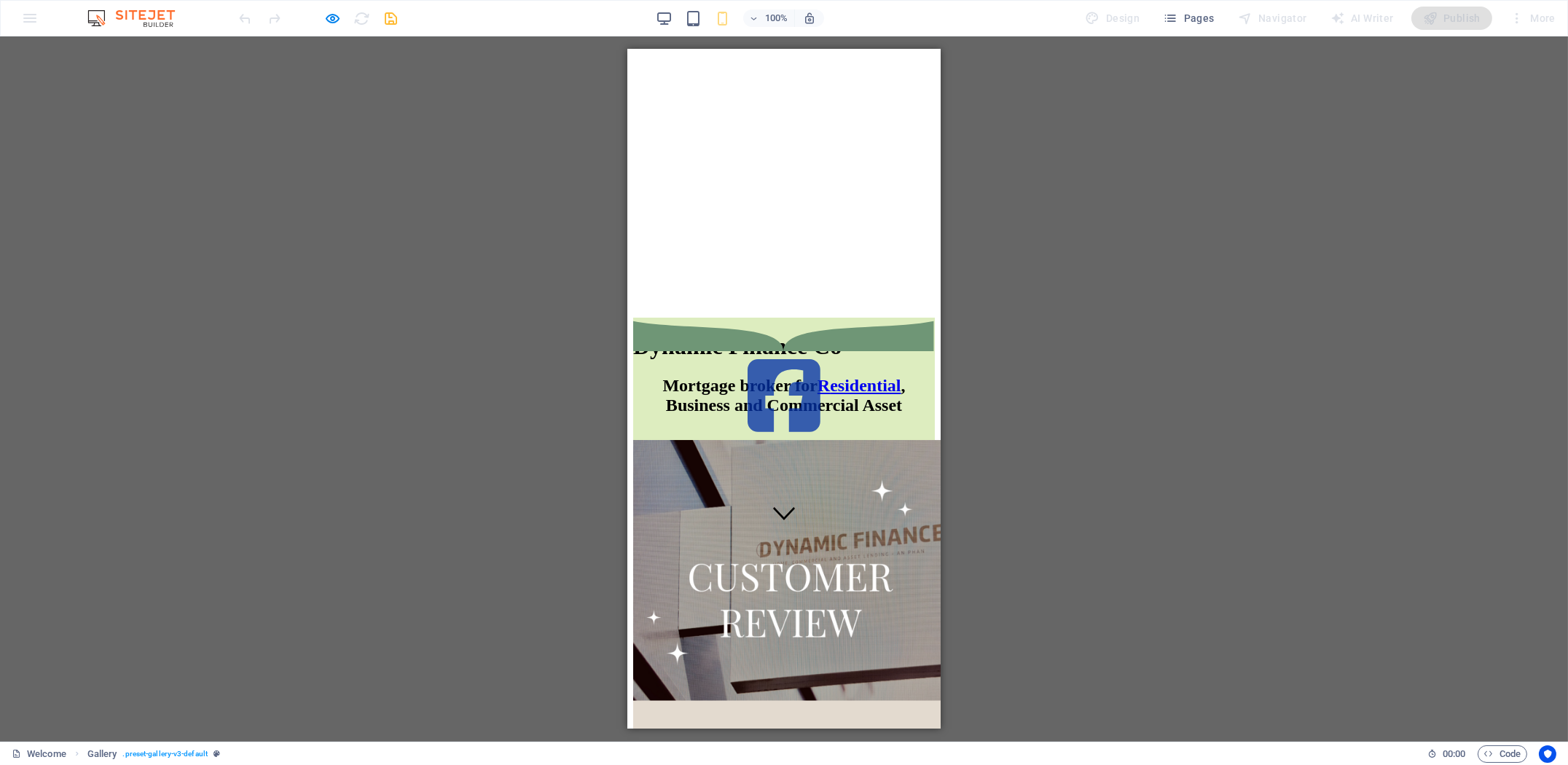
scroll to position [0, 0]
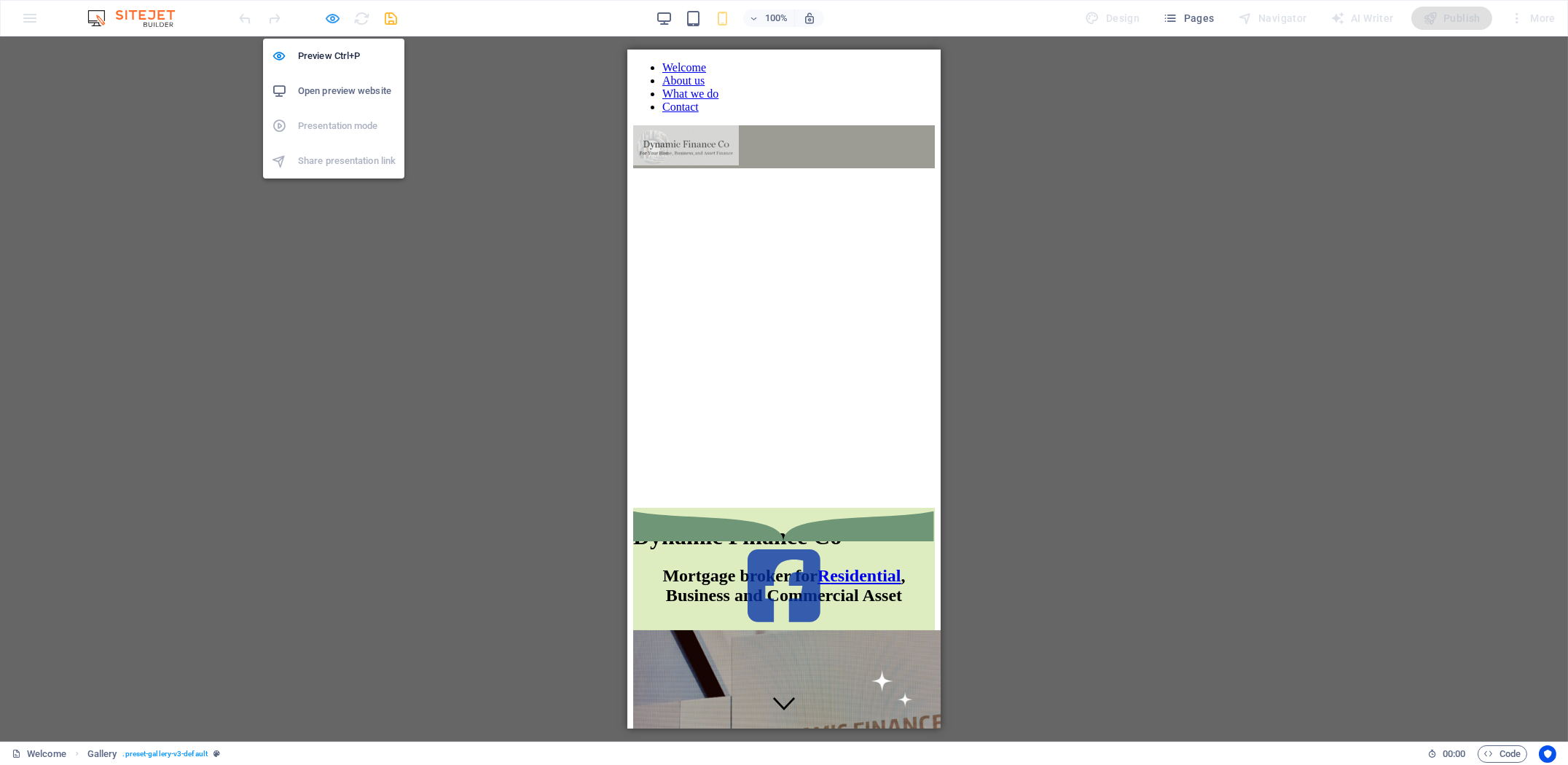
click at [333, 19] on icon "button" at bounding box center [333, 18] width 17 height 17
select select "rem"
select select "collage"
select select "px"
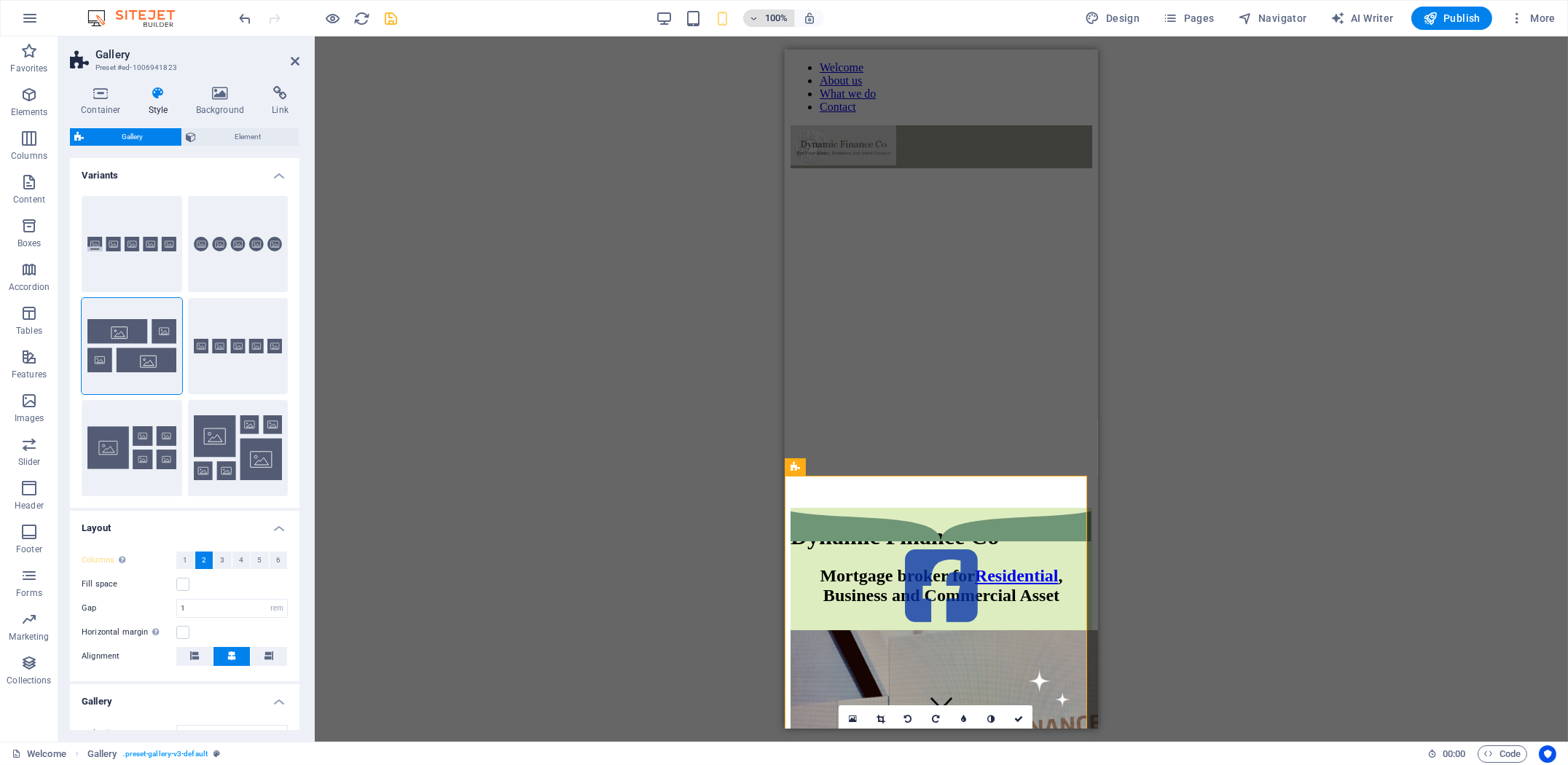
click at [759, 23] on span "100%" at bounding box center [768, 17] width 40 height 17
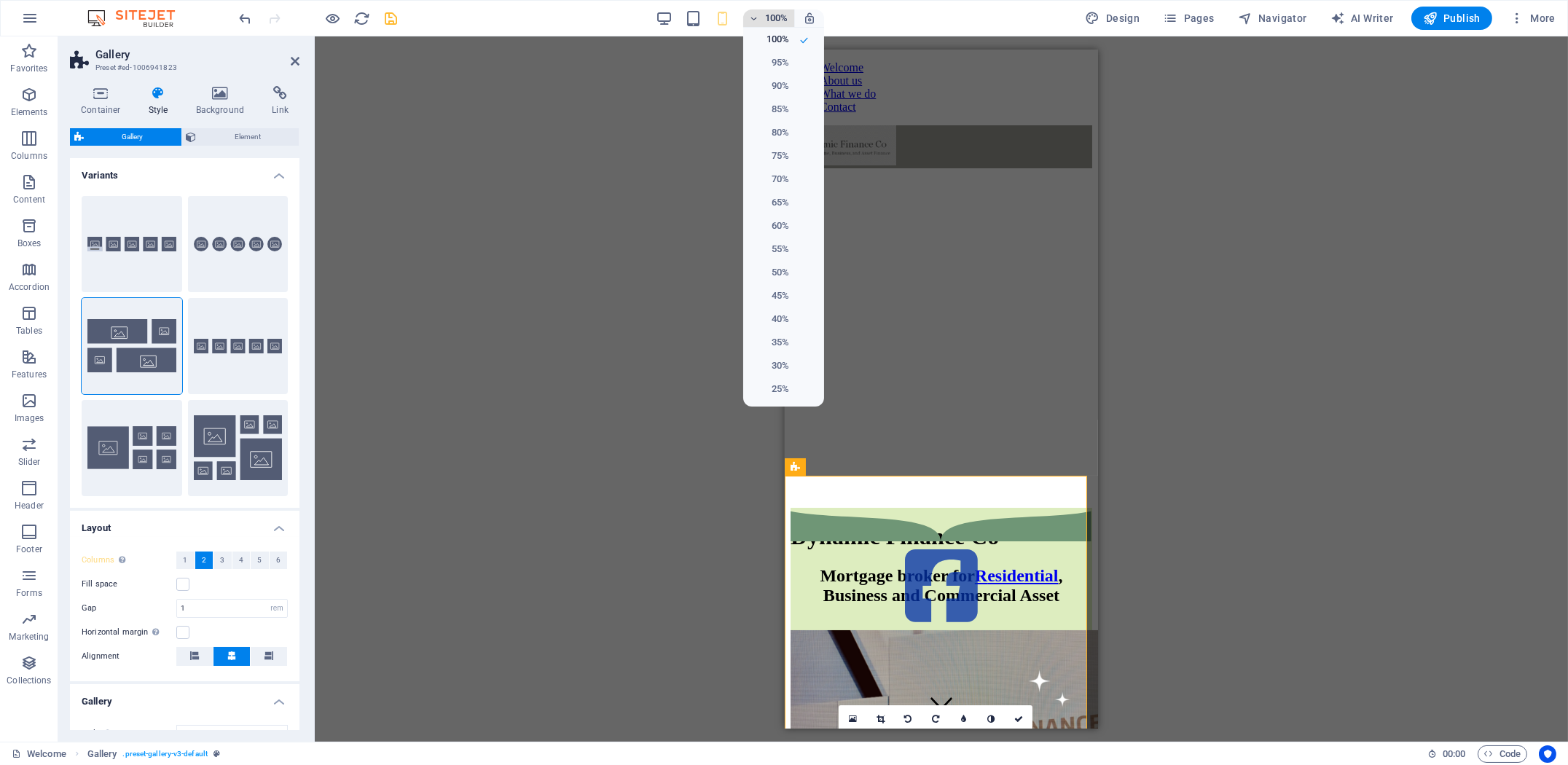
click at [759, 24] on div at bounding box center [784, 382] width 1568 height 765
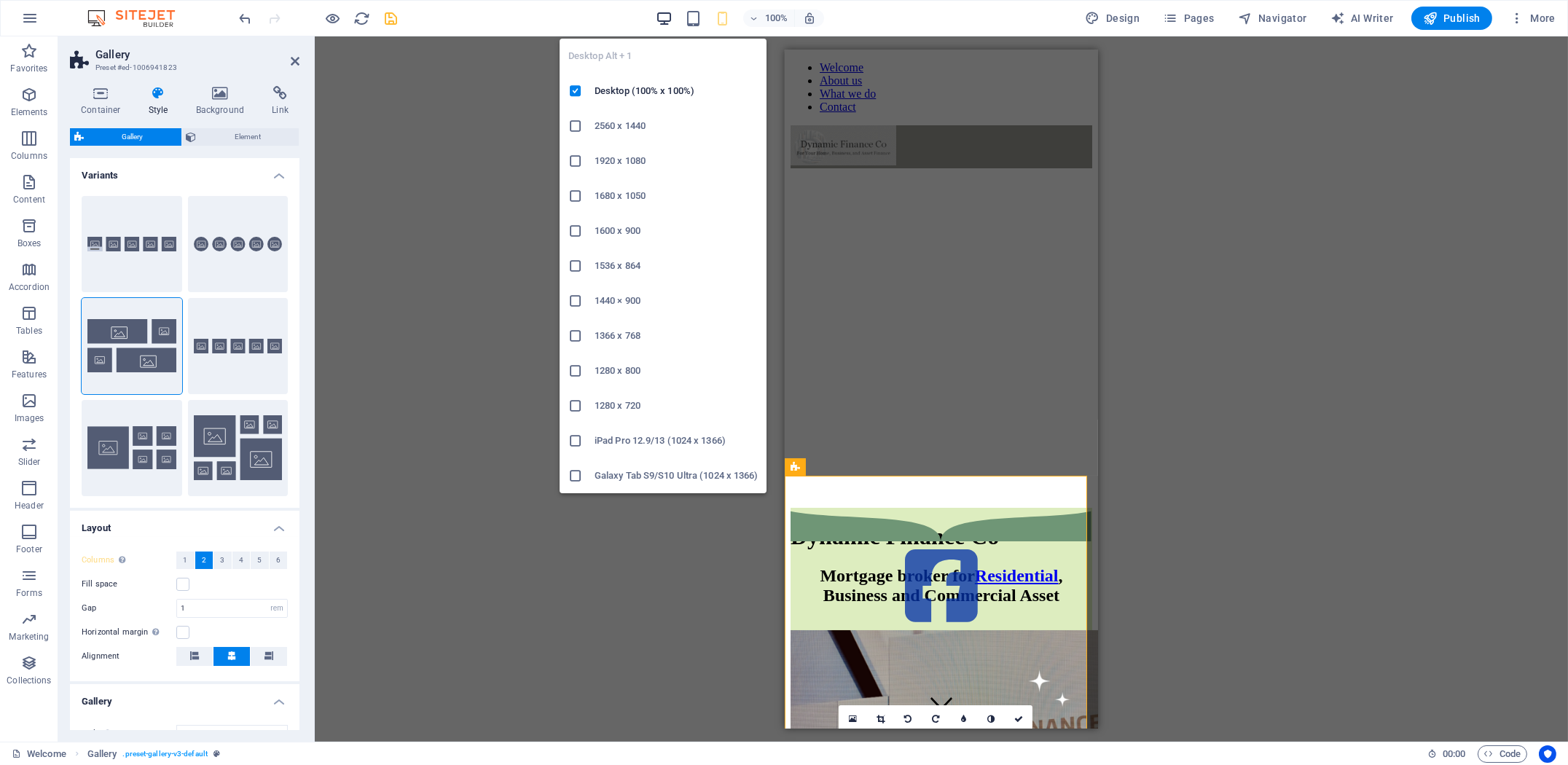
click at [671, 24] on icon "button" at bounding box center [664, 18] width 17 height 17
type input "2"
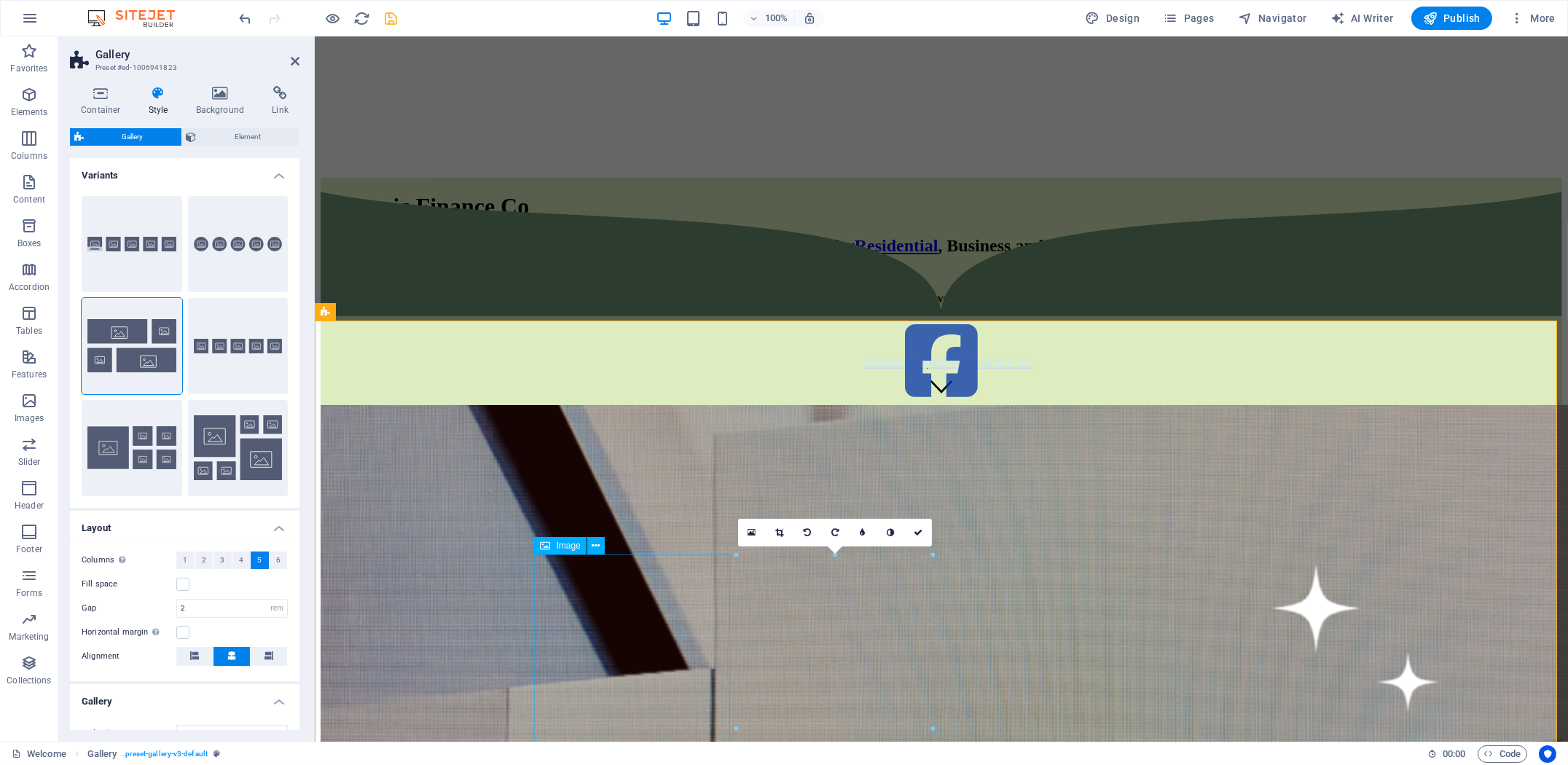
scroll to position [485, 0]
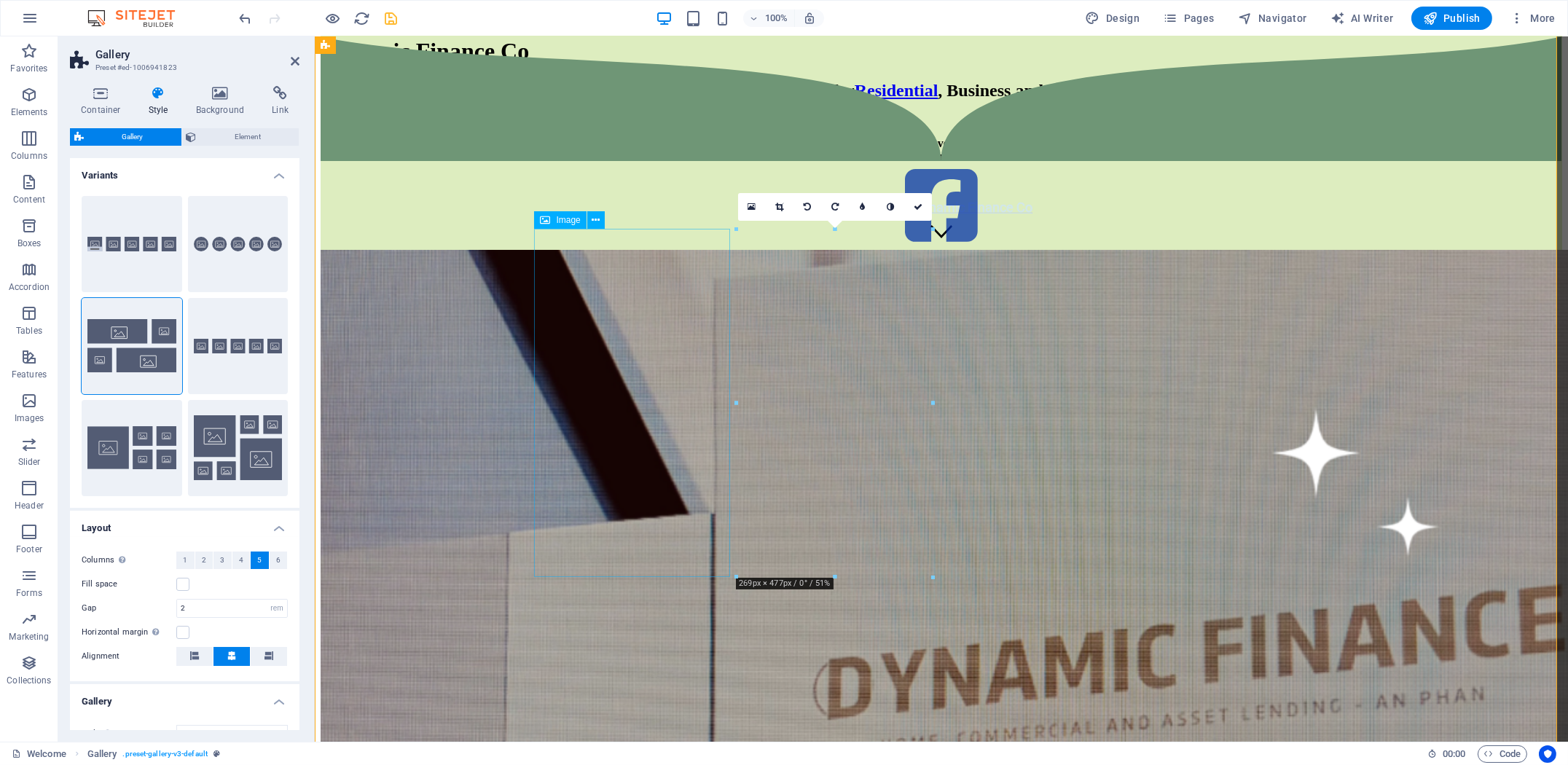
click at [1232, 249] on figure at bounding box center [940, 206] width 1242 height 86
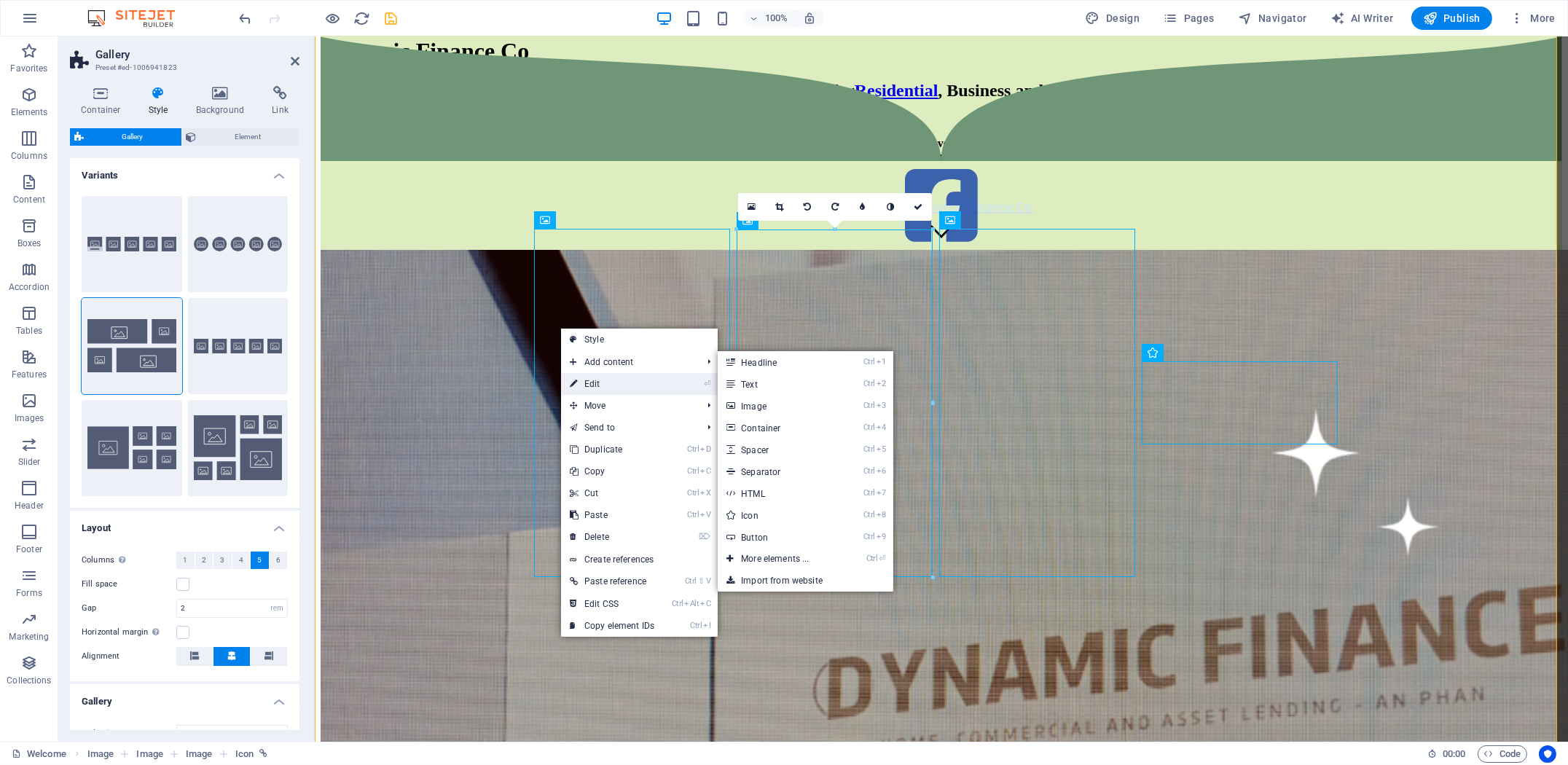
click at [642, 386] on link "⏎ Edit" at bounding box center [612, 383] width 102 height 22
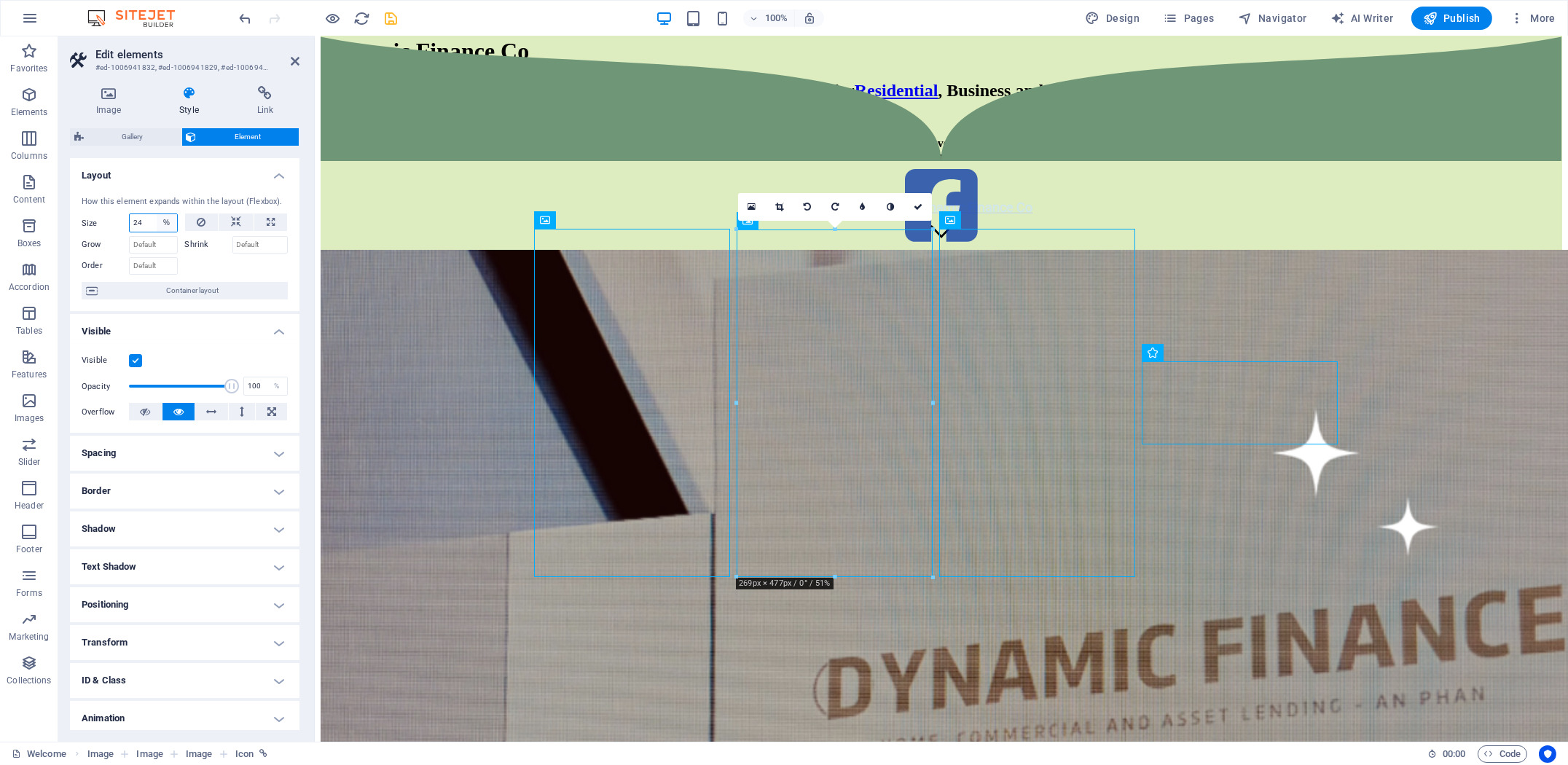
click at [164, 218] on select "Default auto px % 1/1 1/2 1/3 1/4 1/5 1/6 1/7 1/8 1/9 1/10" at bounding box center [167, 223] width 21 height 17
select select "1/3"
click at [157, 214] on select "Default auto px % 1/1 1/2 1/3 1/4 1/5 1/6 1/7 1/8 1/9 1/10" at bounding box center [167, 223] width 21 height 17
type input "33.33"
select select "%"
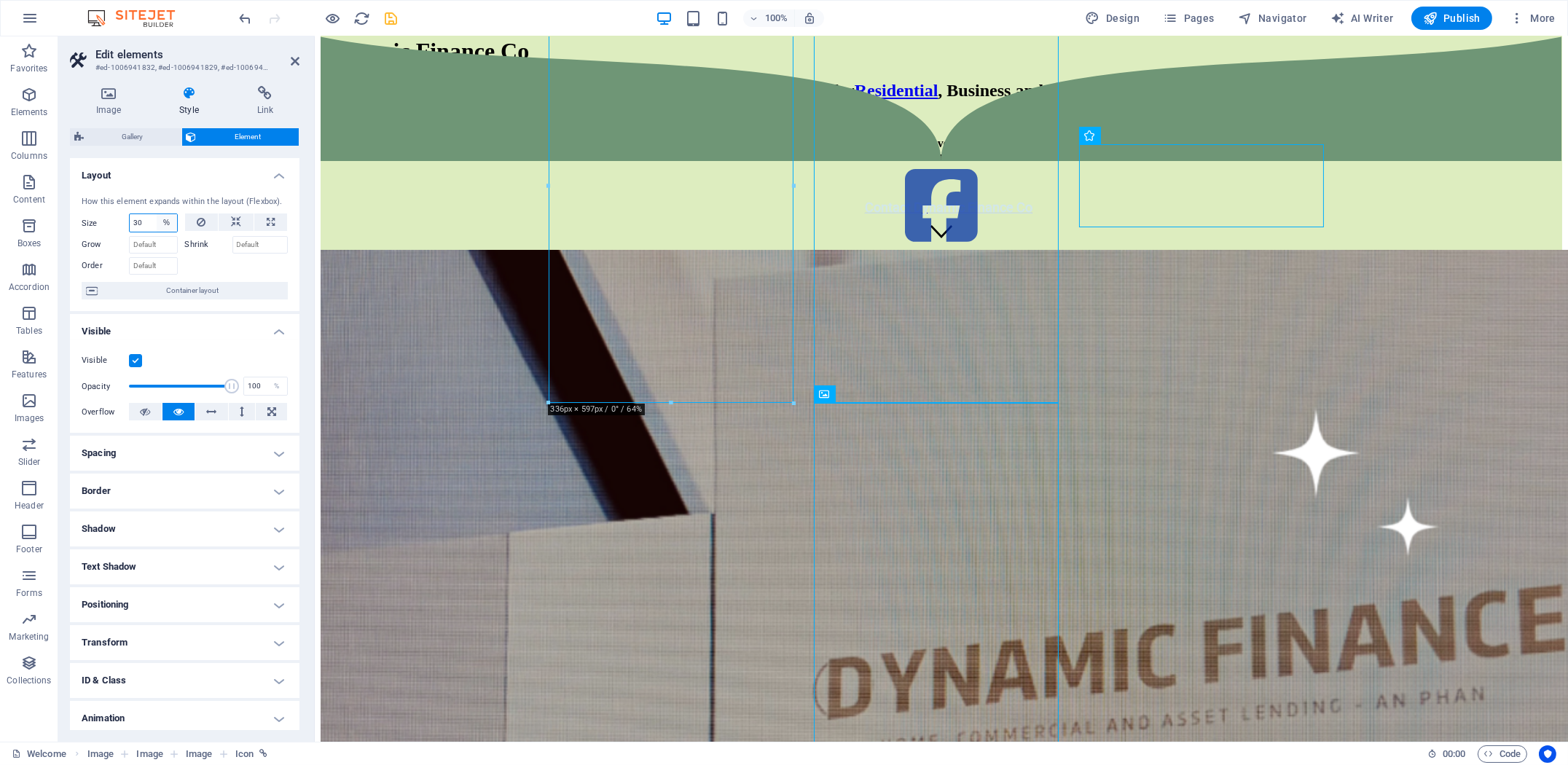
click at [168, 223] on select "Default auto px % 1/1 1/2 1/3 1/4 1/5 1/6 1/7 1/8 1/9 1/10" at bounding box center [167, 223] width 21 height 17
click at [145, 229] on input "30" at bounding box center [153, 223] width 47 height 17
drag, startPoint x: 143, startPoint y: 224, endPoint x: 103, endPoint y: 224, distance: 40.0
click at [110, 224] on div "Size 30 Default auto px % 1/1 1/2 1/3 1/4 1/5 1/6 1/7 1/8 1/9 1/10" at bounding box center [129, 223] width 96 height 19
drag, startPoint x: 148, startPoint y: 227, endPoint x: 38, endPoint y: 233, distance: 110.2
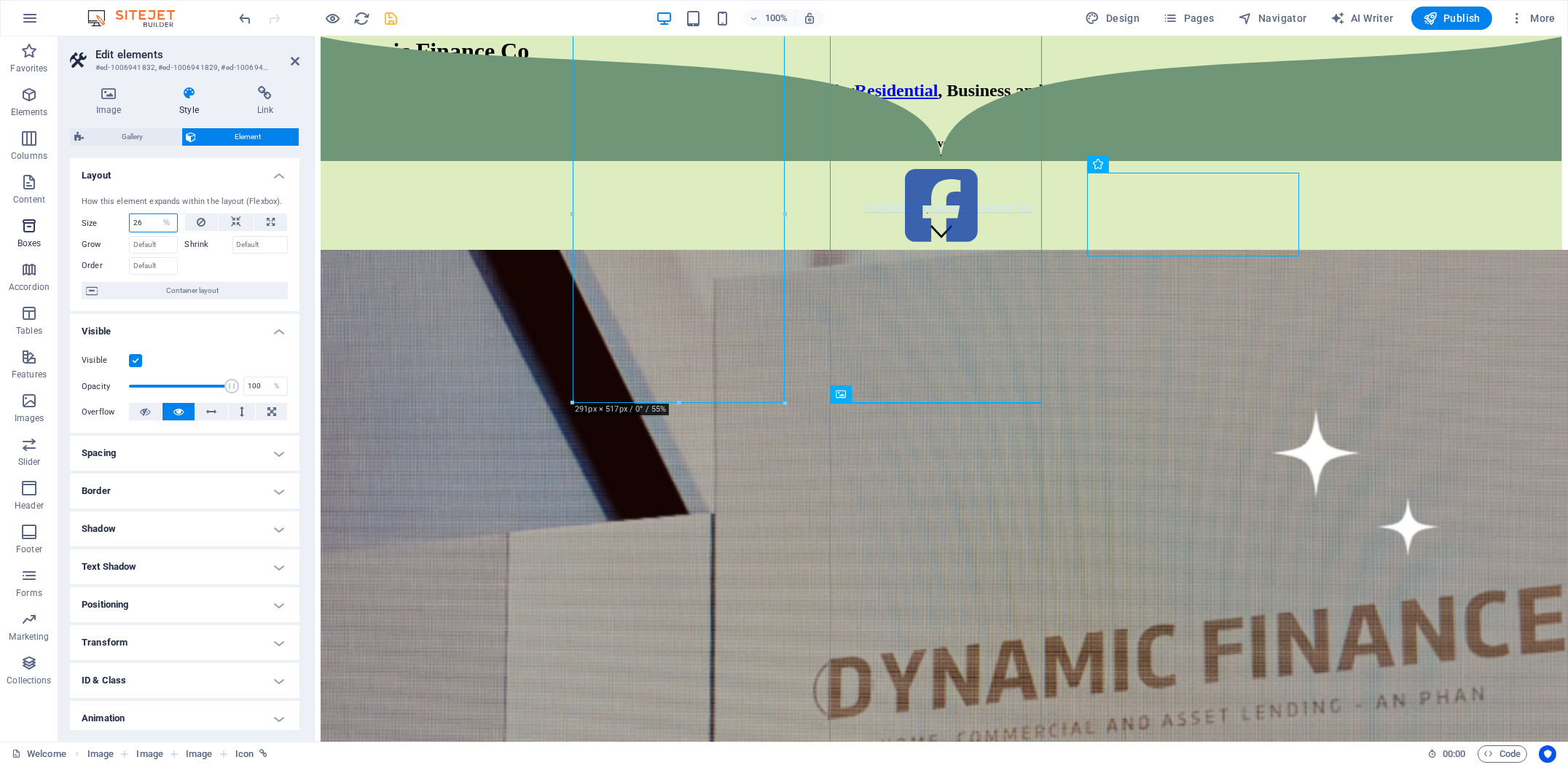
click at [82, 228] on div "Size 26 Default auto px % 1/1 1/2 1/3 1/4 1/5 1/6 1/7 1/8 1/9 1/10" at bounding box center [129, 223] width 96 height 19
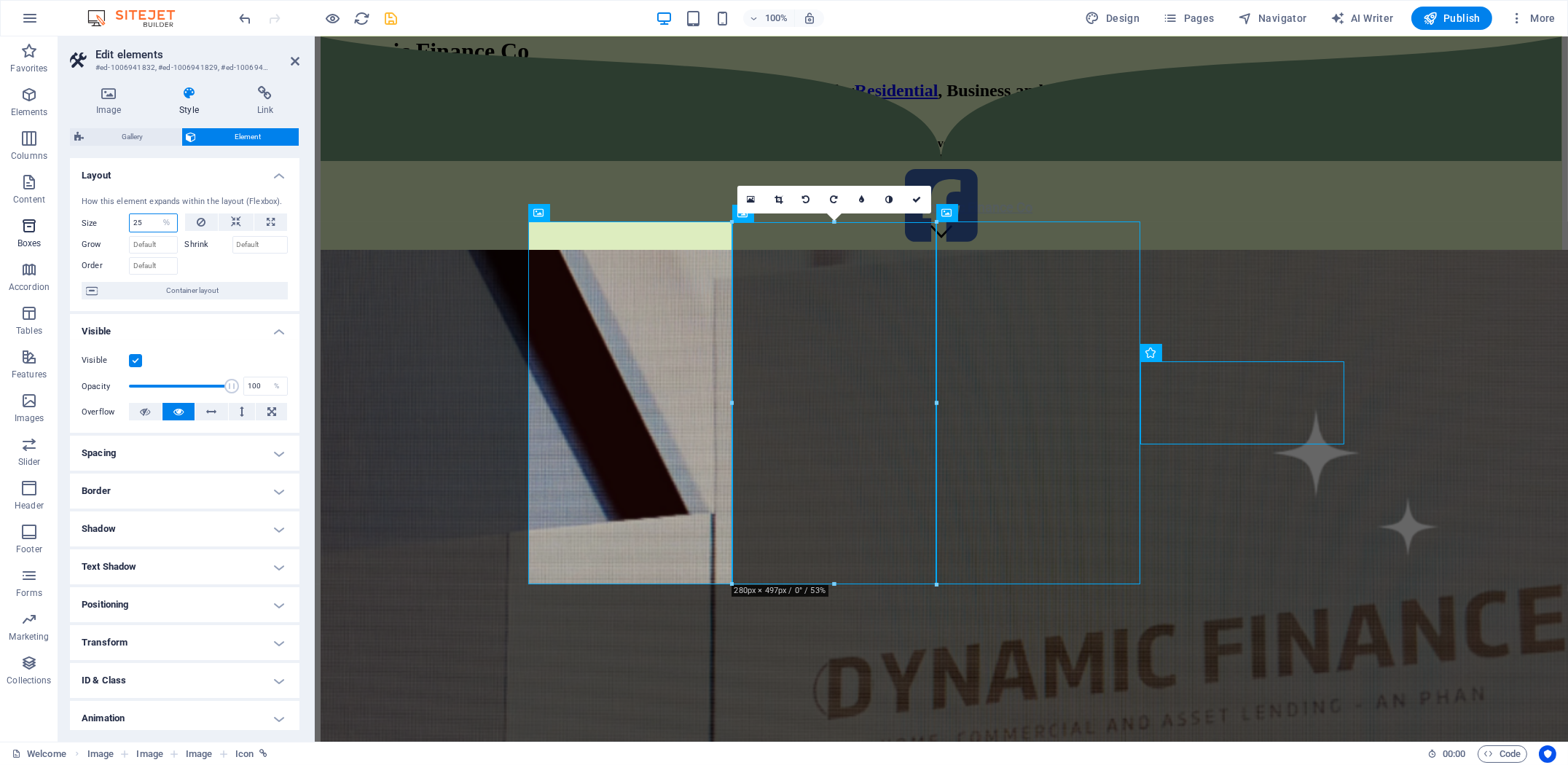
drag, startPoint x: 153, startPoint y: 224, endPoint x: 51, endPoint y: 226, distance: 102.0
click at [54, 226] on section "Favorites Elements Columns Content Boxes Accordion Tables Features Images Slide…" at bounding box center [784, 389] width 1568 height 705
type input "24"
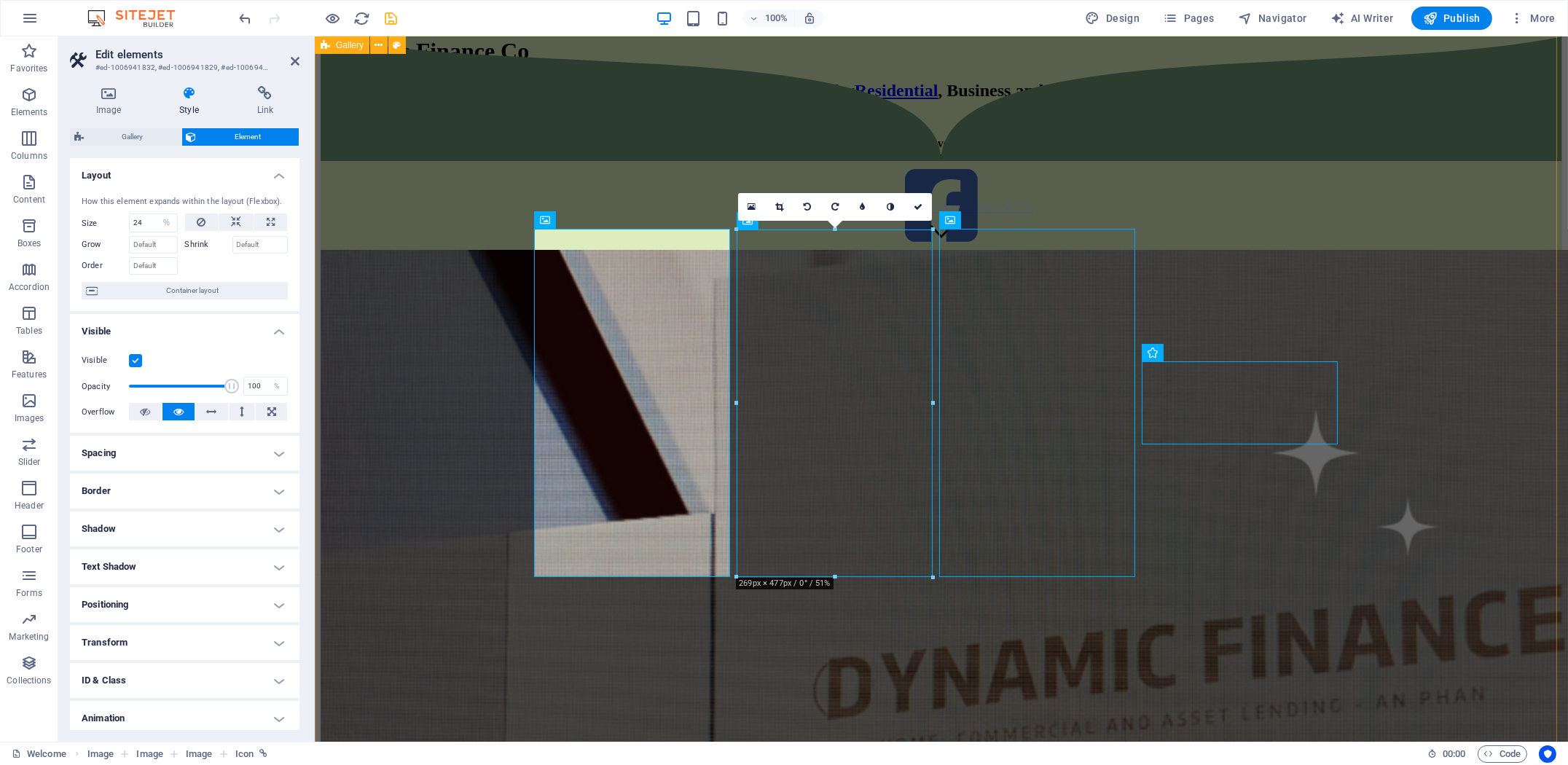
click at [479, 447] on div at bounding box center [940, 430] width 1242 height 816
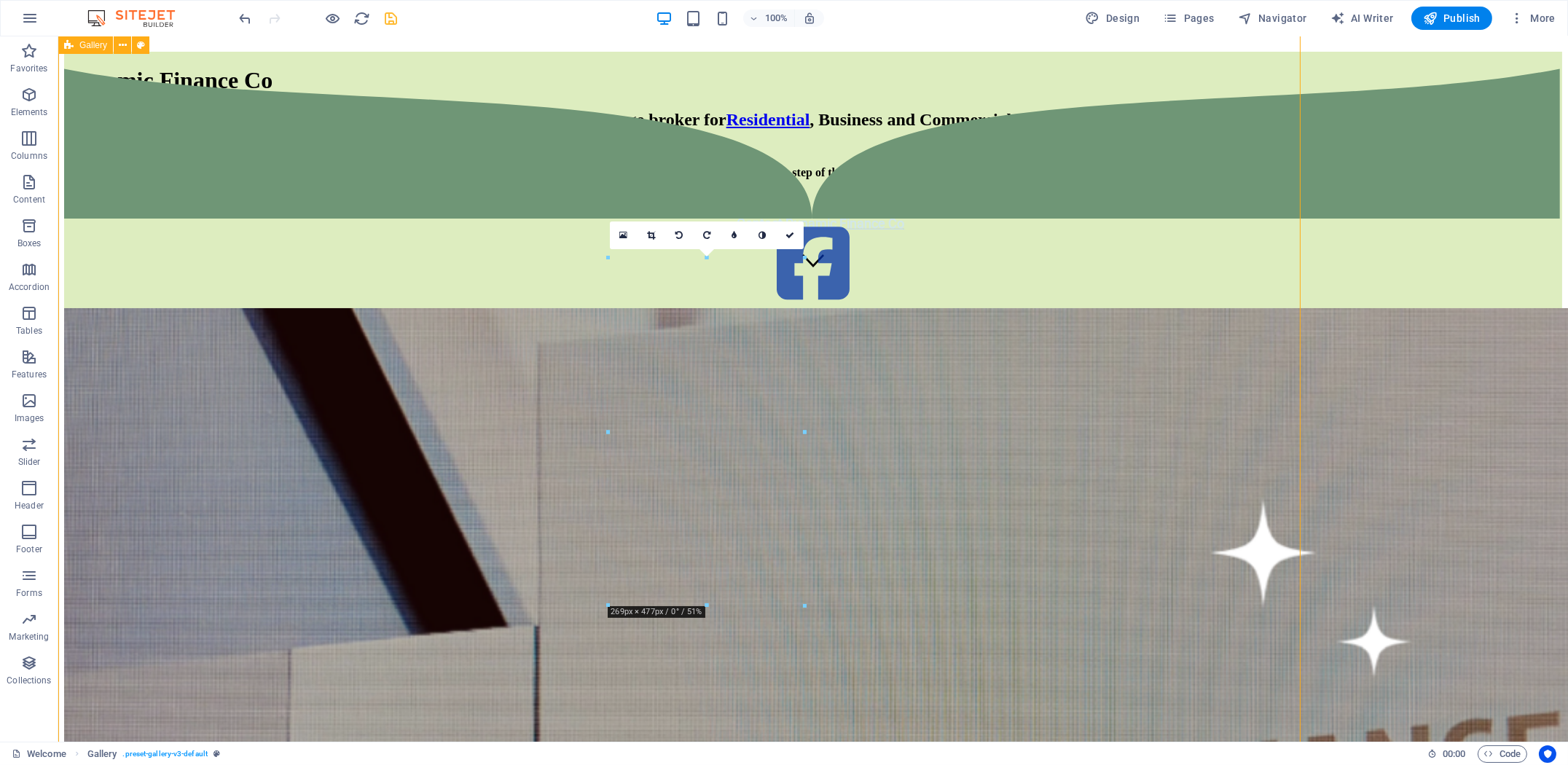
click at [993, 637] on div at bounding box center [813, 459] width 1498 height 816
drag, startPoint x: 904, startPoint y: 398, endPoint x: 1024, endPoint y: 412, distance: 120.8
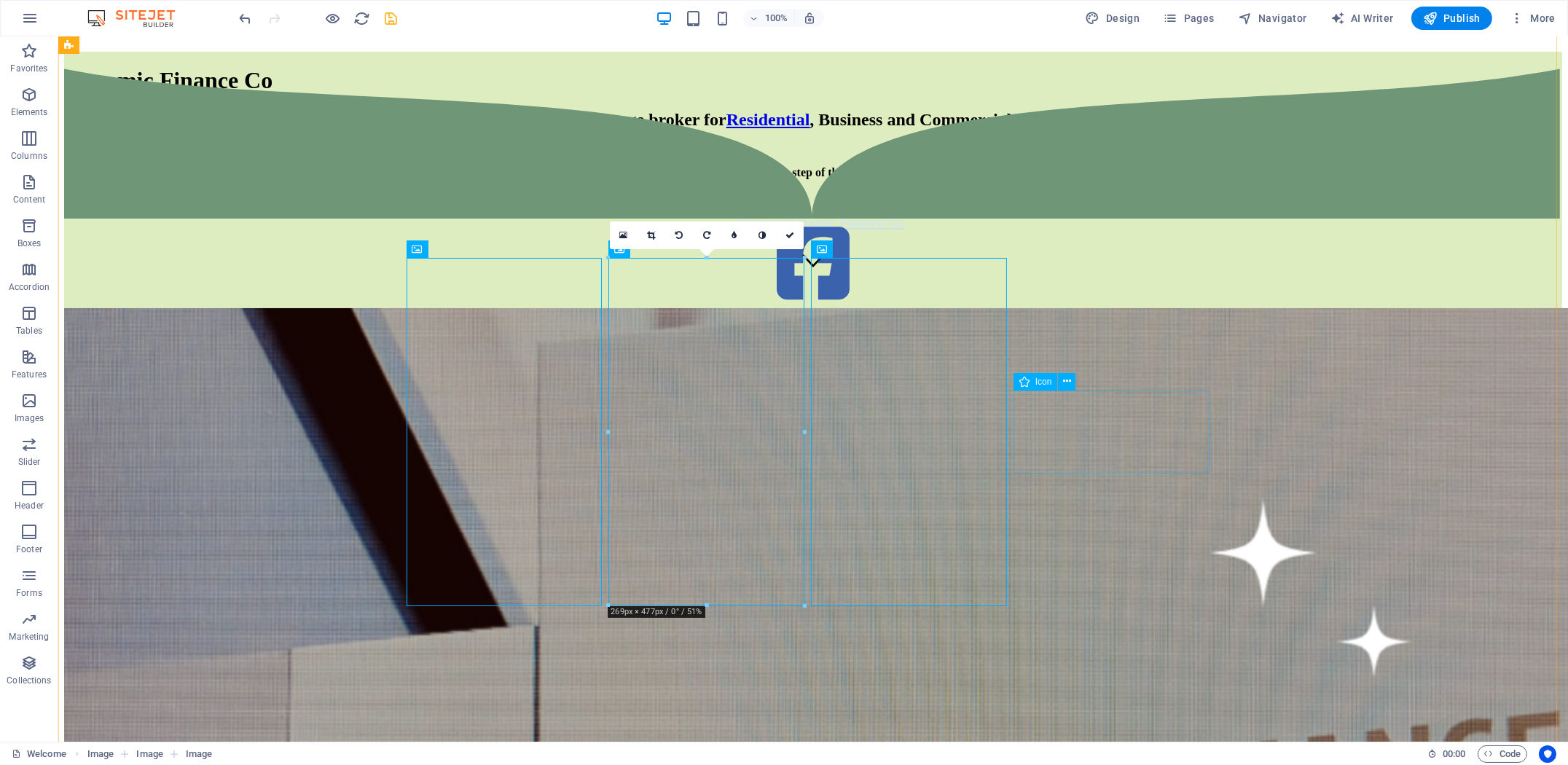
click at [1112, 307] on figure at bounding box center [813, 264] width 1498 height 86
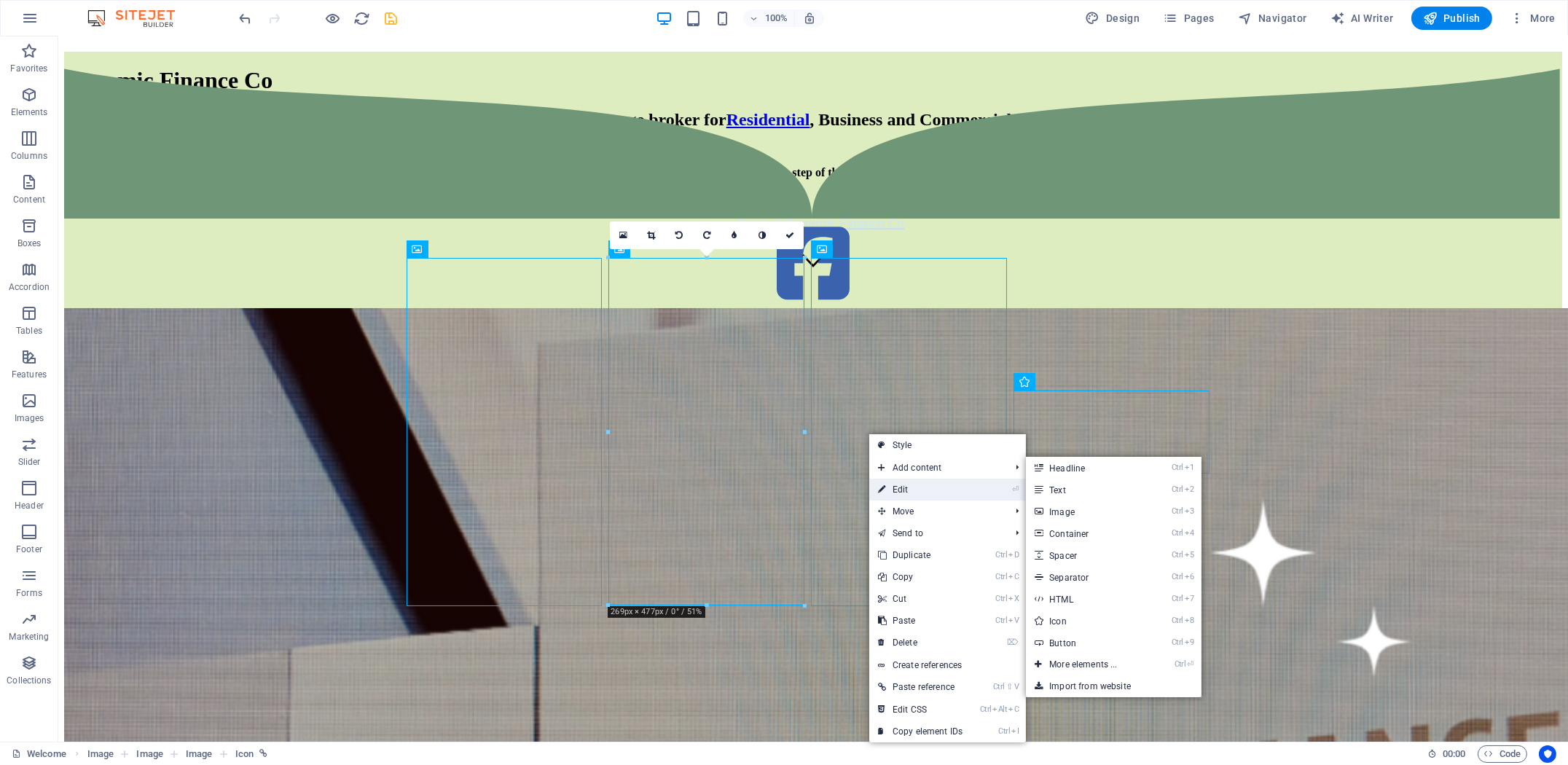
click at [917, 492] on link "⏎ Edit" at bounding box center [920, 489] width 102 height 22
select select "%"
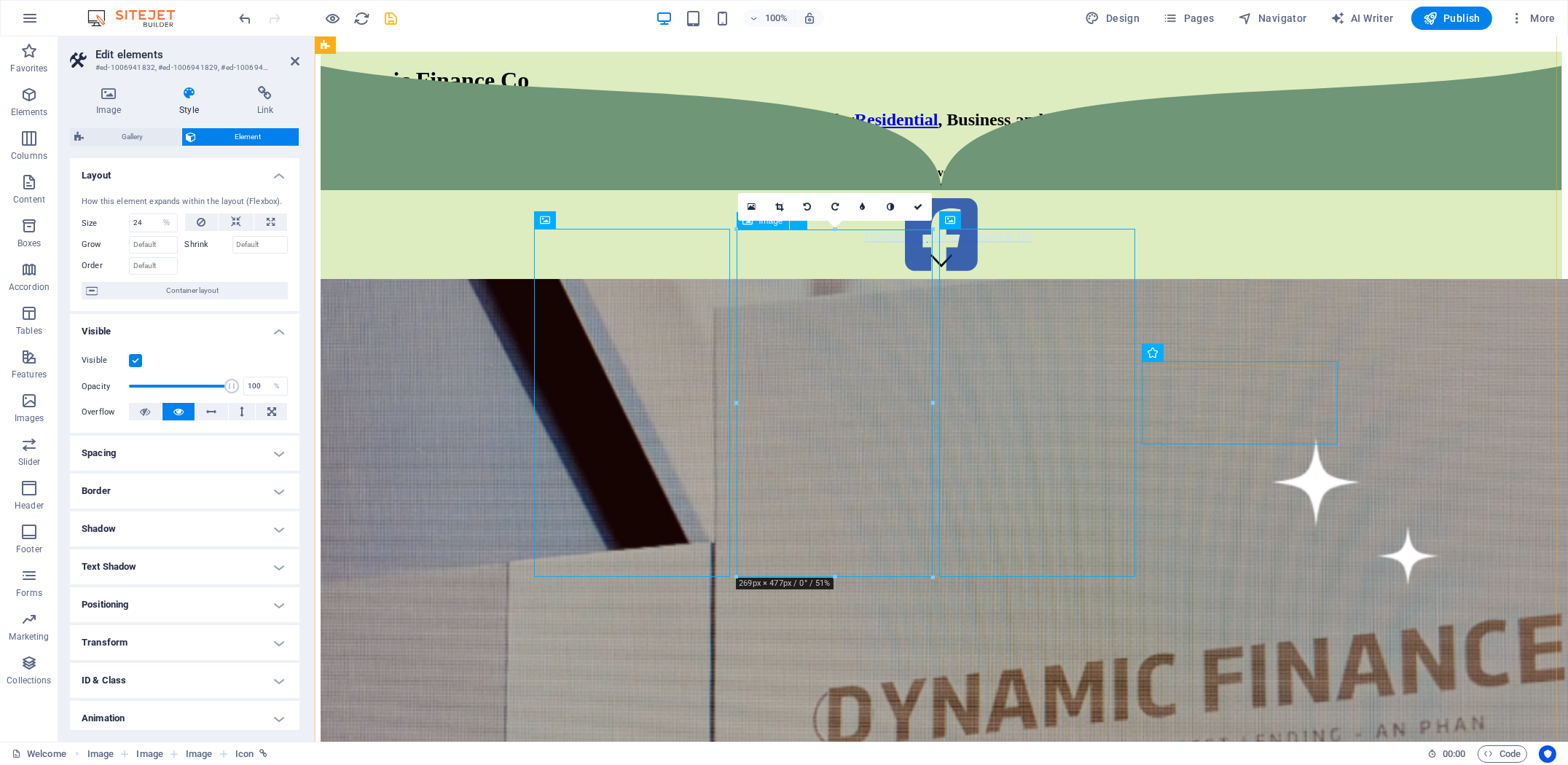
scroll to position [485, 0]
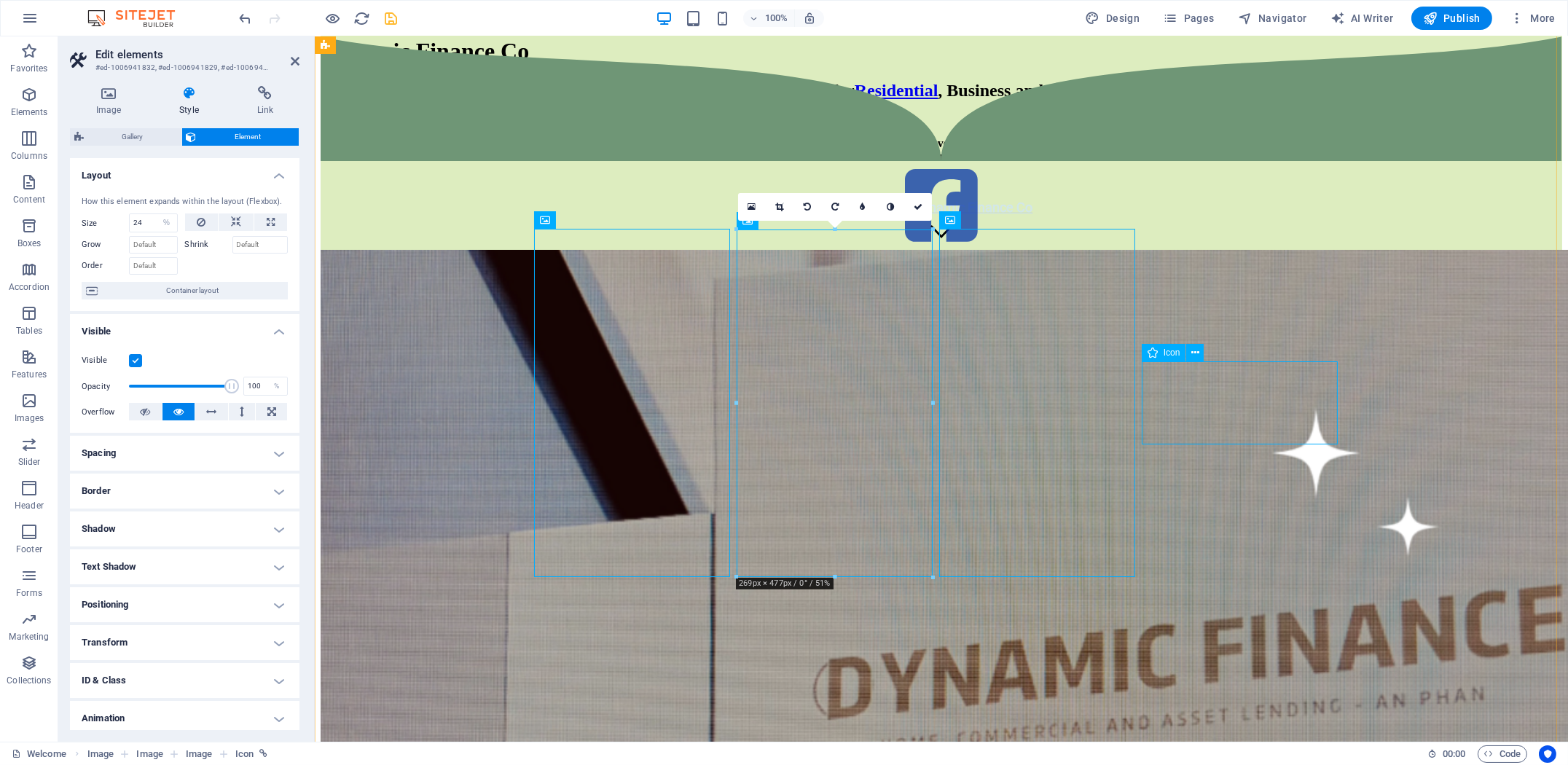
click at [1200, 249] on figure at bounding box center [940, 206] width 1242 height 86
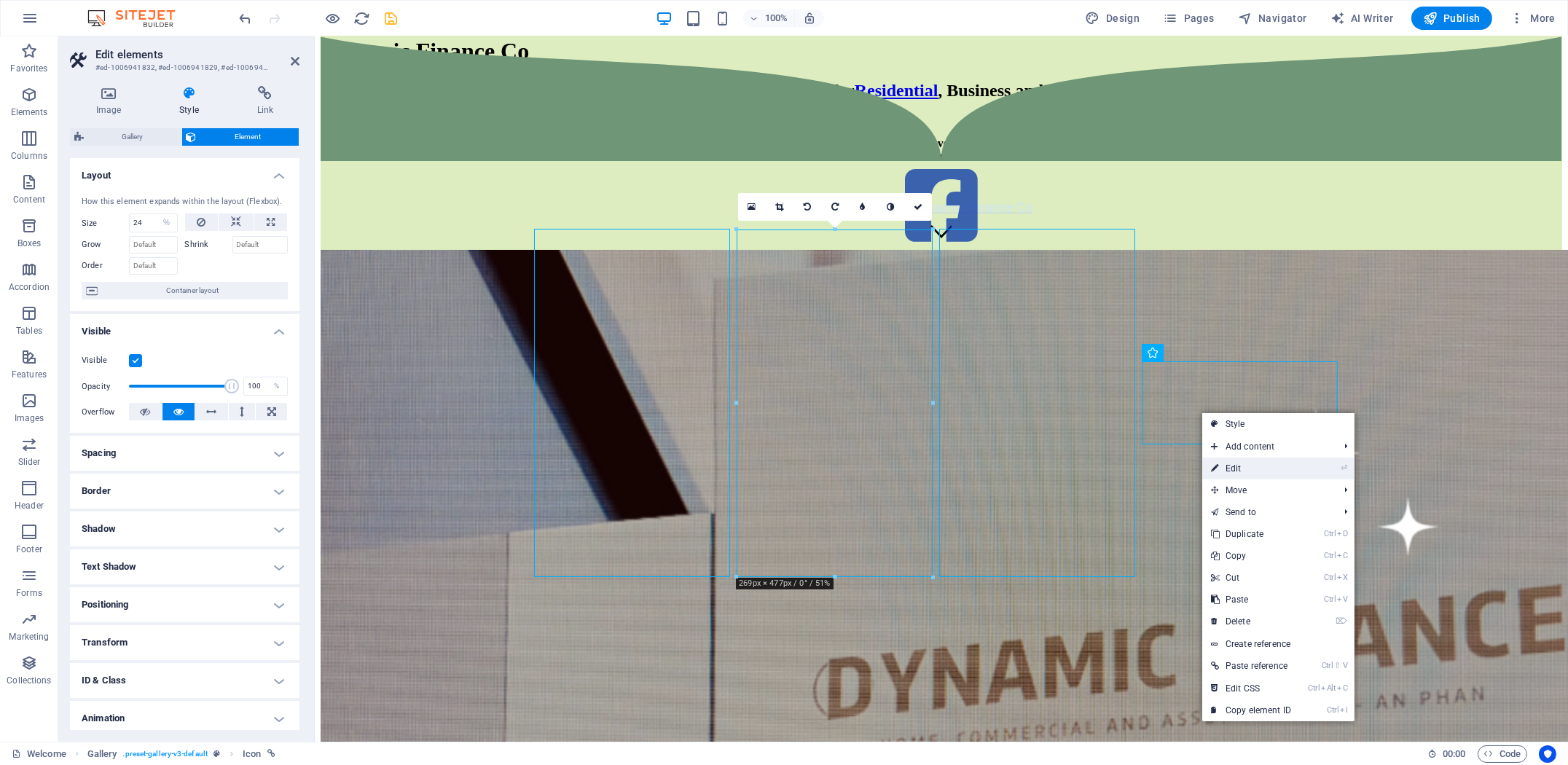
click at [1255, 478] on link "⏎ Edit" at bounding box center [1251, 468] width 97 height 22
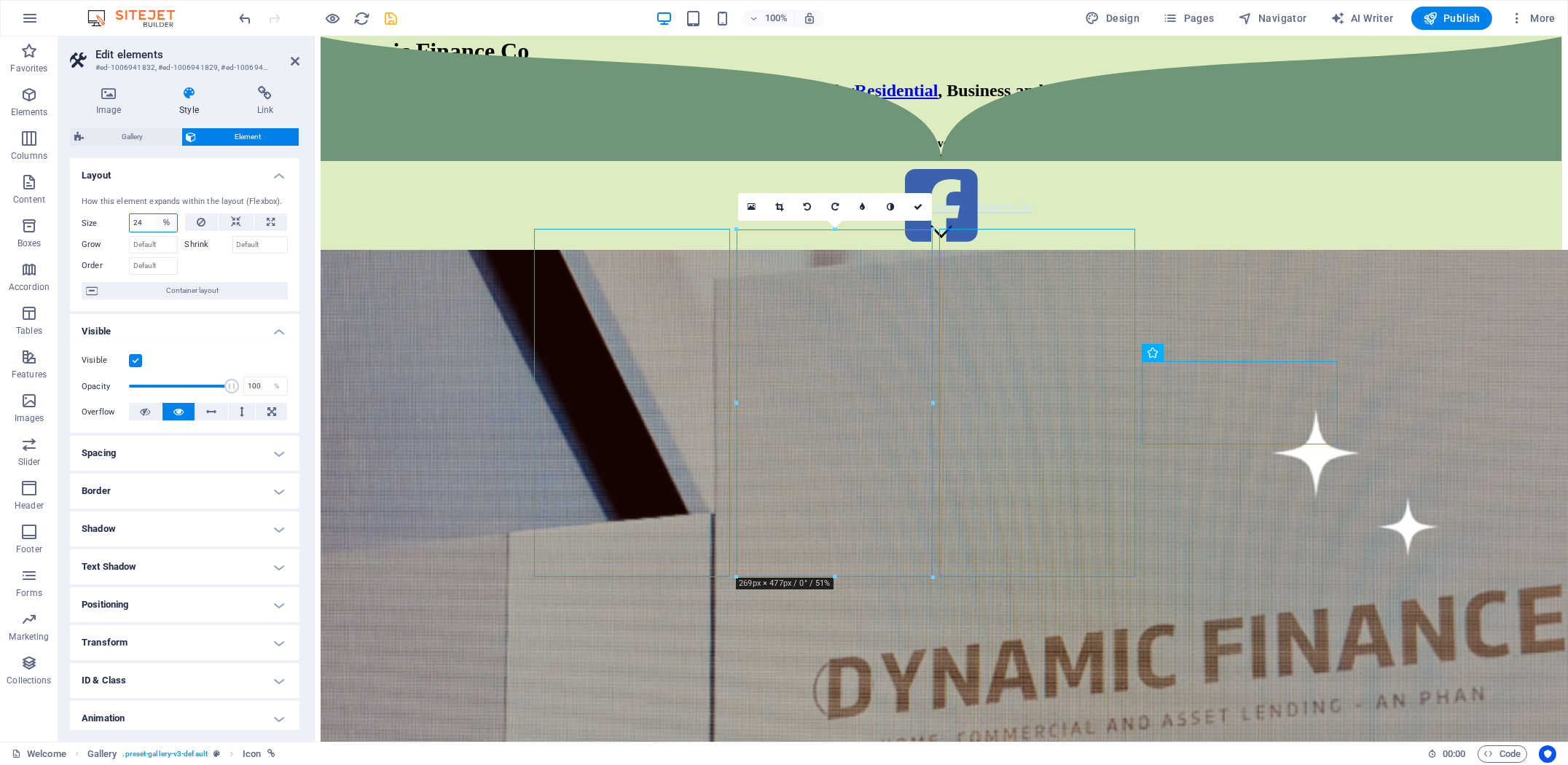
click at [164, 221] on select "Default auto px % 1/1 1/2 1/3 1/4 1/5 1/6 1/7 1/8 1/9 1/10" at bounding box center [167, 223] width 21 height 17
drag, startPoint x: 143, startPoint y: 225, endPoint x: 93, endPoint y: 223, distance: 50.0
click at [94, 223] on div "Size 24 Default auto px % 1/1 1/2 1/3 1/4 1/5 1/6 1/7 1/8 1/9 1/10" at bounding box center [129, 223] width 96 height 19
type input "25"
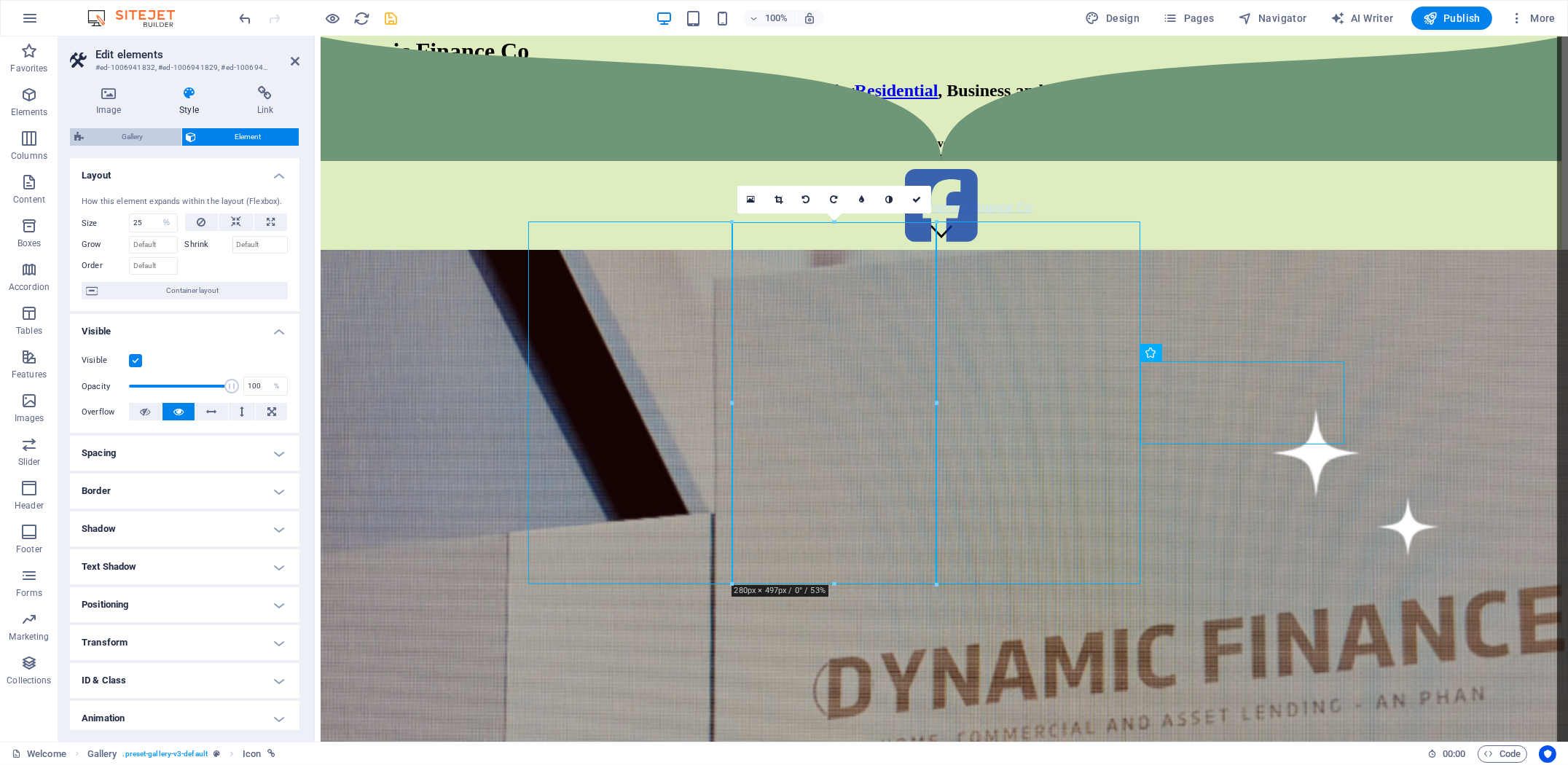
click at [146, 138] on span "Gallery" at bounding box center [132, 137] width 89 height 17
select select "rem"
select select "collage"
select select "px"
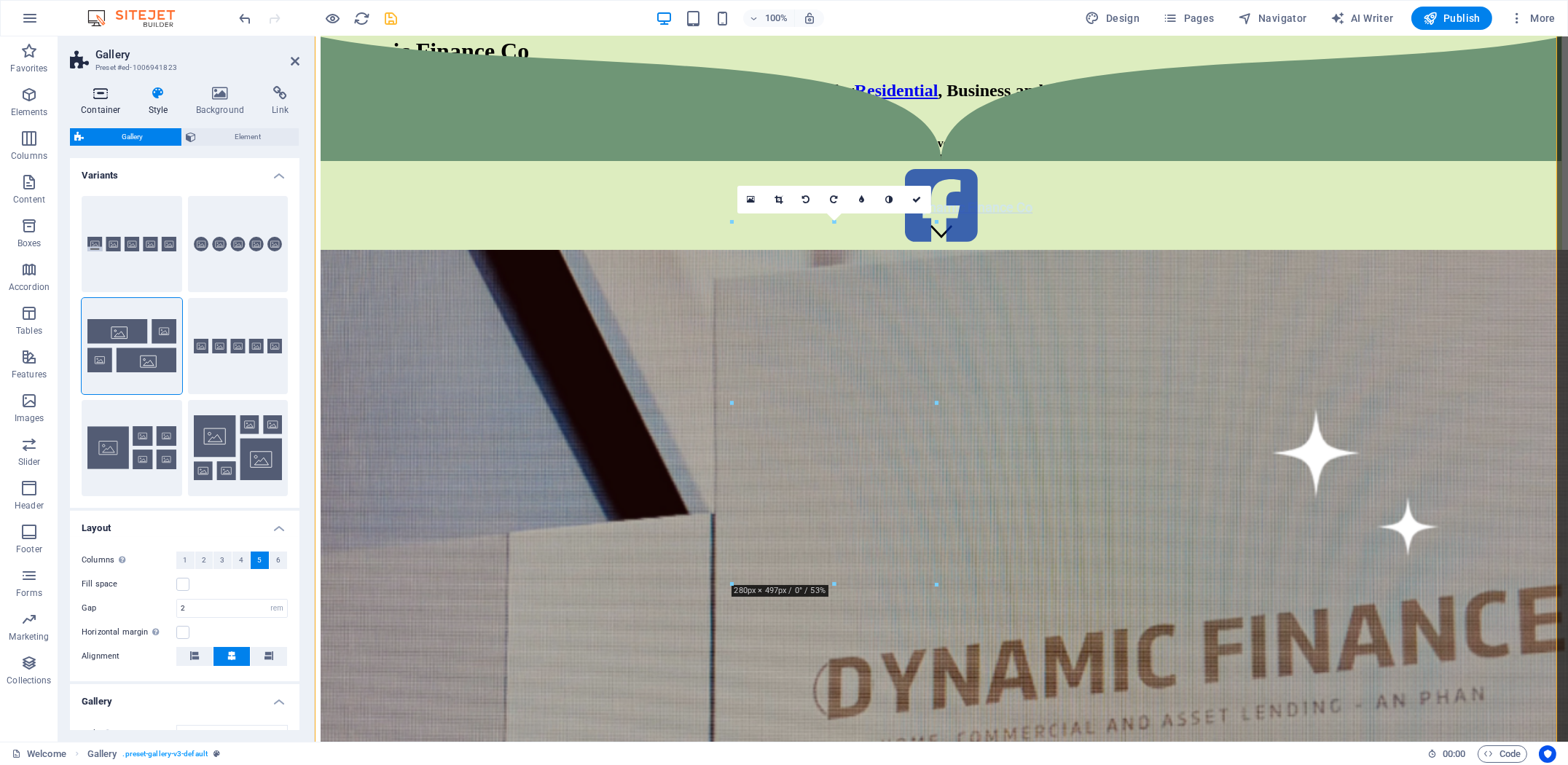
click at [97, 99] on icon at bounding box center [100, 93] width 62 height 14
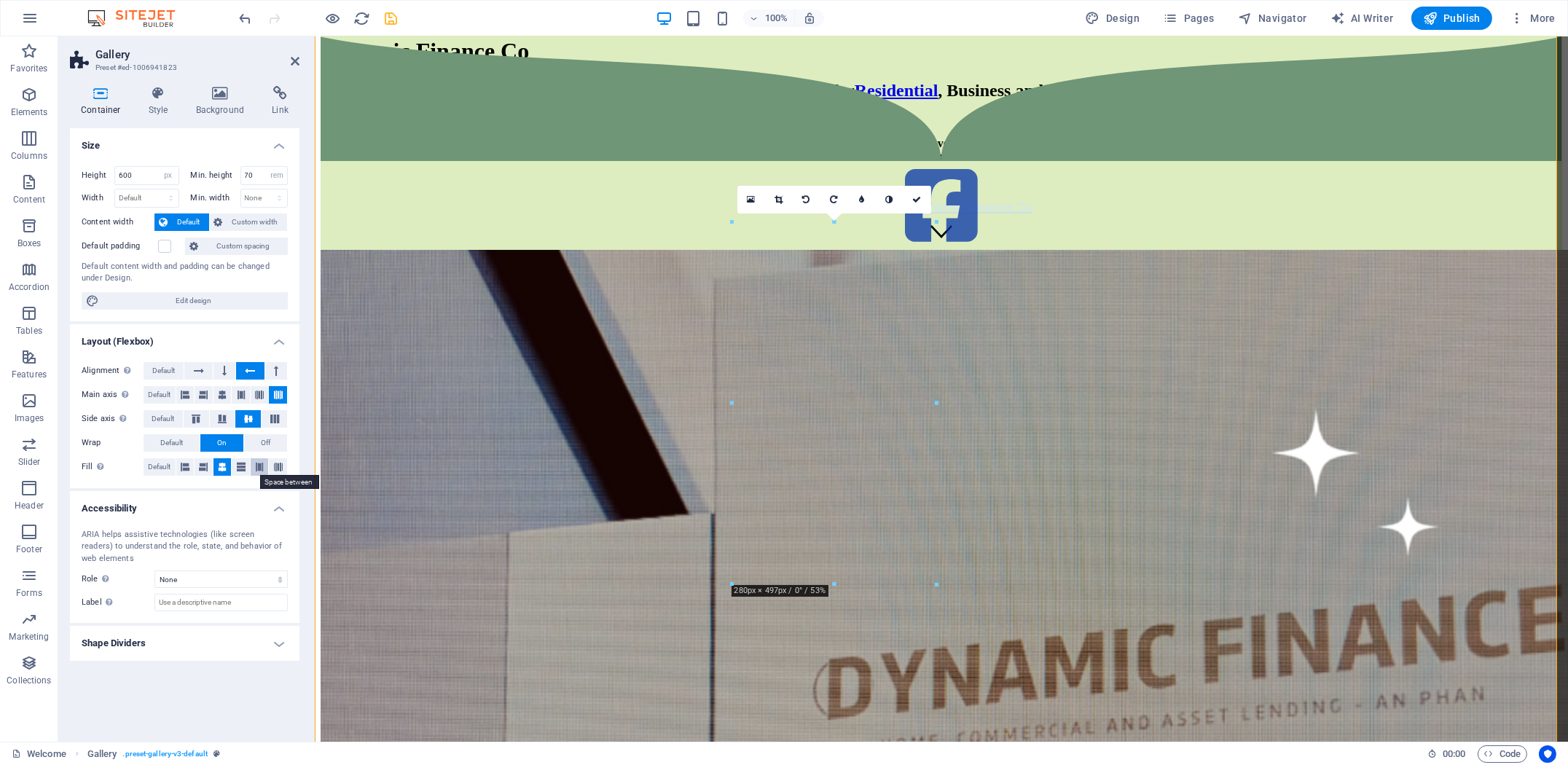
click at [253, 467] on button at bounding box center [259, 466] width 18 height 17
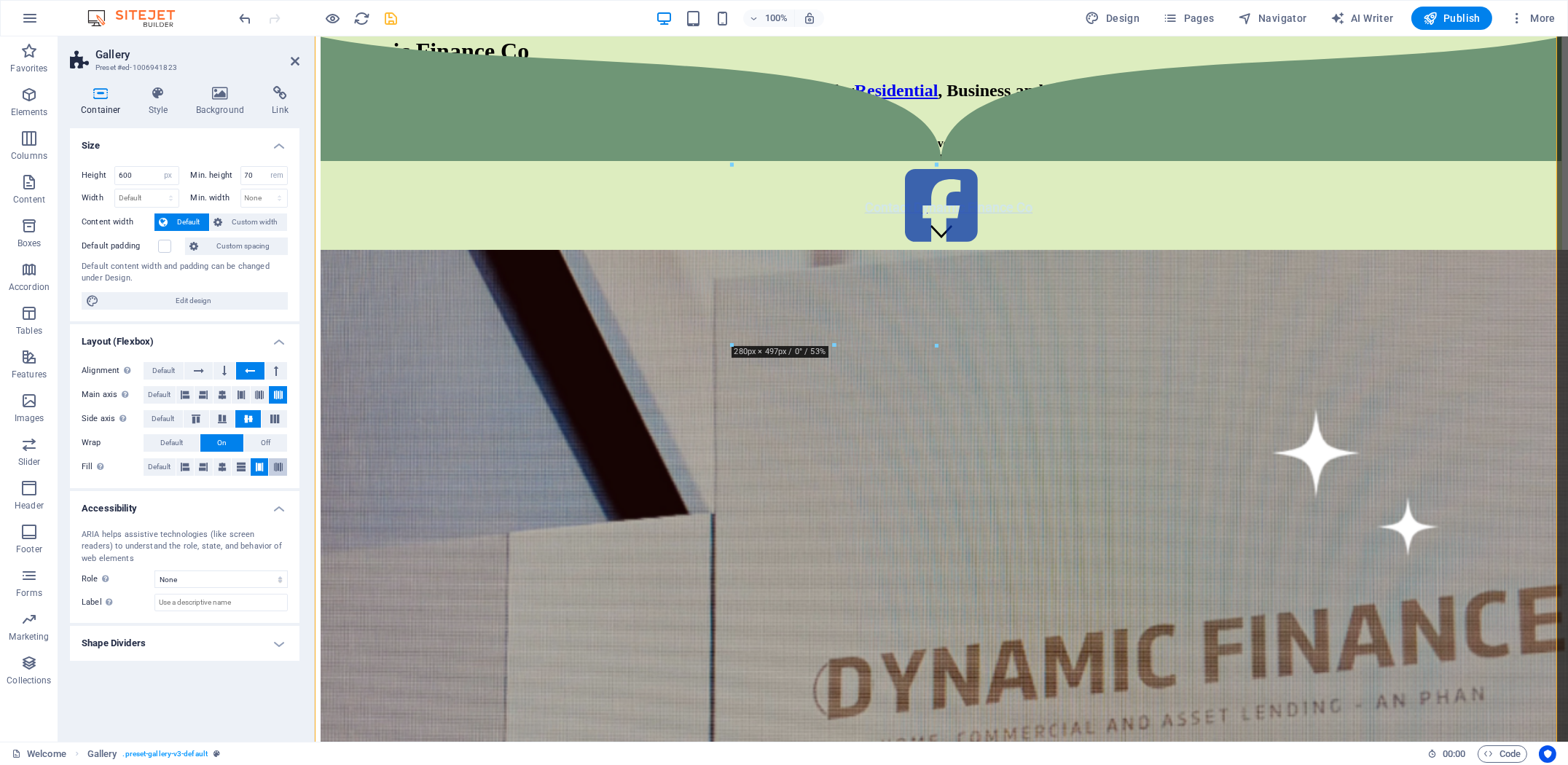
click at [275, 470] on icon at bounding box center [278, 466] width 8 height 17
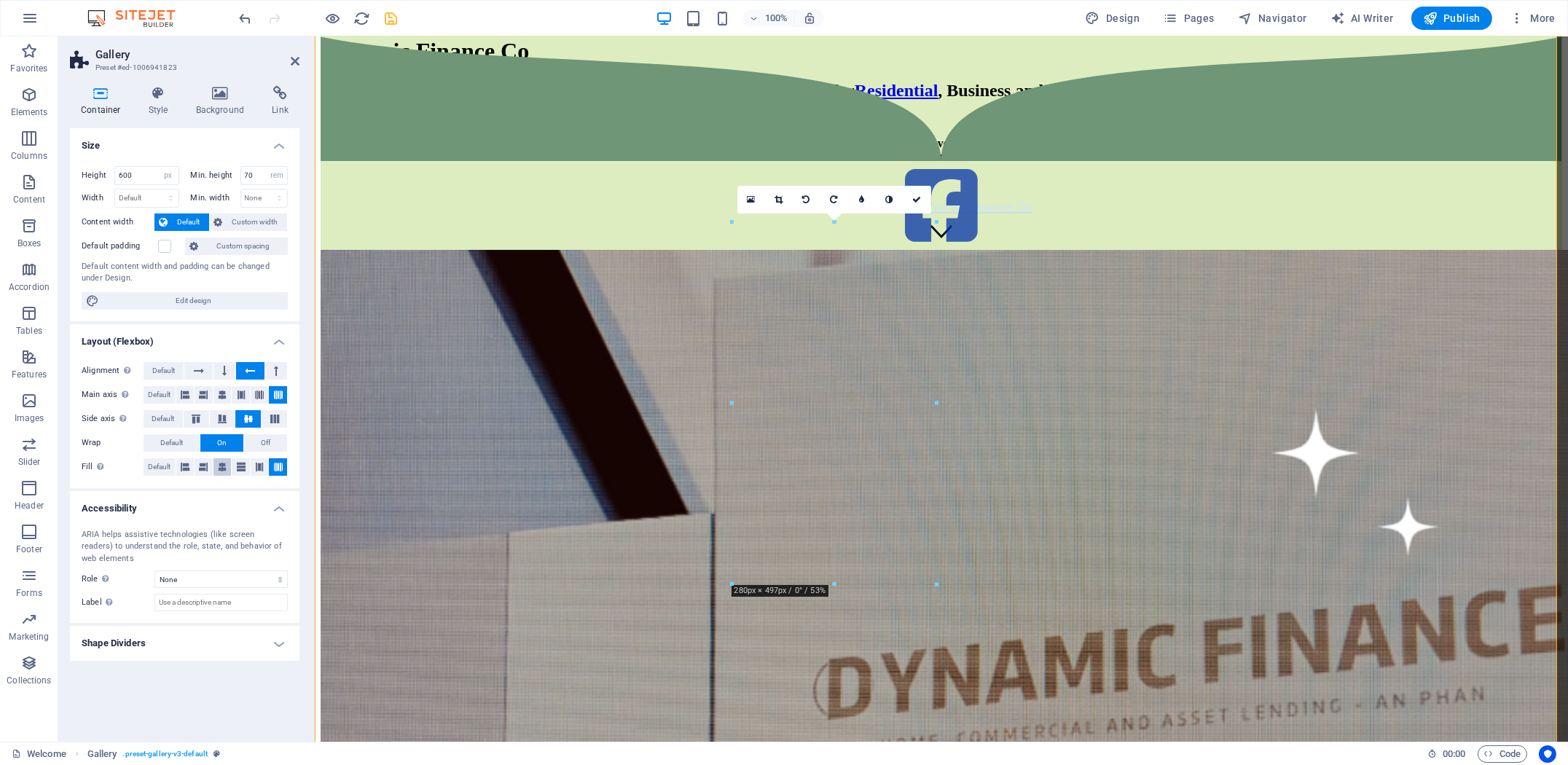
click at [230, 468] on button at bounding box center [223, 466] width 18 height 17
click at [202, 468] on icon at bounding box center [202, 466] width 8 height 17
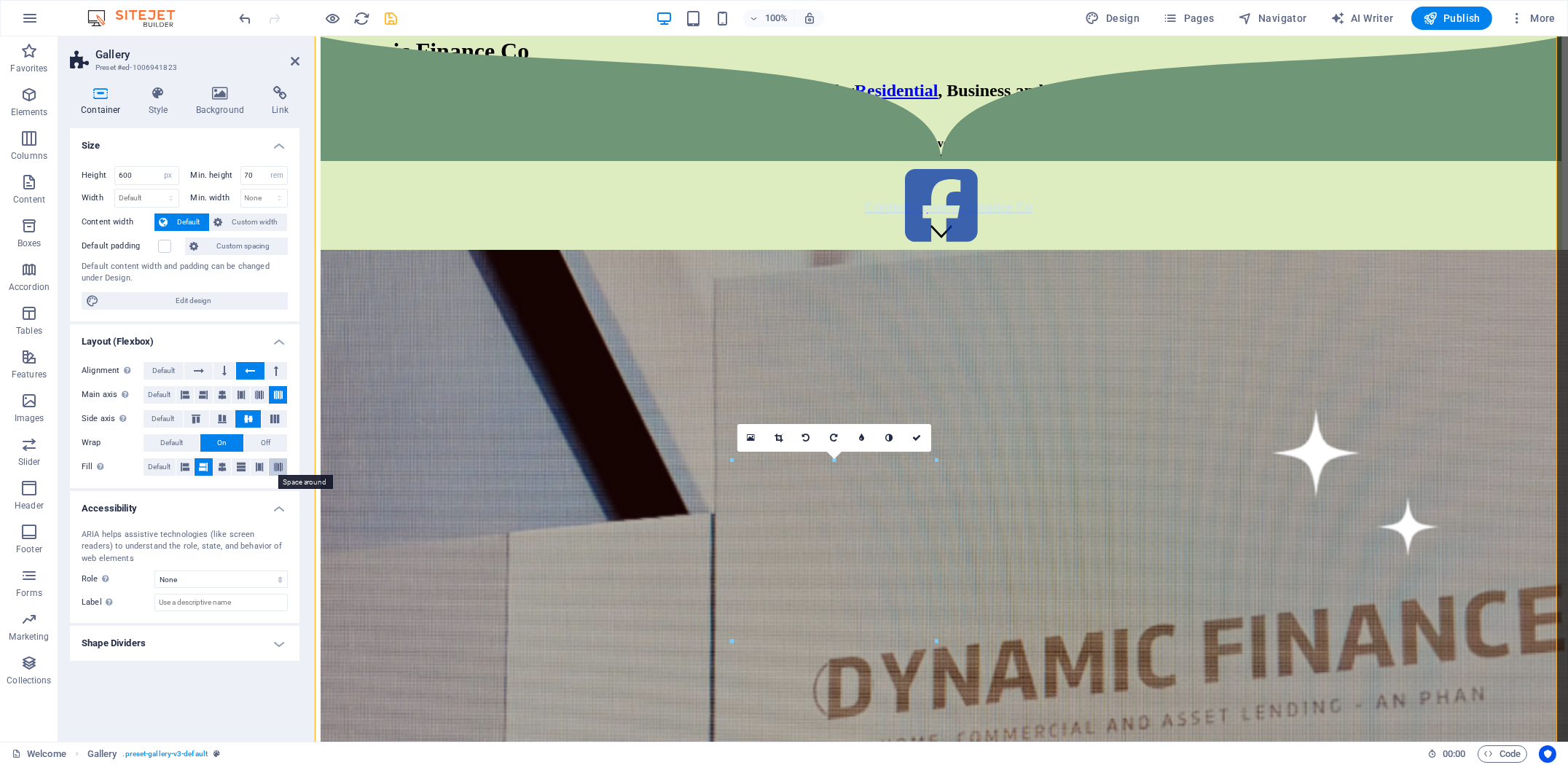
click at [280, 467] on icon at bounding box center [278, 466] width 8 height 17
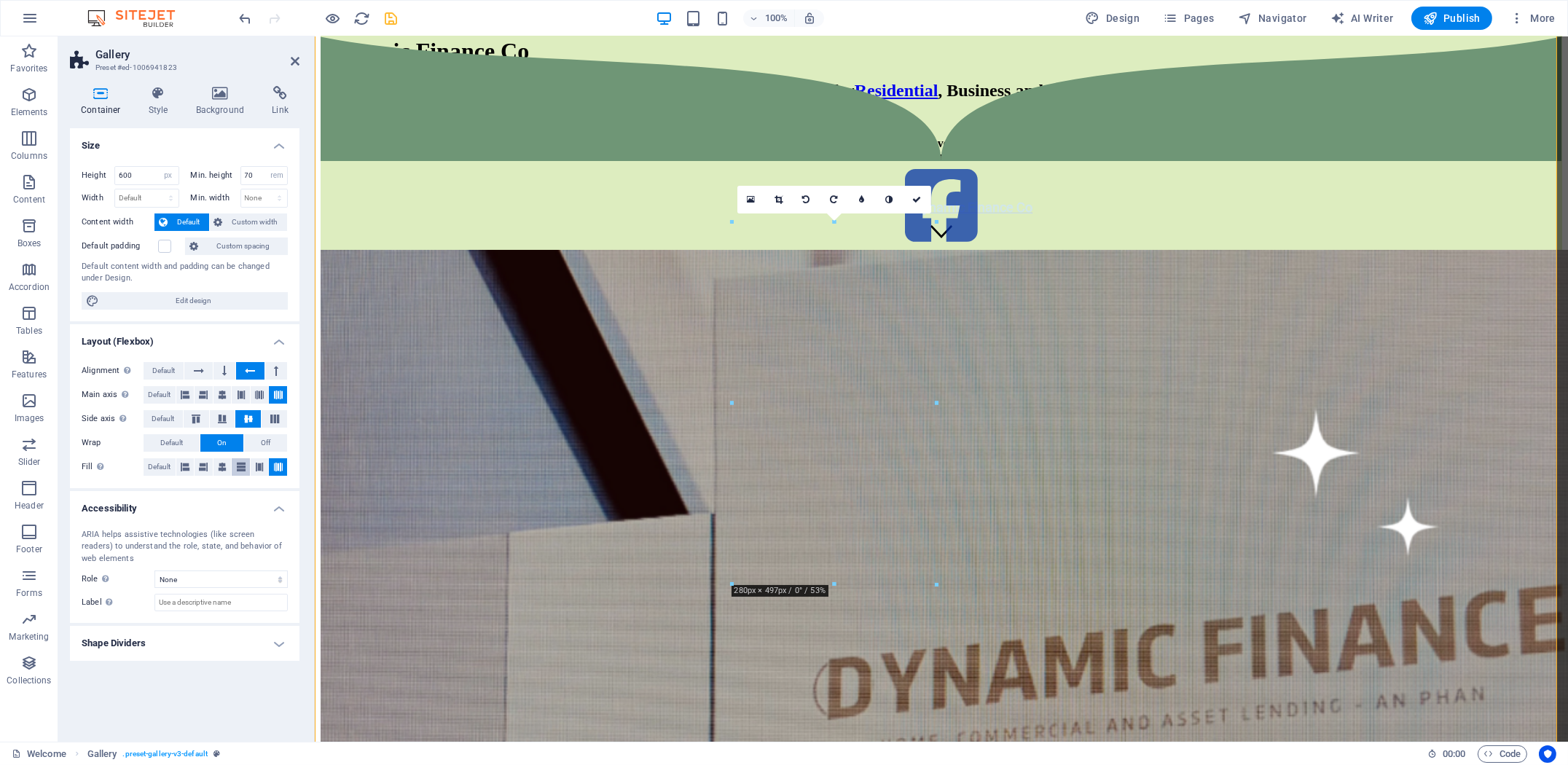
click at [250, 468] on button at bounding box center [241, 466] width 18 height 17
click at [260, 465] on icon at bounding box center [259, 466] width 8 height 17
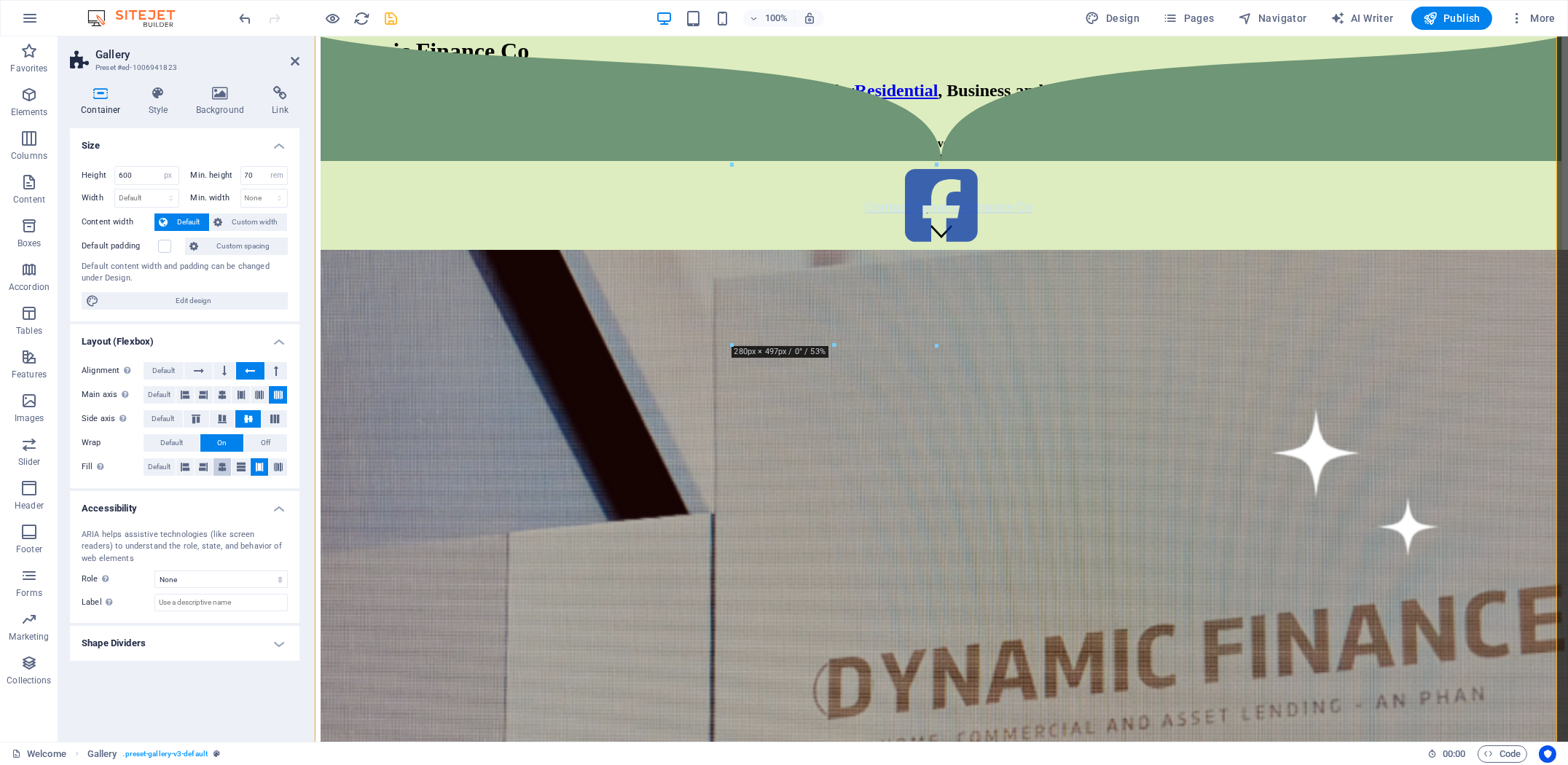
click at [230, 467] on button at bounding box center [223, 466] width 18 height 17
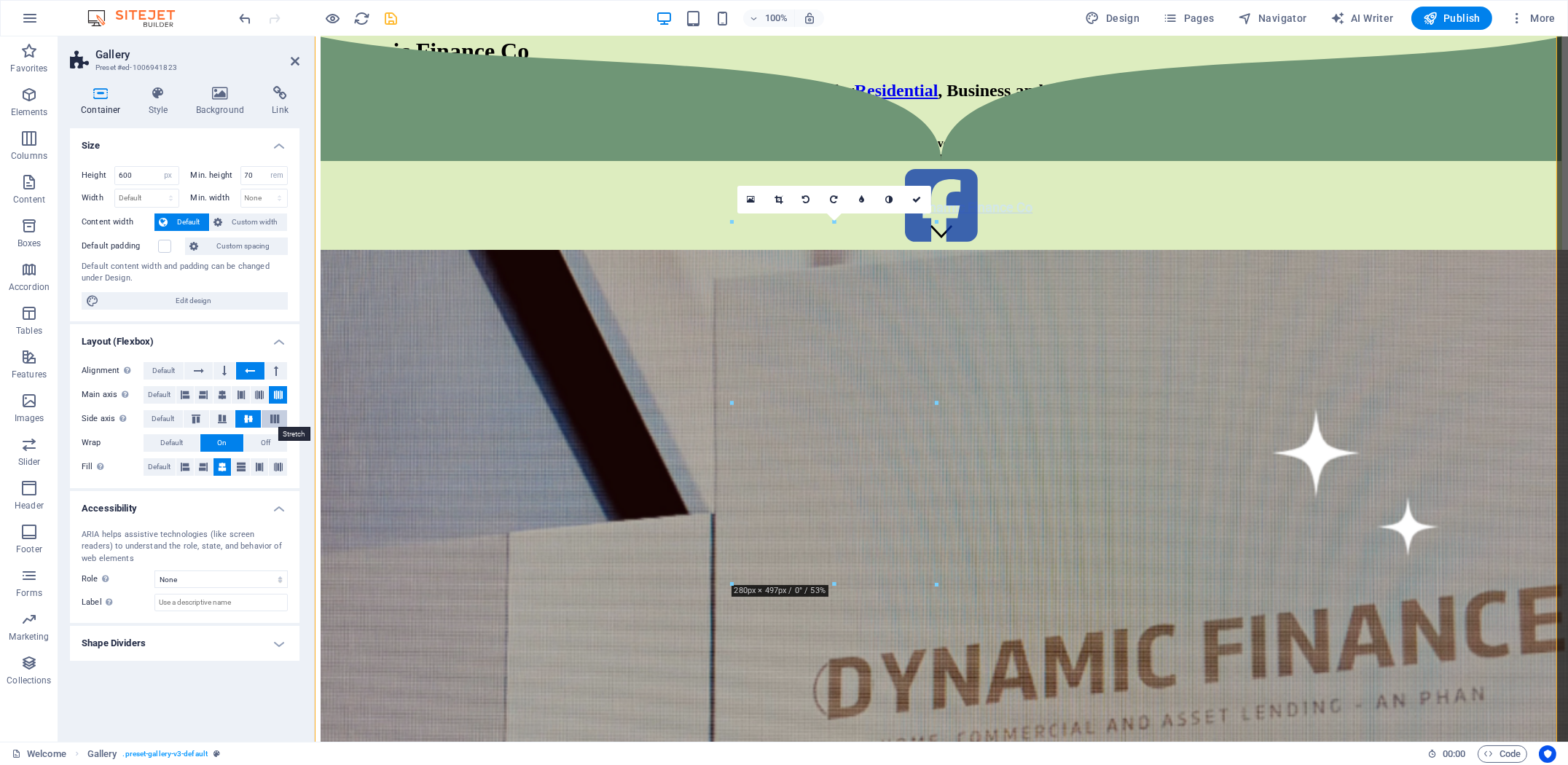
click at [272, 421] on icon at bounding box center [275, 418] width 17 height 8
click at [256, 418] on icon at bounding box center [248, 418] width 17 height 8
click at [265, 398] on button at bounding box center [259, 395] width 18 height 17
click at [249, 398] on button at bounding box center [241, 395] width 18 height 17
click at [256, 462] on icon at bounding box center [259, 466] width 8 height 17
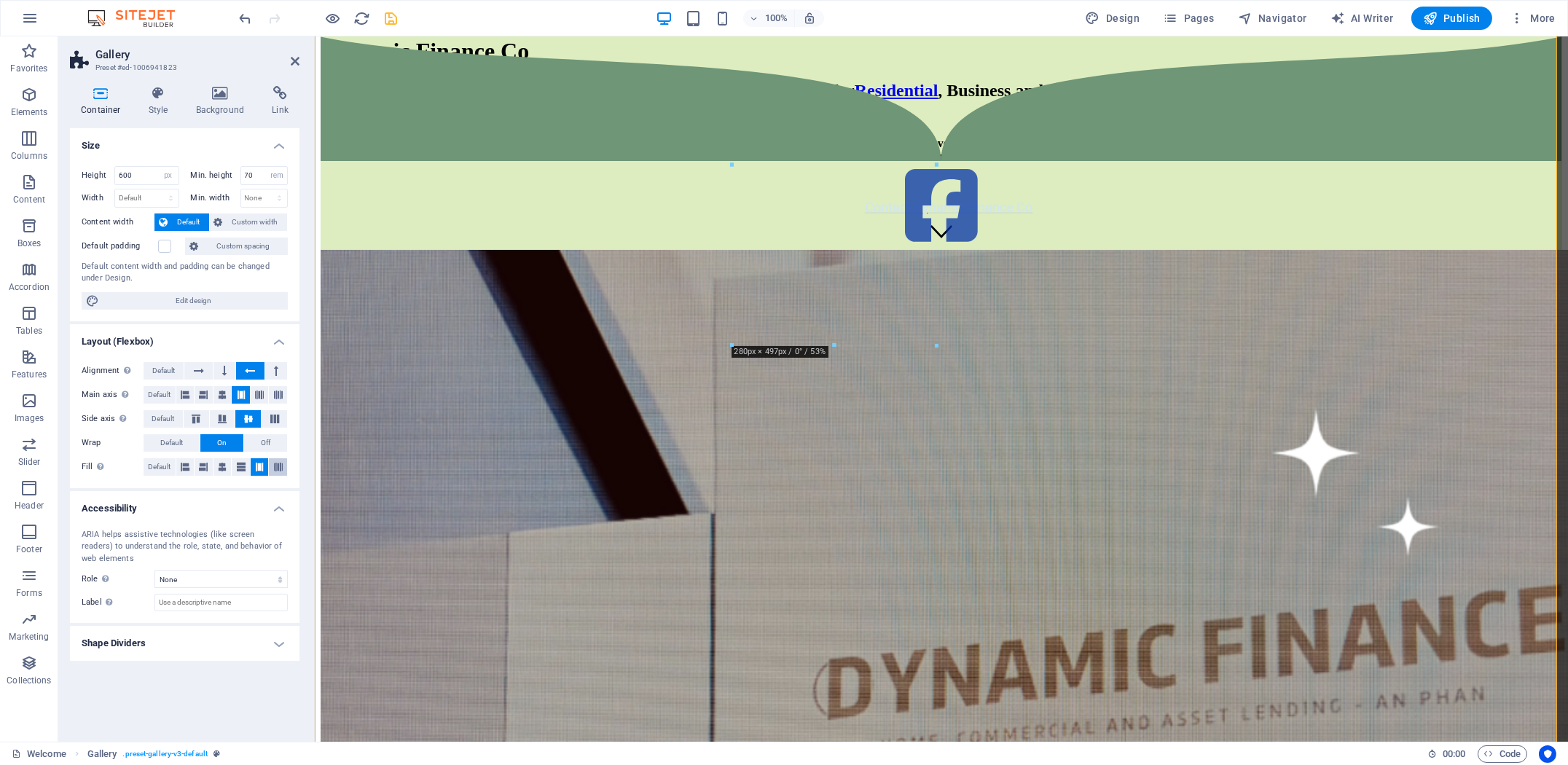
click at [278, 465] on icon at bounding box center [278, 466] width 8 height 17
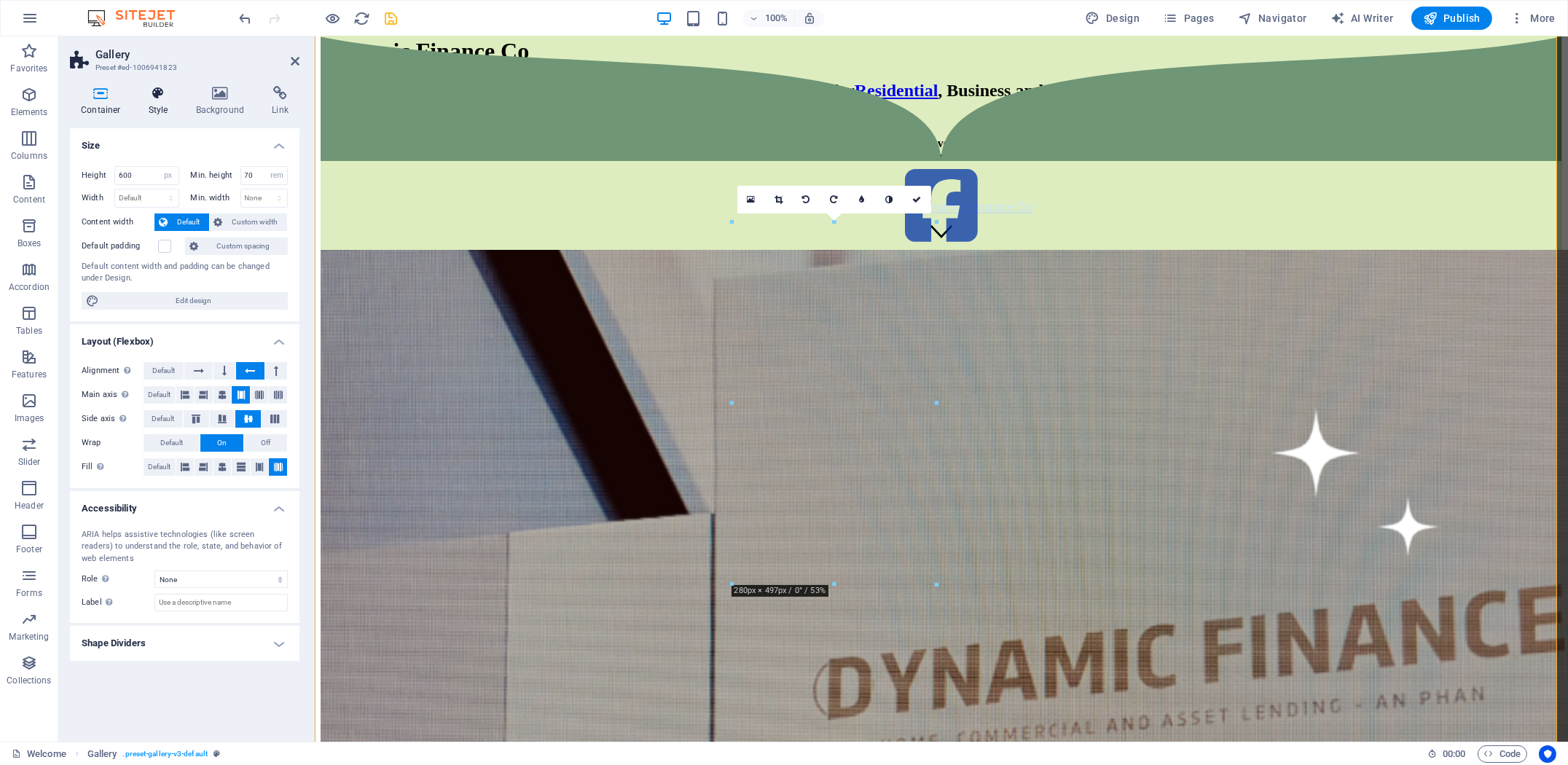
click at [157, 103] on h4 "Style" at bounding box center [161, 101] width 47 height 30
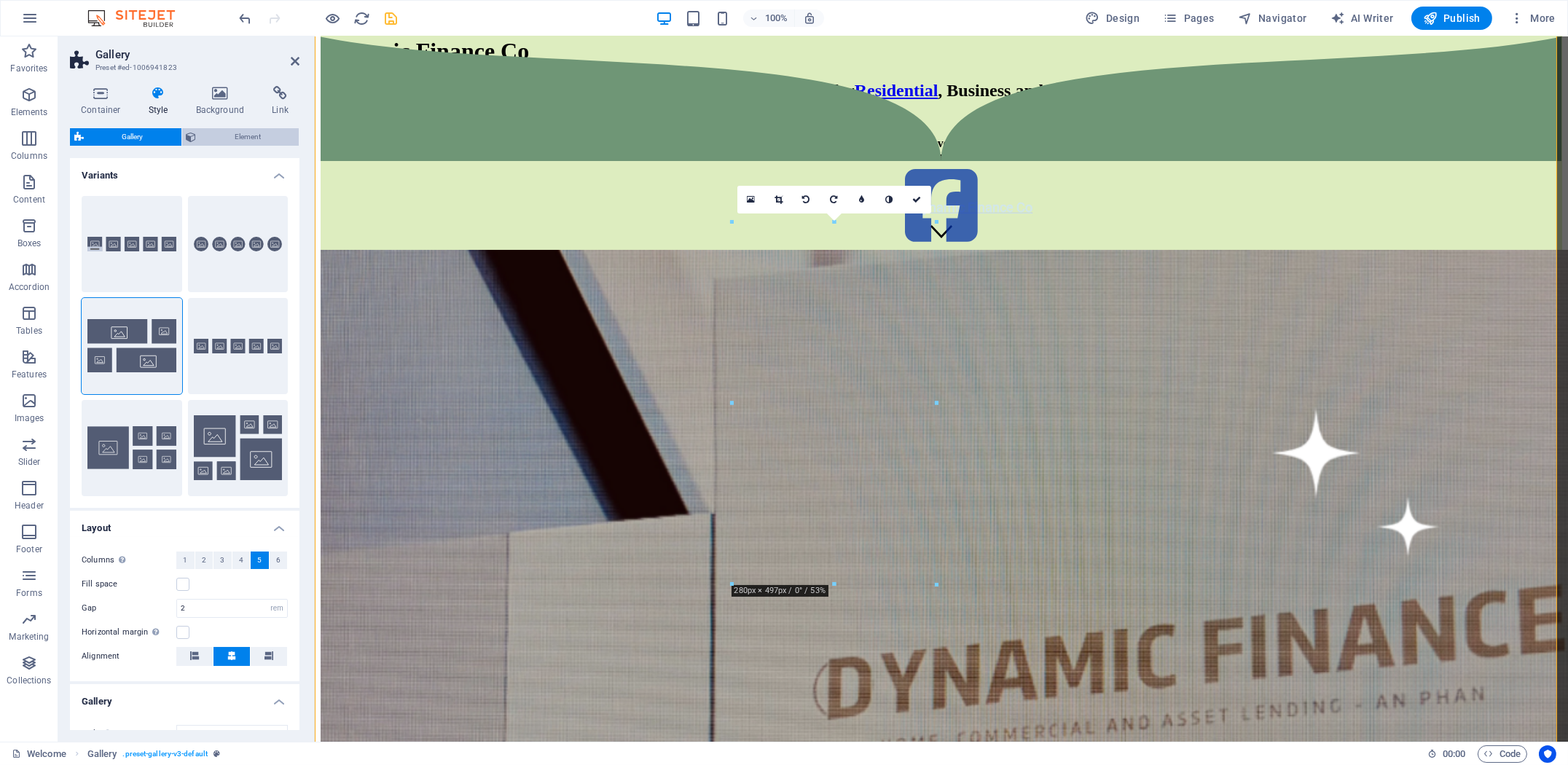
click at [225, 141] on span "Element" at bounding box center [248, 137] width 94 height 17
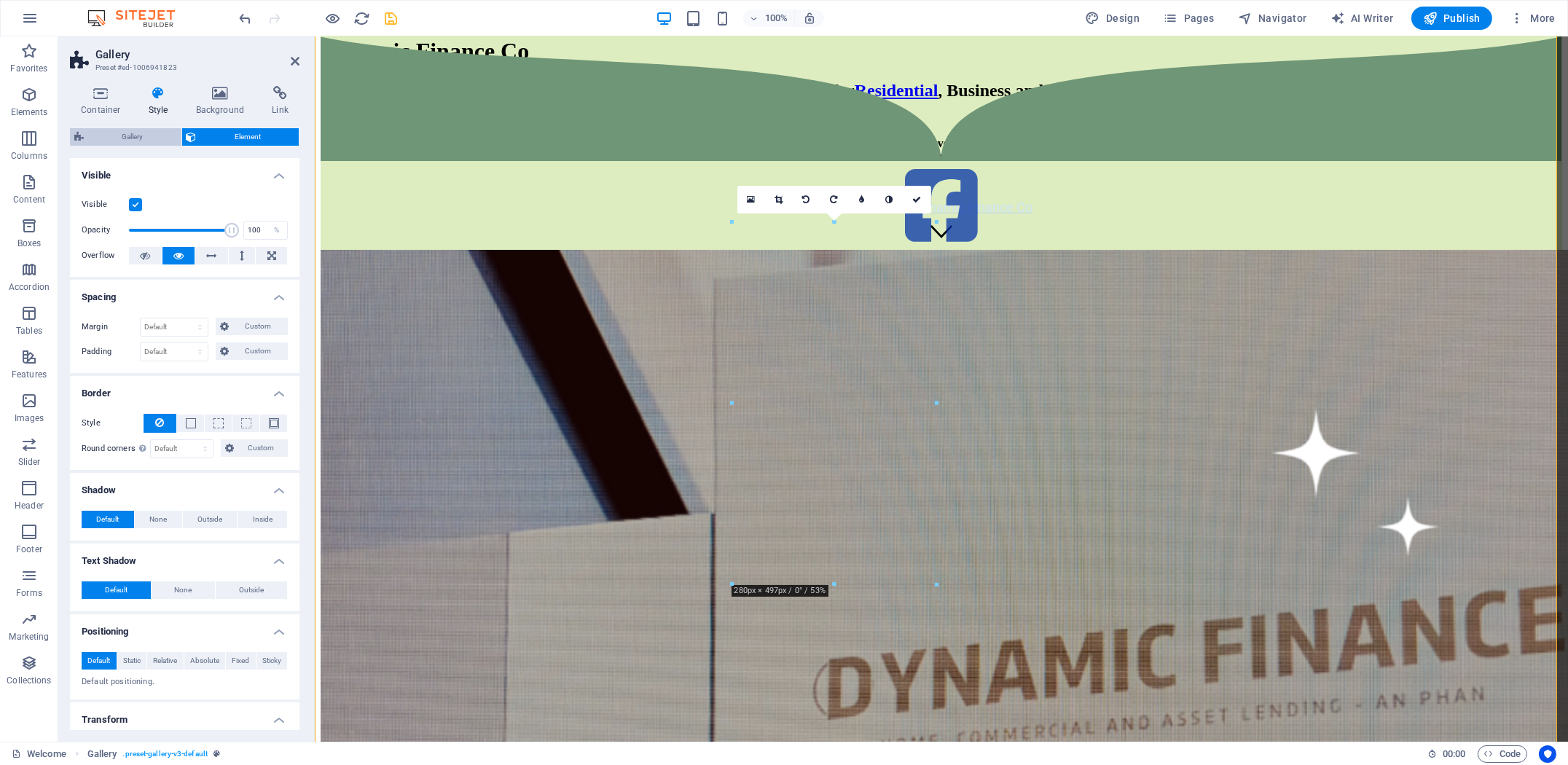
click at [153, 138] on span "Gallery" at bounding box center [132, 137] width 89 height 17
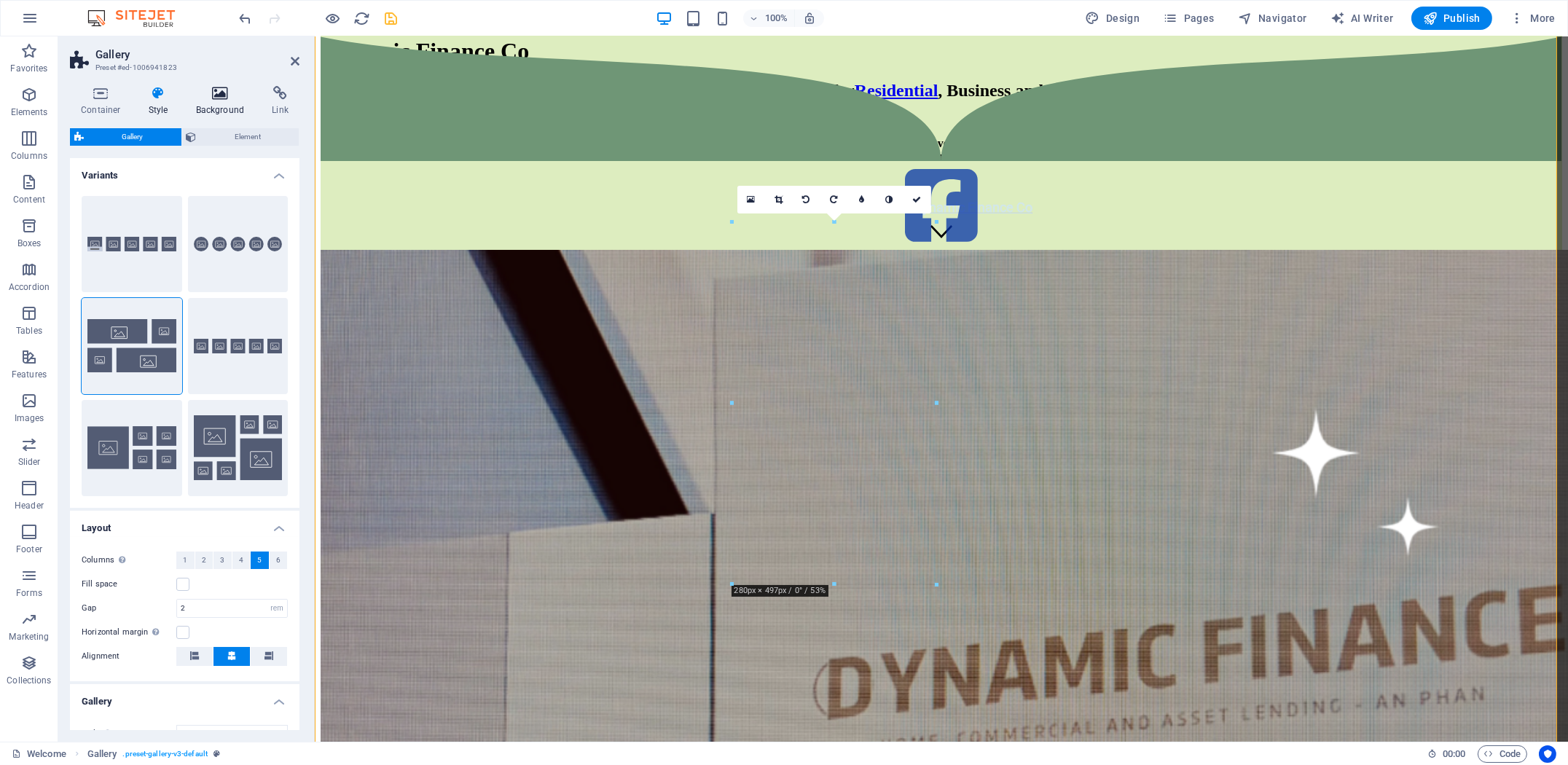
click at [253, 99] on icon at bounding box center [220, 93] width 71 height 14
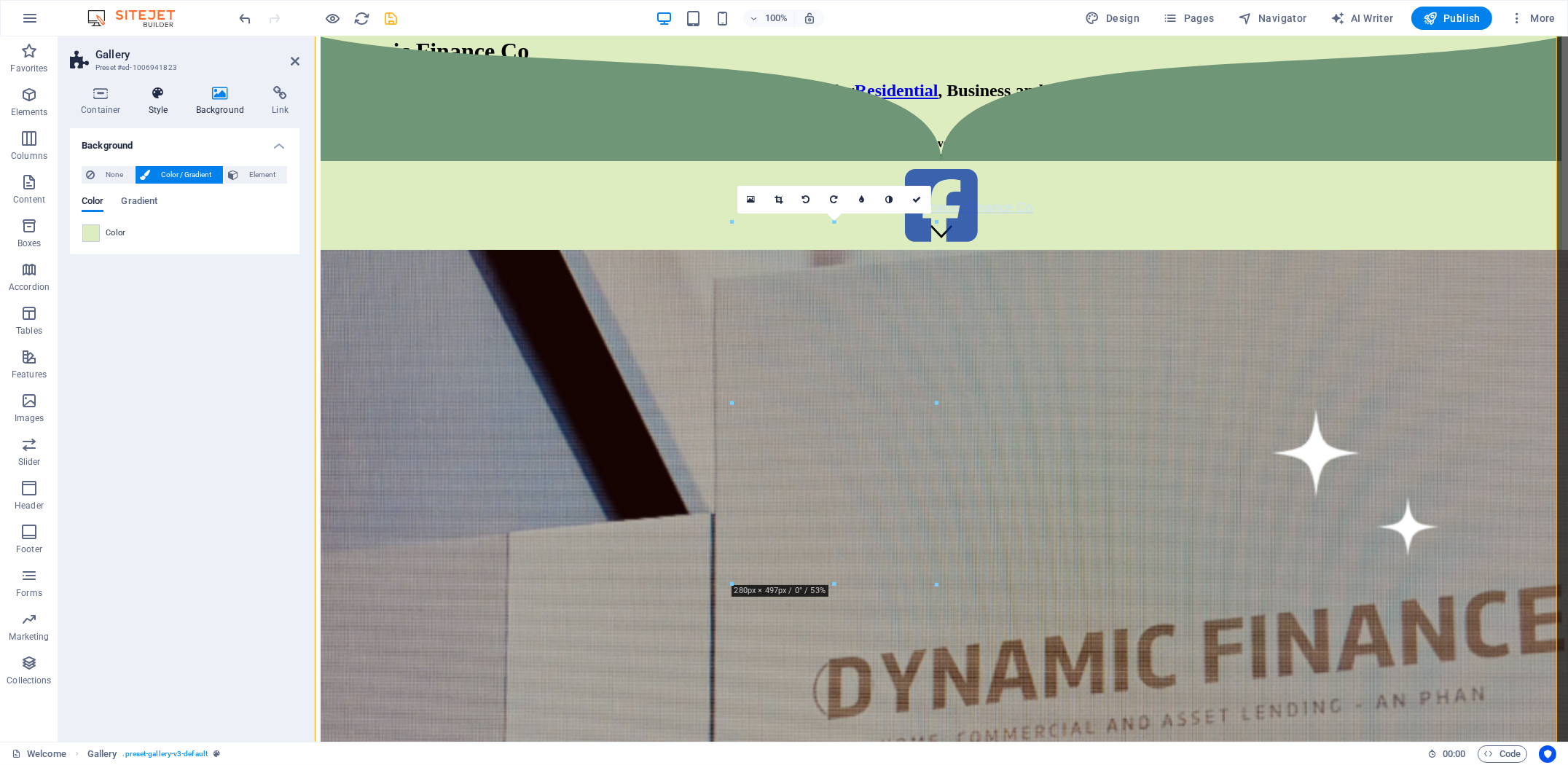
click at [159, 106] on h4 "Style" at bounding box center [161, 101] width 47 height 30
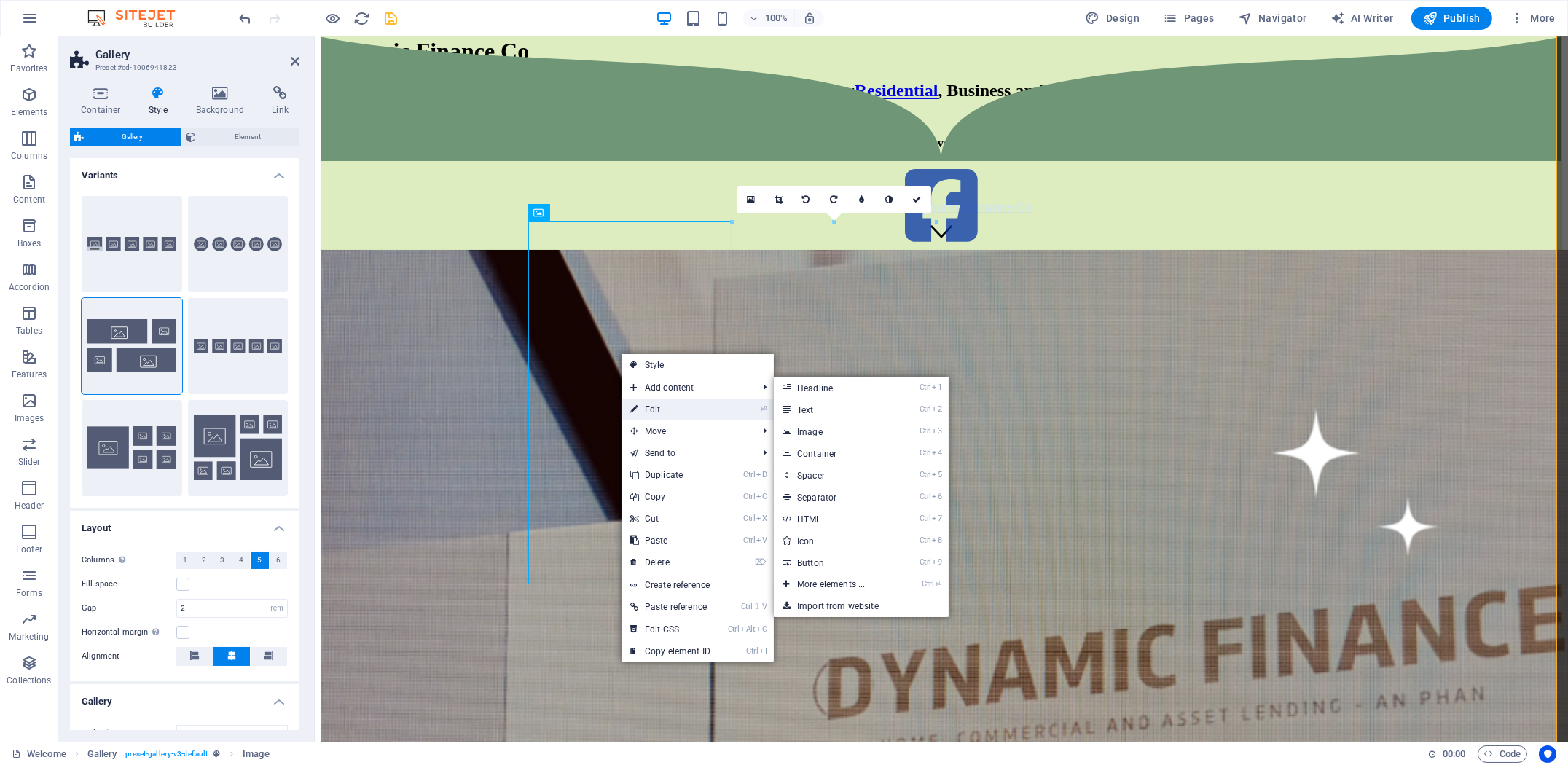
click at [657, 405] on link "⏎ Edit" at bounding box center [670, 409] width 97 height 22
select select "%"
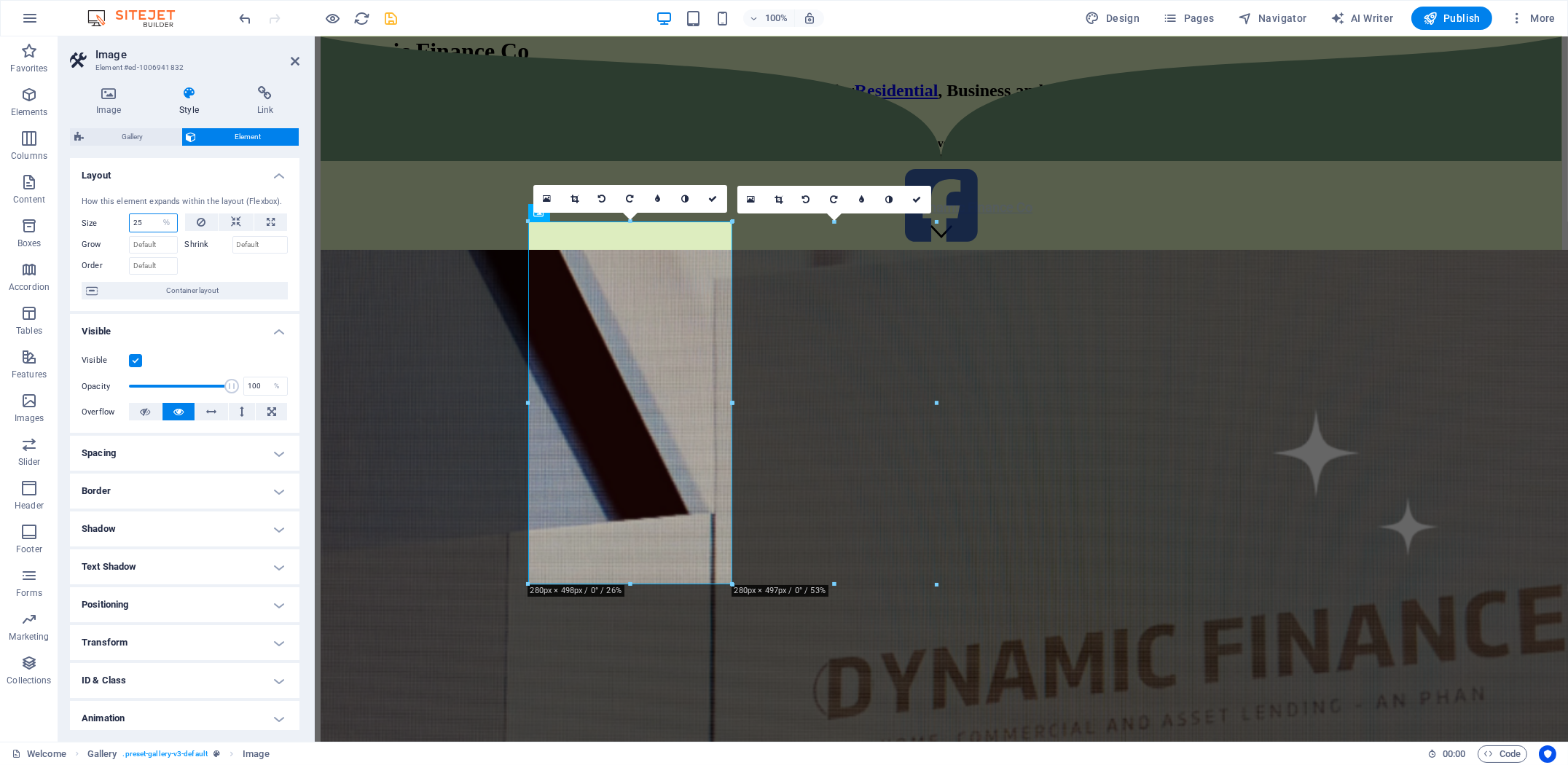
drag, startPoint x: 151, startPoint y: 226, endPoint x: 92, endPoint y: 218, distance: 59.5
click at [92, 219] on div "Size 25 Default auto px % 1/1 1/2 1/3 1/4 1/5 1/6 1/7 1/8 1/9 1/10" at bounding box center [129, 223] width 96 height 19
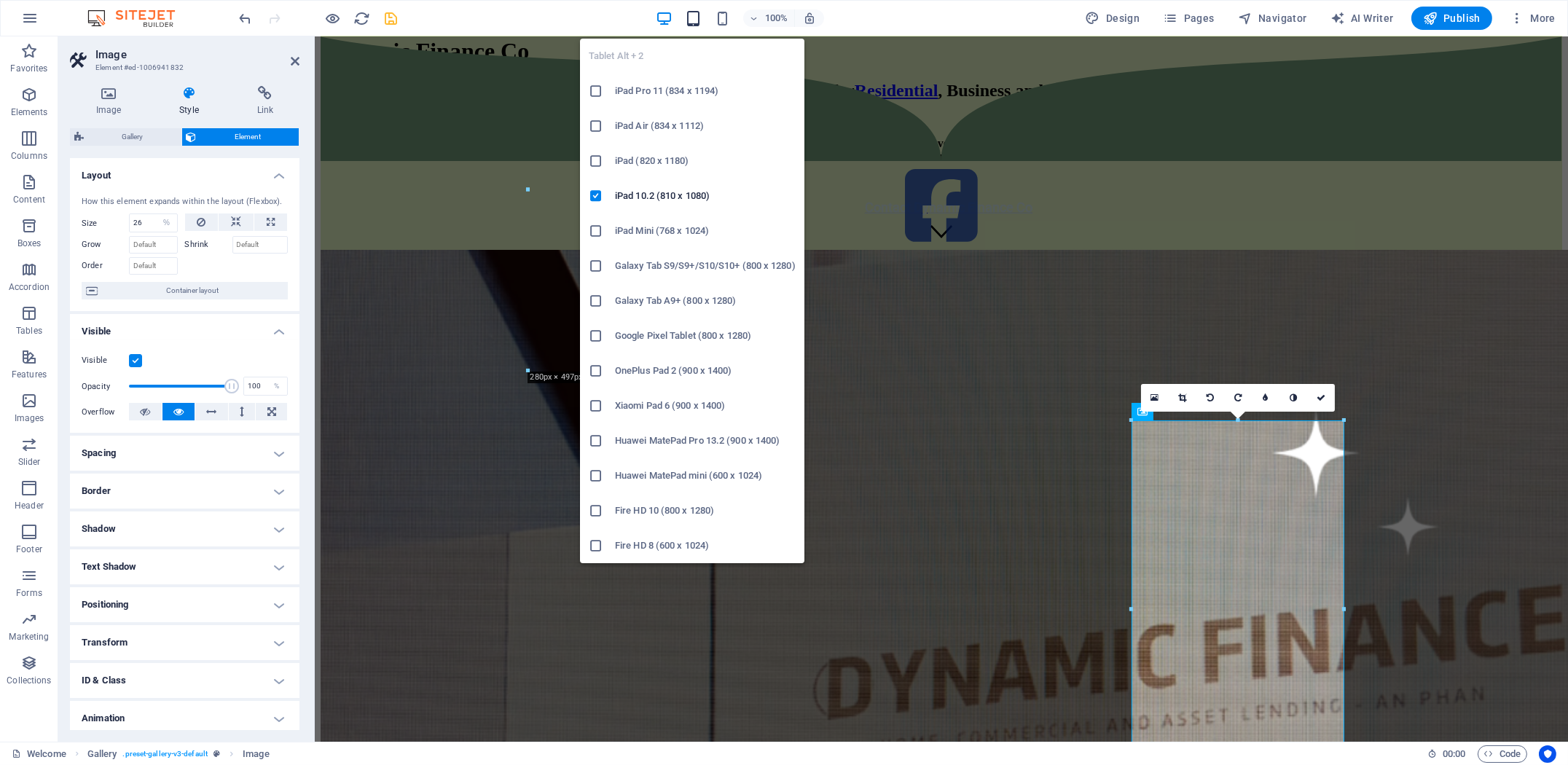
click at [692, 16] on icon "button" at bounding box center [693, 18] width 17 height 17
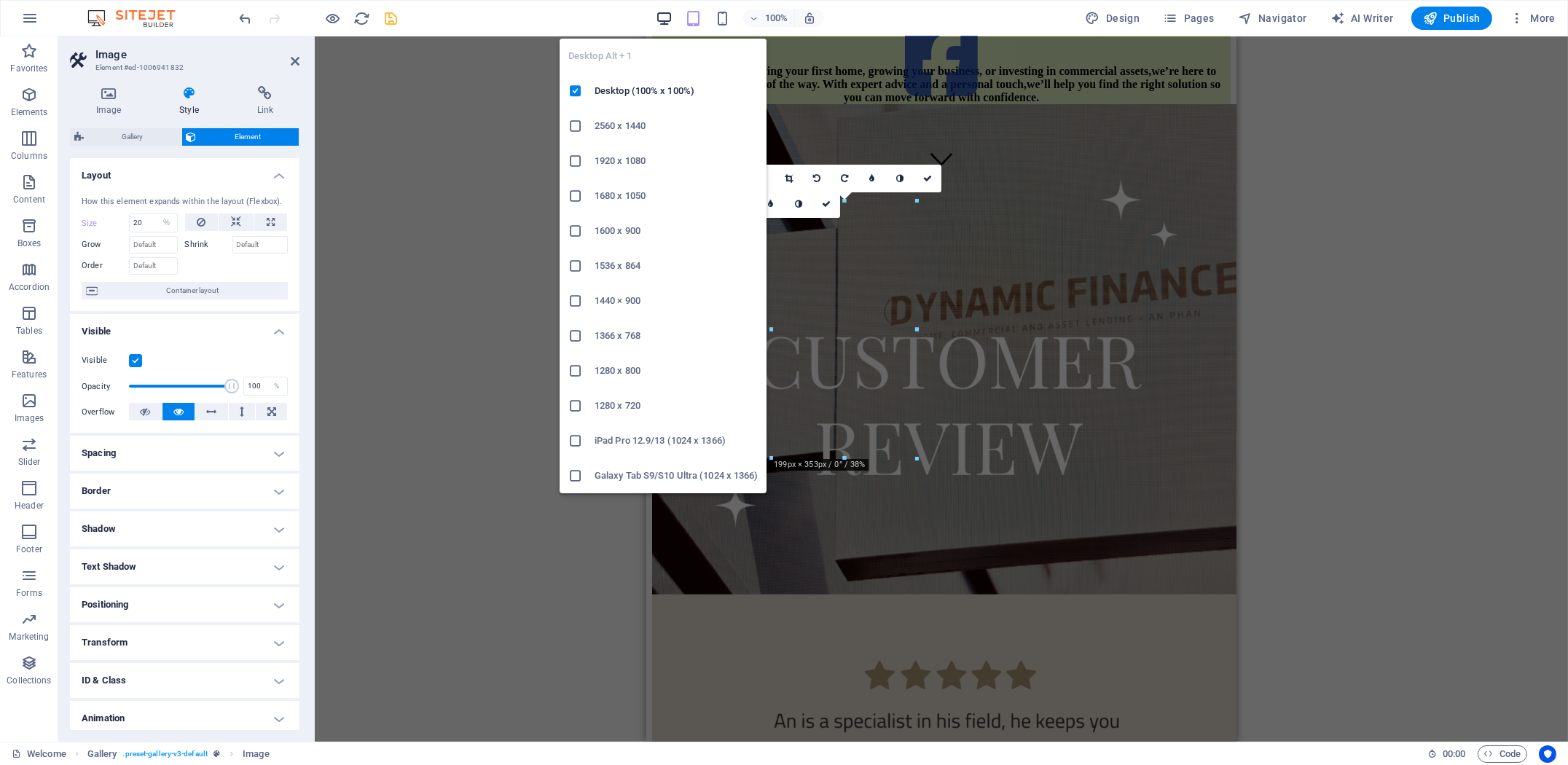
click at [664, 19] on icon "button" at bounding box center [664, 18] width 17 height 17
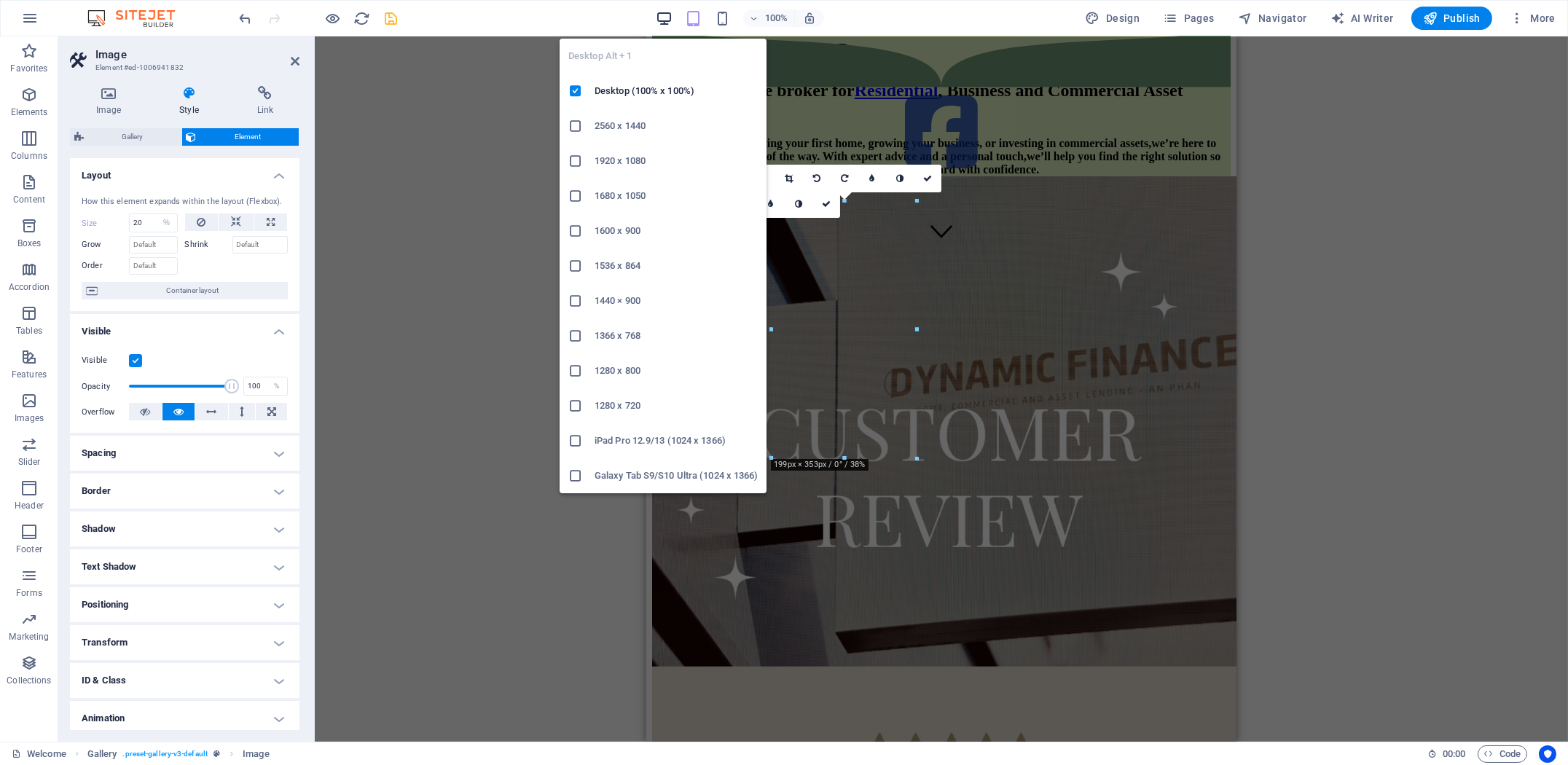
type input "26"
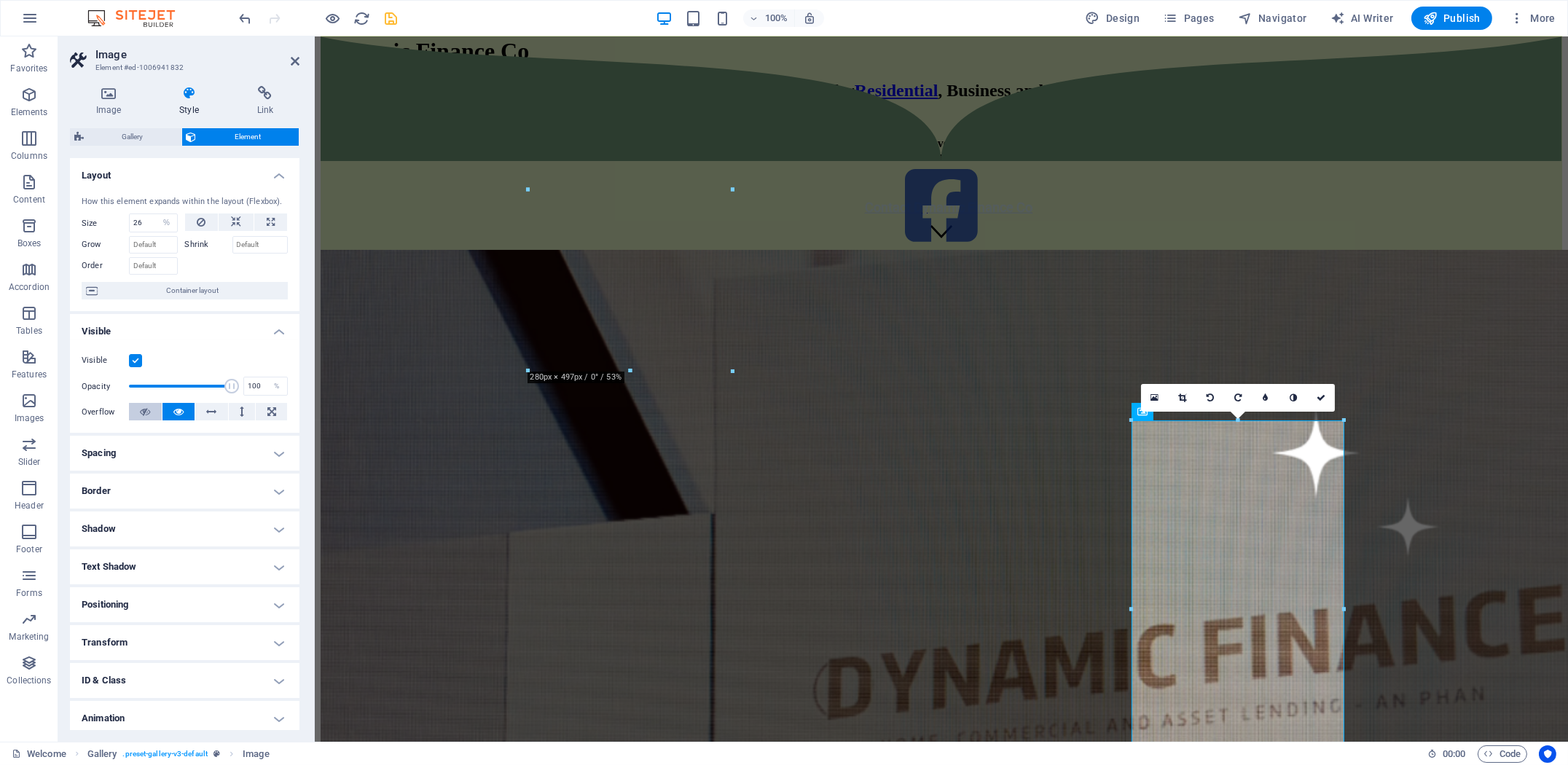
click at [151, 412] on button at bounding box center [145, 411] width 33 height 17
click at [185, 414] on button at bounding box center [179, 411] width 33 height 17
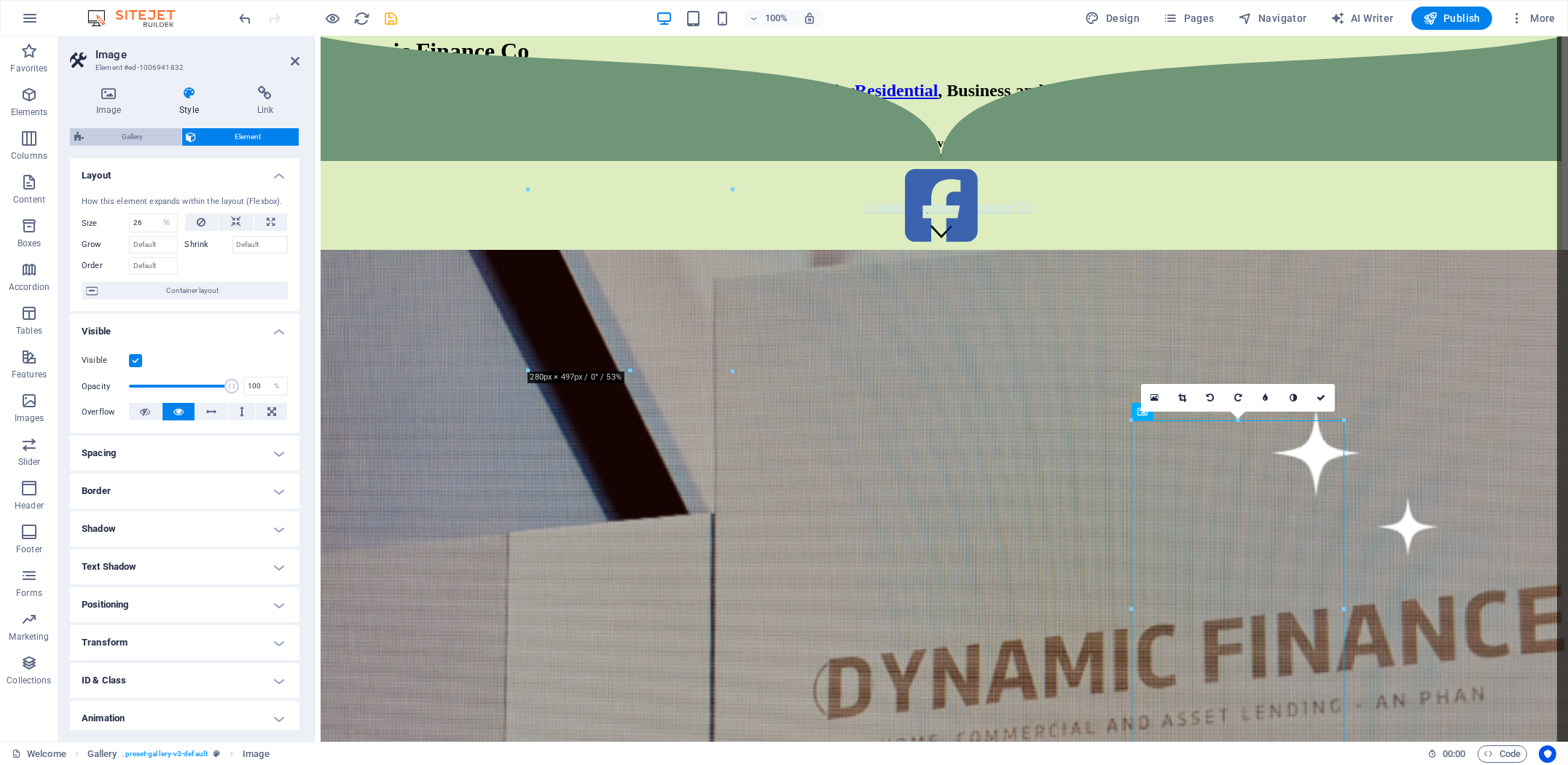
click at [142, 134] on span "Gallery" at bounding box center [132, 137] width 89 height 17
select select "px"
select select "rem"
select select "collage"
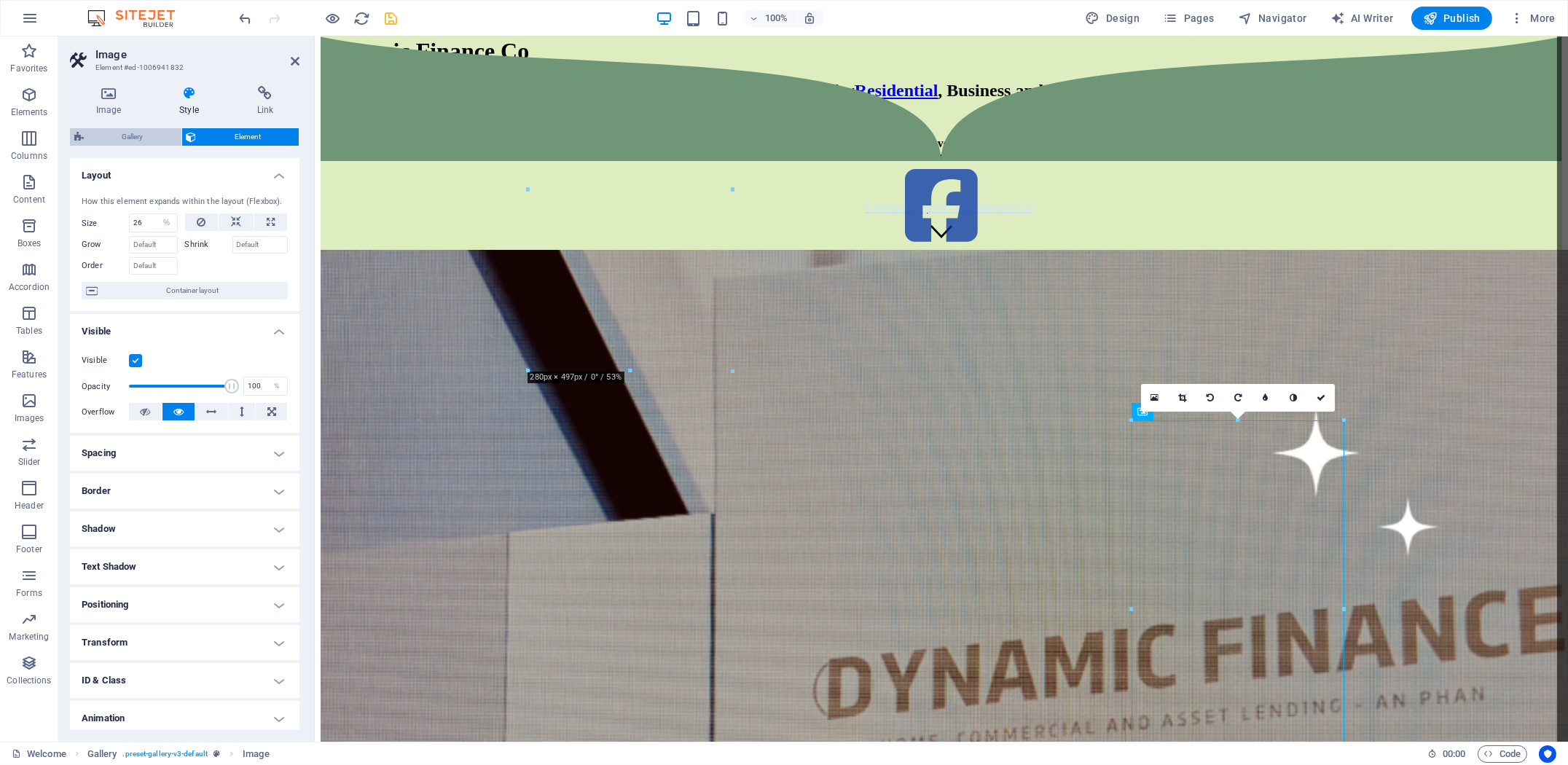
select select "px"
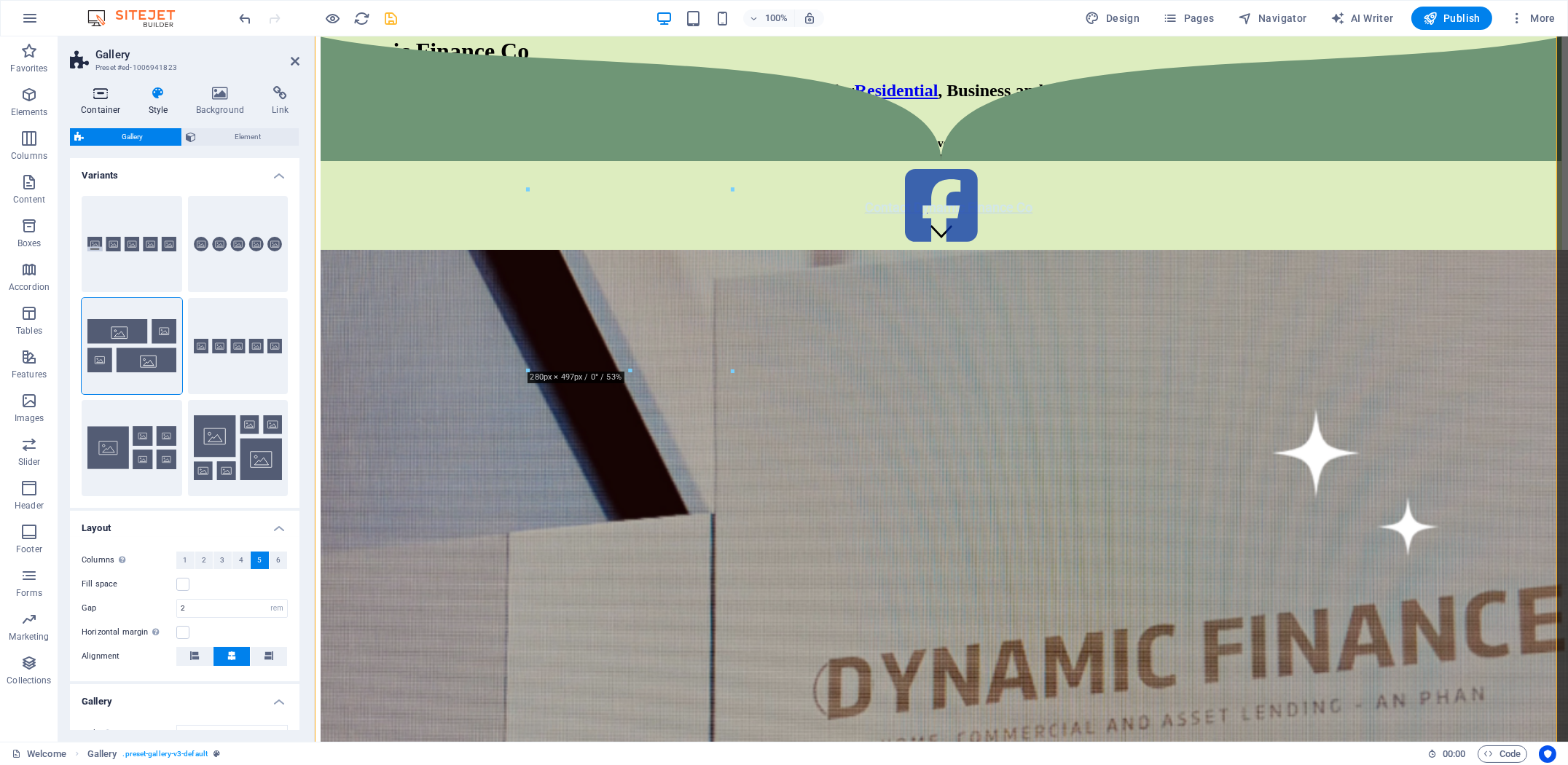
click at [103, 103] on h4 "Container" at bounding box center [103, 101] width 68 height 30
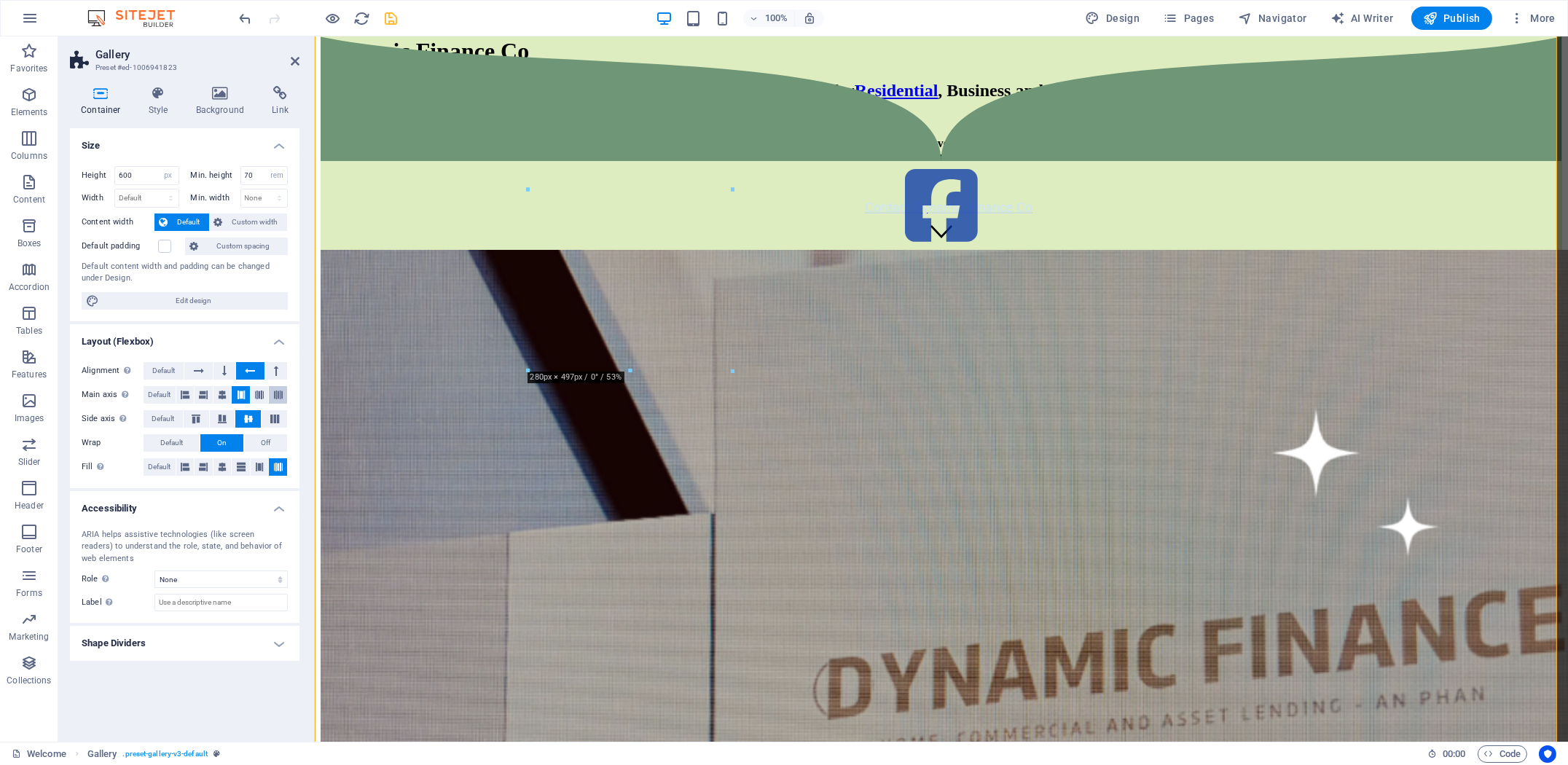
click at [270, 392] on button at bounding box center [278, 395] width 18 height 17
click at [256, 389] on icon at bounding box center [259, 395] width 8 height 17
click at [278, 417] on icon at bounding box center [275, 418] width 17 height 8
click at [253, 414] on icon at bounding box center [248, 418] width 17 height 8
click at [258, 467] on icon at bounding box center [259, 466] width 8 height 17
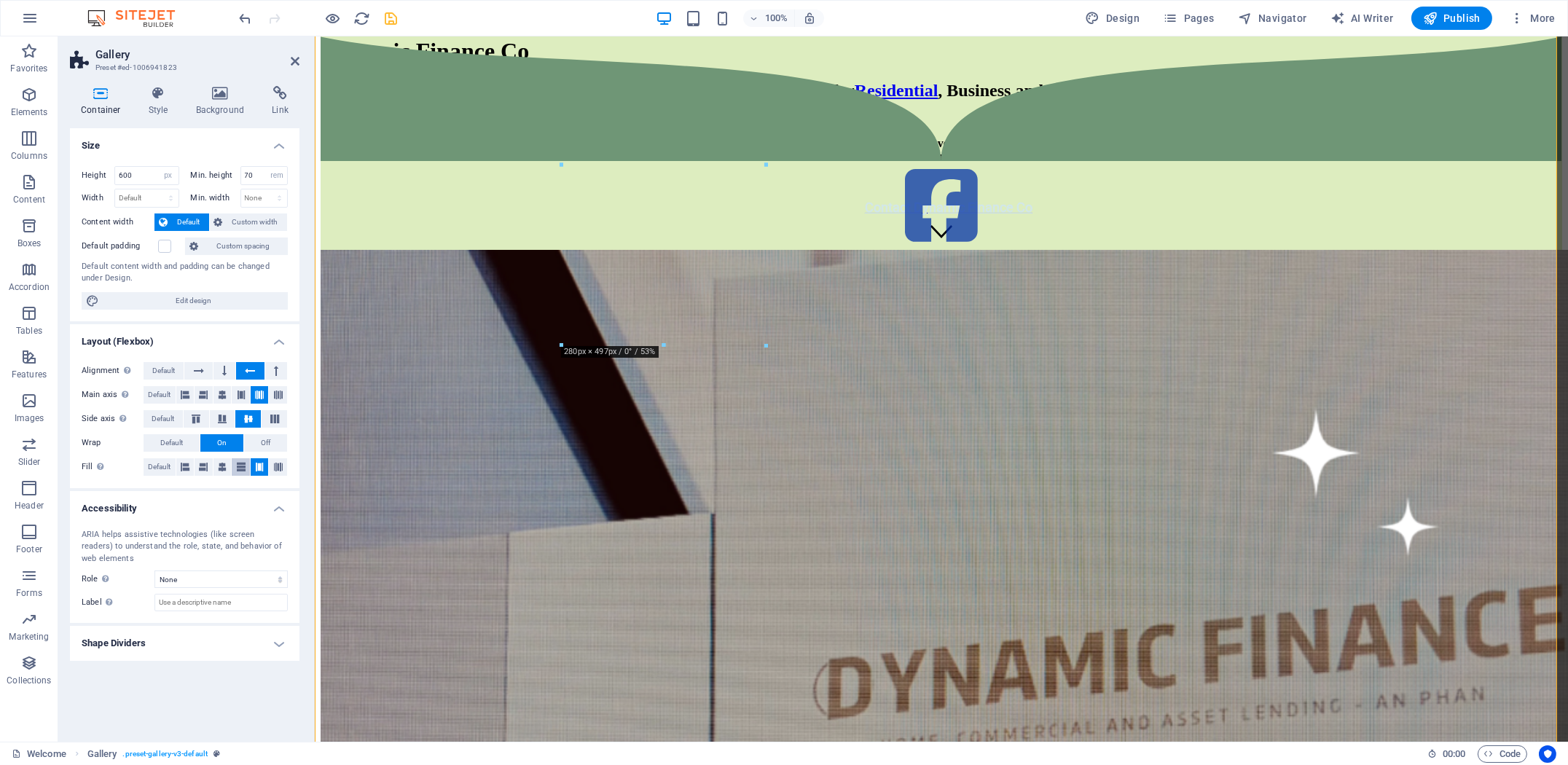
click at [243, 468] on icon at bounding box center [240, 466] width 8 height 17
click at [221, 468] on icon at bounding box center [221, 466] width 8 height 17
click at [205, 468] on icon at bounding box center [202, 466] width 8 height 17
click at [243, 470] on icon at bounding box center [240, 466] width 8 height 17
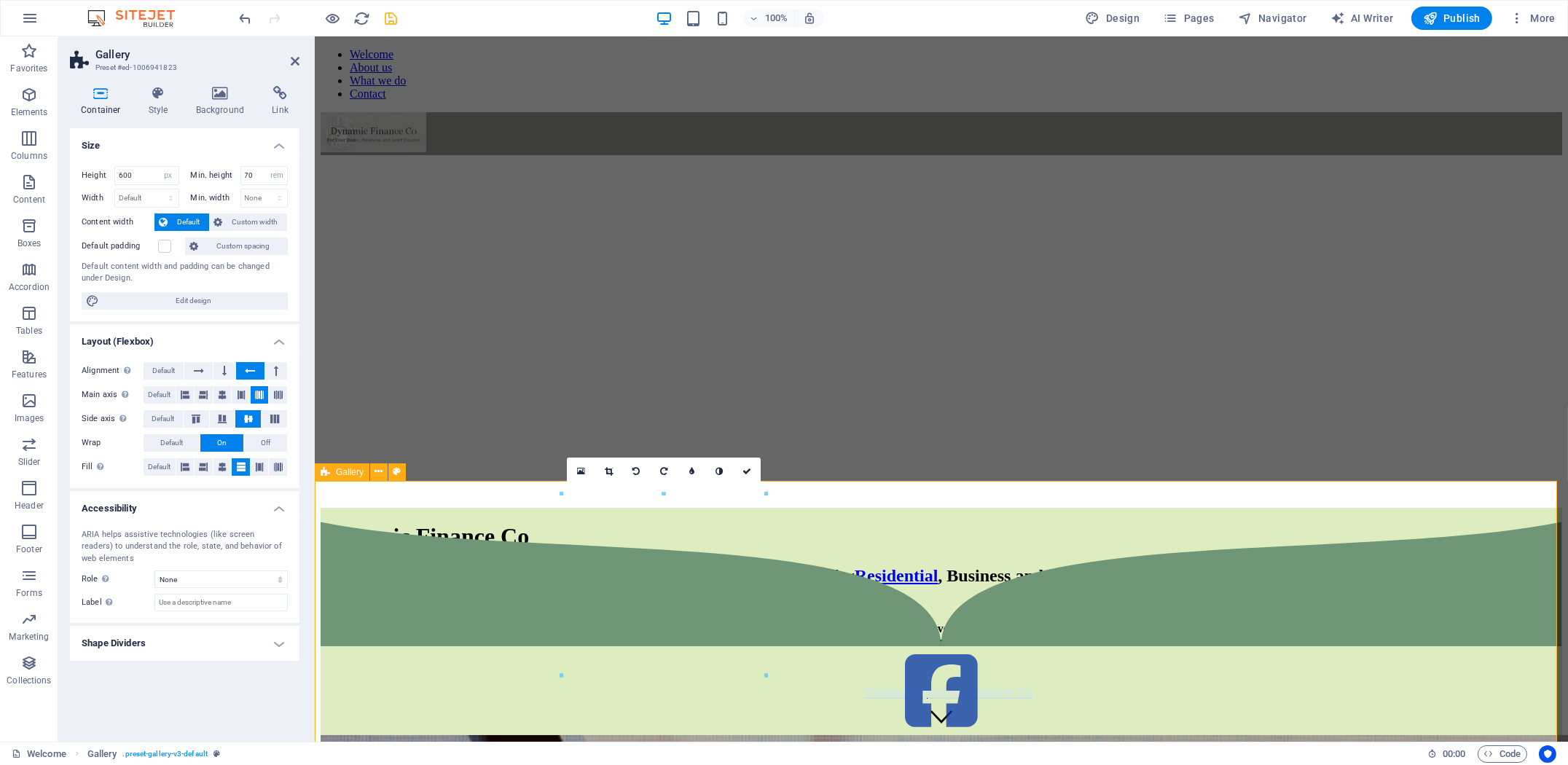
scroll to position [243, 0]
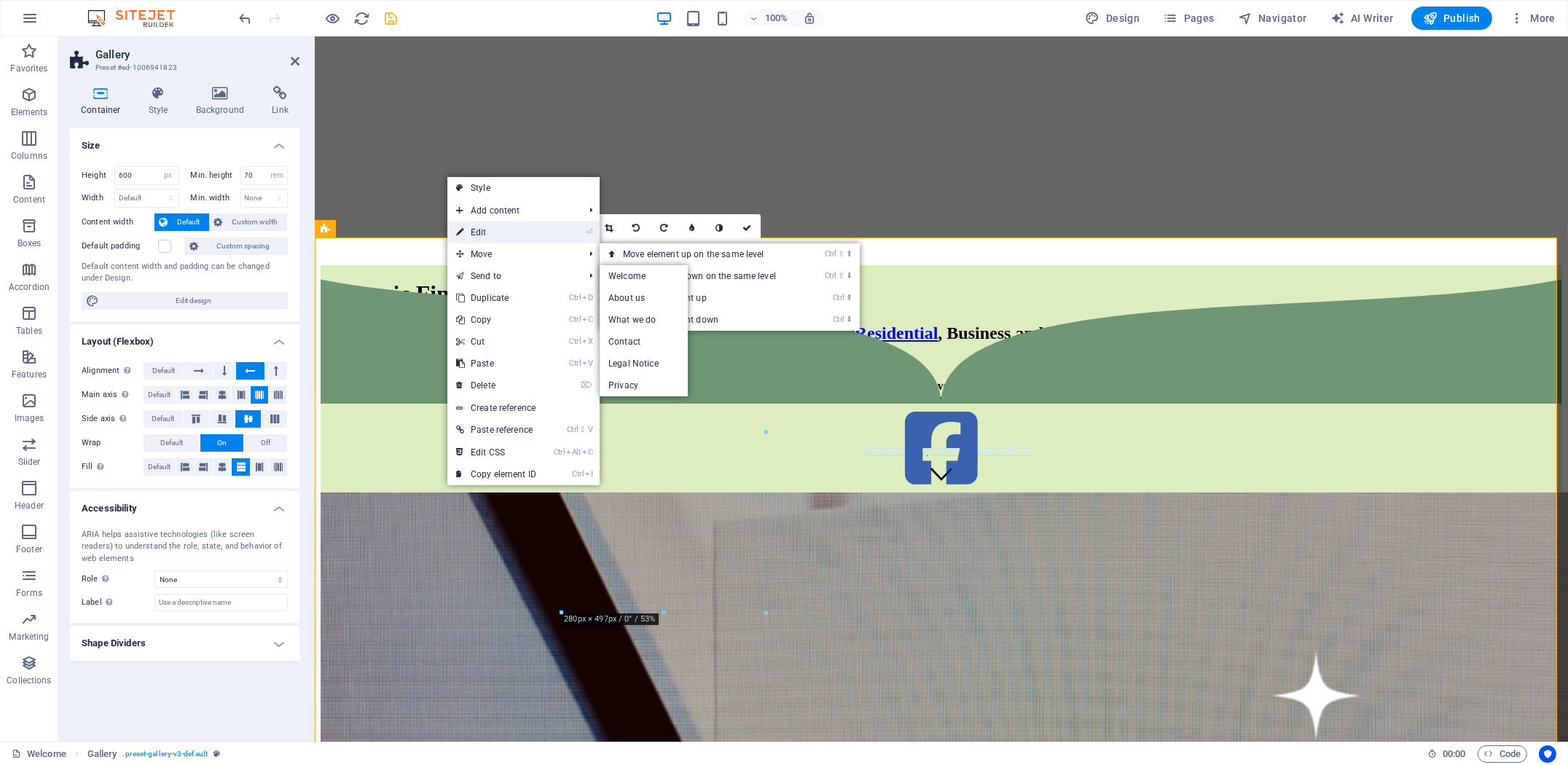
click at [492, 232] on link "⏎ Edit" at bounding box center [496, 232] width 97 height 22
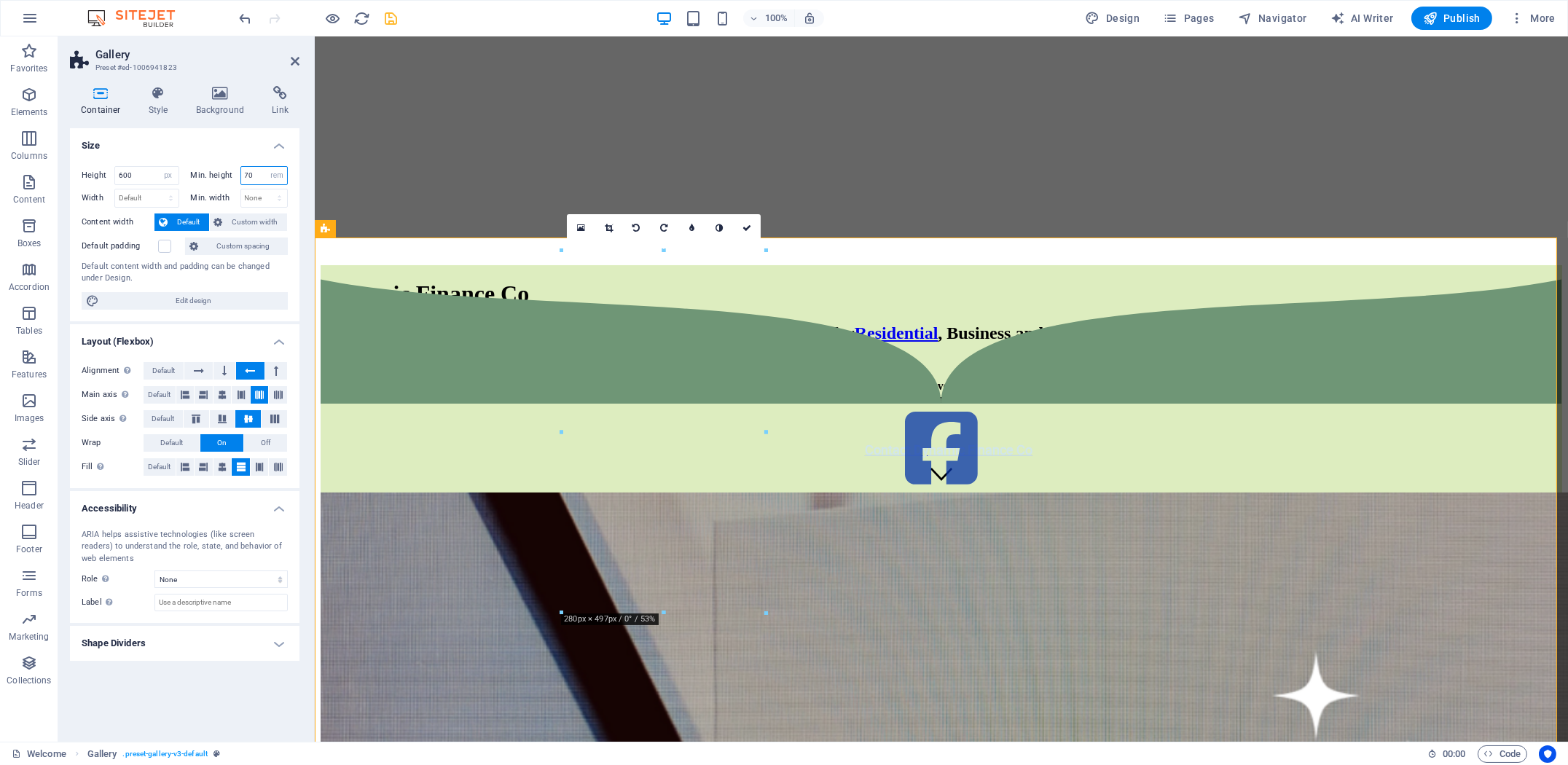
drag, startPoint x: 258, startPoint y: 175, endPoint x: 215, endPoint y: 186, distance: 44.4
click at [221, 179] on div "Min. height 70 None px rem % vh vw" at bounding box center [240, 175] width 97 height 19
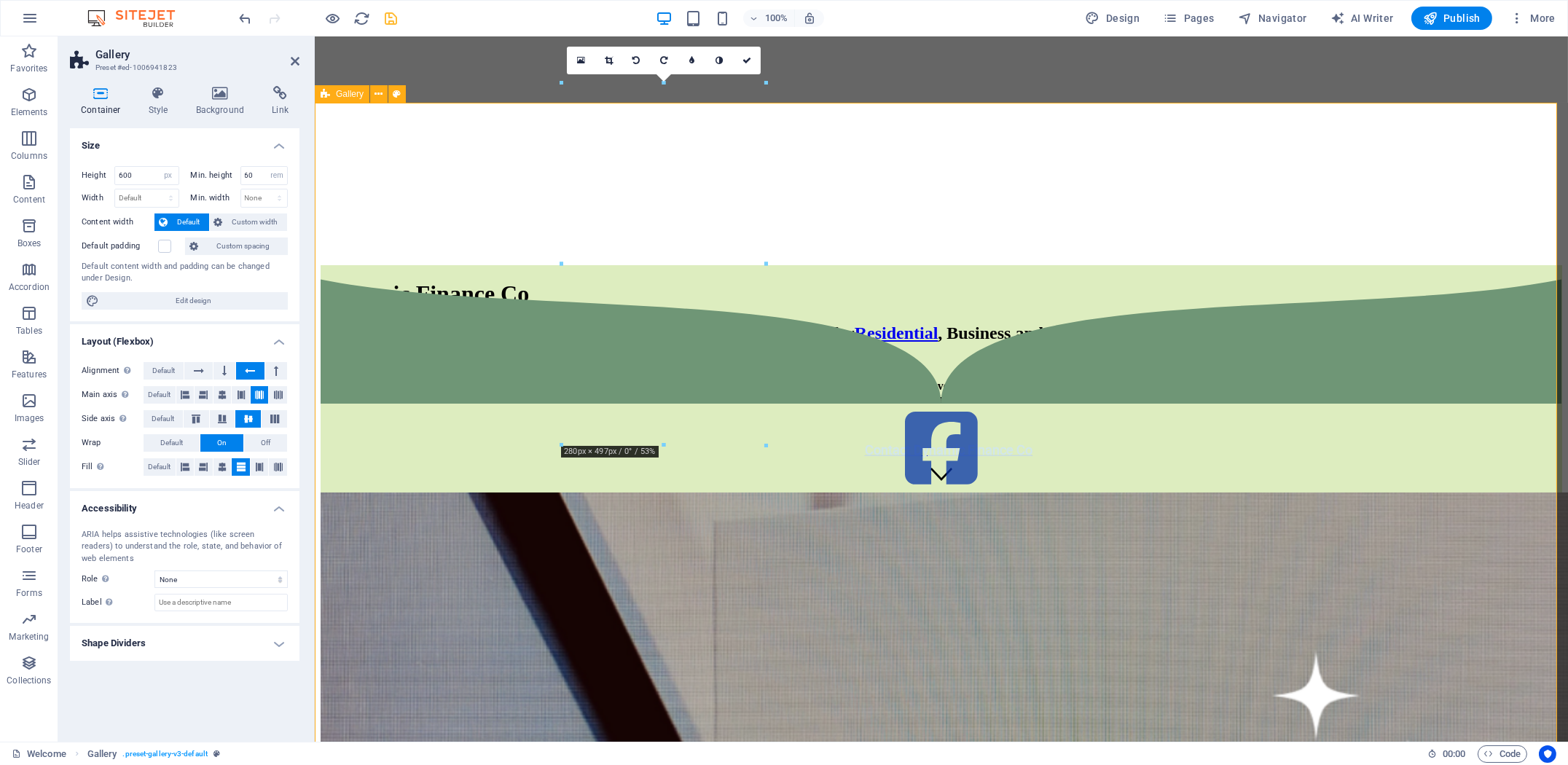
scroll to position [485, 0]
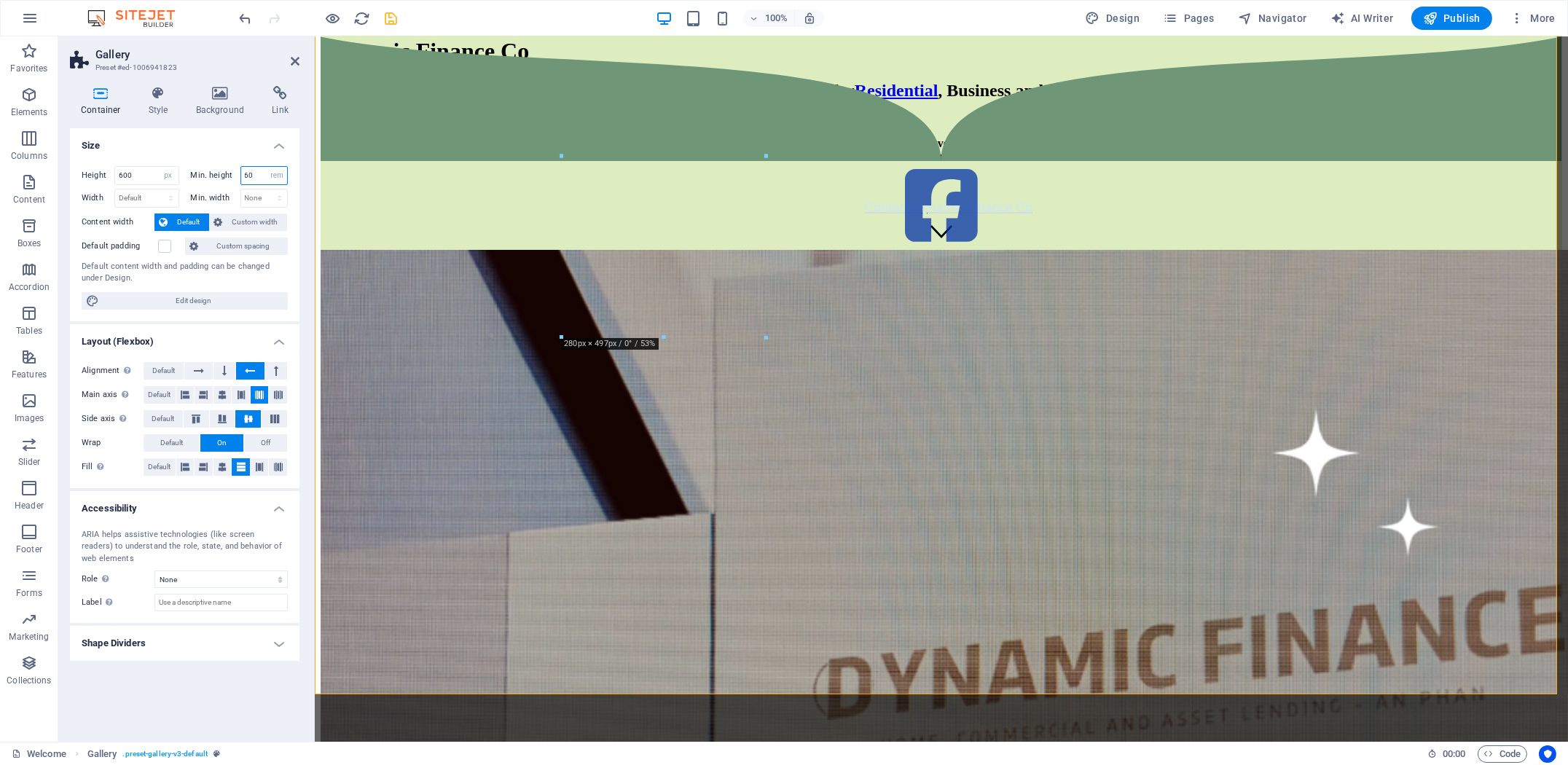
drag, startPoint x: 260, startPoint y: 176, endPoint x: 205, endPoint y: 174, distance: 55.0
click at [205, 174] on div "Min. height 60 None px rem % vh vw" at bounding box center [240, 175] width 97 height 19
type input "65"
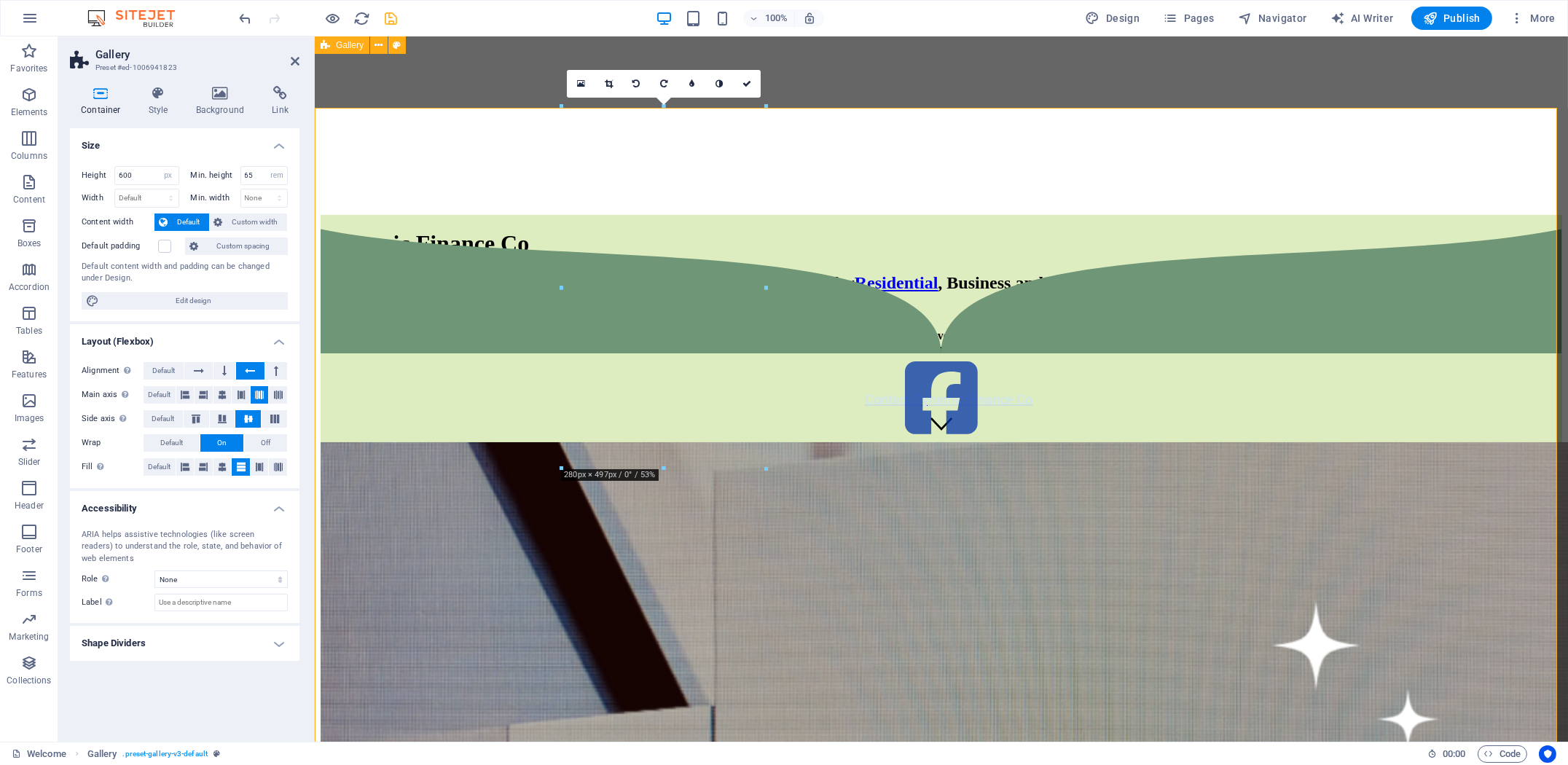
scroll to position [243, 0]
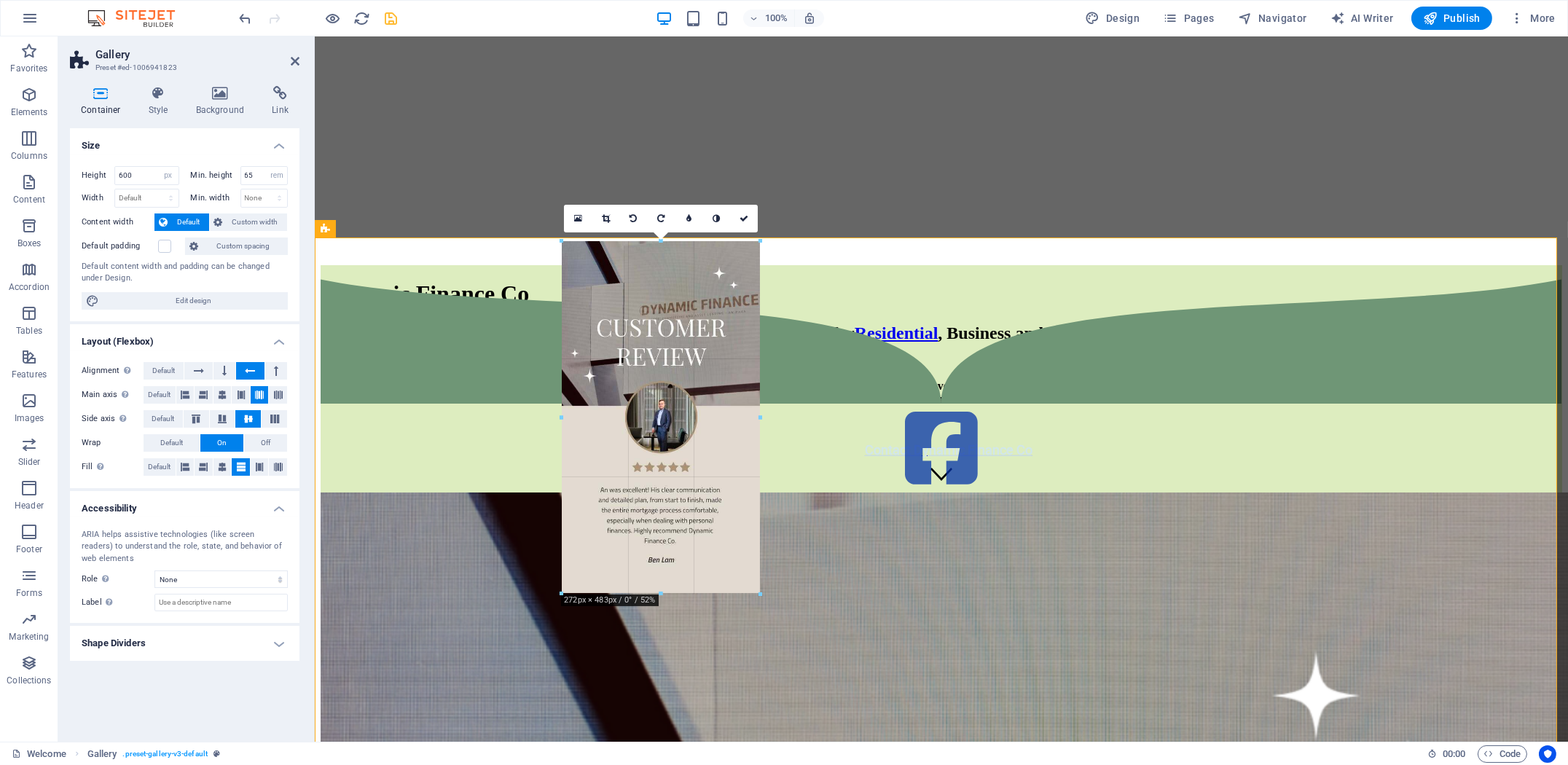
drag, startPoint x: 663, startPoint y: 598, endPoint x: 662, endPoint y: 586, distance: 12.0
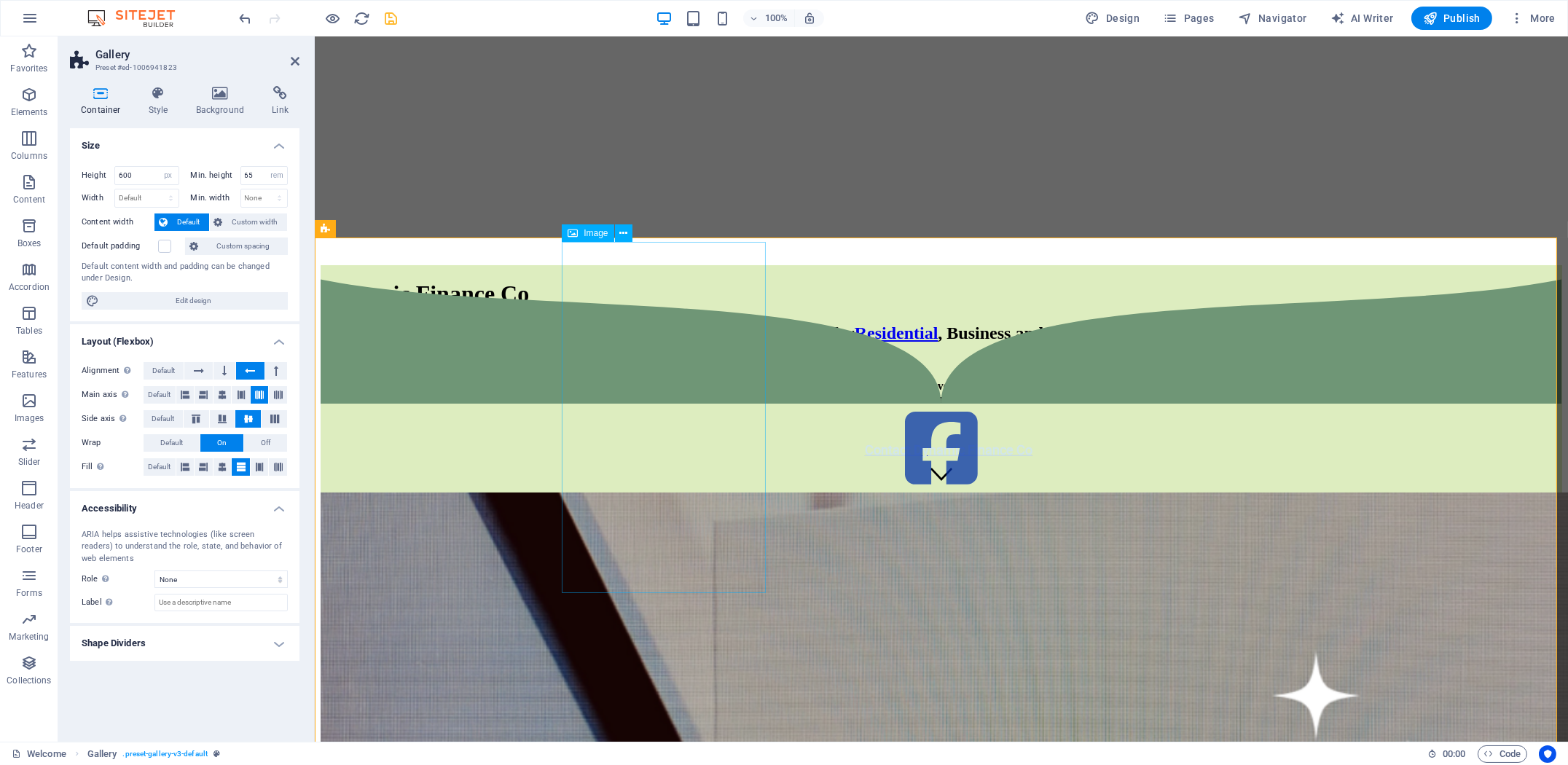
select select "%"
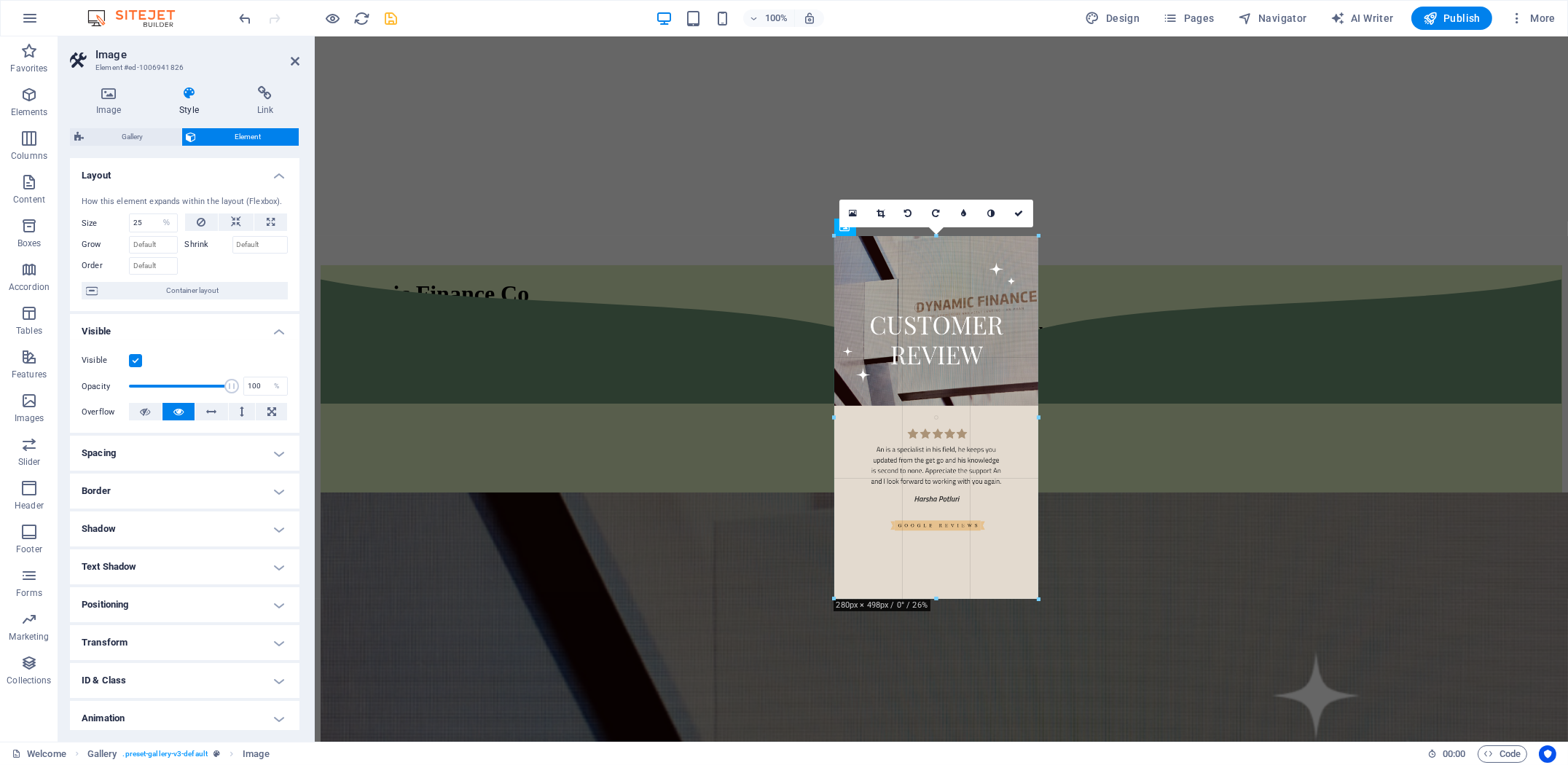
click at [936, 598] on div at bounding box center [936, 598] width 204 height 5
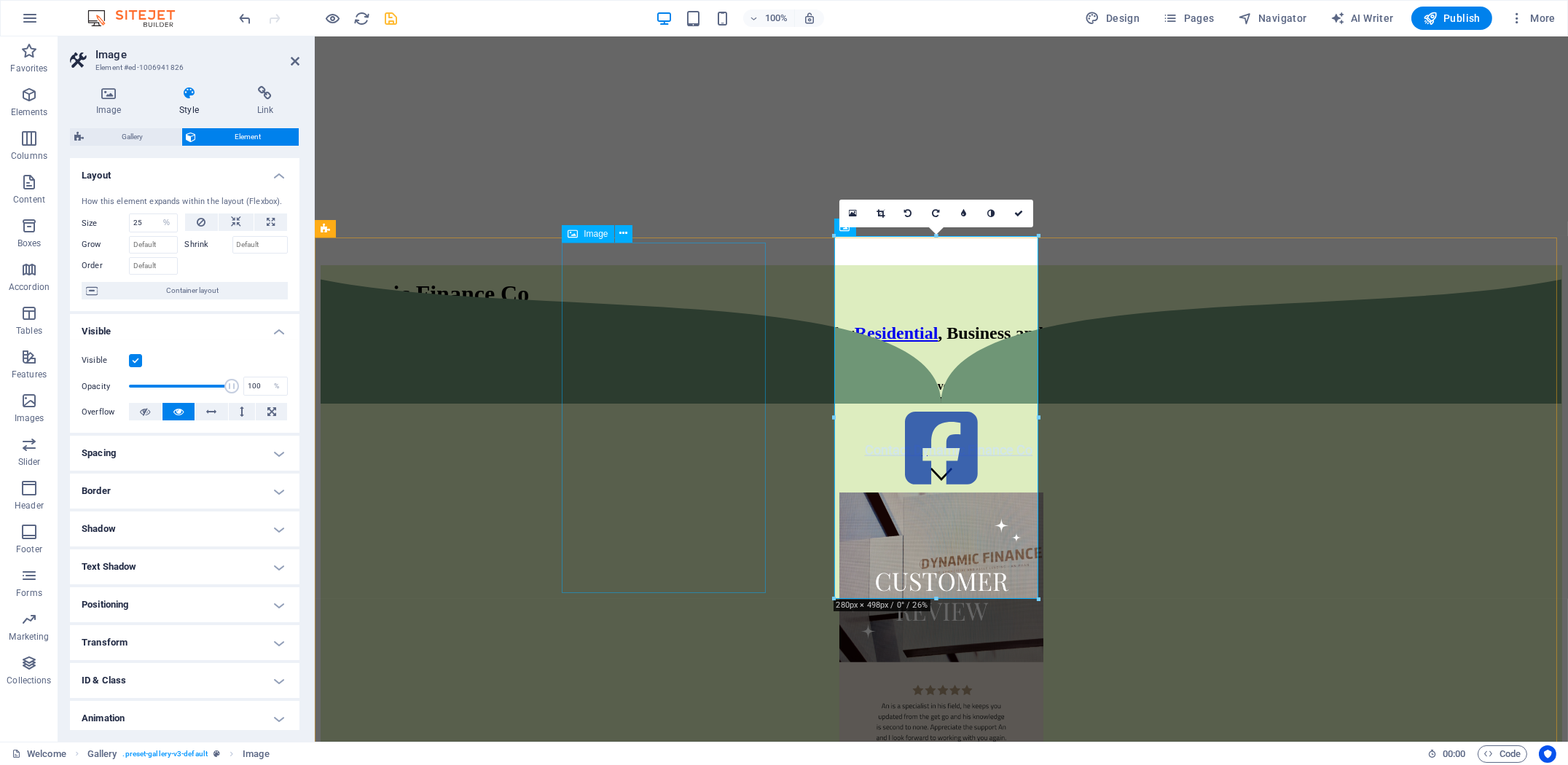
click at [894, 538] on figure at bounding box center [940, 675] width 1242 height 366
click at [1446, 436] on div at bounding box center [940, 644] width 1242 height 757
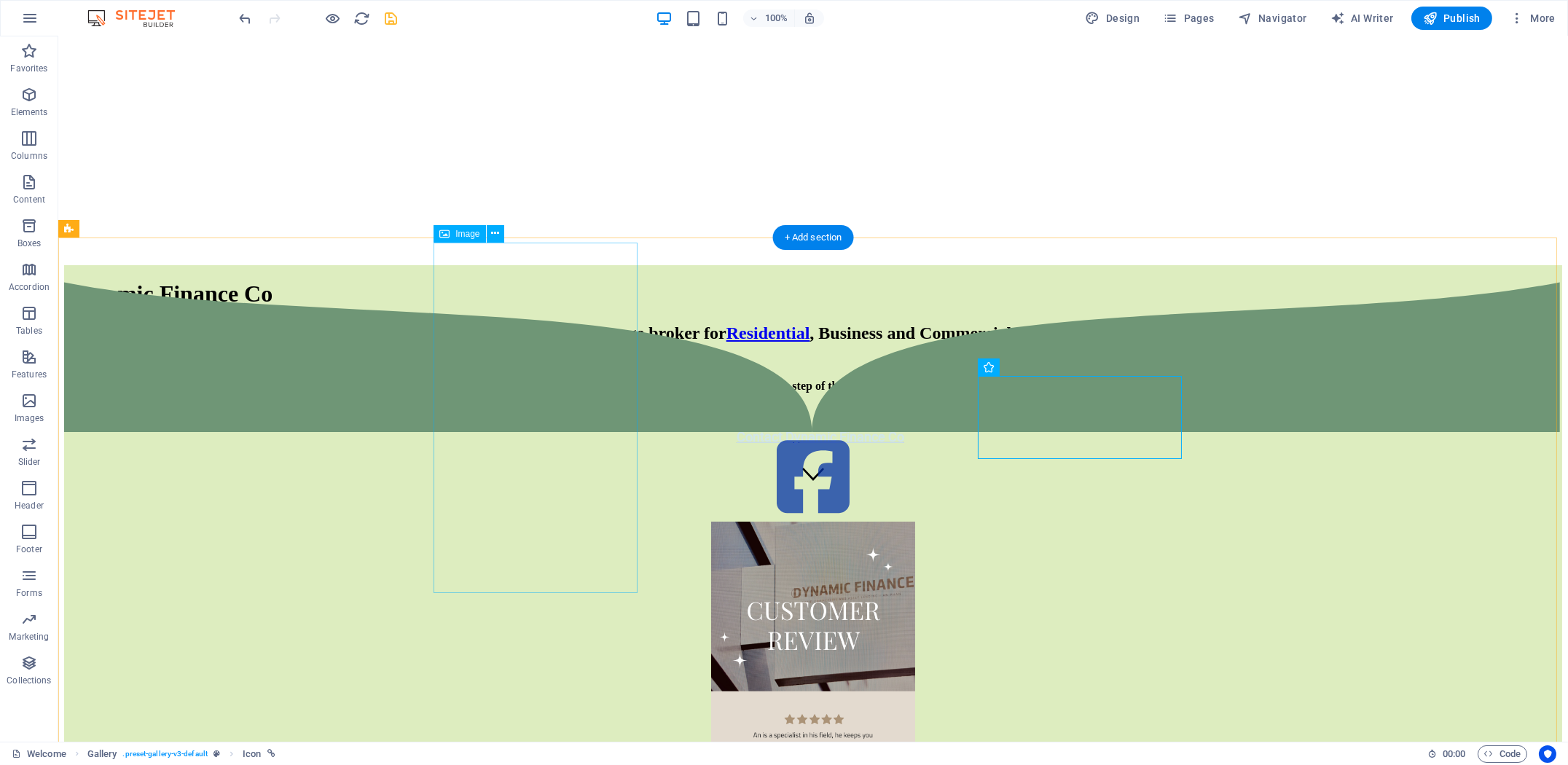
click at [831, 522] on figure at bounding box center [813, 704] width 1498 height 366
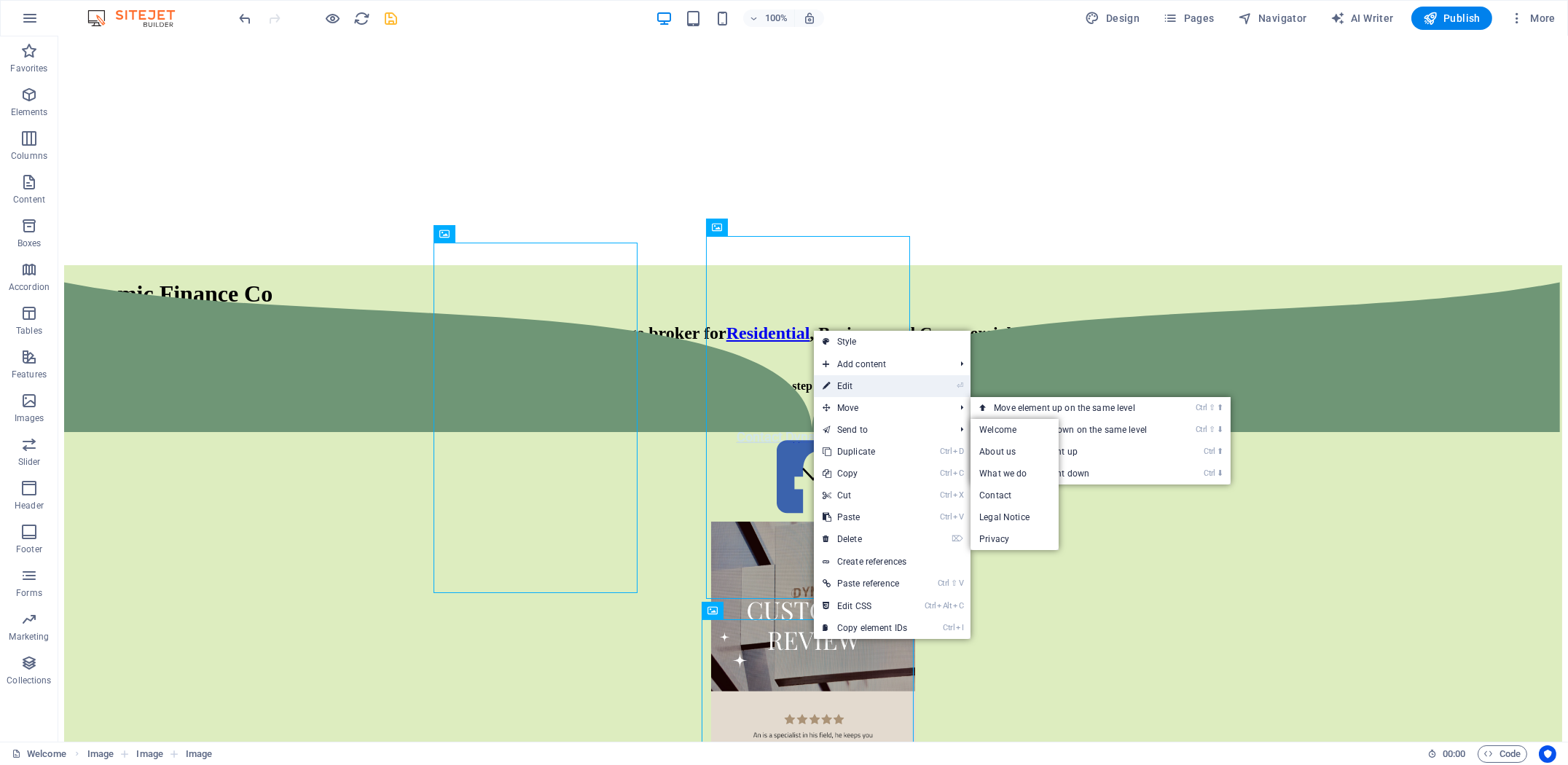
click at [878, 390] on link "⏎ Edit" at bounding box center [865, 386] width 102 height 22
select select "px"
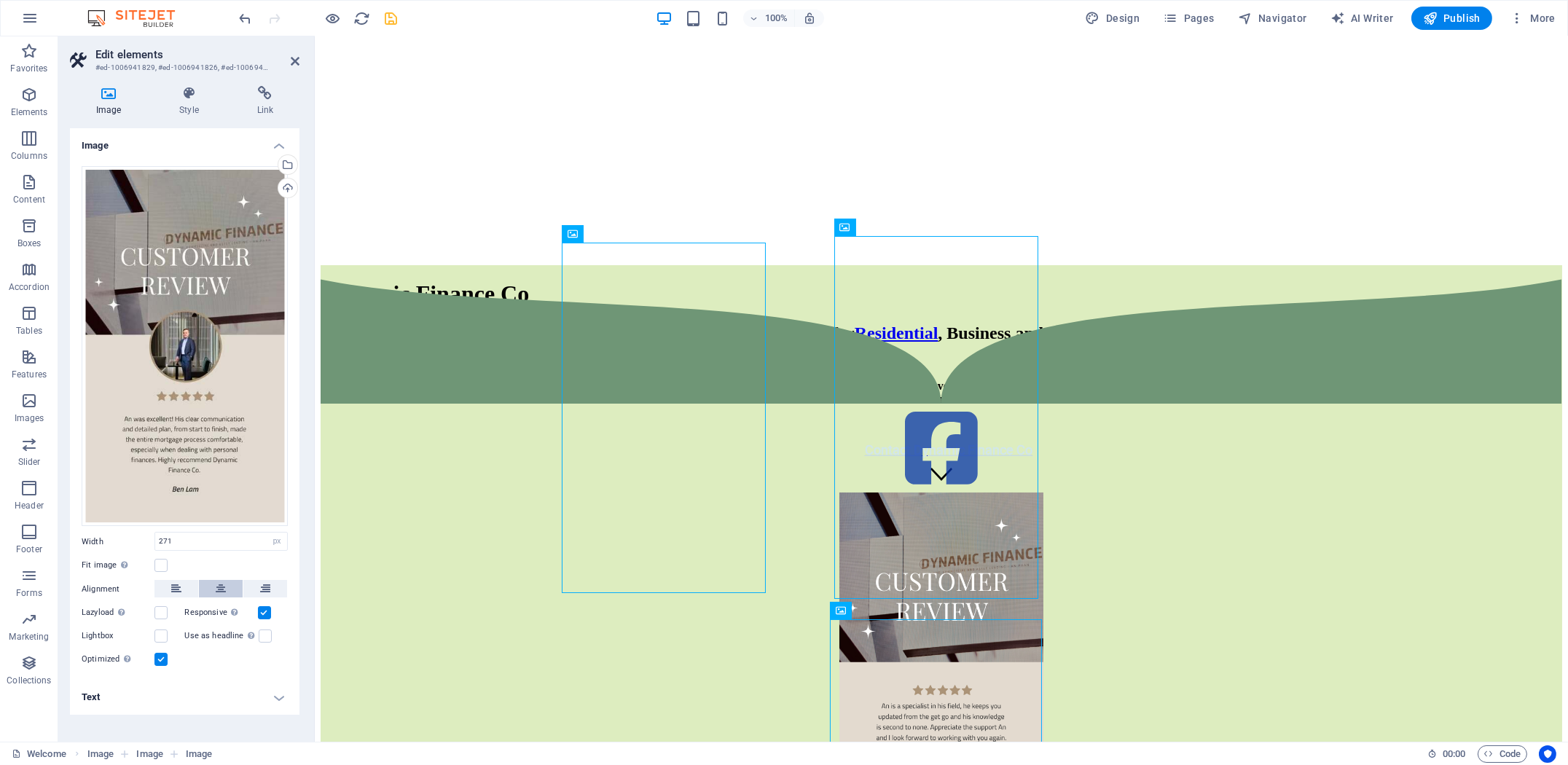
click at [216, 586] on icon at bounding box center [220, 588] width 10 height 17
click at [281, 588] on button at bounding box center [265, 588] width 43 height 17
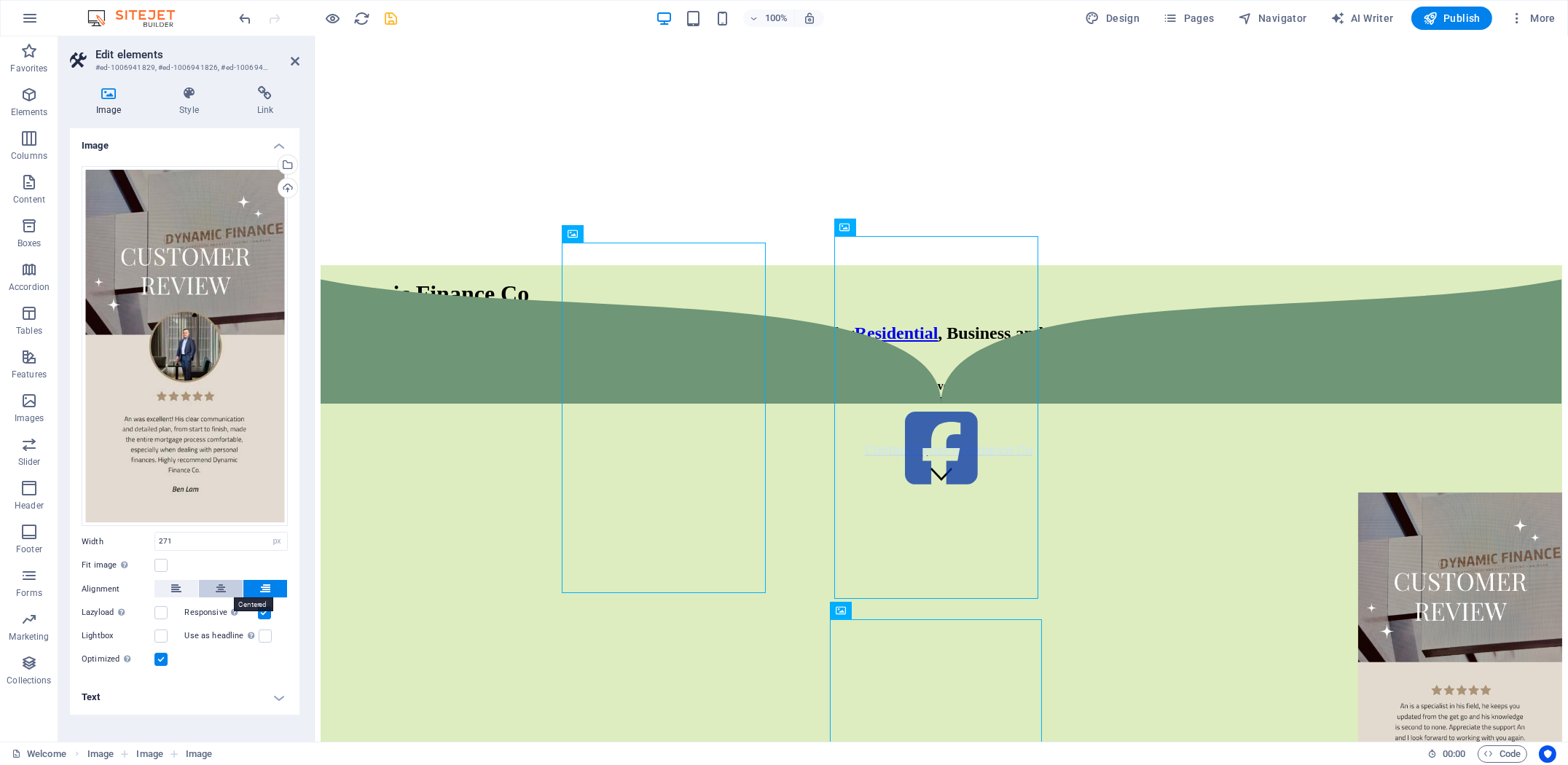
click at [226, 586] on icon at bounding box center [220, 588] width 10 height 17
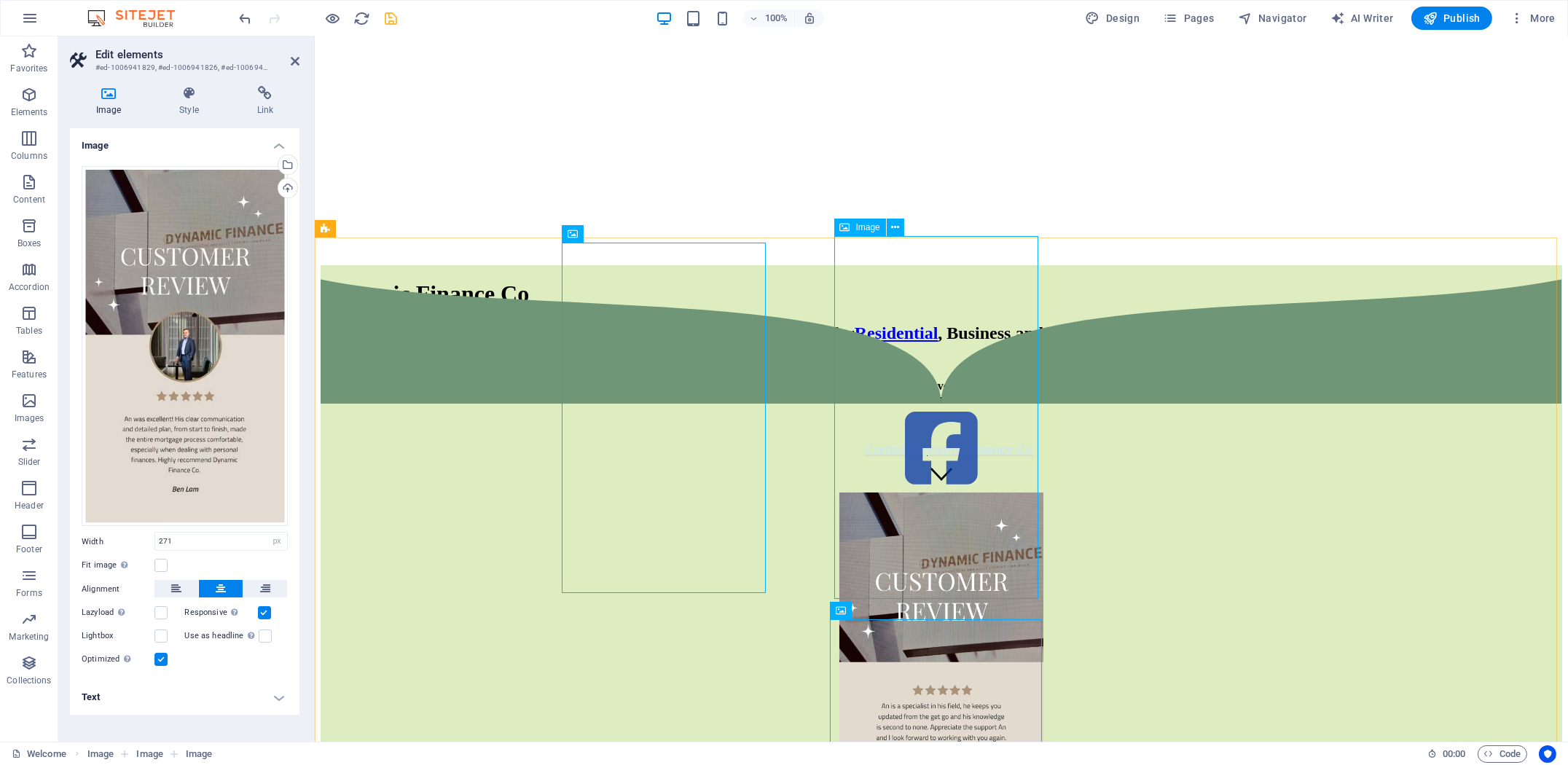
click at [880, 492] on figure at bounding box center [940, 675] width 1242 height 366
click at [295, 60] on icon at bounding box center [294, 61] width 8 height 11
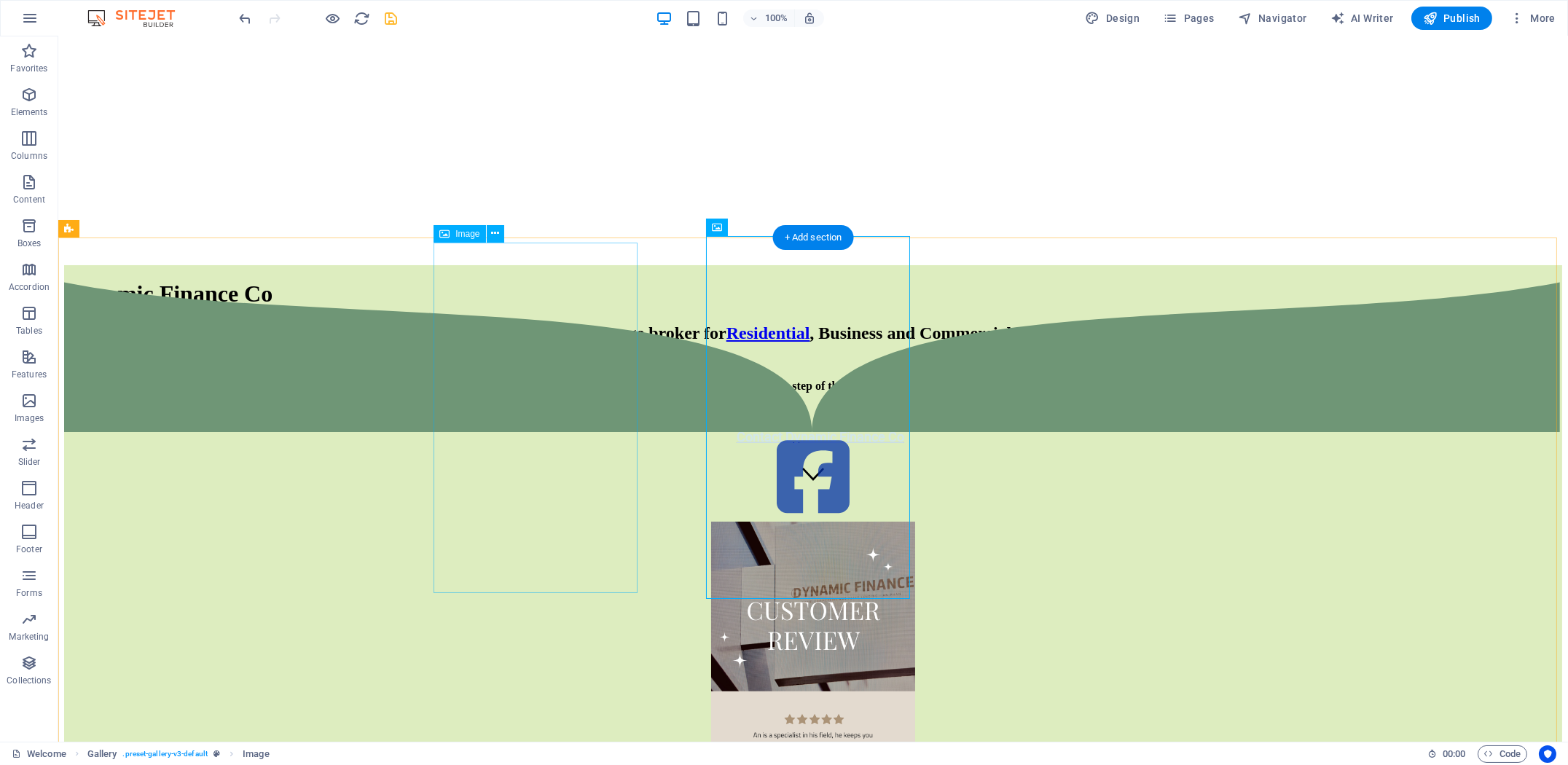
click at [854, 522] on figure at bounding box center [813, 704] width 1498 height 366
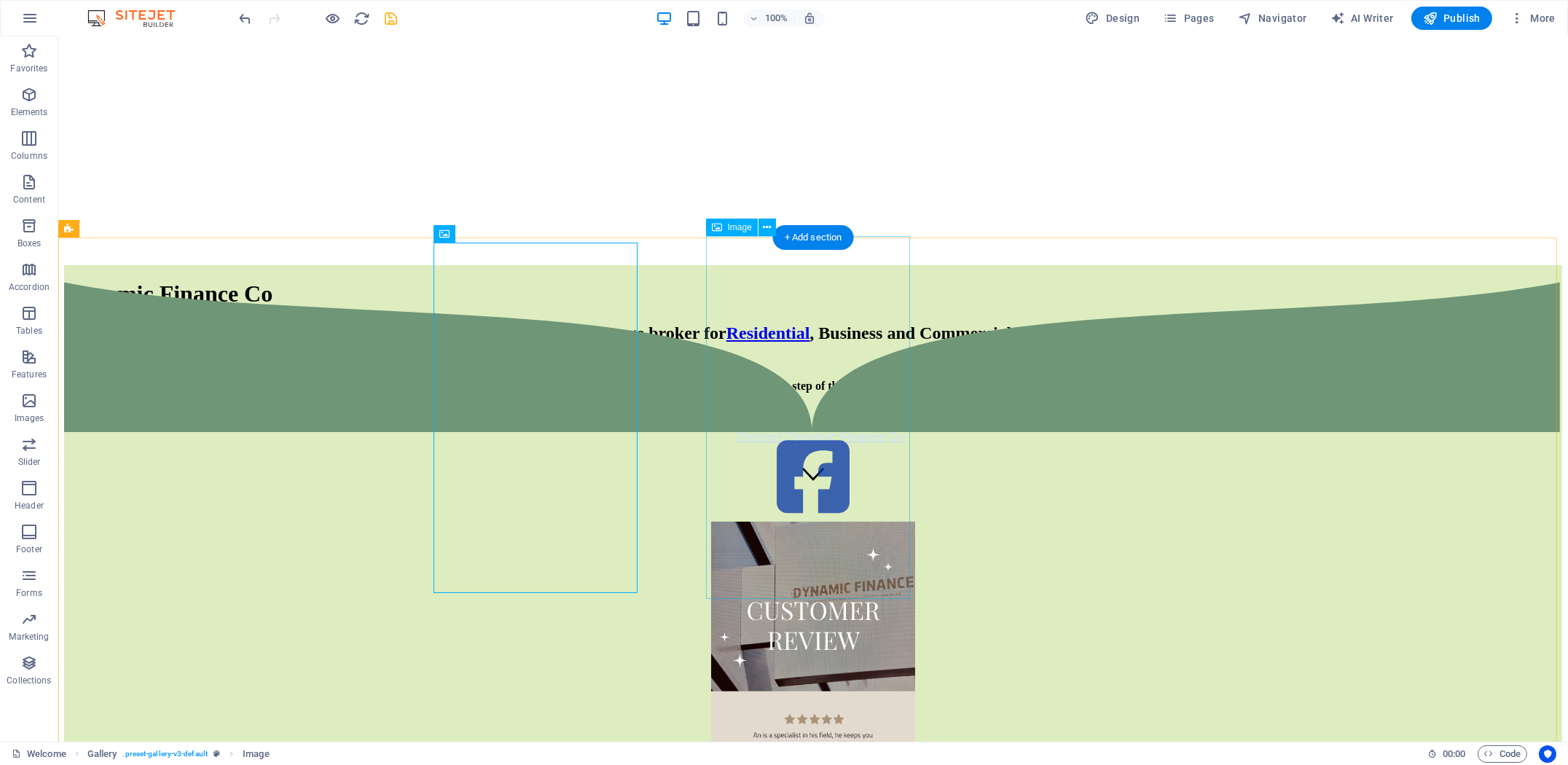
click at [790, 522] on figure at bounding box center [813, 704] width 1498 height 366
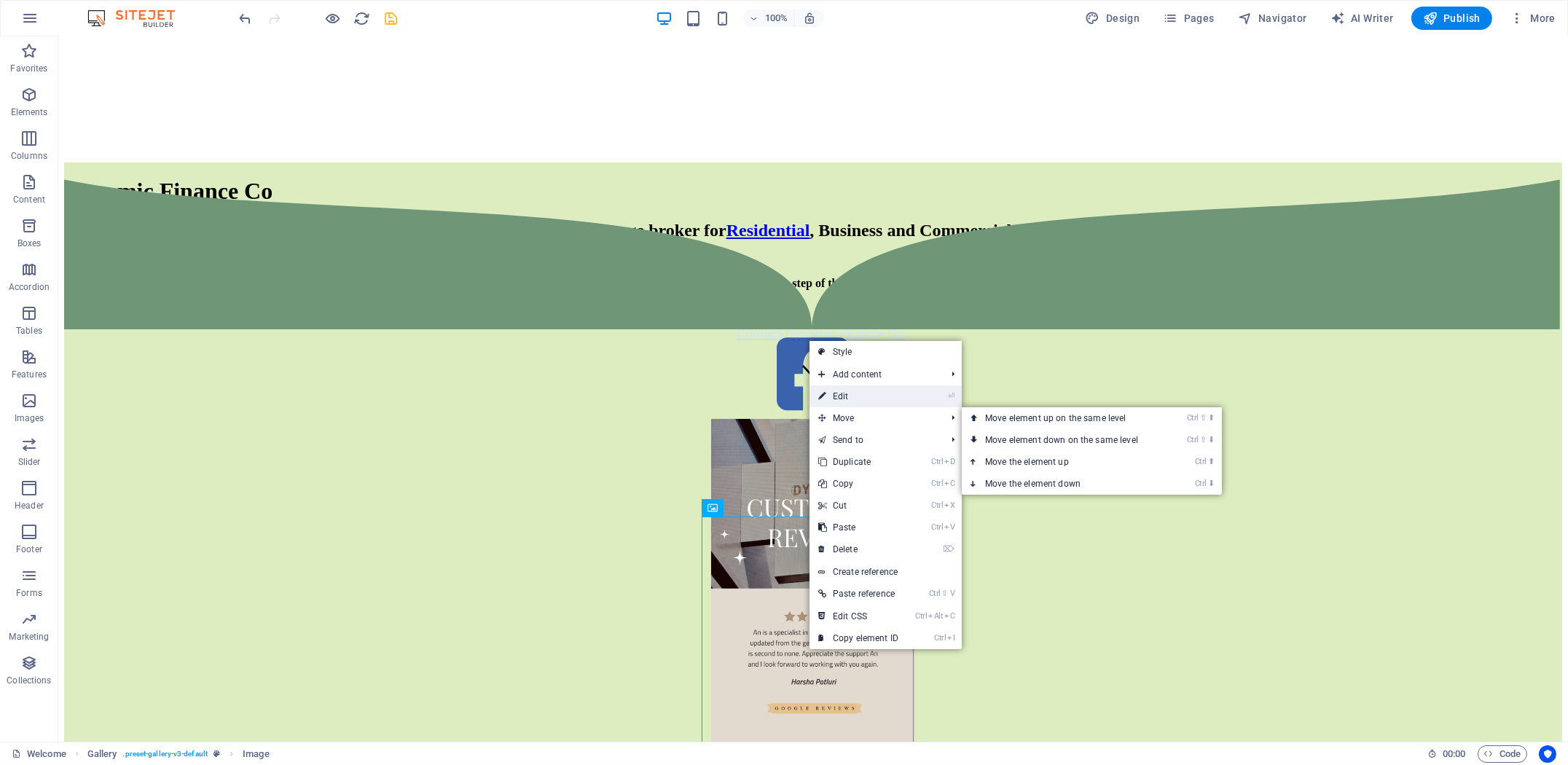
click at [886, 398] on link "⏎ Edit" at bounding box center [858, 396] width 97 height 22
select select "%"
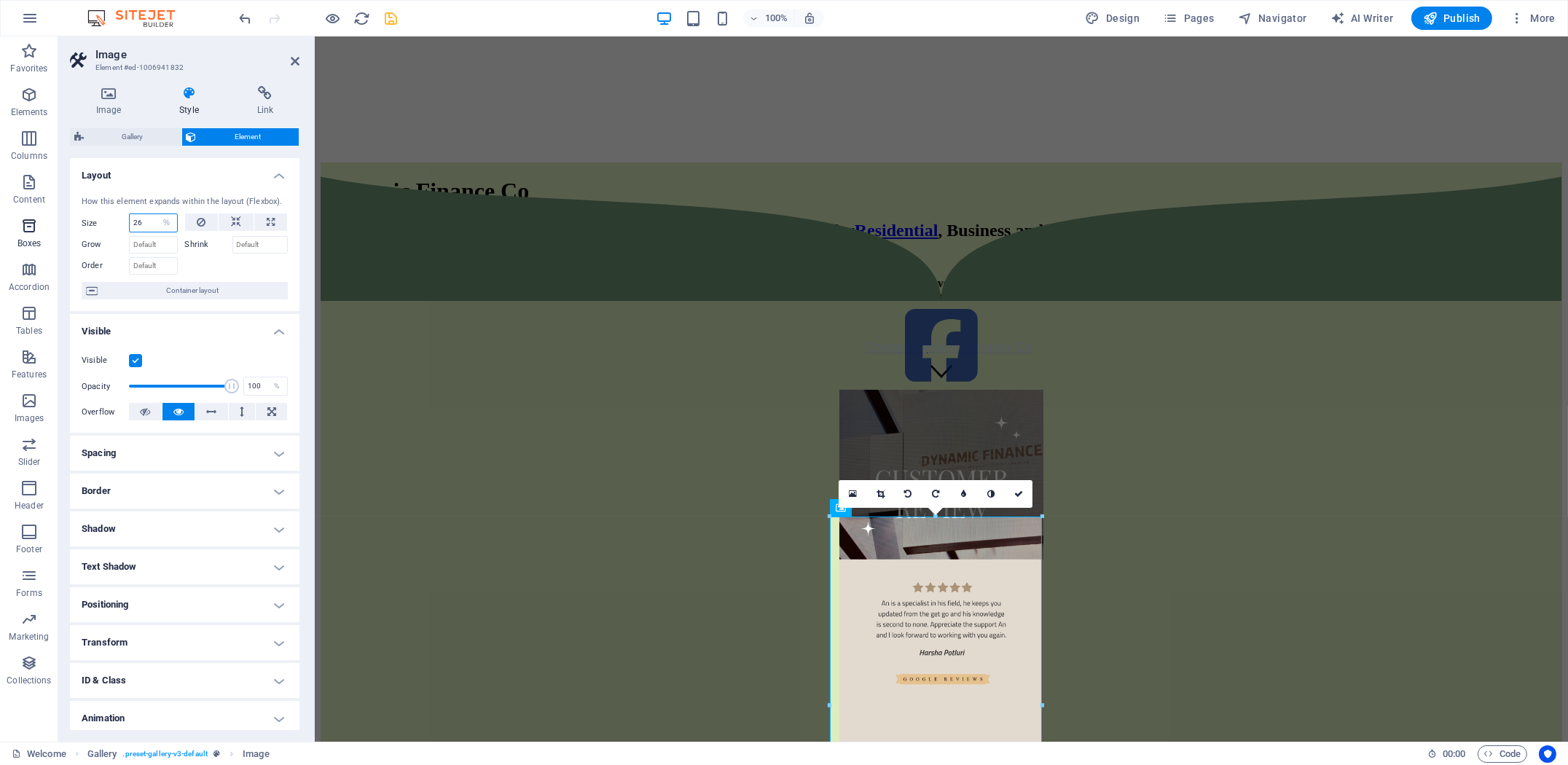
drag, startPoint x: 150, startPoint y: 224, endPoint x: 8, endPoint y: 216, distance: 142.2
click at [0, 220] on section "Favorites Elements Columns Content Boxes Accordion Tables Features Images Slide…" at bounding box center [784, 389] width 1568 height 705
type input "26"
click at [107, 97] on icon at bounding box center [109, 93] width 78 height 14
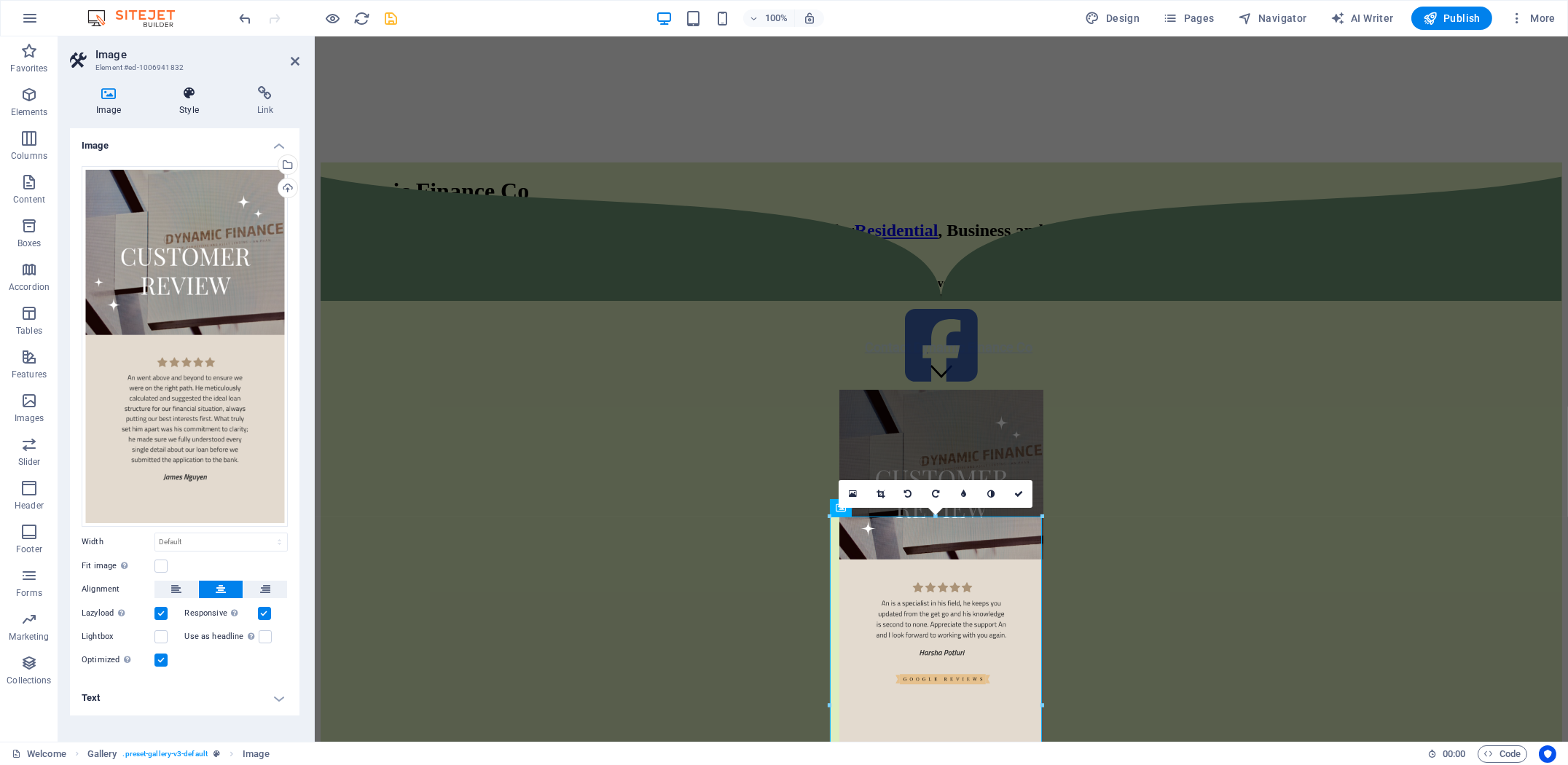
click at [167, 106] on h4 "Style" at bounding box center [192, 101] width 78 height 30
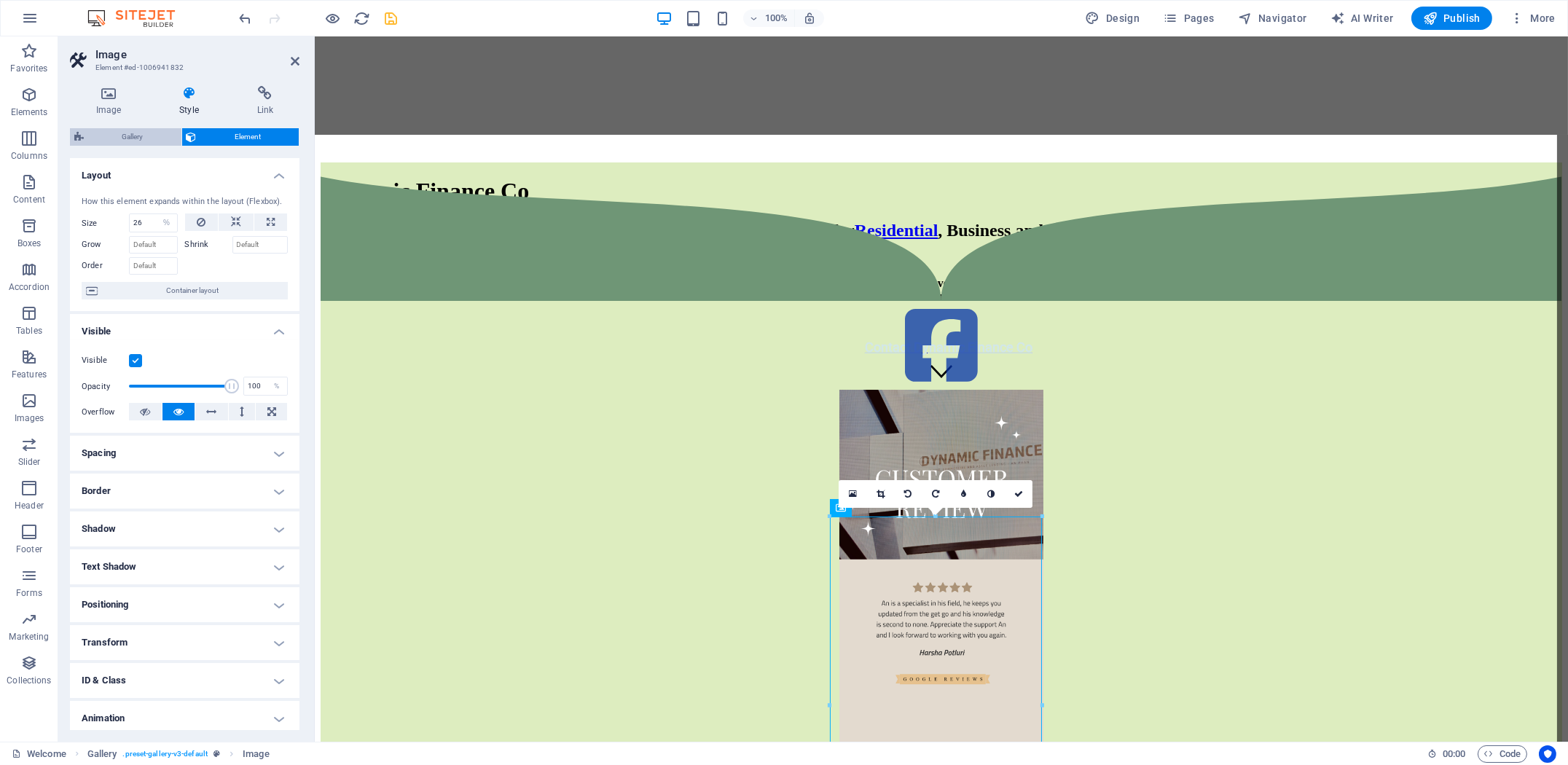
click at [126, 135] on span "Gallery" at bounding box center [132, 137] width 89 height 17
select select "rem"
select select "collage"
select select "px"
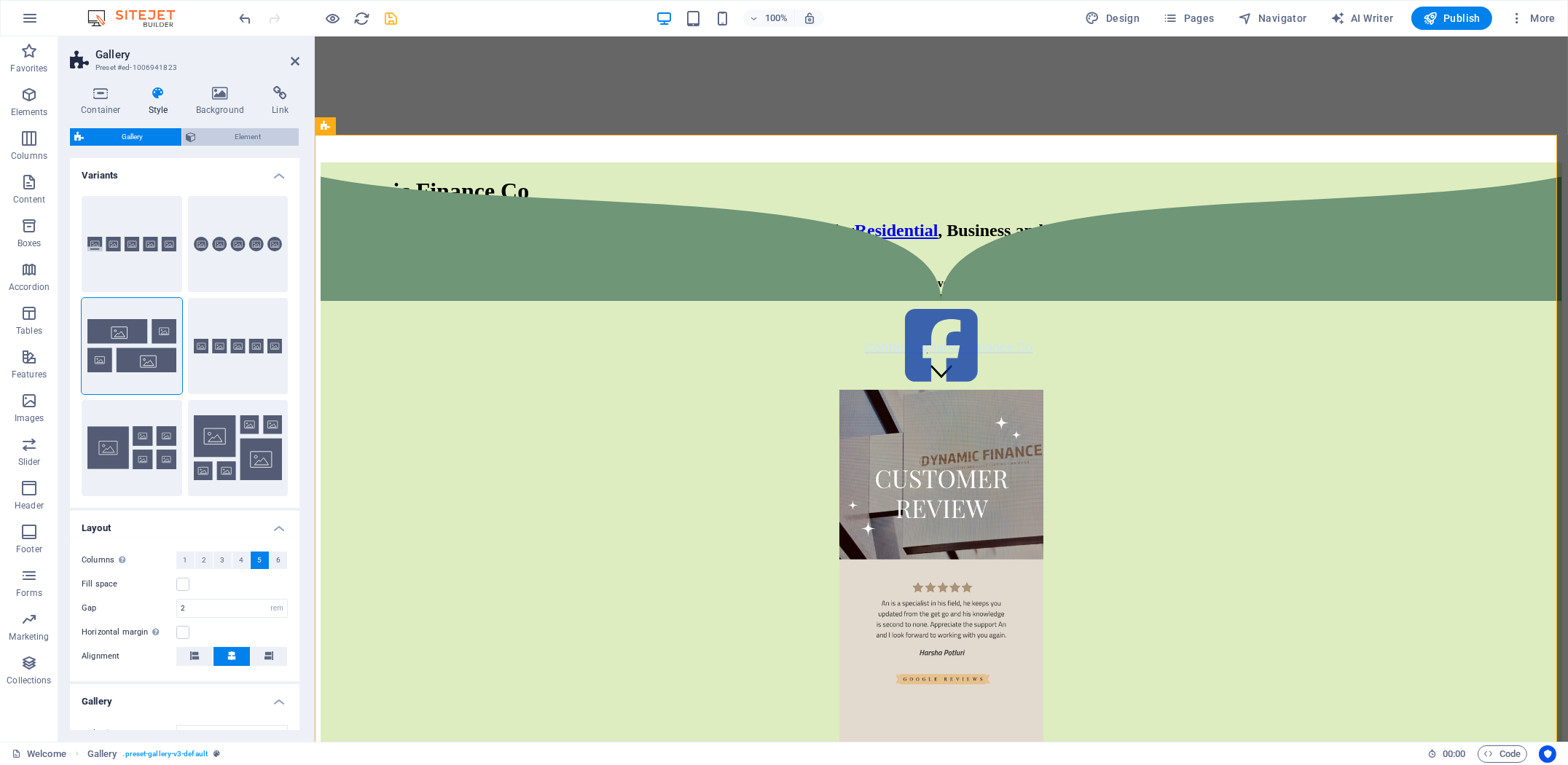
click at [213, 137] on span "Element" at bounding box center [248, 137] width 94 height 17
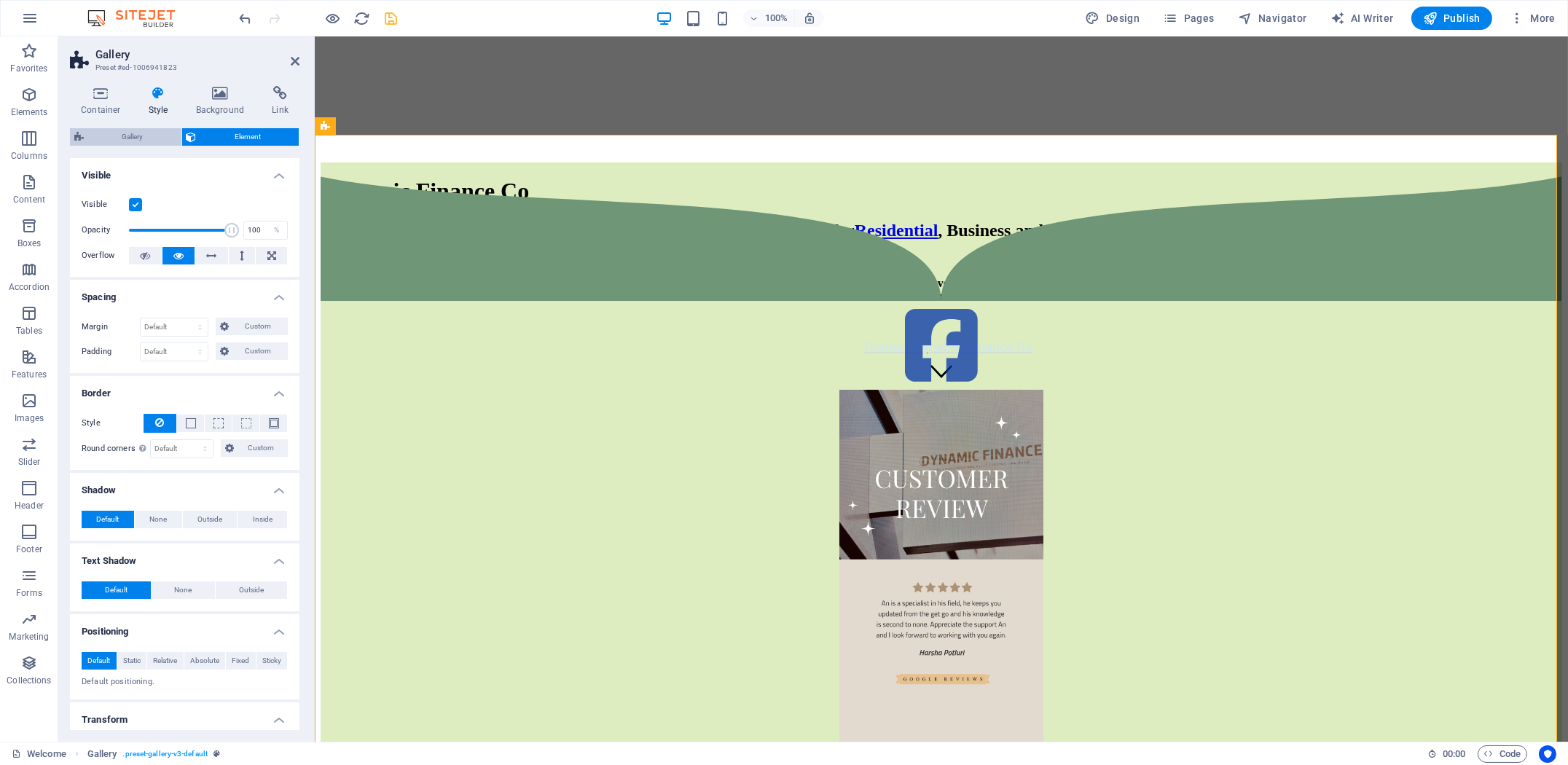
click at [104, 132] on span "Gallery" at bounding box center [132, 137] width 89 height 17
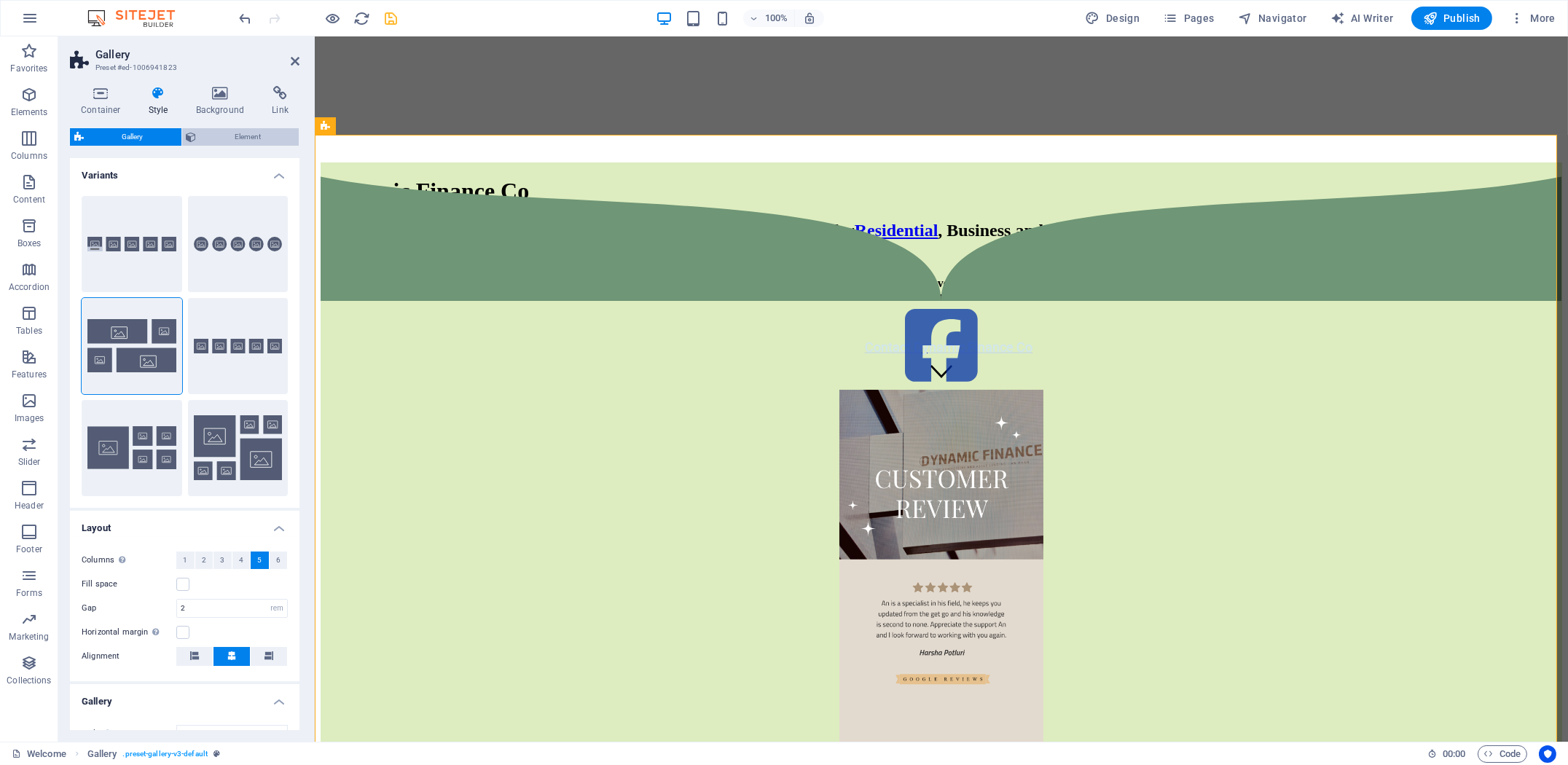
click at [237, 137] on span "Element" at bounding box center [248, 137] width 94 height 17
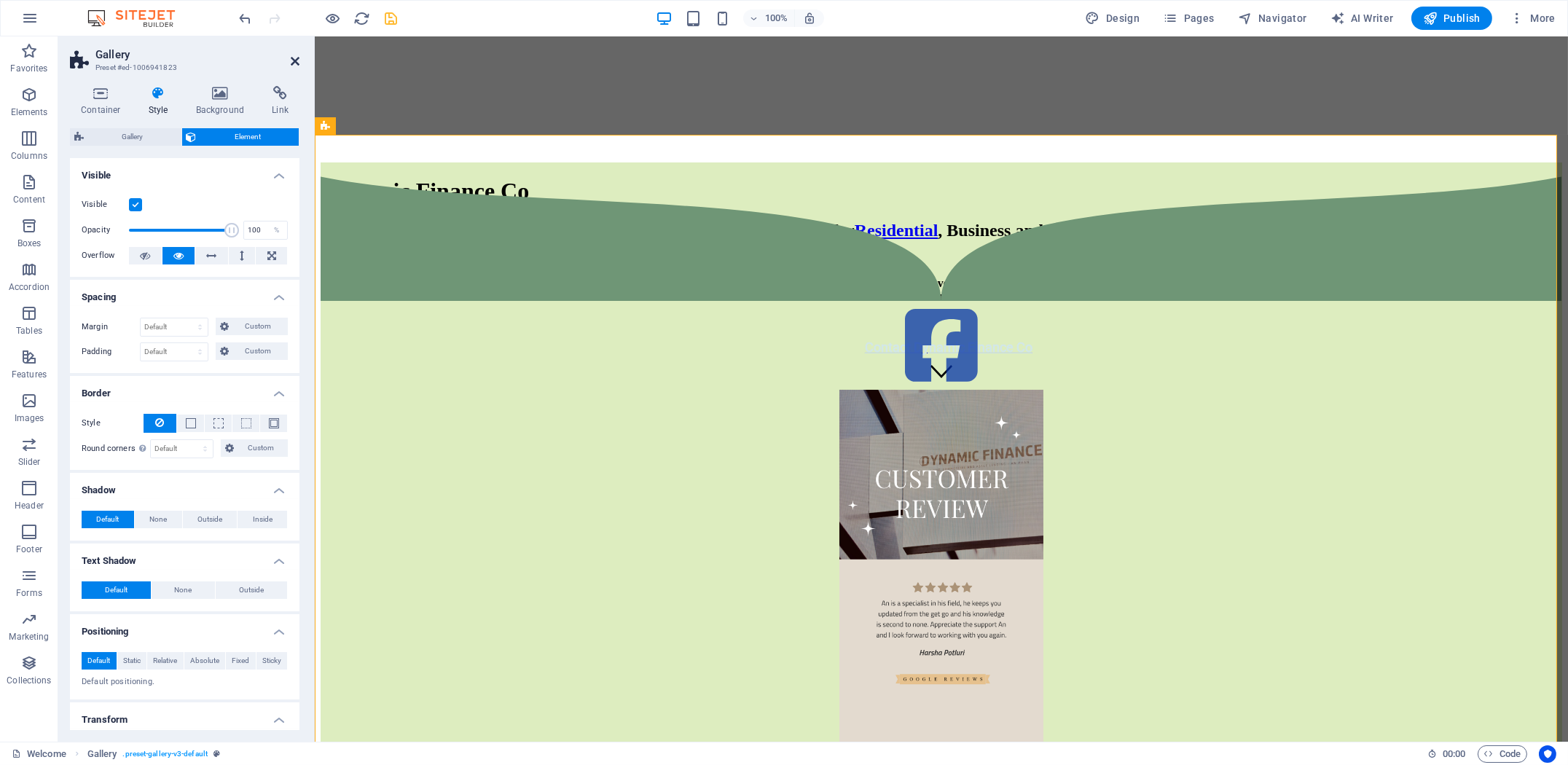
click at [291, 64] on icon at bounding box center [294, 61] width 8 height 11
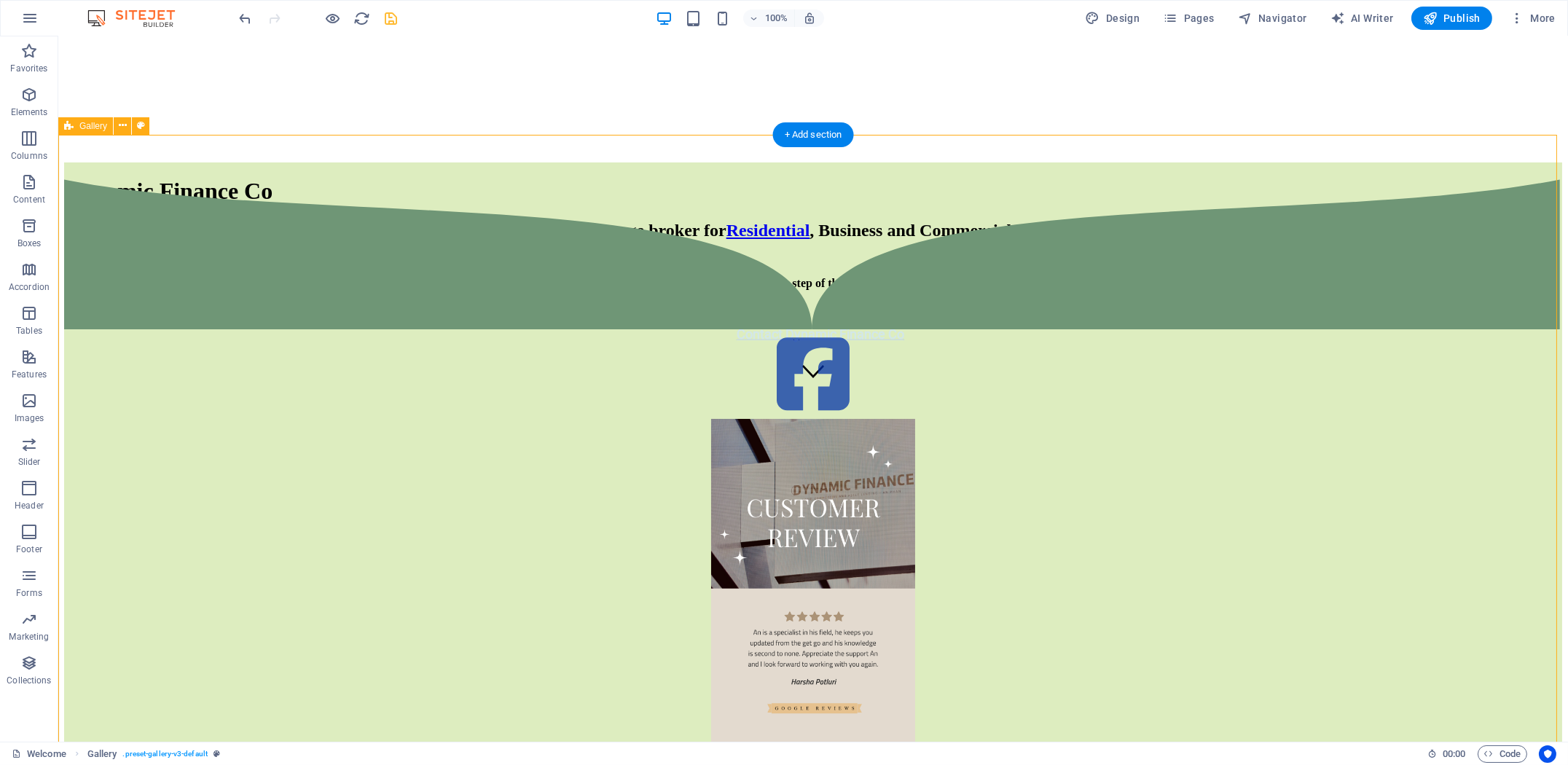
click at [285, 605] on div at bounding box center [813, 541] width 1498 height 757
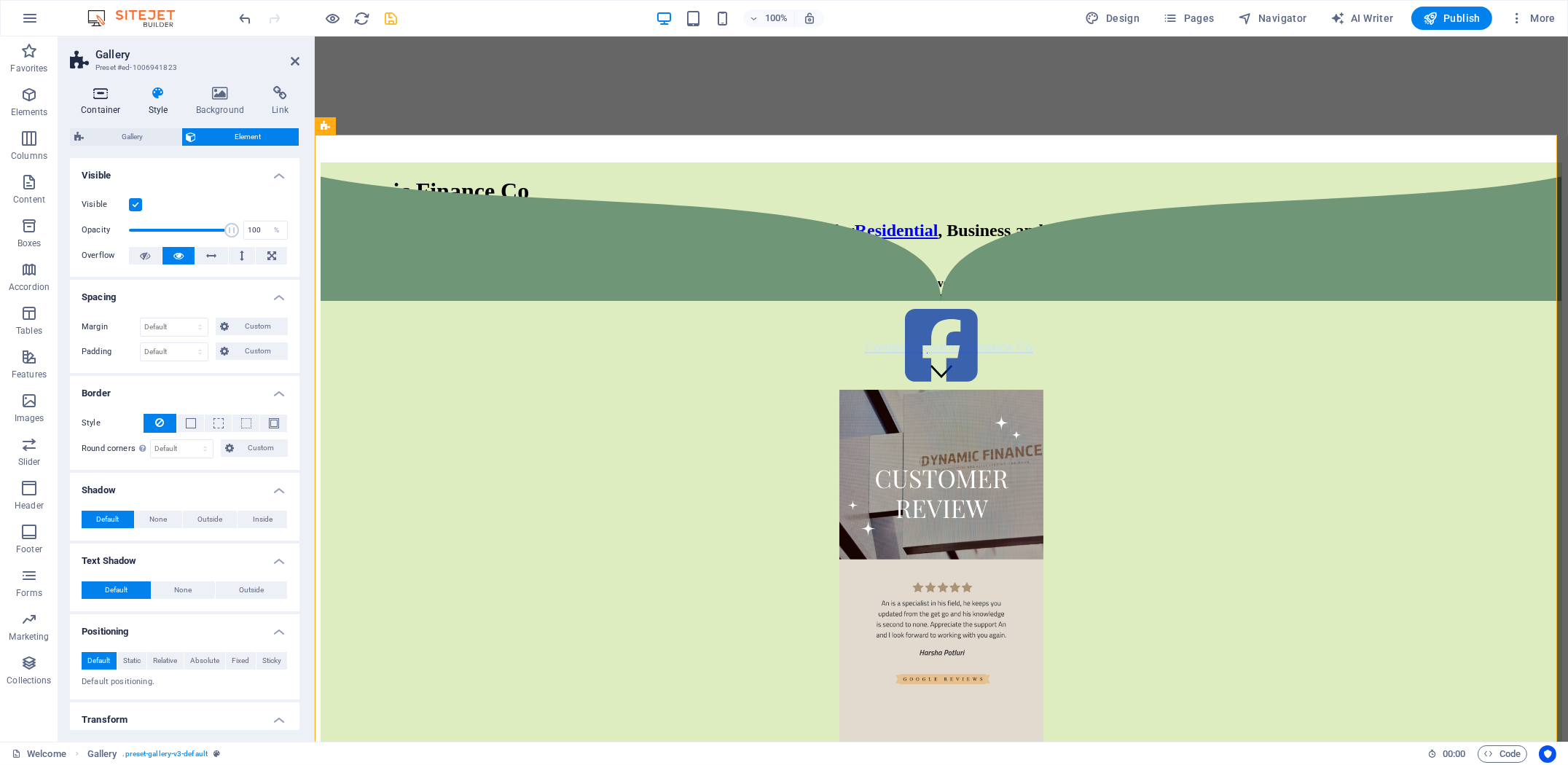
click at [112, 106] on h4 "Container" at bounding box center [103, 101] width 68 height 30
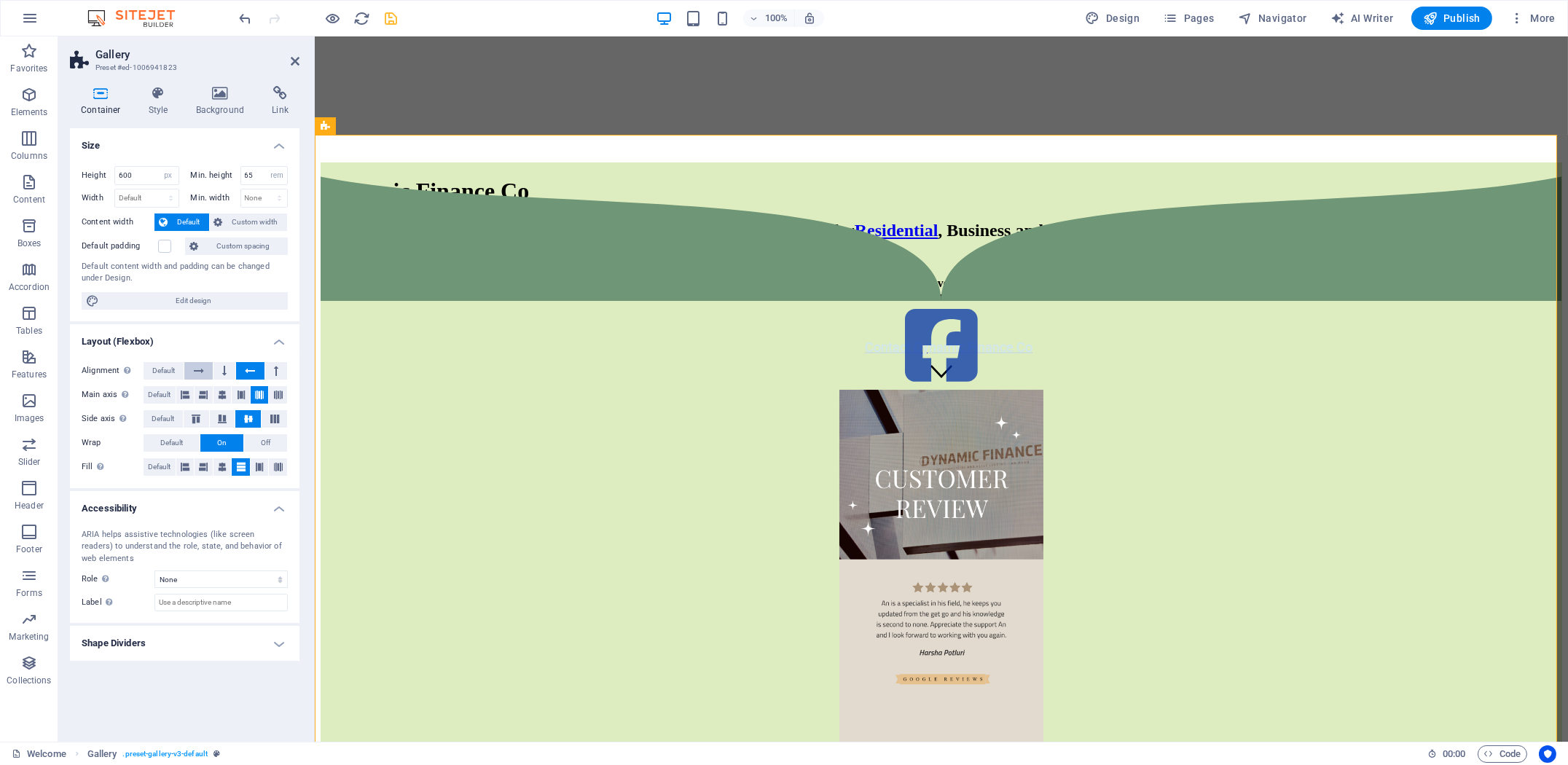
click at [198, 367] on icon at bounding box center [199, 370] width 10 height 17
click at [250, 368] on icon at bounding box center [250, 370] width 10 height 17
click at [197, 369] on icon at bounding box center [199, 370] width 10 height 17
click
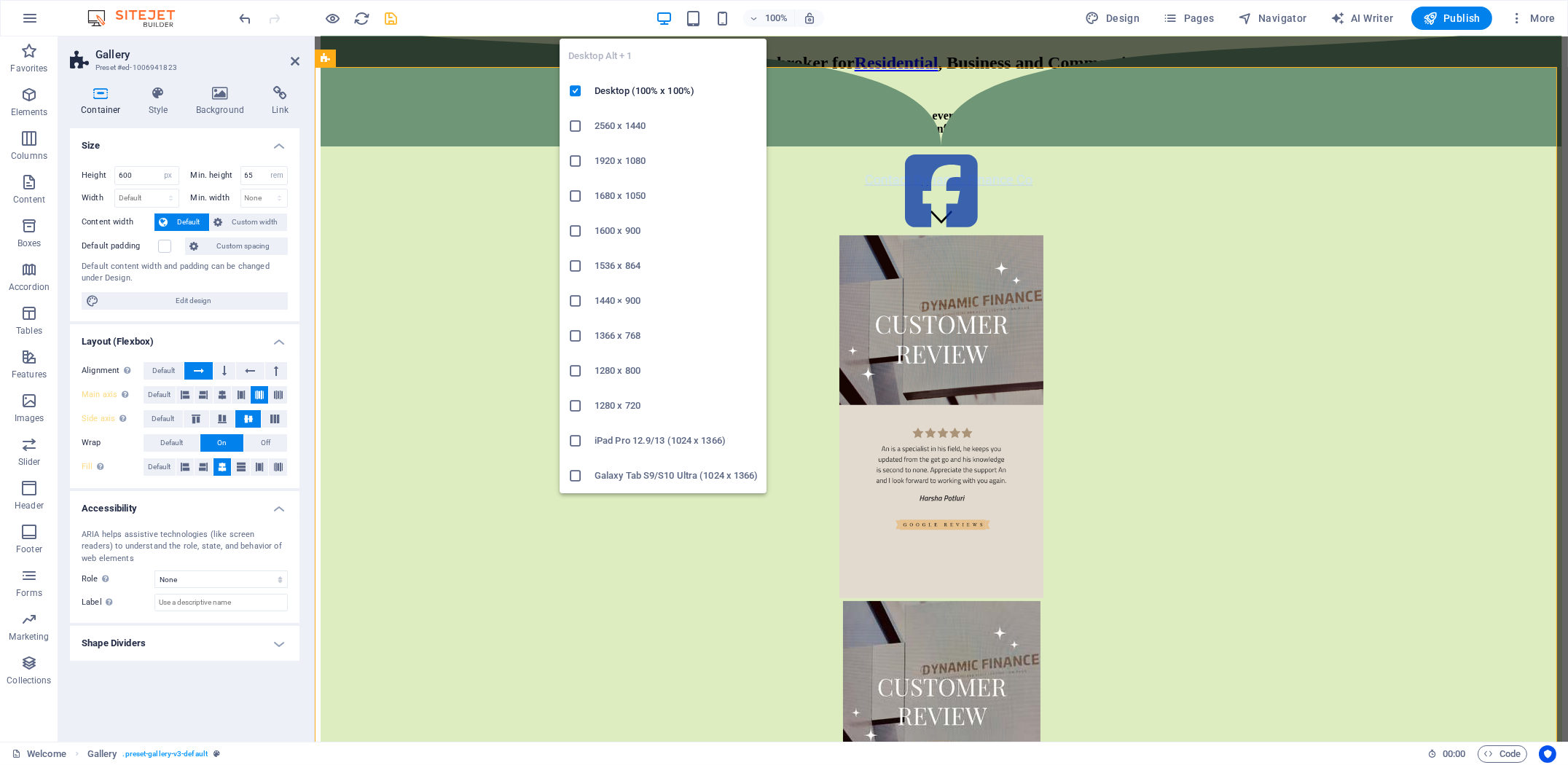
scroll to position [413, 0]
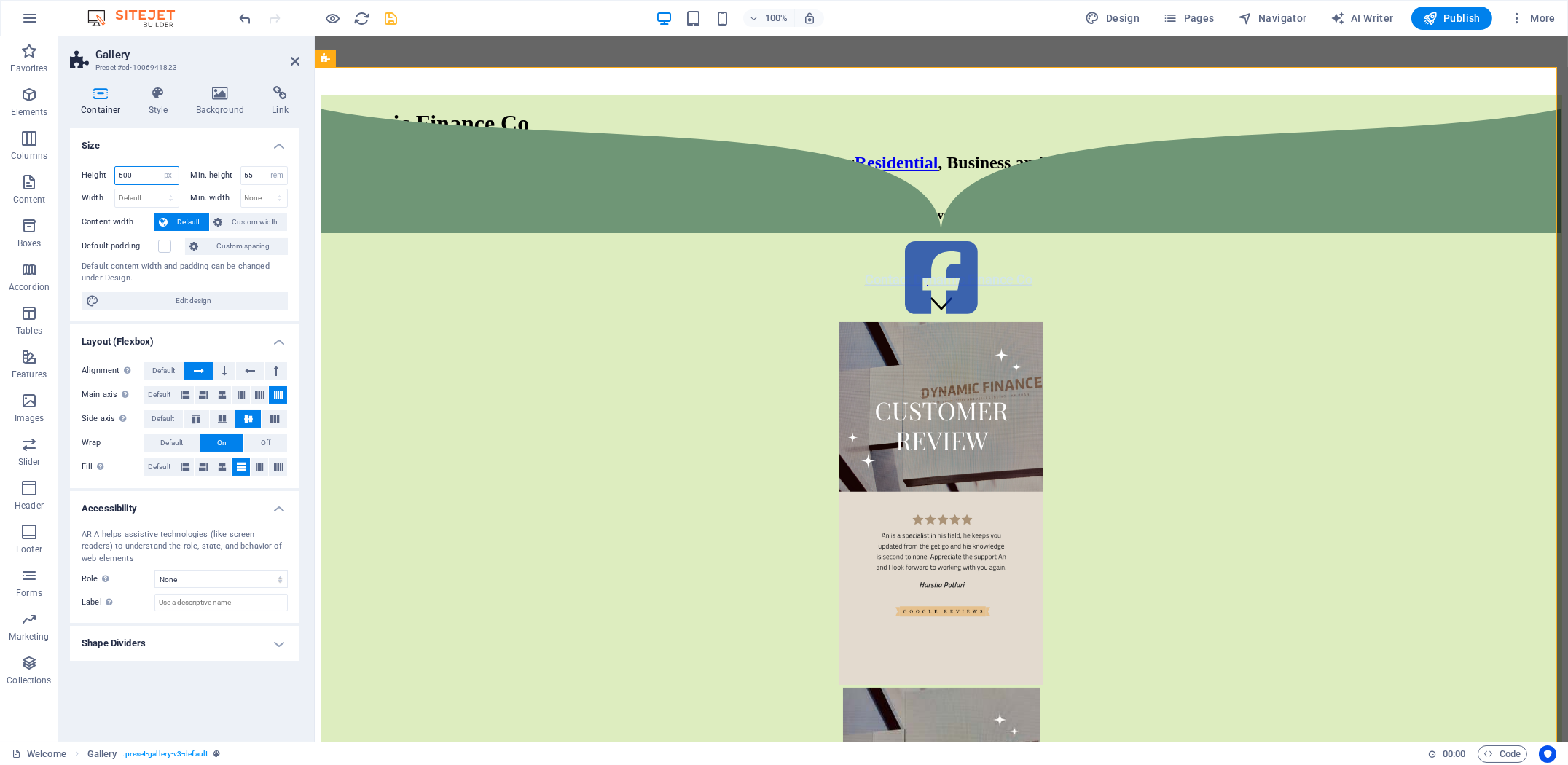
drag, startPoint x: 146, startPoint y: 176, endPoint x: 83, endPoint y: 172, distance: 63.1
type input "700"
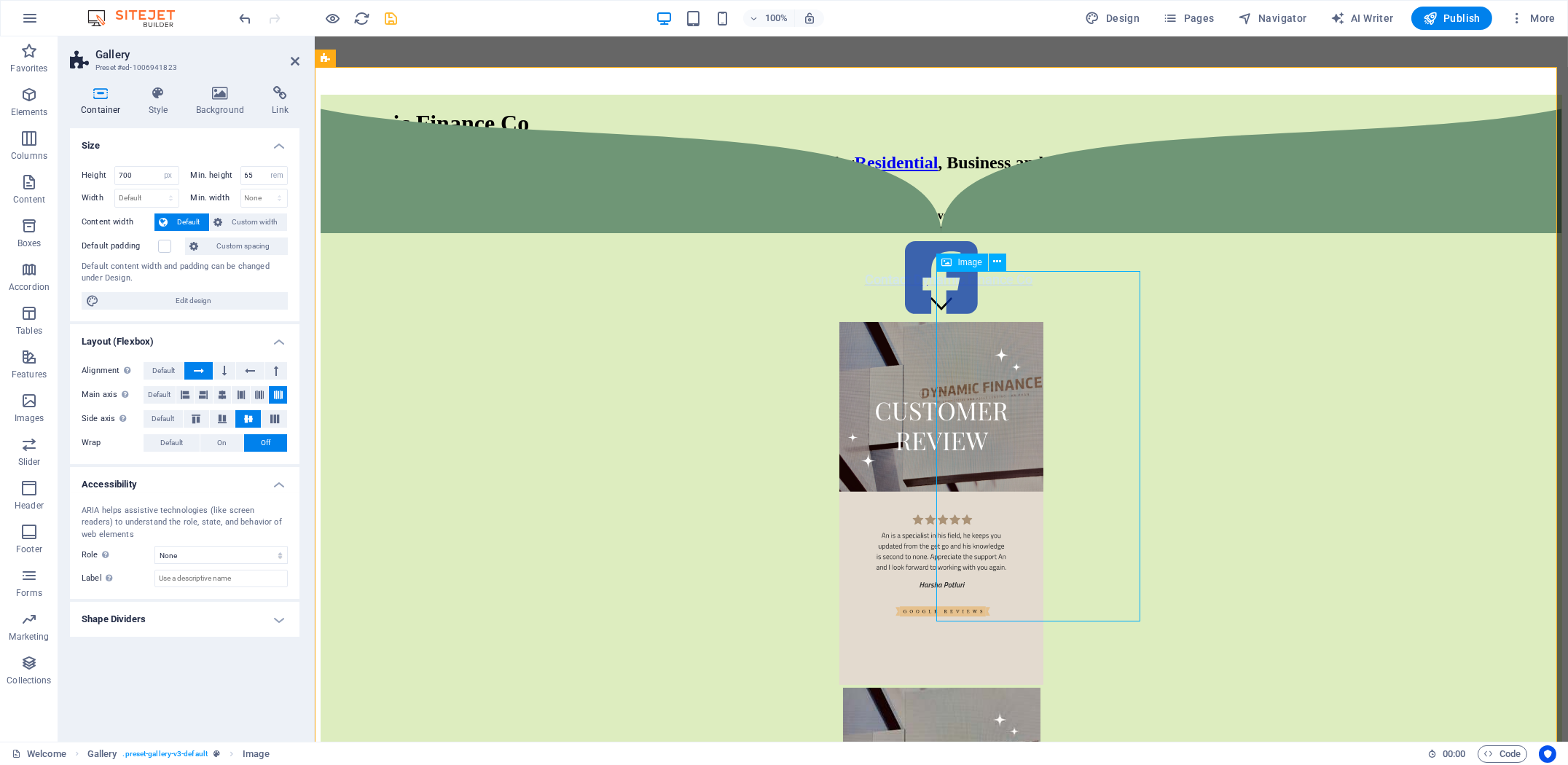
select select "px"
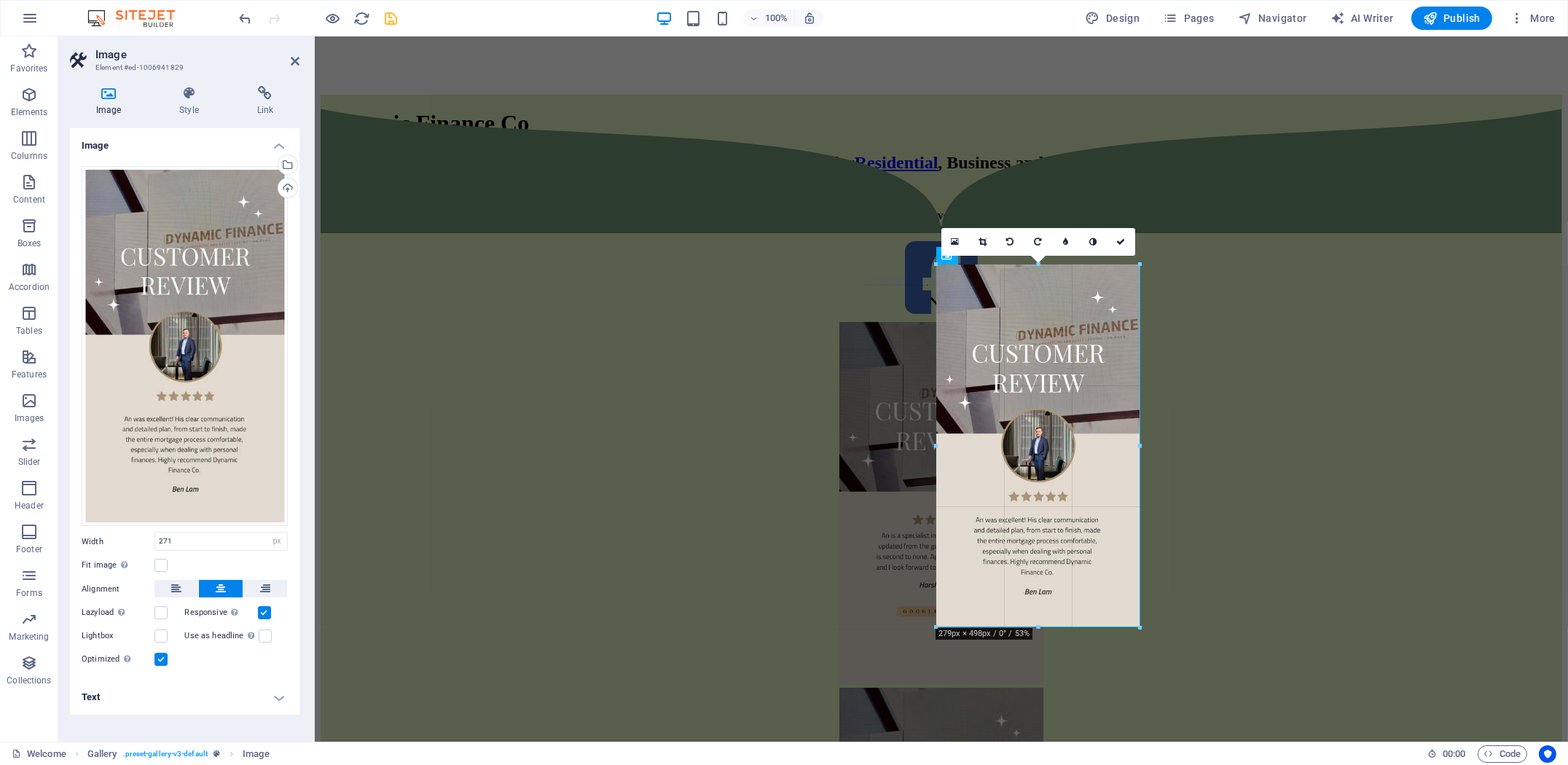
drag, startPoint x: 1036, startPoint y: 620, endPoint x: 1035, endPoint y: 627, distance: 7.1
type input "277"
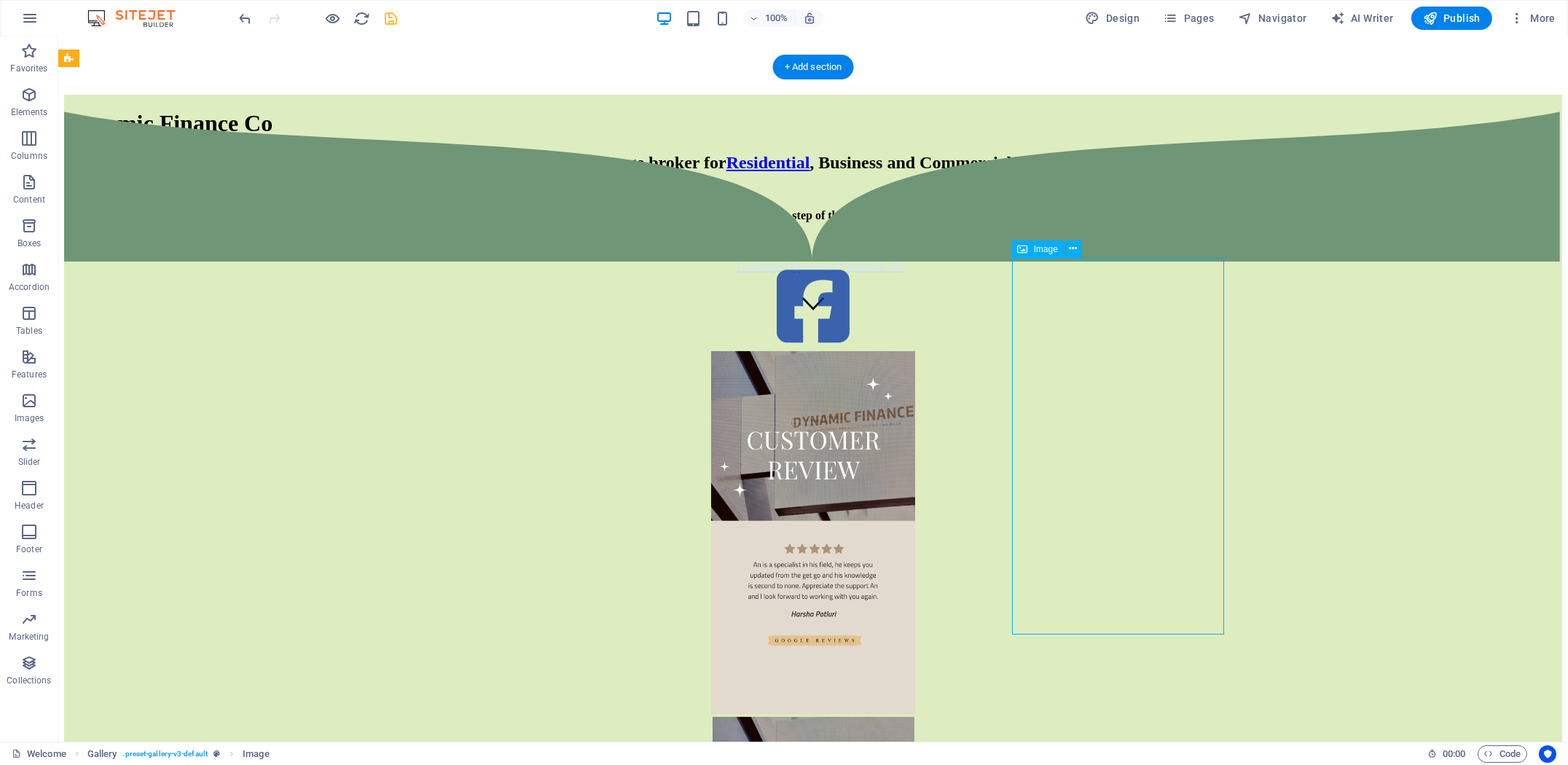
select select "%"
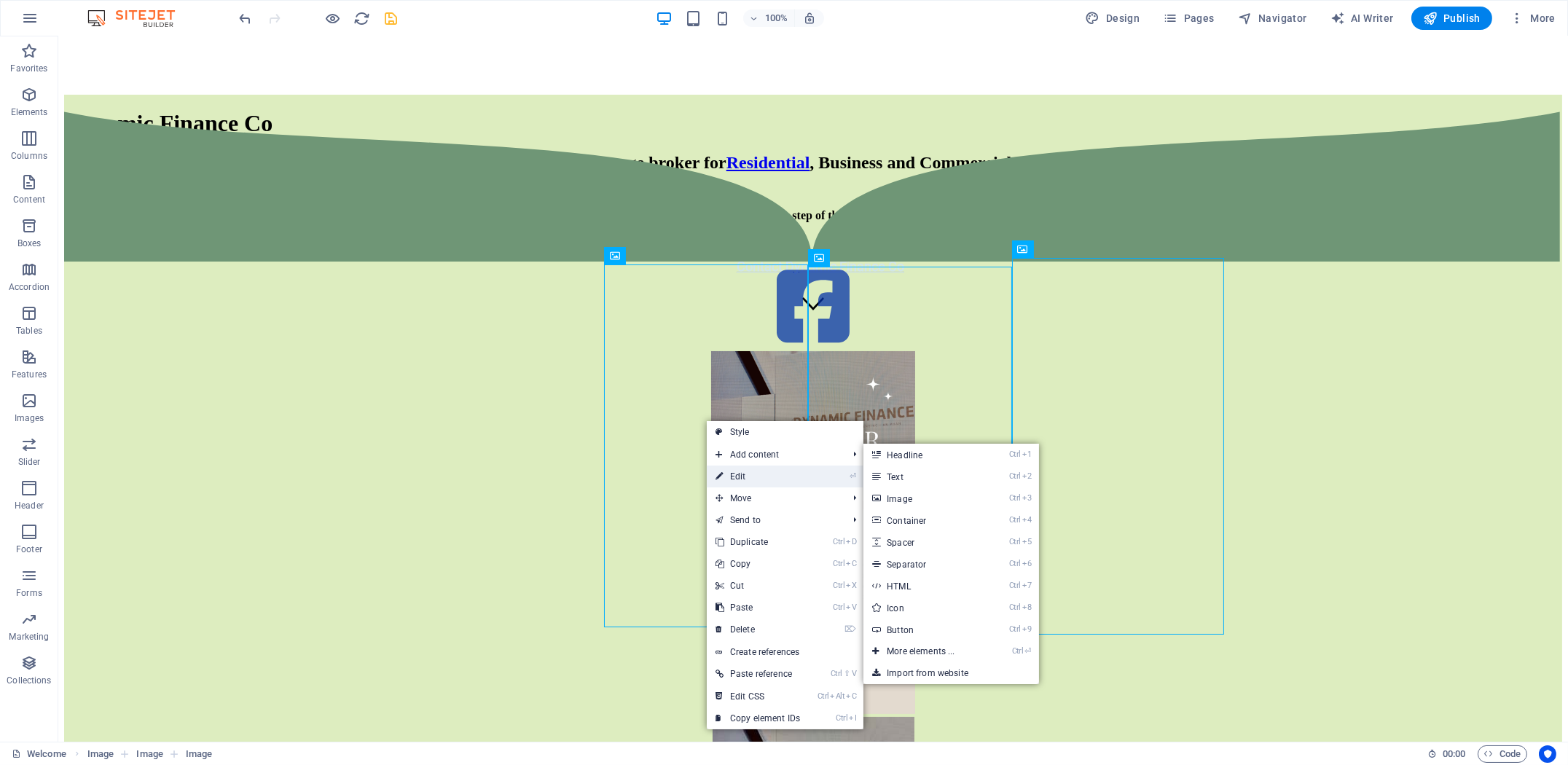
select select "%"
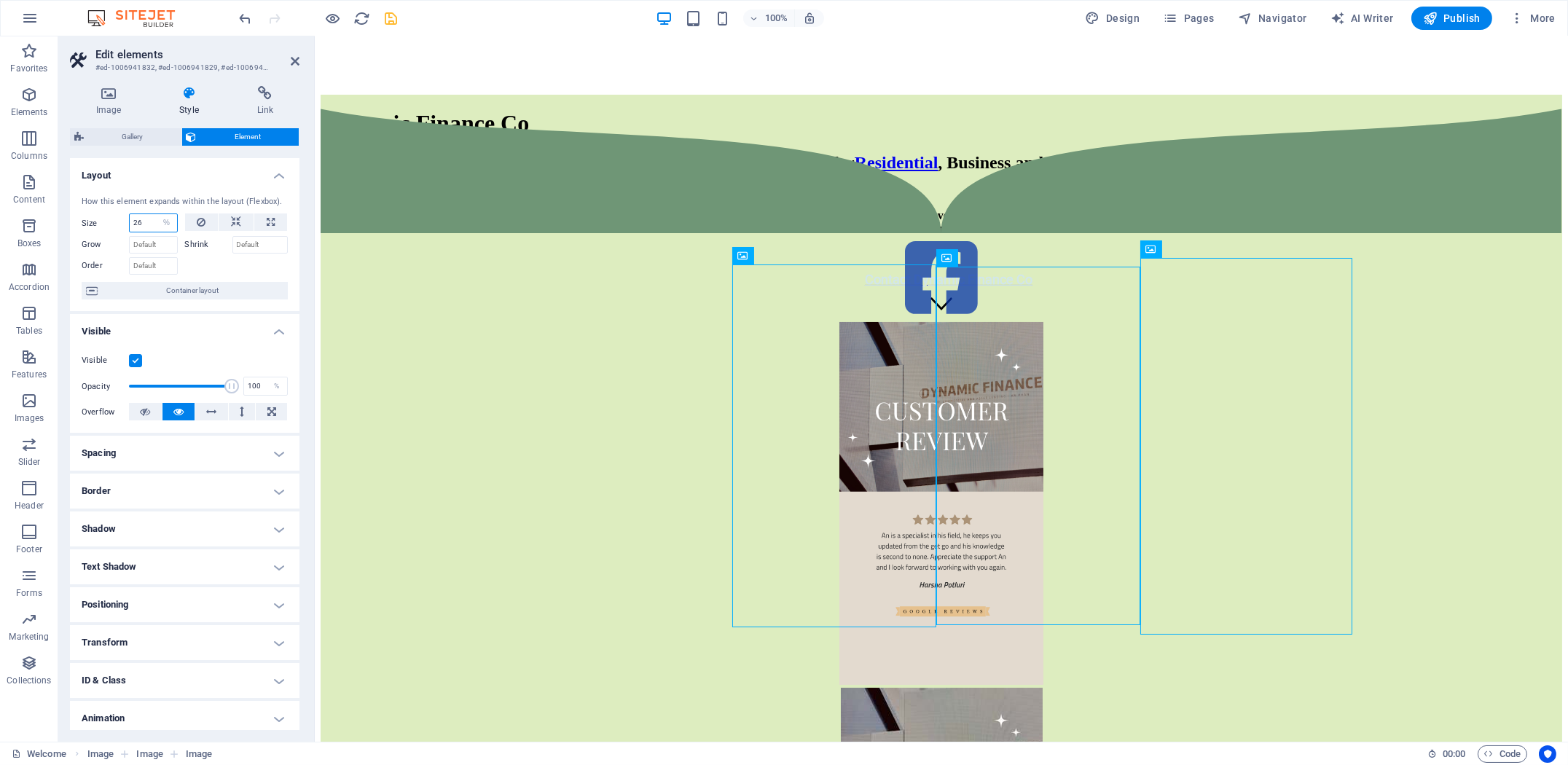
drag, startPoint x: 151, startPoint y: 224, endPoint x: 80, endPoint y: 222, distance: 71.0
type input "26"
select select "DISABLED_OPTION_VALUE"
type input "100"
select select "%"
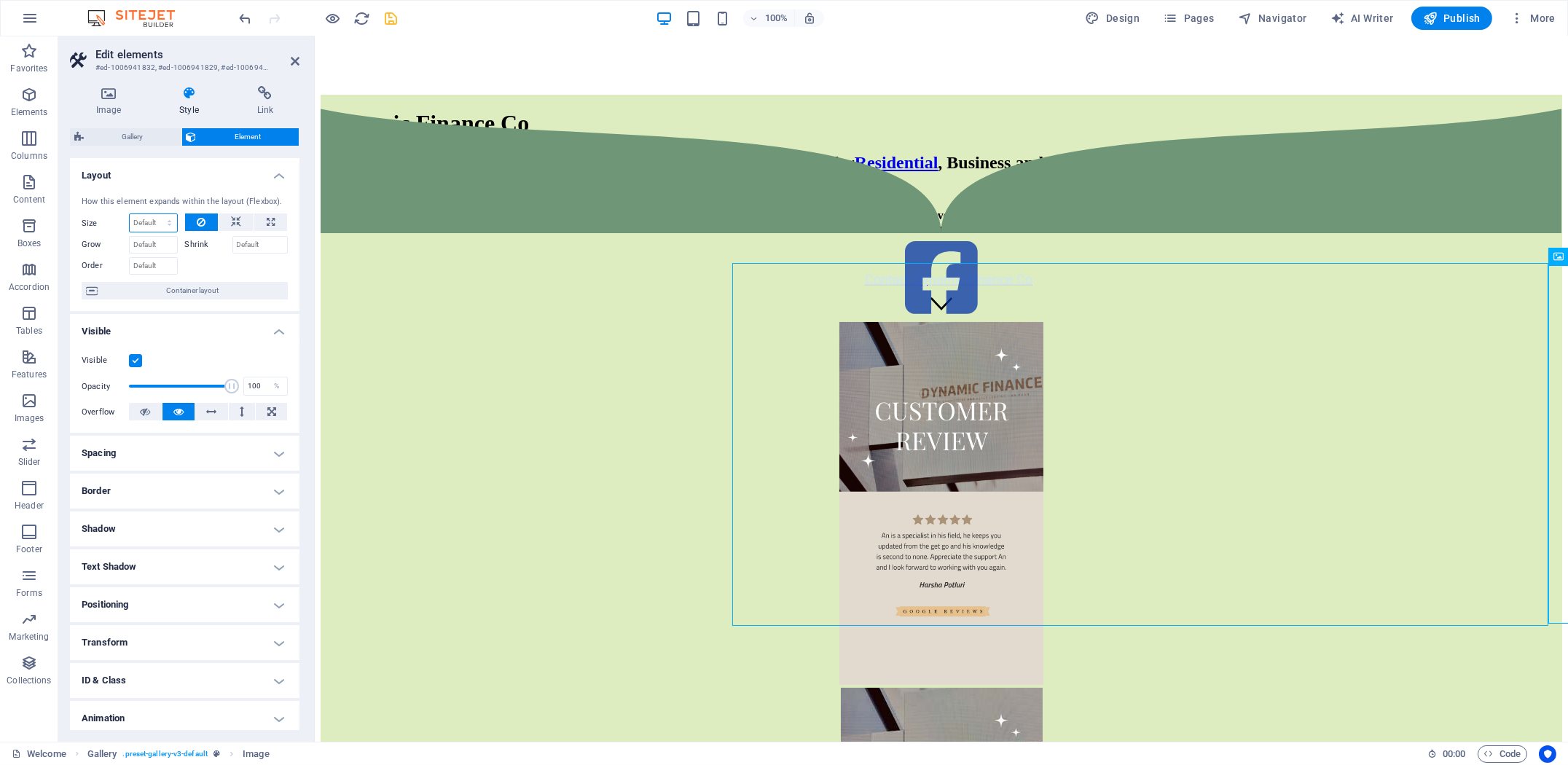
select select "1/1"
type input "100"
select select "1/4"
type input "25"
select select "%"
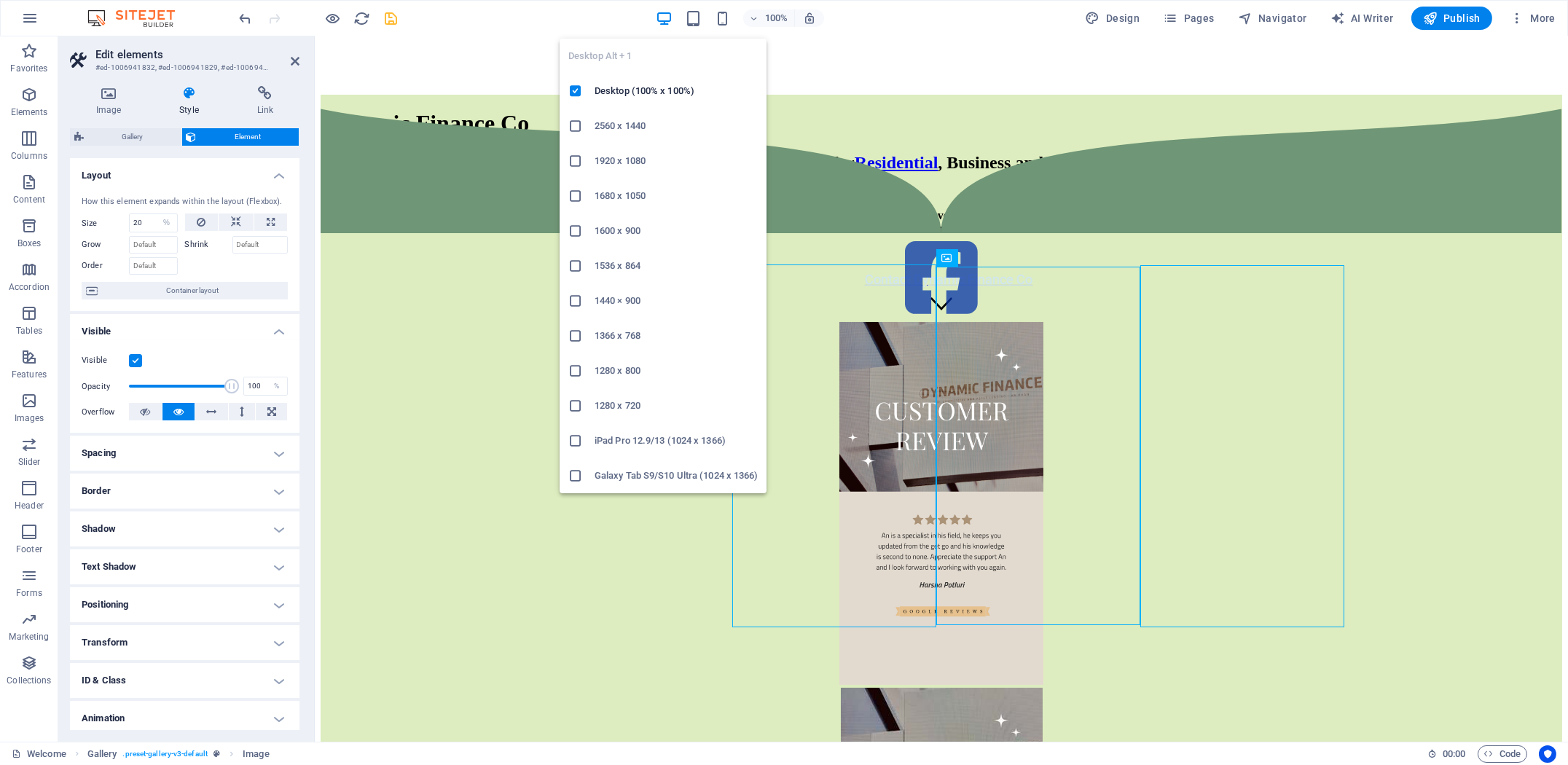
type input "25"
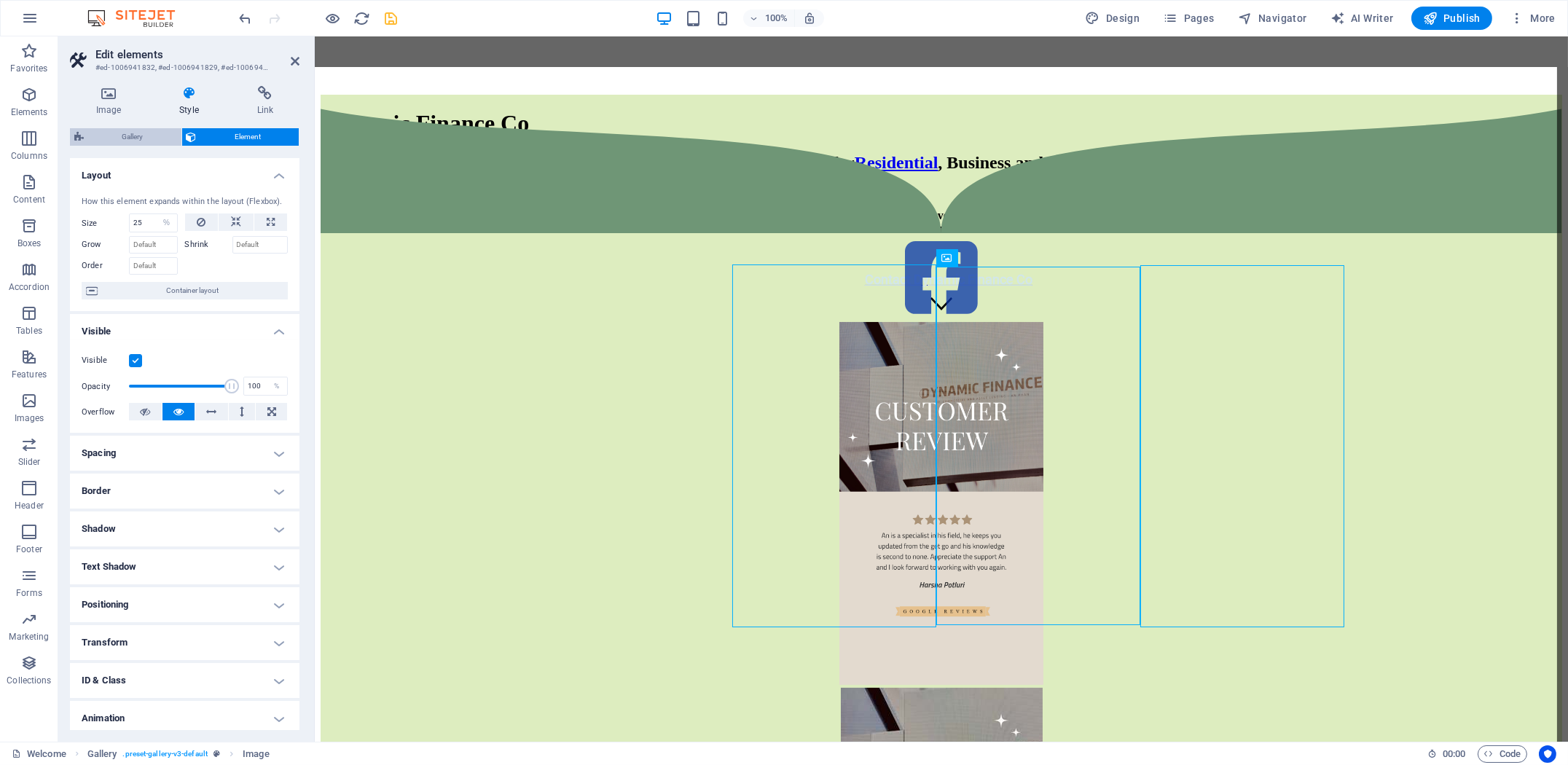
select select "rem"
select select "collage"
select select "px"
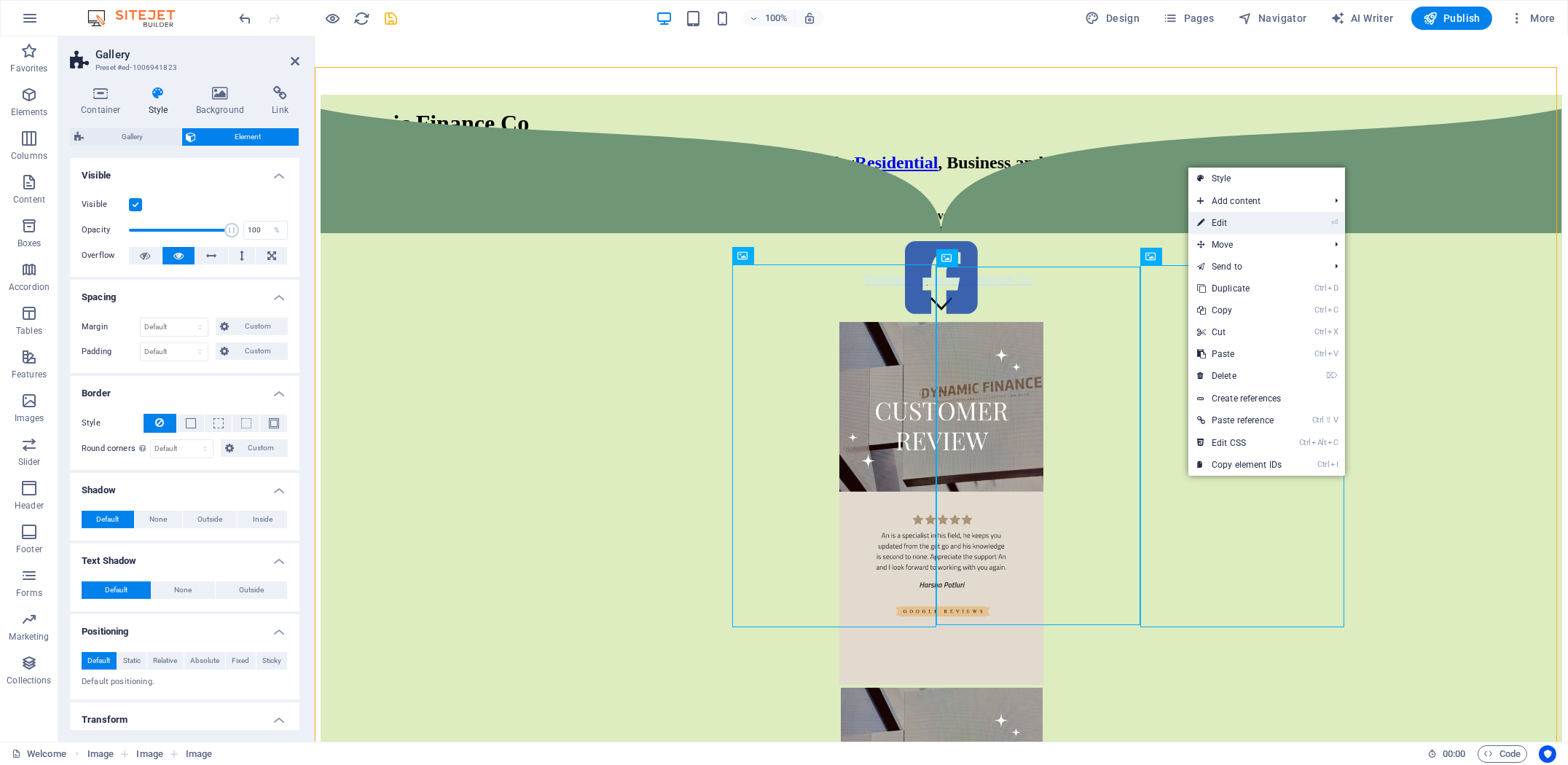
select select "%"
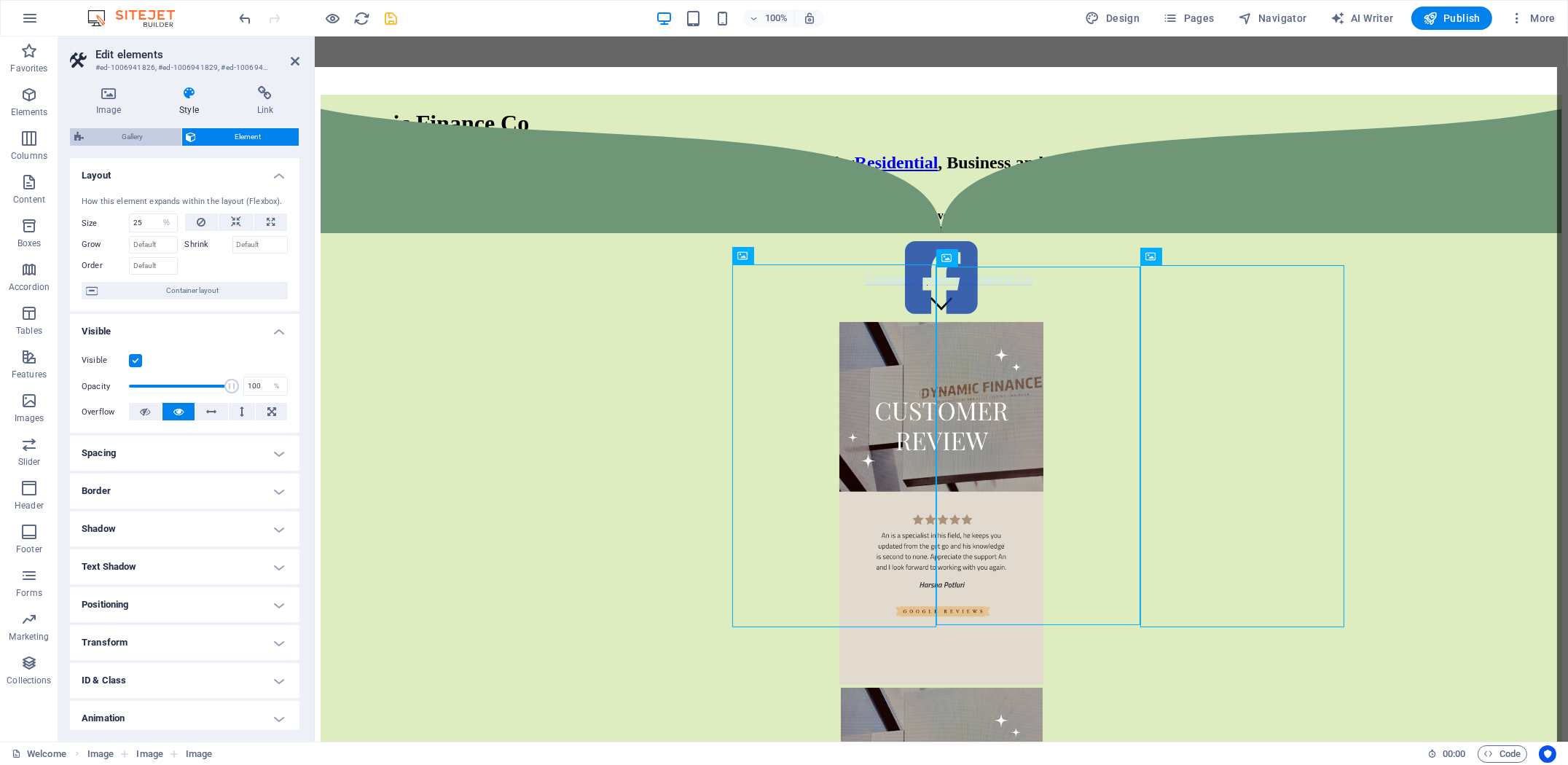
select select "px"
select select "rem"
select select "collage"
select select "px"
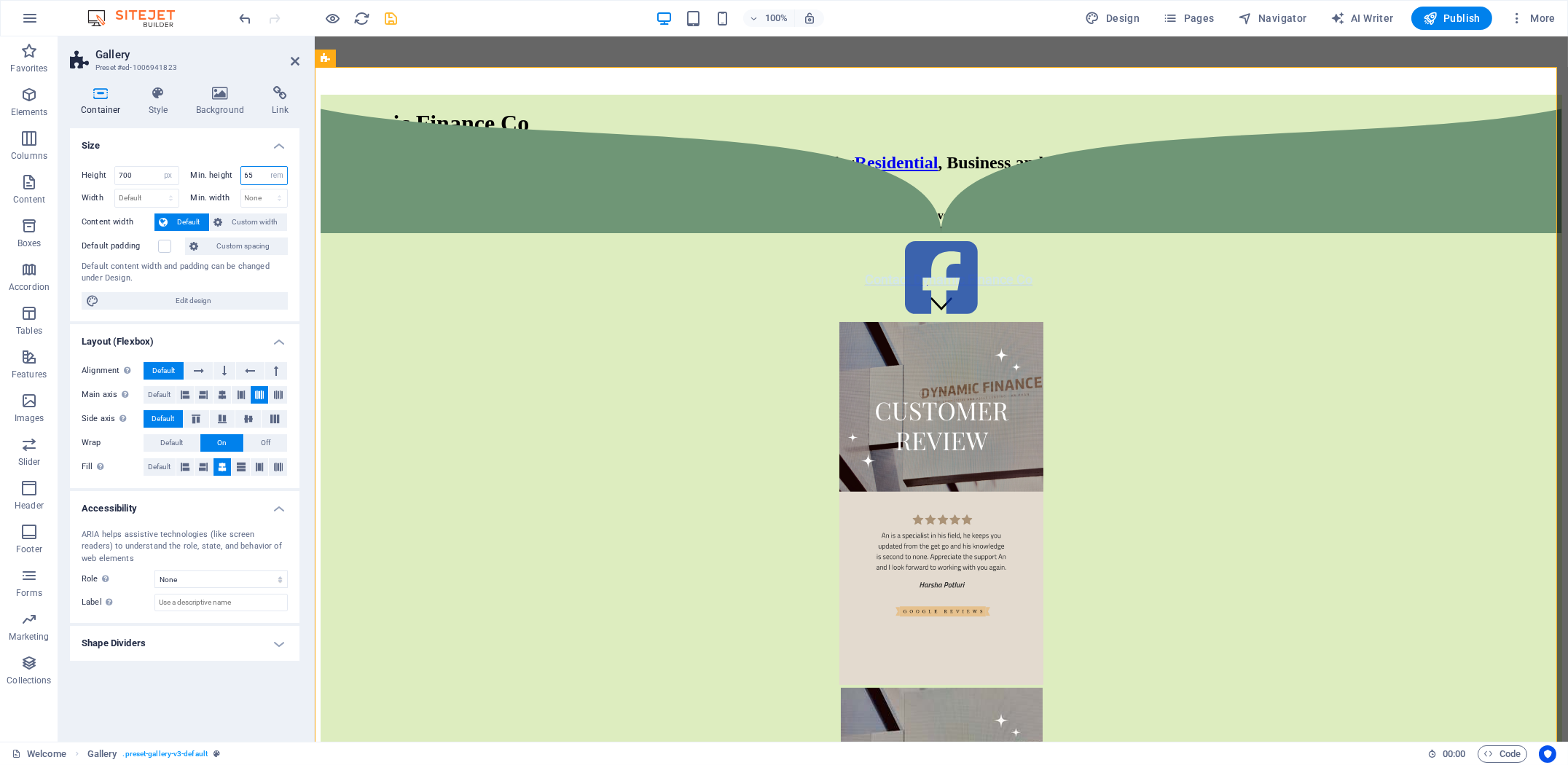
drag, startPoint x: 251, startPoint y: 173, endPoint x: 212, endPoint y: 172, distance: 39.0
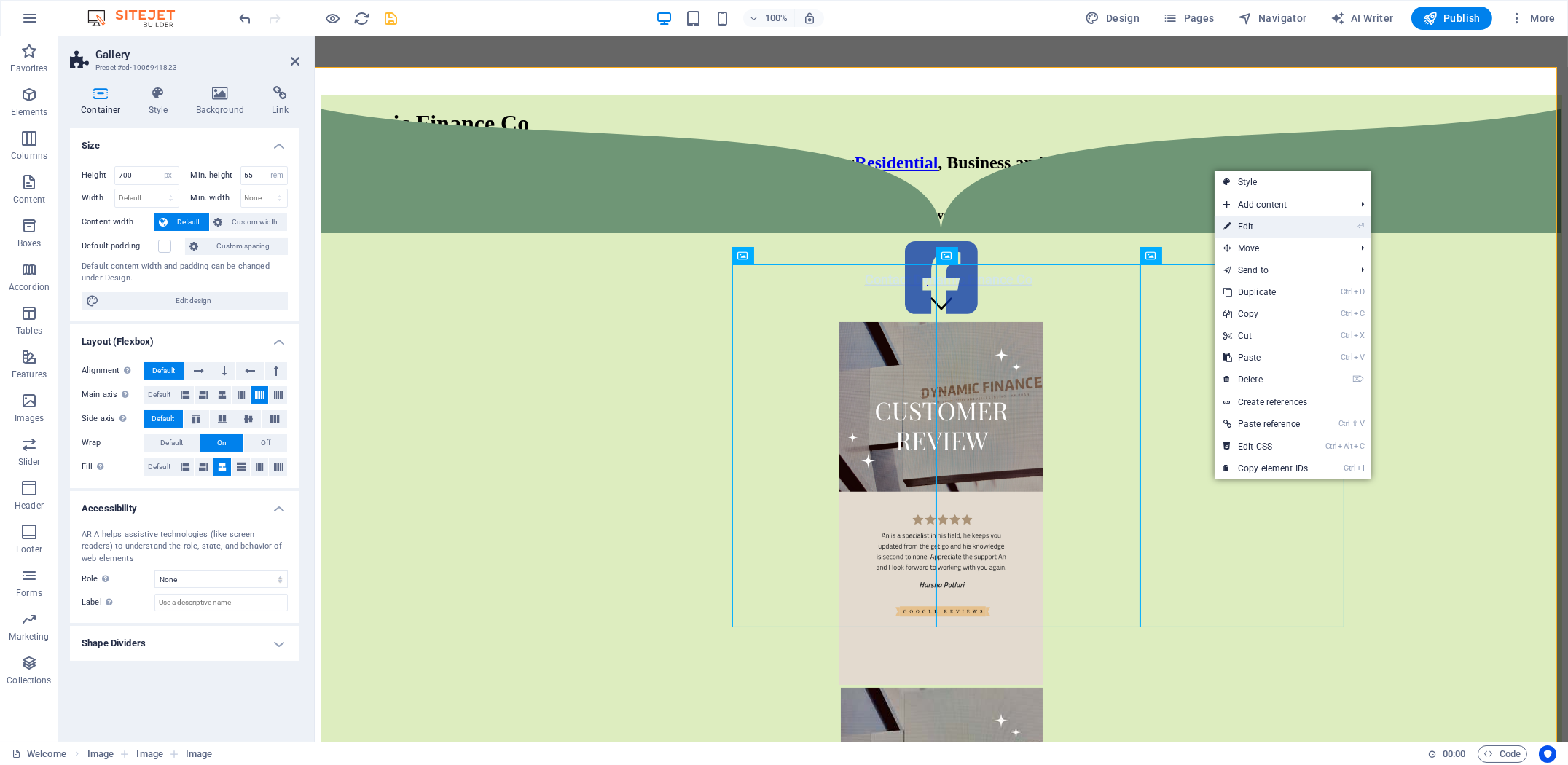
select select "%"
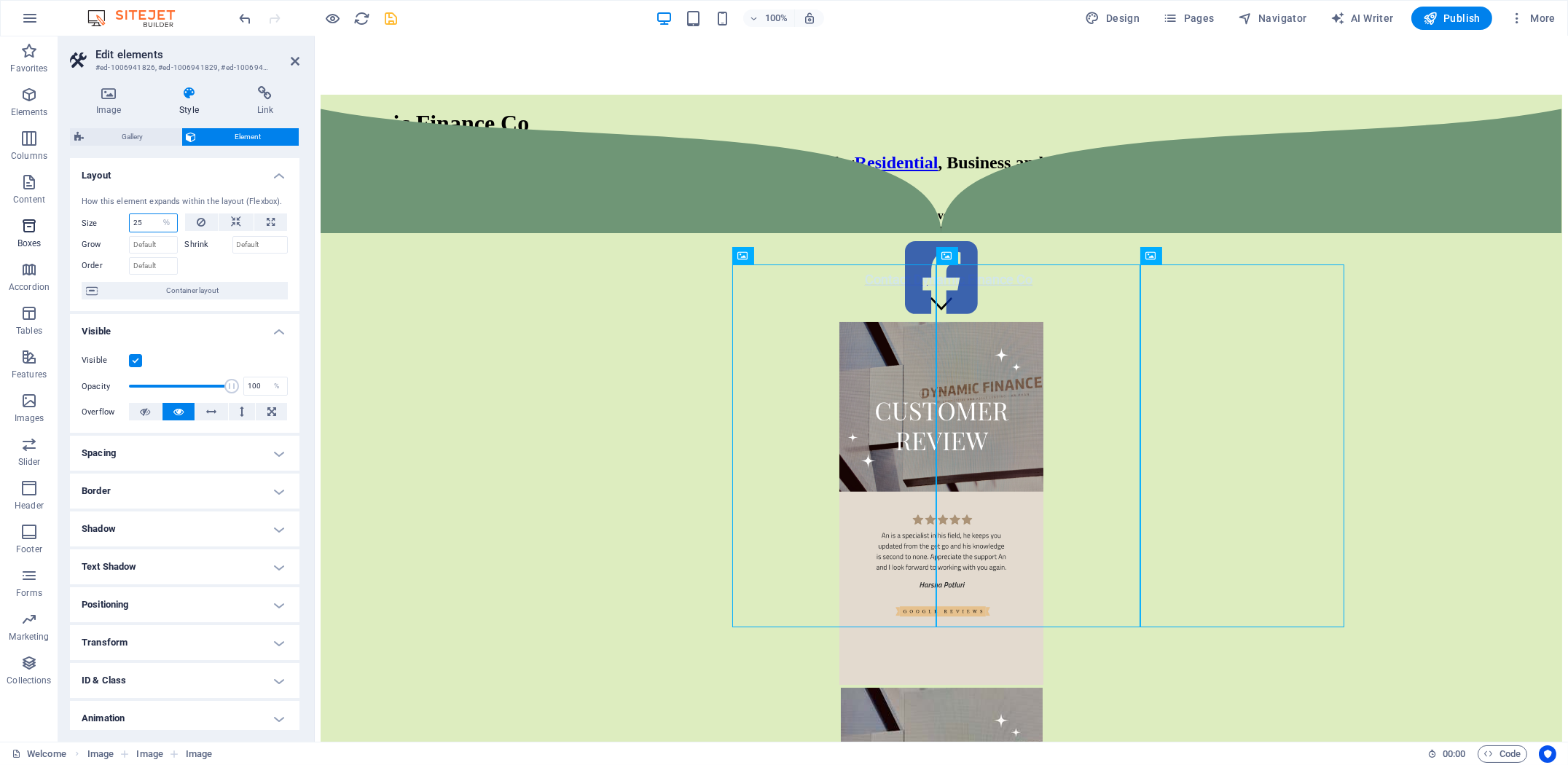
drag, startPoint x: 147, startPoint y: 224, endPoint x: 46, endPoint y: 215, distance: 101.4
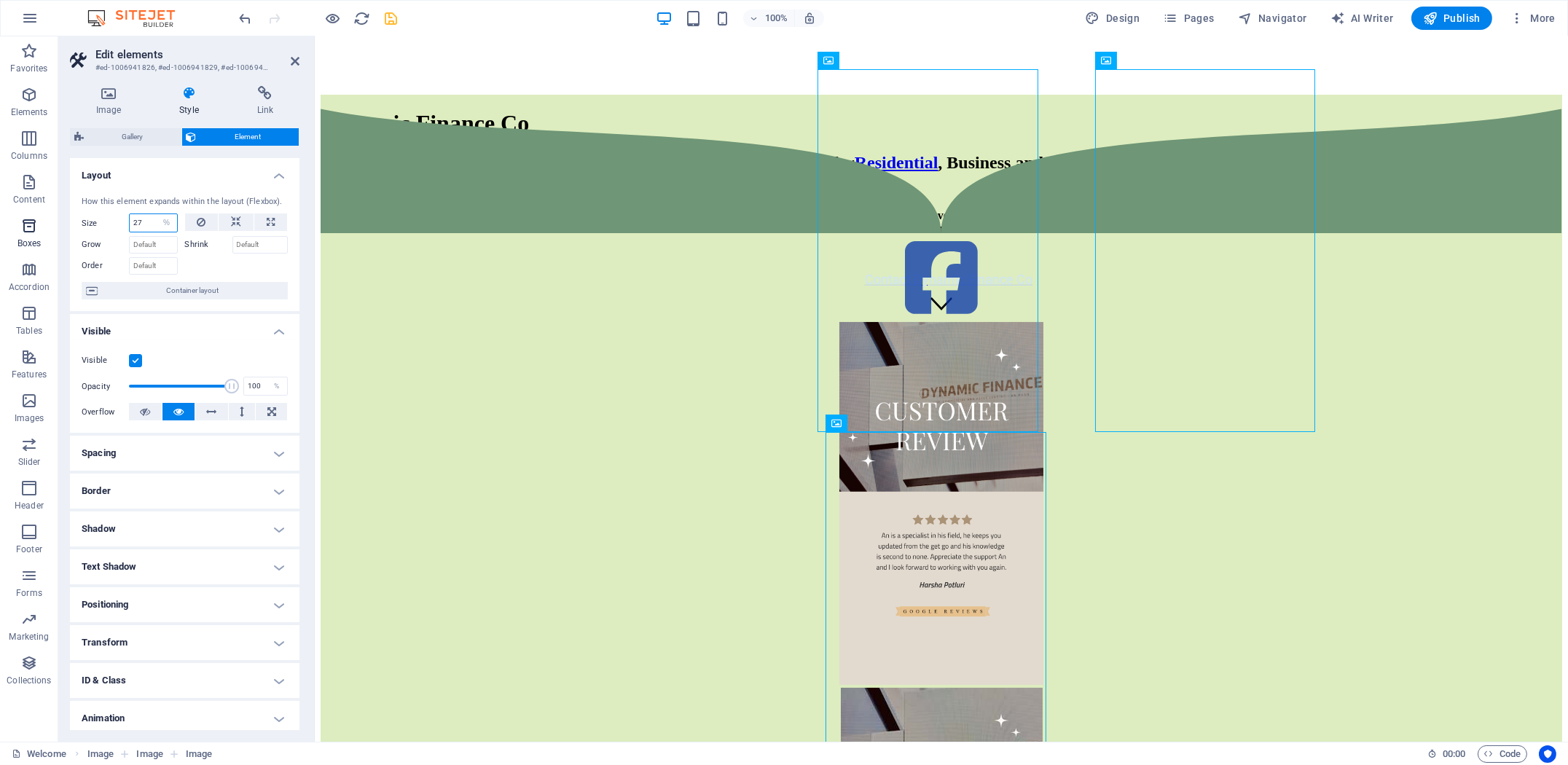
drag, startPoint x: 152, startPoint y: 216, endPoint x: 10, endPoint y: 218, distance: 142.0
type input "26"
drag, startPoint x: 209, startPoint y: 408, endPoint x: 180, endPoint y: 413, distance: 29.4
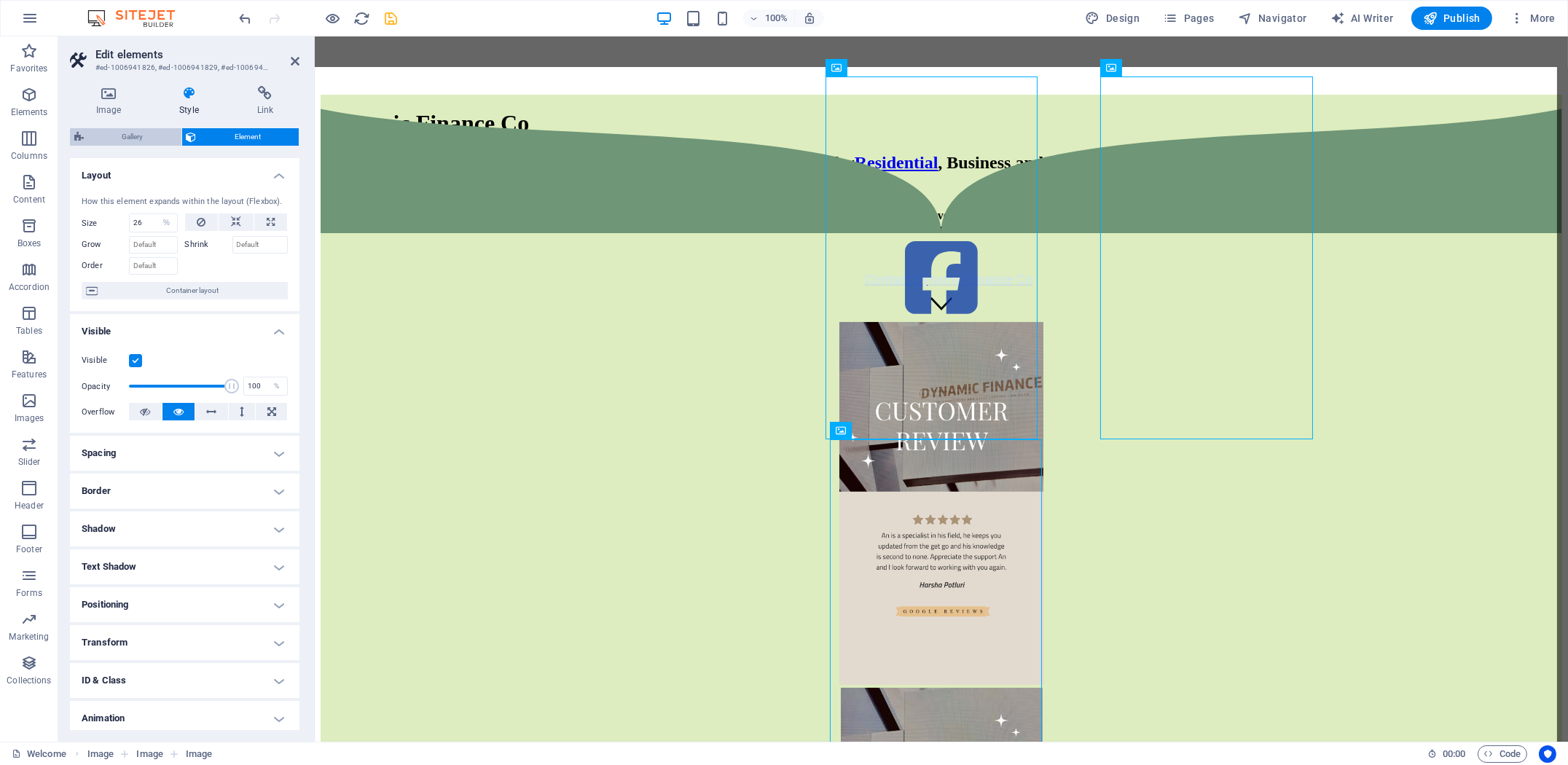
select select "rem"
select select "collage"
select select "px"
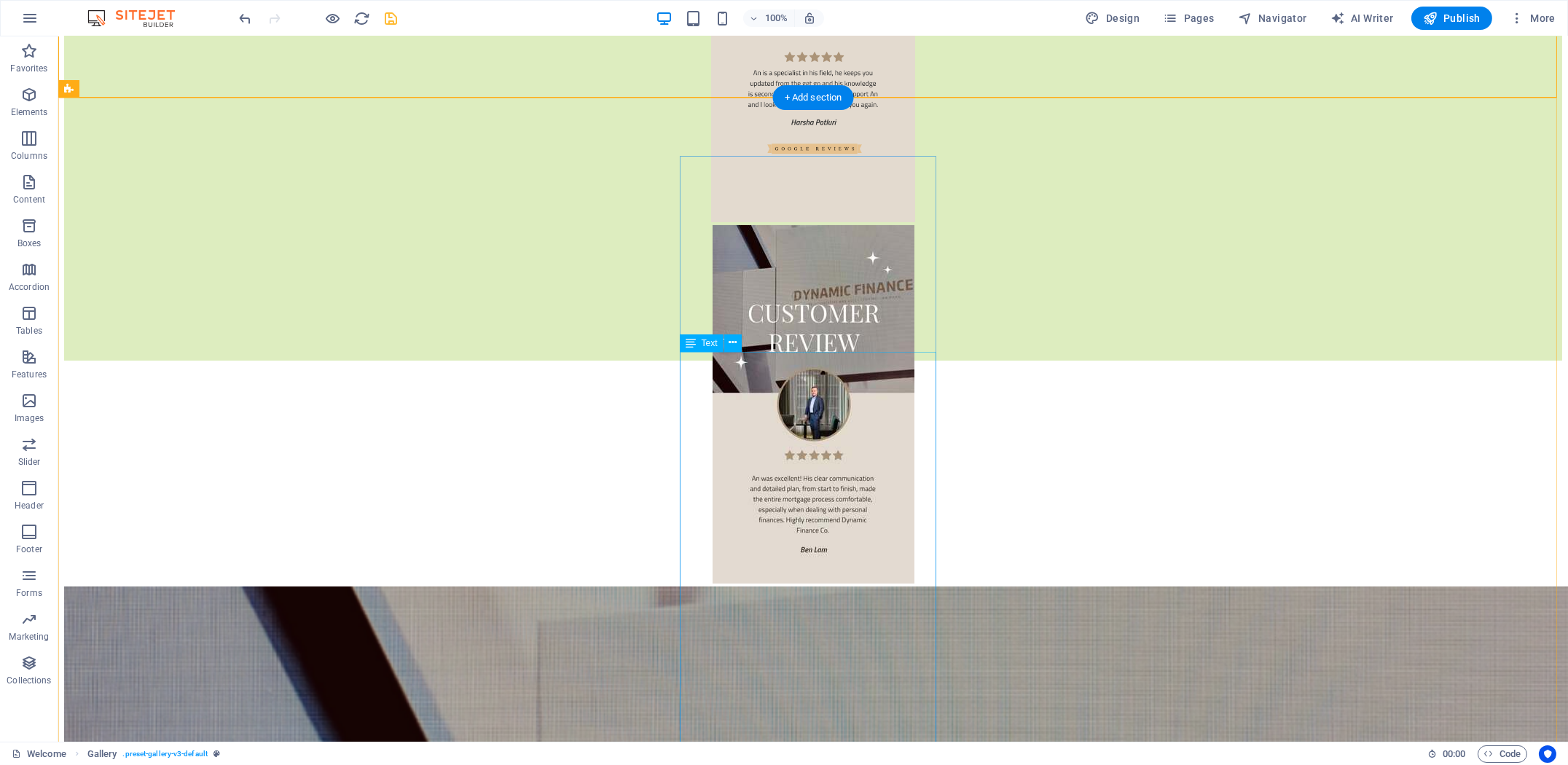
scroll to position [1141, 0]
